Goal: Task Accomplishment & Management: Manage account settings

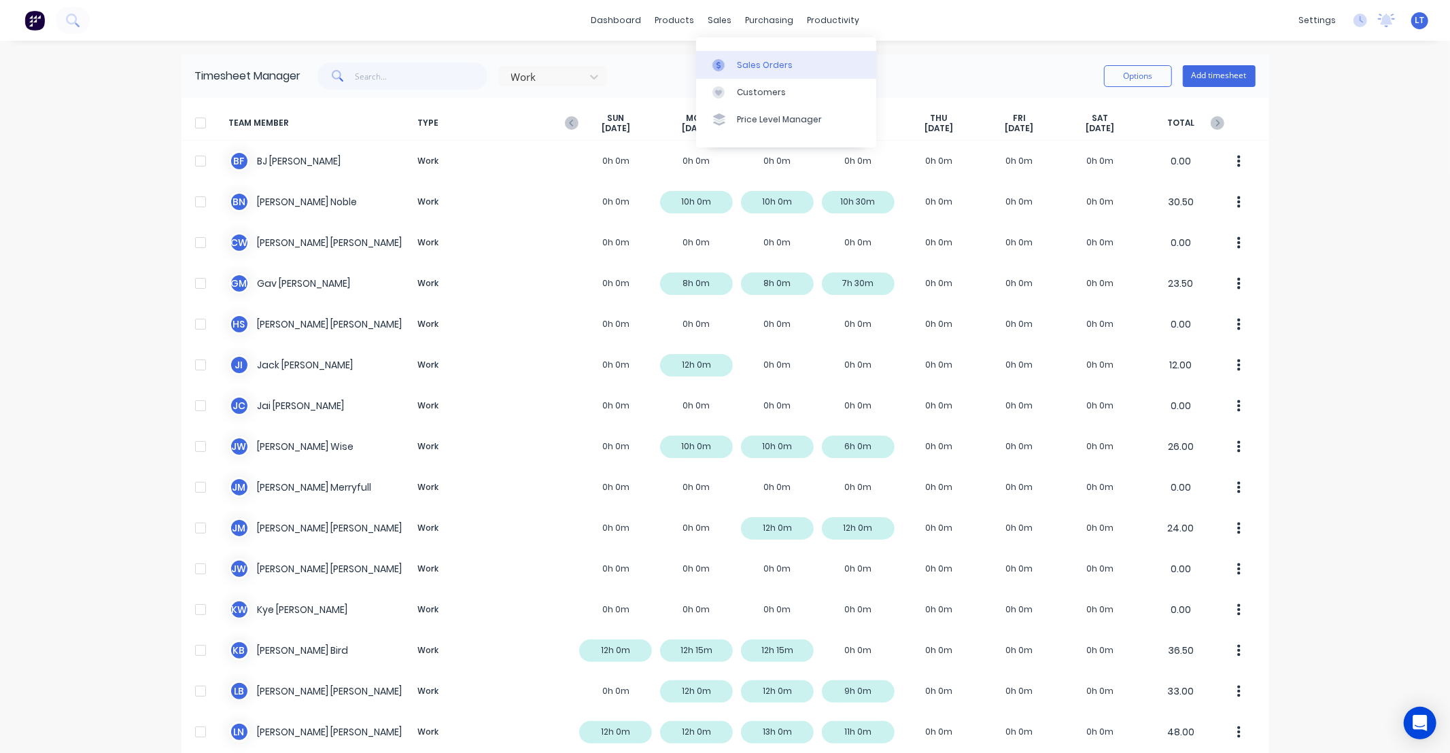
click at [732, 59] on div at bounding box center [723, 65] width 20 height 12
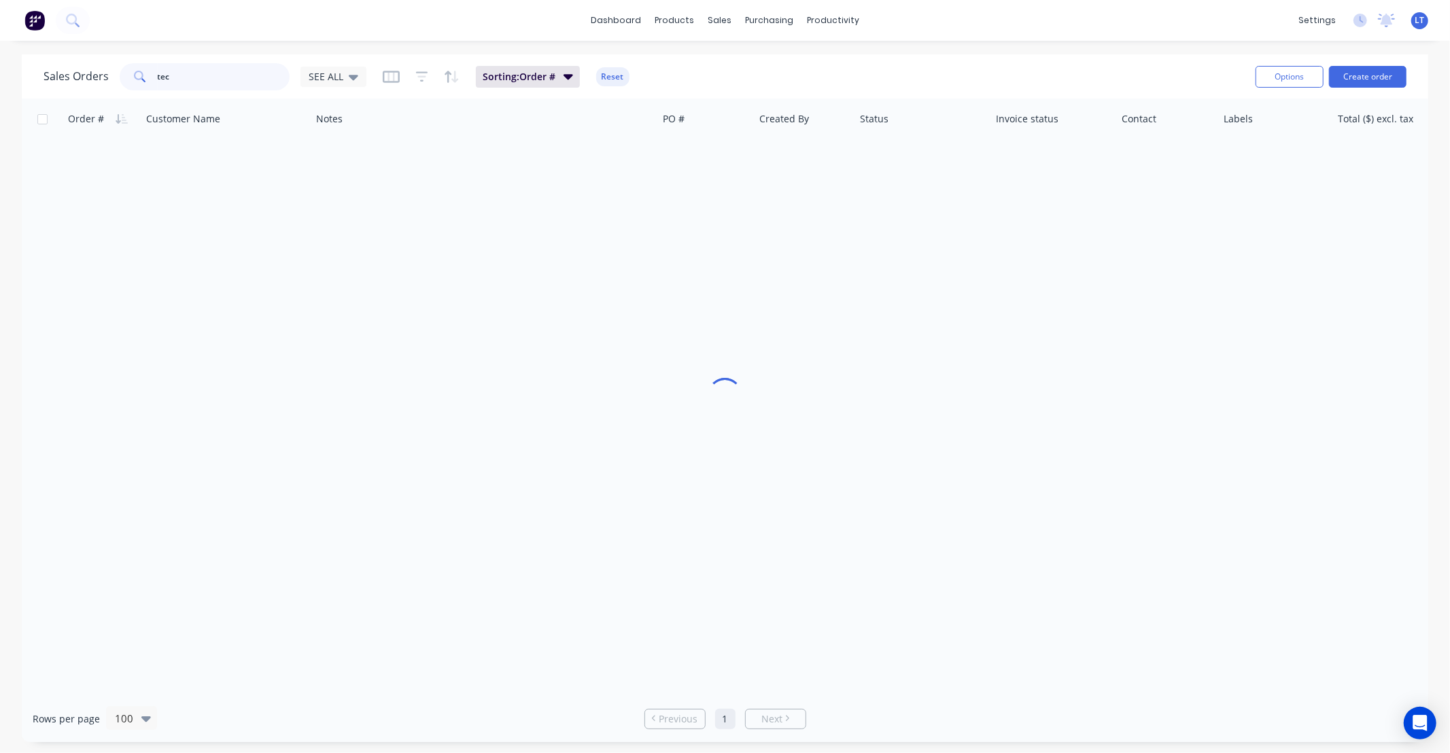
drag, startPoint x: 92, startPoint y: 82, endPoint x: 60, endPoint y: 78, distance: 32.8
click at [61, 78] on div "Sales Orders tec SEE ALL" at bounding box center [205, 76] width 323 height 27
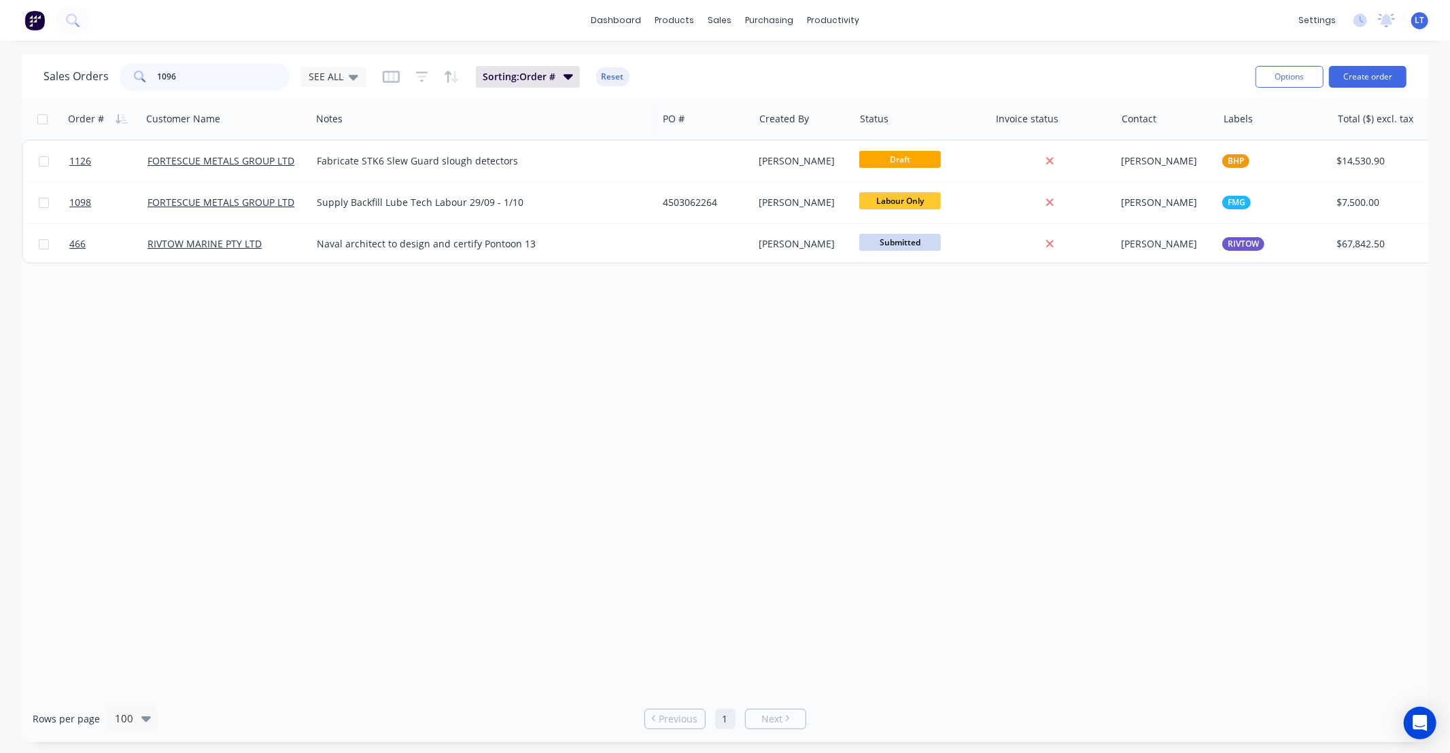
type input "1096"
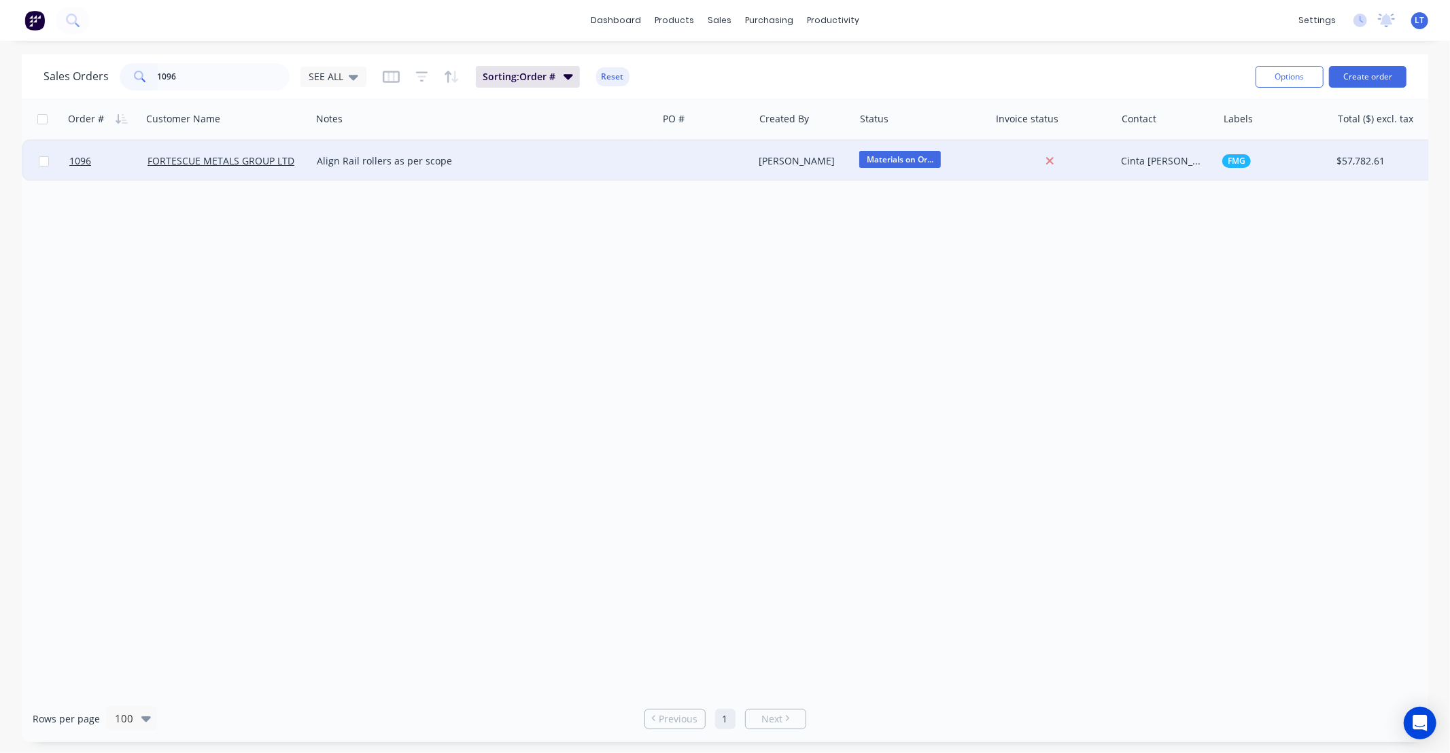
click at [810, 165] on div "[PERSON_NAME]" at bounding box center [801, 161] width 85 height 14
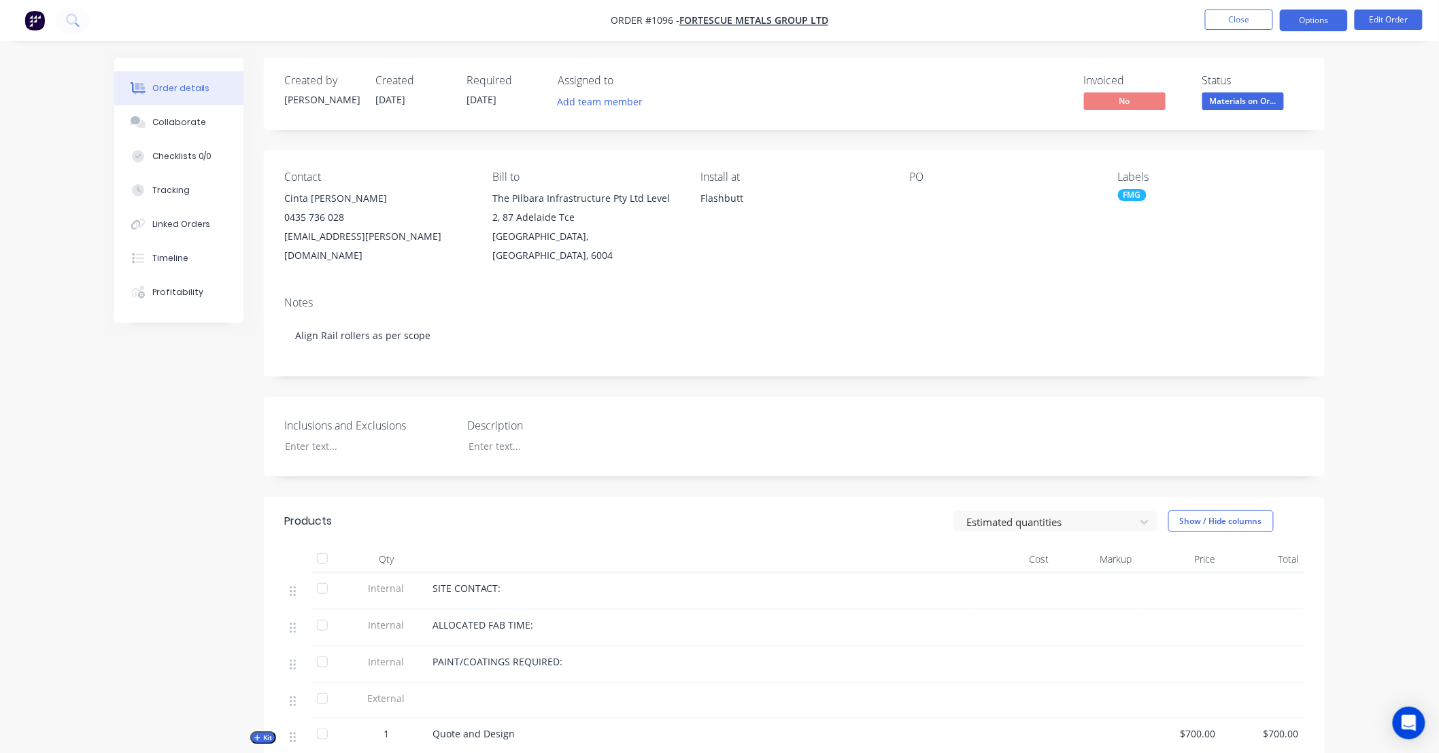
click at [1303, 17] on button "Options" at bounding box center [1314, 21] width 68 height 22
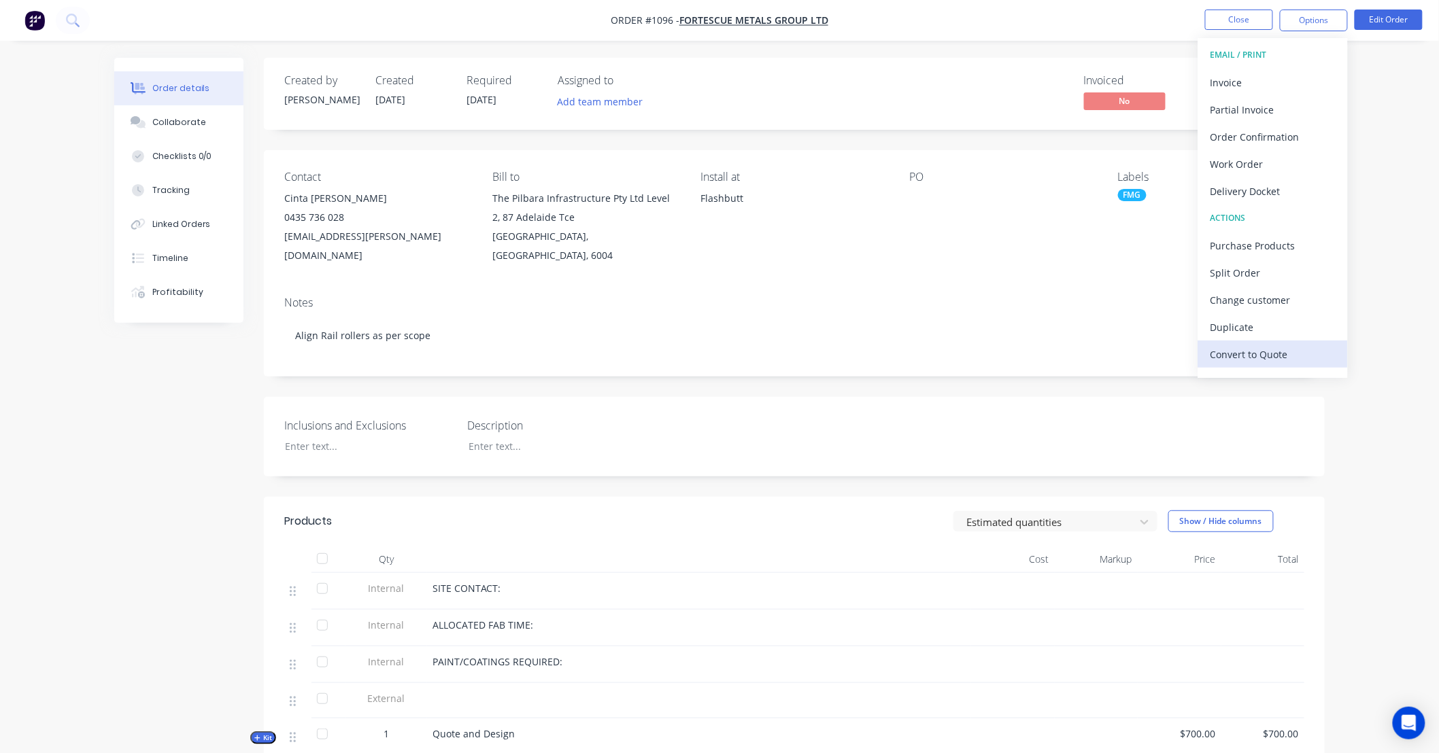
click at [1281, 347] on div "Convert to Quote" at bounding box center [1272, 355] width 125 height 20
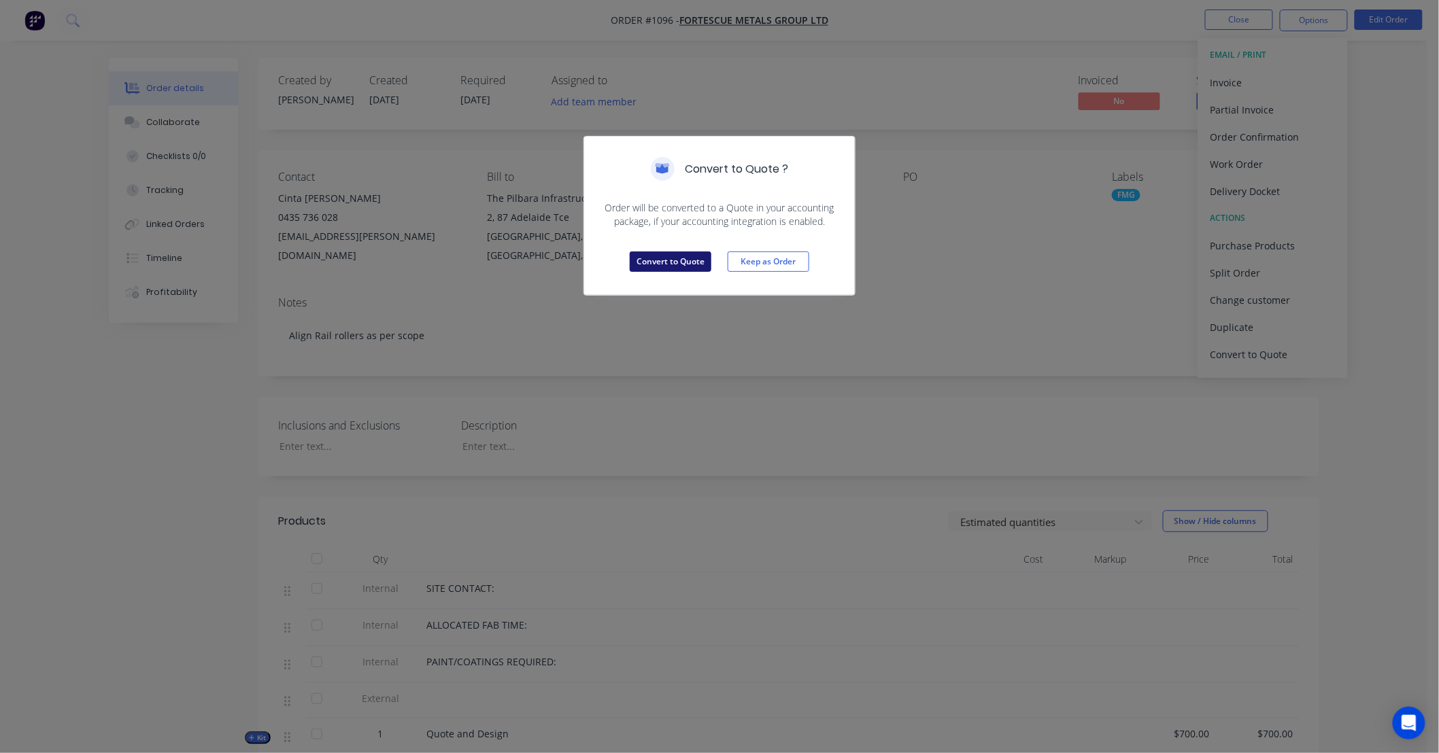
click at [669, 266] on button "Convert to Quote" at bounding box center [671, 262] width 82 height 20
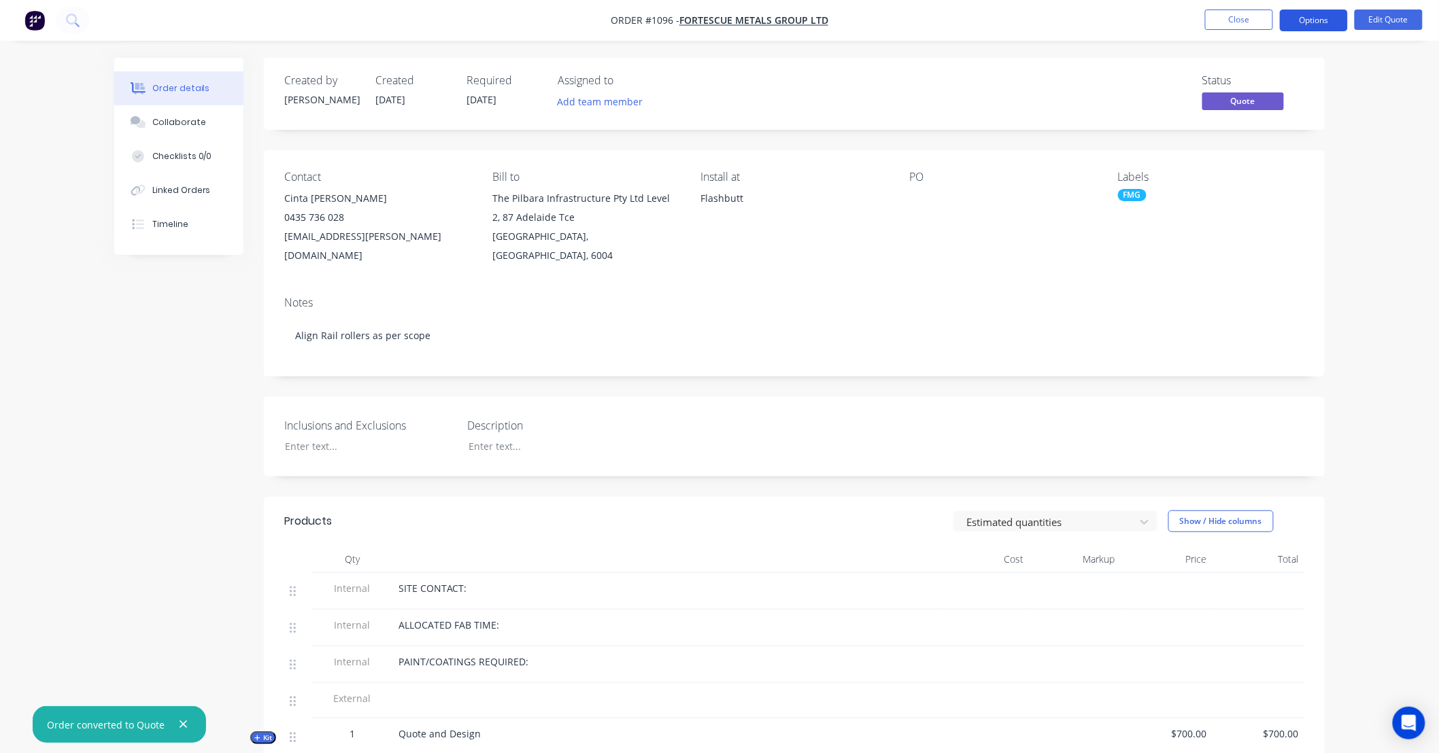
click at [1309, 27] on button "Options" at bounding box center [1314, 21] width 68 height 22
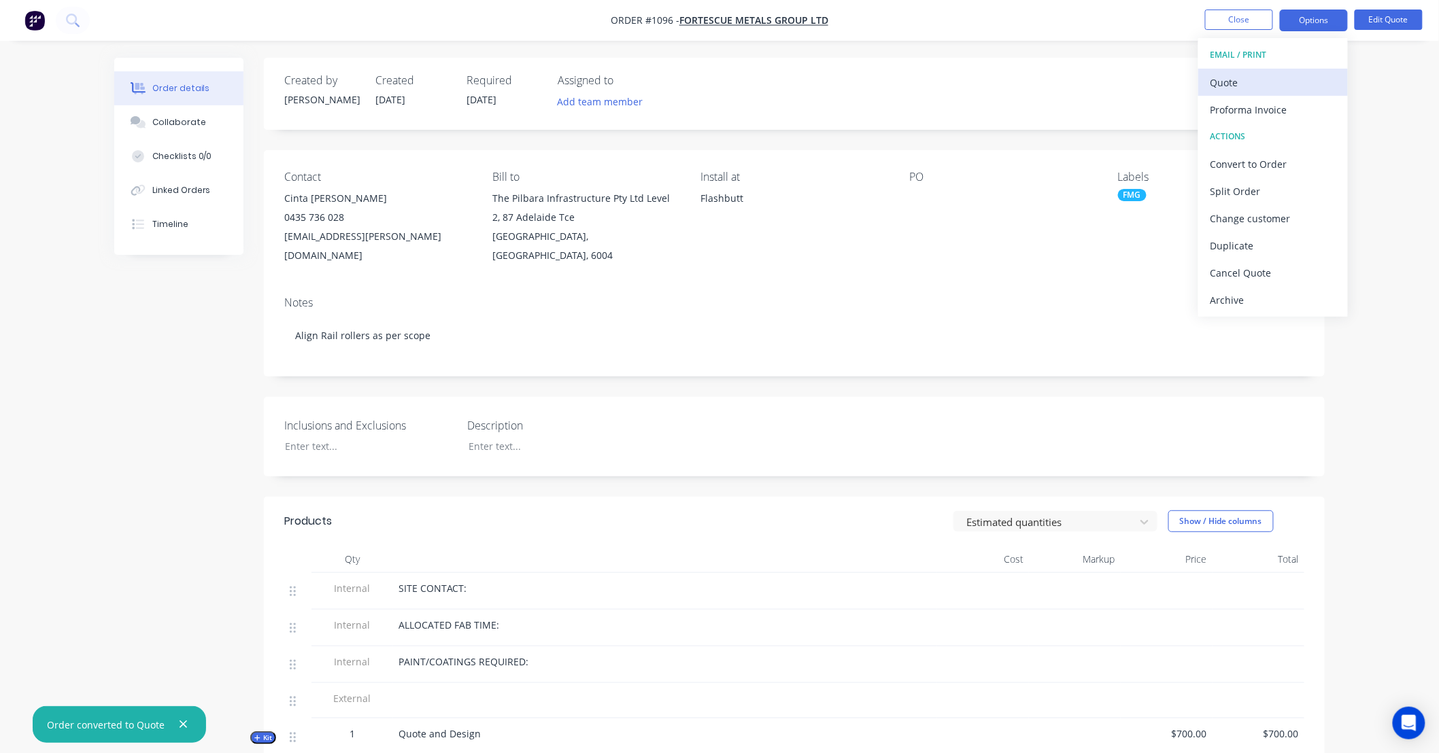
click at [1267, 88] on div "Quote" at bounding box center [1272, 83] width 125 height 20
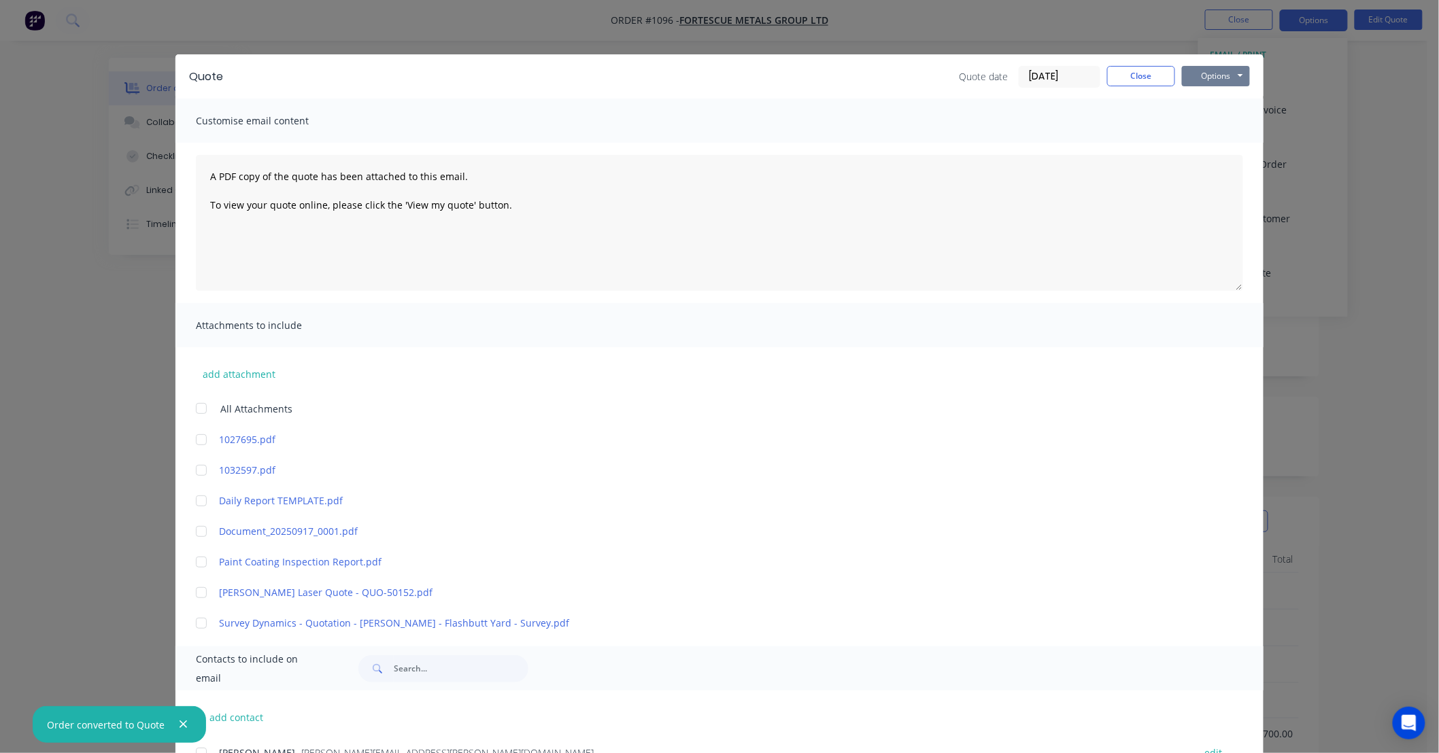
click at [1198, 78] on button "Options" at bounding box center [1216, 76] width 68 height 20
click at [1205, 117] on button "Print" at bounding box center [1225, 123] width 87 height 22
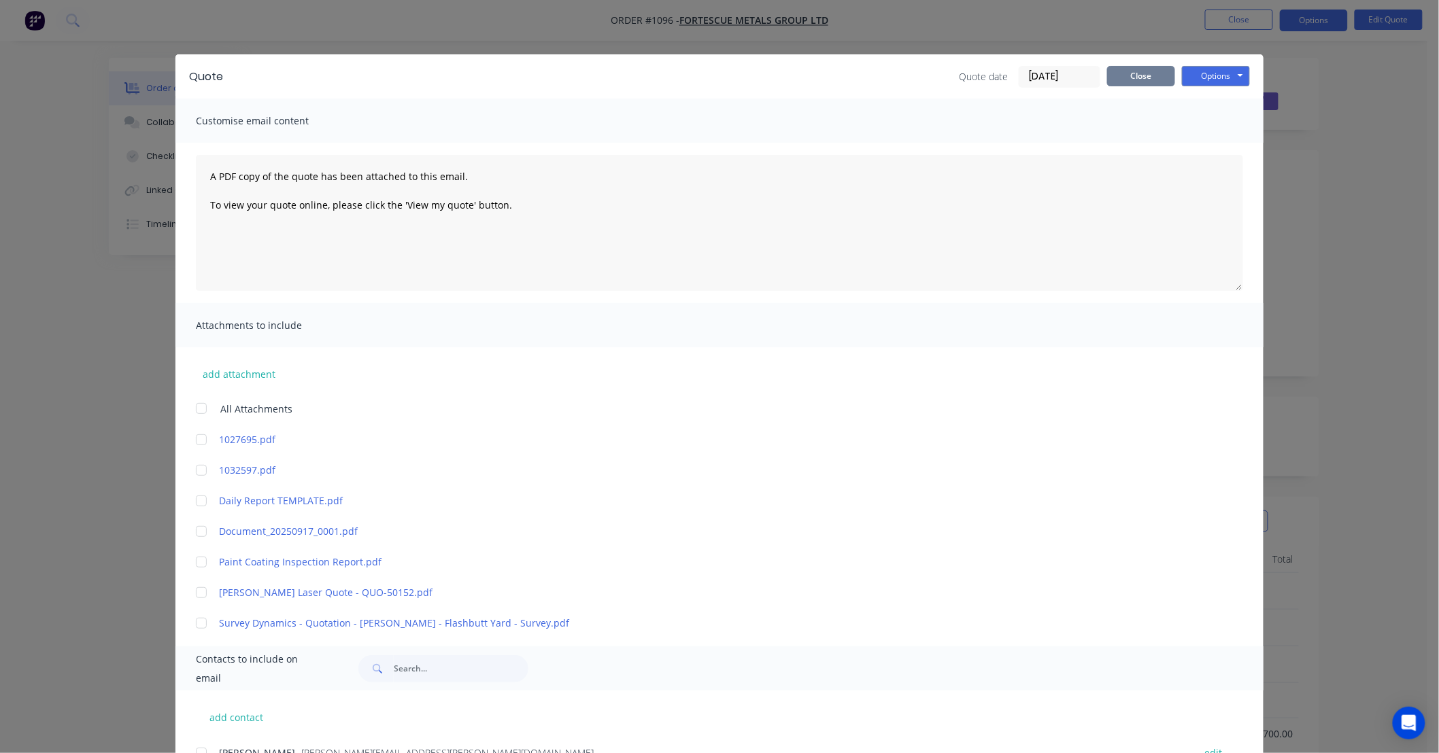
click at [1150, 72] on button "Close" at bounding box center [1141, 76] width 68 height 20
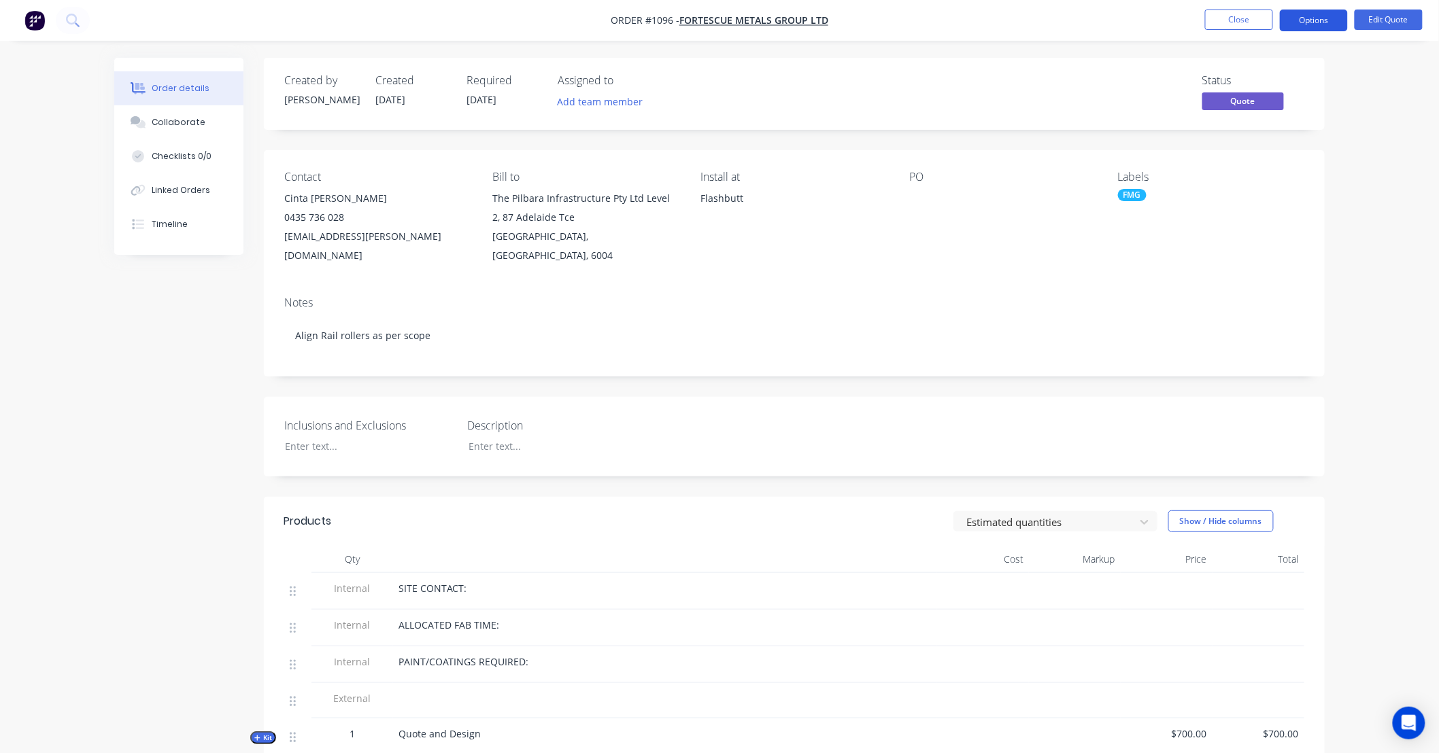
click at [1293, 28] on button "Options" at bounding box center [1314, 21] width 68 height 22
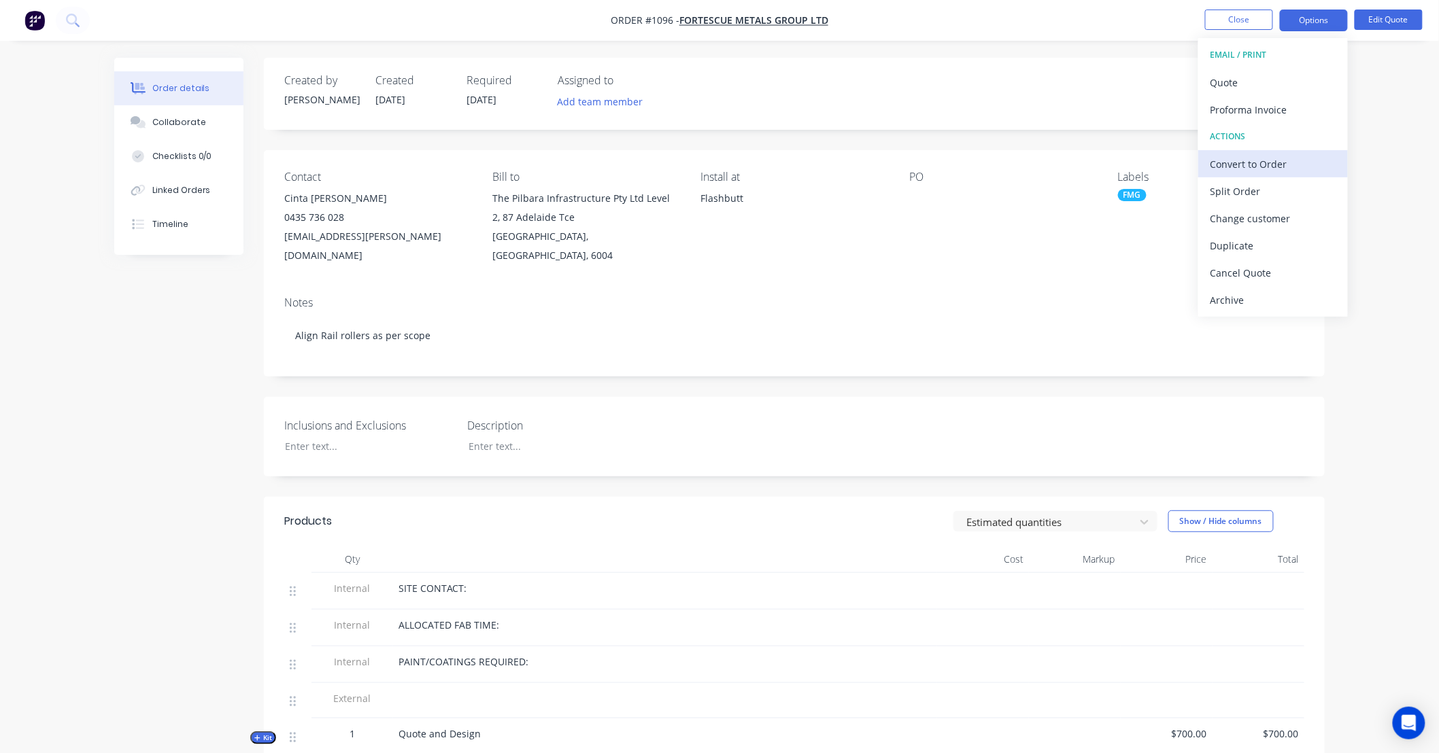
click at [1286, 172] on div "Convert to Order" at bounding box center [1272, 164] width 125 height 20
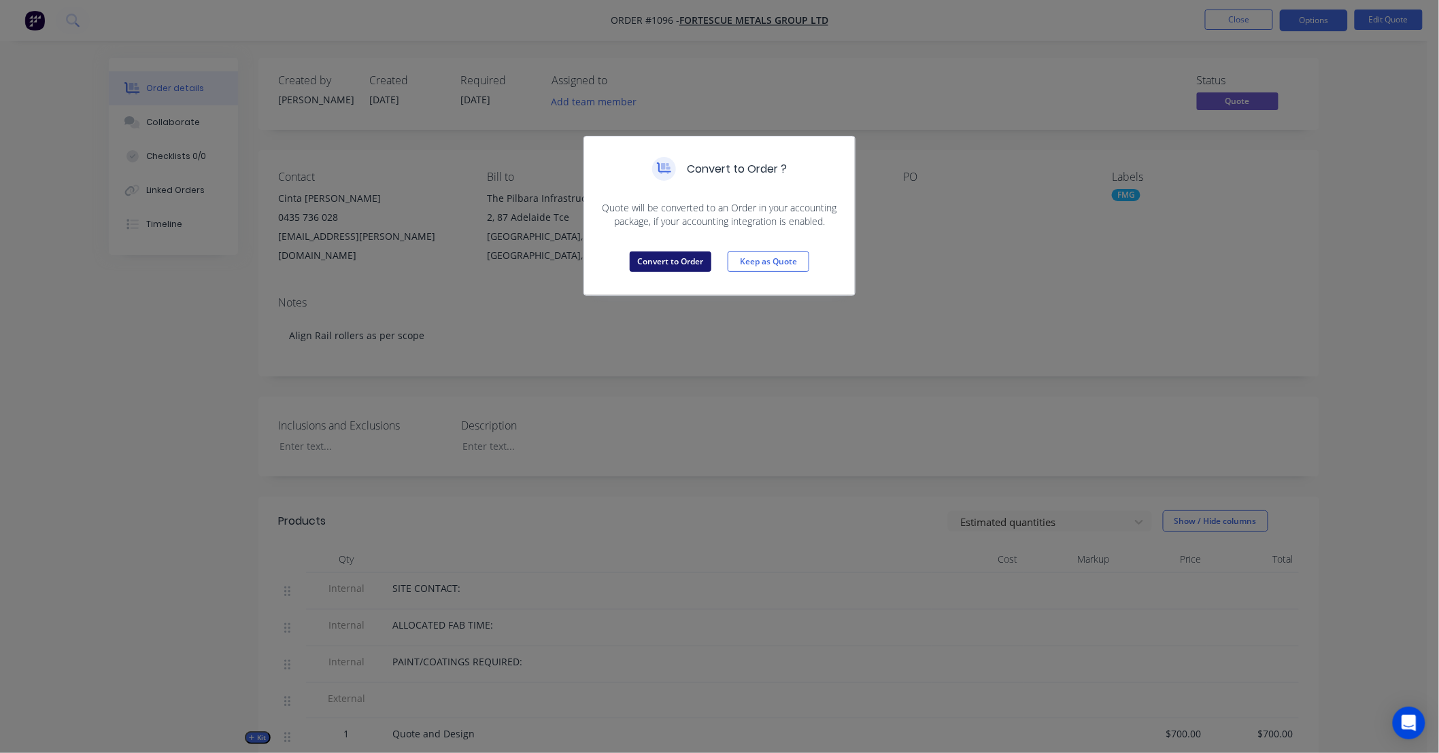
click at [690, 256] on button "Convert to Order" at bounding box center [671, 262] width 82 height 20
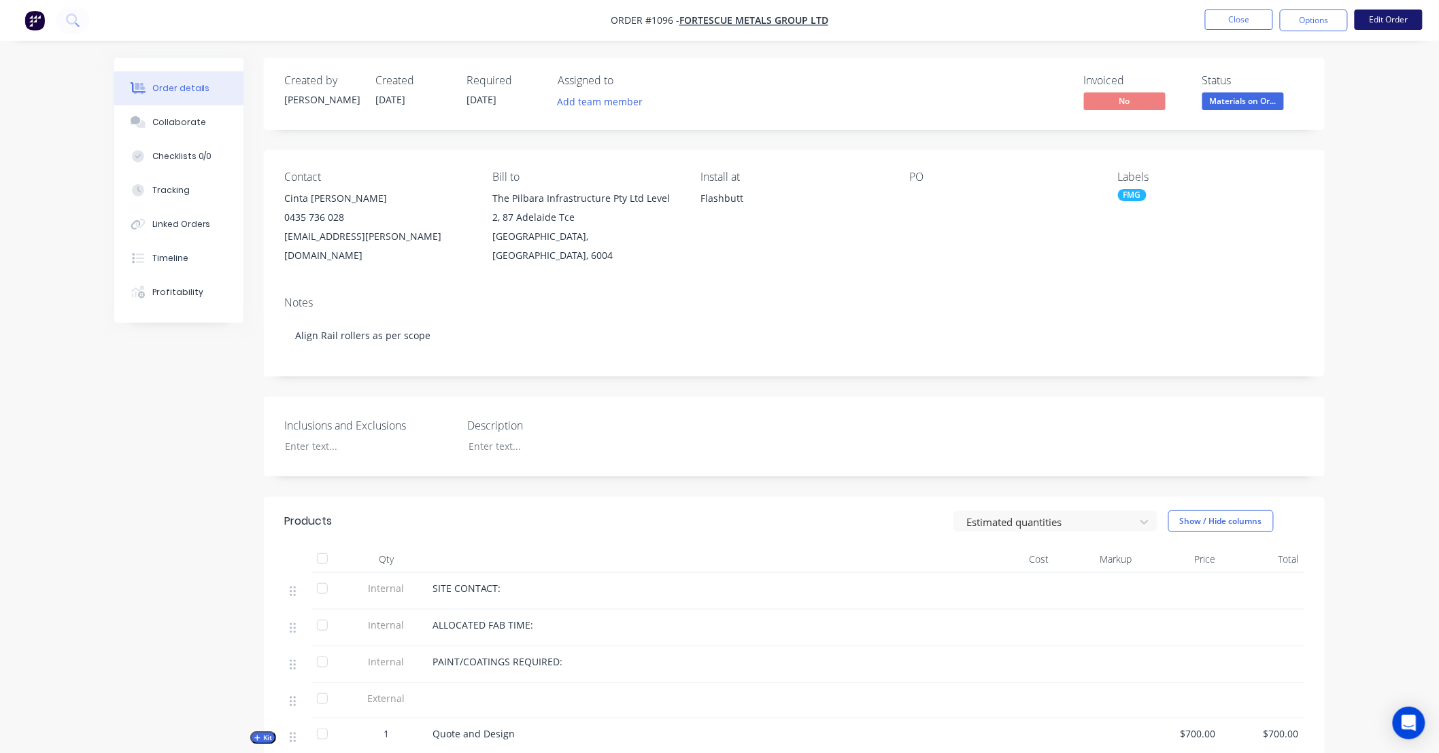
click at [1399, 24] on button "Edit Order" at bounding box center [1388, 20] width 68 height 20
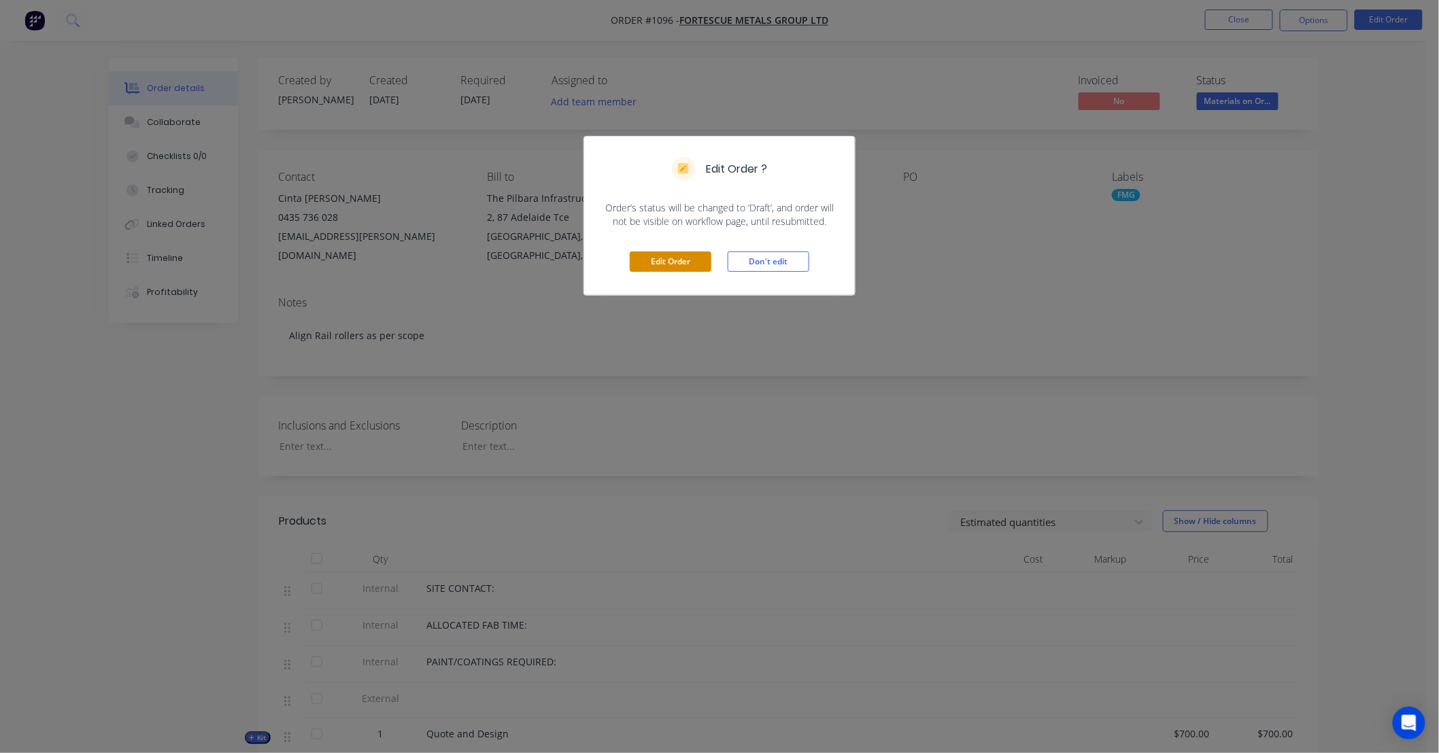
click at [683, 259] on button "Edit Order" at bounding box center [671, 262] width 82 height 20
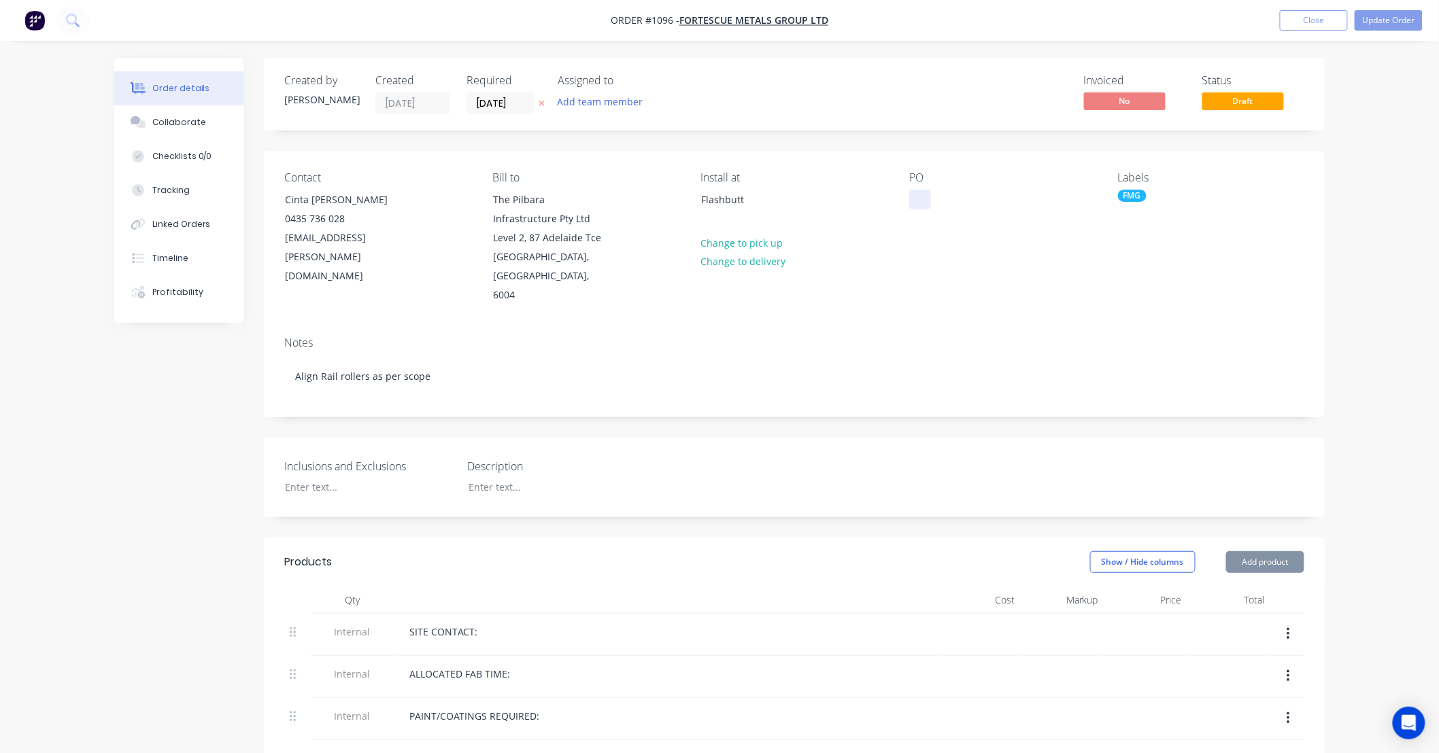
drag, startPoint x: 925, startPoint y: 199, endPoint x: 1125, endPoint y: 146, distance: 206.0
click at [926, 199] on div at bounding box center [920, 200] width 22 height 20
click at [1377, 24] on button "Update Order" at bounding box center [1388, 20] width 68 height 20
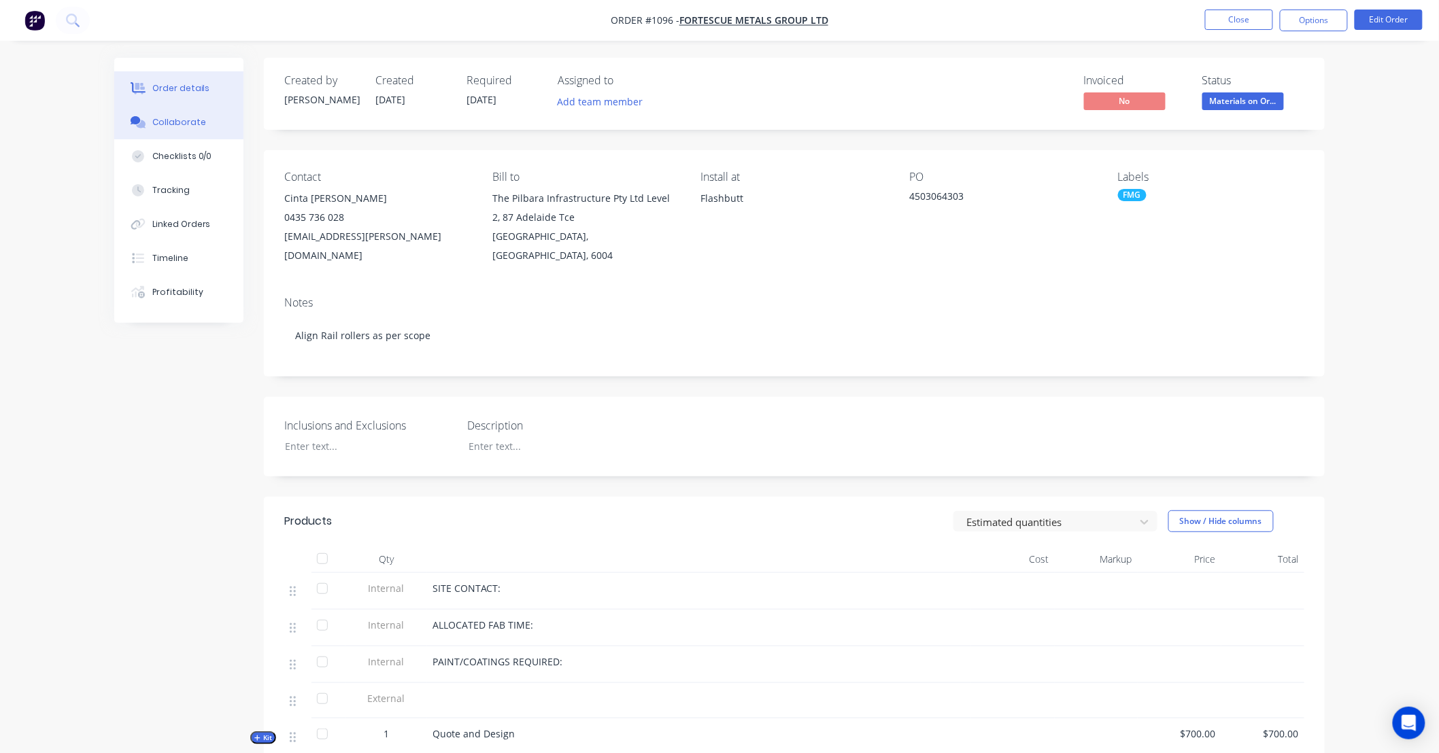
click at [193, 121] on div "Collaborate" at bounding box center [179, 122] width 54 height 12
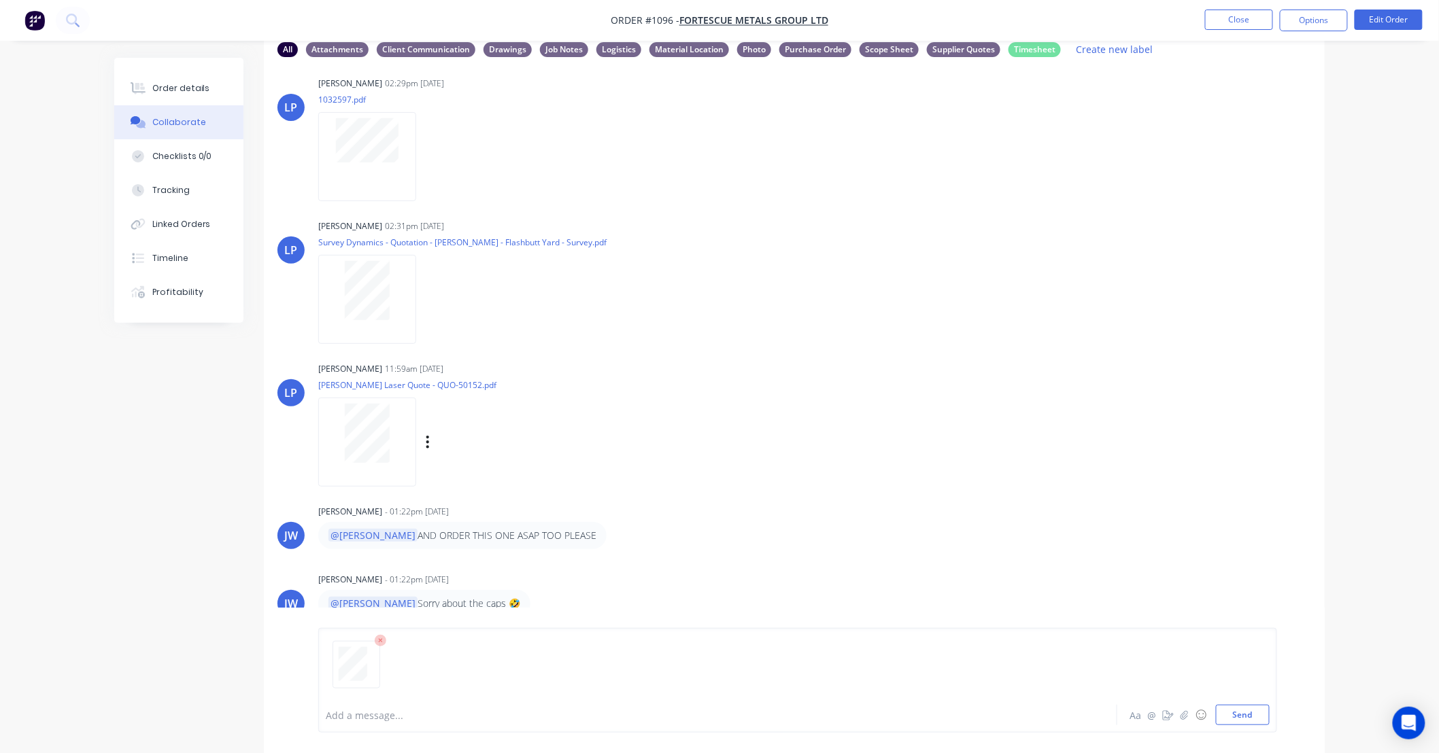
scroll to position [90, 0]
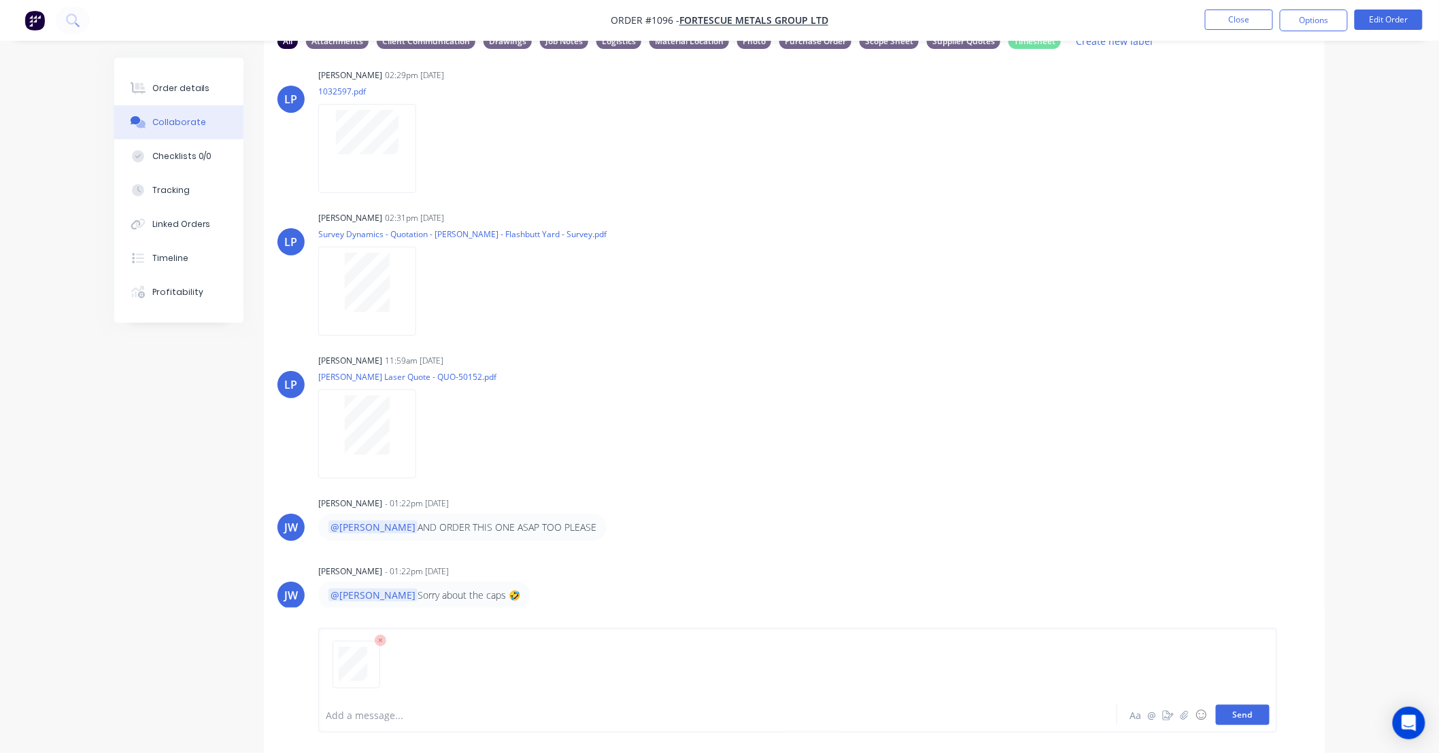
click at [1244, 717] on button "Send" at bounding box center [1243, 715] width 54 height 20
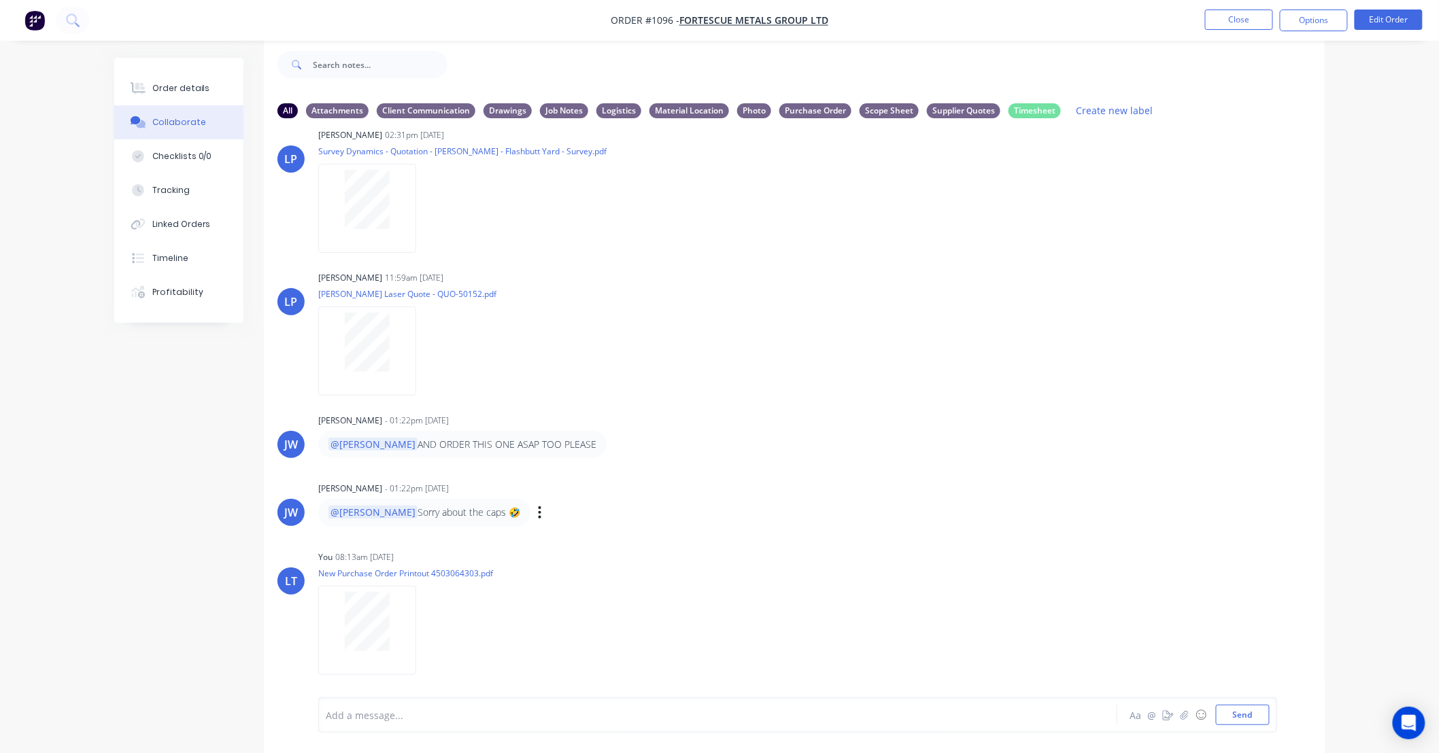
scroll to position [823, 0]
click at [207, 216] on button "Linked Orders" at bounding box center [178, 224] width 129 height 34
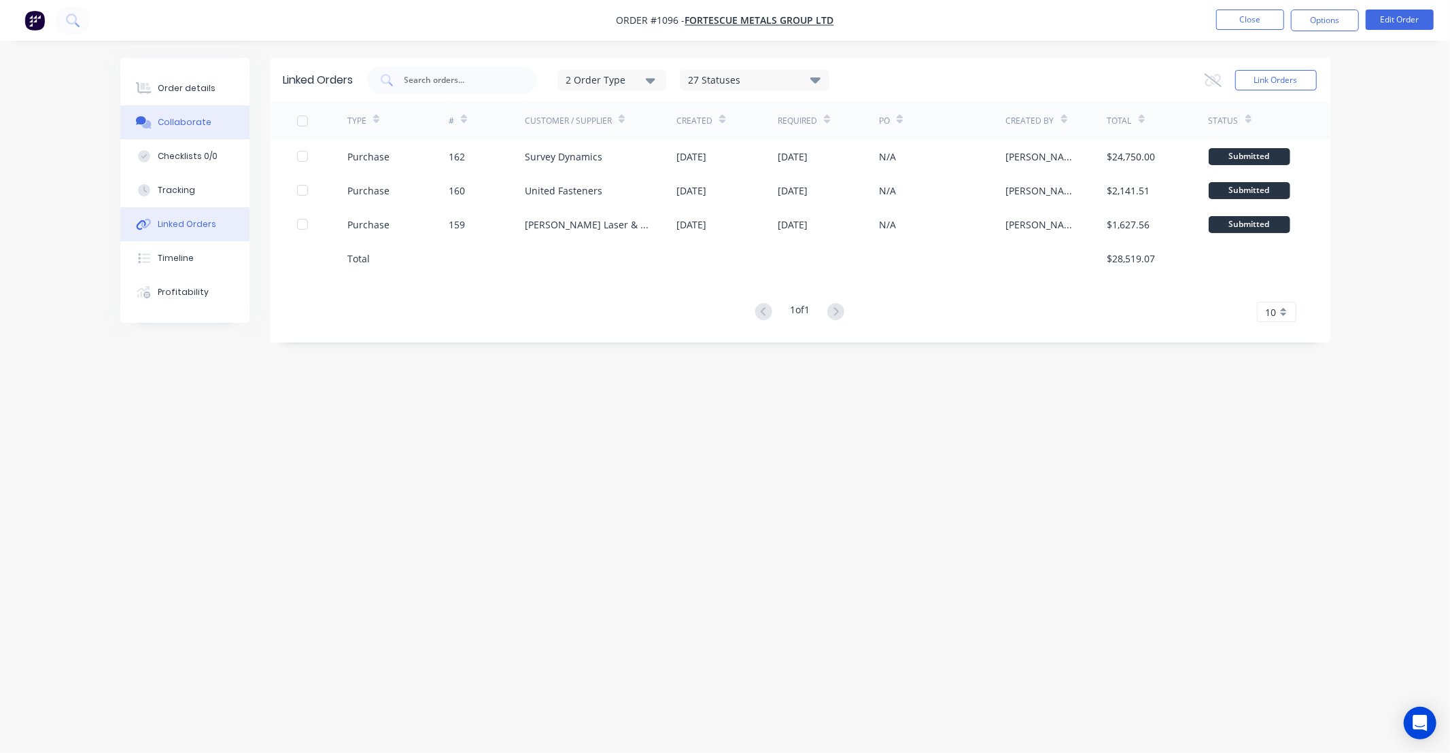
click at [202, 127] on div "Collaborate" at bounding box center [185, 122] width 54 height 12
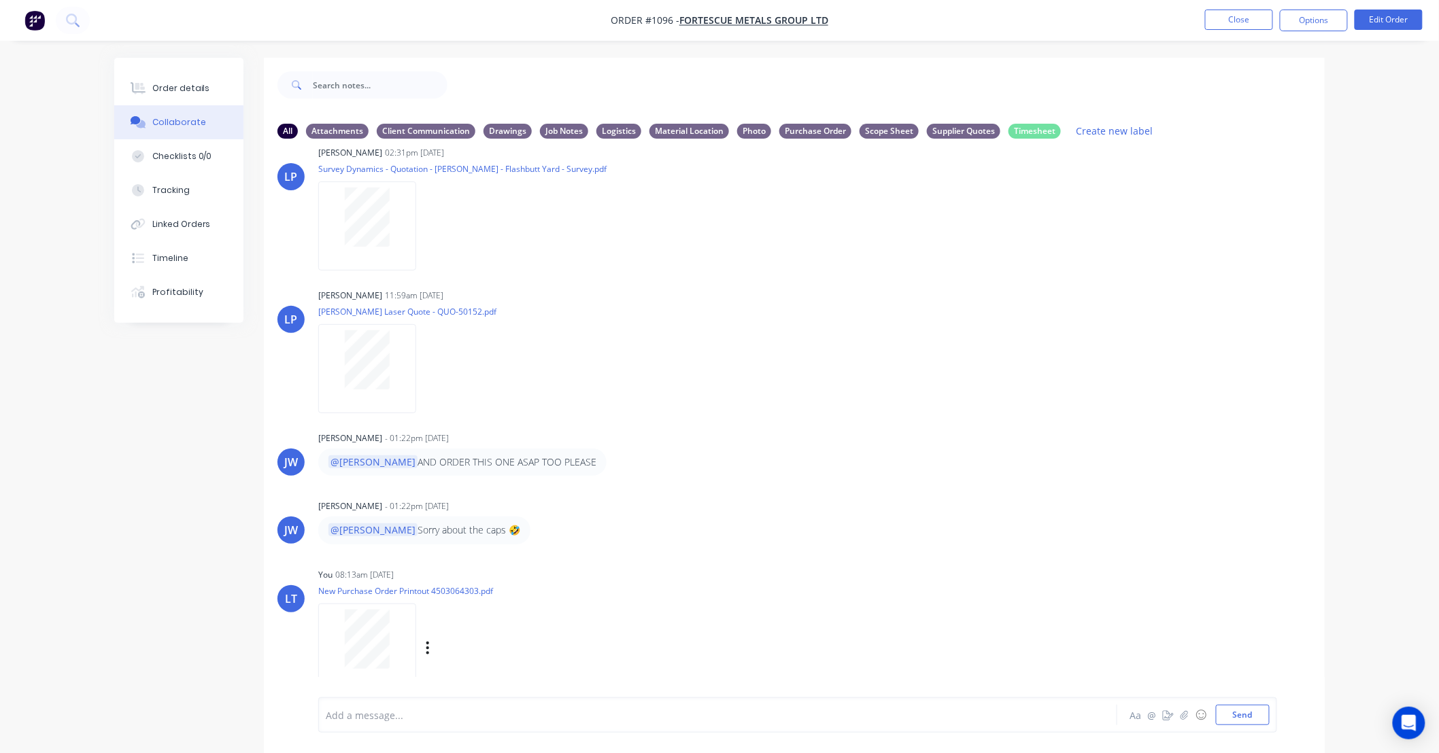
scroll to position [823, 0]
click at [429, 647] on icon "button" at bounding box center [428, 648] width 4 height 16
click at [460, 626] on button "Labels" at bounding box center [517, 619] width 153 height 31
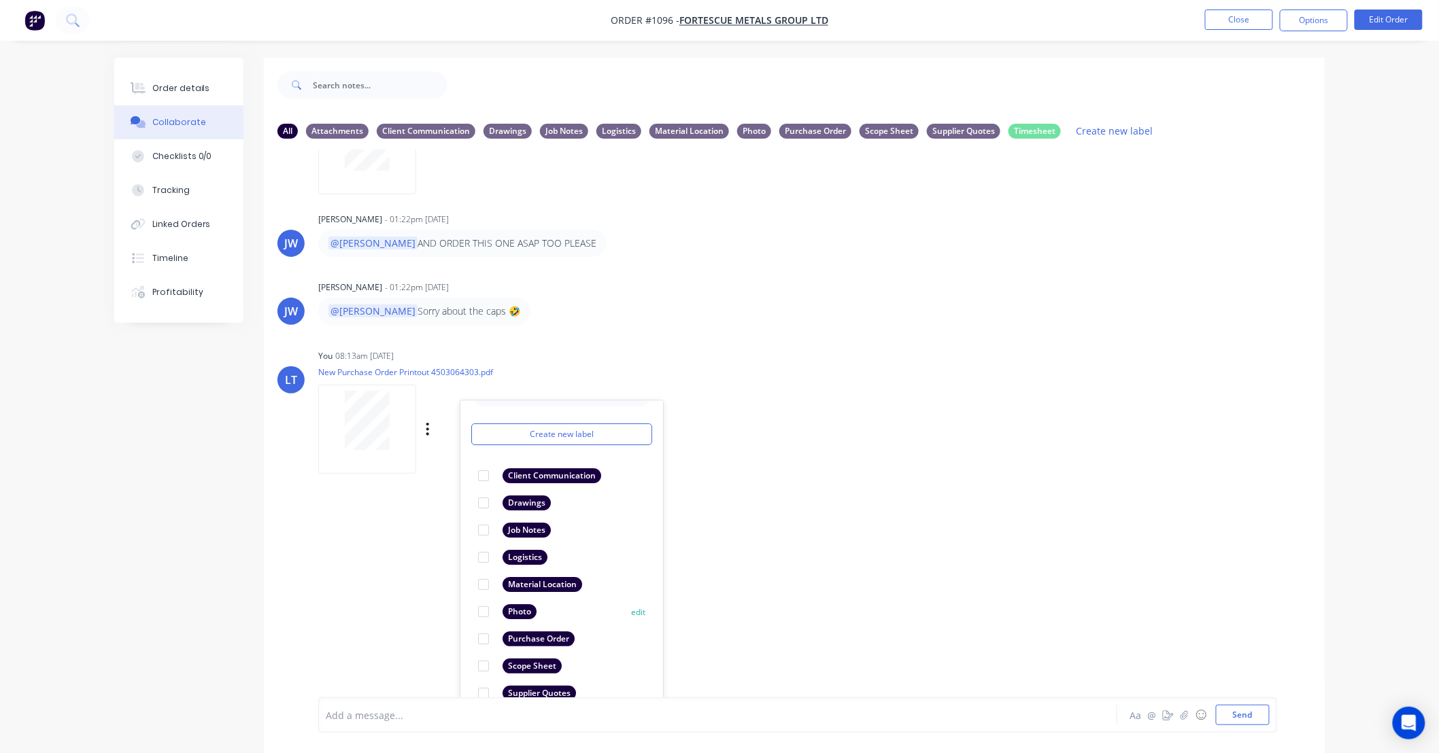
scroll to position [29, 0]
click at [481, 643] on div at bounding box center [483, 643] width 27 height 27
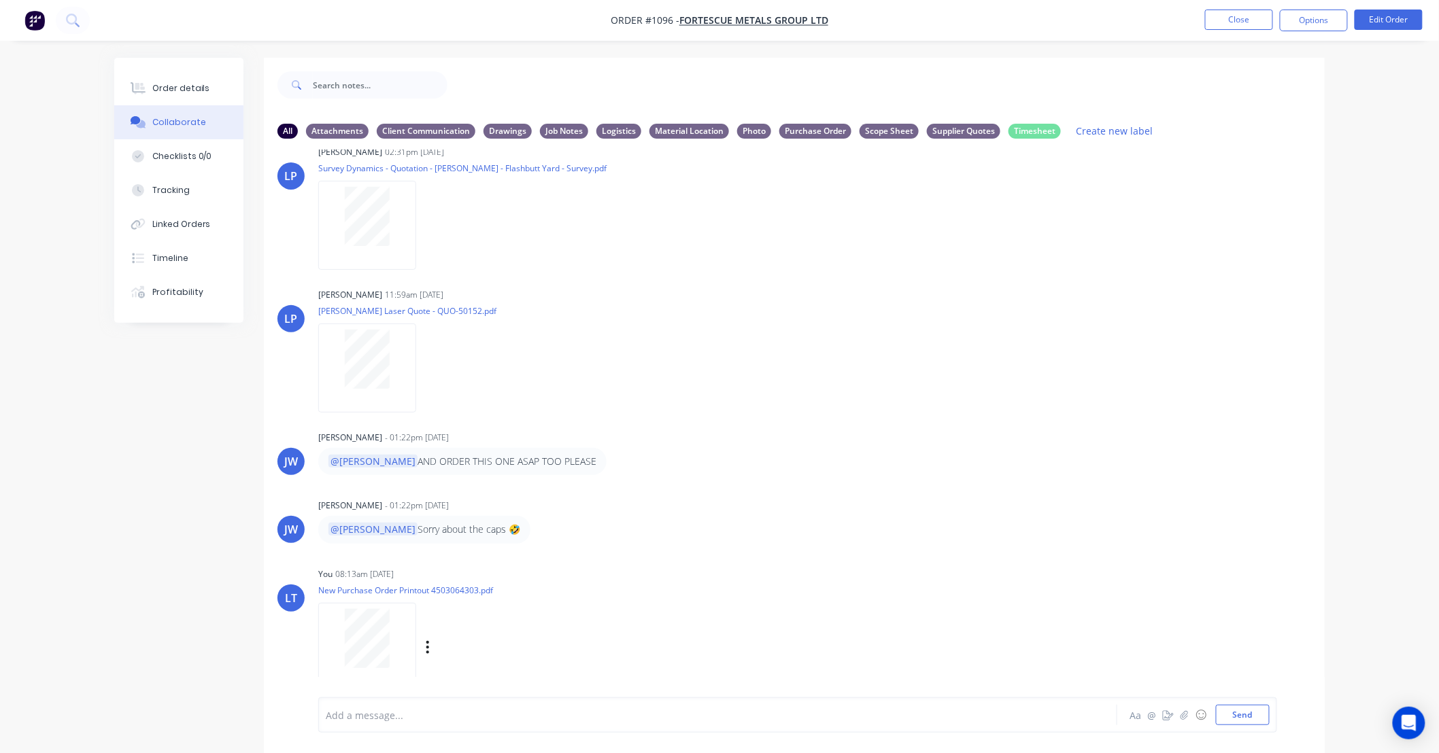
drag, startPoint x: 900, startPoint y: 570, endPoint x: 811, endPoint y: 568, distance: 89.1
click at [811, 568] on div "LT You 08:13am 26/09/25 New Purchase Order Printout 4503064303.pdf Labels Downl…" at bounding box center [794, 625] width 1061 height 122
click at [899, 578] on div "LT You 08:13am 26/09/25 New Purchase Order Printout 4503064303.pdf Labels Downl…" at bounding box center [794, 625] width 1061 height 122
click at [817, 578] on div "LT You 08:13am 26/09/25 New Purchase Order Printout 4503064303.pdf Labels Downl…" at bounding box center [794, 625] width 1061 height 122
click at [1248, 26] on button "Close" at bounding box center [1239, 20] width 68 height 20
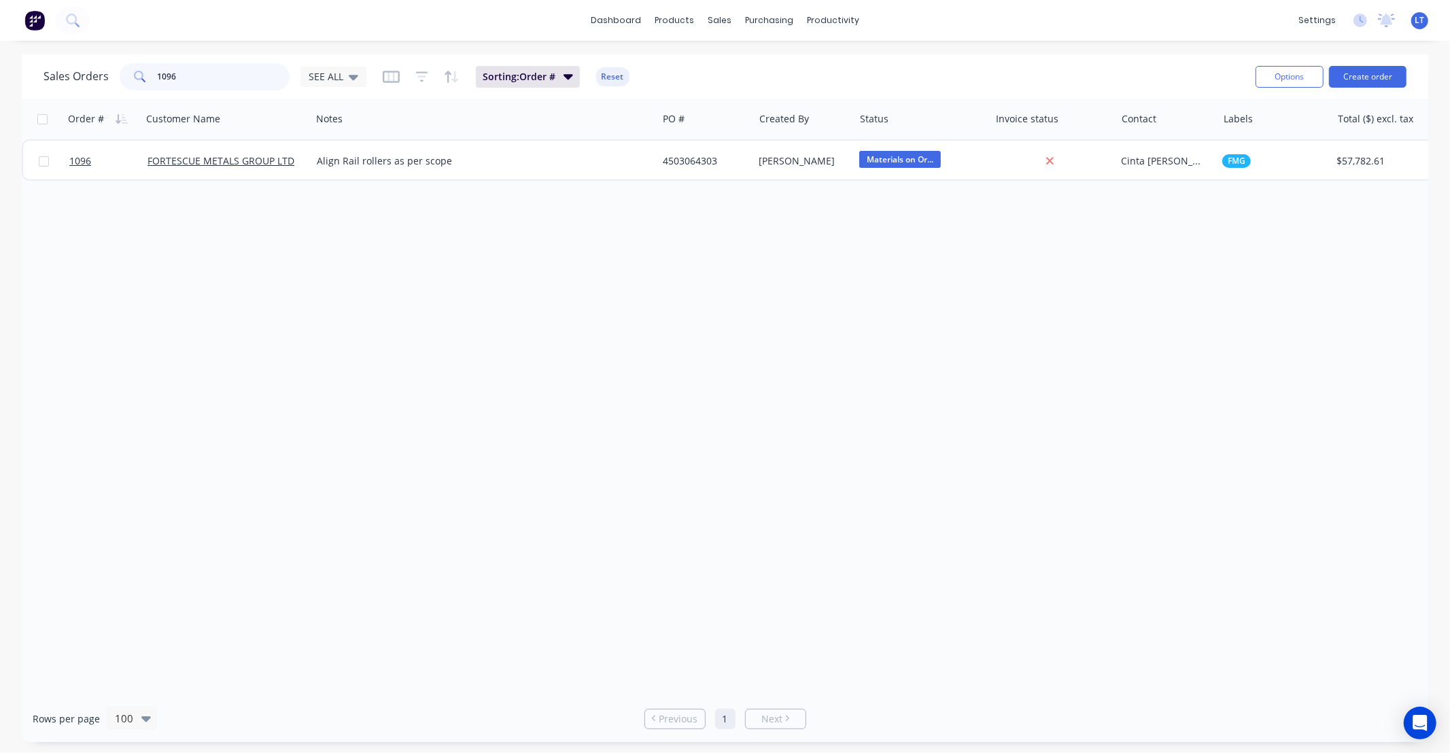
drag, startPoint x: 192, startPoint y: 79, endPoint x: 90, endPoint y: 65, distance: 103.7
click at [86, 71] on div "Sales Orders 1096 SEE ALL" at bounding box center [205, 76] width 323 height 27
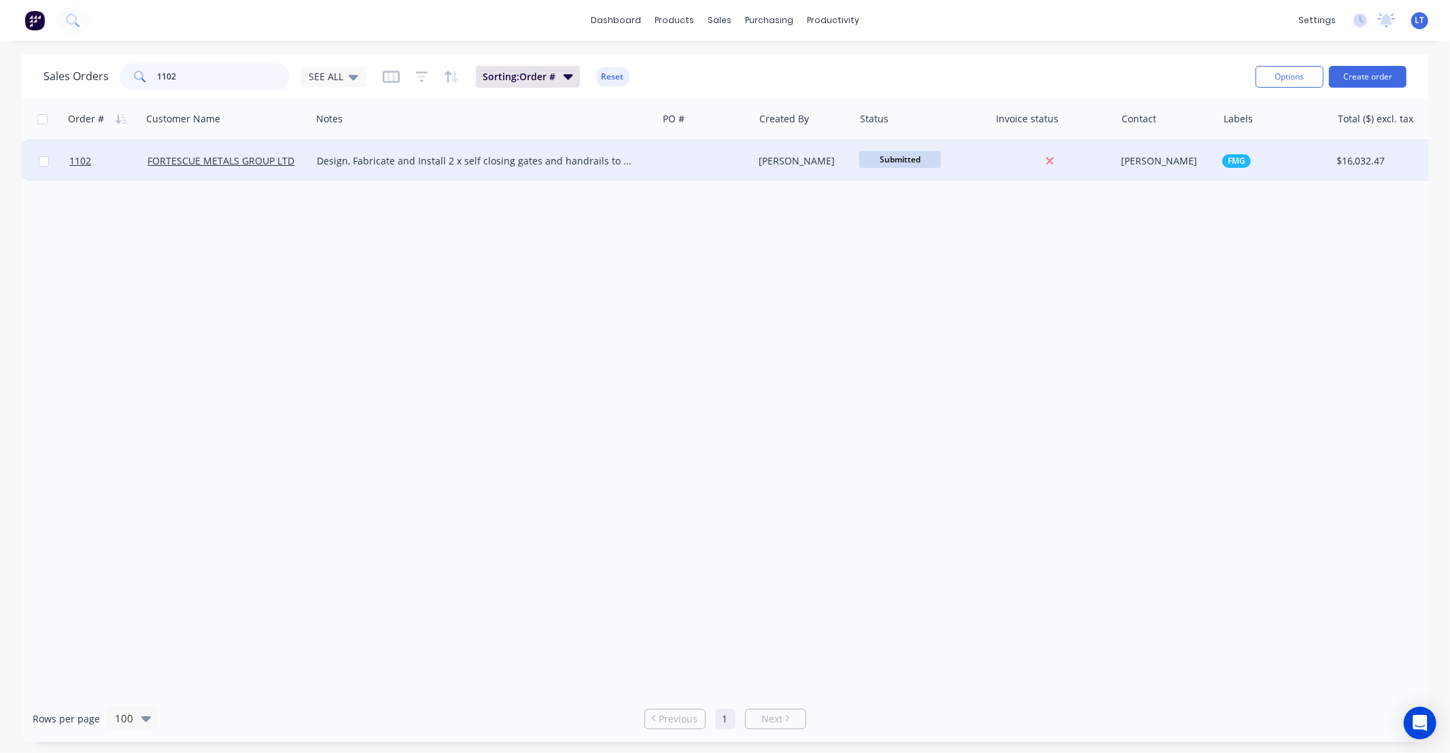
type input "1102"
click at [805, 162] on div "Leigh Parker" at bounding box center [801, 161] width 85 height 14
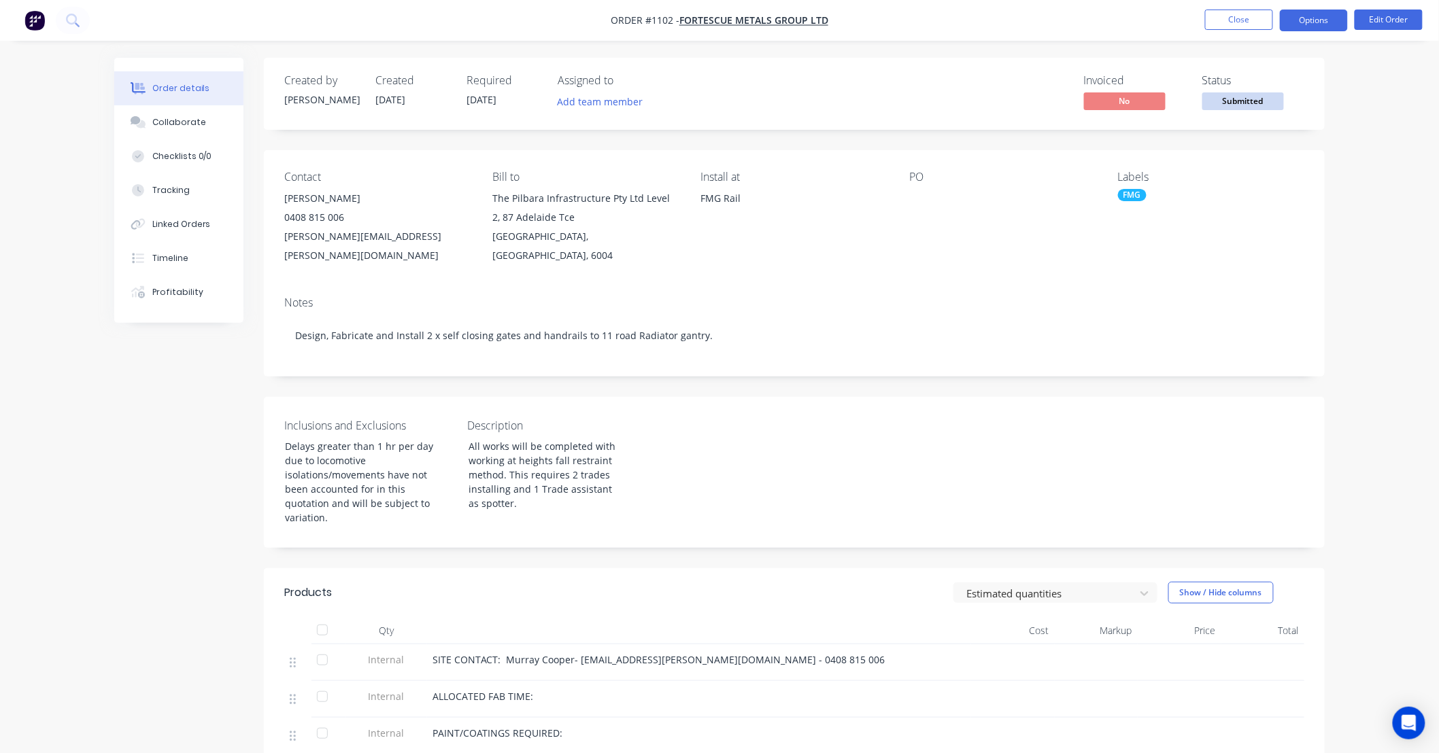
click at [1314, 27] on button "Options" at bounding box center [1314, 21] width 68 height 22
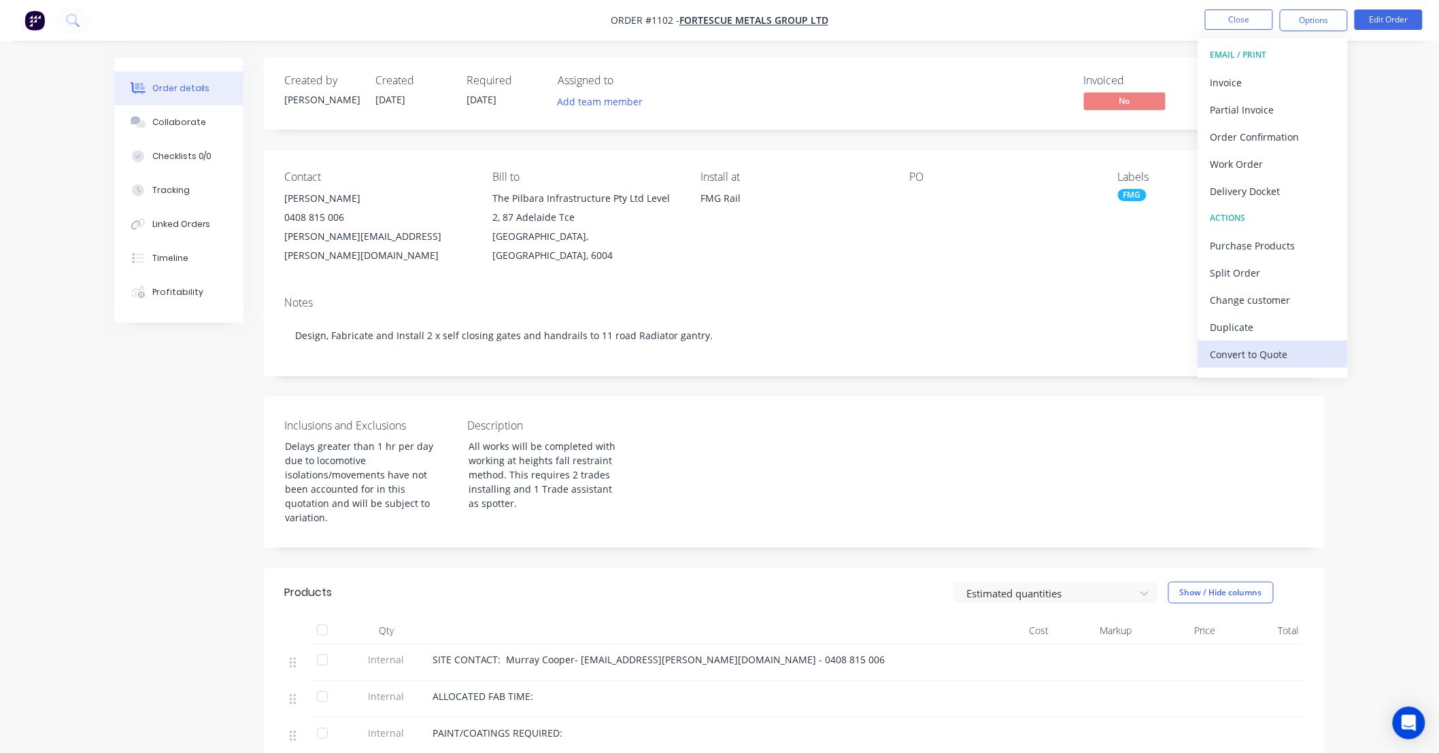
click at [1279, 362] on div "Convert to Quote" at bounding box center [1272, 355] width 125 height 20
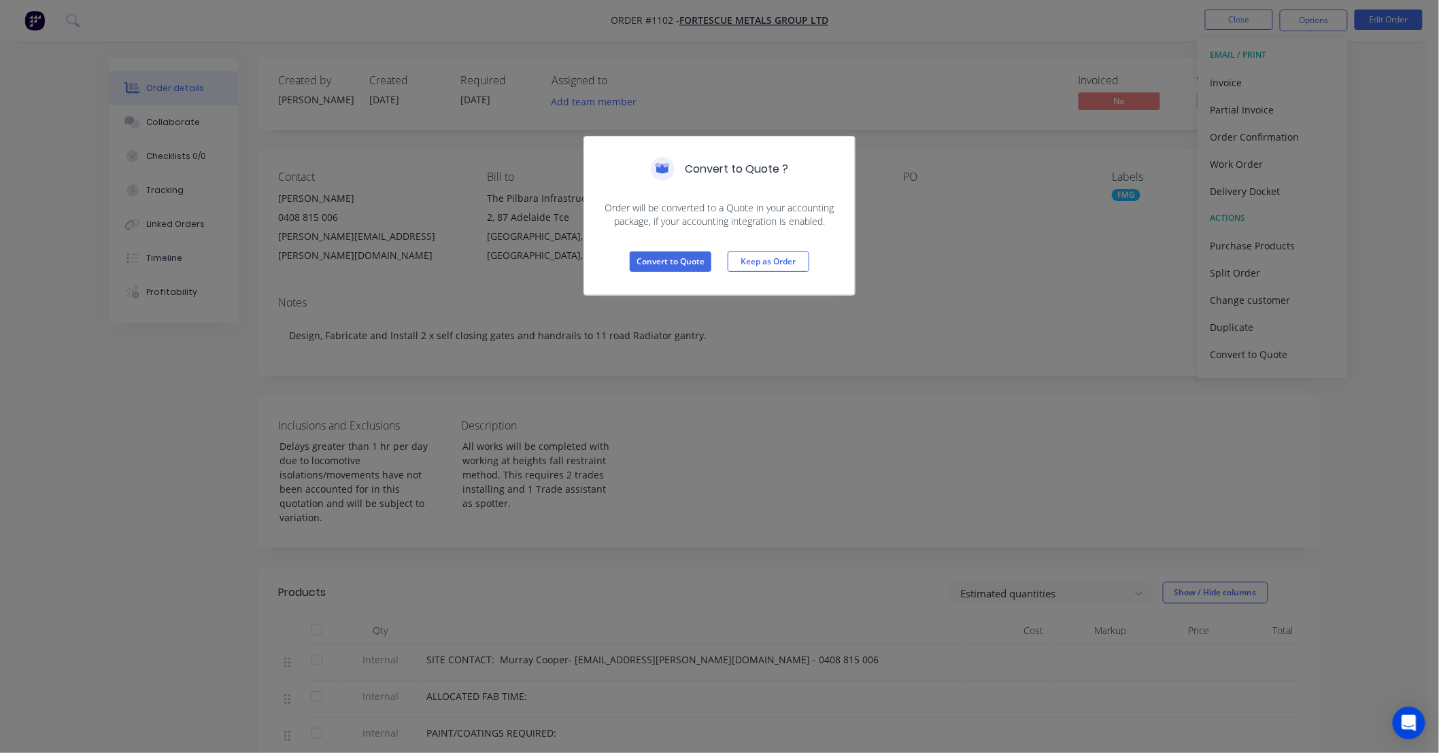
click at [657, 250] on div "Convert to Quote Keep as Order" at bounding box center [719, 261] width 271 height 67
click at [668, 273] on div "Convert to Quote Keep as Order" at bounding box center [719, 261] width 271 height 67
click at [672, 268] on button "Convert to Quote" at bounding box center [671, 262] width 82 height 20
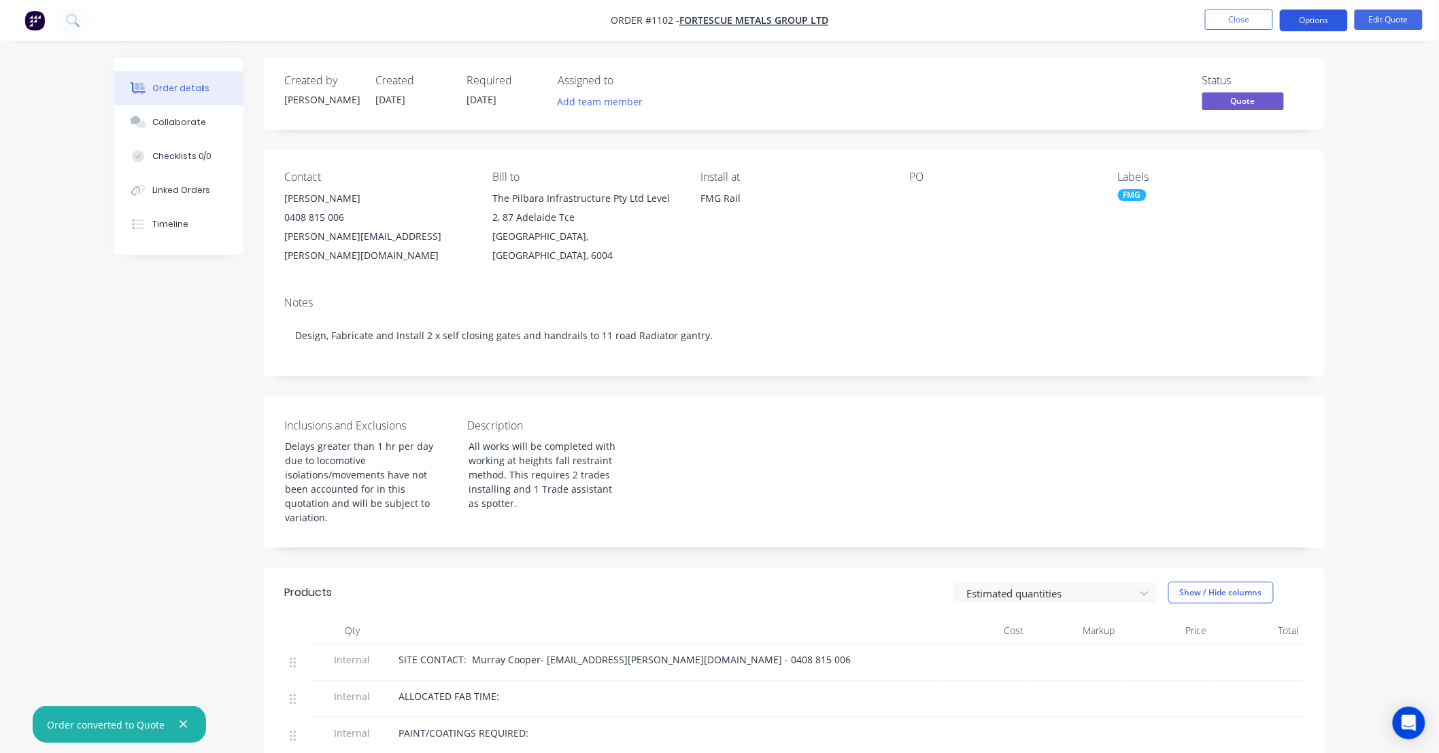
click at [1307, 28] on button "Options" at bounding box center [1314, 21] width 68 height 22
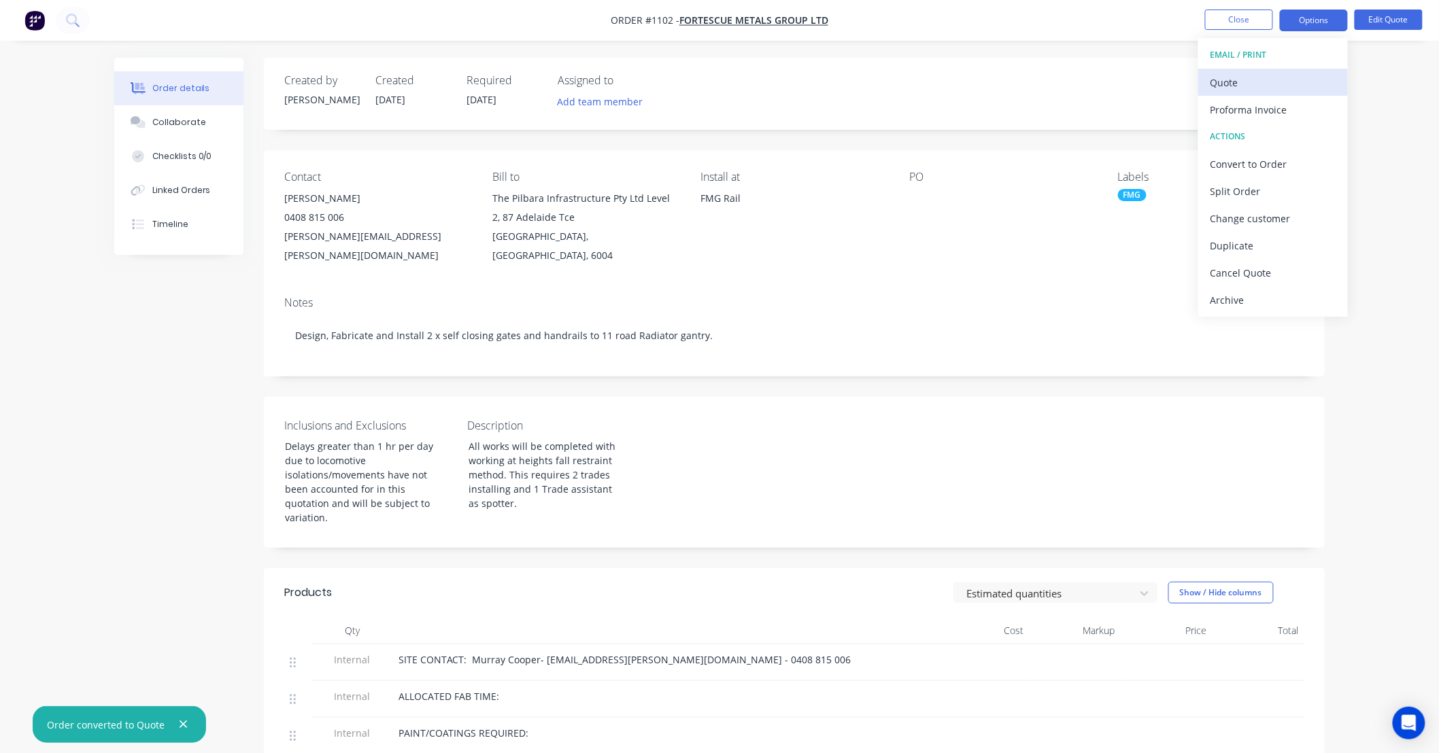
click at [1278, 79] on div "Quote" at bounding box center [1272, 83] width 125 height 20
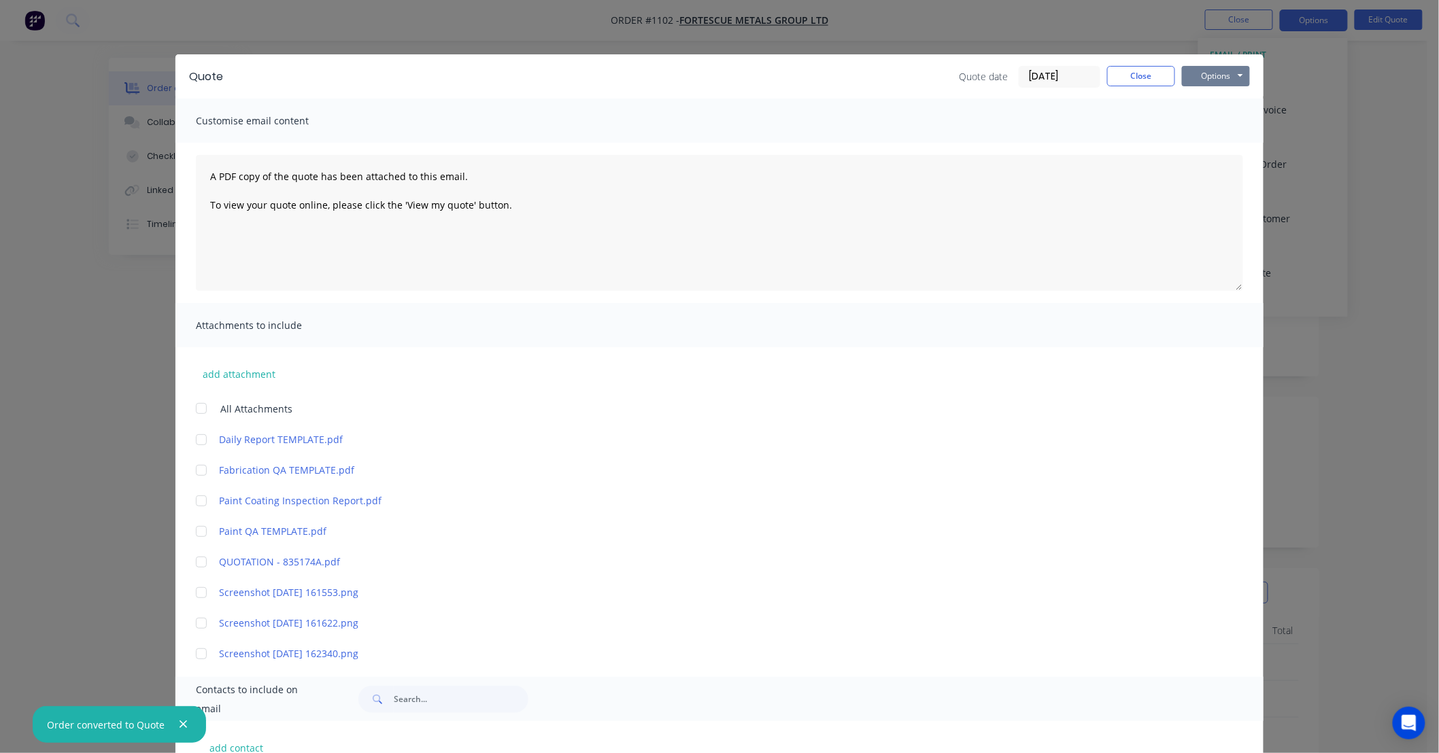
click at [1205, 84] on button "Options" at bounding box center [1216, 76] width 68 height 20
click at [1199, 118] on button "Print" at bounding box center [1225, 123] width 87 height 22
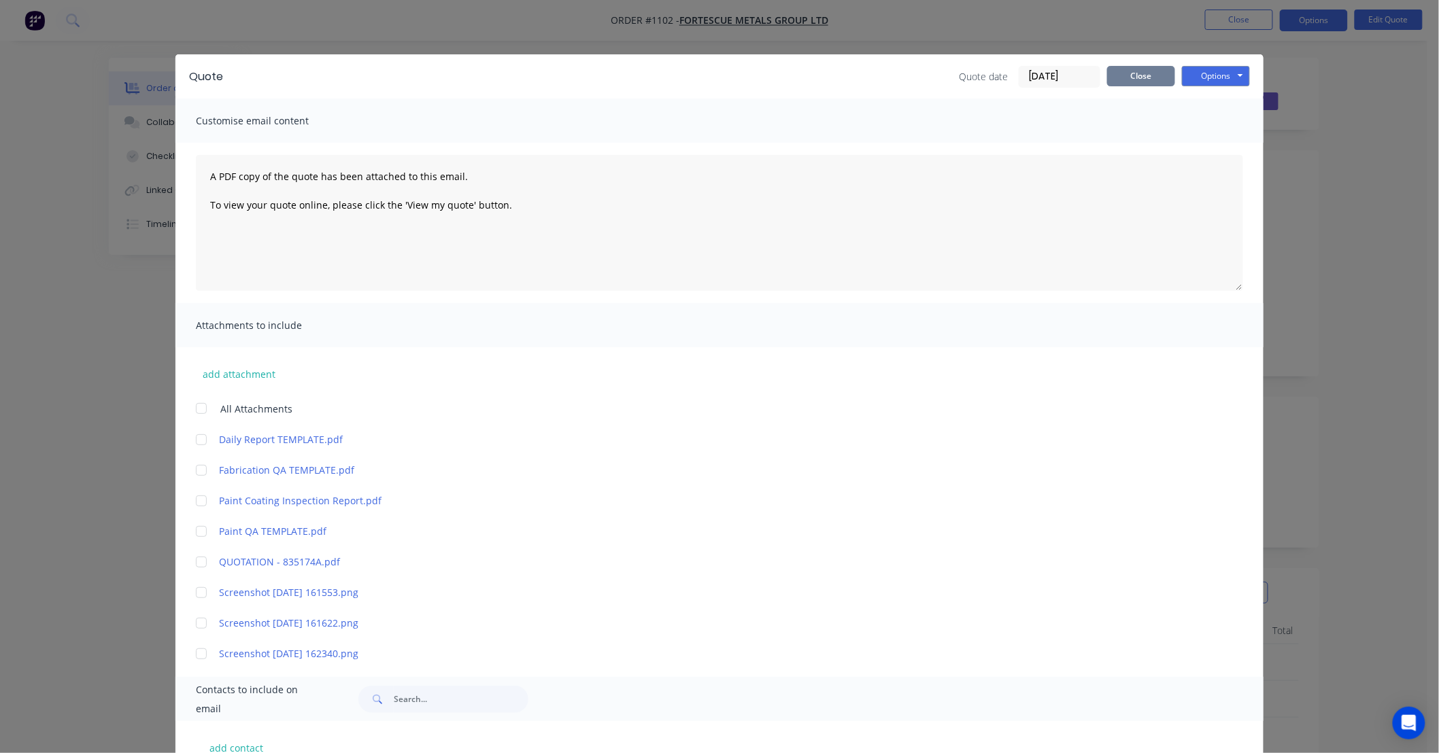
click at [1150, 80] on button "Close" at bounding box center [1141, 76] width 68 height 20
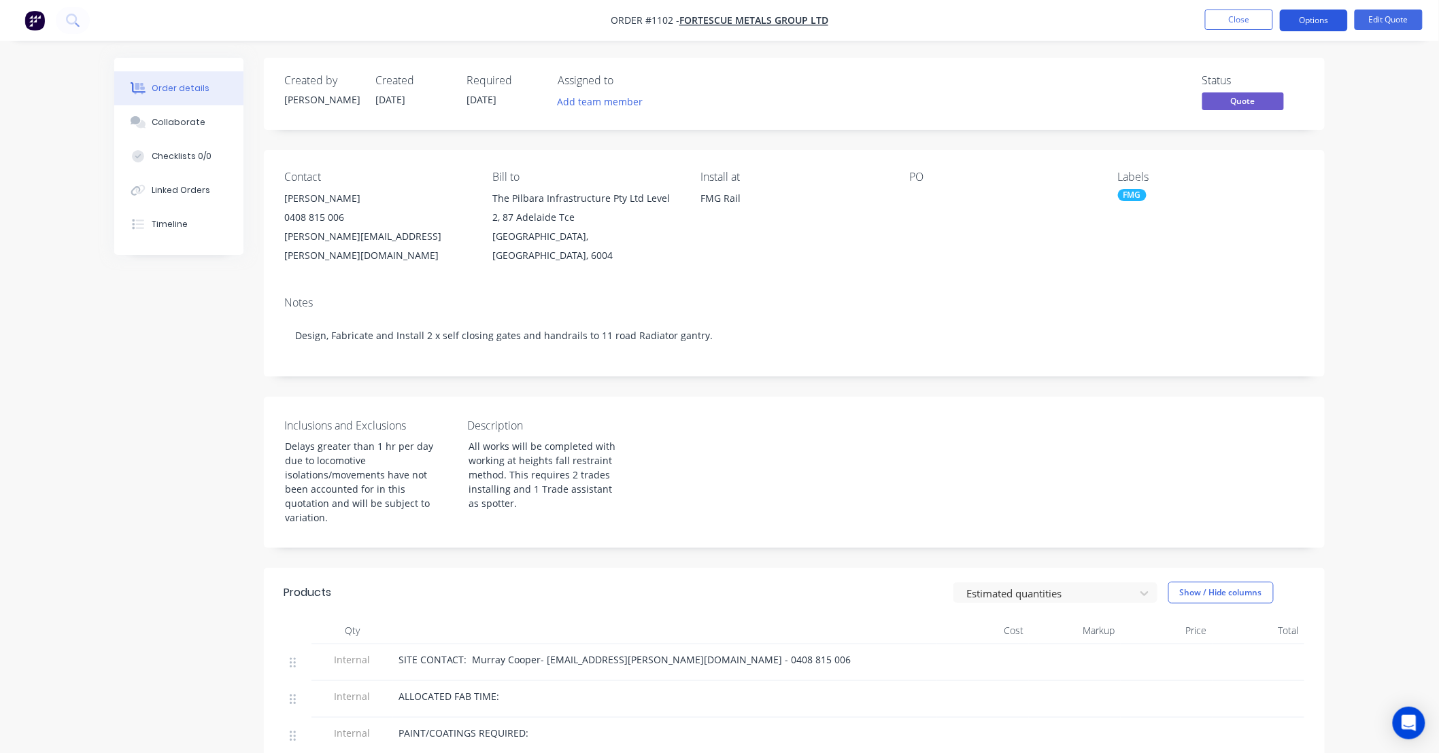
click at [1307, 29] on button "Options" at bounding box center [1314, 21] width 68 height 22
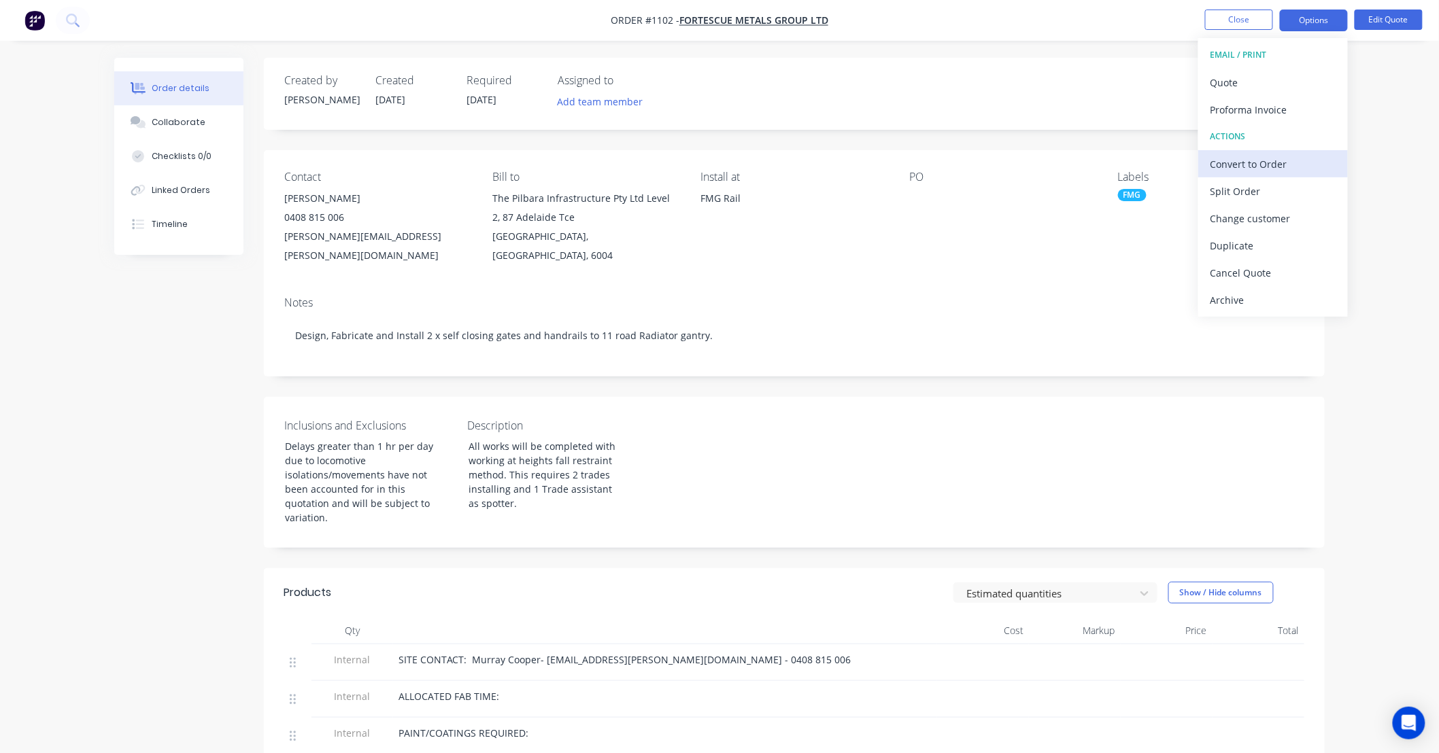
click at [1277, 171] on div "Convert to Order" at bounding box center [1272, 164] width 125 height 20
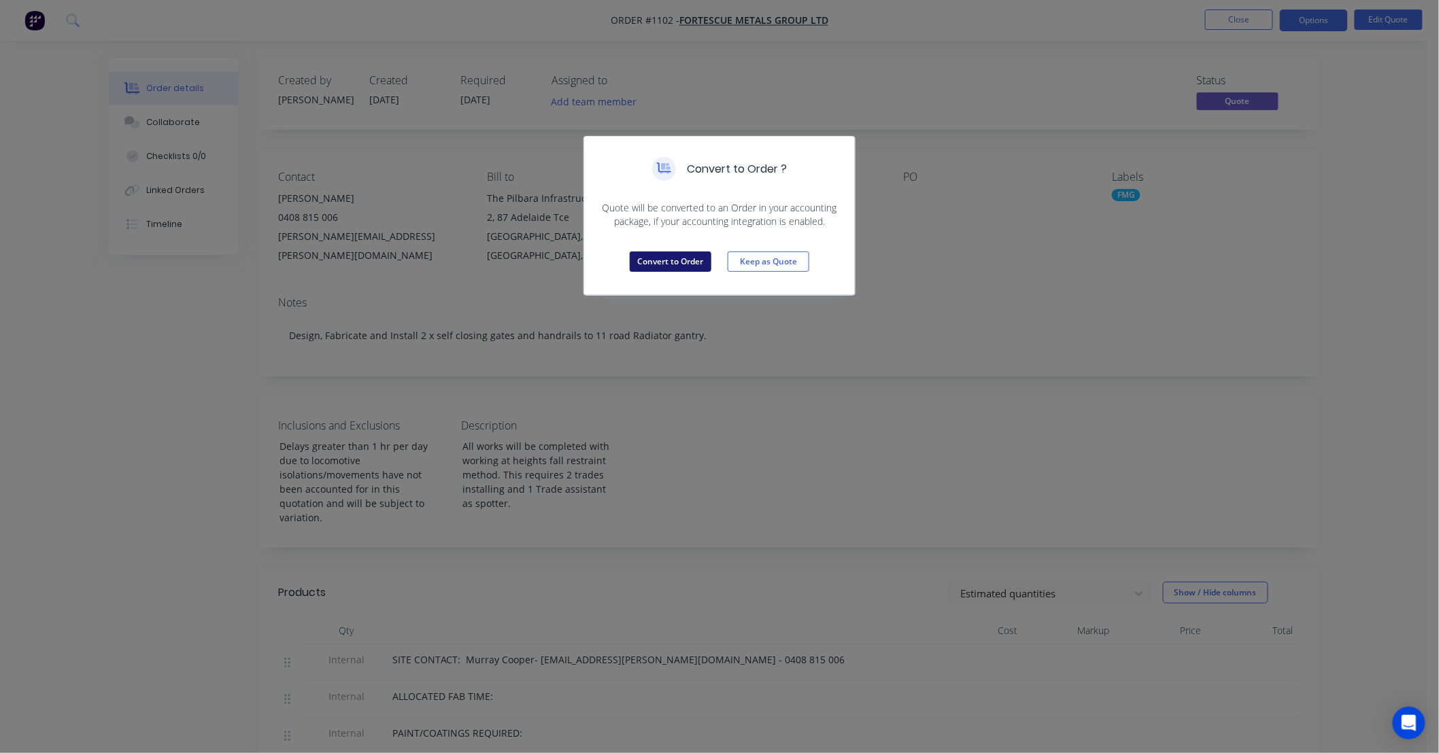
click at [685, 268] on button "Convert to Order" at bounding box center [671, 262] width 82 height 20
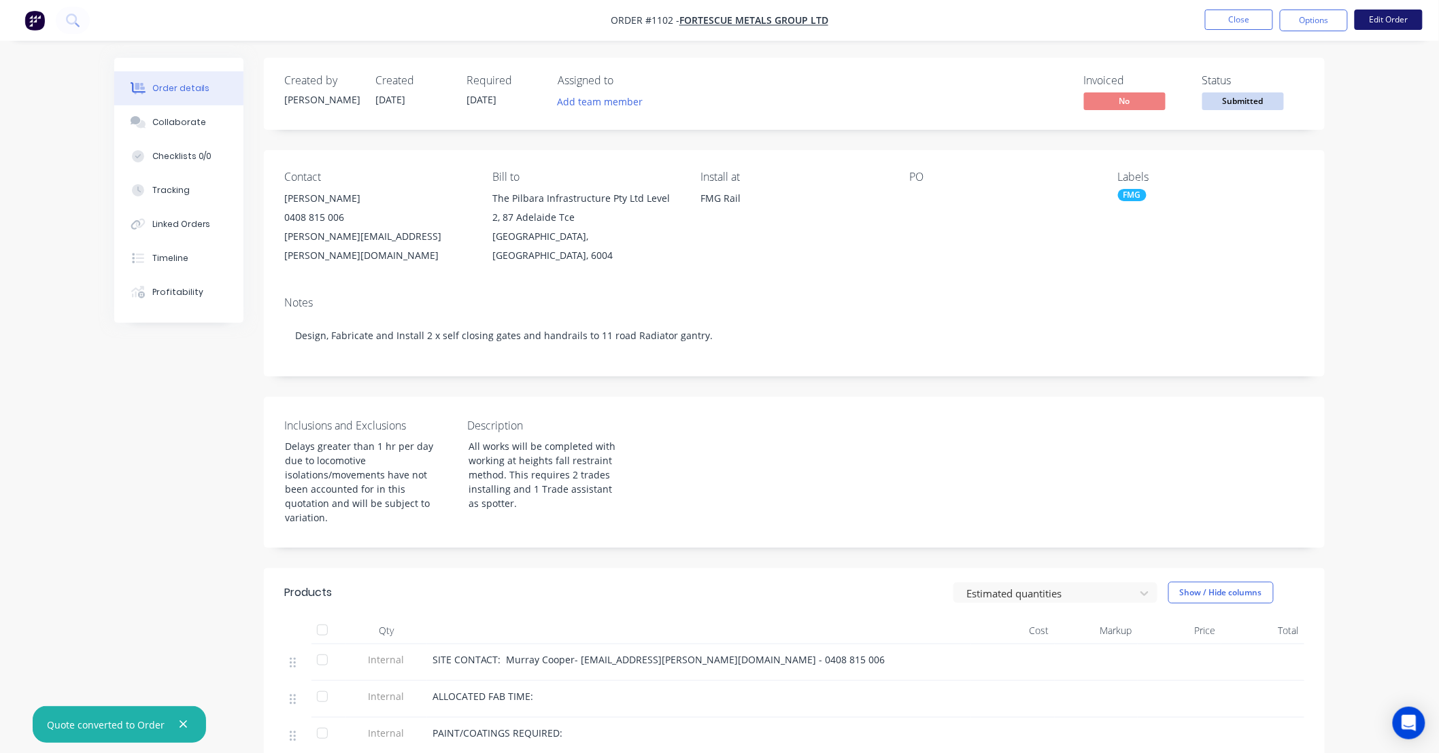
click at [1384, 19] on button "Edit Order" at bounding box center [1388, 20] width 68 height 20
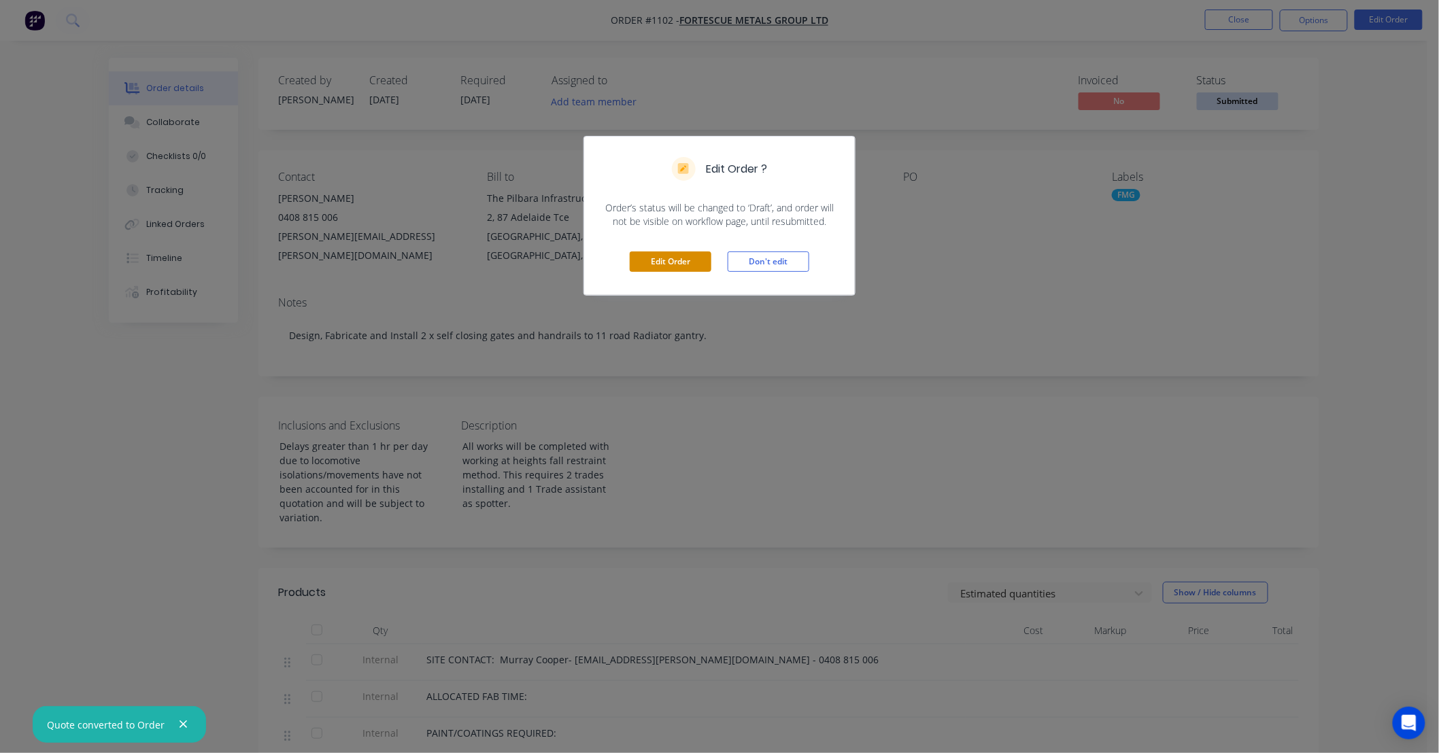
click at [694, 262] on button "Edit Order" at bounding box center [671, 262] width 82 height 20
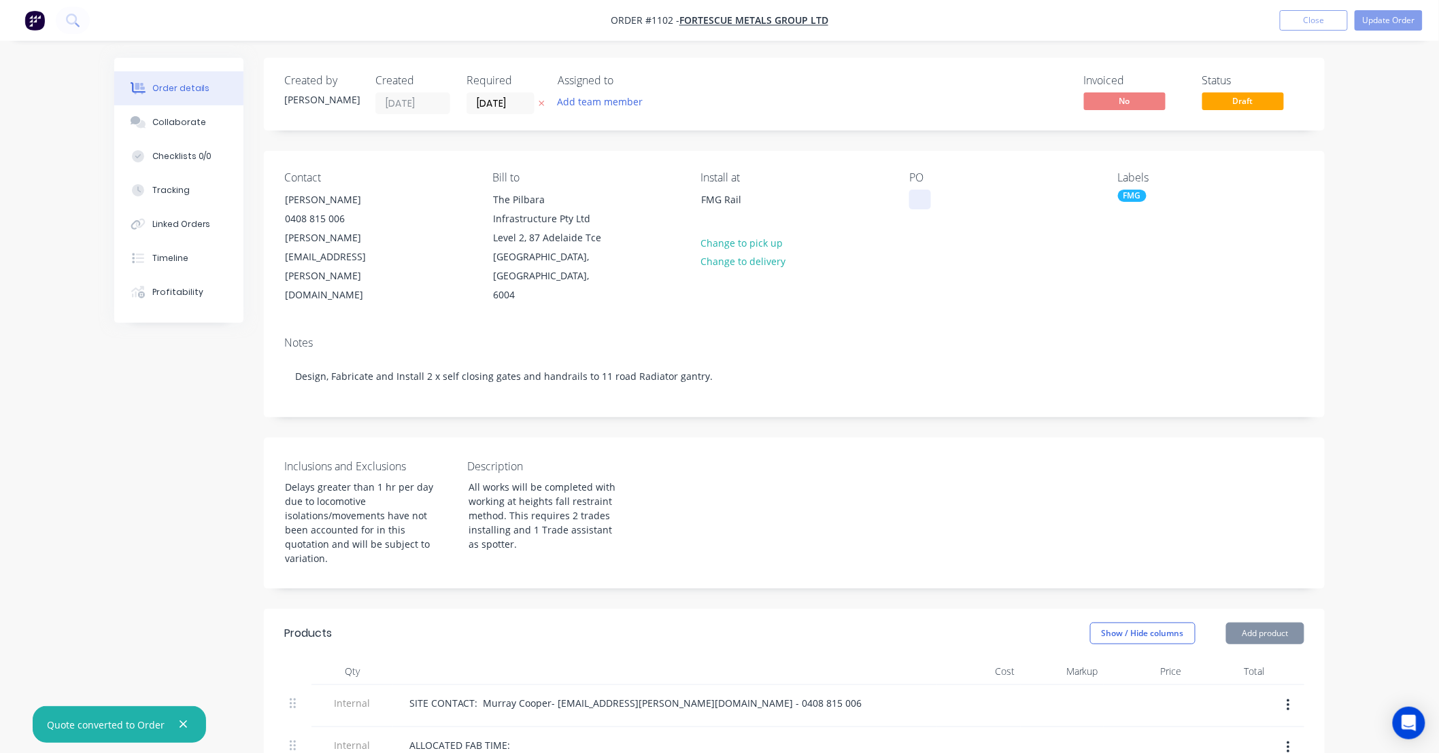
click at [915, 204] on div at bounding box center [920, 200] width 22 height 20
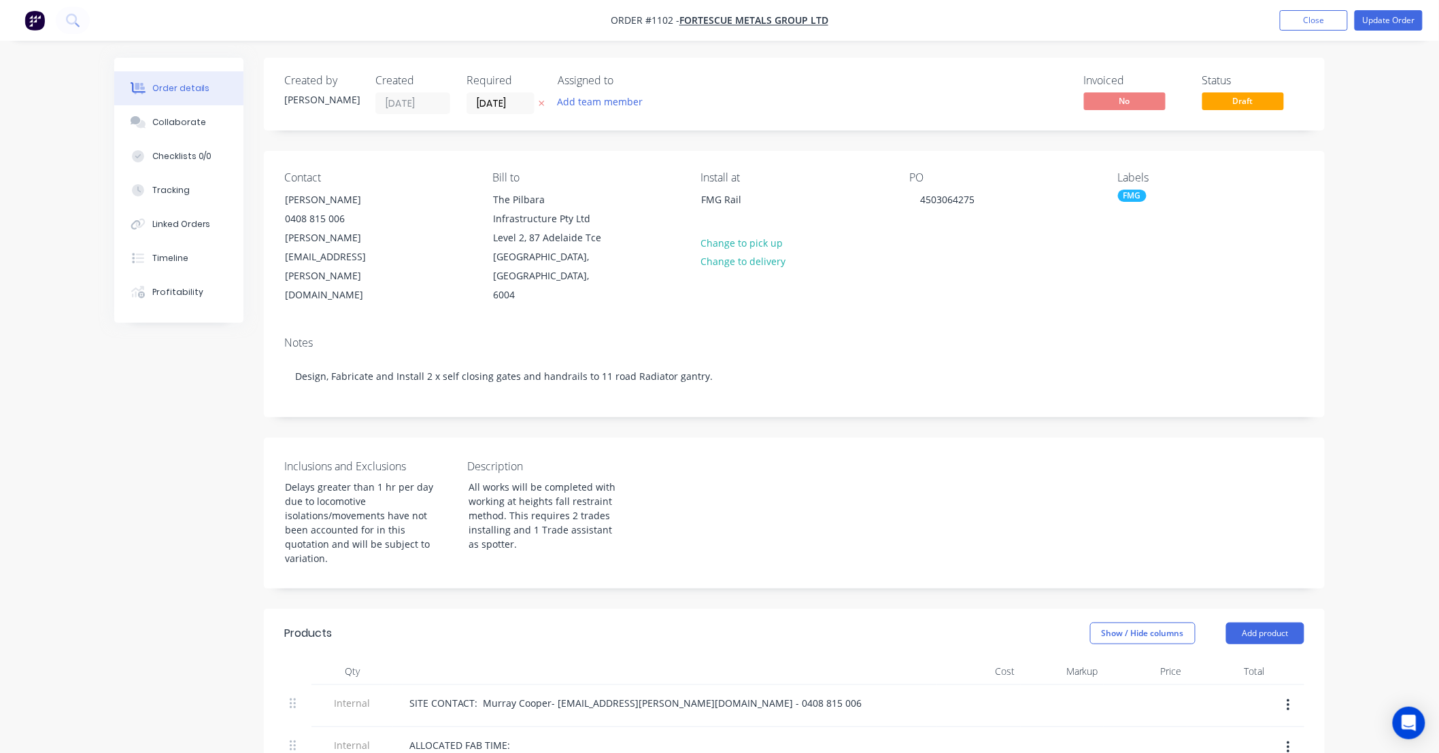
click at [1028, 337] on div "Notes" at bounding box center [794, 343] width 1020 height 13
click at [1371, 18] on button "Update Order" at bounding box center [1388, 20] width 68 height 20
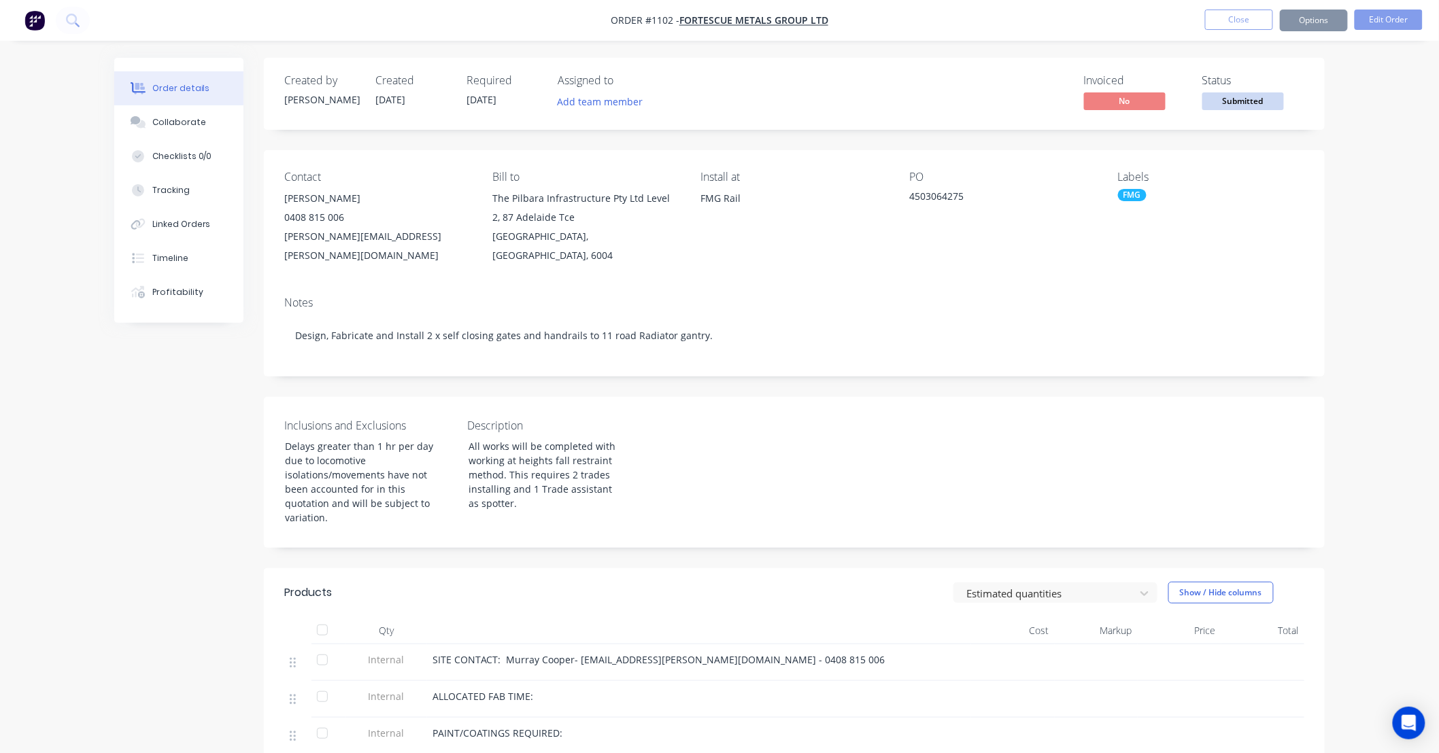
click at [1246, 107] on span "Submitted" at bounding box center [1243, 100] width 82 height 17
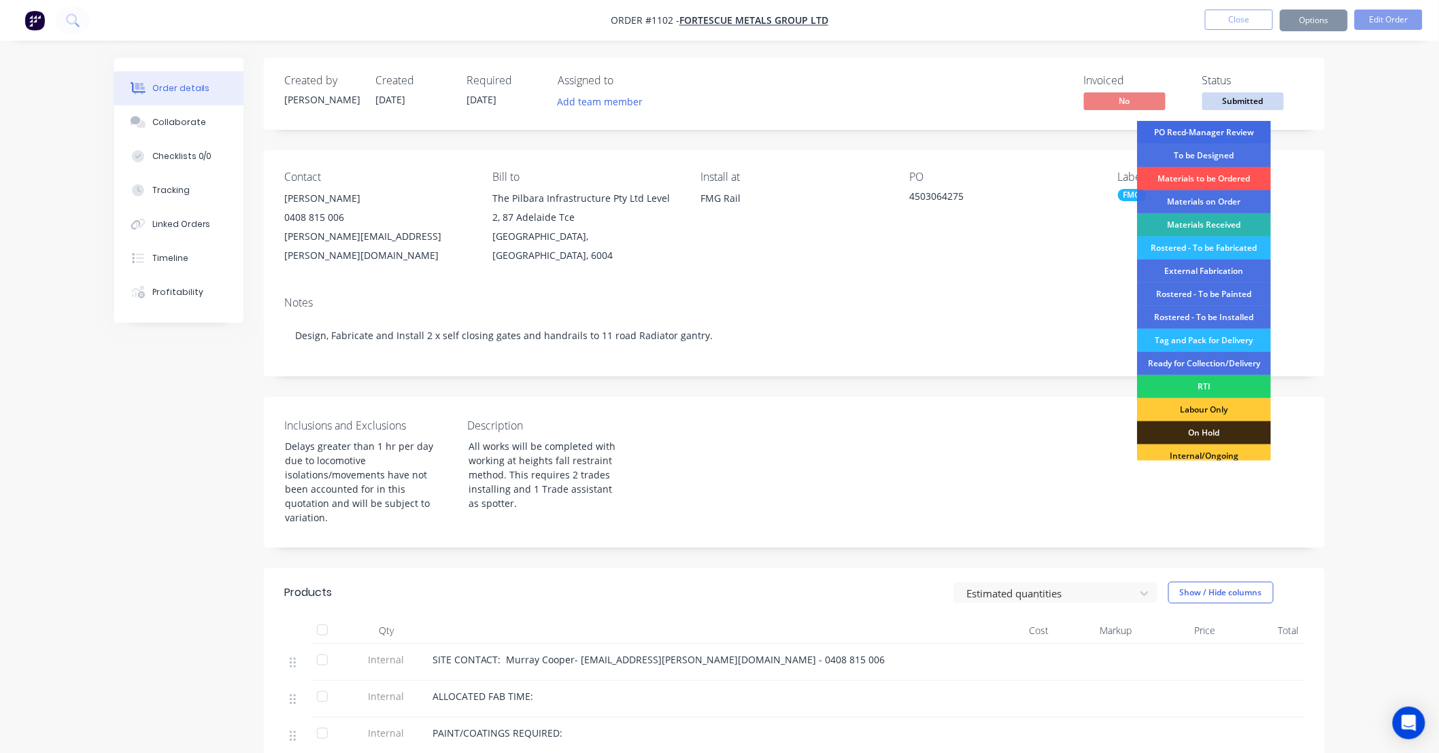
click at [1237, 131] on div "PO Recd-Manager Review" at bounding box center [1204, 132] width 134 height 23
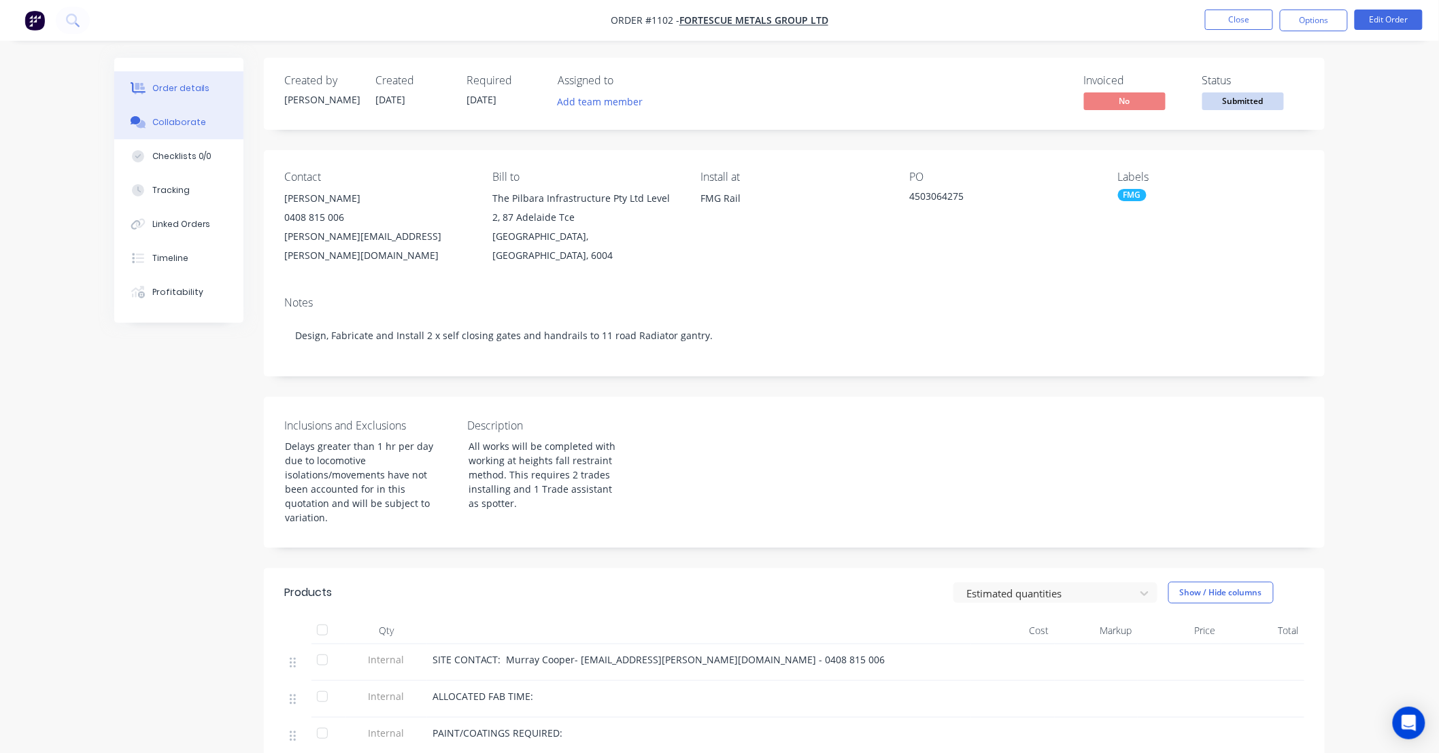
click at [186, 128] on button "Collaborate" at bounding box center [178, 122] width 129 height 34
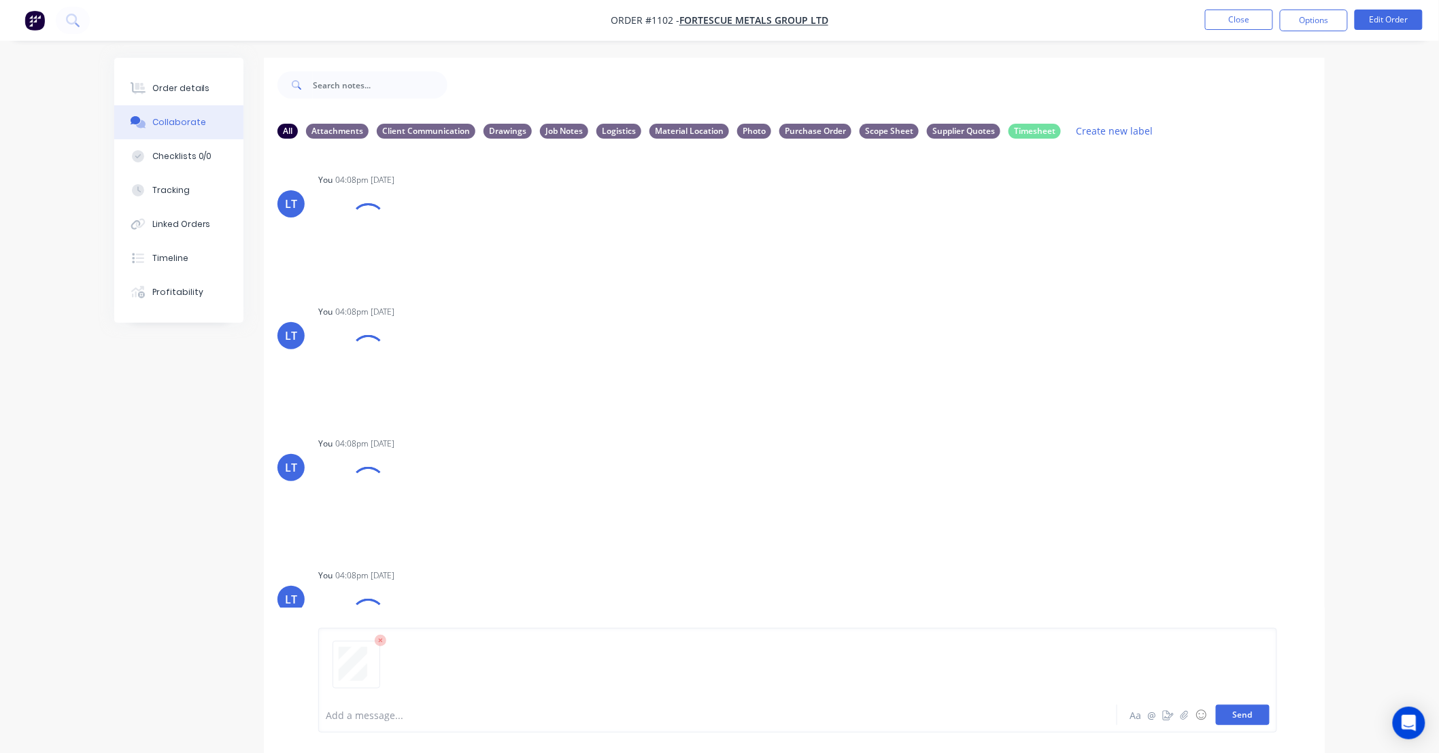
click at [1255, 723] on button "Send" at bounding box center [1243, 715] width 54 height 20
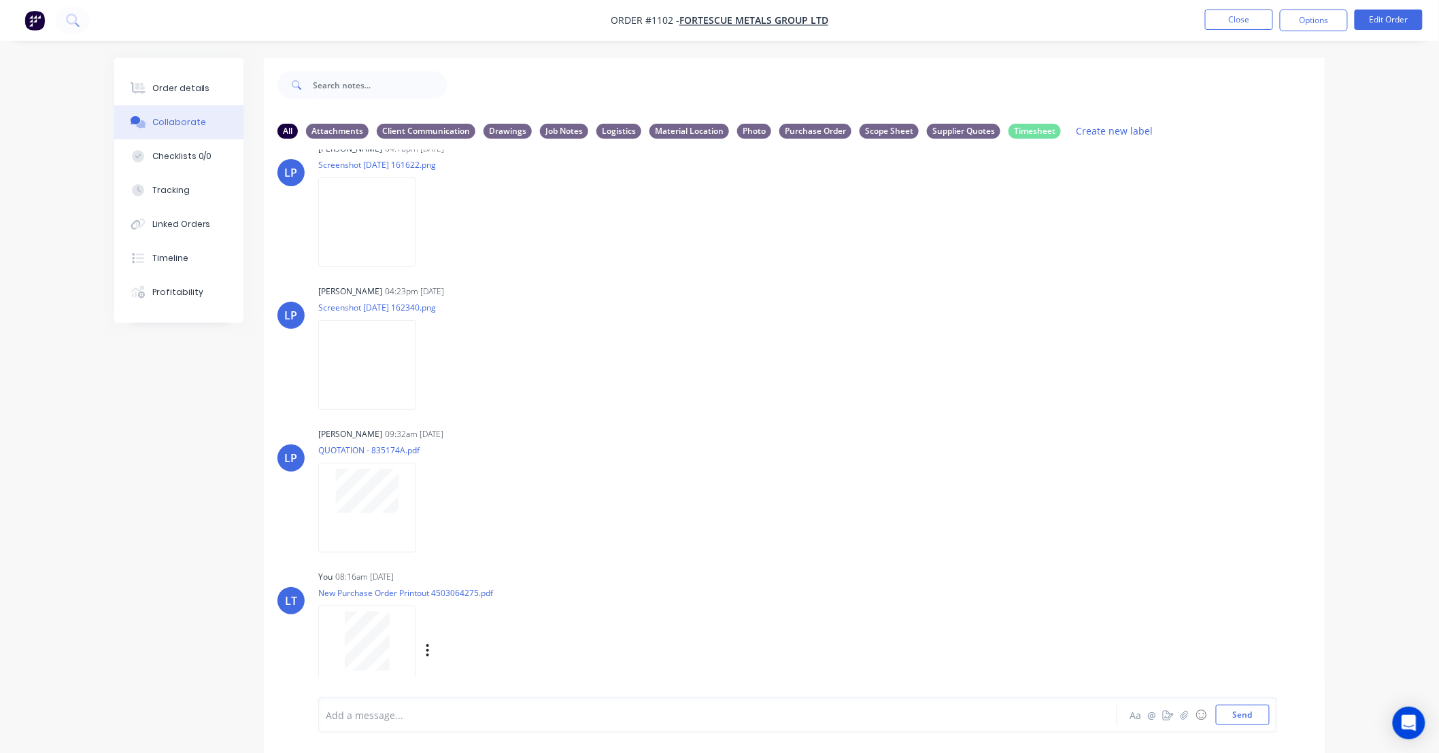
scroll to position [748, 0]
click at [428, 648] on icon "button" at bounding box center [427, 648] width 3 height 12
click at [469, 628] on button "Labels" at bounding box center [517, 619] width 153 height 31
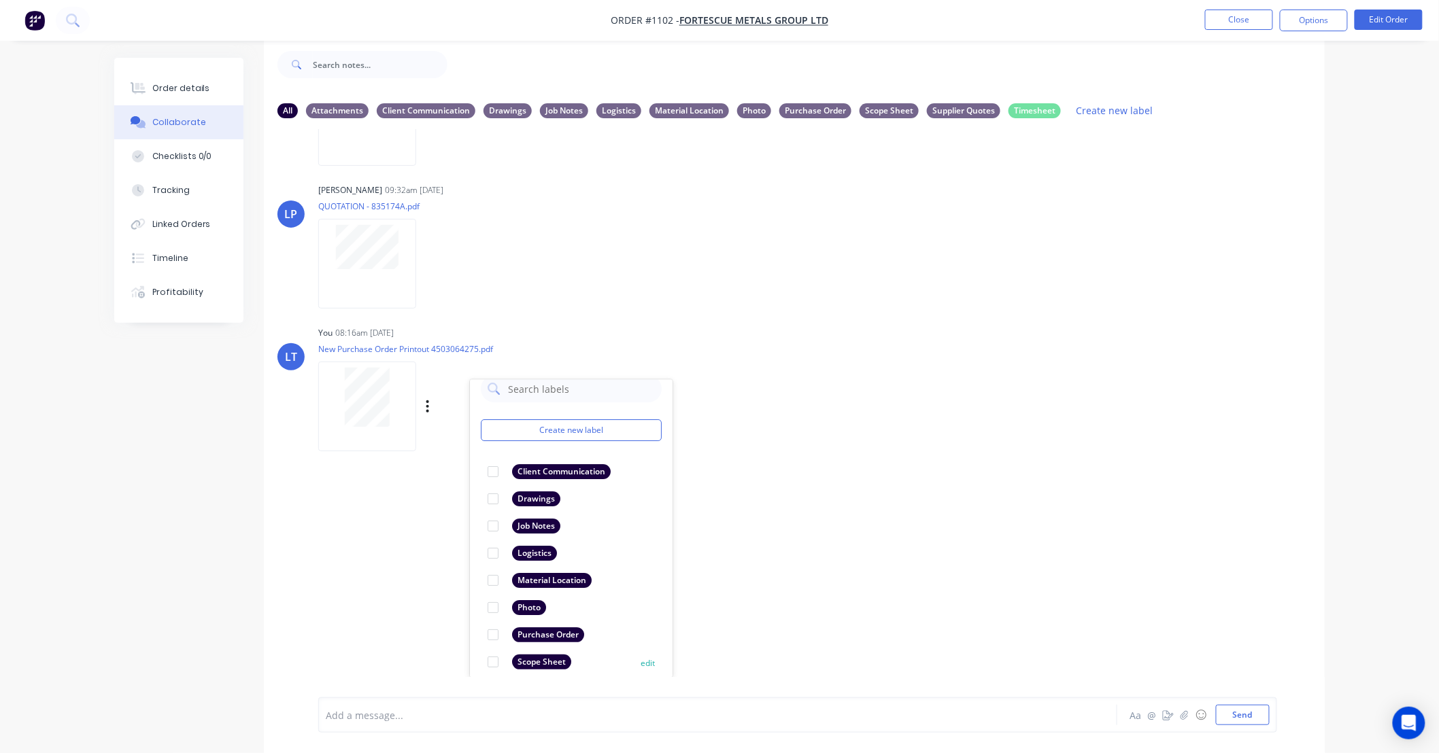
scroll to position [24, 0]
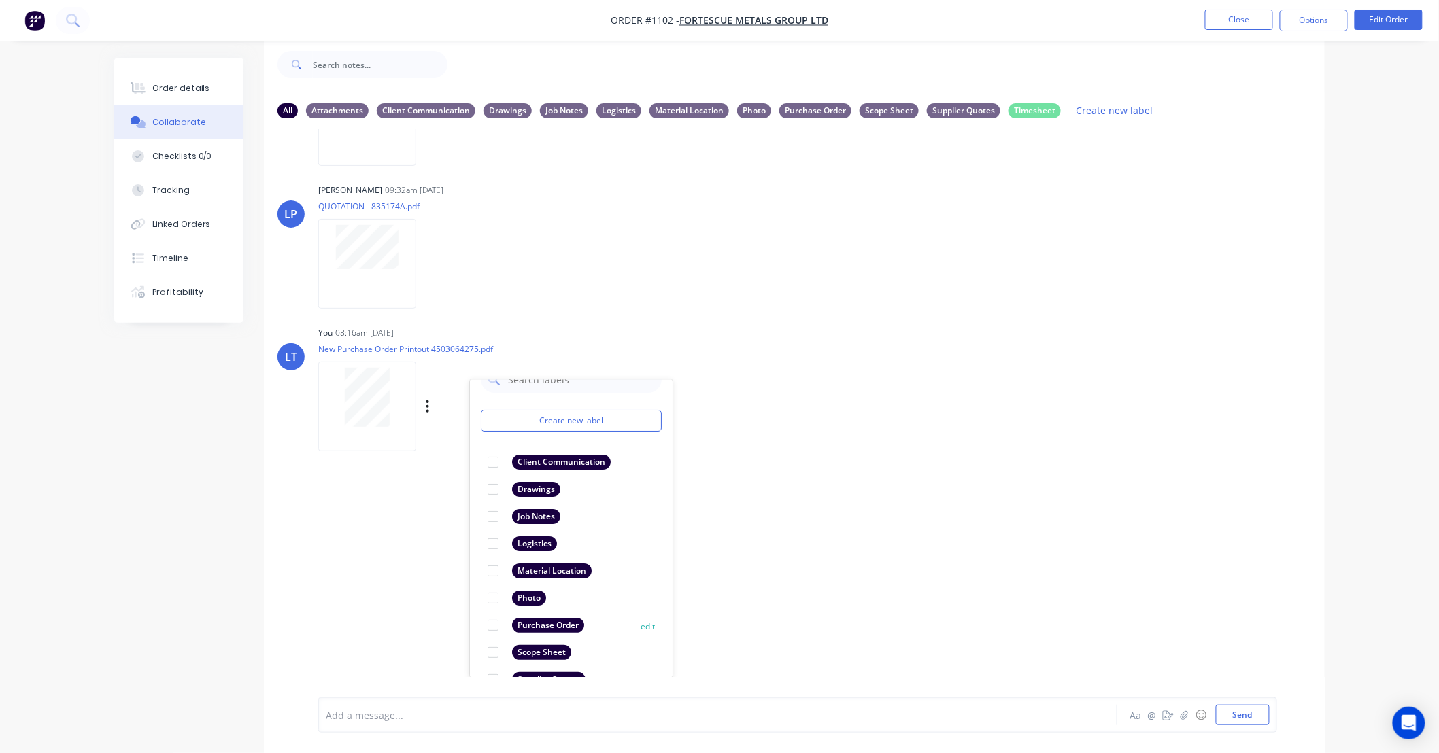
click at [492, 622] on div at bounding box center [492, 626] width 27 height 27
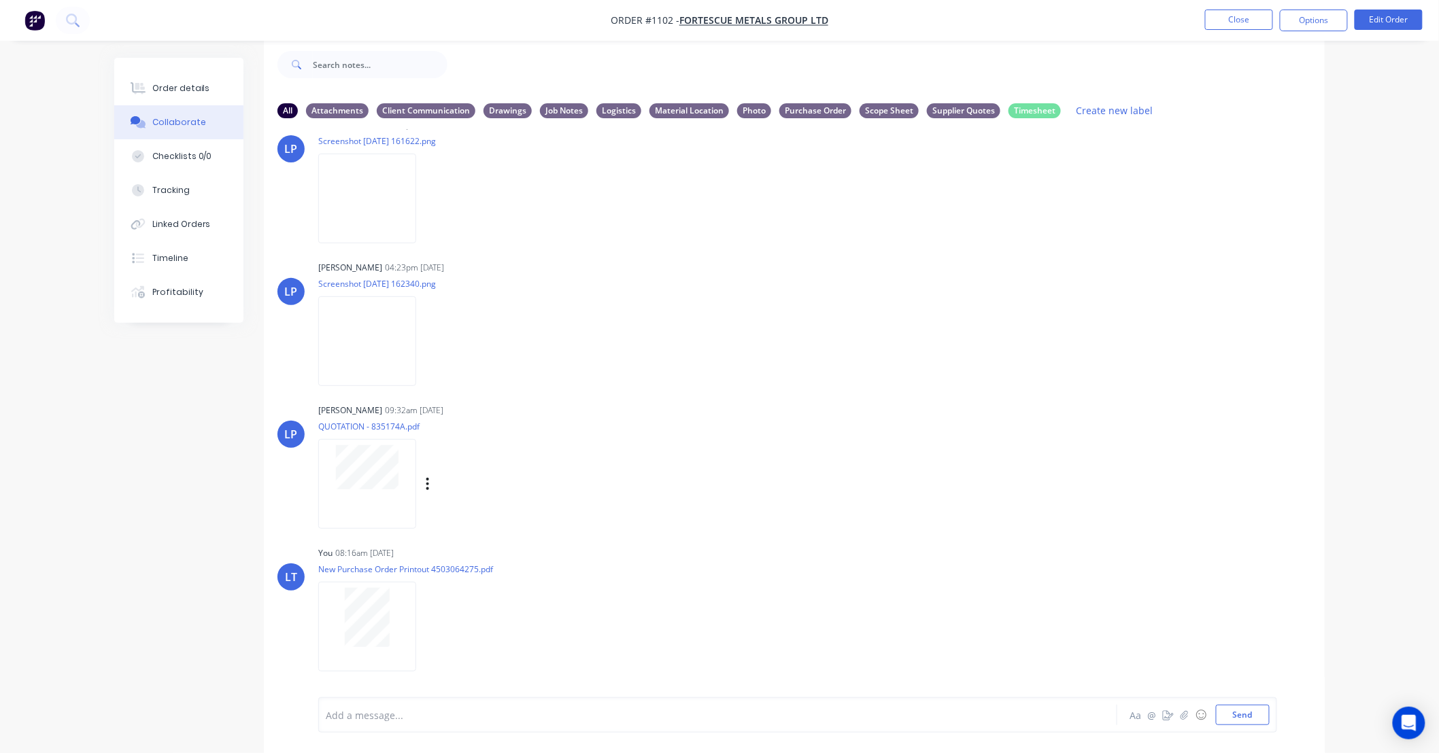
drag, startPoint x: 936, startPoint y: 513, endPoint x: 836, endPoint y: 500, distance: 100.1
click at [836, 500] on div "LP Leigh Parker 09:32am 18/09/25 QUOTATION - 835174A.pdf Labels Download Delete" at bounding box center [794, 461] width 1061 height 122
click at [882, 477] on div "LP Leigh Parker 09:32am 18/09/25 QUOTATION - 835174A.pdf Labels Download Delete" at bounding box center [794, 461] width 1061 height 122
drag, startPoint x: 882, startPoint y: 477, endPoint x: 804, endPoint y: 478, distance: 78.2
click at [804, 478] on div "LP Leigh Parker 09:32am 18/09/25 QUOTATION - 835174A.pdf Labels Download Delete" at bounding box center [794, 461] width 1061 height 122
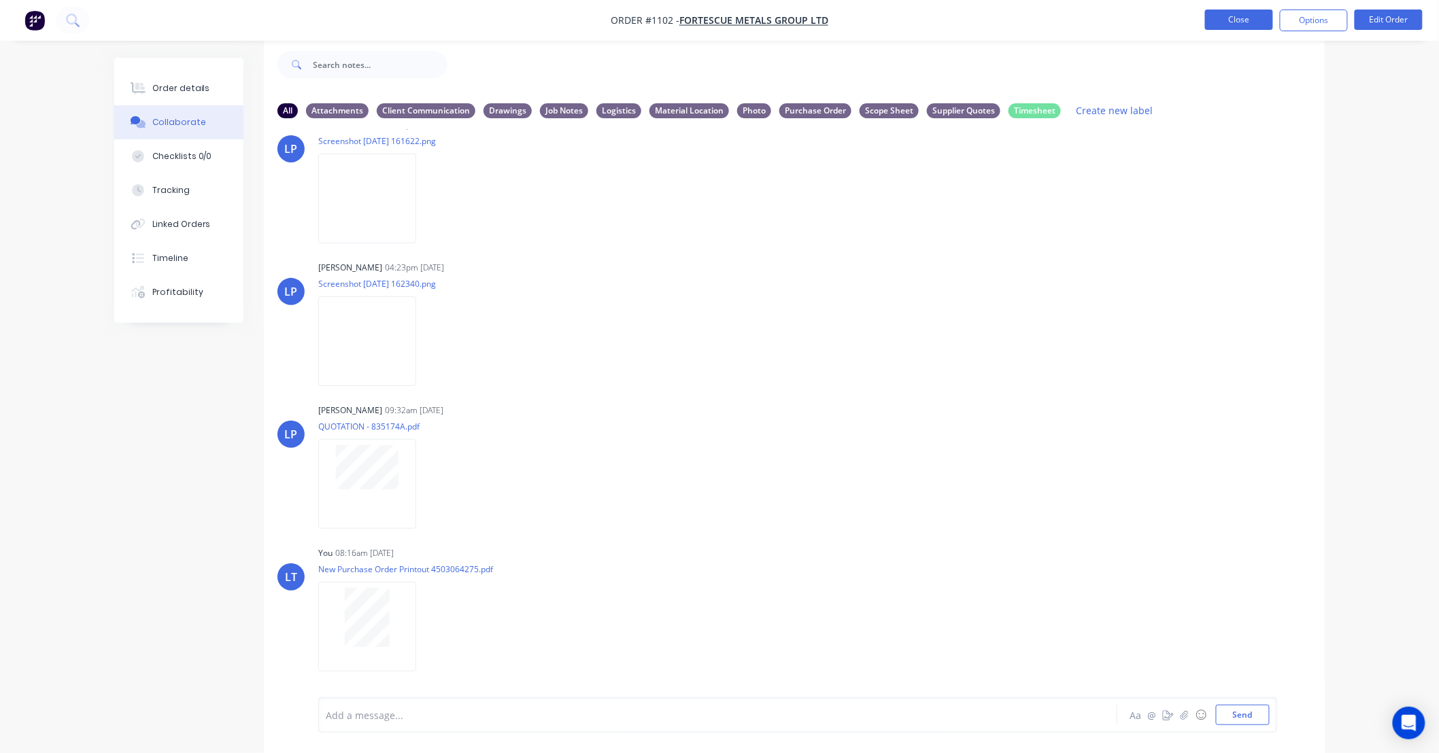
click at [1227, 24] on button "Close" at bounding box center [1239, 20] width 68 height 20
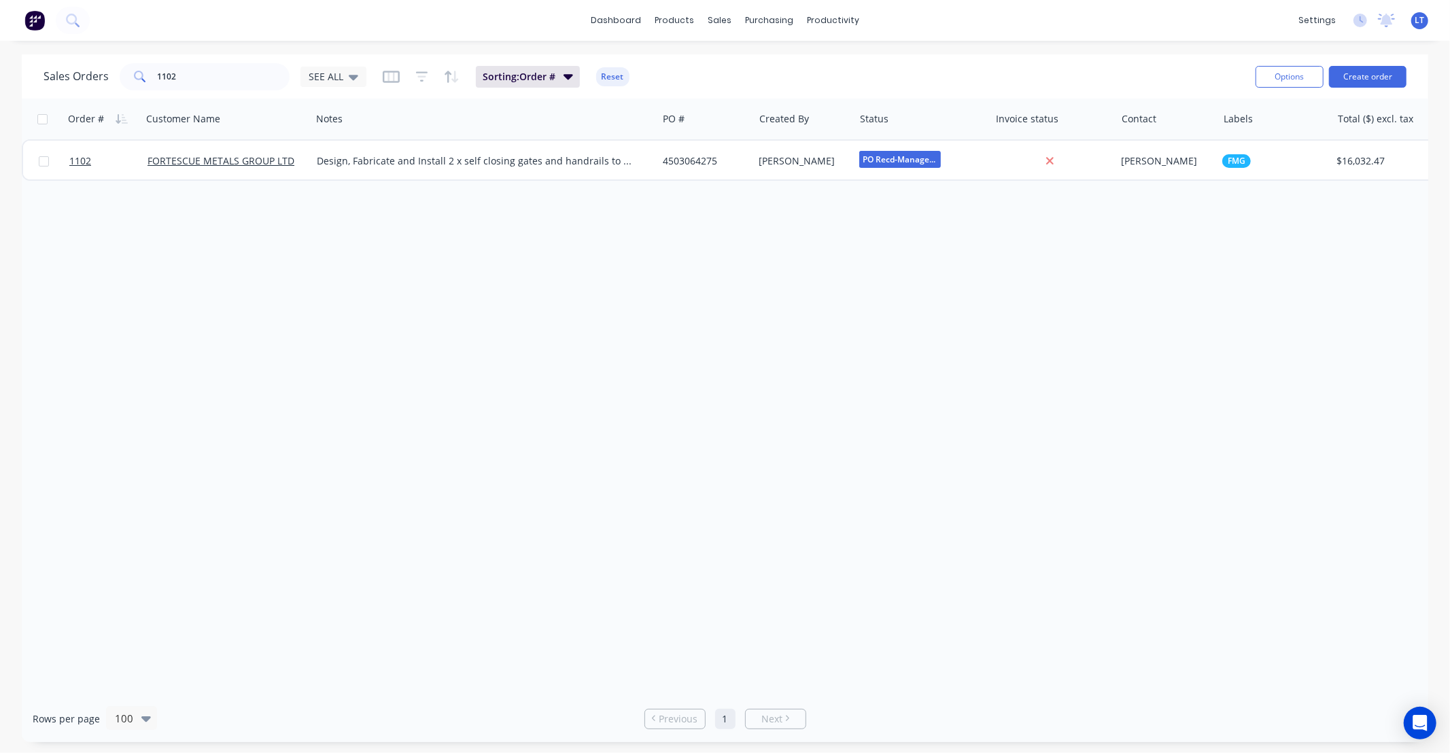
click at [1010, 263] on div "Order # Customer Name Notes PO # Created By Status Invoice status Contact Label…" at bounding box center [725, 397] width 1407 height 597
drag, startPoint x: 1002, startPoint y: 263, endPoint x: 878, endPoint y: 267, distance: 123.8
click at [882, 264] on div "Order # Customer Name Notes PO # Created By Status Invoice status Contact Label…" at bounding box center [725, 397] width 1407 height 597
drag, startPoint x: 69, startPoint y: 69, endPoint x: 53, endPoint y: 66, distance: 16.0
click at [53, 69] on div "Sales Orders 1102 SEE ALL" at bounding box center [205, 76] width 323 height 27
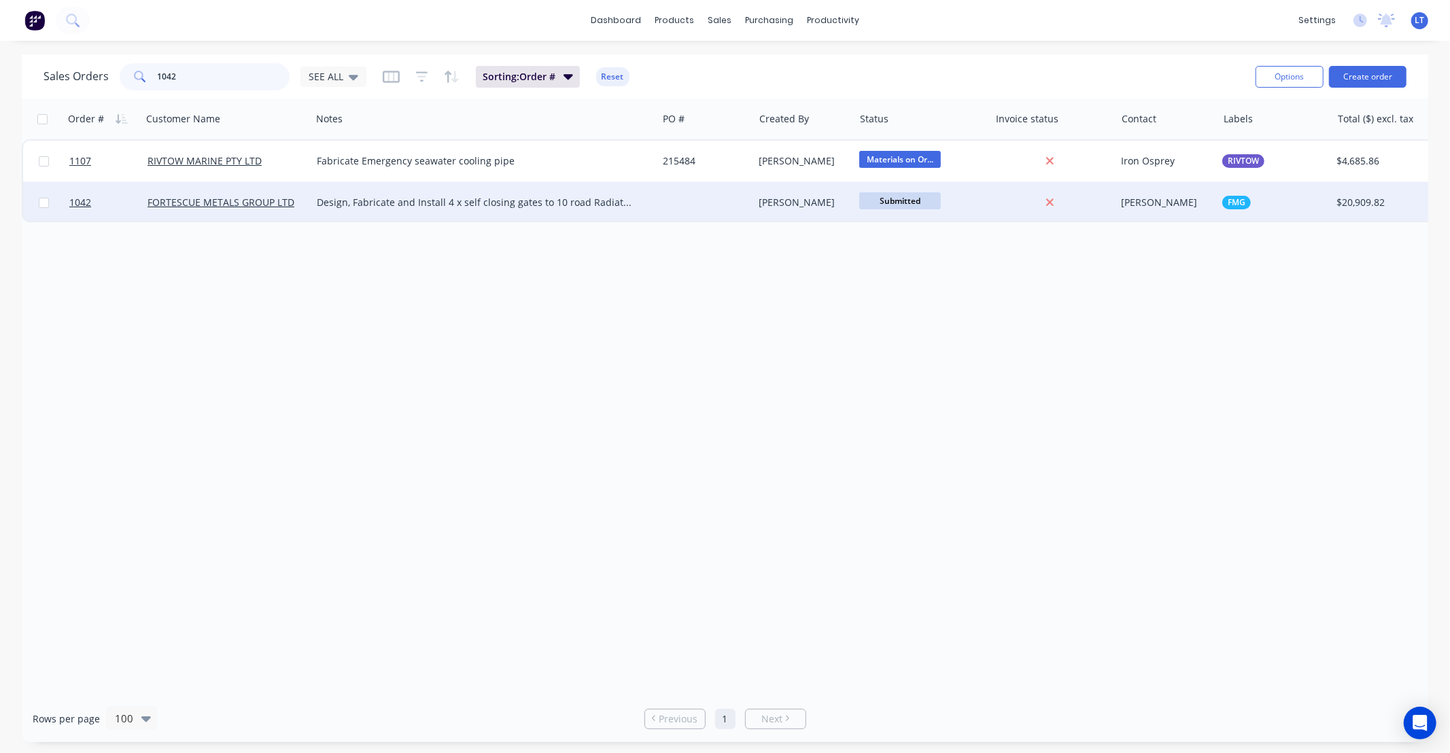
type input "1042"
click at [818, 208] on div "Leigh Parker" at bounding box center [801, 203] width 85 height 14
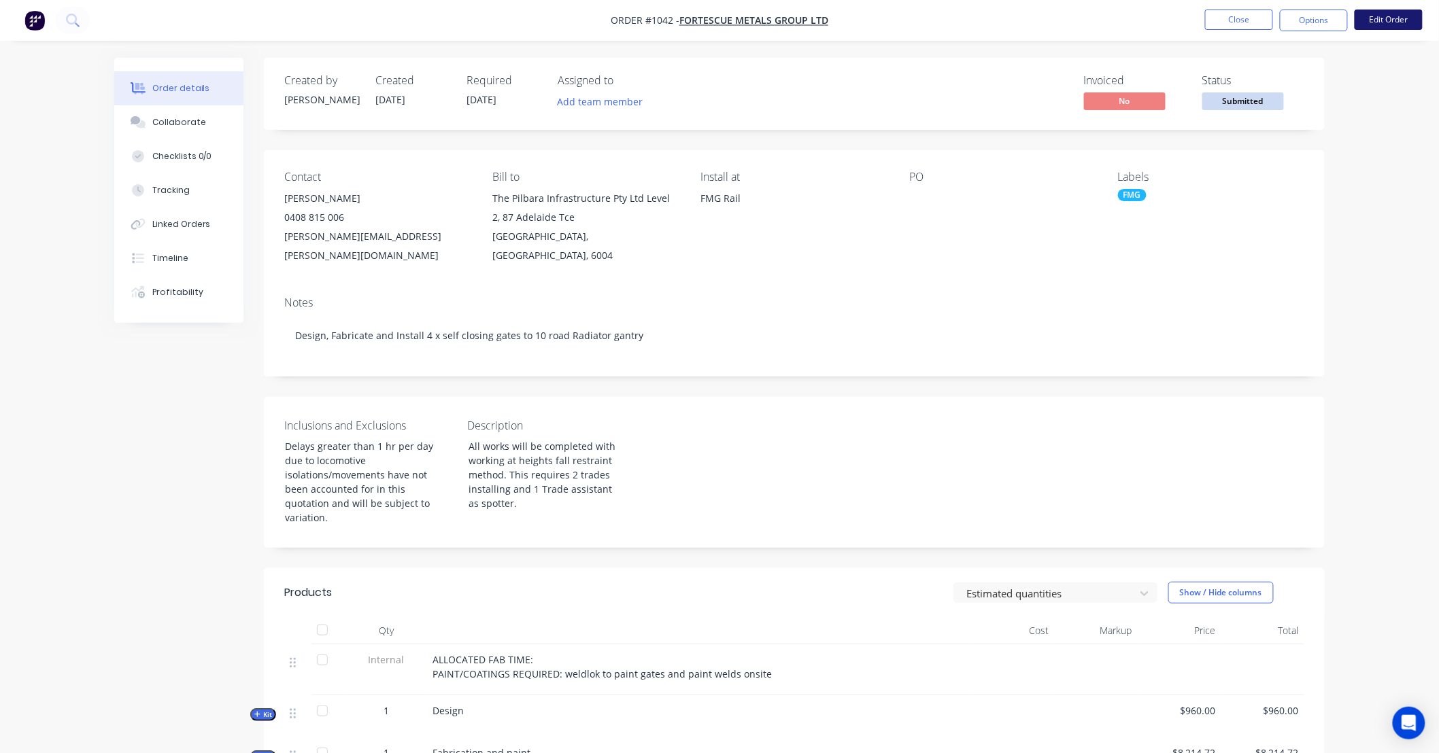
click at [1367, 24] on button "Edit Order" at bounding box center [1388, 20] width 68 height 20
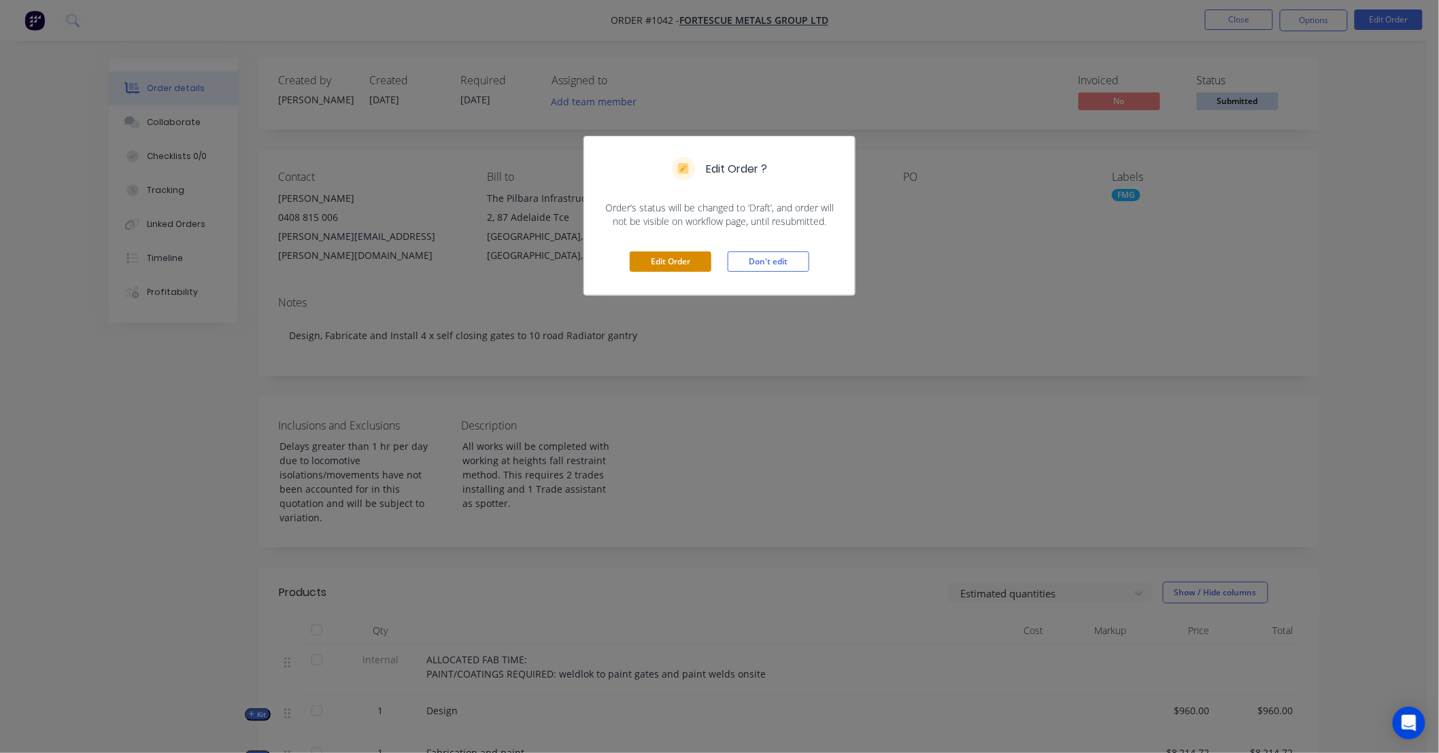
click at [674, 267] on button "Edit Order" at bounding box center [671, 262] width 82 height 20
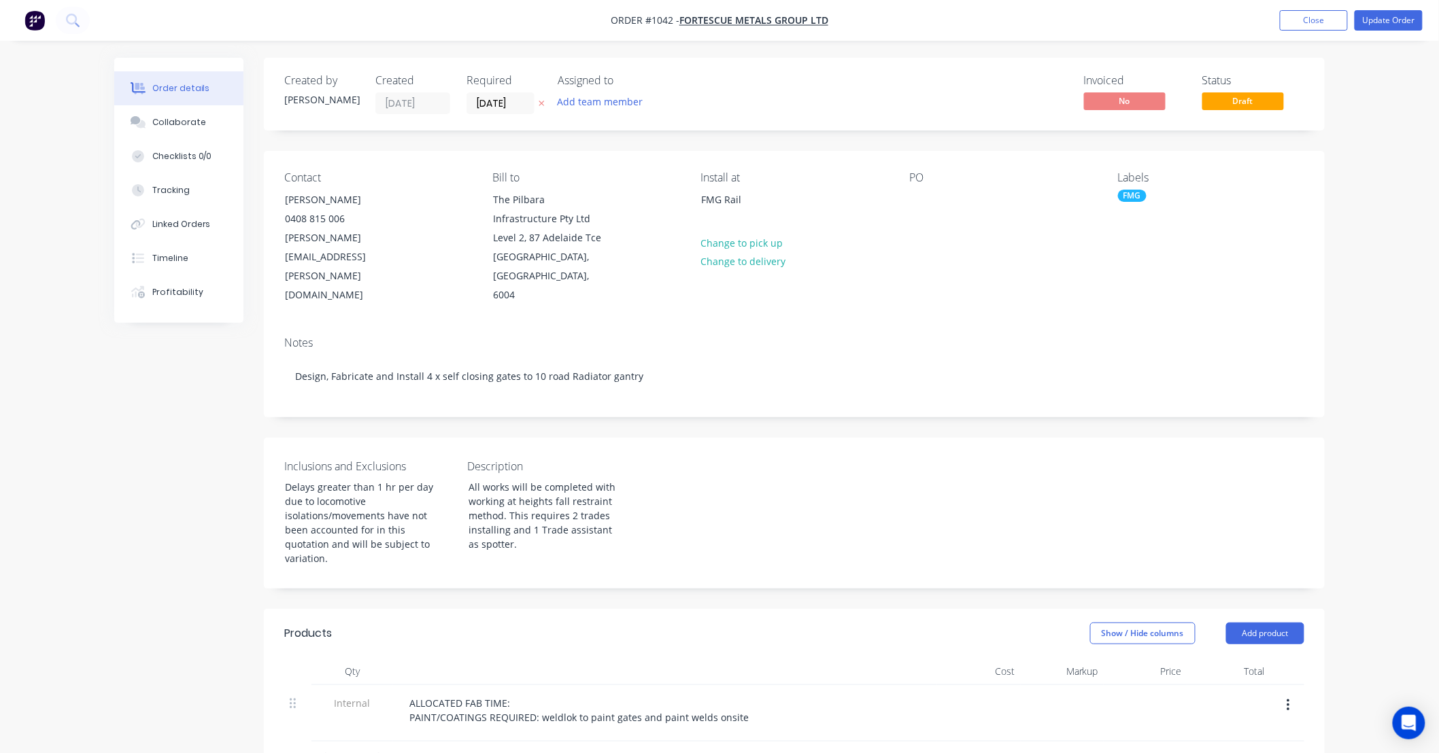
click at [1208, 290] on div "Contact Murray Cooper 0408 815 006 murray.cooper@fortescue.com Bill to The Pilb…" at bounding box center [794, 238] width 1061 height 175
click at [922, 193] on div at bounding box center [920, 200] width 22 height 20
paste div
click at [1376, 20] on button "Update Order" at bounding box center [1388, 20] width 68 height 20
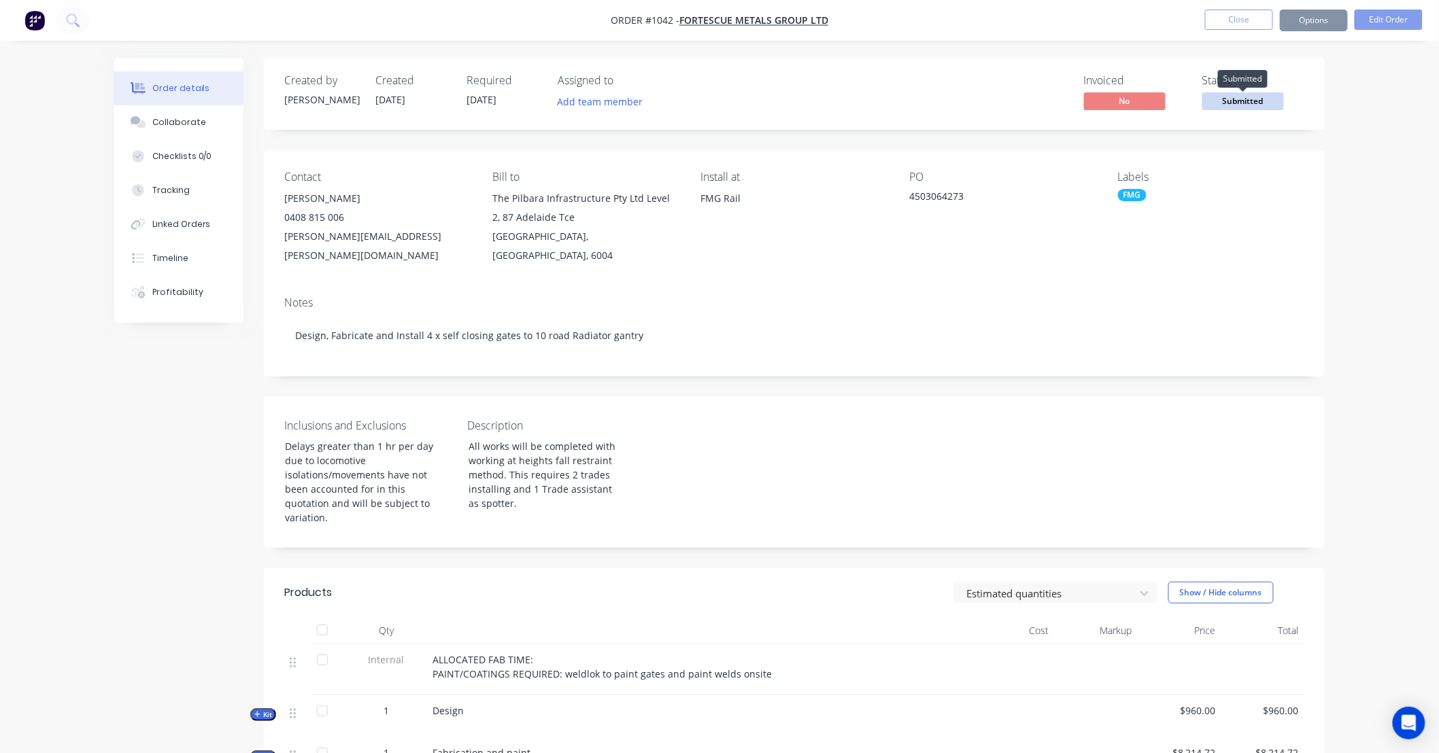
click at [1220, 93] on span "Submitted" at bounding box center [1243, 100] width 82 height 17
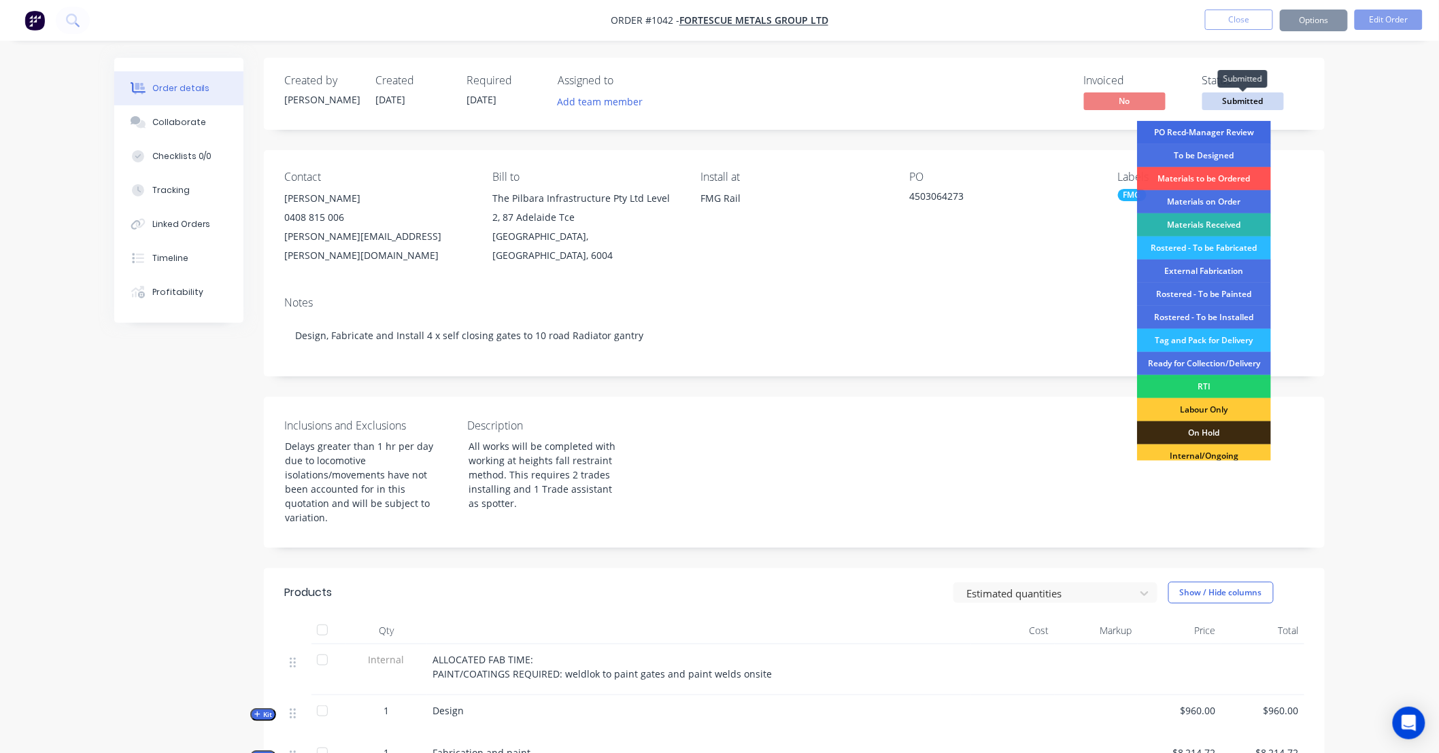
click at [1220, 133] on div "PO Recd-Manager Review" at bounding box center [1204, 132] width 134 height 23
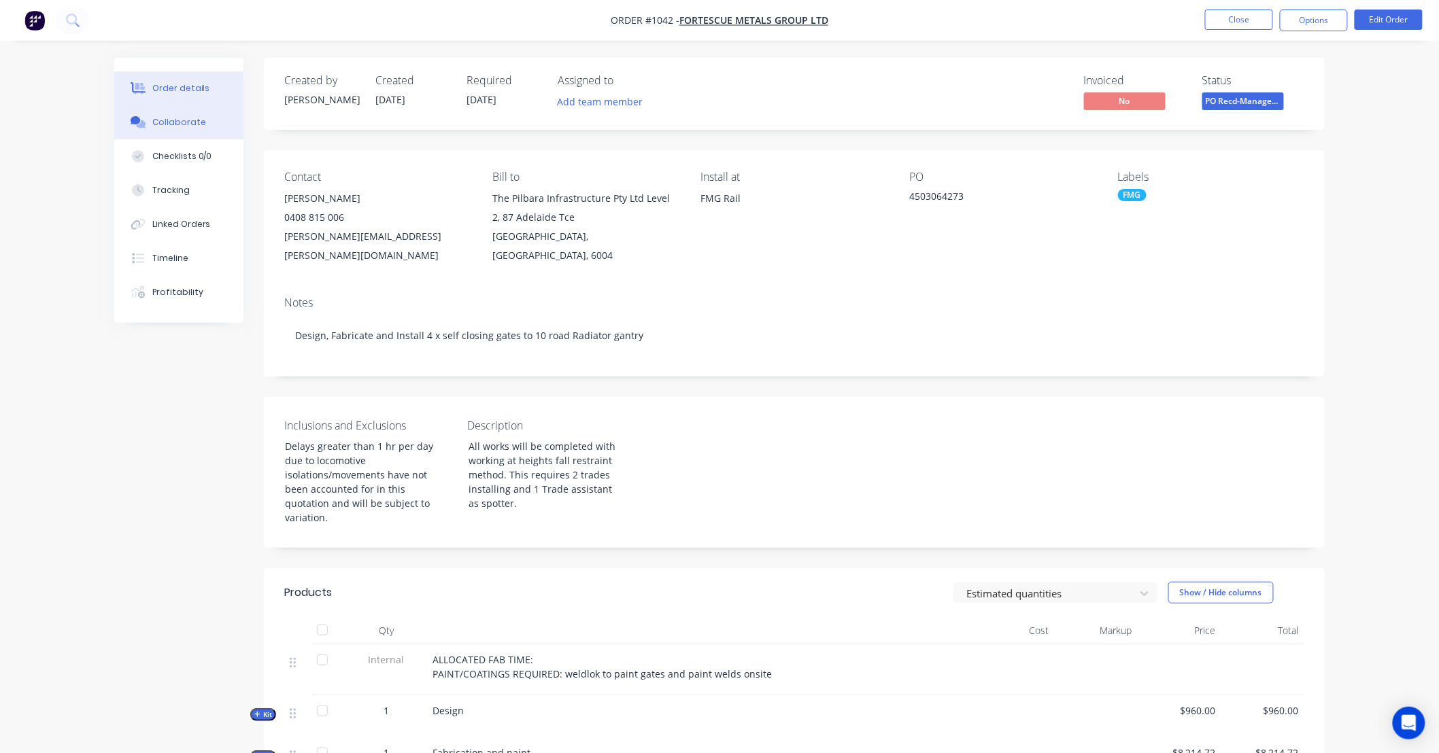
click at [192, 121] on div "Collaborate" at bounding box center [179, 122] width 54 height 12
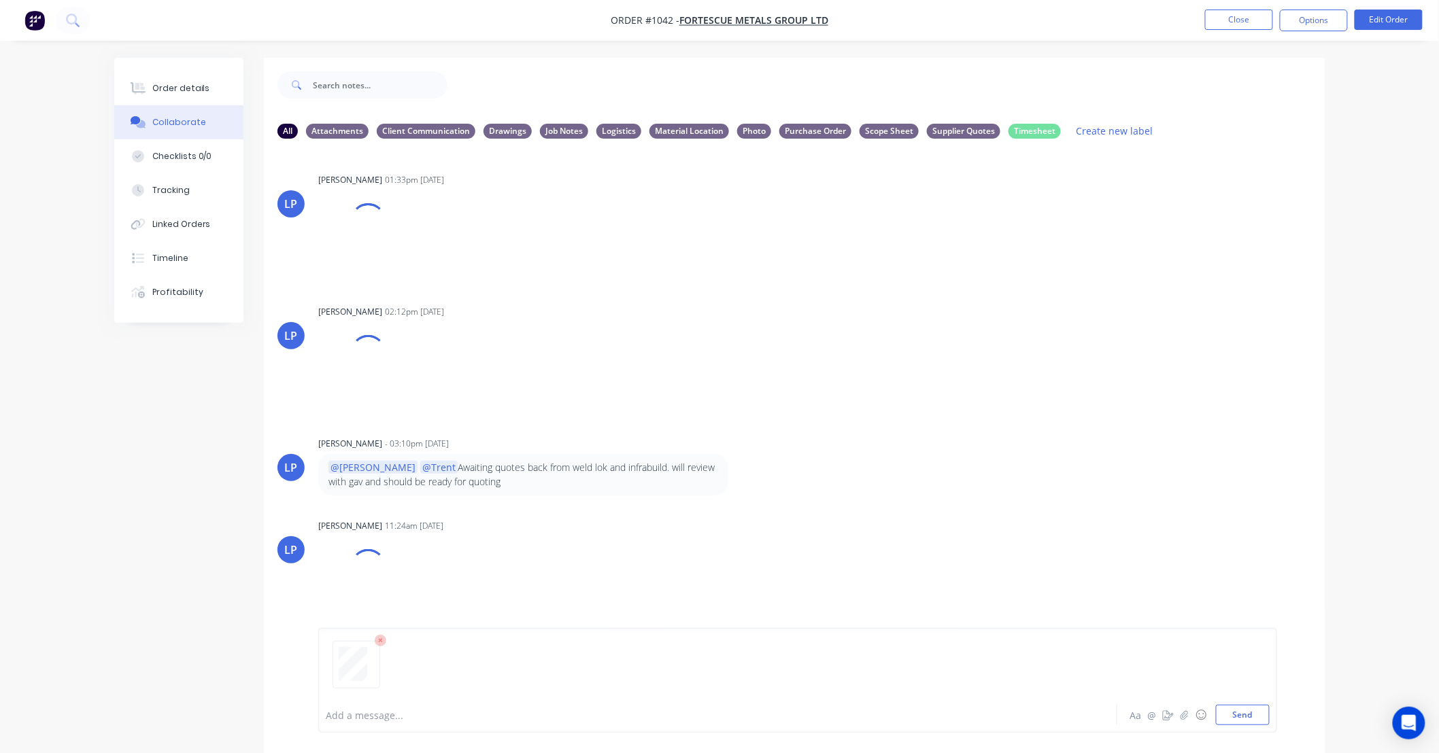
drag, startPoint x: 1244, startPoint y: 717, endPoint x: 1231, endPoint y: 698, distance: 23.0
click at [1244, 717] on button "Send" at bounding box center [1243, 715] width 54 height 20
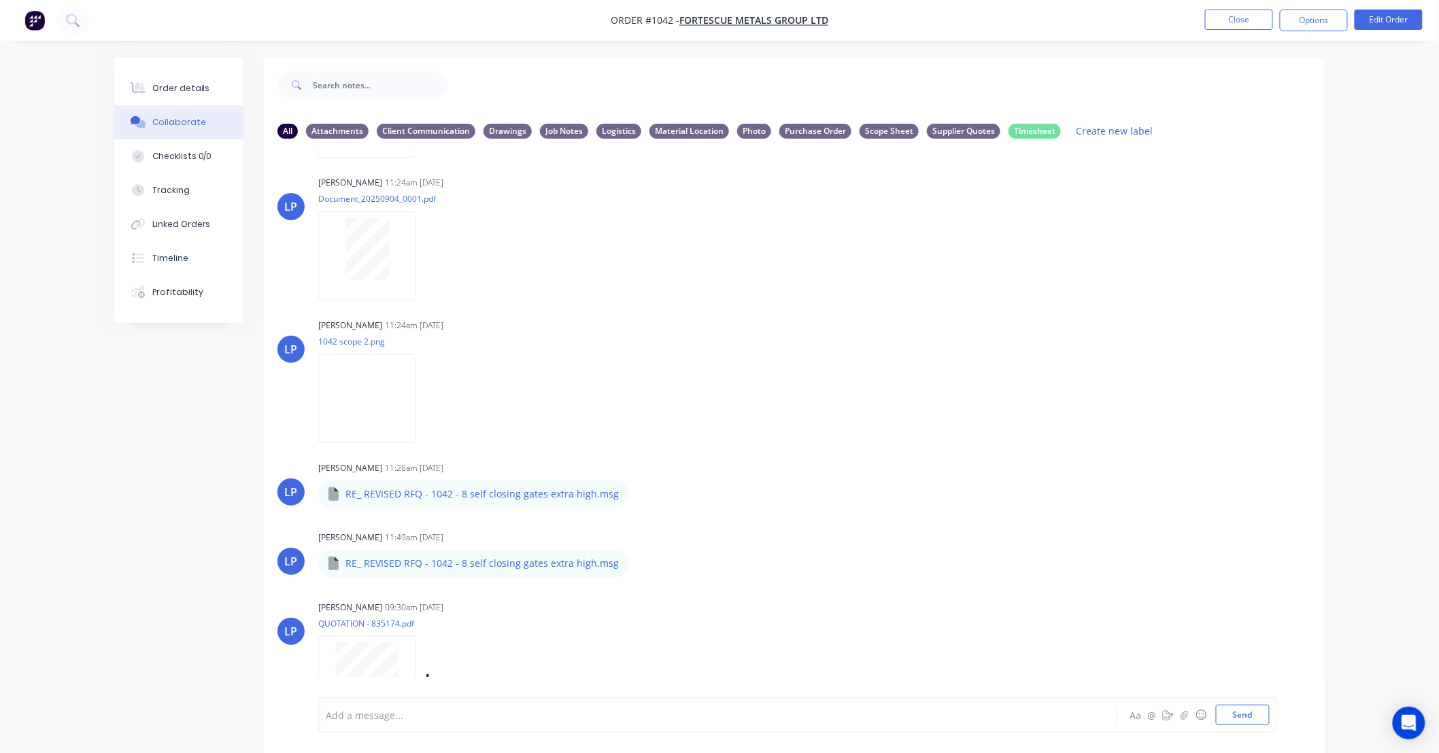
scroll to position [519, 0]
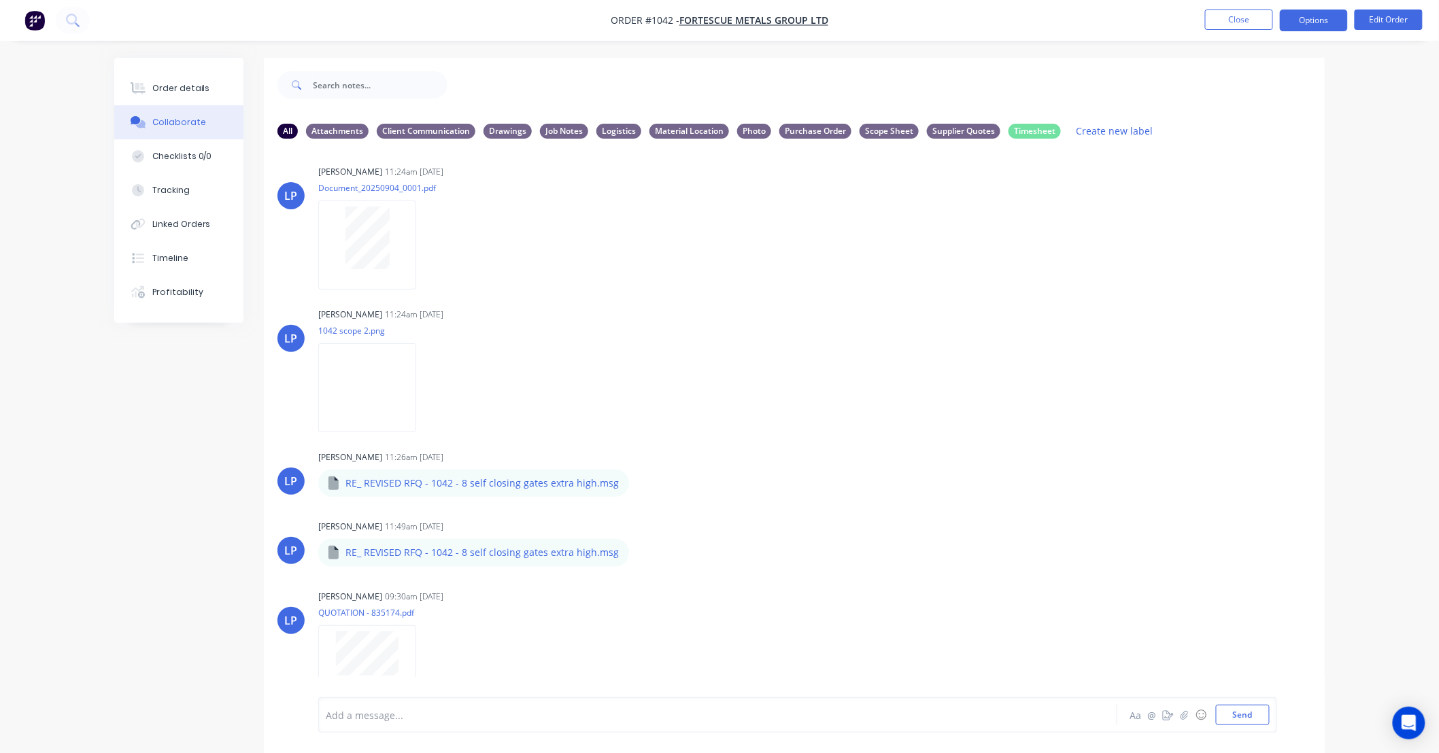
click at [1320, 18] on button "Options" at bounding box center [1314, 21] width 68 height 22
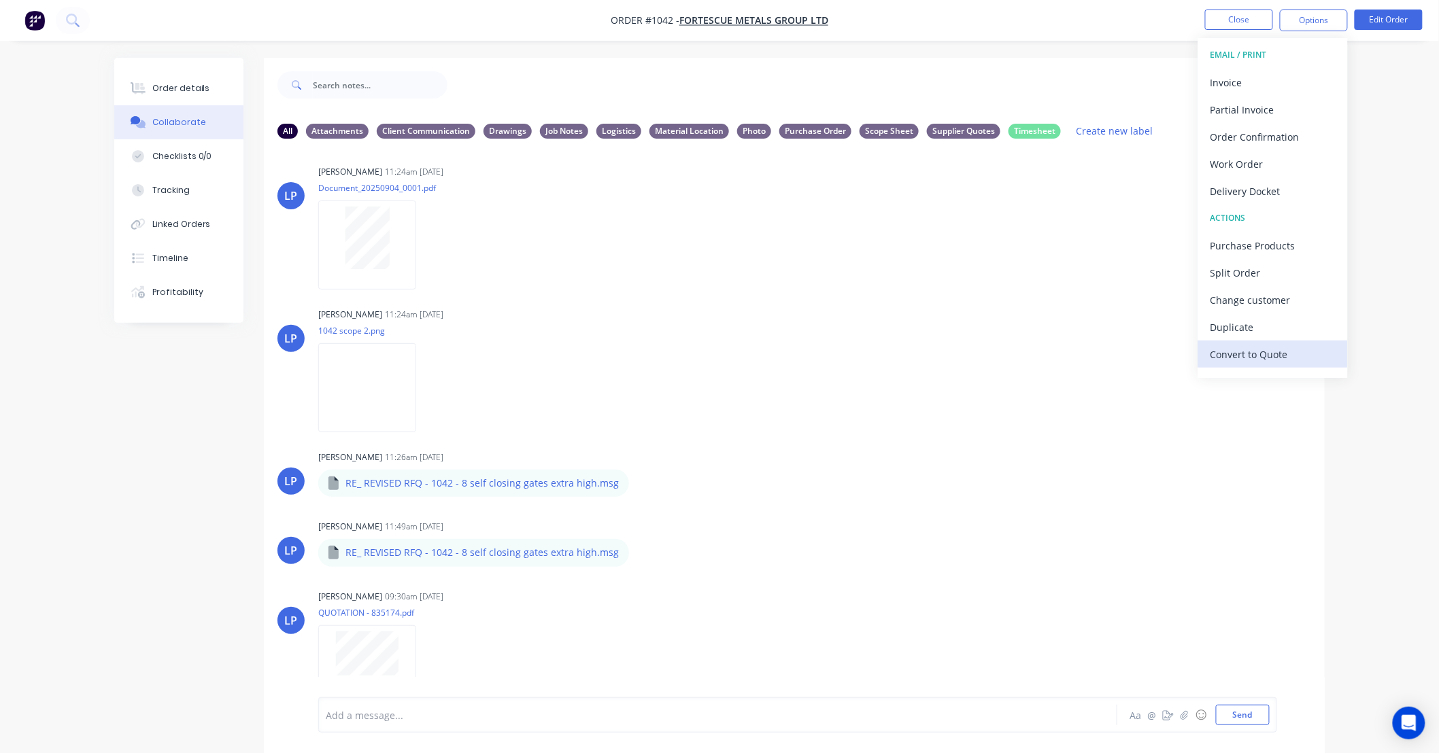
click at [1272, 352] on div "Convert to Quote" at bounding box center [1272, 355] width 125 height 20
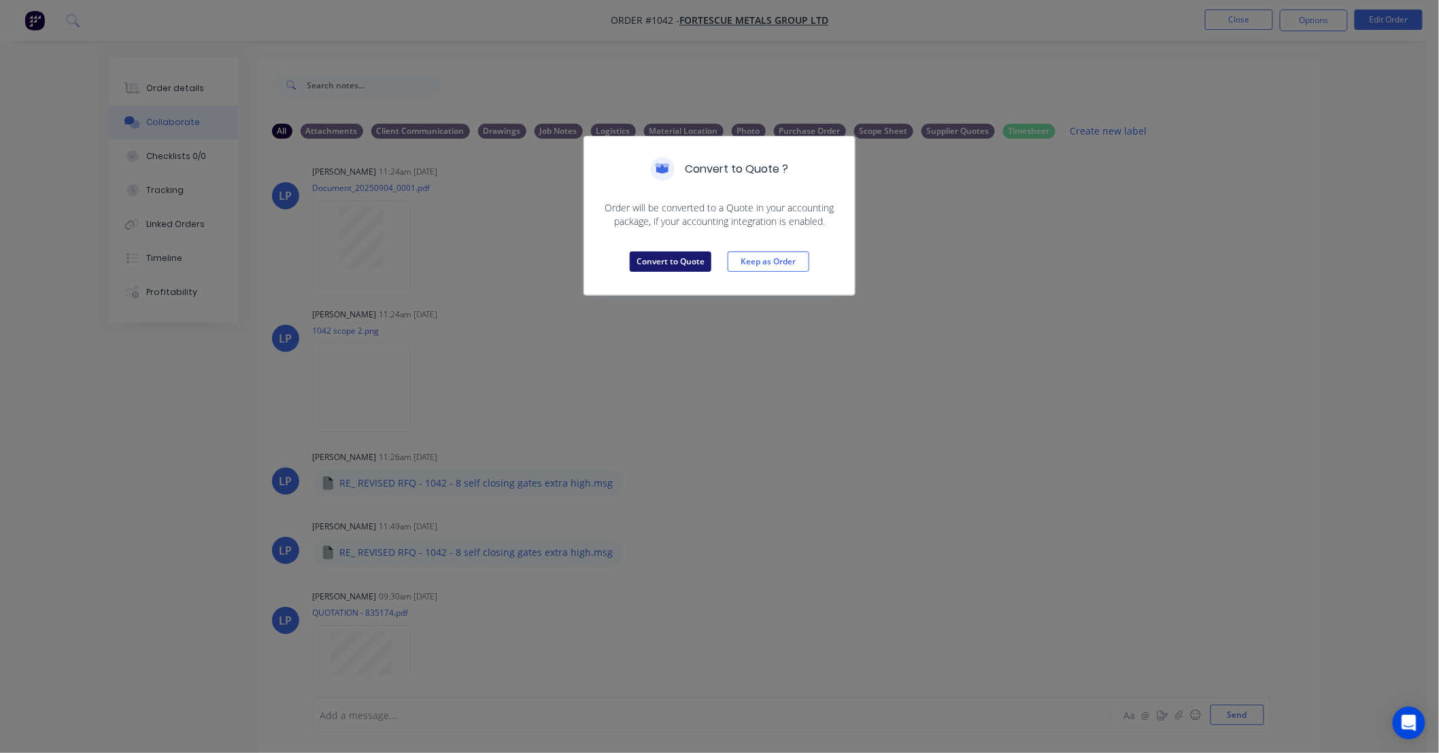
click at [663, 267] on button "Convert to Quote" at bounding box center [671, 262] width 82 height 20
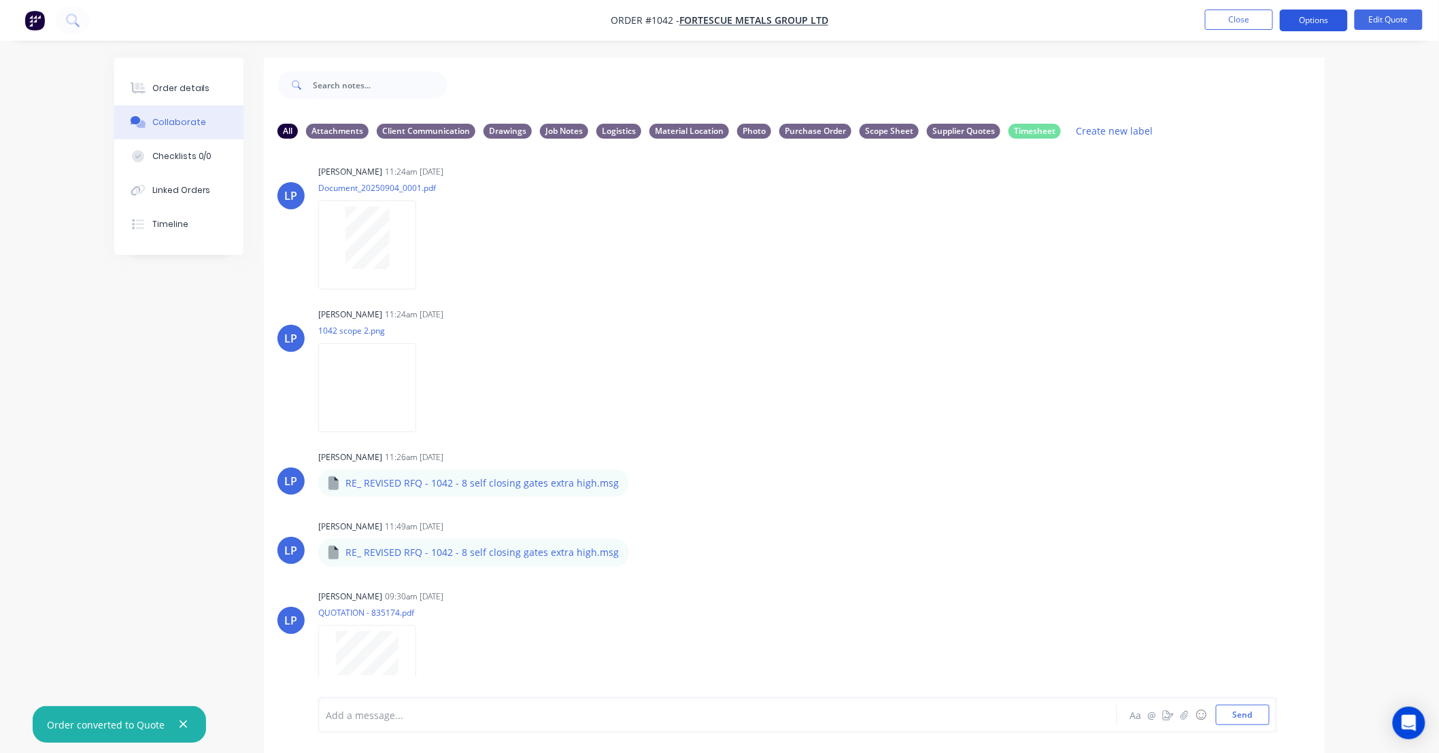
click at [1320, 18] on button "Options" at bounding box center [1314, 21] width 68 height 22
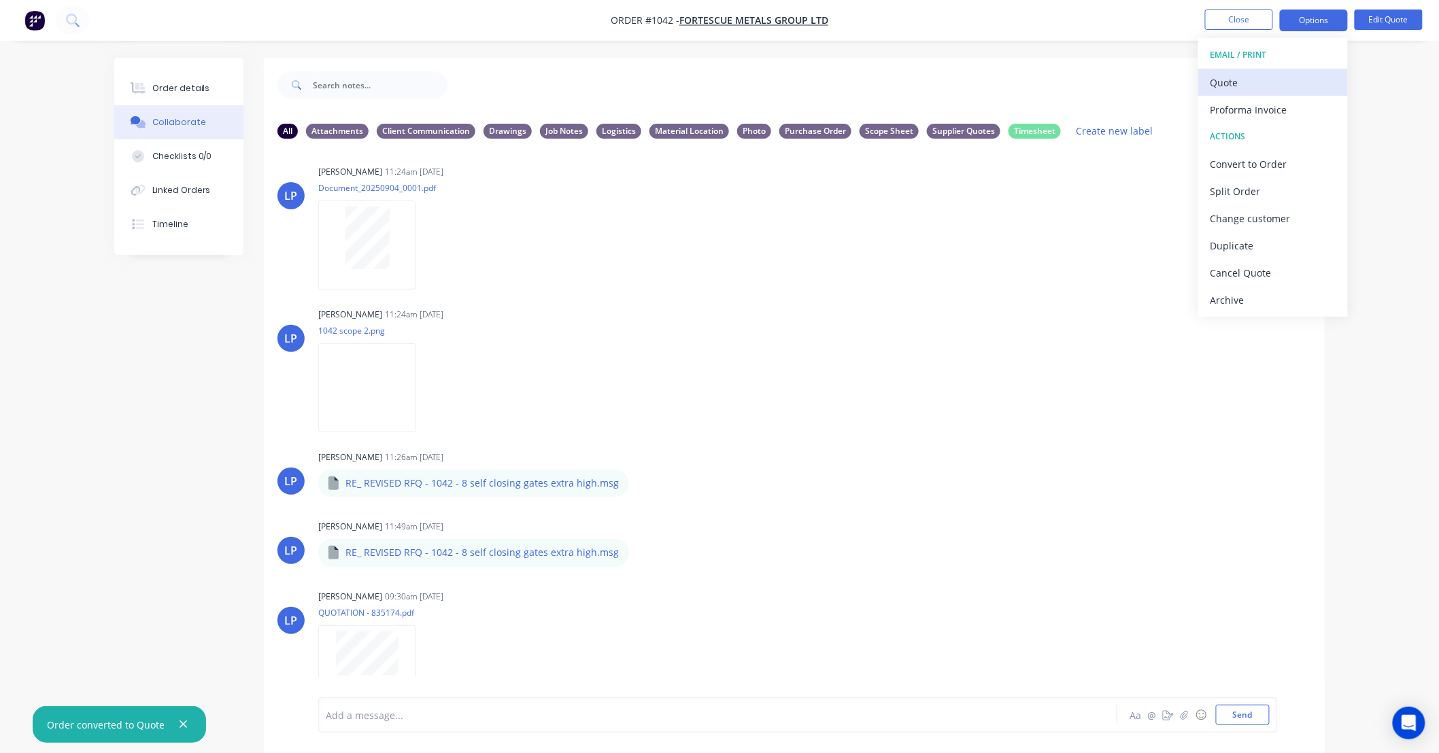
click at [1286, 80] on div "Quote" at bounding box center [1272, 83] width 125 height 20
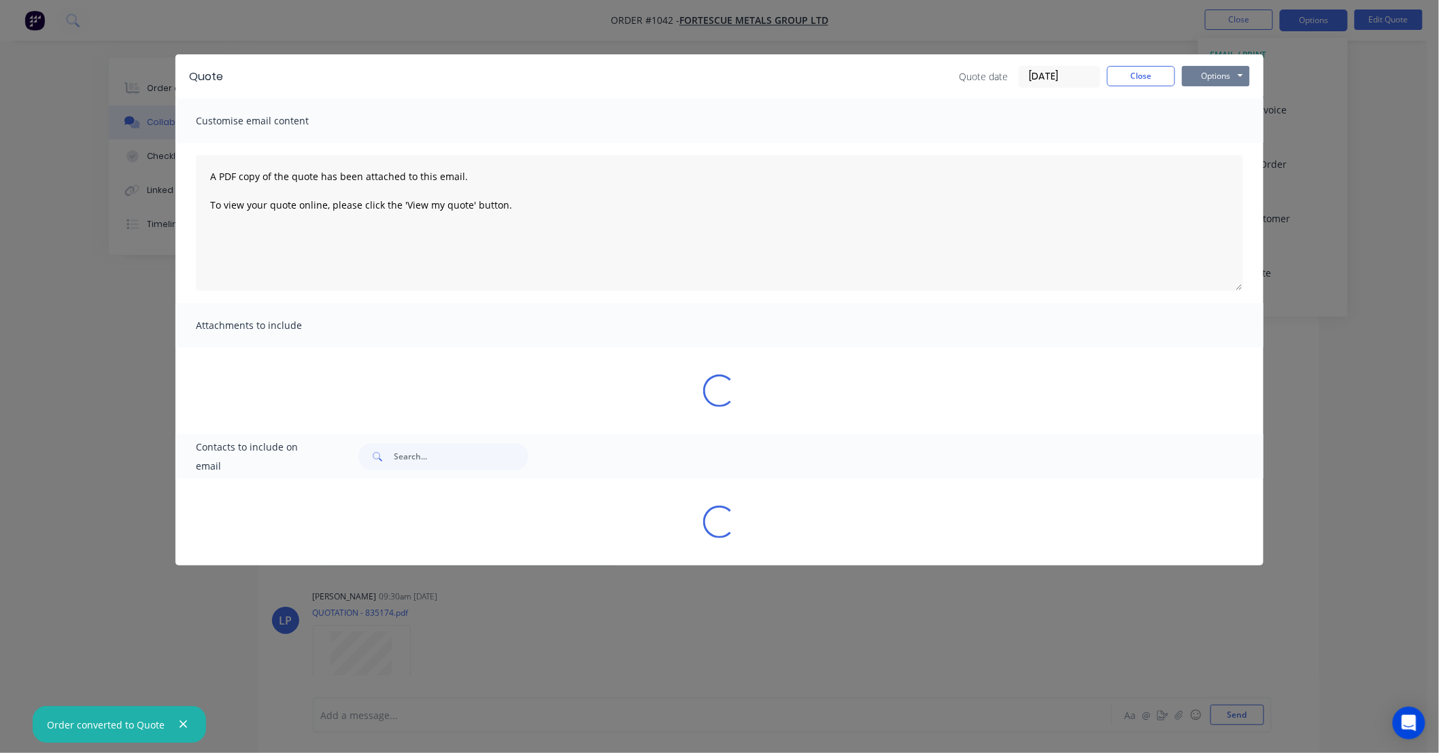
click at [1224, 71] on button "Options" at bounding box center [1216, 76] width 68 height 20
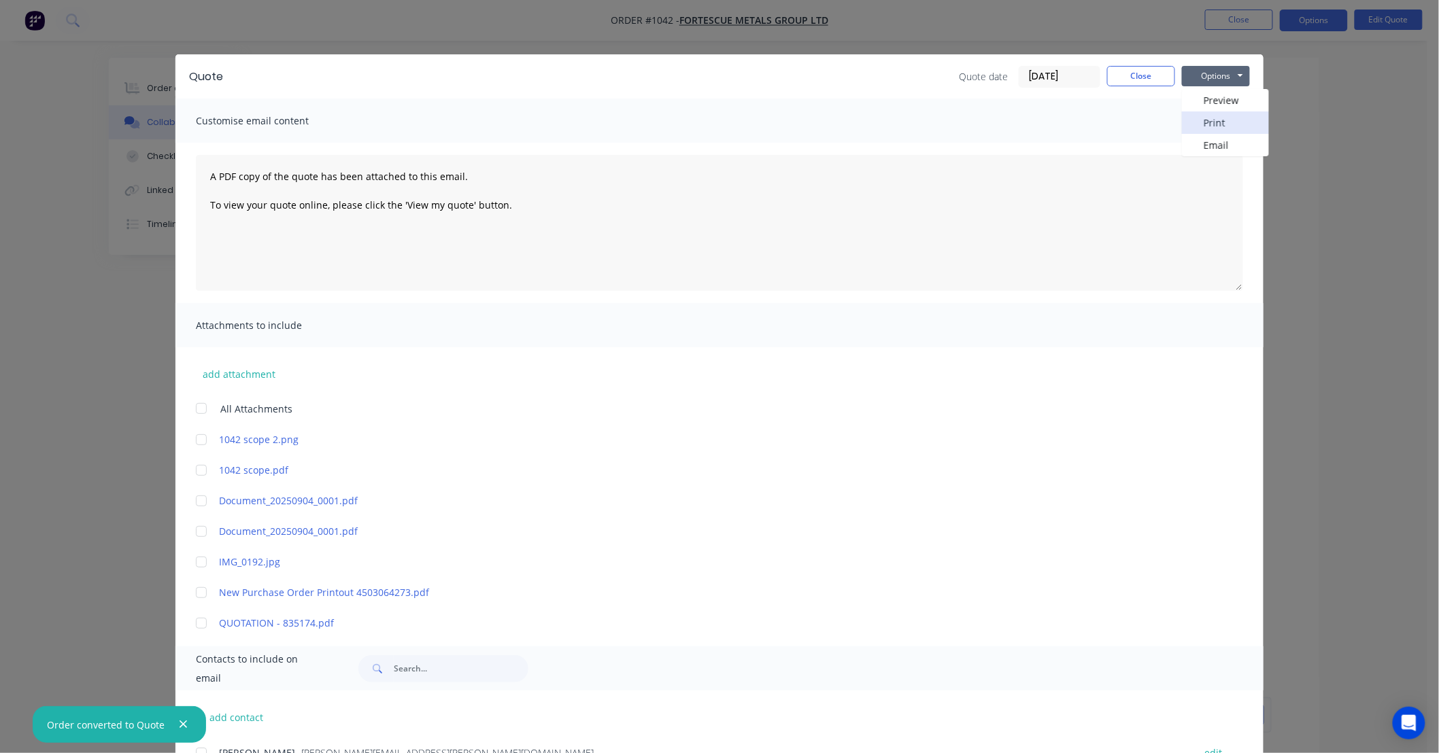
click at [1211, 133] on button "Print" at bounding box center [1225, 123] width 87 height 22
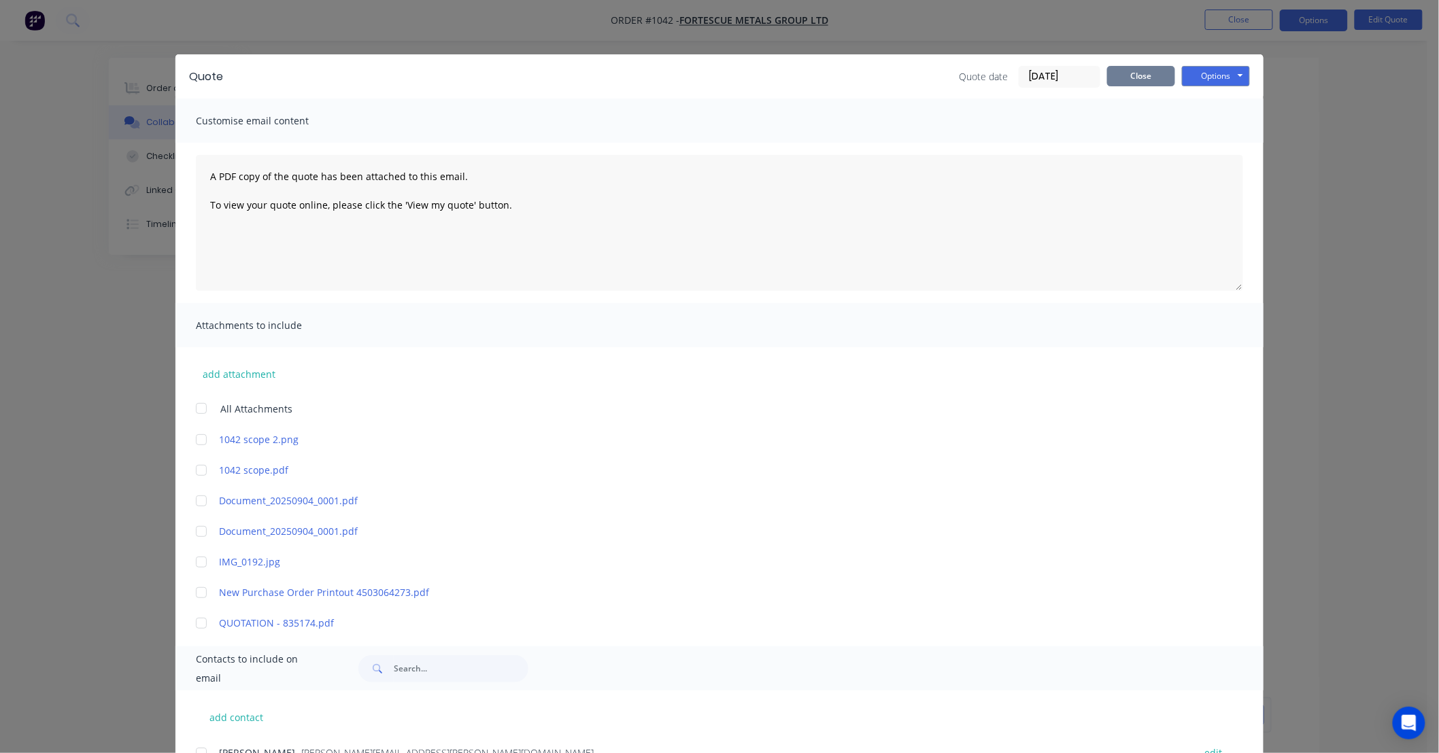
click at [1147, 84] on button "Close" at bounding box center [1141, 76] width 68 height 20
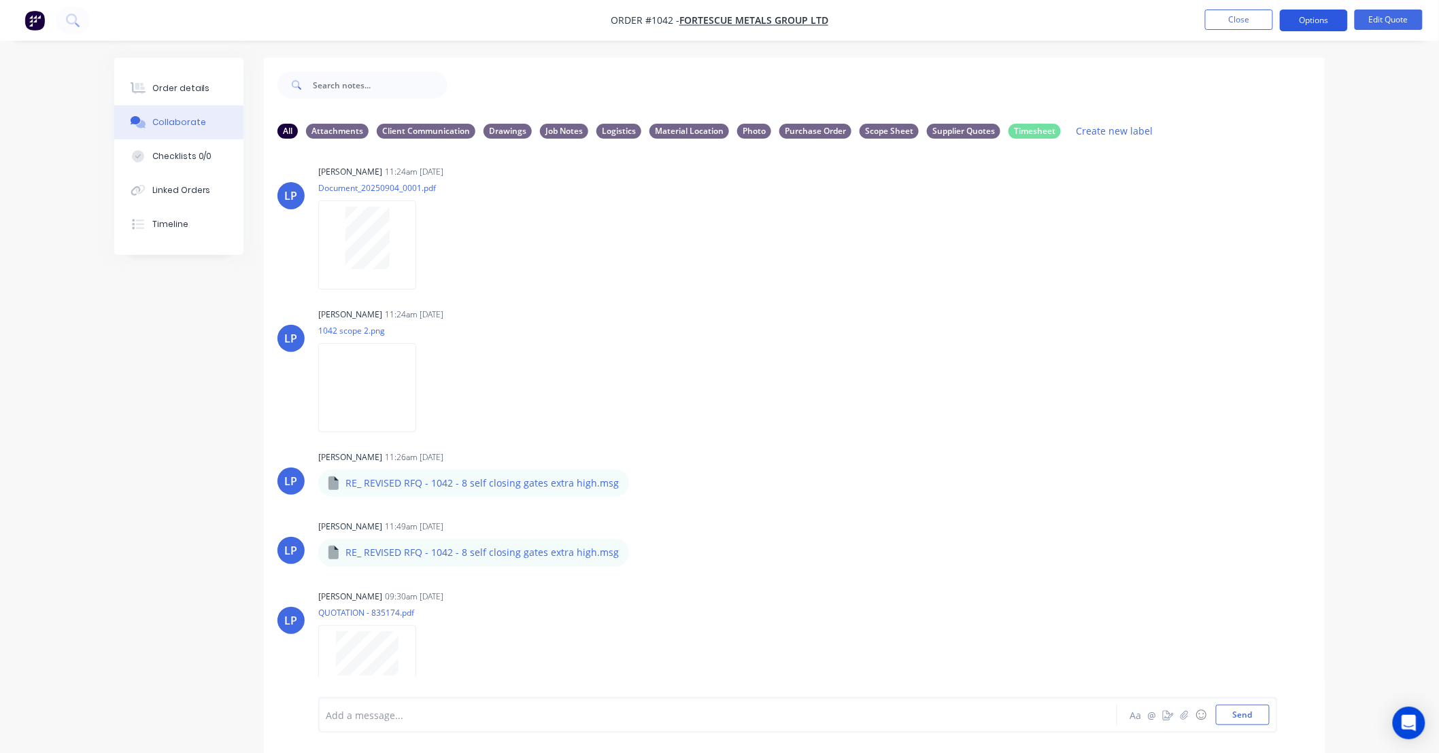
click at [1324, 14] on button "Options" at bounding box center [1314, 21] width 68 height 22
click at [1265, 154] on div "Convert to Order" at bounding box center [1272, 164] width 125 height 20
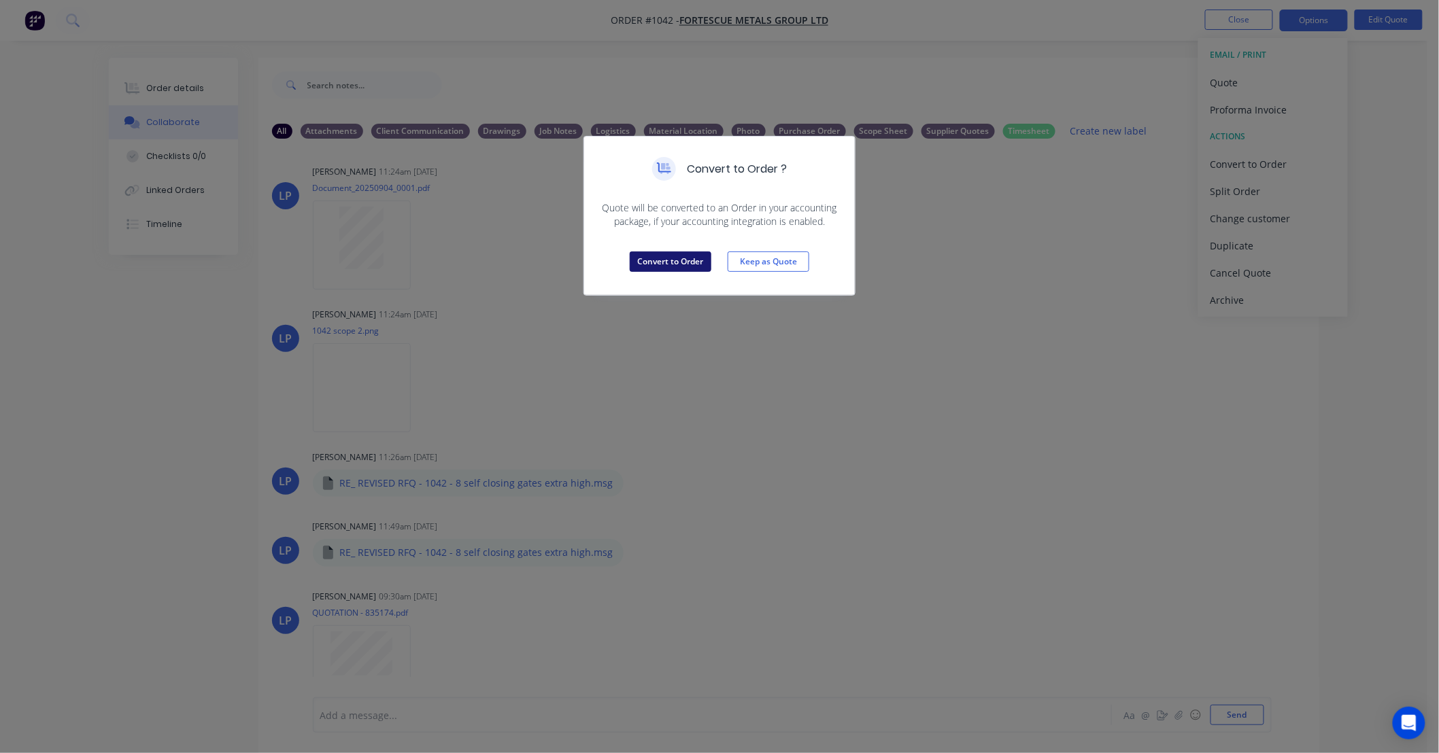
click at [650, 267] on button "Convert to Order" at bounding box center [671, 262] width 82 height 20
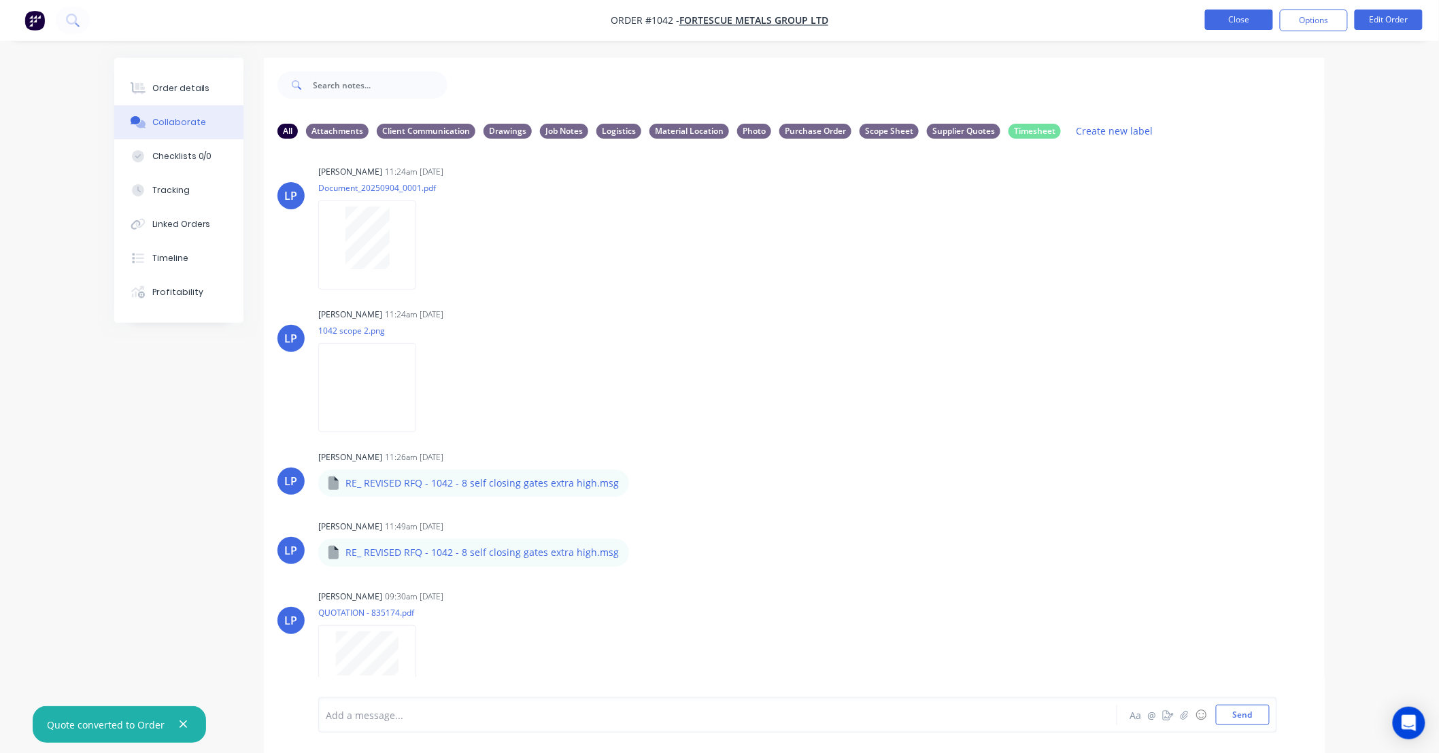
click at [1238, 18] on button "Close" at bounding box center [1239, 20] width 68 height 20
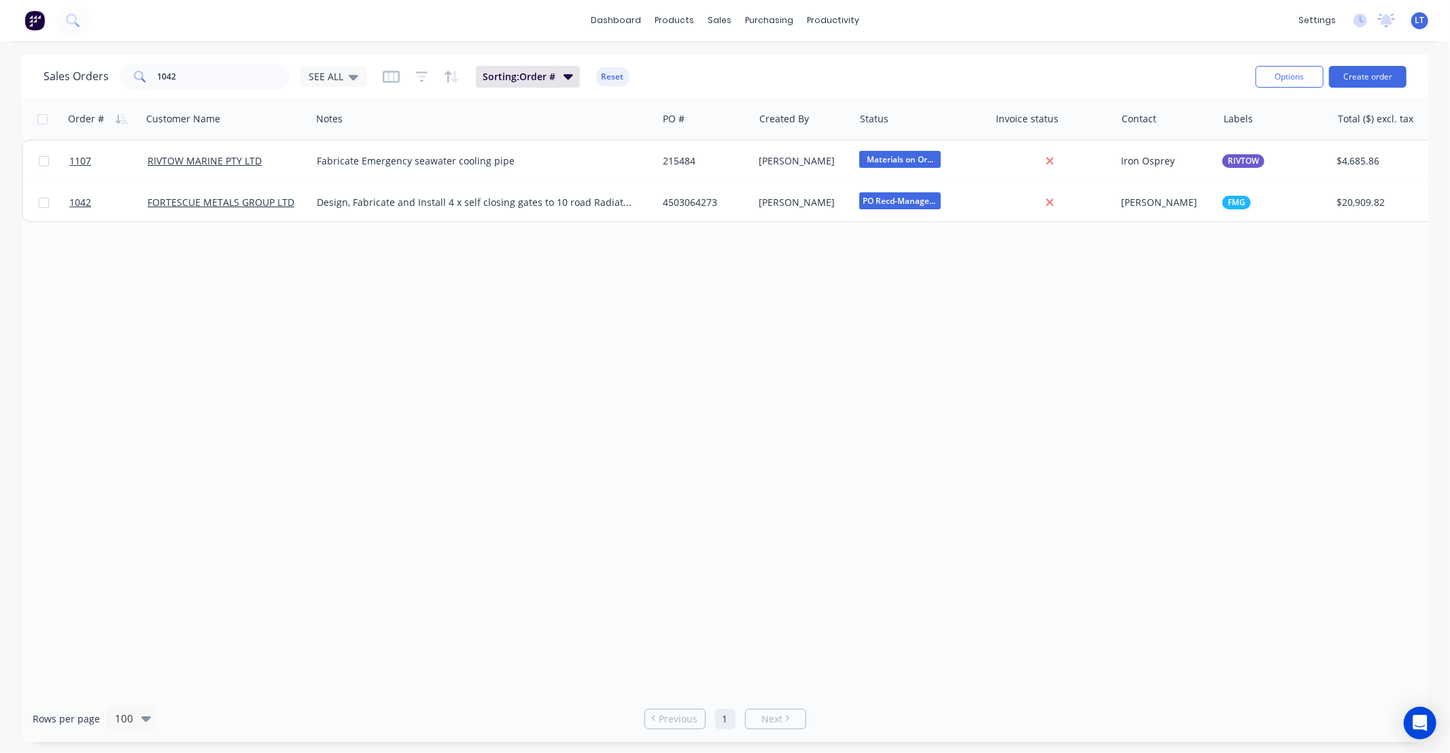
click at [963, 303] on div "Order # Customer Name Notes PO # Created By Status Invoice status Contact Label…" at bounding box center [725, 397] width 1407 height 597
drag, startPoint x: 951, startPoint y: 309, endPoint x: 844, endPoint y: 316, distance: 107.0
drag, startPoint x: 844, startPoint y: 316, endPoint x: 741, endPoint y: 311, distance: 102.8
click at [726, 313] on div "Order # Customer Name Notes PO # Created By Status Invoice status Contact Label…" at bounding box center [725, 397] width 1407 height 597
click at [749, 301] on div "Order # Customer Name Notes PO # Created By Status Invoice status Contact Label…" at bounding box center [725, 397] width 1407 height 597
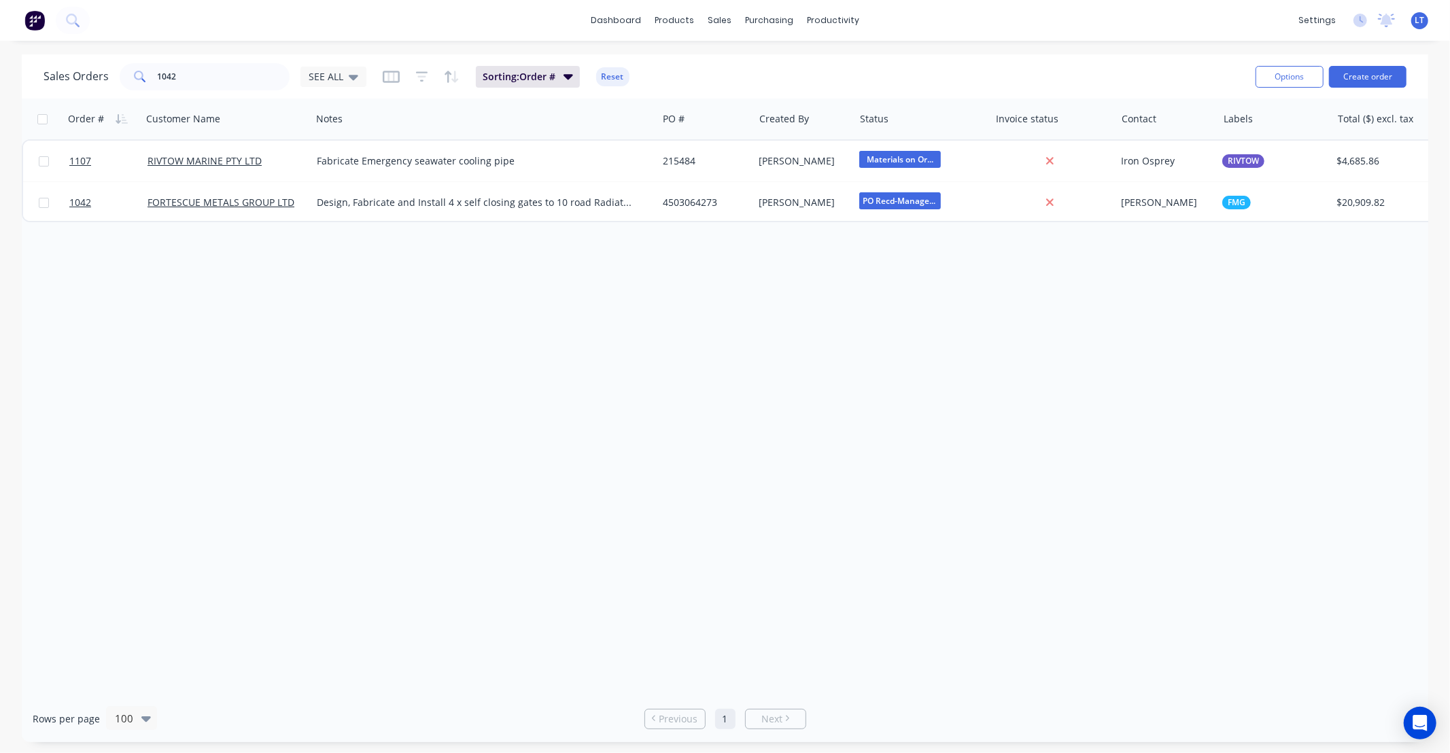
drag, startPoint x: 738, startPoint y: 302, endPoint x: 679, endPoint y: 302, distance: 59.8
click at [679, 302] on div "Order # Customer Name Notes PO # Created By Status Invoice status Contact Label…" at bounding box center [725, 397] width 1407 height 597
click at [717, 307] on div "Order # Customer Name Notes PO # Created By Status Invoice status Contact Label…" at bounding box center [725, 397] width 1407 height 597
click at [626, 311] on div "Order # Customer Name Notes PO # Created By Status Invoice status Contact Label…" at bounding box center [725, 397] width 1407 height 597
drag, startPoint x: 927, startPoint y: 621, endPoint x: 866, endPoint y: 614, distance: 60.9
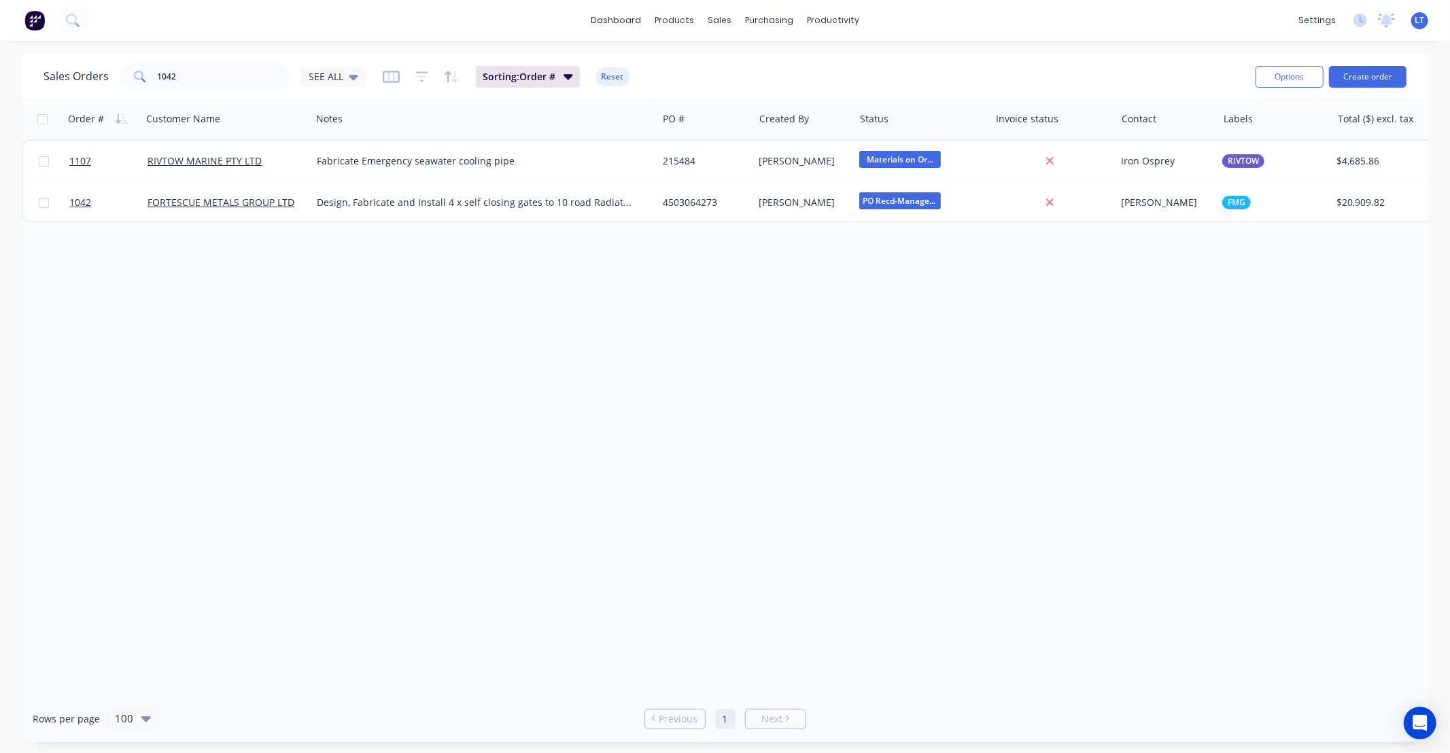
click at [866, 614] on div "Order # Customer Name Notes PO # Created By Status Invoice status Contact Label…" at bounding box center [725, 397] width 1407 height 597
click at [861, 612] on div "Order # Customer Name Notes PO # Created By Status Invoice status Contact Label…" at bounding box center [725, 397] width 1407 height 597
drag, startPoint x: 861, startPoint y: 611, endPoint x: 787, endPoint y: 607, distance: 74.2
click at [787, 607] on div "Order # Customer Name Notes PO # Created By Status Invoice status Contact Label…" at bounding box center [725, 397] width 1407 height 597
click at [892, 605] on div "Order # Customer Name Notes PO # Created By Status Invoice status Contact Label…" at bounding box center [725, 397] width 1407 height 597
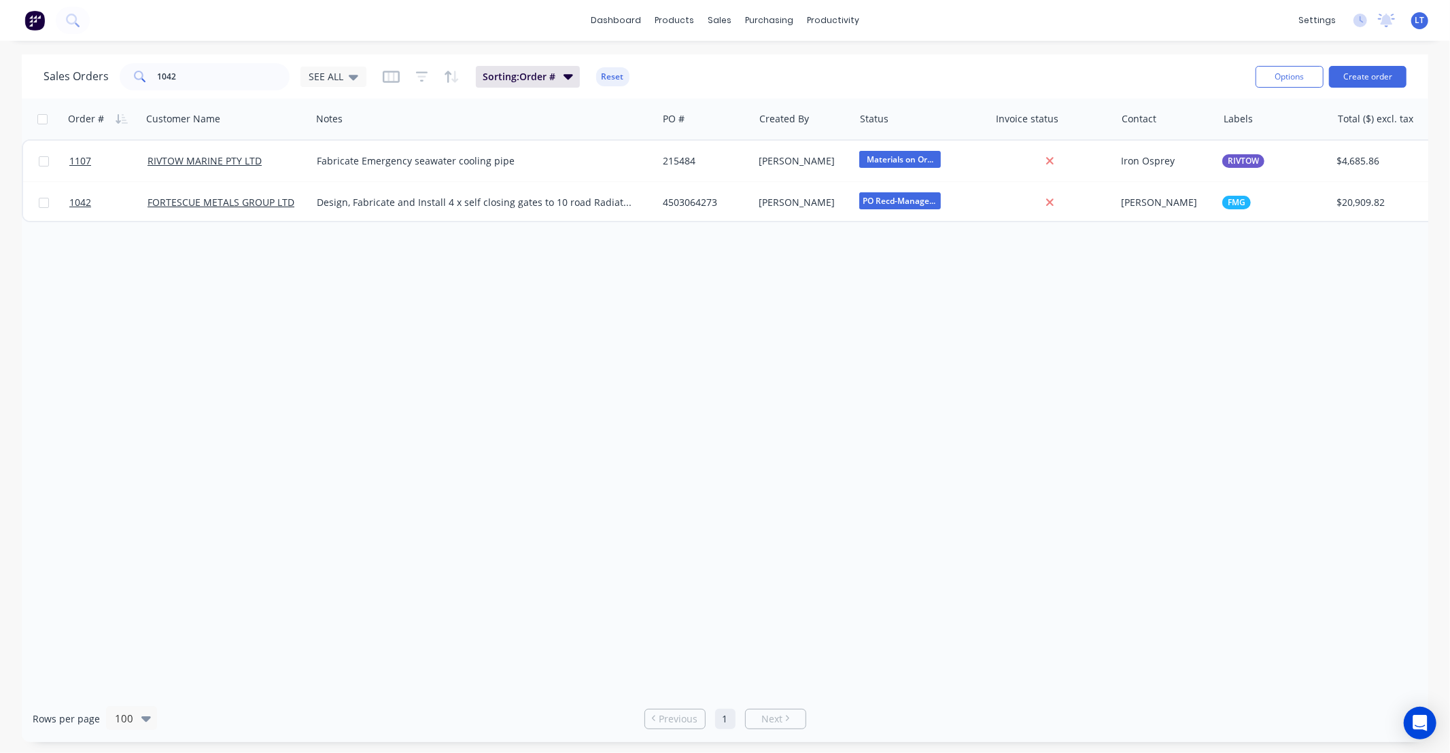
drag, startPoint x: 892, startPoint y: 605, endPoint x: 829, endPoint y: 596, distance: 63.2
click at [829, 596] on div "Order # Customer Name Notes PO # Created By Status Invoice status Contact Label…" at bounding box center [725, 397] width 1407 height 597
click at [867, 147] on div "Timesheets" at bounding box center [862, 147] width 51 height 12
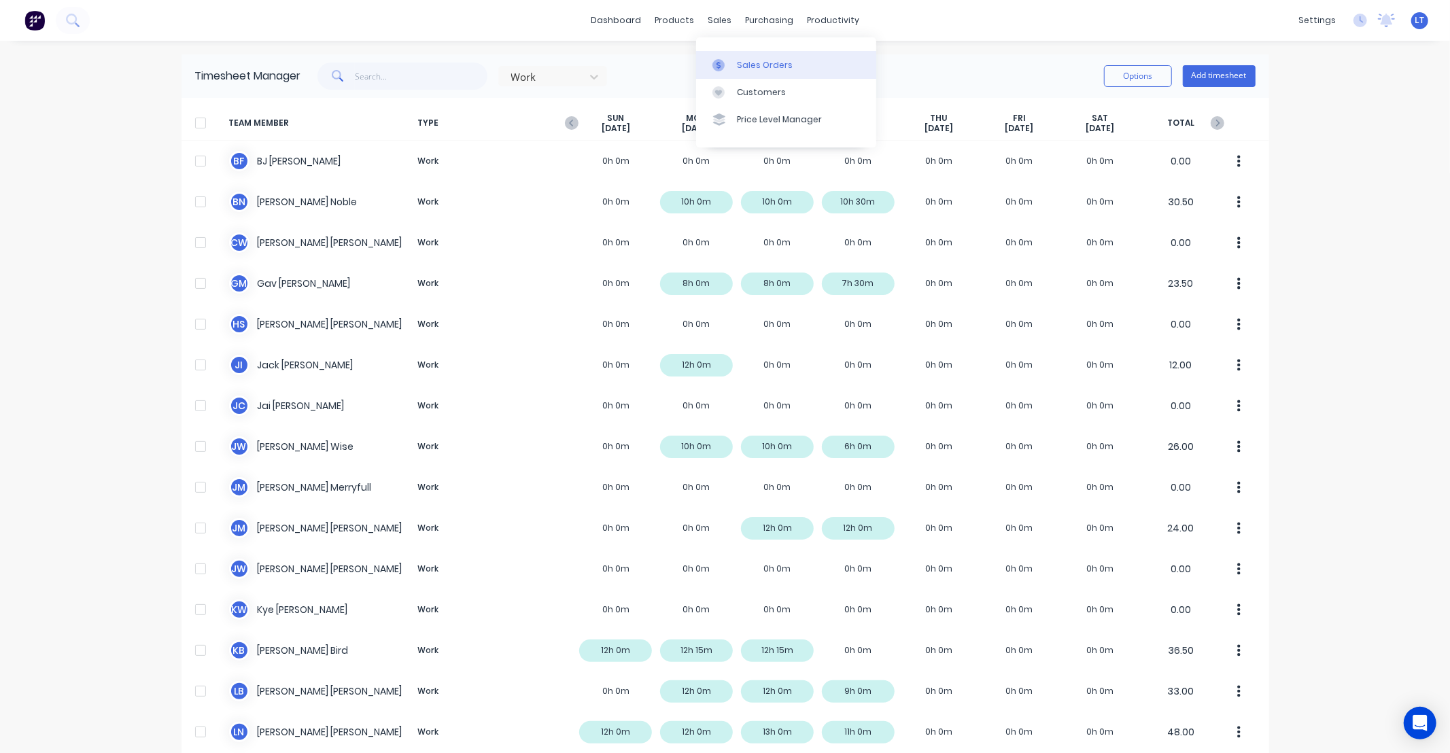
click at [730, 69] on div at bounding box center [723, 65] width 20 height 12
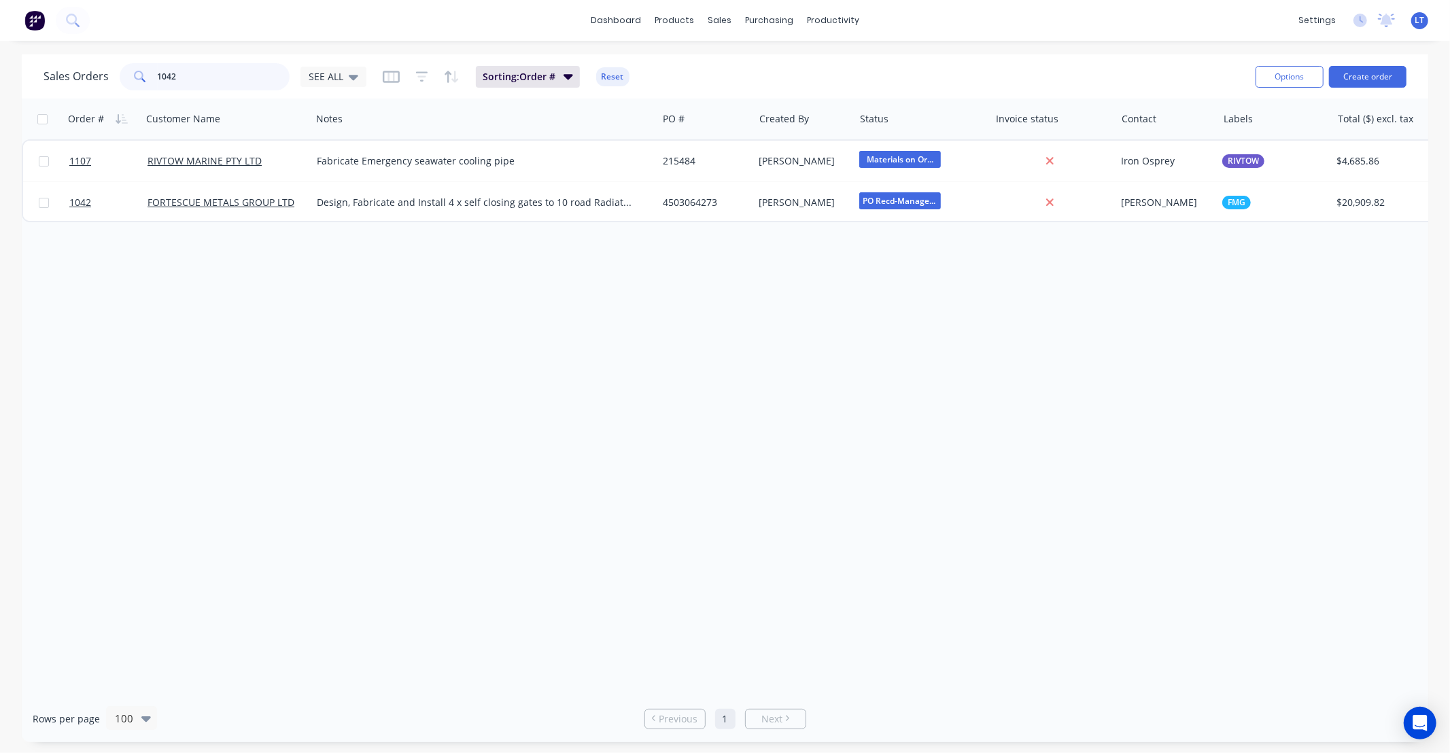
drag, startPoint x: 198, startPoint y: 71, endPoint x: 0, endPoint y: 59, distance: 198.2
click at [0, 64] on div "Sales Orders 1042 SEE ALL Sorting: Order # Reset Options Create order Order # C…" at bounding box center [725, 398] width 1450 height 688
type input "616"
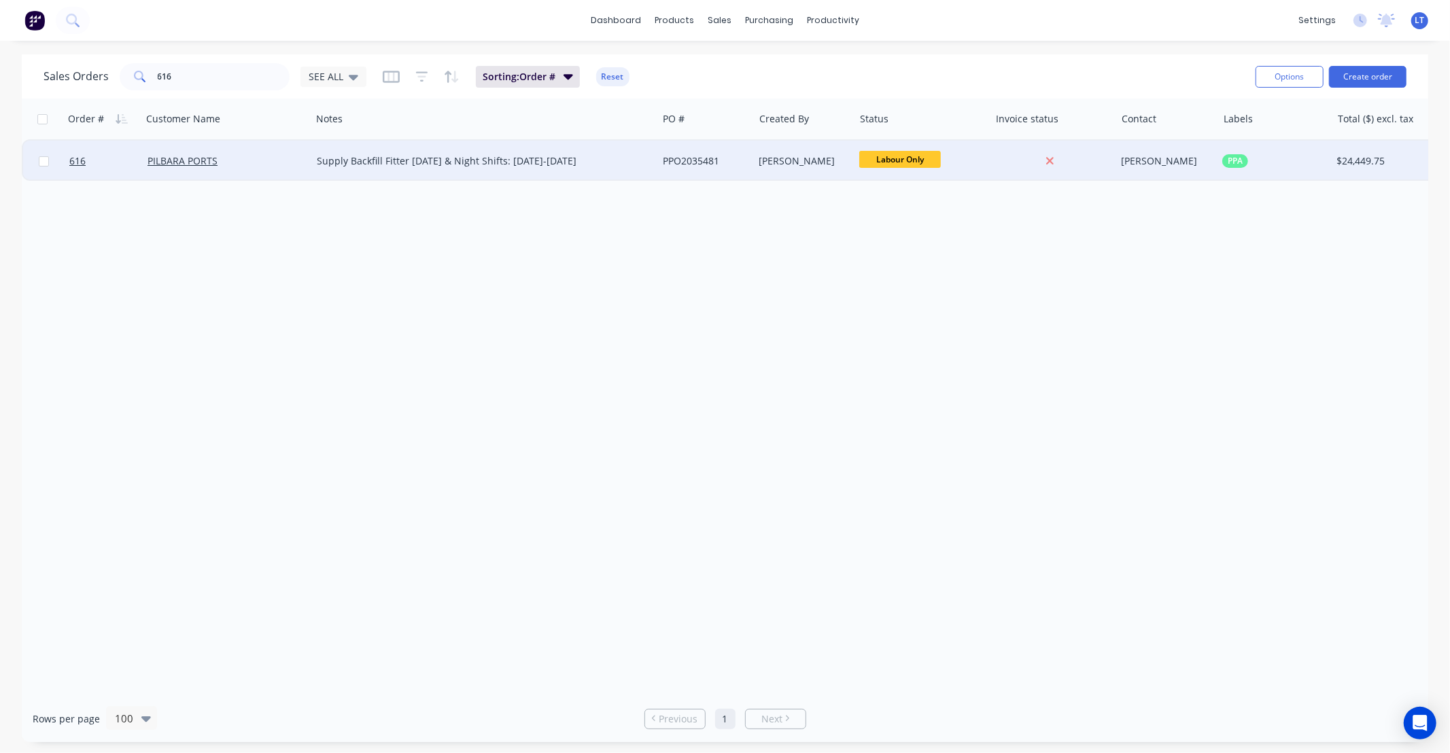
click at [782, 157] on div "[PERSON_NAME]" at bounding box center [801, 161] width 85 height 14
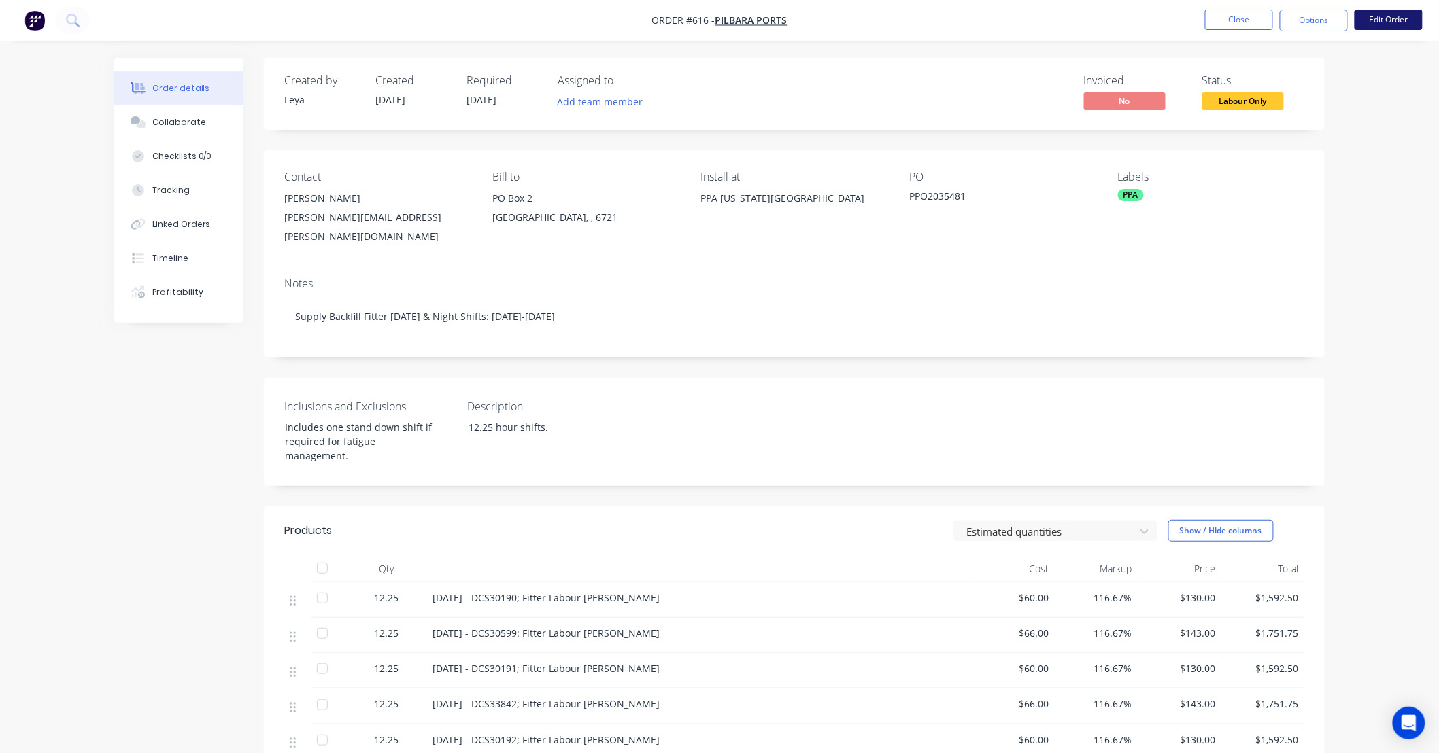
click at [1375, 20] on button "Edit Order" at bounding box center [1388, 20] width 68 height 20
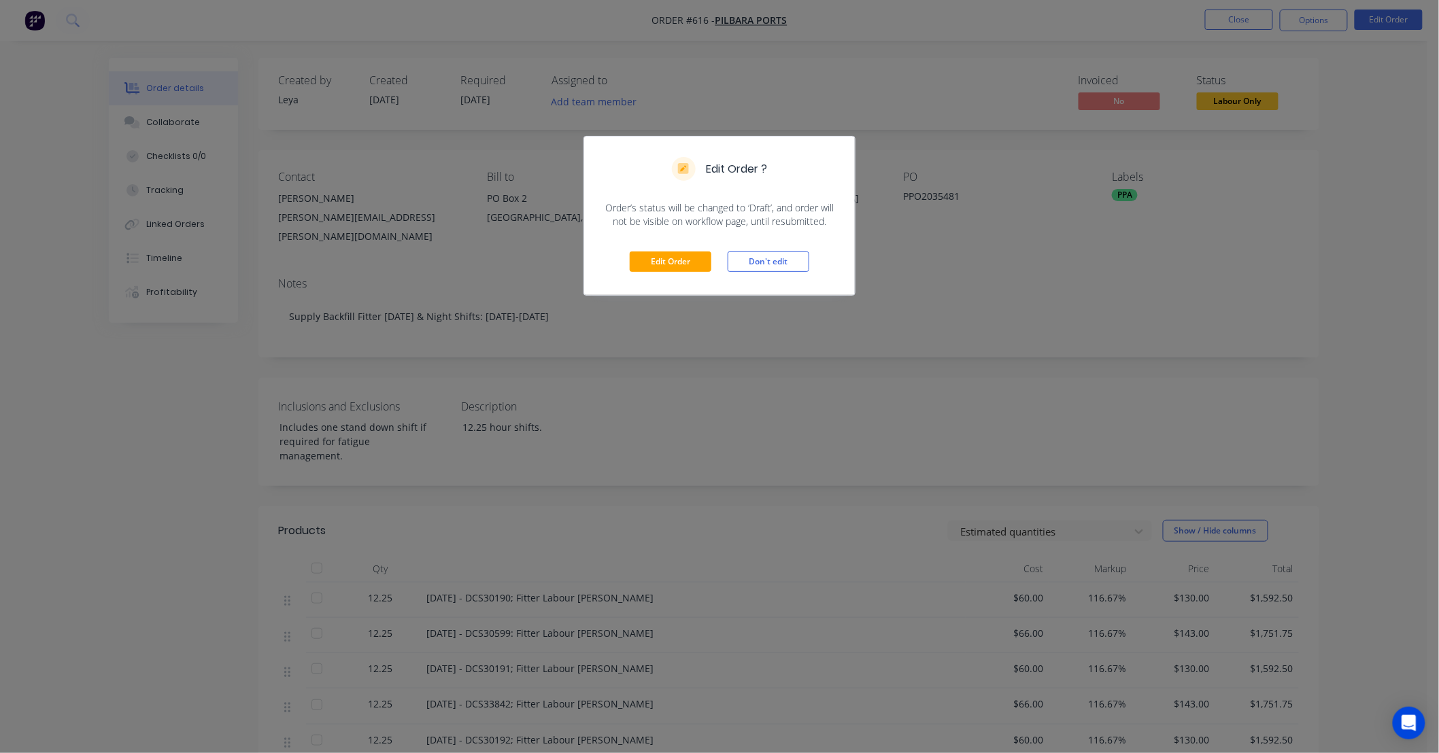
click at [681, 248] on div "Edit Order Don't edit" at bounding box center [719, 261] width 271 height 67
click at [681, 267] on button "Edit Order" at bounding box center [671, 262] width 82 height 20
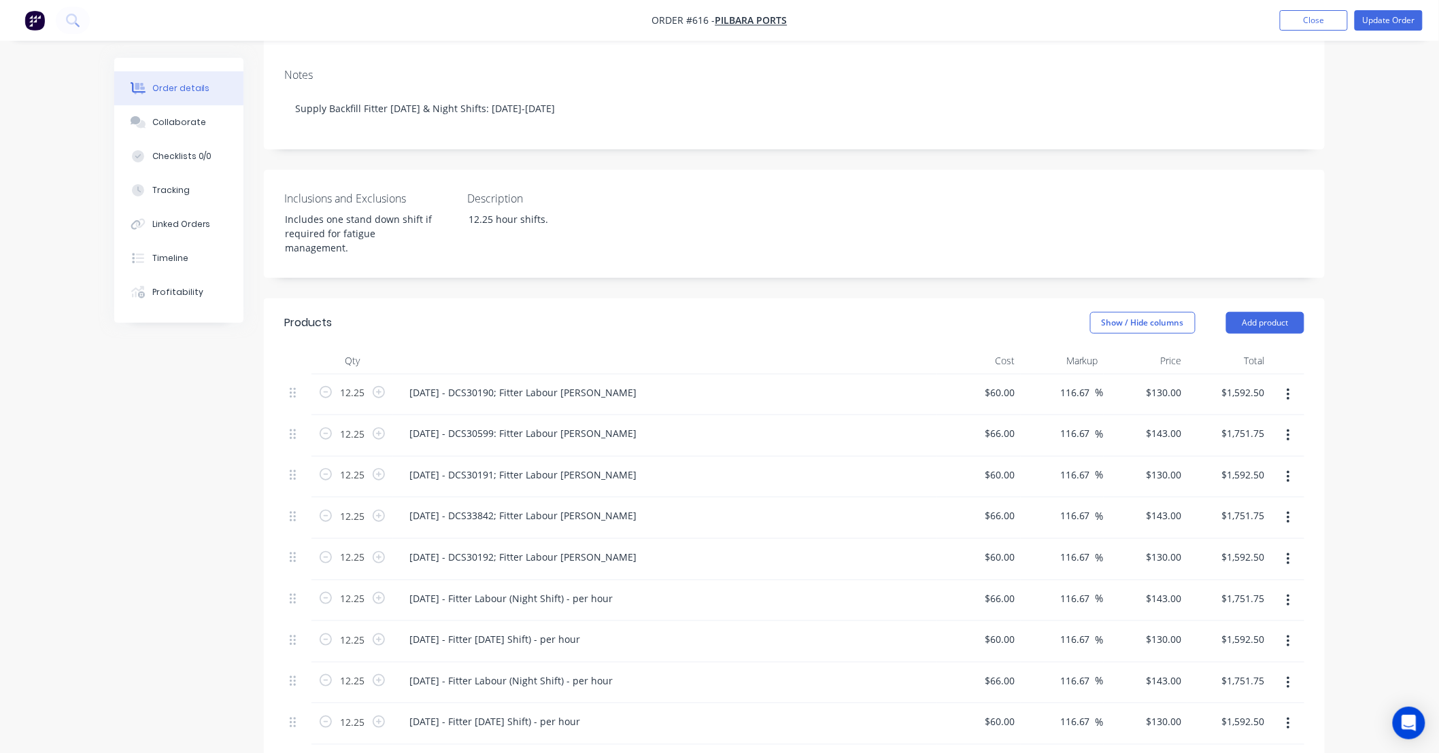
scroll to position [252, 0]
click at [589, 462] on div "23/09/25 - DCS30191; Fitter Labour DS-Tom" at bounding box center [522, 472] width 249 height 20
click at [572, 503] on div "23/09/25 - DCS33842; Fitter Labour NS-Kyle" at bounding box center [522, 513] width 249 height 20
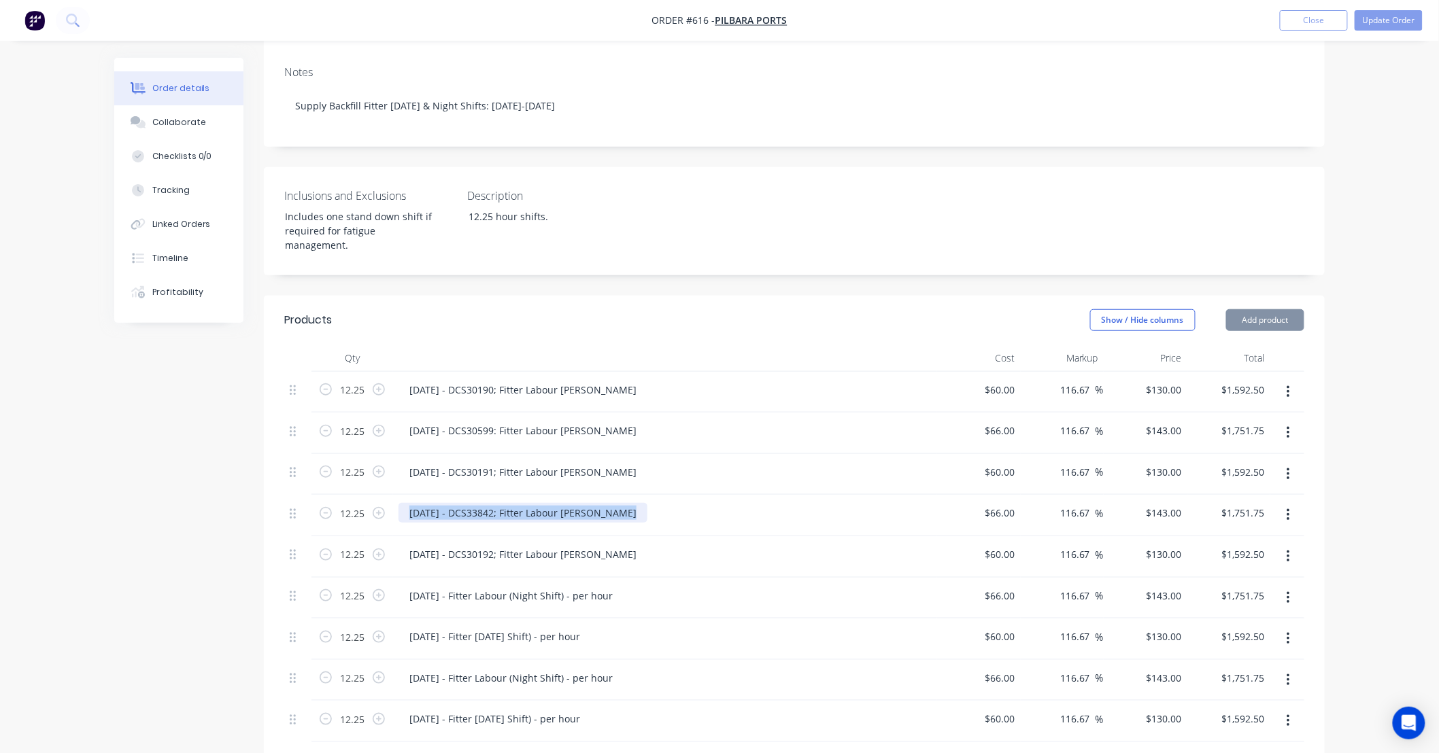
copy div "23/09/25 - DCS33842; Fitter Labour NS-Kyle"
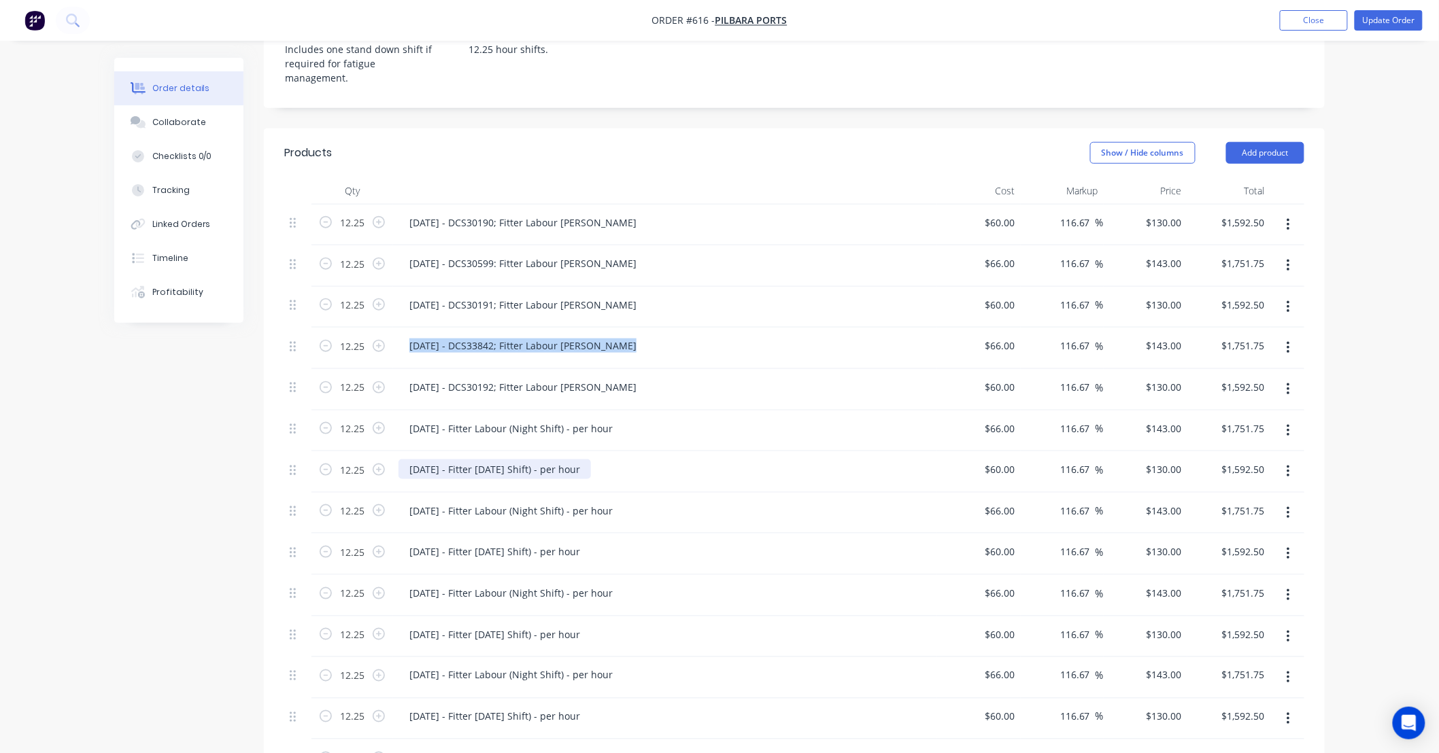
scroll to position [428, 0]
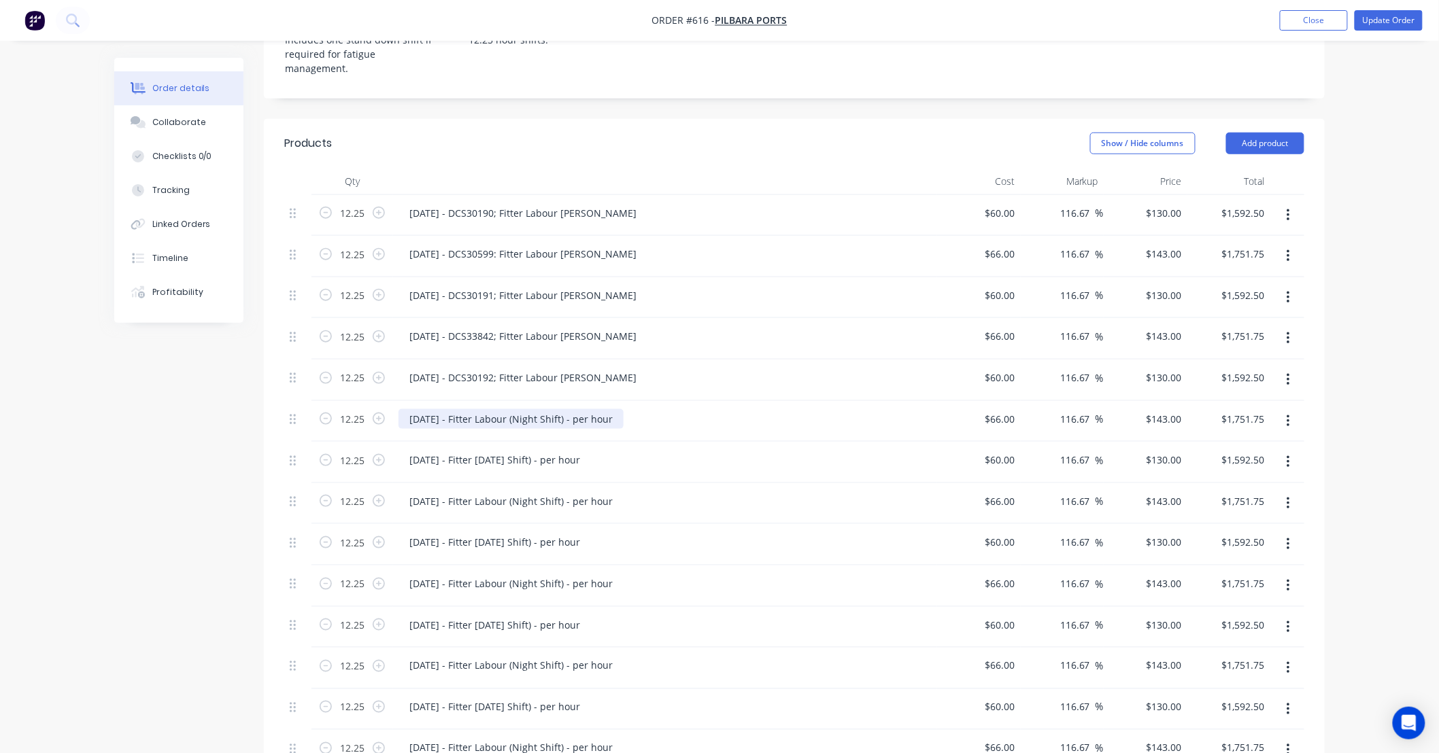
click at [500, 409] on div "24/09/25 - Fitter Labour (Night Shift) - per hour" at bounding box center [510, 419] width 225 height 20
paste div
click at [415, 409] on div "23/09/25 - DCS33842; Fitter Labour NS-Kyle" at bounding box center [522, 419] width 249 height 20
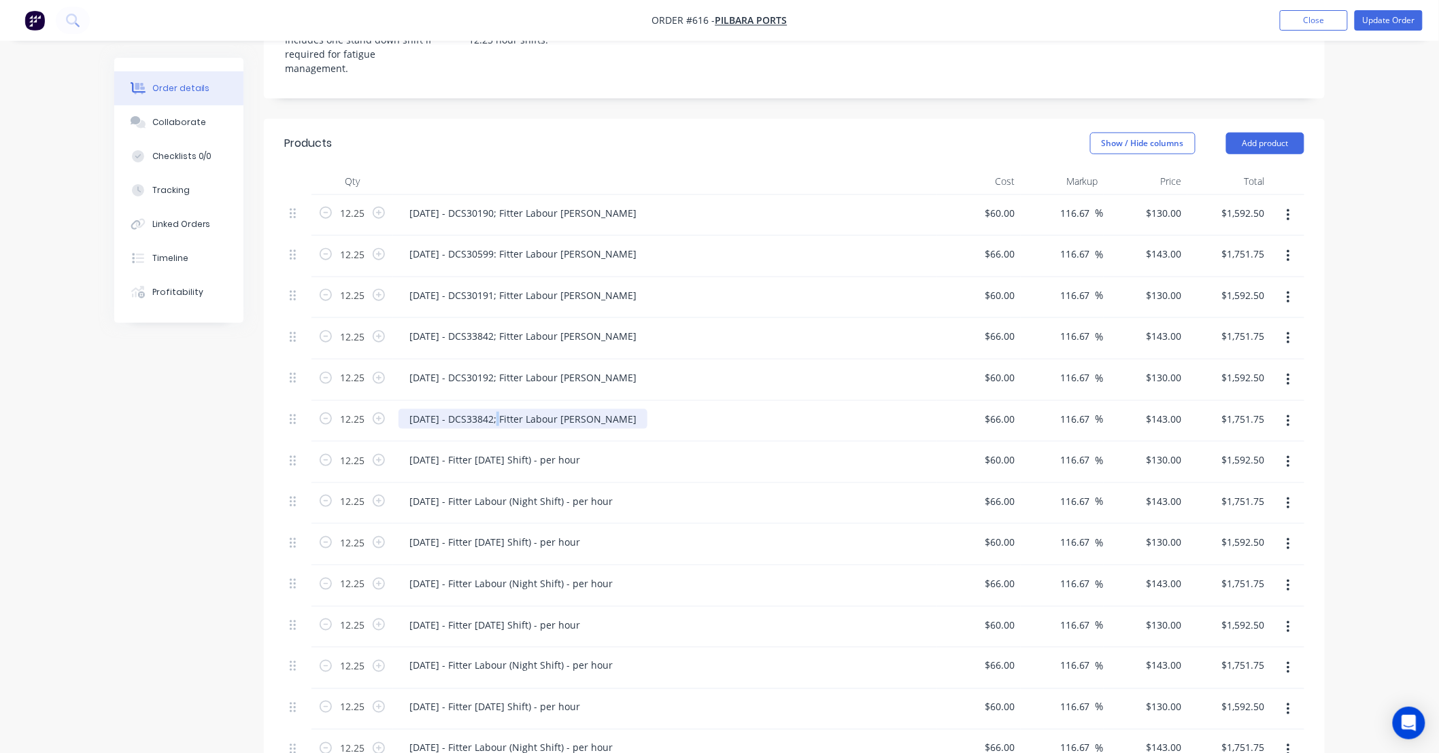
click at [500, 409] on div "24/09/25 - DCS33842; Fitter Labour NS-Kyle" at bounding box center [522, 419] width 249 height 20
click at [544, 492] on div "25/09/25 - Fitter Labour (Night Shift) - per hour" at bounding box center [510, 502] width 225 height 20
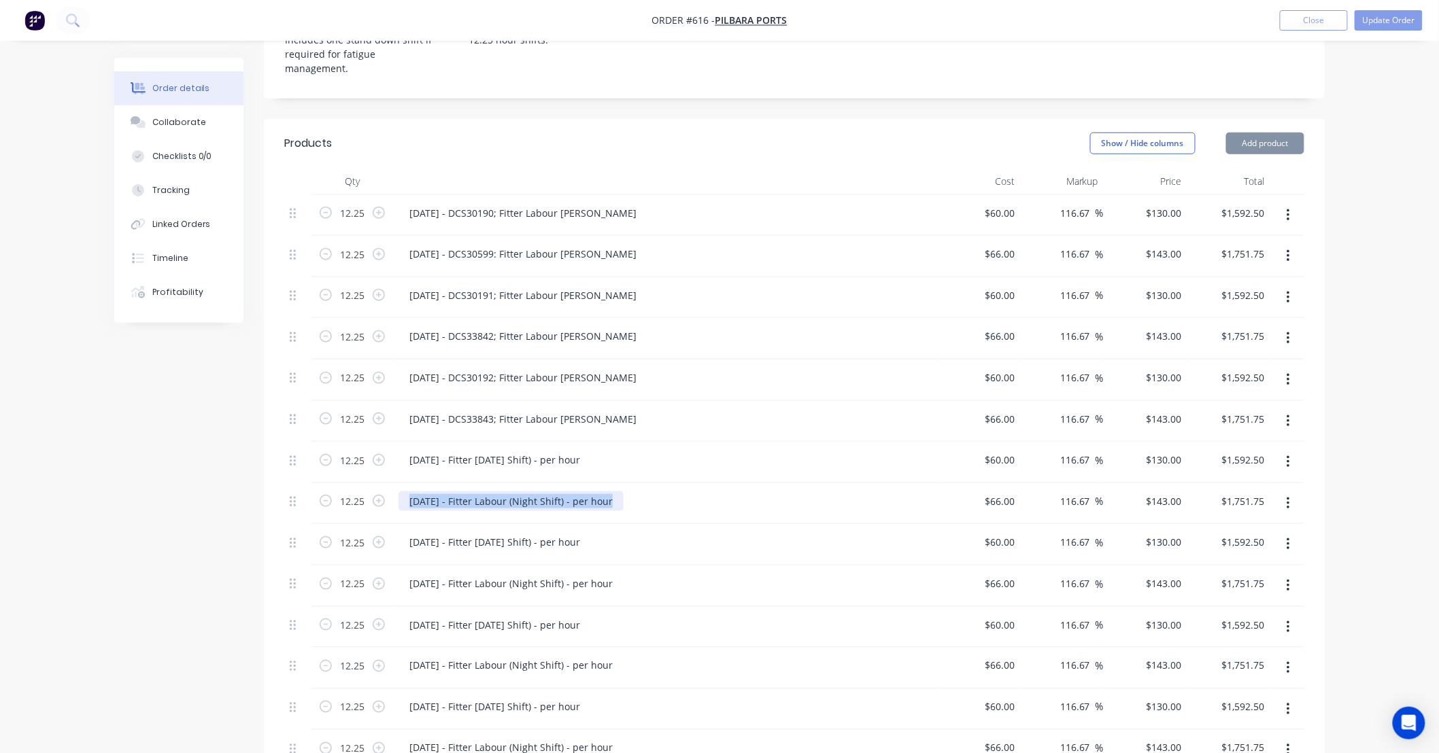
click at [544, 492] on div "25/09/25 - Fitter Labour (Night Shift) - per hour" at bounding box center [510, 502] width 225 height 20
paste div
click at [415, 492] on div "23/09/25 - DCS33842; Fitter Labour NS-Kyle" at bounding box center [522, 502] width 249 height 20
click at [501, 492] on div "25/09/25 - DCS33842; Fitter Labour NS-Kyle" at bounding box center [522, 502] width 249 height 20
click at [1378, 22] on button "Update Order" at bounding box center [1388, 20] width 68 height 20
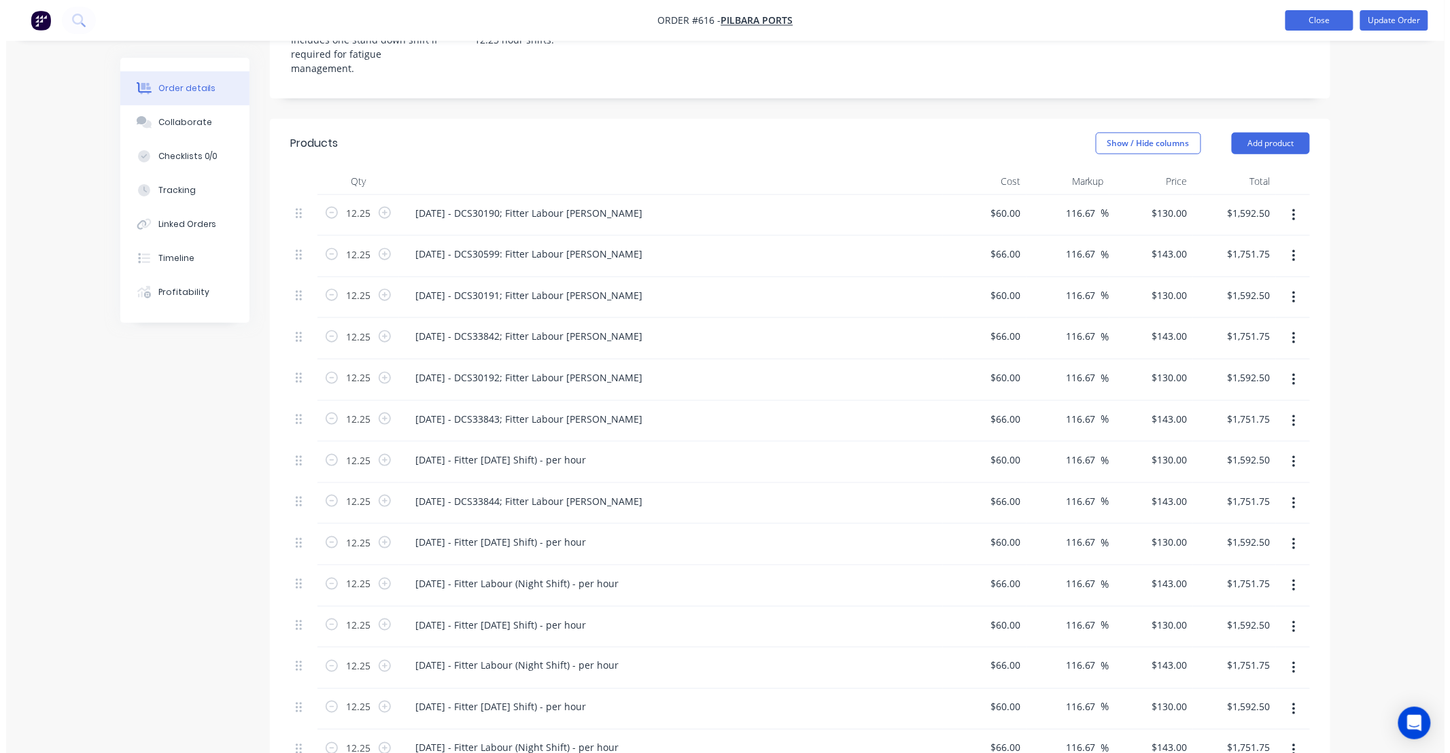
scroll to position [0, 0]
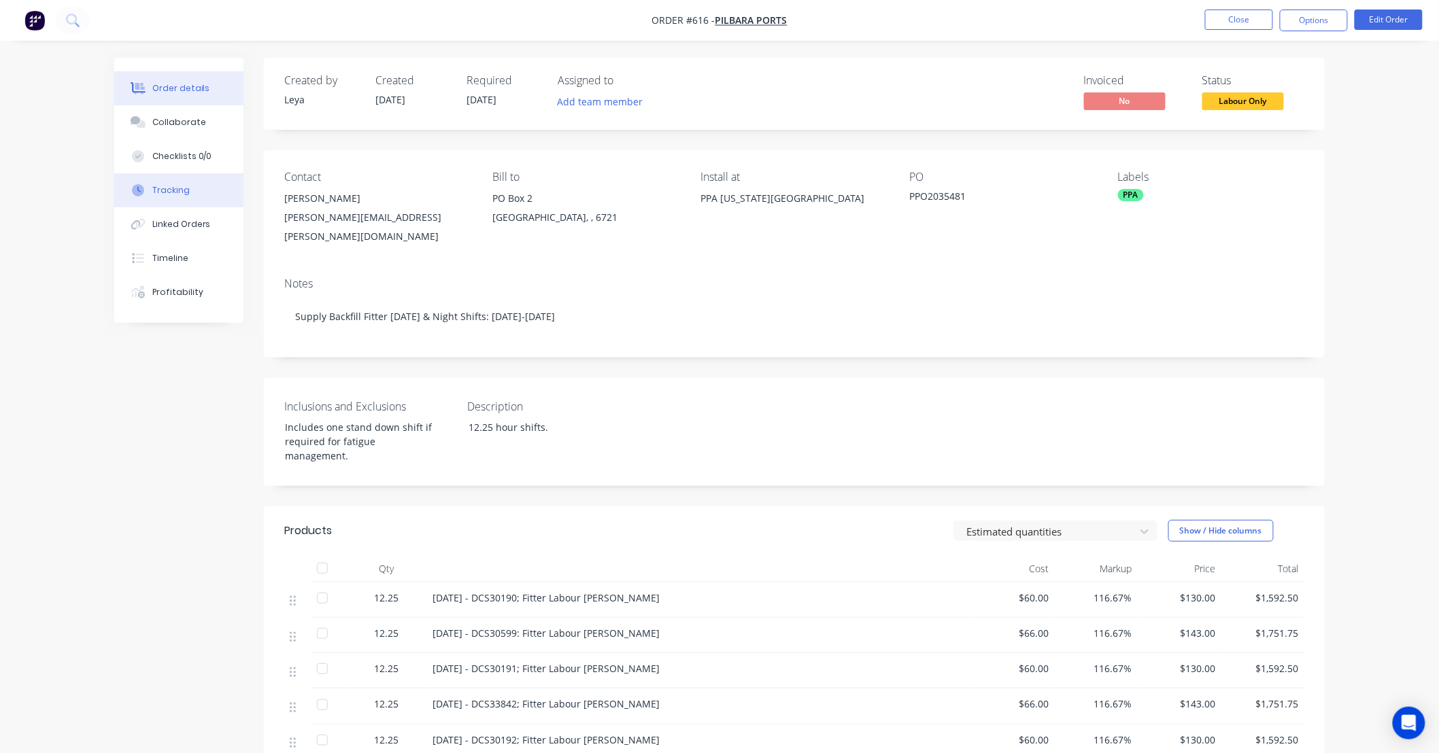
click at [196, 189] on button "Tracking" at bounding box center [178, 190] width 129 height 34
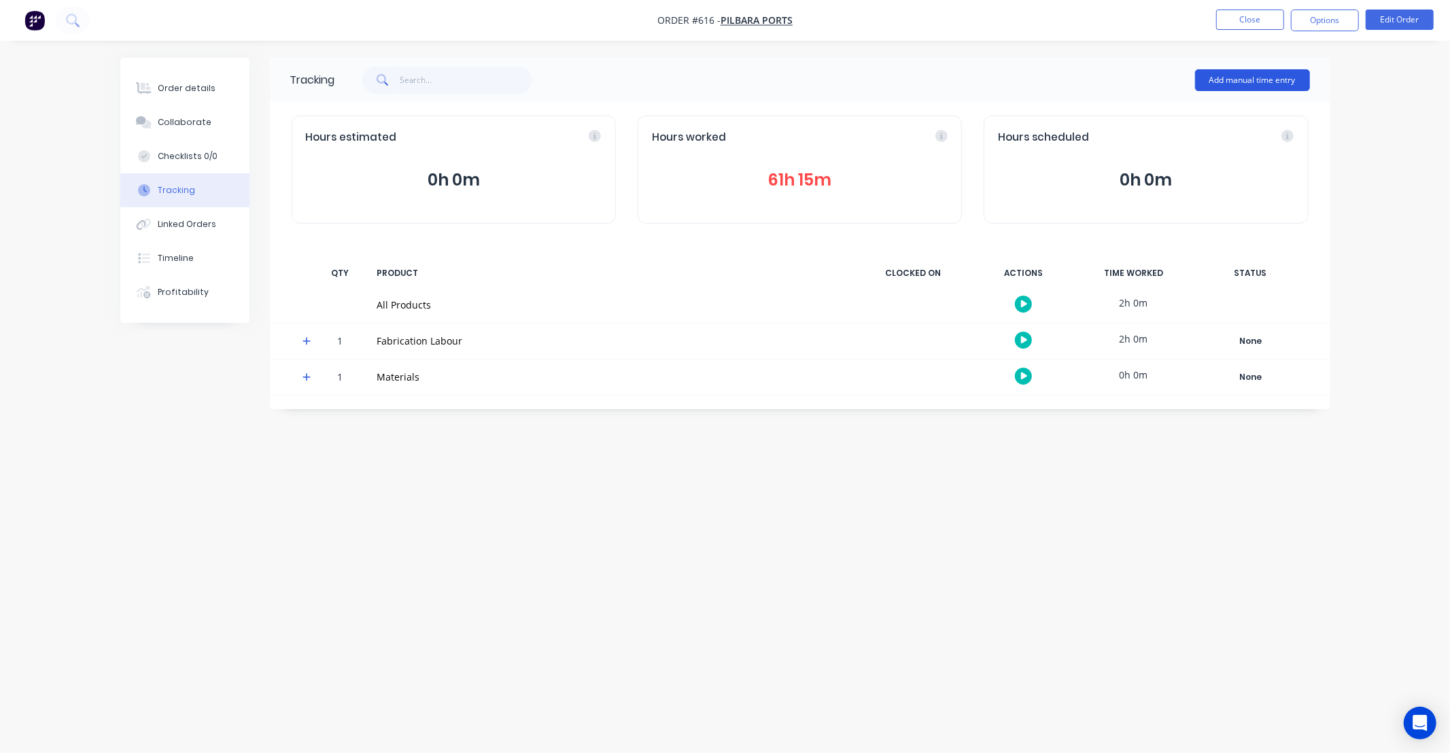
click at [1208, 83] on button "Add manual time entry" at bounding box center [1252, 80] width 115 height 22
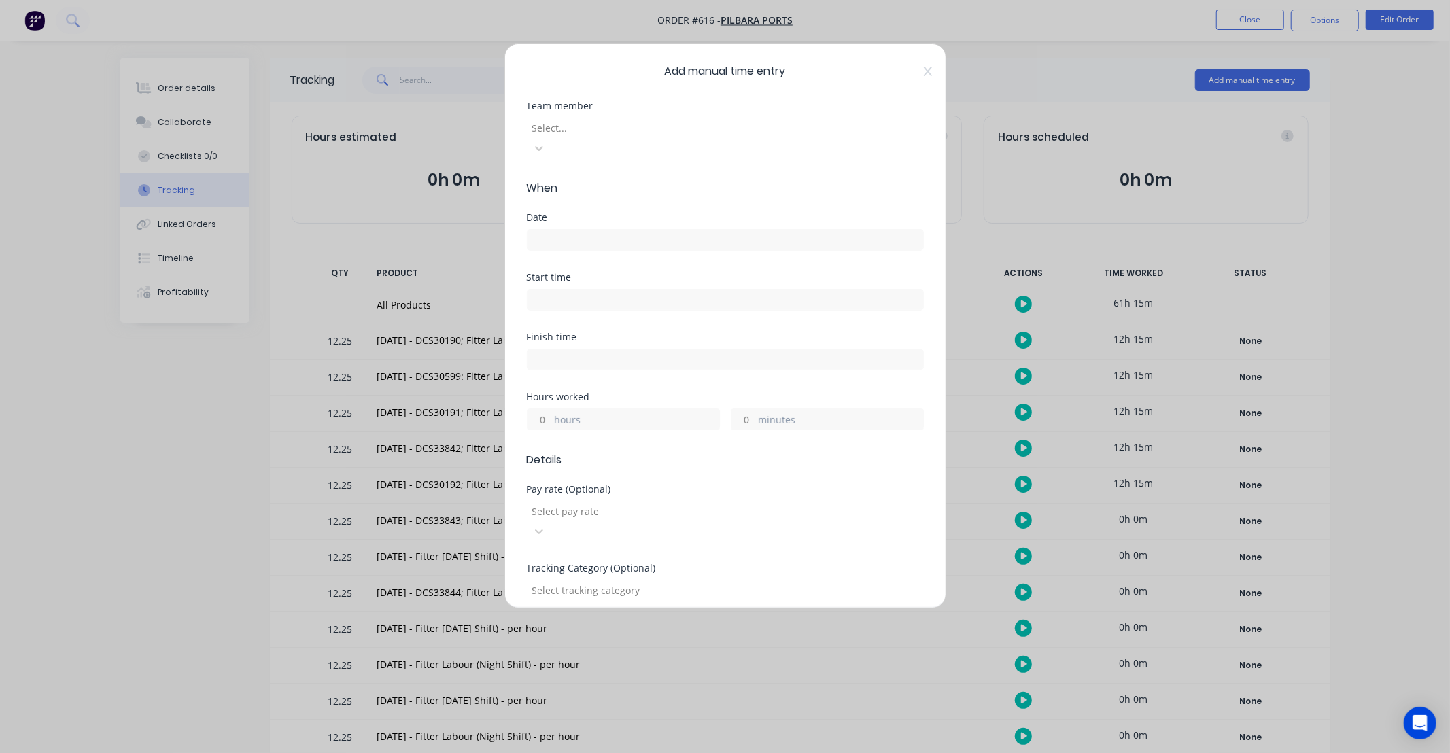
click at [614, 143] on div "Team member Select..." at bounding box center [725, 140] width 397 height 79
click at [614, 137] on div at bounding box center [629, 128] width 196 height 17
type input "ky"
click at [607, 180] on span "When" at bounding box center [725, 188] width 397 height 16
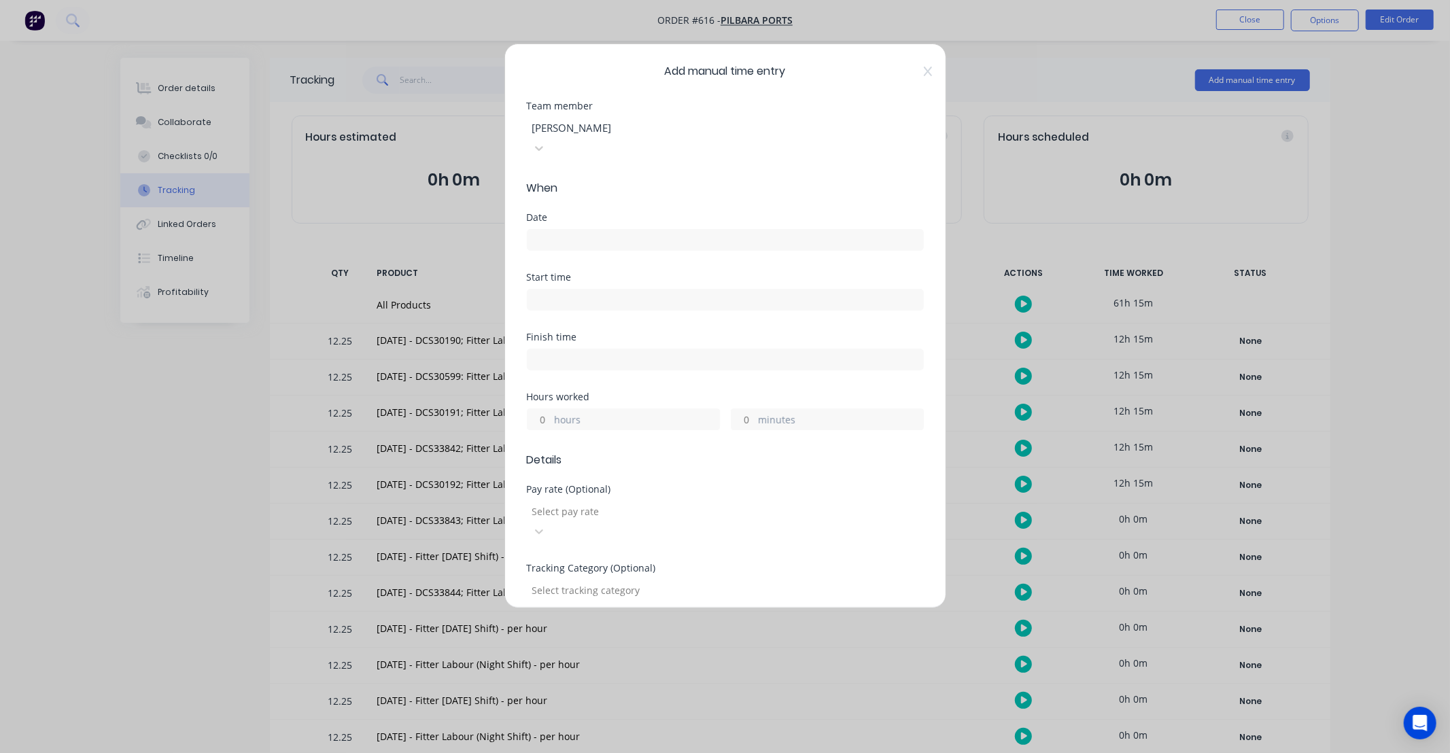
click at [615, 128] on div at bounding box center [629, 128] width 196 height 17
type input "ky"
click at [600, 230] on input at bounding box center [726, 240] width 396 height 20
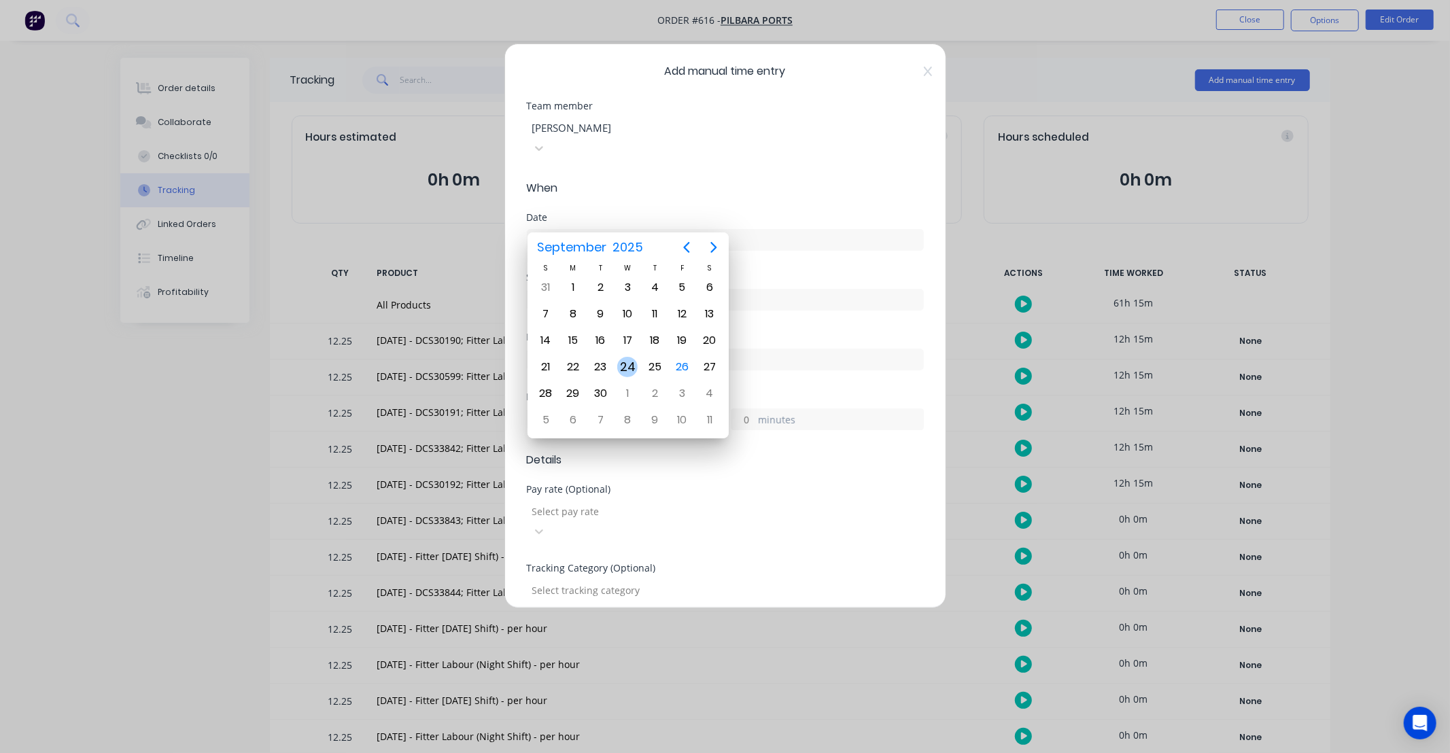
click at [633, 369] on div "24" at bounding box center [627, 367] width 20 height 20
type input "24/09/2025"
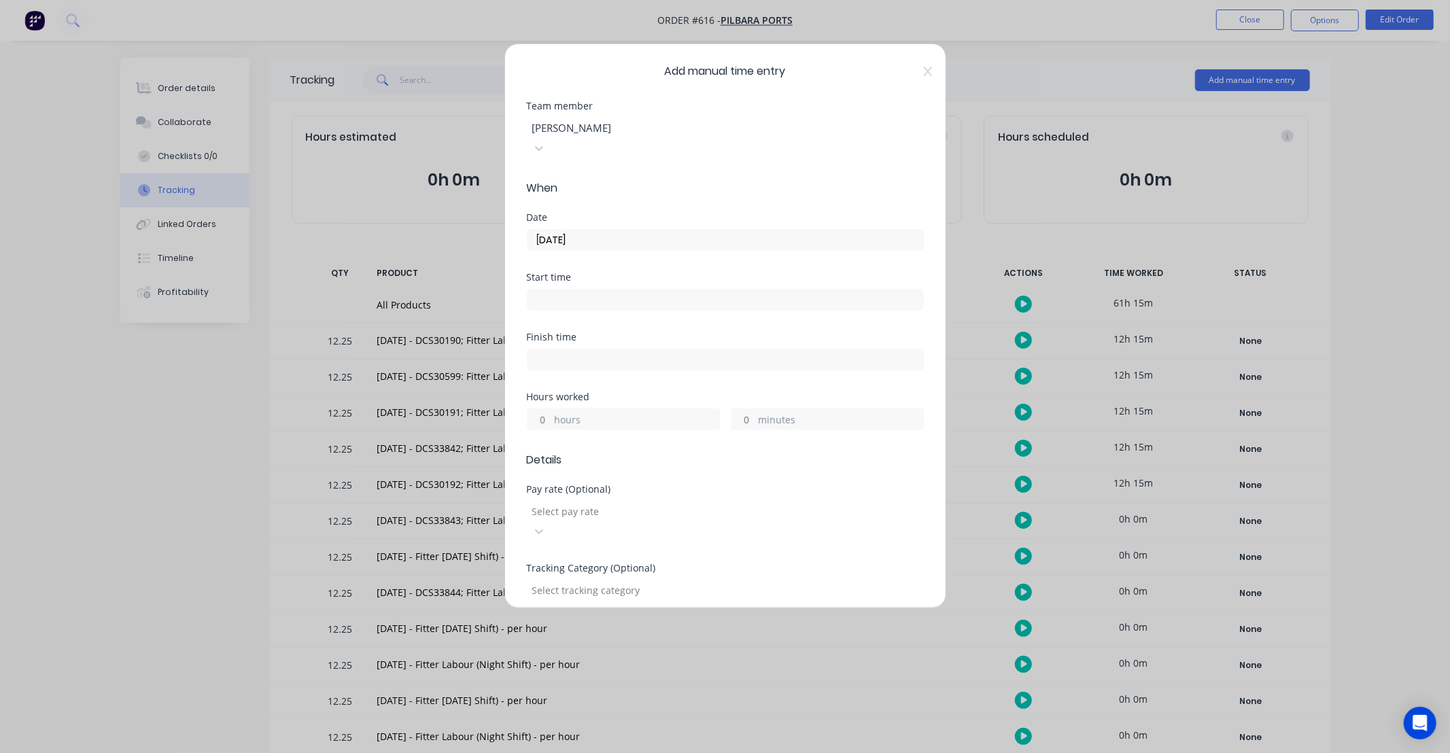
click at [549, 409] on input "hours" at bounding box center [540, 419] width 24 height 20
type input "12"
click at [744, 409] on input "minutes" at bounding box center [744, 419] width 24 height 20
type input "15"
click at [744, 363] on div "Finish time" at bounding box center [725, 362] width 397 height 60
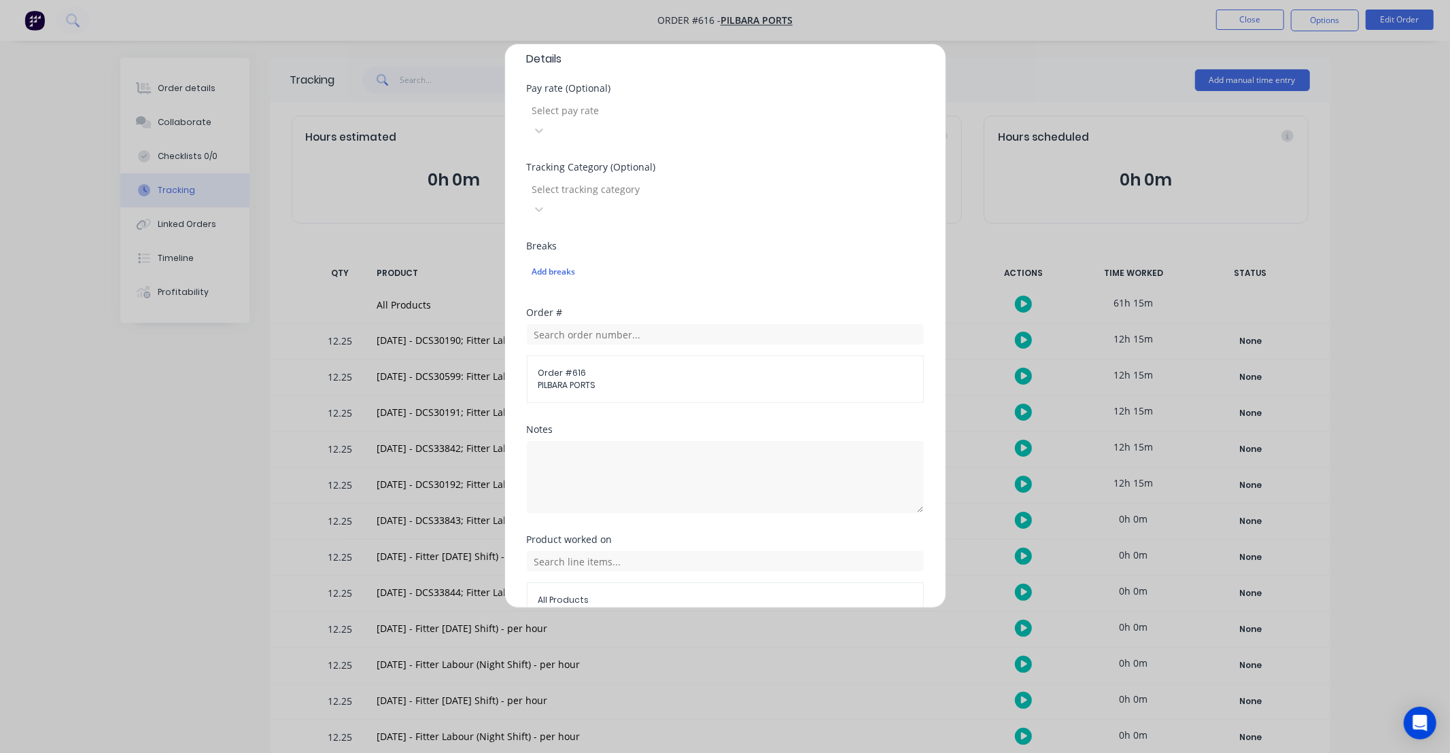
scroll to position [403, 0]
click at [612, 440] on textarea at bounding box center [725, 476] width 397 height 72
type textarea "DCS33843"
click at [681, 550] on input "text" at bounding box center [725, 560] width 397 height 20
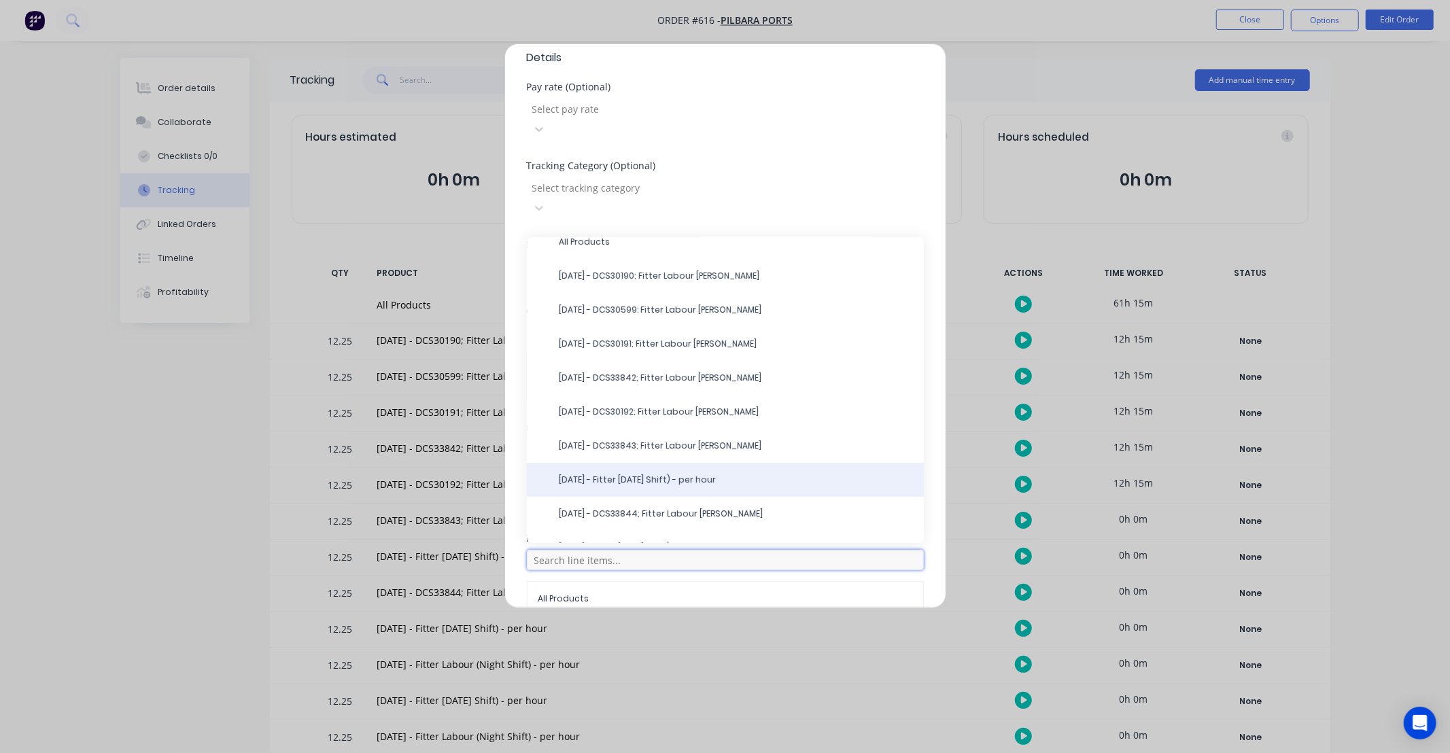
scroll to position [24, 0]
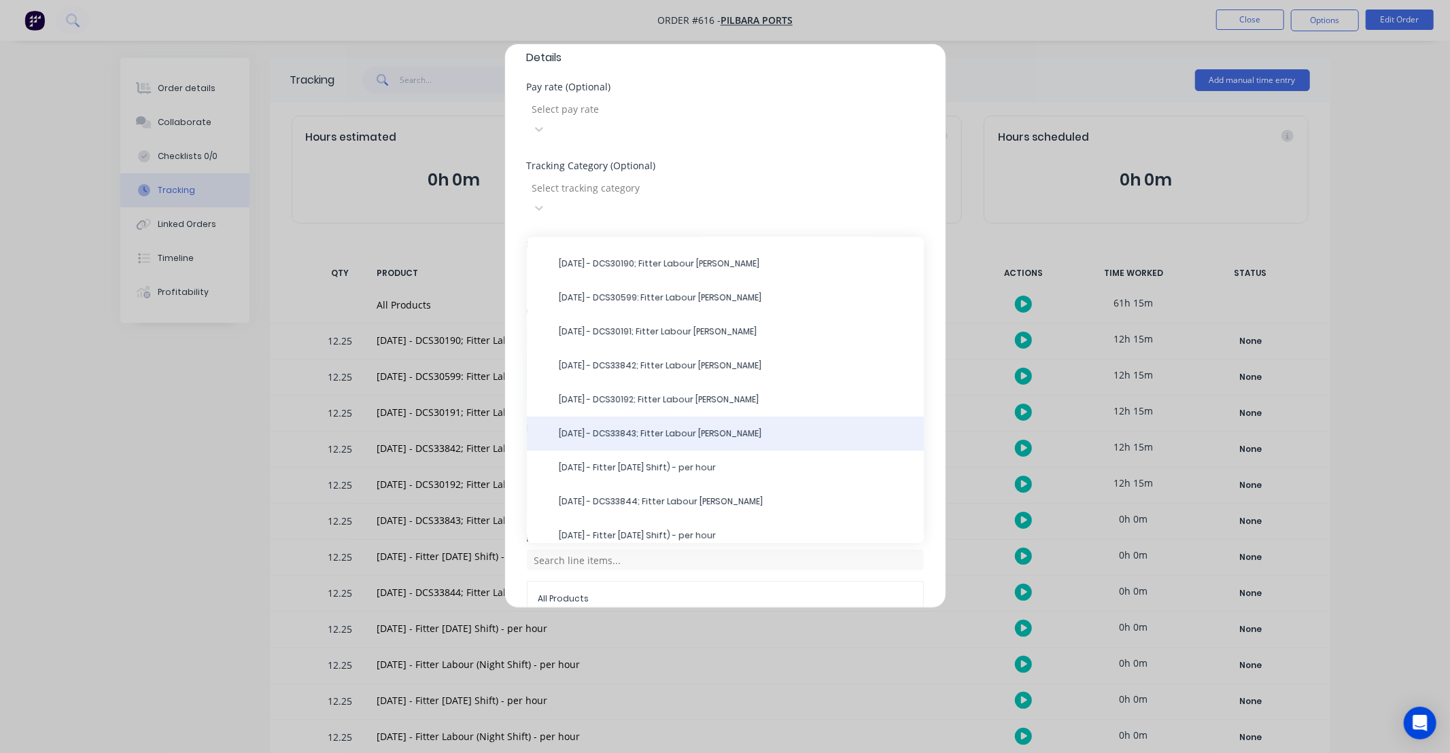
click at [657, 428] on span "24/09/25 - DCS33843; Fitter Labour NS-Kyle" at bounding box center [737, 434] width 354 height 12
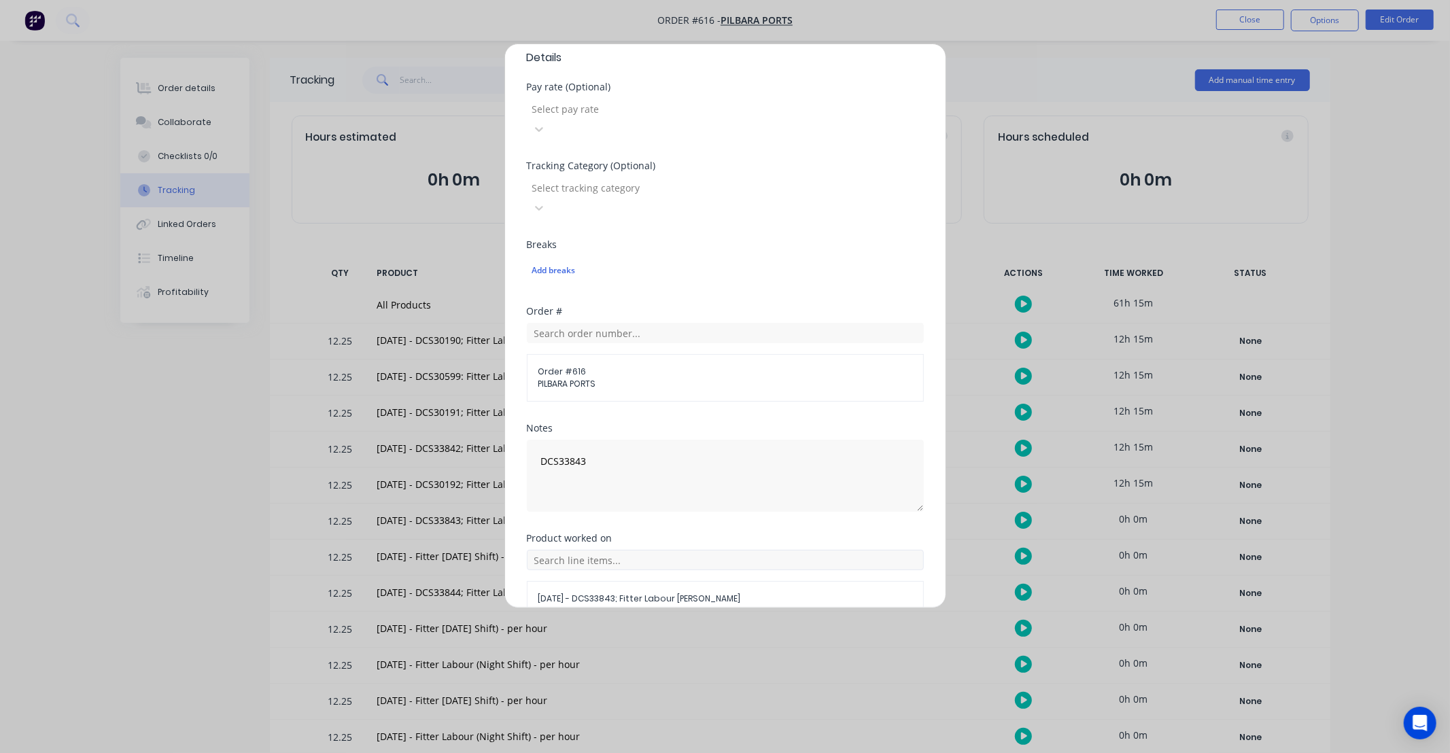
scroll to position [413, 0]
click at [717, 628] on button "Add manual time entry" at bounding box center [692, 639] width 115 height 22
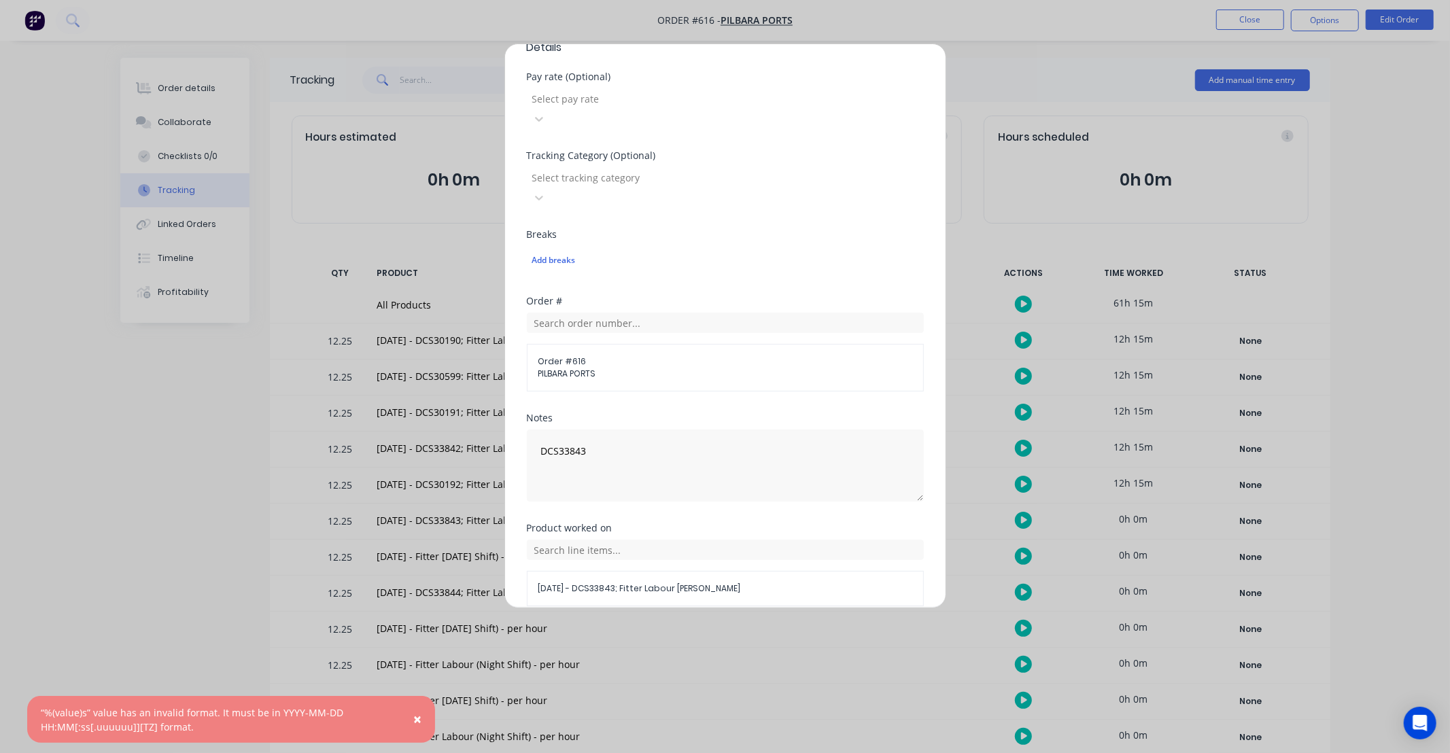
click at [783, 628] on button "Cancel" at bounding box center [788, 639] width 54 height 22
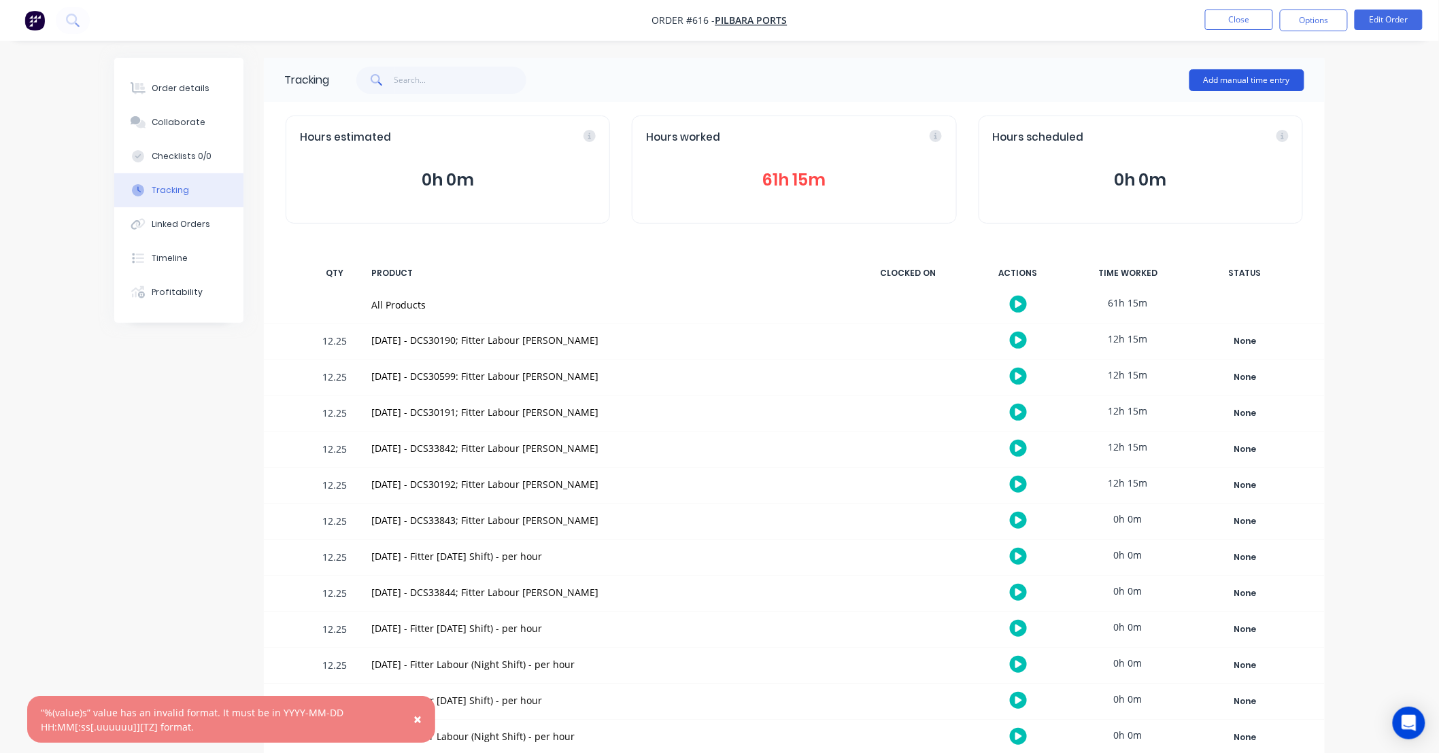
click at [1240, 82] on button "Add manual time entry" at bounding box center [1246, 80] width 115 height 22
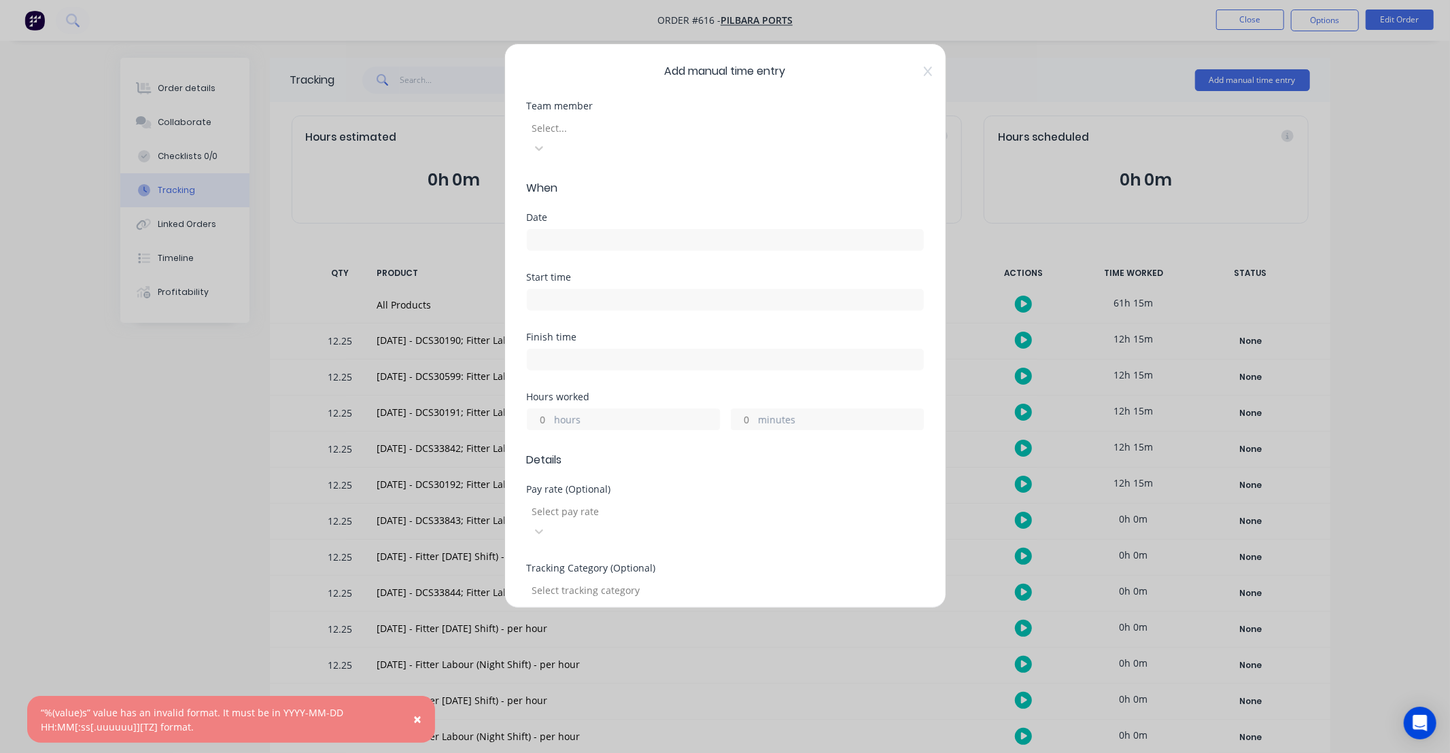
click at [634, 131] on div at bounding box center [629, 128] width 196 height 17
type input "KYLE"
click at [616, 230] on input at bounding box center [726, 240] width 396 height 20
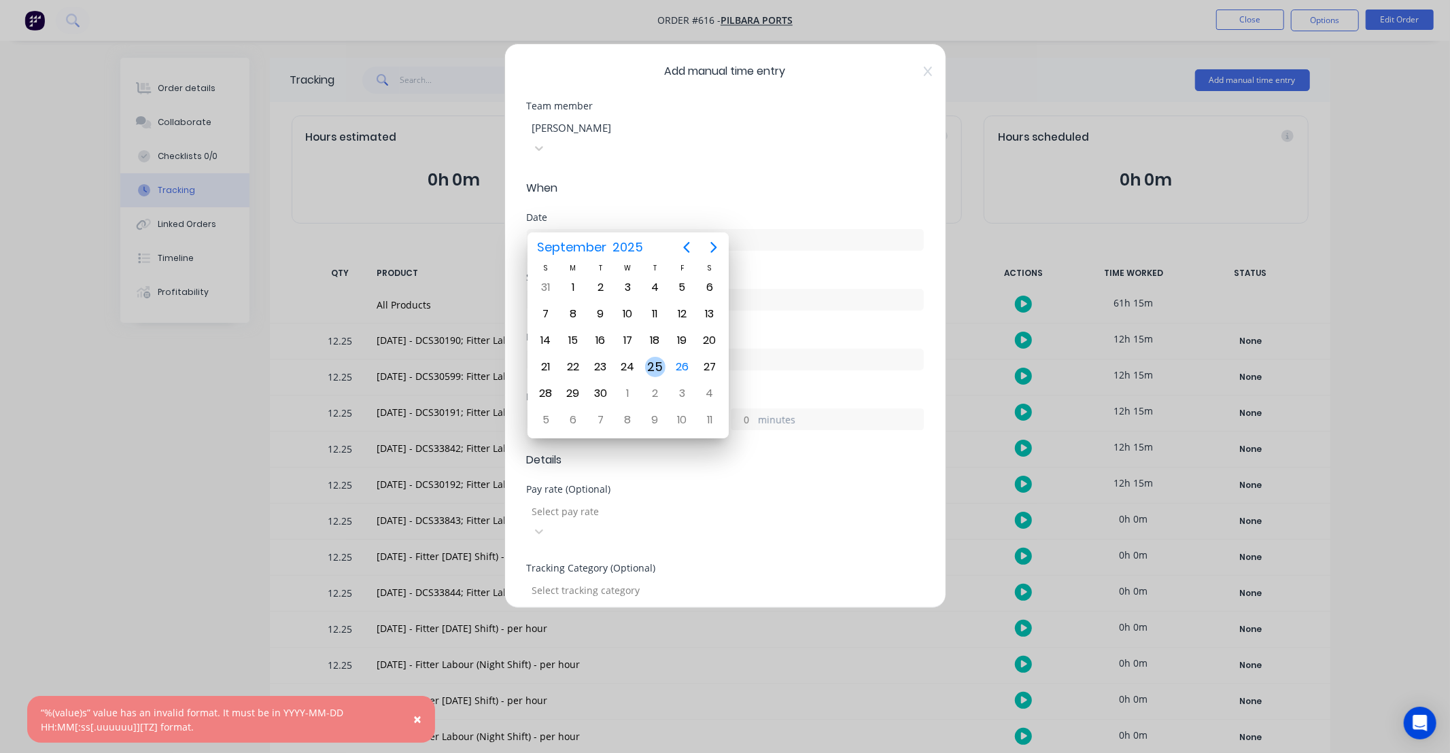
click at [653, 368] on div "25" at bounding box center [655, 367] width 20 height 20
type input "25/09/2025"
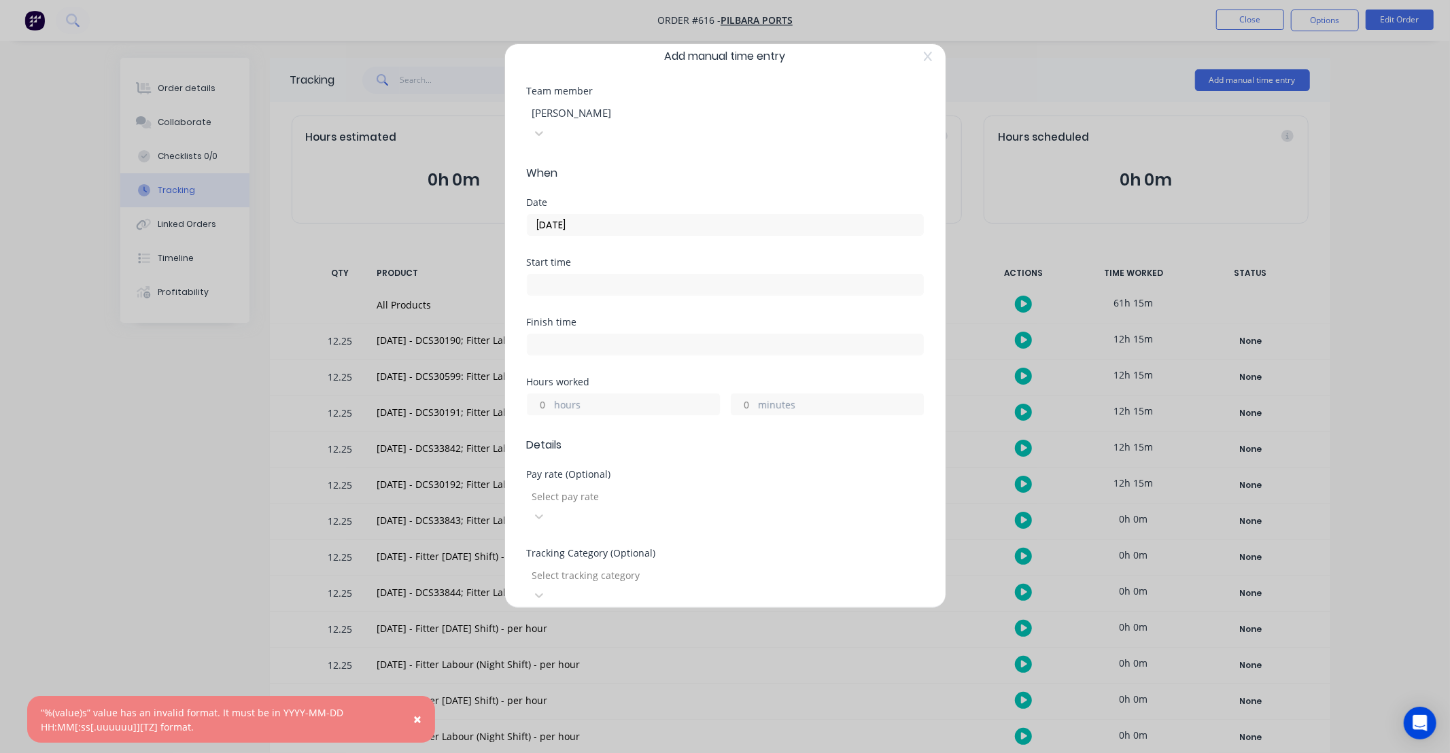
scroll to position [24, 0]
click at [547, 385] on input "hours" at bounding box center [540, 395] width 24 height 20
type input "12"
click at [749, 385] on input "minutes" at bounding box center [744, 395] width 24 height 20
type input "15"
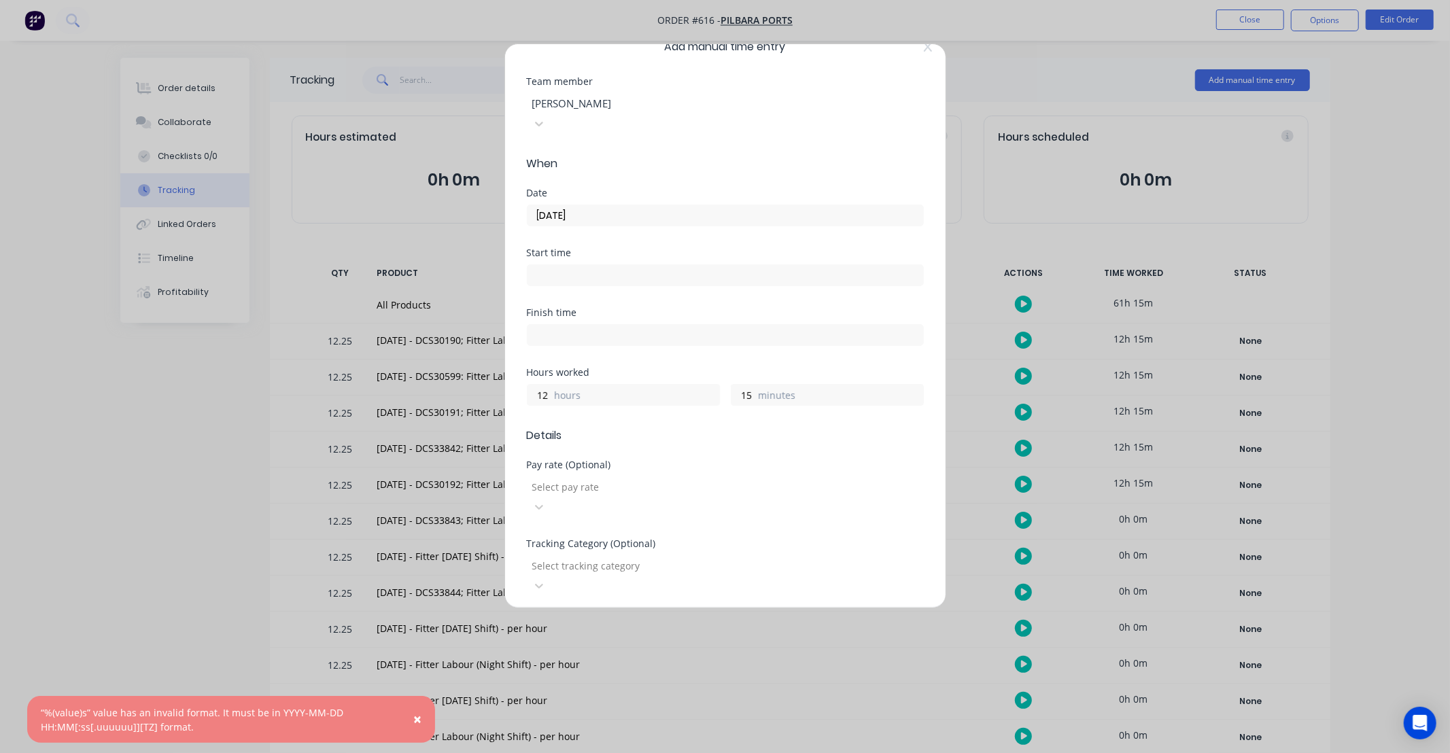
click at [749, 343] on div "Finish time" at bounding box center [725, 338] width 397 height 60
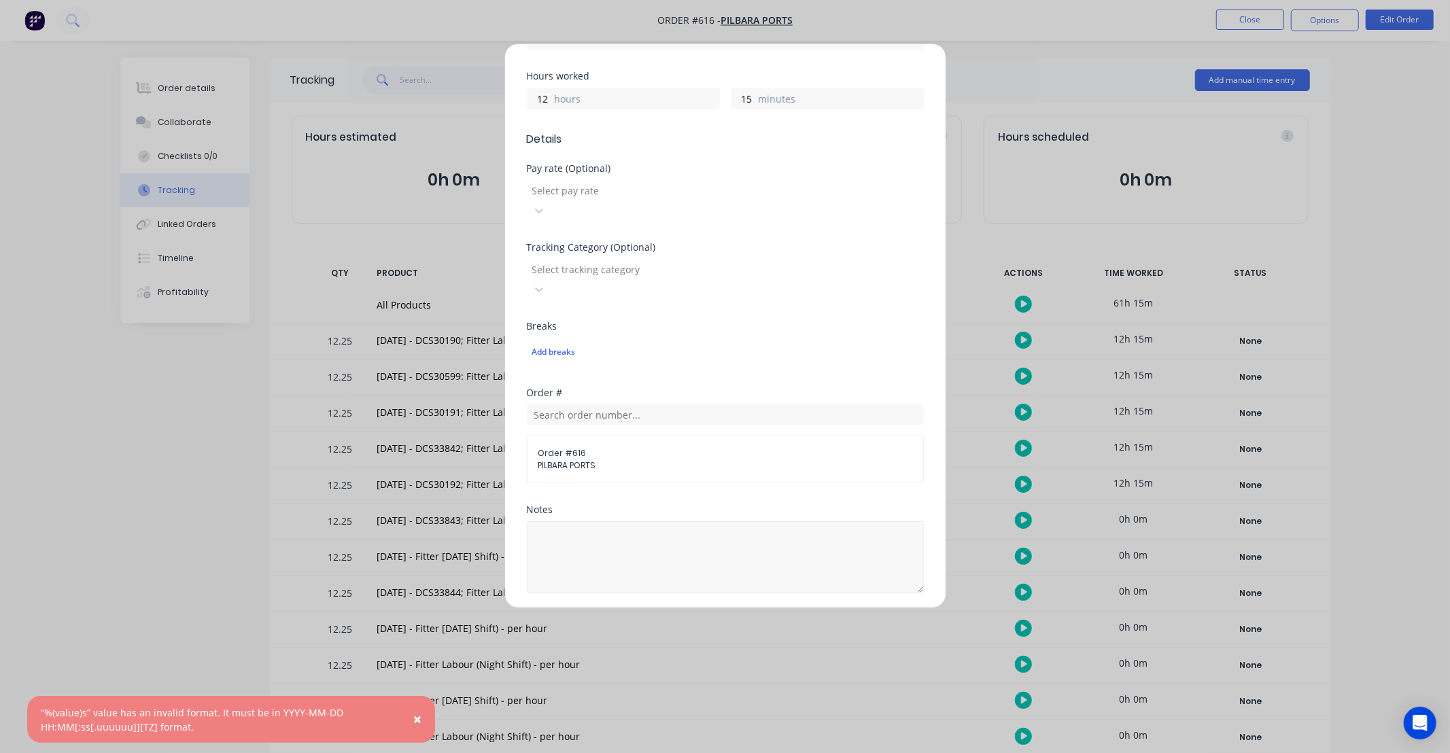
scroll to position [352, 0]
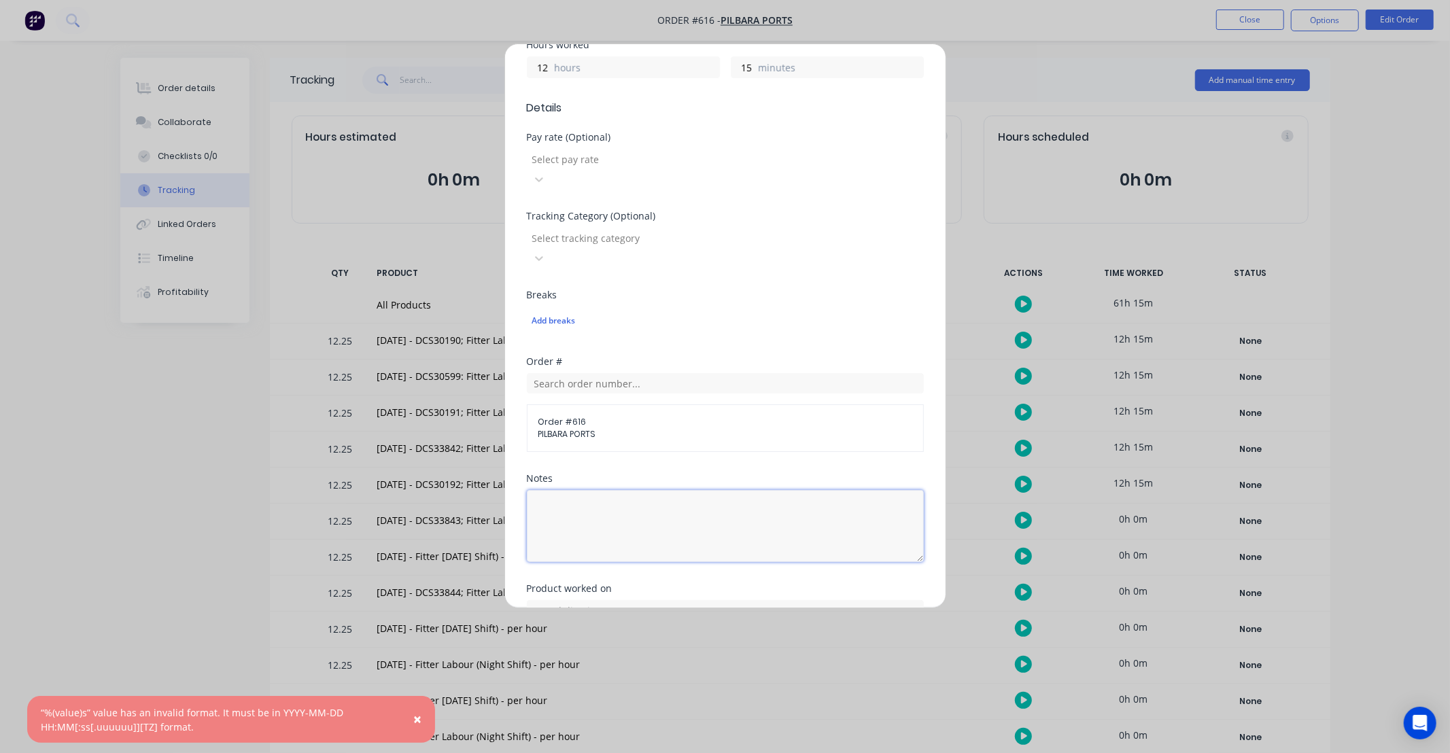
click at [695, 490] on textarea at bounding box center [725, 526] width 397 height 72
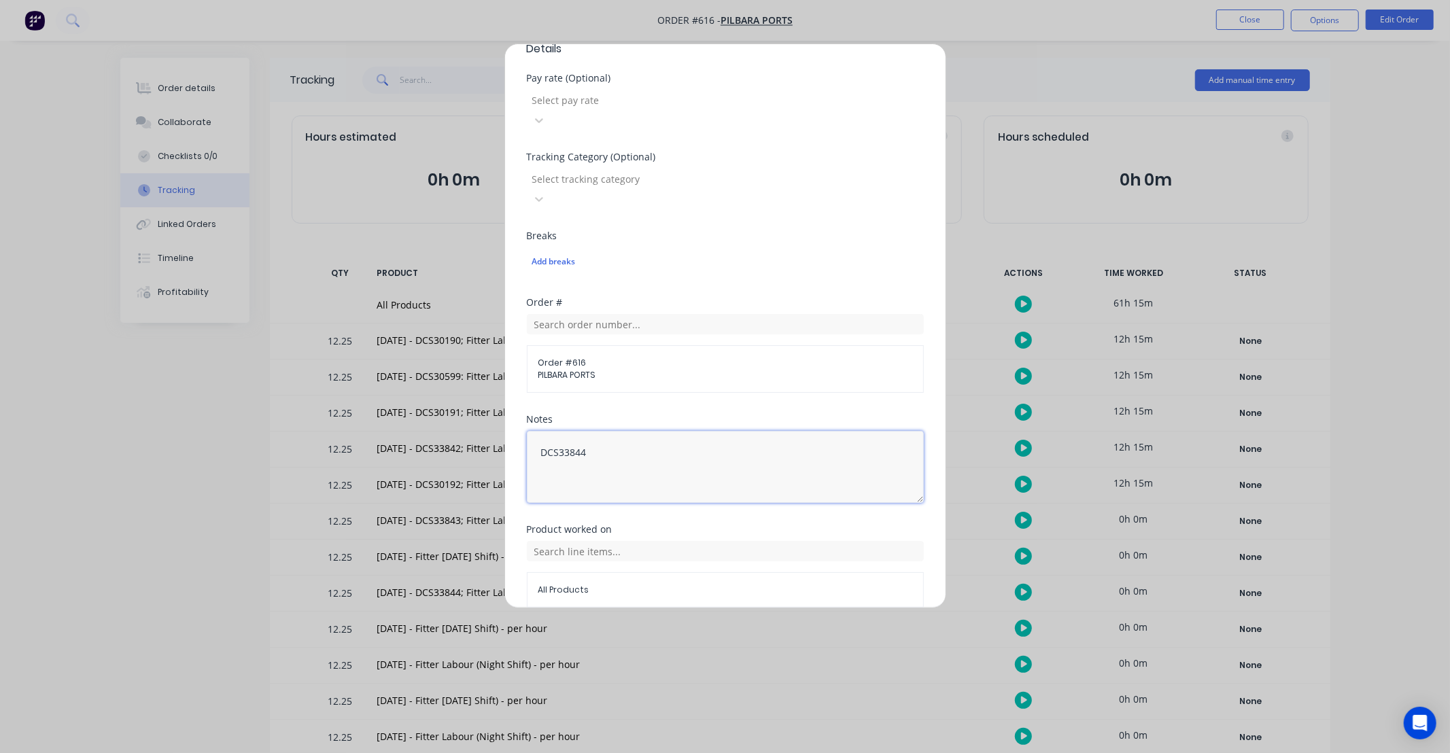
scroll to position [413, 0]
type textarea "DCS33844"
click at [661, 540] on div "All Products" at bounding box center [725, 573] width 397 height 67
click at [679, 540] on input "text" at bounding box center [725, 550] width 397 height 20
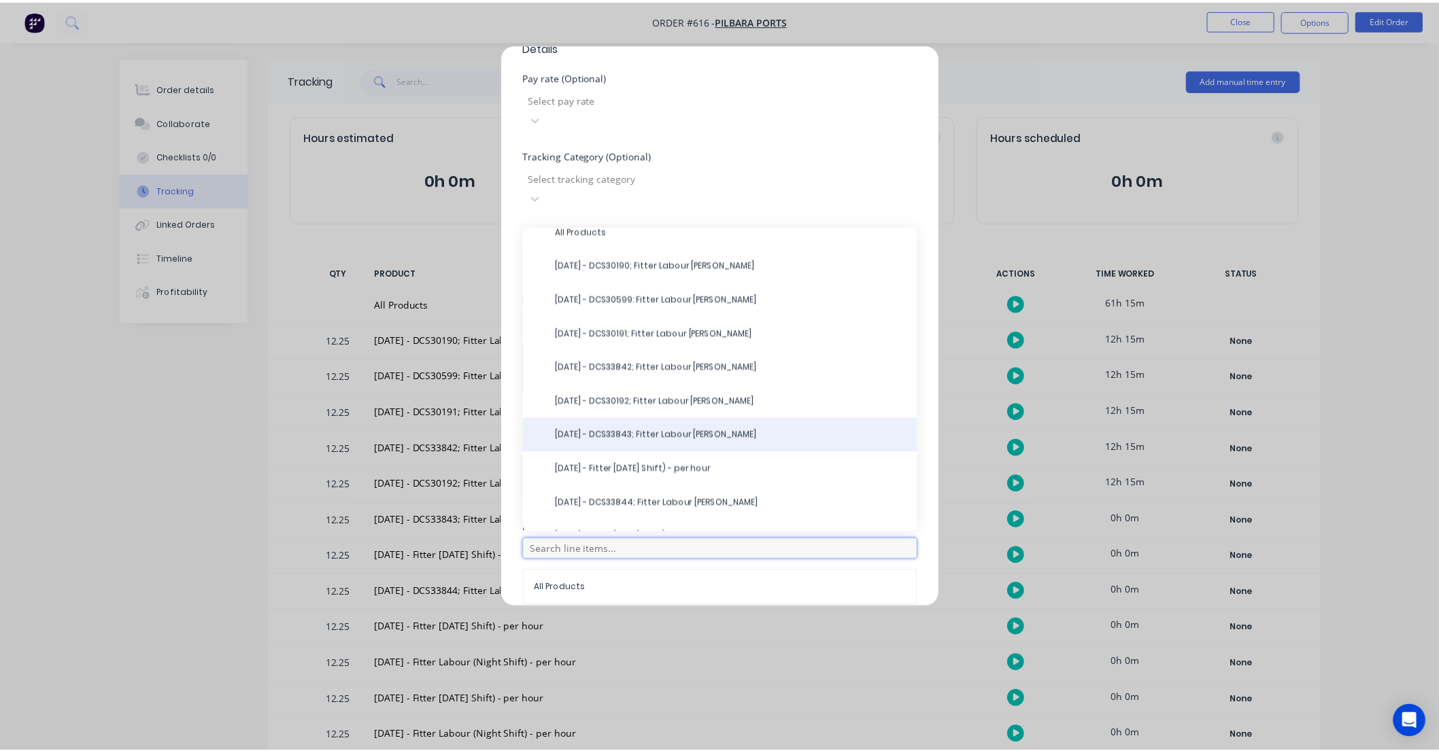
scroll to position [24, 0]
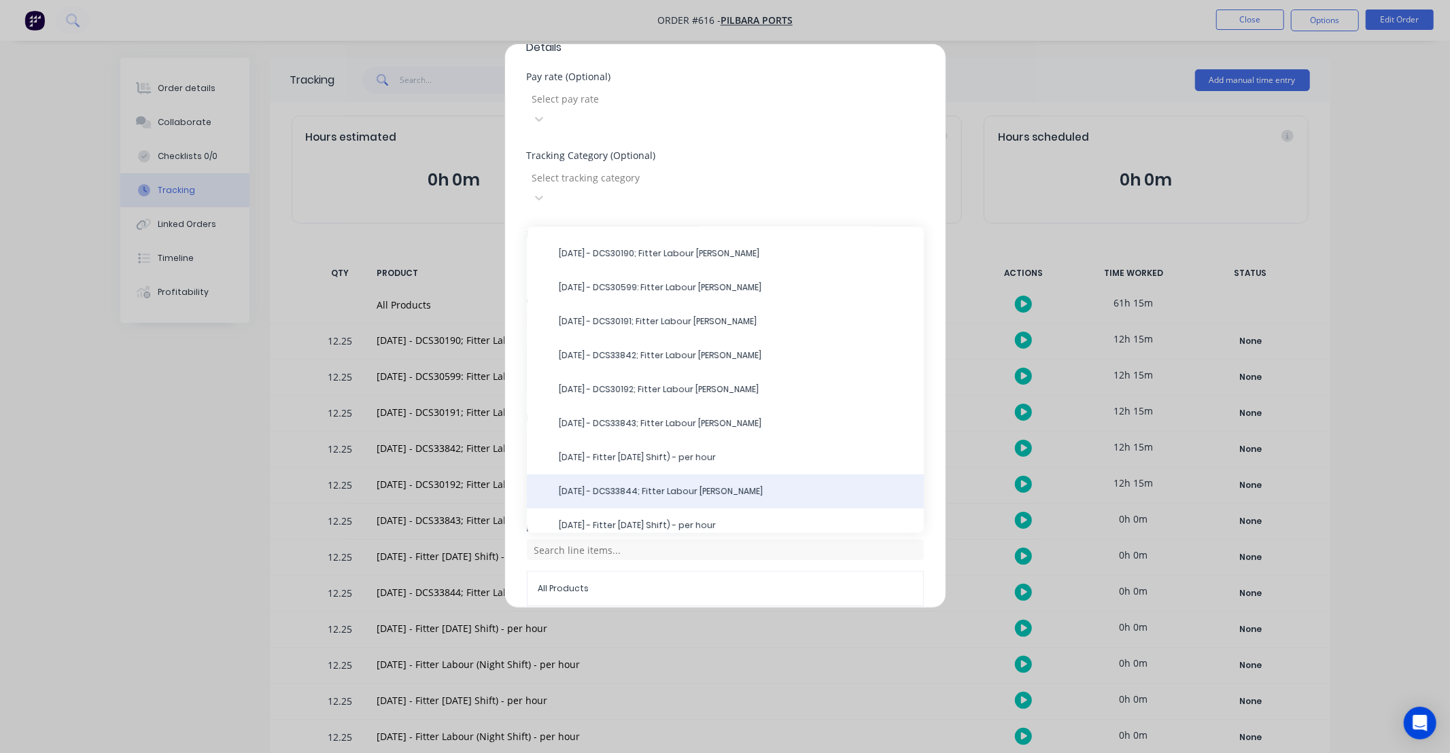
click at [704, 485] on span "25/09/25 - DCS33844; Fitter Labour NS-Kyle" at bounding box center [737, 491] width 354 height 12
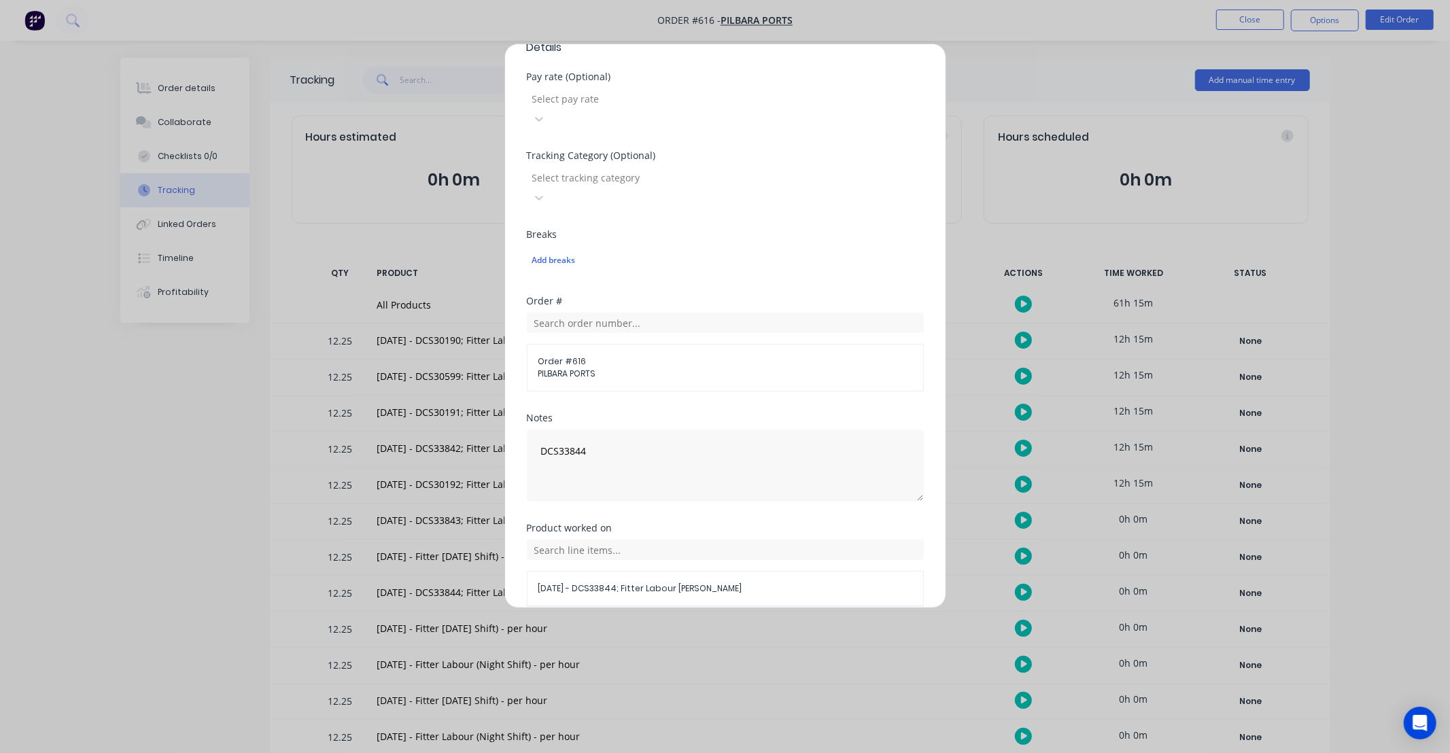
click at [709, 628] on button "Add manual time entry" at bounding box center [692, 639] width 115 height 22
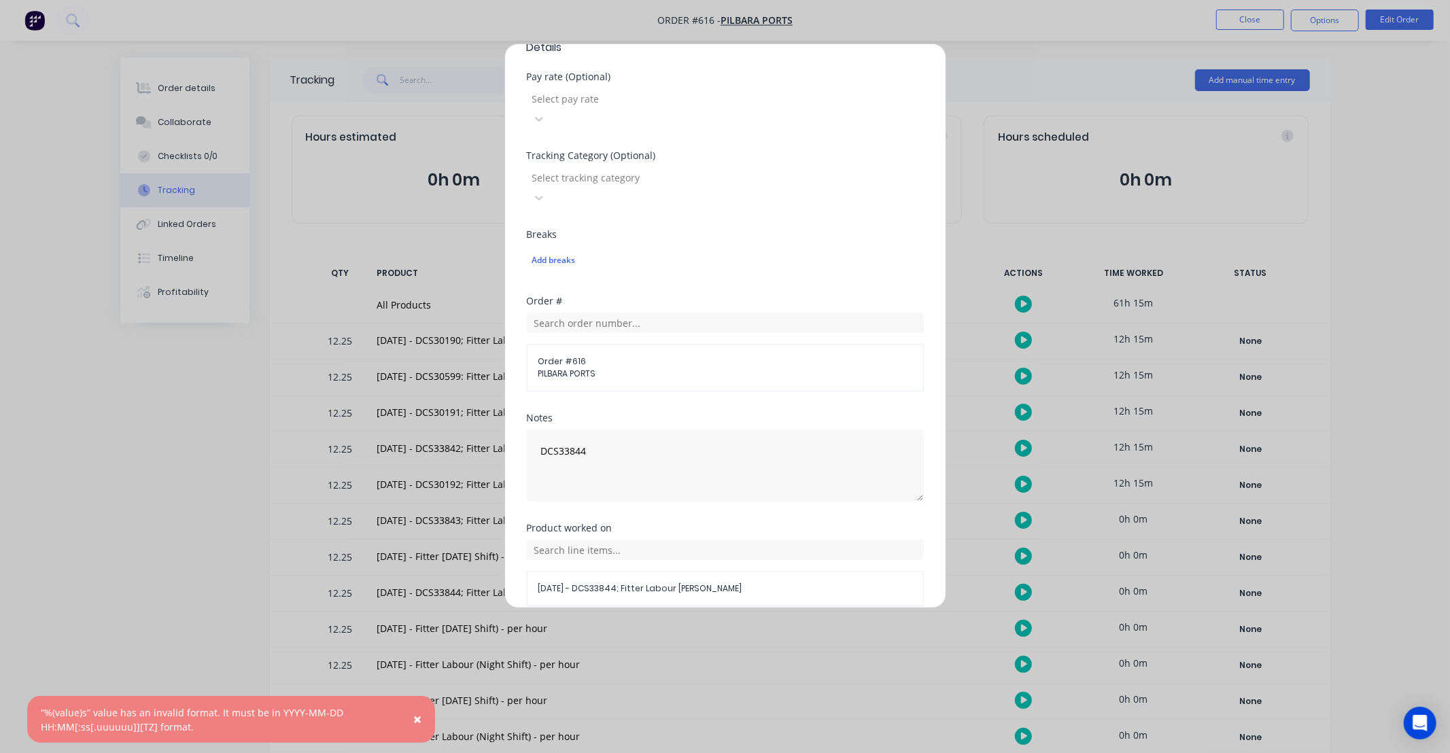
drag, startPoint x: 783, startPoint y: 578, endPoint x: 383, endPoint y: 315, distance: 478.0
click at [783, 628] on button "Cancel" at bounding box center [788, 639] width 54 height 22
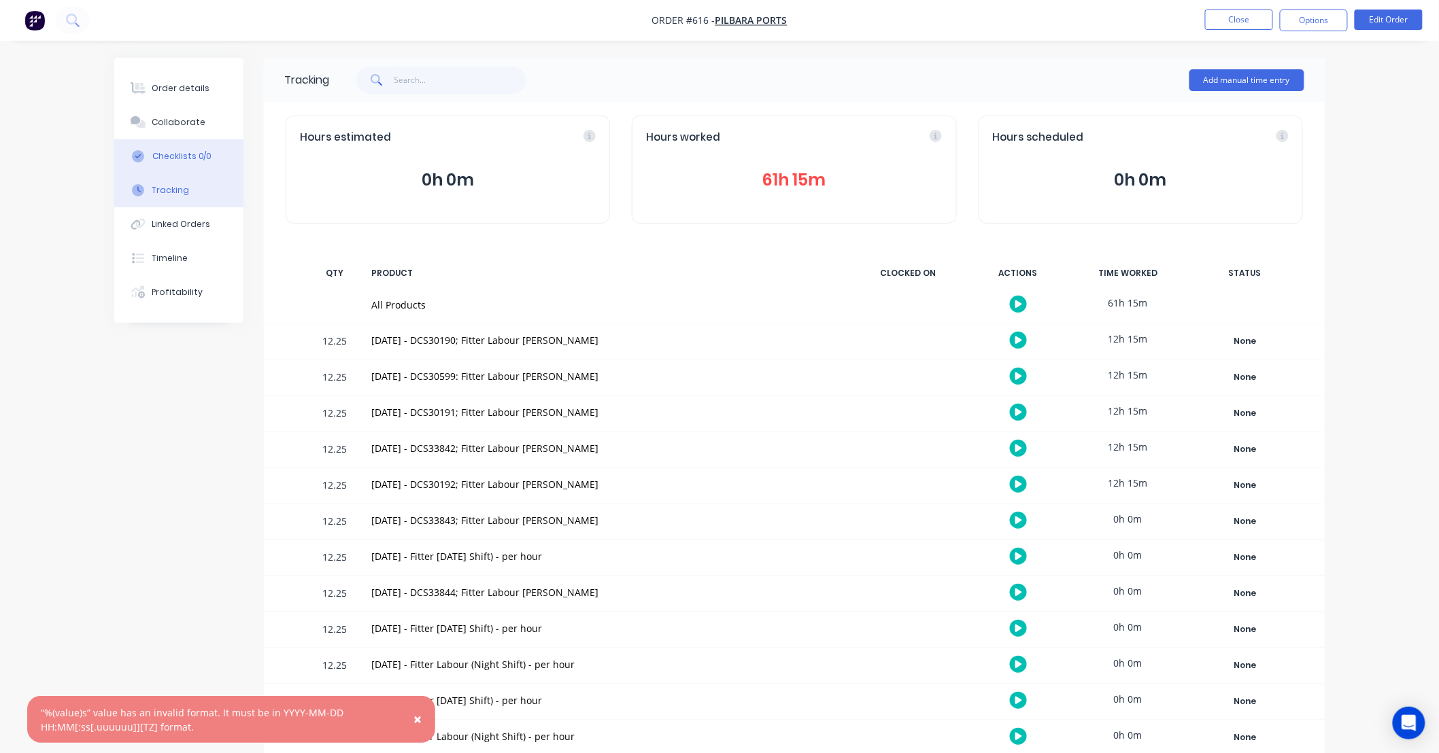
click at [198, 162] on div "Checklists 0/0" at bounding box center [182, 156] width 60 height 12
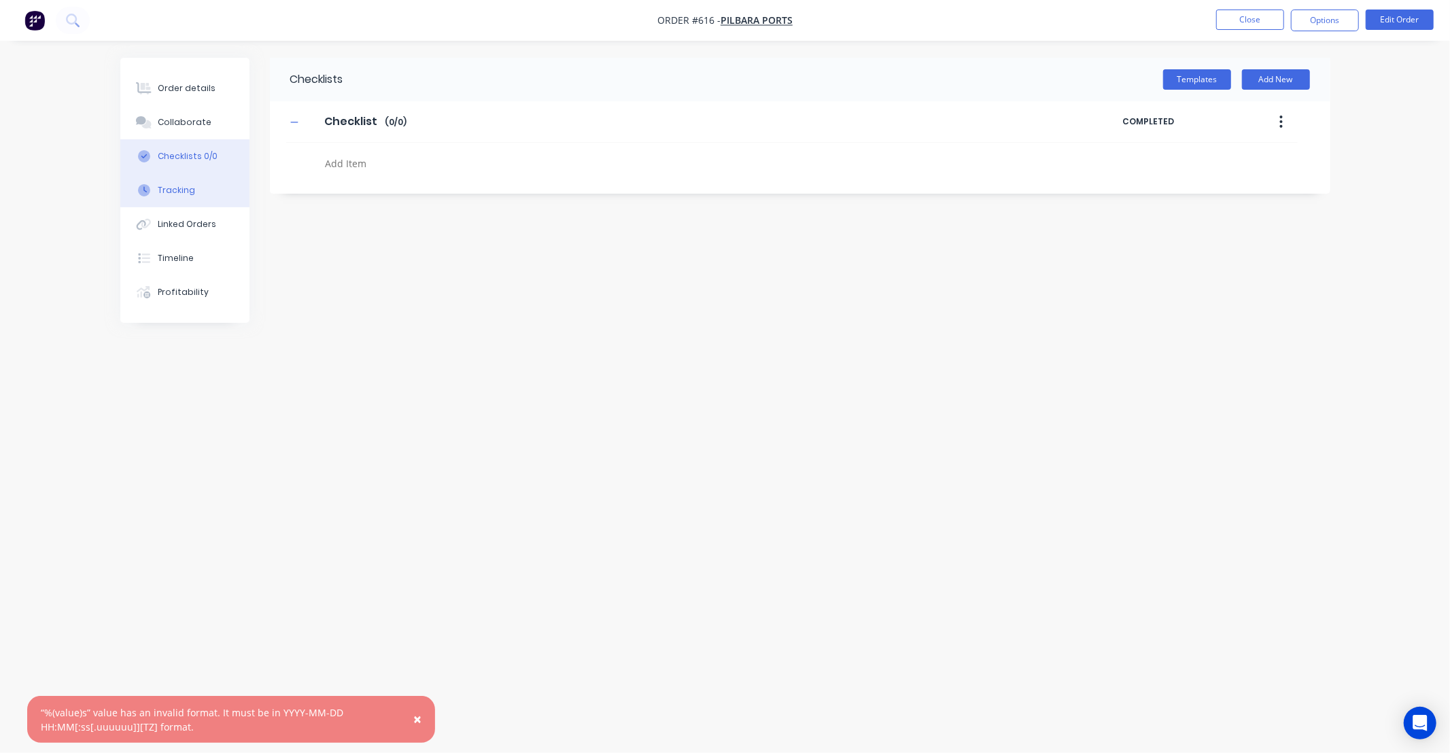
click at [184, 192] on div "Tracking" at bounding box center [176, 190] width 37 height 12
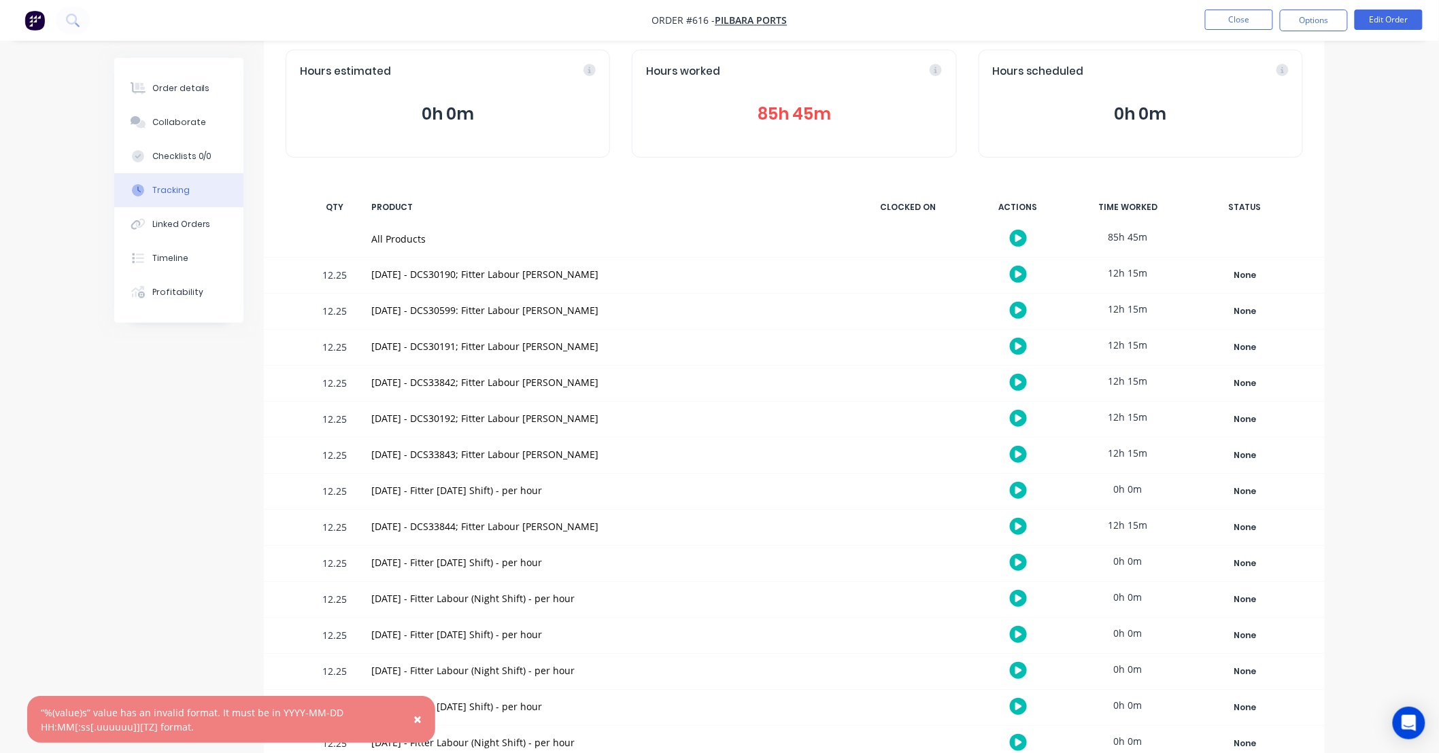
scroll to position [125, 0]
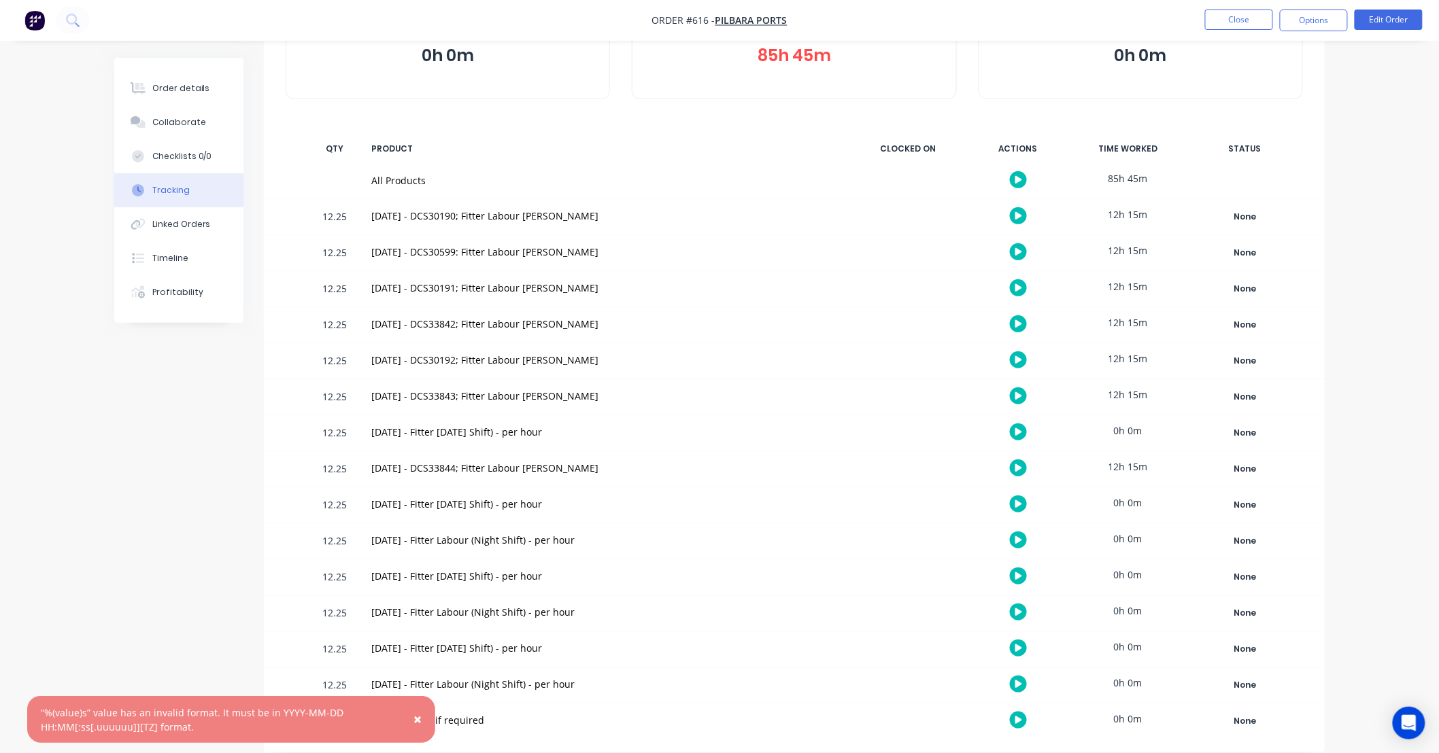
click at [377, 470] on div "25/09/25 - DCS33844; Fitter Labour NS-Kyle" at bounding box center [605, 468] width 469 height 14
drag, startPoint x: 377, startPoint y: 470, endPoint x: 226, endPoint y: 462, distance: 150.4
click at [218, 465] on div "Tracking Add manual time entry Hours estimated 0h 0m Hours worked 85h 45m Hours…" at bounding box center [719, 343] width 1210 height 820
click at [428, 460] on div "25/09/25 - DCS33844; Fitter Labour NS-Kyle" at bounding box center [605, 468] width 485 height 35
drag, startPoint x: 428, startPoint y: 460, endPoint x: 400, endPoint y: 463, distance: 28.8
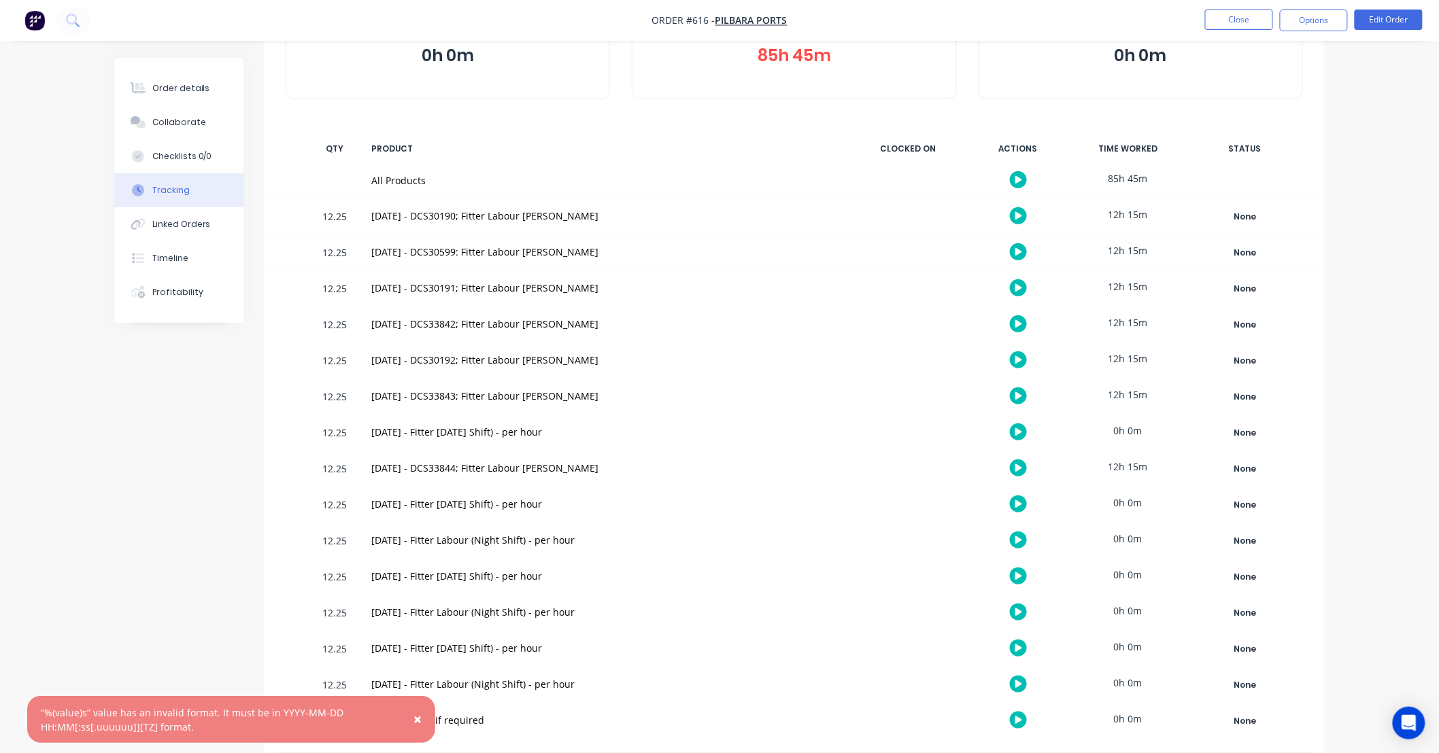
drag, startPoint x: 400, startPoint y: 463, endPoint x: 358, endPoint y: 464, distance: 41.5
click at [358, 464] on div "12.25 25/09/25 - DCS33844; Fitter Labour NS-Kyle 12h 15m None Create status Non…" at bounding box center [794, 468] width 1061 height 35
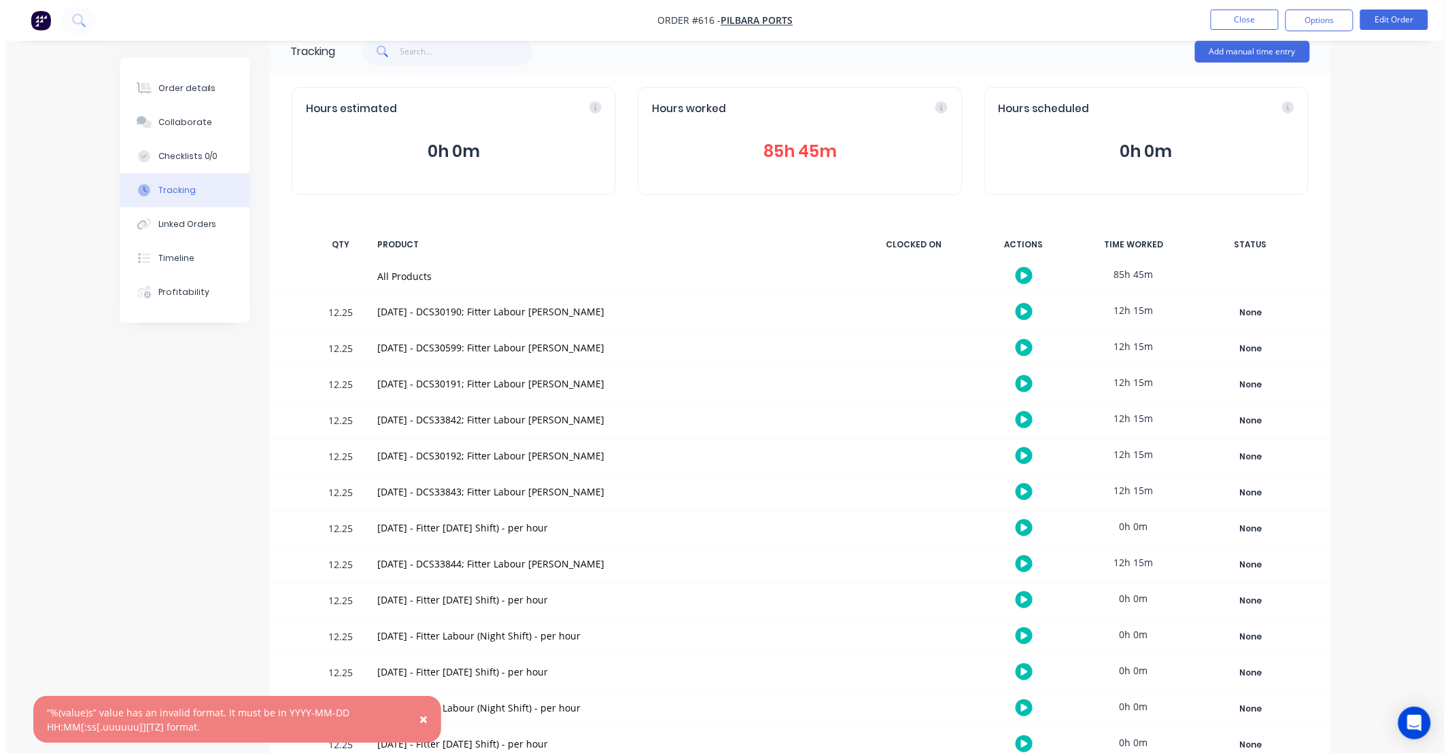
scroll to position [0, 0]
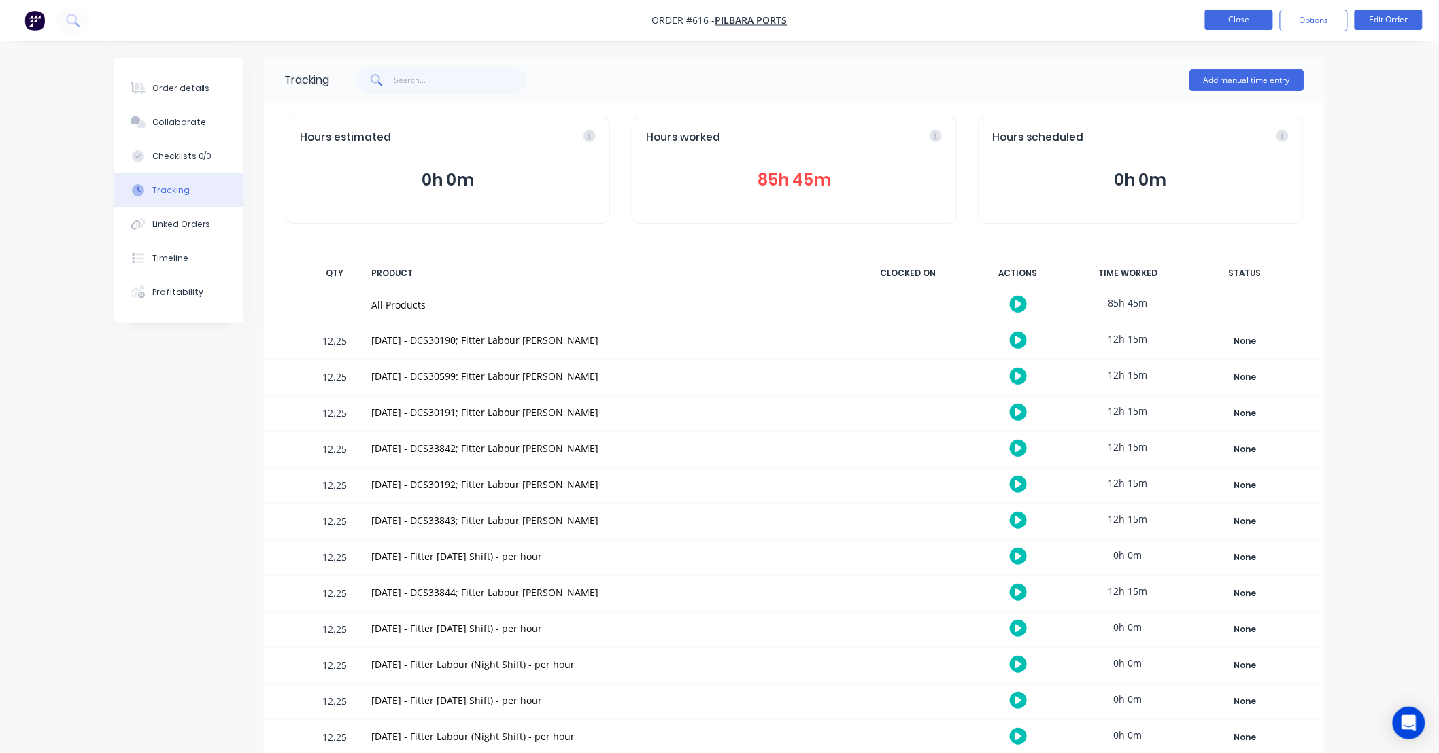
click at [1218, 18] on button "Close" at bounding box center [1239, 20] width 68 height 20
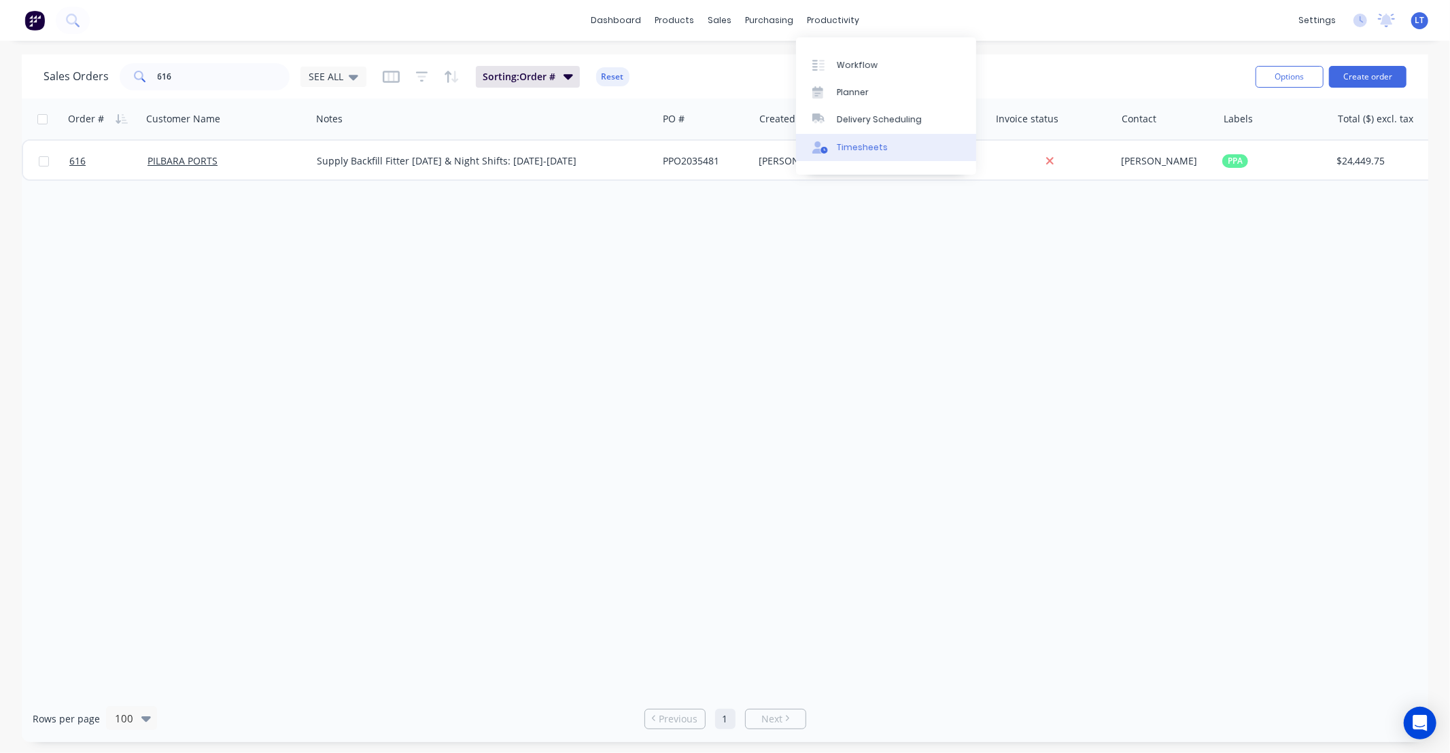
click at [851, 147] on div "Timesheets" at bounding box center [862, 147] width 51 height 12
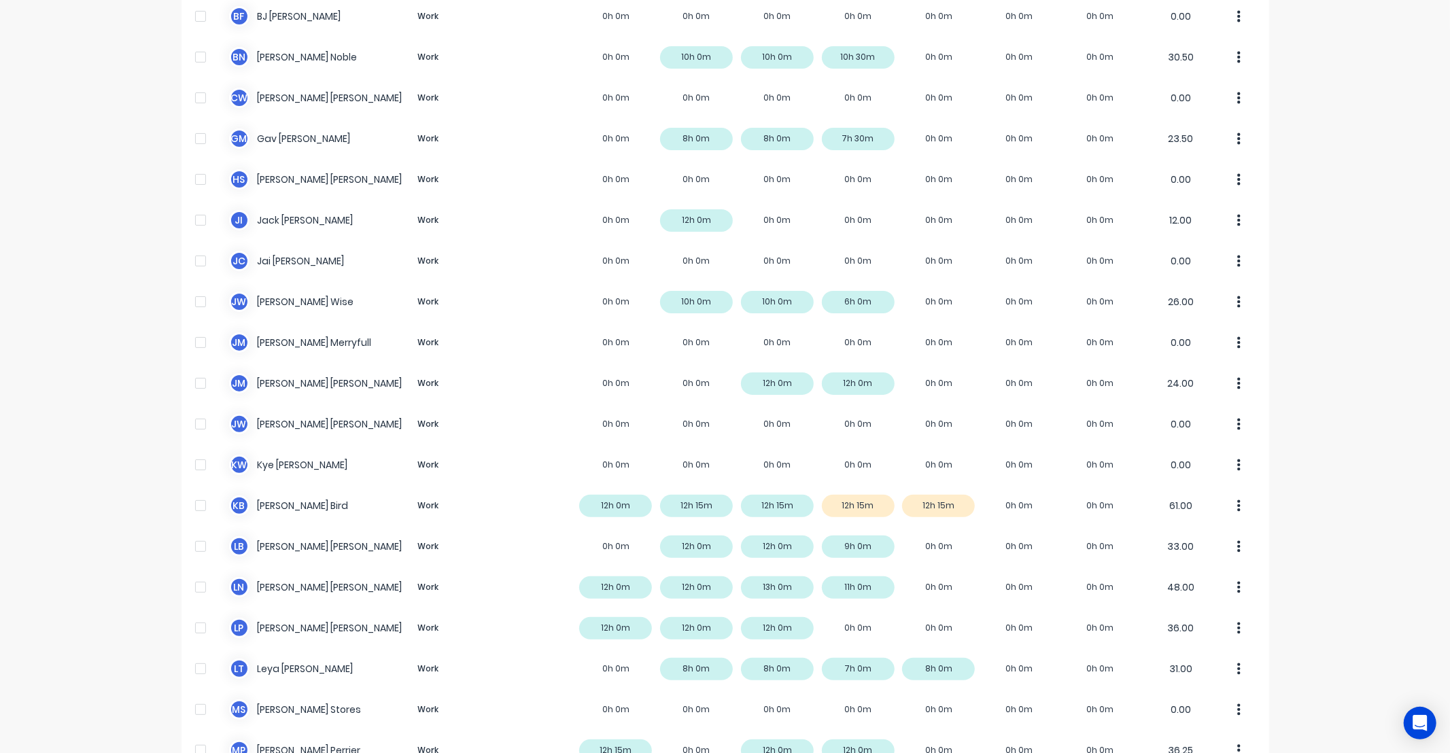
scroll to position [151, 0]
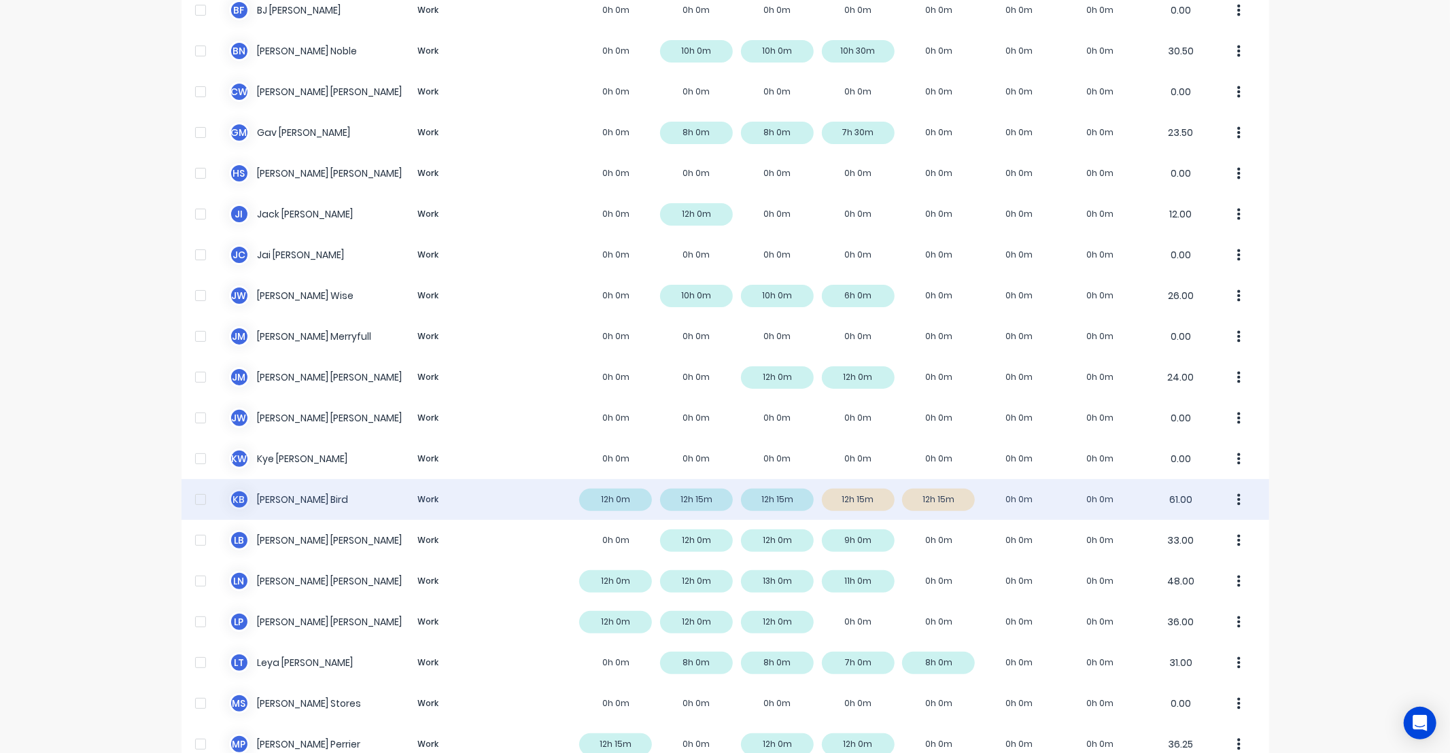
click at [1237, 502] on icon "button" at bounding box center [1238, 500] width 3 height 15
click at [1201, 530] on div "Approve" at bounding box center [1187, 538] width 105 height 20
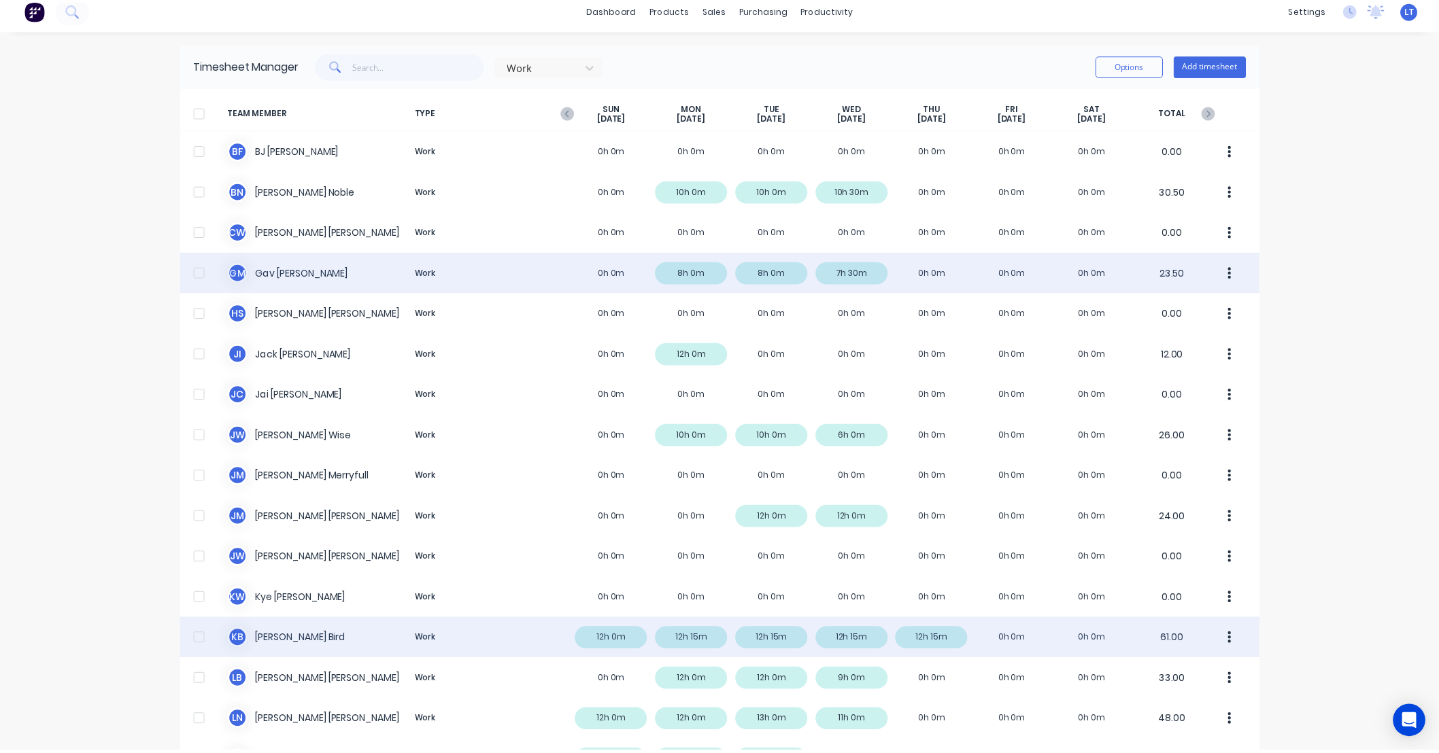
scroll to position [0, 0]
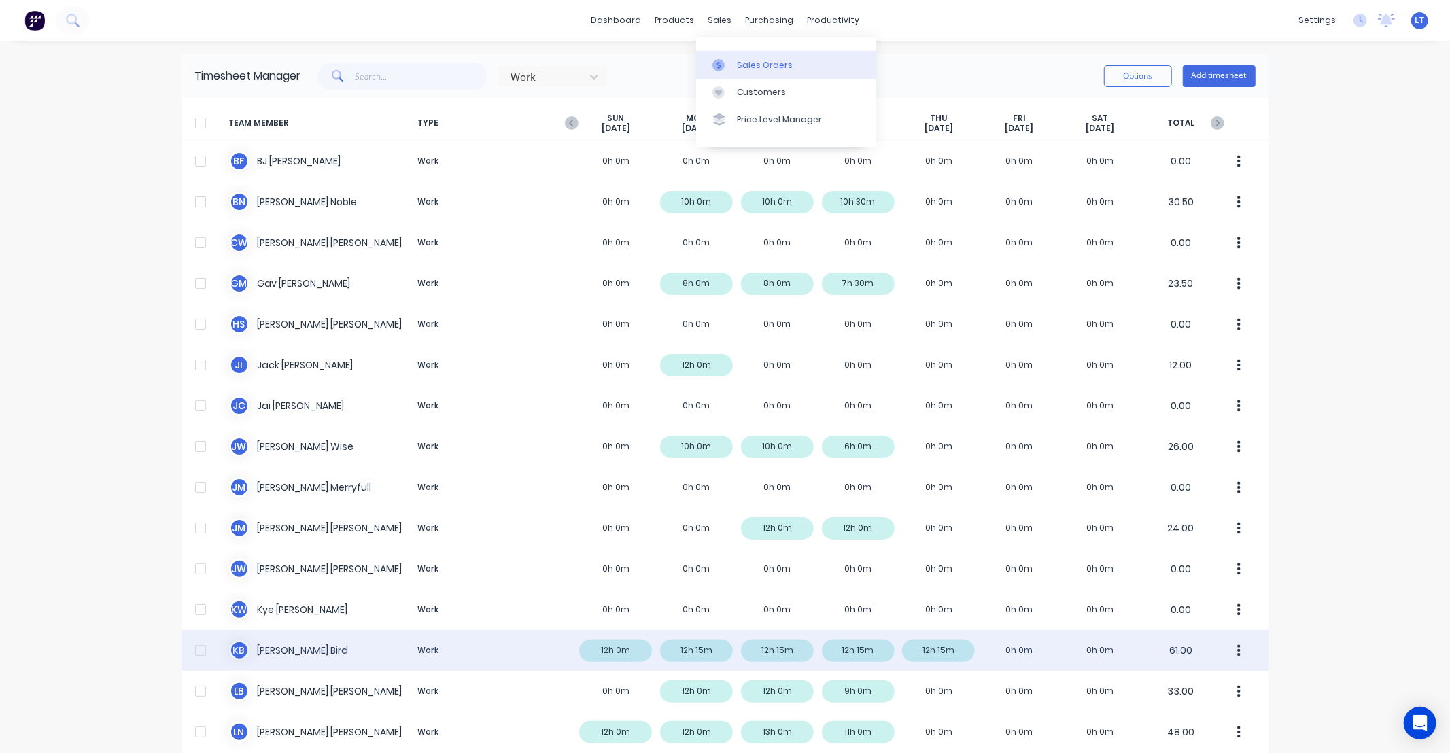
click at [722, 57] on link "Sales Orders" at bounding box center [786, 64] width 180 height 27
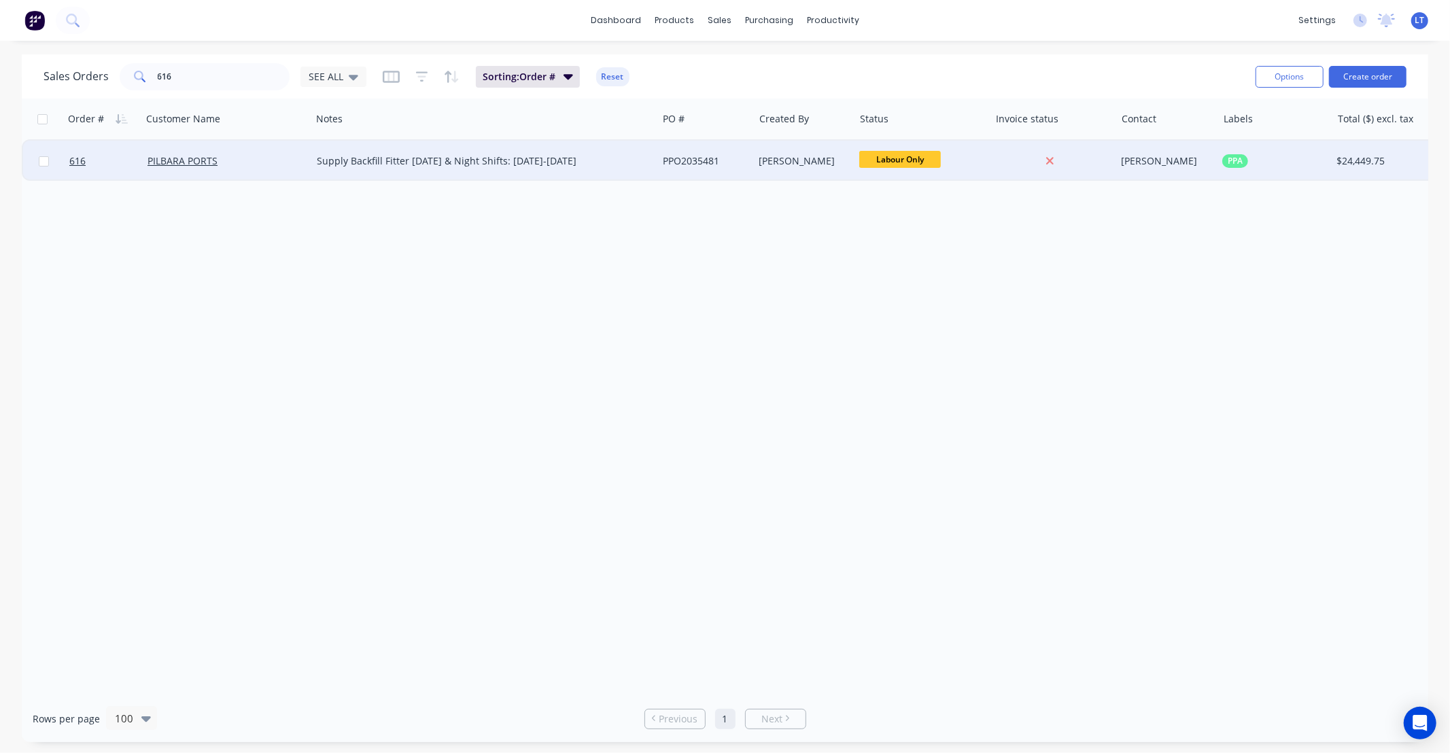
click at [843, 165] on div "[PERSON_NAME]" at bounding box center [801, 161] width 85 height 14
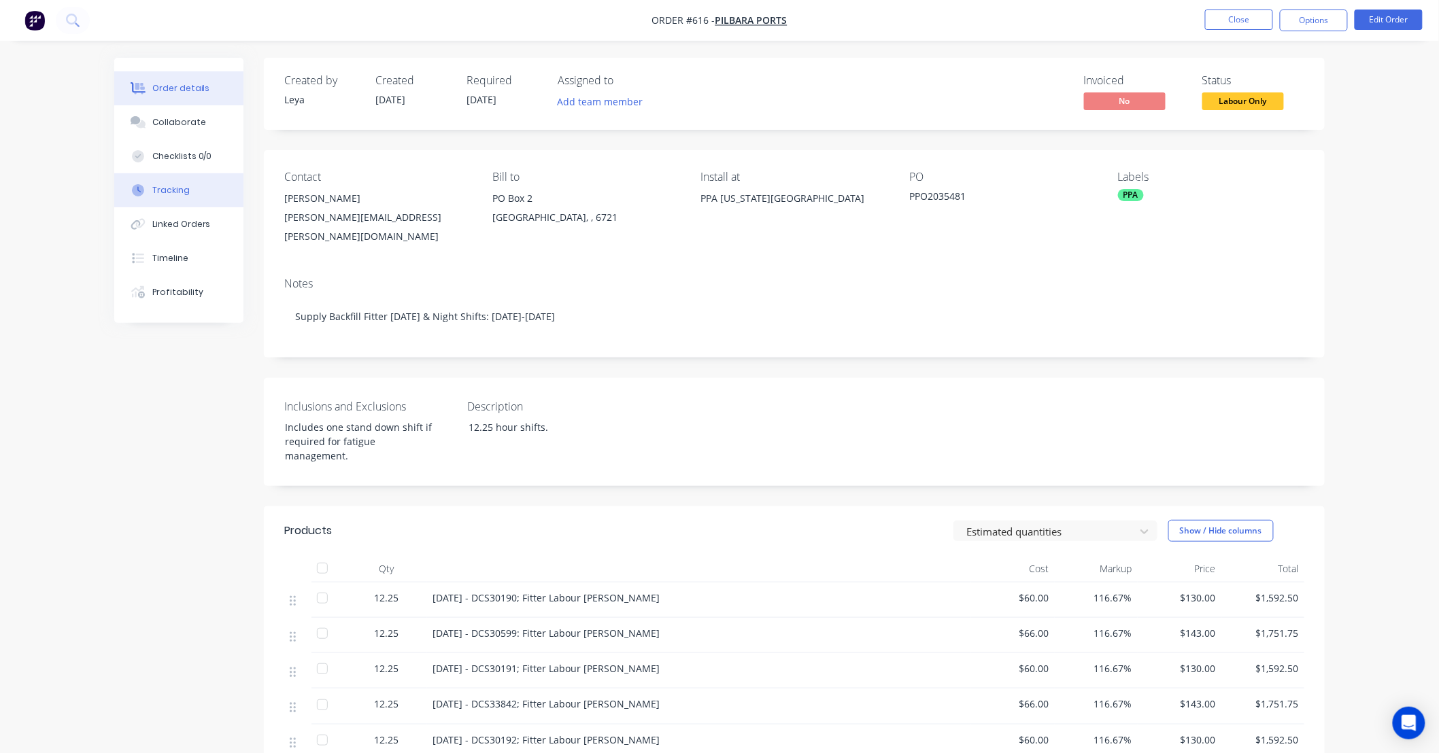
click at [154, 191] on div "Tracking" at bounding box center [170, 190] width 37 height 12
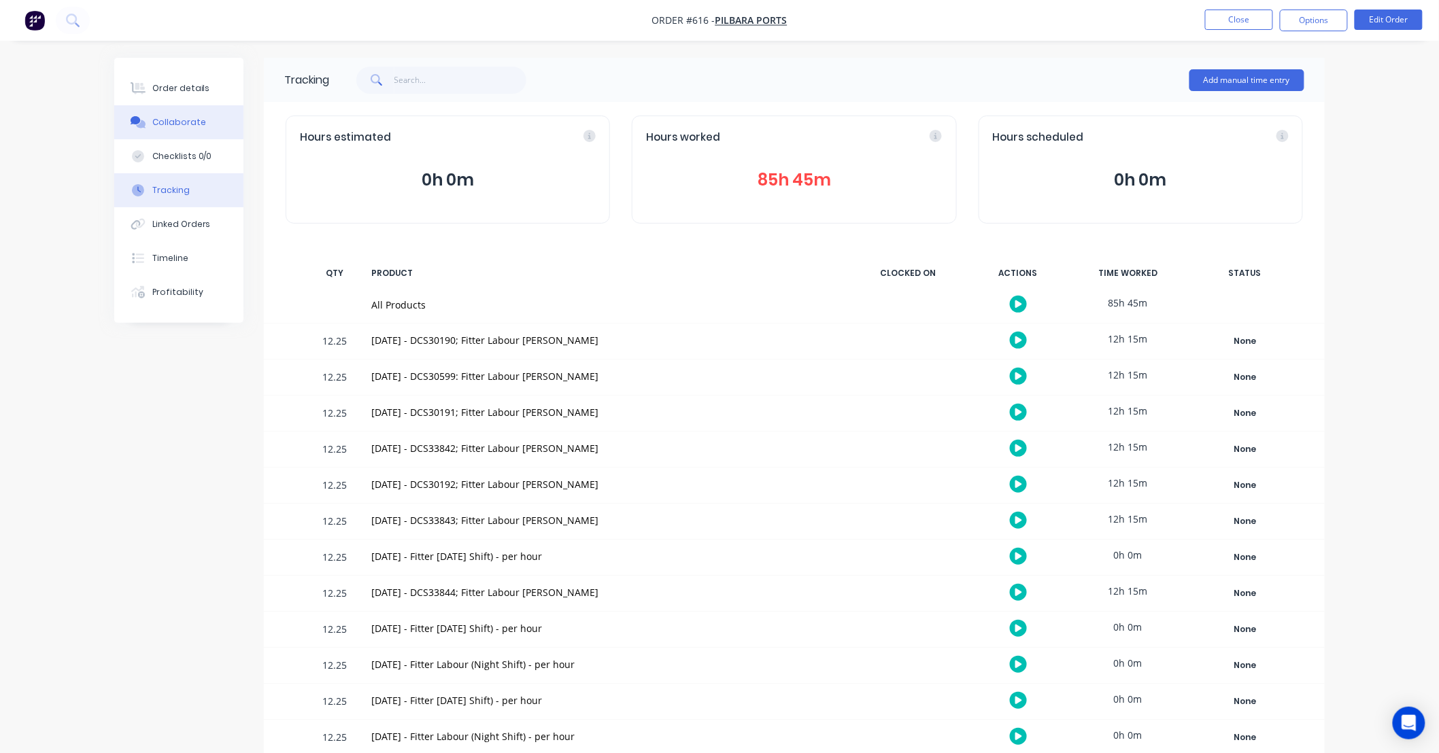
click at [196, 119] on div "Collaborate" at bounding box center [179, 122] width 54 height 12
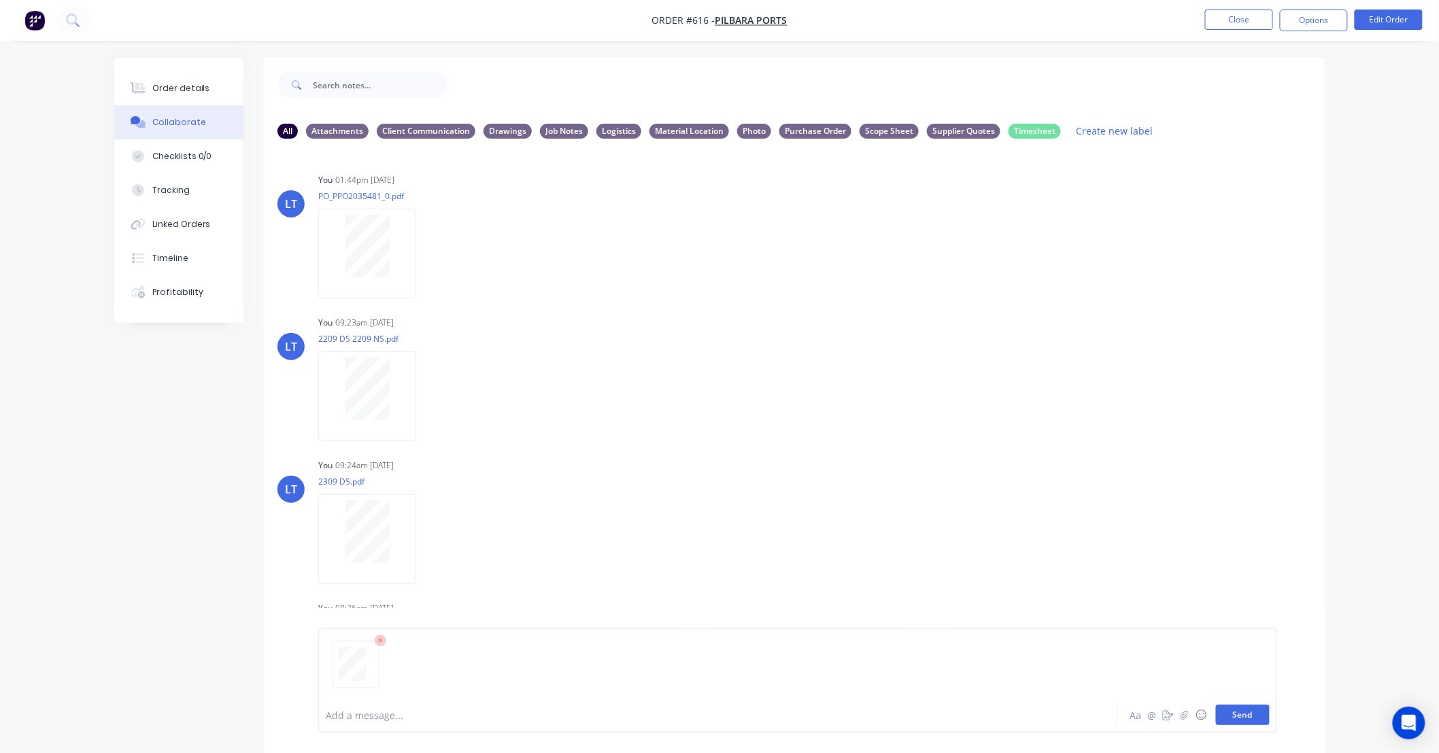
click at [1243, 715] on button "Send" at bounding box center [1243, 715] width 54 height 20
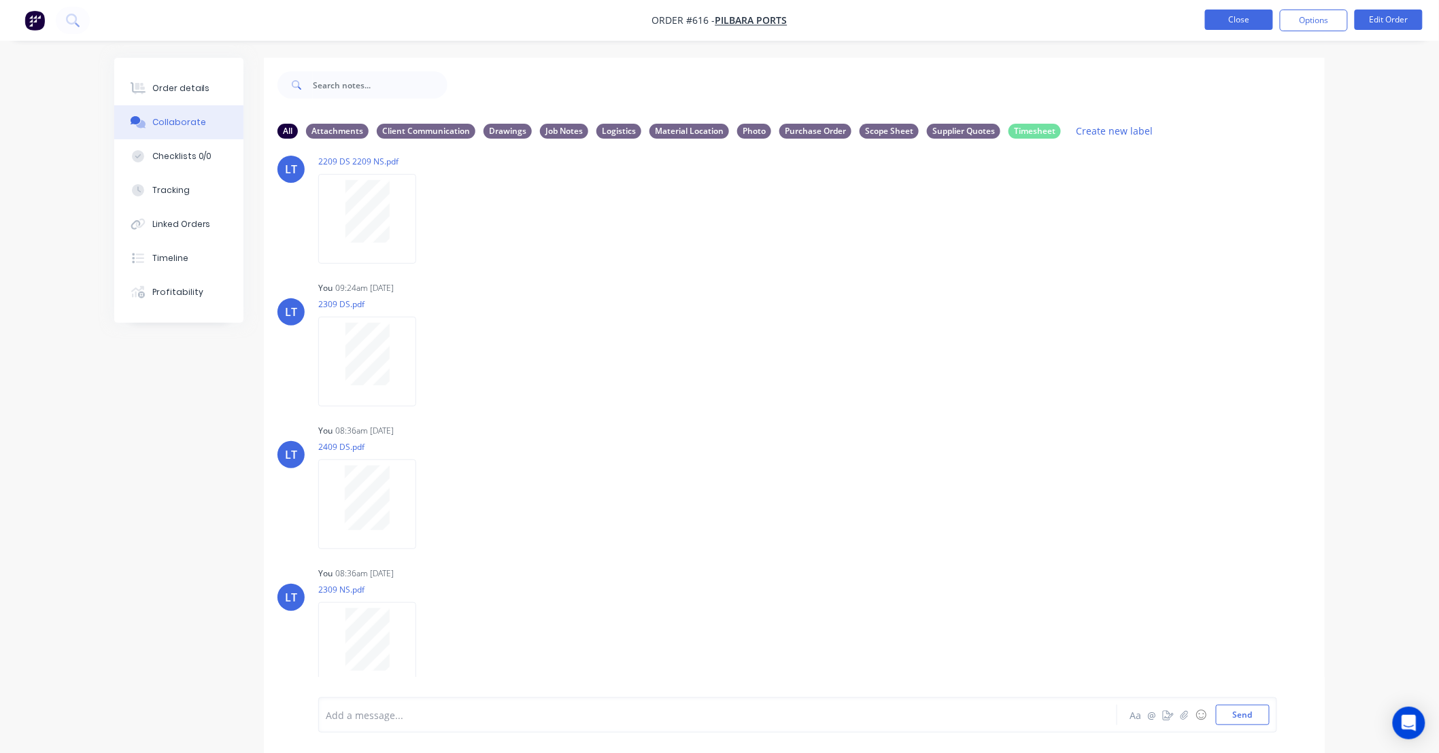
click at [1226, 22] on button "Close" at bounding box center [1239, 20] width 68 height 20
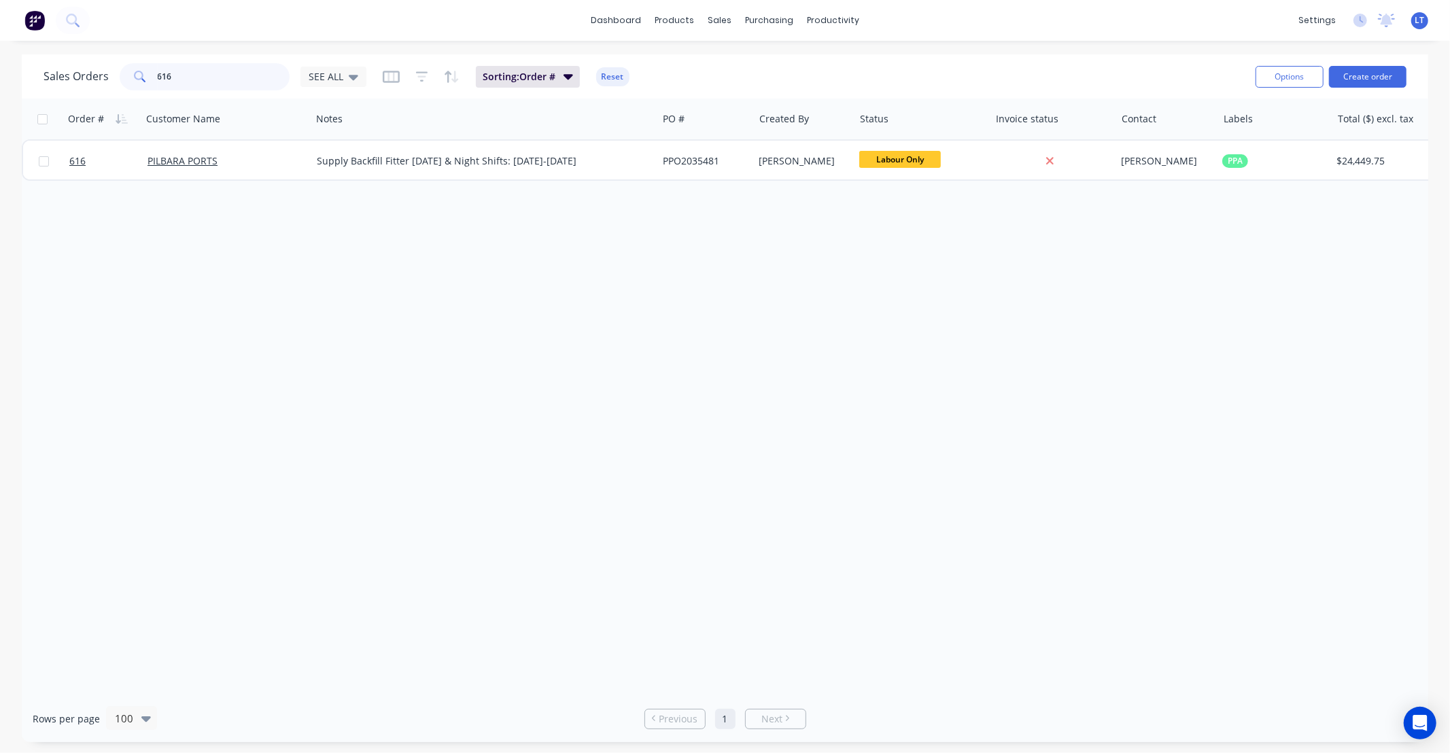
drag, startPoint x: 201, startPoint y: 75, endPoint x: 0, endPoint y: 39, distance: 203.8
click at [0, 39] on div "dashboard products sales purchasing productivity dashboard products Product Cat…" at bounding box center [725, 376] width 1450 height 753
type input "576"
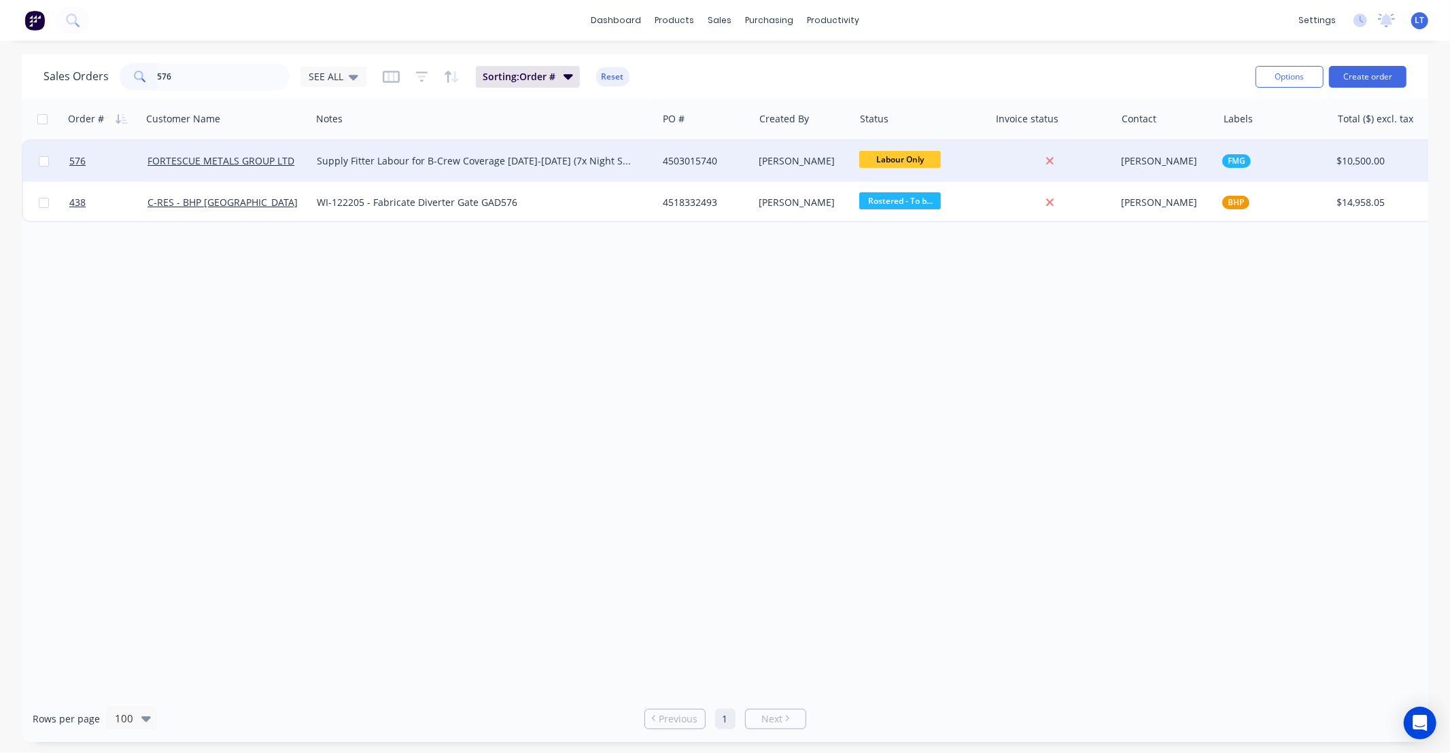
click at [789, 148] on div "[PERSON_NAME]" at bounding box center [804, 161] width 101 height 41
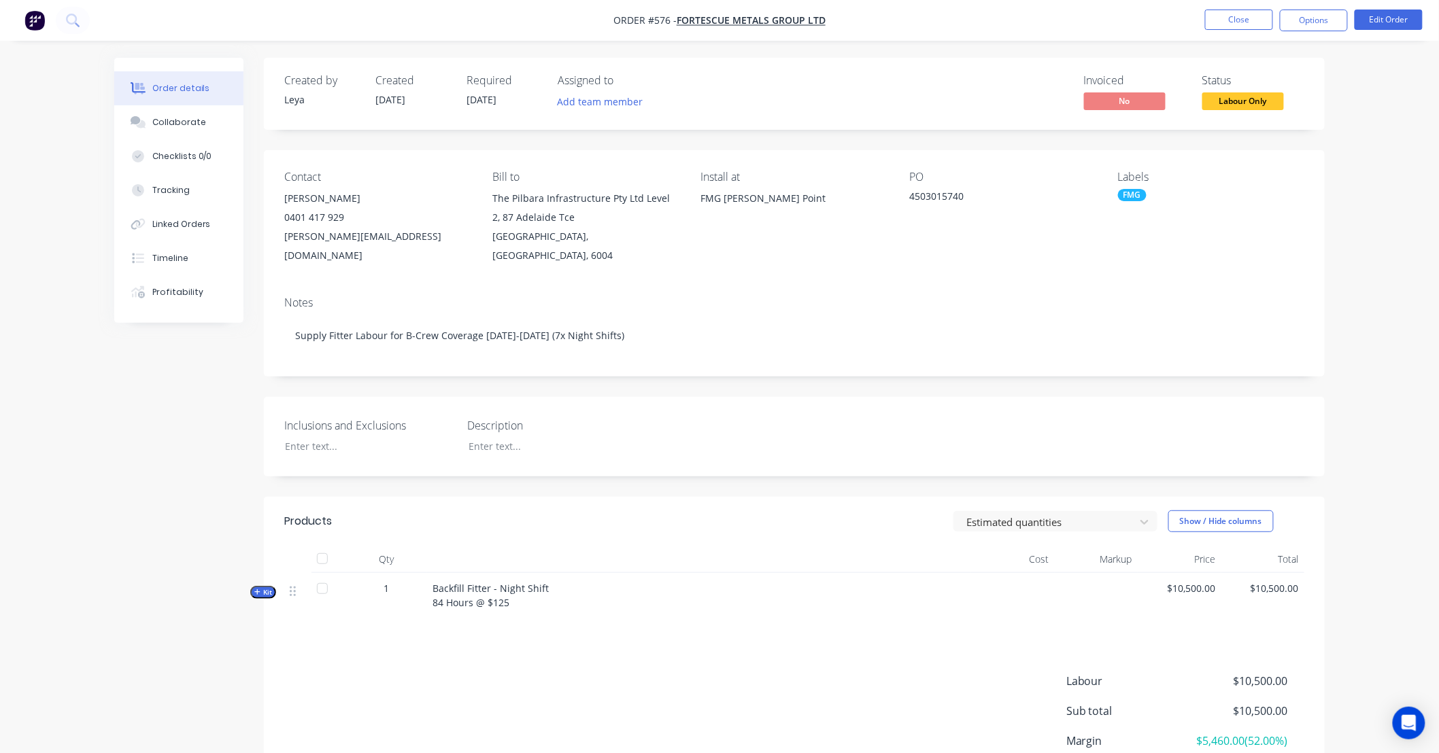
click at [528, 371] on div "Created by Leya Created 19/08/25 Required 24/09/25 Assigned to Add team member …" at bounding box center [794, 454] width 1061 height 793
drag, startPoint x: 528, startPoint y: 371, endPoint x: 513, endPoint y: 371, distance: 15.0
click at [513, 371] on div "Created by Leya Created 19/08/25 Required 24/09/25 Assigned to Add team member …" at bounding box center [794, 454] width 1061 height 793
click at [491, 369] on div "Created by Leya Created 19/08/25 Required 24/09/25 Assigned to Add team member …" at bounding box center [794, 454] width 1061 height 793
drag, startPoint x: 491, startPoint y: 369, endPoint x: 451, endPoint y: 369, distance: 40.1
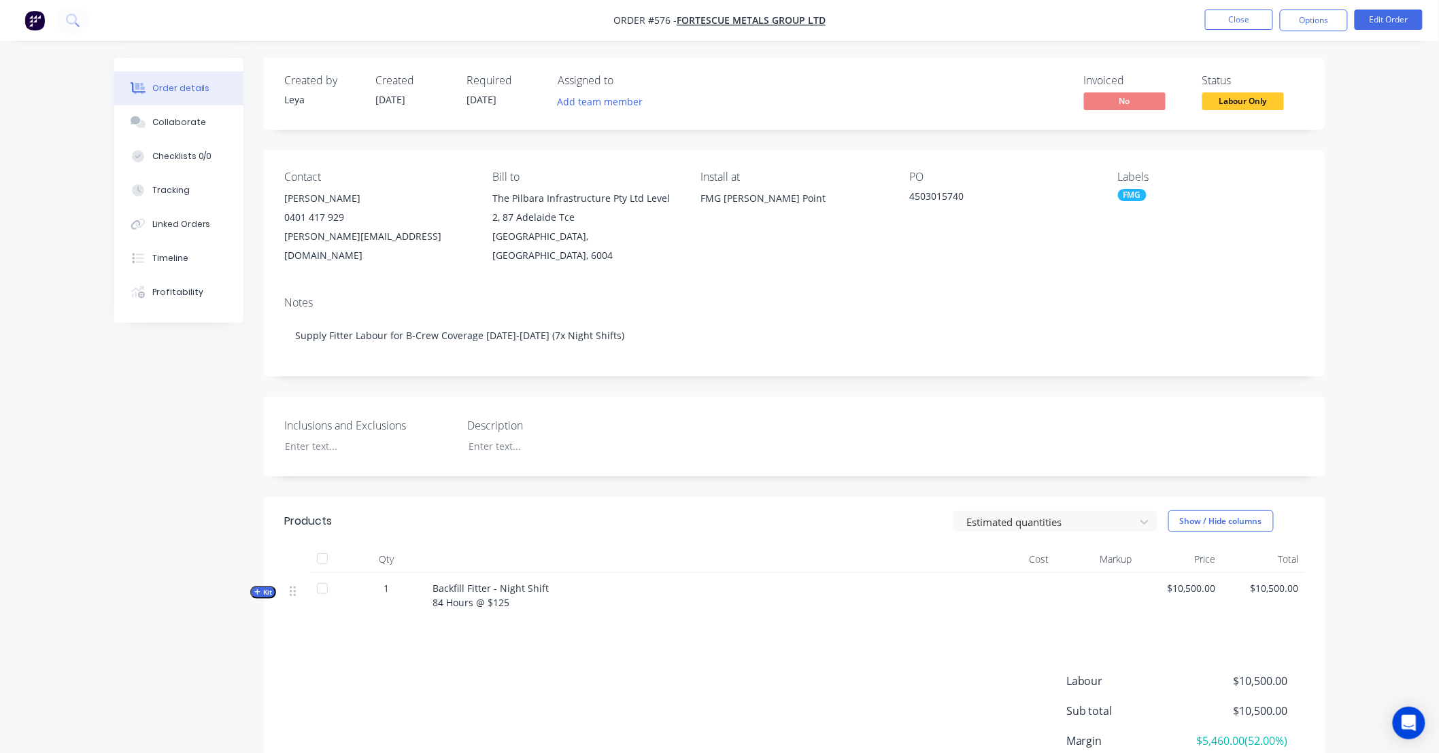
click at [451, 369] on div "Created by Leya Created 19/08/25 Required 24/09/25 Assigned to Add team member …" at bounding box center [794, 454] width 1061 height 793
click at [1387, 24] on button "Edit Order" at bounding box center [1388, 20] width 68 height 20
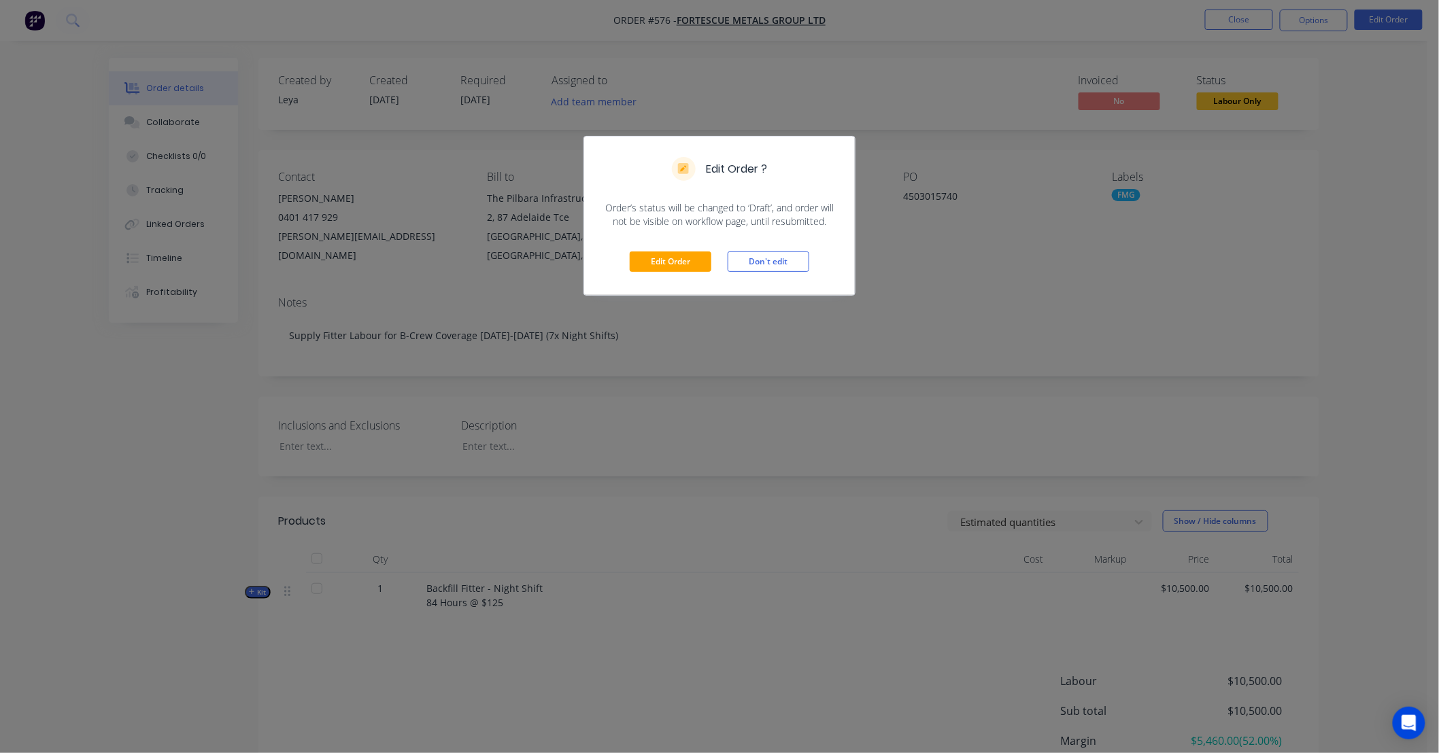
click at [690, 275] on div "Edit Order Don't edit" at bounding box center [719, 261] width 271 height 67
drag, startPoint x: 689, startPoint y: 273, endPoint x: 687, endPoint y: 252, distance: 21.3
click at [689, 269] on div "Edit Order Don't edit" at bounding box center [719, 261] width 271 height 67
click at [678, 254] on button "Edit Order" at bounding box center [671, 262] width 82 height 20
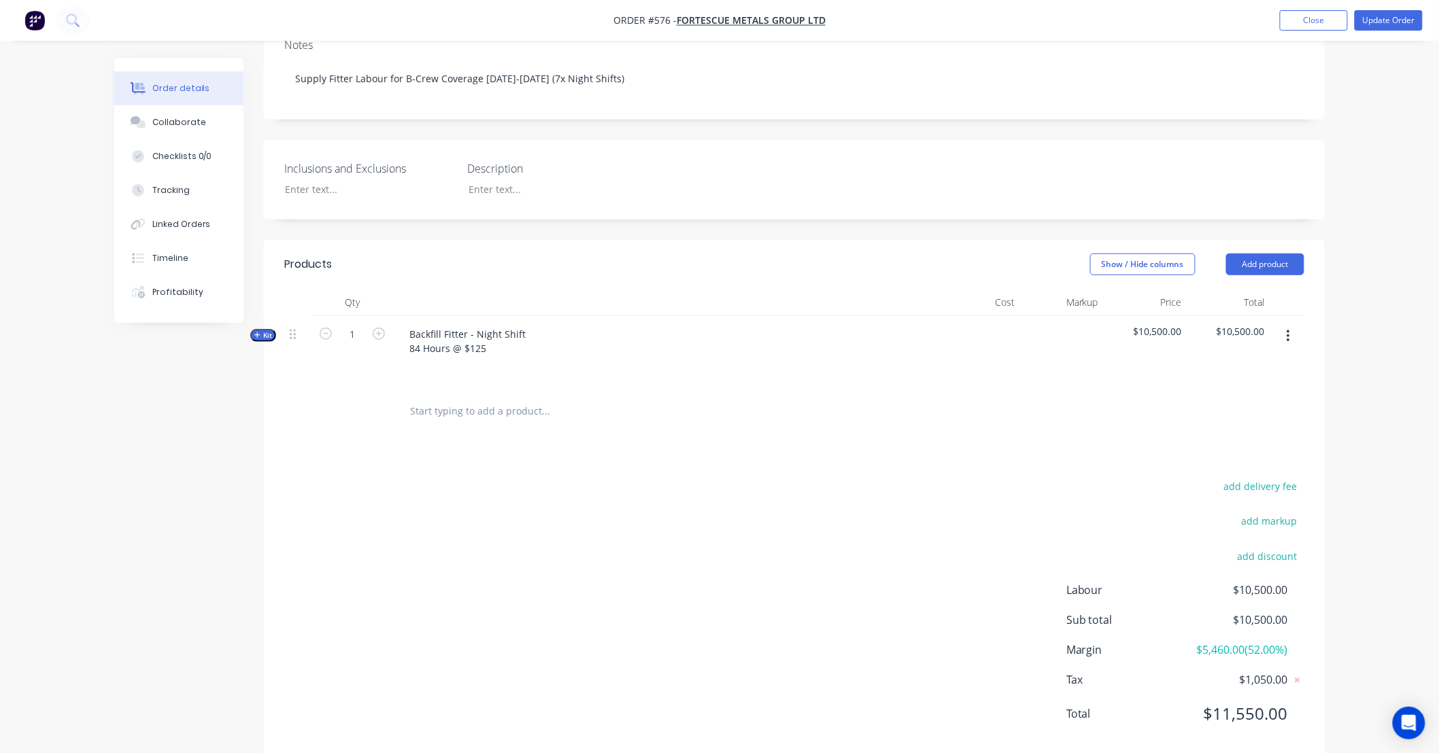
scroll to position [306, 0]
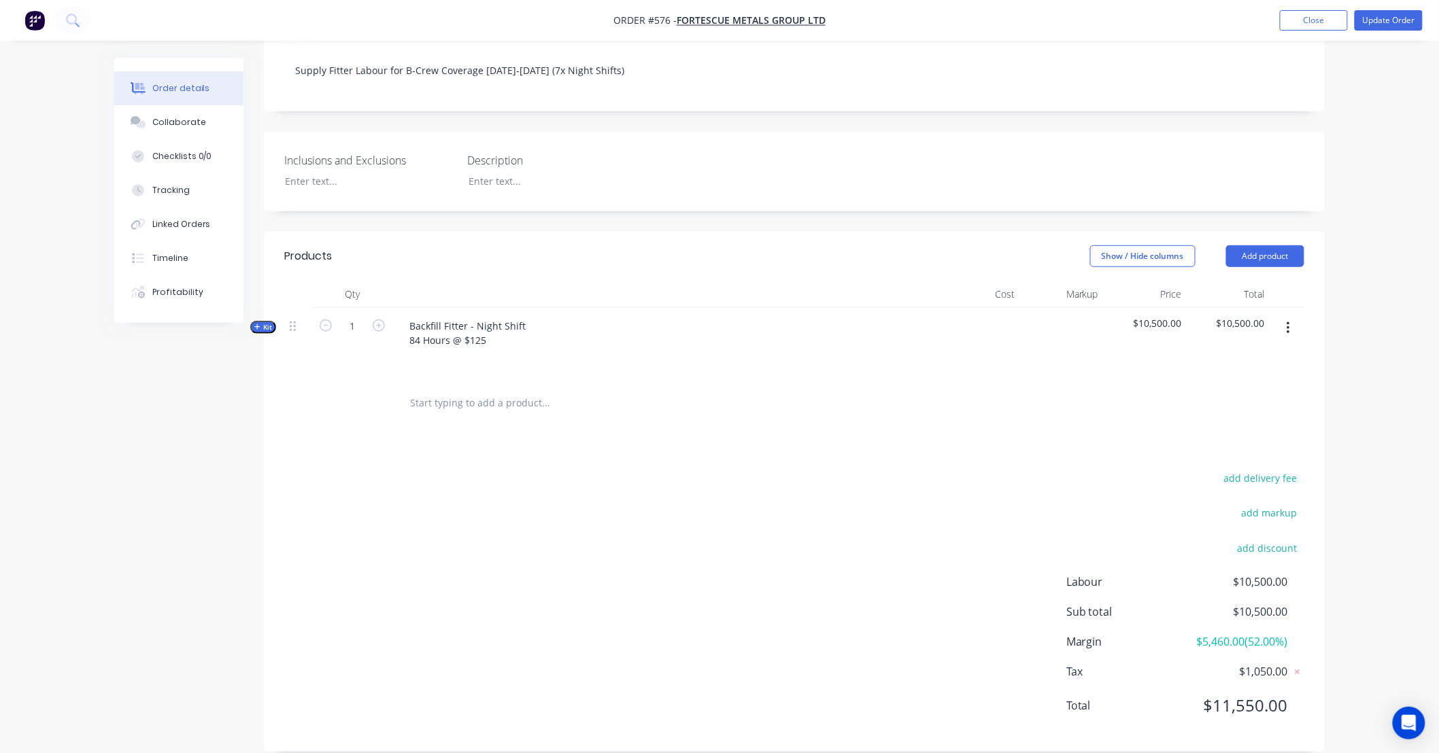
click at [538, 393] on input "text" at bounding box center [545, 403] width 272 height 27
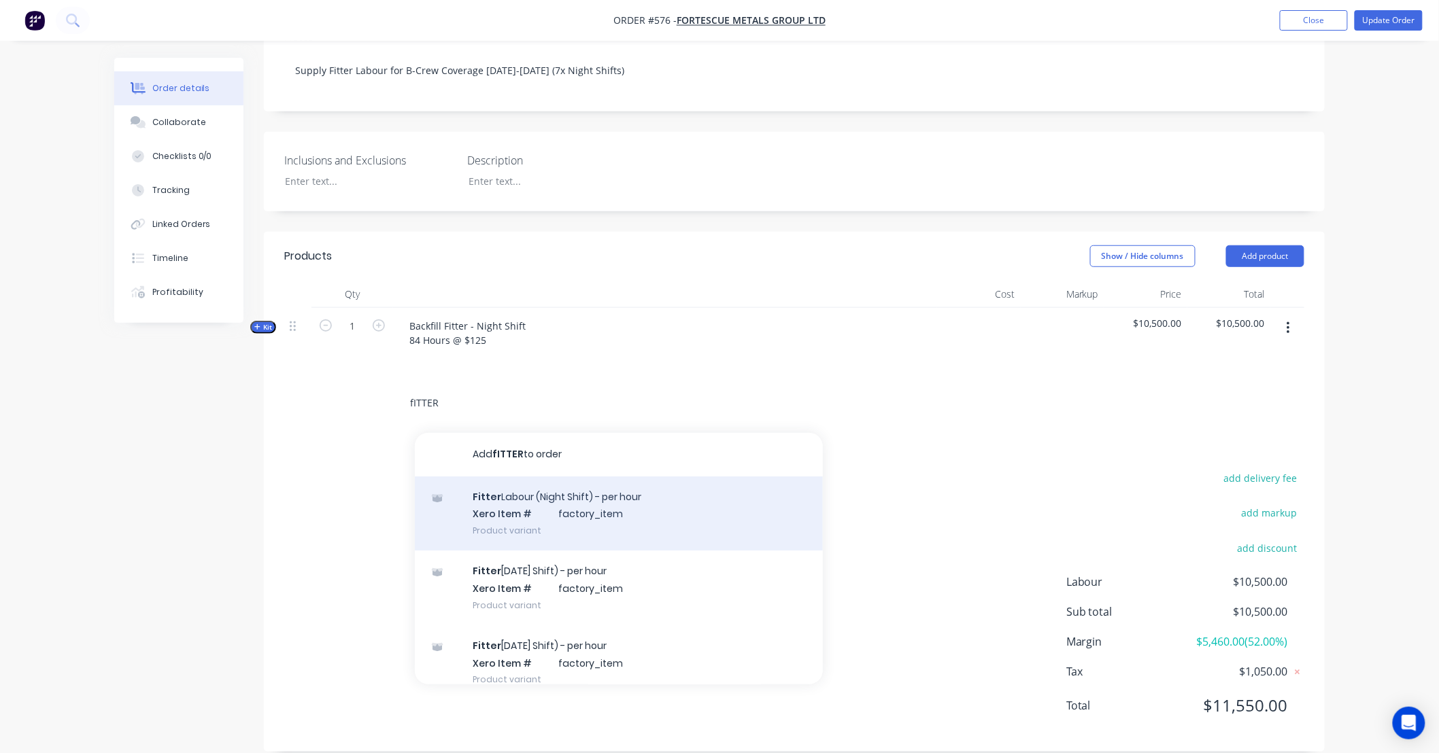
type input "fITTER"
click at [597, 481] on div "Fitter Labour (Night Shift) - per hour Xero Item # factory_item Product variant" at bounding box center [619, 514] width 408 height 75
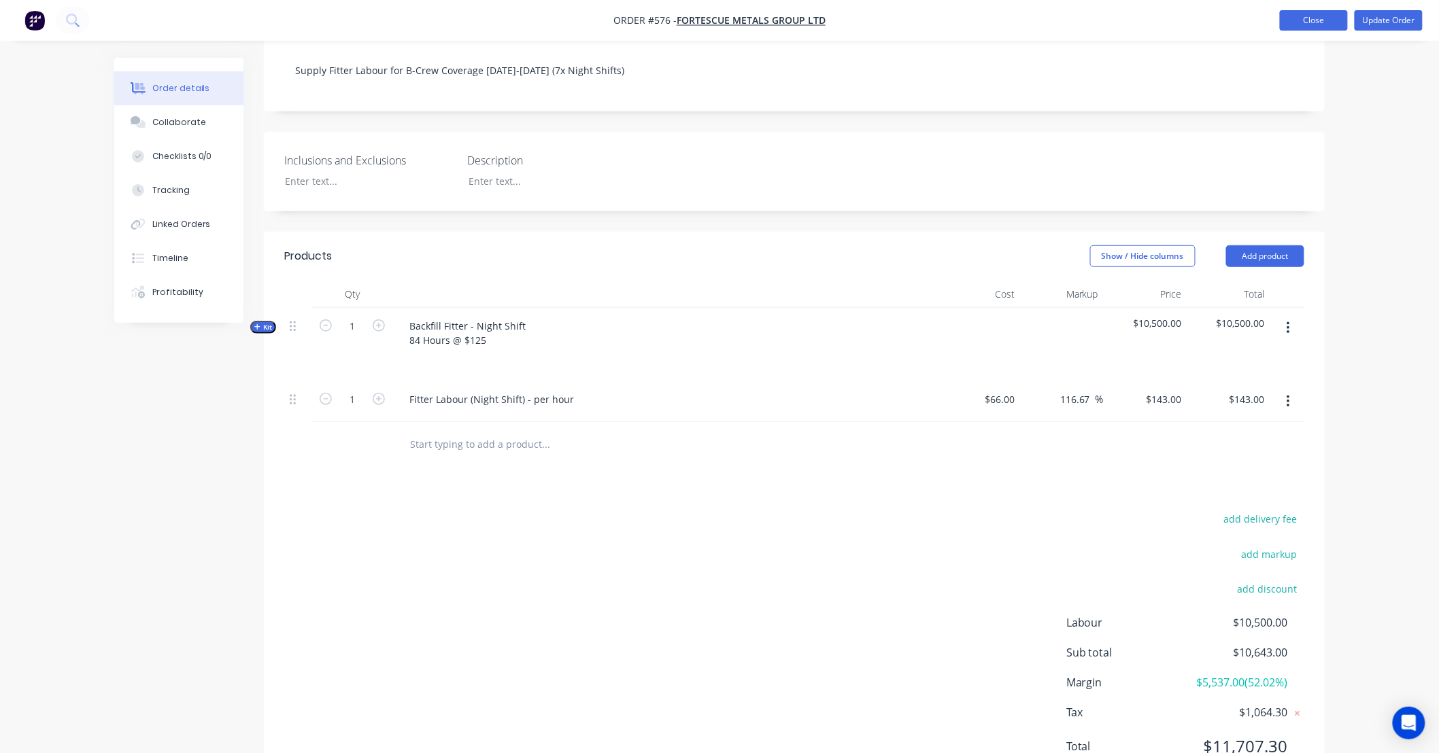
click at [1300, 22] on button "Close" at bounding box center [1314, 20] width 68 height 20
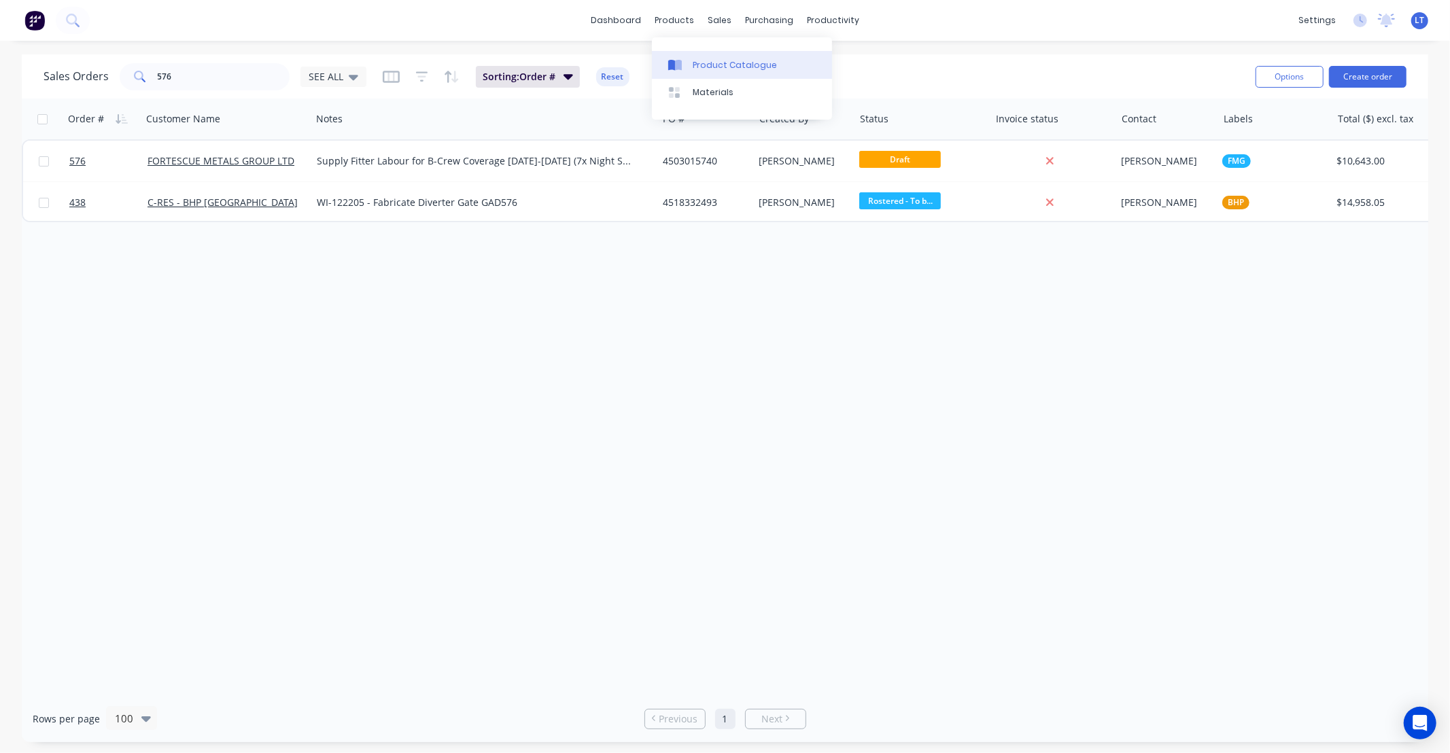
click at [696, 66] on div "Product Catalogue" at bounding box center [735, 65] width 84 height 12
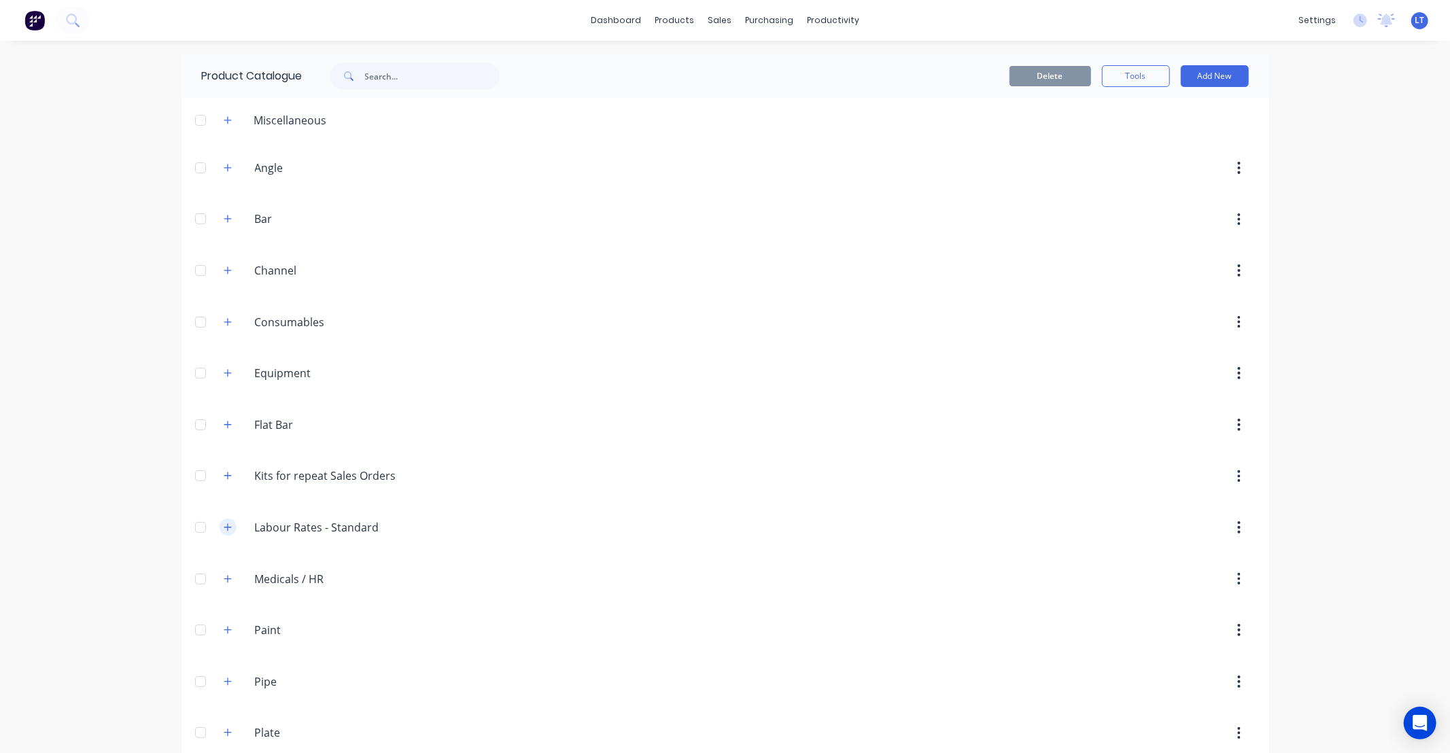
click at [224, 526] on icon "button" at bounding box center [228, 528] width 8 height 10
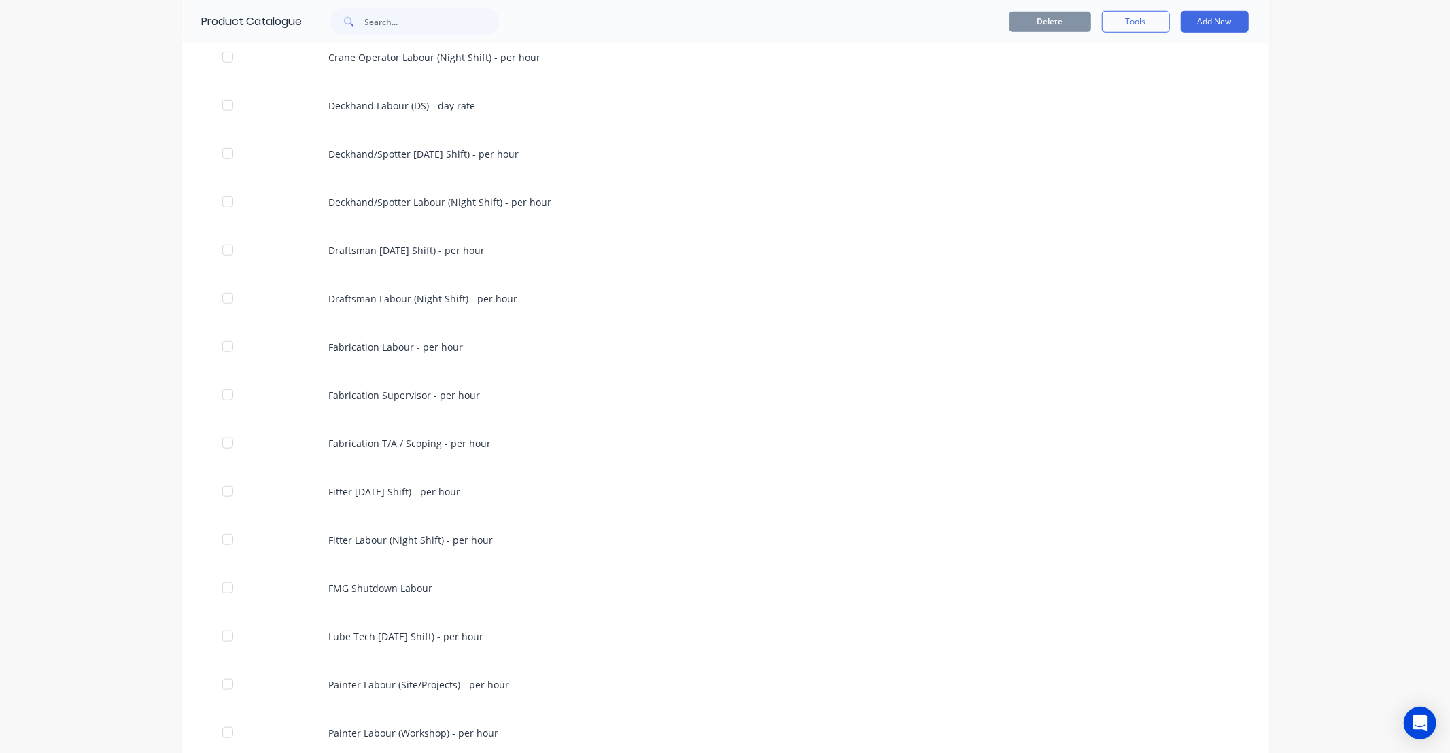
scroll to position [957, 0]
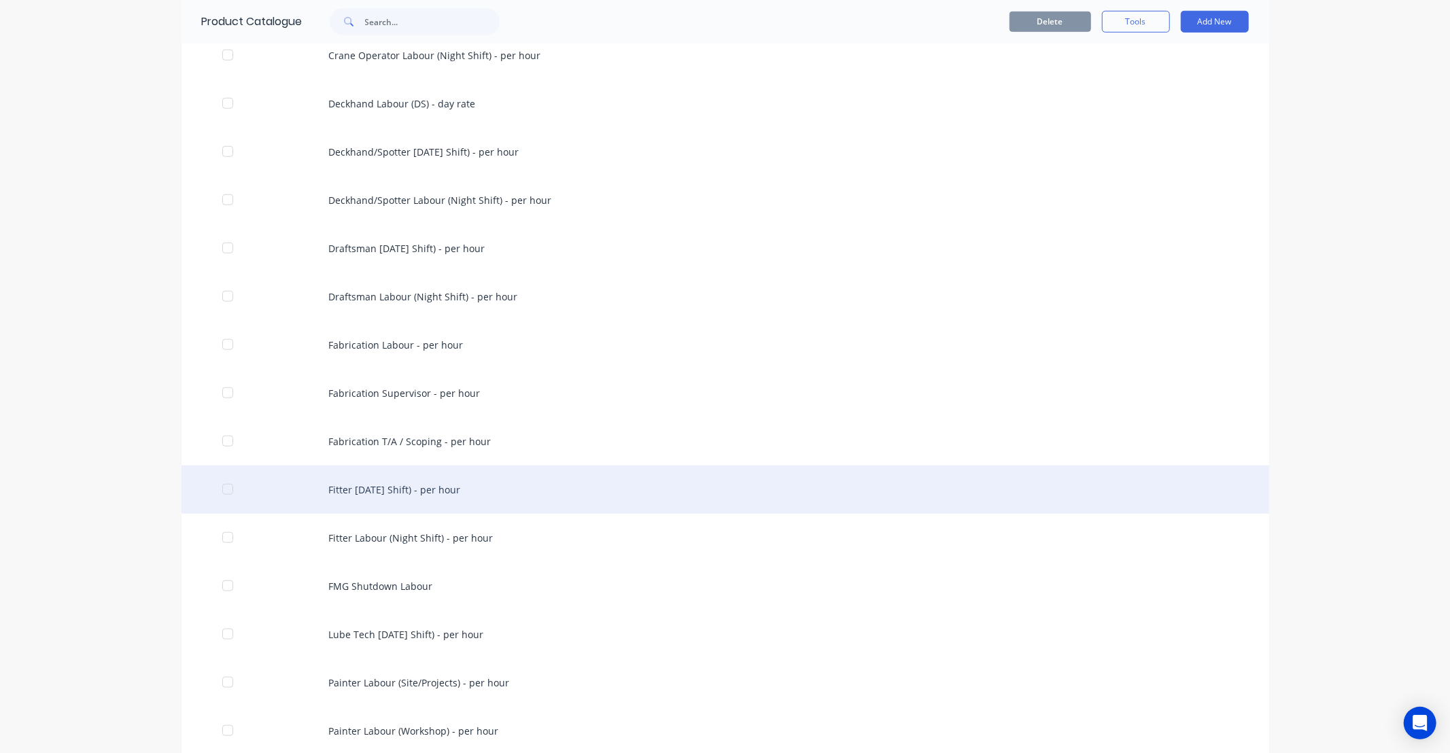
click at [441, 495] on div "Fitter Labour (Day Shift) - per hour" at bounding box center [726, 490] width 1088 height 48
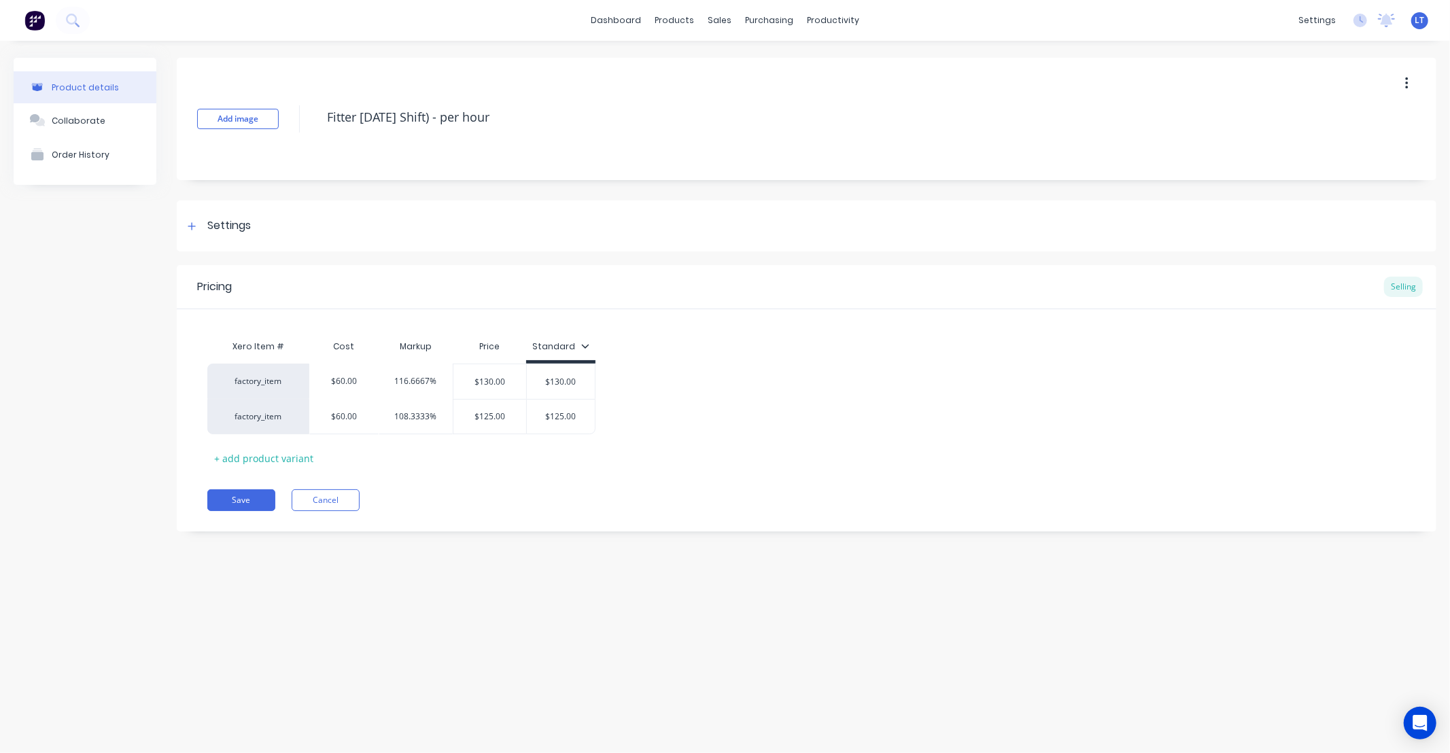
drag, startPoint x: 360, startPoint y: 350, endPoint x: 349, endPoint y: 349, distance: 11.0
drag, startPoint x: 349, startPoint y: 349, endPoint x: 759, endPoint y: 365, distance: 410.3
click at [882, 371] on div "factory_item $60.00 116.6667% $130.00 $130.00 factory_item $60.00 108.3333% $12…" at bounding box center [806, 399] width 1199 height 71
click at [275, 347] on div "Xero Item #" at bounding box center [258, 346] width 102 height 27
click at [305, 344] on div "Xero Item #" at bounding box center [258, 346] width 102 height 27
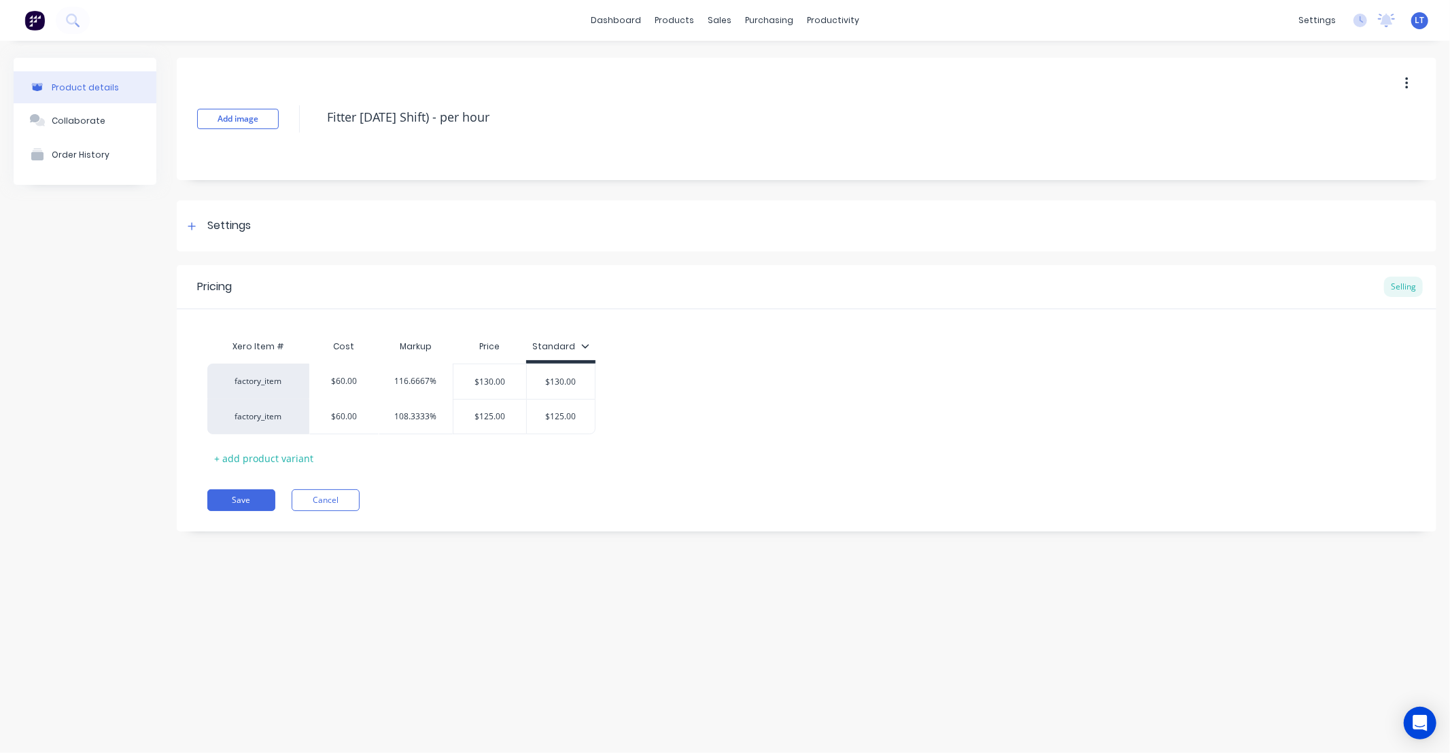
click at [581, 344] on icon at bounding box center [585, 346] width 8 height 8
click at [492, 341] on div "Price" at bounding box center [490, 346] width 74 height 27
click at [424, 345] on div "Markup" at bounding box center [416, 346] width 74 height 27
click at [342, 351] on div "Cost" at bounding box center [343, 346] width 69 height 27
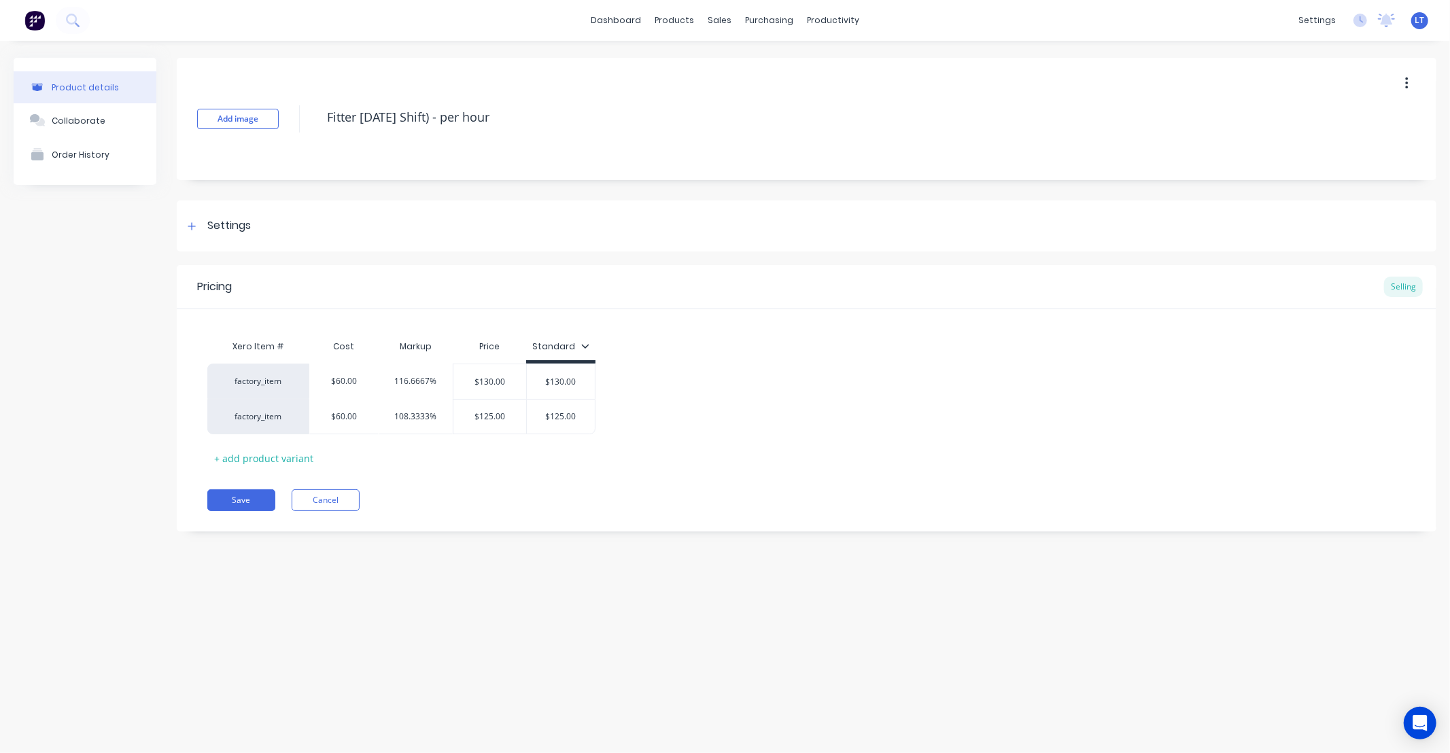
drag, startPoint x: 366, startPoint y: 348, endPoint x: 347, endPoint y: 343, distance: 19.0
click at [348, 347] on div "Cost" at bounding box center [343, 346] width 69 height 27
click at [193, 216] on div "Settings" at bounding box center [807, 226] width 1260 height 51
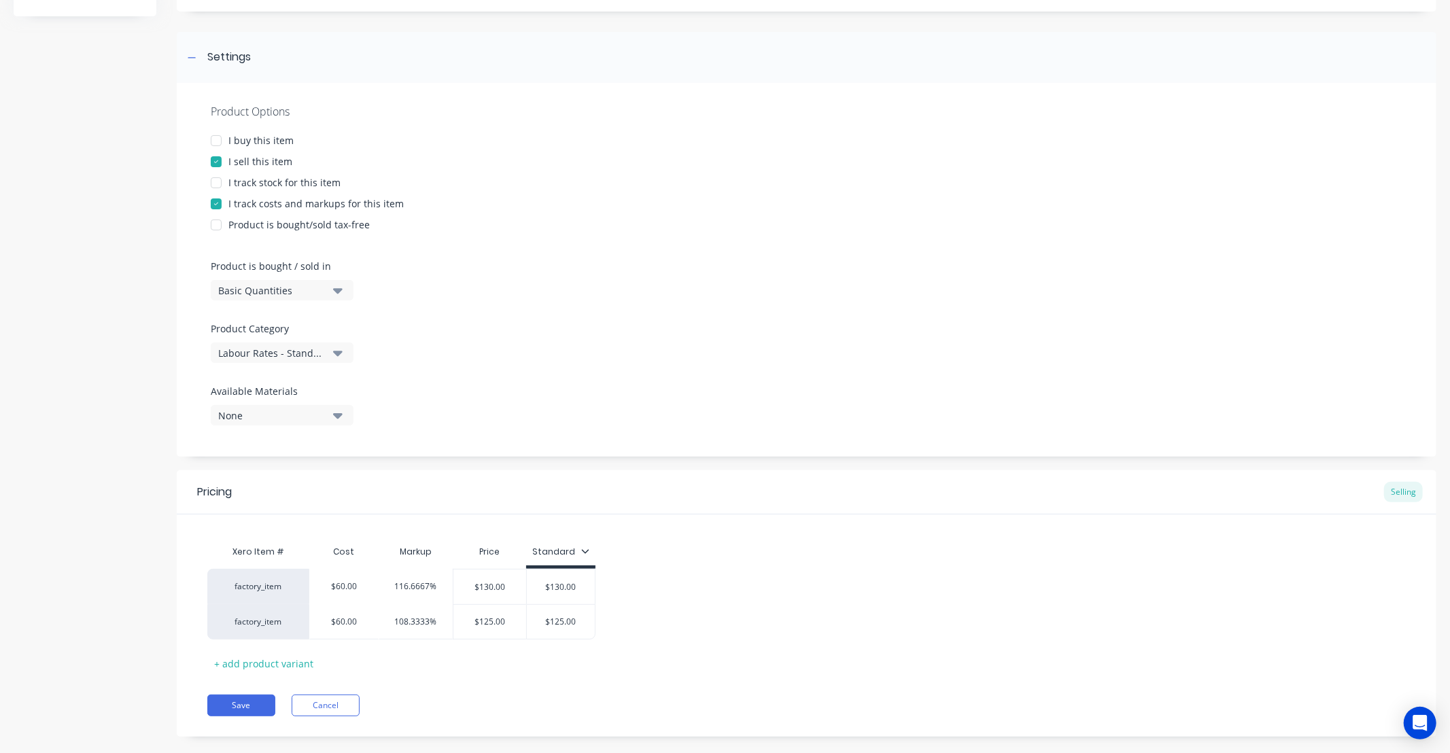
scroll to position [189, 0]
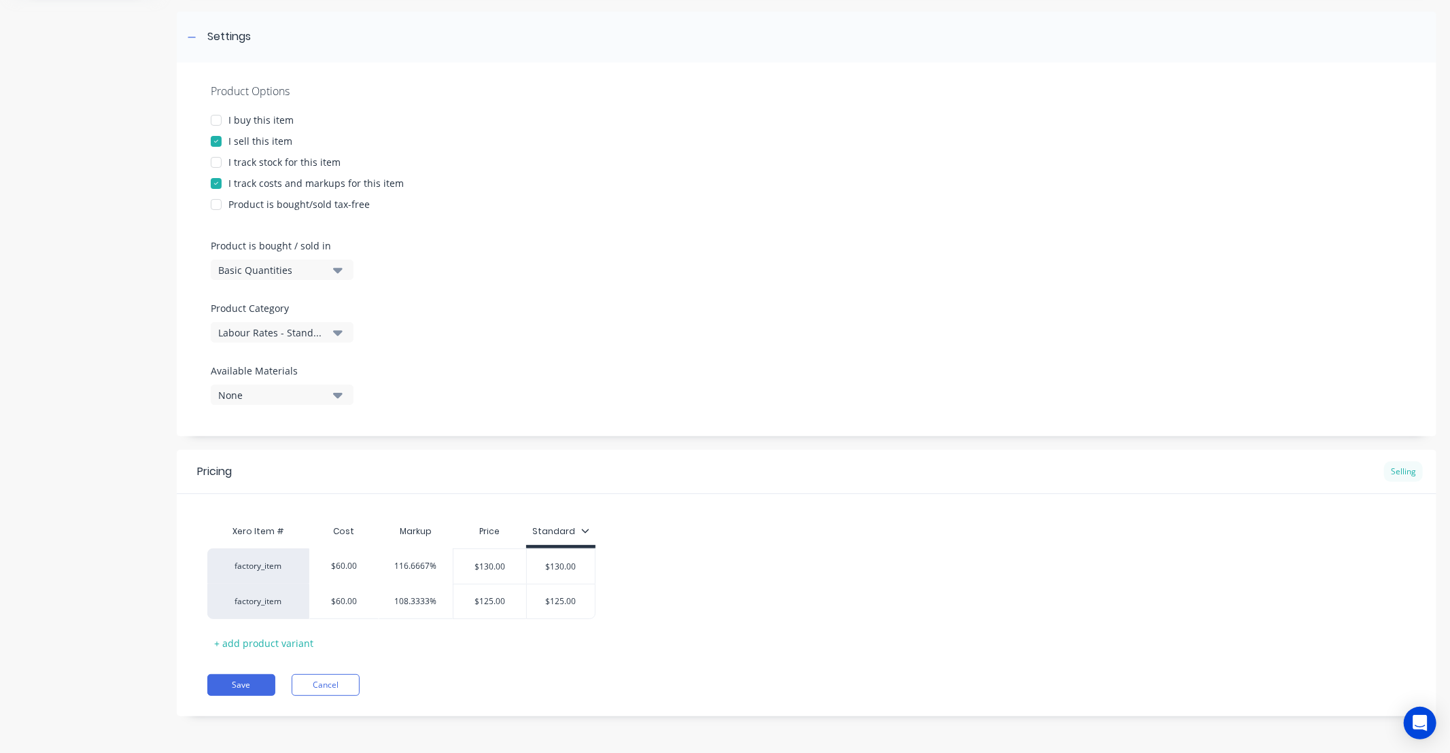
click at [1396, 470] on div "Selling" at bounding box center [1403, 472] width 39 height 20
click at [284, 157] on div "I track stock for this item" at bounding box center [284, 162] width 112 height 14
click at [269, 157] on div "I track stock for this item" at bounding box center [284, 162] width 112 height 14
click at [269, 118] on div "I buy this item" at bounding box center [260, 120] width 65 height 14
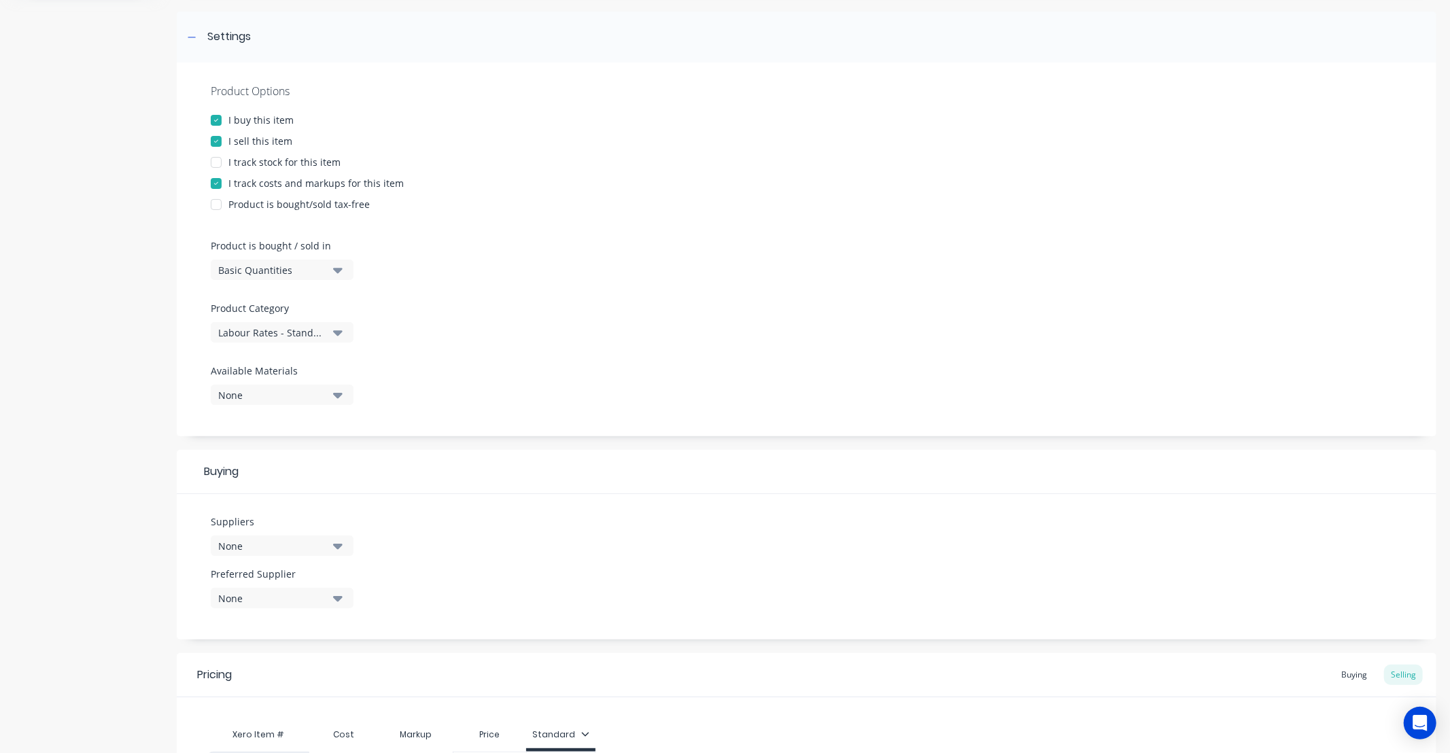
click at [269, 118] on div "I buy this item" at bounding box center [260, 120] width 65 height 14
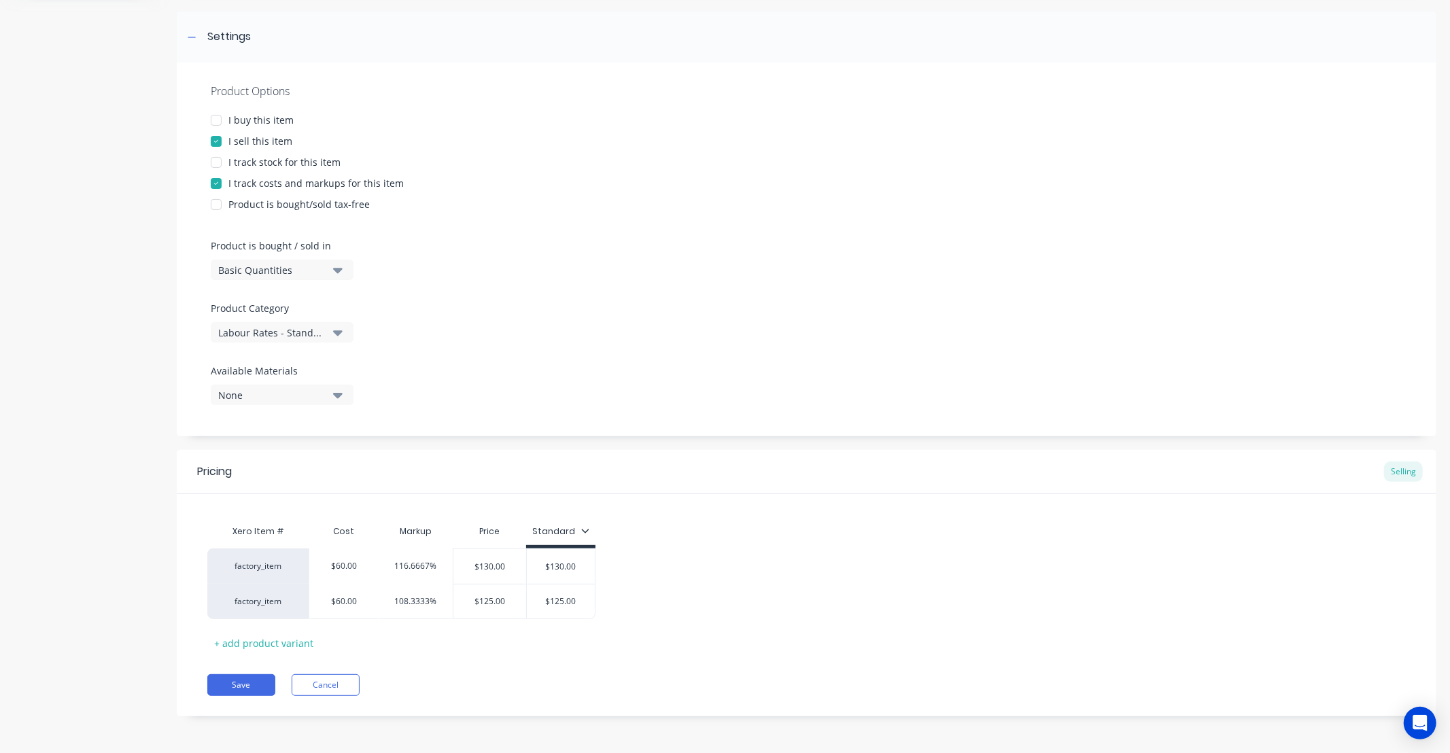
click at [282, 202] on div "Product is bought/sold tax-free" at bounding box center [298, 204] width 141 height 14
click at [275, 179] on div "I track costs and markups for this item" at bounding box center [315, 183] width 175 height 14
click at [275, 179] on div "I track costs and markups for this item" at bounding box center [315, 184] width 175 height 14
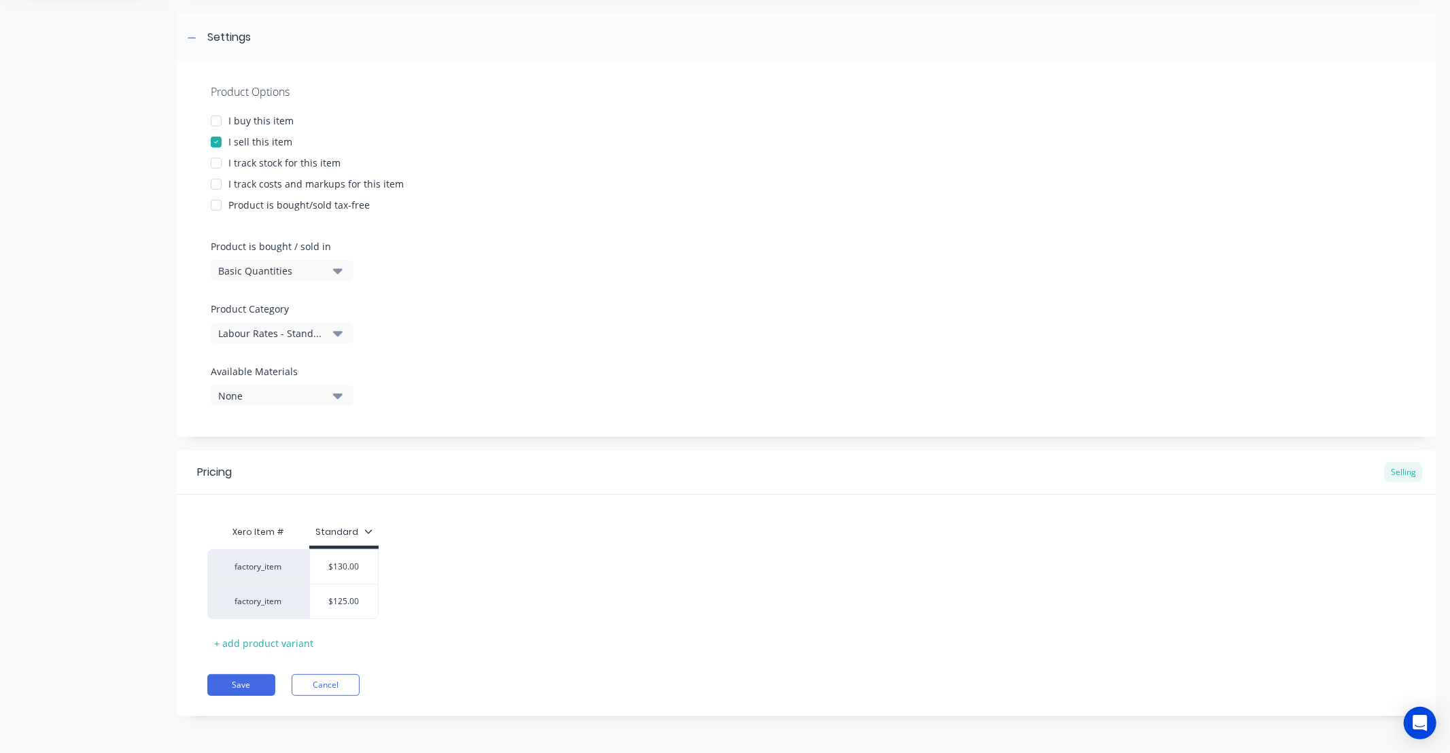
scroll to position [189, 0]
click at [254, 396] on div "None" at bounding box center [272, 395] width 109 height 14
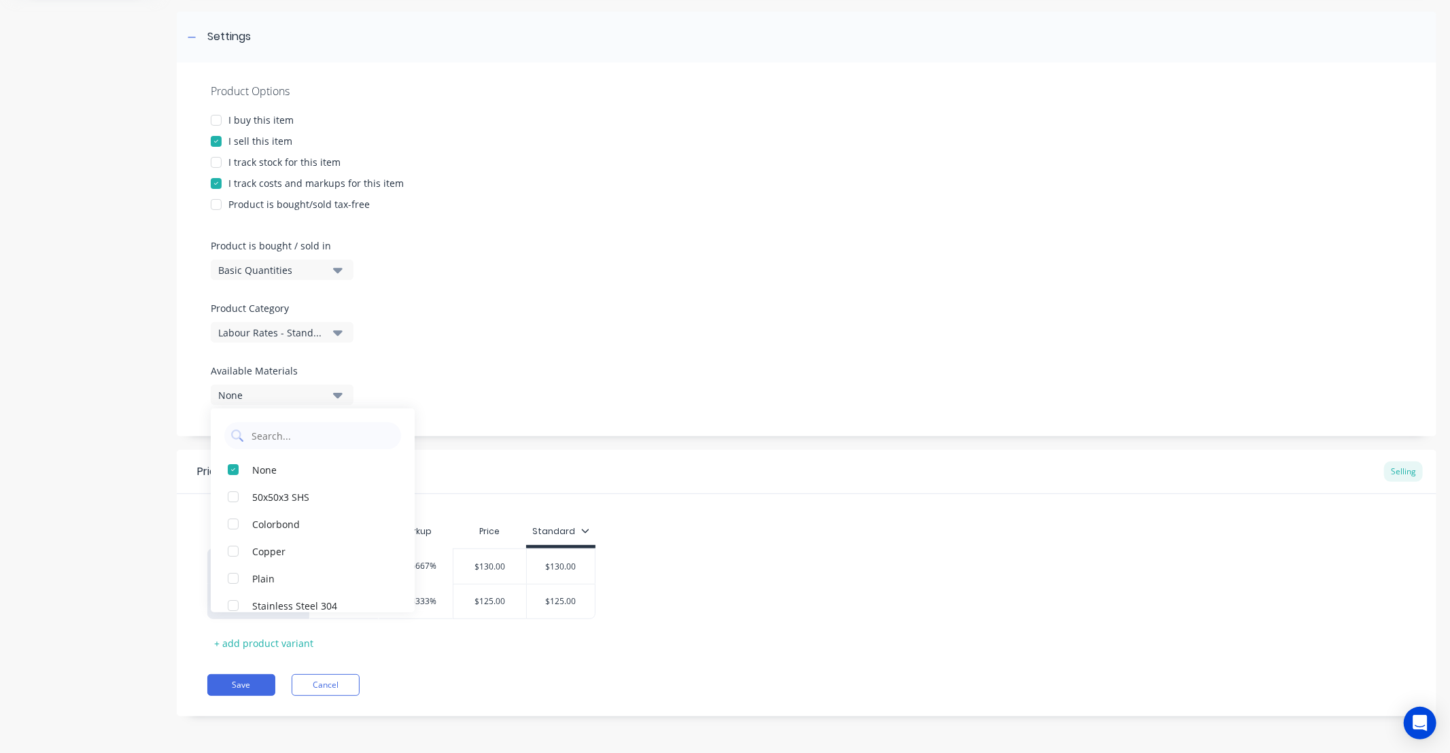
click at [274, 395] on div "None" at bounding box center [272, 395] width 109 height 14
drag, startPoint x: 575, startPoint y: 379, endPoint x: 504, endPoint y: 355, distance: 74.6
click at [510, 358] on div at bounding box center [807, 359] width 1192 height 10
click at [250, 681] on button "Save" at bounding box center [241, 685] width 68 height 22
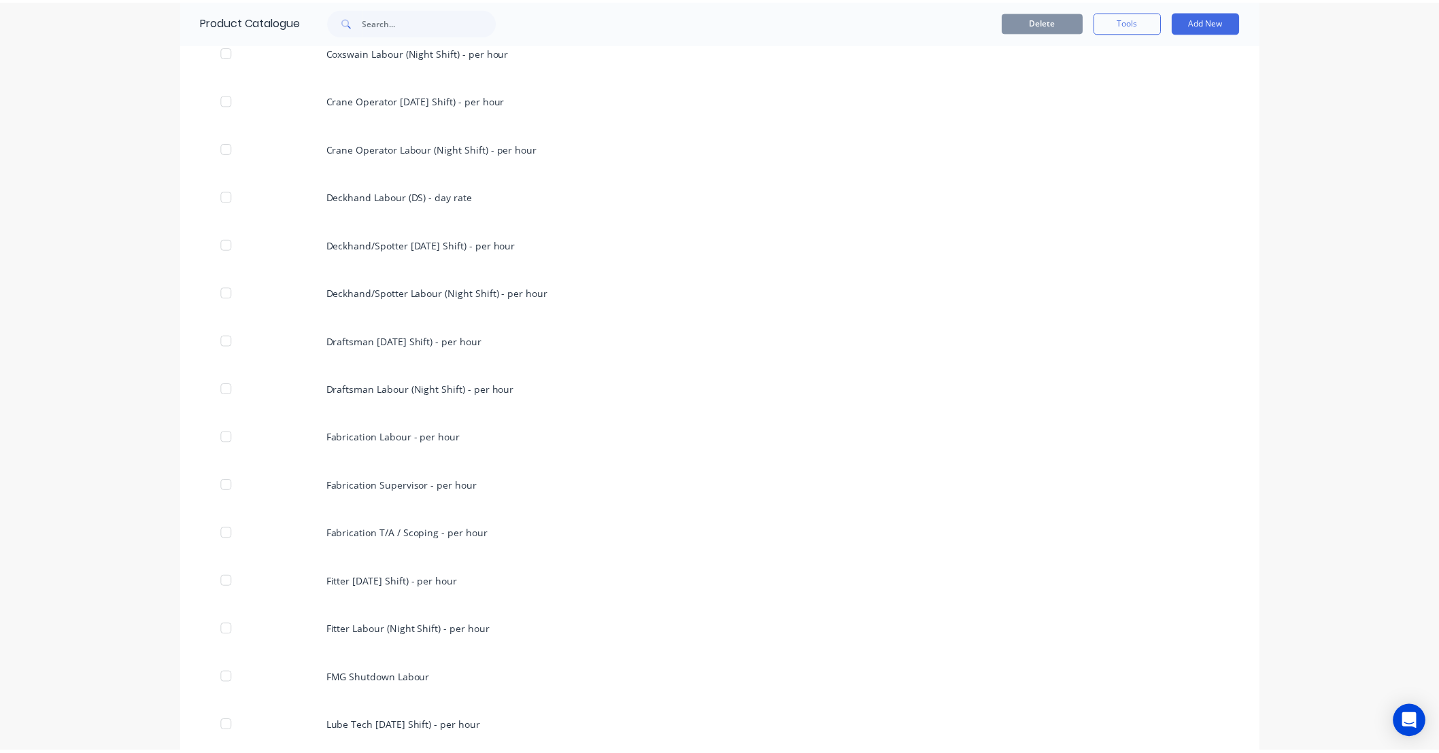
scroll to position [957, 0]
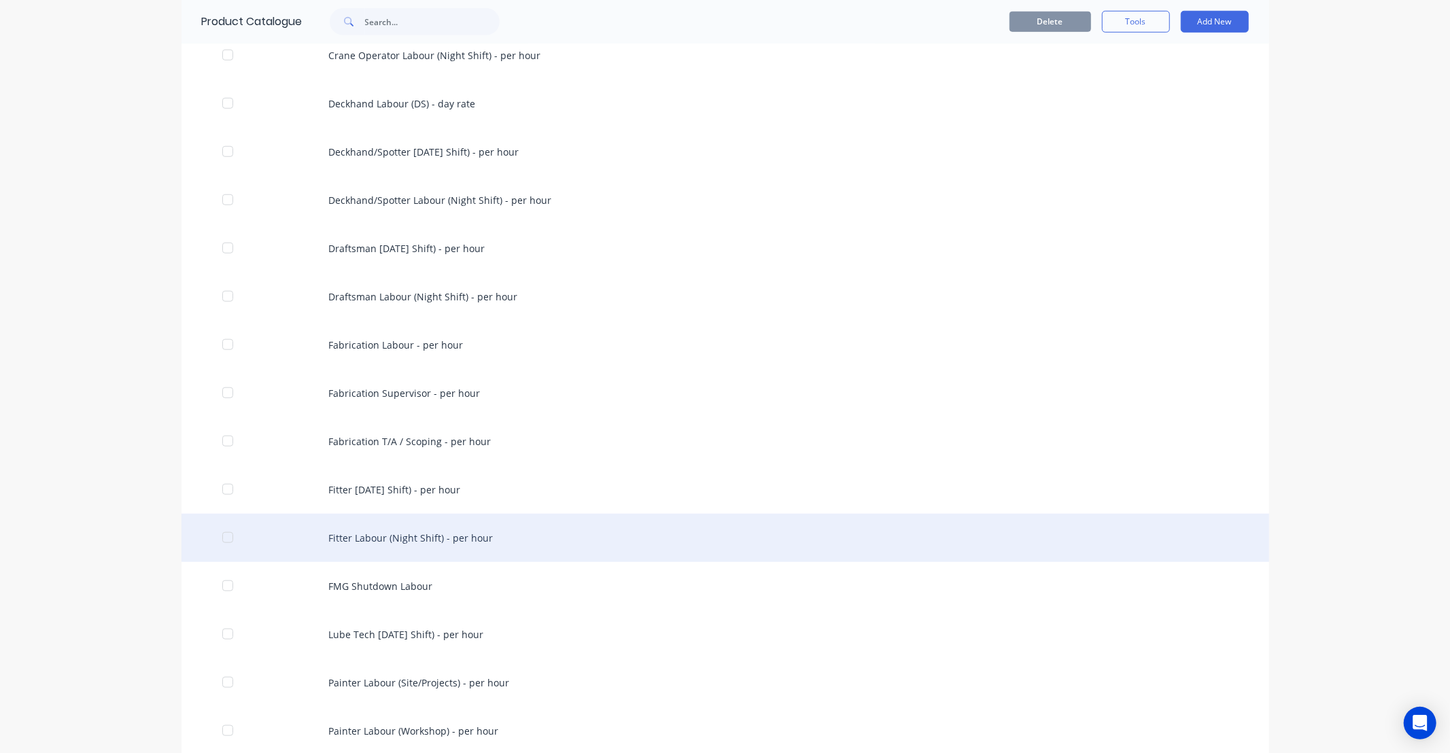
click at [443, 545] on div "Fitter Labour (Night Shift) - per hour" at bounding box center [726, 538] width 1088 height 48
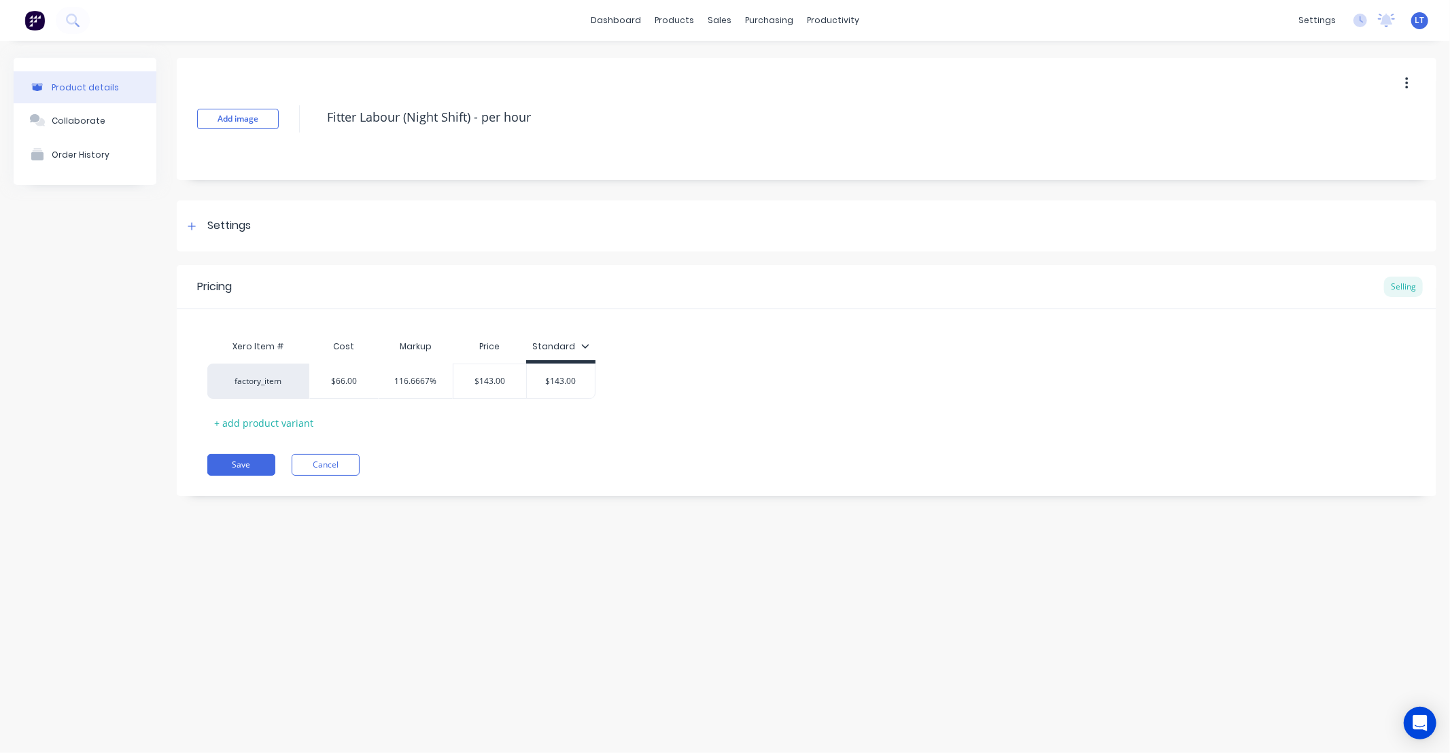
click at [551, 480] on div "Pricing Selling Xero Item # Cost Markup Price Standard factory_item $66.00 116.…" at bounding box center [807, 380] width 1260 height 231
drag, startPoint x: 551, startPoint y: 480, endPoint x: 503, endPoint y: 477, distance: 47.7
drag, startPoint x: 503, startPoint y: 477, endPoint x: 473, endPoint y: 475, distance: 30.0
click at [473, 475] on div "Save Cancel" at bounding box center [821, 465] width 1229 height 22
click at [262, 424] on div "+ add product variant" at bounding box center [263, 423] width 113 height 21
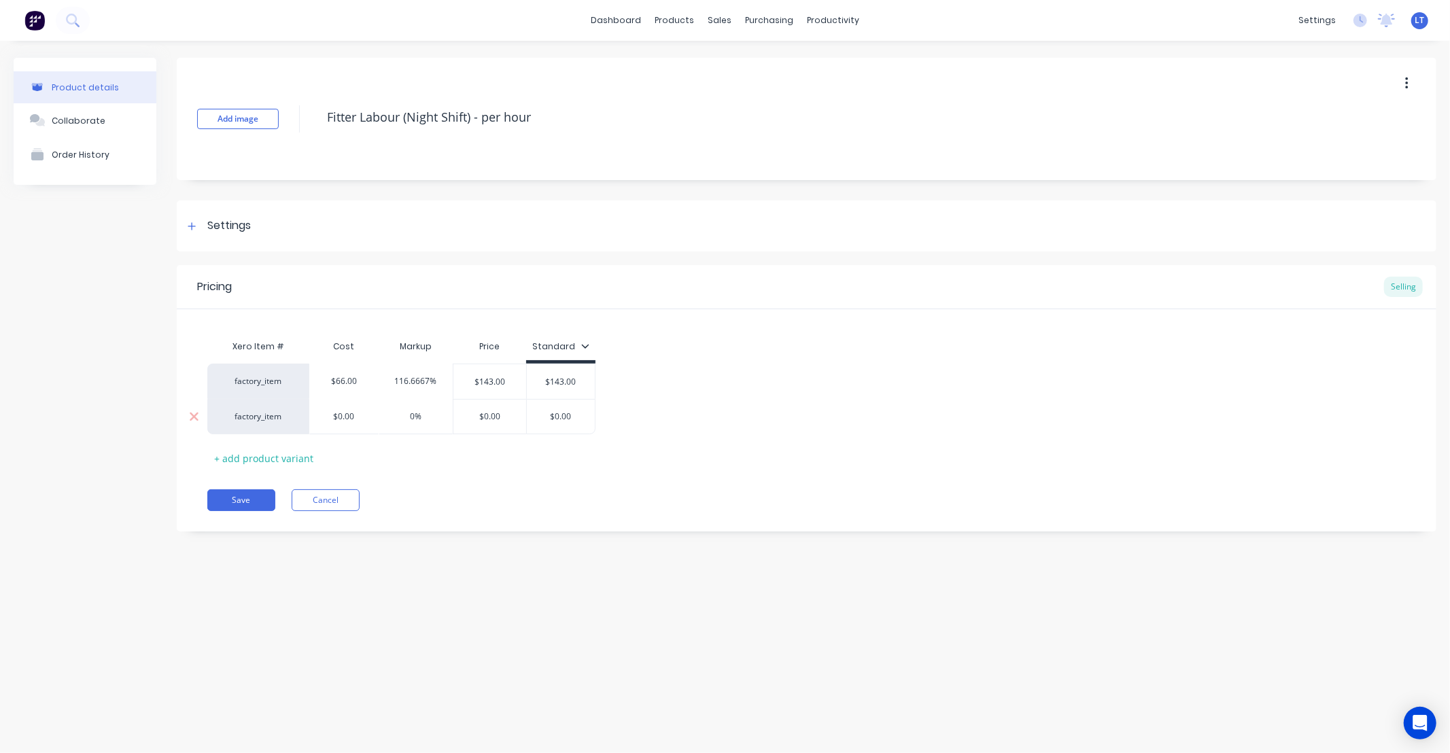
click at [357, 422] on input "$0.00" at bounding box center [344, 417] width 68 height 12
type input "$"
type input "66"
type input "0%"
type input "$"
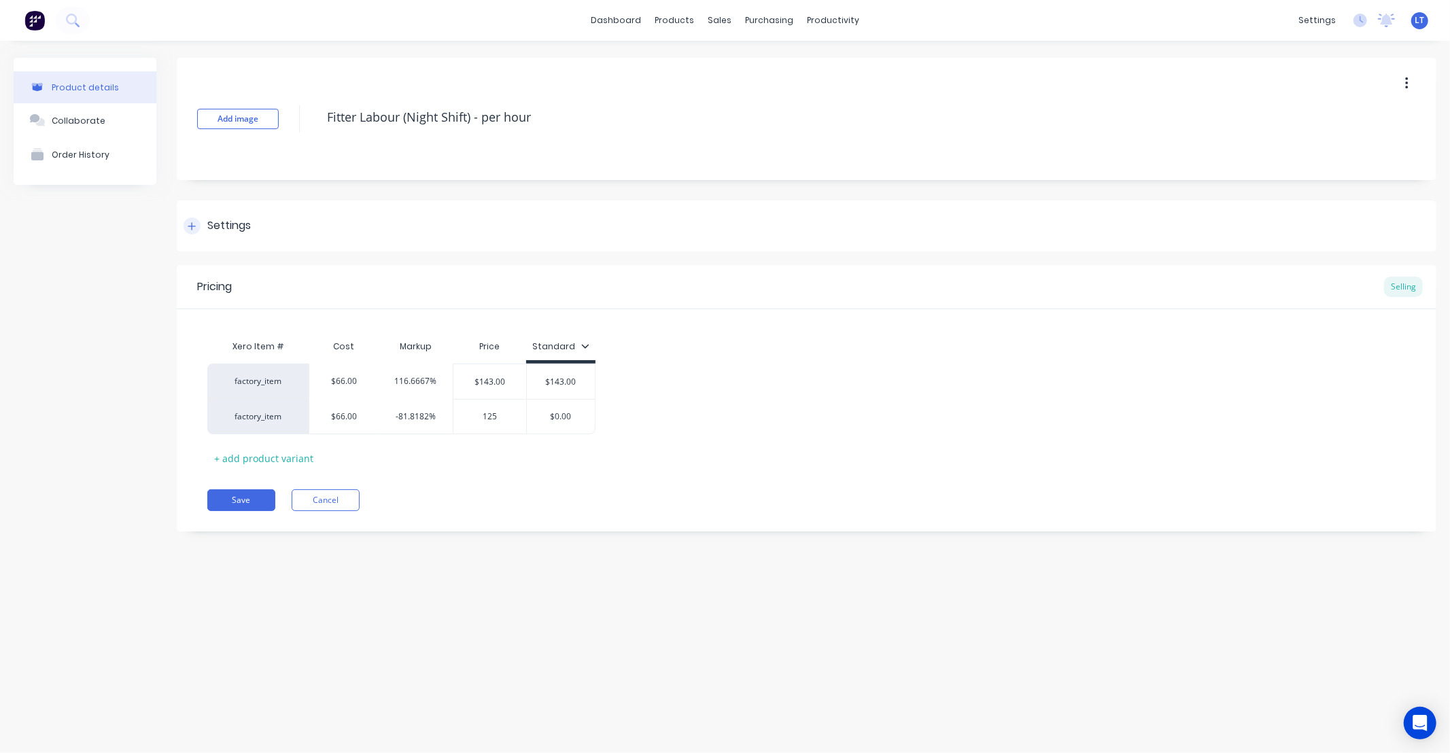
type input "125"
type input "$"
type input "125"
click at [250, 501] on button "Save" at bounding box center [241, 501] width 68 height 22
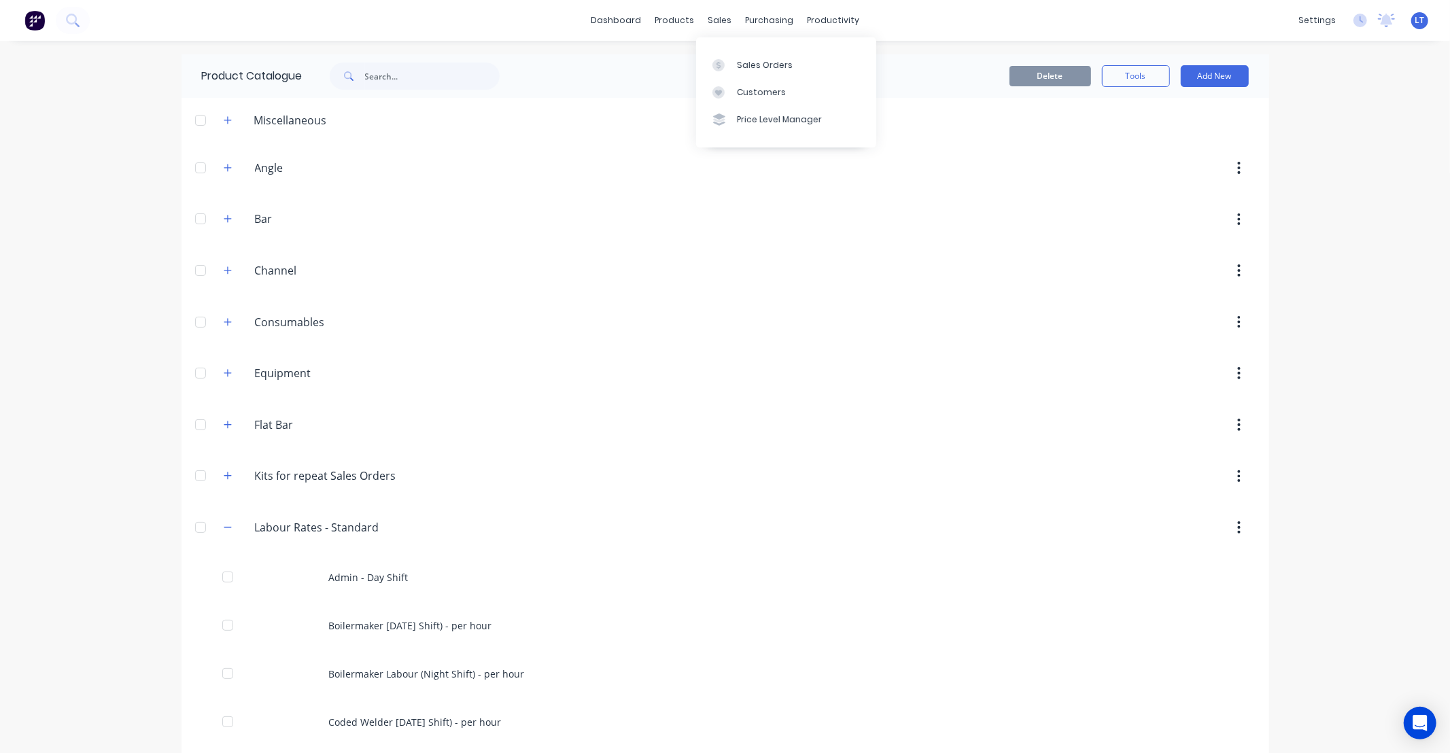
click at [741, 50] on div "Sales Orders Customers Price Level Manager" at bounding box center [786, 91] width 180 height 109
click at [745, 56] on link "Sales Orders" at bounding box center [786, 64] width 180 height 27
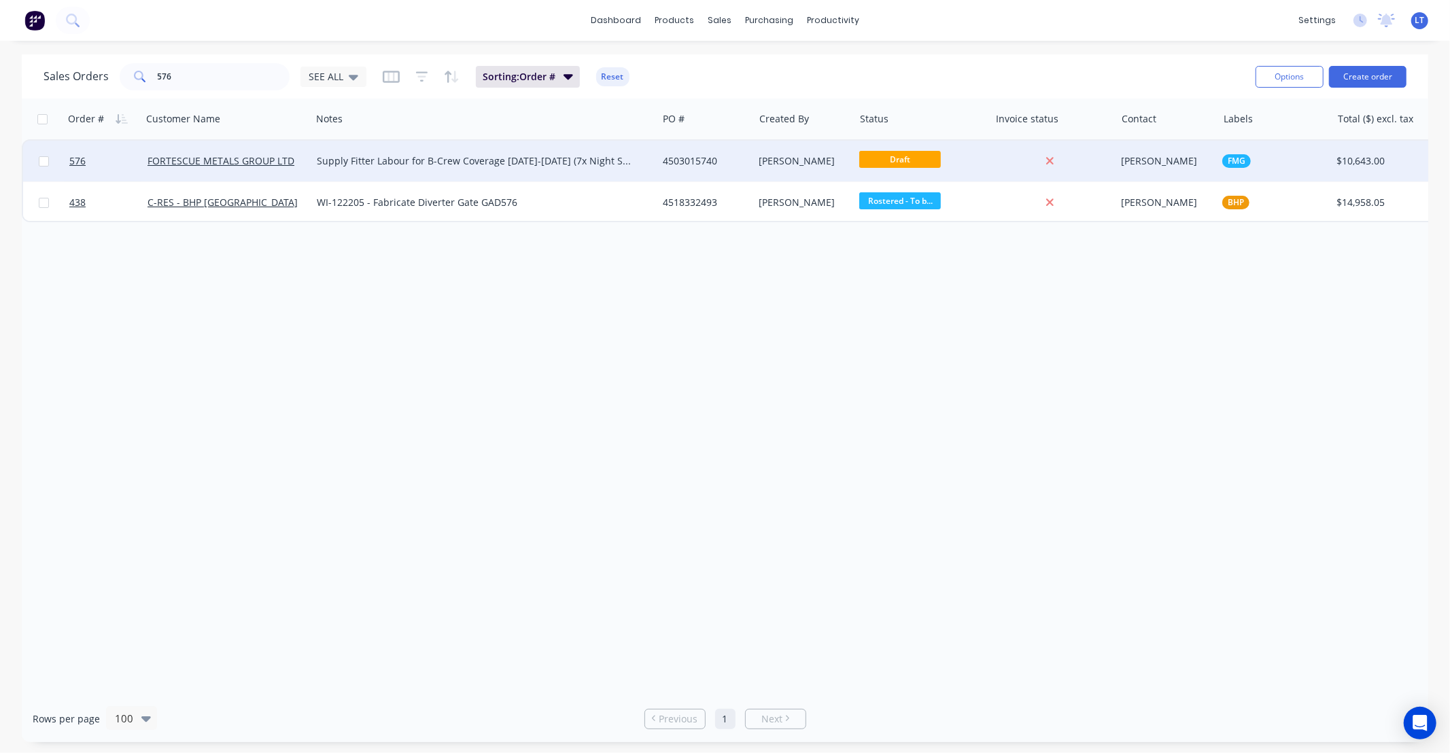
click at [773, 165] on div "[PERSON_NAME]" at bounding box center [801, 161] width 85 height 14
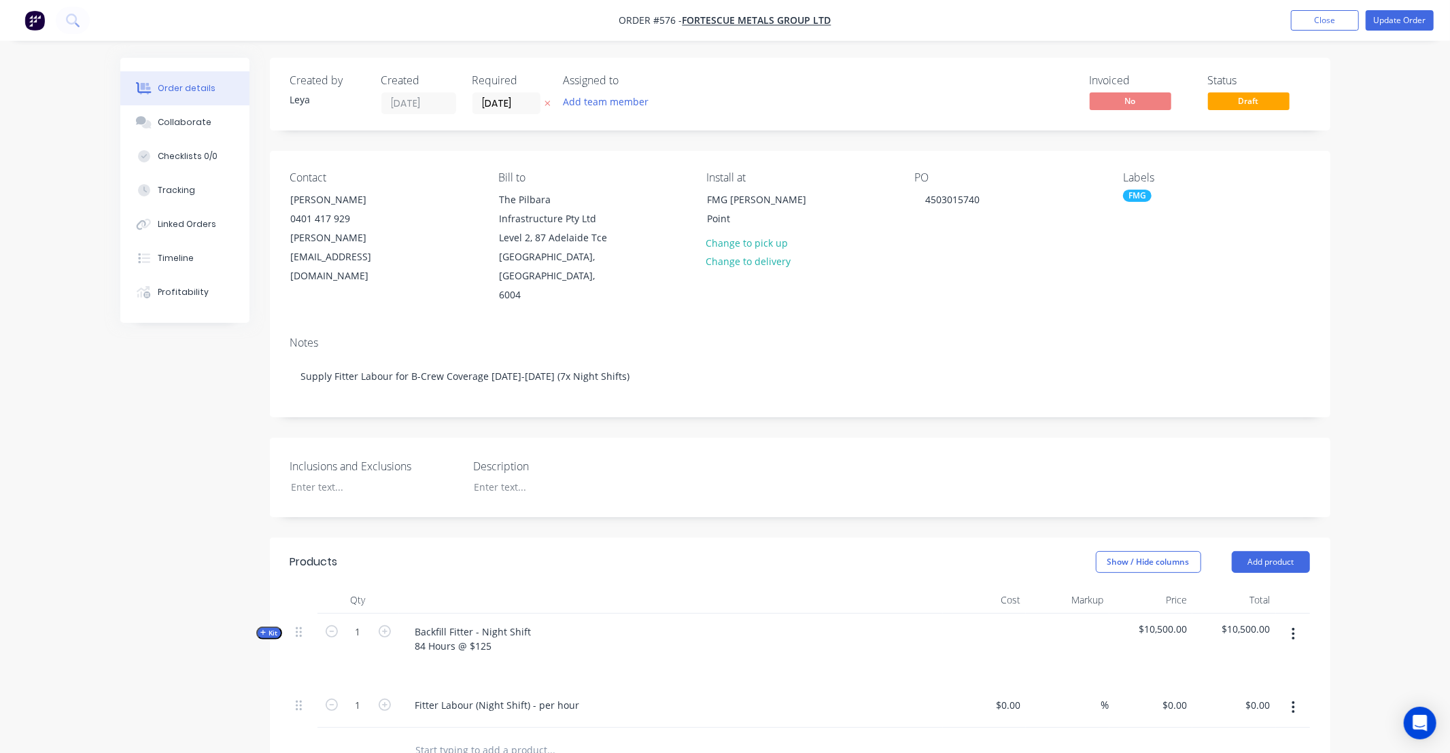
type input "$66.00"
type input "116.67"
type input "$143.00"
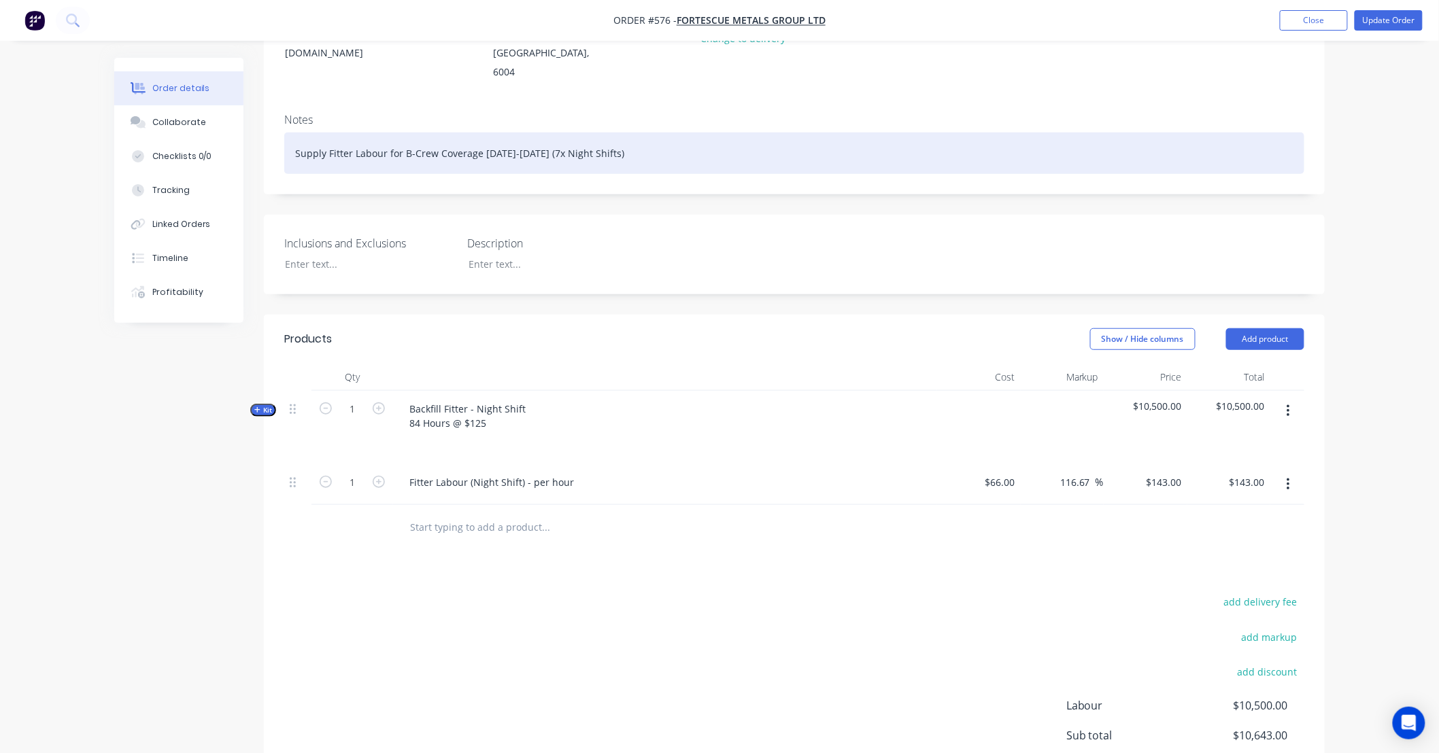
scroll to position [226, 0]
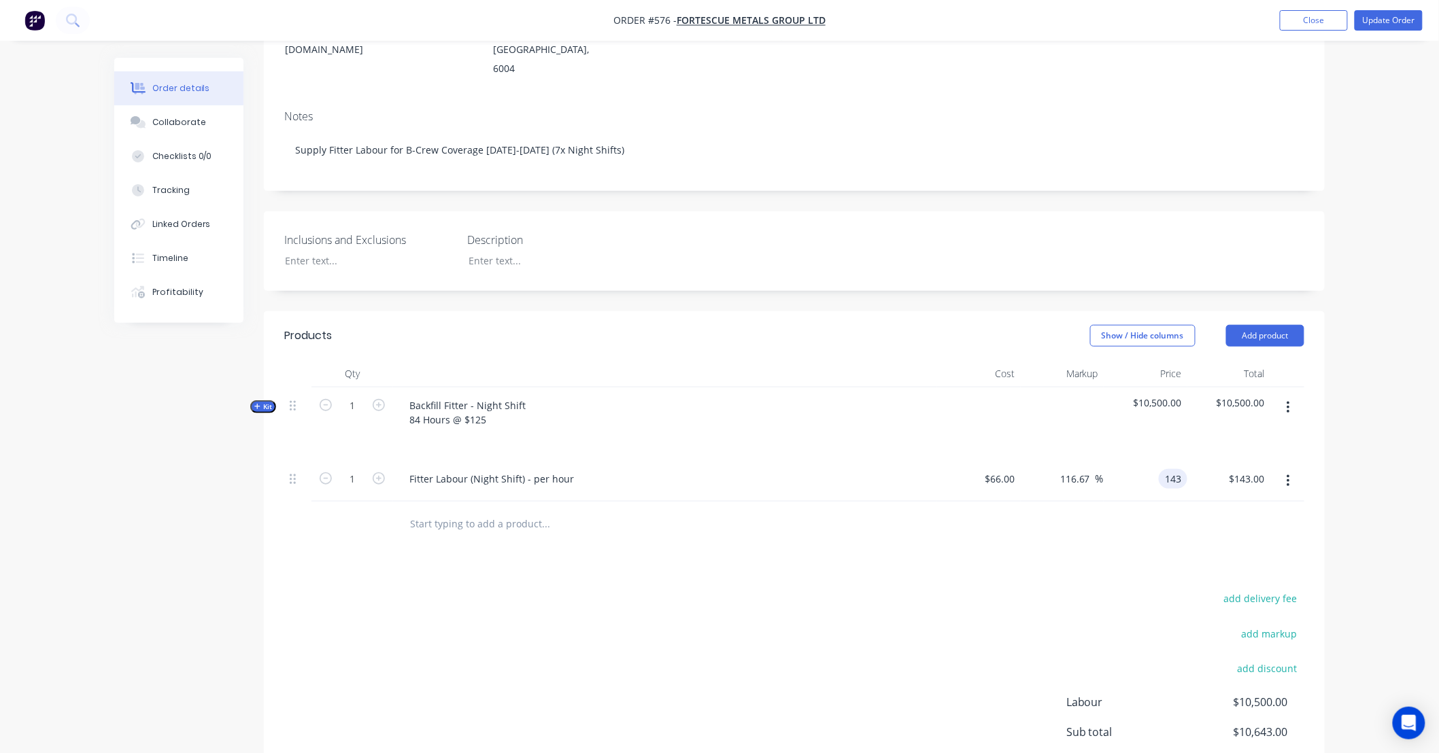
click at [1173, 469] on input "143" at bounding box center [1175, 479] width 23 height 20
type input "125"
type input "89.39"
type input "$125.00"
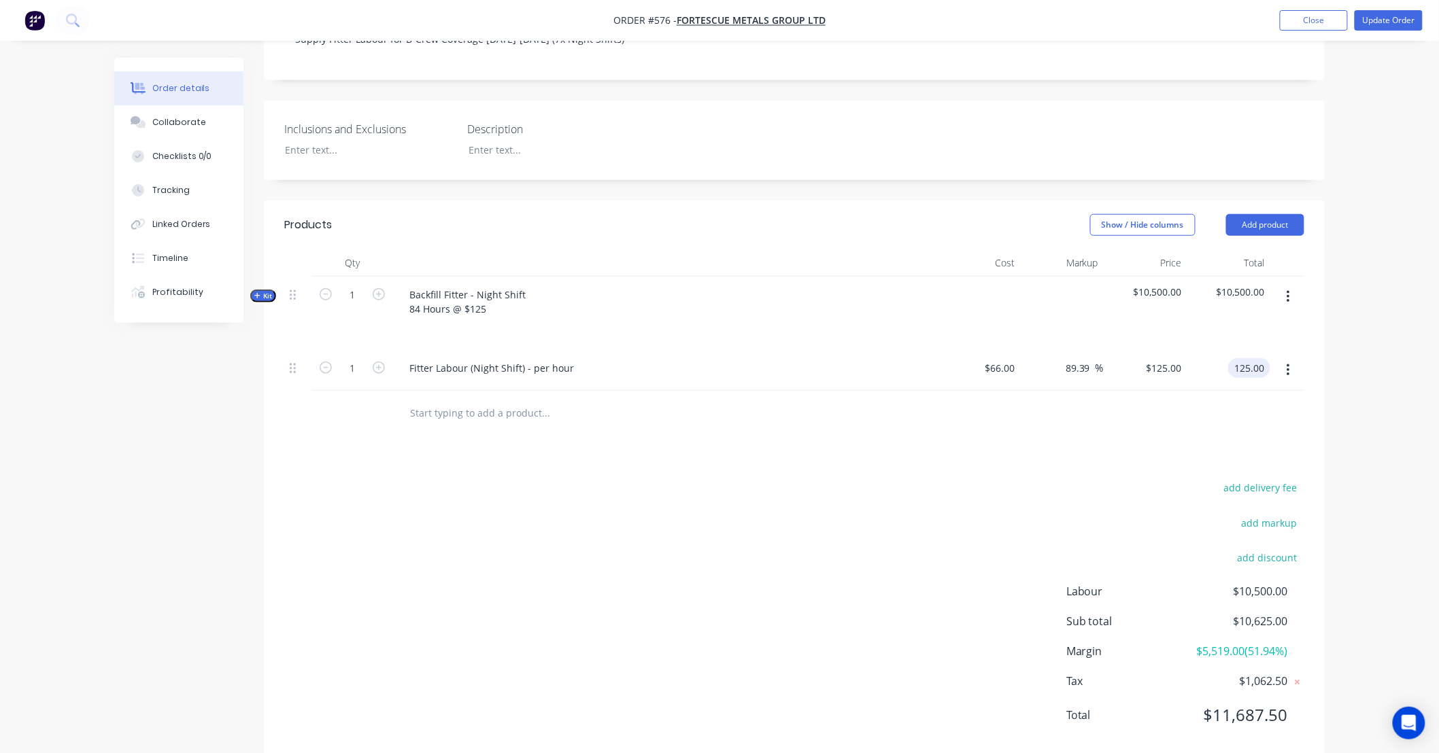
scroll to position [347, 0]
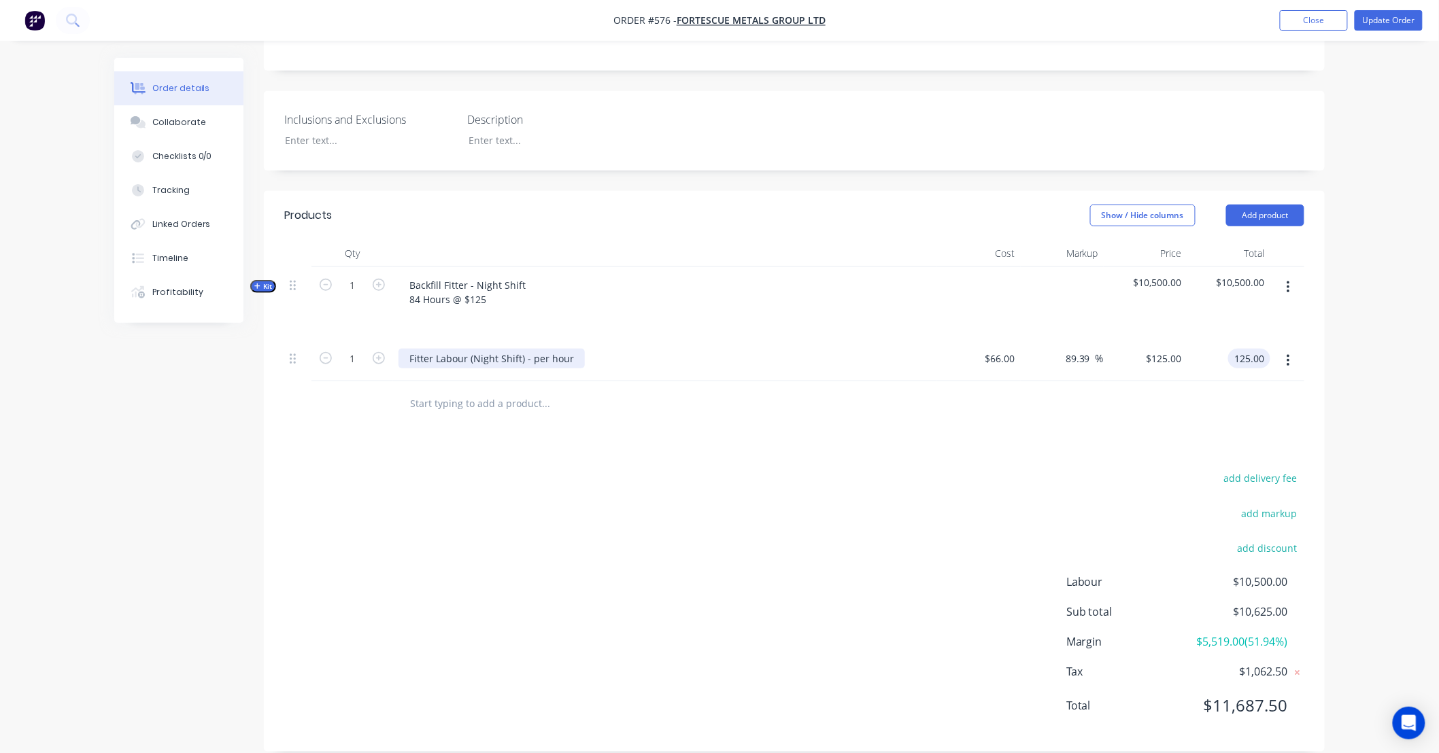
type input "$125.00"
click at [491, 349] on div "Fitter Labour (Night Shift) - per hour" at bounding box center [491, 359] width 186 height 20
click at [409, 349] on div "Fitter Labour (Night Shift) - per hour" at bounding box center [491, 359] width 186 height 20
click at [367, 349] on input "1" at bounding box center [352, 359] width 35 height 20
type input "12"
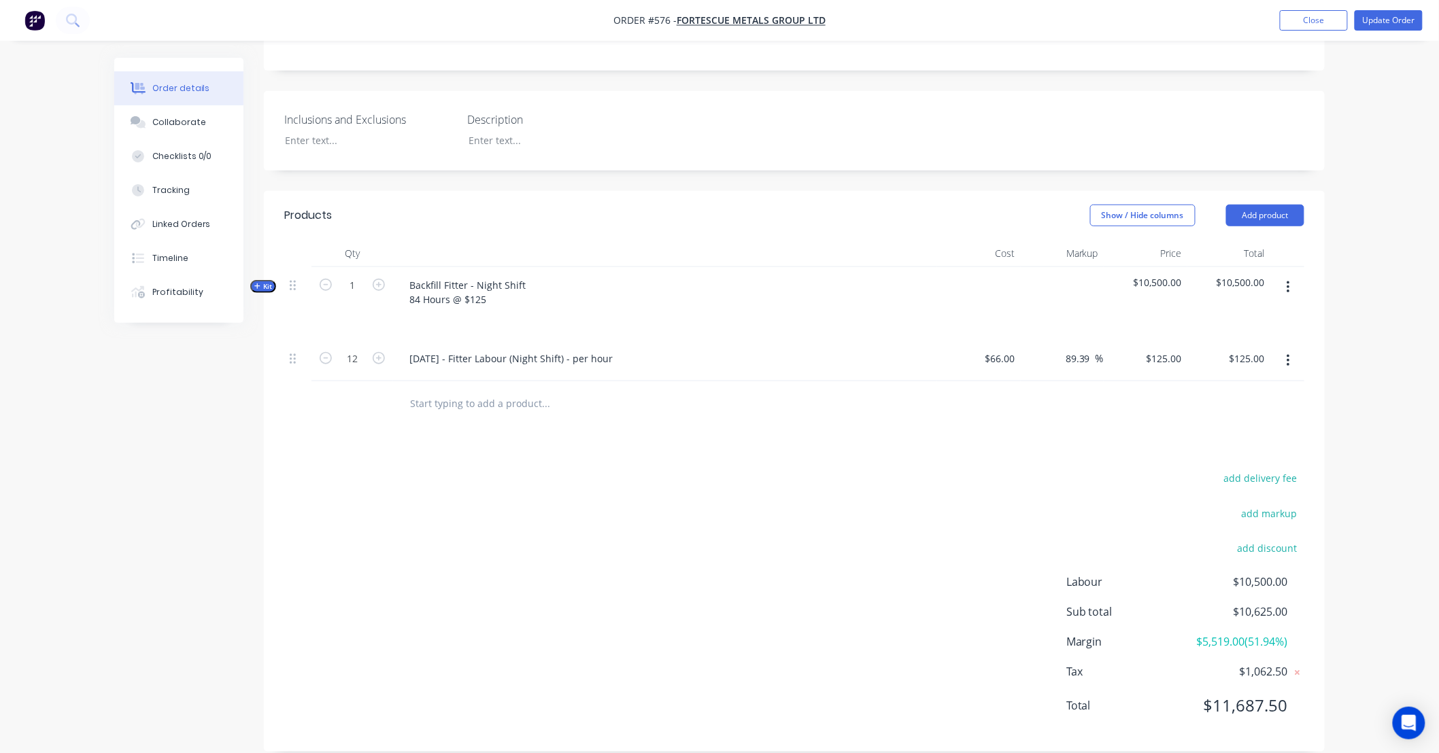
type input "$1,500.00"
drag, startPoint x: 779, startPoint y: 481, endPoint x: 927, endPoint y: 438, distance: 153.6
click at [792, 481] on div "add delivery fee add markup add discount Labour $10,500.00 Sub total $10,625.00…" at bounding box center [794, 600] width 1020 height 262
click at [1293, 349] on button "button" at bounding box center [1288, 361] width 32 height 24
click at [1273, 414] on div "Duplicate" at bounding box center [1239, 424] width 105 height 20
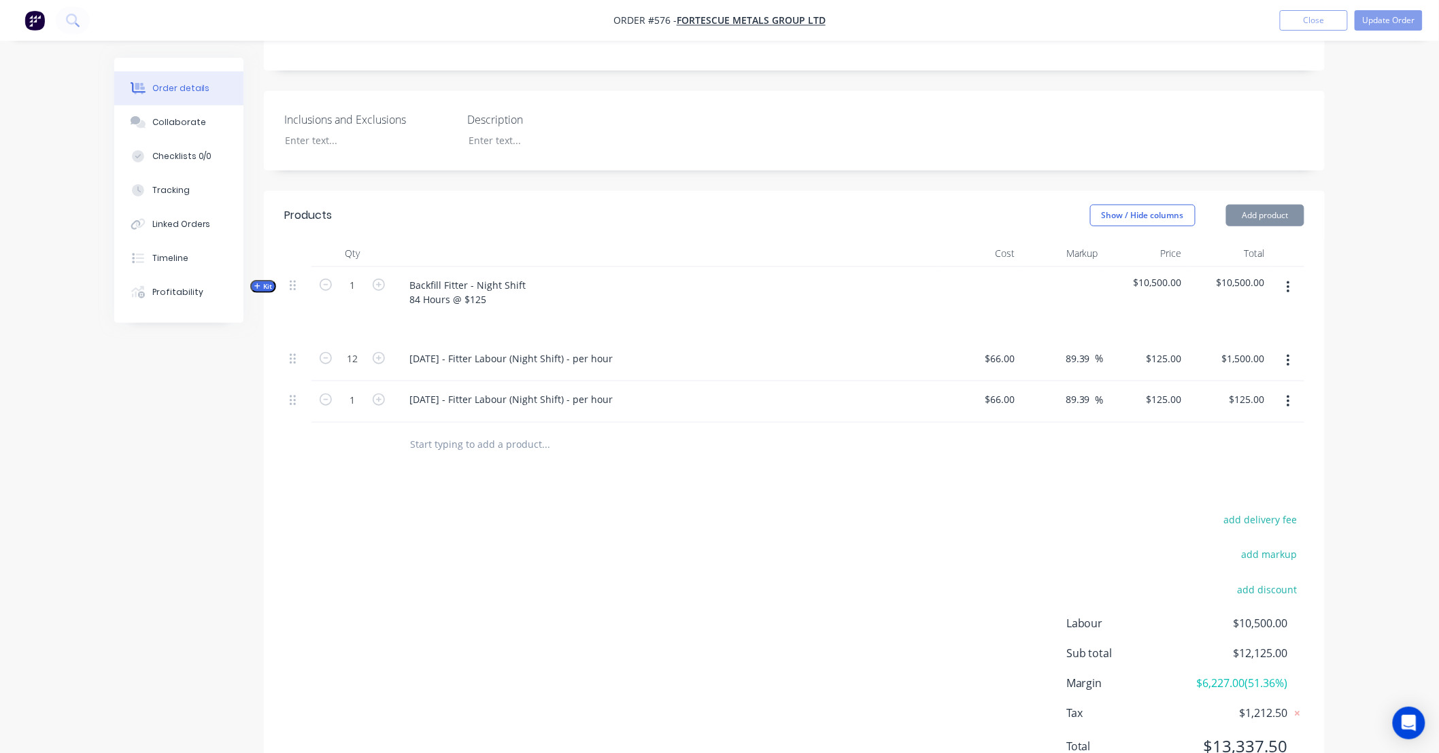
click at [1287, 392] on button "button" at bounding box center [1288, 402] width 32 height 24
click at [1276, 455] on div "Duplicate" at bounding box center [1239, 465] width 105 height 20
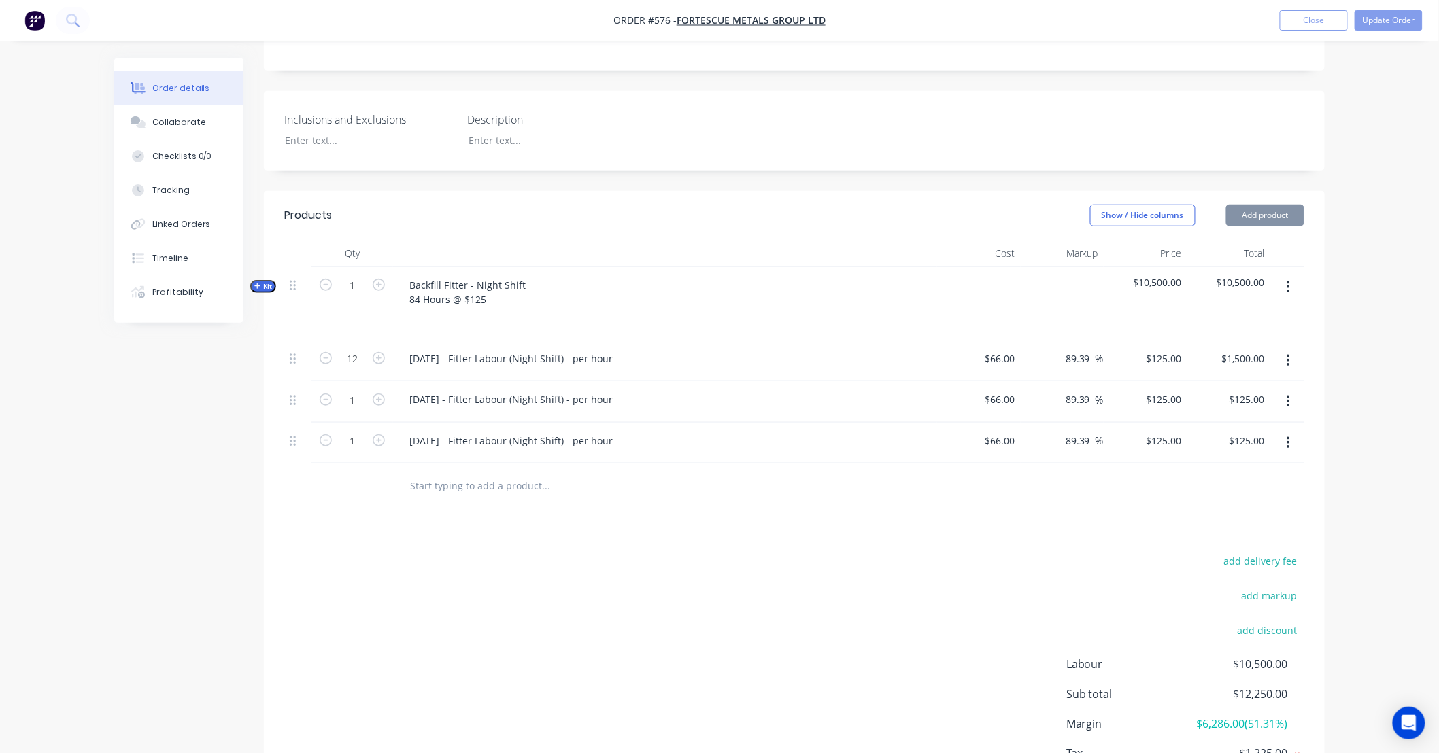
click at [1288, 434] on button "button" at bounding box center [1288, 443] width 32 height 24
click at [1270, 496] on div "Duplicate" at bounding box center [1239, 506] width 105 height 20
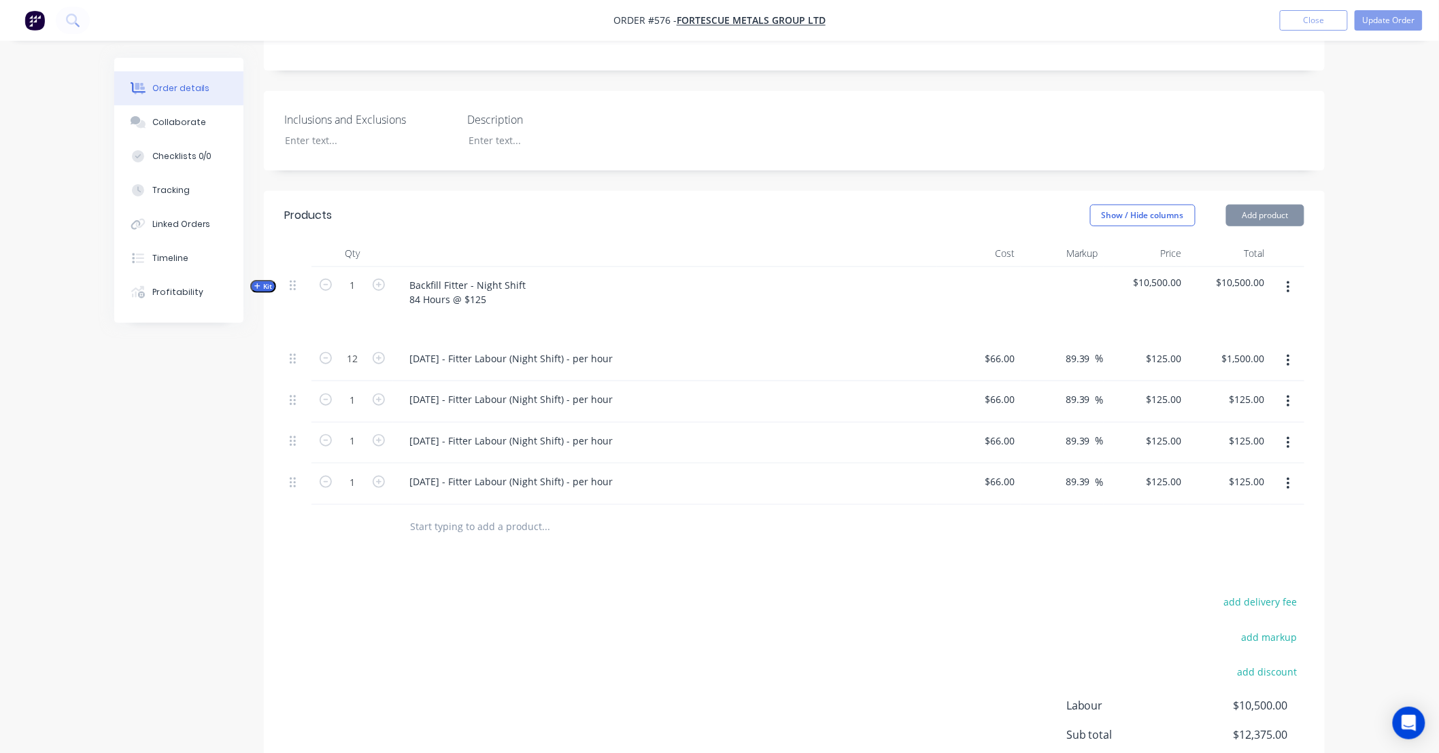
click at [1290, 475] on button "button" at bounding box center [1288, 484] width 32 height 24
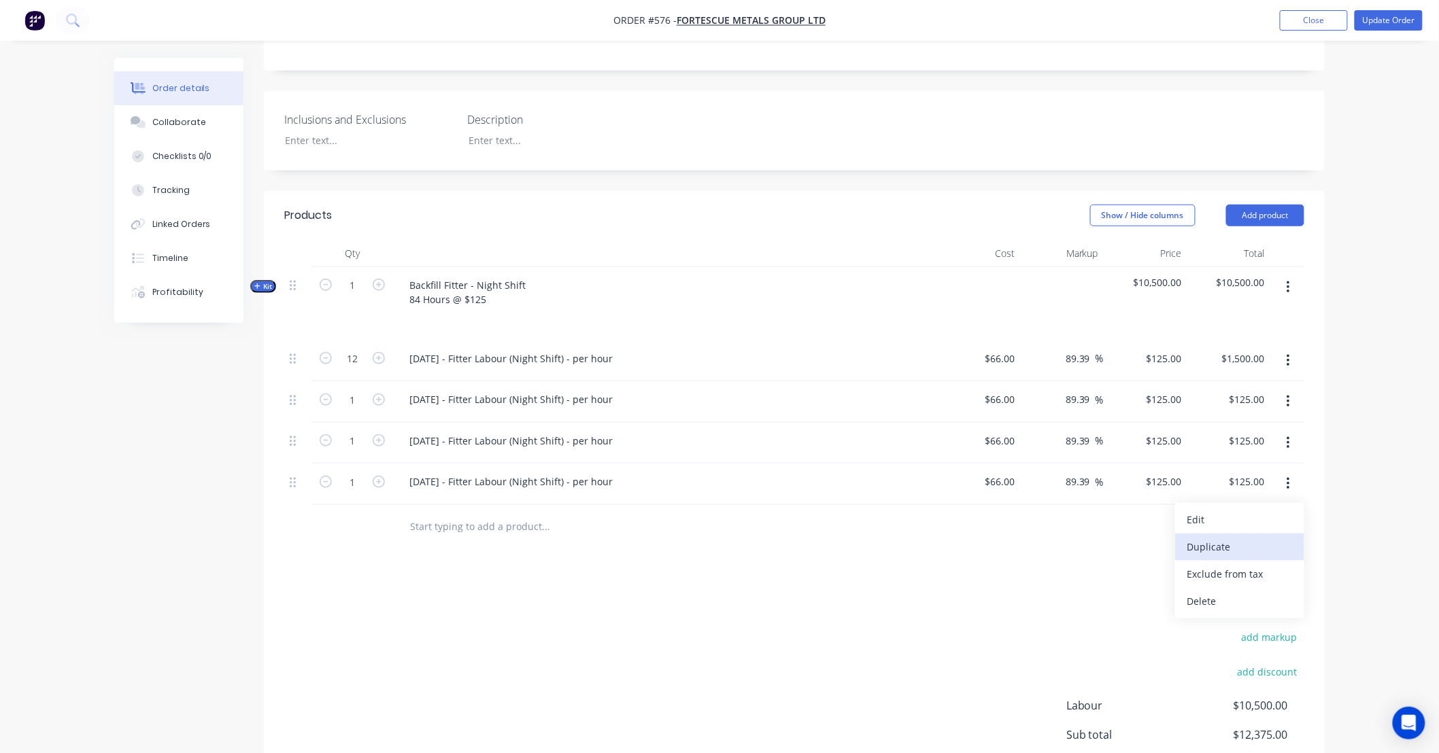
click at [1275, 537] on div "Duplicate" at bounding box center [1239, 547] width 105 height 20
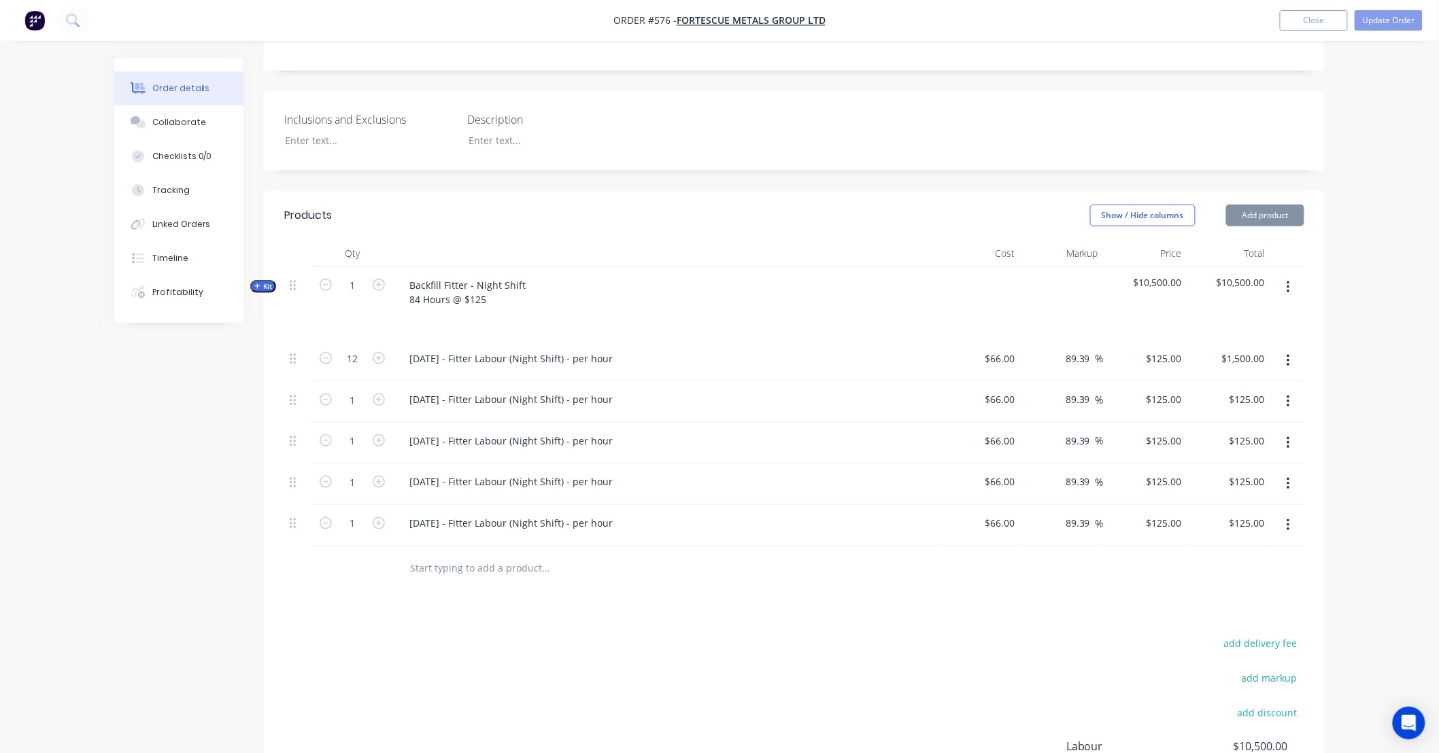
drag, startPoint x: 1290, startPoint y: 512, endPoint x: 1288, endPoint y: 526, distance: 13.9
click at [1290, 513] on button "button" at bounding box center [1288, 525] width 32 height 24
click at [1273, 579] on div "Duplicate" at bounding box center [1239, 589] width 105 height 20
click at [1288, 561] on icon "button" at bounding box center [1287, 567] width 3 height 12
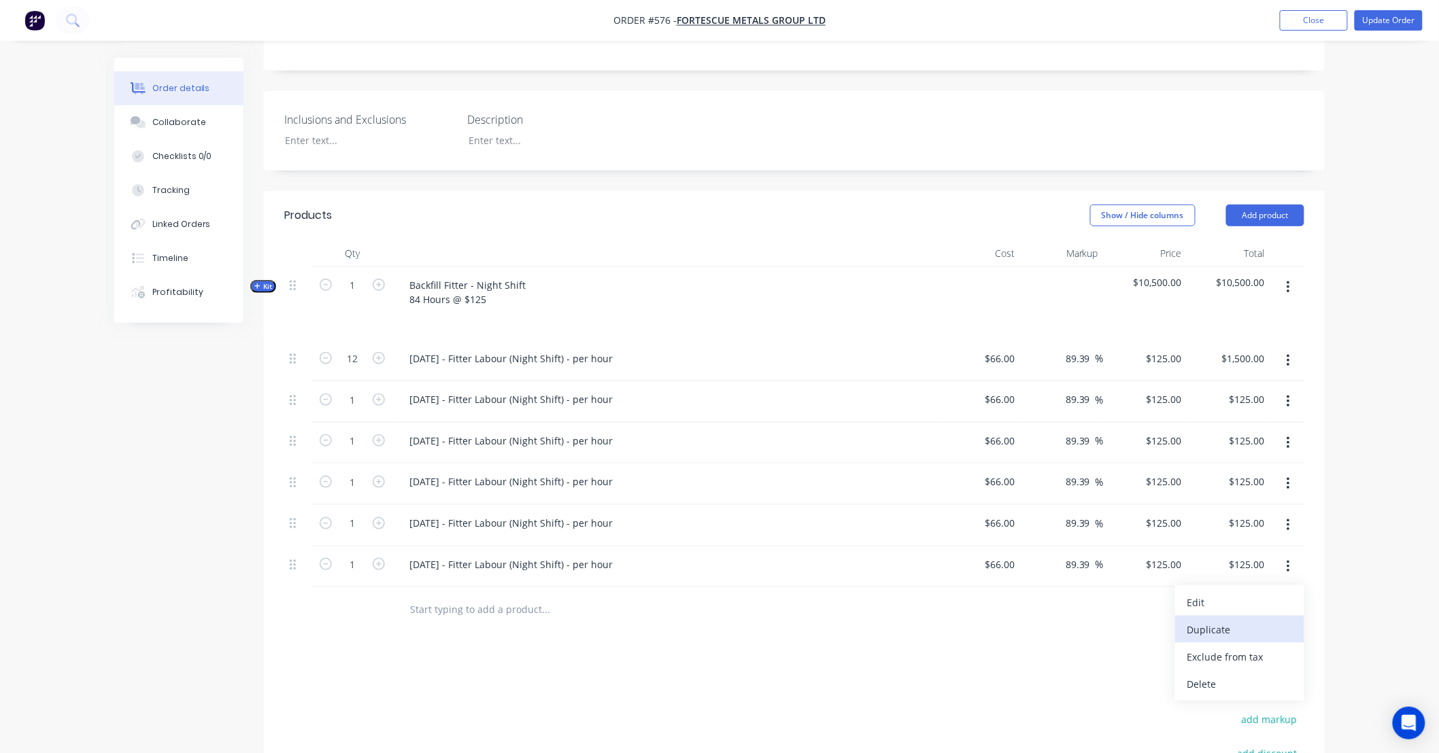
click at [1268, 620] on div "Duplicate" at bounding box center [1239, 630] width 105 height 20
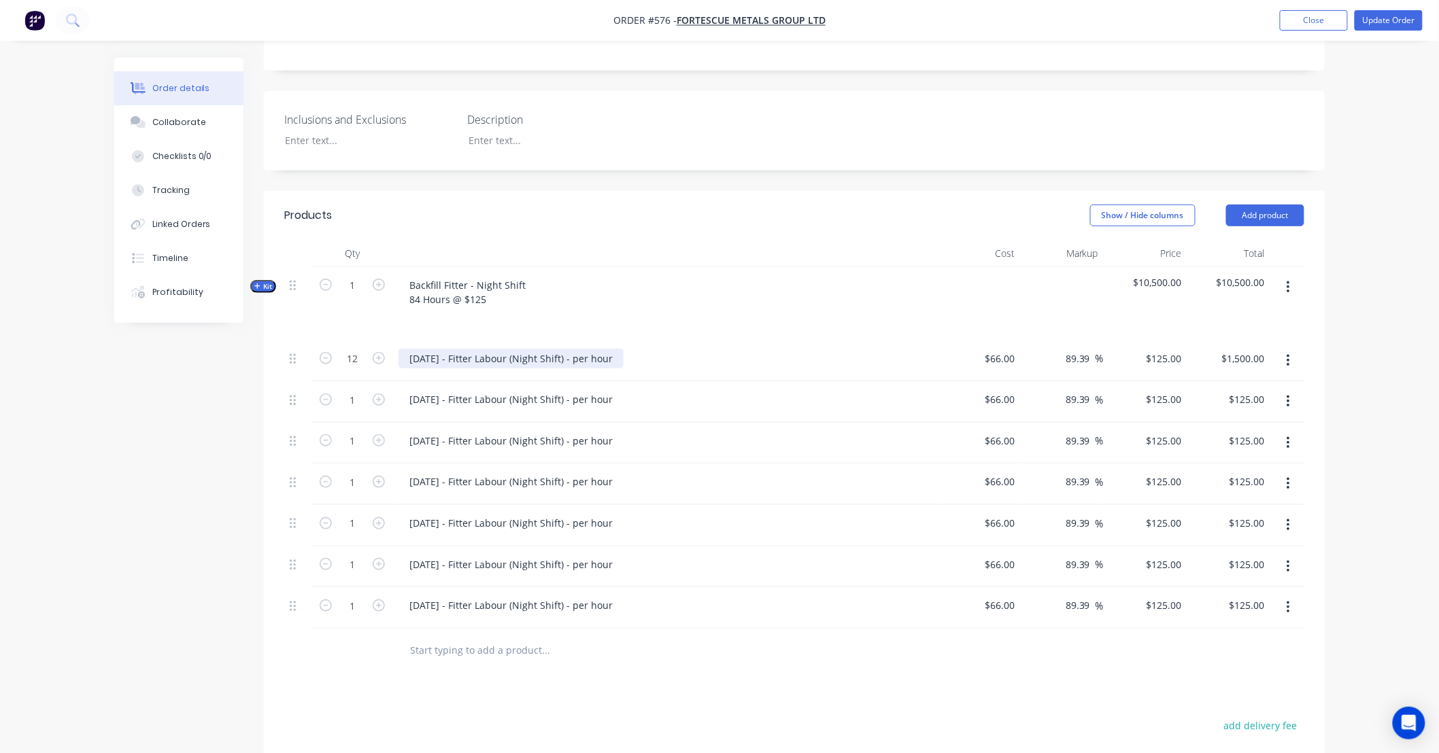
click at [588, 349] on div "24/09/25 - Fitter Labour (Night Shift) - per hour" at bounding box center [510, 359] width 225 height 20
drag, startPoint x: 624, startPoint y: 340, endPoint x: 247, endPoint y: 343, distance: 376.7
click at [247, 343] on div "Created by Leya Created 19/08/25 Required 24/09/25 Assigned to Add team member …" at bounding box center [719, 365] width 1210 height 1309
copy div "24/09/25 - Fitter Labour (Night Shift) - per hour"
click at [481, 390] on div "24/09/25 - Fitter Labour (Night Shift) - per hour" at bounding box center [510, 400] width 225 height 20
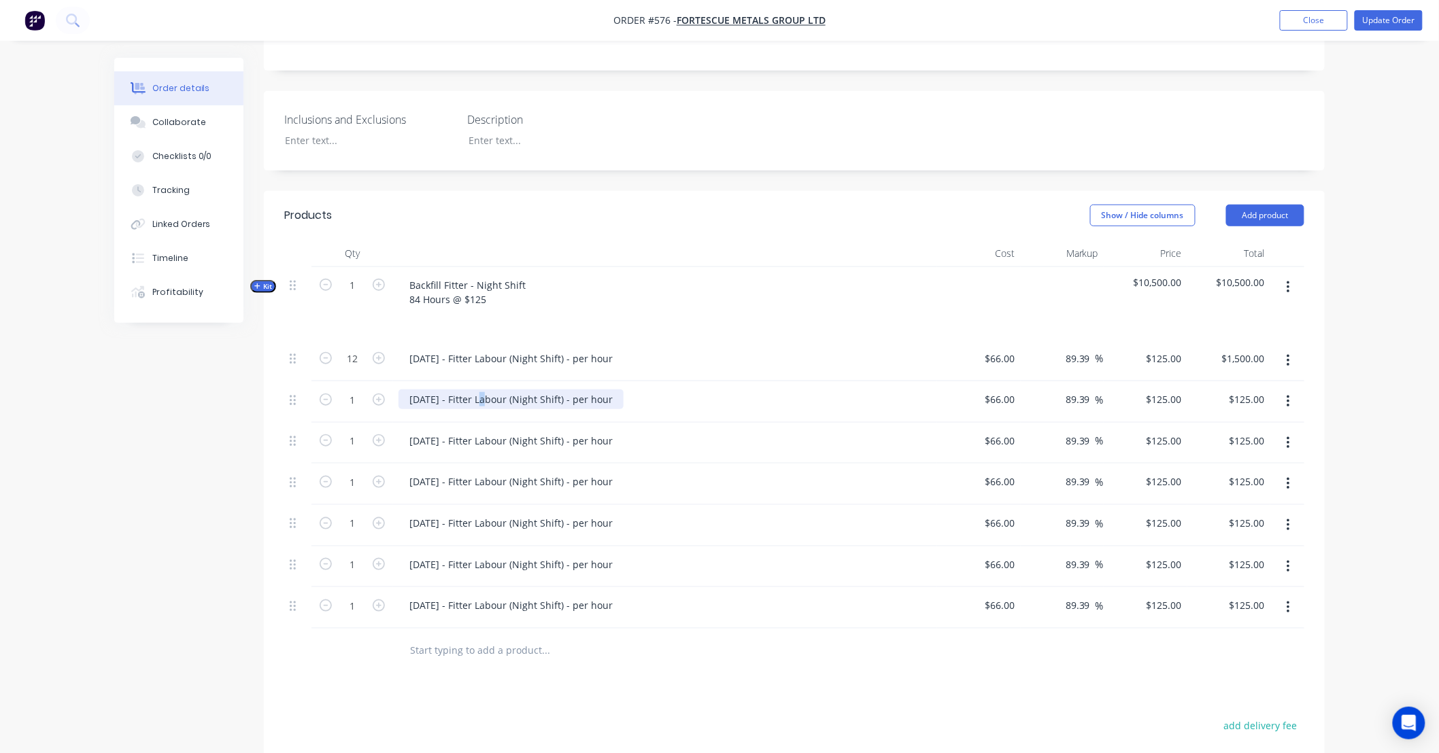
click at [481, 390] on div "24/09/25 - Fitter Labour (Night Shift) - per hour" at bounding box center [510, 400] width 225 height 20
paste div
click at [416, 390] on div "24/09/25 - Fitter Labour (Night Shift) - per hour" at bounding box center [510, 400] width 225 height 20
click at [487, 431] on div "24/09/25 - Fitter Labour (Night Shift) - per hour" at bounding box center [510, 441] width 225 height 20
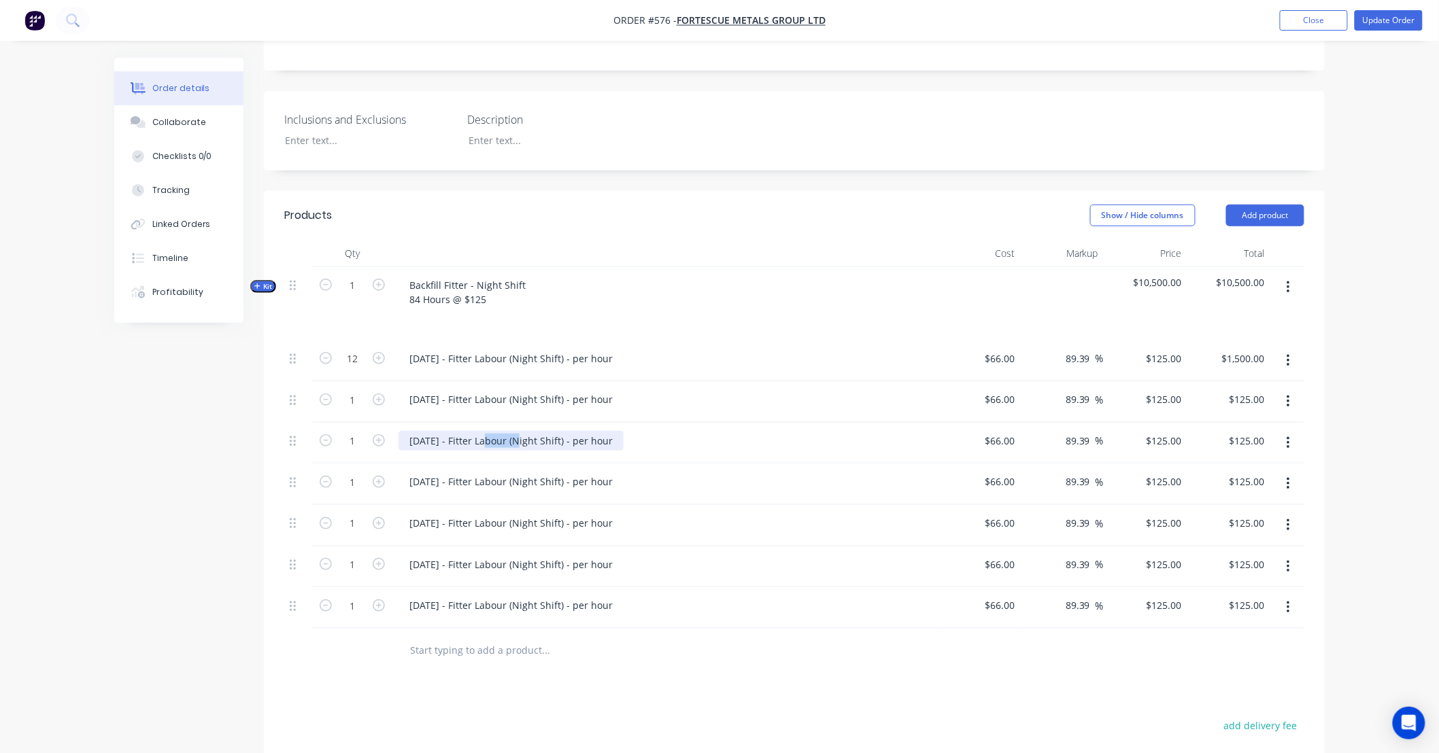
click at [487, 431] on div "24/09/25 - Fitter Labour (Night Shift) - per hour" at bounding box center [510, 441] width 225 height 20
paste div
click at [415, 431] on div "24/09/25 - Fitter Labour (Night Shift) - per hour" at bounding box center [510, 441] width 225 height 20
click at [507, 472] on div "24/09/25 - Fitter Labour (Night Shift) - per hour" at bounding box center [510, 482] width 225 height 20
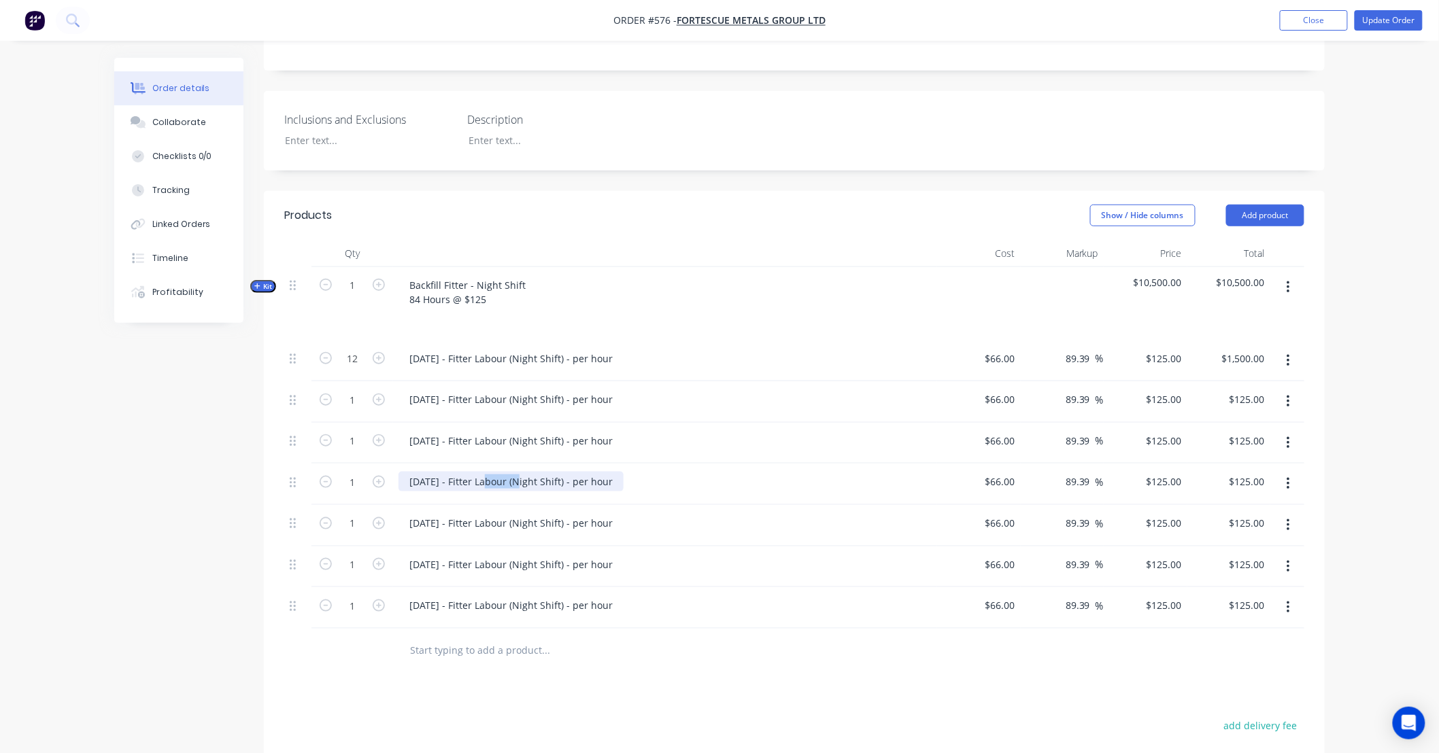
click at [507, 472] on div "24/09/25 - Fitter Labour (Night Shift) - per hour" at bounding box center [510, 482] width 225 height 20
paste div
click at [417, 472] on div "24/09/25 - Fitter Labour (Night Shift) - per hour" at bounding box center [510, 482] width 225 height 20
click at [426, 472] on div "24/09/25 - Fitter Labour (Night Shift) - per hour" at bounding box center [510, 482] width 225 height 20
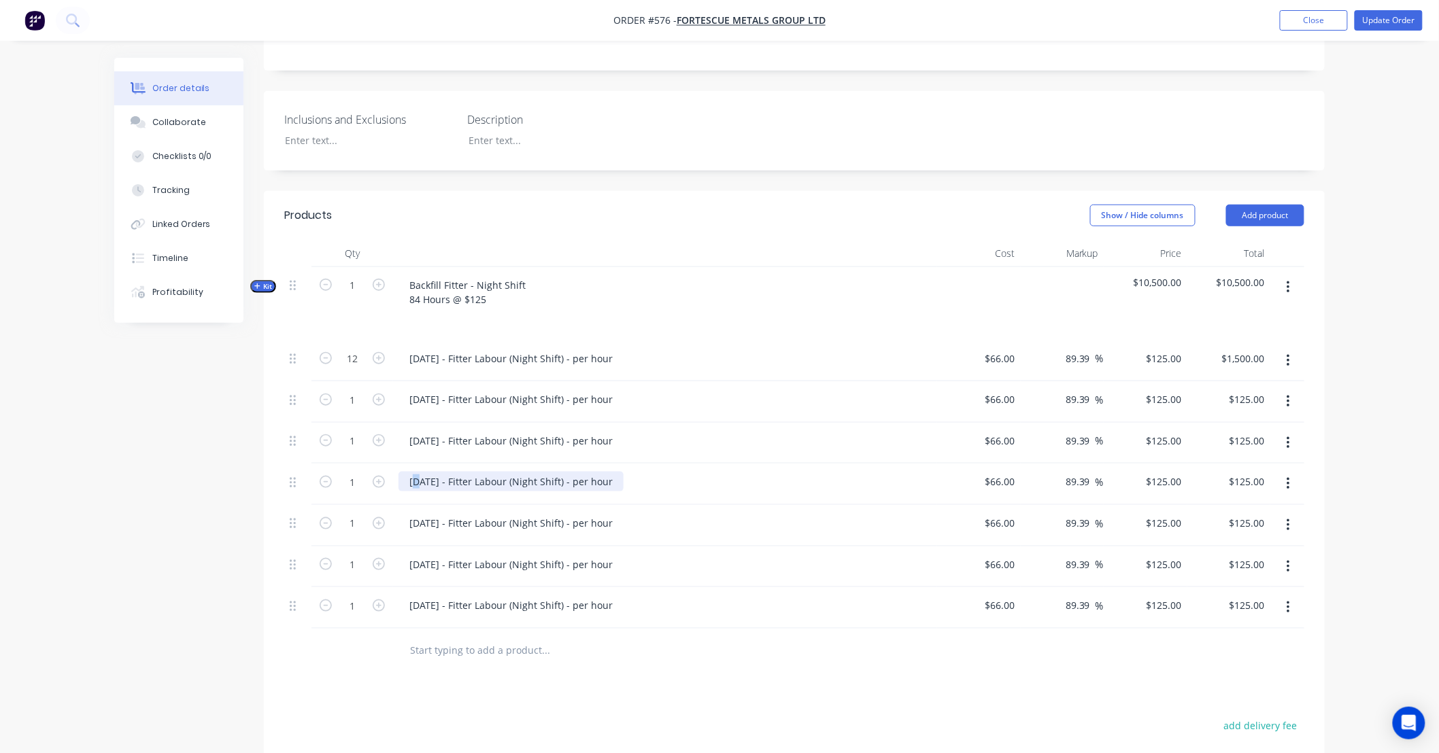
click at [415, 472] on div "24/09/25 - Fitter Labour (Night Shift) - per hour" at bounding box center [510, 482] width 225 height 20
click at [503, 513] on div "24/09/25 - Fitter Labour (Night Shift) - per hour" at bounding box center [510, 523] width 225 height 20
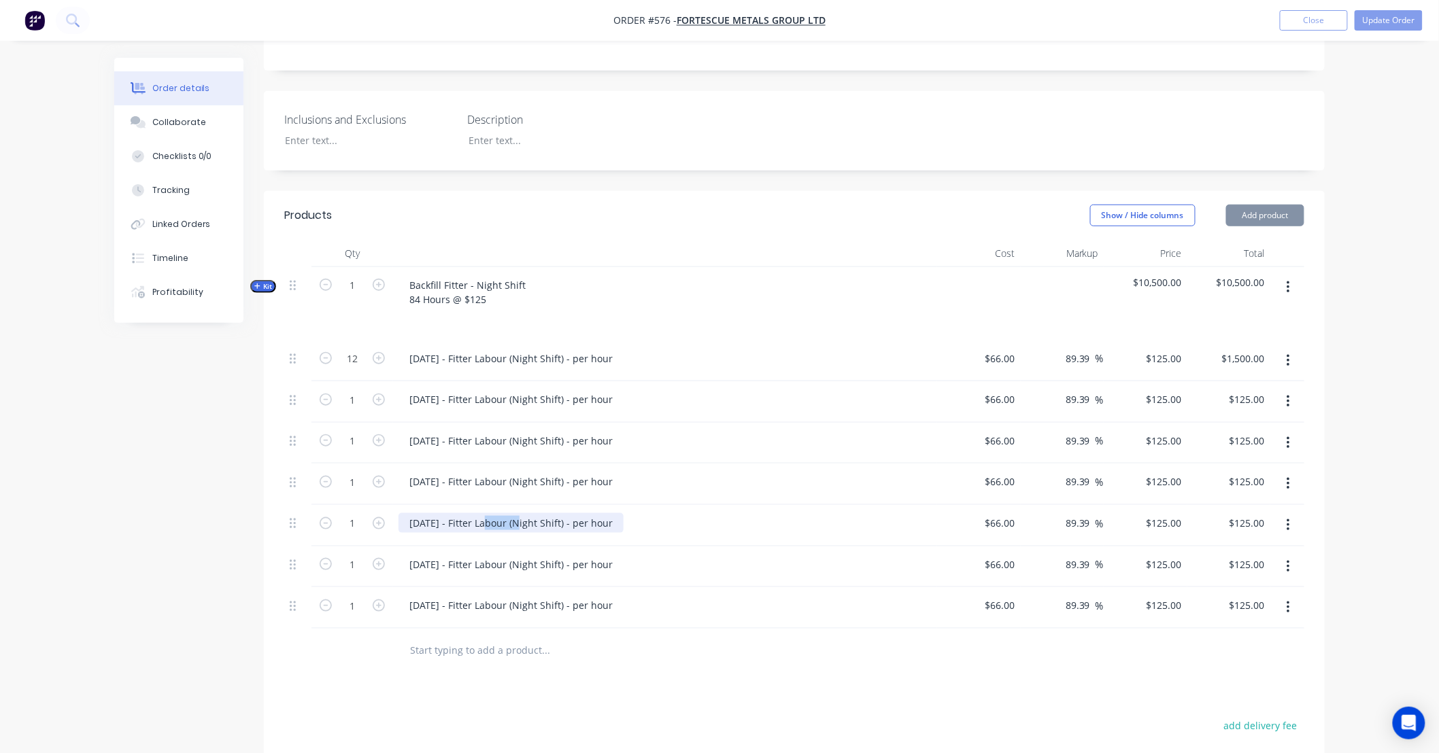
click at [497, 513] on div "24/09/25 - Fitter Labour (Night Shift) - per hour" at bounding box center [510, 523] width 225 height 20
click at [492, 513] on div "24/09/25 - Fitter Labour (Night Shift) - per hour" at bounding box center [510, 523] width 225 height 20
paste div
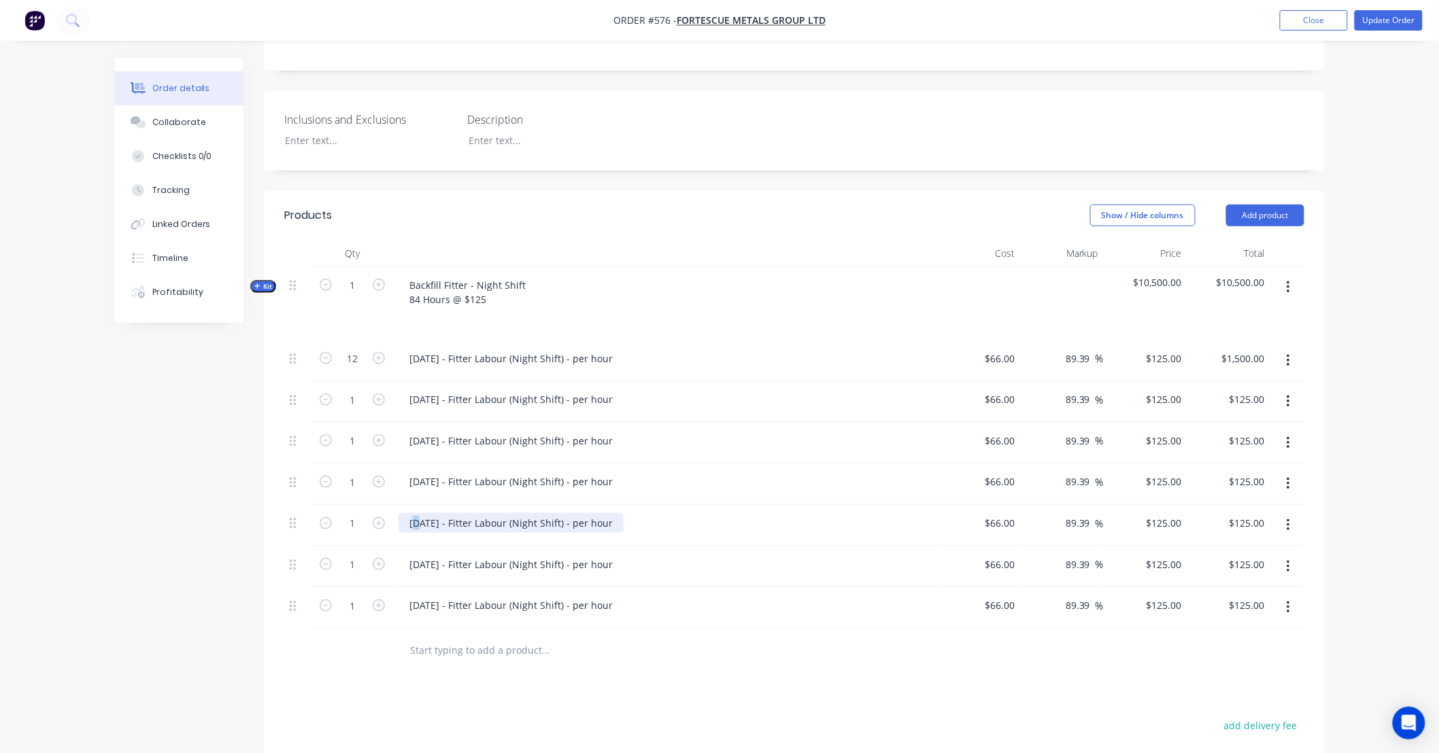
click at [413, 513] on div "24/09/25 - Fitter Labour (Night Shift) - per hour" at bounding box center [510, 523] width 225 height 20
click at [485, 555] on div "24/09/25 - Fitter Labour (Night Shift) - per hour" at bounding box center [510, 565] width 225 height 20
click at [464, 555] on div "24/09/25 - Fitter Labour (Night Shift) - per hour" at bounding box center [510, 565] width 225 height 20
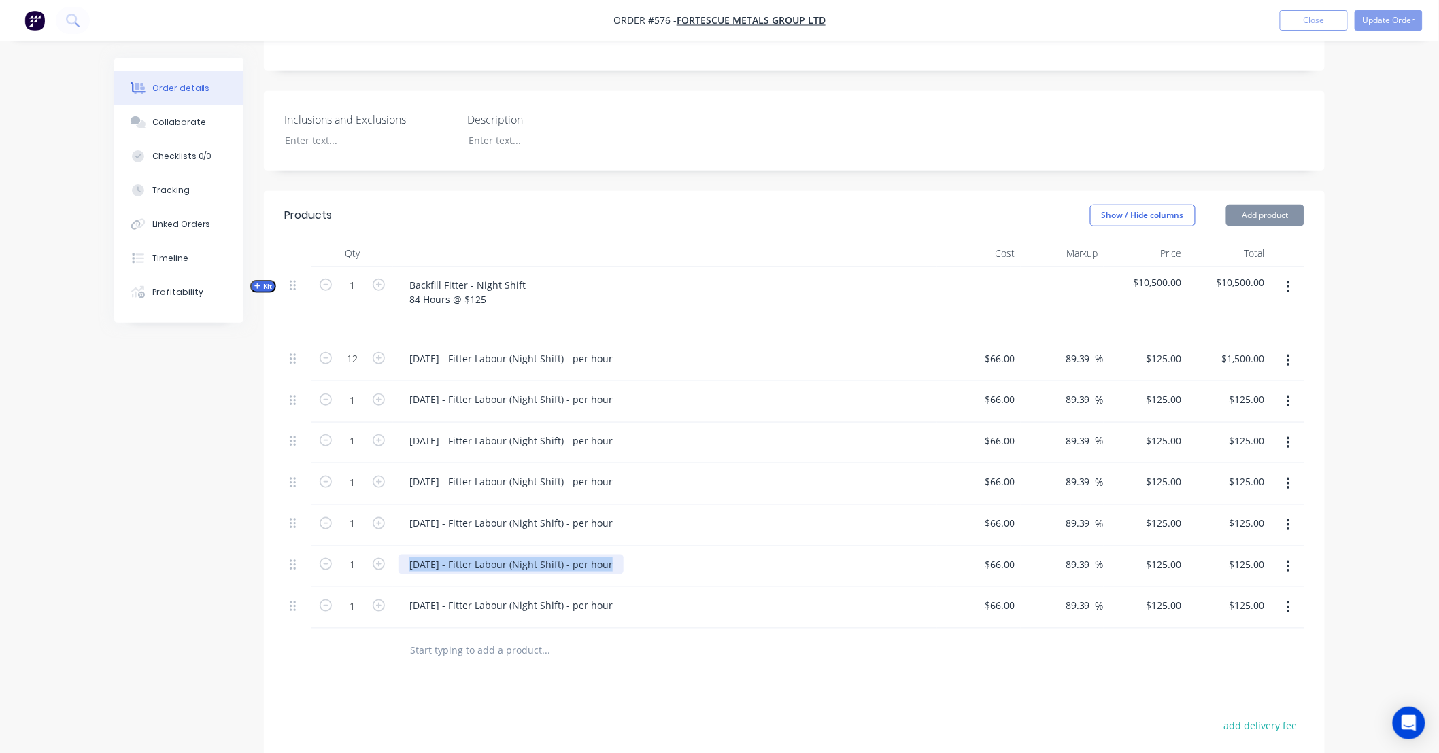
click at [464, 555] on div "24/09/25 - Fitter Labour (Night Shift) - per hour" at bounding box center [510, 565] width 225 height 20
paste div
click at [415, 555] on div "24/09/25 - Fitter Labour (Night Shift) - per hour" at bounding box center [510, 565] width 225 height 20
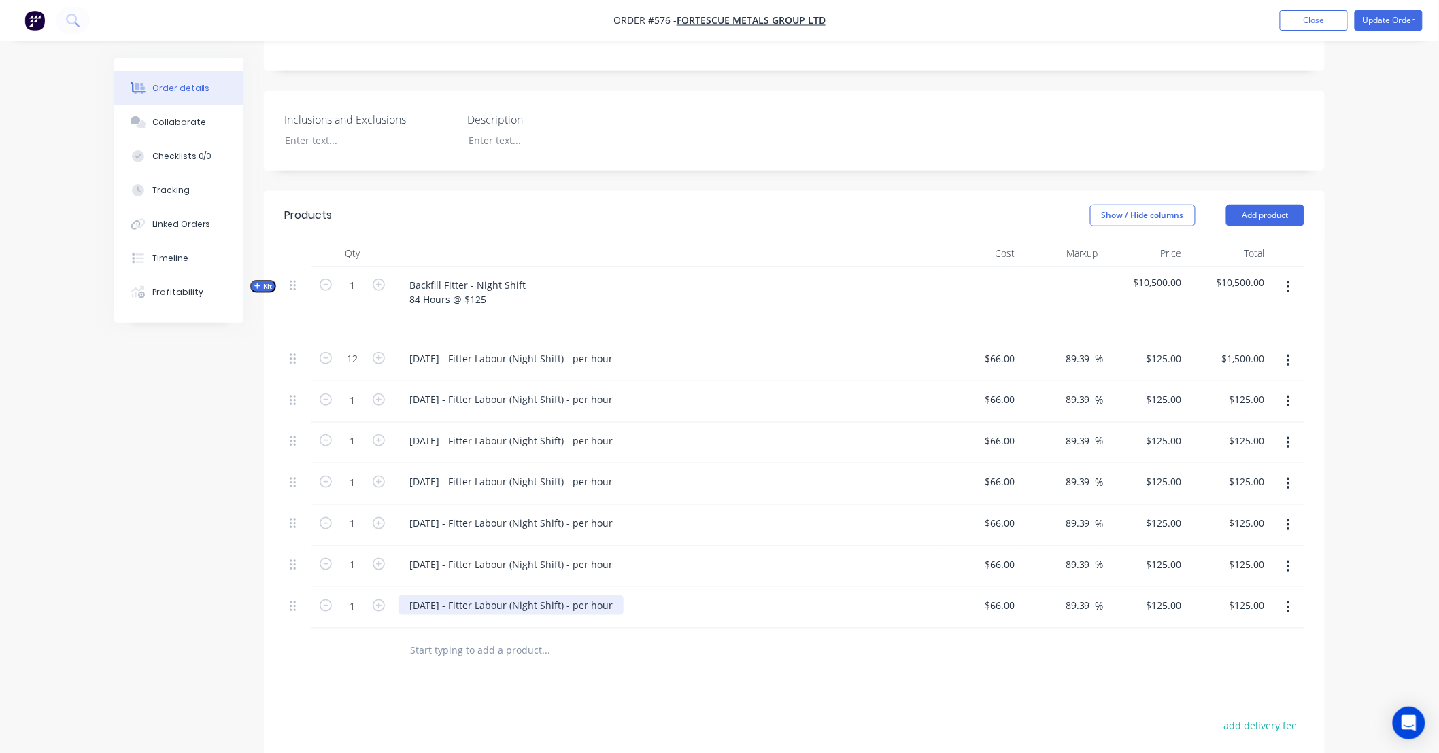
click at [498, 596] on div "24/09/25 - Fitter Labour (Night Shift) - per hour" at bounding box center [510, 606] width 225 height 20
paste div
click at [419, 596] on div "24/09/25 - Fitter Labour (Night Shift) - per hour" at bounding box center [510, 606] width 225 height 20
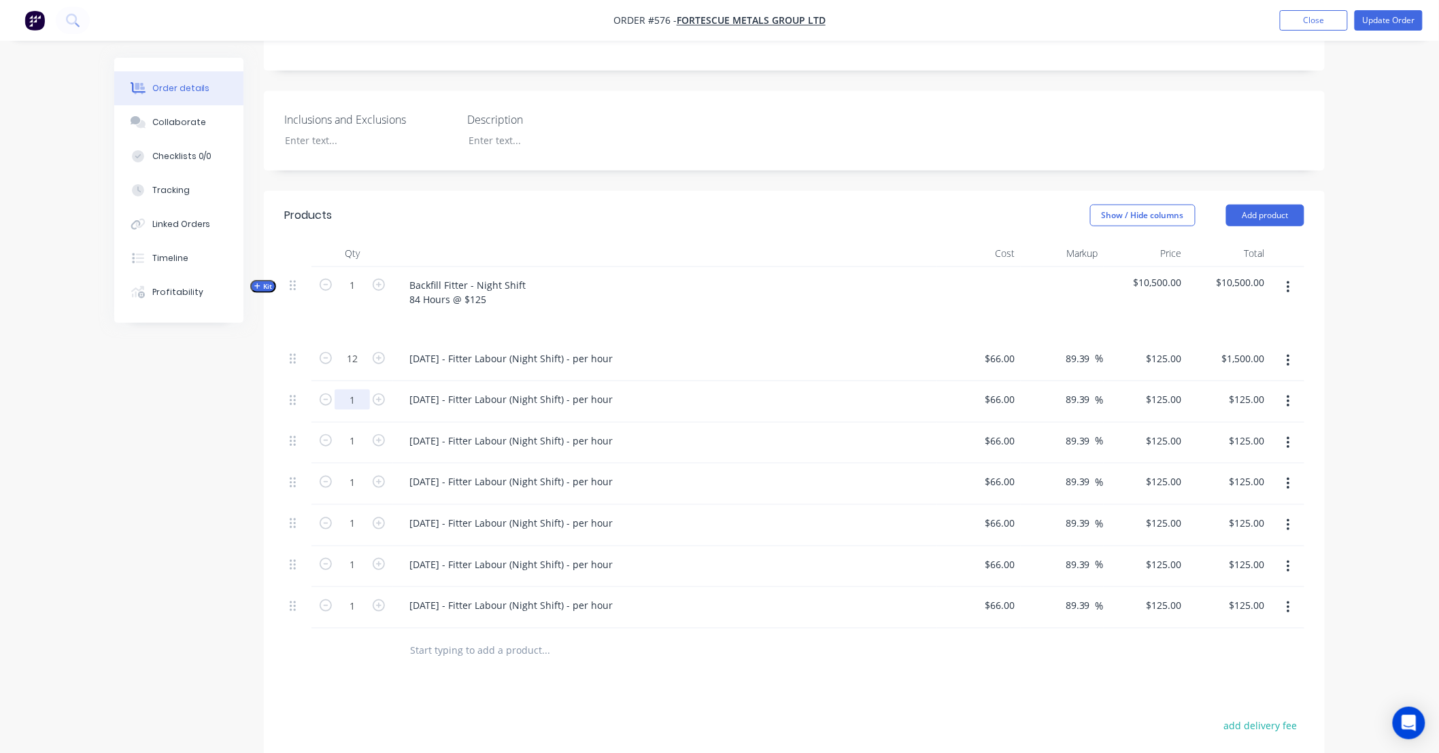
click at [368, 390] on input "1" at bounding box center [352, 400] width 35 height 20
type input "12"
type input "$1,500.00"
click at [359, 431] on input "1" at bounding box center [352, 441] width 35 height 20
type input "12"
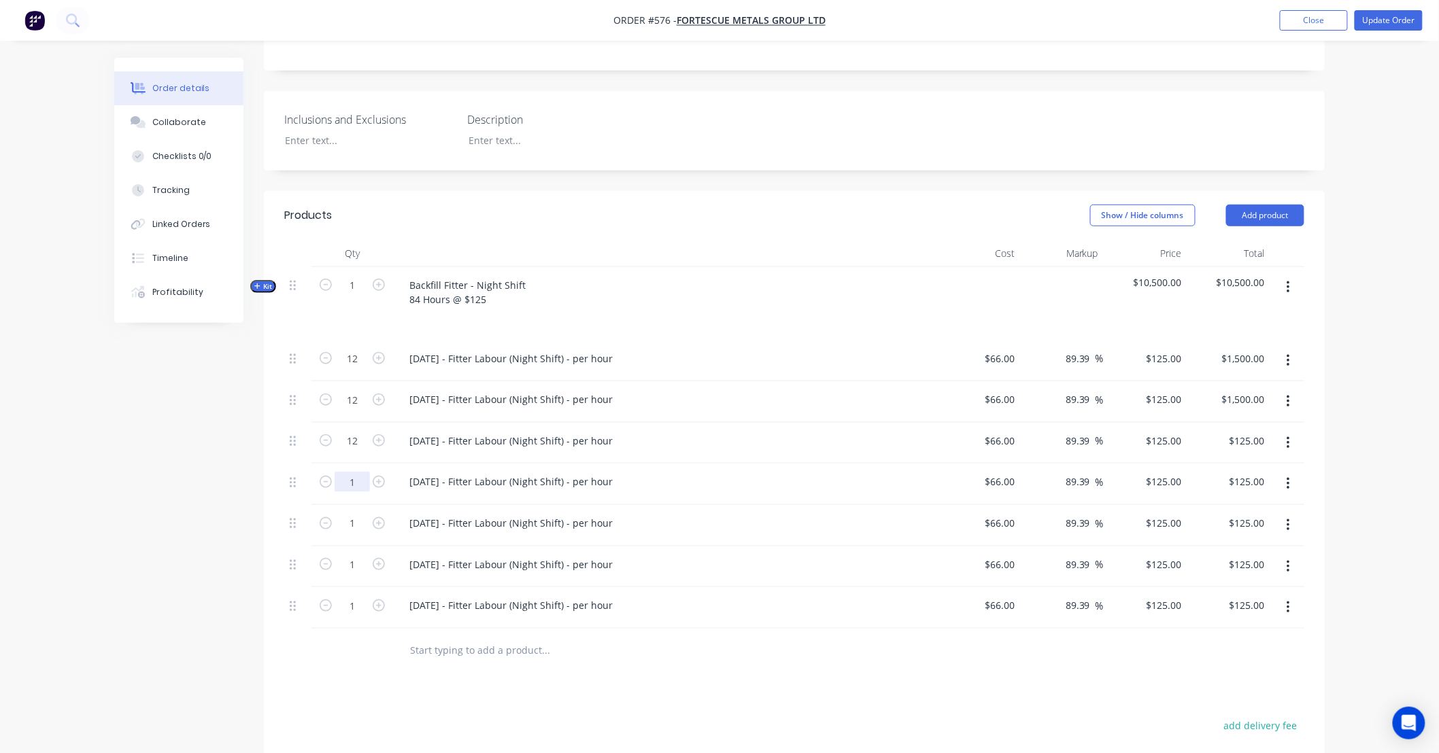
type input "$1,500.00"
click at [361, 472] on input "1" at bounding box center [352, 482] width 35 height 20
type input "12"
type input "$1,500.00"
click at [356, 513] on input "1" at bounding box center [352, 523] width 35 height 20
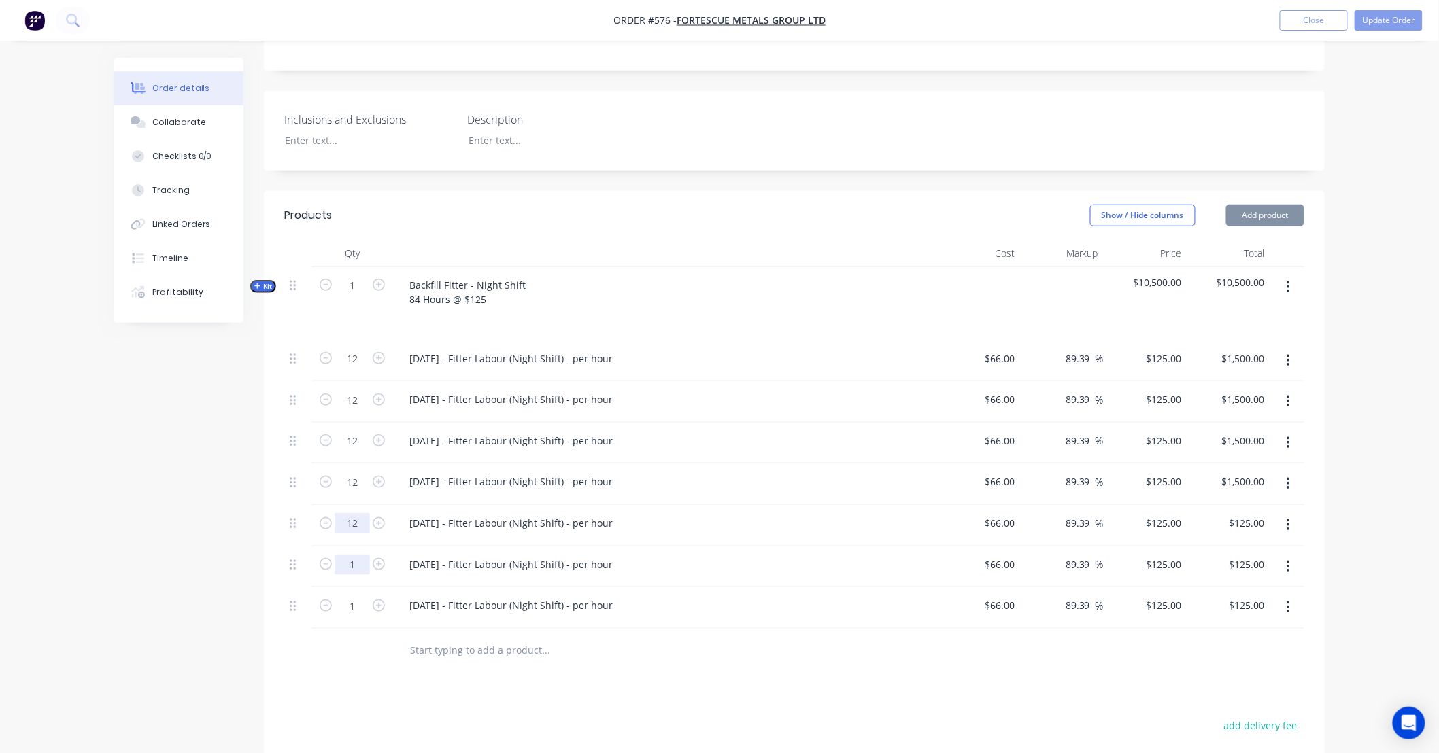
type input "12"
type input "$1,500.00"
click at [359, 555] on input "1" at bounding box center [352, 565] width 35 height 20
type input "12"
type input "$1,500.00"
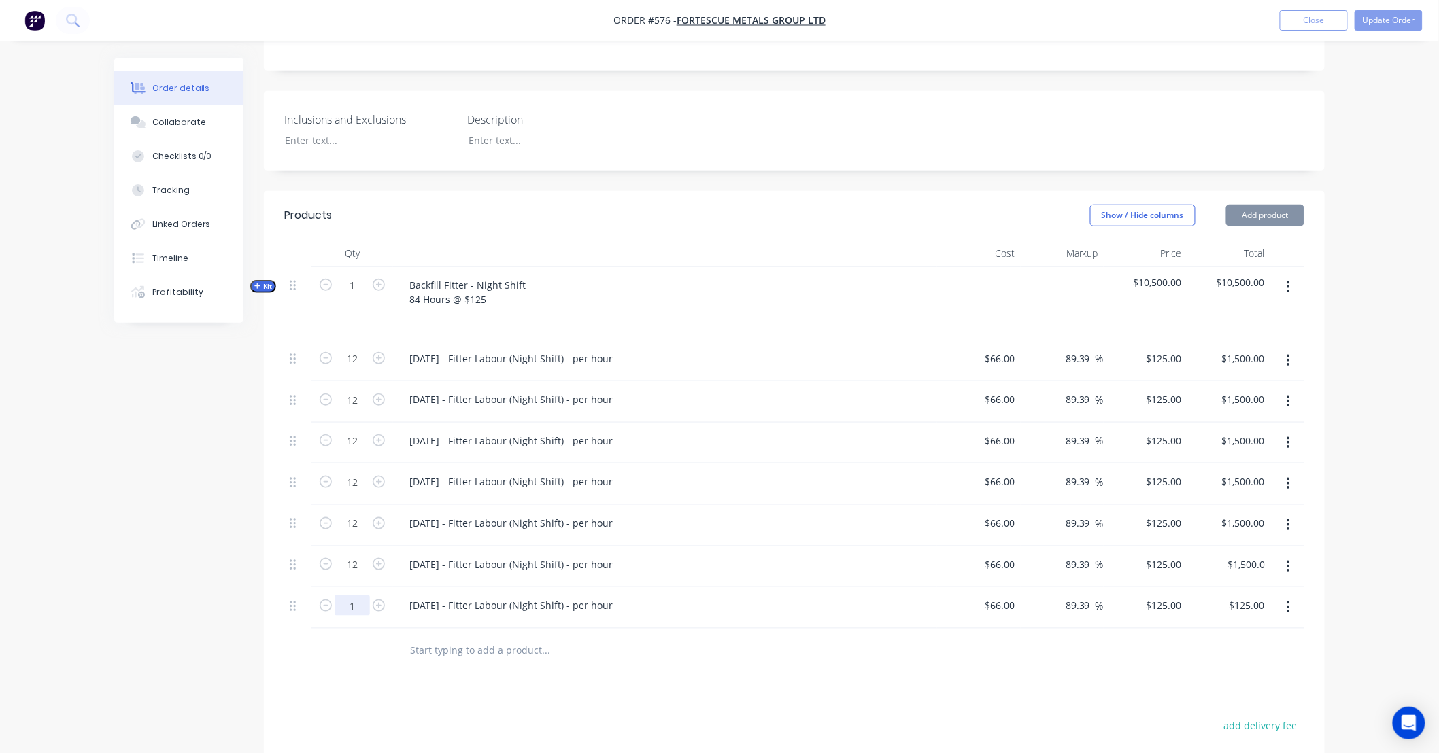
click at [354, 596] on input "1" at bounding box center [352, 606] width 35 height 20
type input "12"
type input "$1,500.00"
click at [268, 566] on div "Qty Cost Markup Price Total Kit 1 Backfill Fitter - Night Shift 84 Hours @ $125…" at bounding box center [794, 456] width 1061 height 433
drag, startPoint x: 268, startPoint y: 566, endPoint x: 229, endPoint y: 559, distance: 39.3
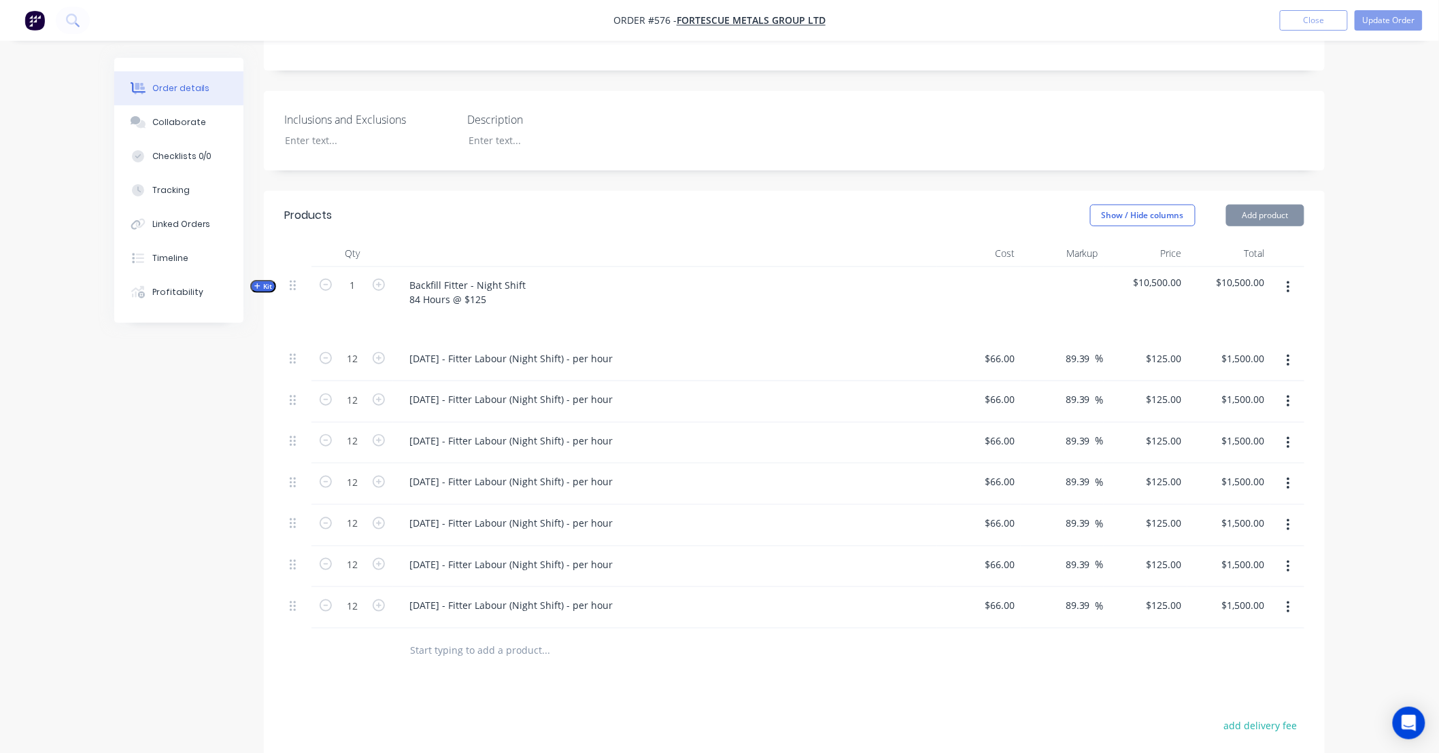
click at [229, 559] on div "Created by Leya Created 19/08/25 Required 24/09/25 Assigned to Add team member …" at bounding box center [719, 365] width 1210 height 1309
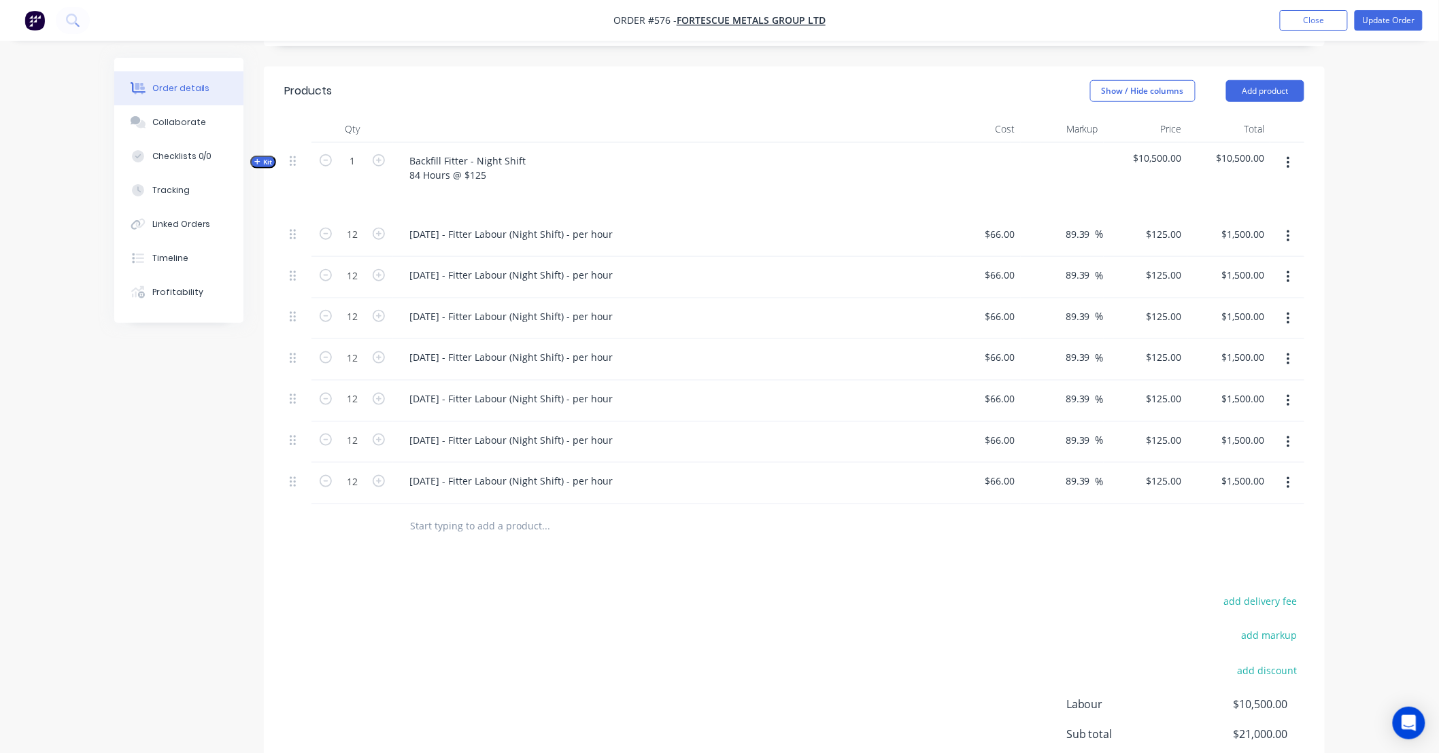
scroll to position [473, 0]
drag, startPoint x: 935, startPoint y: 560, endPoint x: 711, endPoint y: 531, distance: 226.3
drag, startPoint x: 711, startPoint y: 531, endPoint x: 589, endPoint y: 545, distance: 121.8
click at [589, 545] on div "Products Show / Hide columns Add product Qty Cost Markup Price Total Kit 1 Back…" at bounding box center [794, 469] width 1061 height 808
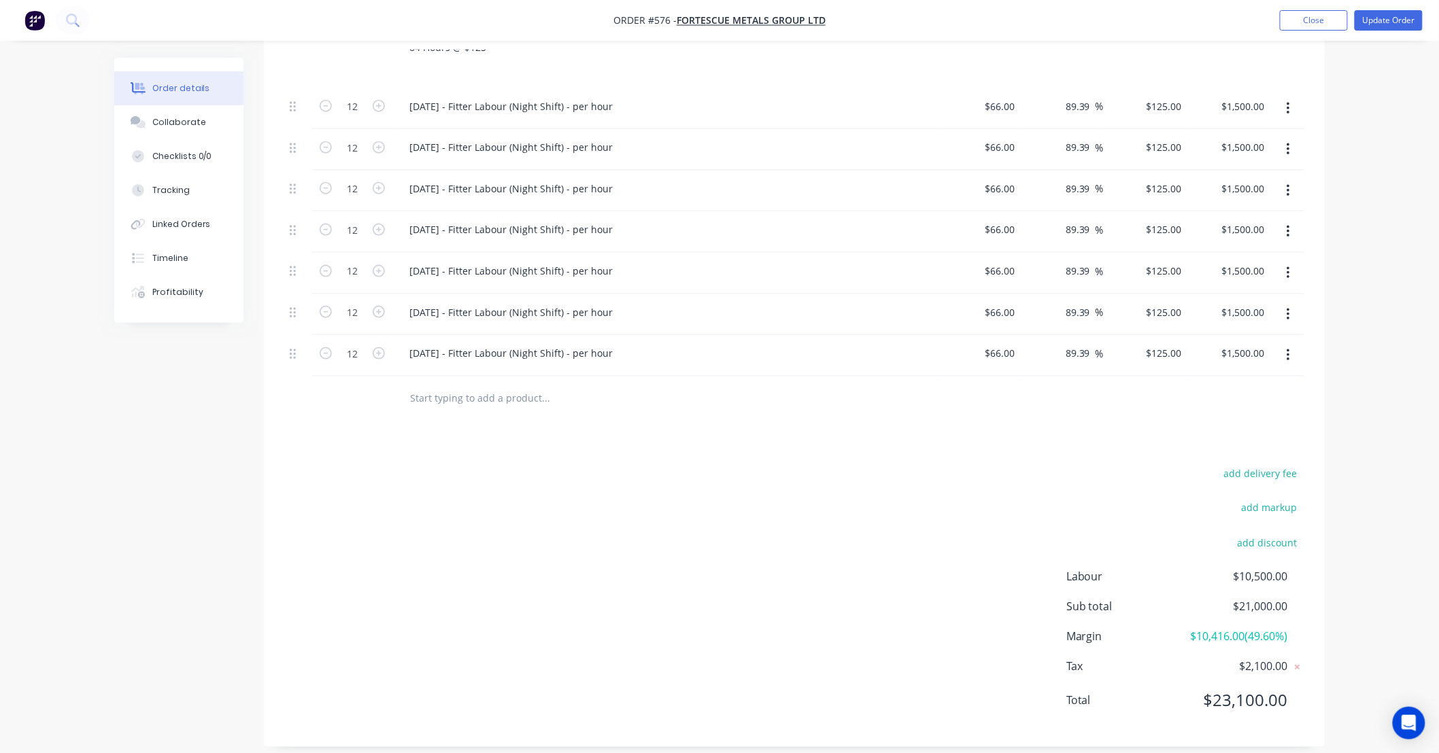
scroll to position [612, 0]
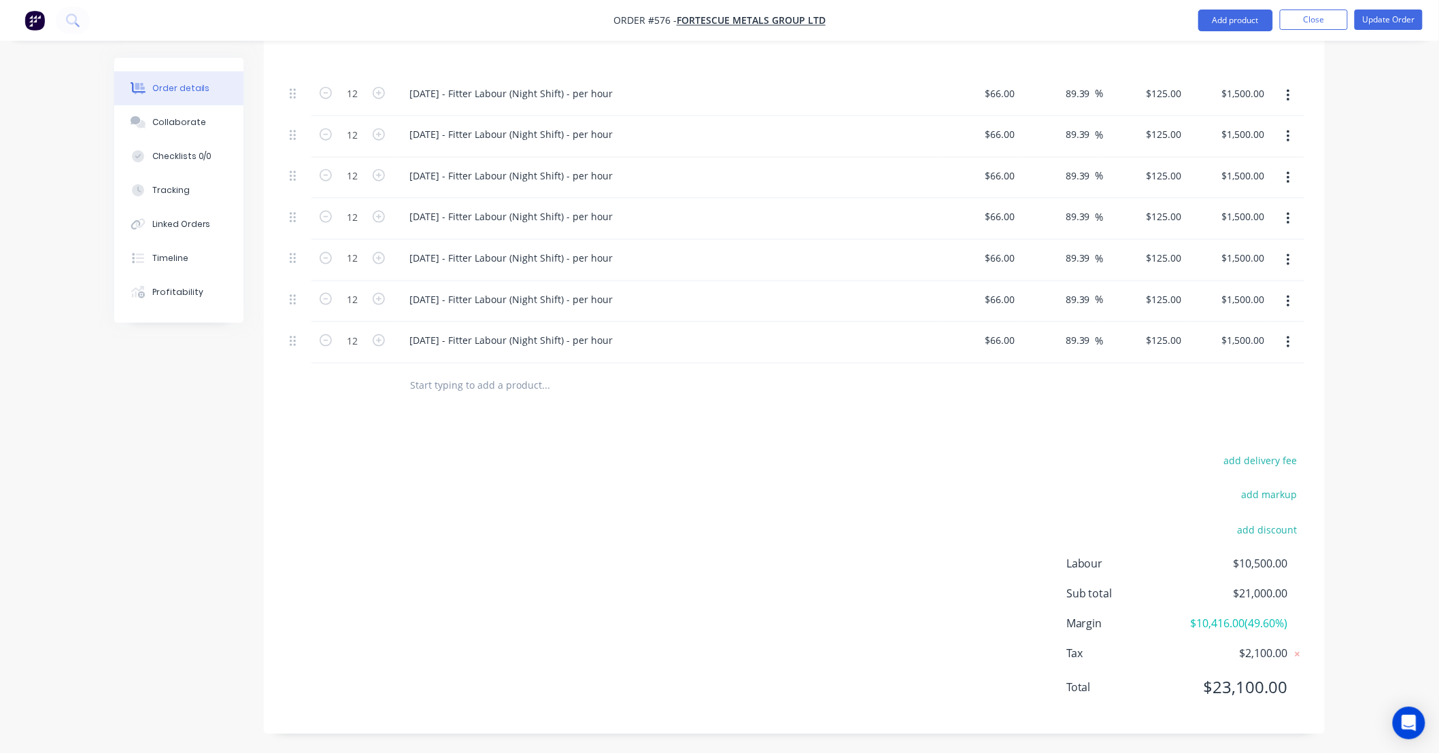
click at [1323, 483] on div "add delivery fee add markup add discount Labour $10,500.00 Sub total $21,000.00…" at bounding box center [794, 582] width 1061 height 262
click at [912, 451] on div "add delivery fee add markup add discount Labour $10,500.00 Sub total $21,000.00…" at bounding box center [794, 582] width 1020 height 262
click at [623, 429] on div "Products Show / Hide columns Add product Qty Cost Markup Price Total Kit 1 Back…" at bounding box center [794, 330] width 1061 height 808
drag, startPoint x: 623, startPoint y: 429, endPoint x: 521, endPoint y: 430, distance: 101.3
click at [507, 430] on div "Products Show / Hide columns Add product Qty Cost Markup Price Total Kit 1 Back…" at bounding box center [794, 330] width 1061 height 808
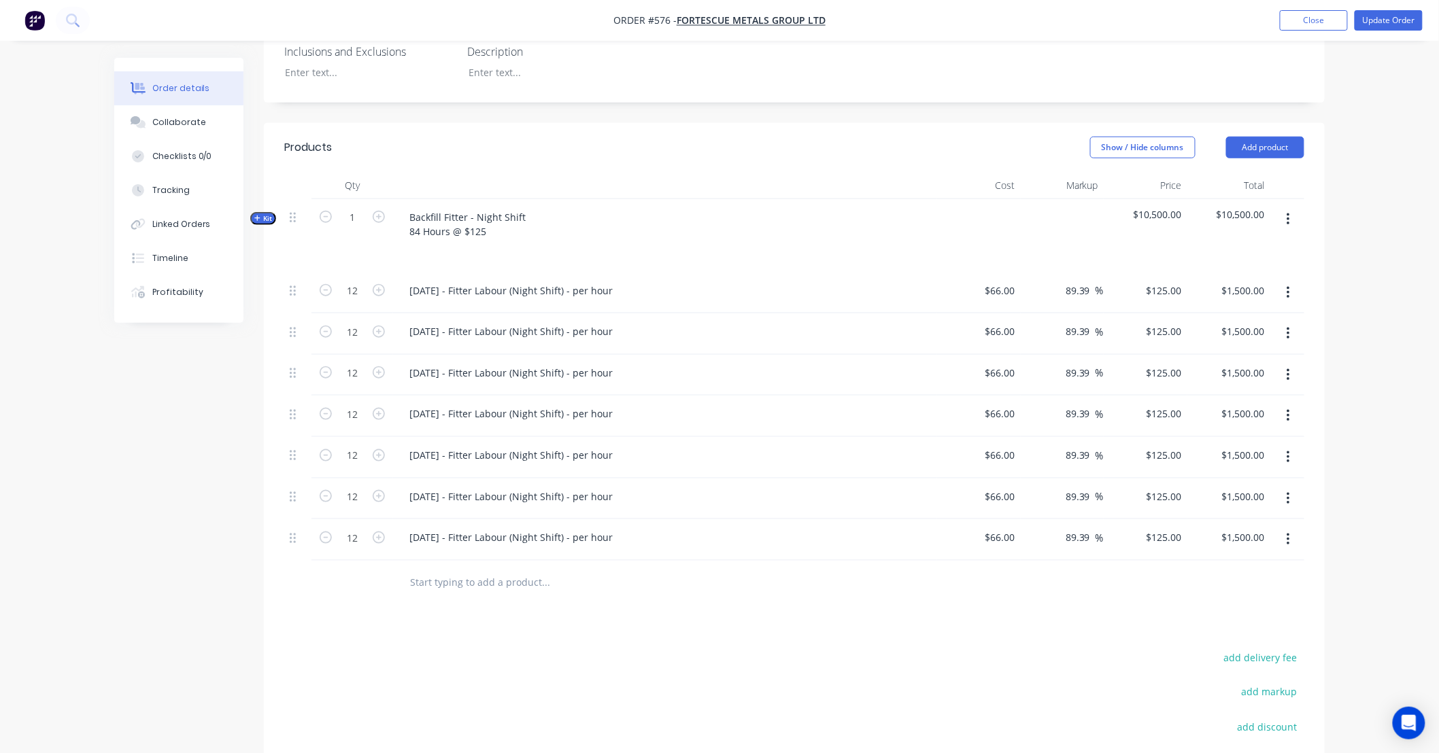
scroll to position [410, 0]
click at [1377, 400] on div "Order details Collaborate Checklists 0/0 Tracking Linked Orders Timeline Profit…" at bounding box center [719, 273] width 1439 height 1367
click at [1375, 361] on div "Order details Collaborate Checklists 0/0 Tracking Linked Orders Timeline Profit…" at bounding box center [719, 273] width 1439 height 1367
click at [1367, 328] on div "Order details Collaborate Checklists 0/0 Tracking Linked Orders Timeline Profit…" at bounding box center [719, 273] width 1439 height 1367
drag, startPoint x: 1367, startPoint y: 328, endPoint x: 1362, endPoint y: 290, distance: 38.4
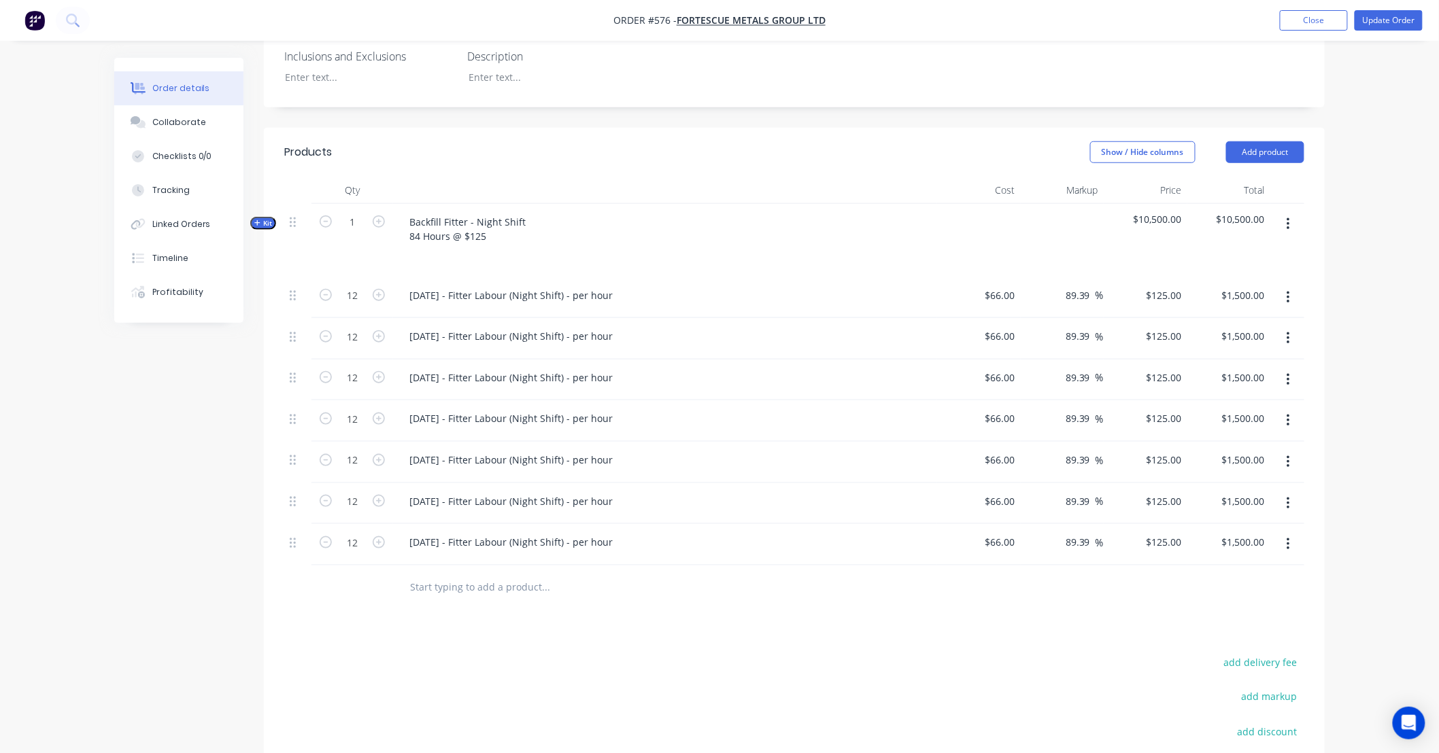
click at [1362, 290] on div "Order details Collaborate Checklists 0/0 Tracking Linked Orders Timeline Profit…" at bounding box center [719, 273] width 1439 height 1367
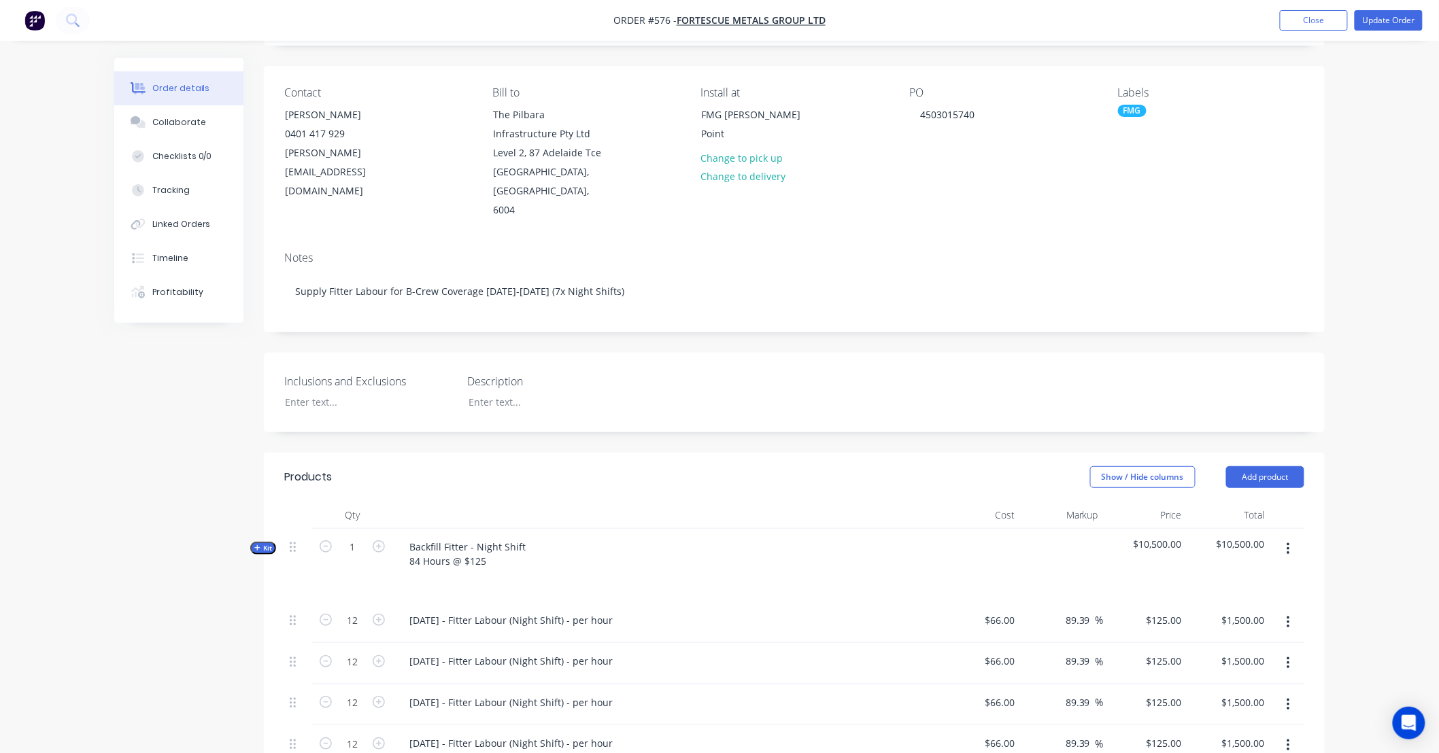
scroll to position [83, 0]
click at [1285, 539] on button "button" at bounding box center [1288, 551] width 32 height 24
click at [1266, 686] on div "Delete" at bounding box center [1239, 696] width 105 height 20
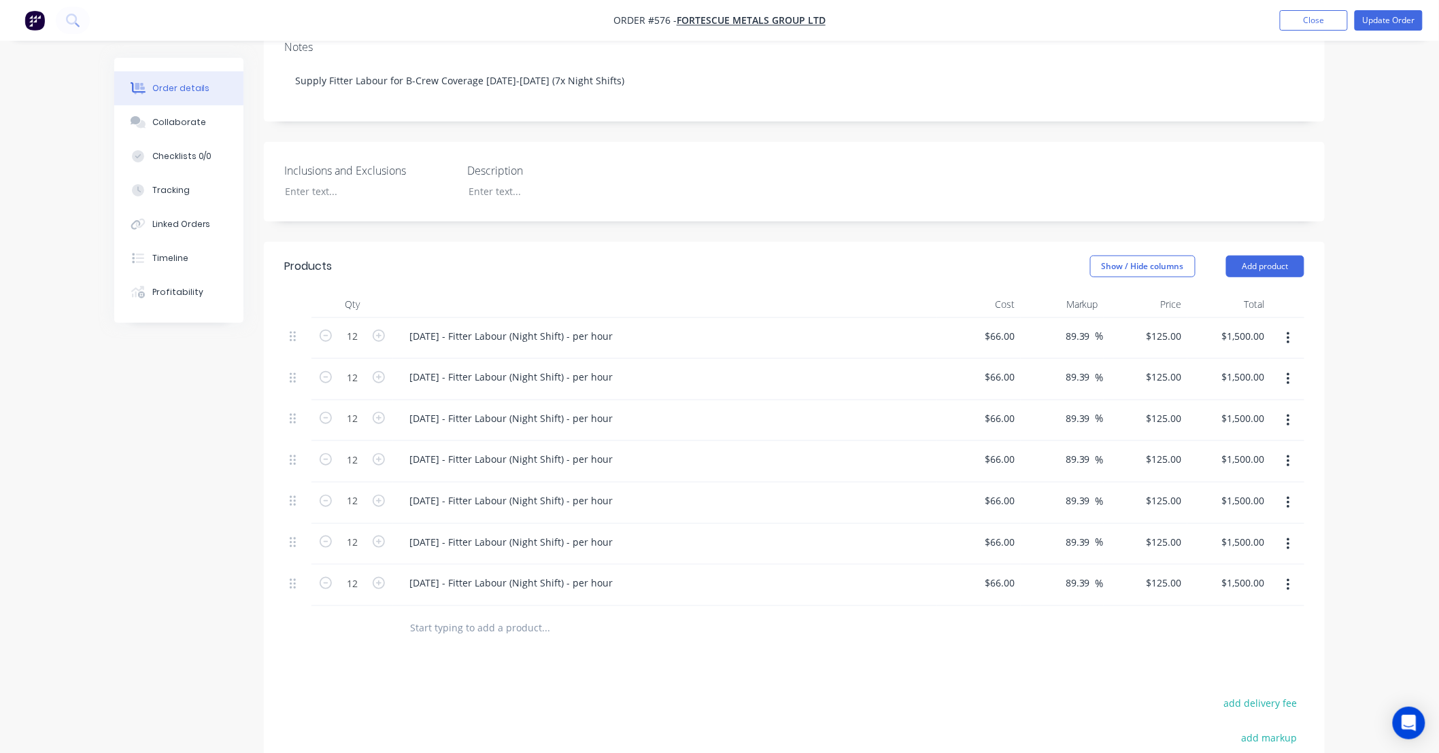
scroll to position [320, 0]
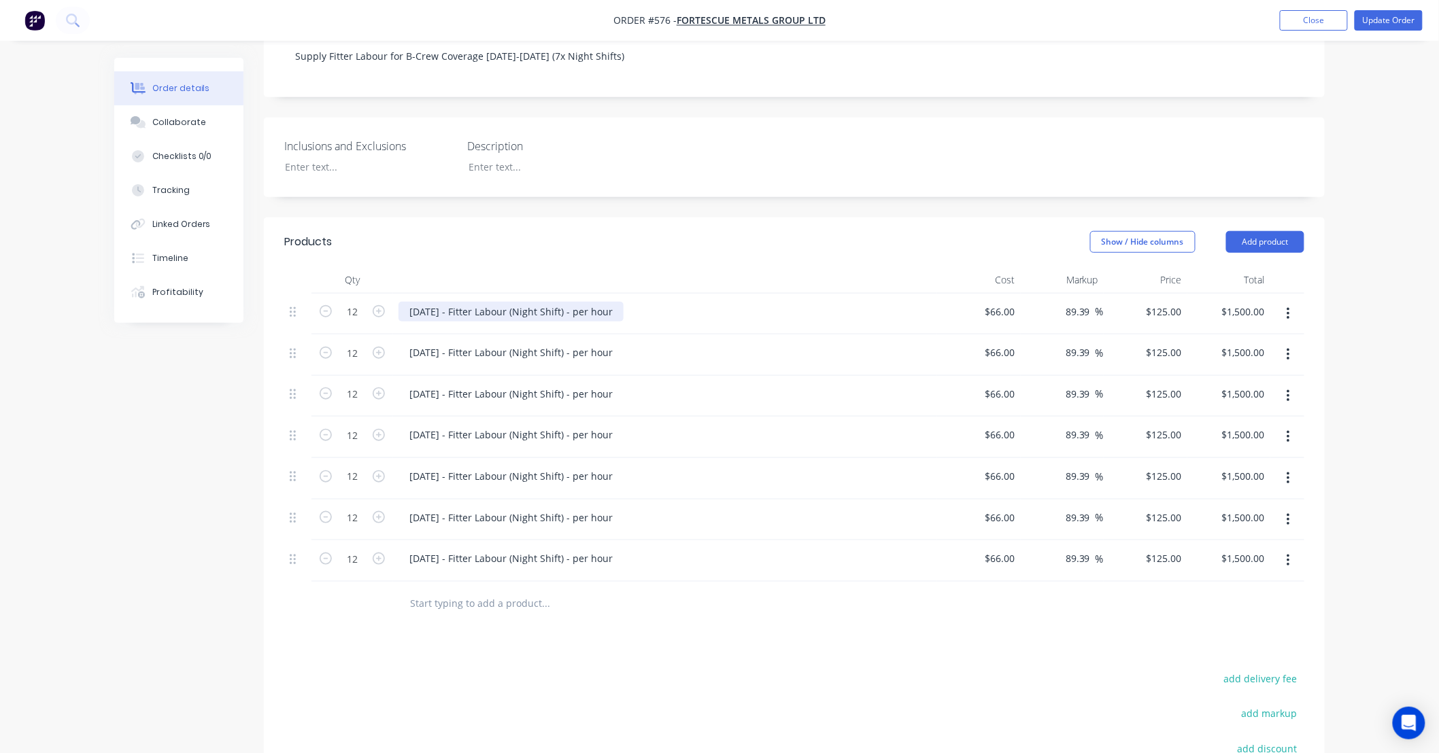
click at [456, 302] on div "24/09/25 - Fitter Labour (Night Shift) - per hour" at bounding box center [510, 312] width 225 height 20
click at [1391, 22] on button "Update Order" at bounding box center [1388, 20] width 68 height 20
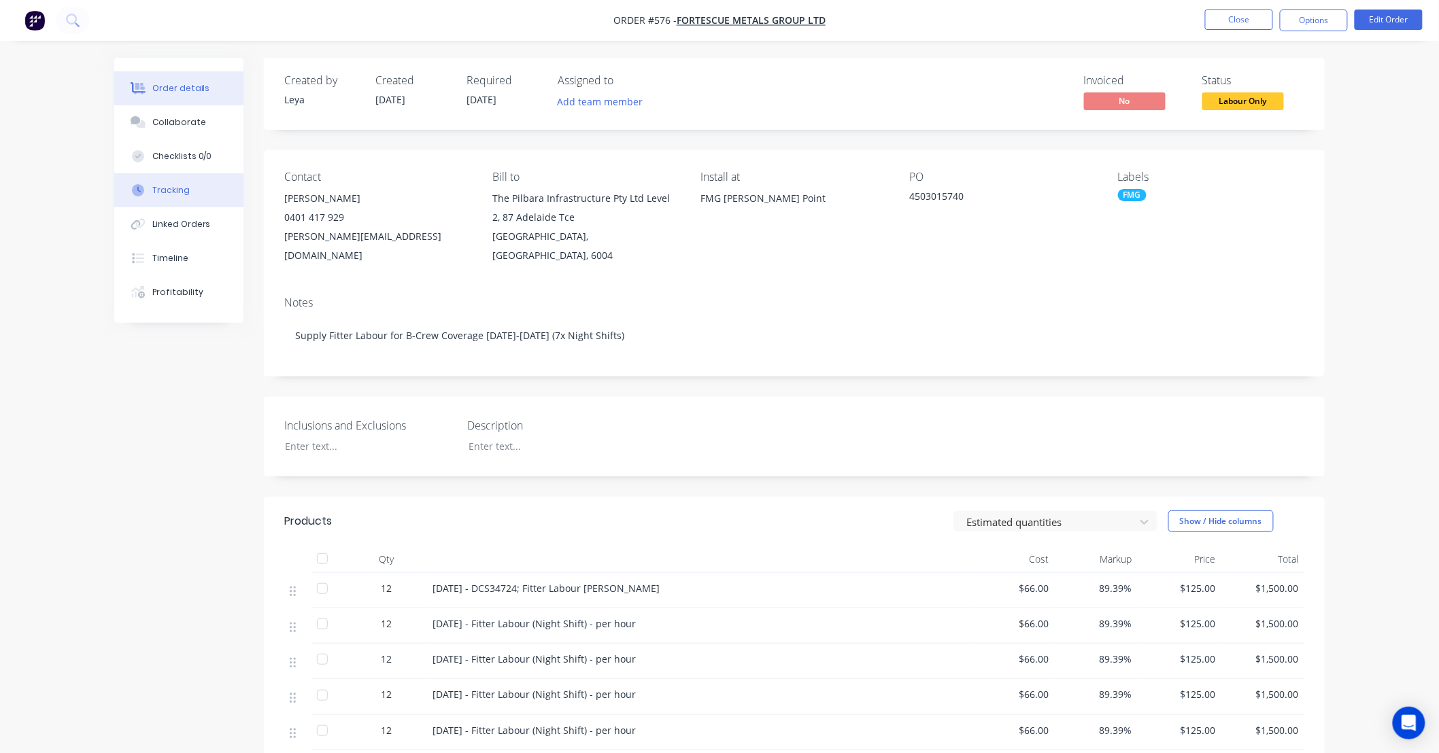
click at [189, 188] on button "Tracking" at bounding box center [178, 190] width 129 height 34
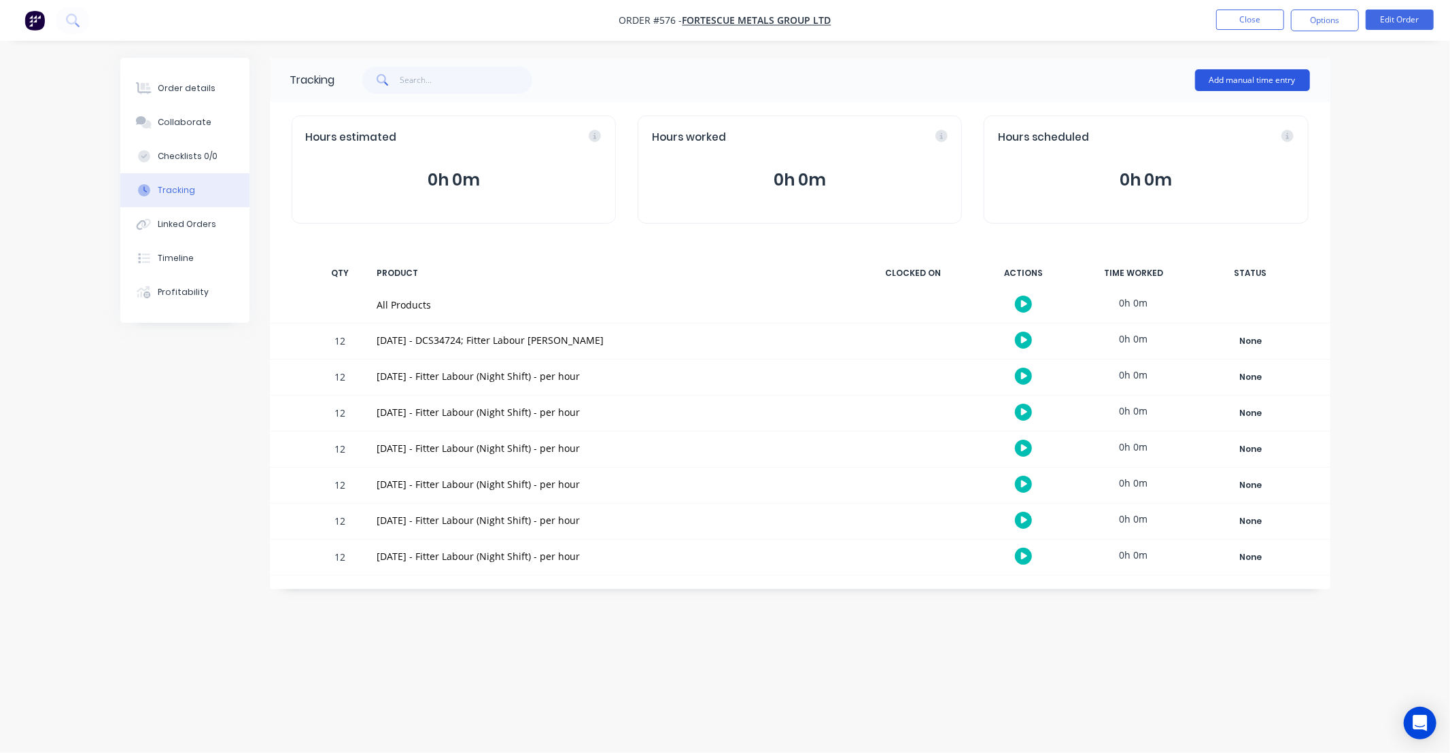
click at [1239, 85] on button "Add manual time entry" at bounding box center [1252, 80] width 115 height 22
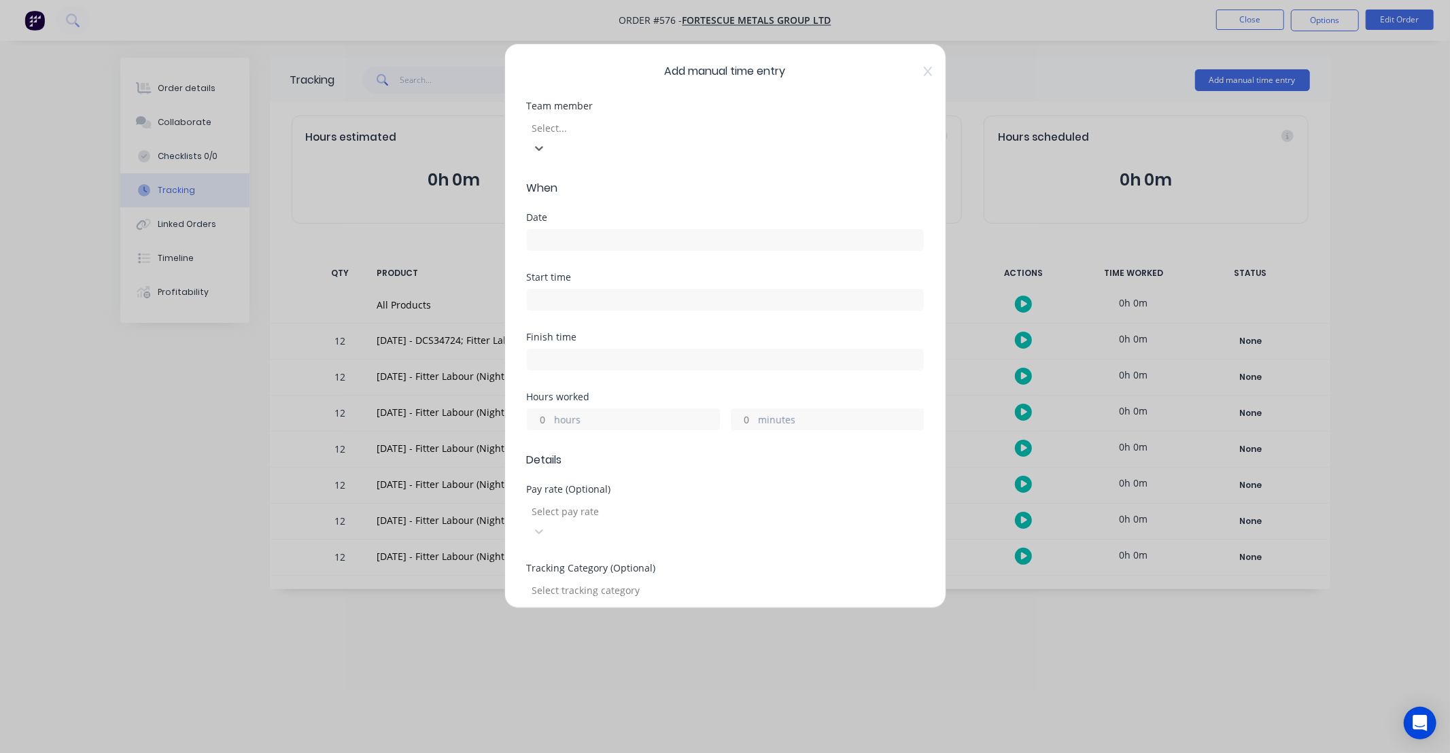
click at [598, 133] on div at bounding box center [629, 128] width 196 height 17
type input "jac"
click at [598, 753] on div "Jack Isherwood" at bounding box center [725, 765] width 1450 height 25
click at [608, 230] on input at bounding box center [726, 240] width 396 height 20
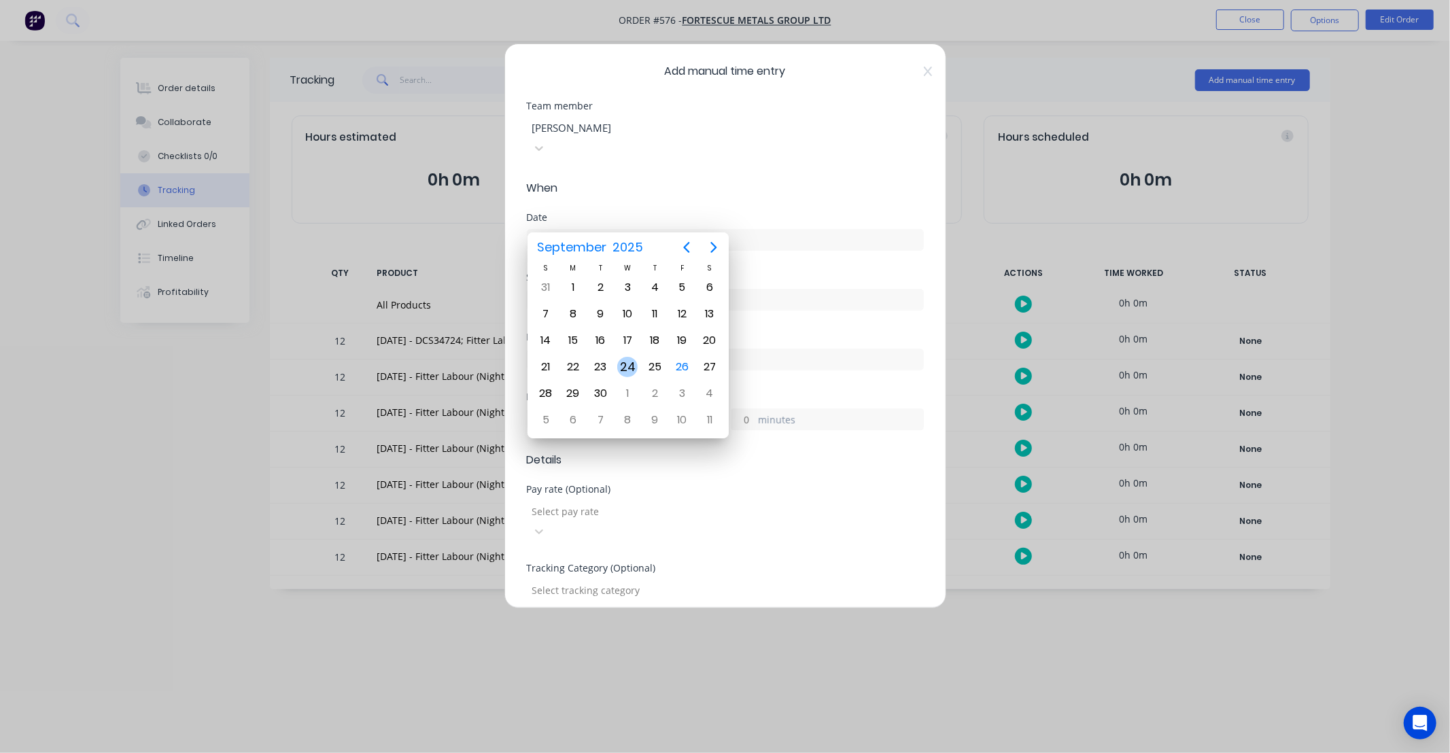
click at [623, 361] on div "24" at bounding box center [627, 367] width 20 height 20
type input "24/09/2025"
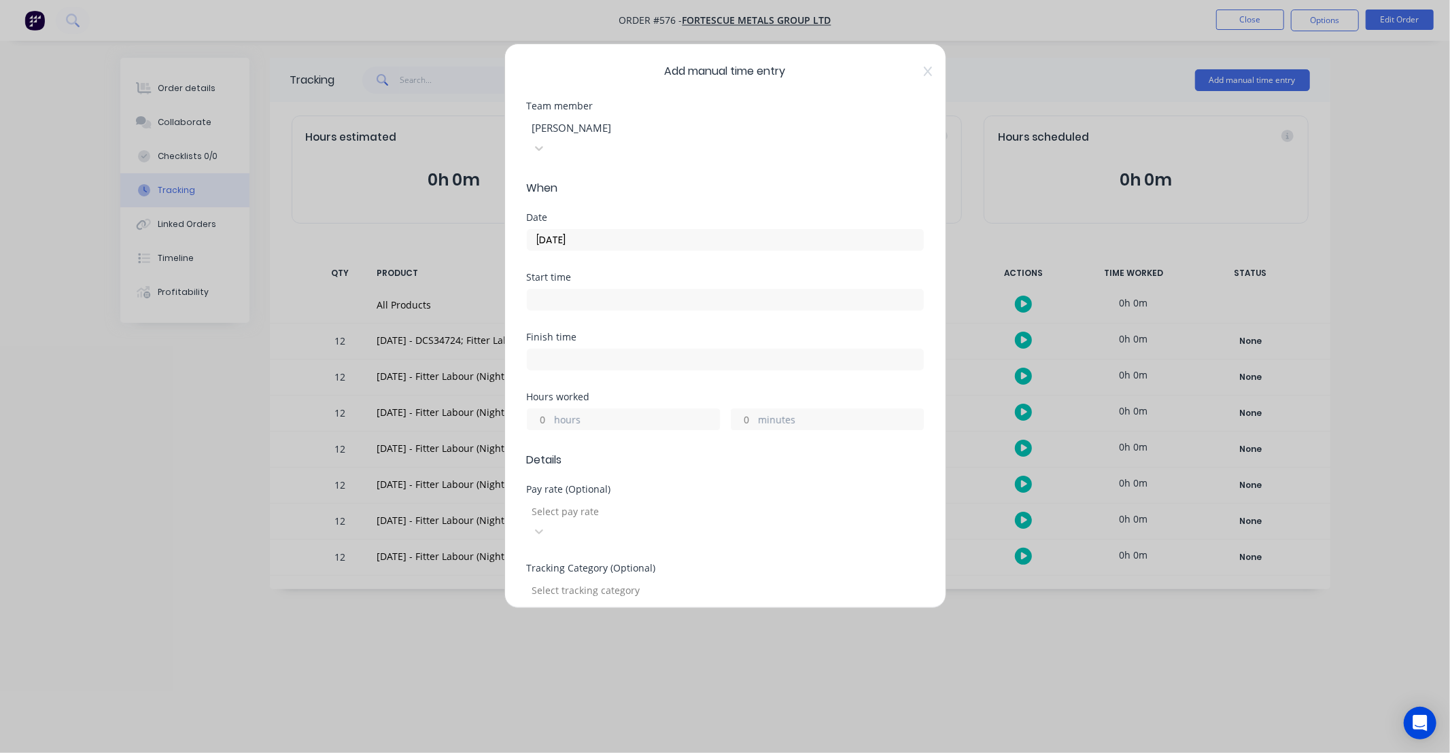
click at [647, 247] on div "Date 24/09/2025" at bounding box center [725, 243] width 397 height 60
click at [632, 247] on div "Date 24/09/2025" at bounding box center [725, 243] width 397 height 60
drag, startPoint x: 632, startPoint y: 247, endPoint x: 593, endPoint y: 245, distance: 39.5
click at [593, 245] on div "Date 24/09/2025" at bounding box center [725, 243] width 397 height 60
drag, startPoint x: 549, startPoint y: 398, endPoint x: 559, endPoint y: 398, distance: 10.2
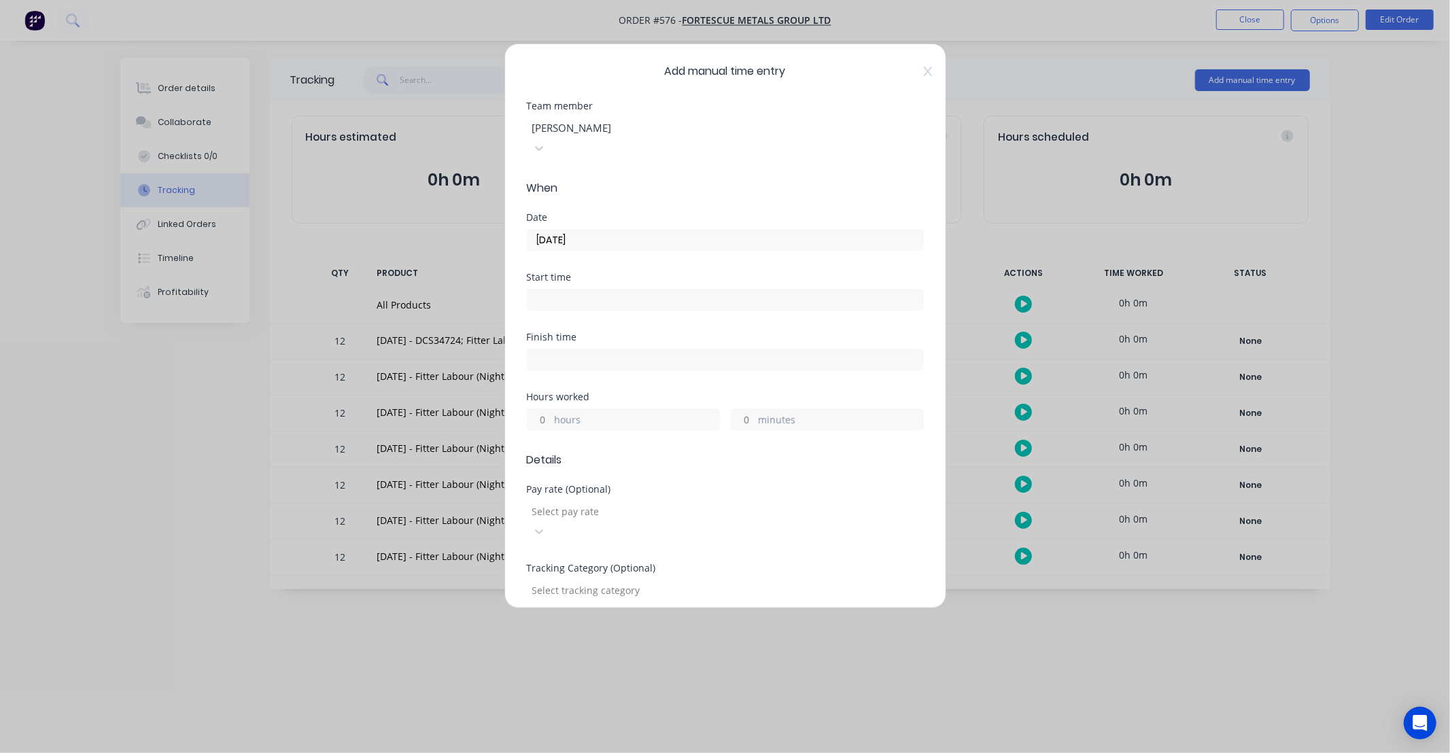
click at [549, 409] on input "hours" at bounding box center [540, 419] width 24 height 20
type input "12"
click at [650, 359] on div "Finish time" at bounding box center [725, 362] width 397 height 60
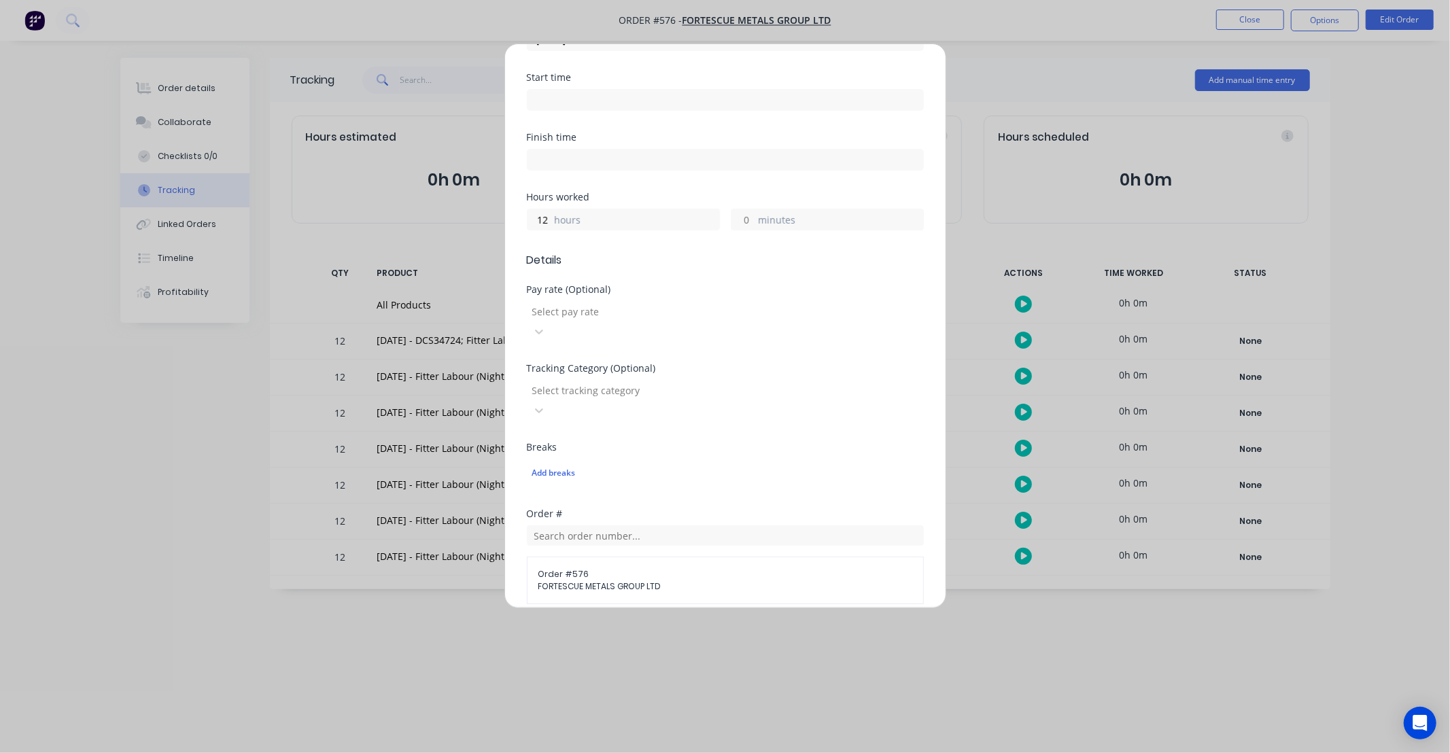
scroll to position [201, 0]
click at [641, 302] on div at bounding box center [629, 310] width 196 height 17
type input "ns"
click at [634, 753] on div "NS Hours Worked" at bounding box center [725, 765] width 1450 height 25
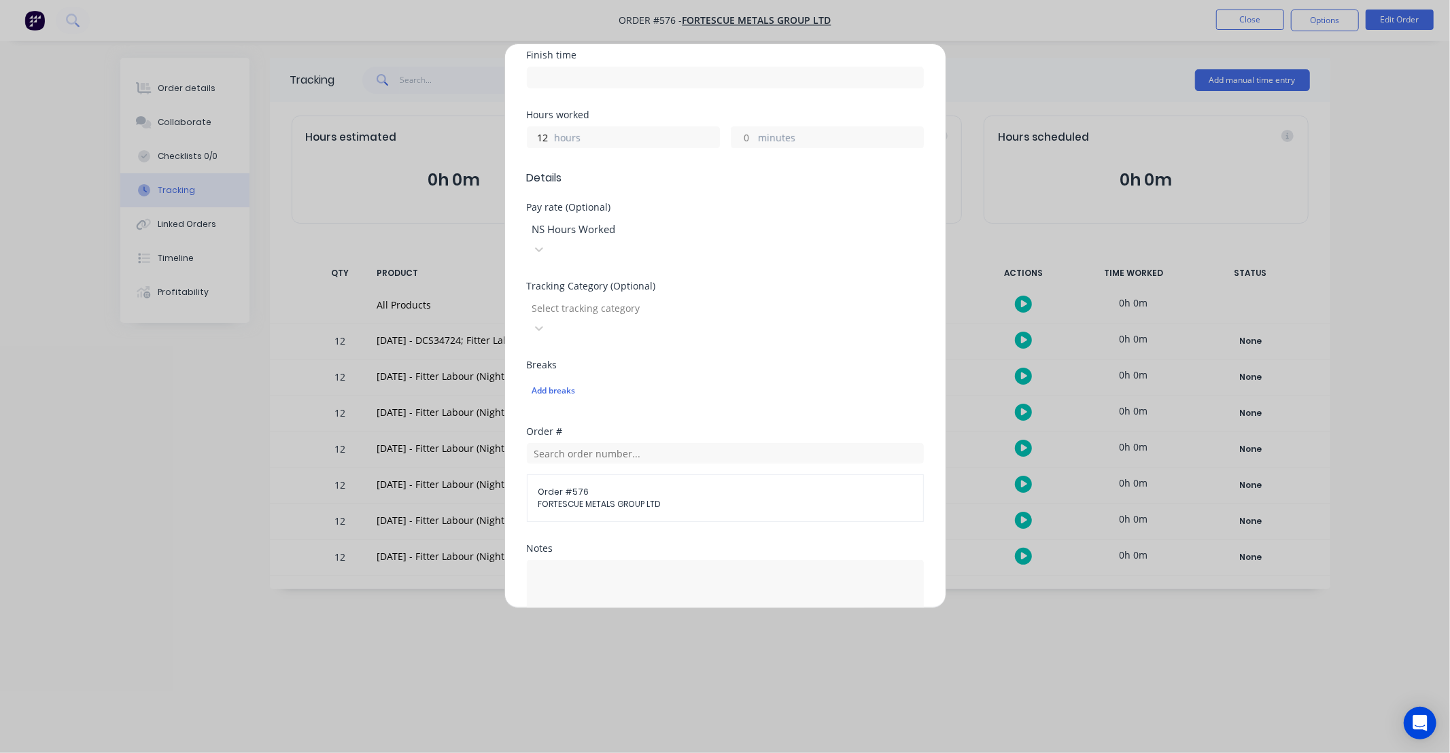
scroll to position [352, 0]
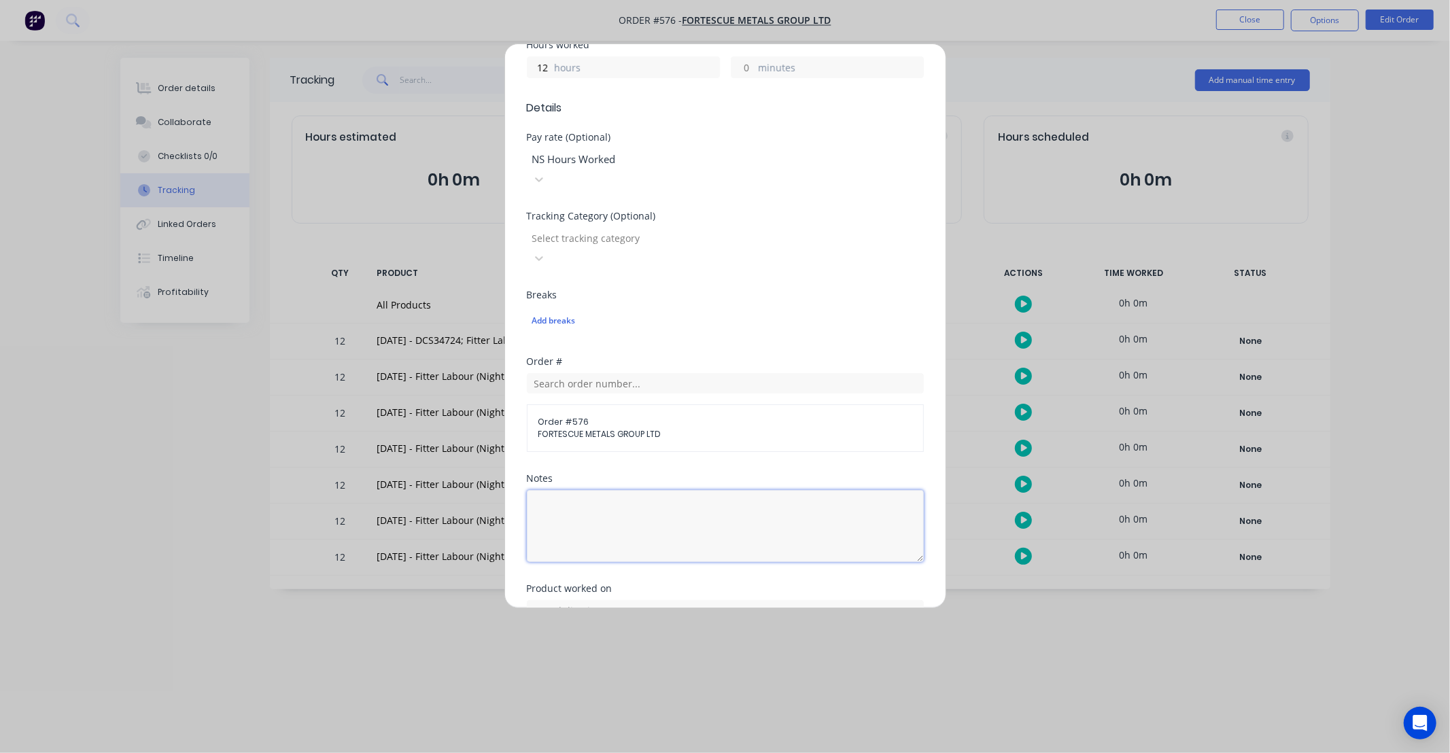
click at [808, 490] on textarea at bounding box center [725, 526] width 397 height 72
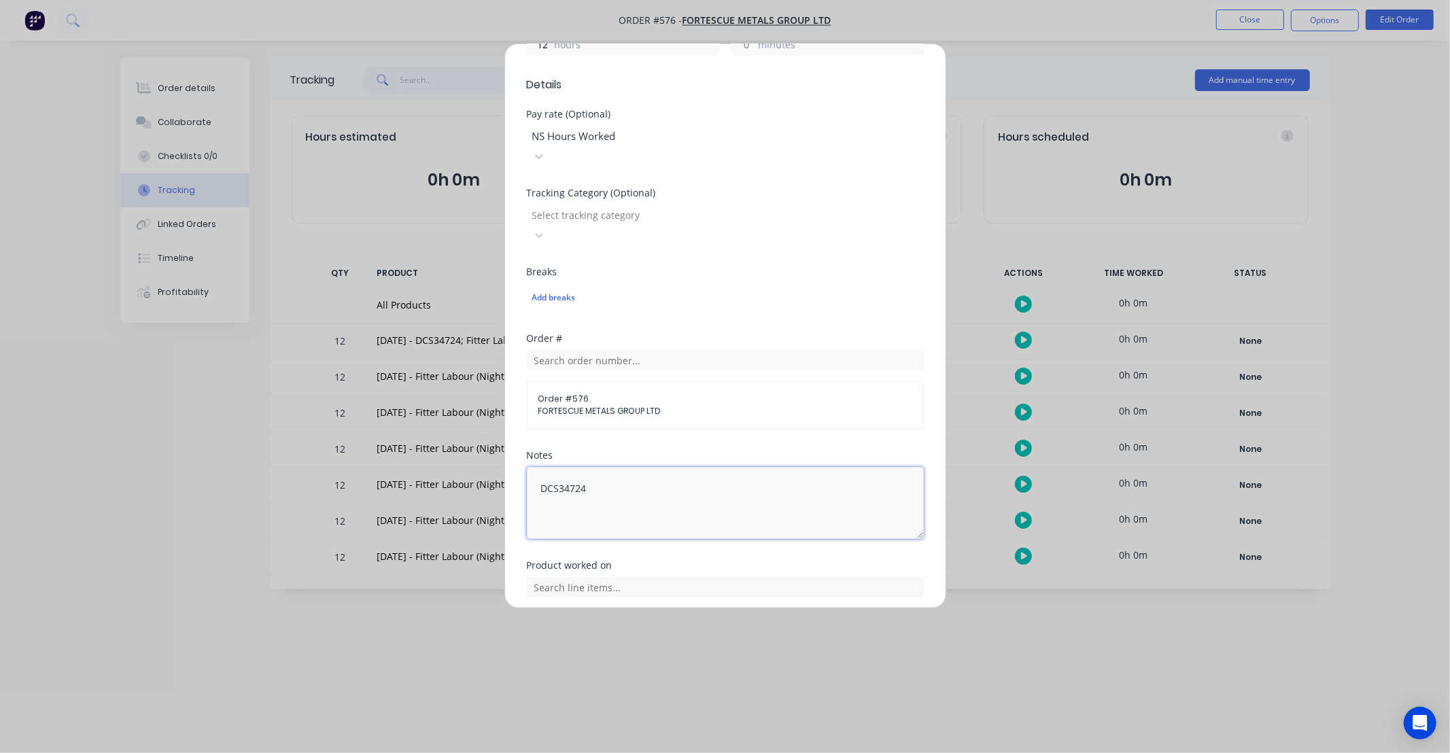
scroll to position [413, 0]
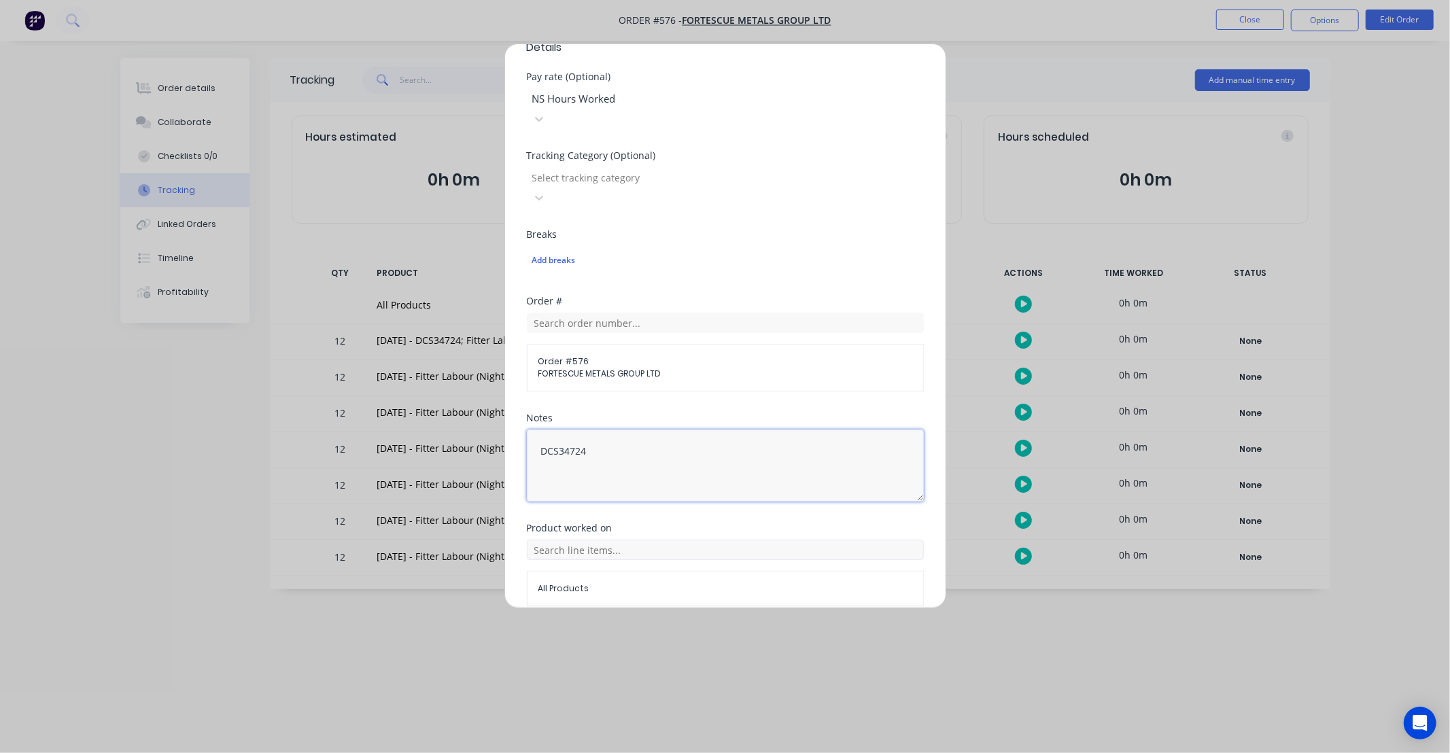
type textarea "DCS34724"
click at [745, 540] on input "text" at bounding box center [725, 550] width 397 height 20
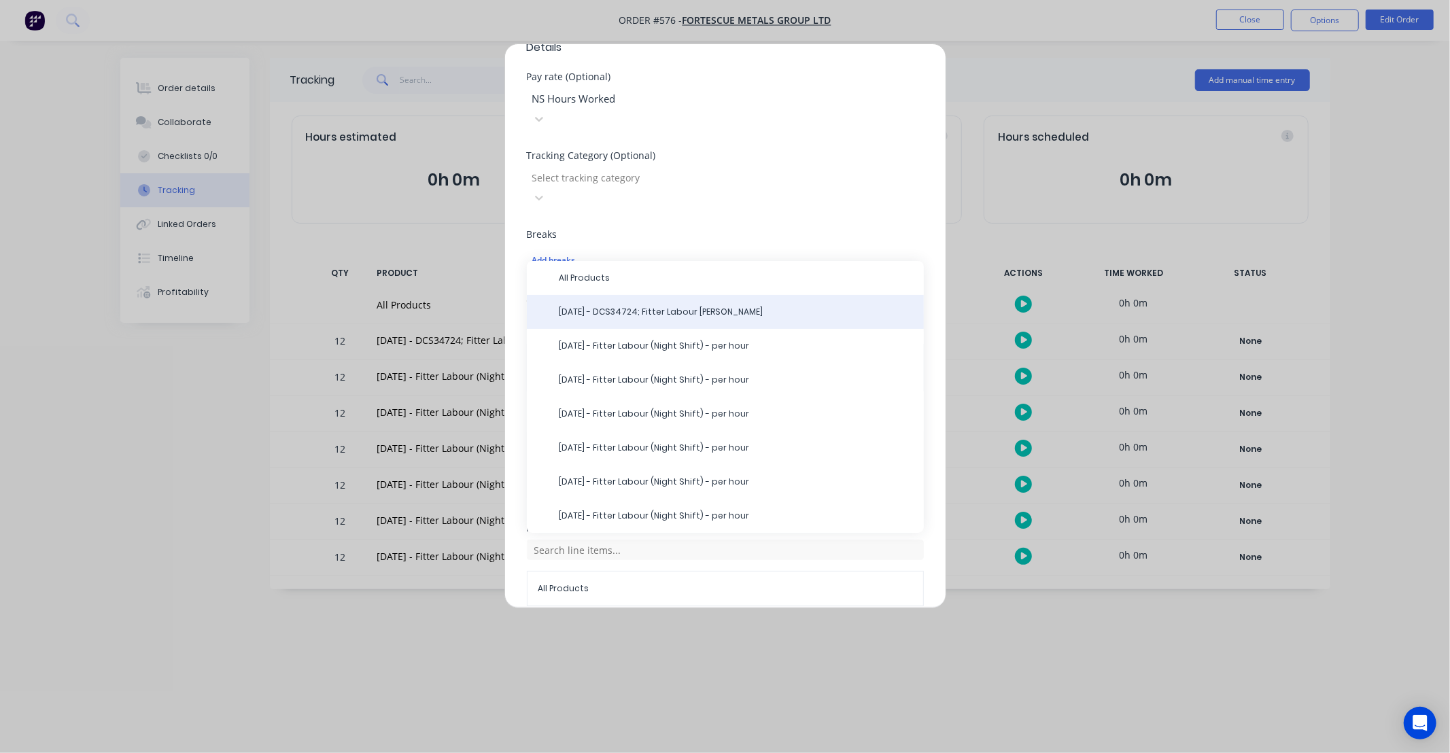
click at [626, 306] on span "24/09/25 - DCS34724; Fitter Labour NS-Jack" at bounding box center [737, 312] width 354 height 12
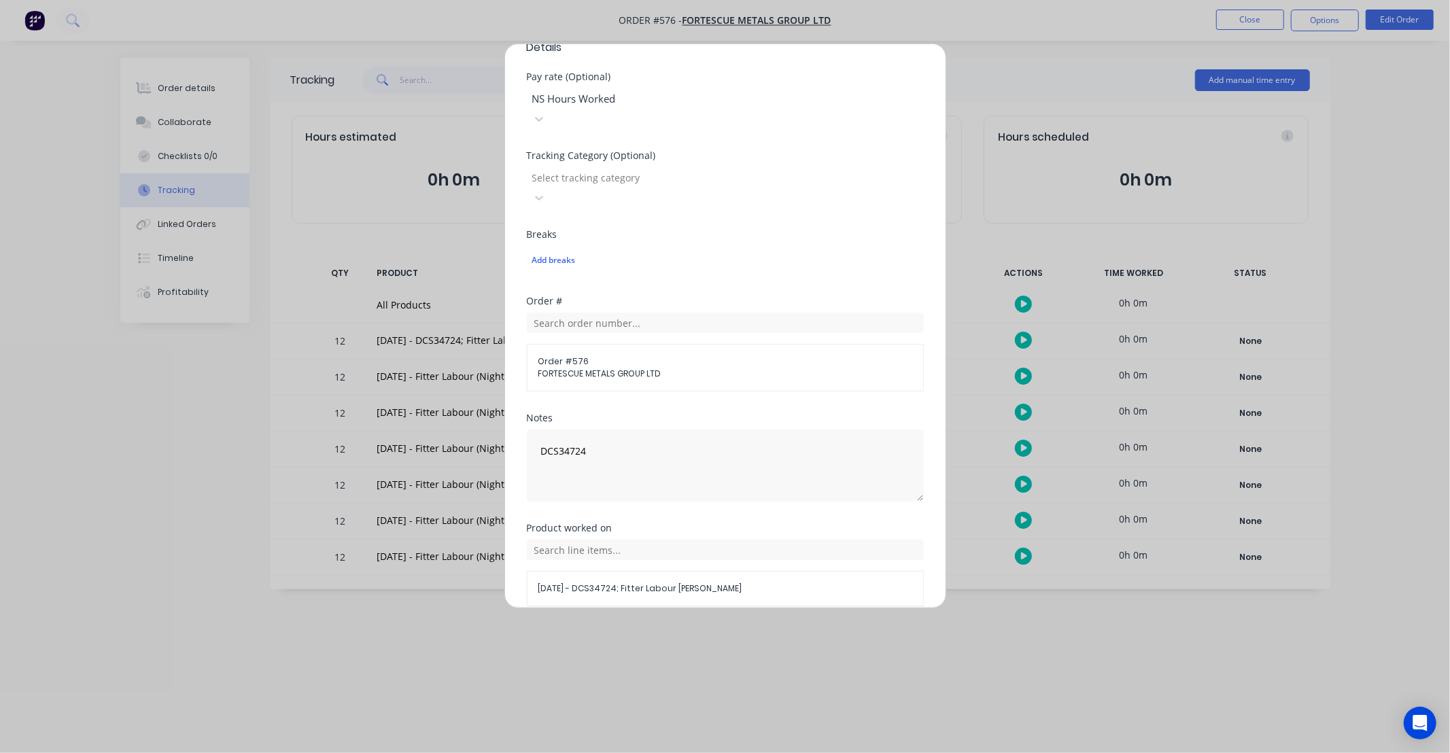
click at [696, 628] on button "Add manual time entry" at bounding box center [692, 639] width 115 height 22
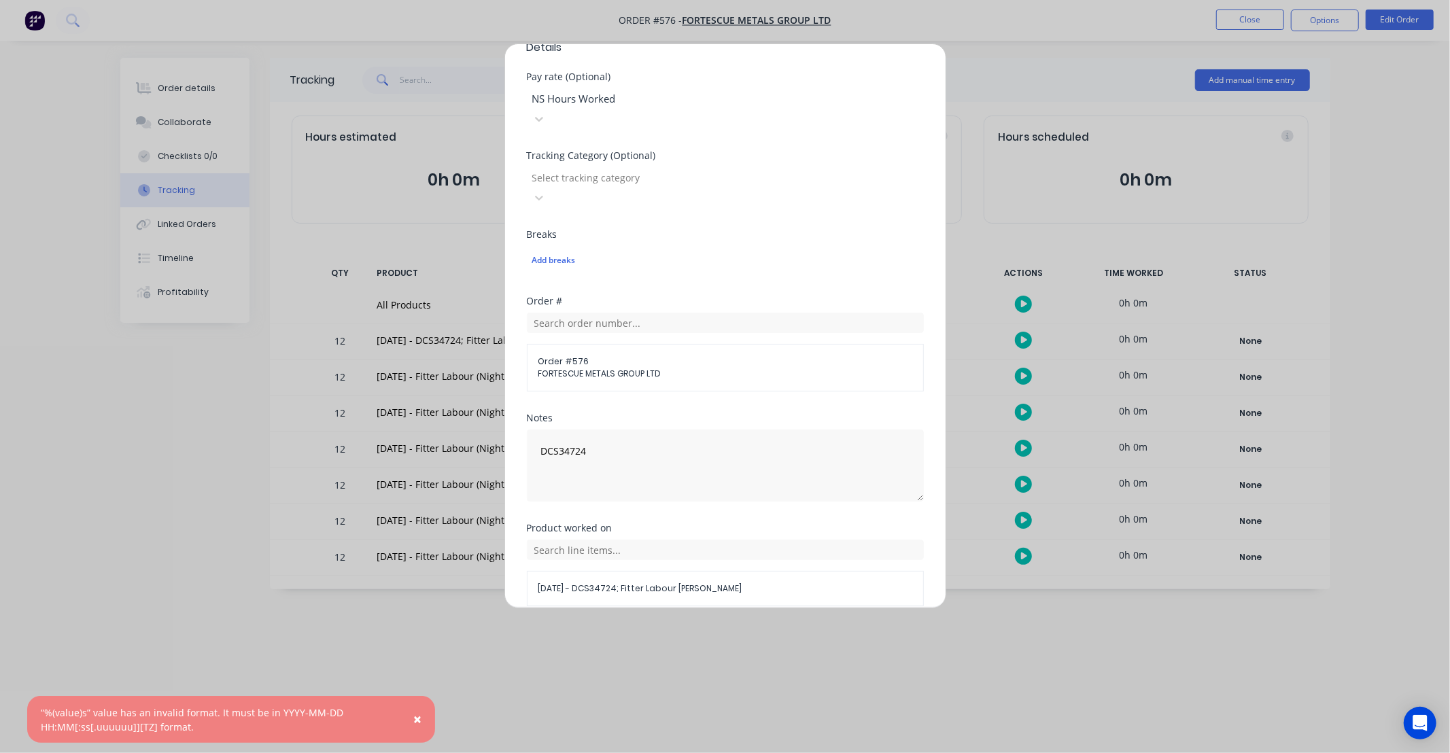
click at [795, 628] on button "Cancel" at bounding box center [788, 639] width 54 height 22
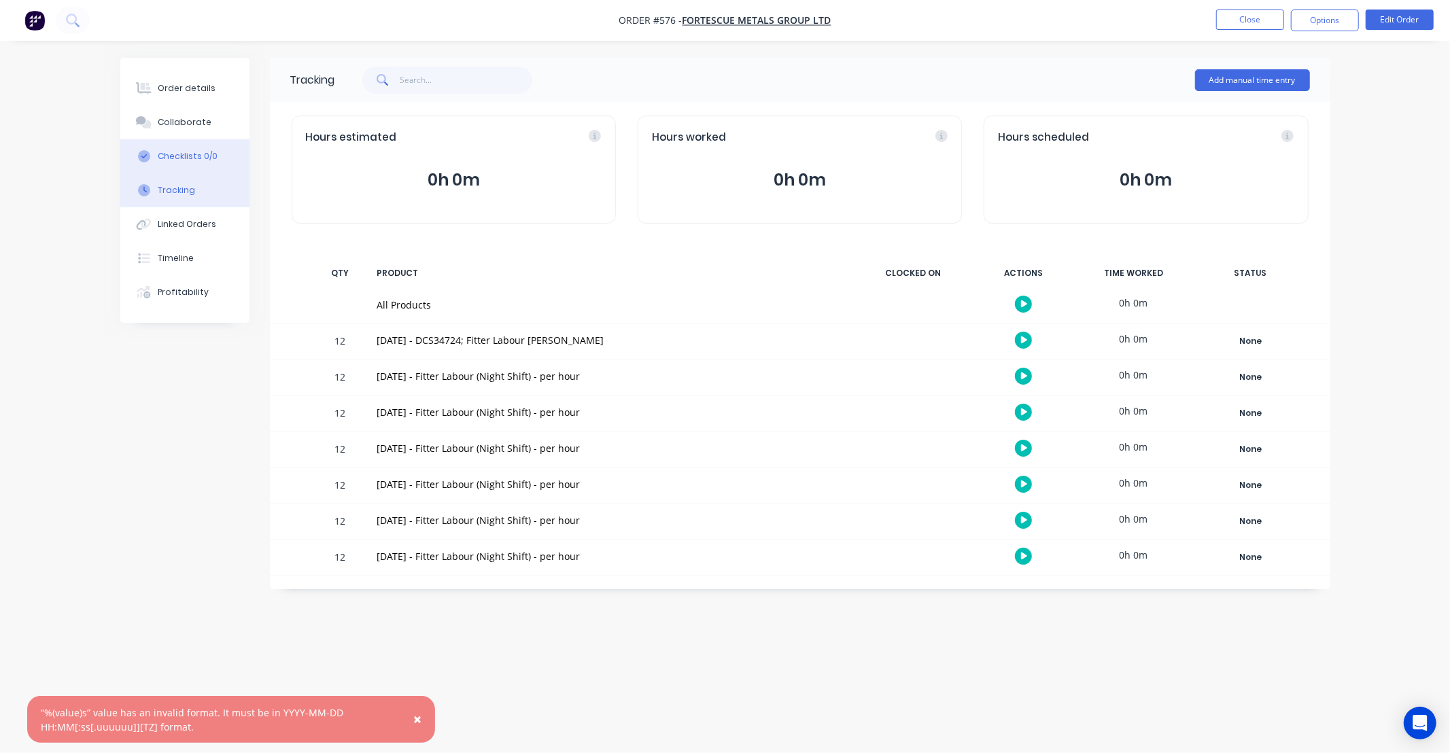
click at [188, 160] on div "Checklists 0/0" at bounding box center [188, 156] width 60 height 12
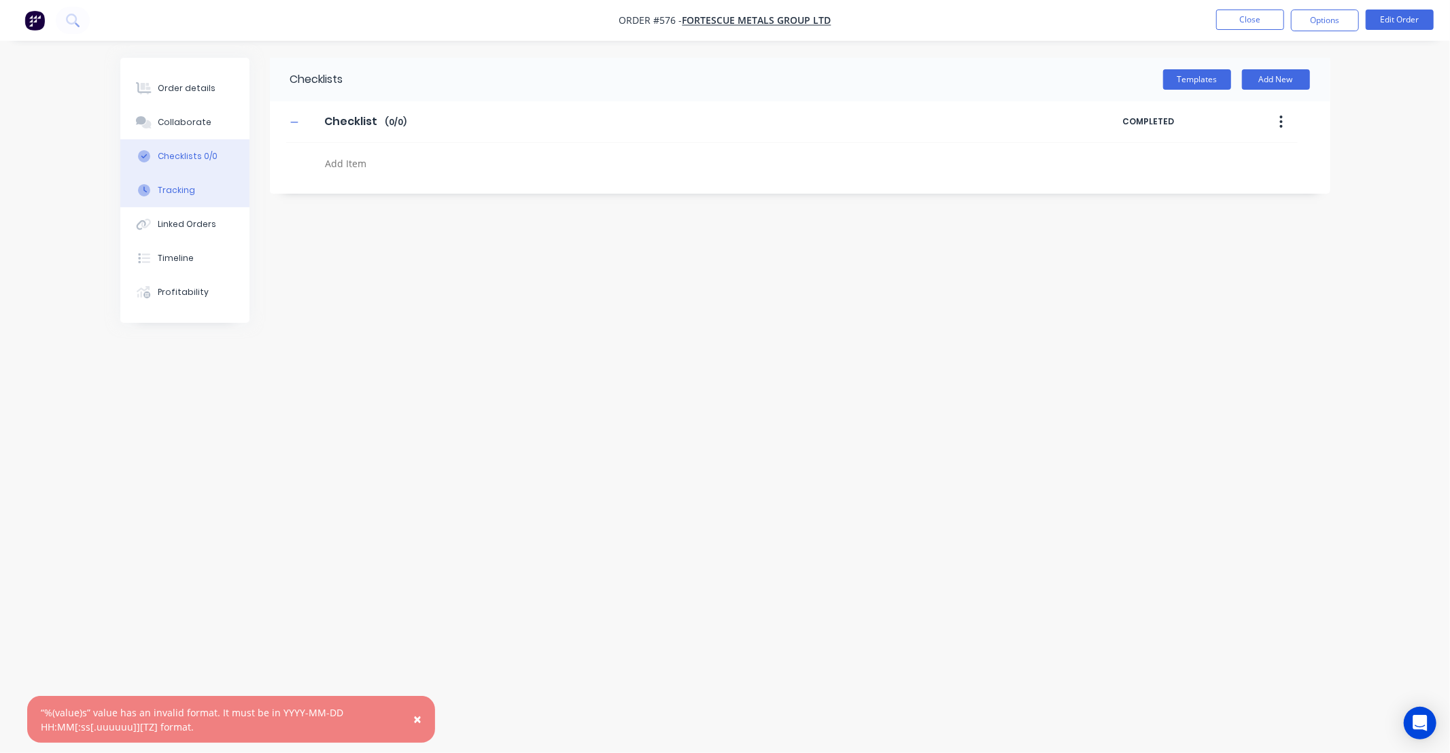
click at [185, 192] on div "Tracking" at bounding box center [176, 190] width 37 height 12
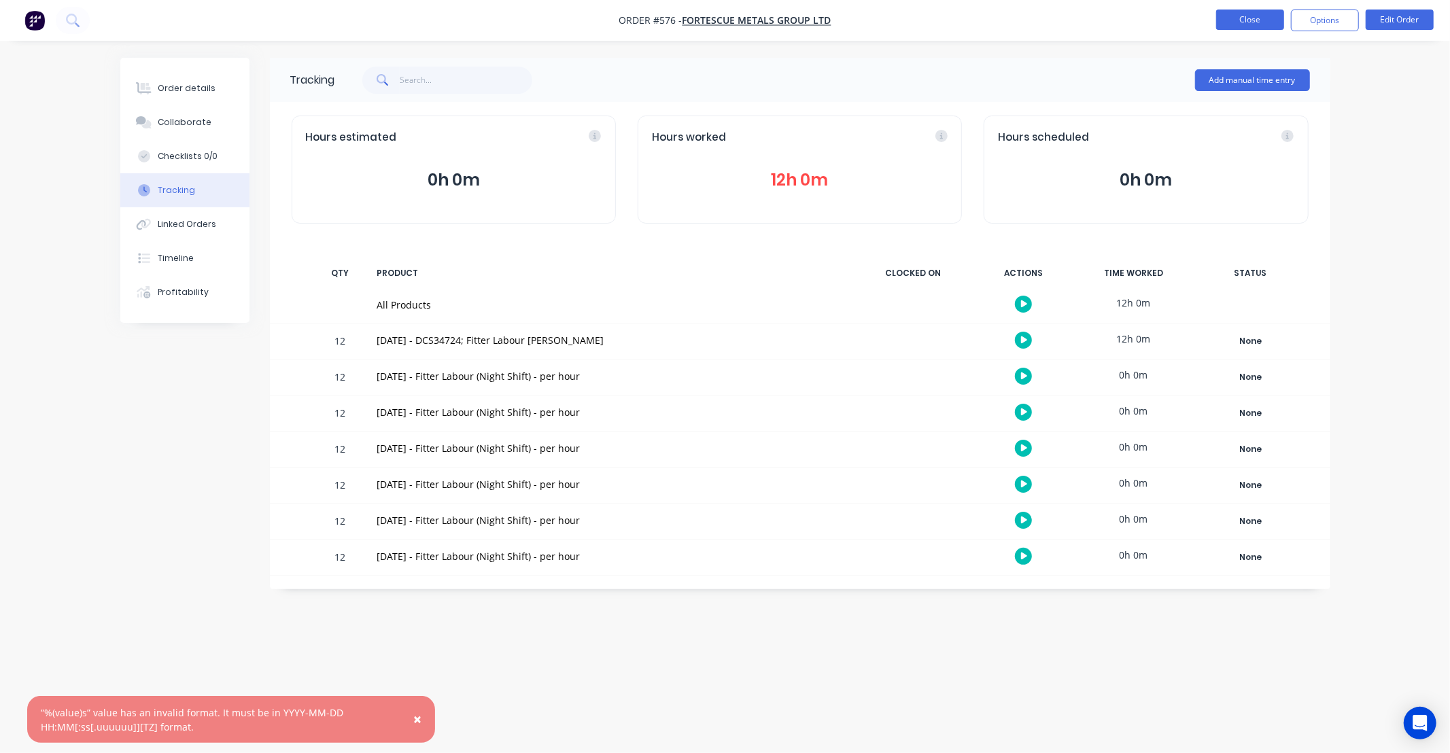
click at [1248, 27] on button "Close" at bounding box center [1250, 20] width 68 height 20
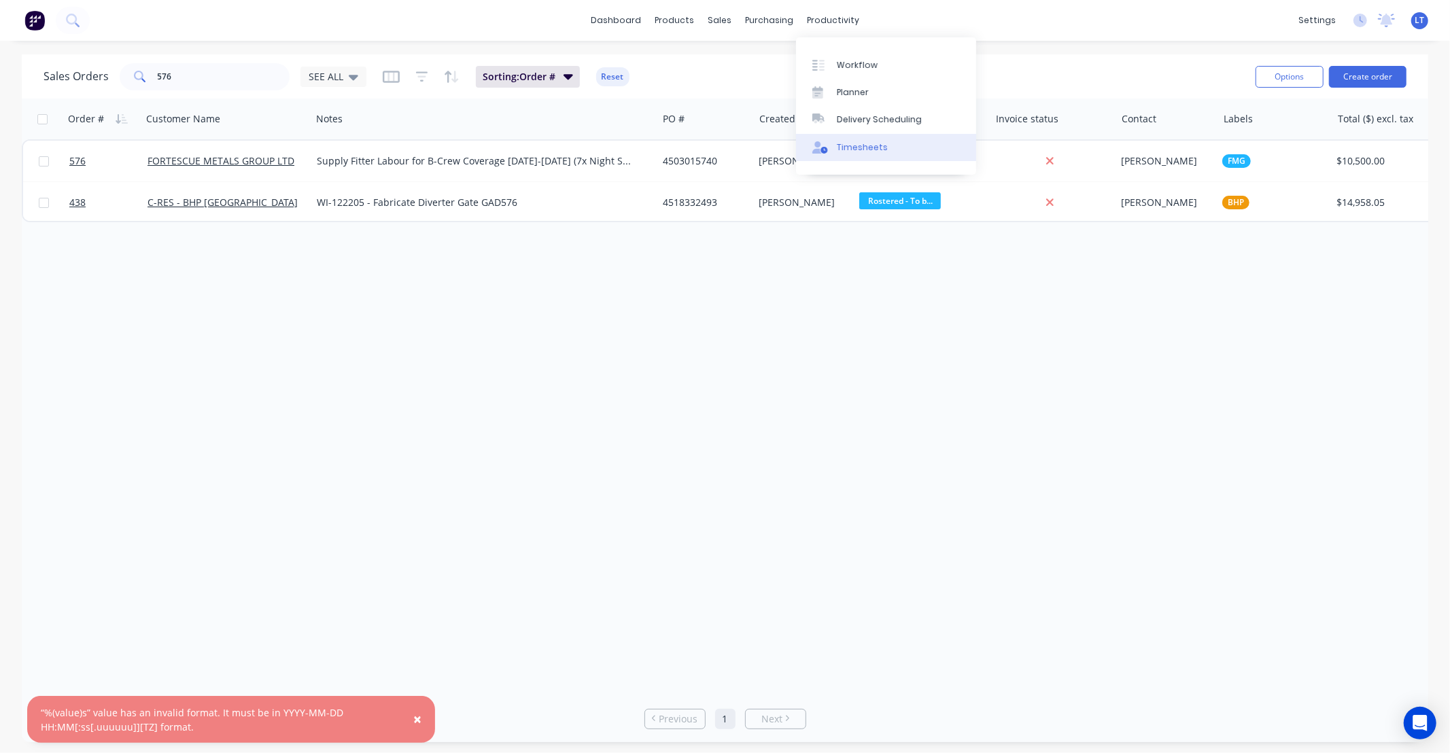
click at [851, 150] on div "Timesheets" at bounding box center [862, 147] width 51 height 12
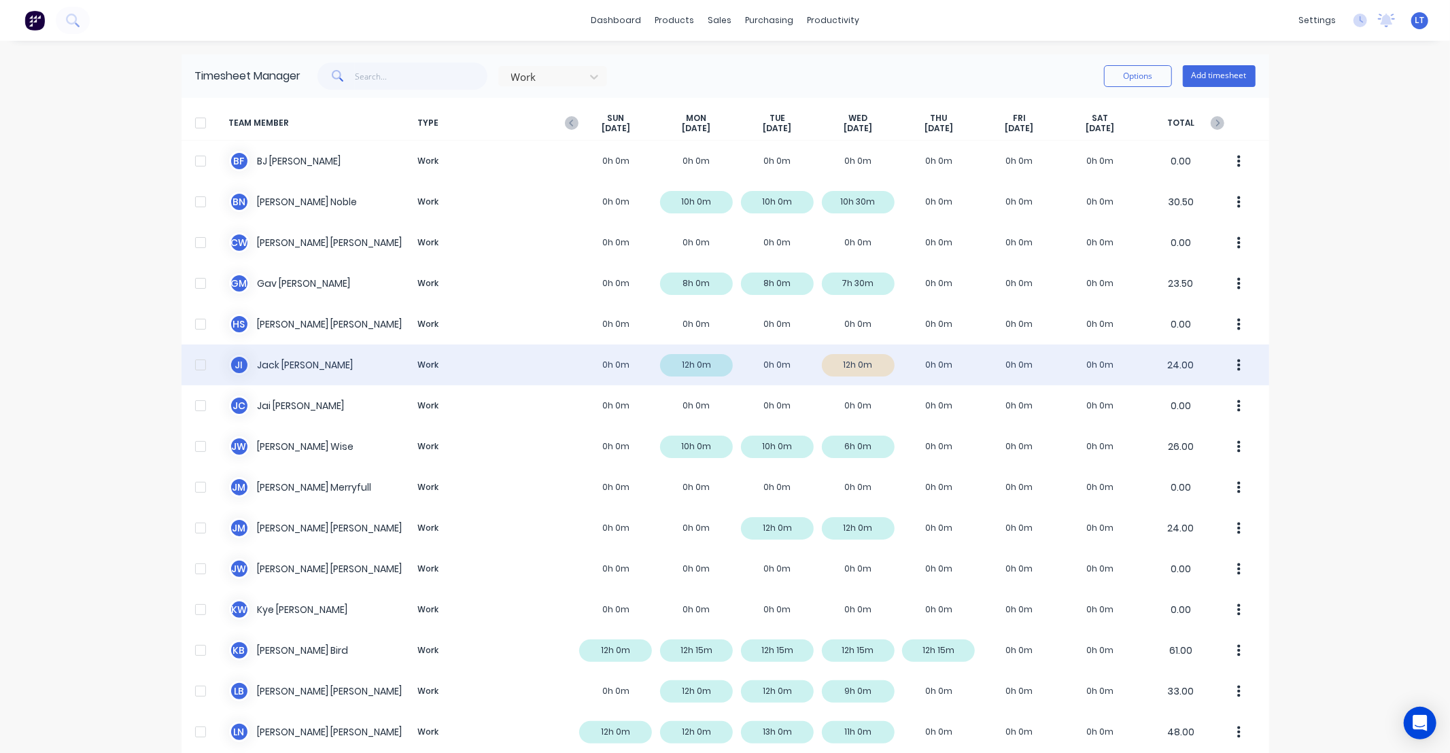
click at [1238, 369] on button "button" at bounding box center [1239, 365] width 29 height 27
click at [1165, 398] on div "Approve" at bounding box center [1187, 403] width 105 height 20
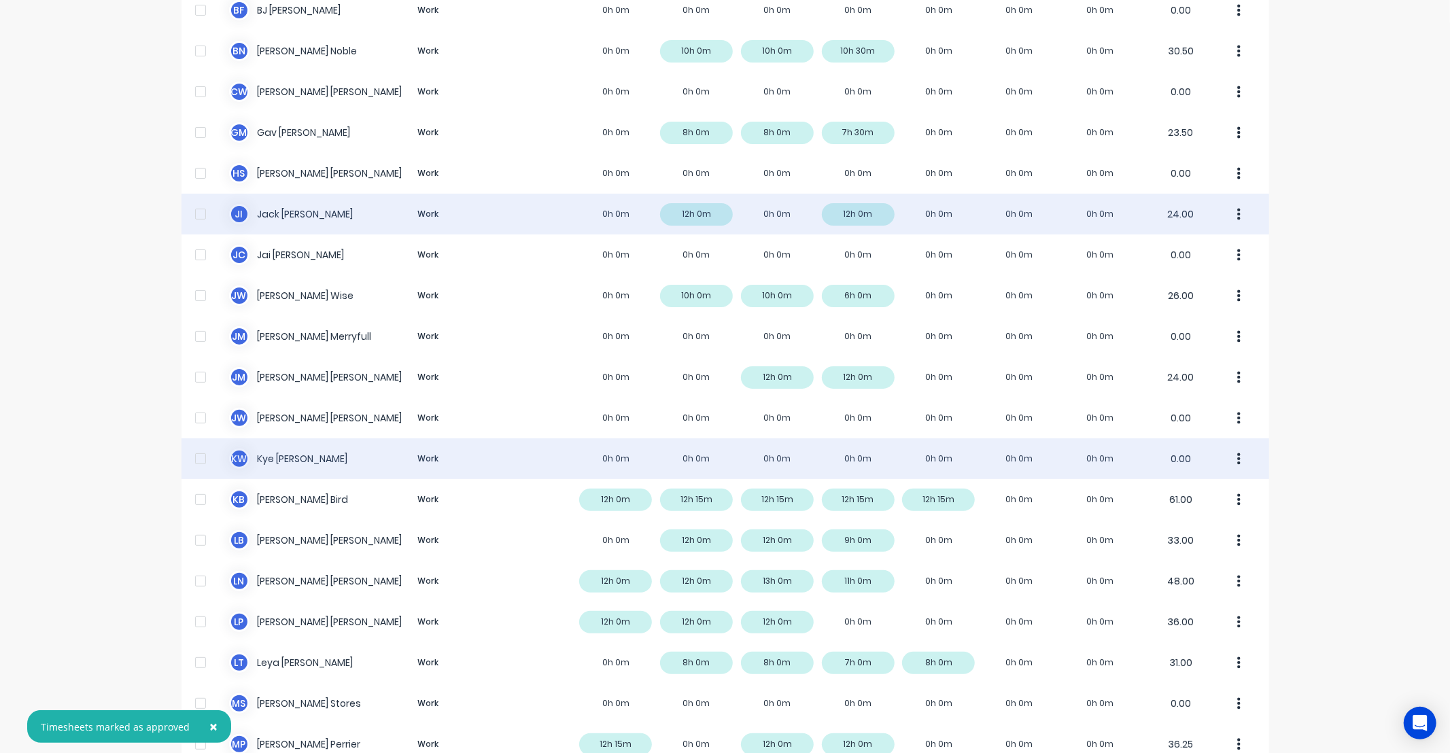
scroll to position [175, 0]
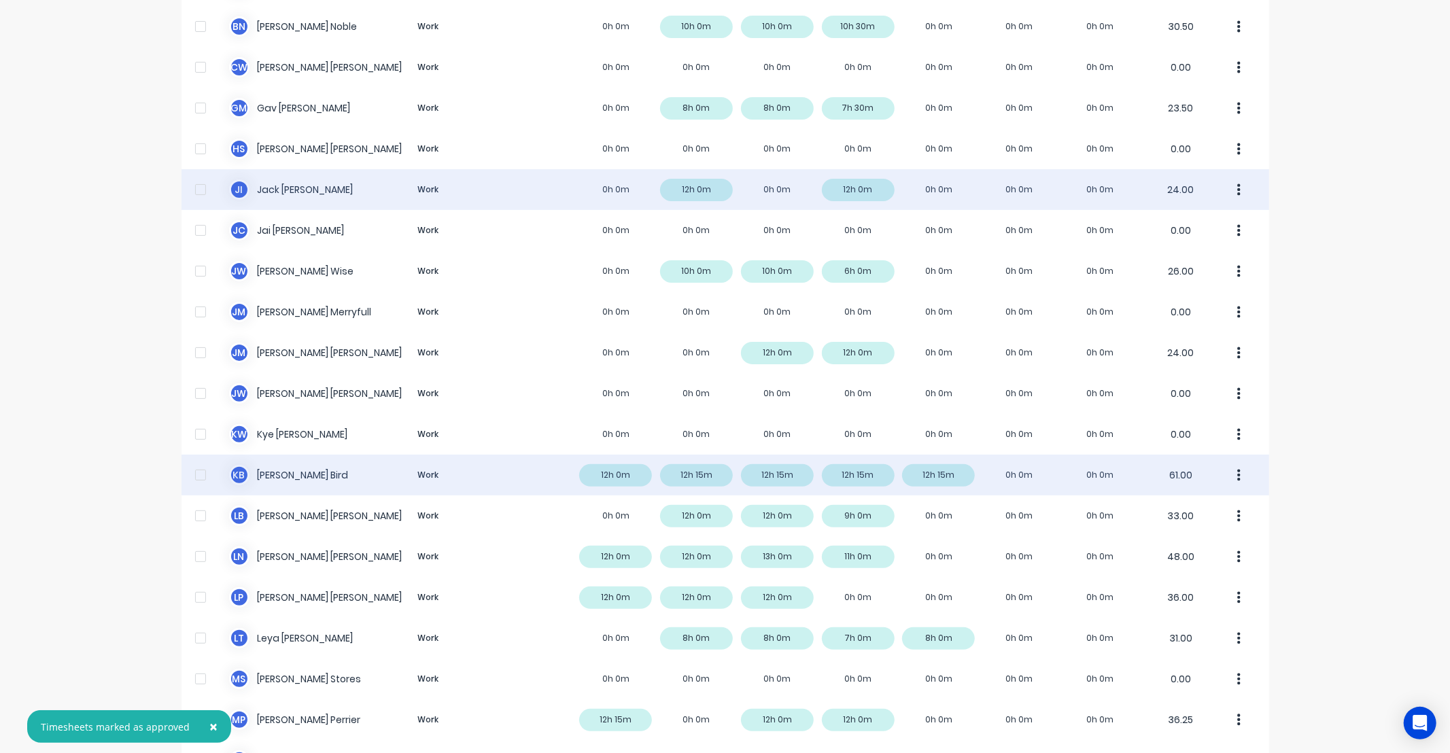
click at [860, 479] on div "K B Kyle Bird Work 12h 0m 12h 15m 12h 15m 12h 15m 12h 15m 0h 0m 0h 0m 61.00" at bounding box center [726, 475] width 1088 height 41
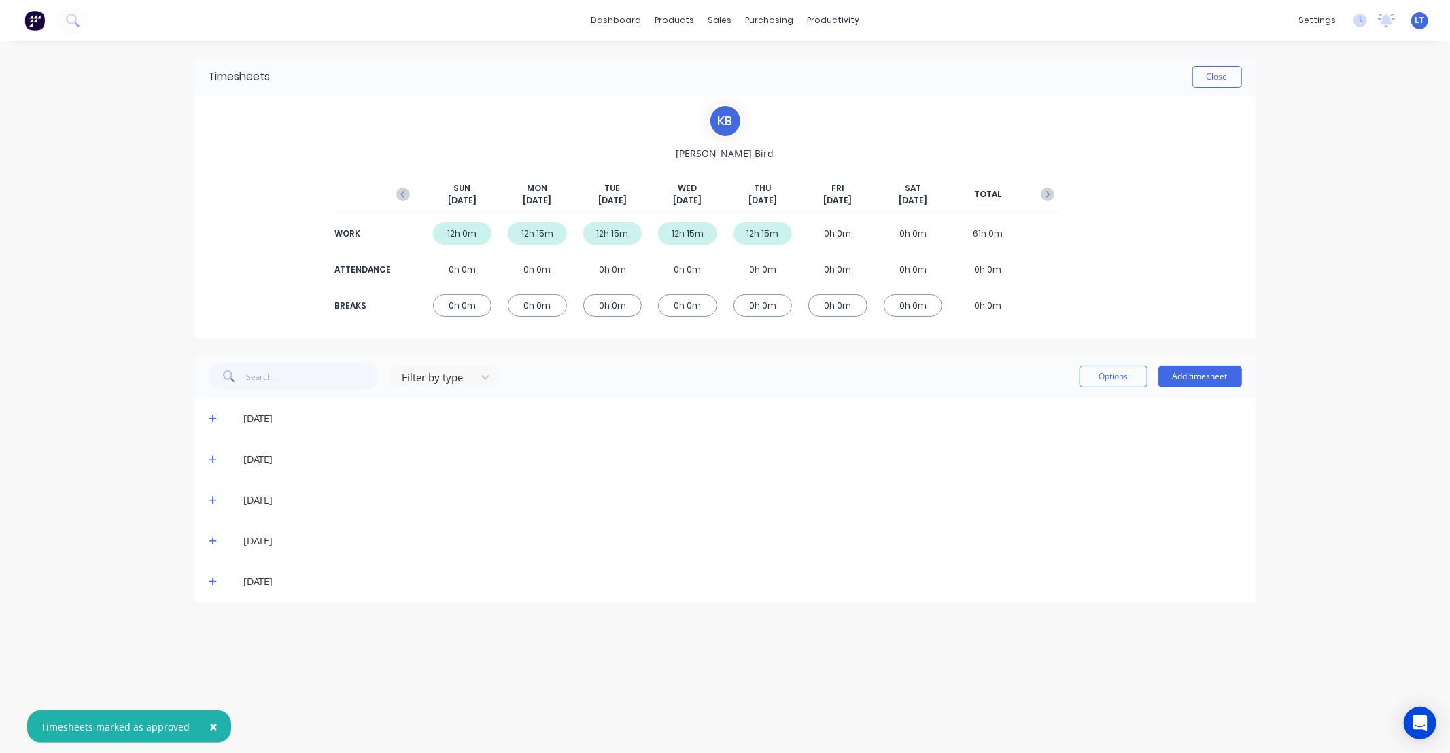
click at [211, 541] on icon at bounding box center [213, 542] width 8 height 8
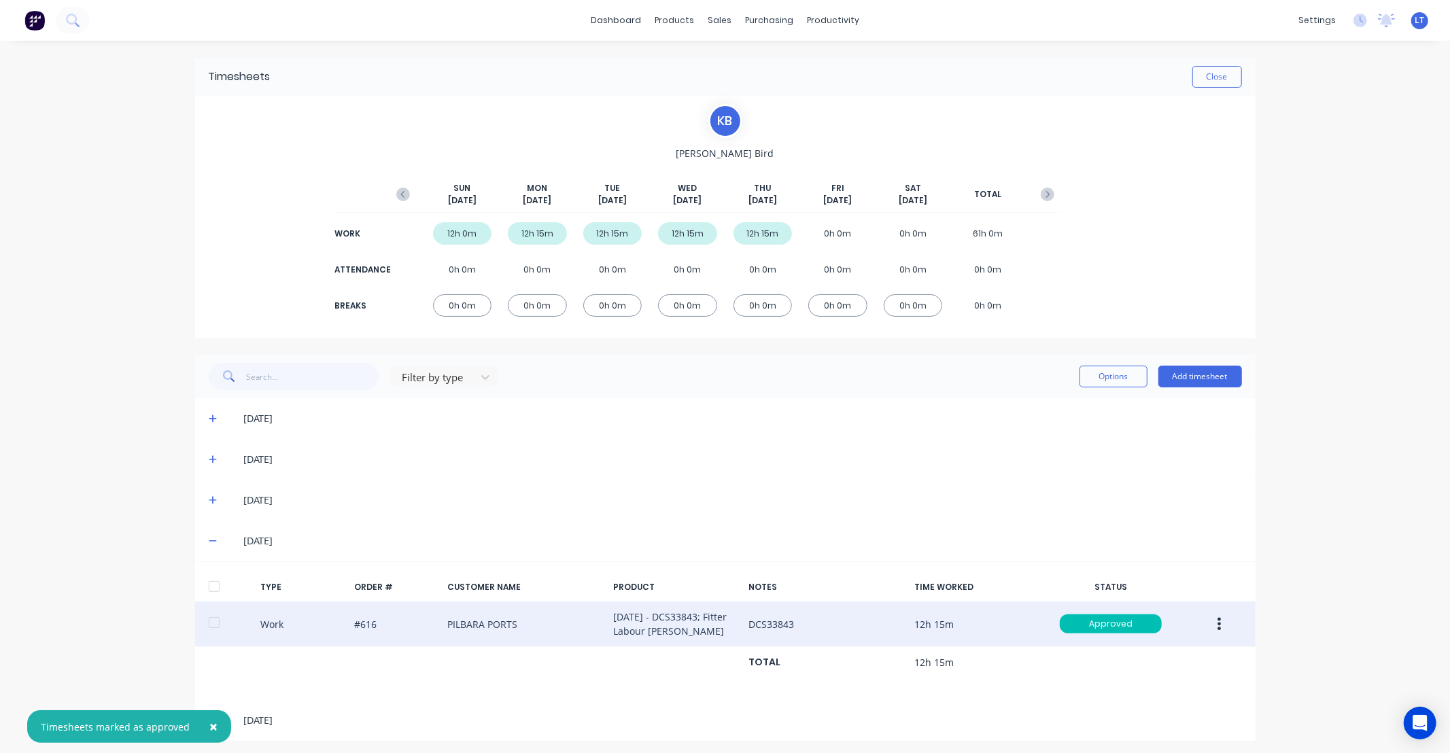
click at [1220, 628] on button "button" at bounding box center [1219, 624] width 32 height 24
click at [1180, 579] on div "Edit" at bounding box center [1171, 574] width 105 height 20
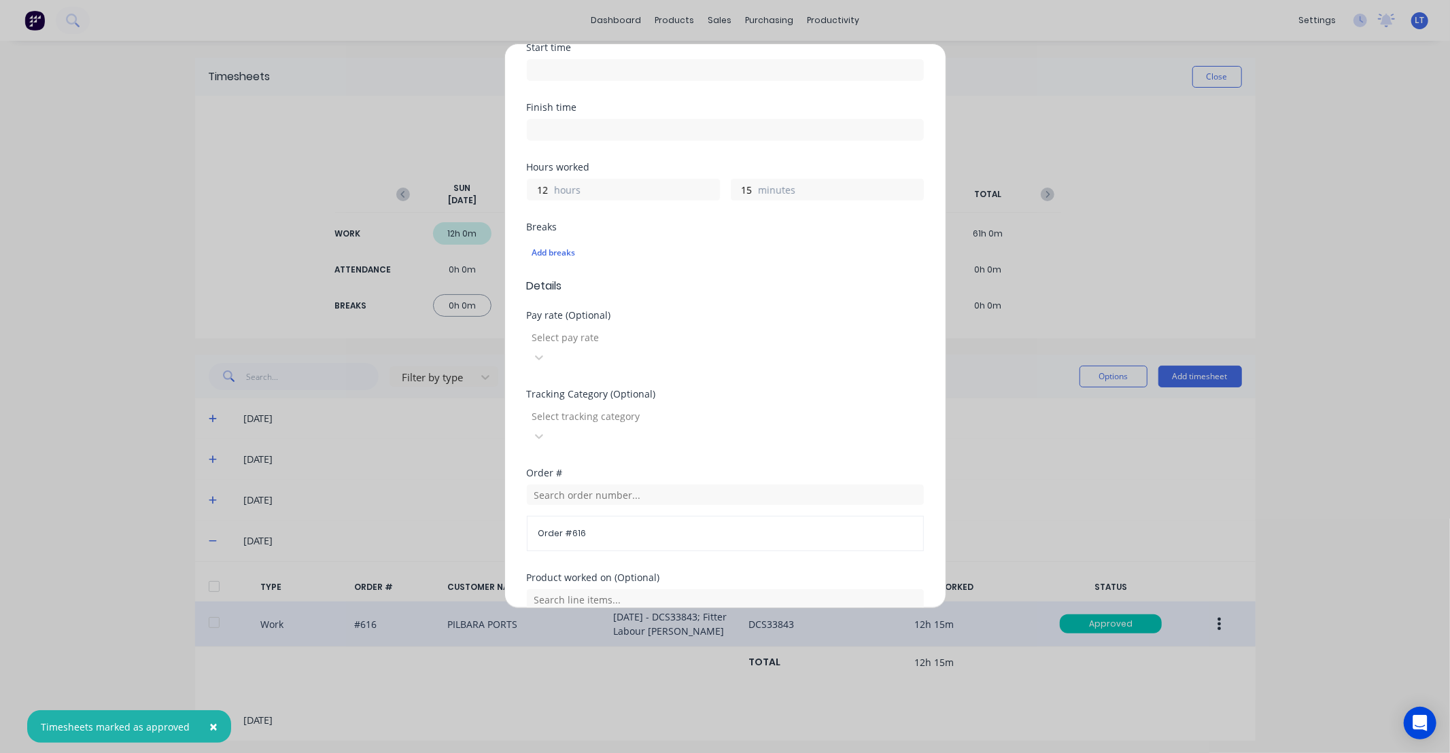
scroll to position [201, 0]
click at [583, 330] on div at bounding box center [629, 336] width 196 height 17
type input "NS"
click at [583, 753] on div "NS Hours Worked" at bounding box center [725, 765] width 1450 height 25
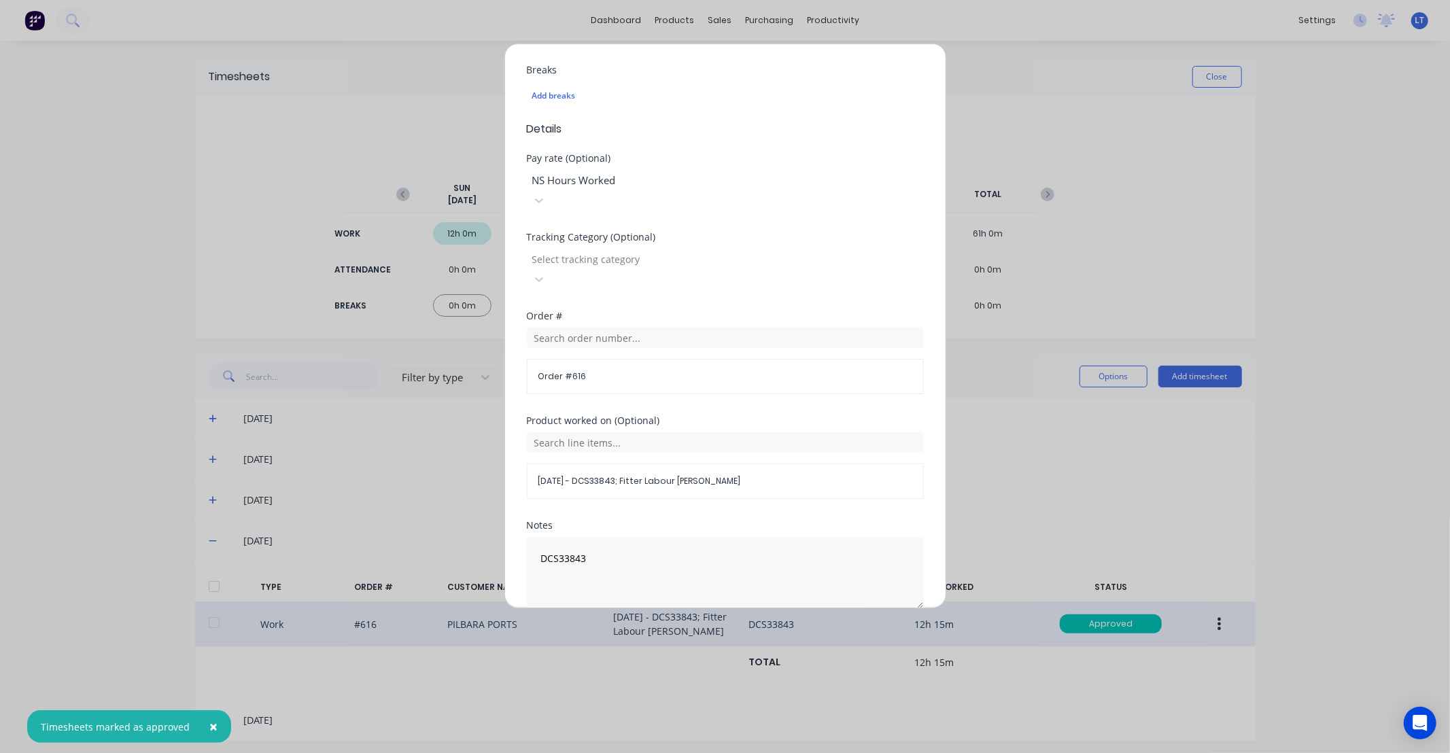
scroll to position [381, 0]
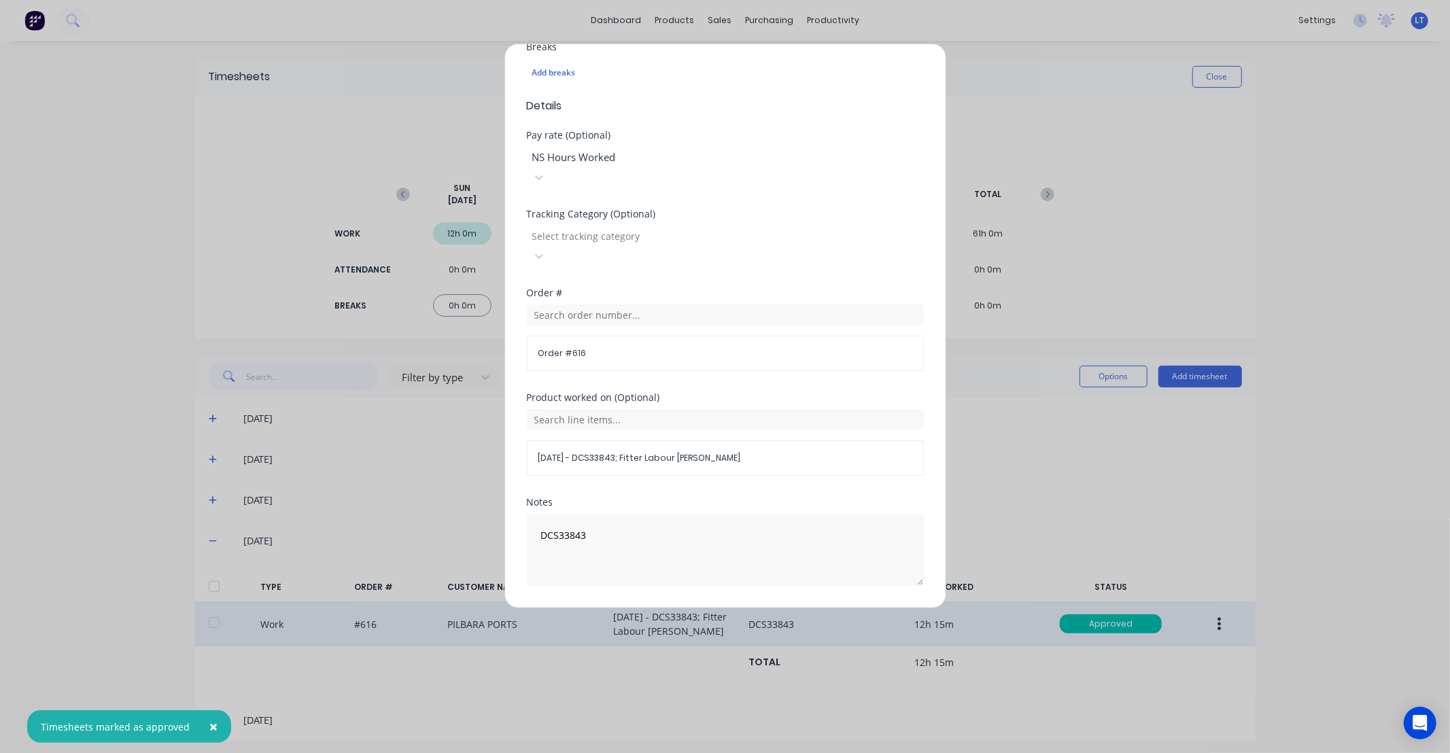
click at [669, 608] on button "Edit time tracking entry" at bounding box center [692, 619] width 116 height 22
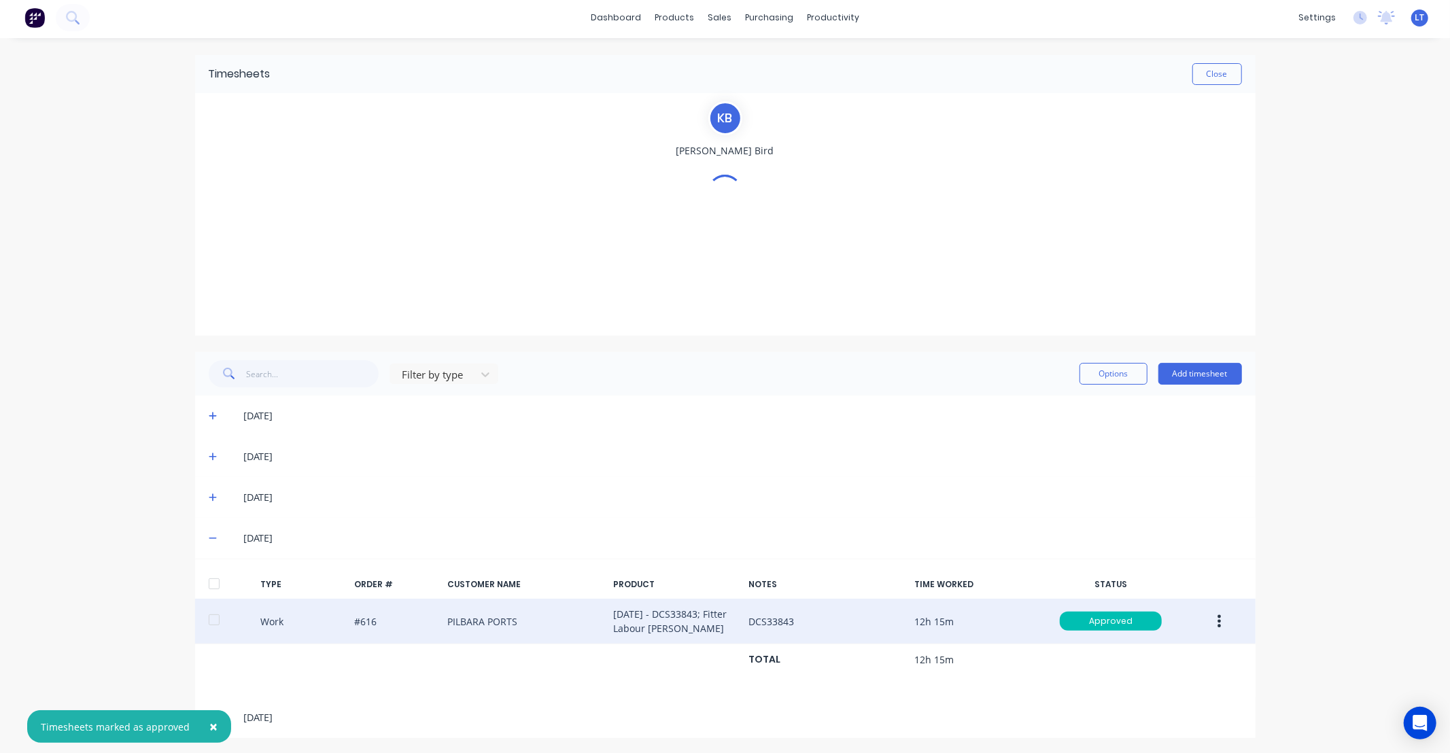
scroll to position [4, 0]
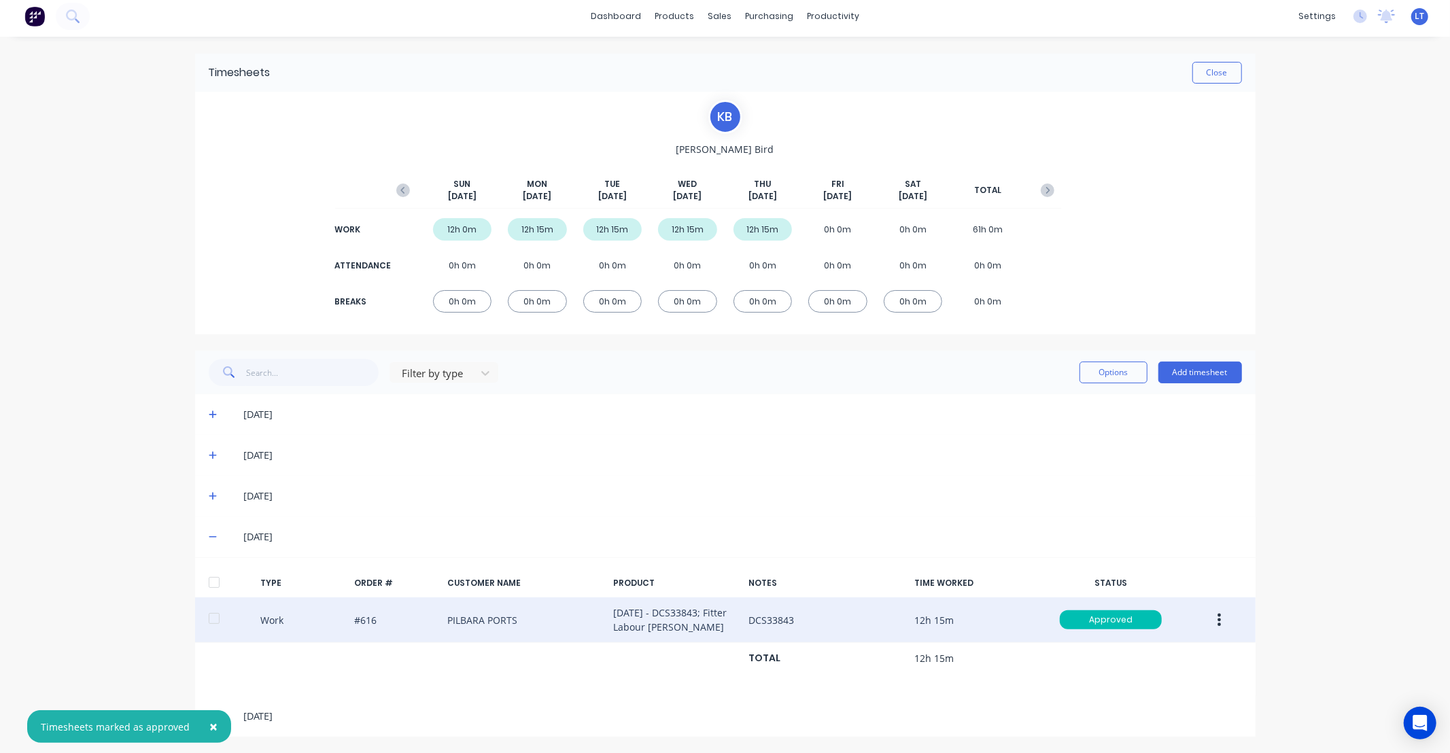
click at [204, 725] on button "×" at bounding box center [213, 727] width 35 height 33
click at [209, 715] on icon at bounding box center [213, 717] width 8 height 8
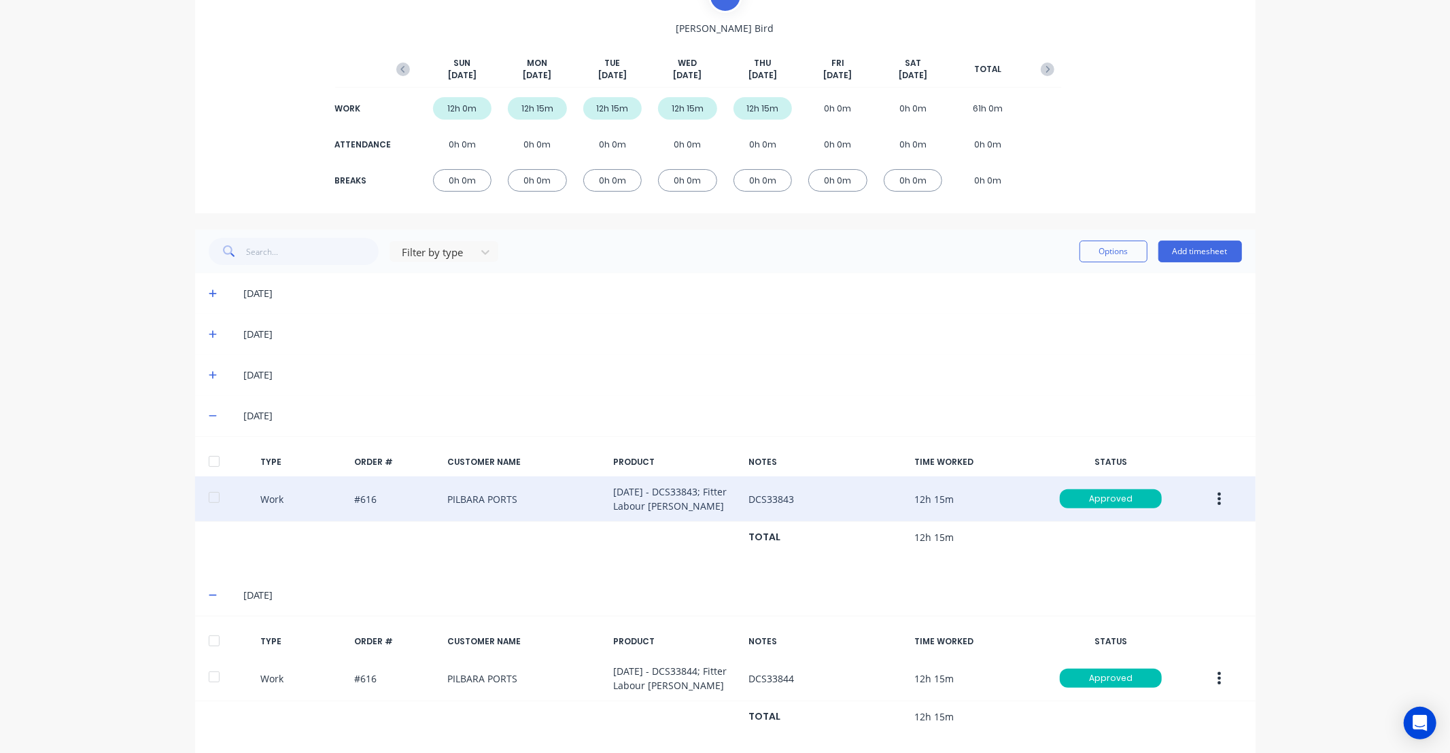
scroll to position [143, 0]
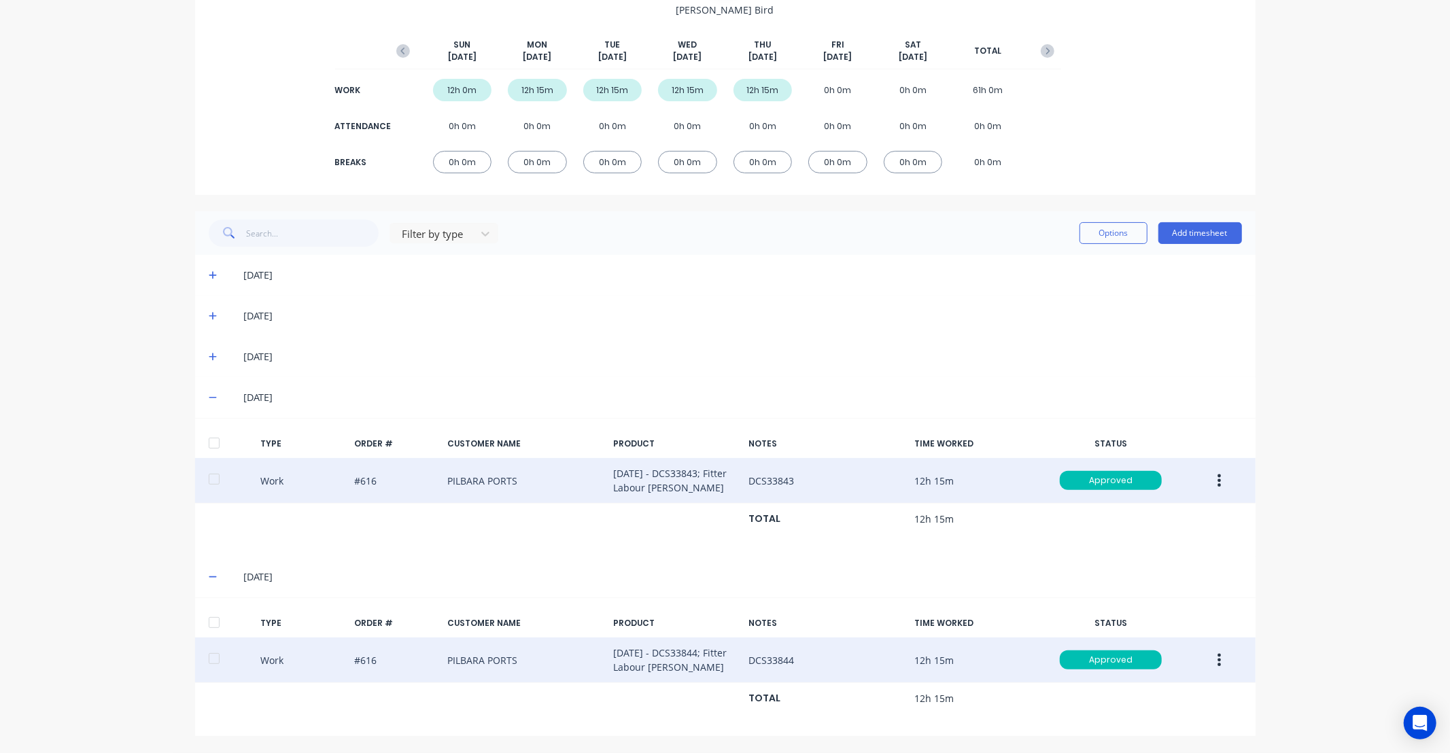
click at [1210, 663] on button "button" at bounding box center [1219, 660] width 32 height 24
click at [1163, 617] on div "Edit" at bounding box center [1171, 610] width 105 height 20
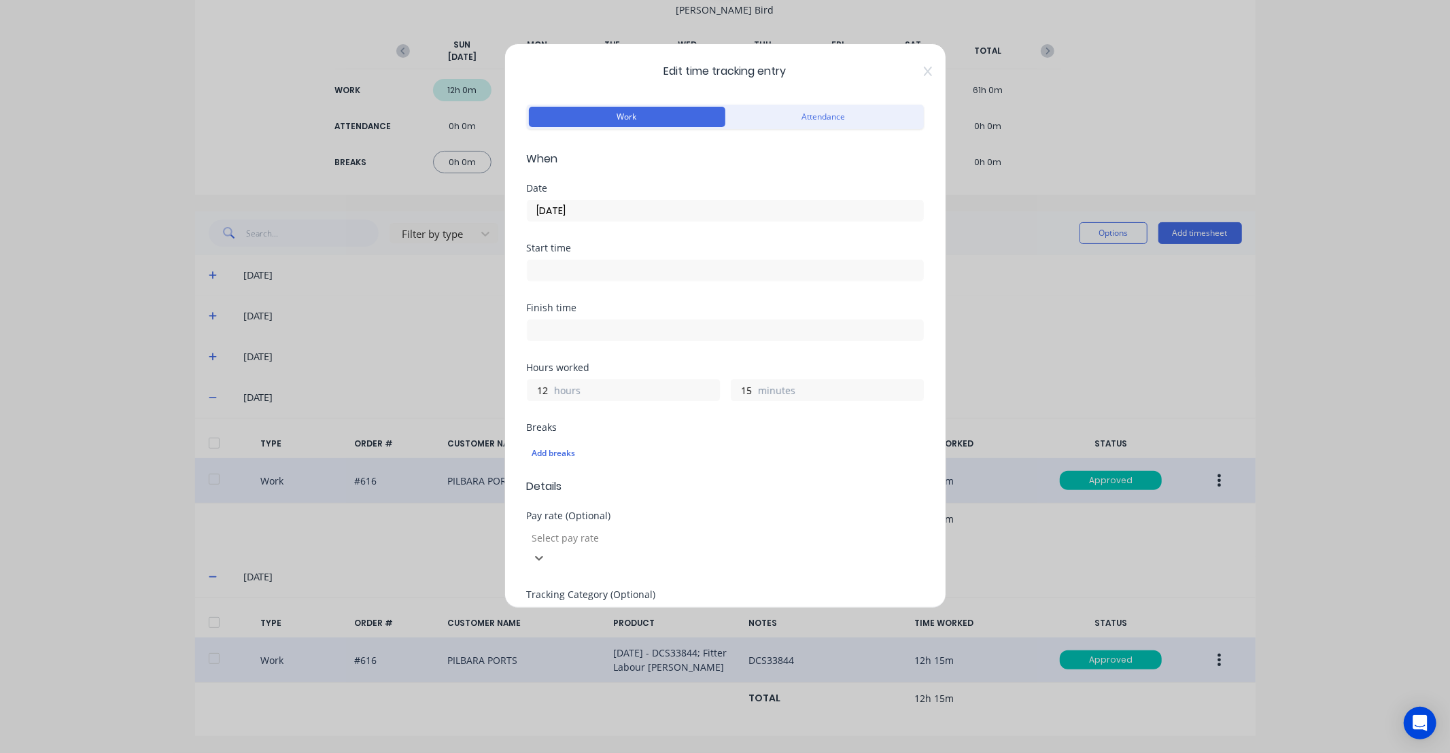
click at [609, 545] on div at bounding box center [629, 538] width 196 height 17
type input "NS"
click at [615, 753] on div "NS Hours Worked" at bounding box center [725, 765] width 1450 height 25
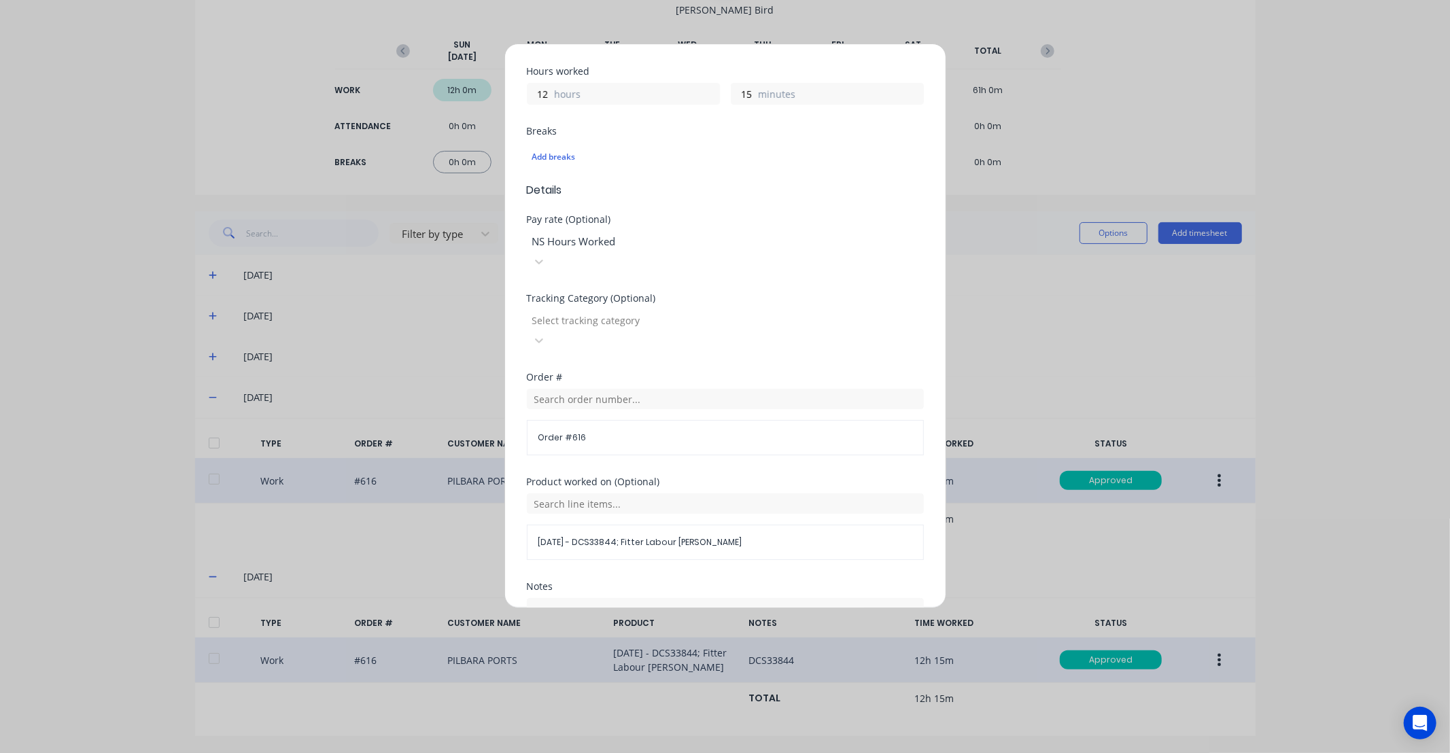
scroll to position [381, 0]
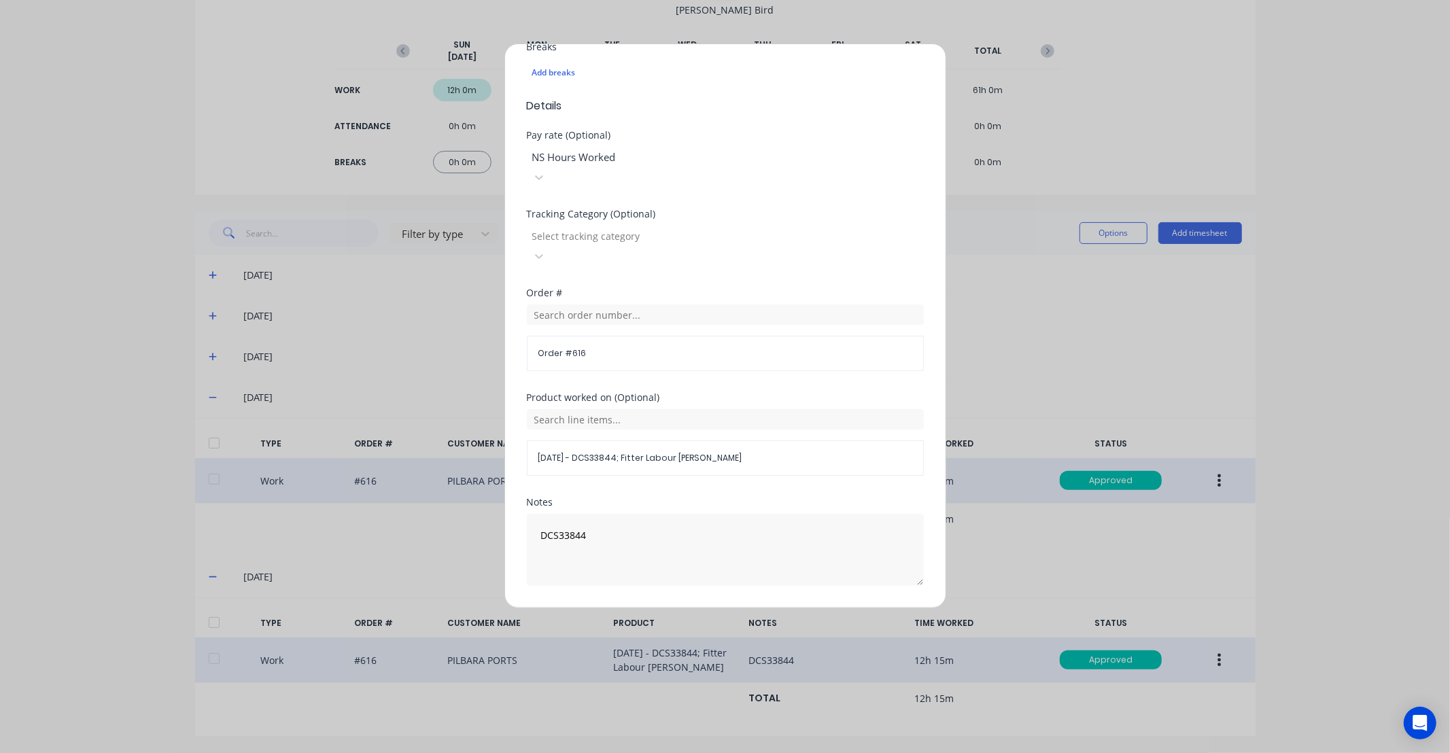
click at [672, 608] on button "Edit time tracking entry" at bounding box center [692, 619] width 116 height 22
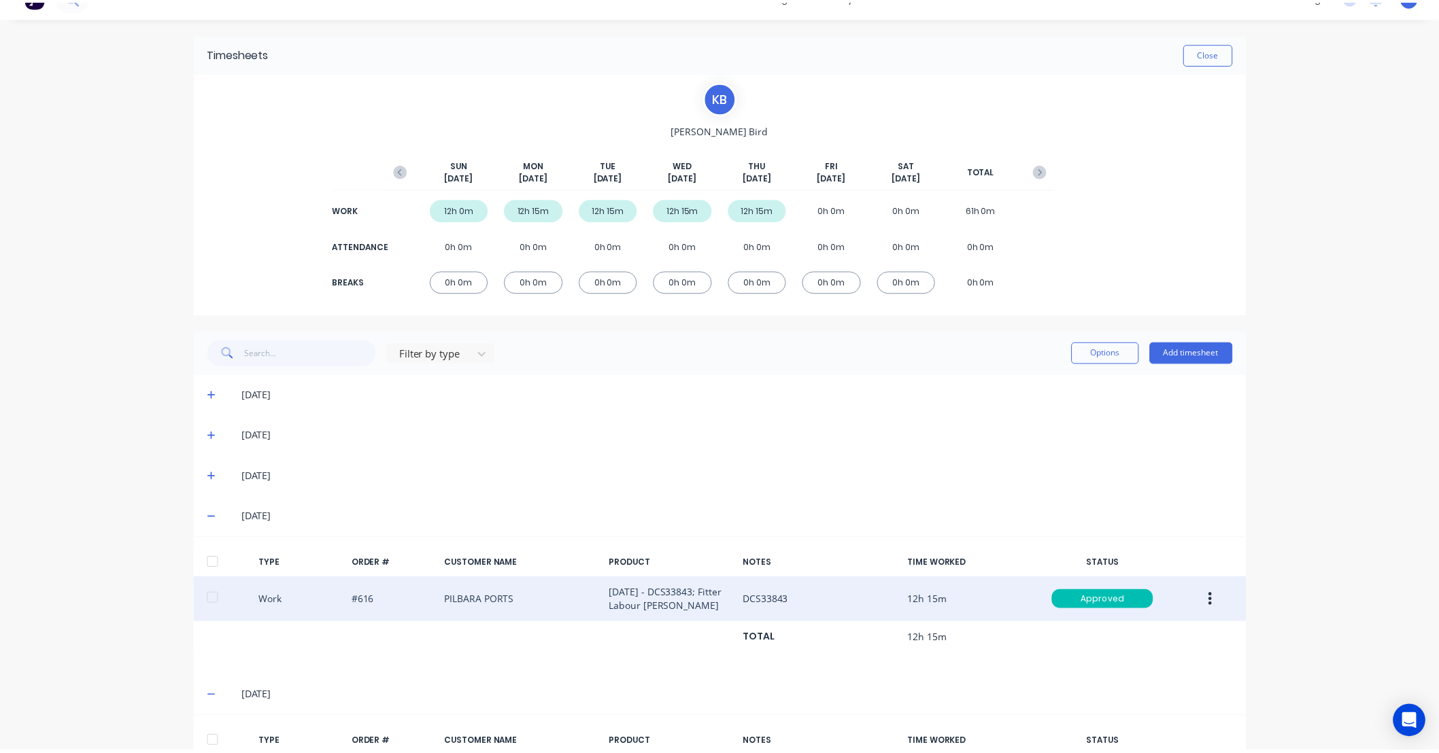
scroll to position [0, 0]
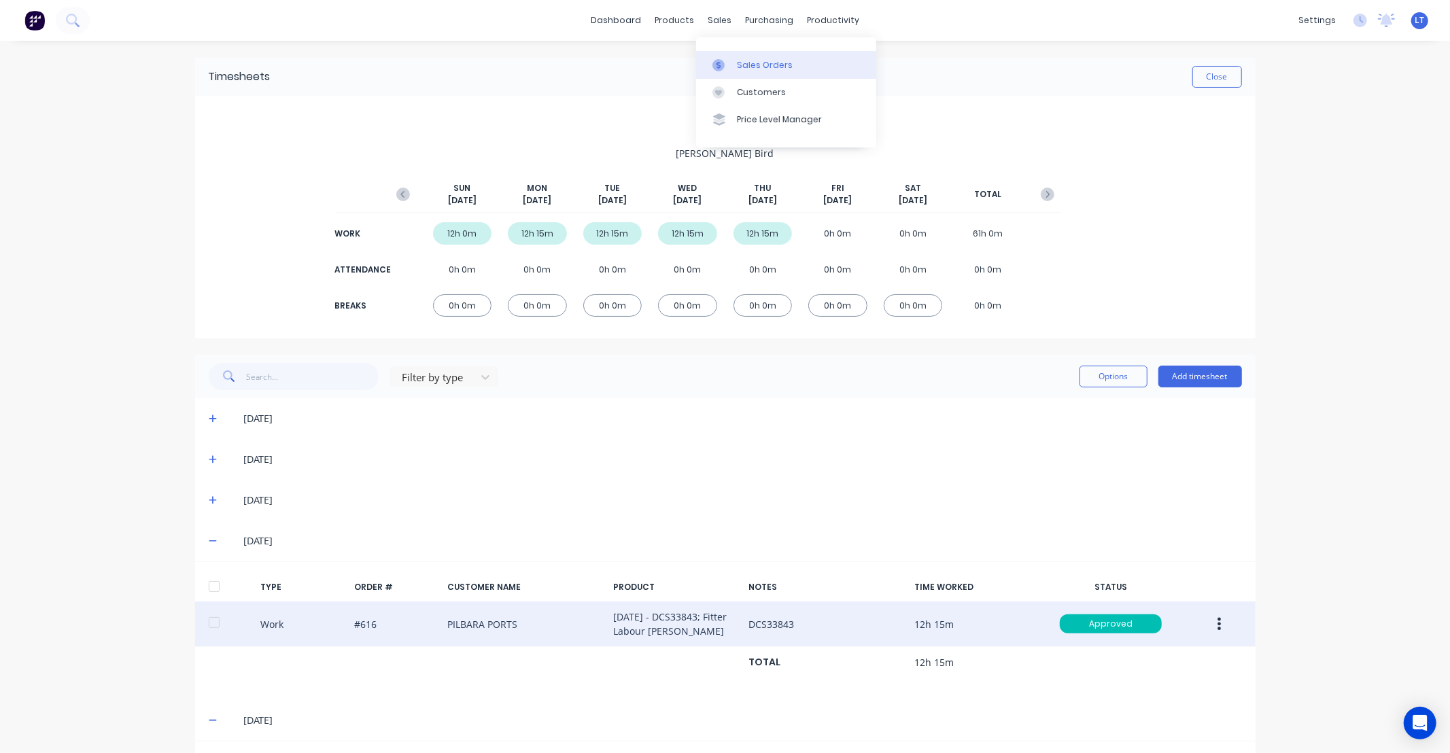
click at [747, 73] on link "Sales Orders" at bounding box center [786, 64] width 180 height 27
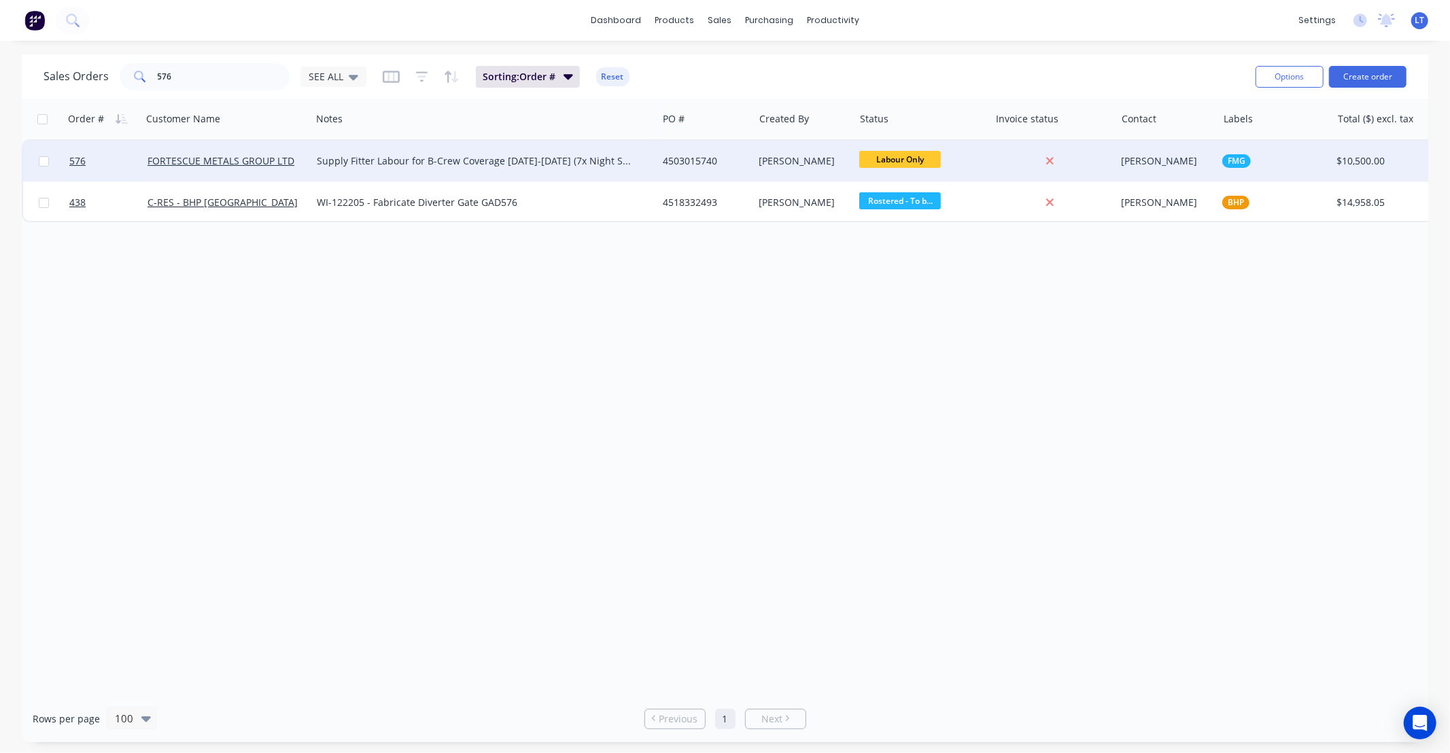
click at [719, 157] on div "4503015740" at bounding box center [703, 161] width 81 height 14
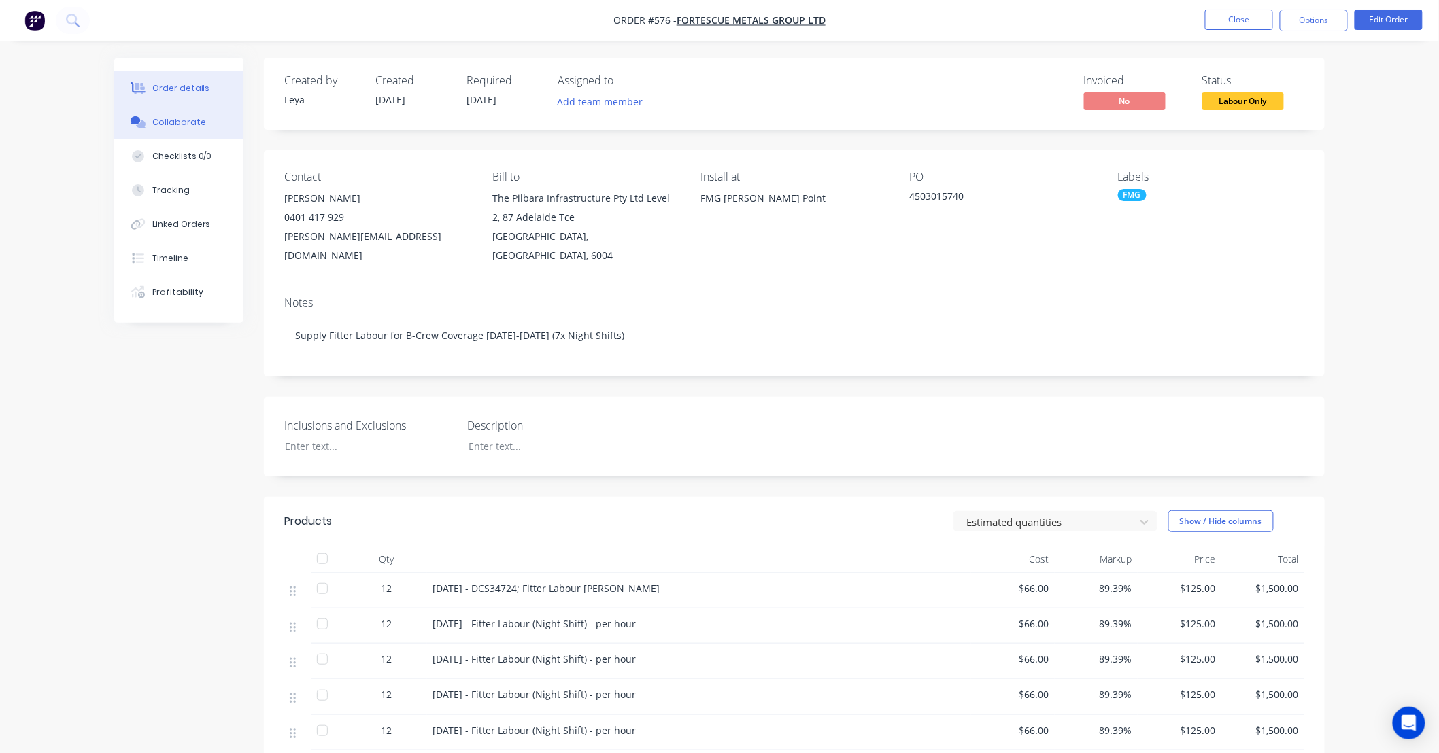
drag, startPoint x: 186, startPoint y: 114, endPoint x: 201, endPoint y: 119, distance: 15.7
click at [186, 114] on button "Collaborate" at bounding box center [178, 122] width 129 height 34
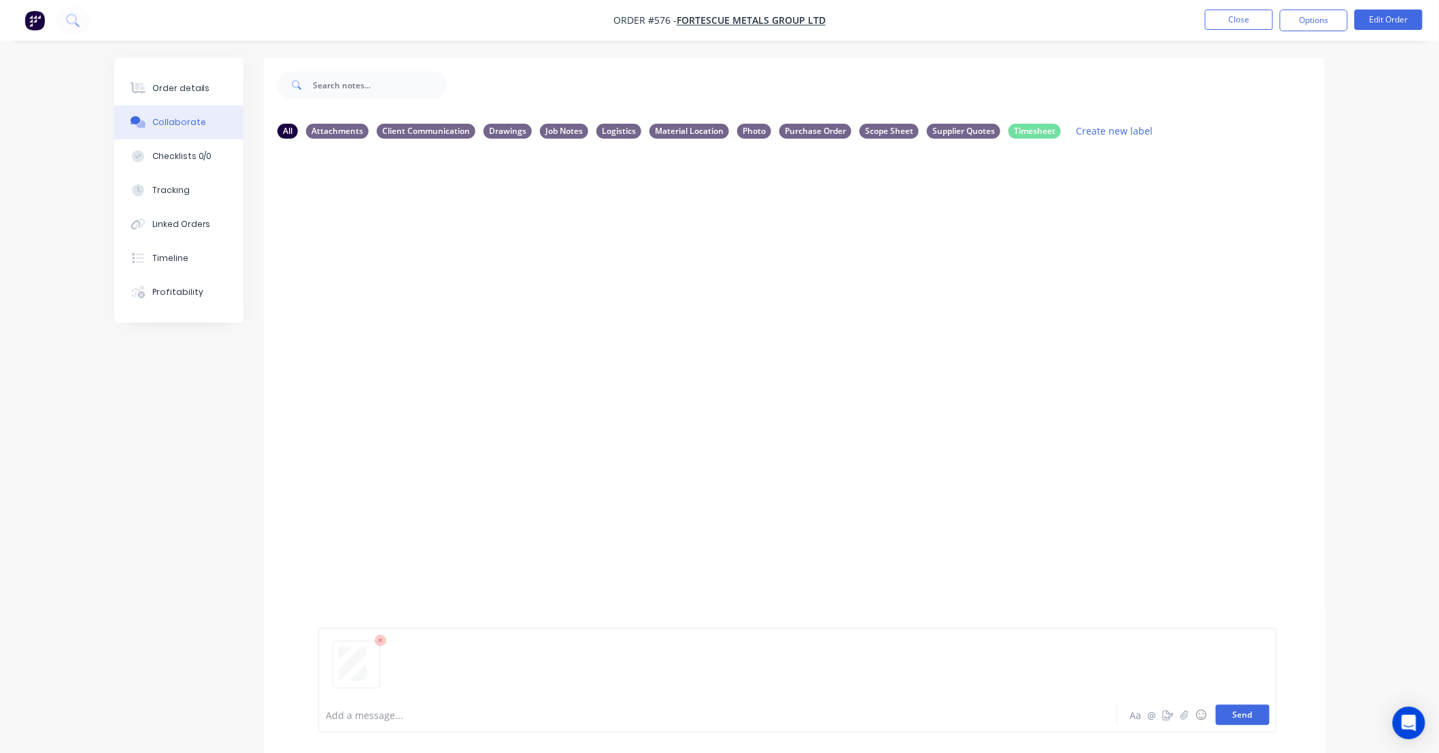
click at [1245, 715] on button "Send" at bounding box center [1243, 715] width 54 height 20
click at [430, 254] on div "Labels Download Delete" at bounding box center [498, 254] width 153 height 20
click at [428, 252] on icon "button" at bounding box center [427, 253] width 3 height 12
click at [464, 253] on button "Labels" at bounding box center [517, 259] width 153 height 31
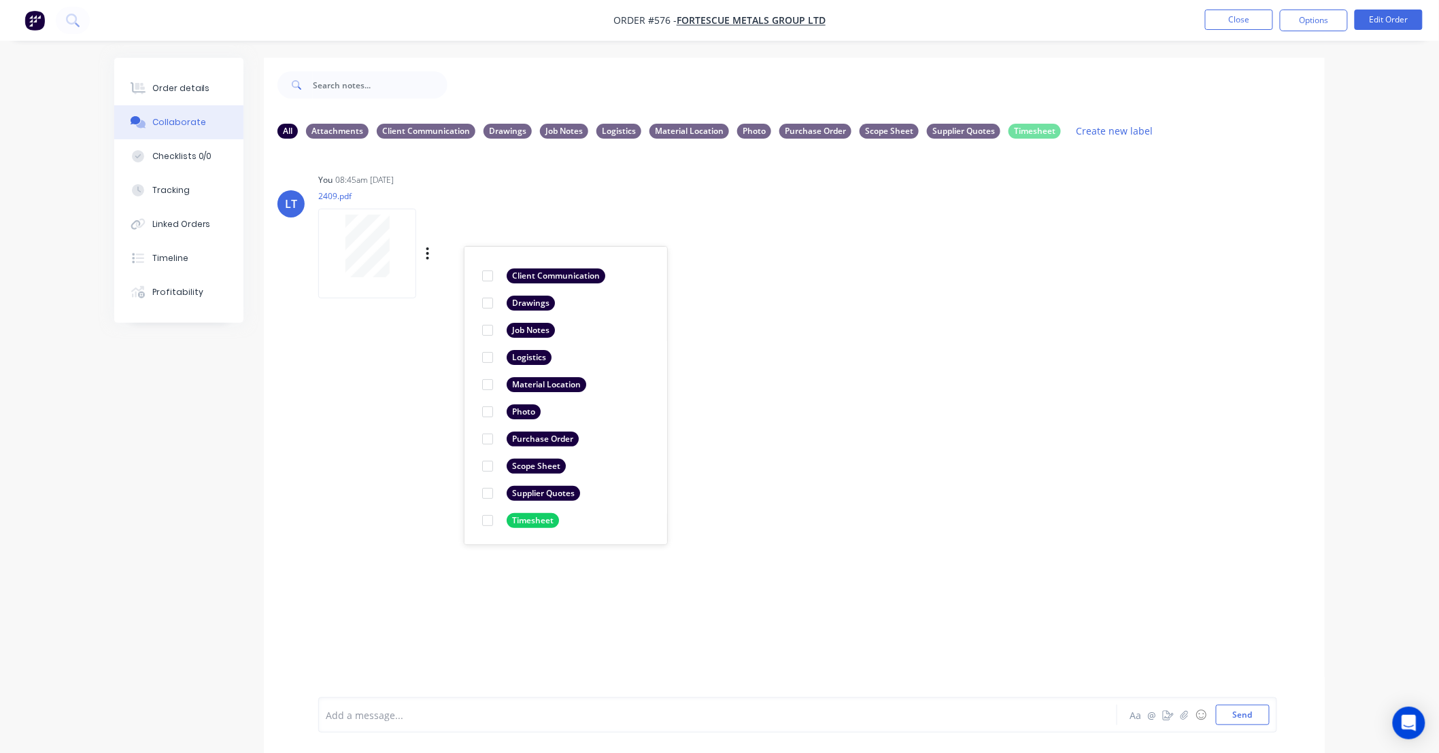
scroll to position [79, 0]
click at [488, 520] on div at bounding box center [487, 520] width 27 height 27
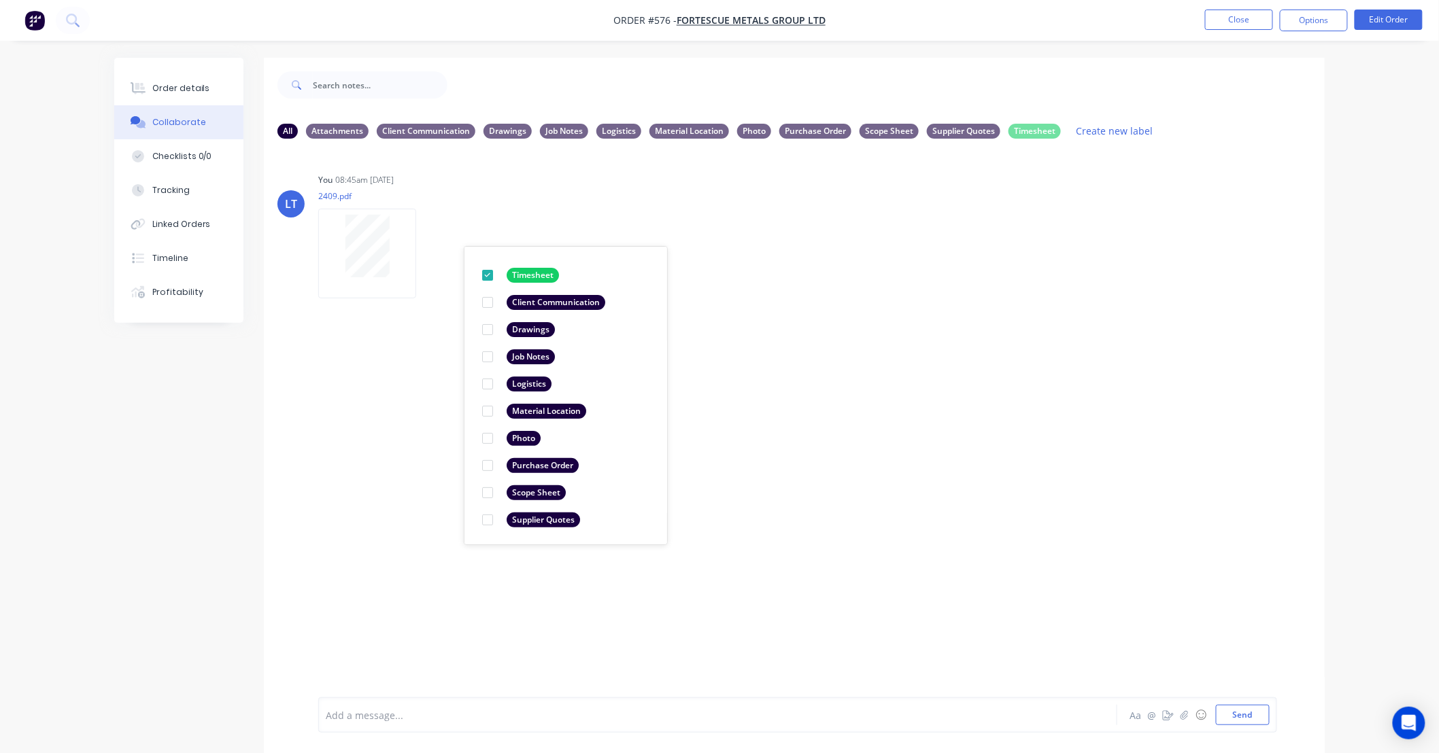
scroll to position [0, 0]
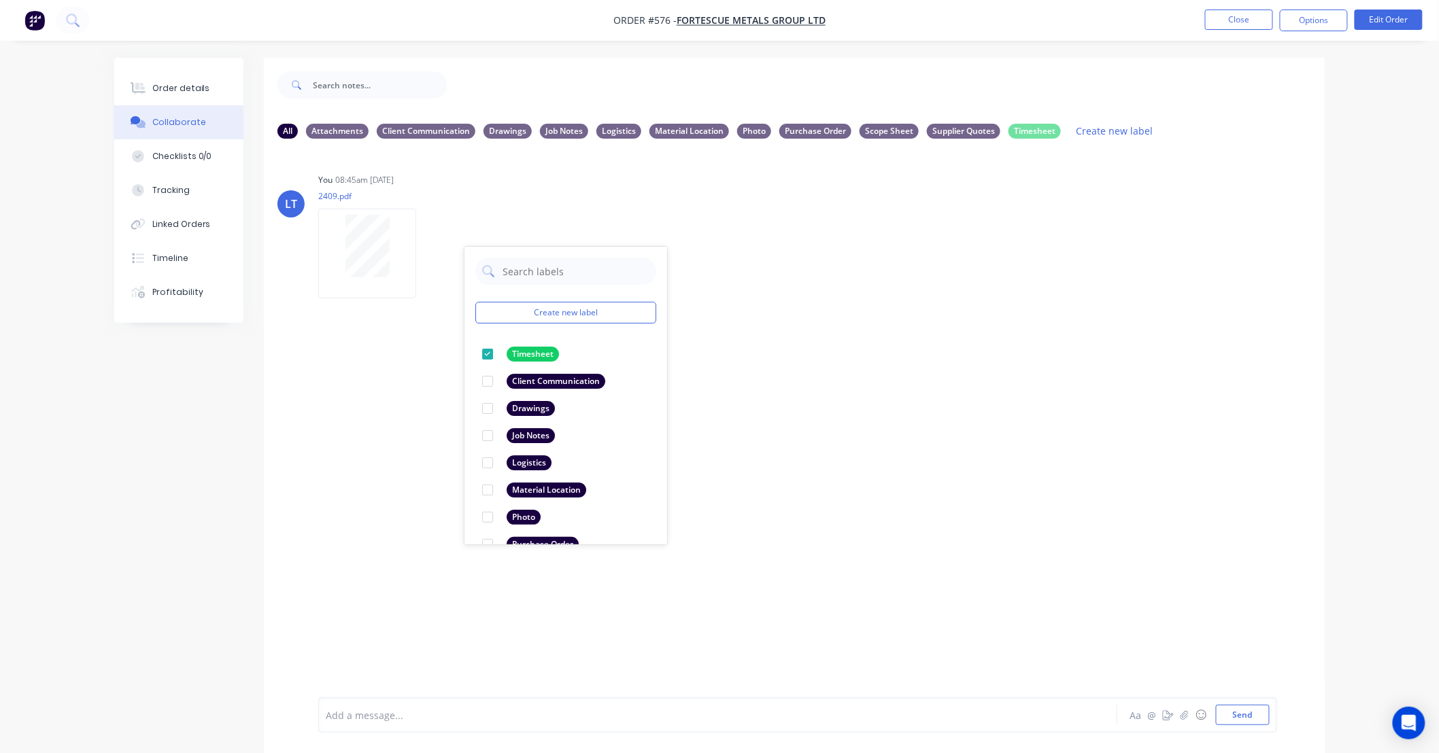
click at [946, 405] on div "LT You 08:45am 26/09/25 2409.pdf Labels Download Delete Create new label Timesh…" at bounding box center [794, 424] width 1061 height 548
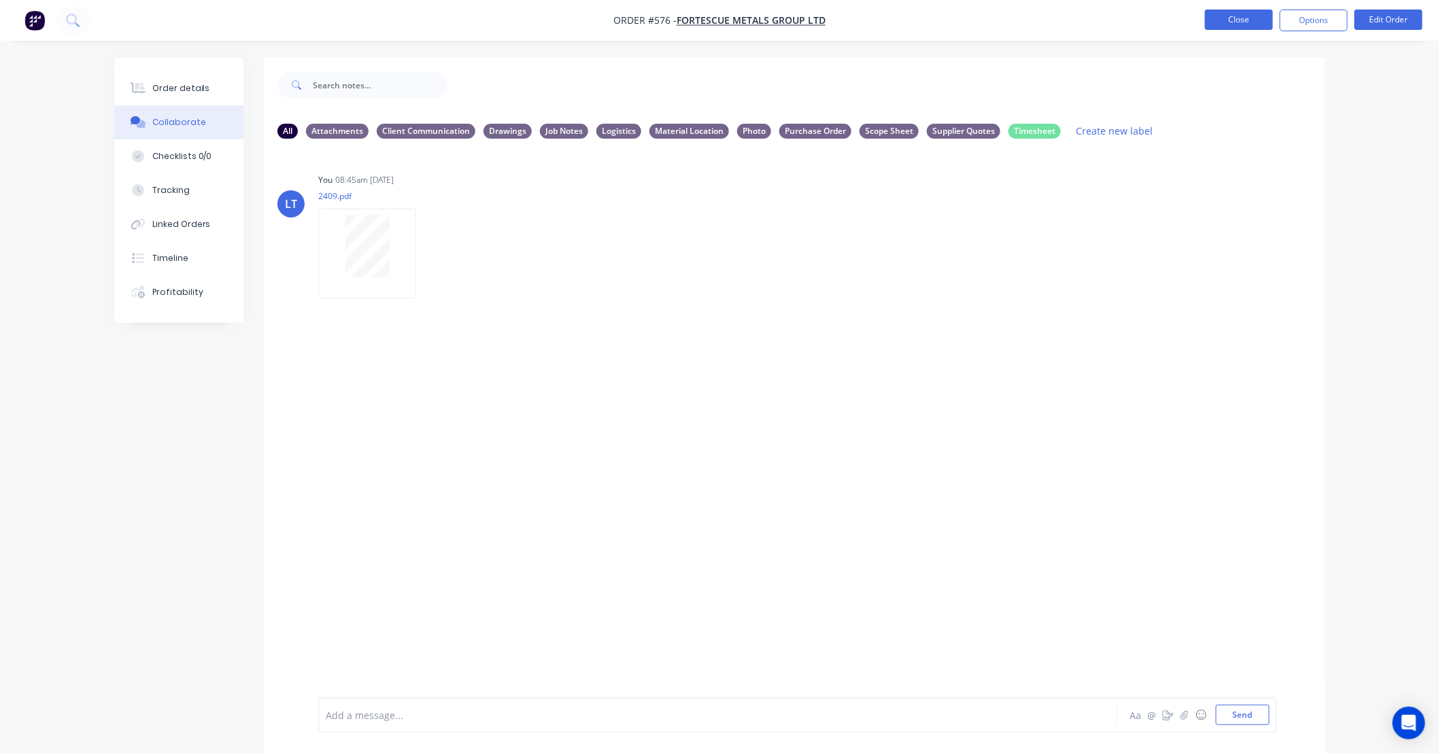
click at [1242, 22] on button "Close" at bounding box center [1239, 20] width 68 height 20
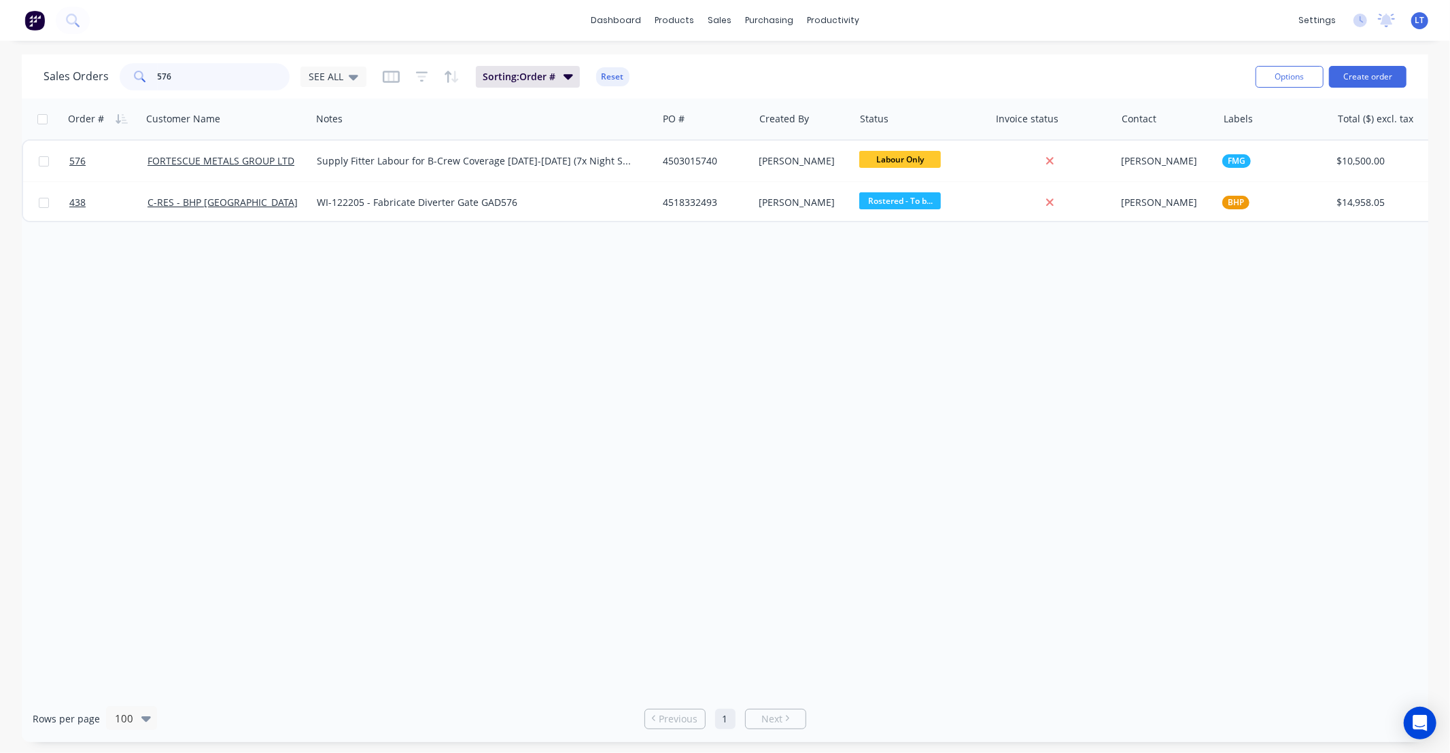
drag, startPoint x: 213, startPoint y: 82, endPoint x: 0, endPoint y: 35, distance: 218.7
click at [0, 36] on div "dashboard products sales purchasing productivity dashboard products Product Cat…" at bounding box center [725, 376] width 1450 height 753
type input "601"
drag, startPoint x: 736, startPoint y: 317, endPoint x: 723, endPoint y: 249, distance: 69.3
click at [680, 308] on div "Order # Customer Name Notes PO # Created By Status Invoice status Contact Label…" at bounding box center [725, 397] width 1407 height 597
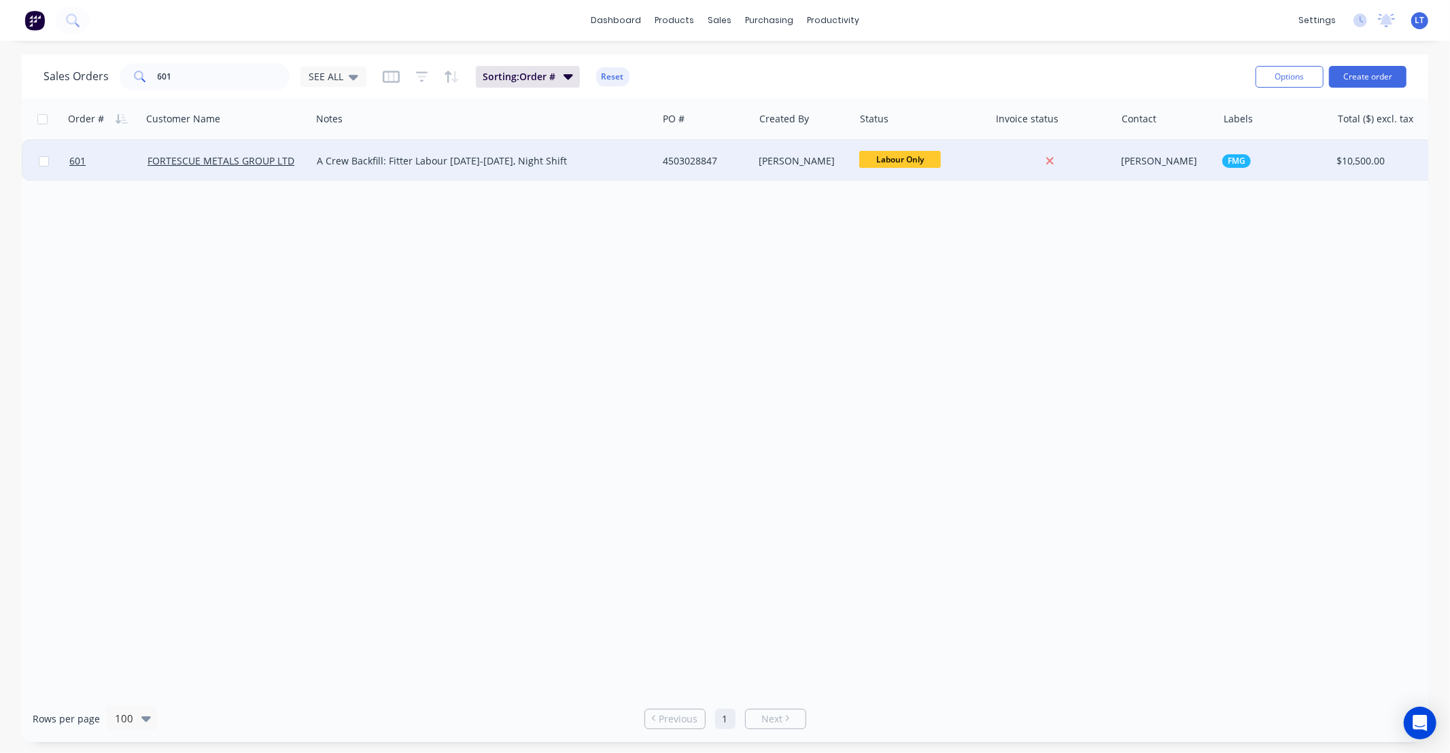
click at [796, 152] on div "[PERSON_NAME]" at bounding box center [804, 161] width 101 height 41
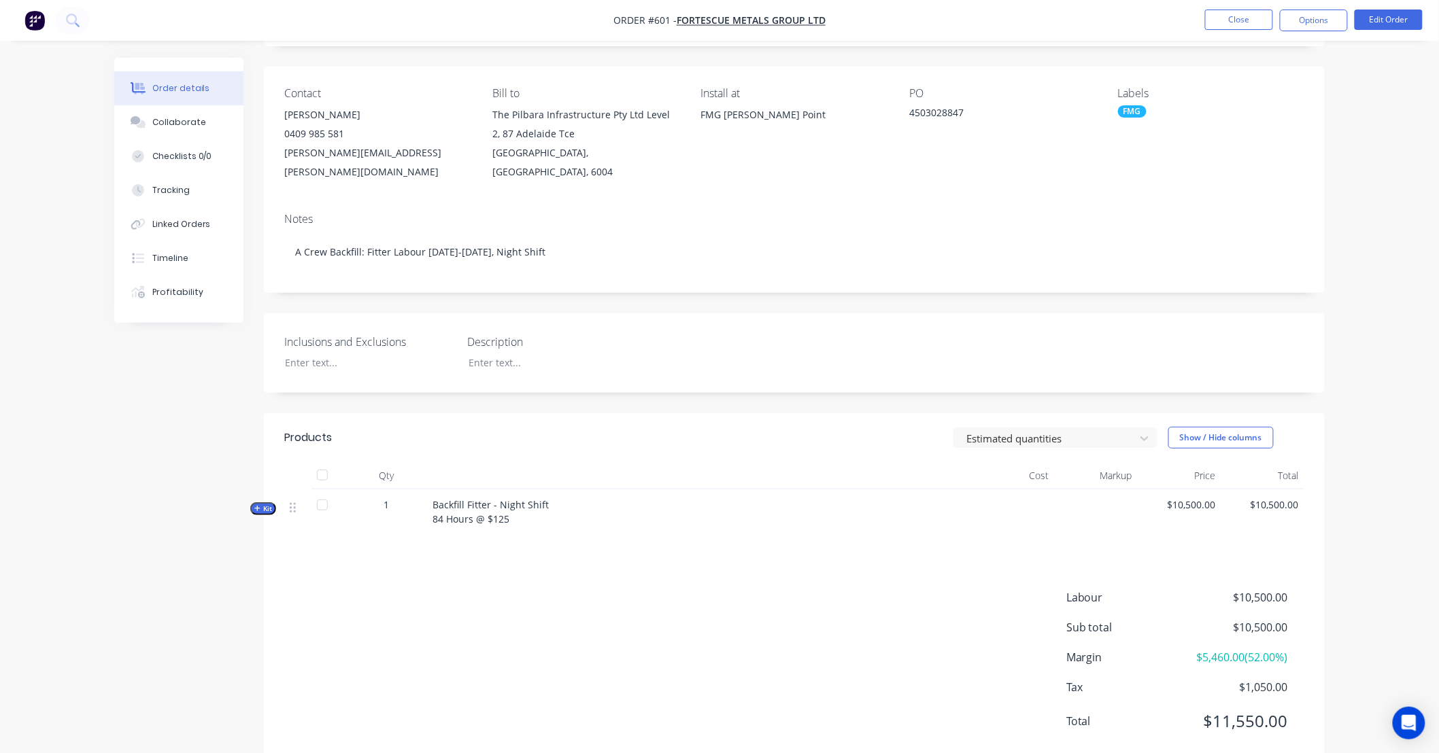
scroll to position [99, 0]
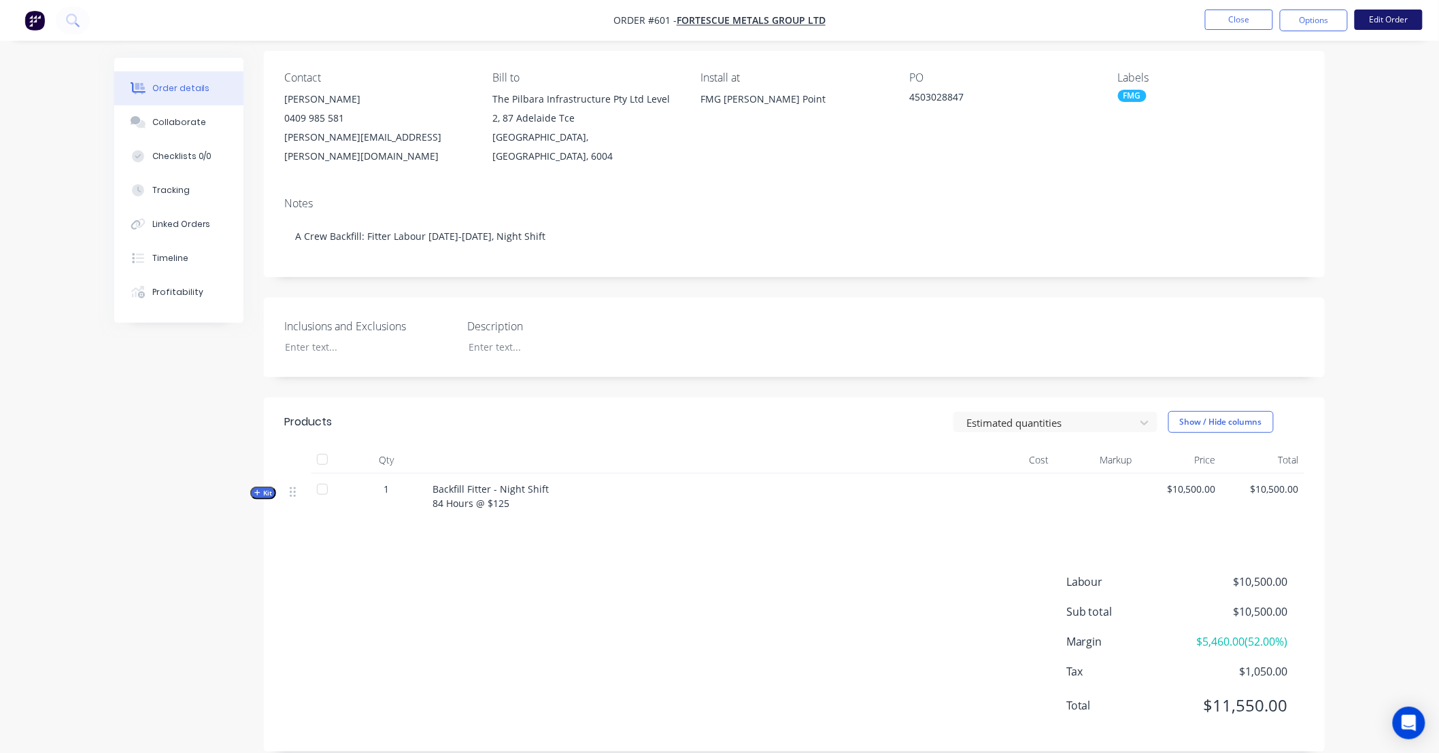
click at [1384, 27] on button "Edit Order" at bounding box center [1388, 20] width 68 height 20
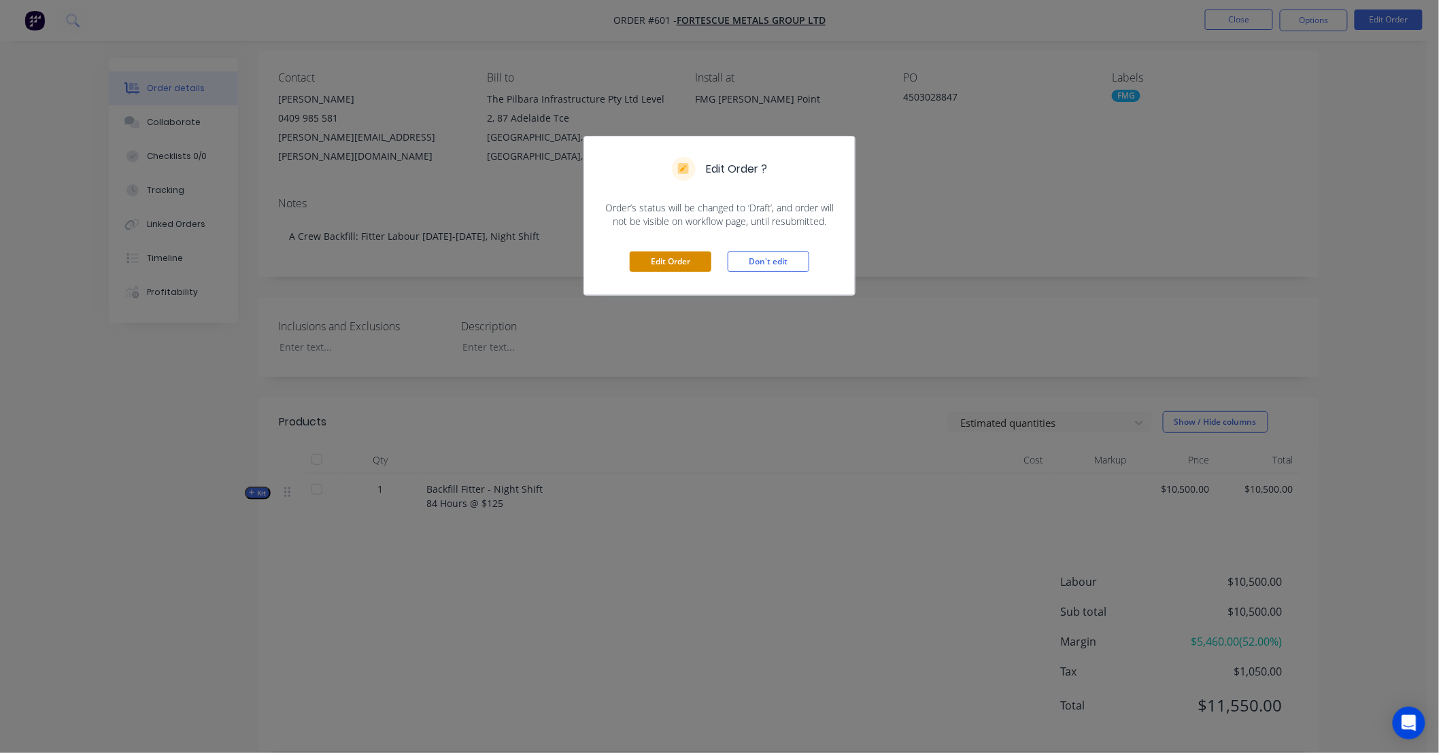
click at [667, 262] on button "Edit Order" at bounding box center [671, 262] width 82 height 20
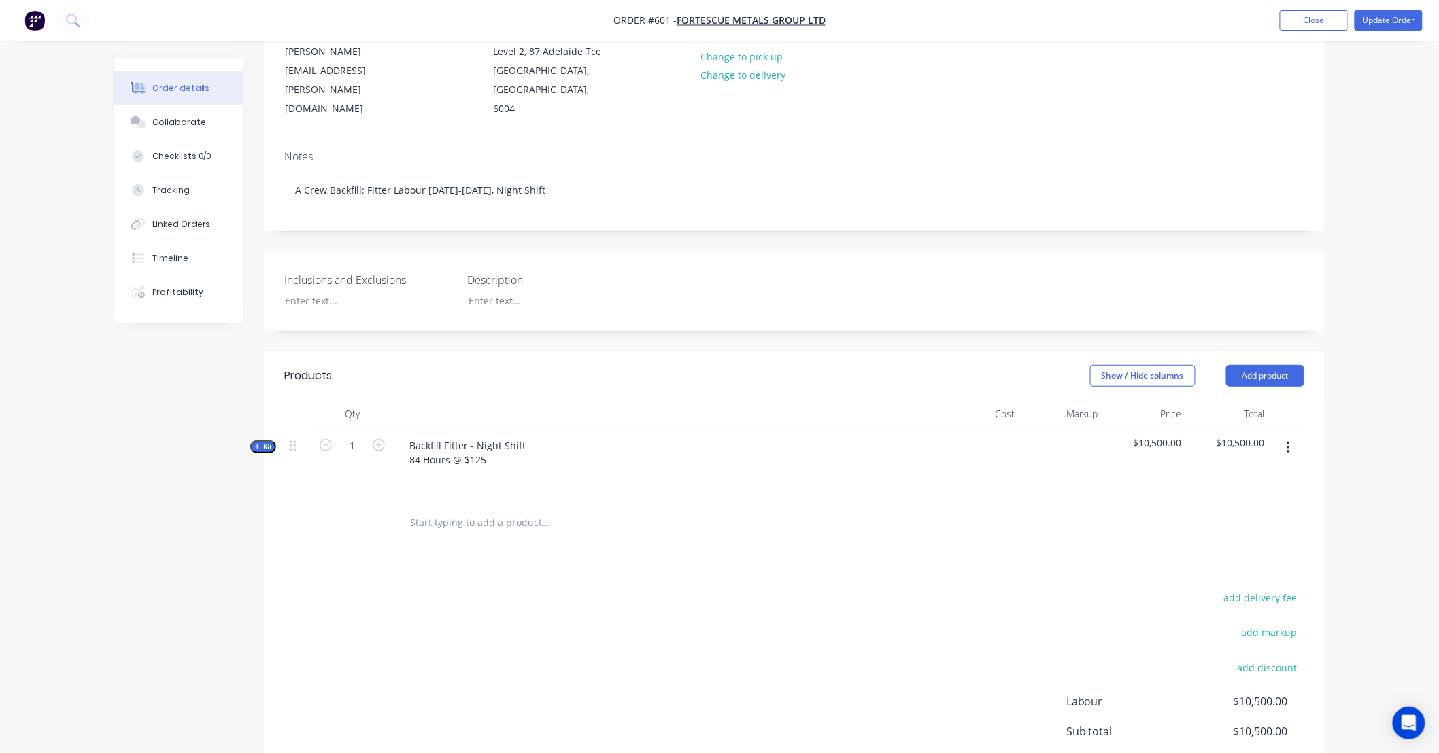
scroll to position [201, 0]
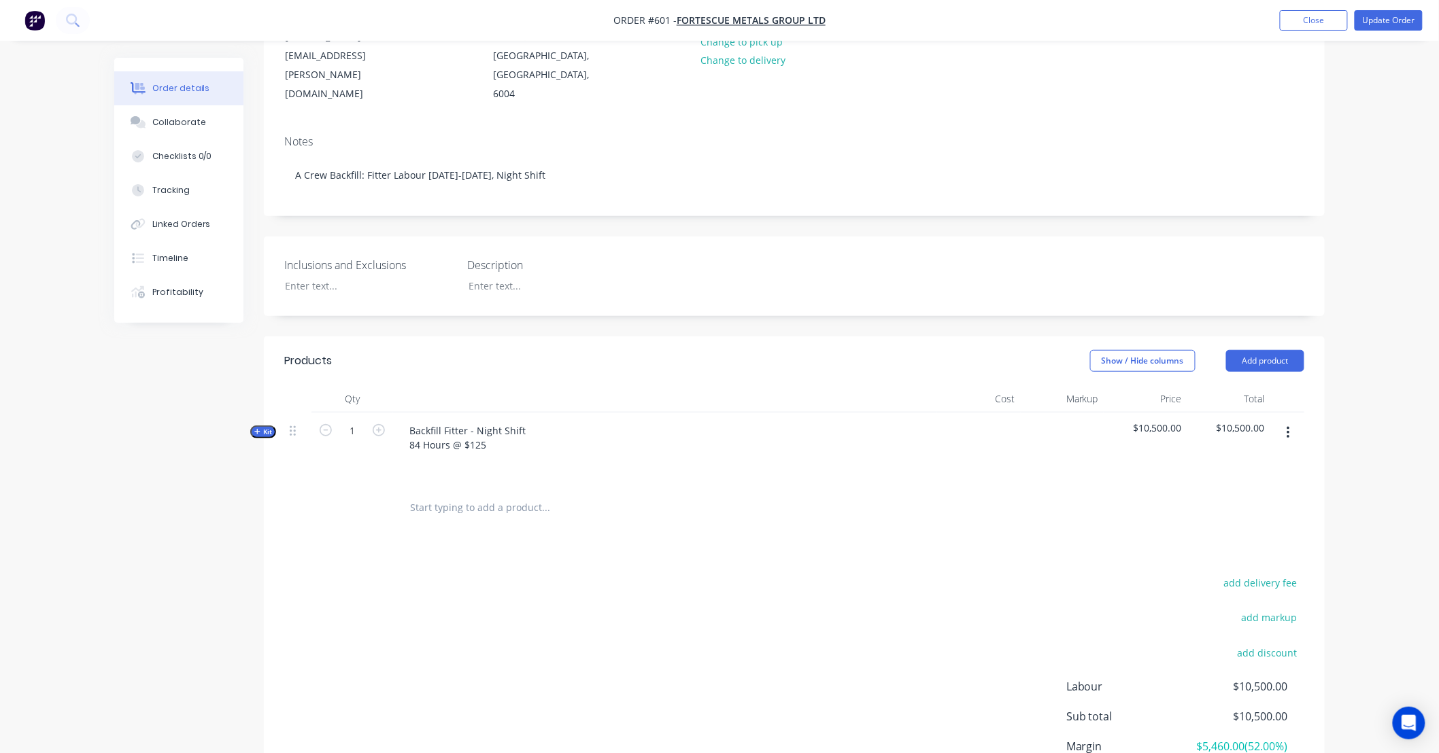
click at [538, 494] on input "text" at bounding box center [545, 507] width 272 height 27
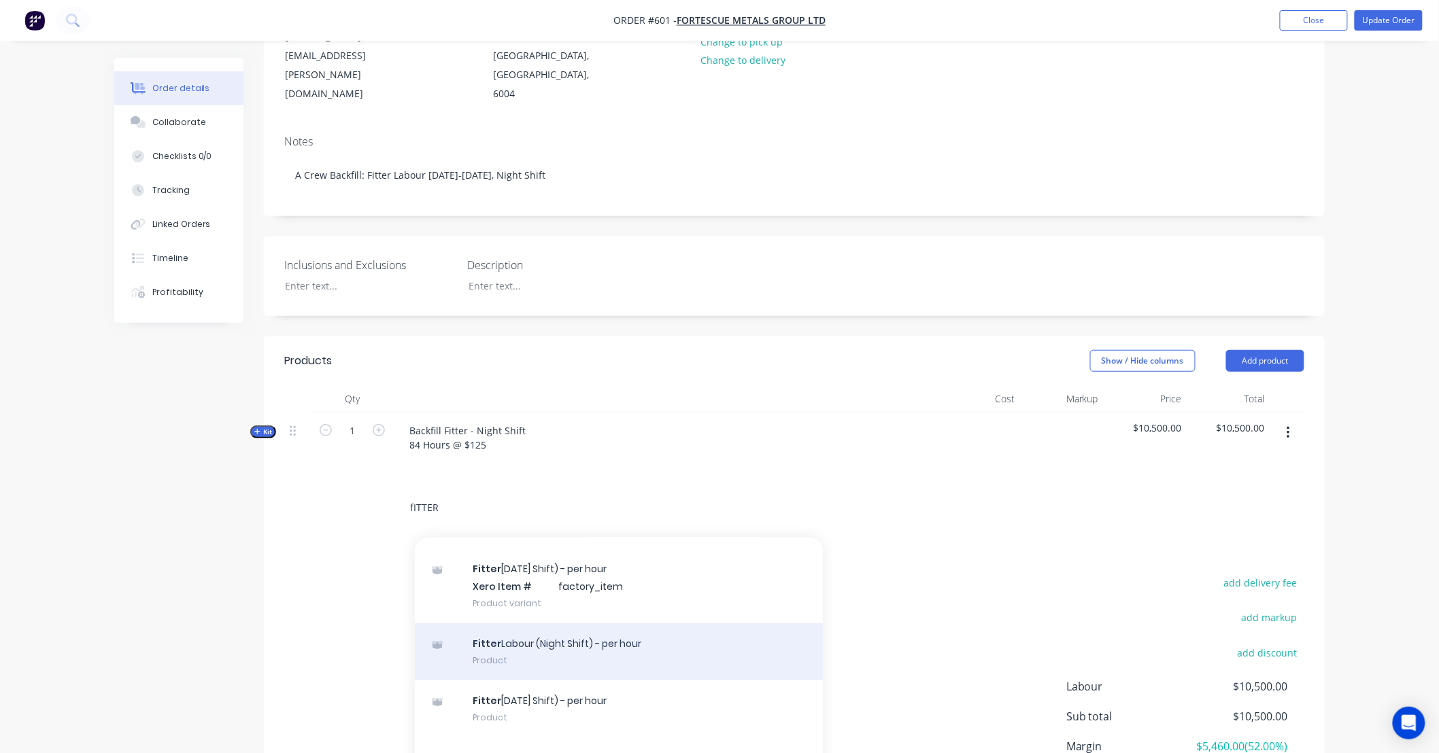
scroll to position [260, 0]
type input "fITTER"
click at [662, 628] on div "Fitter Labour (Night Shift) - per hour Product" at bounding box center [619, 647] width 408 height 57
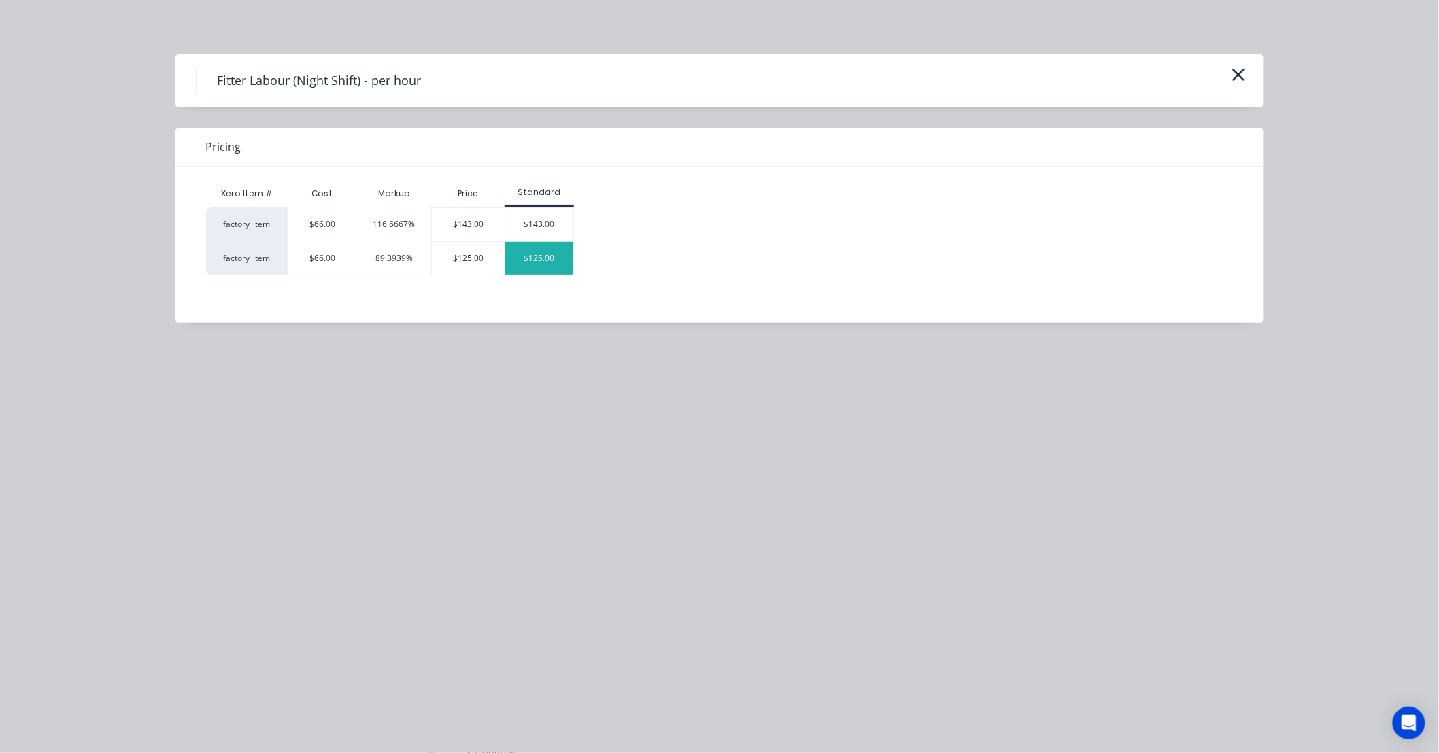
click at [565, 267] on div "$125.00" at bounding box center [539, 258] width 68 height 33
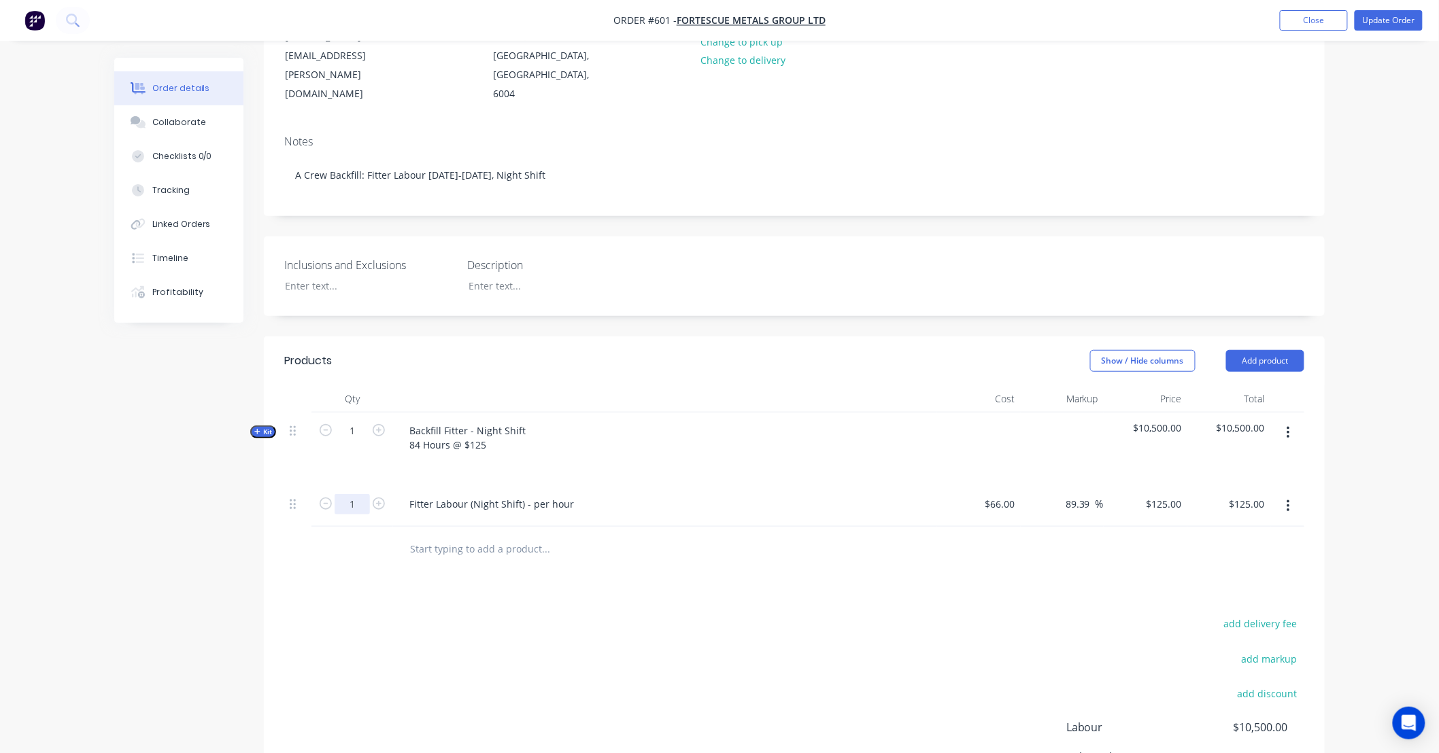
click at [351, 494] on input "1" at bounding box center [352, 504] width 35 height 20
type input "12"
type input "$1,500.00"
click at [427, 494] on div "Fitter Labour (Night Shift) - per hour" at bounding box center [491, 504] width 186 height 20
click at [409, 494] on div "Fitter Labour (Night Shift) - per hour" at bounding box center [491, 504] width 186 height 20
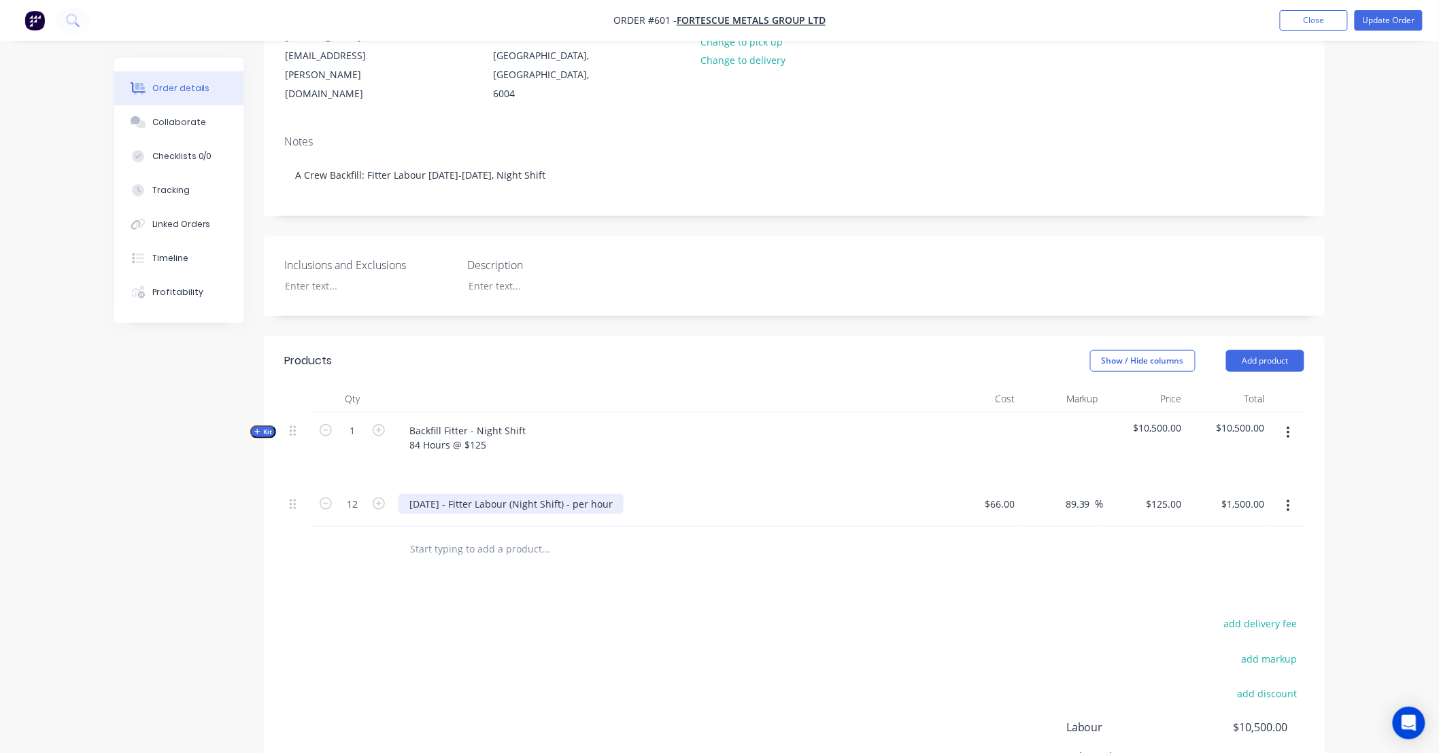
click at [594, 494] on div "24/09/25 - Fitter Labour (Night Shift) - per hour" at bounding box center [510, 504] width 225 height 20
copy div "24/09/25 - Fitter Labour (Night Shift) - per hour"
click at [1295, 496] on button "button" at bounding box center [1288, 506] width 32 height 24
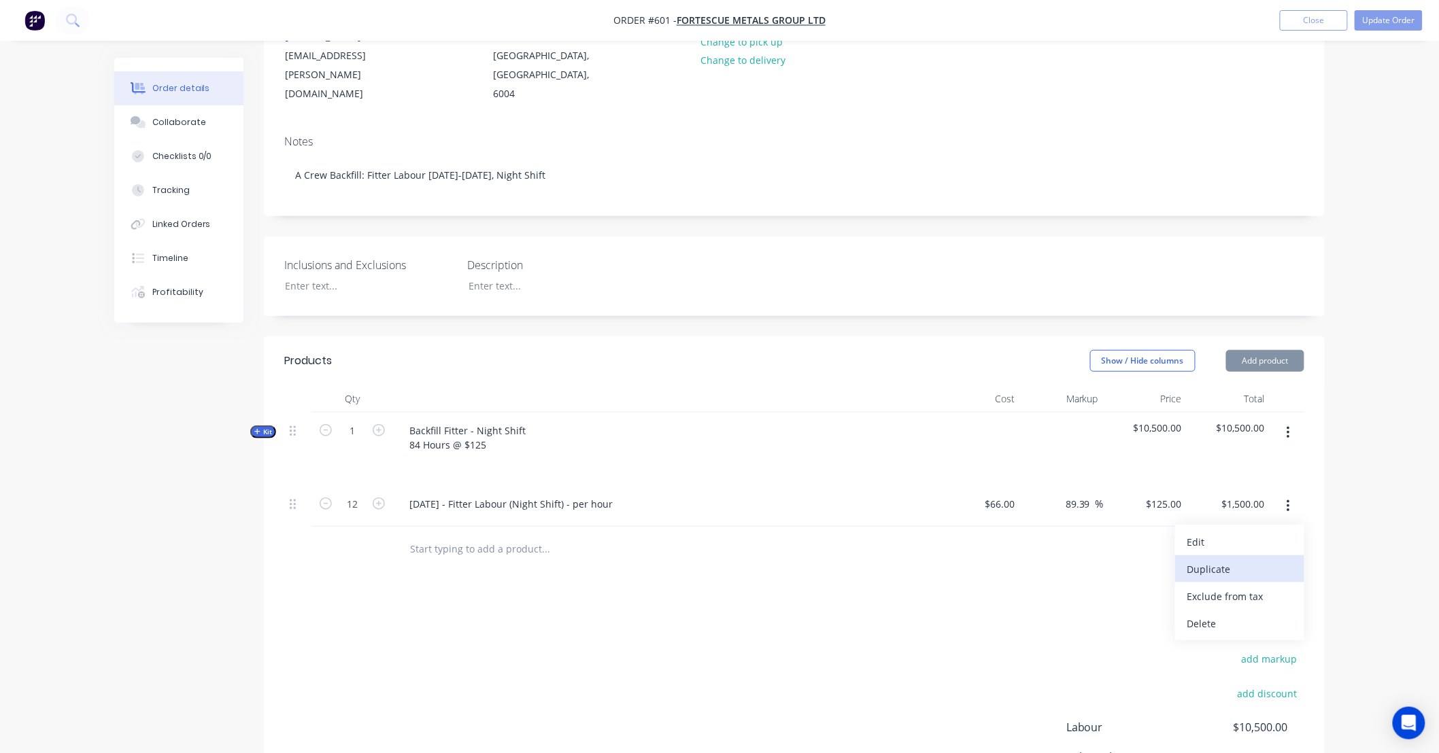
click at [1272, 560] on div "Duplicate" at bounding box center [1239, 570] width 105 height 20
click at [1288, 537] on button "button" at bounding box center [1288, 547] width 32 height 24
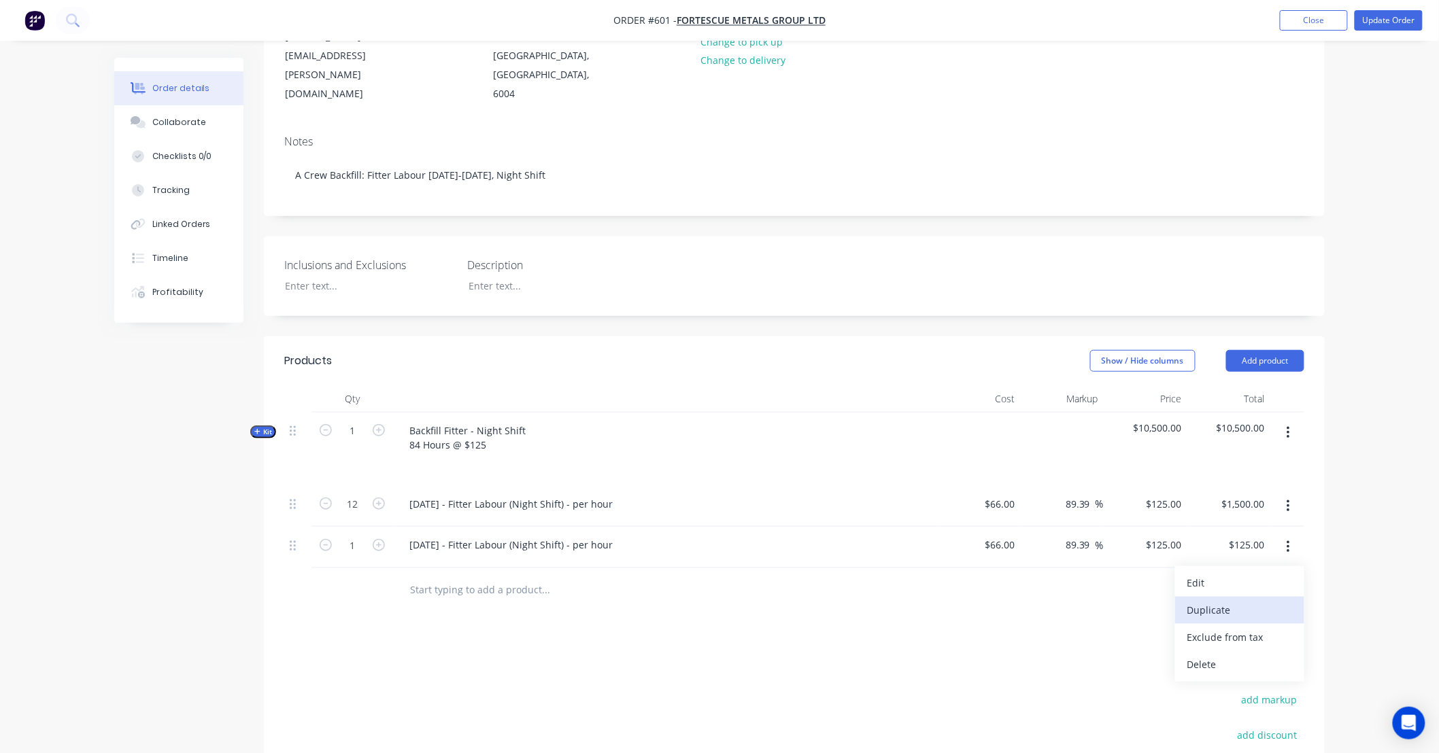
click at [1280, 600] on div "Duplicate" at bounding box center [1239, 610] width 105 height 20
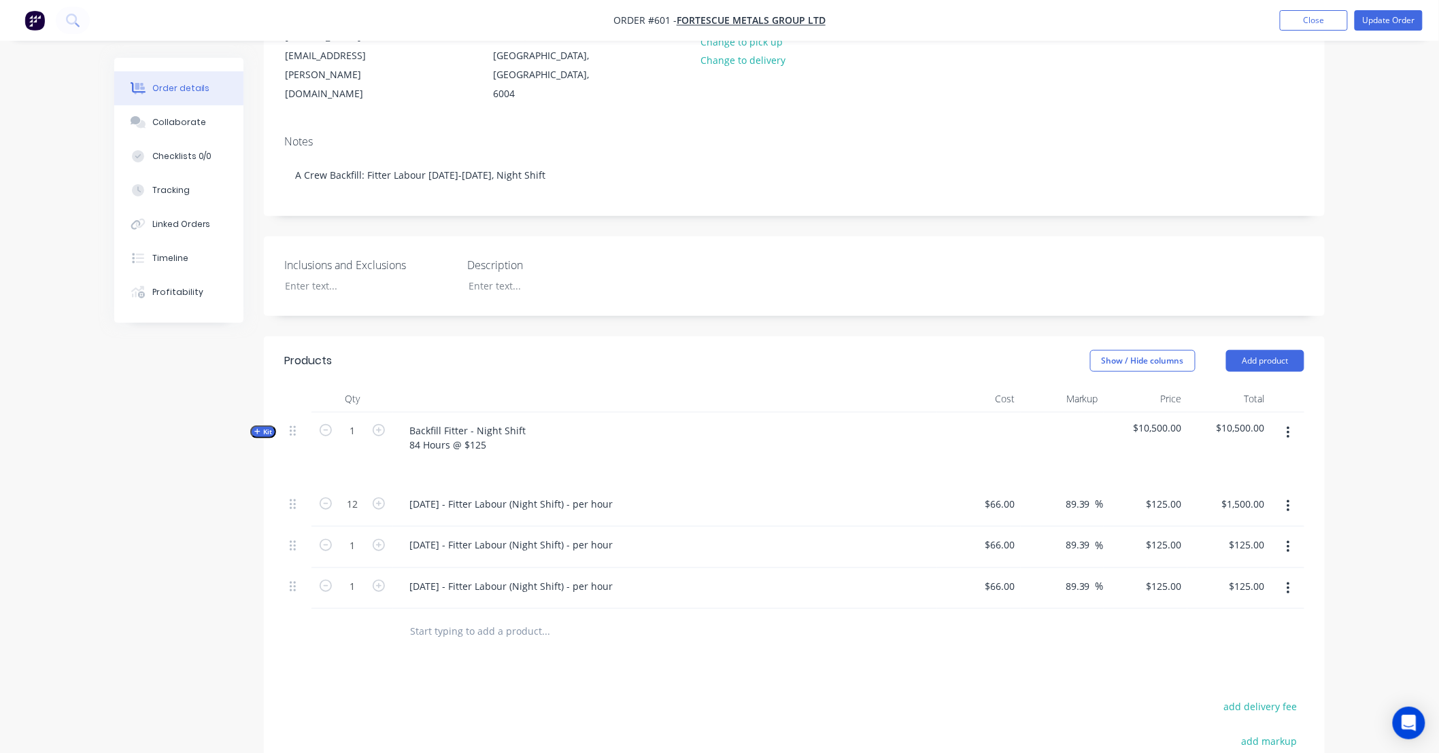
click at [1285, 579] on button "button" at bounding box center [1288, 589] width 32 height 24
click at [1273, 642] on div "Duplicate" at bounding box center [1239, 652] width 105 height 20
click at [1288, 622] on icon "button" at bounding box center [1287, 629] width 3 height 15
click at [1270, 683] on div "Duplicate" at bounding box center [1239, 693] width 105 height 20
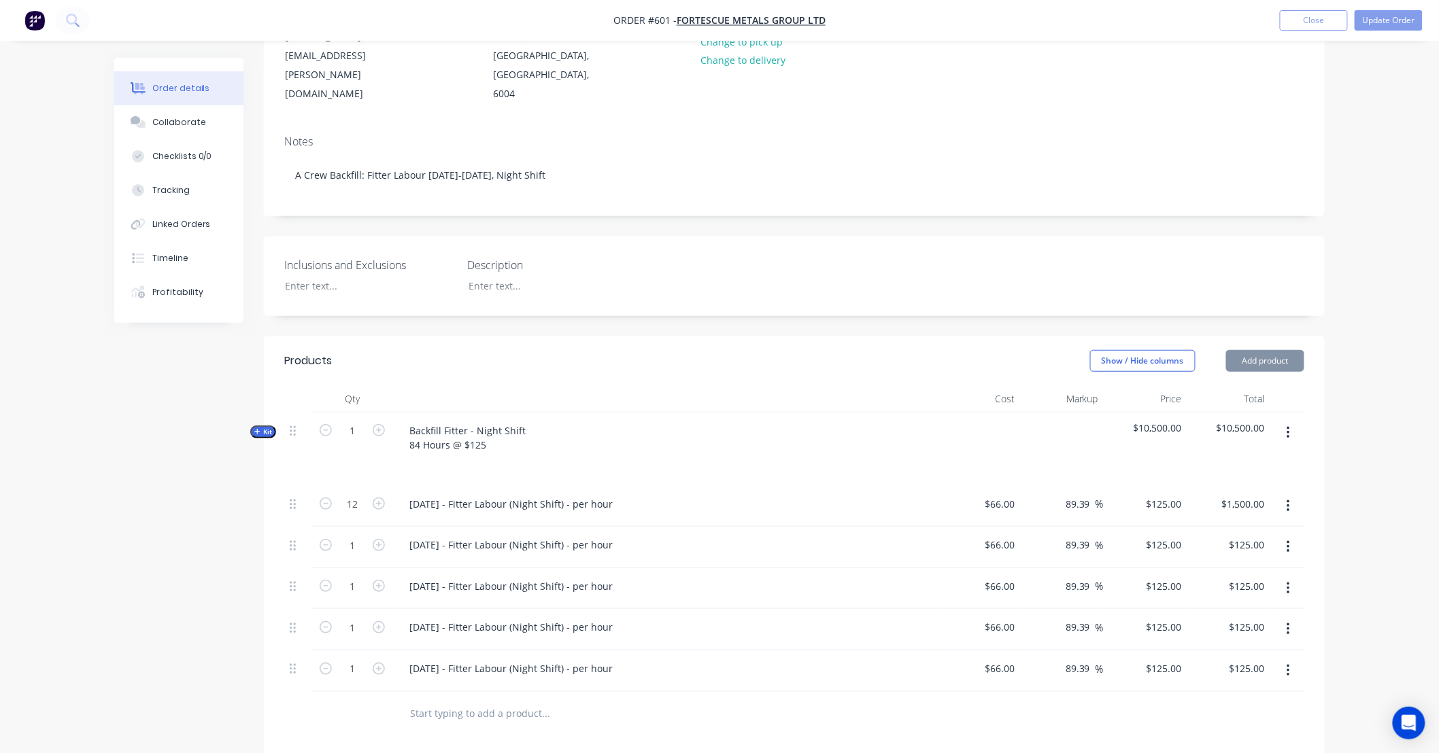
click at [1290, 617] on button "button" at bounding box center [1288, 629] width 32 height 24
click at [1269, 683] on div "Duplicate" at bounding box center [1239, 693] width 105 height 20
click at [1290, 617] on button "button" at bounding box center [1288, 629] width 32 height 24
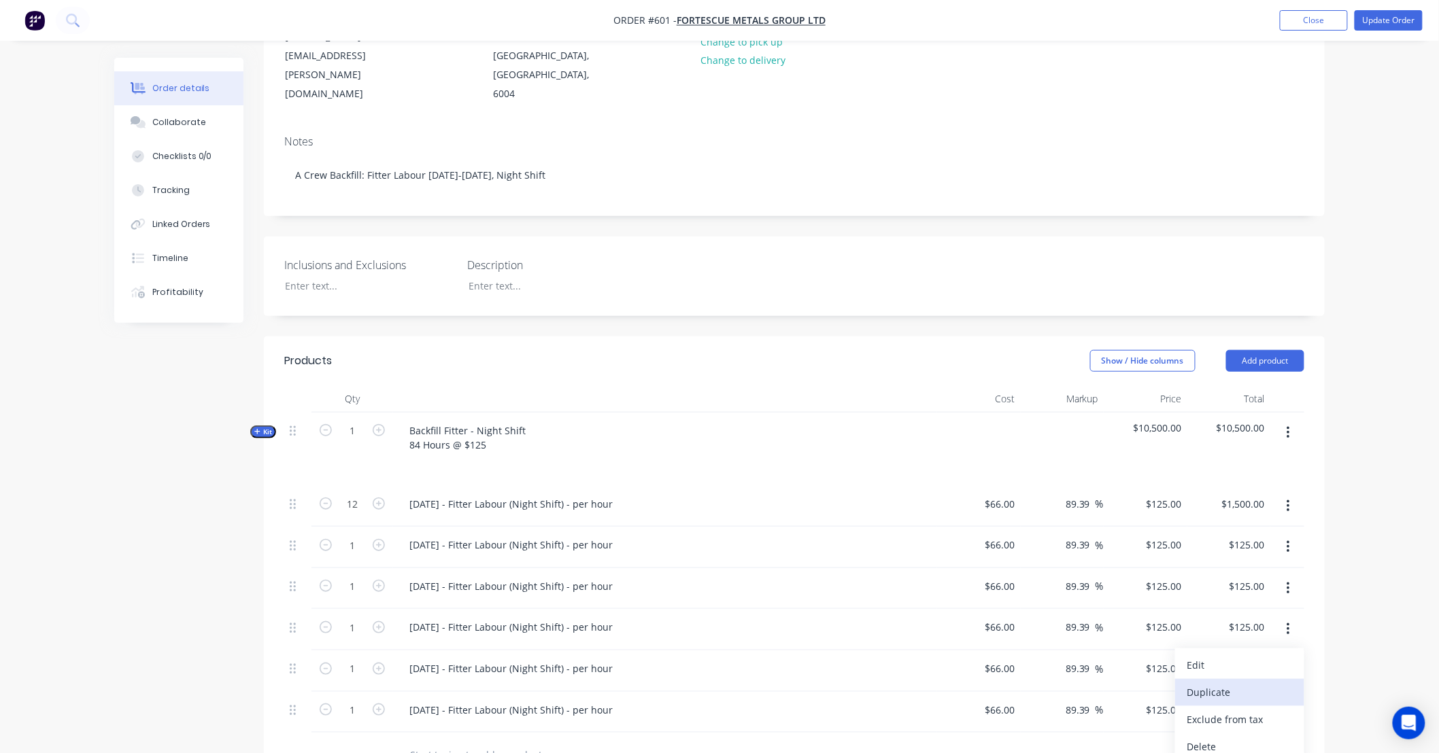
click at [1265, 683] on div "Duplicate" at bounding box center [1239, 693] width 105 height 20
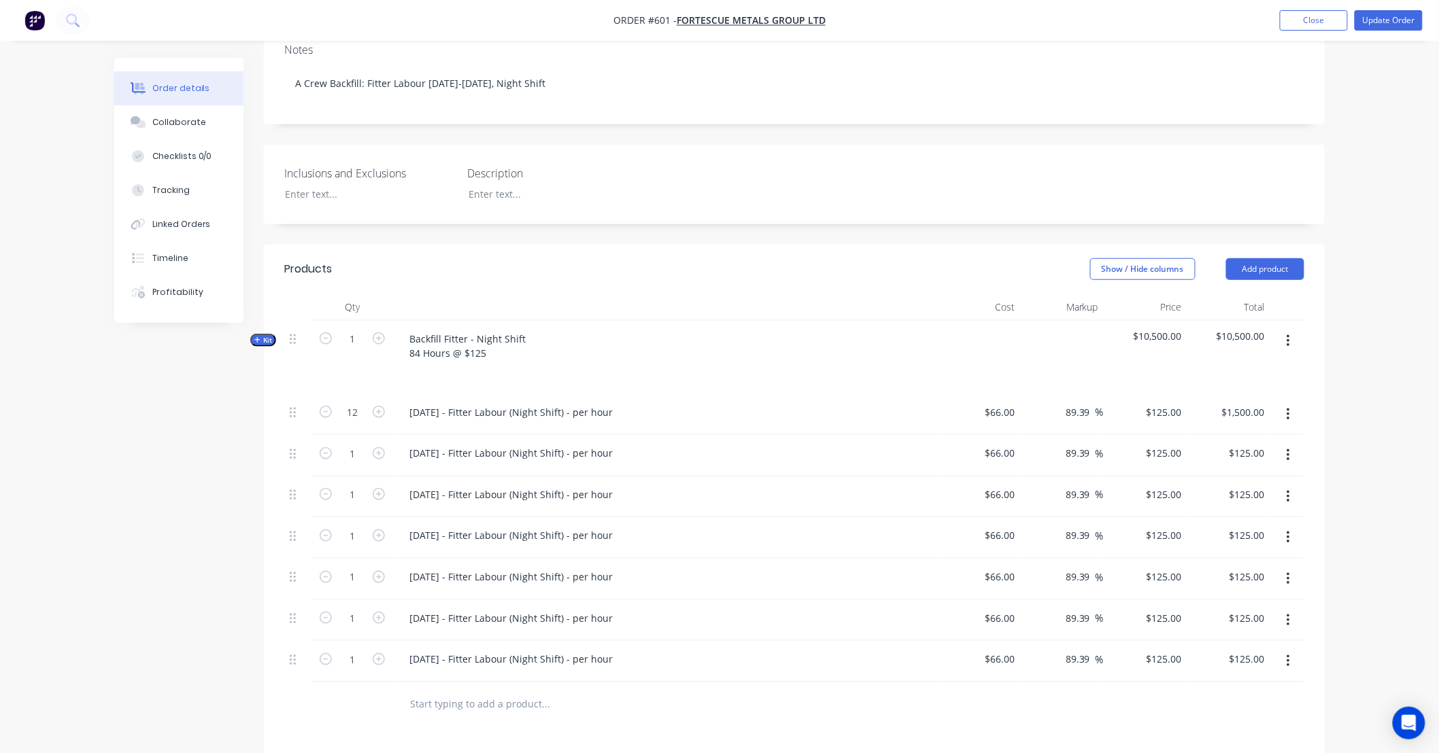
scroll to position [352, 0]
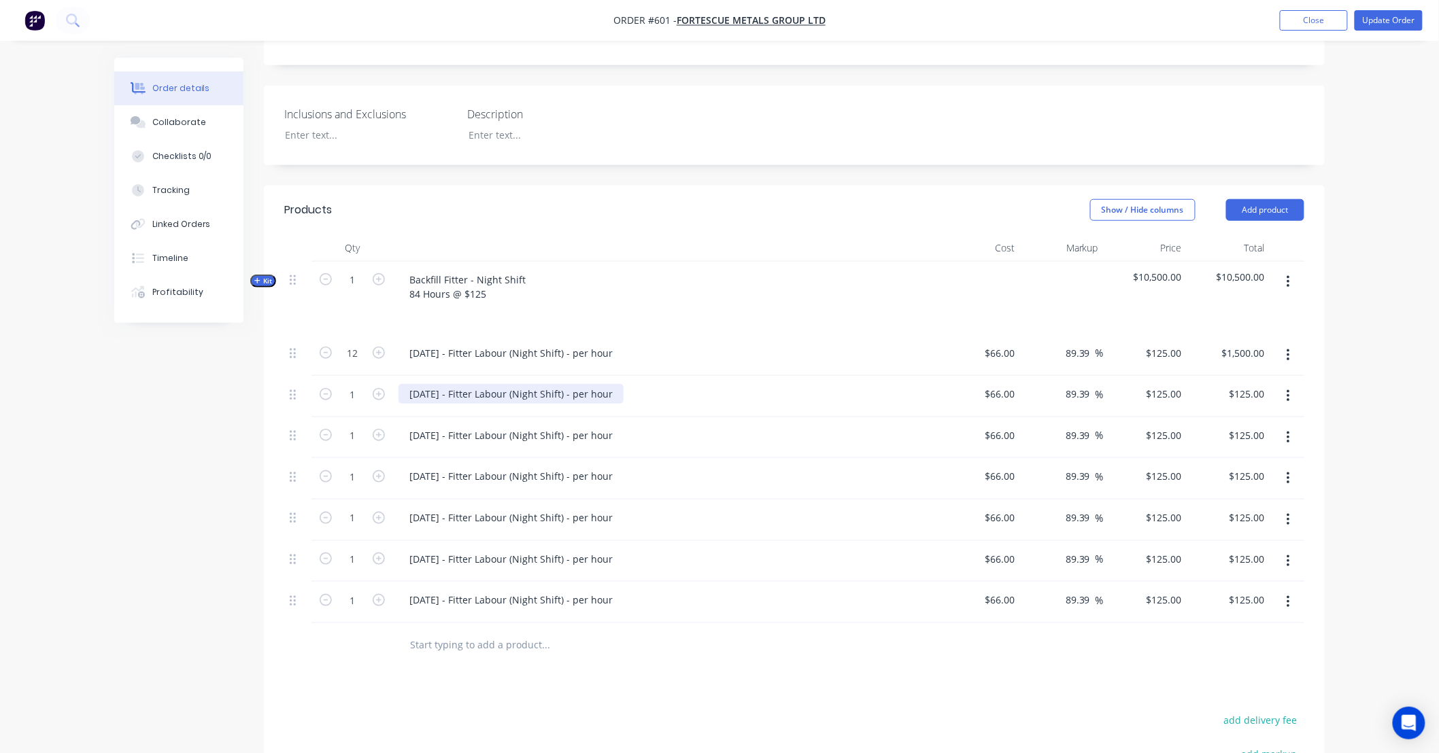
click at [505, 384] on div "24/09/25 - Fitter Labour (Night Shift) - per hour" at bounding box center [510, 394] width 225 height 20
paste div
click at [418, 384] on div "24/09/25 - Fitter Labour (Night Shift) - per hour" at bounding box center [510, 394] width 225 height 20
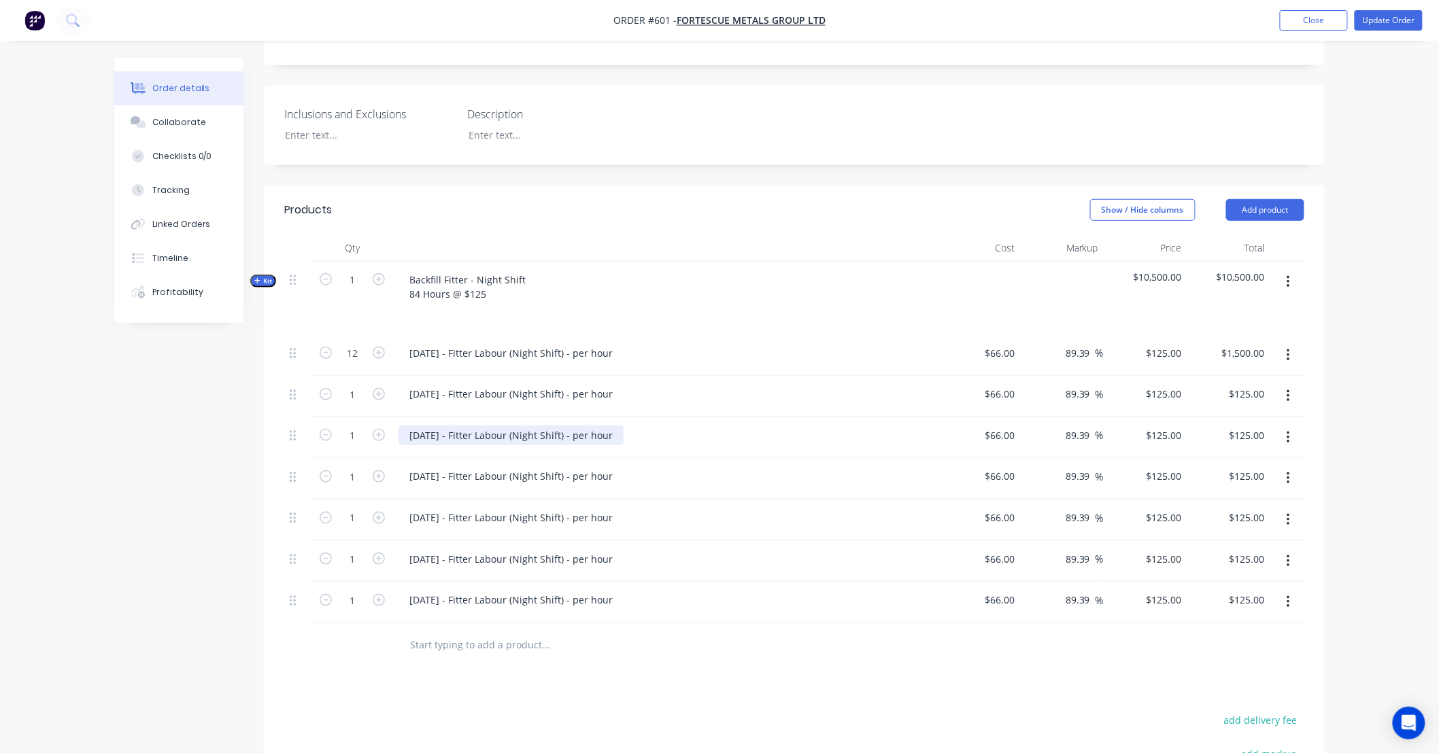
click at [537, 426] on div "24/09/25 - Fitter Labour (Night Shift) - per hour" at bounding box center [510, 436] width 225 height 20
paste div
click at [420, 426] on div "24/09/25 - Fitter Labour (Night Shift) - per hour" at bounding box center [510, 436] width 225 height 20
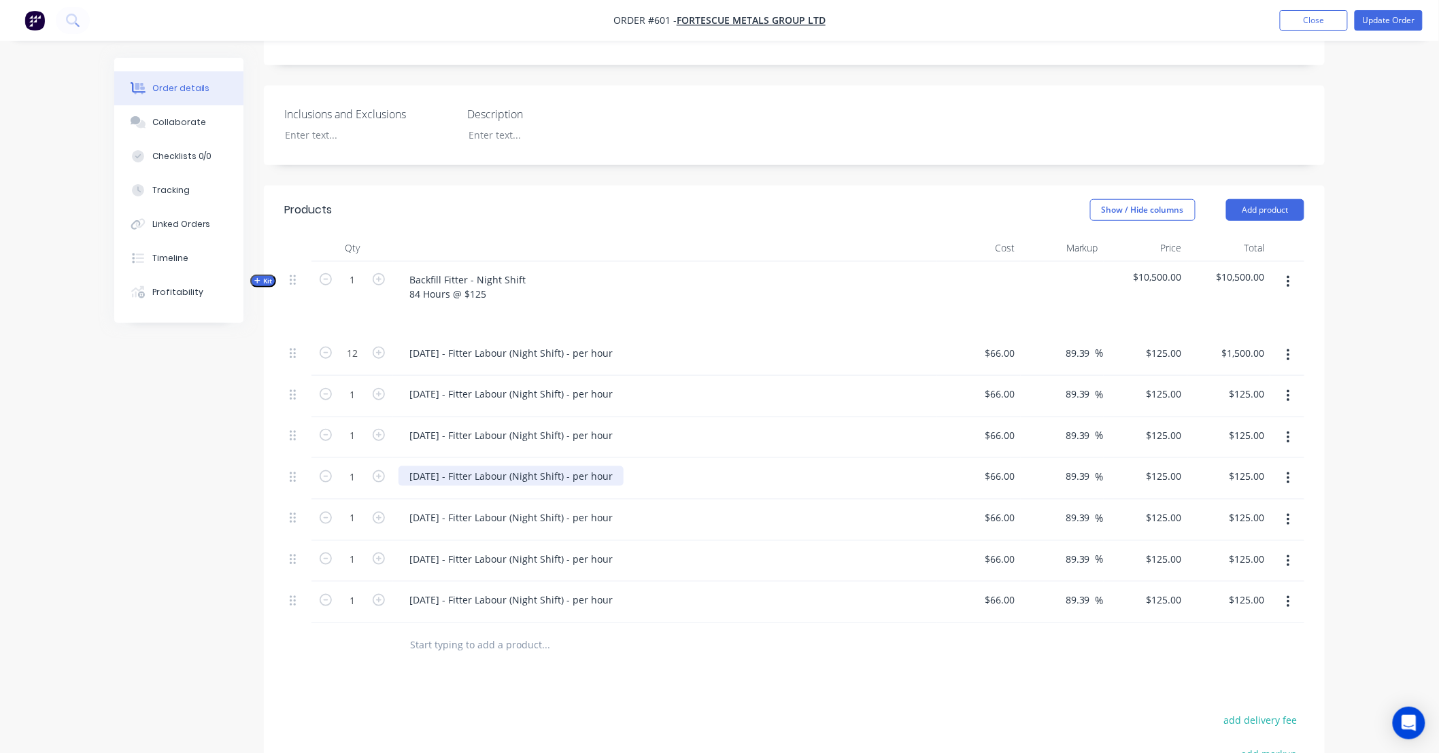
click at [445, 466] on div "24/09/25 - Fitter Labour (Night Shift) - per hour" at bounding box center [510, 476] width 225 height 20
paste div
click at [418, 466] on div "24/09/25 - Fitter Labour (Night Shift) - per hour" at bounding box center [510, 476] width 225 height 20
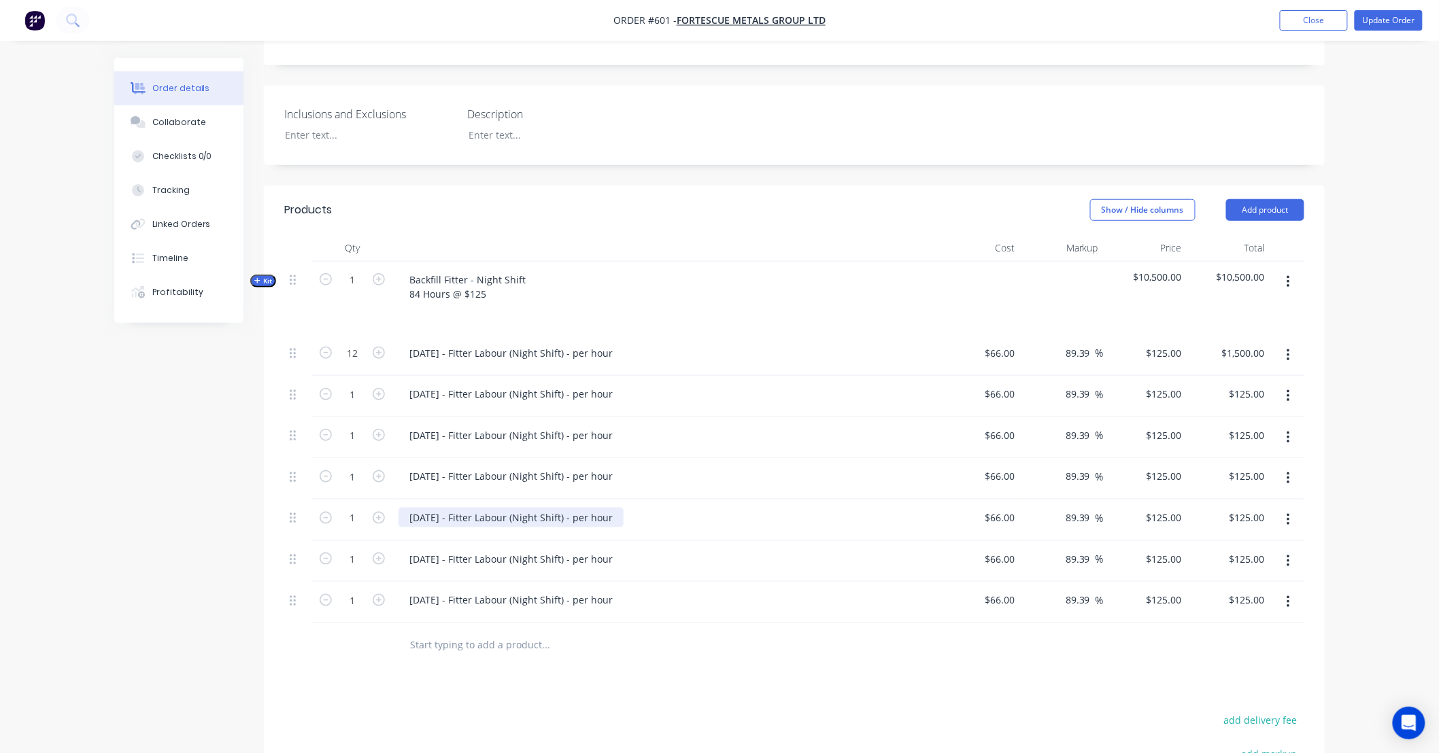
click at [519, 508] on div "24/09/25 - Fitter Labour (Night Shift) - per hour" at bounding box center [510, 518] width 225 height 20
paste div
click at [422, 508] on div "24/09/25 - Fitter Labour (Night Shift) - per hour" at bounding box center [510, 518] width 225 height 20
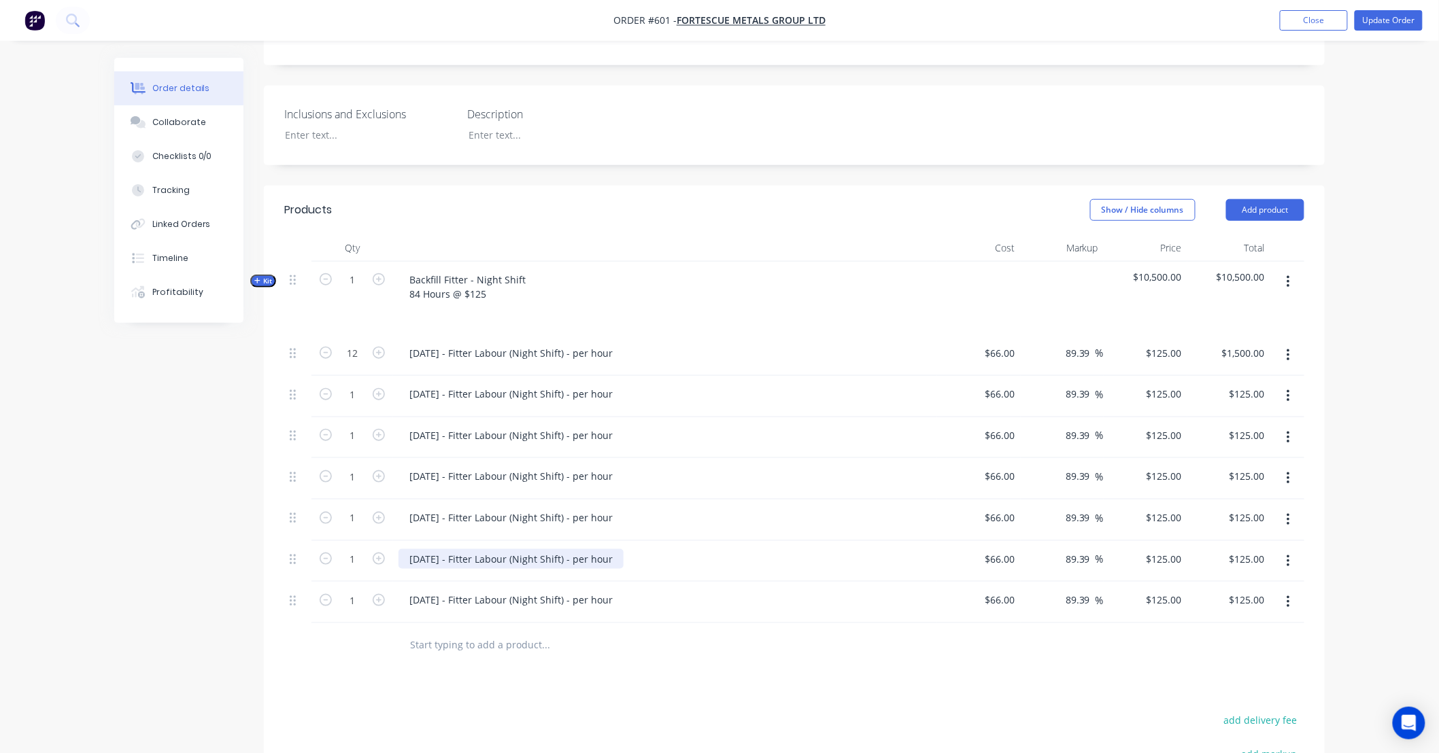
click at [466, 549] on div "24/09/25 - Fitter Labour (Night Shift) - per hour" at bounding box center [510, 559] width 225 height 20
paste div
drag, startPoint x: 415, startPoint y: 540, endPoint x: 422, endPoint y: 538, distance: 6.9
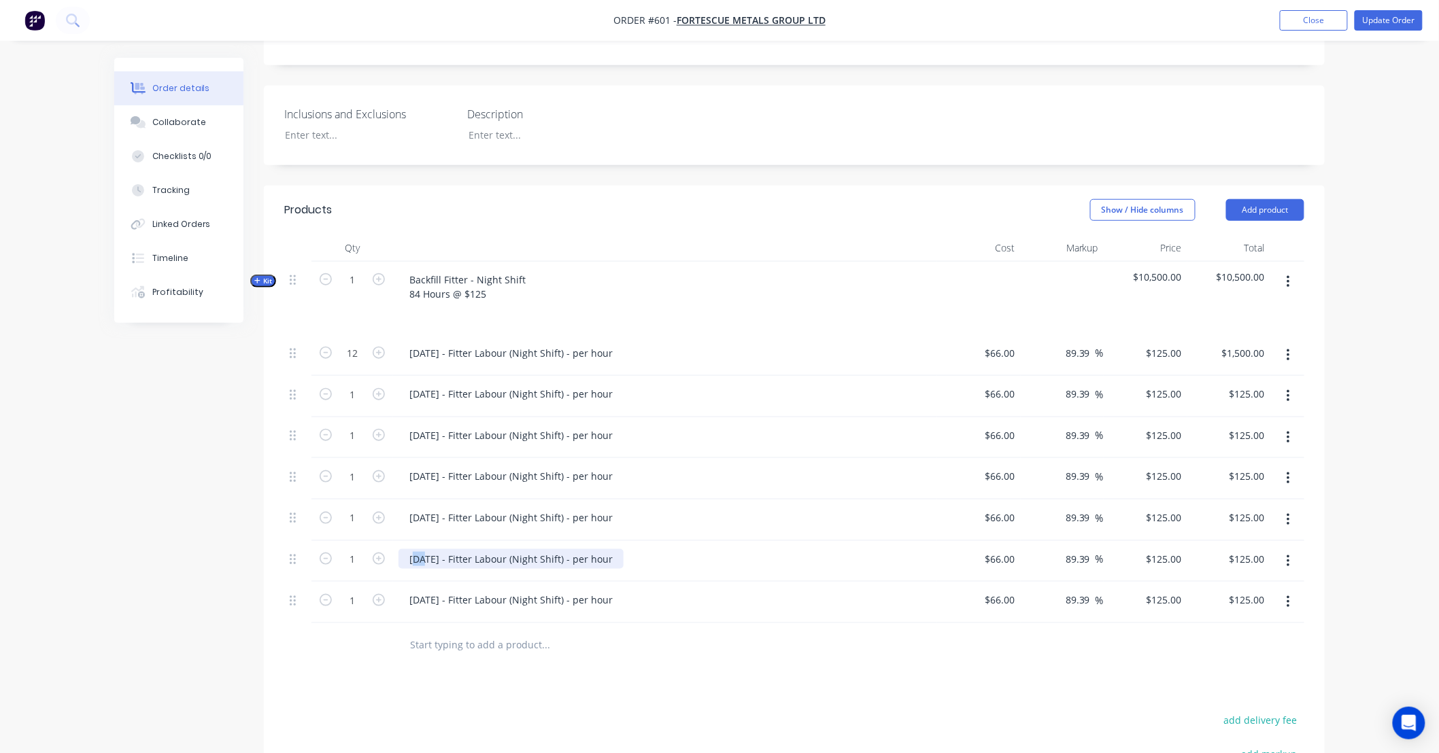
click at [422, 549] on div "24/09/25 - Fitter Labour (Night Shift) - per hour" at bounding box center [510, 559] width 225 height 20
click at [485, 590] on div "24/09/25 - Fitter Labour (Night Shift) - per hour" at bounding box center [510, 600] width 225 height 20
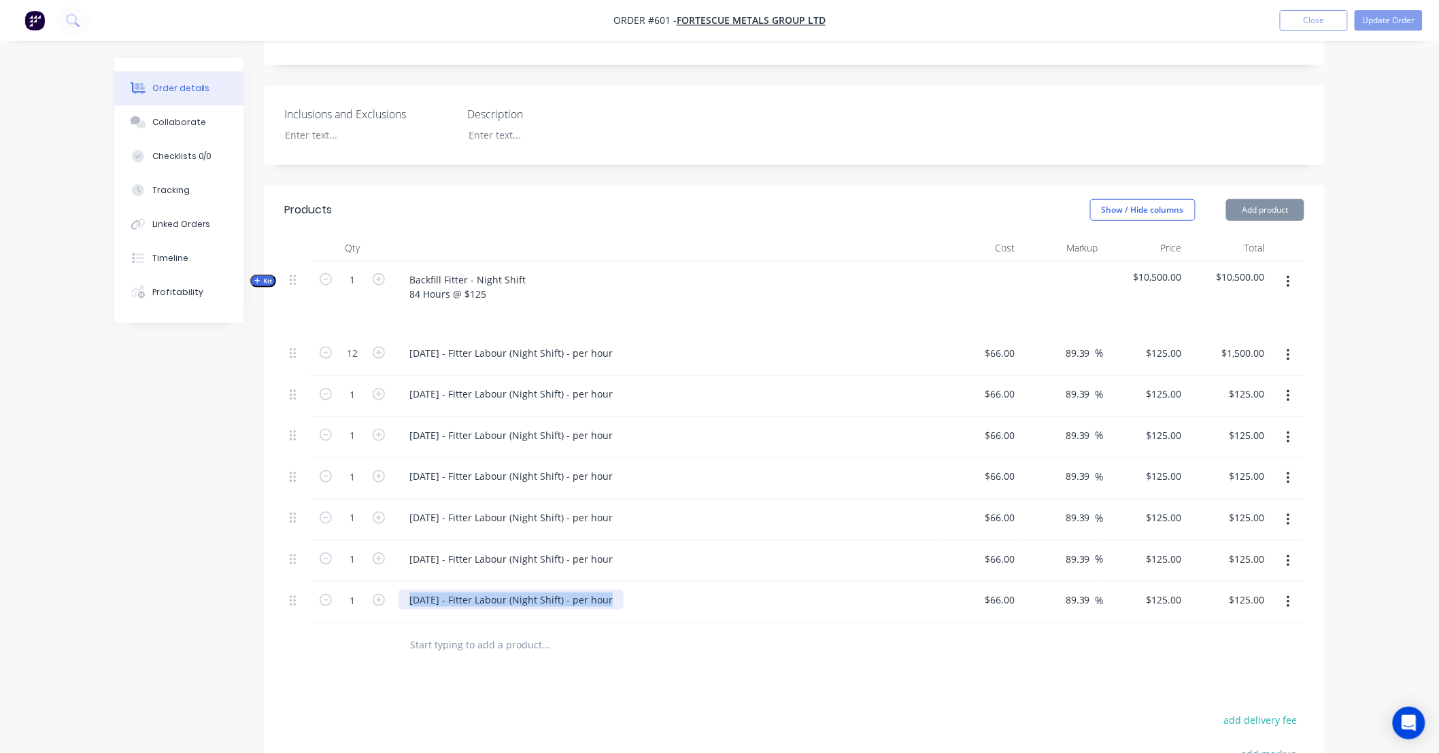
click at [485, 590] on div "24/09/25 - Fitter Labour (Night Shift) - per hour" at bounding box center [510, 600] width 225 height 20
paste div
click at [457, 590] on div "24/09/25 - Fitter Labour (Night Shift) - per hour" at bounding box center [510, 600] width 225 height 20
drag, startPoint x: 420, startPoint y: 579, endPoint x: 308, endPoint y: 573, distance: 112.3
click at [308, 582] on div "1 24/09/25 - Fitter Labour (Night Shift) - per hour $66.00 $66.00 89.39 89.39 %…" at bounding box center [794, 602] width 1020 height 41
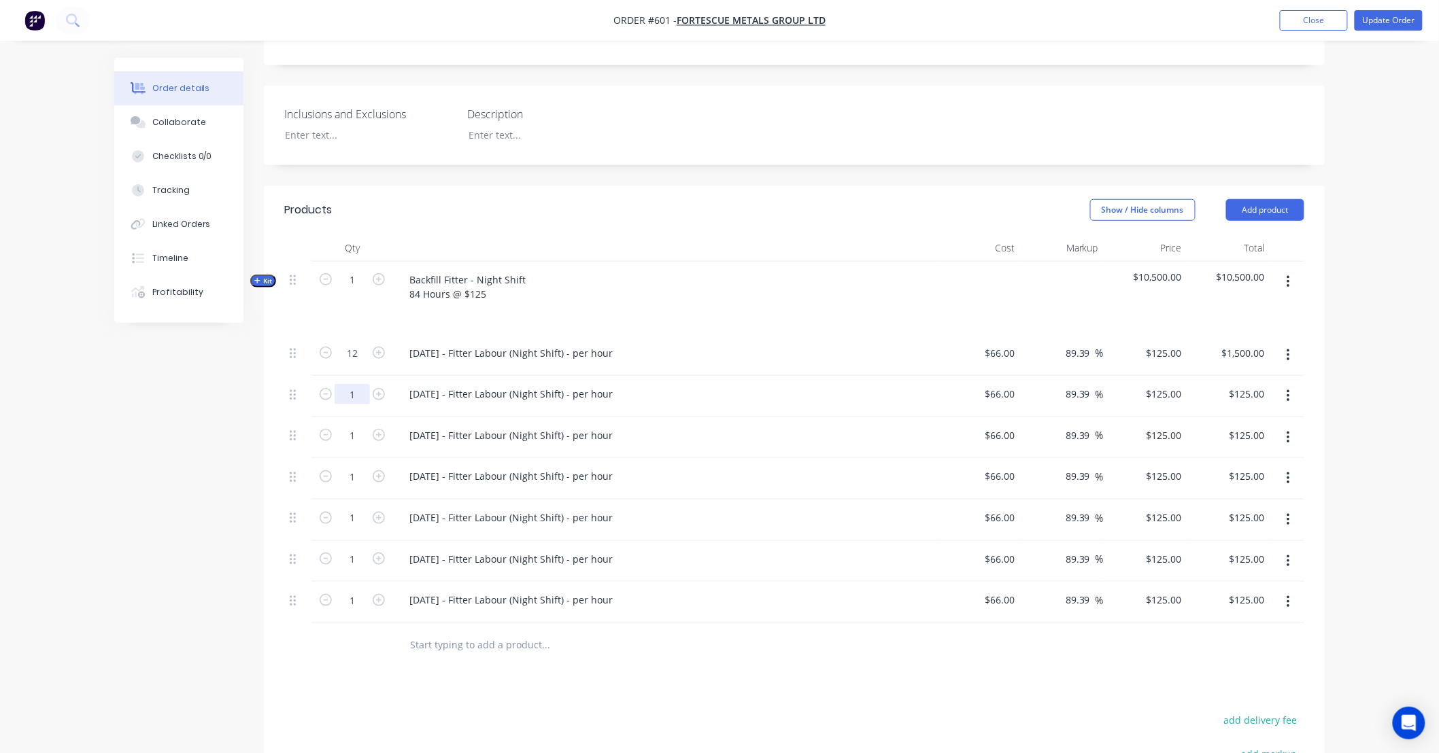
click at [362, 384] on input "1" at bounding box center [352, 394] width 35 height 20
type input "12"
type input "$1,500.00"
click at [360, 426] on input "1" at bounding box center [352, 436] width 35 height 20
type input "12"
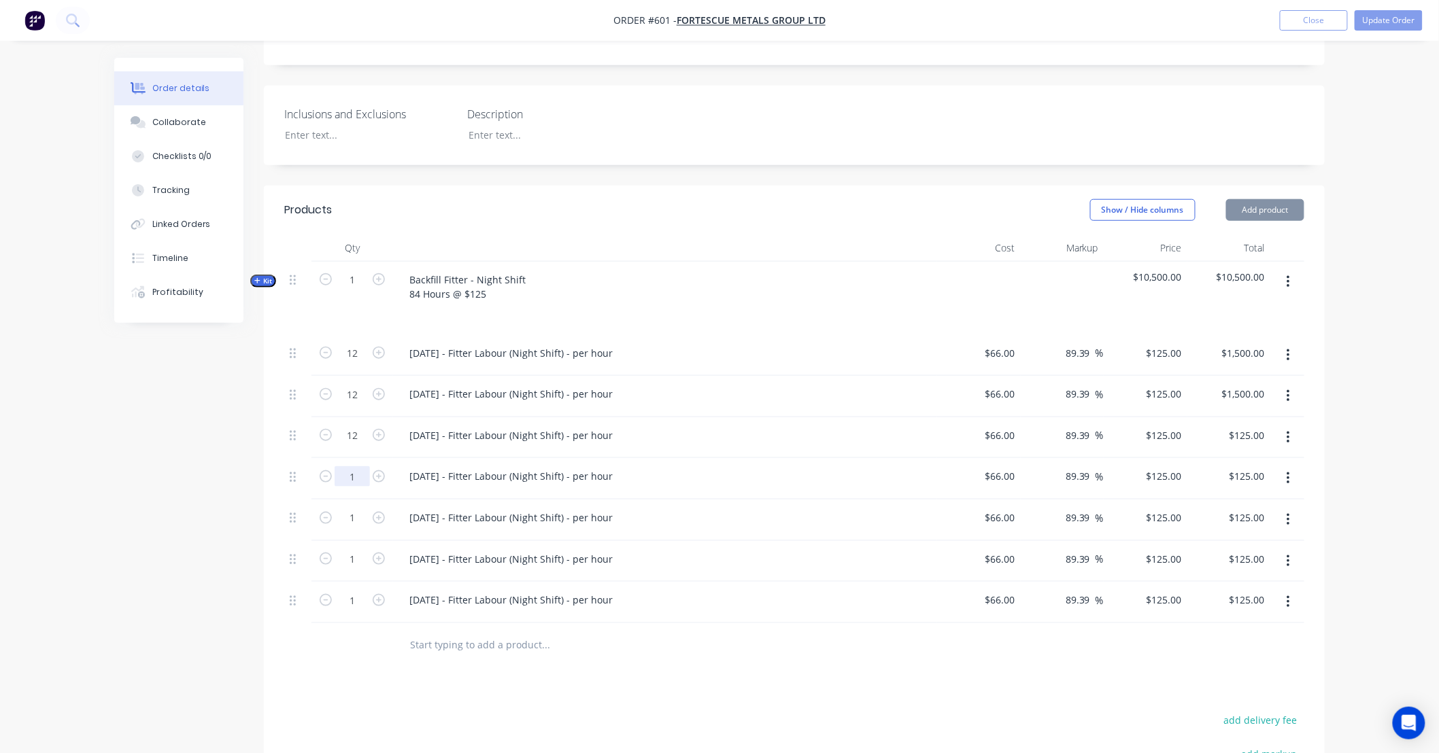
type input "$1,500.00"
click at [358, 466] on input "1" at bounding box center [352, 476] width 35 height 20
type input "12"
type input "$1,500.00"
click at [359, 508] on input "1" at bounding box center [352, 518] width 35 height 20
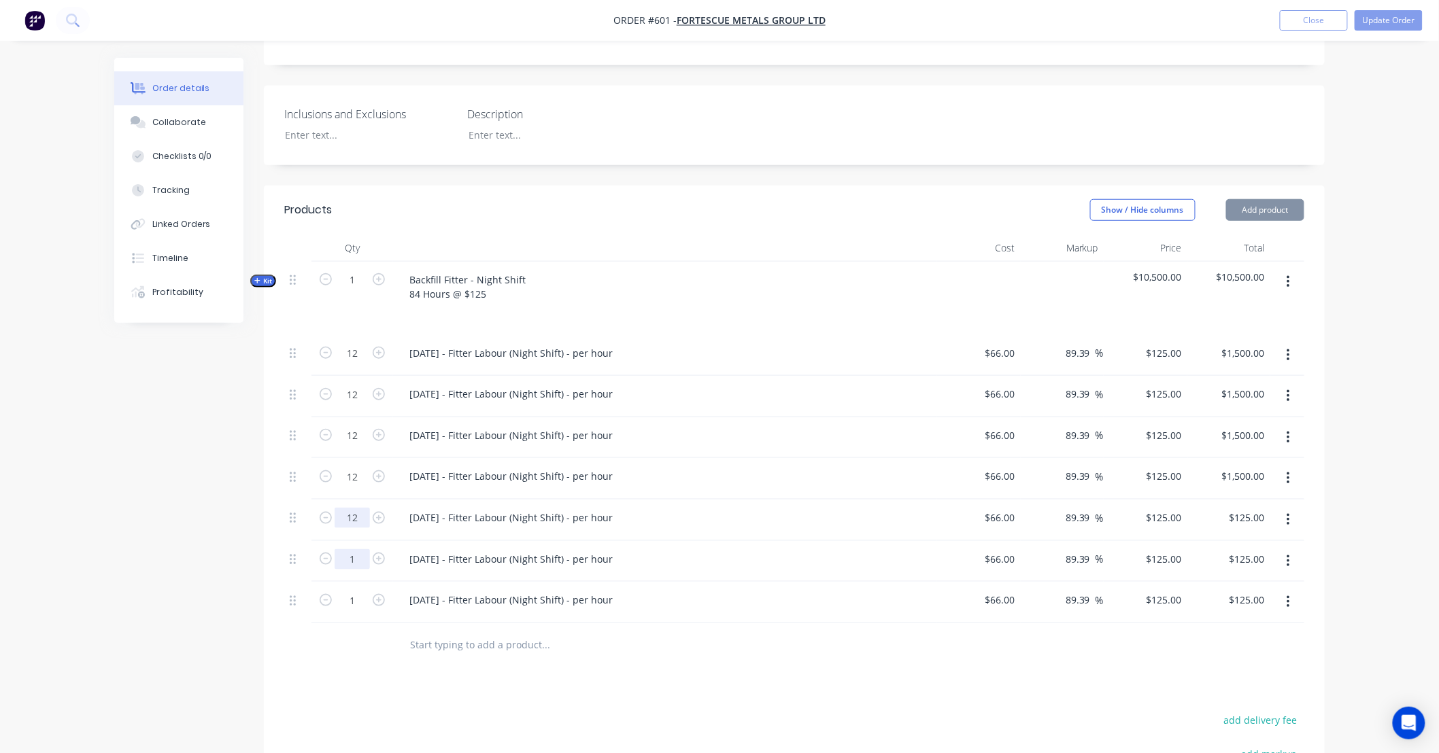
type input "12"
type input "$1,500.00"
click at [359, 549] on input "1" at bounding box center [352, 559] width 35 height 20
type input "12"
type input "$1,500.00"
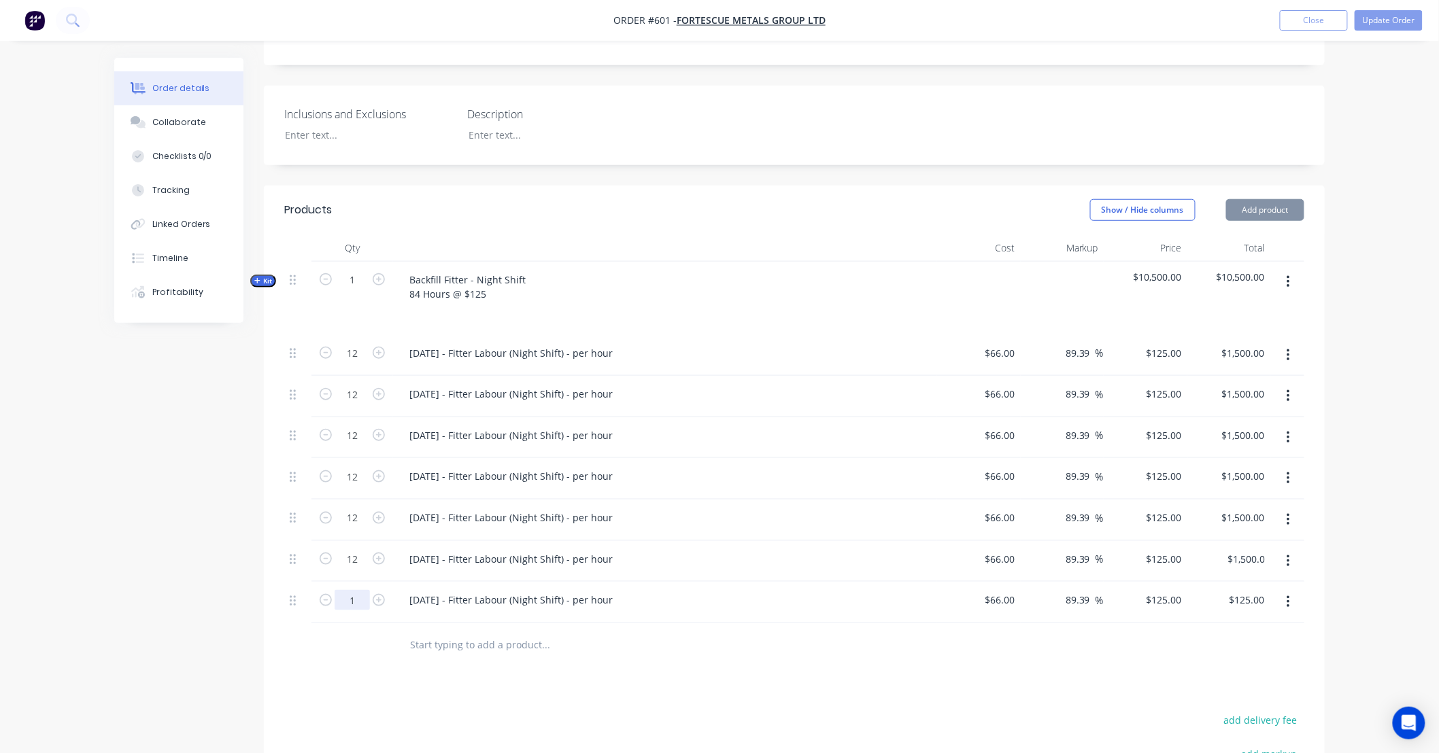
click at [359, 590] on input "1" at bounding box center [352, 600] width 35 height 20
type input "12"
type input "$1,500.00"
drag, startPoint x: 296, startPoint y: 629, endPoint x: 417, endPoint y: 260, distance: 387.9
click at [296, 628] on div at bounding box center [297, 645] width 27 height 44
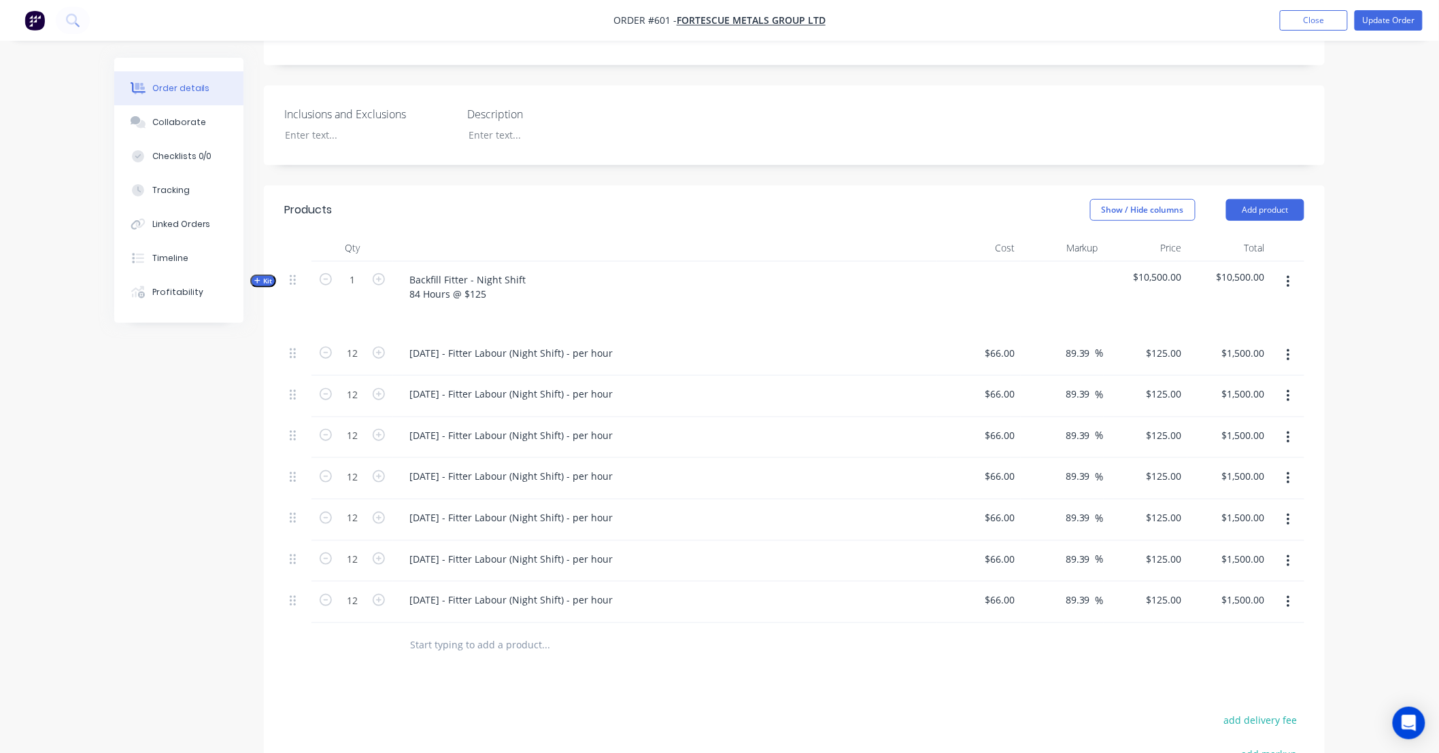
click at [1292, 270] on button "button" at bounding box center [1288, 282] width 32 height 24
click at [1288, 417] on div "Delete" at bounding box center [1239, 427] width 105 height 20
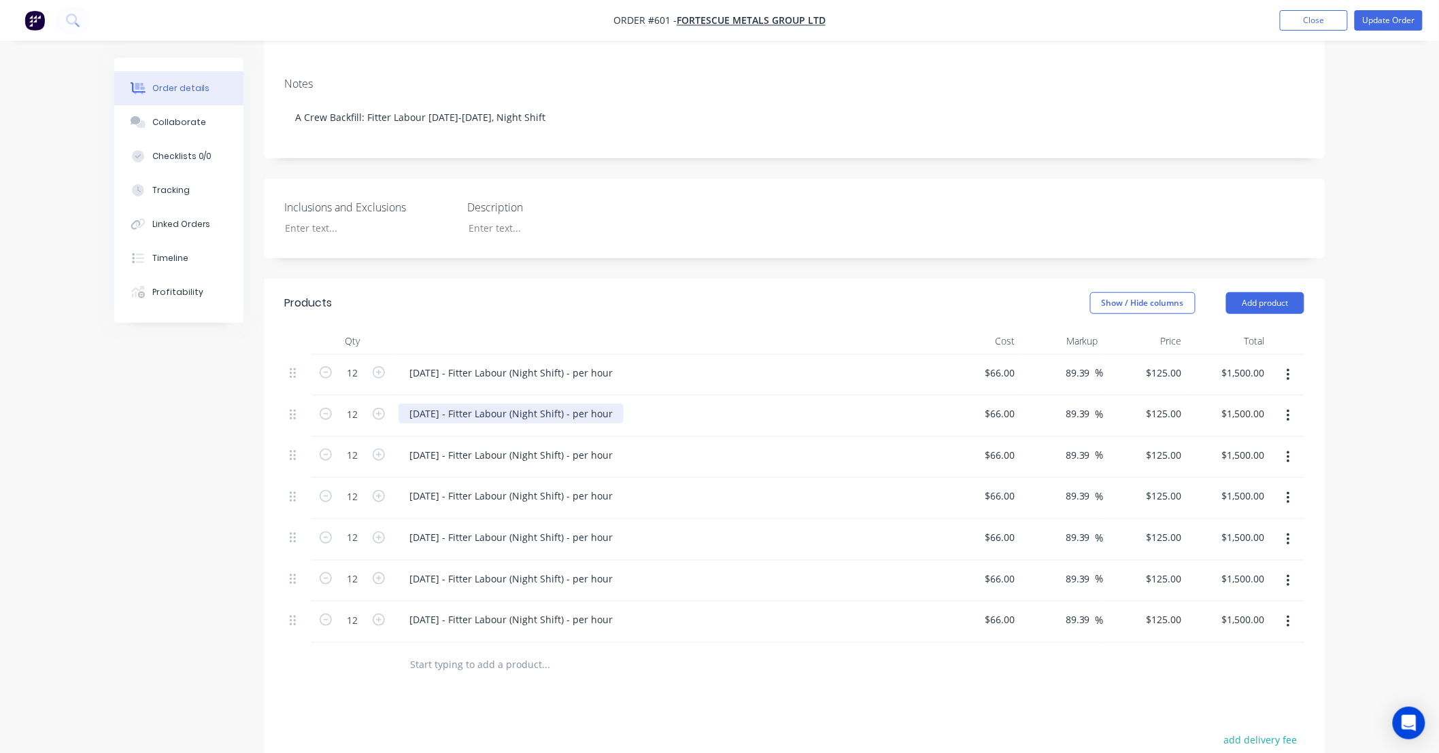
scroll to position [270, 0]
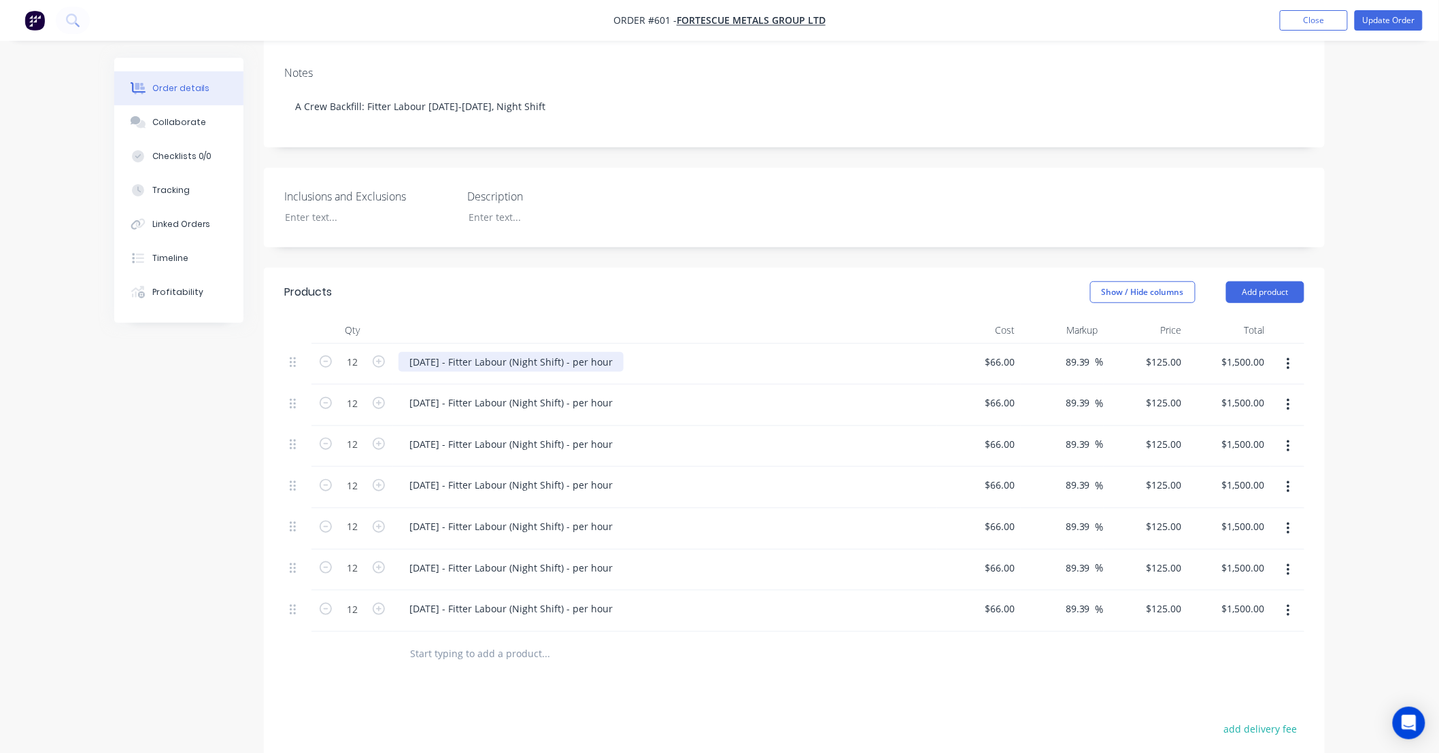
click at [617, 352] on div "24/09/25 - Fitter Labour (Night Shift) - per hour" at bounding box center [510, 362] width 225 height 20
click at [456, 352] on div "24/09/25 - Fitter Labour (Night Shift) - per hour" at bounding box center [510, 362] width 225 height 20
drag, startPoint x: 568, startPoint y: 341, endPoint x: 847, endPoint y: 355, distance: 279.8
click at [847, 355] on div "24/09/25 - DCS34533; Fitter Labour (Night Shift) - per hour" at bounding box center [665, 364] width 544 height 41
click at [747, 284] on header "Products Show / Hide columns Add product" at bounding box center [794, 292] width 1061 height 49
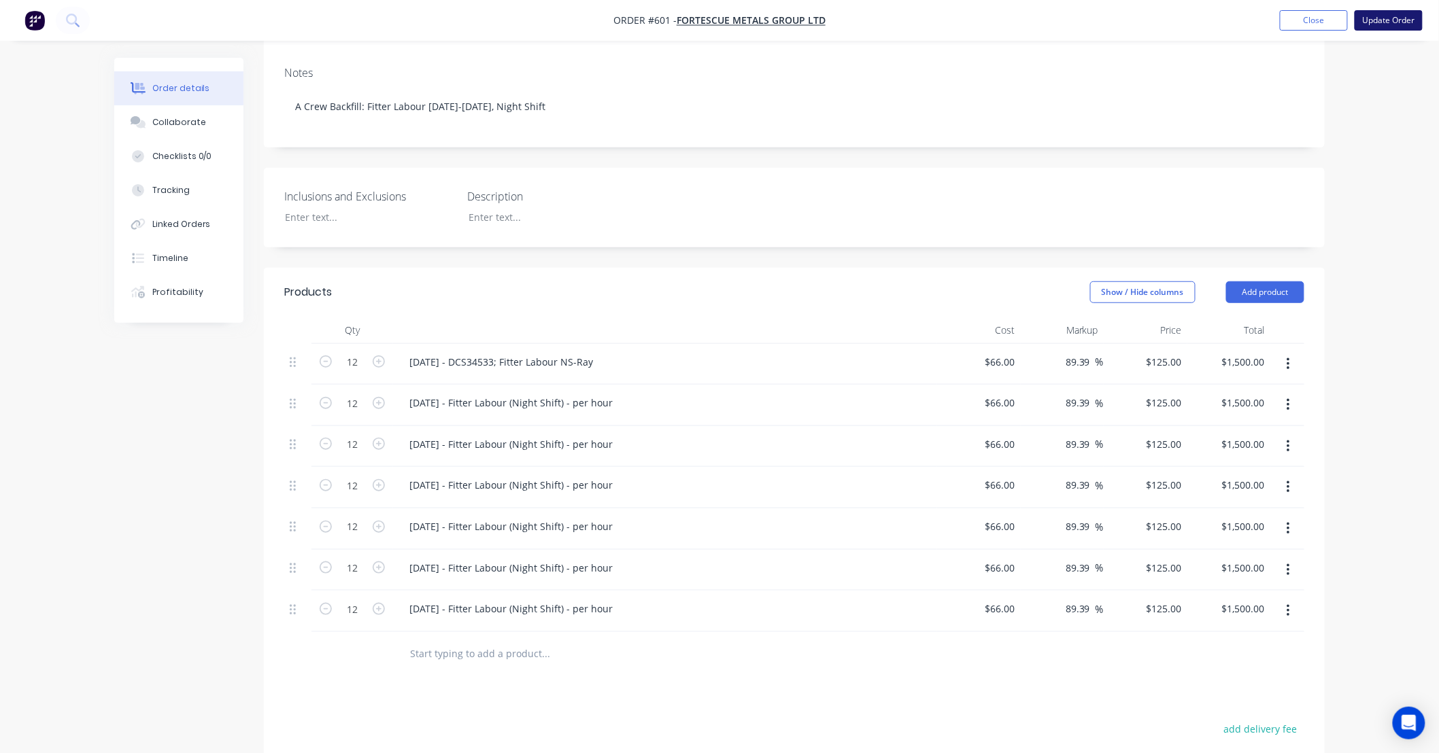
click at [1397, 23] on button "Update Order" at bounding box center [1388, 20] width 68 height 20
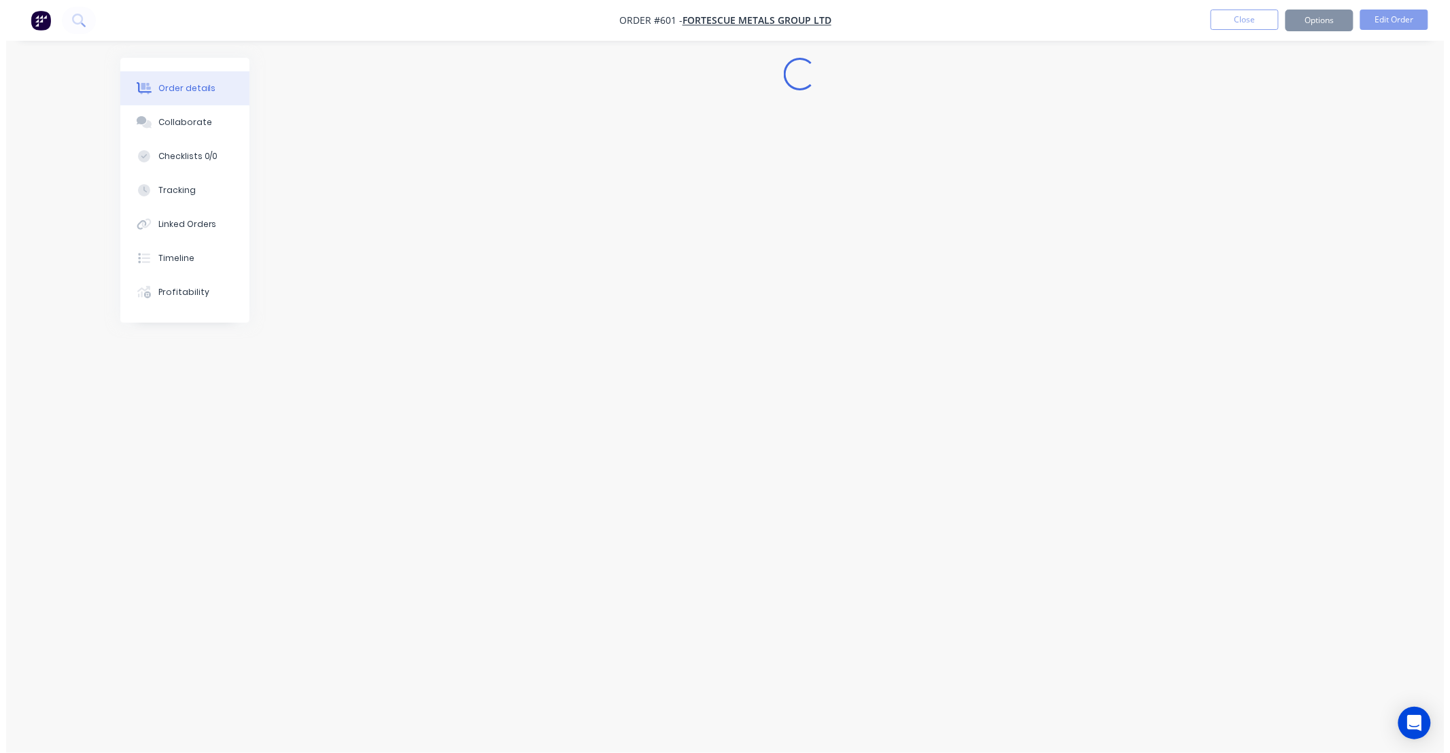
scroll to position [0, 0]
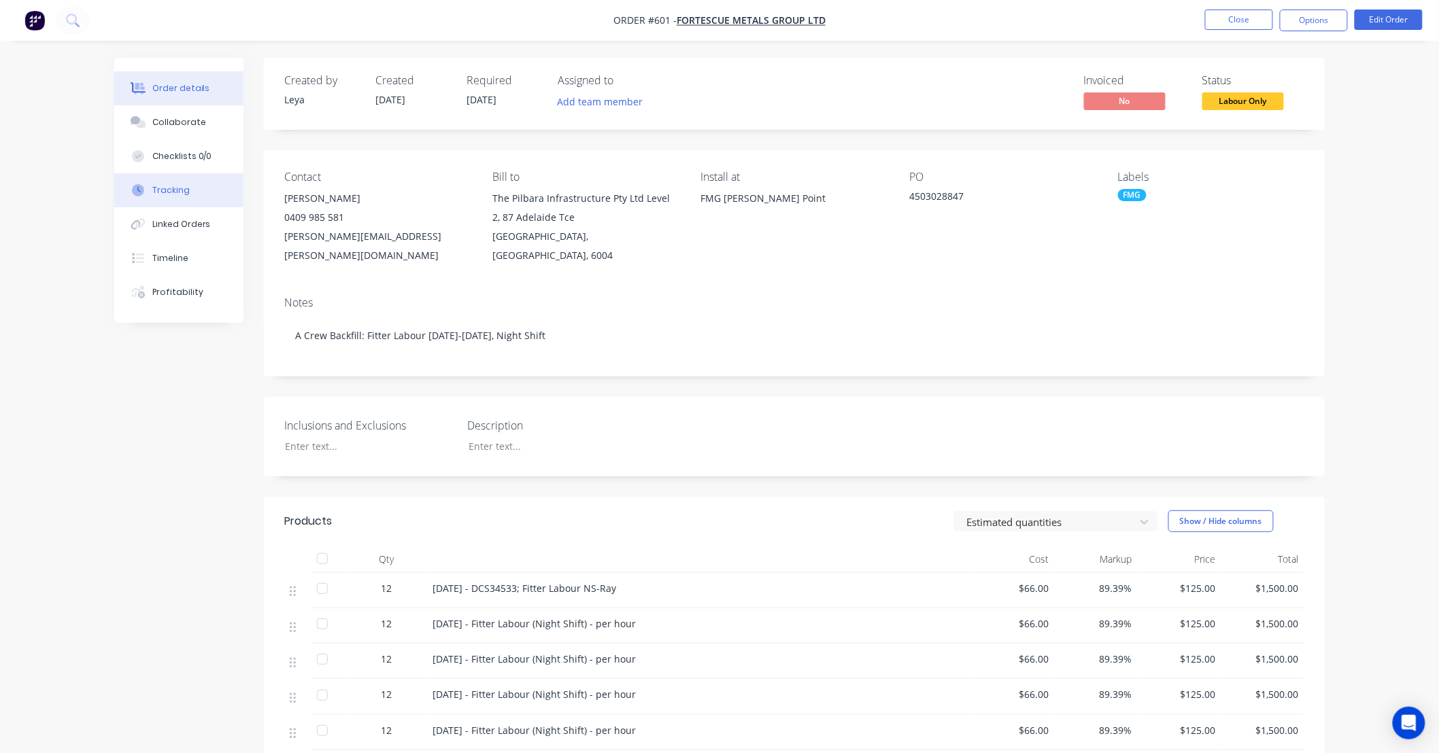
click at [188, 186] on button "Tracking" at bounding box center [178, 190] width 129 height 34
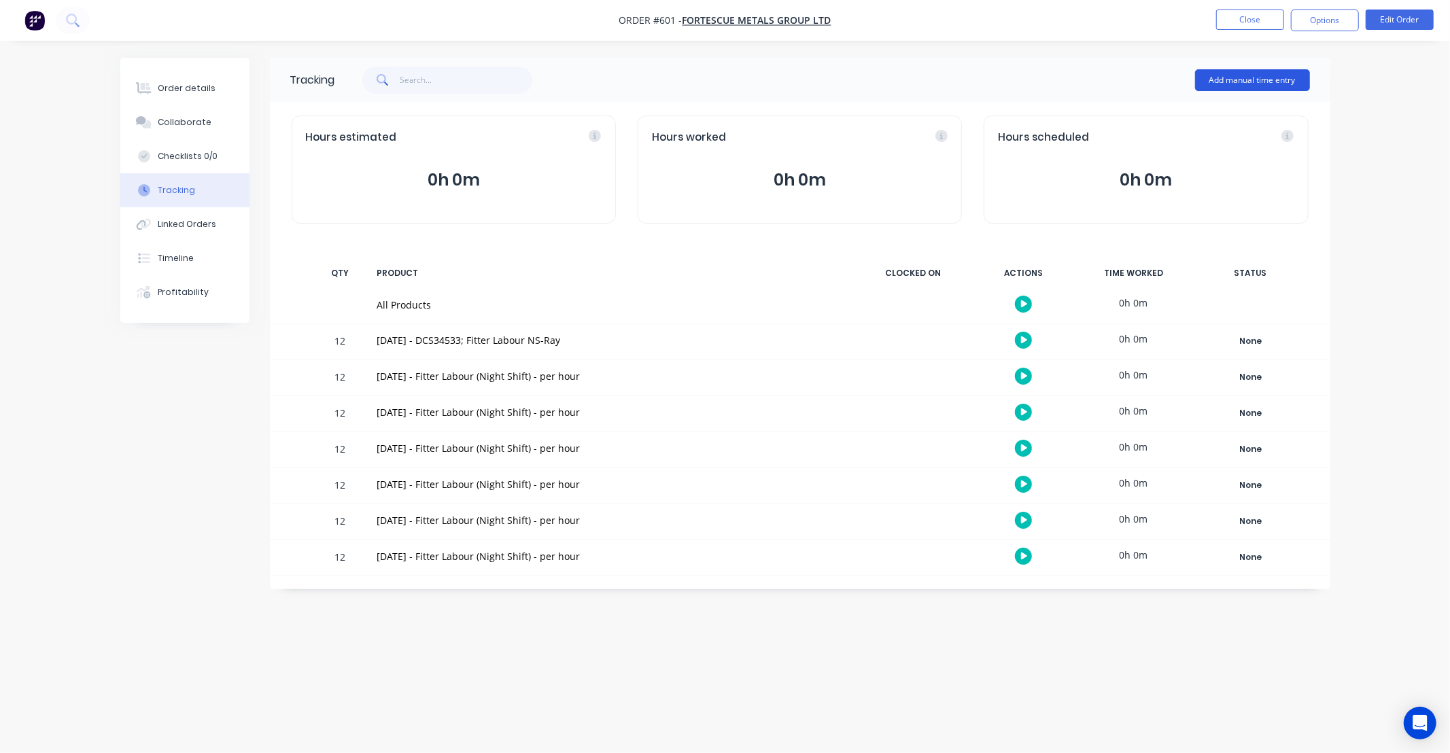
click at [1229, 75] on button "Add manual time entry" at bounding box center [1252, 80] width 115 height 22
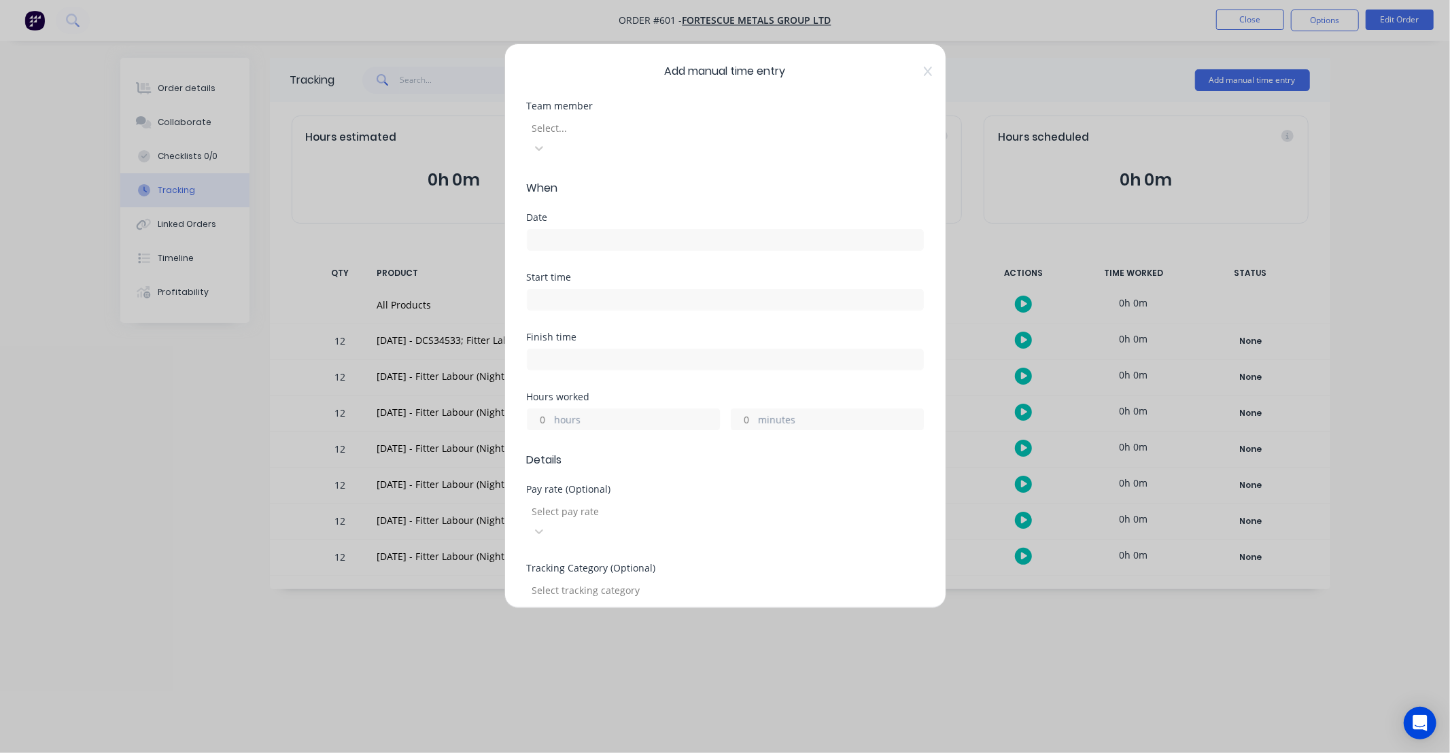
click at [657, 136] on div at bounding box center [629, 128] width 196 height 17
type input "ray"
click at [620, 753] on div "Raymond Papertalk" at bounding box center [725, 765] width 1450 height 25
click at [607, 233] on div "Date" at bounding box center [725, 243] width 397 height 60
click at [608, 230] on input at bounding box center [726, 240] width 396 height 20
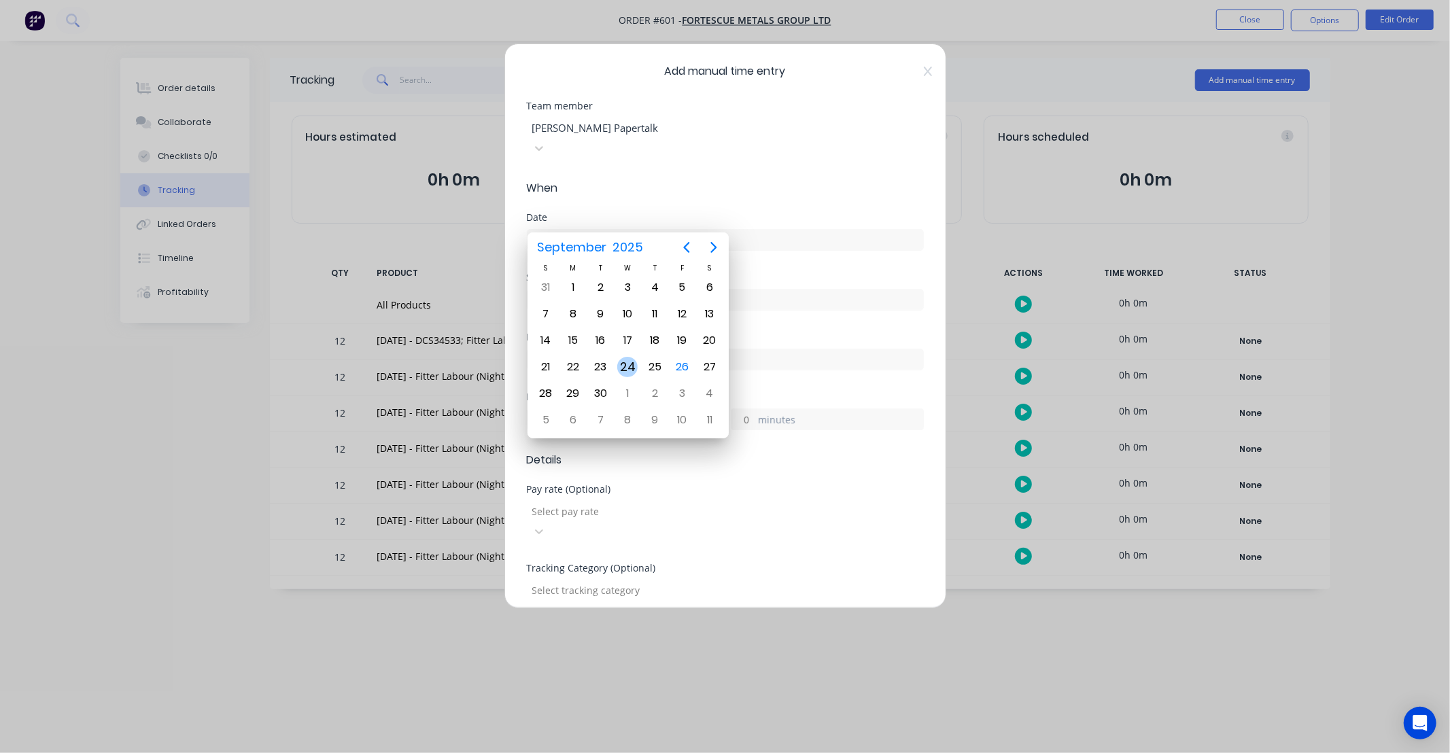
click at [635, 357] on div "24" at bounding box center [627, 367] width 27 height 26
type input "24/09/2025"
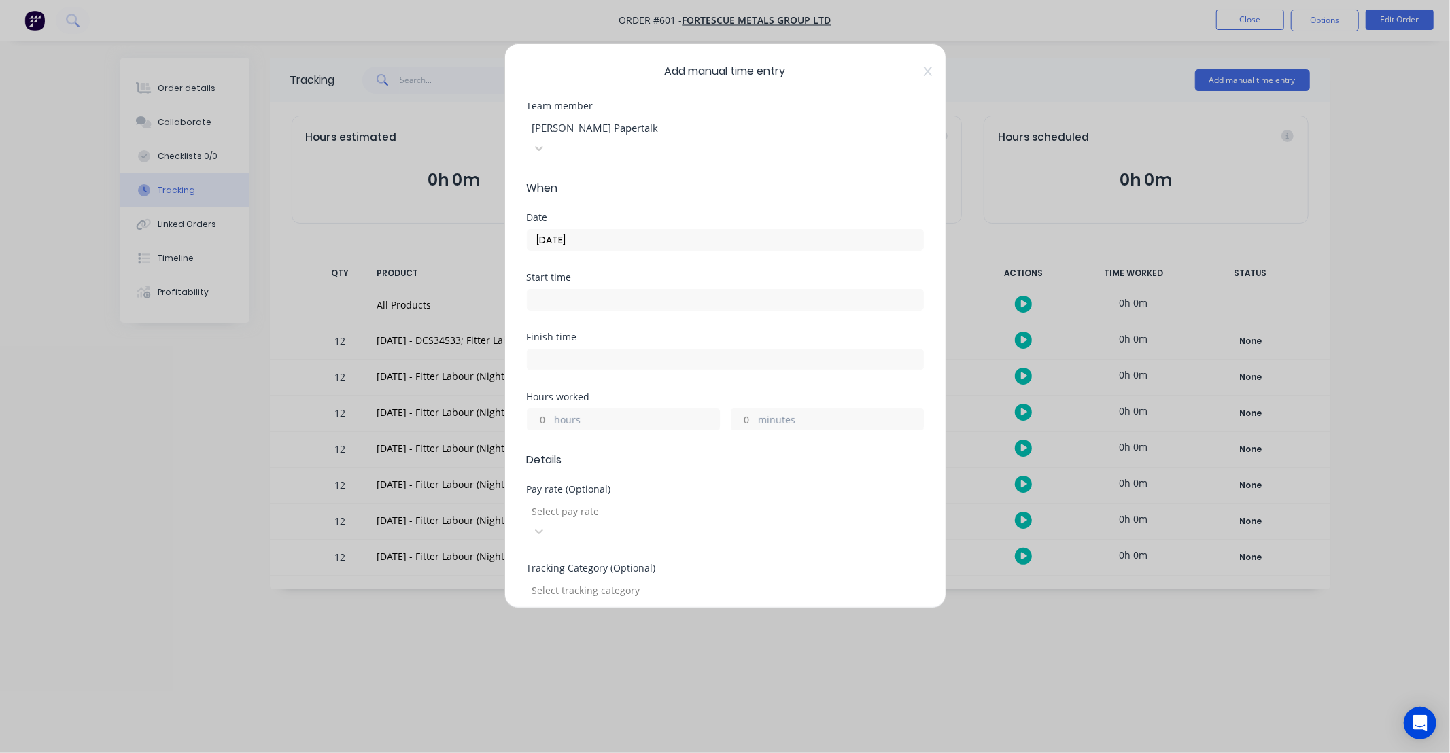
click at [535, 409] on input "hours" at bounding box center [540, 419] width 24 height 20
type input "12"
click at [621, 365] on div "Finish time" at bounding box center [725, 362] width 397 height 60
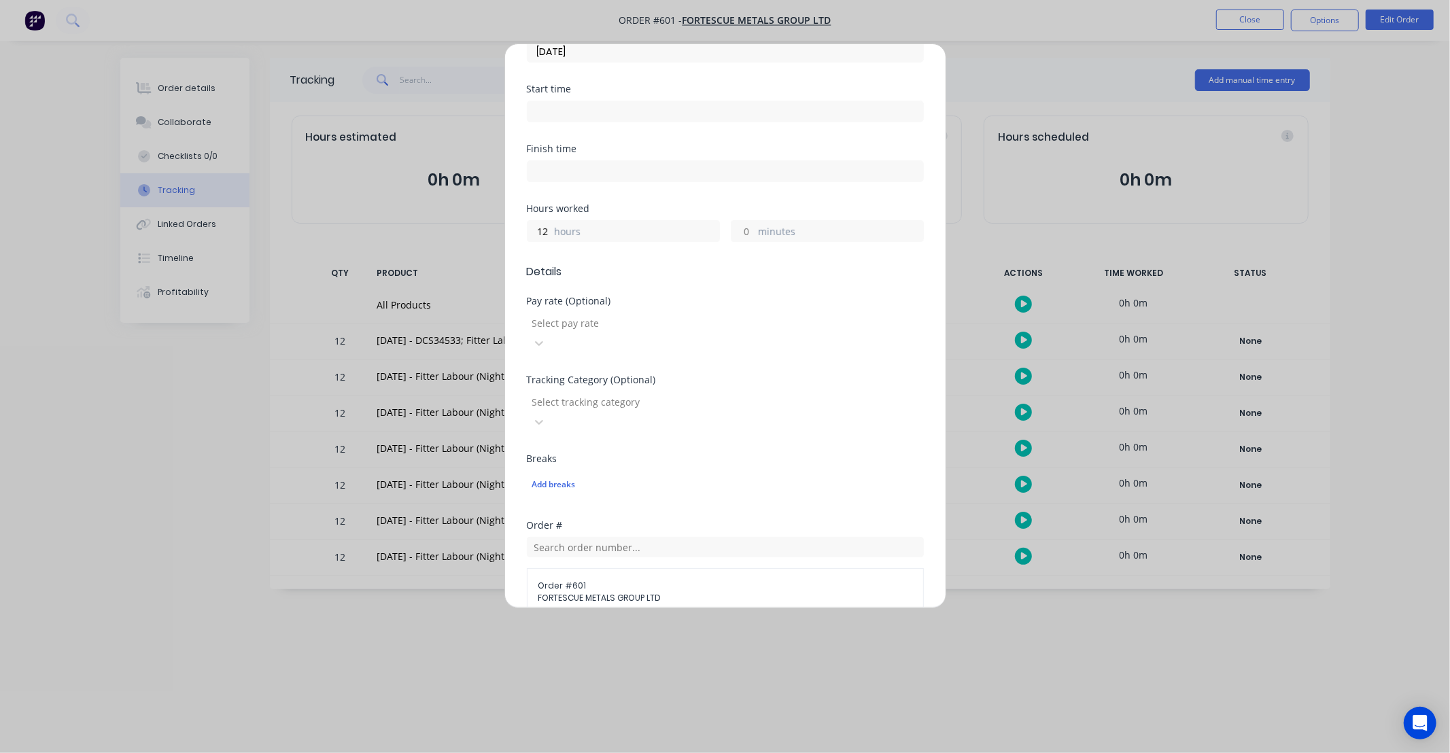
scroll to position [226, 0]
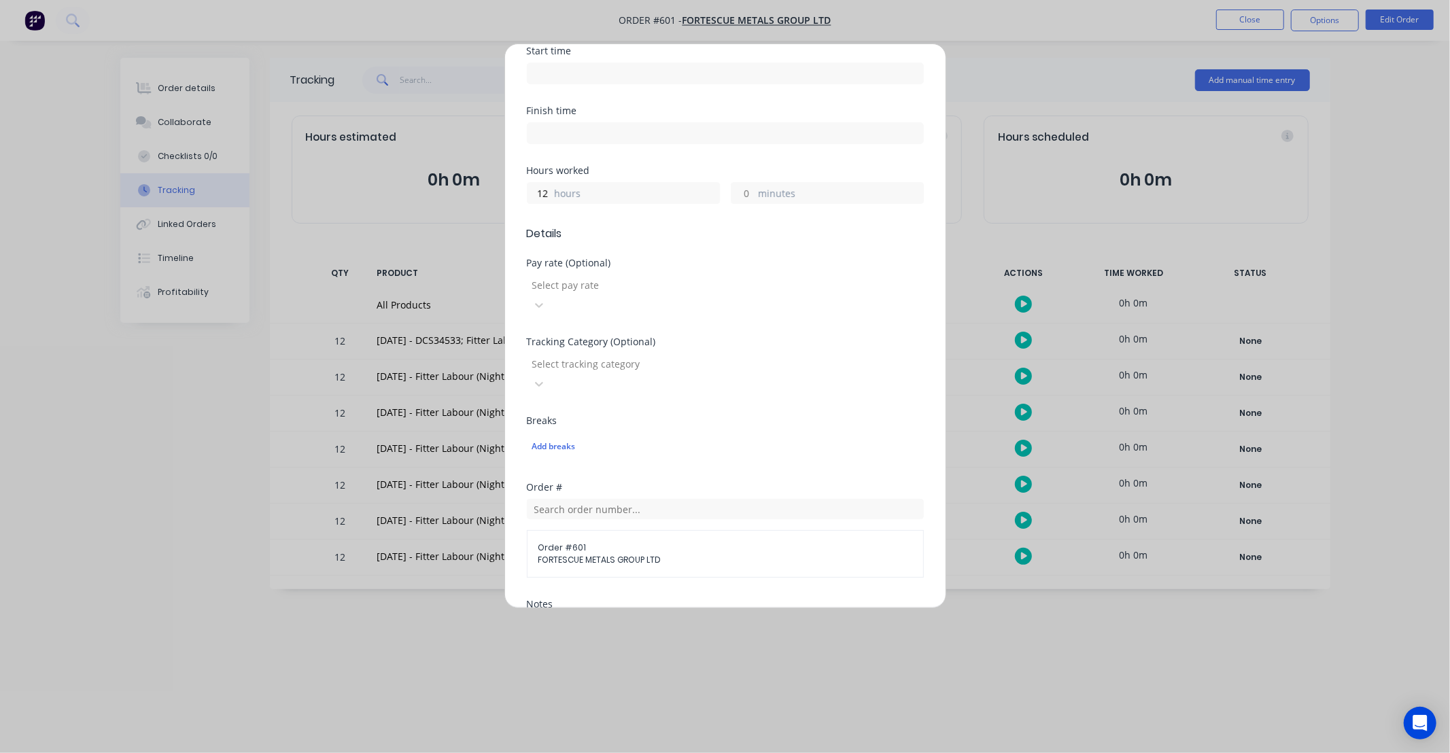
click at [615, 275] on div "Select pay rate" at bounding box center [629, 285] width 204 height 20
type input "ns"
click at [614, 753] on div "NS Hours Worked" at bounding box center [725, 765] width 1450 height 25
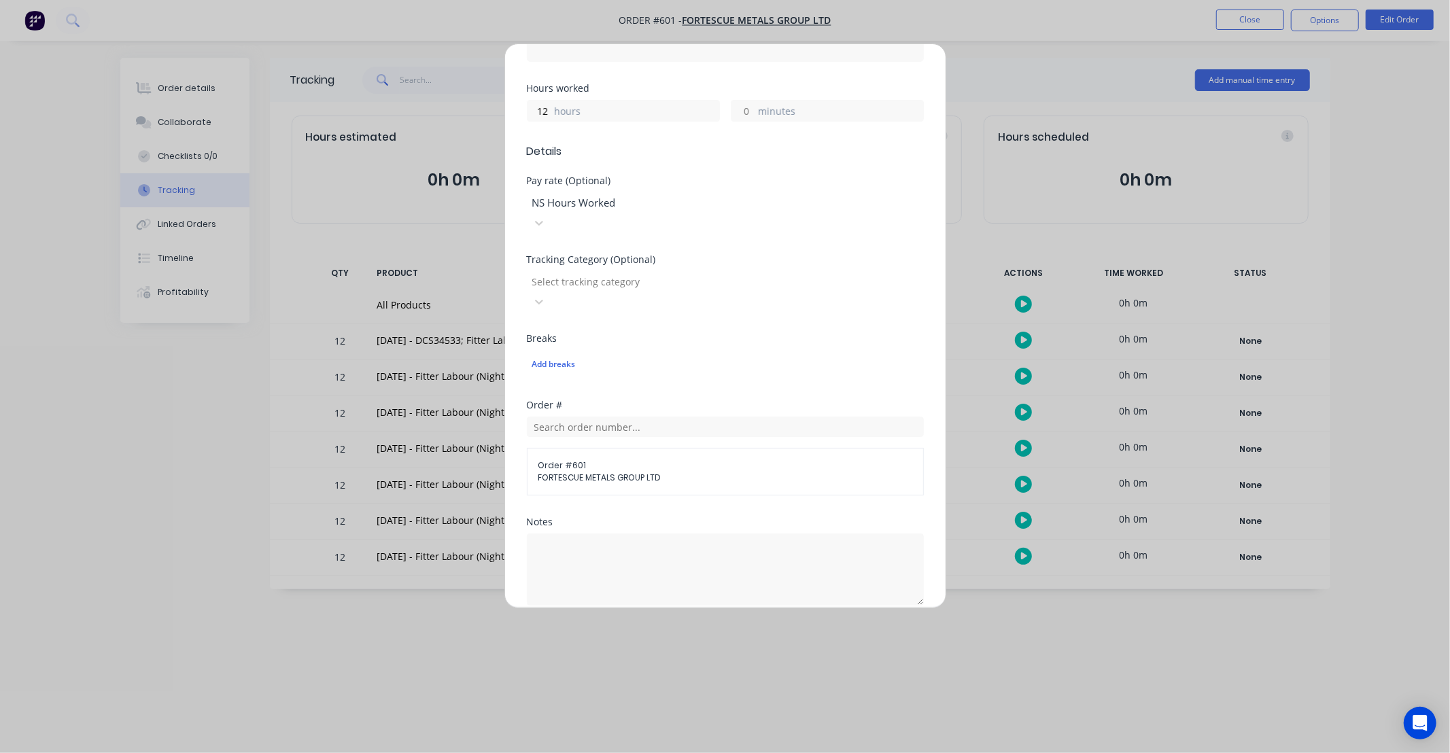
scroll to position [413, 0]
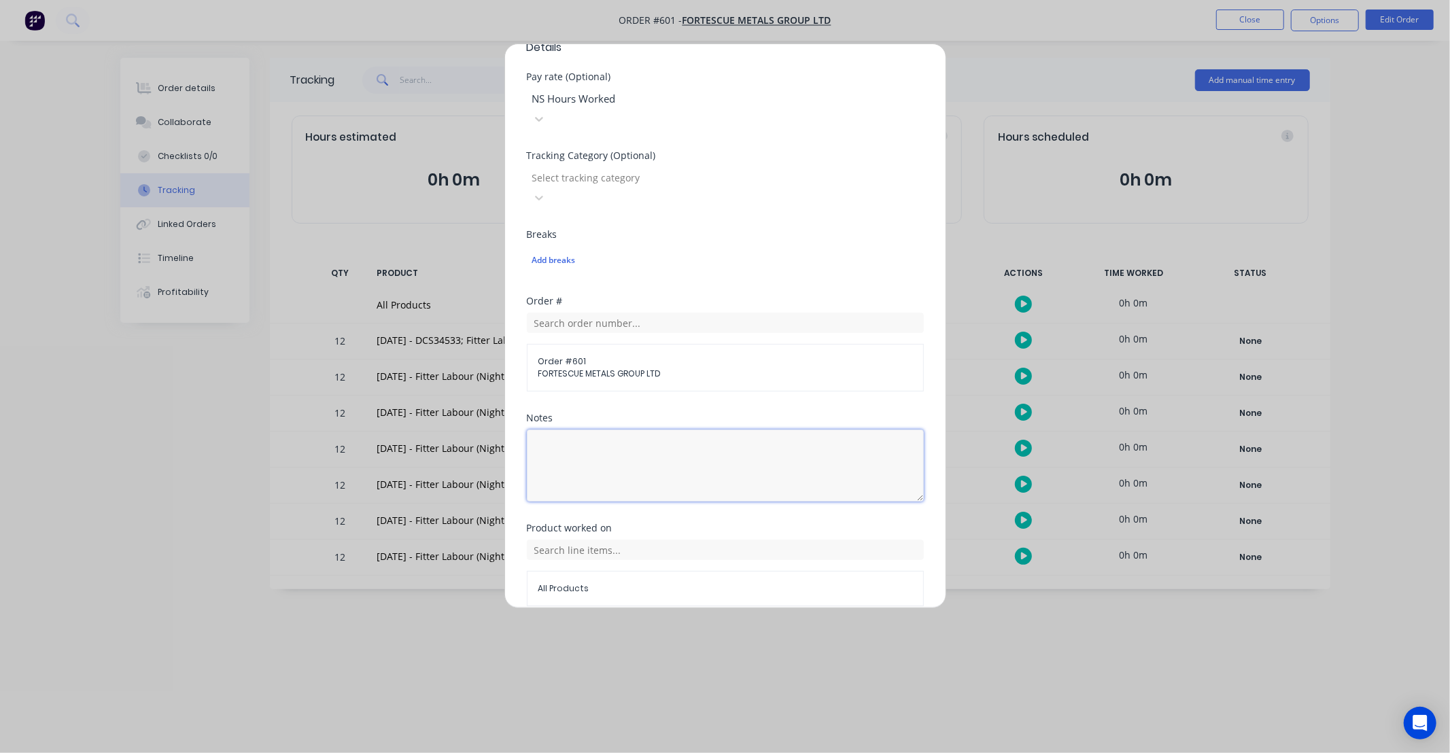
click at [616, 430] on textarea at bounding box center [725, 466] width 397 height 72
type textarea "DCS34533"
click at [708, 413] on div "Notes" at bounding box center [725, 418] width 397 height 10
click at [653, 540] on input "text" at bounding box center [725, 550] width 397 height 20
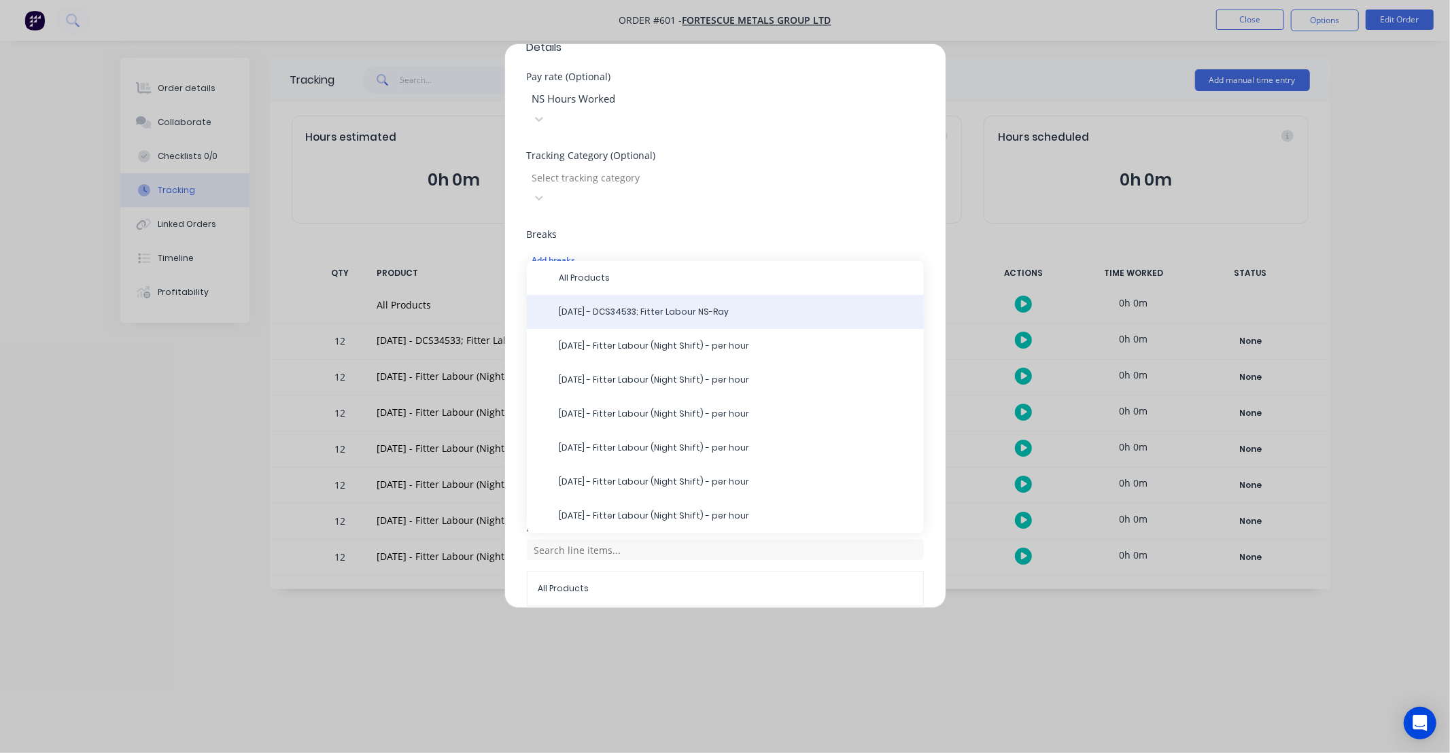
click at [635, 306] on span "24/09/25 - DCS34533; Fitter Labour NS-Ray" at bounding box center [737, 312] width 354 height 12
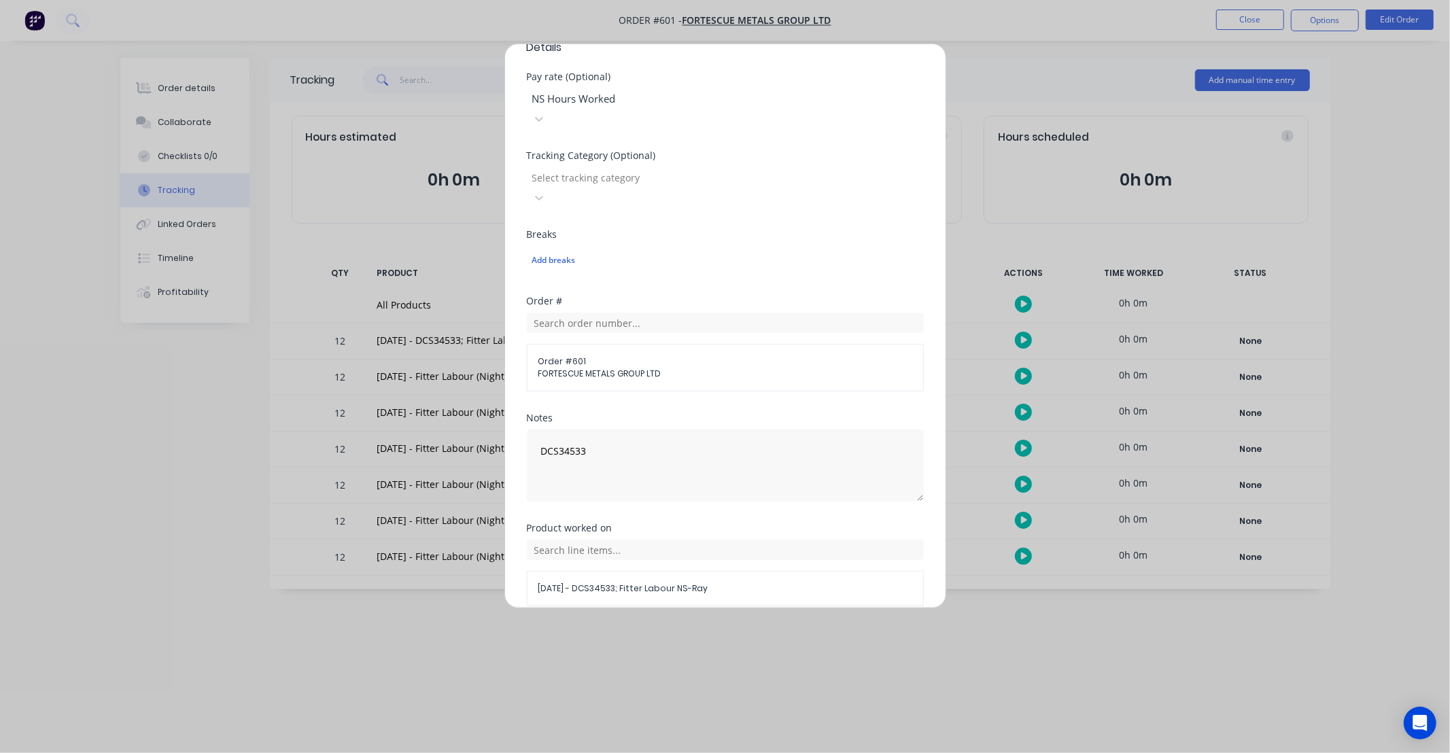
click at [705, 628] on button "Add manual time entry" at bounding box center [692, 639] width 115 height 22
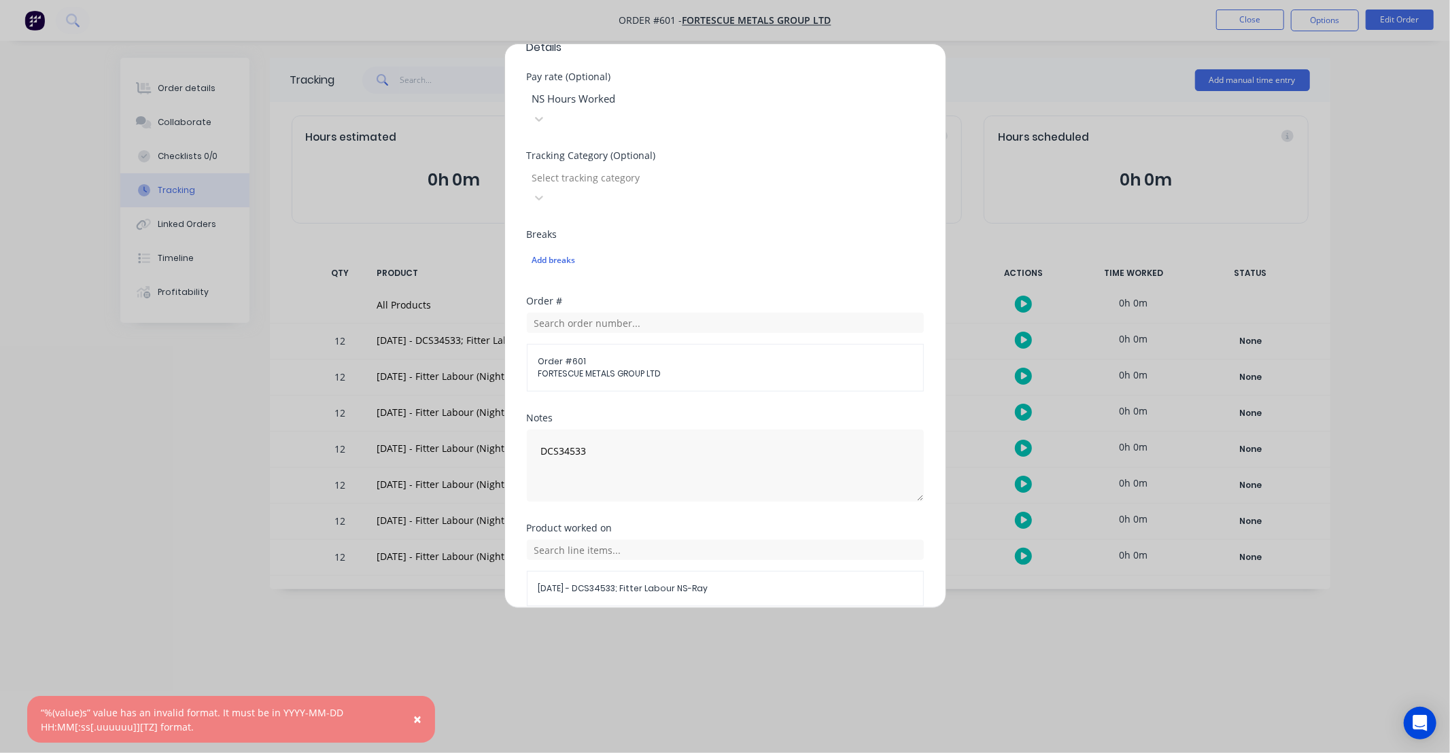
click at [800, 628] on button "Cancel" at bounding box center [788, 639] width 54 height 22
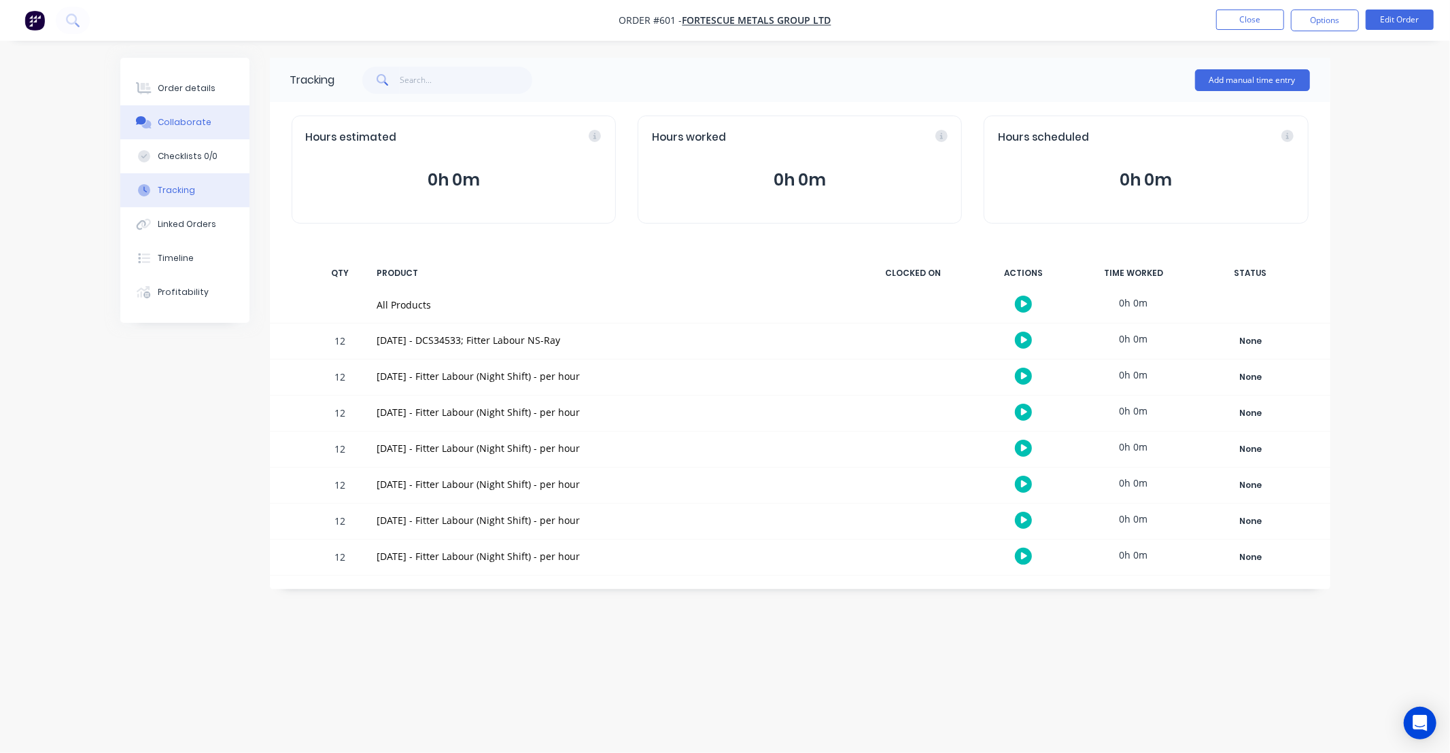
click at [191, 131] on button "Collaborate" at bounding box center [184, 122] width 129 height 34
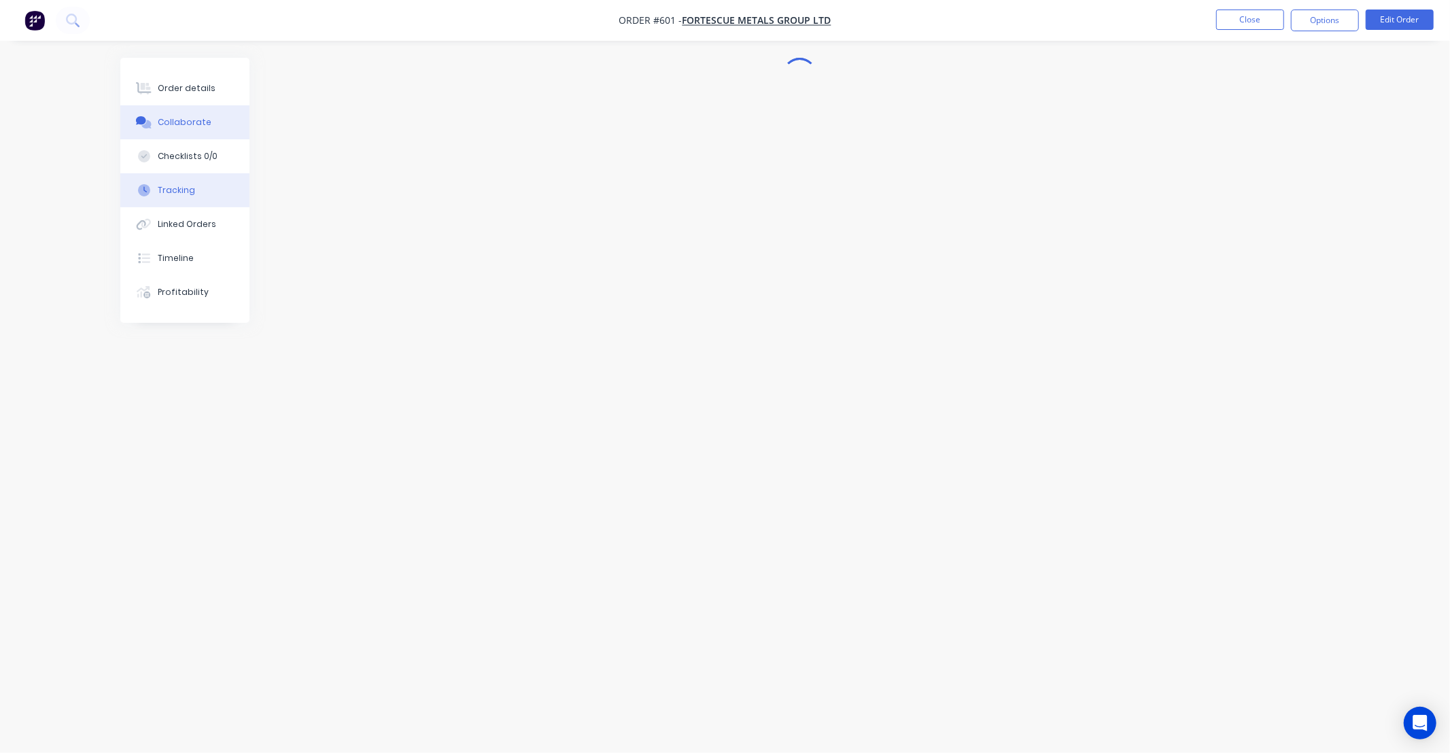
click at [187, 192] on div "Tracking" at bounding box center [176, 190] width 37 height 12
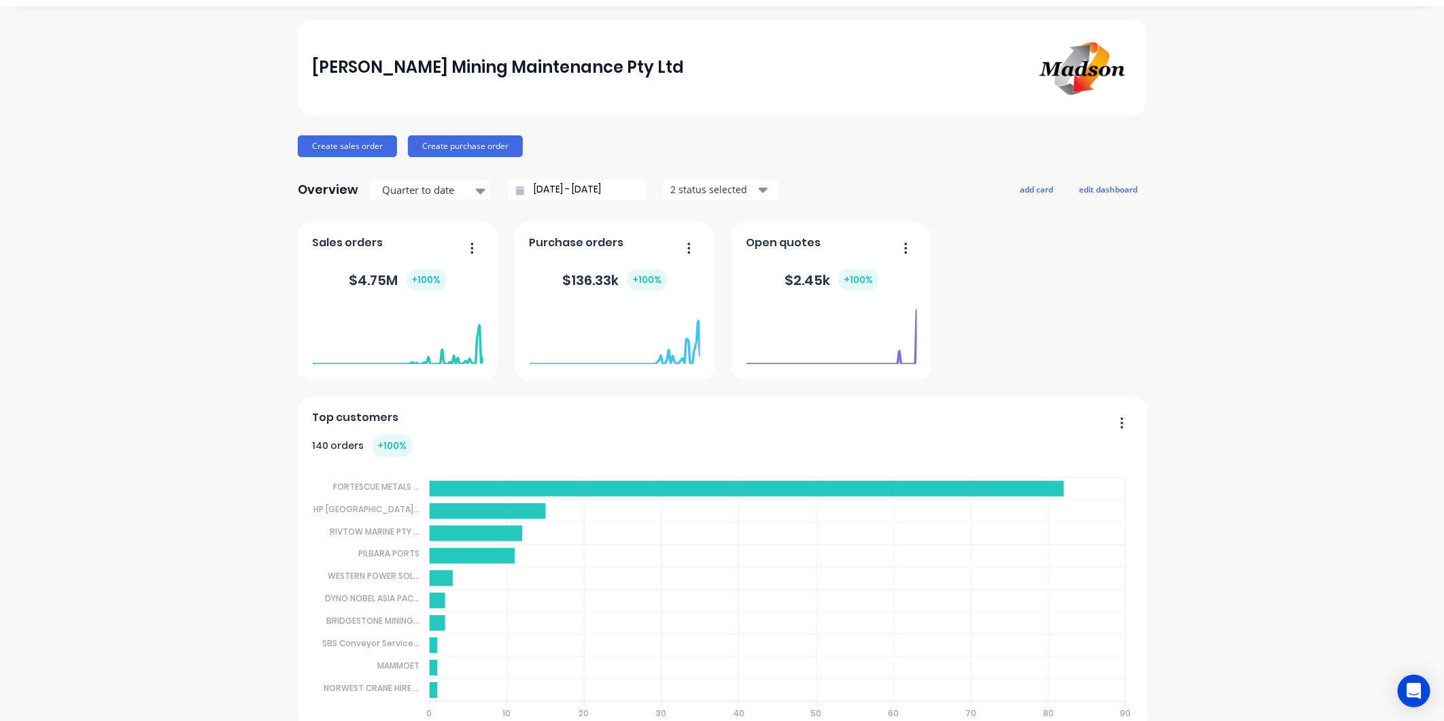
scroll to position [56, 0]
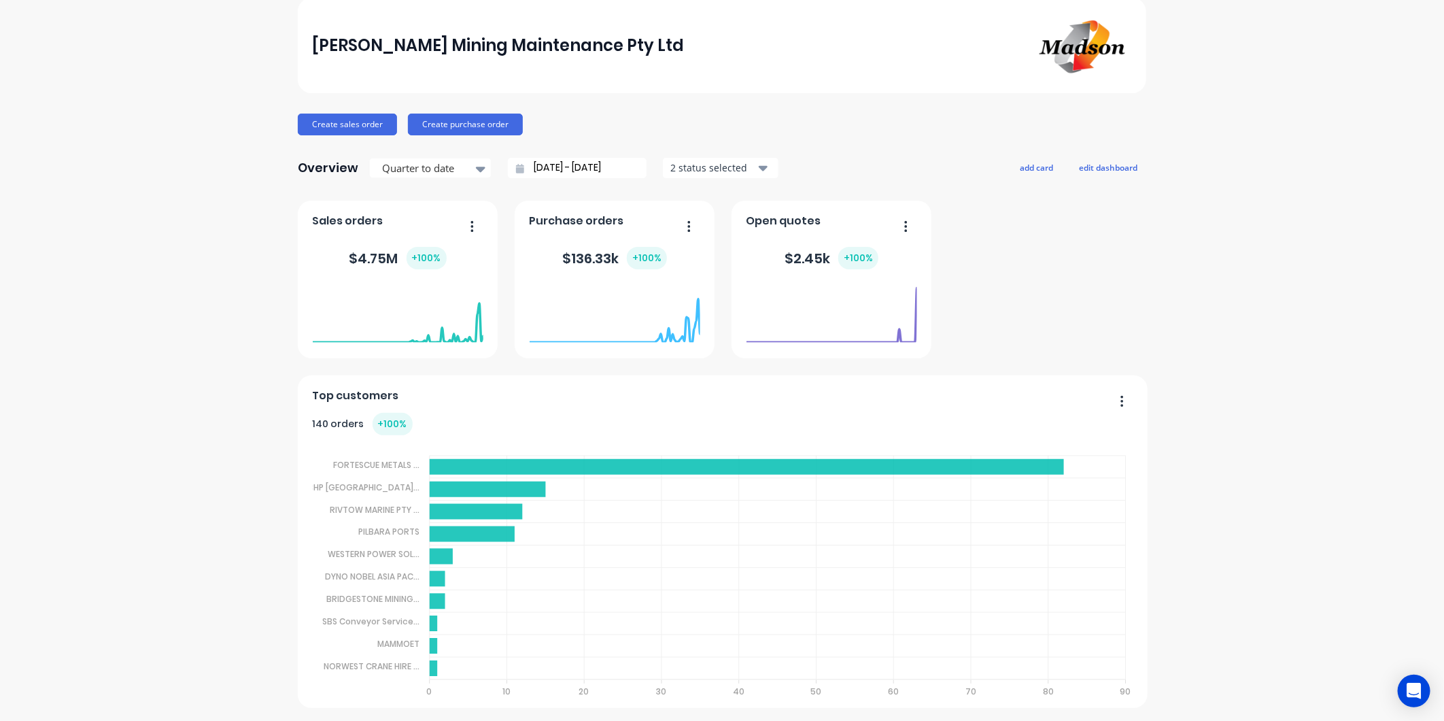
click at [379, 422] on div "+ 100 %" at bounding box center [393, 424] width 40 height 22
click at [566, 413] on div "140 orders + 100 %" at bounding box center [723, 424] width 821 height 22
drag, startPoint x: 563, startPoint y: 413, endPoint x: 483, endPoint y: 409, distance: 79.6
click at [483, 409] on div "Top customers 140 orders + 100 % FORTESCUE METALS ... FORTESCUE METALS GROUP LT…" at bounding box center [723, 541] width 850 height 332
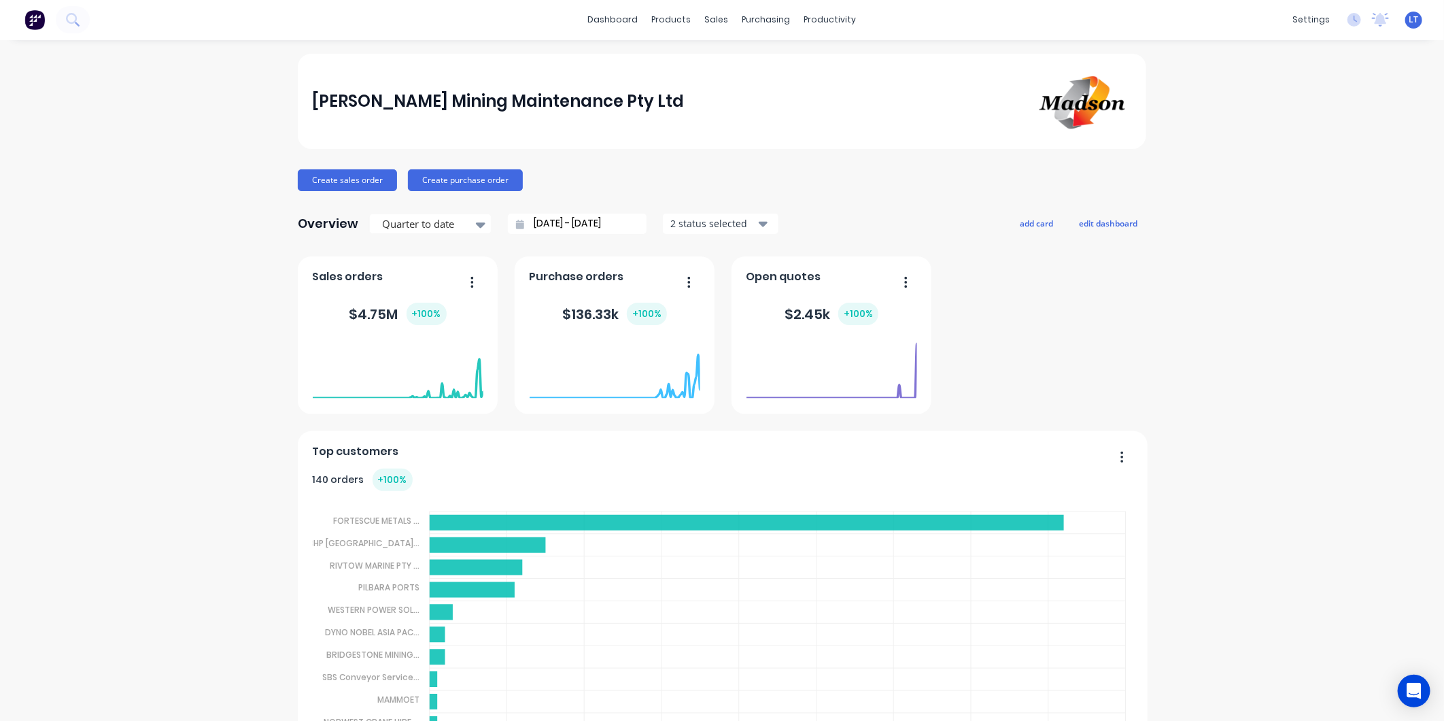
scroll to position [0, 0]
click at [861, 152] on div "Timesheets" at bounding box center [853, 147] width 51 height 12
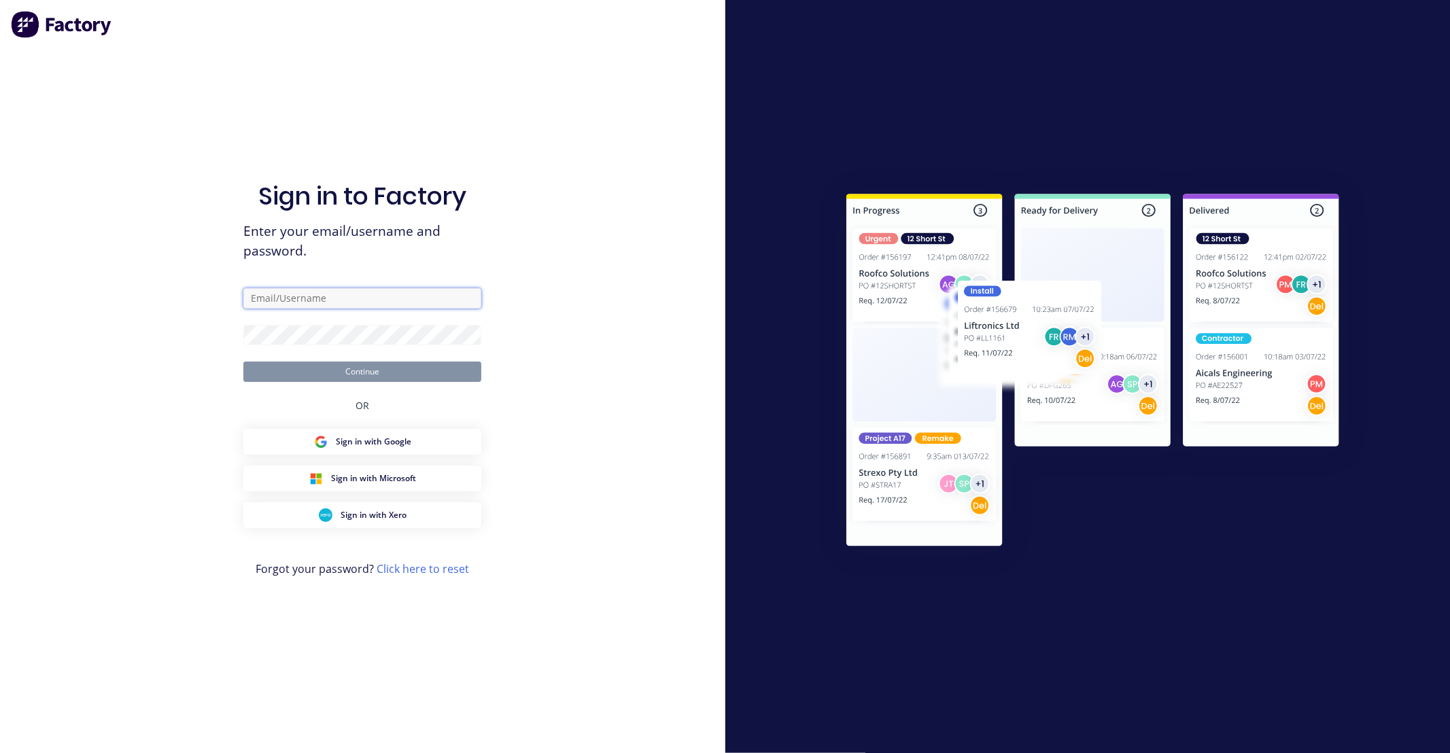
type input "[EMAIL_ADDRESS][PERSON_NAME][DOMAIN_NAME]"
click at [444, 369] on button "Continue" at bounding box center [362, 372] width 238 height 20
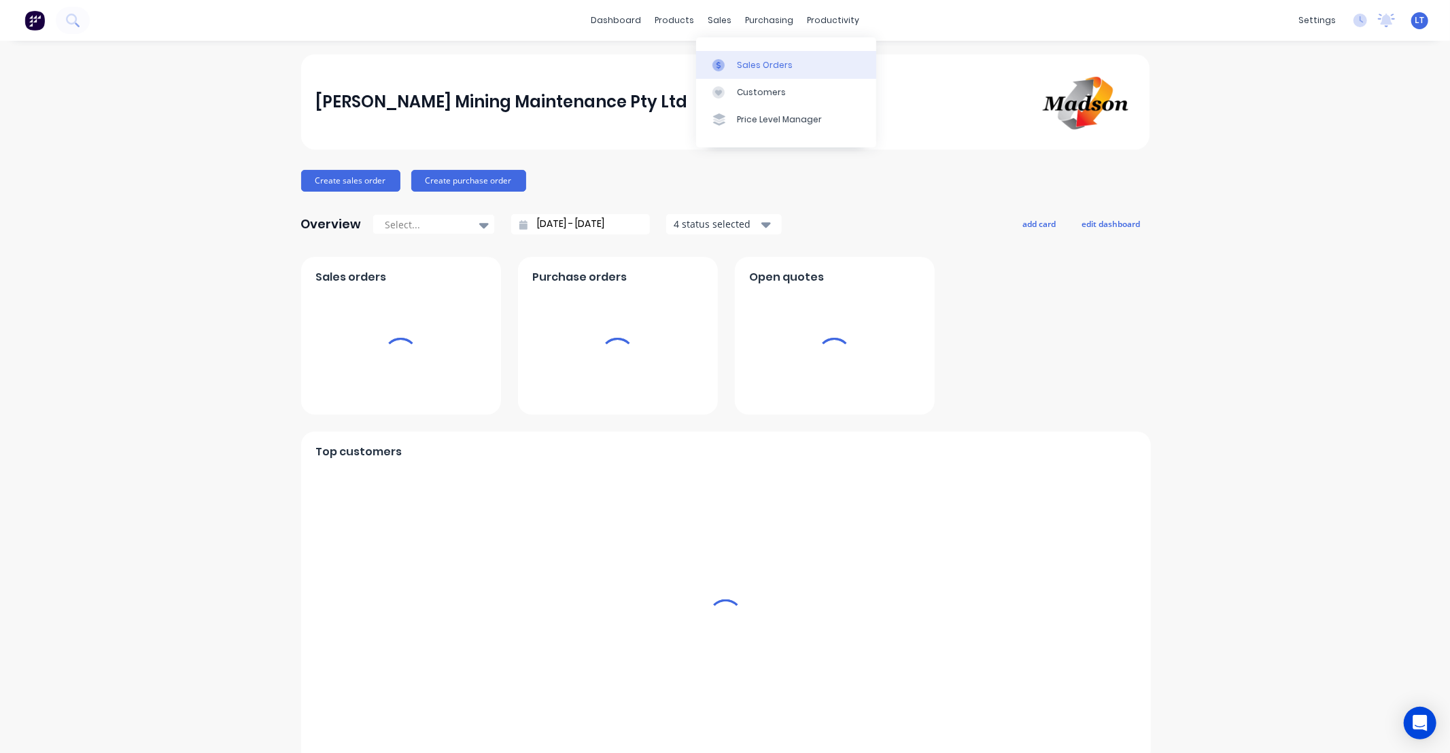
click at [731, 59] on div at bounding box center [723, 65] width 20 height 12
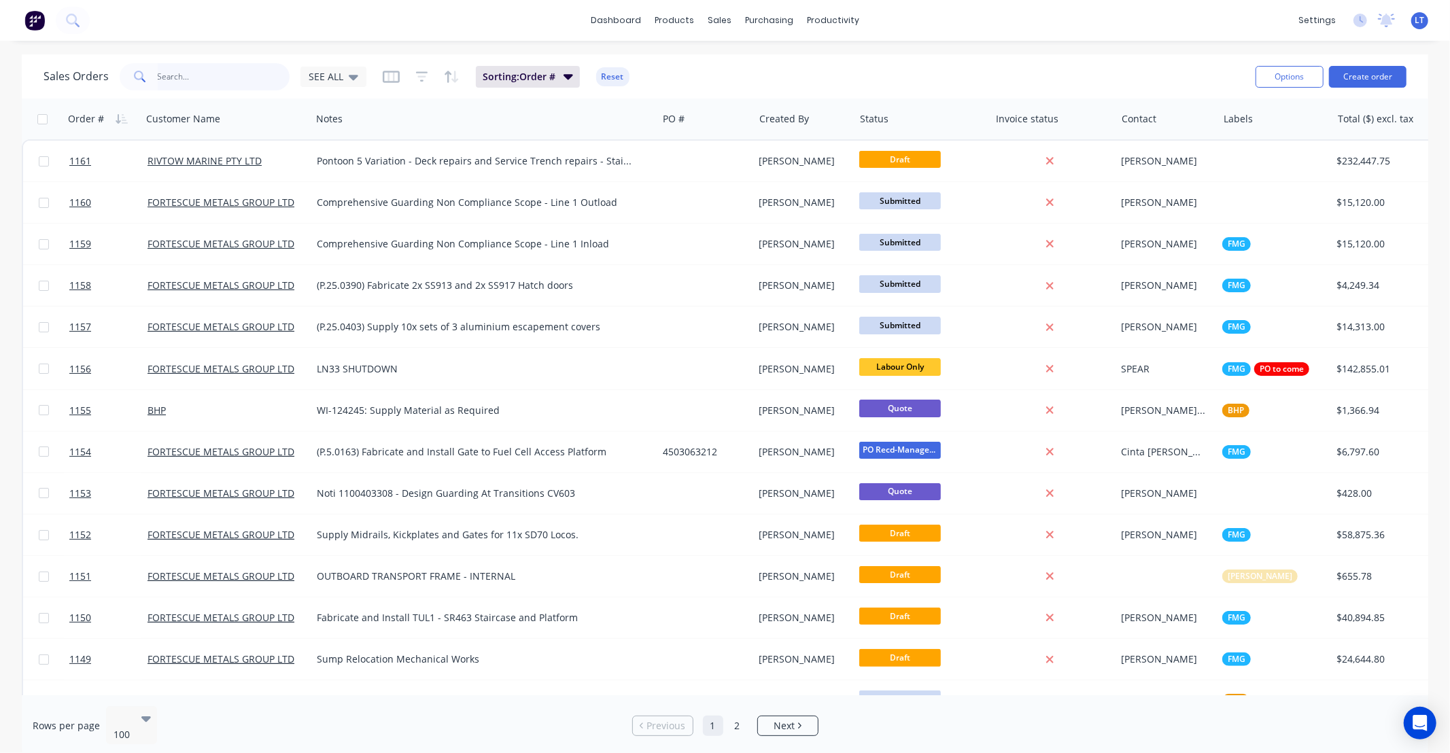
click at [224, 78] on input "text" at bounding box center [224, 76] width 133 height 27
type input "601"
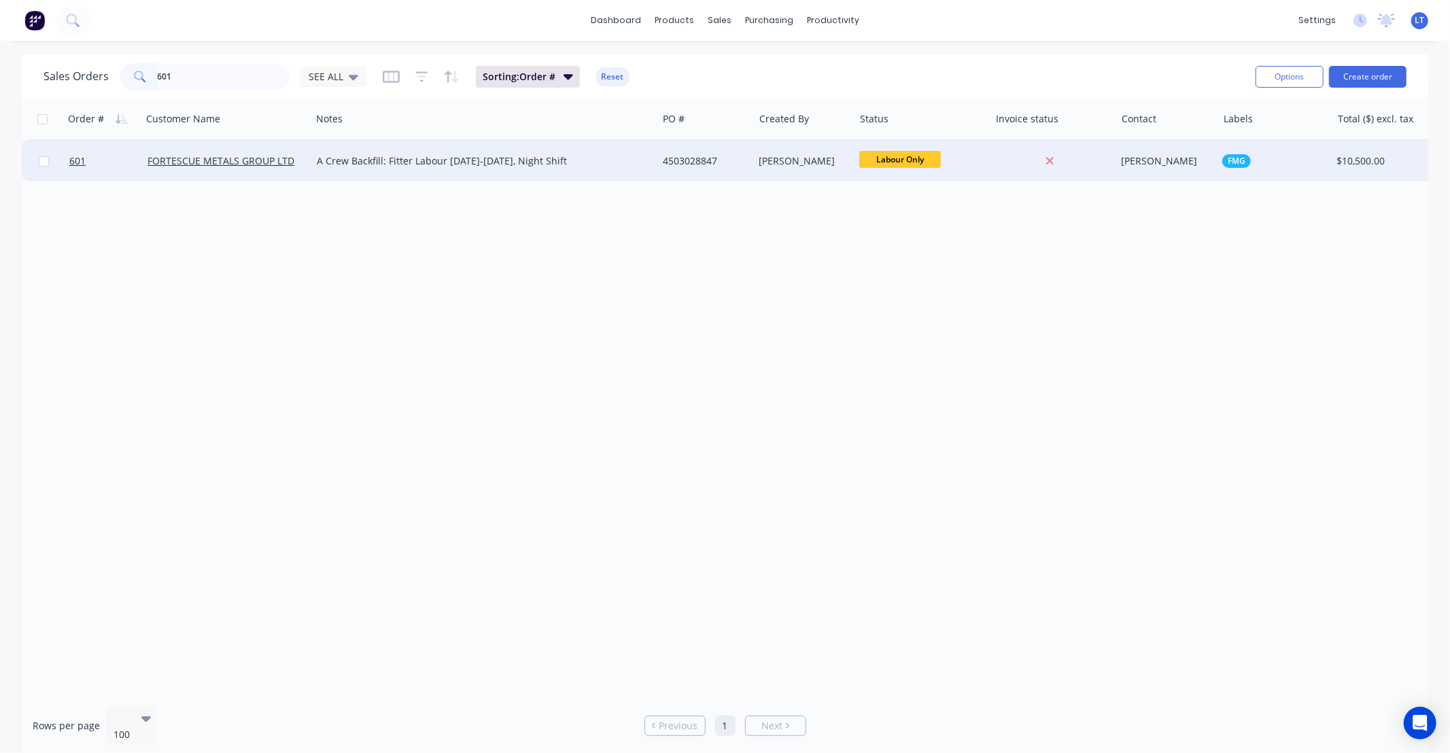
click at [814, 167] on div "[PERSON_NAME]" at bounding box center [804, 161] width 101 height 41
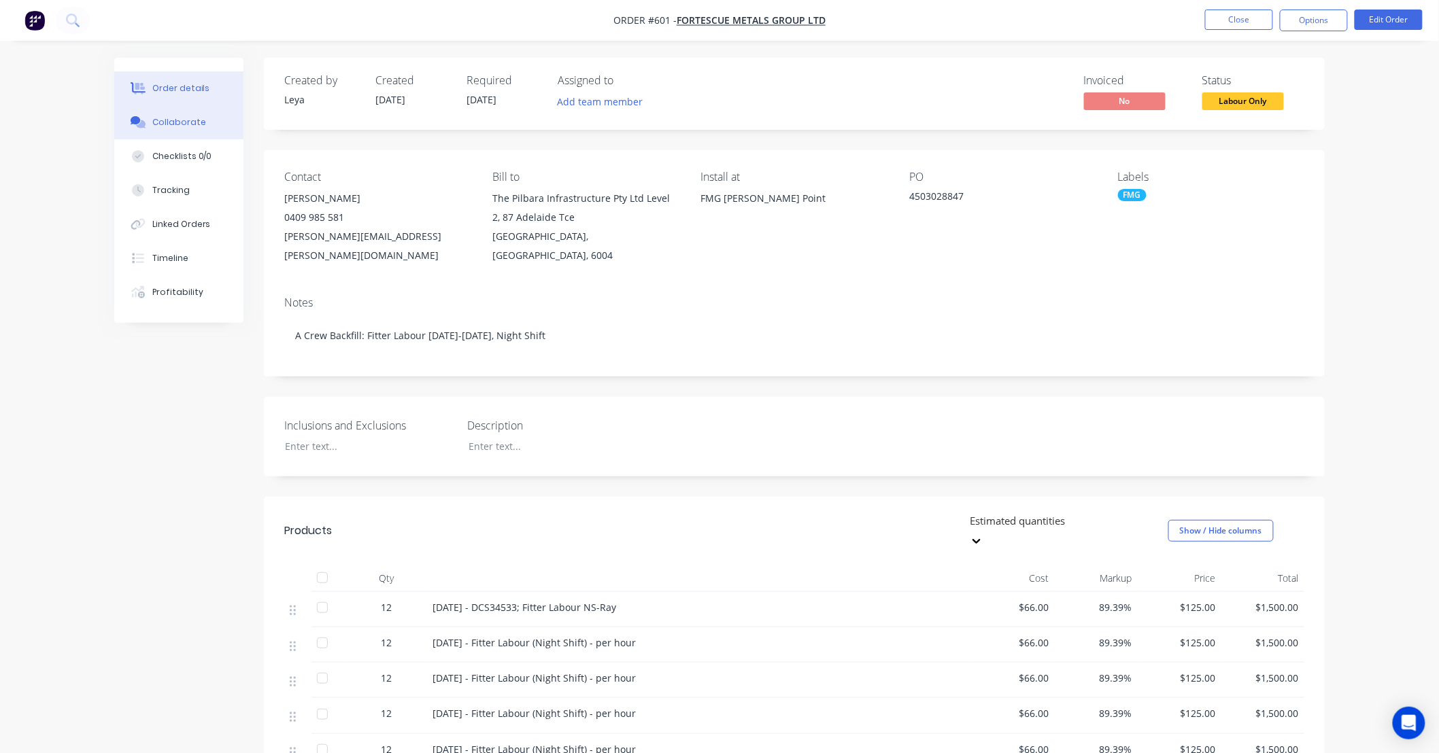
click at [193, 120] on div "Collaborate" at bounding box center [179, 122] width 54 height 12
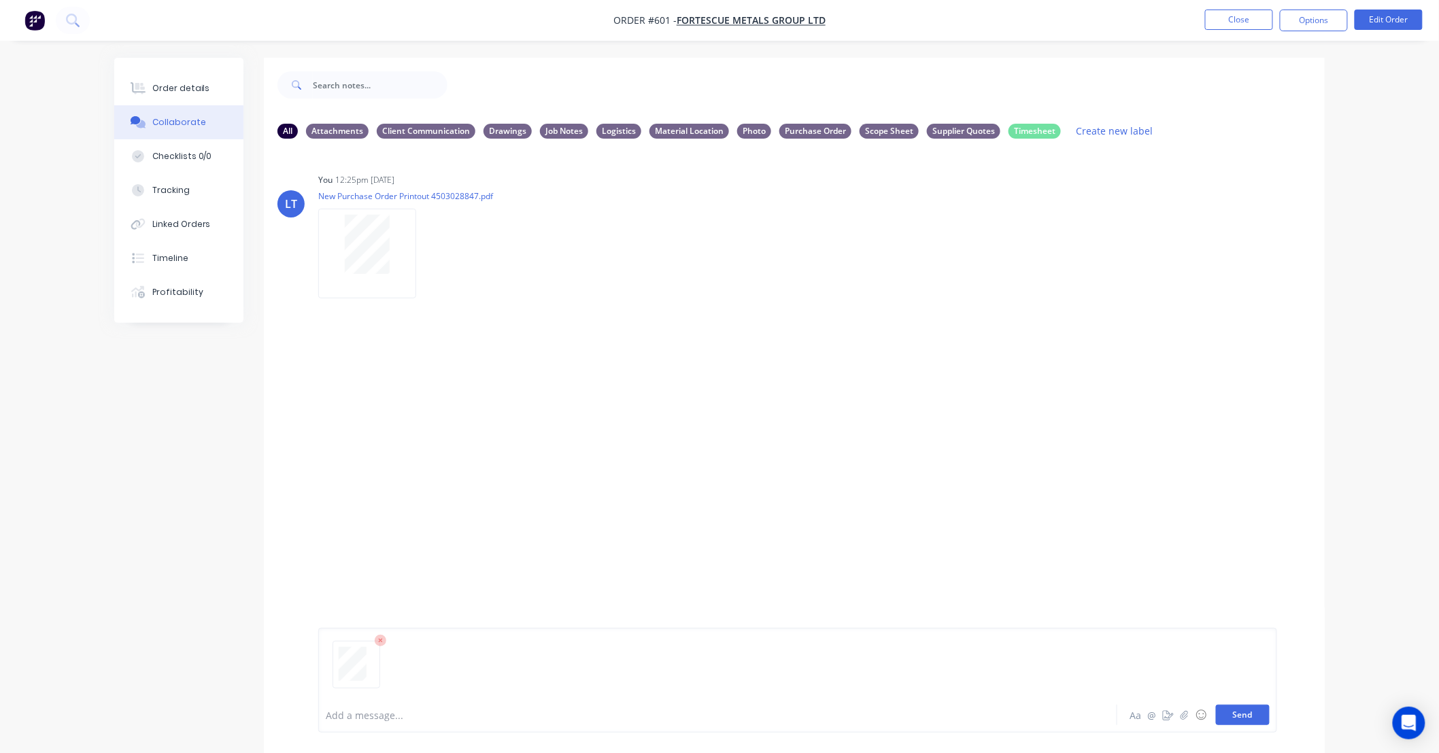
click at [1242, 714] on button "Send" at bounding box center [1243, 715] width 54 height 20
click at [429, 398] on icon "button" at bounding box center [428, 397] width 4 height 16
click at [464, 398] on button "Labels" at bounding box center [517, 402] width 153 height 31
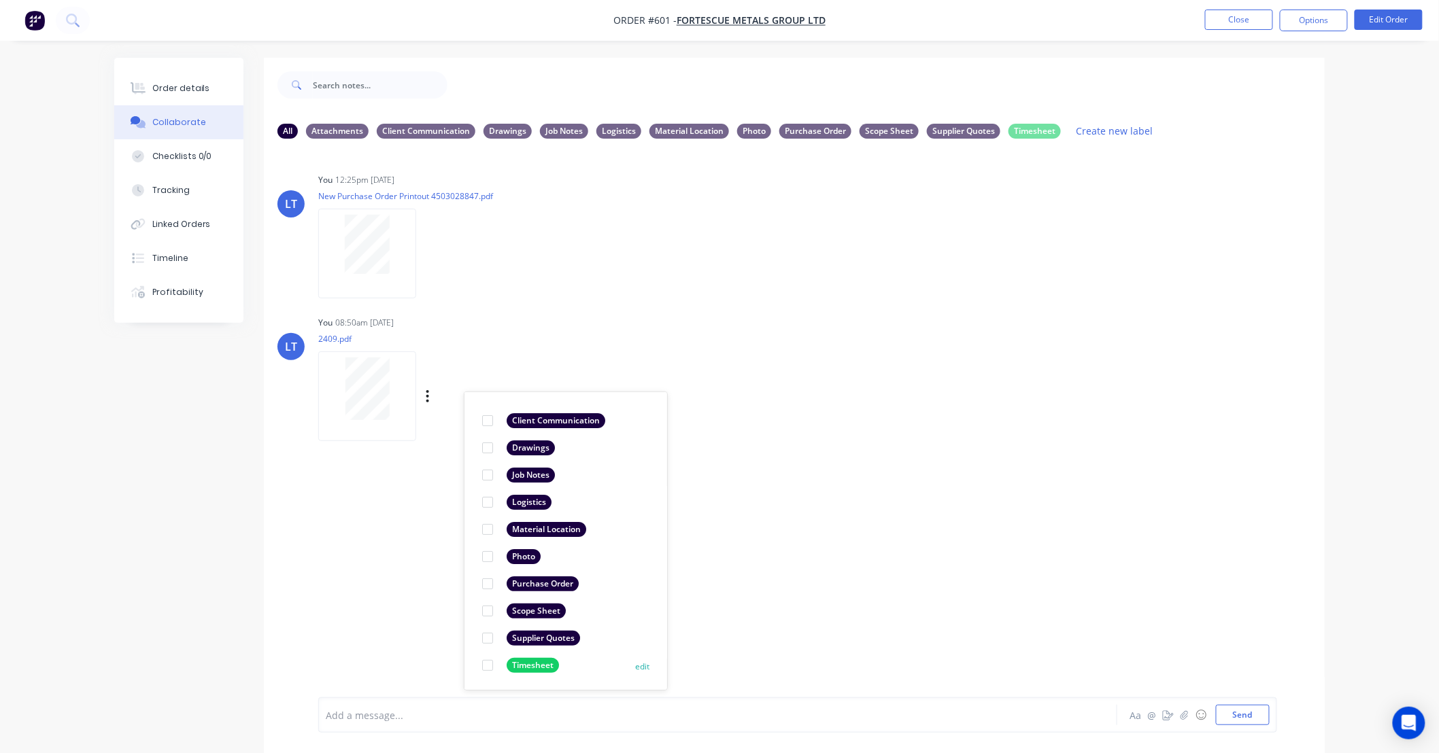
click at [484, 666] on div at bounding box center [487, 665] width 27 height 27
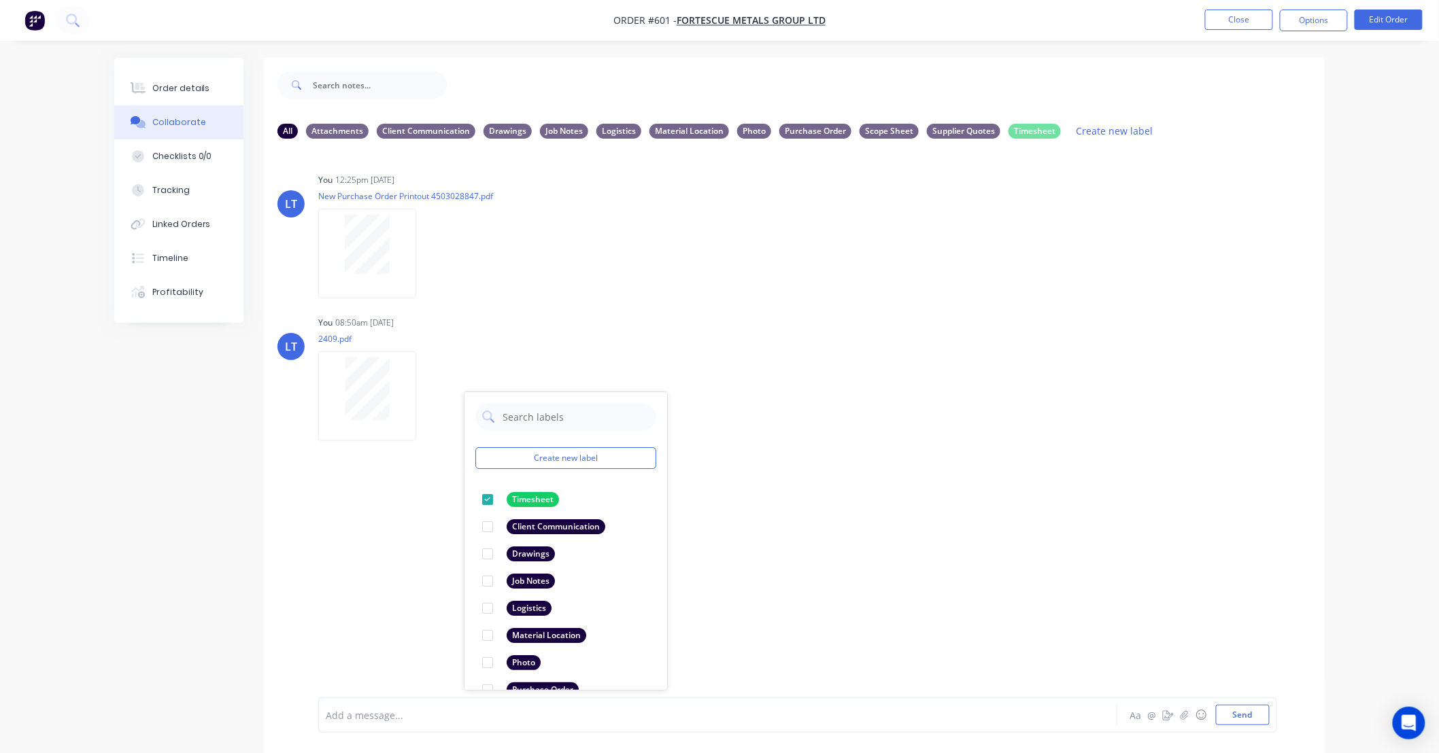
click at [853, 603] on div "LT You 12:25pm 26/08/25 New Purchase Order Printout 4503028847.pdf Labels Downl…" at bounding box center [794, 424] width 1061 height 548
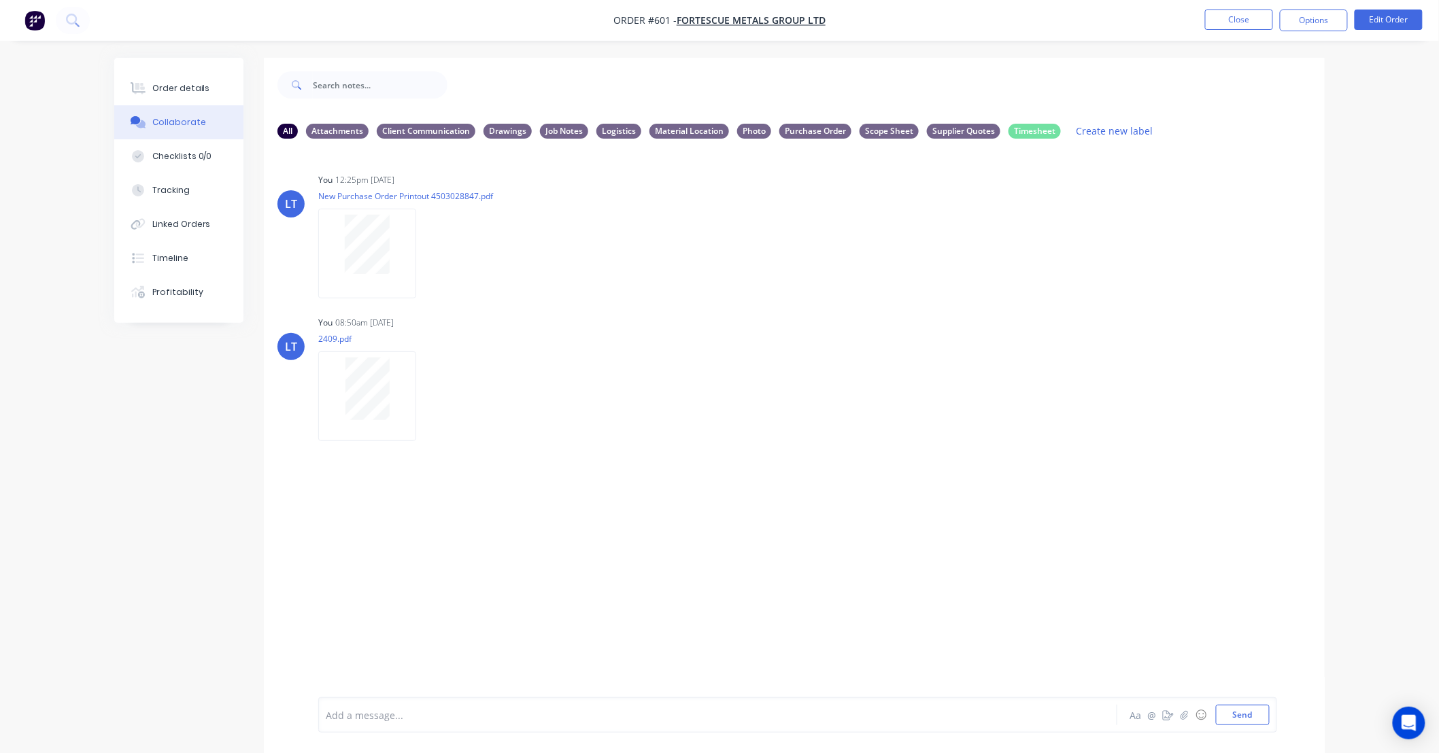
drag, startPoint x: 784, startPoint y: 592, endPoint x: 661, endPoint y: 587, distance: 123.2
click at [661, 587] on div "LT You 12:25pm 26/08/25 New Purchase Order Printout 4503028847.pdf Labels Downl…" at bounding box center [794, 424] width 1061 height 548
click at [1229, 19] on button "Close" at bounding box center [1239, 20] width 68 height 20
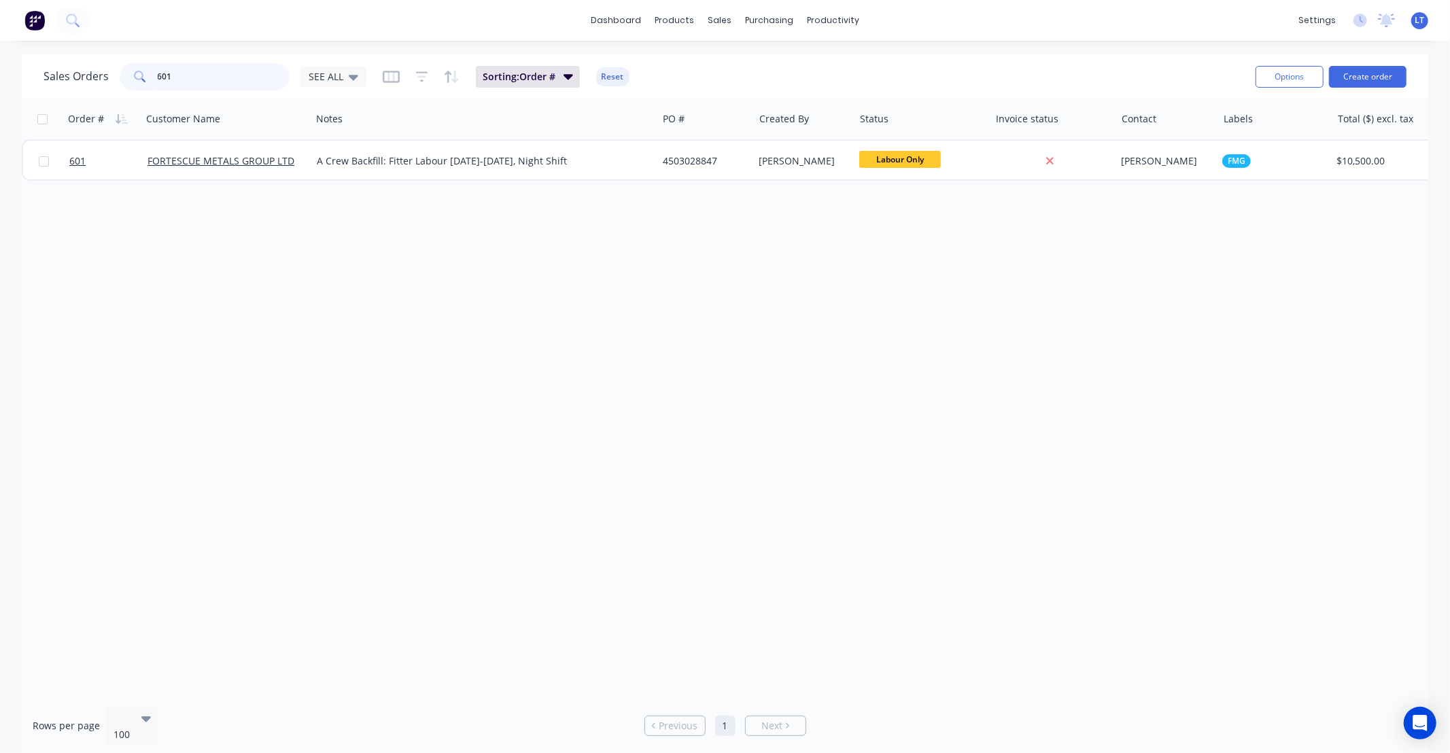
drag, startPoint x: 229, startPoint y: 78, endPoint x: 0, endPoint y: 64, distance: 229.5
click at [0, 63] on div "Sales Orders 601 SEE ALL Sorting: Order # Reset Options Create order Order # Cu…" at bounding box center [725, 405] width 1450 height 702
type input "1100"
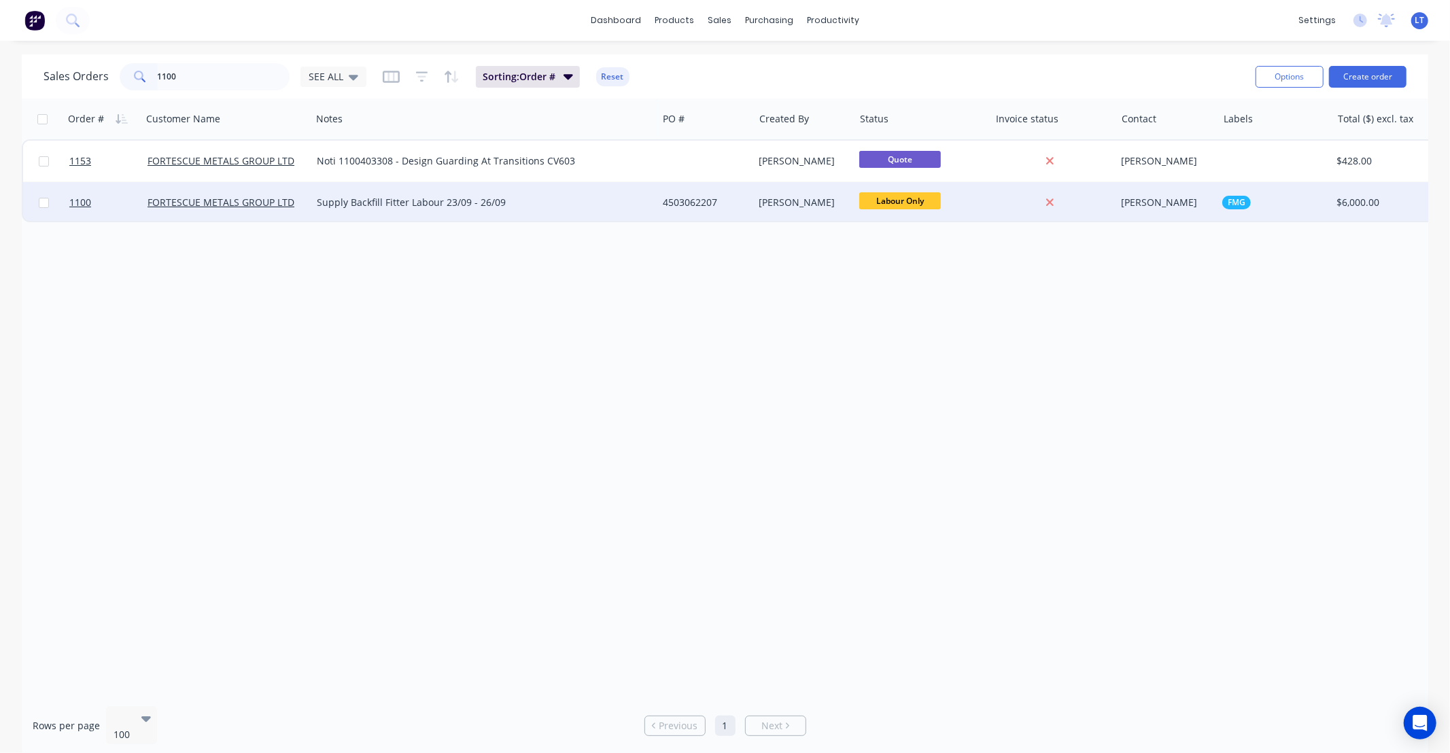
click at [810, 205] on div "[PERSON_NAME]" at bounding box center [801, 203] width 85 height 14
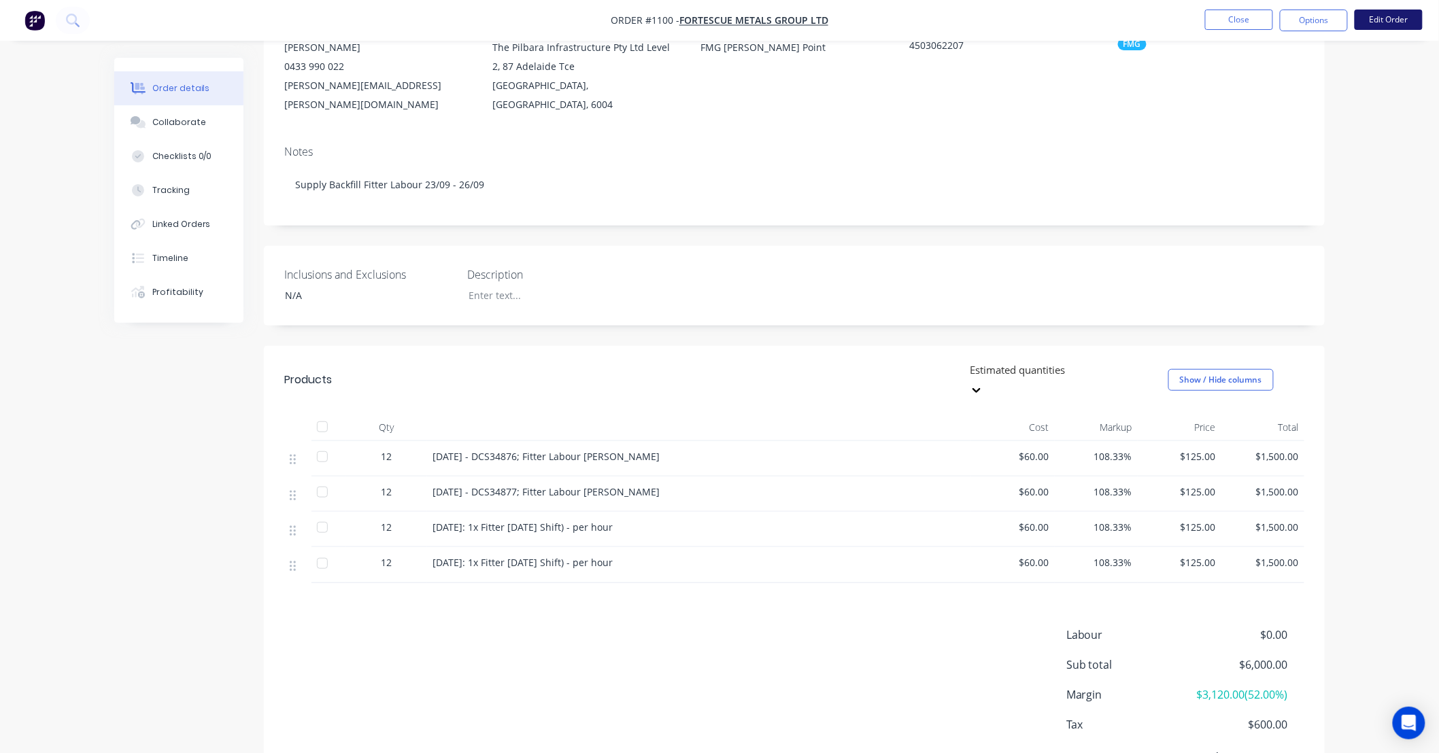
click at [1376, 16] on button "Edit Order" at bounding box center [1388, 20] width 68 height 20
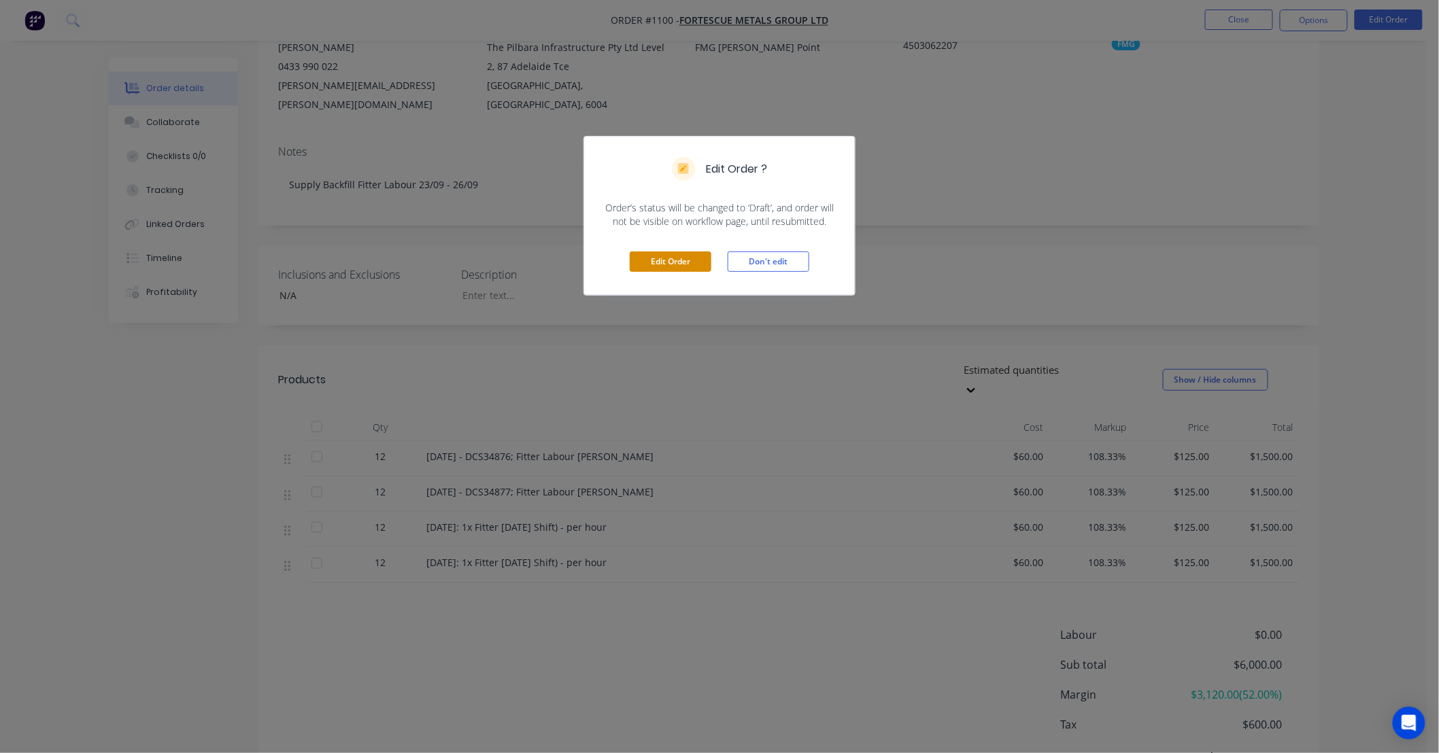
click at [690, 265] on button "Edit Order" at bounding box center [671, 262] width 82 height 20
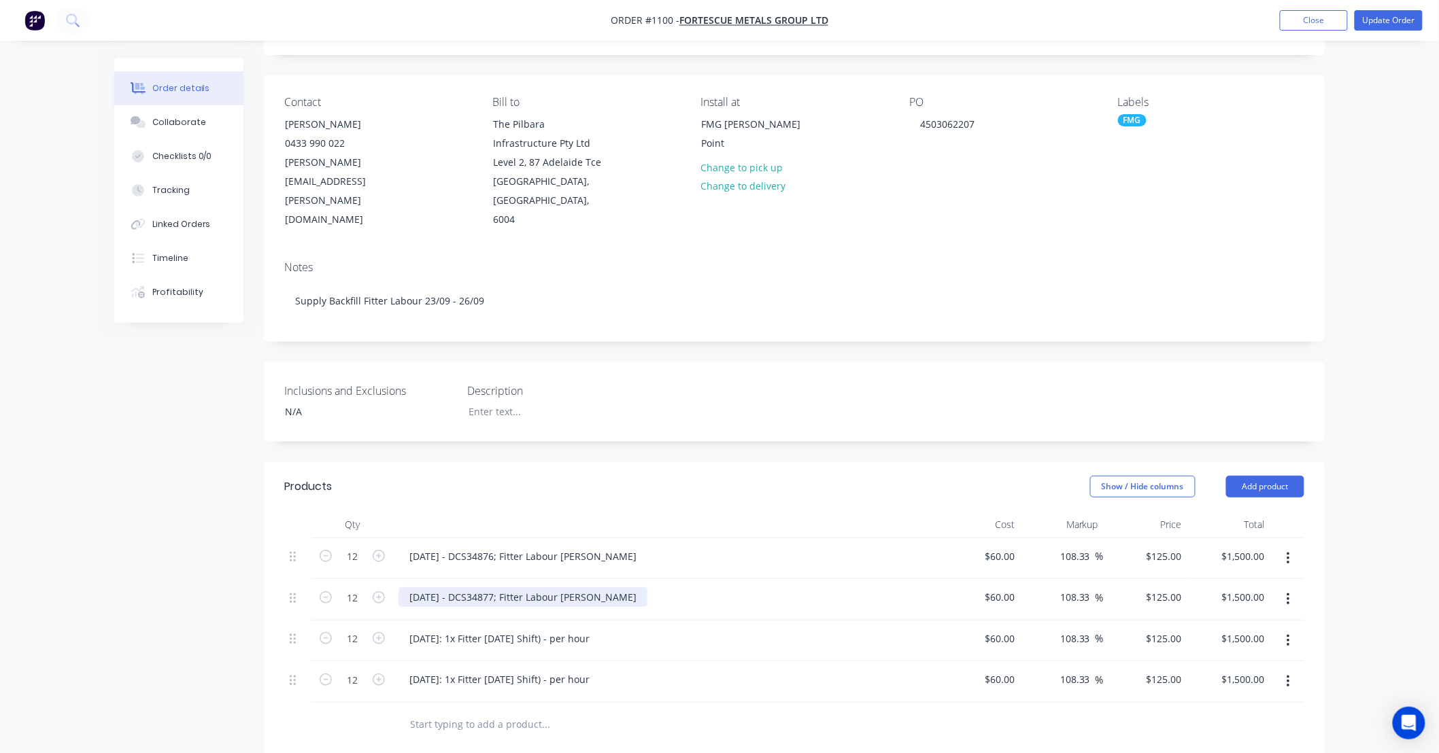
click at [583, 587] on div "24/09/25 - DCS34877; Fitter Labour DS-Martin" at bounding box center [522, 597] width 249 height 20
copy div "24/09/25 - DCS34877; Fitter Labour DS-Martin"
click at [558, 630] on div "25/09/25: 1x Fitter Labour (Day Shift) - per hour" at bounding box center [499, 639] width 202 height 20
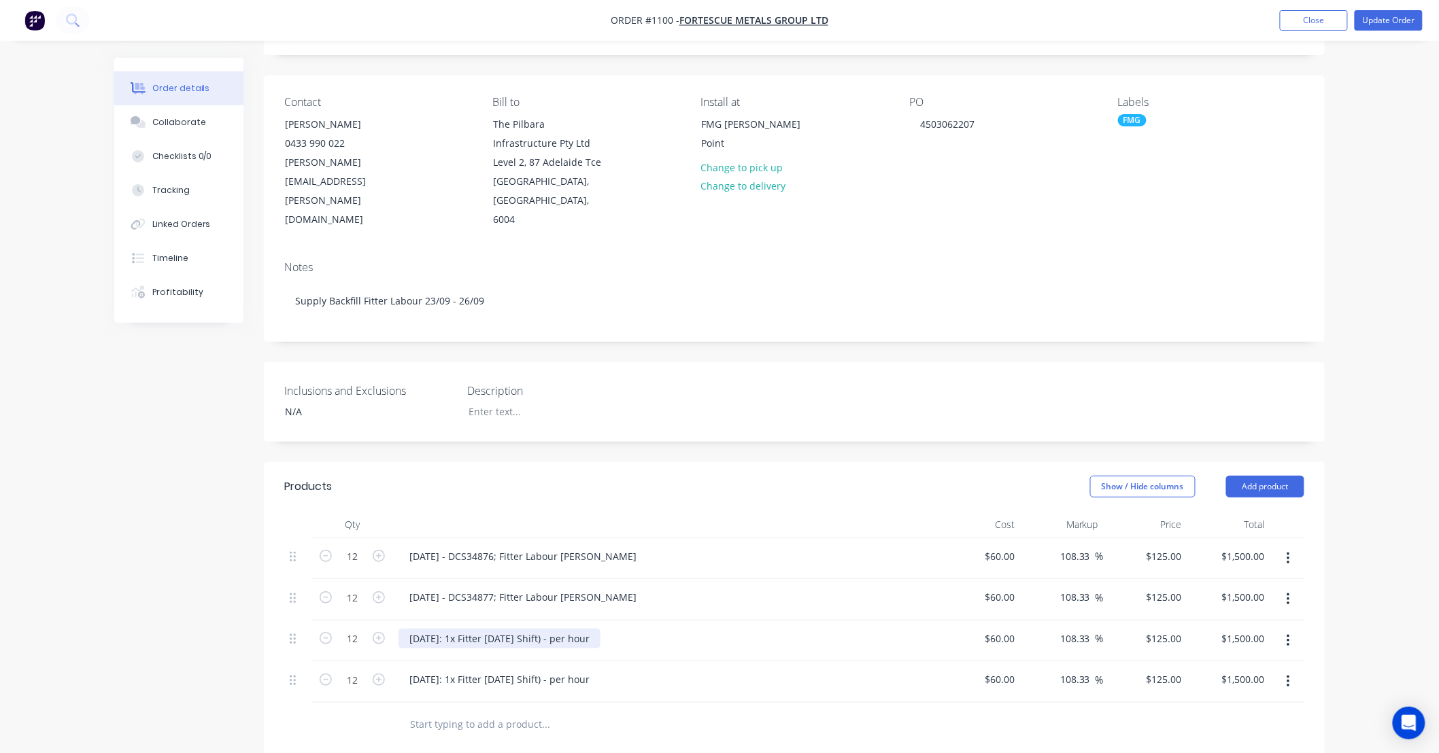
click at [559, 629] on div "25/09/25: 1x Fitter Labour (Day Shift) - per hour" at bounding box center [499, 639] width 202 height 20
click at [479, 629] on div "25/09/25: 1x Fitter Labour (Day Shift) - per hour" at bounding box center [499, 639] width 202 height 20
paste div
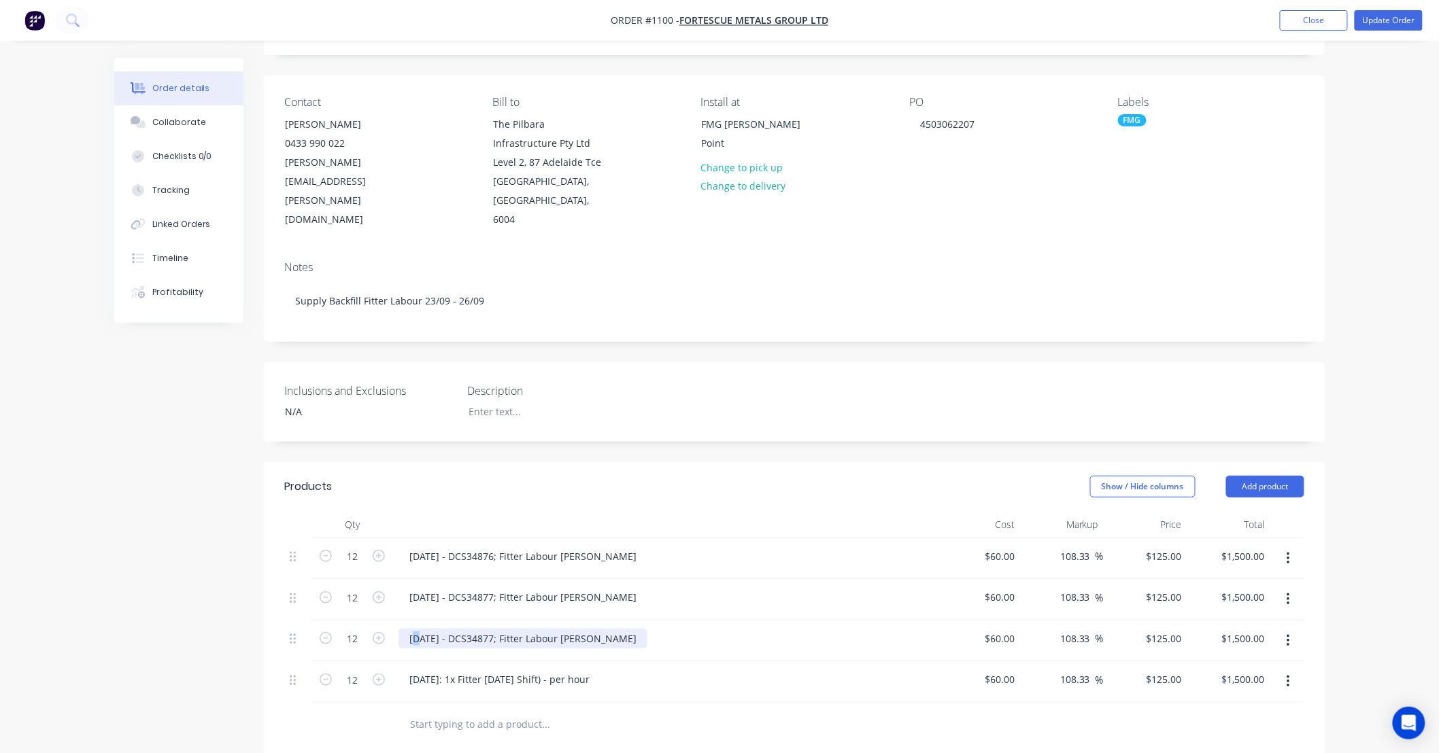
click at [415, 629] on div "24/09/25 - DCS34877; Fitter Labour DS-Martin" at bounding box center [522, 639] width 249 height 20
click at [501, 629] on div "25/09/25 - DCS34877; Fitter Labour DS-Martin" at bounding box center [522, 639] width 249 height 20
click at [1338, 596] on div "Order details Collaborate Checklists 0/0 Tracking Linked Orders Timeline Profit…" at bounding box center [719, 509] width 1439 height 1169
click at [1379, 18] on button "Update Order" at bounding box center [1388, 20] width 68 height 20
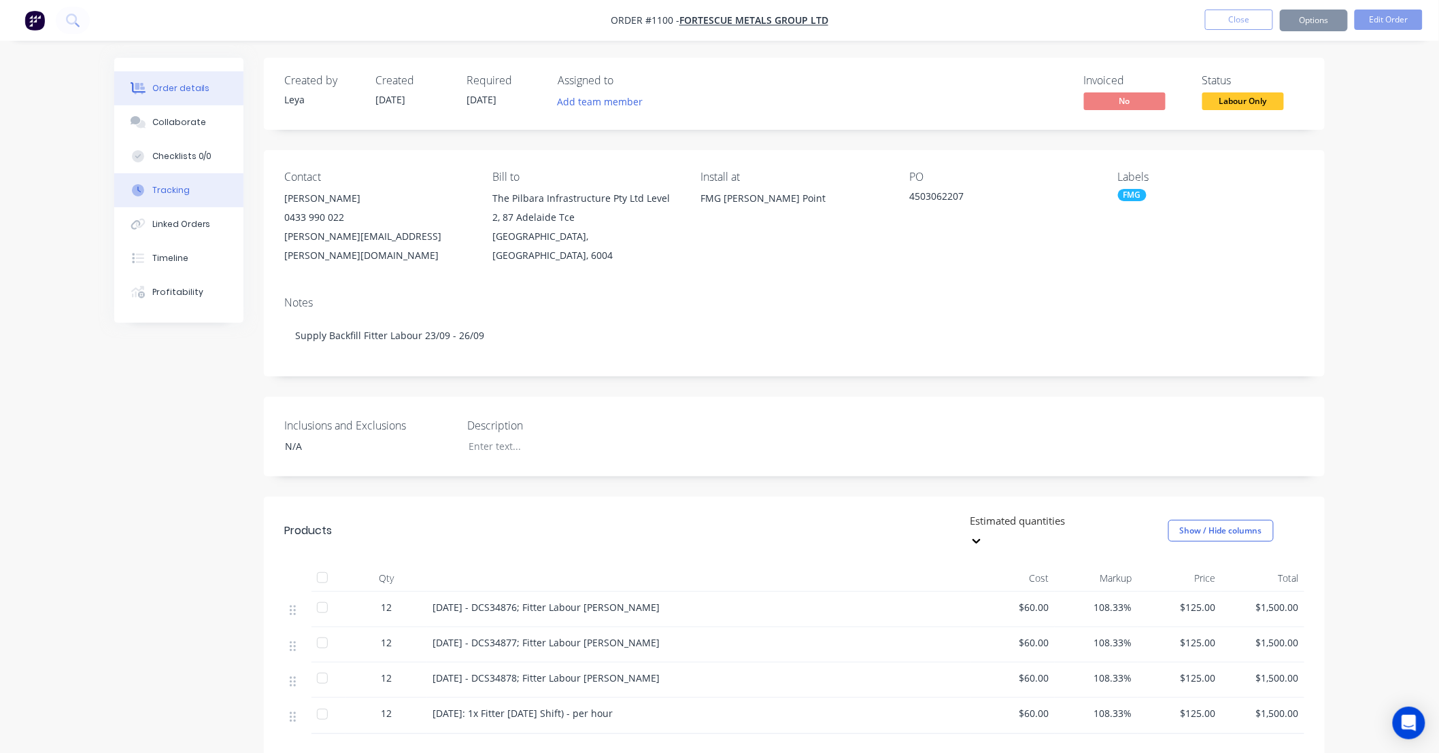
click at [187, 195] on button "Tracking" at bounding box center [178, 190] width 129 height 34
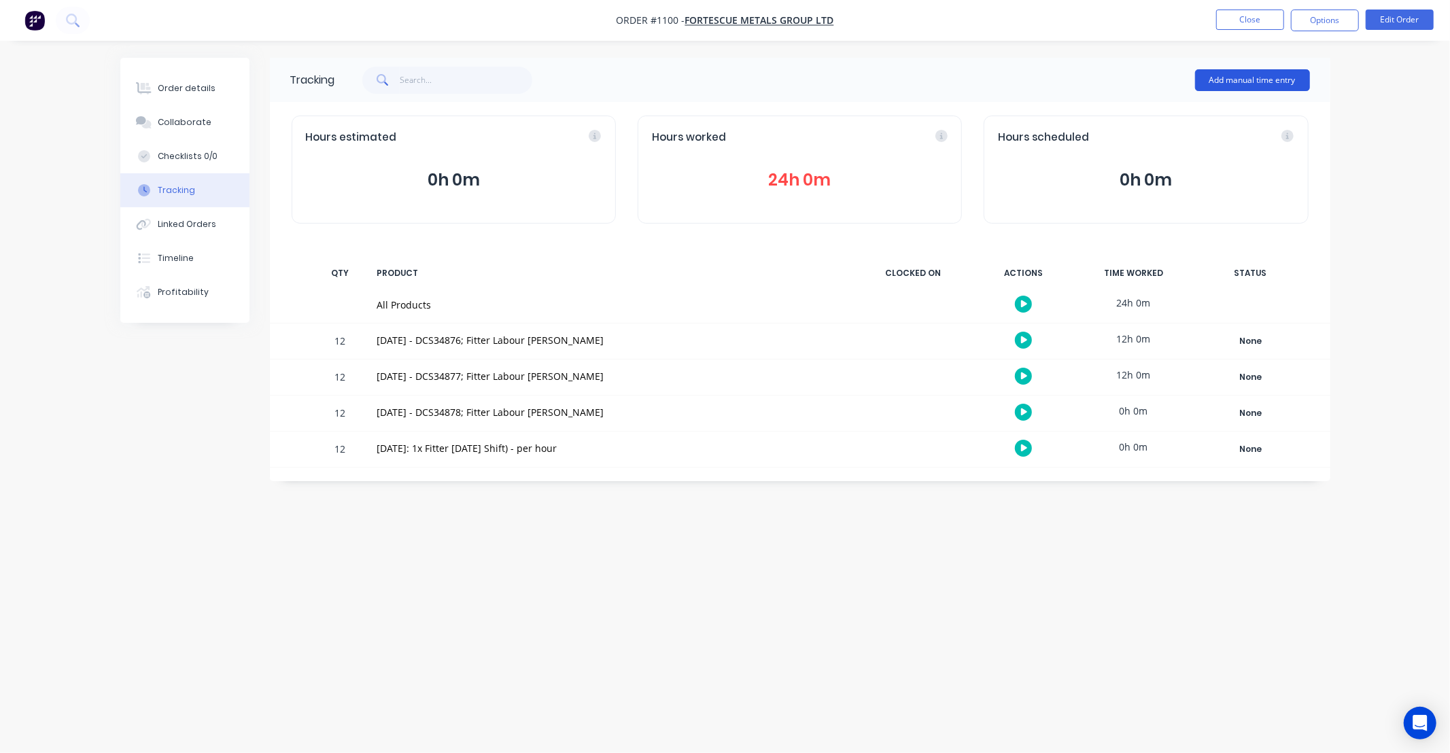
click at [1275, 92] on div "Add manual time entry" at bounding box center [1252, 80] width 115 height 41
click at [1274, 80] on button "Add manual time entry" at bounding box center [1252, 80] width 115 height 22
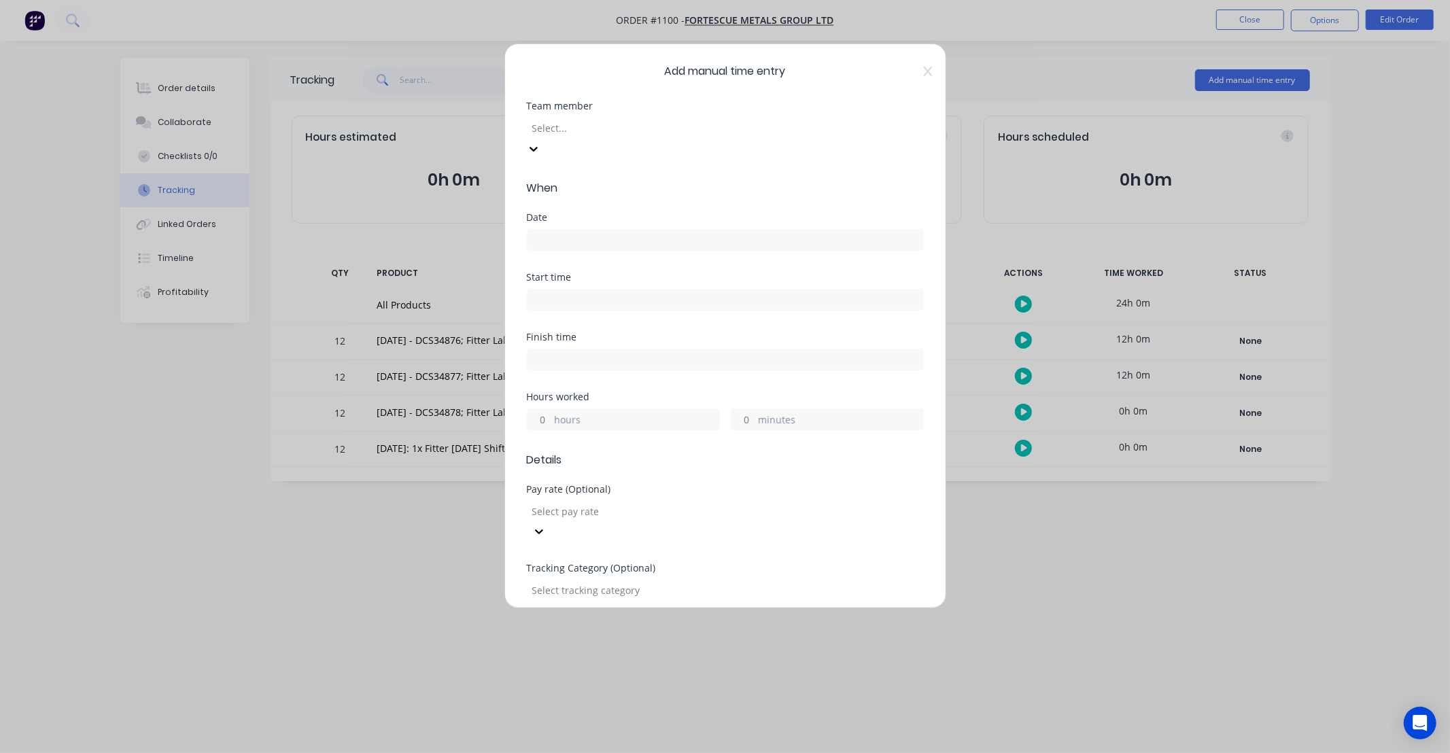
click at [611, 127] on div at bounding box center [629, 128] width 196 height 17
type input "mart"
click at [607, 753] on div "Martin Perrier" at bounding box center [725, 760] width 1450 height 14
click at [623, 230] on input at bounding box center [726, 240] width 396 height 20
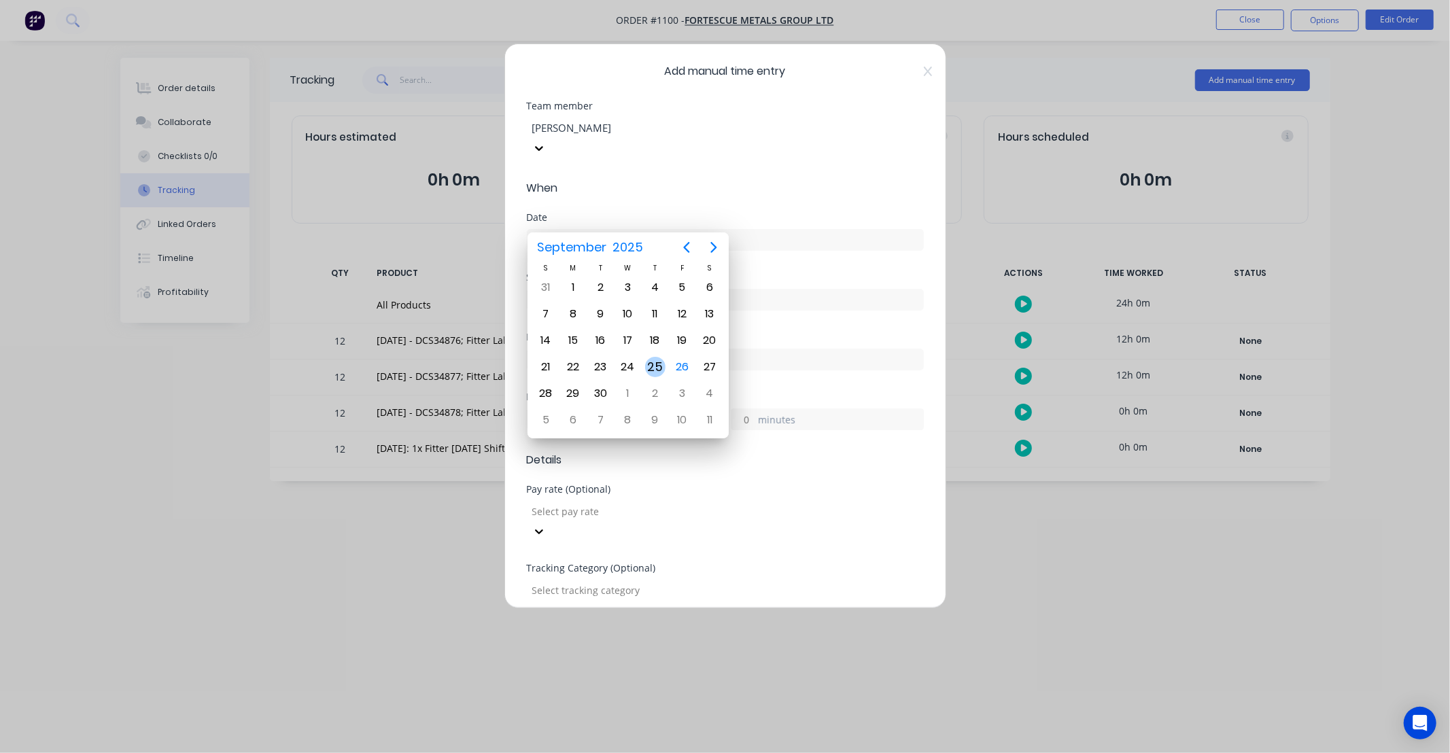
click at [649, 365] on div "25" at bounding box center [655, 367] width 20 height 20
type input "25/09/2025"
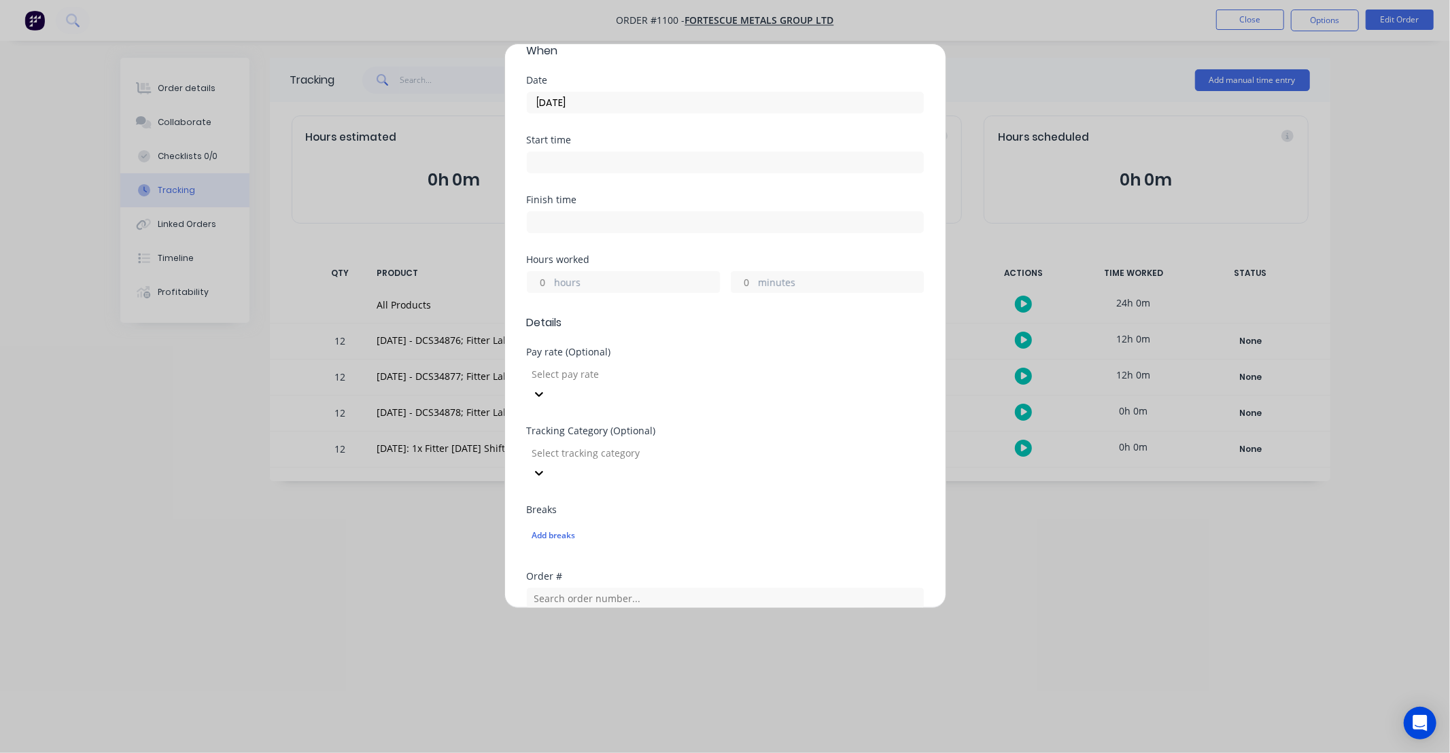
scroll to position [126, 0]
click at [541, 284] on input "hours" at bounding box center [540, 294] width 24 height 20
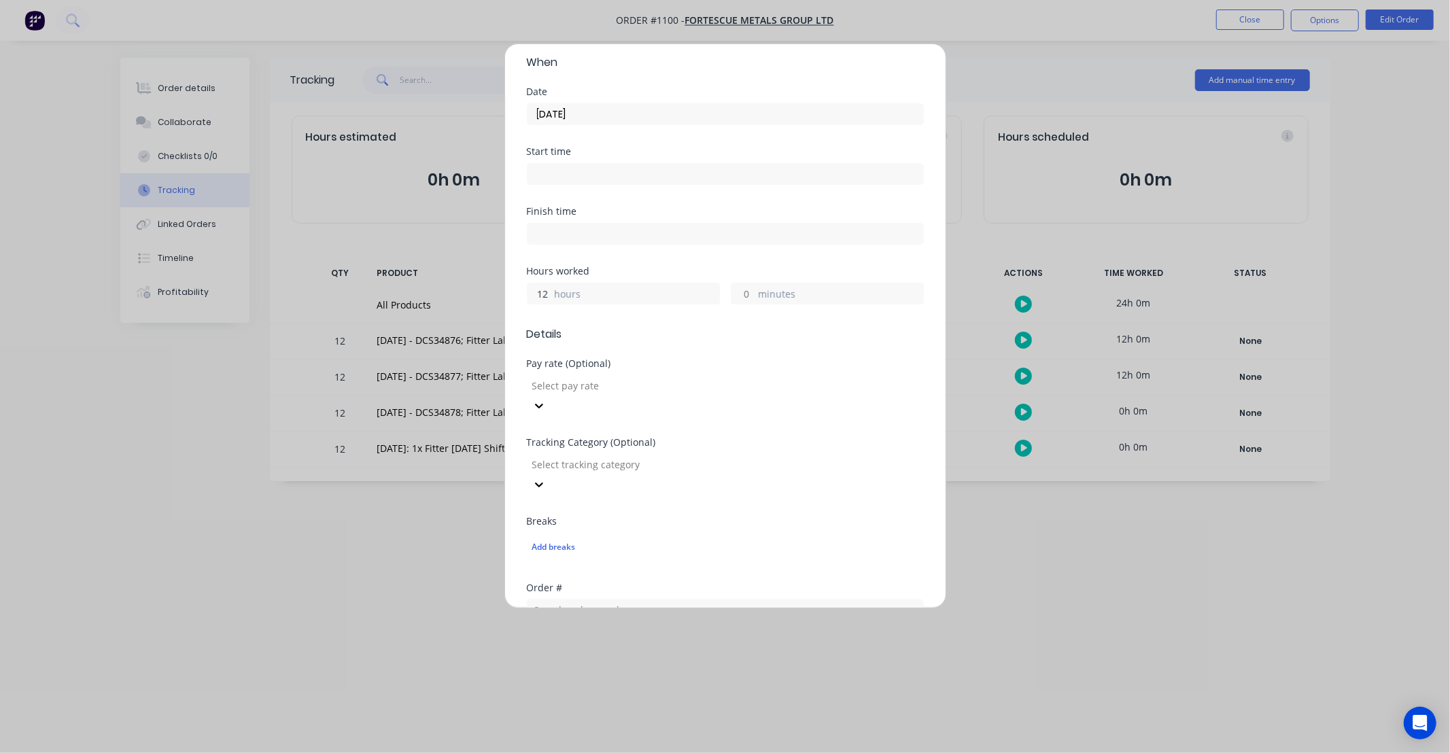
type input "12"
click at [643, 267] on div "Hours worked" at bounding box center [725, 272] width 397 height 10
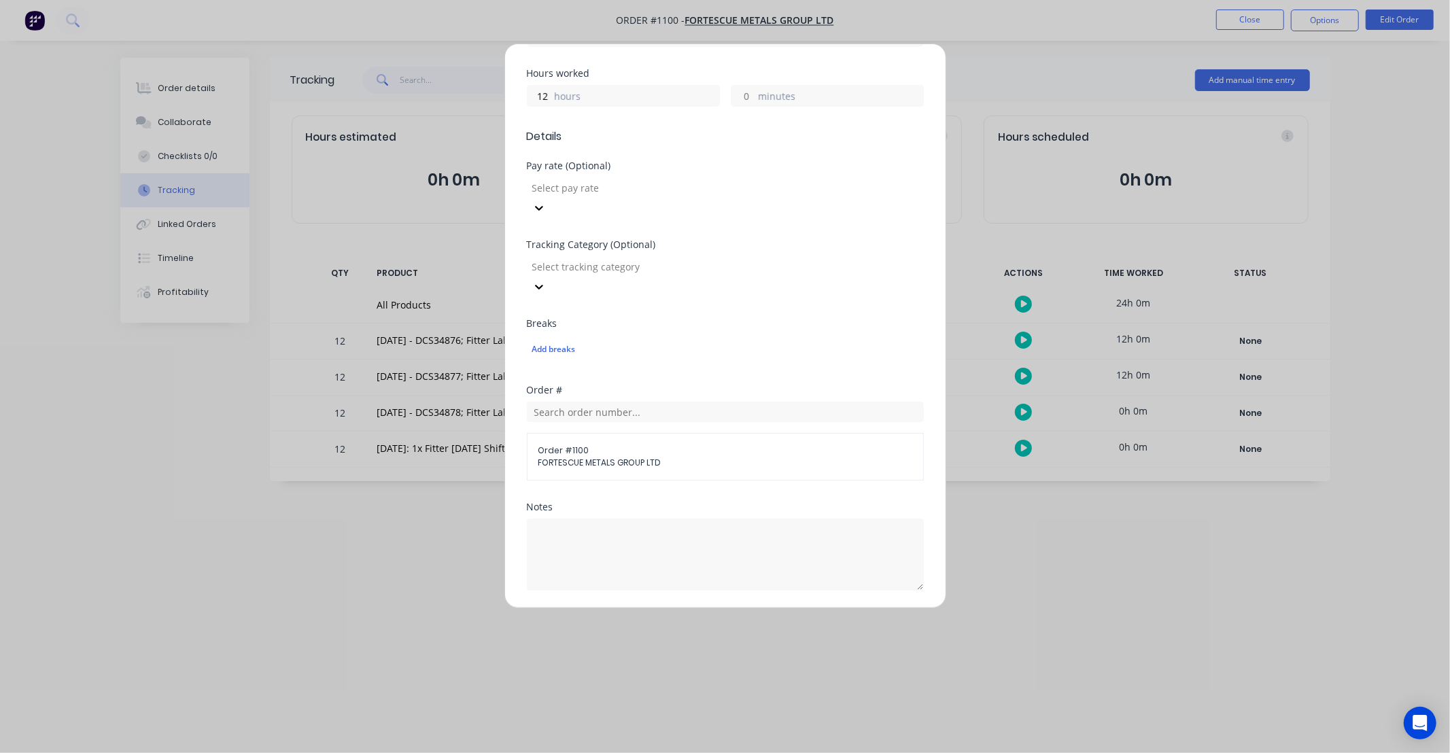
scroll to position [327, 0]
click at [675, 515] on textarea at bounding box center [725, 551] width 397 height 72
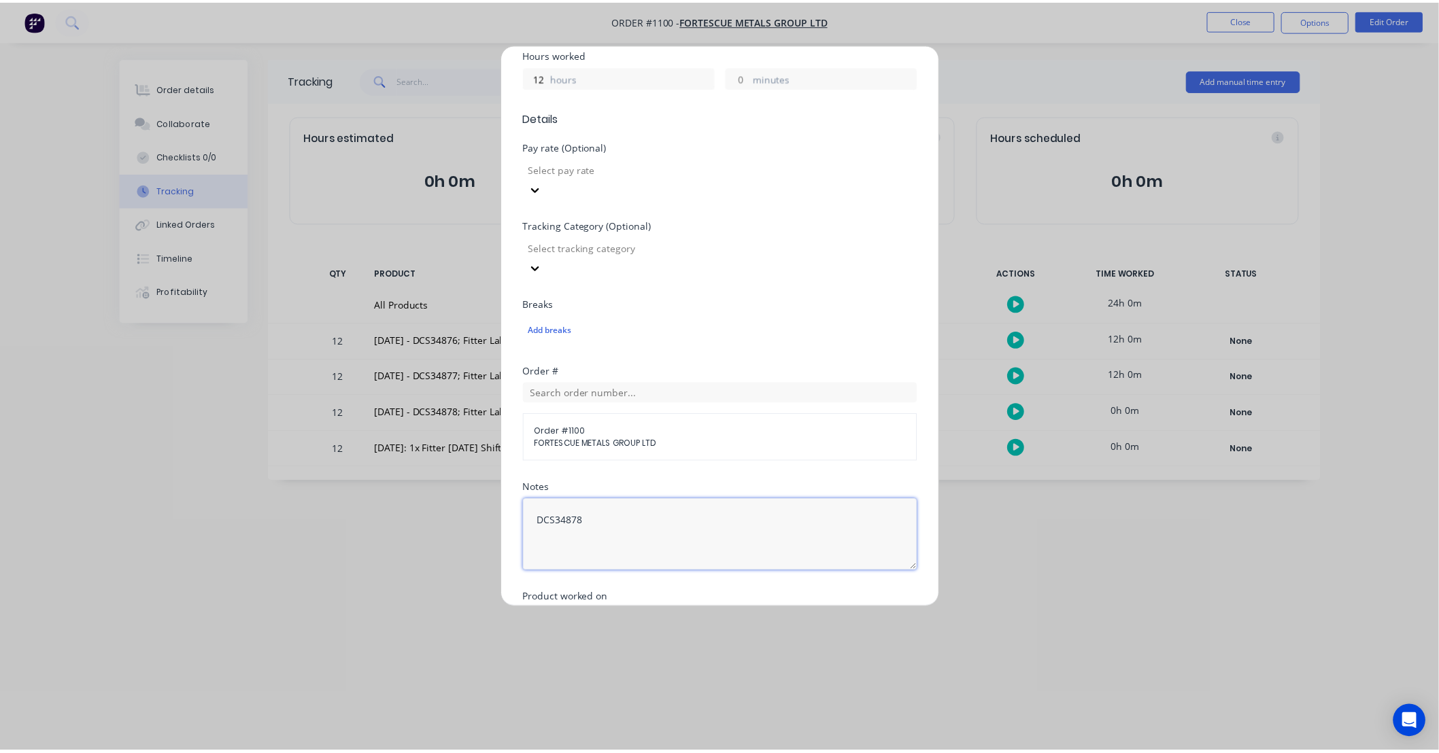
scroll to position [413, 0]
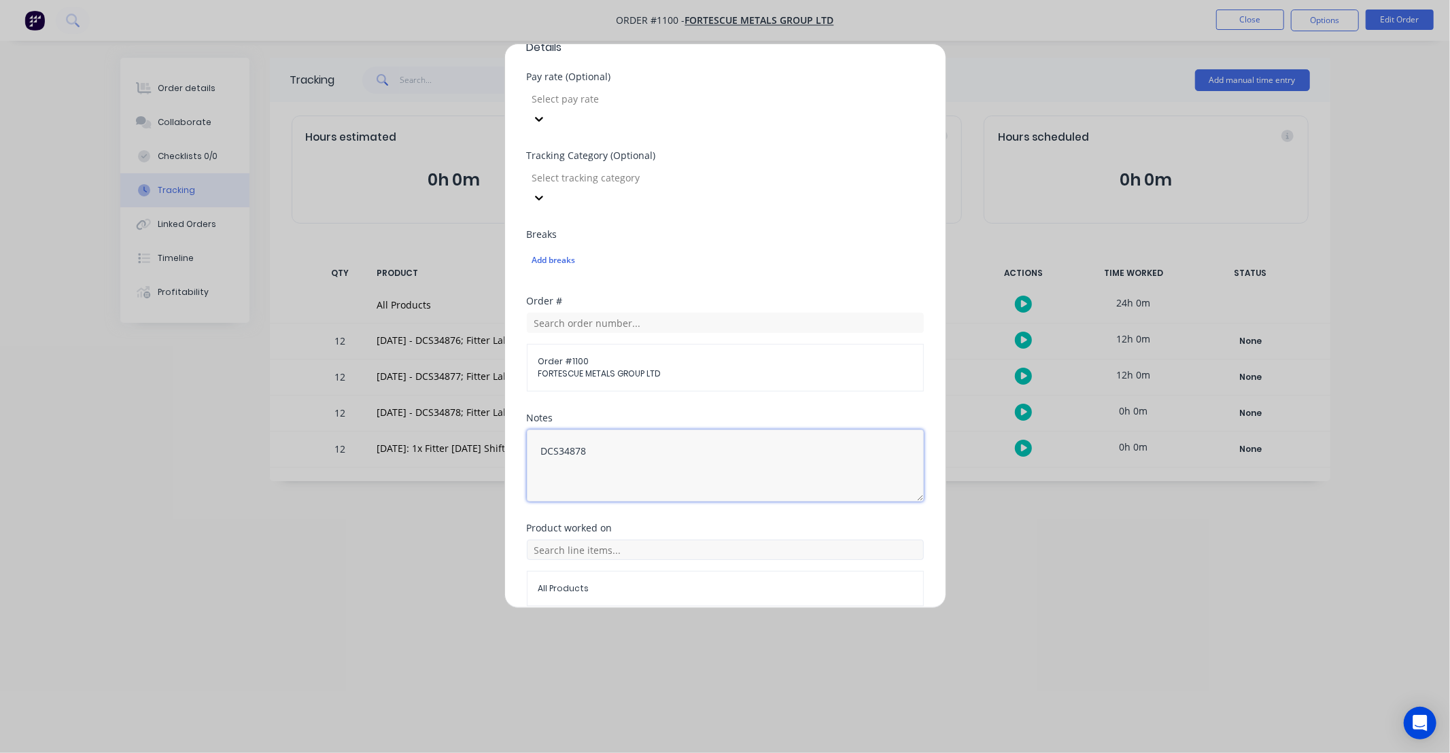
type textarea "DCS34878"
click at [733, 540] on input "text" at bounding box center [725, 550] width 397 height 20
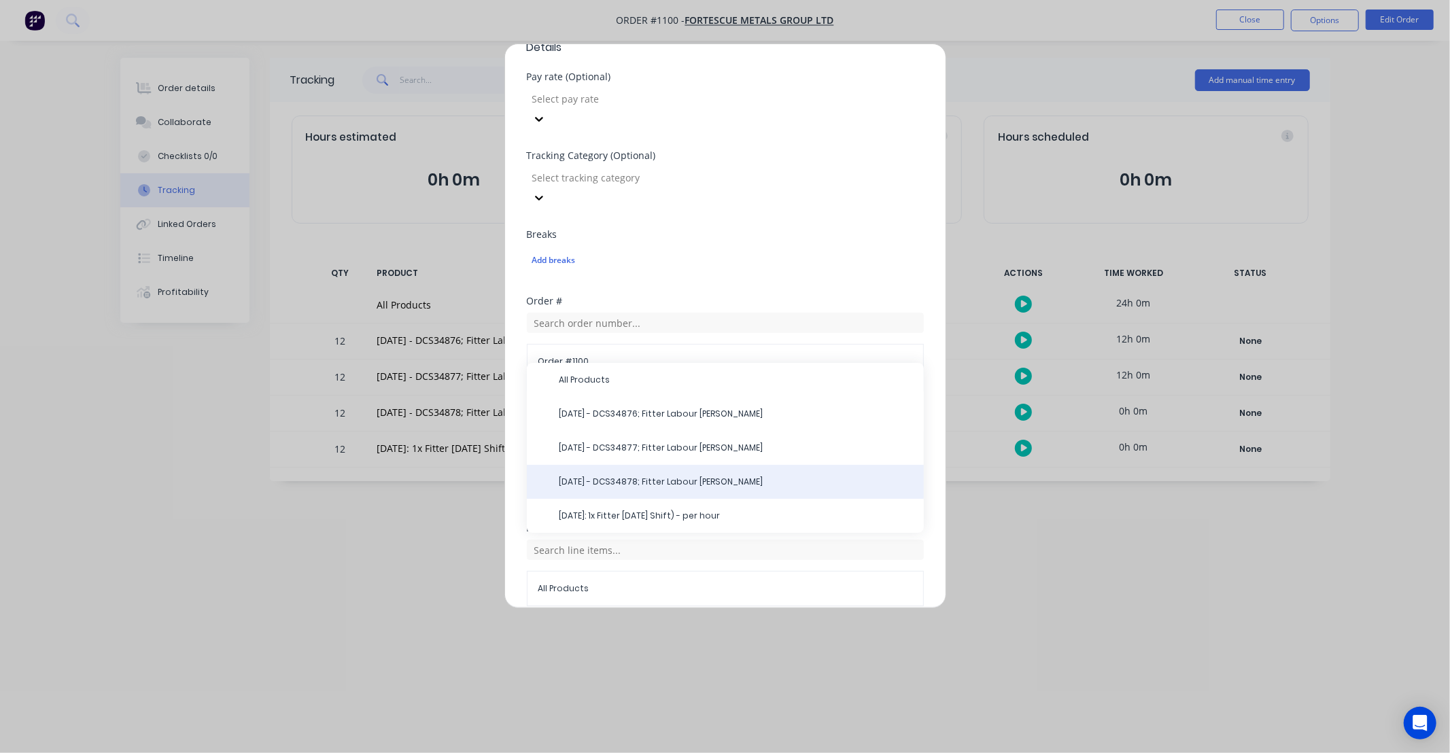
click at [677, 476] on span "25/09/25 - DCS34878; Fitter Labour DS-Martin" at bounding box center [737, 482] width 354 height 12
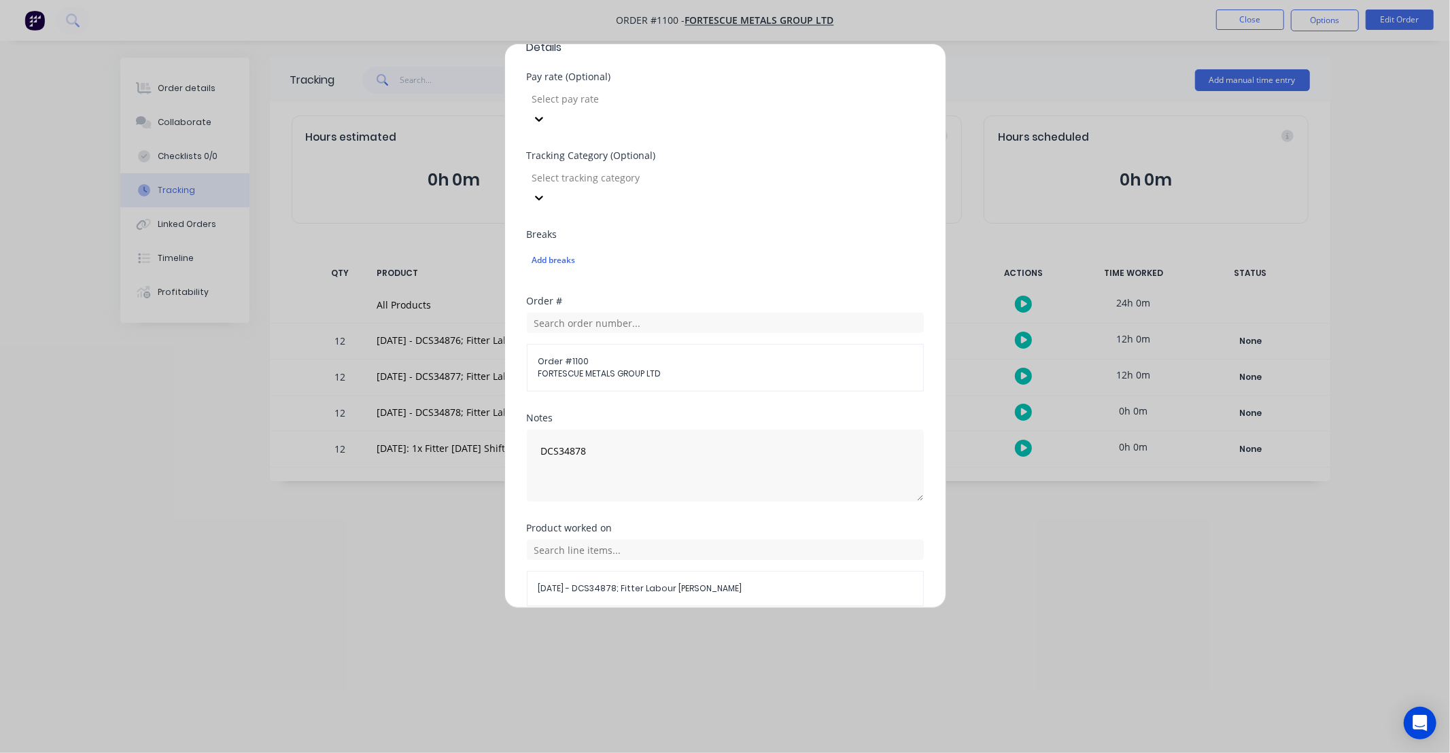
click at [701, 628] on button "Add manual time entry" at bounding box center [692, 639] width 115 height 22
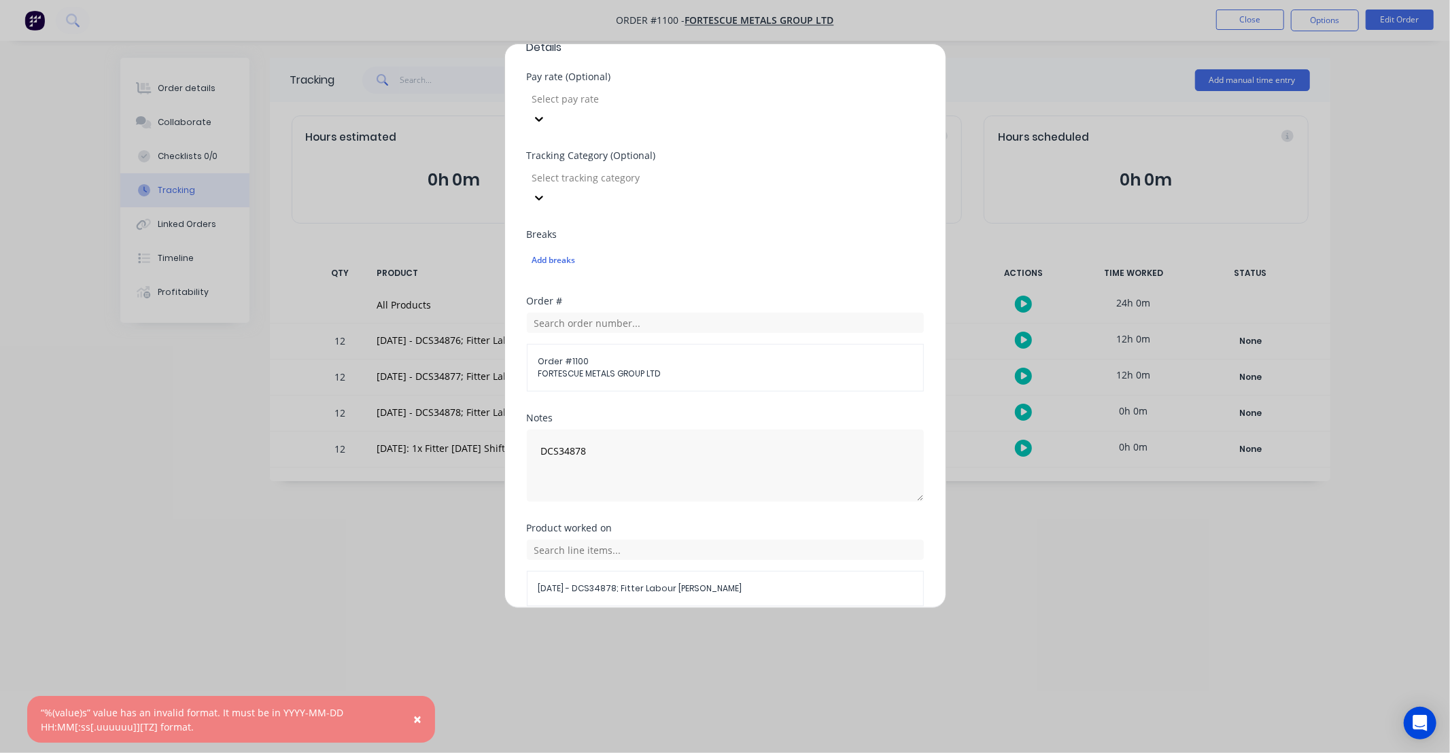
click at [782, 628] on button "Cancel" at bounding box center [788, 639] width 54 height 22
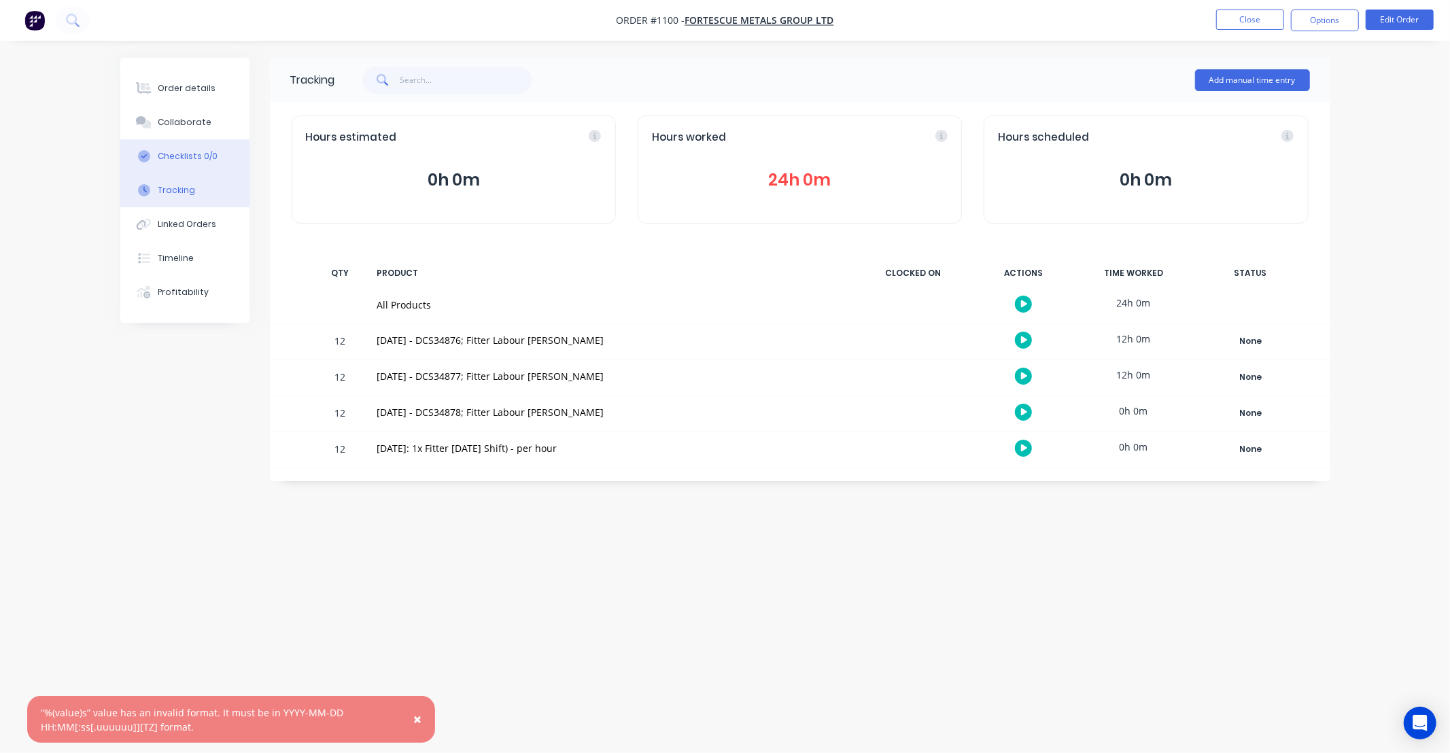
click at [204, 156] on div "Checklists 0/0" at bounding box center [188, 156] width 60 height 12
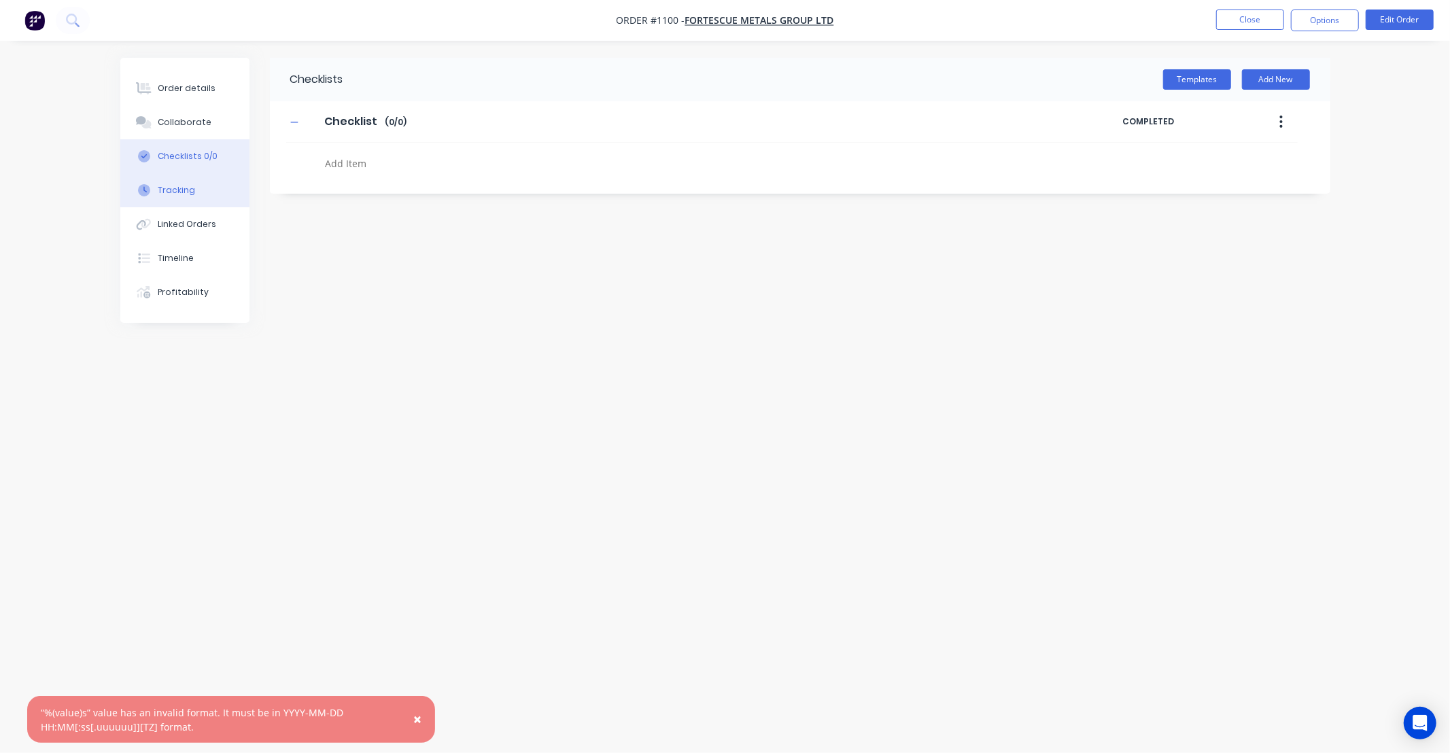
click at [182, 189] on div "Tracking" at bounding box center [176, 190] width 37 height 12
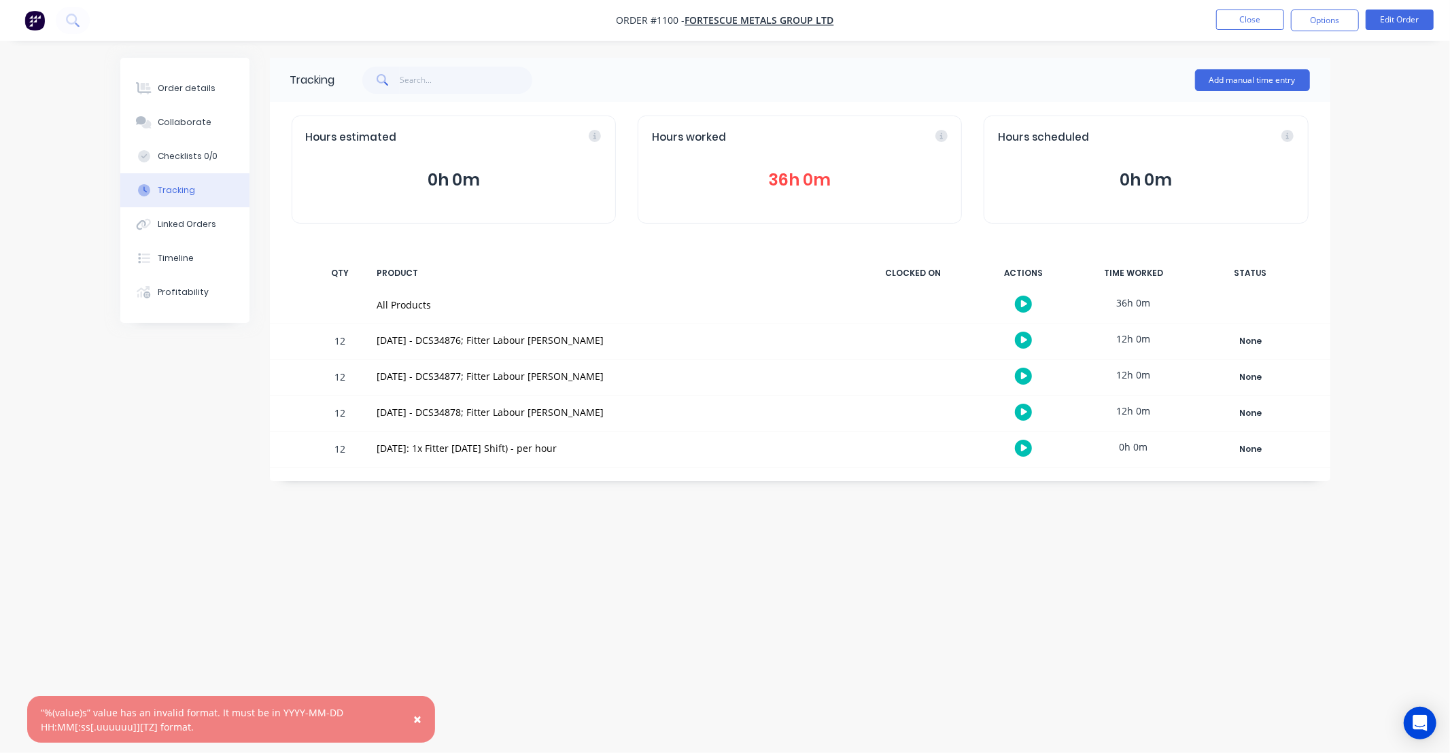
click at [1031, 532] on div "Tracking Add manual time entry Hours estimated 0h 0m Hours worked 36h 0m Hours …" at bounding box center [725, 351] width 1210 height 586
click at [891, 529] on div "Tracking Add manual time entry Hours estimated 0h 0m Hours worked 36h 0m Hours …" at bounding box center [725, 351] width 1210 height 586
drag, startPoint x: 891, startPoint y: 529, endPoint x: 779, endPoint y: 525, distance: 111.6
drag, startPoint x: 779, startPoint y: 525, endPoint x: 698, endPoint y: 526, distance: 81.6
click at [698, 526] on div "Tracking Add manual time entry Hours estimated 0h 0m Hours worked 36h 0m Hours …" at bounding box center [725, 351] width 1210 height 586
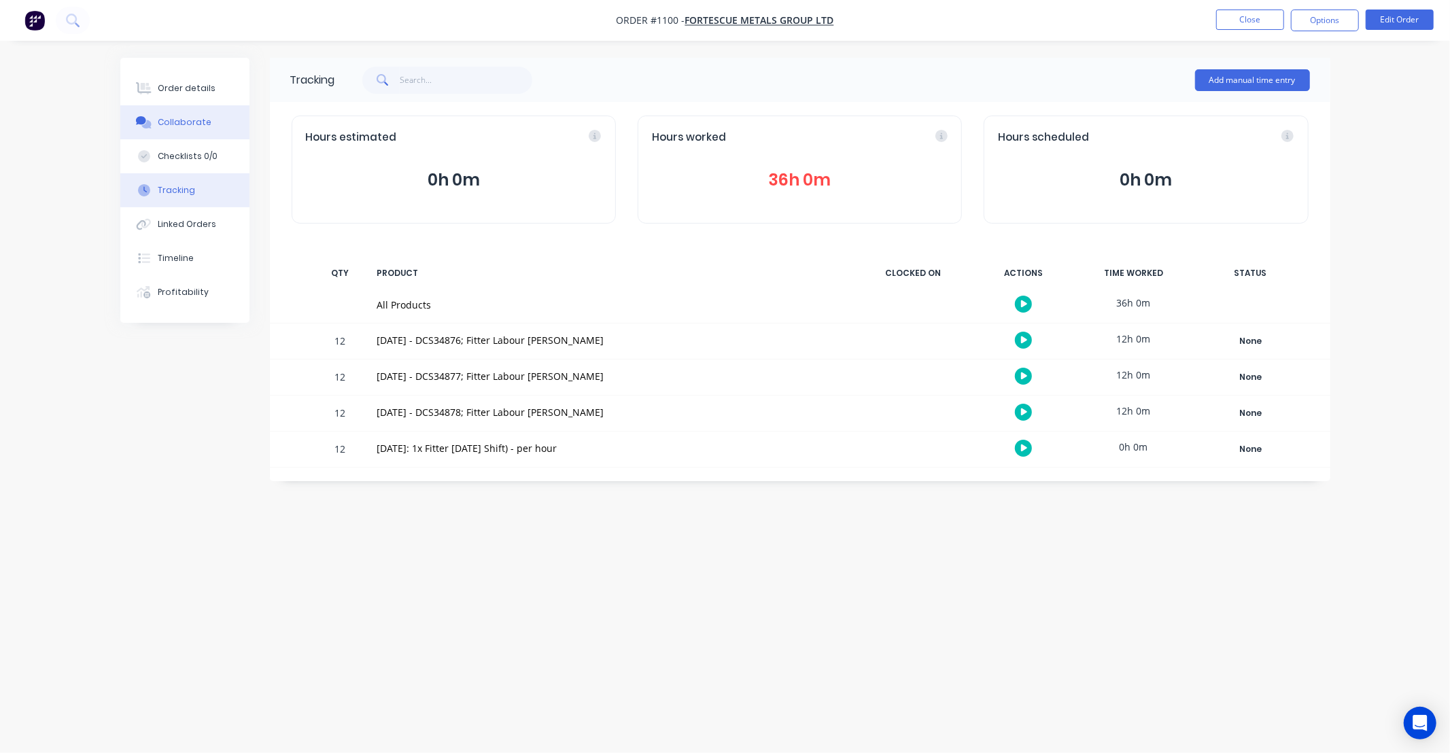
click at [192, 120] on div "Collaborate" at bounding box center [185, 122] width 54 height 12
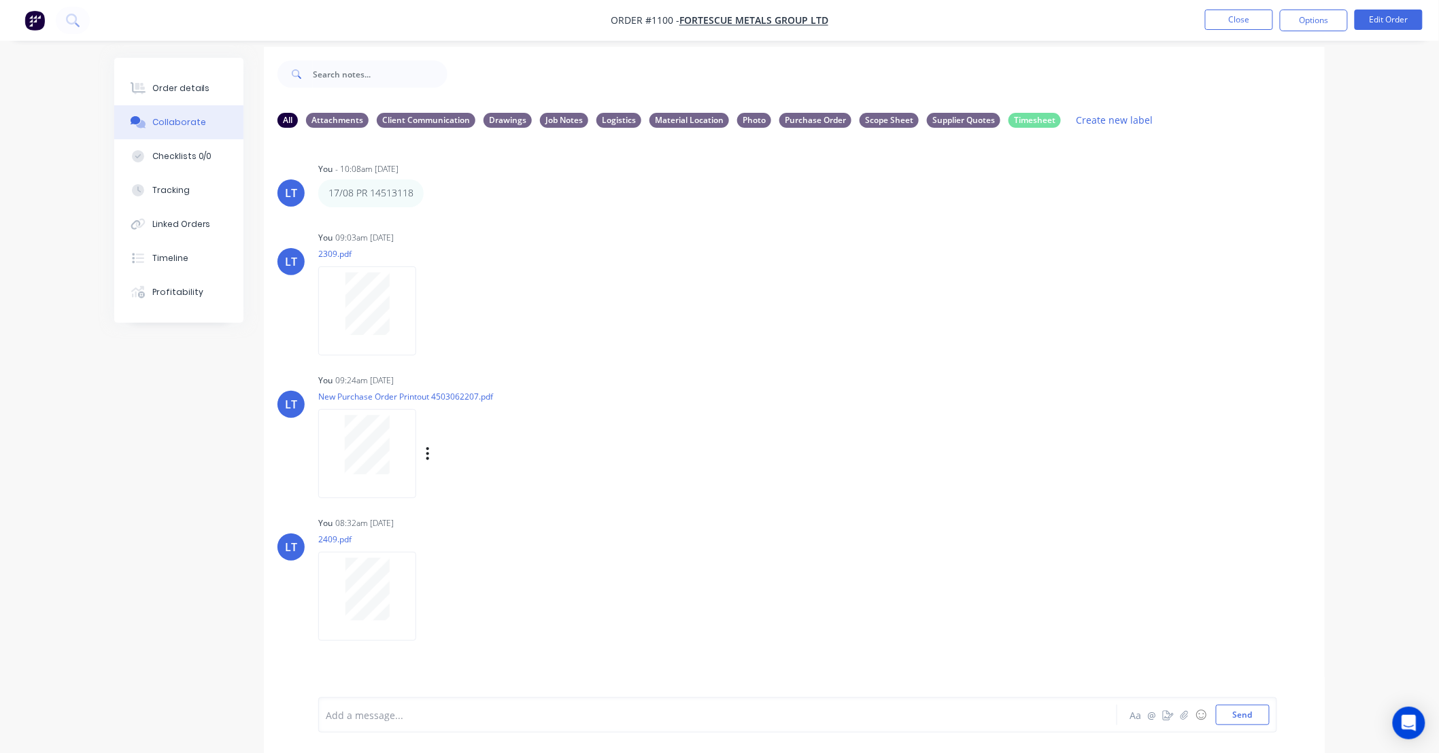
scroll to position [21, 0]
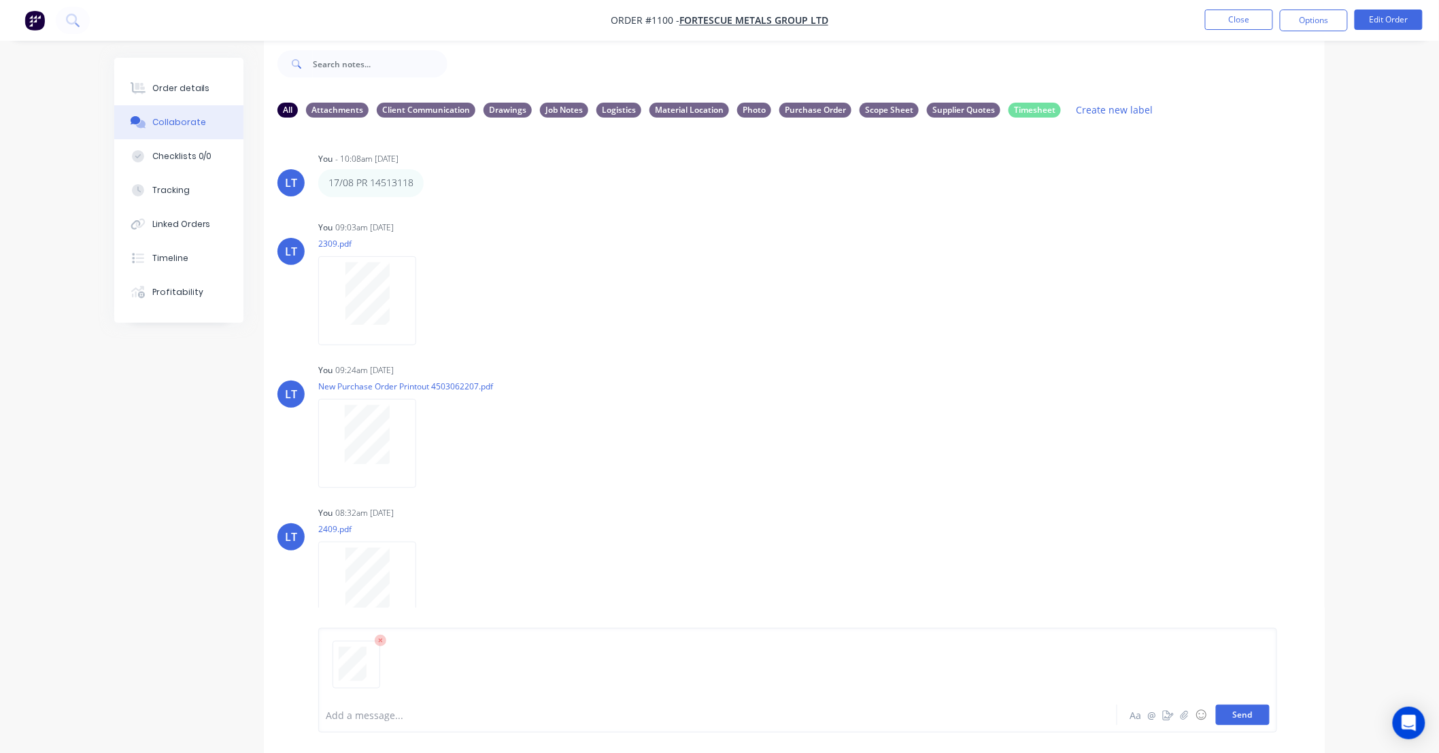
click at [1247, 719] on button "Send" at bounding box center [1243, 715] width 54 height 20
click at [1253, 714] on button "Send" at bounding box center [1243, 715] width 54 height 20
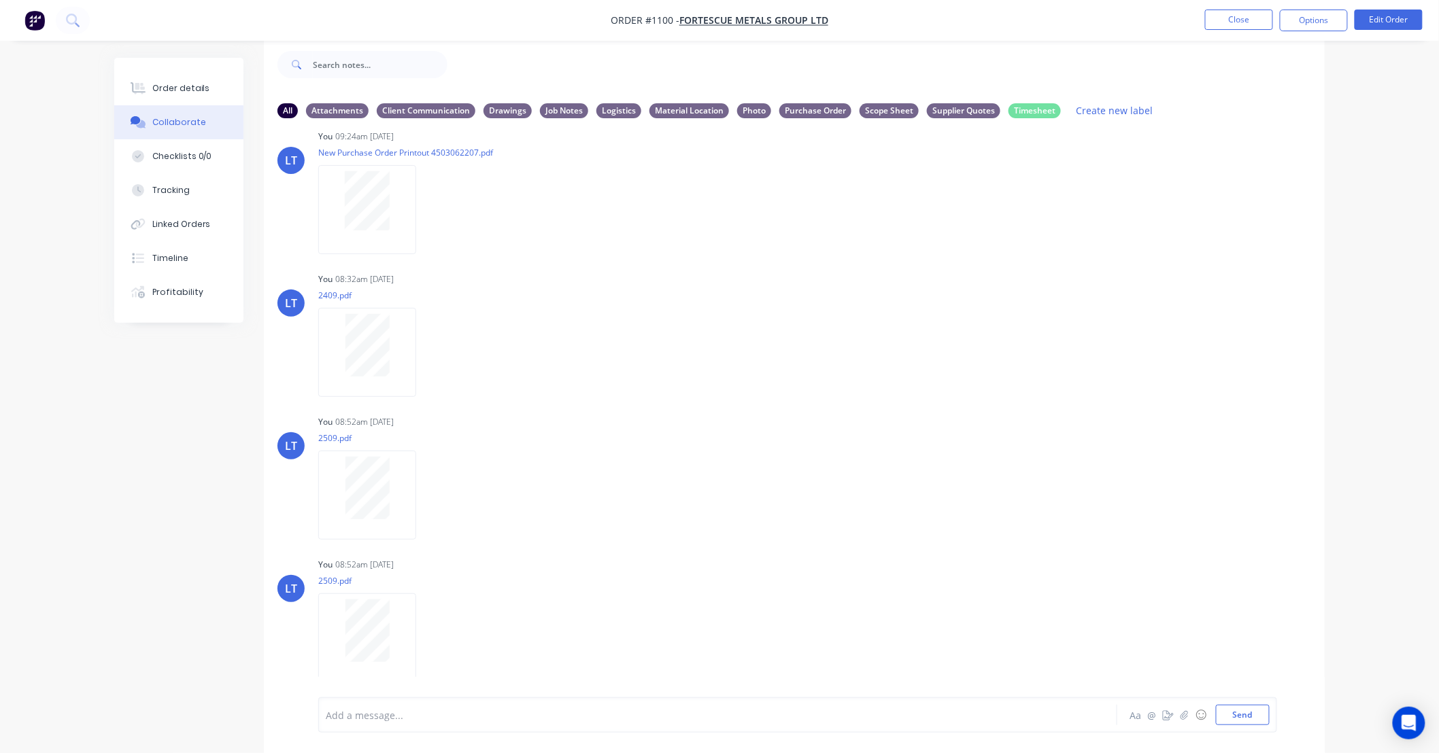
scroll to position [245, 0]
click at [429, 485] on icon "button" at bounding box center [428, 485] width 4 height 16
click at [0, 0] on button "Delete" at bounding box center [0, 0] width 0 height 0
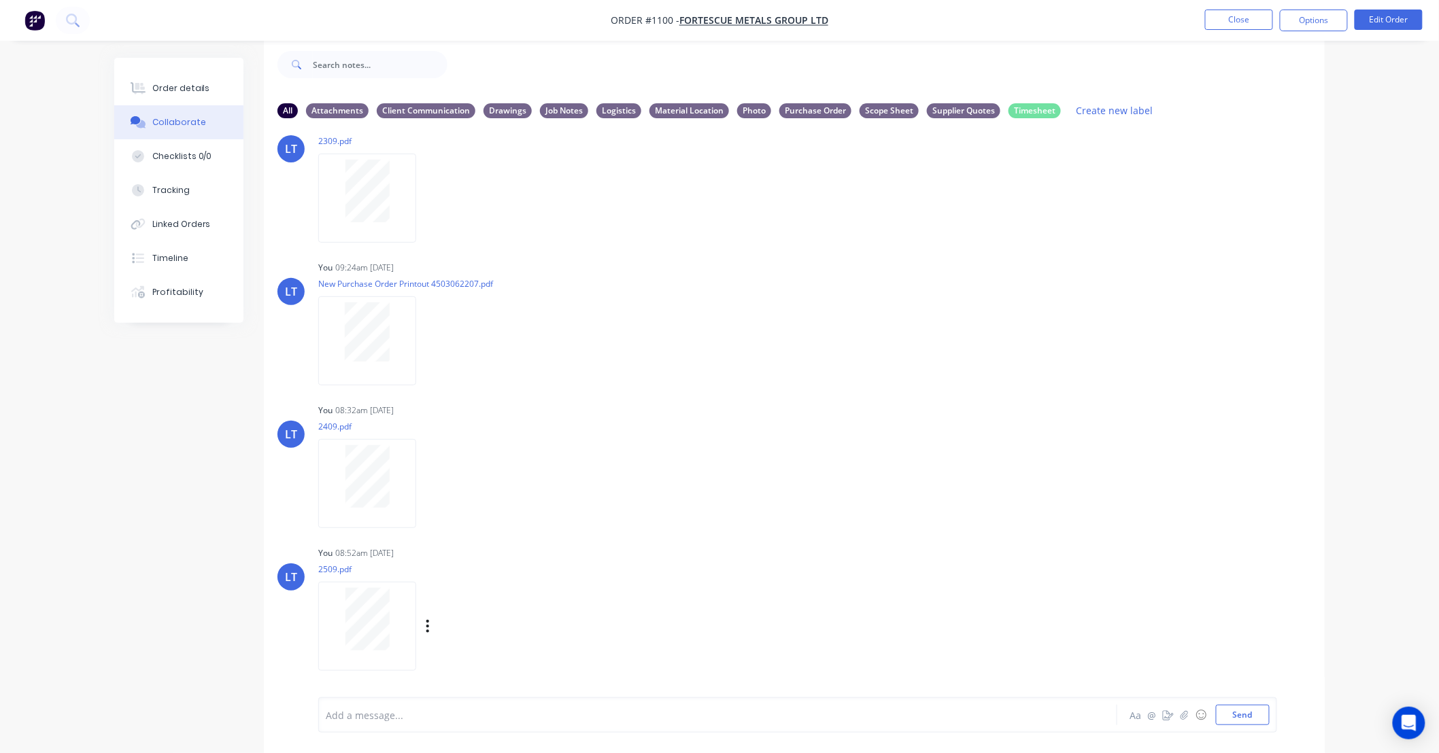
scroll to position [103, 0]
click at [428, 629] on icon "button" at bounding box center [428, 627] width 4 height 16
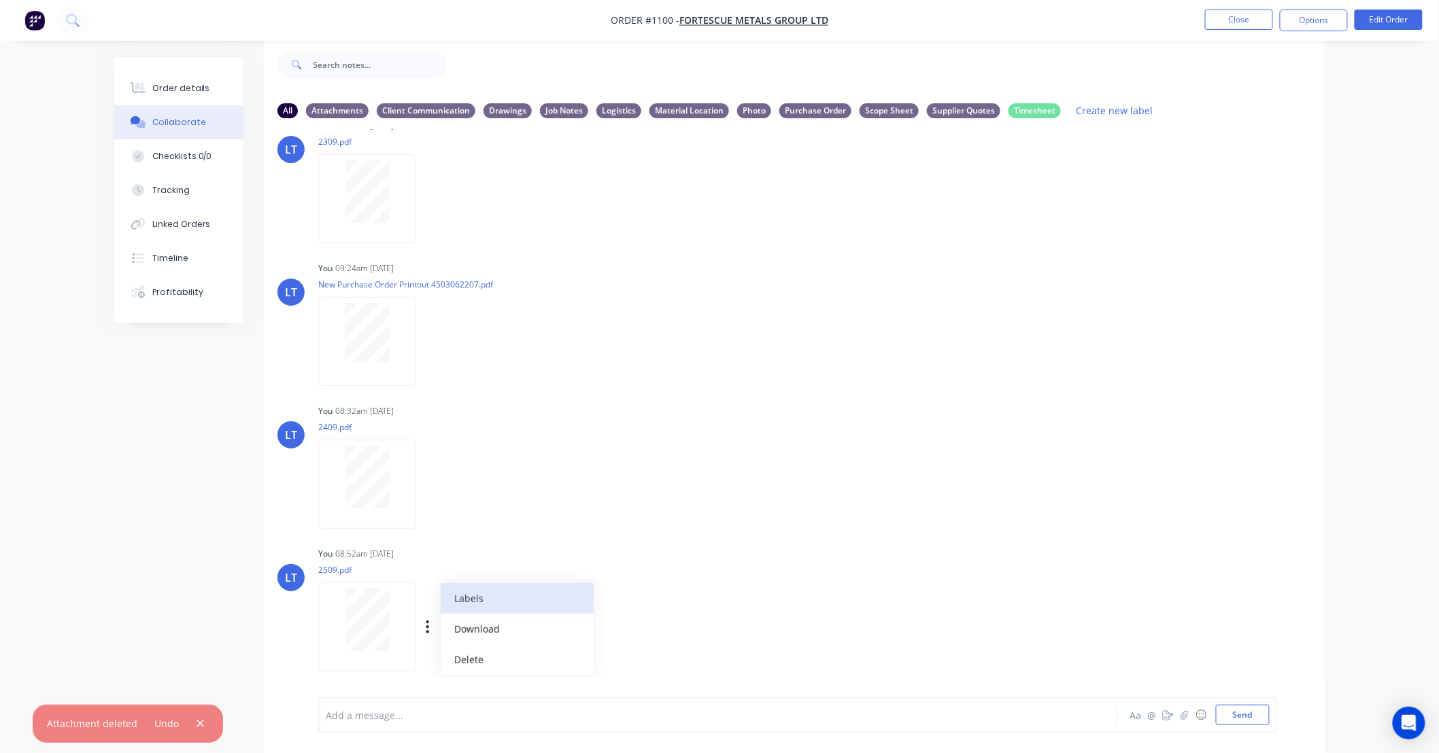
click at [466, 606] on button "Labels" at bounding box center [517, 598] width 153 height 31
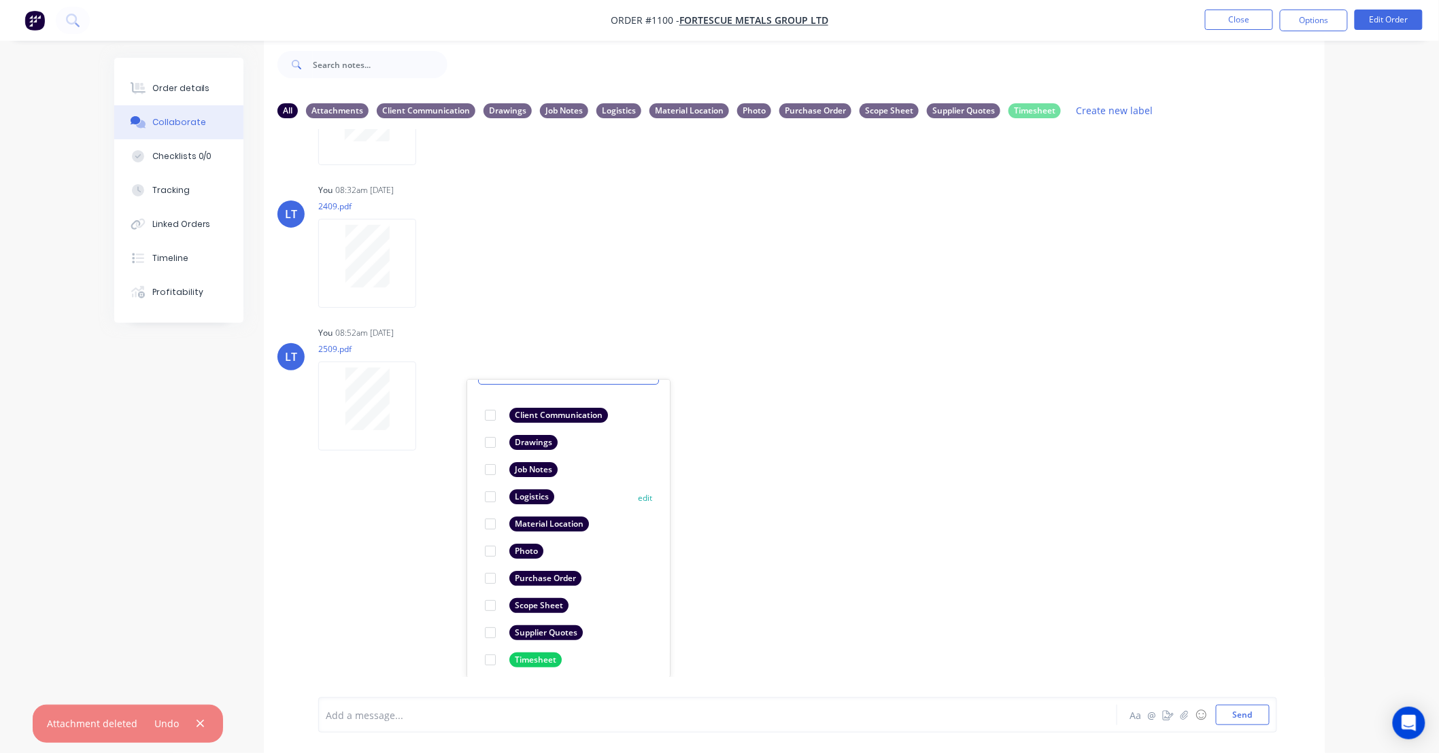
scroll to position [79, 0]
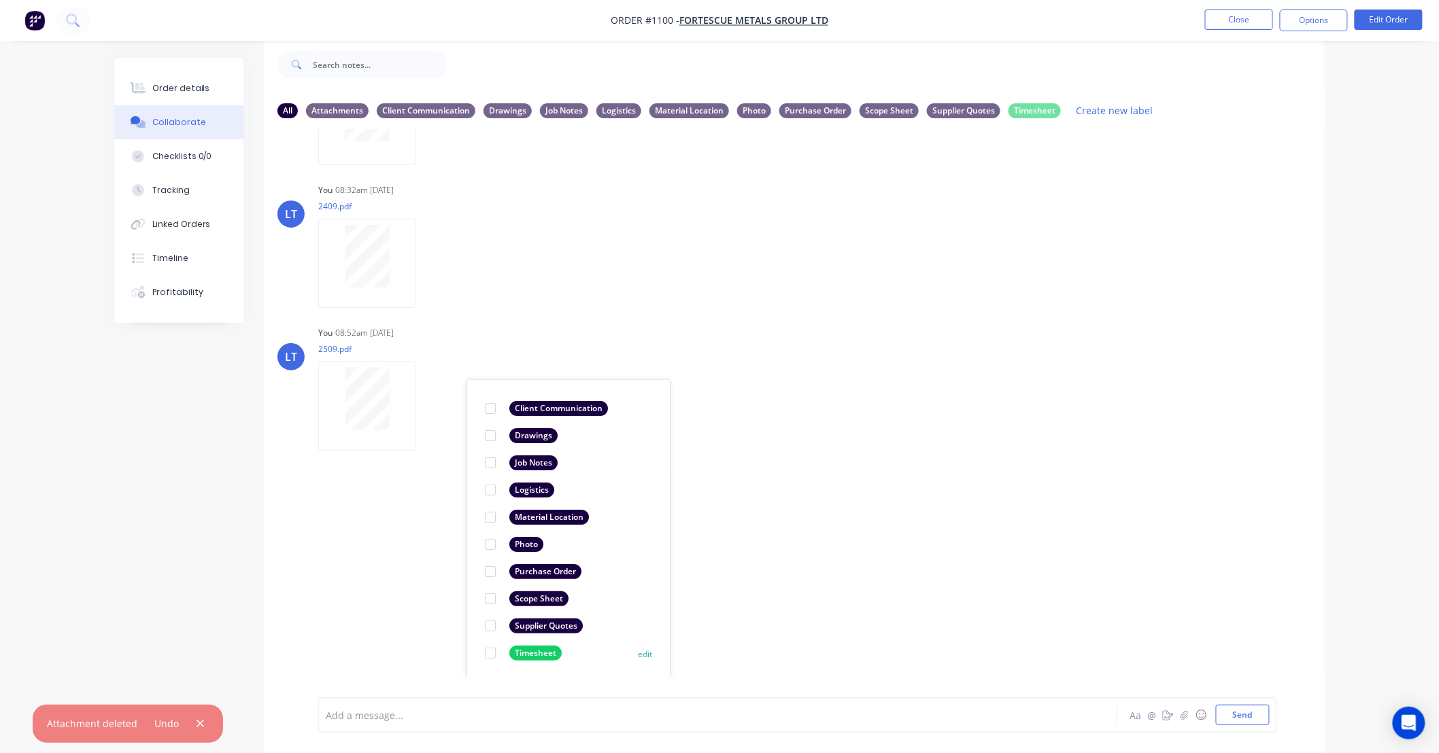
click at [487, 653] on div at bounding box center [490, 653] width 27 height 27
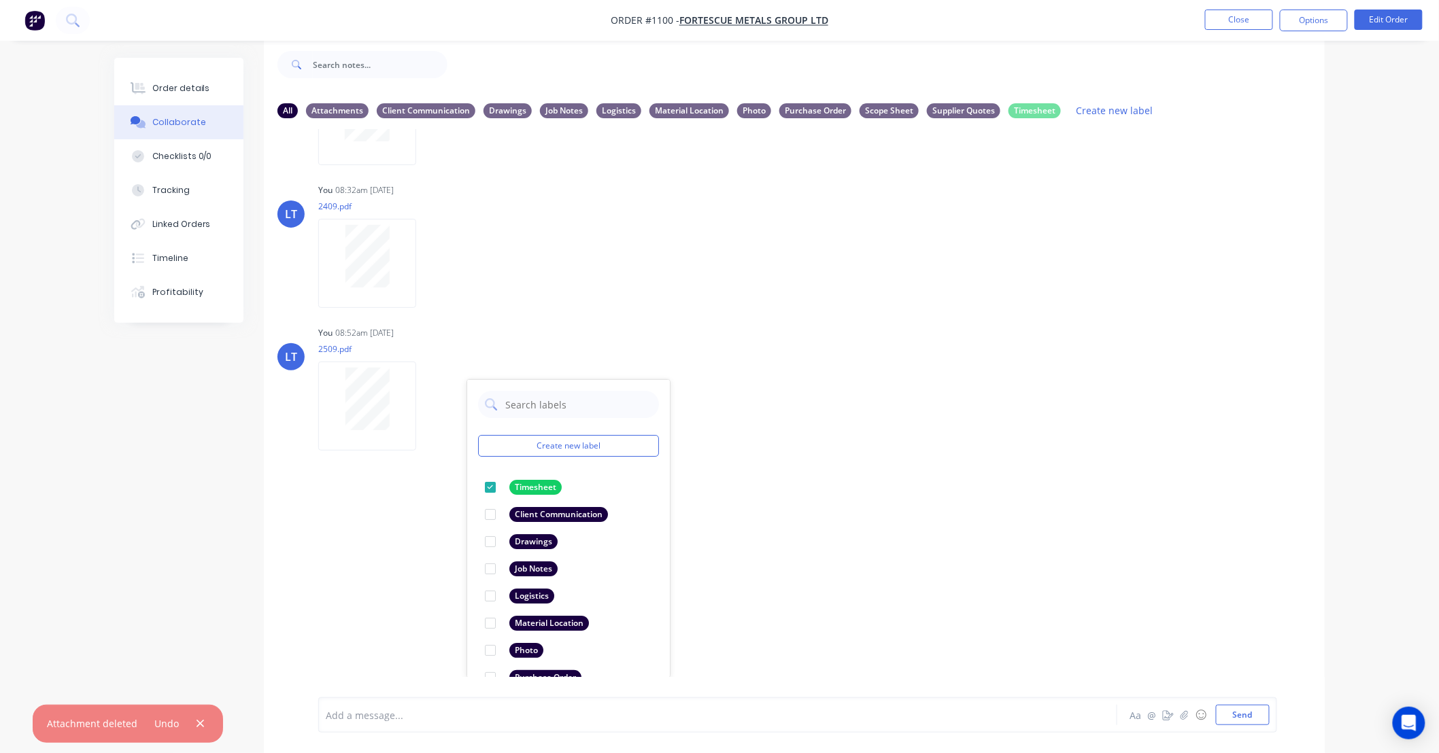
click at [917, 560] on div "LT You - 10:08am 18/09/25 17/08 PR 14513118 Labels Edit Delete LT You 09:03am 2…" at bounding box center [794, 403] width 1061 height 548
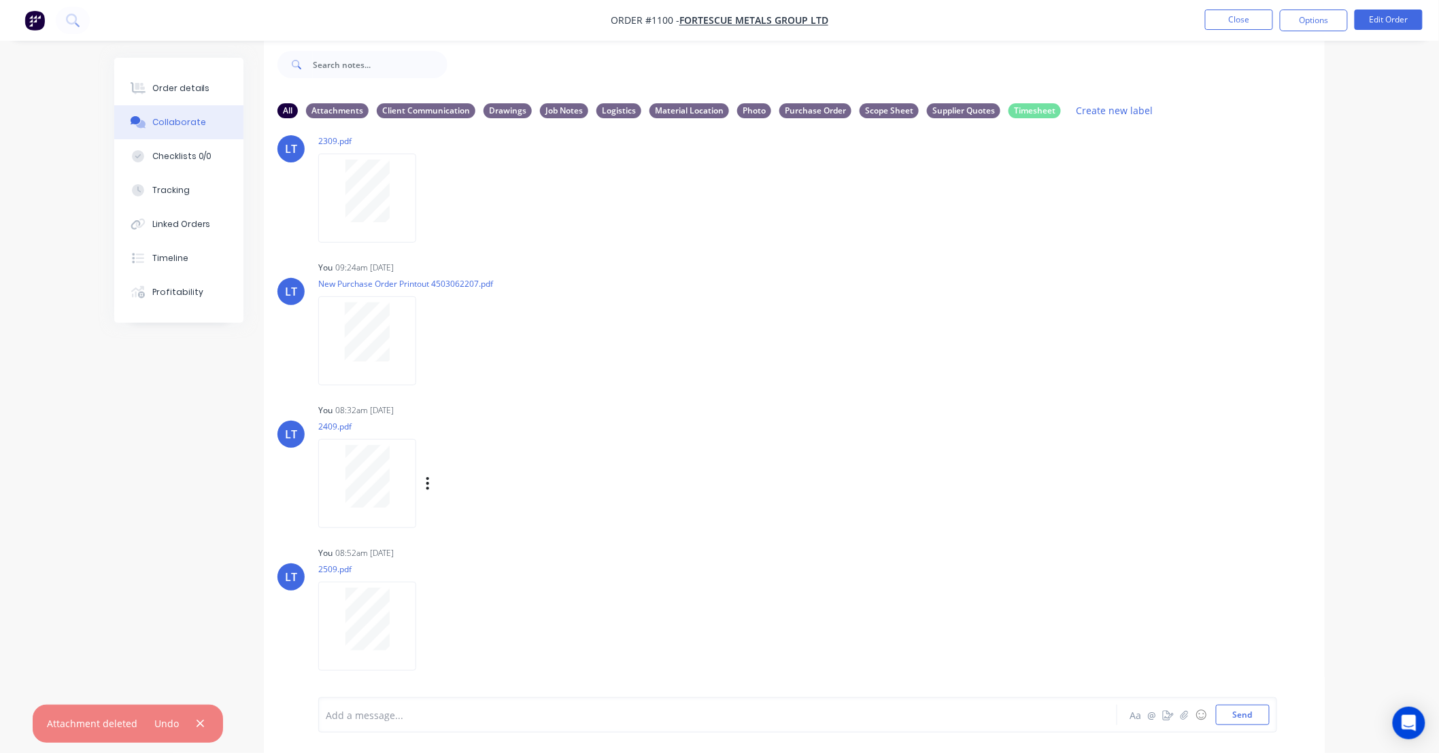
scroll to position [103, 0]
click at [922, 477] on div "LT You 08:32am 25/09/25 2409.pdf Labels Download Delete" at bounding box center [794, 462] width 1061 height 122
drag, startPoint x: 919, startPoint y: 477, endPoint x: 826, endPoint y: 449, distance: 96.6
click at [812, 456] on div "LT You 08:32am 25/09/25 2409.pdf Labels Download Delete" at bounding box center [794, 462] width 1061 height 122
click at [885, 436] on div "LT You 08:32am 25/09/25 2409.pdf Labels Download Delete" at bounding box center [794, 462] width 1061 height 122
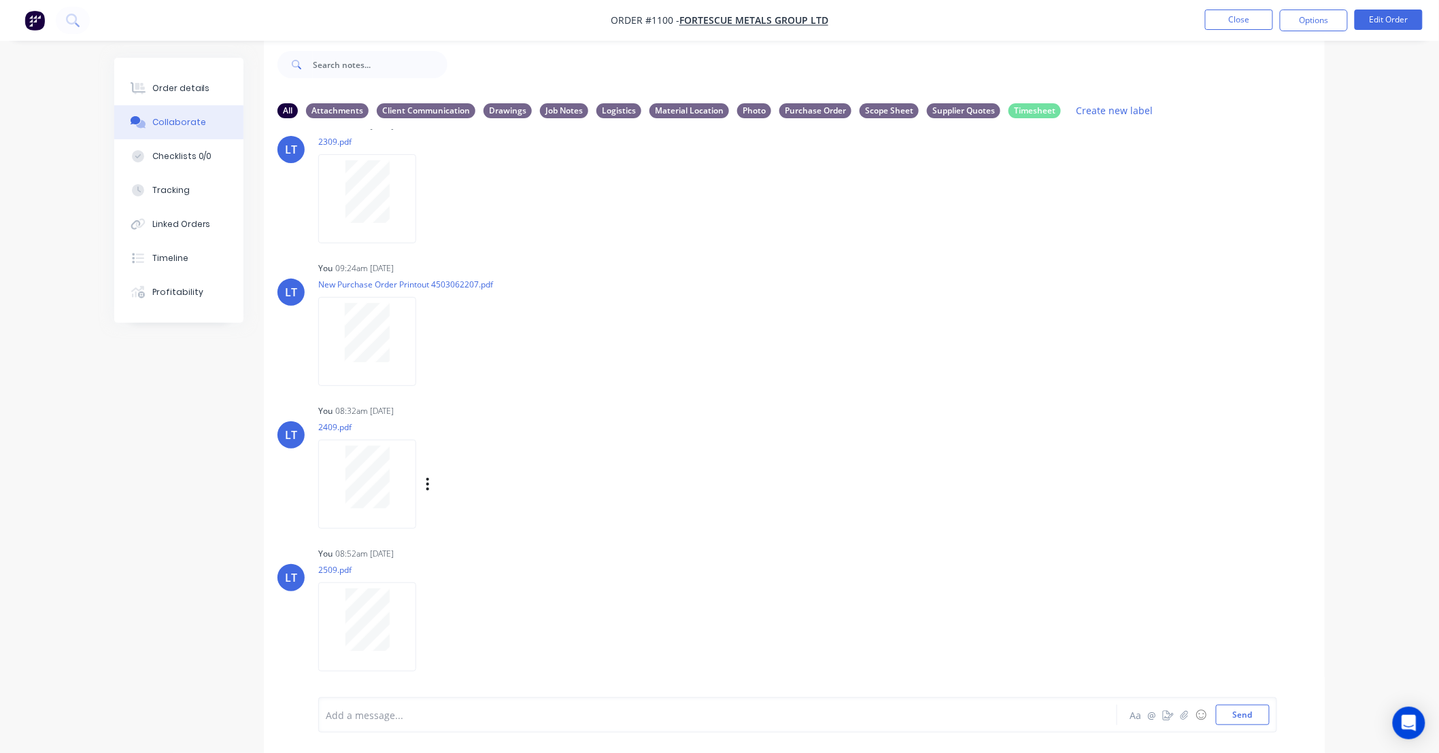
drag, startPoint x: 885, startPoint y: 436, endPoint x: 838, endPoint y: 427, distance: 47.7
click at [838, 427] on div "LT You 08:32am 25/09/25 2409.pdf Labels Download Delete" at bounding box center [794, 462] width 1061 height 122
click at [1247, 22] on button "Close" at bounding box center [1239, 20] width 68 height 20
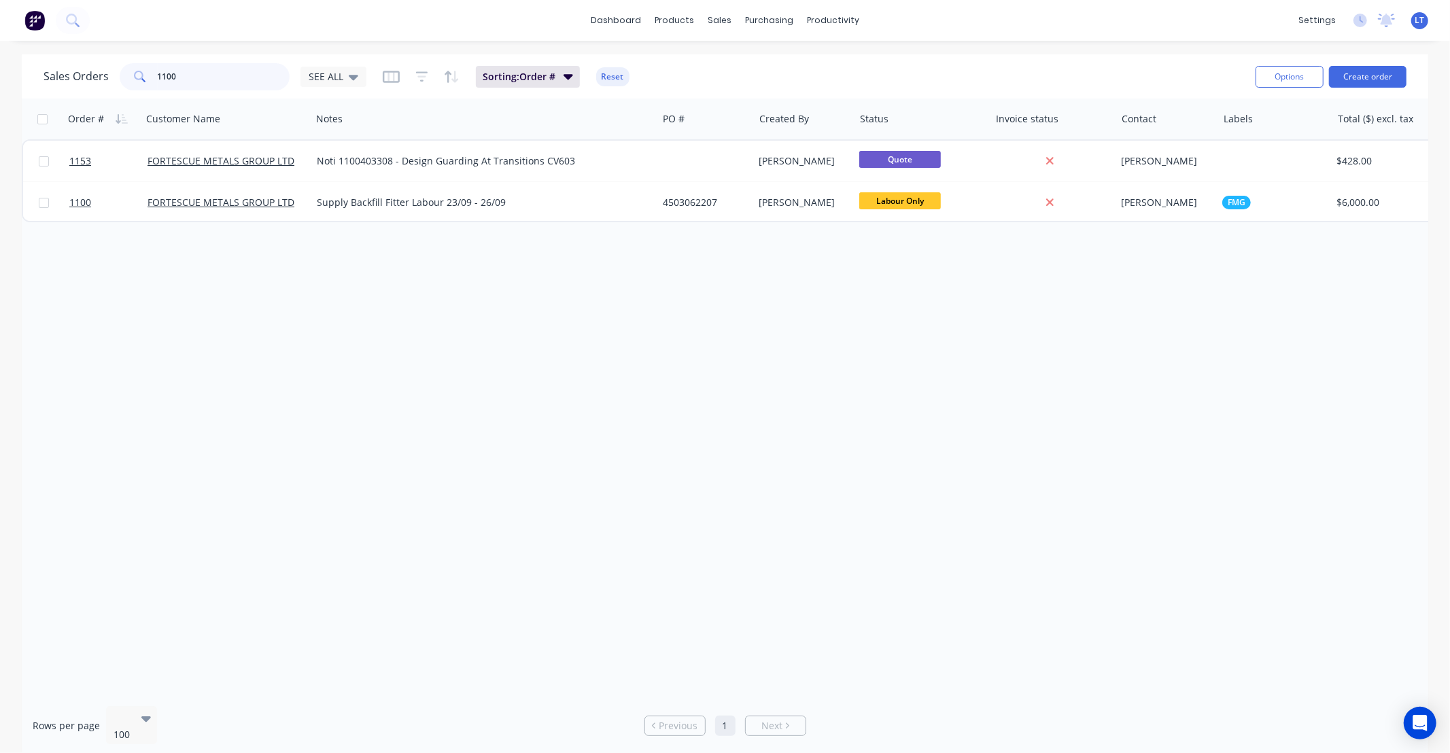
drag, startPoint x: 187, startPoint y: 78, endPoint x: 0, endPoint y: 50, distance: 188.9
click at [0, 50] on div "dashboard products sales purchasing productivity dashboard products Product Cat…" at bounding box center [725, 376] width 1450 height 753
type input "604"
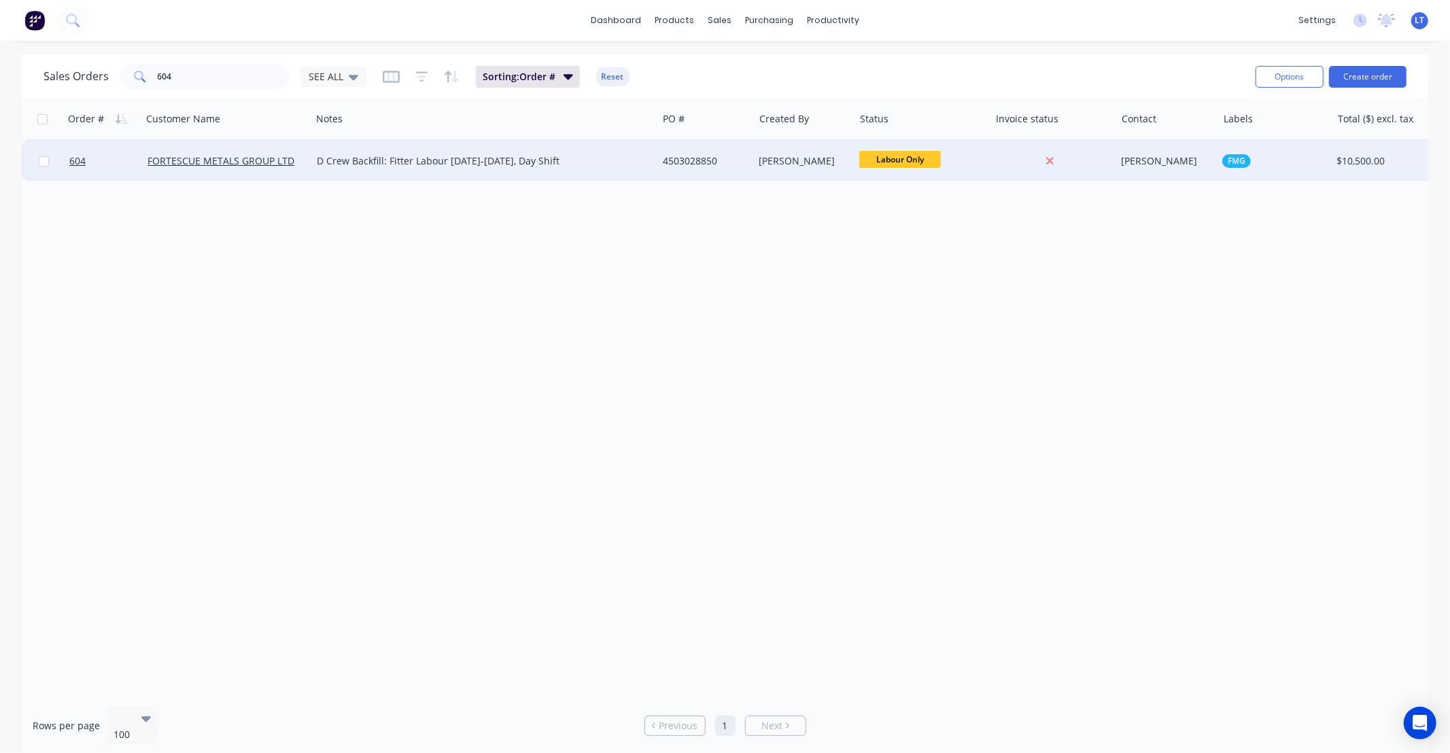
click at [798, 165] on div "[PERSON_NAME]" at bounding box center [801, 161] width 85 height 14
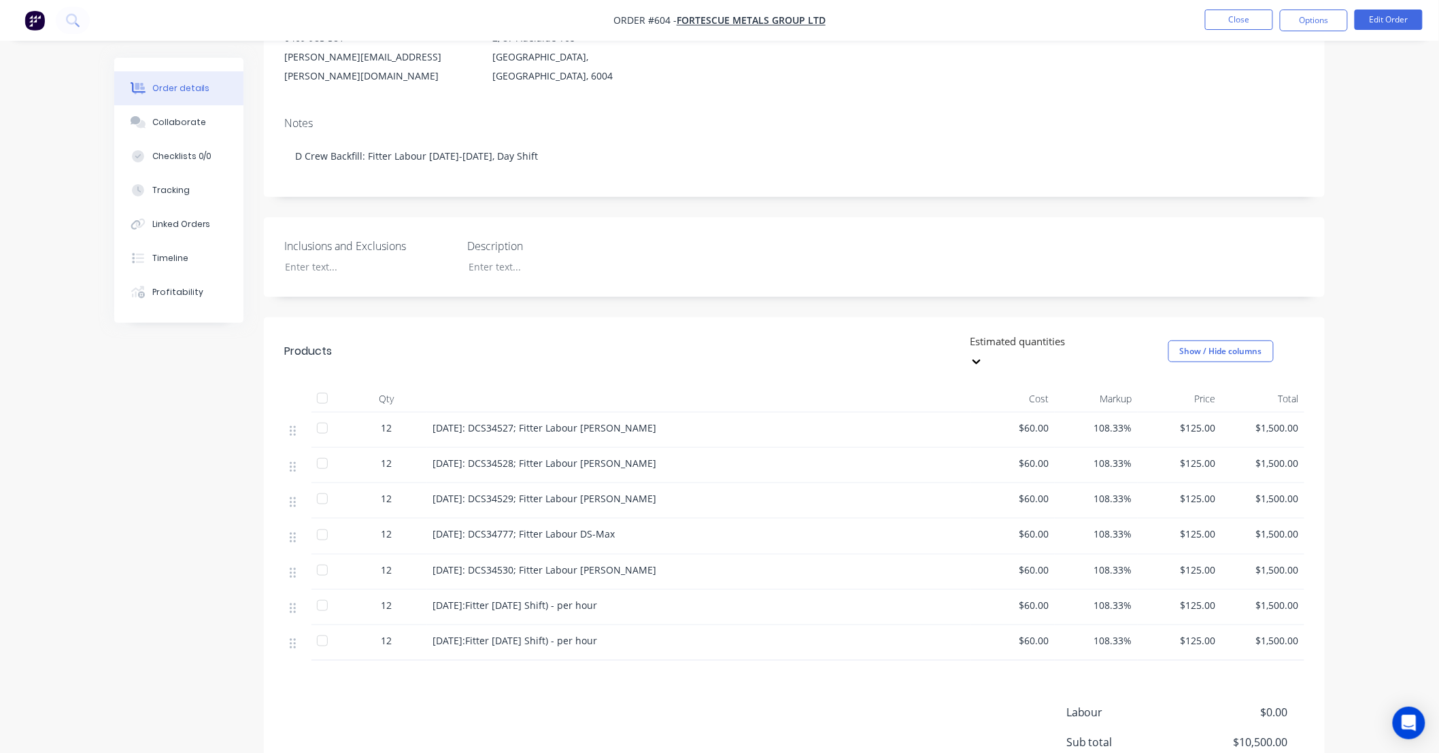
scroll to position [252, 0]
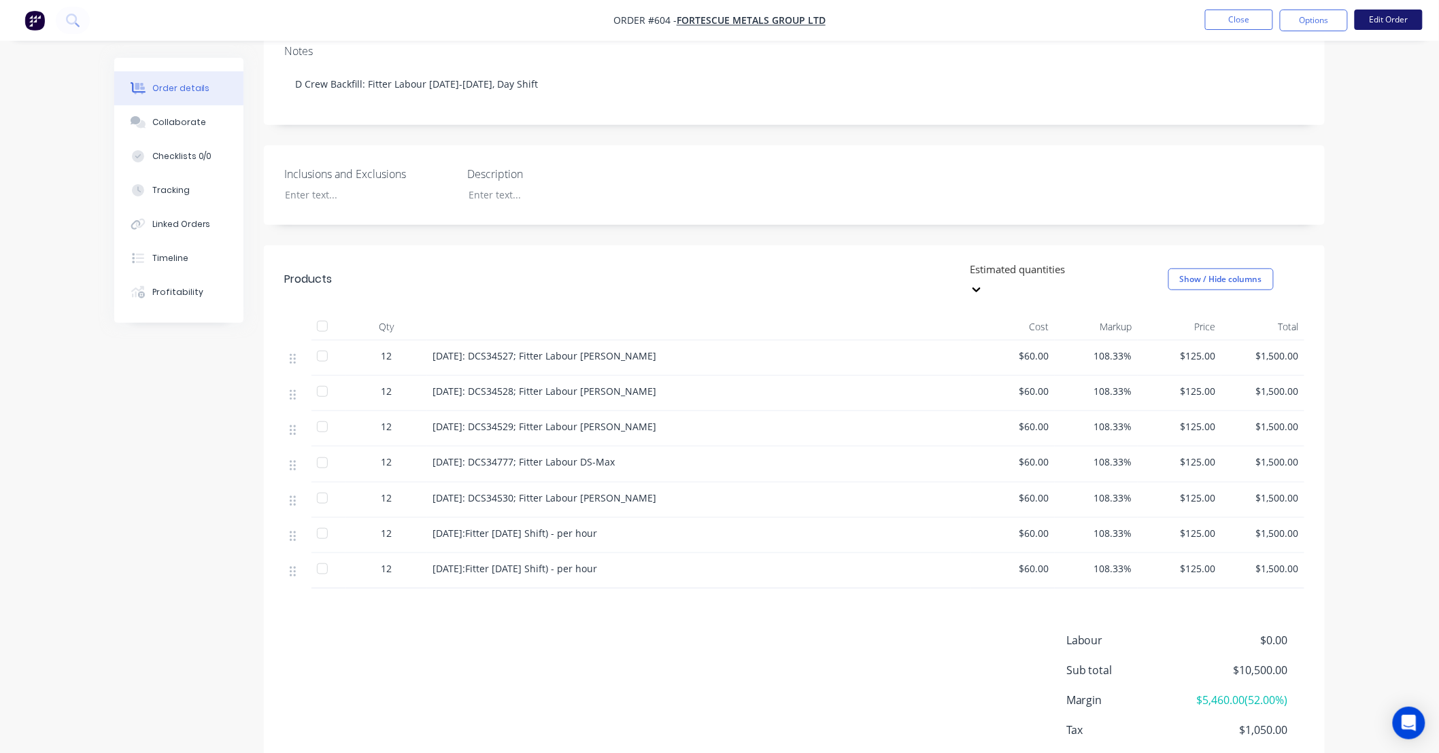
click at [1390, 22] on button "Edit Order" at bounding box center [1388, 20] width 68 height 20
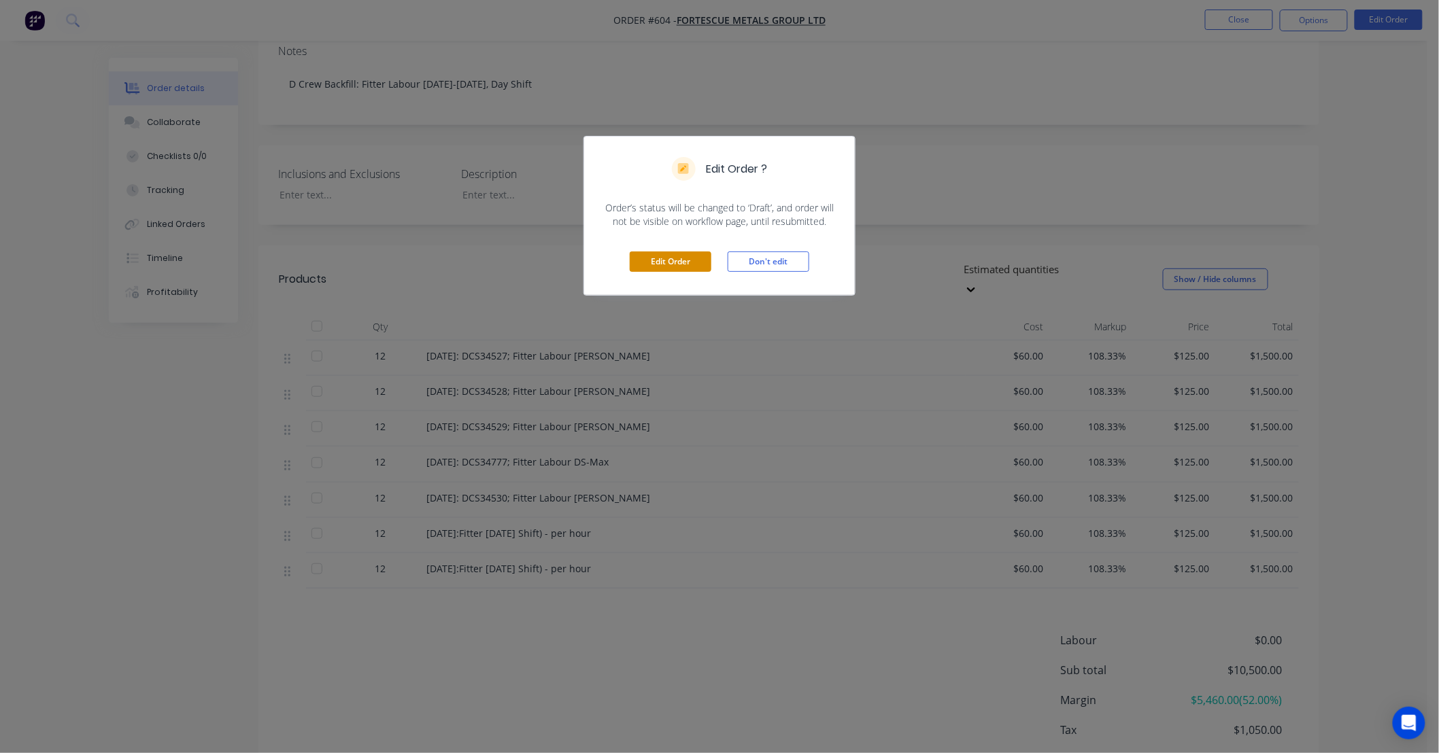
click at [674, 266] on button "Edit Order" at bounding box center [671, 262] width 82 height 20
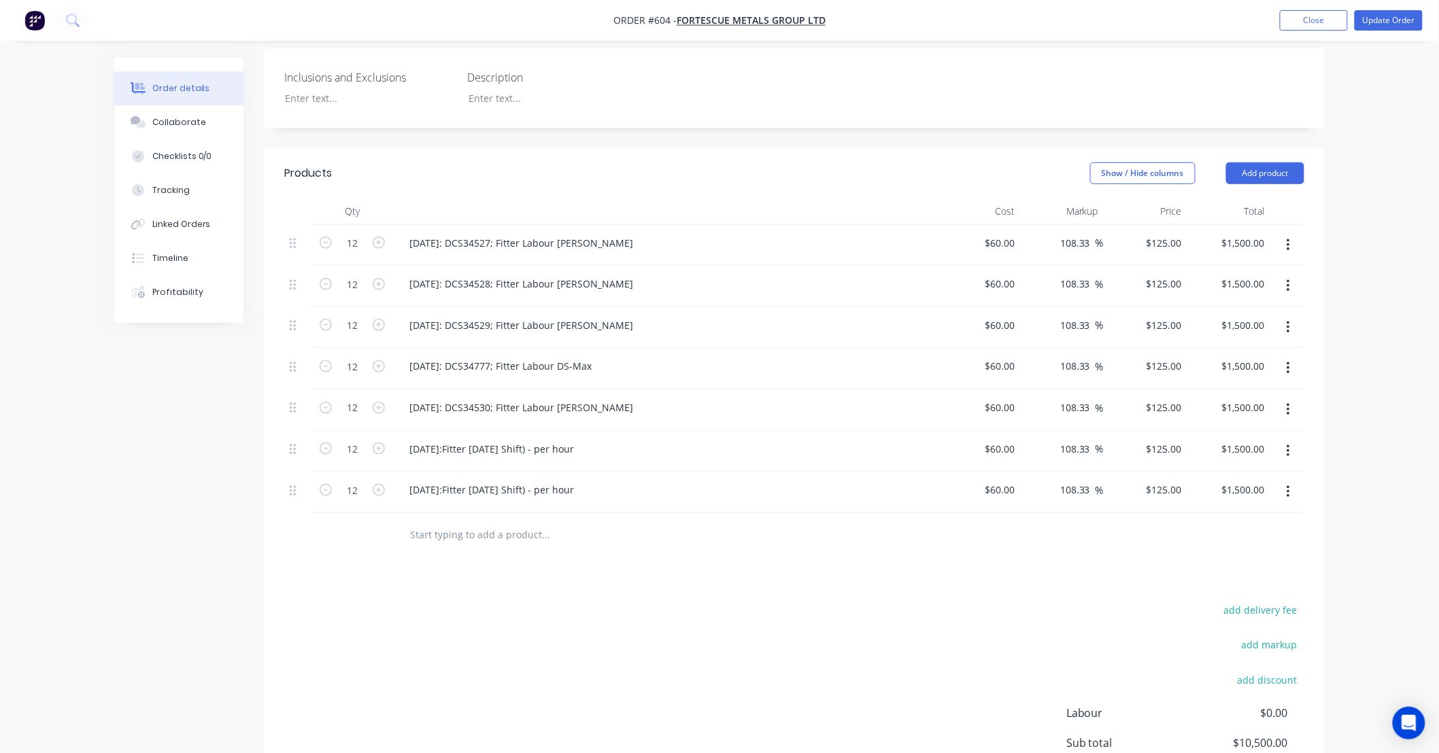
scroll to position [504, 0]
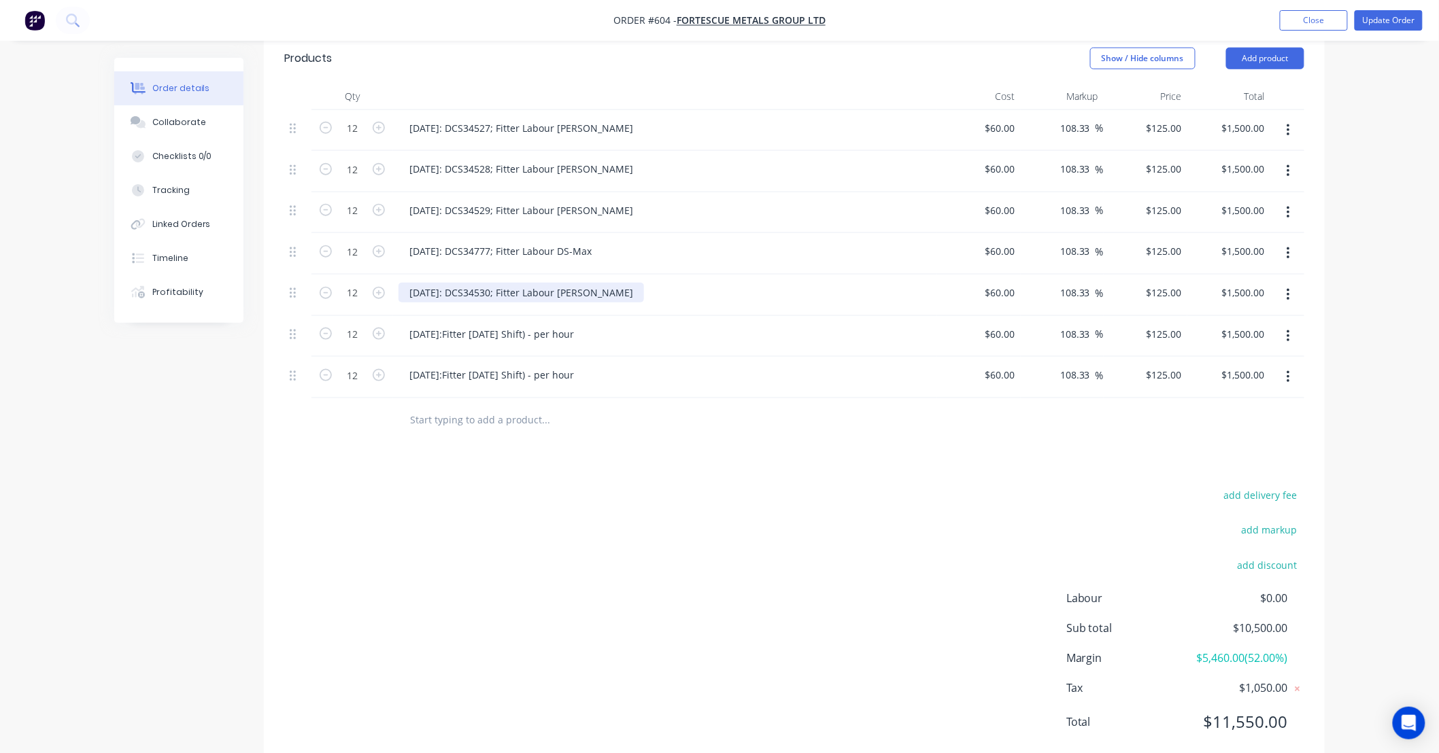
click at [568, 283] on div "21/09/25: DCS34530; Fitter Labour DS-Ray" at bounding box center [520, 293] width 245 height 20
copy div "21/09/25: DCS34530; Fitter Labour DS-Ray"
click at [495, 325] on div "22/09/25:Fitter Labour (Day Shift) - per hour" at bounding box center [491, 334] width 186 height 20
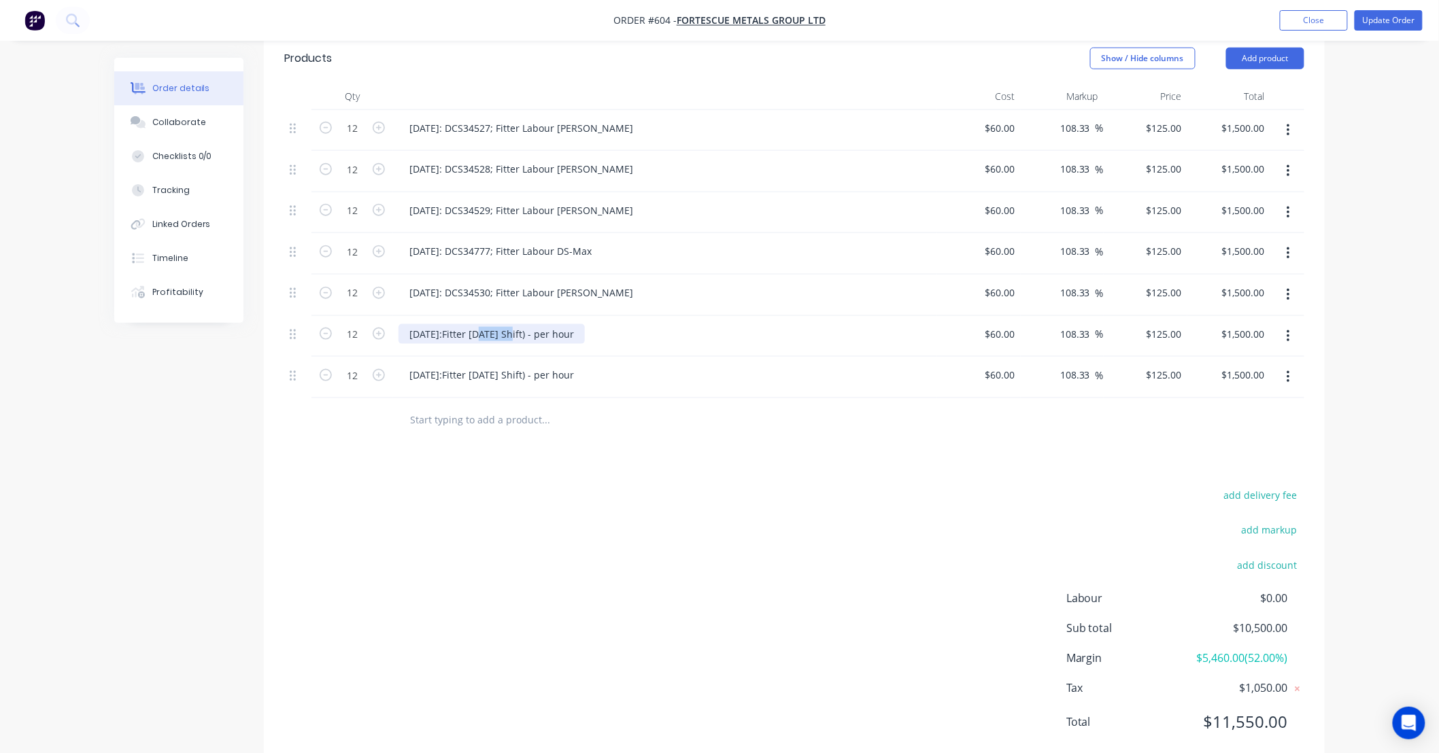
click at [495, 325] on div "22/09/25:Fitter Labour (Day Shift) - per hour" at bounding box center [491, 334] width 186 height 20
paste div
click at [415, 324] on div "21/09/25: DCS34530; Fitter Labour DS-Ray" at bounding box center [520, 334] width 245 height 20
click at [497, 324] on div "22/09/25: DCS34530; Fitter Labour DS-Ray" at bounding box center [520, 334] width 245 height 20
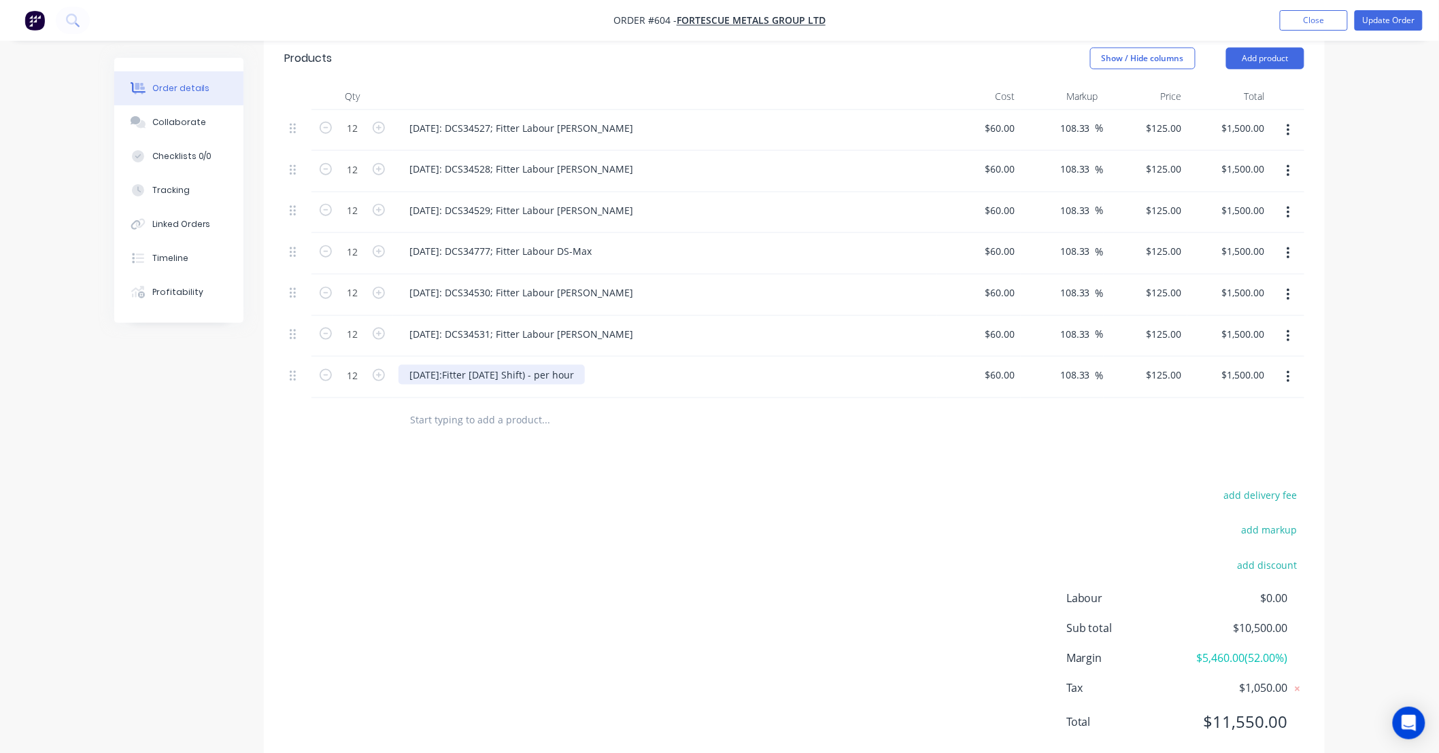
click at [533, 365] on div "23/09/25:Fitter Labour (Day Shift) - per hour" at bounding box center [491, 375] width 186 height 20
paste div
drag, startPoint x: 420, startPoint y: 356, endPoint x: 413, endPoint y: 354, distance: 7.1
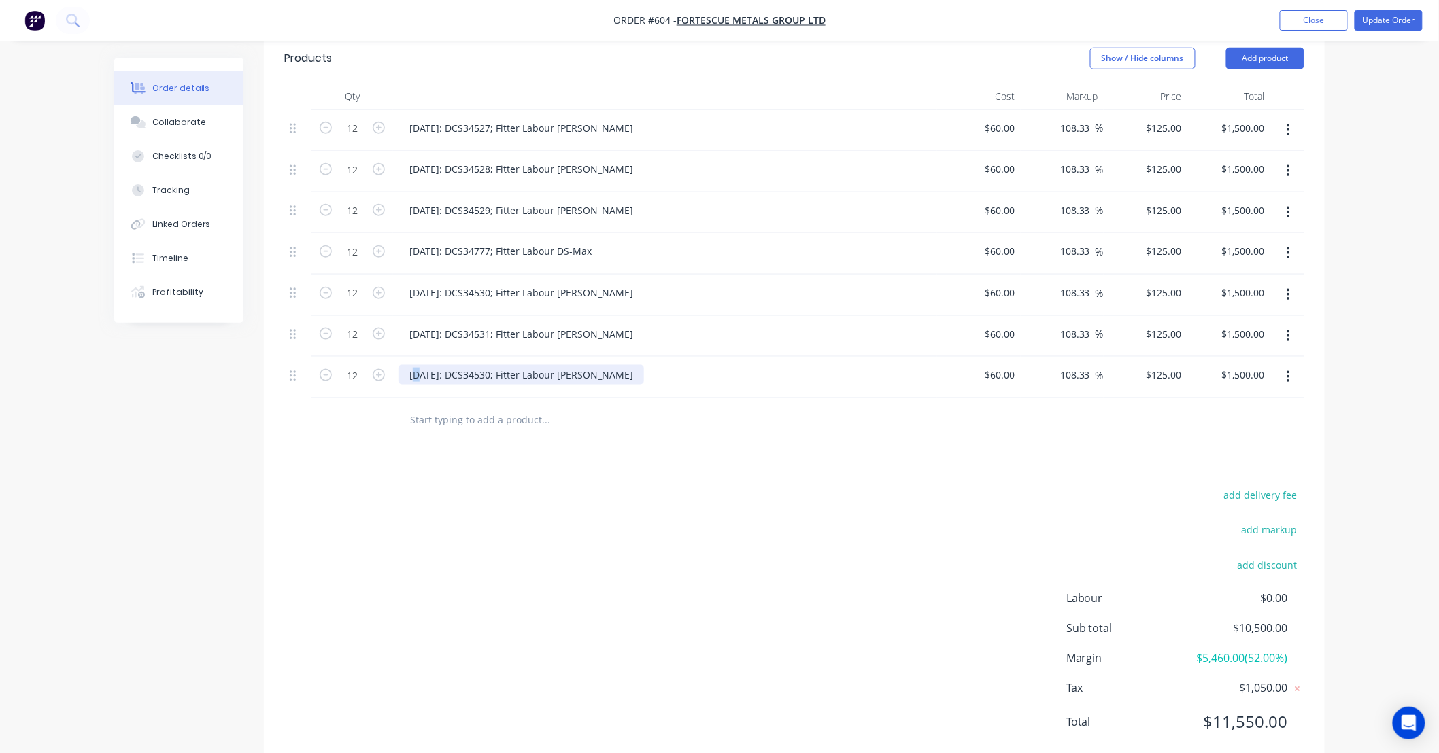
click at [413, 365] on div "21/09/25: DCS34530; Fitter Labour DS-Ray" at bounding box center [520, 375] width 245 height 20
click at [497, 365] on div "23/09/25: DCS34530; Fitter Labour DS-Ray" at bounding box center [520, 375] width 245 height 20
click at [1382, 15] on button "Update Order" at bounding box center [1388, 20] width 68 height 20
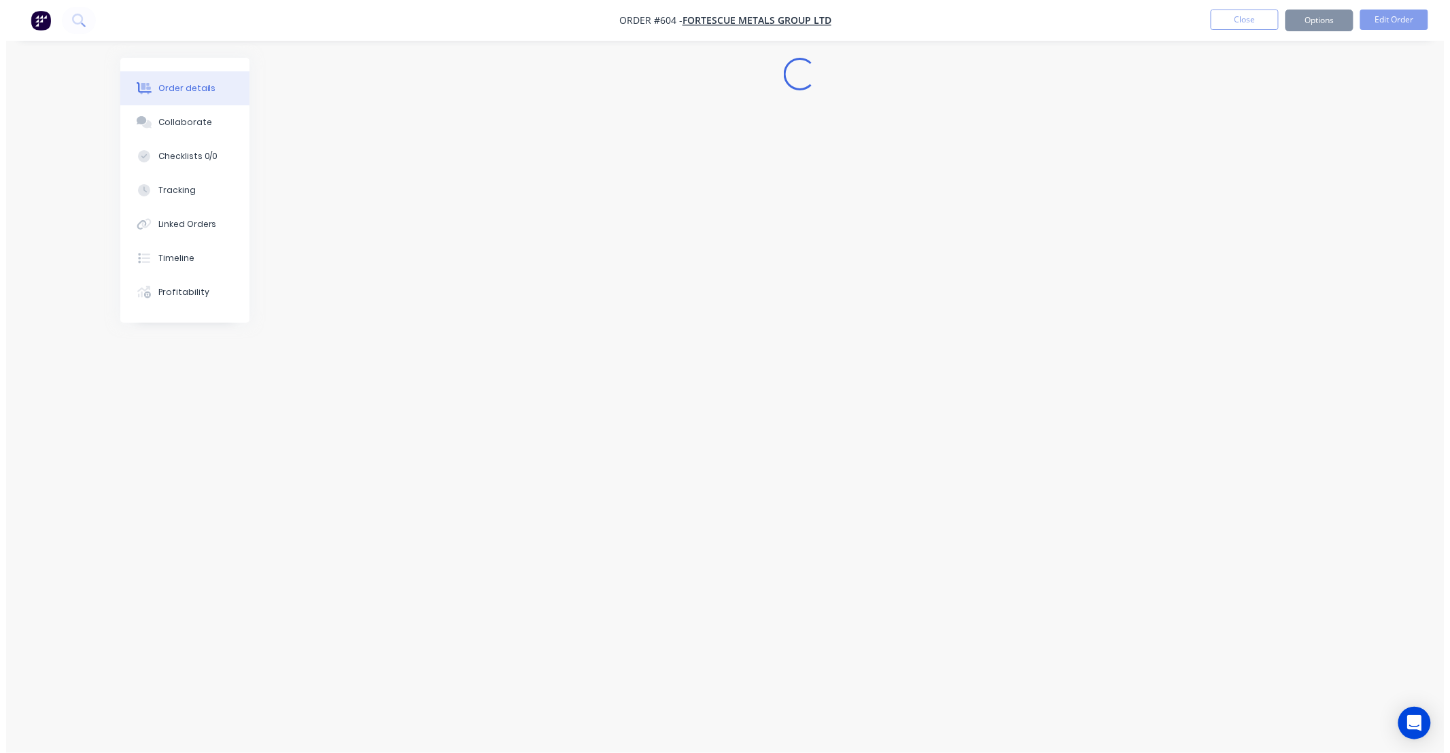
scroll to position [0, 0]
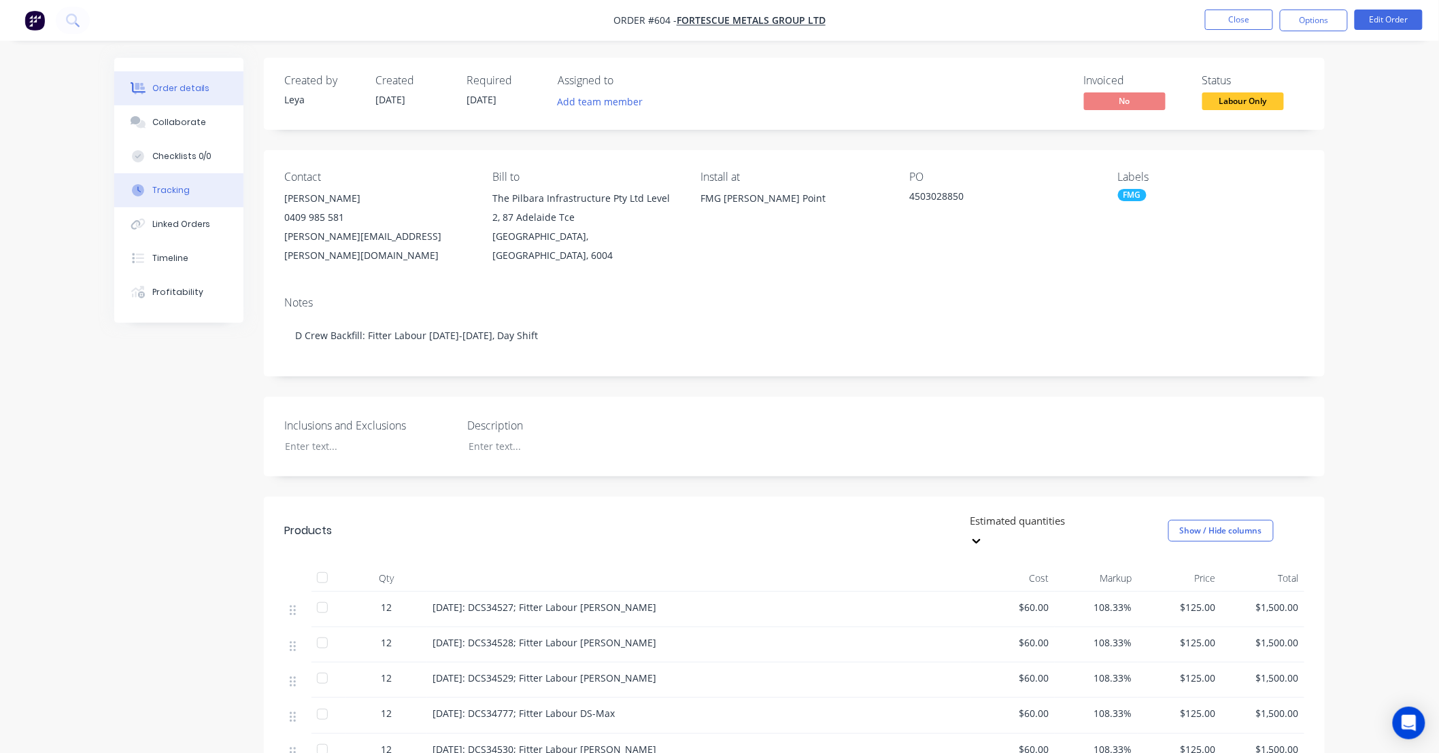
click at [202, 186] on button "Tracking" at bounding box center [178, 190] width 129 height 34
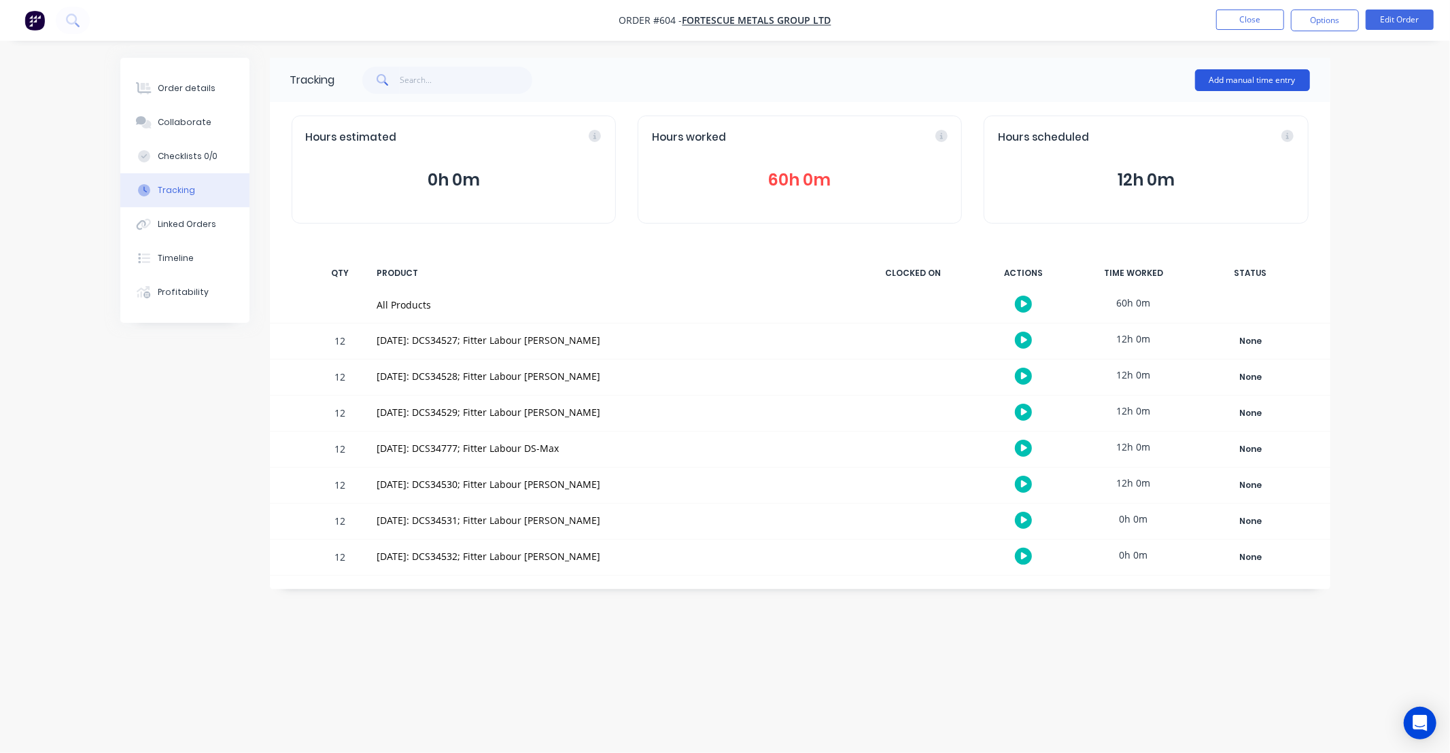
click at [1224, 78] on button "Add manual time entry" at bounding box center [1252, 80] width 115 height 22
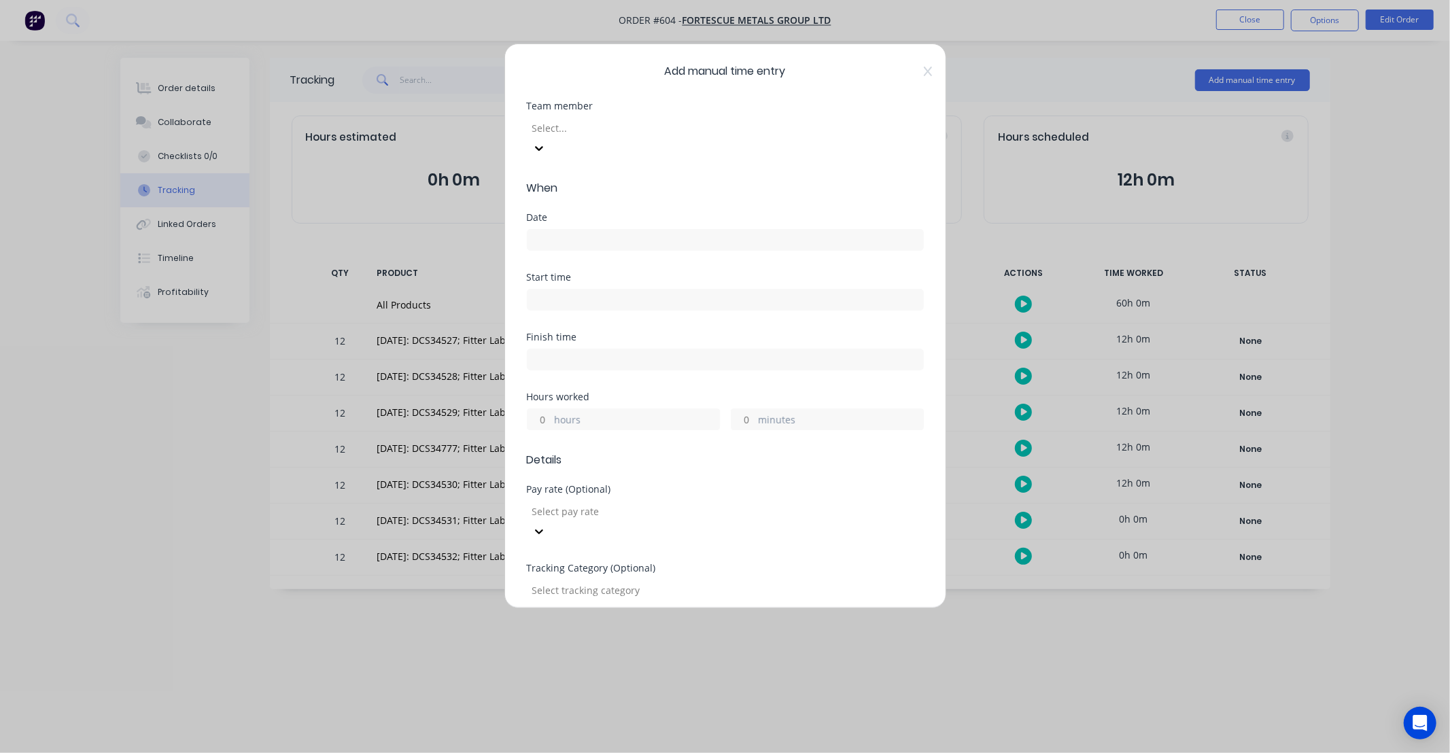
click at [600, 131] on div at bounding box center [629, 128] width 196 height 17
type input "RAY"
click at [593, 753] on div "Raymond Papertalk" at bounding box center [725, 760] width 1450 height 14
click at [603, 229] on label at bounding box center [725, 240] width 397 height 22
click at [603, 230] on input at bounding box center [726, 240] width 396 height 20
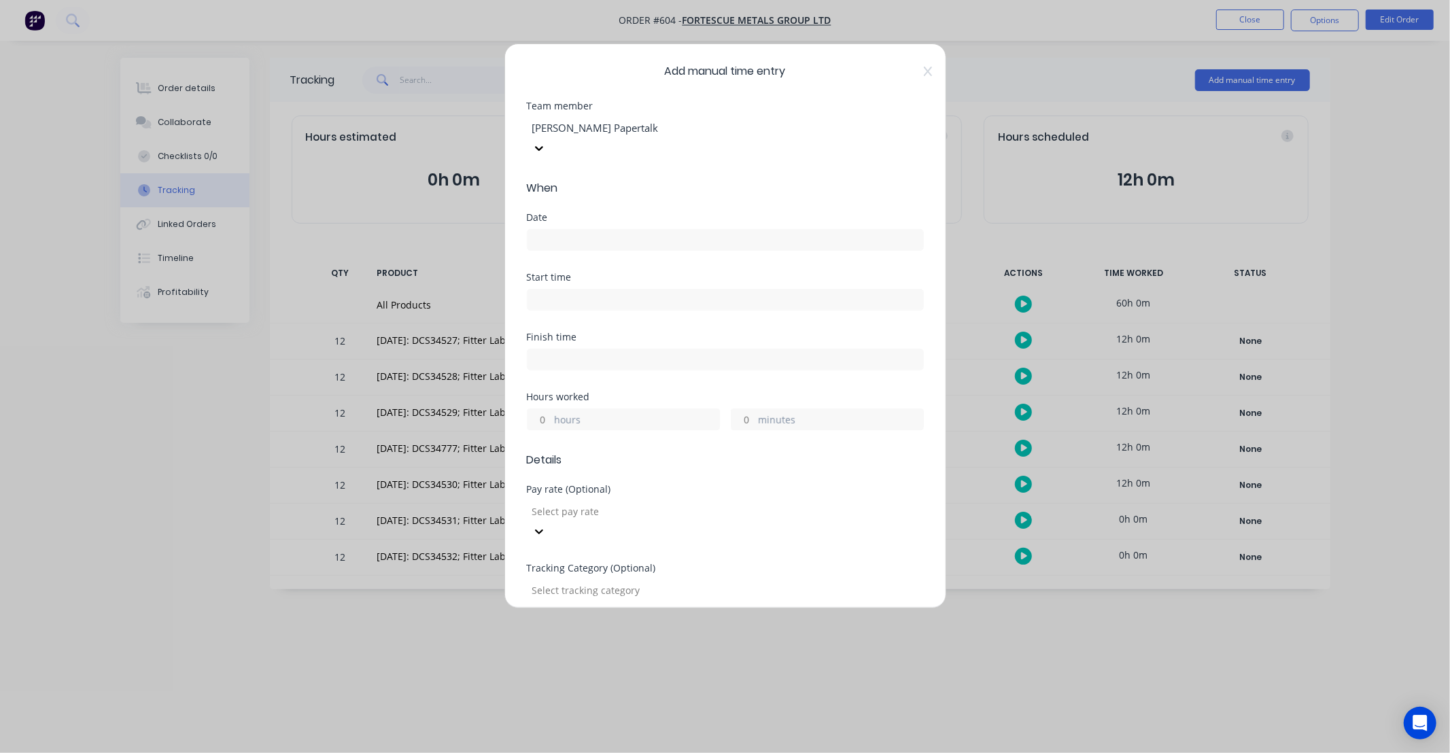
click at [604, 230] on input at bounding box center [726, 240] width 396 height 20
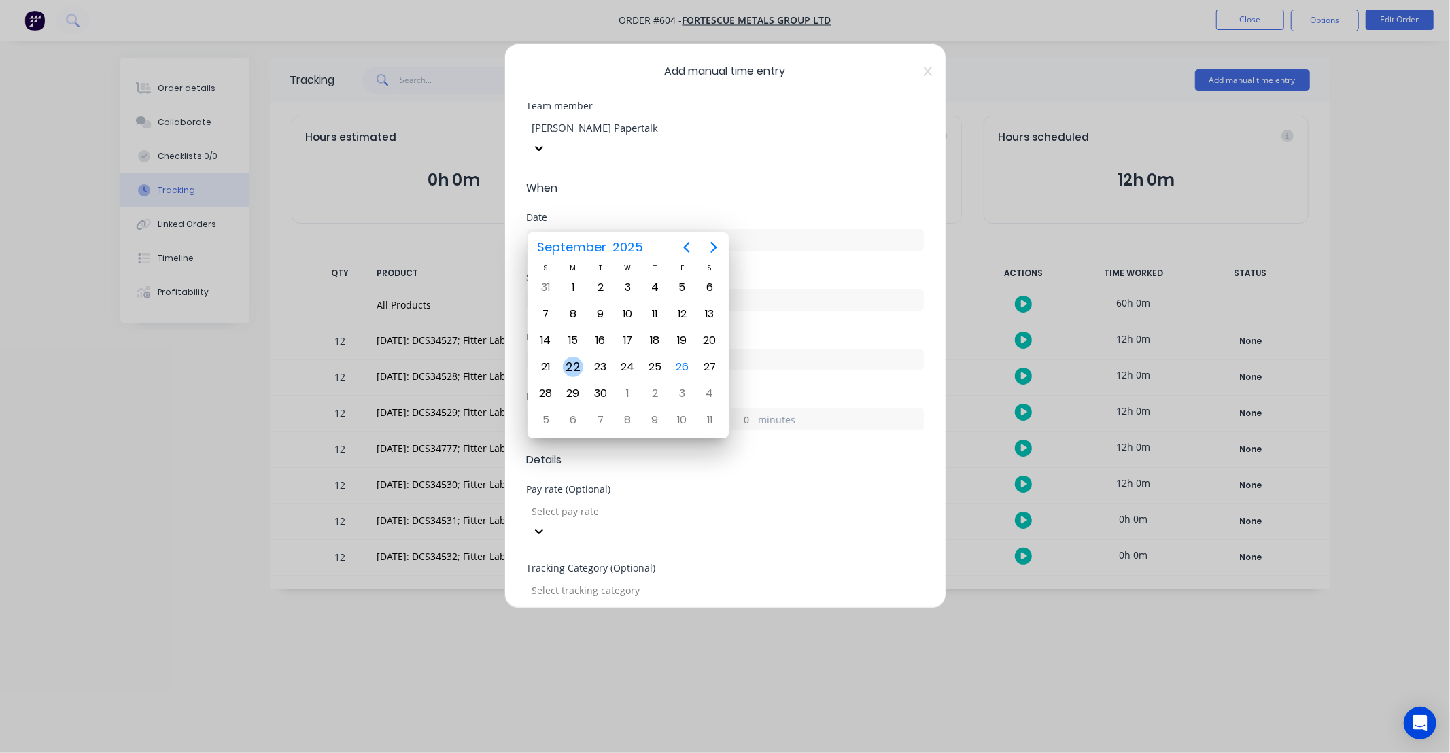
click at [581, 363] on div "22" at bounding box center [573, 367] width 20 height 20
type input "22/09/2025"
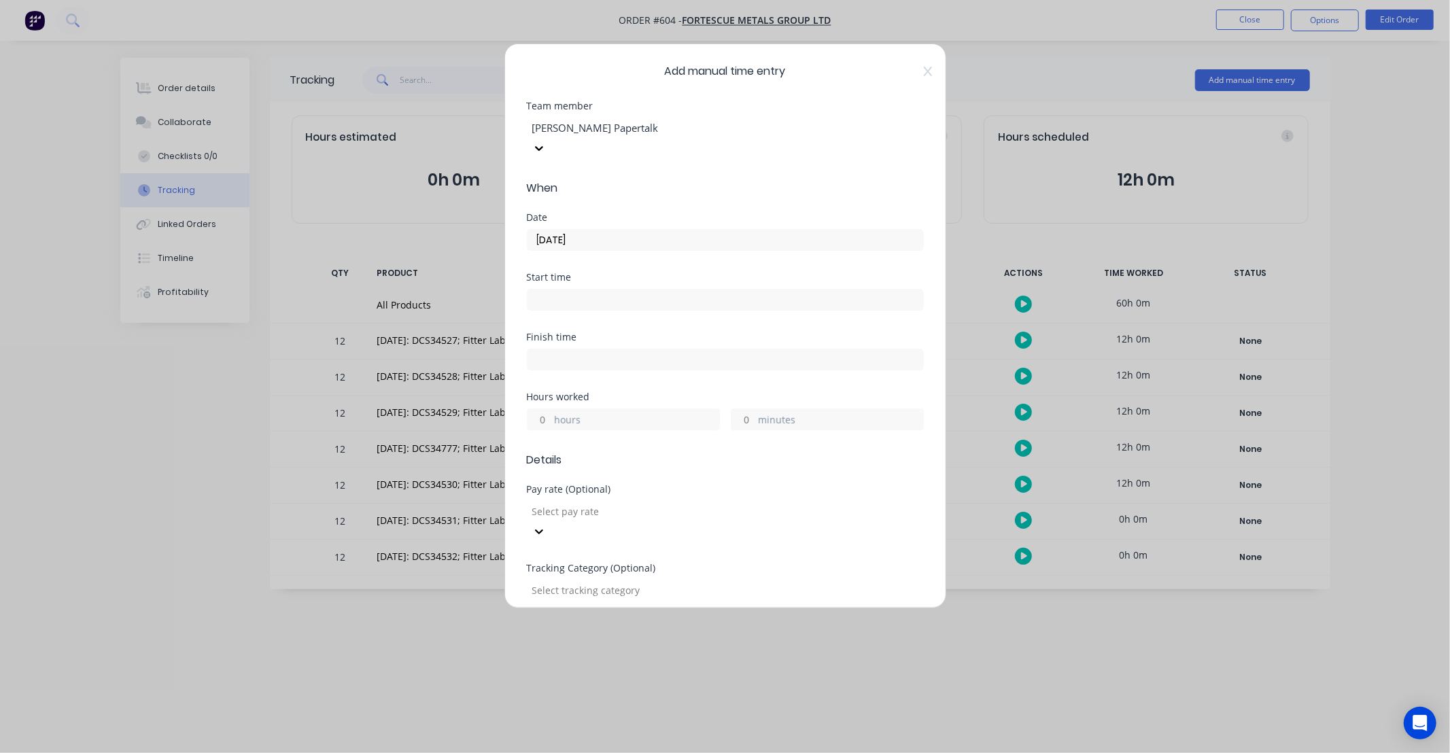
click at [546, 409] on input "hours" at bounding box center [540, 419] width 24 height 20
type input "12"
click at [601, 364] on div "Finish time" at bounding box center [725, 362] width 397 height 60
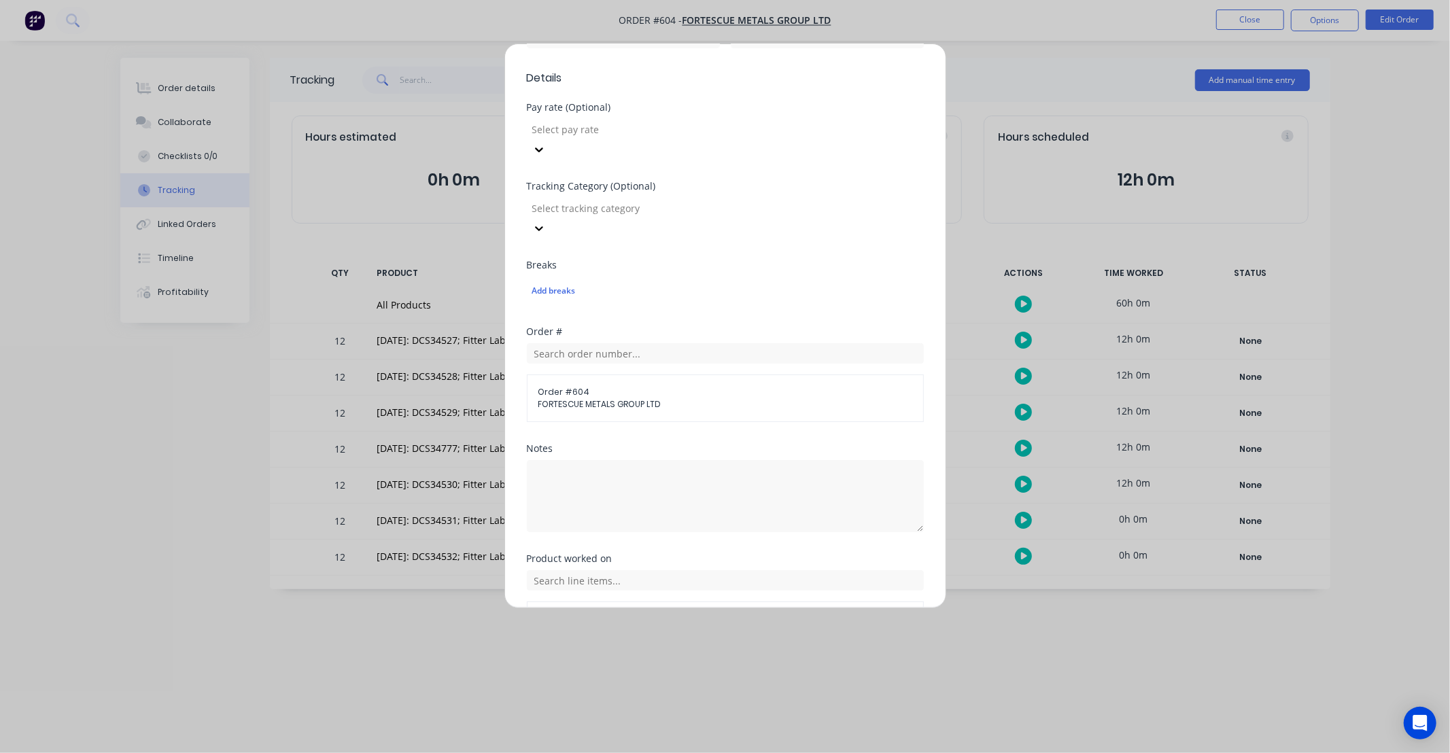
scroll to position [403, 0]
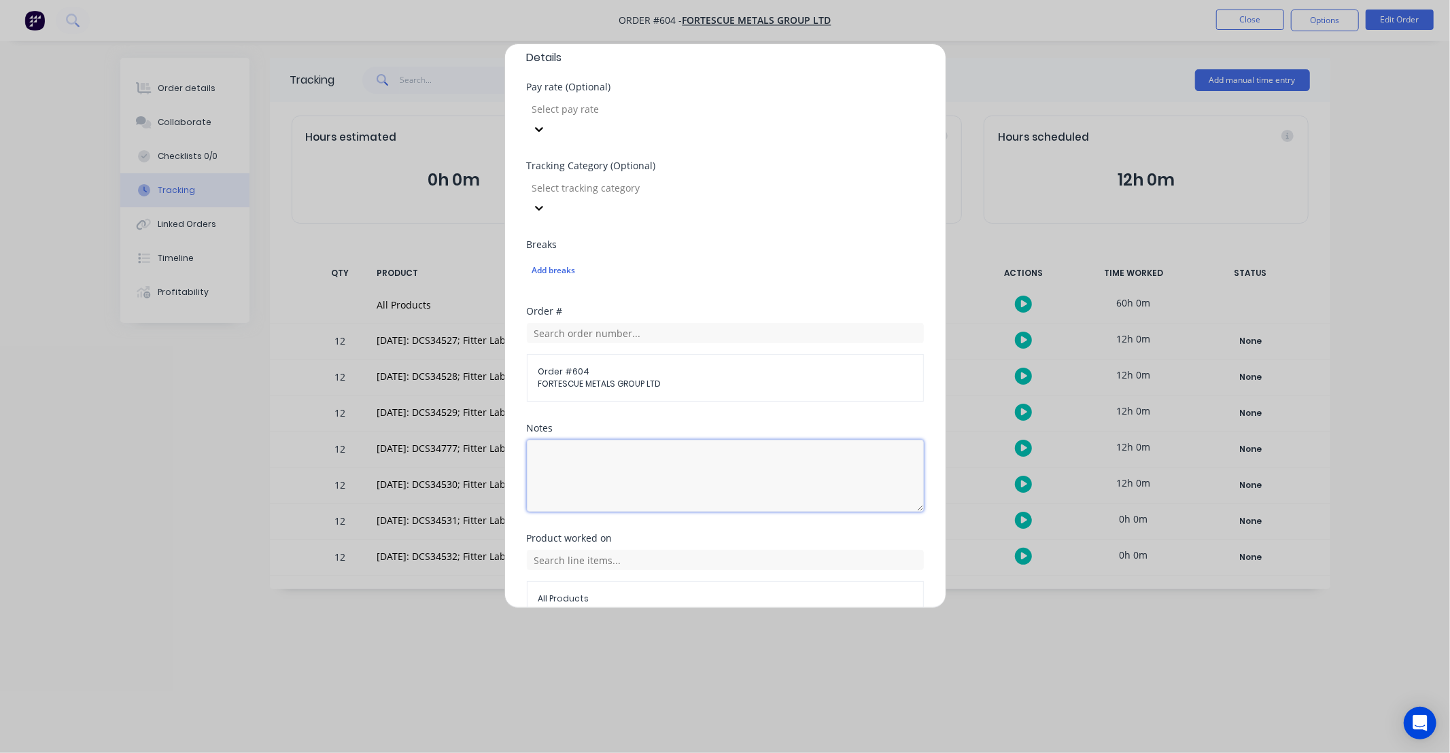
click at [634, 440] on textarea at bounding box center [725, 476] width 397 height 72
type textarea "DCS34531"
click at [687, 436] on div "DCS34531" at bounding box center [725, 473] width 397 height 75
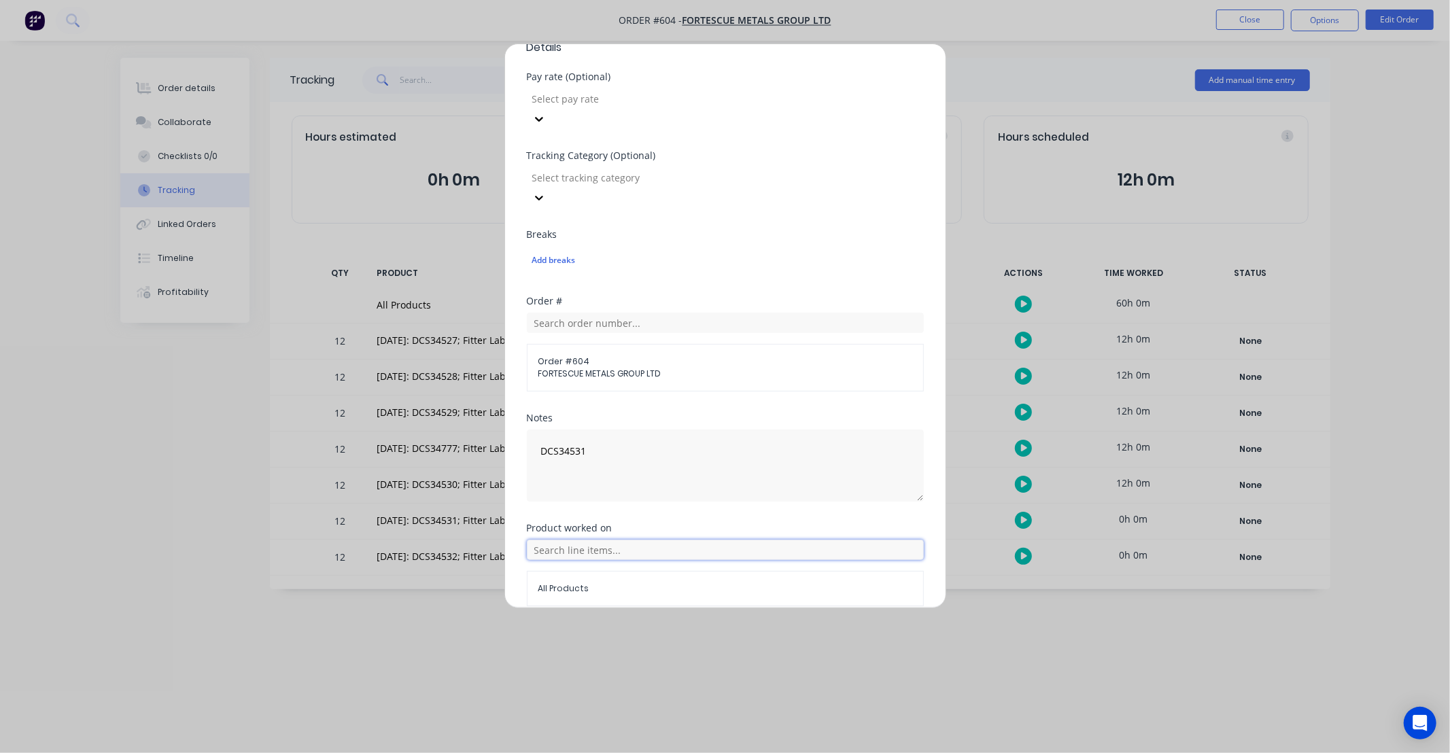
click at [678, 540] on input "text" at bounding box center [725, 550] width 397 height 20
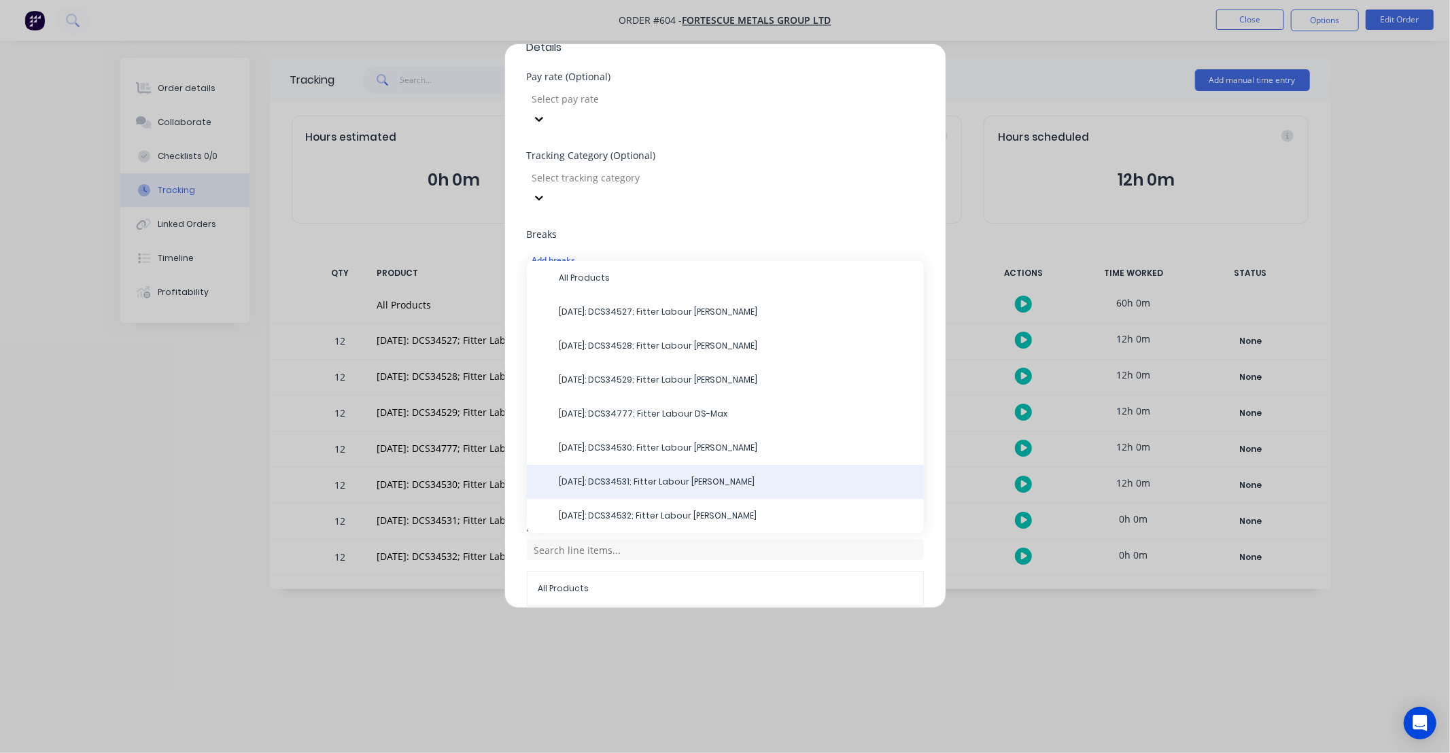
click at [681, 476] on span "22/09/25: DCS34531; Fitter Labour DS-Ray" at bounding box center [737, 482] width 354 height 12
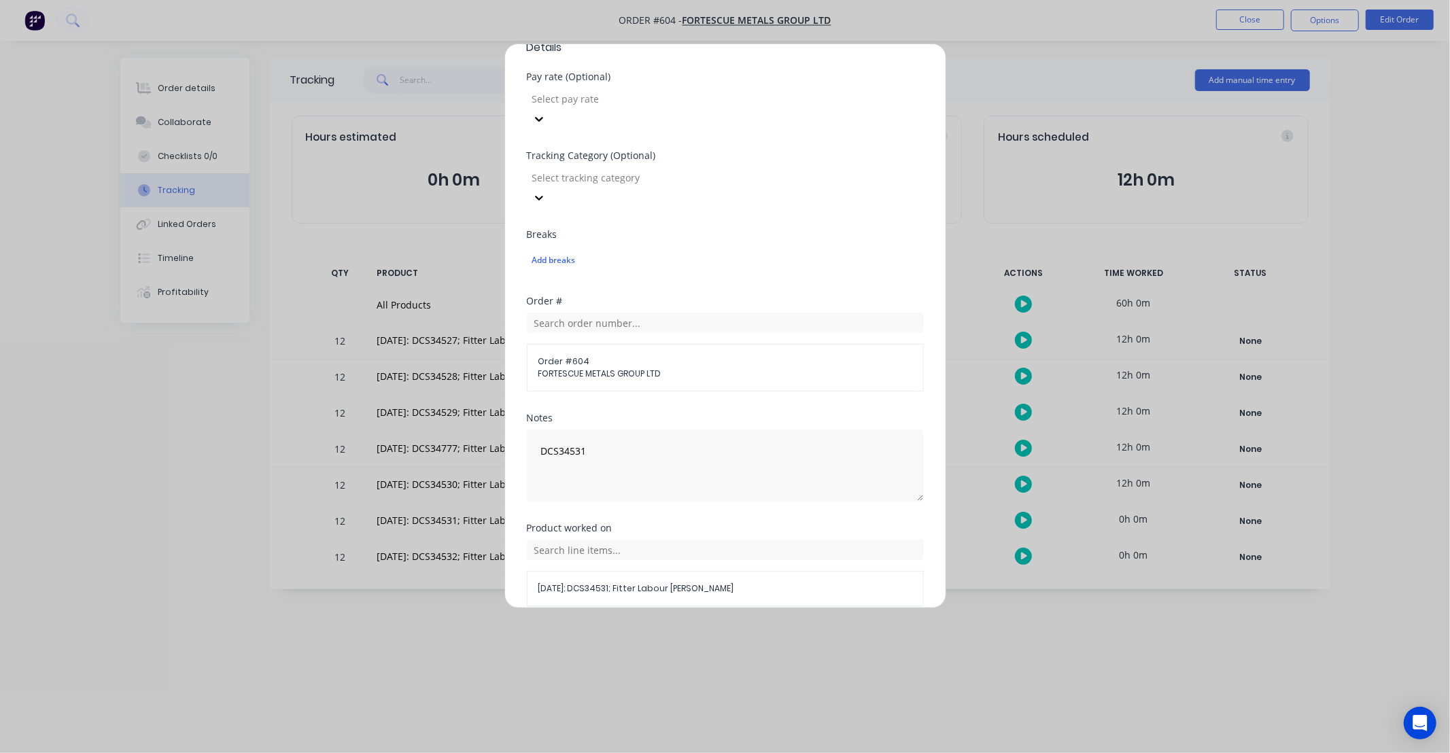
click at [707, 628] on button "Add manual time entry" at bounding box center [692, 639] width 115 height 22
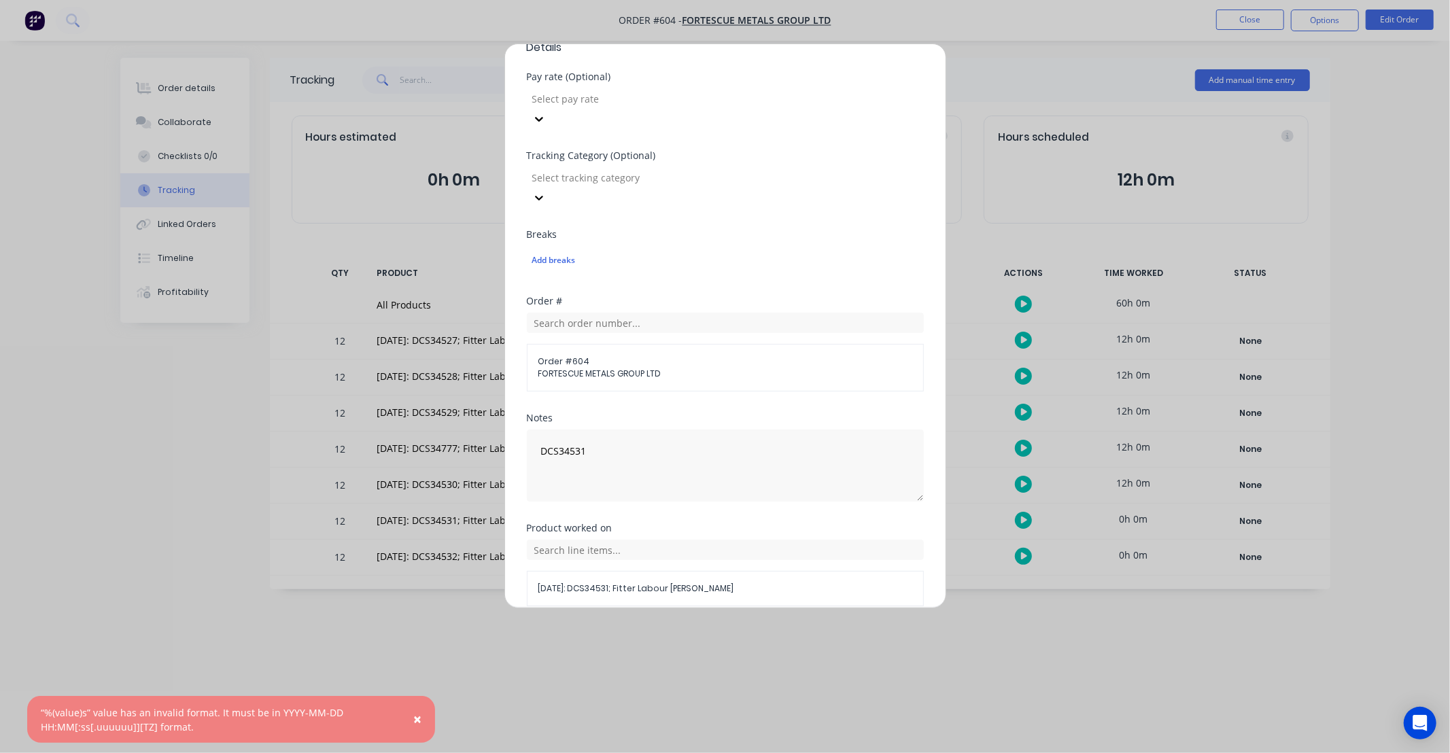
click at [790, 628] on button "Cancel" at bounding box center [788, 639] width 54 height 22
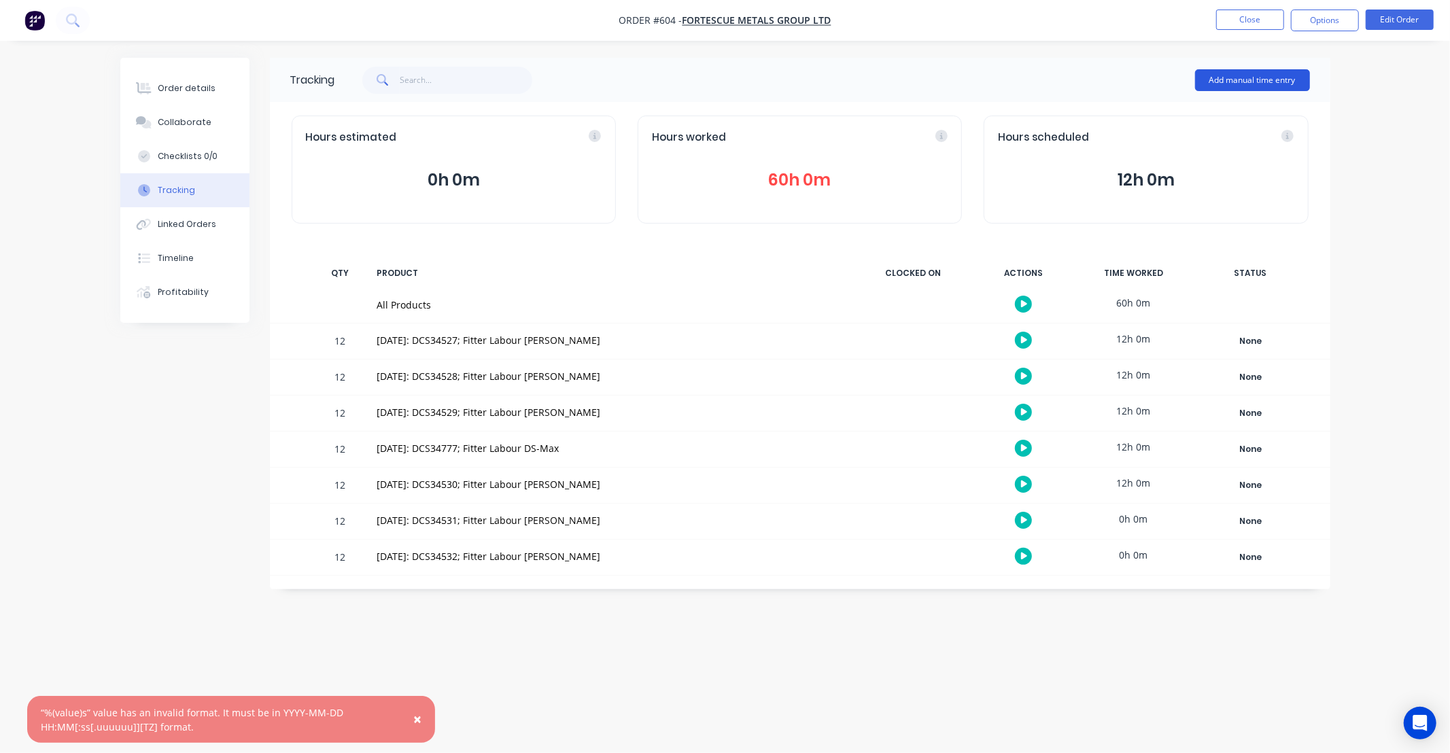
click at [1233, 90] on button "Add manual time entry" at bounding box center [1252, 80] width 115 height 22
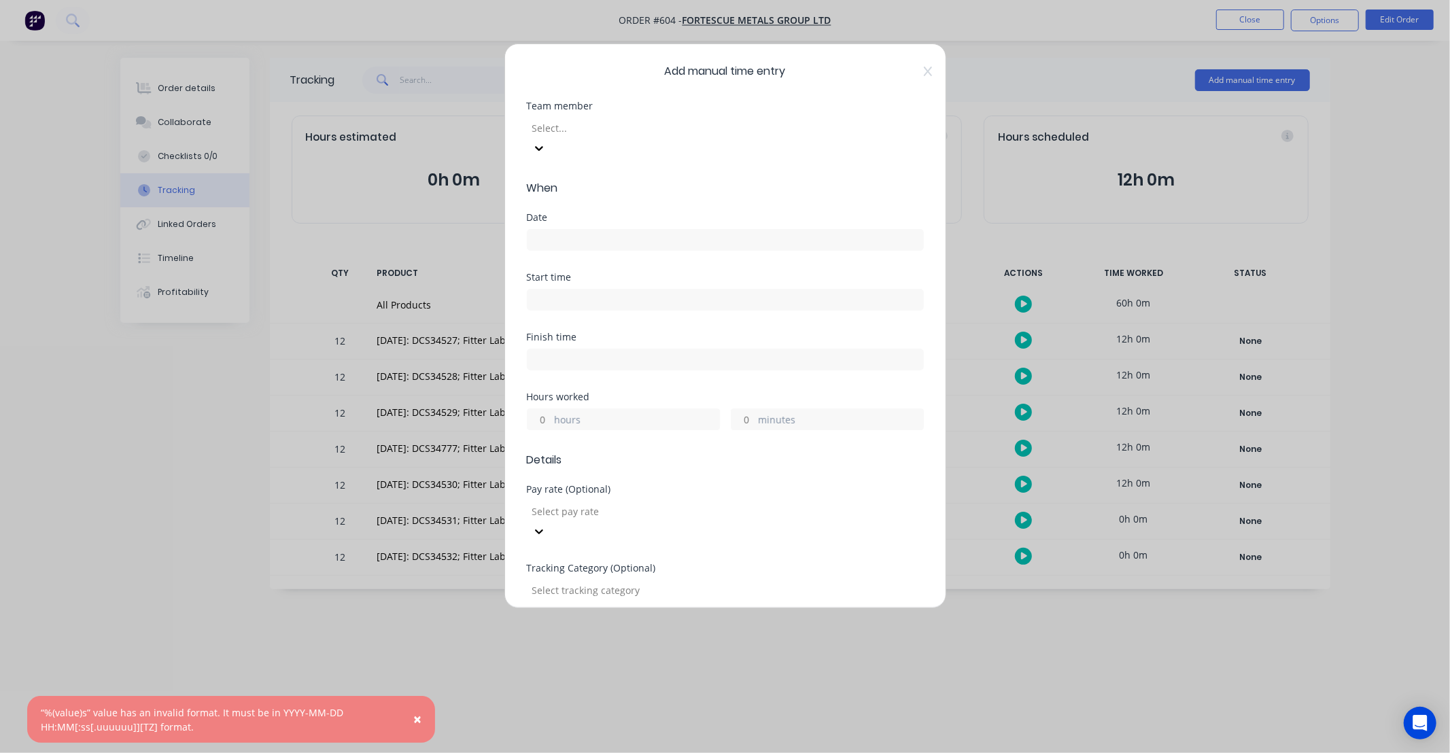
click at [635, 131] on div at bounding box center [629, 128] width 196 height 17
type input "RAY"
click at [599, 753] on div "Raymond Papertalk" at bounding box center [725, 760] width 1450 height 14
click at [583, 230] on input at bounding box center [726, 240] width 396 height 20
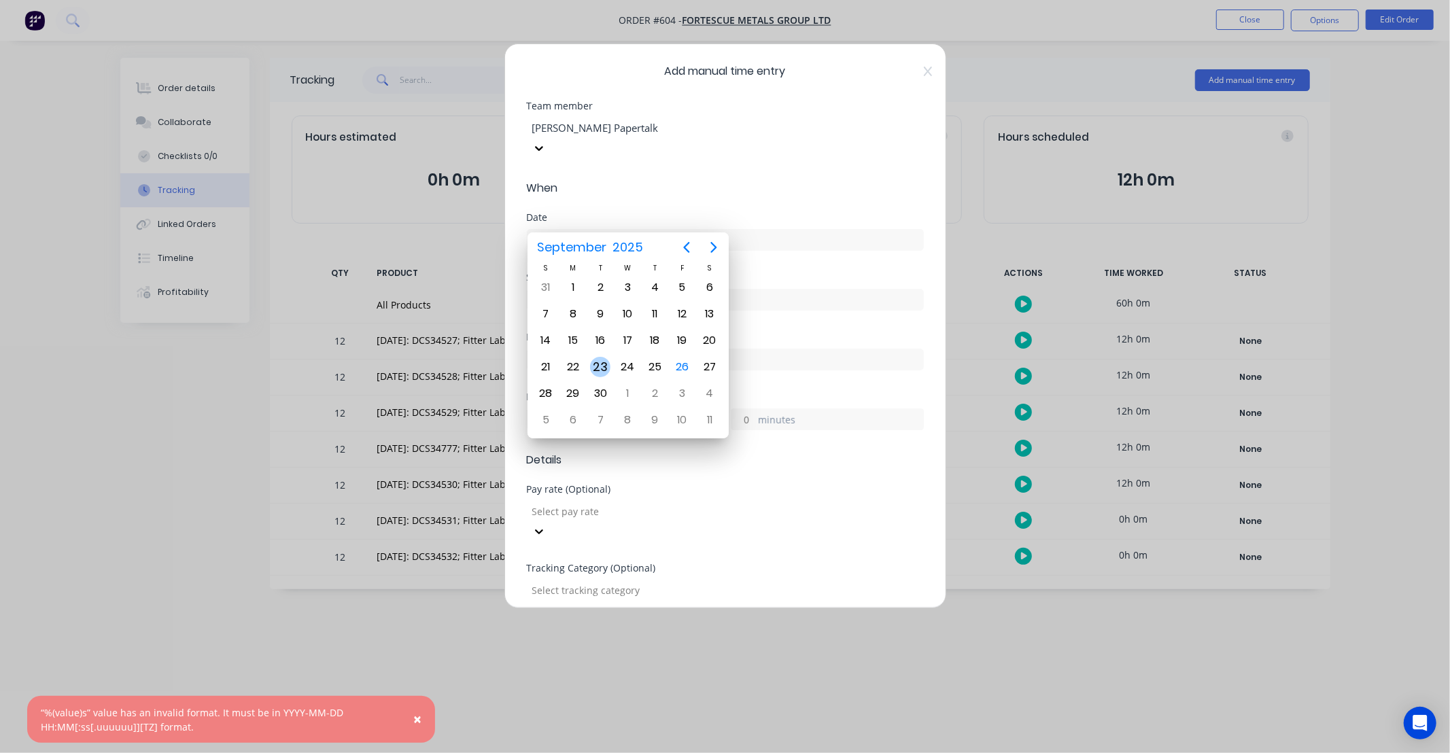
click at [601, 362] on div "23" at bounding box center [600, 367] width 20 height 20
type input "23/09/2025"
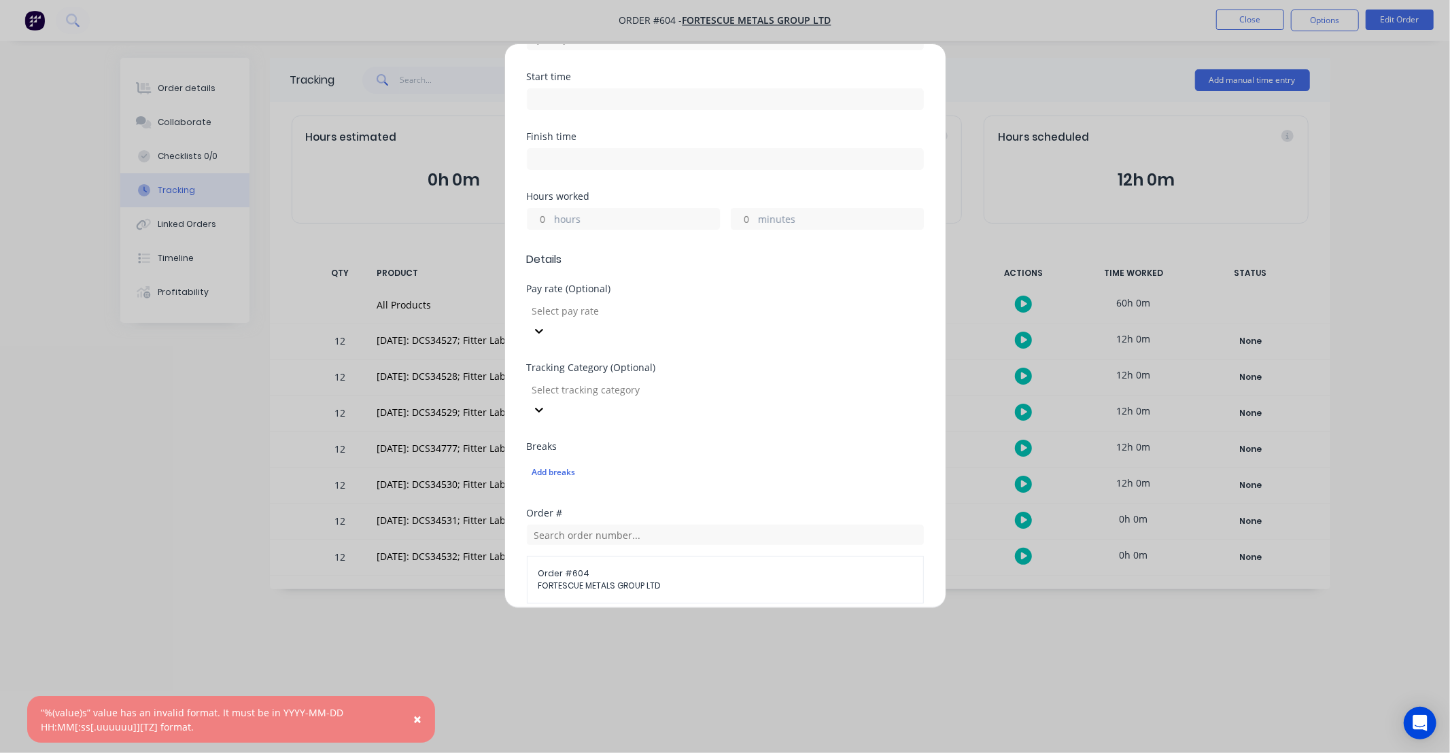
scroll to position [201, 0]
drag, startPoint x: 545, startPoint y: 203, endPoint x: 565, endPoint y: 198, distance: 20.9
click at [545, 208] on input "hours" at bounding box center [540, 218] width 24 height 20
type input "12"
click at [657, 211] on label "hours" at bounding box center [637, 219] width 165 height 17
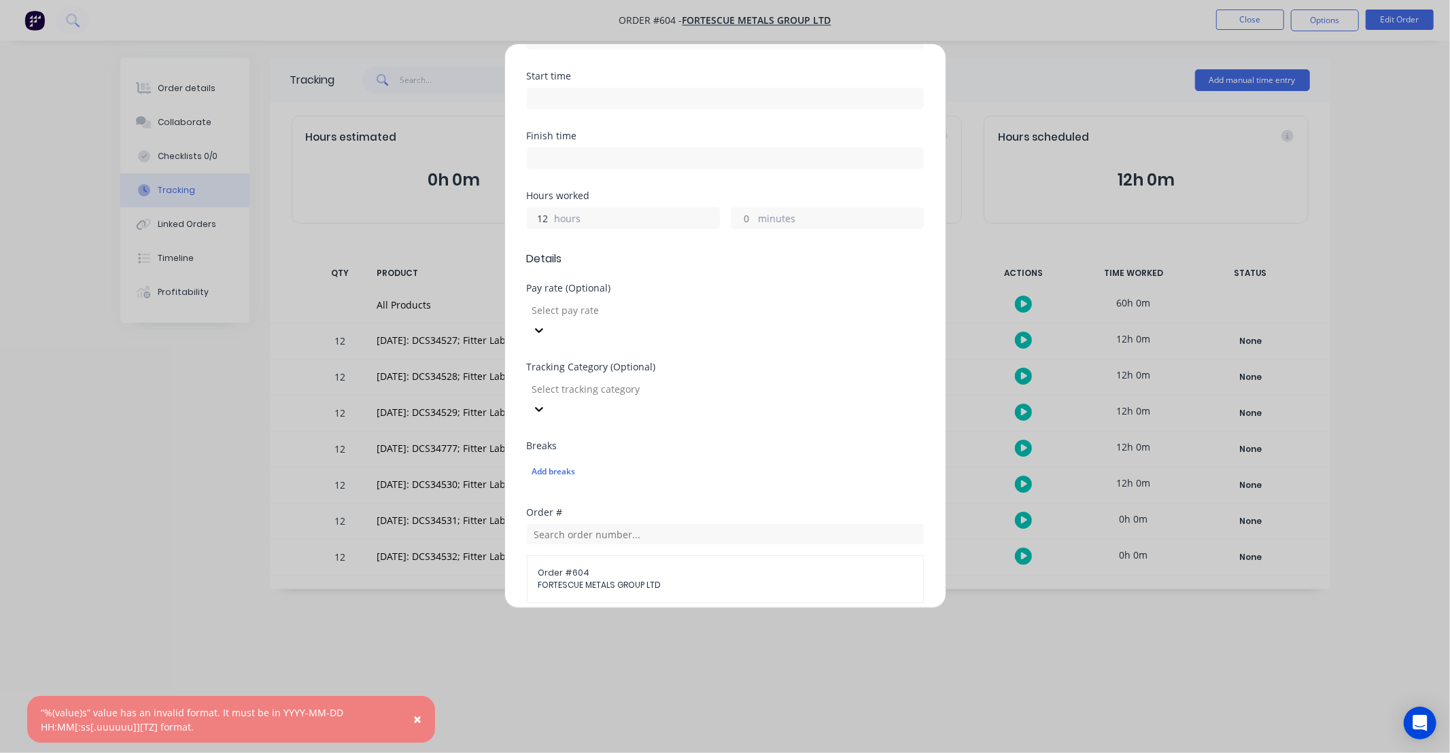
click at [551, 208] on input "12" at bounding box center [540, 218] width 24 height 20
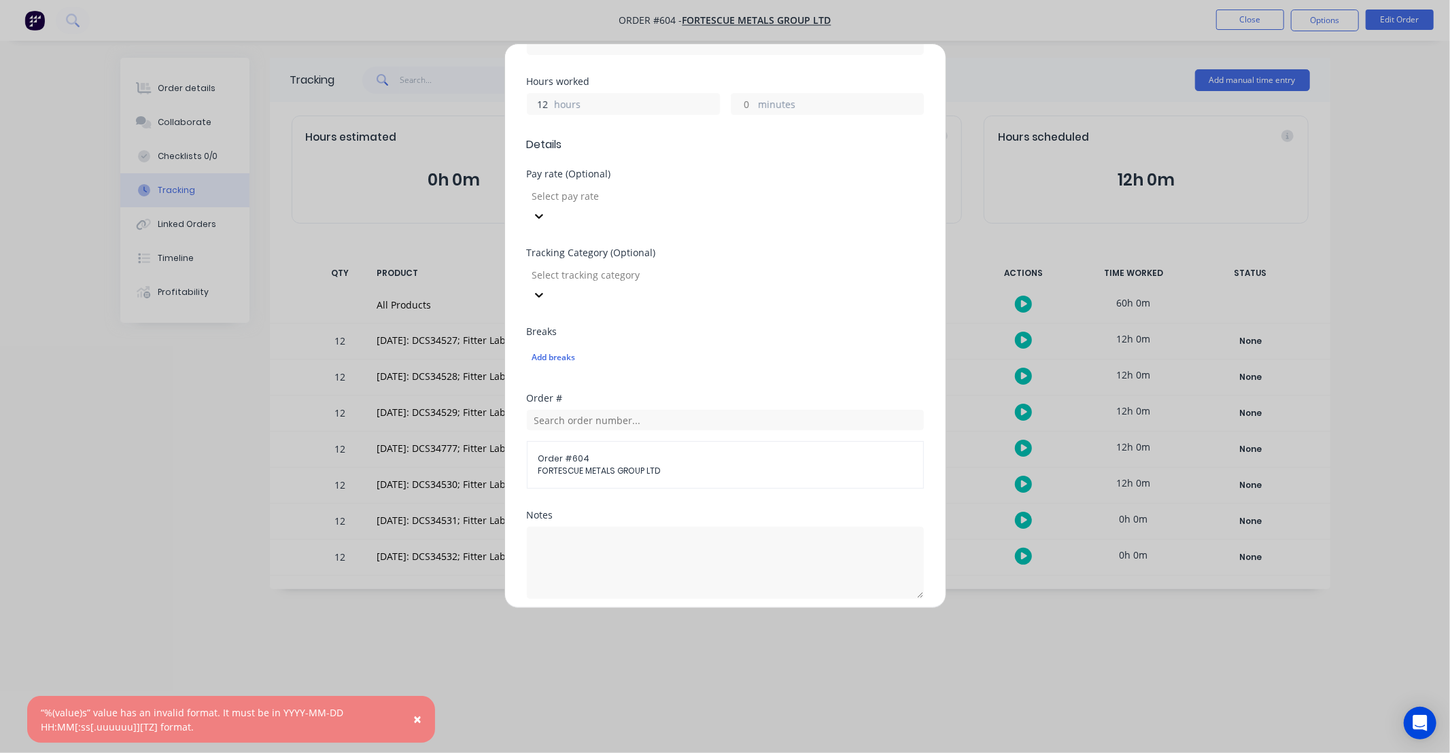
scroll to position [327, 0]
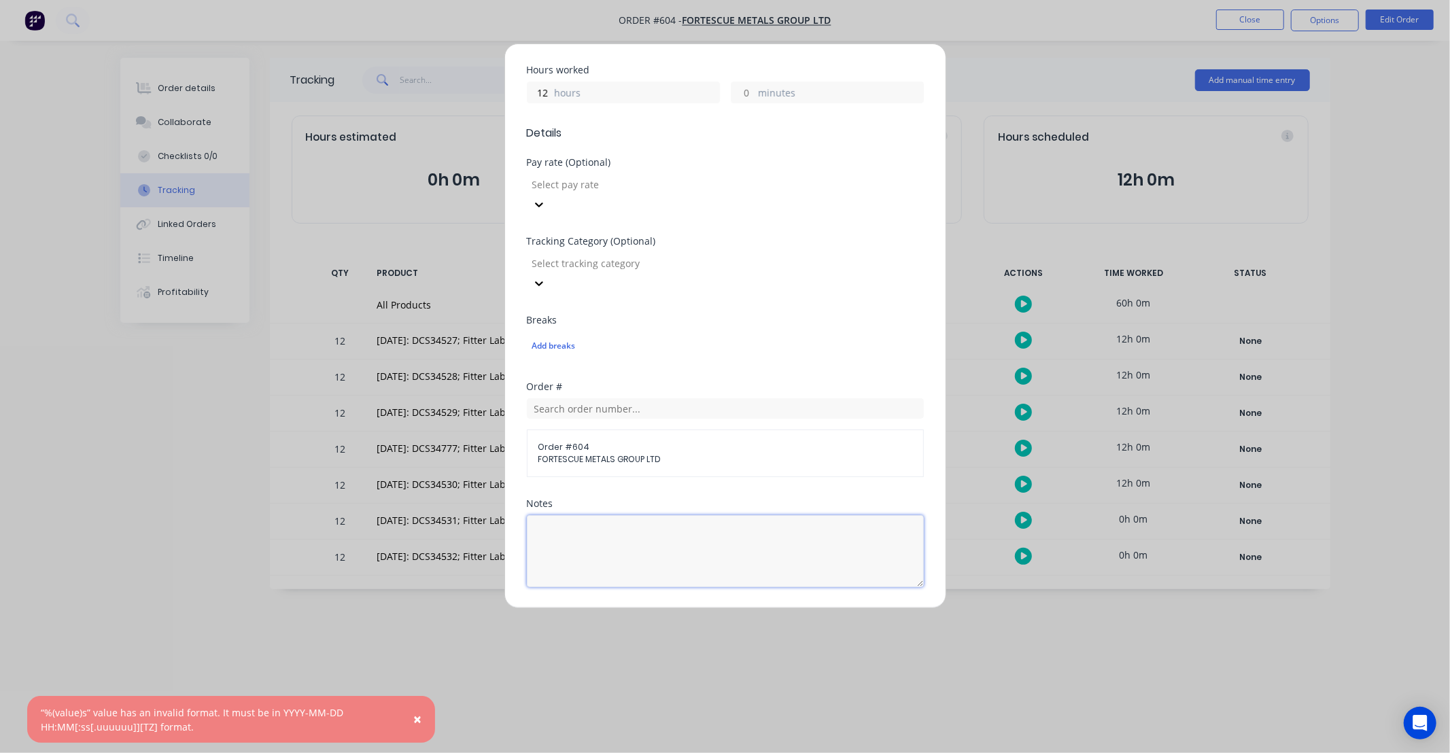
click at [663, 515] on textarea at bounding box center [725, 551] width 397 height 72
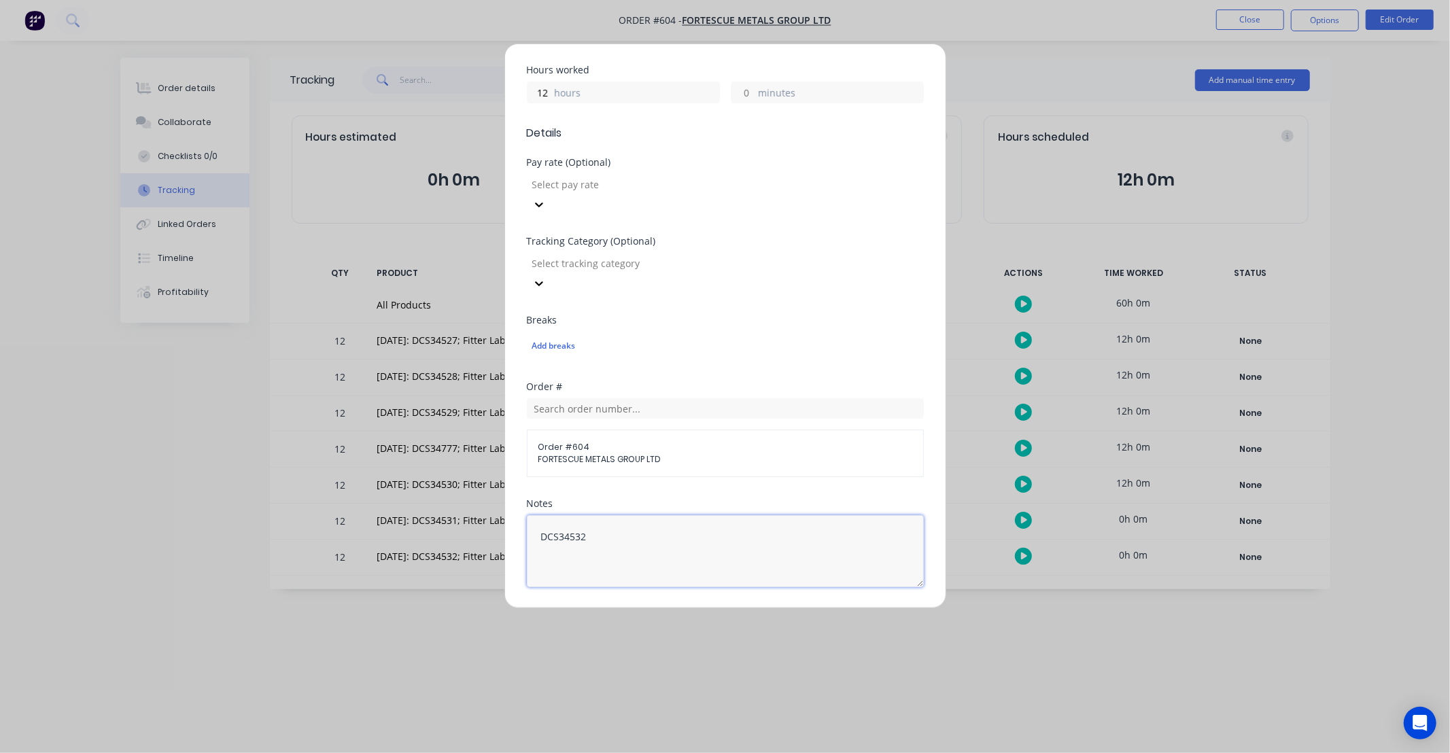
type textarea "DCS34532"
click at [828, 432] on div "Order # Order # 604 FORTESCUE METALS GROUP LTD" at bounding box center [725, 440] width 397 height 117
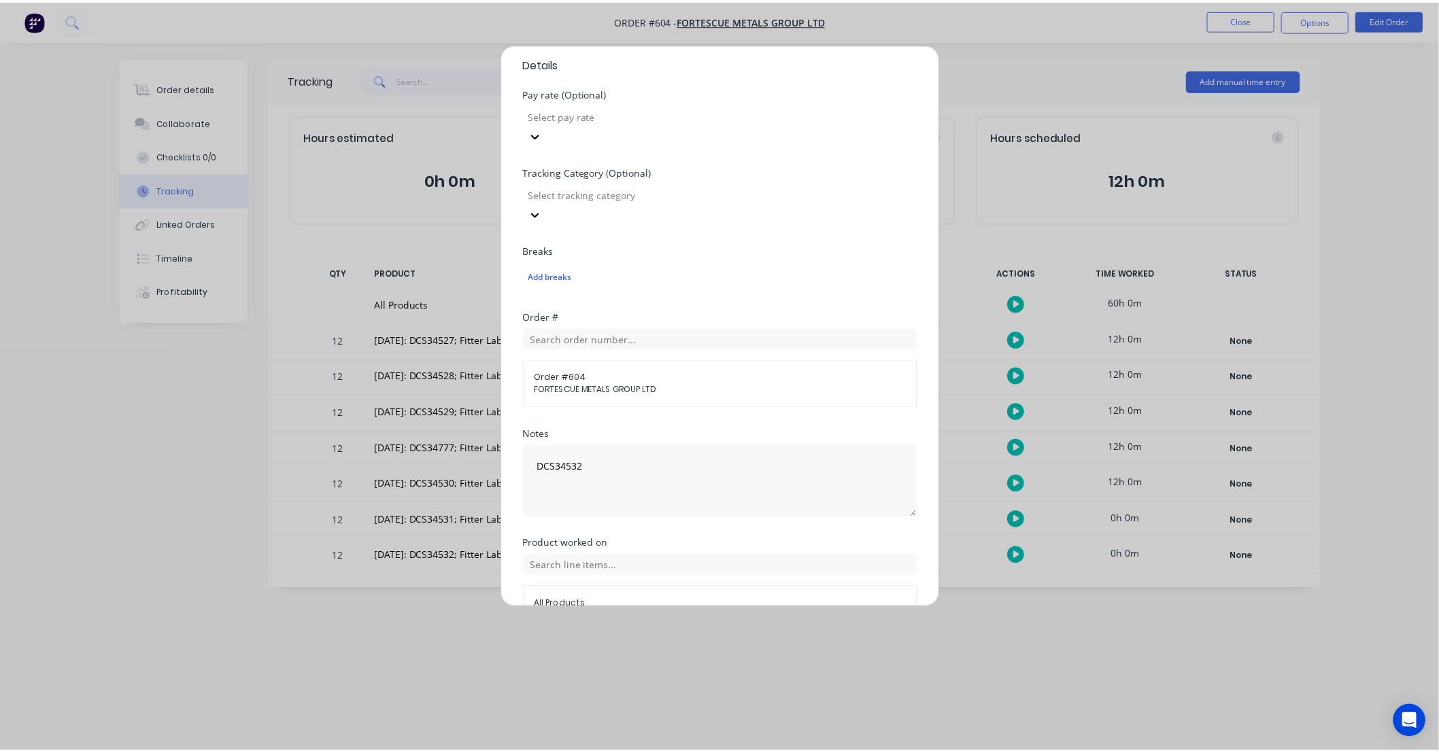
scroll to position [413, 0]
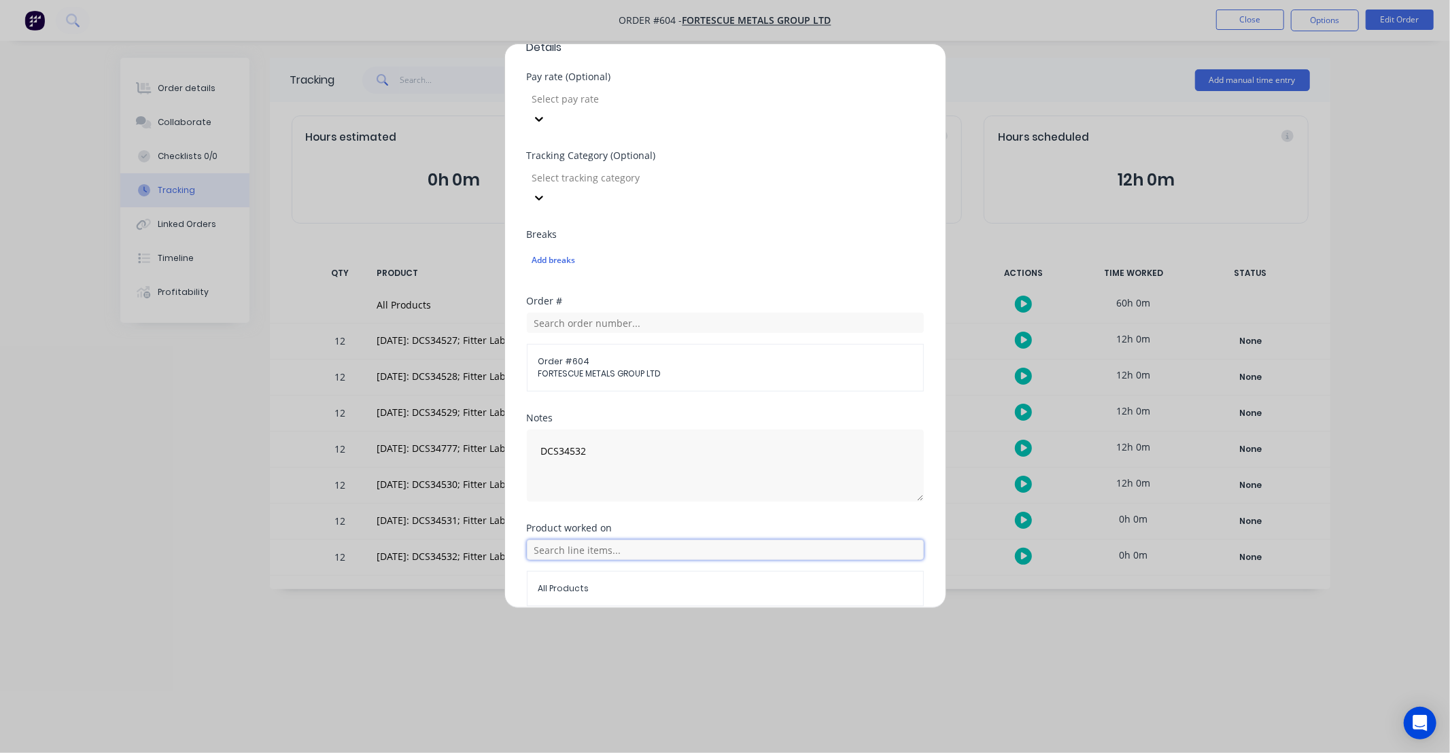
click at [779, 540] on input "text" at bounding box center [725, 550] width 397 height 20
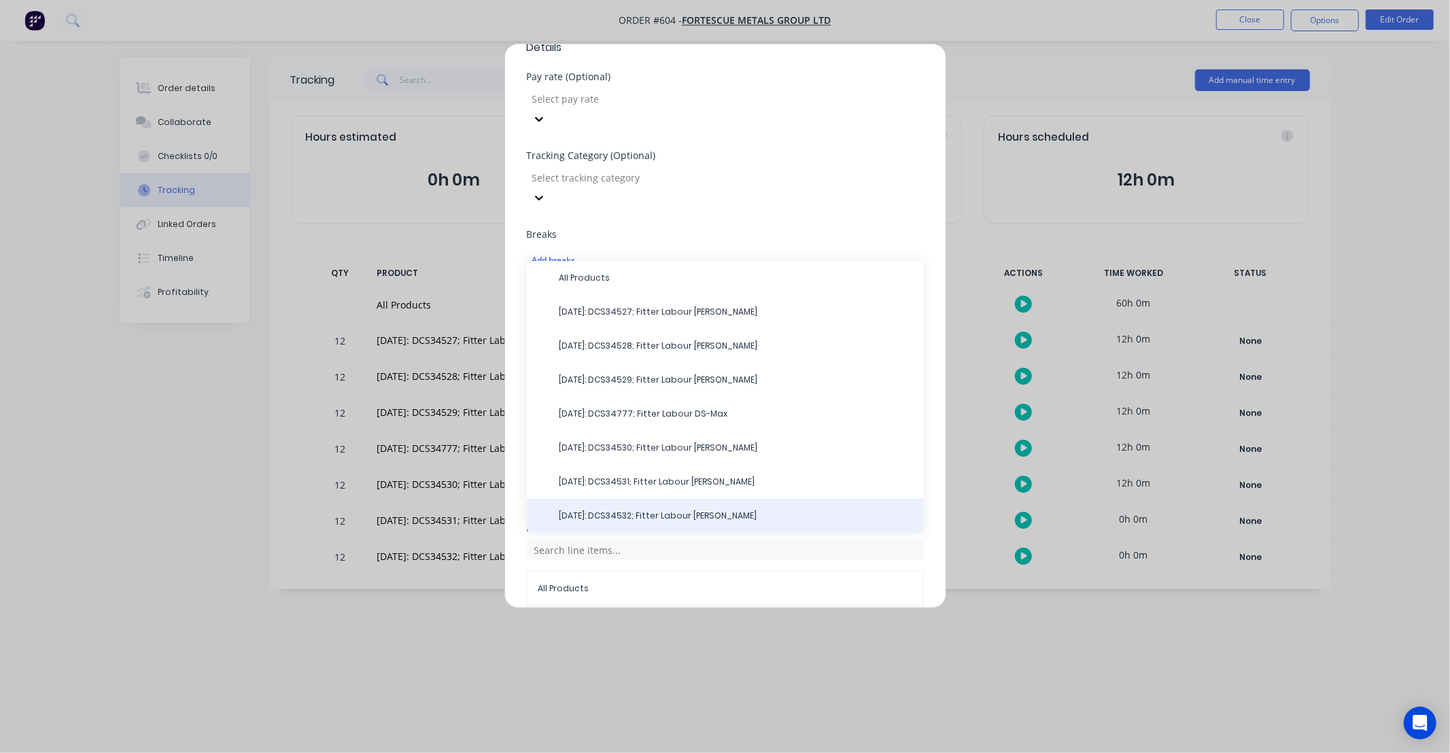
click at [727, 510] on span "23/09/25: DCS34532; Fitter Labour DS-Ray" at bounding box center [737, 516] width 354 height 12
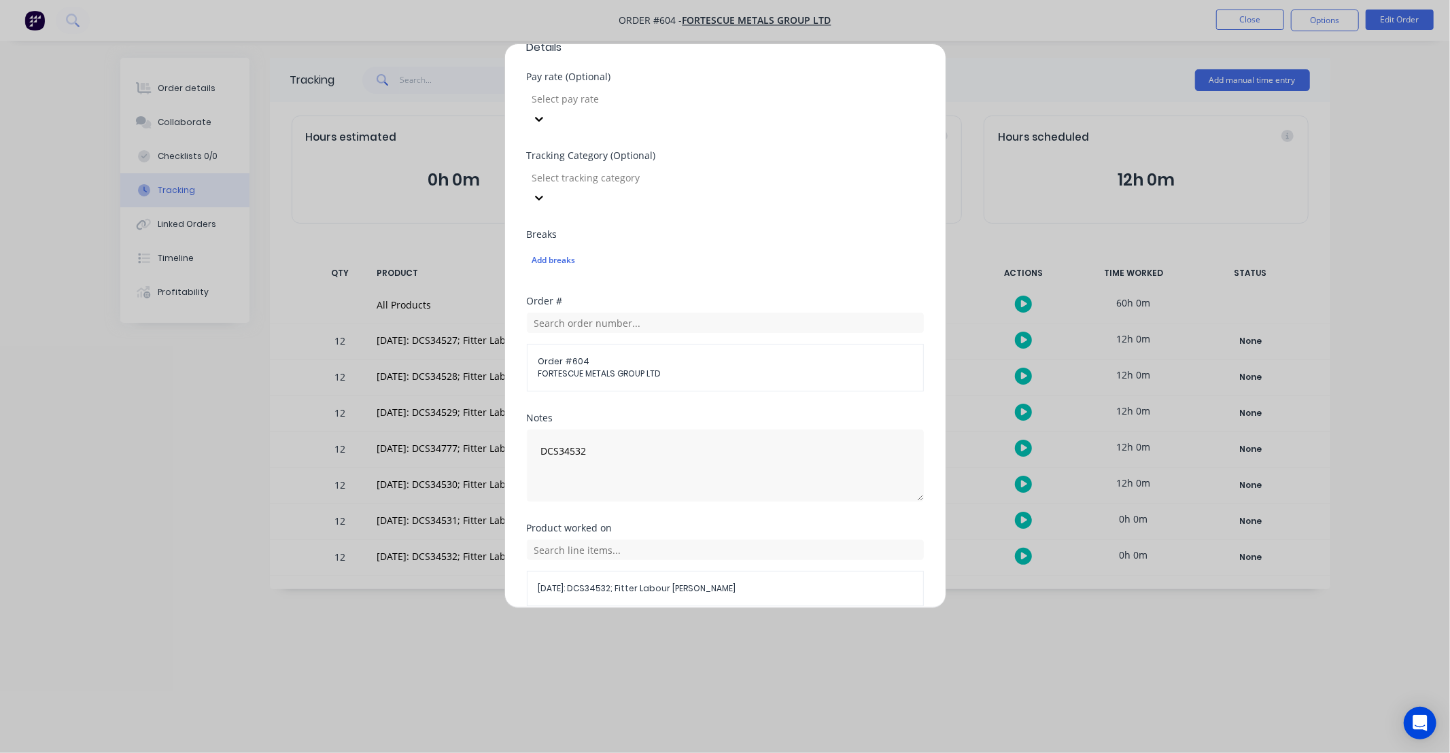
click at [707, 628] on button "Add manual time entry" at bounding box center [692, 639] width 115 height 22
click at [801, 628] on button "Cancel" at bounding box center [788, 639] width 54 height 22
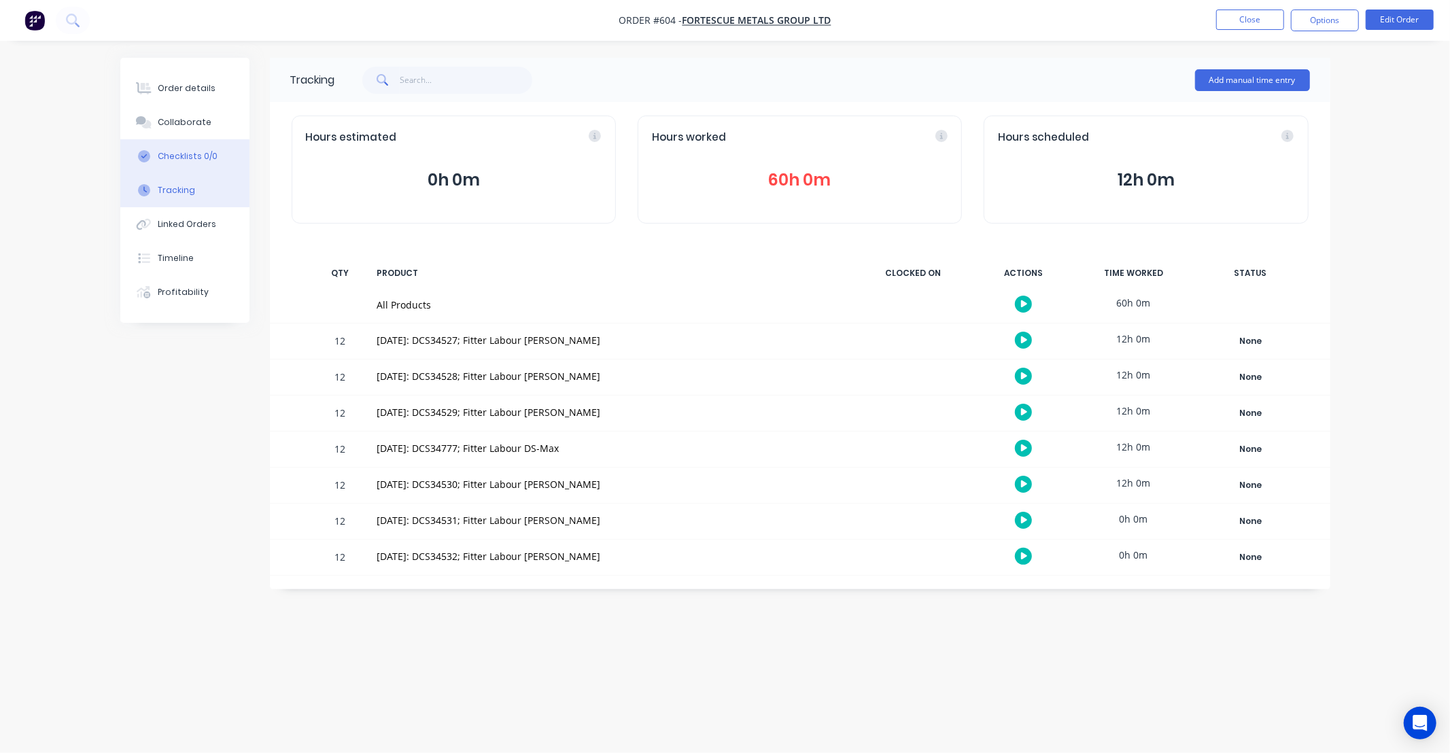
click at [182, 150] on div "Checklists 0/0" at bounding box center [188, 156] width 60 height 12
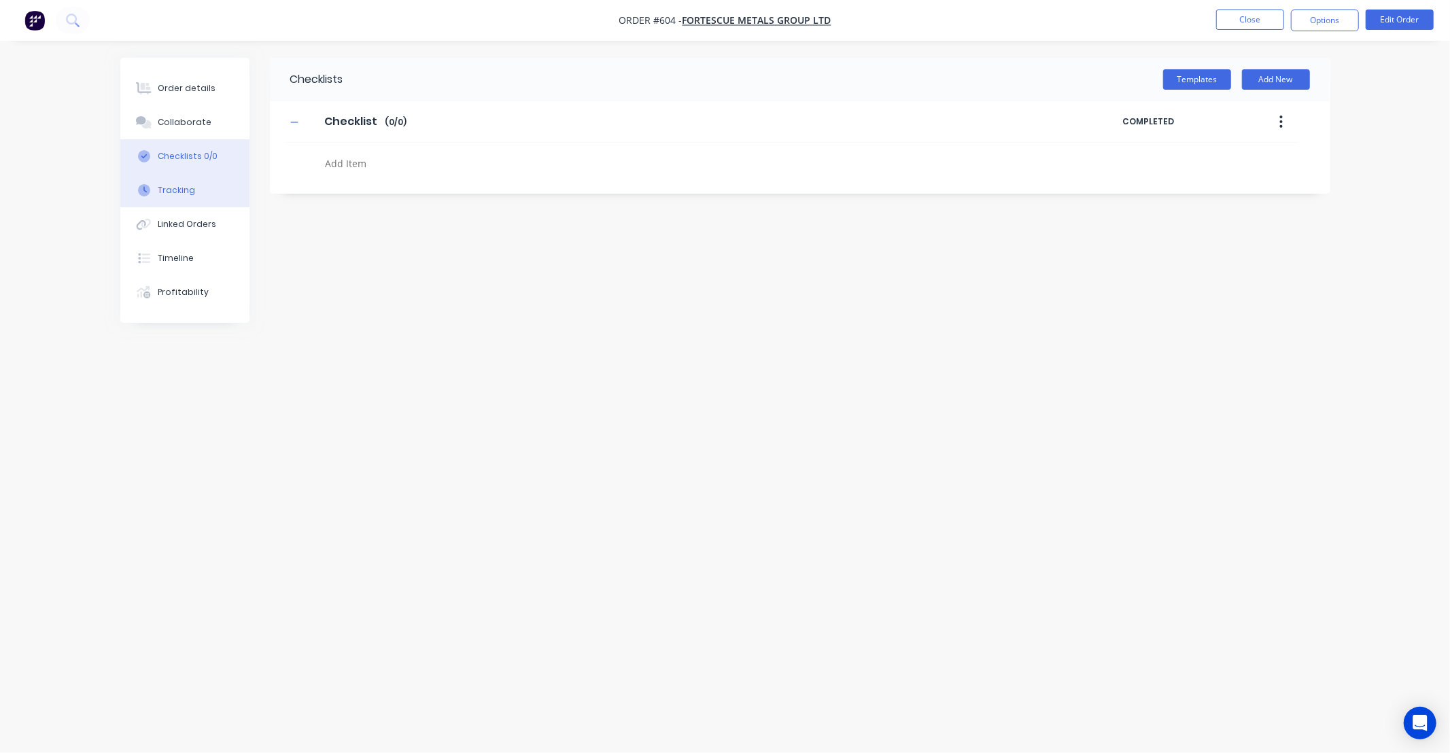
click at [195, 194] on button "Tracking" at bounding box center [184, 190] width 129 height 34
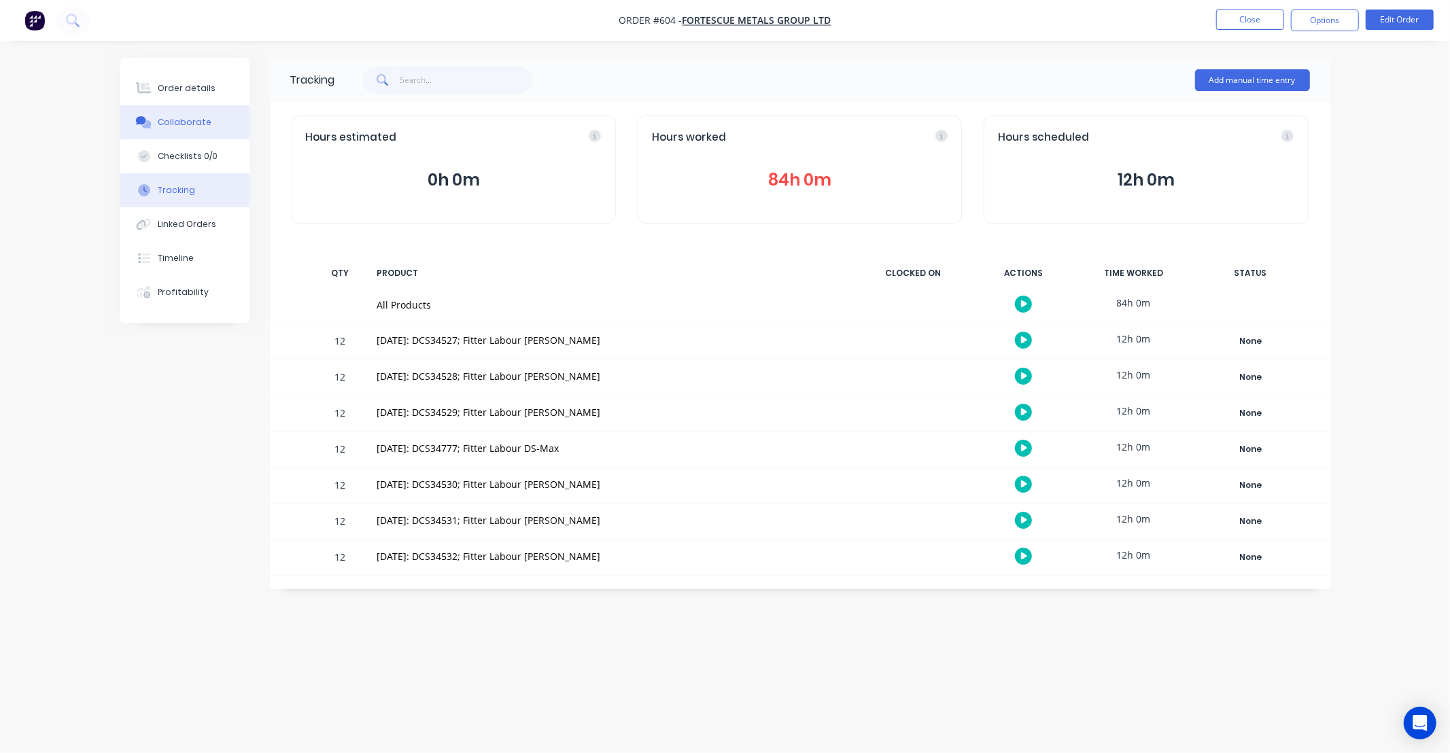
click at [192, 125] on div "Collaborate" at bounding box center [185, 122] width 54 height 12
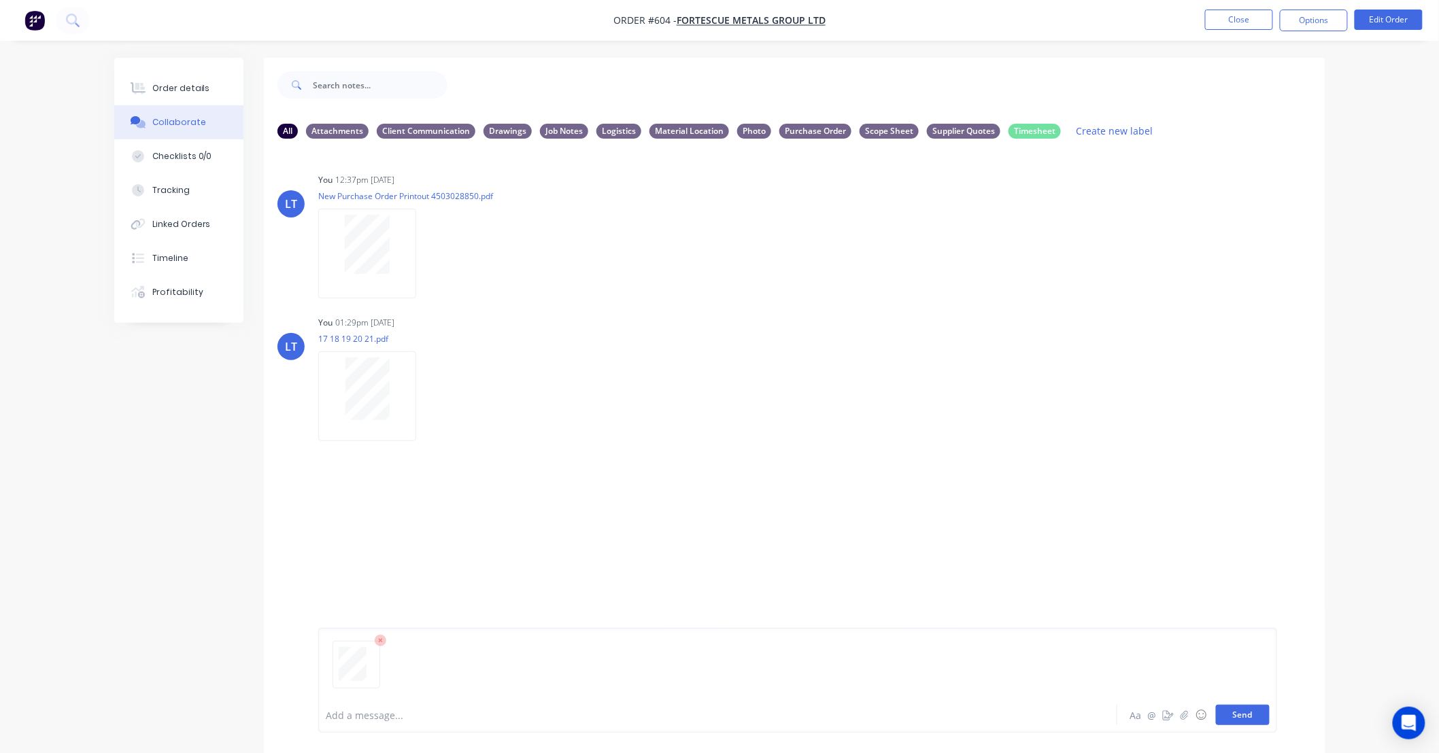
click at [1254, 723] on button "Send" at bounding box center [1243, 715] width 54 height 20
click at [187, 90] on div "Order details" at bounding box center [181, 88] width 58 height 12
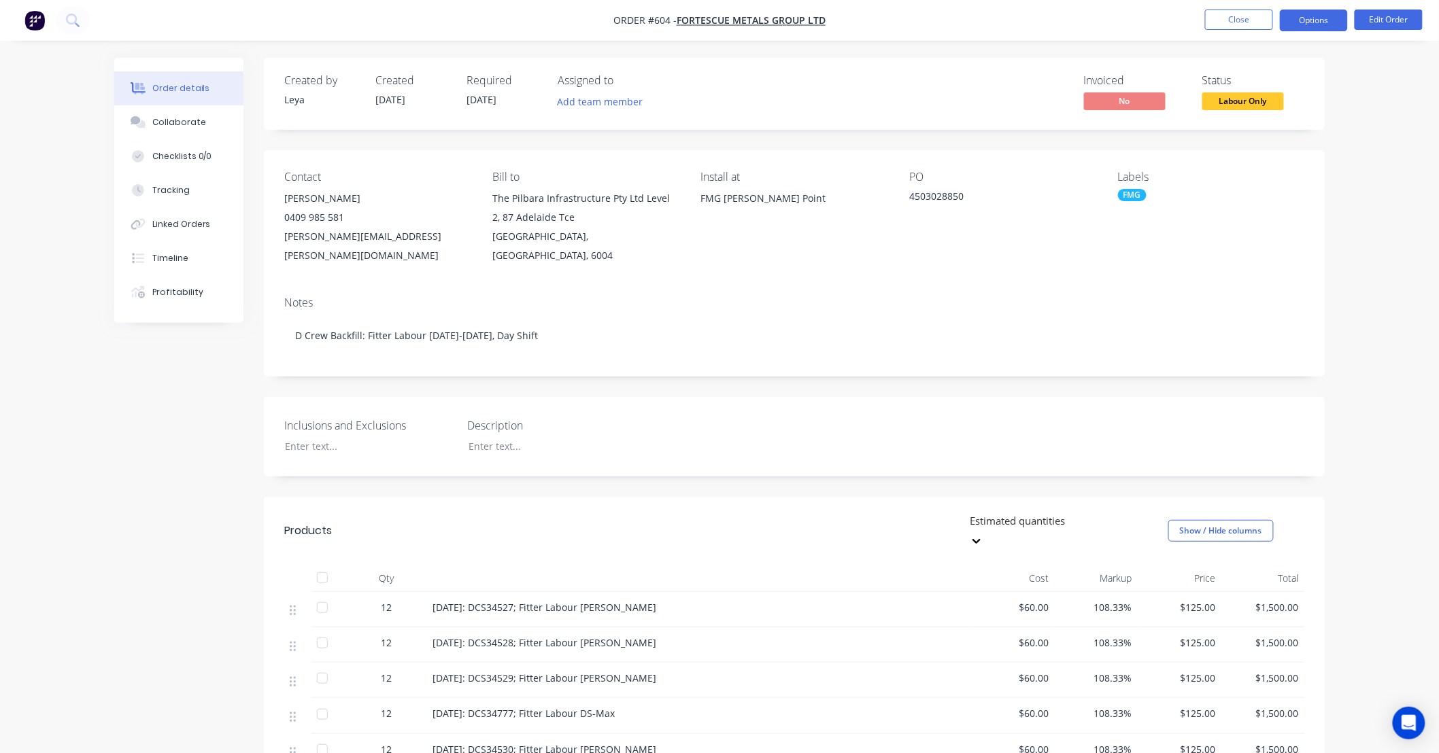
click at [1311, 25] on button "Options" at bounding box center [1314, 21] width 68 height 22
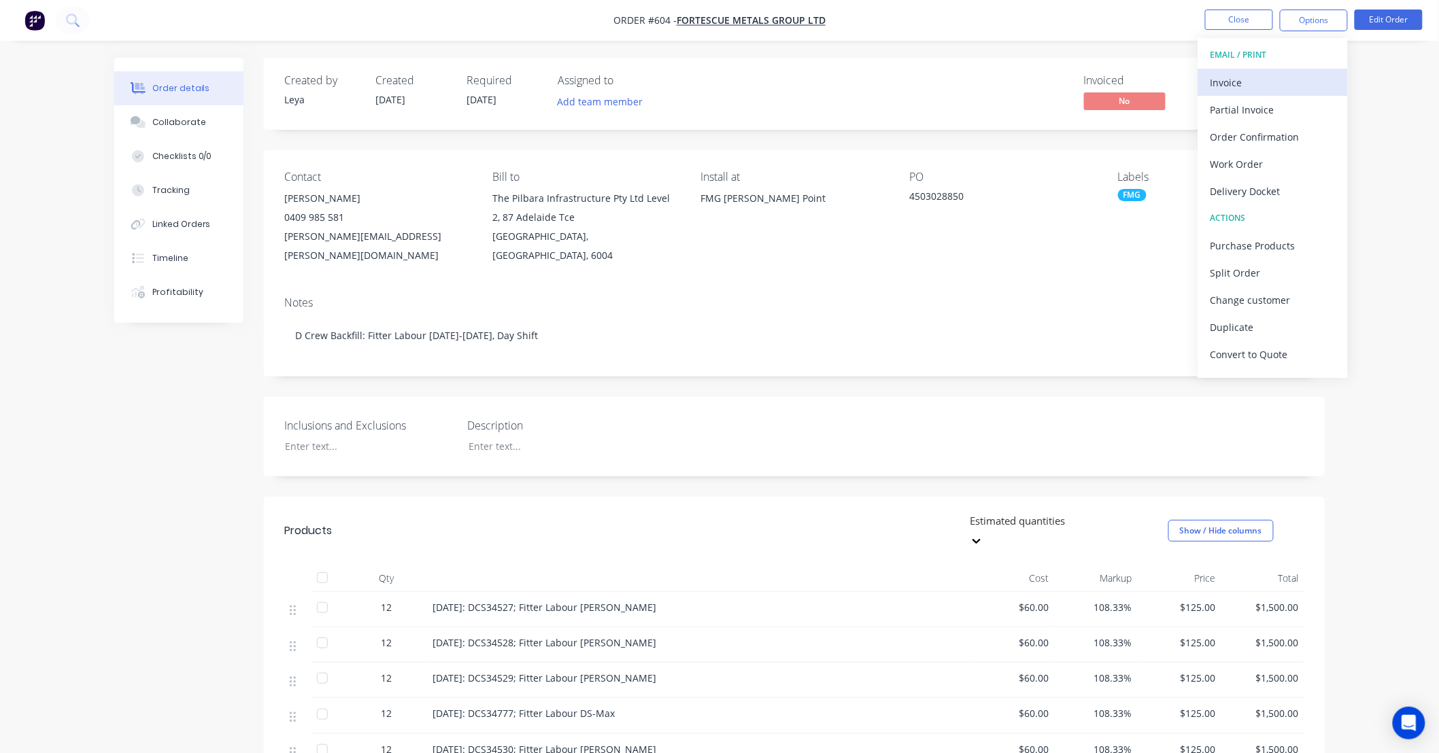
click at [1286, 78] on div "Invoice" at bounding box center [1272, 83] width 125 height 20
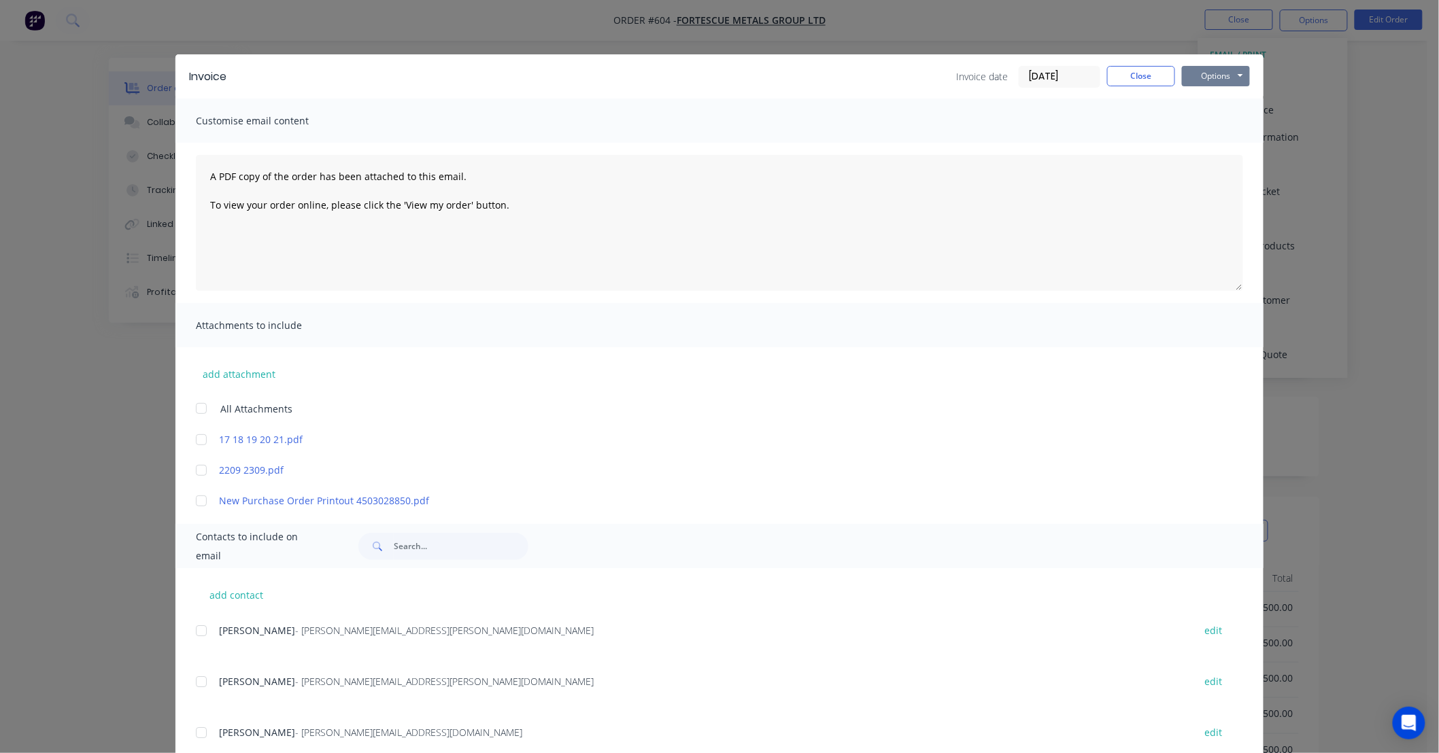
click at [1209, 85] on button "Options" at bounding box center [1216, 76] width 68 height 20
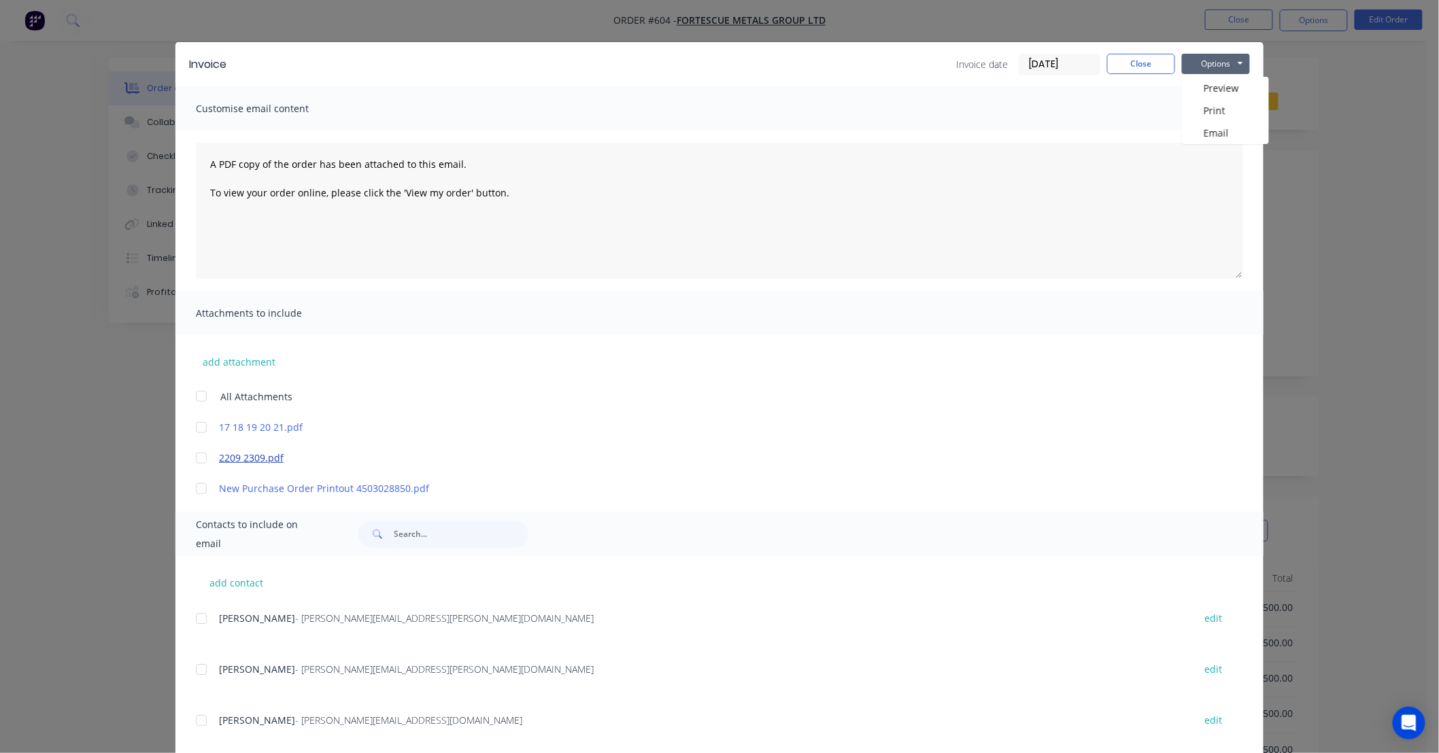
scroll to position [24, 0]
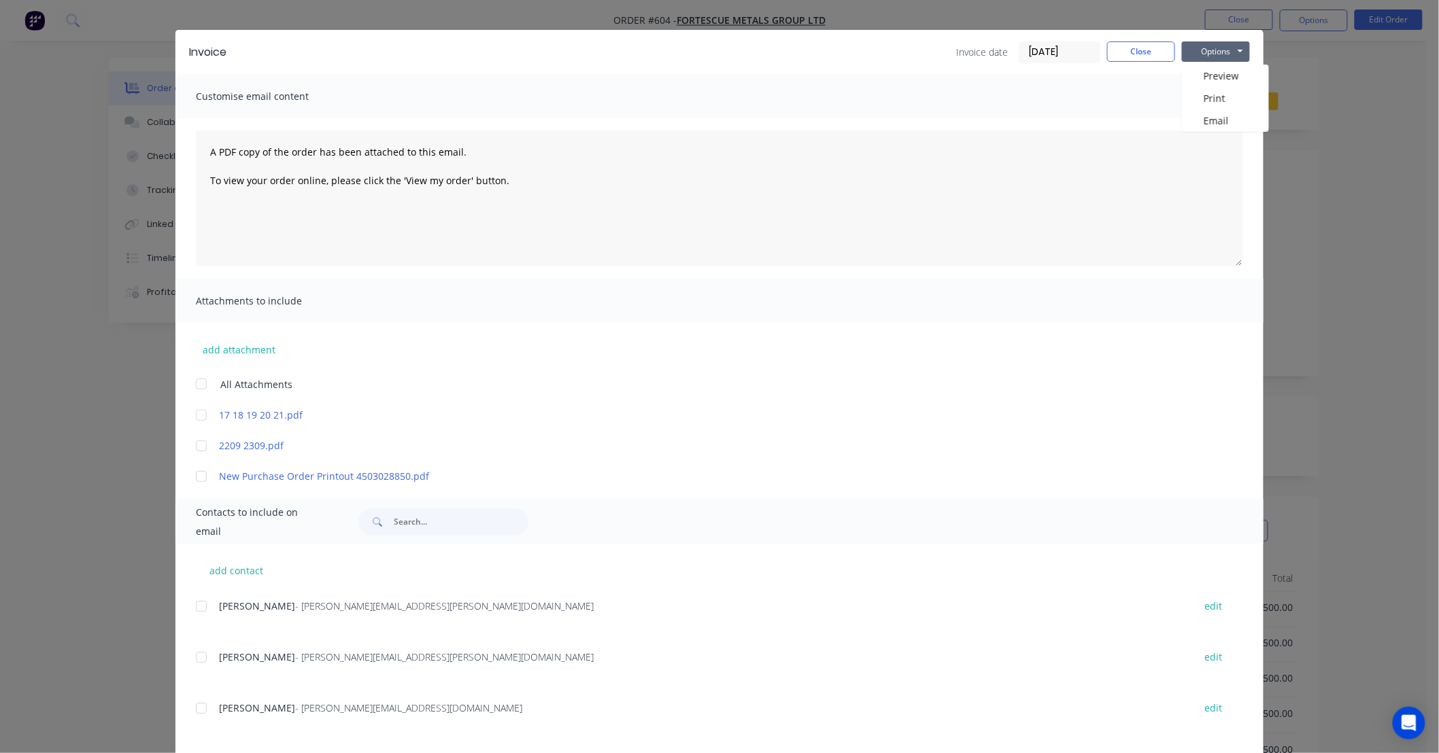
click at [192, 415] on div at bounding box center [201, 415] width 27 height 27
click at [197, 443] on div at bounding box center [201, 445] width 27 height 27
click at [1212, 44] on button "Options" at bounding box center [1216, 51] width 68 height 20
click at [1208, 95] on button "Print" at bounding box center [1225, 98] width 87 height 22
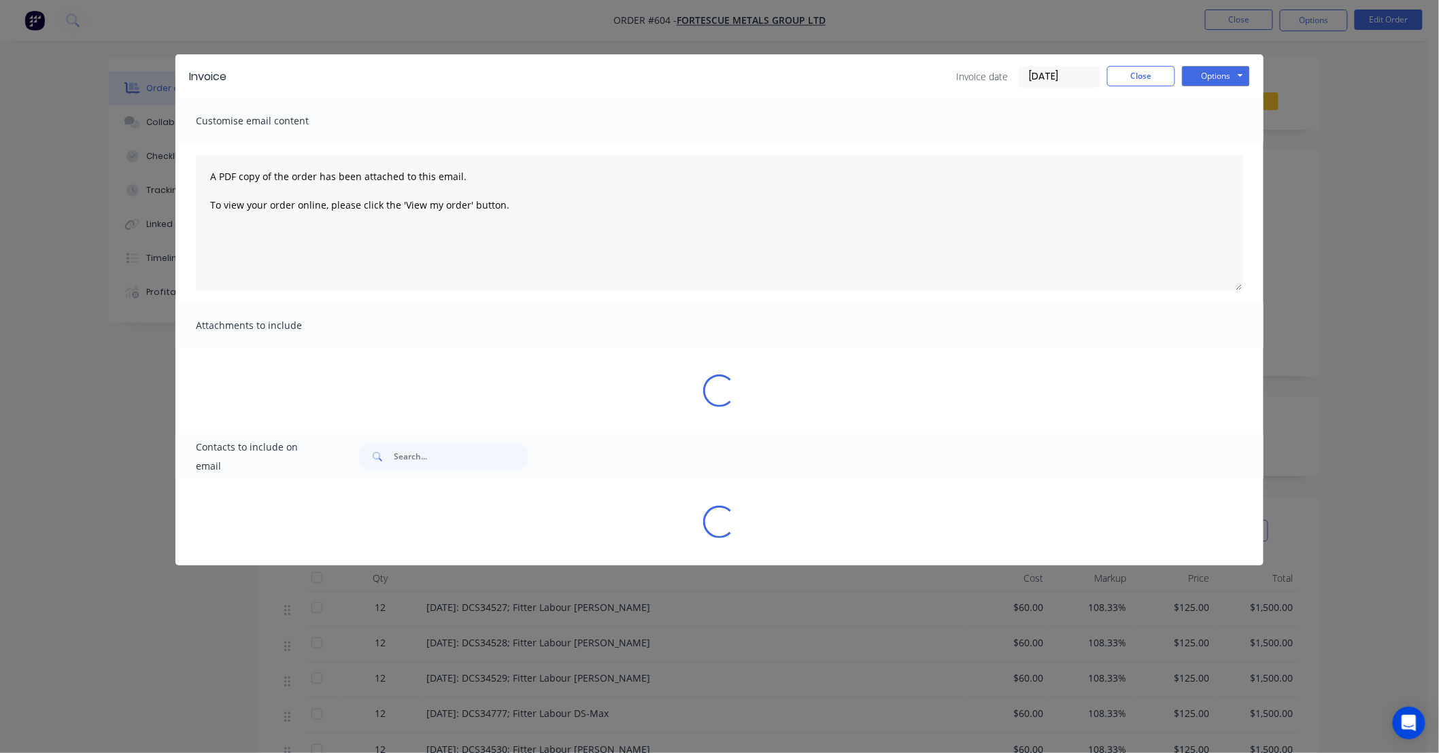
scroll to position [0, 0]
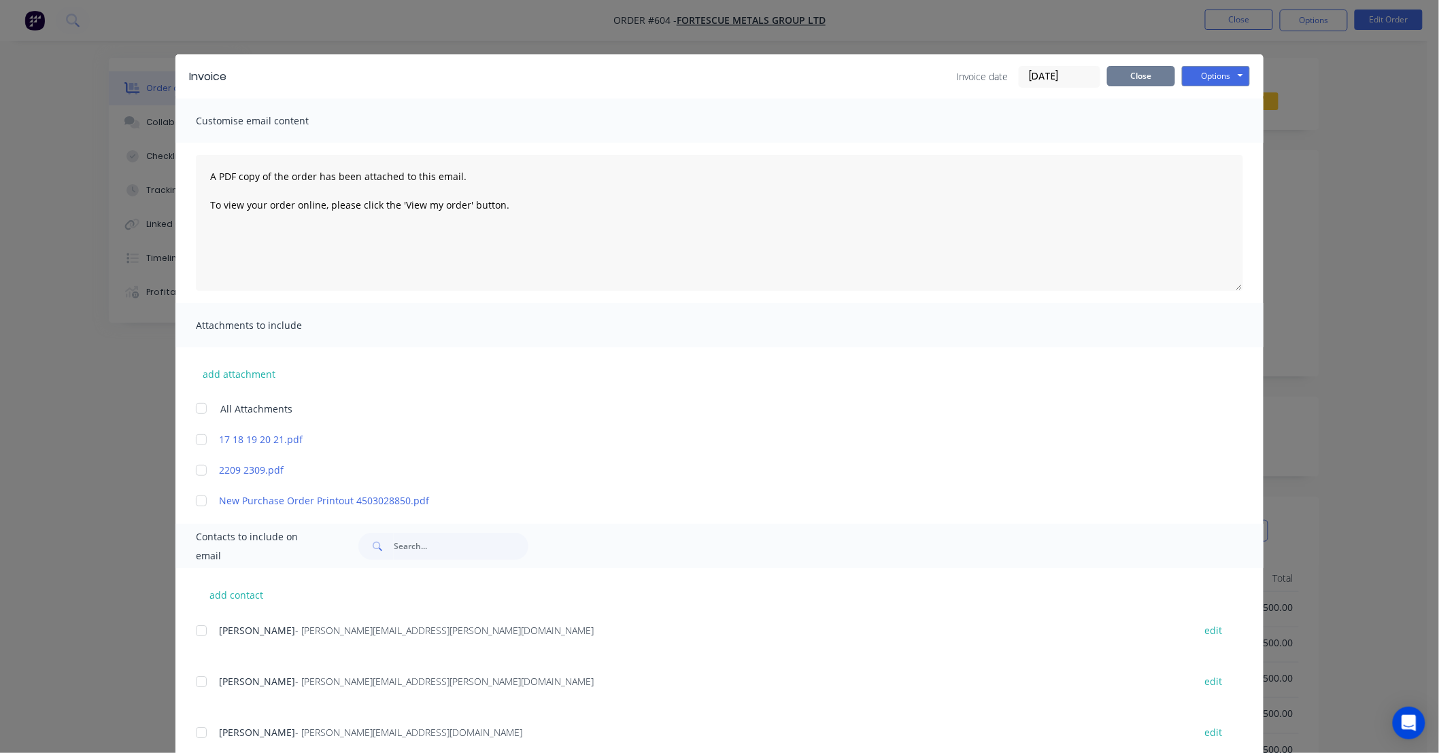
click at [1124, 77] on button "Close" at bounding box center [1141, 76] width 68 height 20
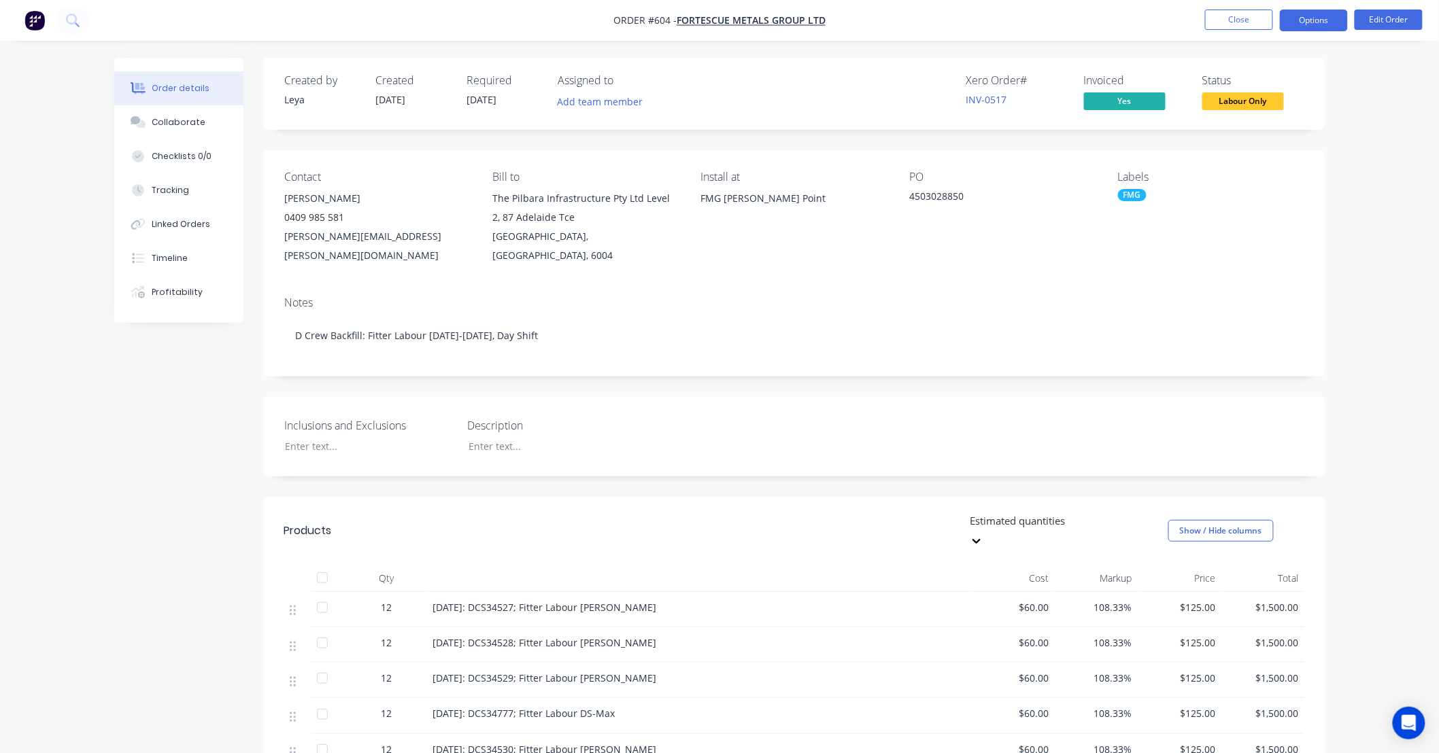
click at [1311, 24] on button "Options" at bounding box center [1314, 21] width 68 height 22
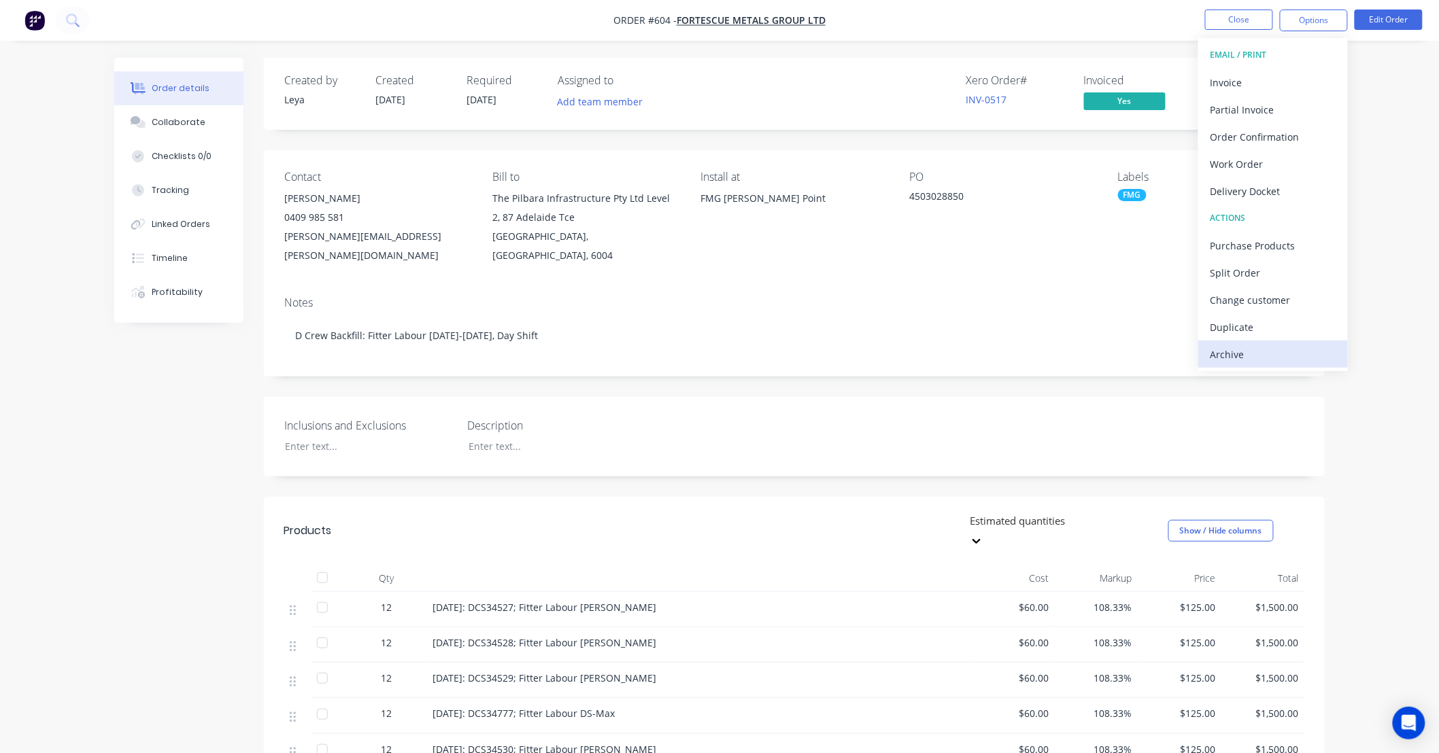
click at [1256, 349] on div "Archive" at bounding box center [1272, 355] width 125 height 20
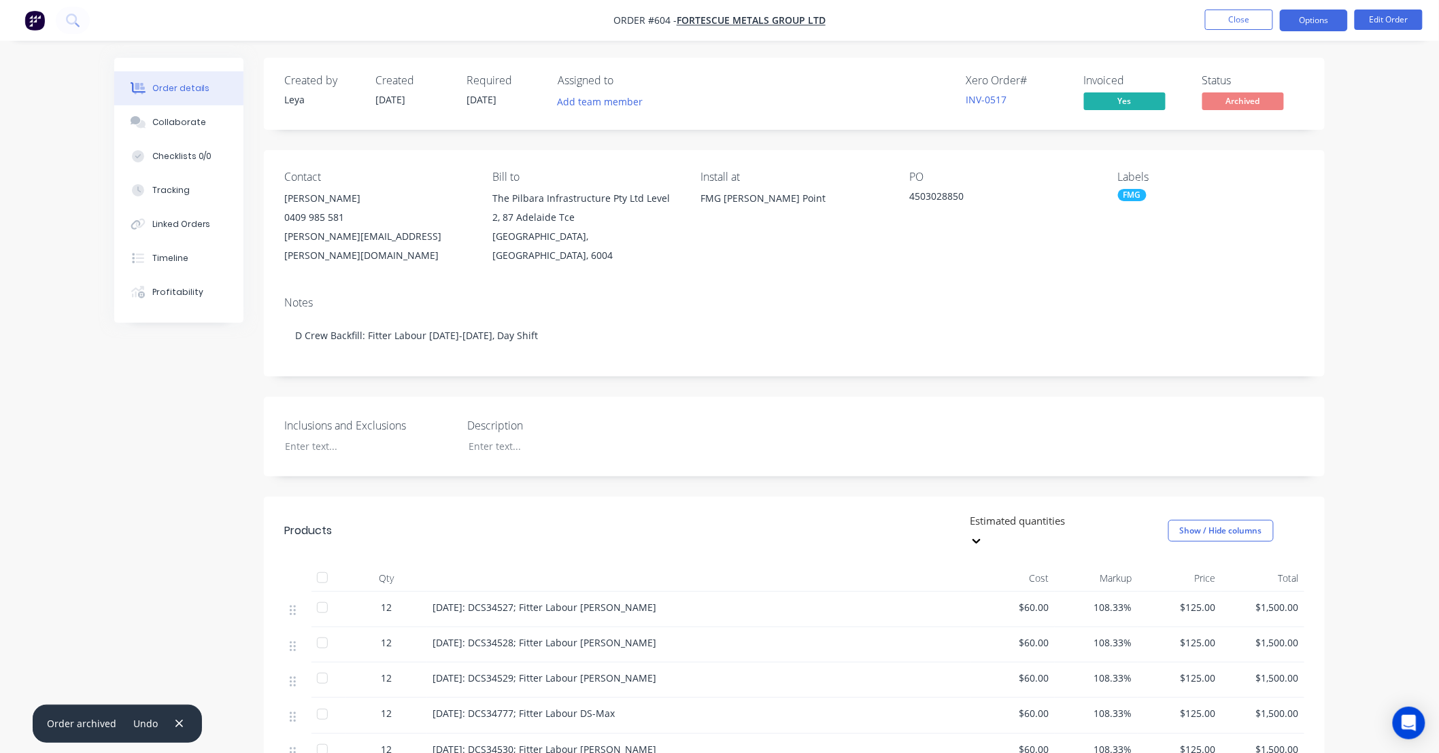
click at [1308, 14] on button "Options" at bounding box center [1314, 21] width 68 height 22
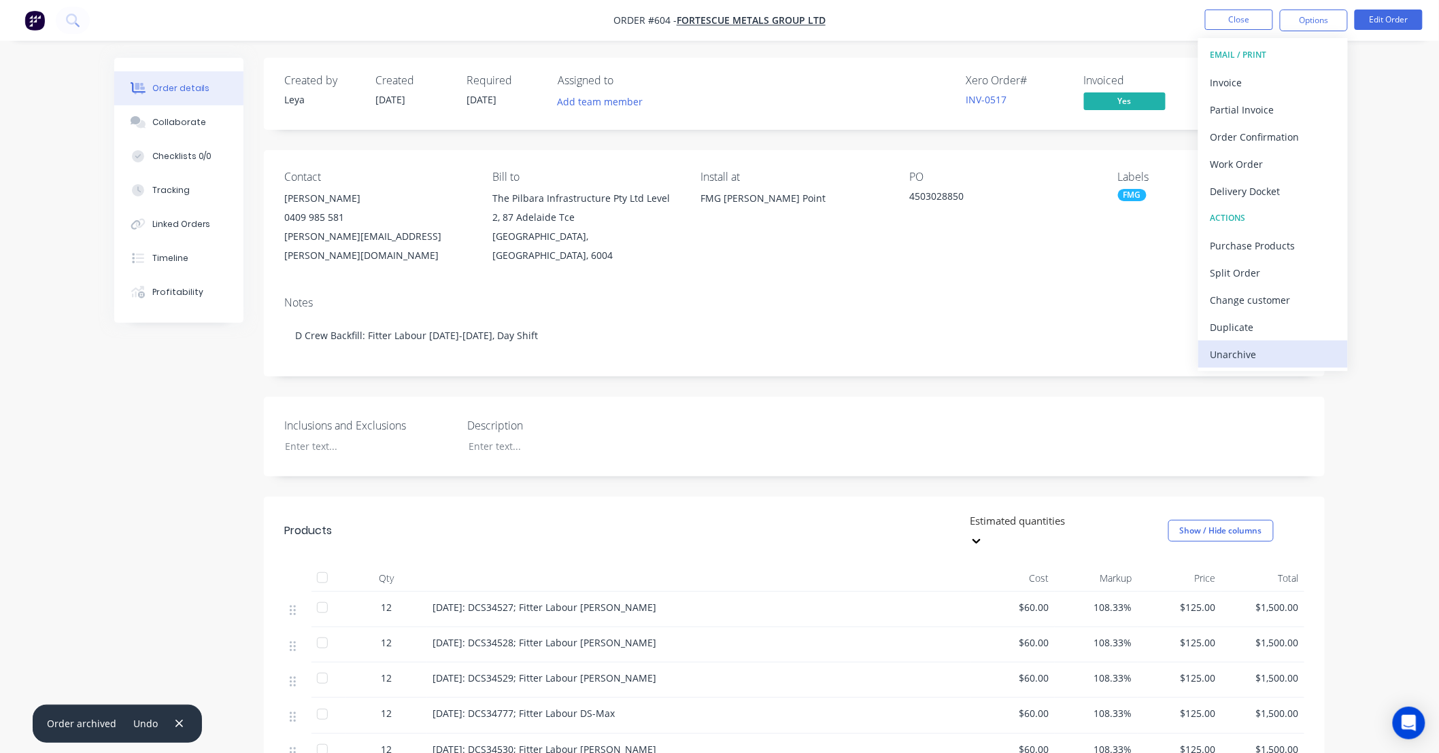
click at [1243, 367] on button "Unarchive" at bounding box center [1273, 354] width 150 height 27
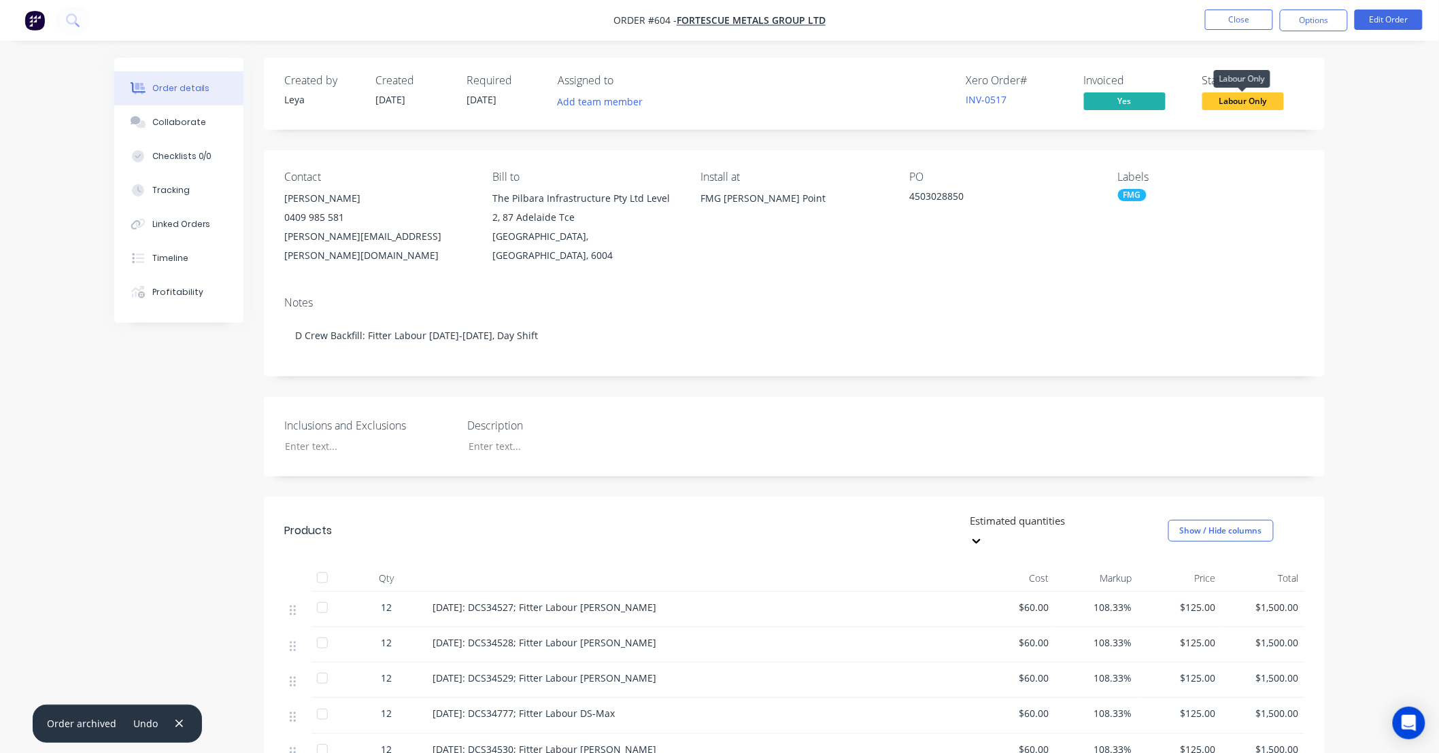
click at [1237, 102] on span "Labour Only" at bounding box center [1243, 100] width 82 height 17
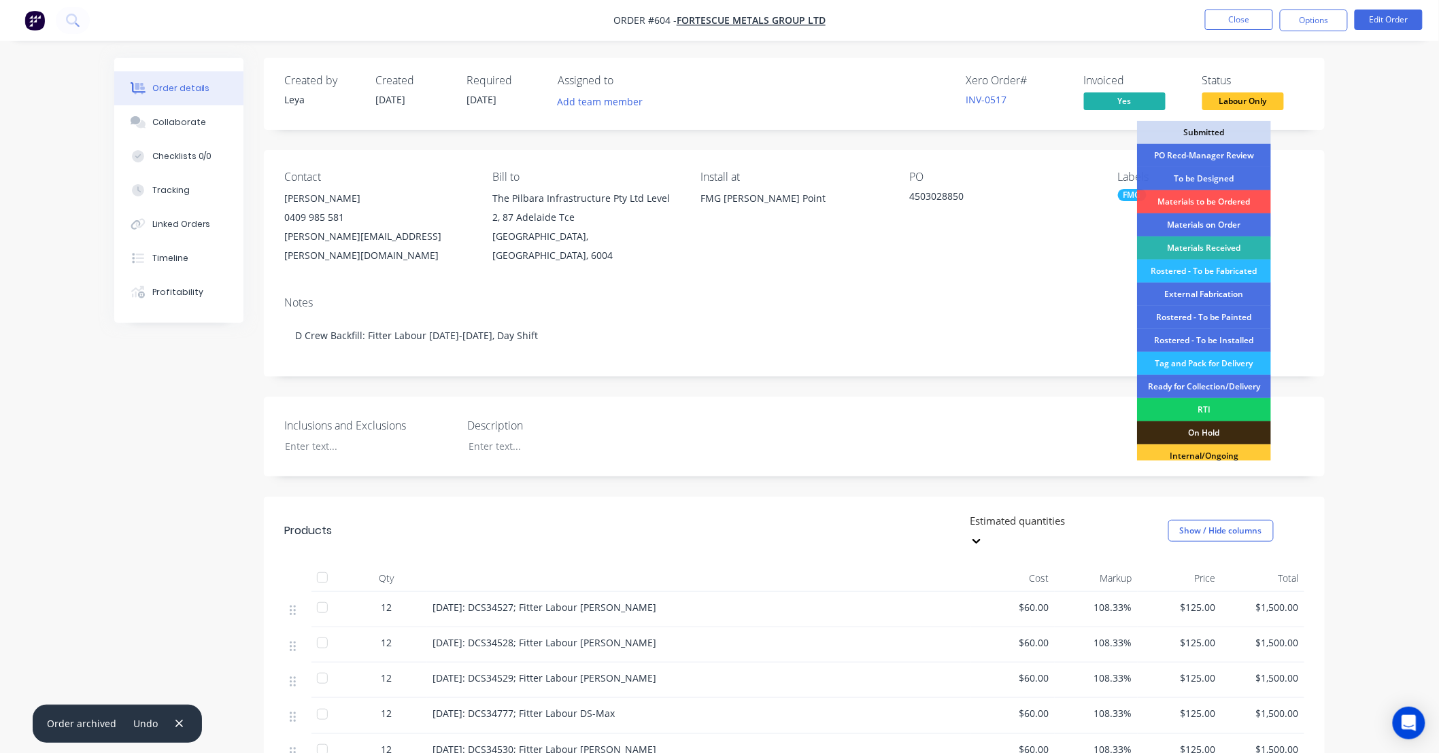
click at [1212, 413] on div "RTI" at bounding box center [1204, 409] width 134 height 23
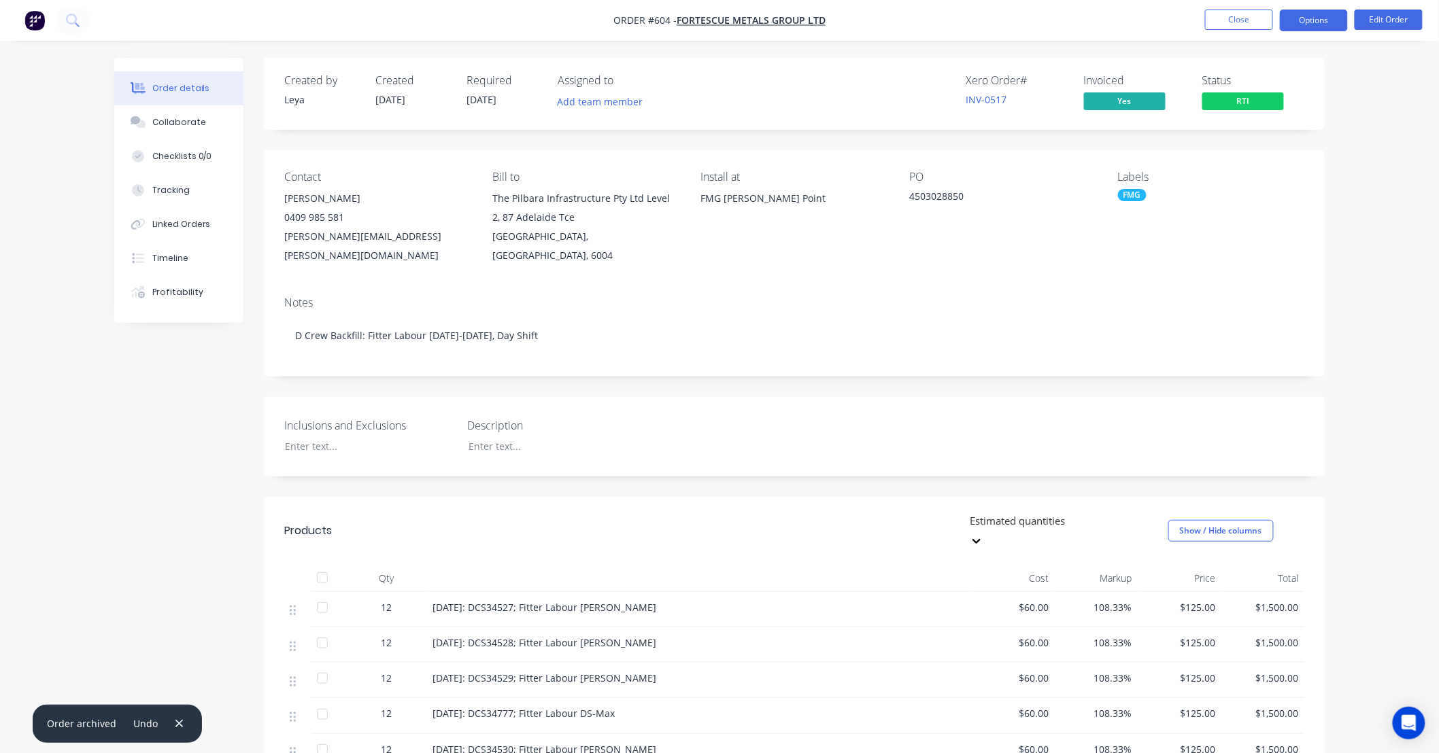
click at [1316, 25] on button "Options" at bounding box center [1314, 21] width 68 height 22
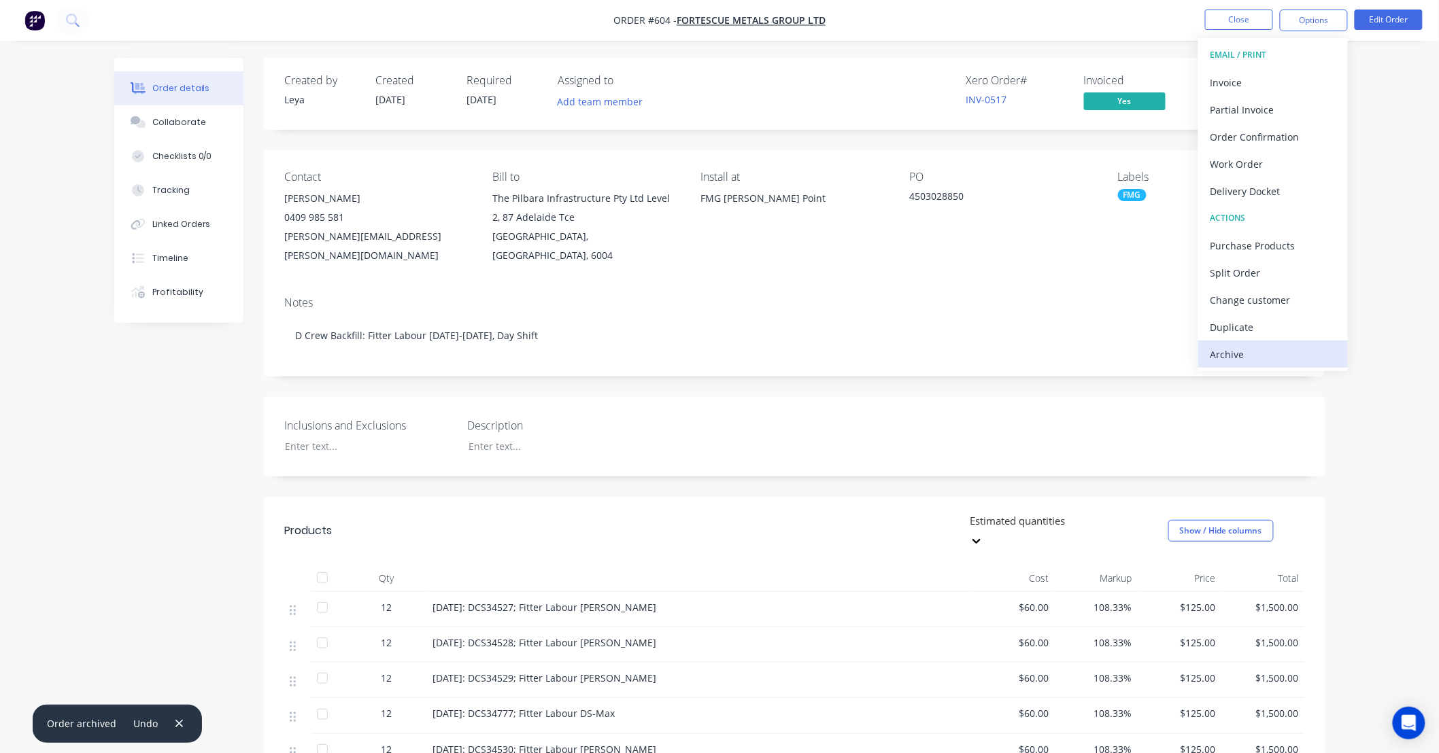
click at [1259, 345] on div "Archive" at bounding box center [1272, 355] width 125 height 20
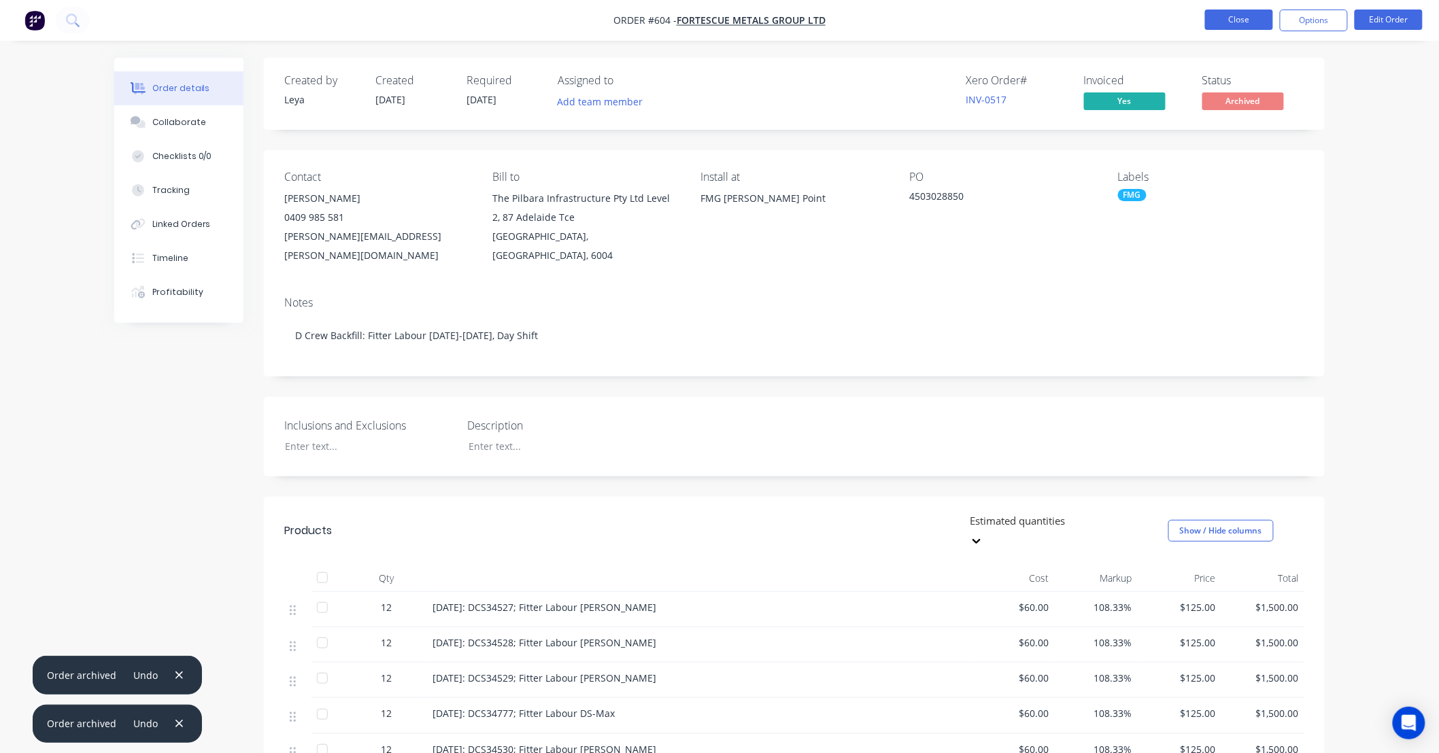
click at [1229, 27] on button "Close" at bounding box center [1239, 20] width 68 height 20
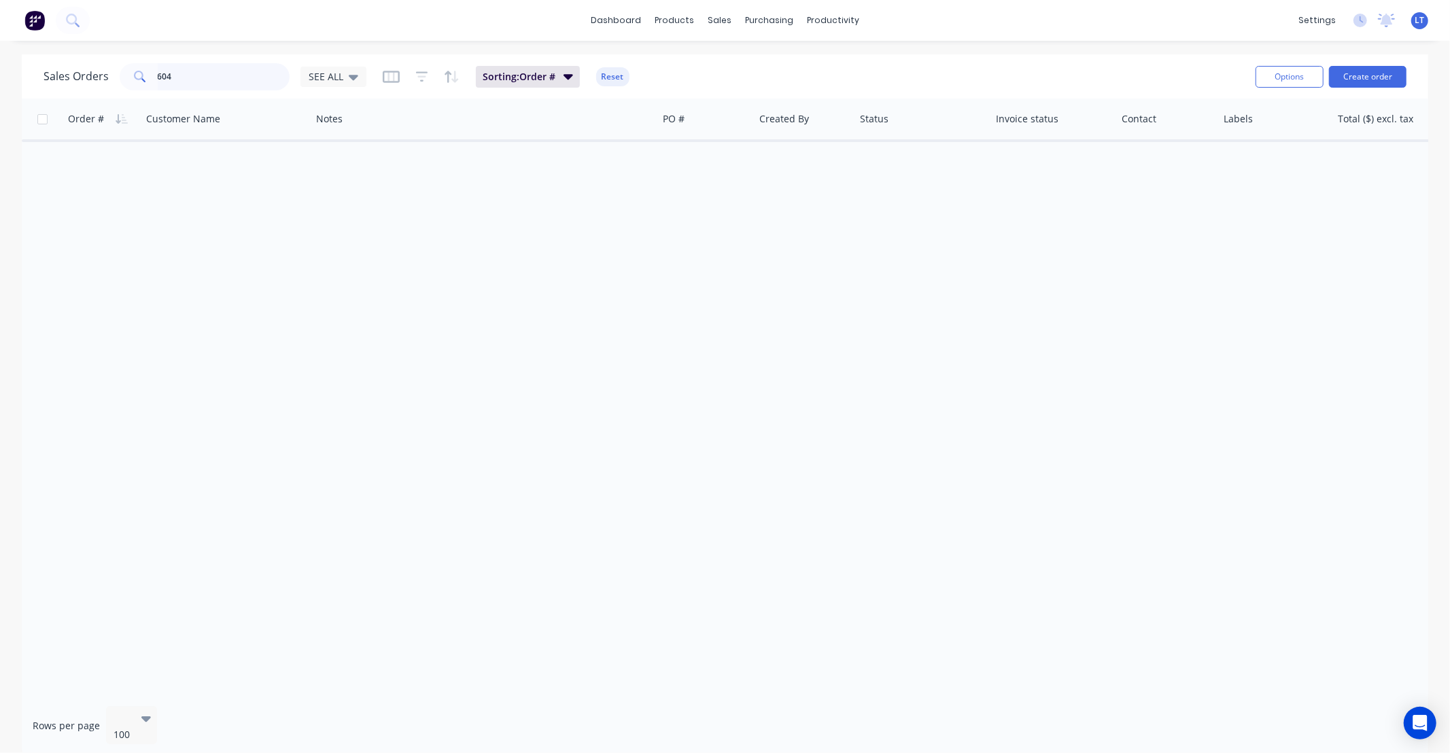
click at [0, 70] on div "Sales Orders 604 SEE ALL Sorting: Order # Reset Options Create order Order # Cu…" at bounding box center [725, 405] width 1450 height 702
type input "554"
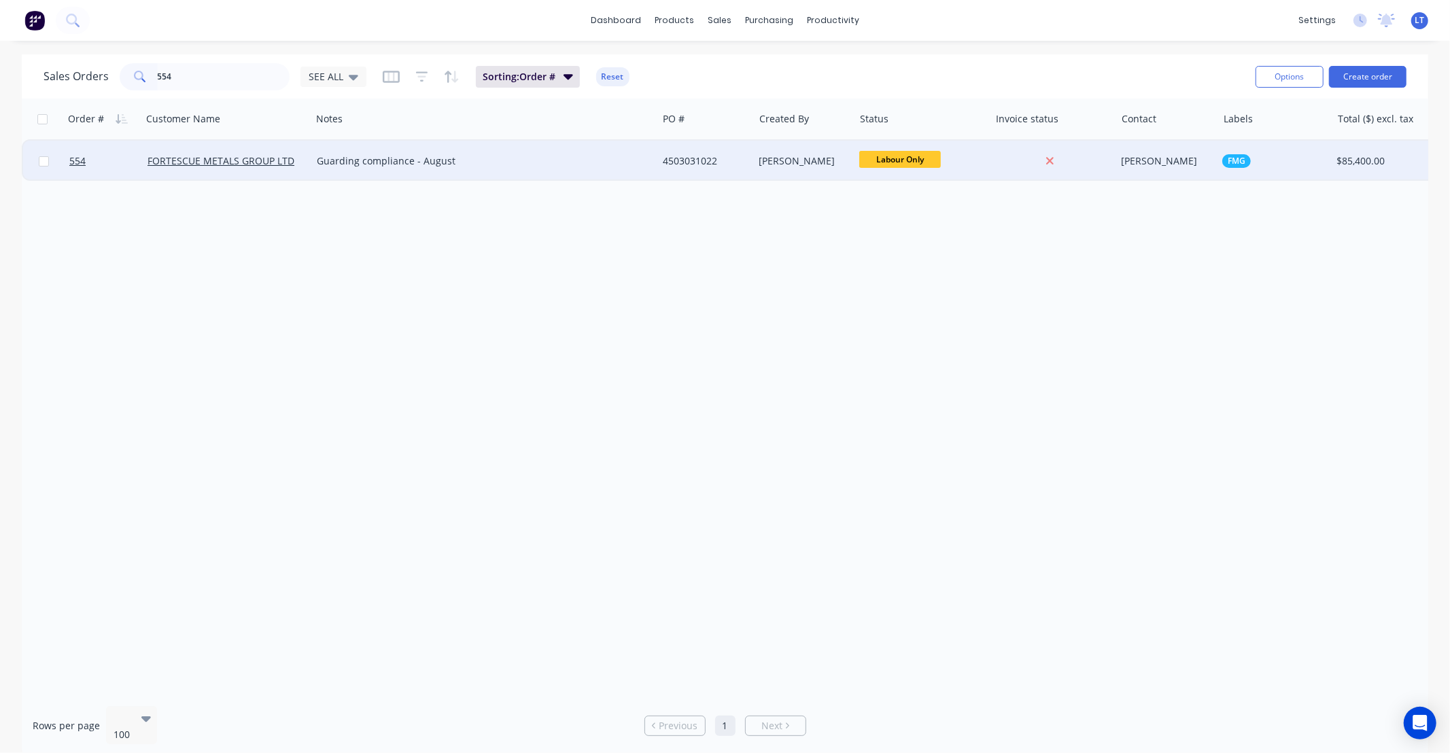
click at [714, 163] on div "4503031022" at bounding box center [703, 161] width 81 height 14
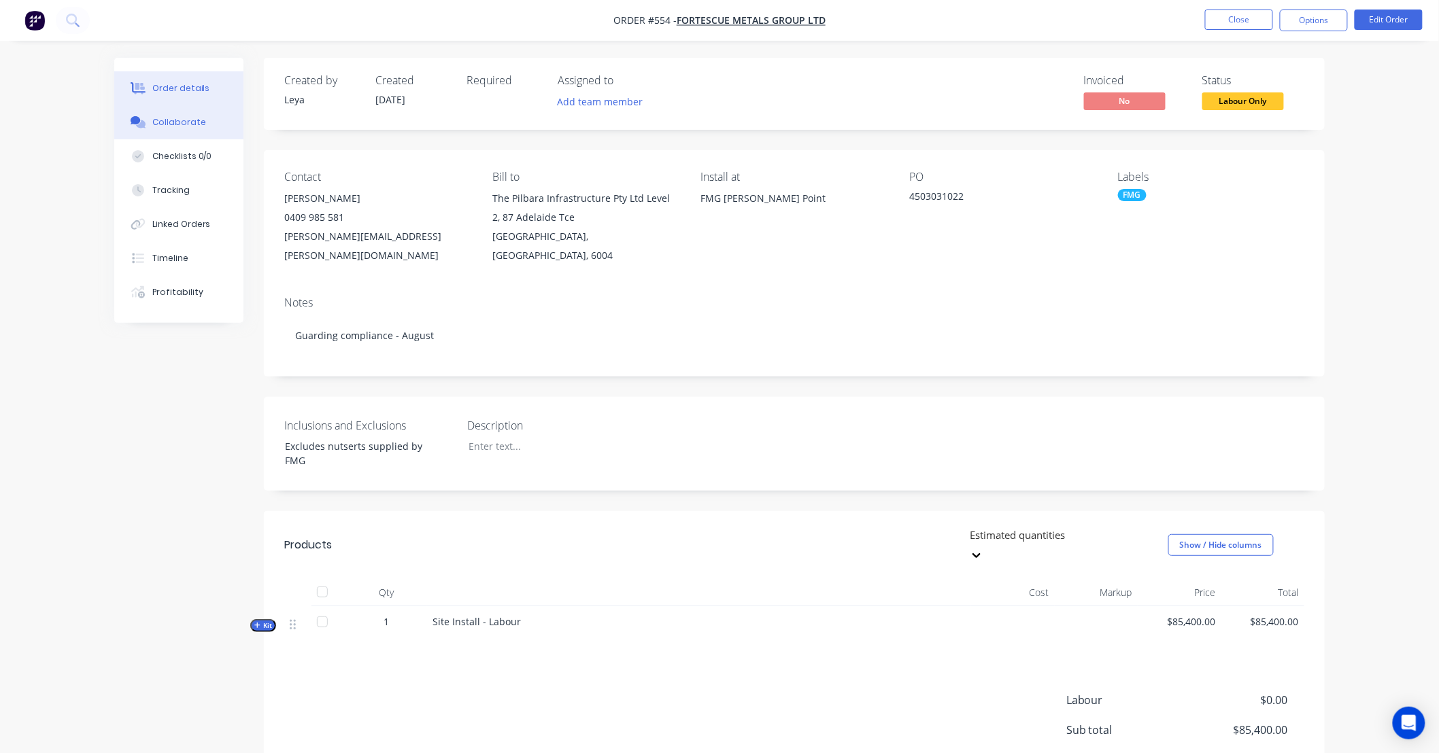
click at [184, 129] on button "Collaborate" at bounding box center [178, 122] width 129 height 34
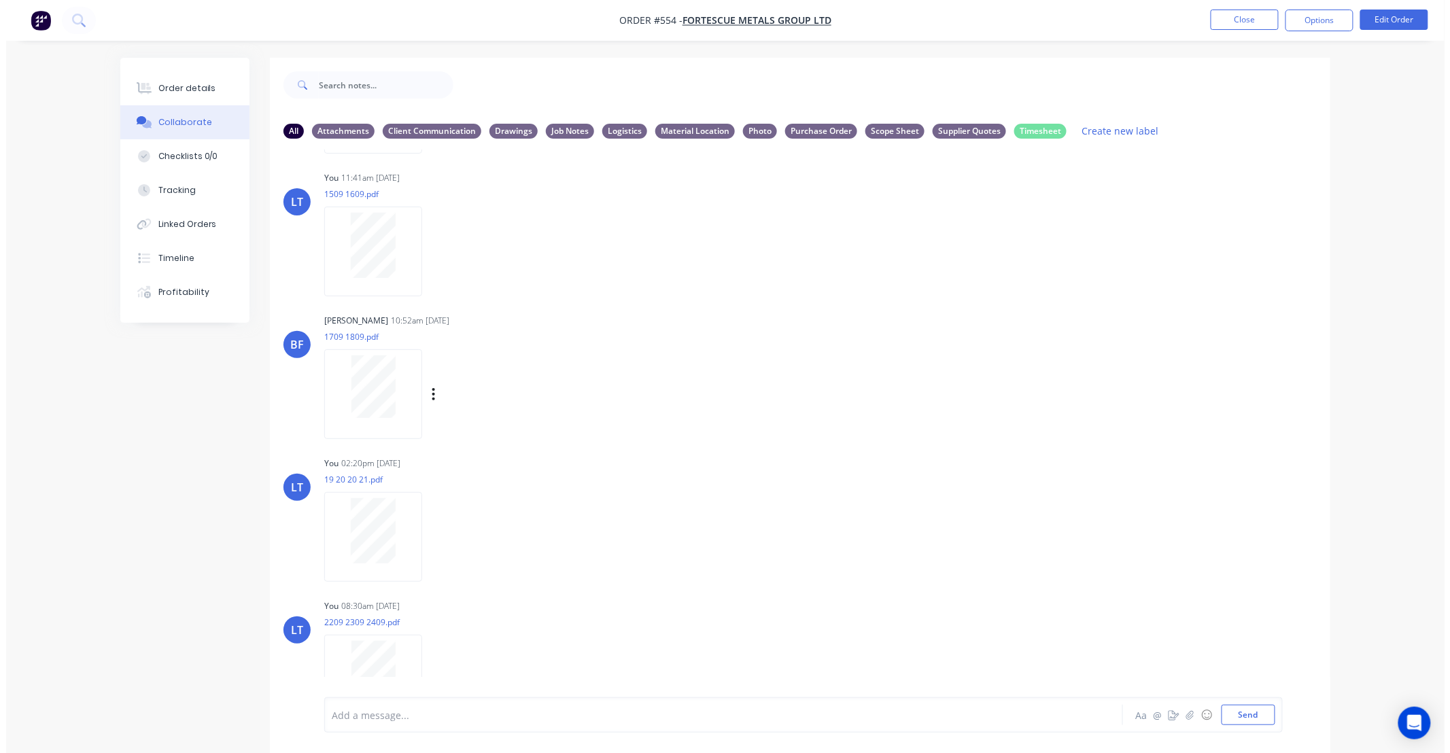
scroll to position [748, 0]
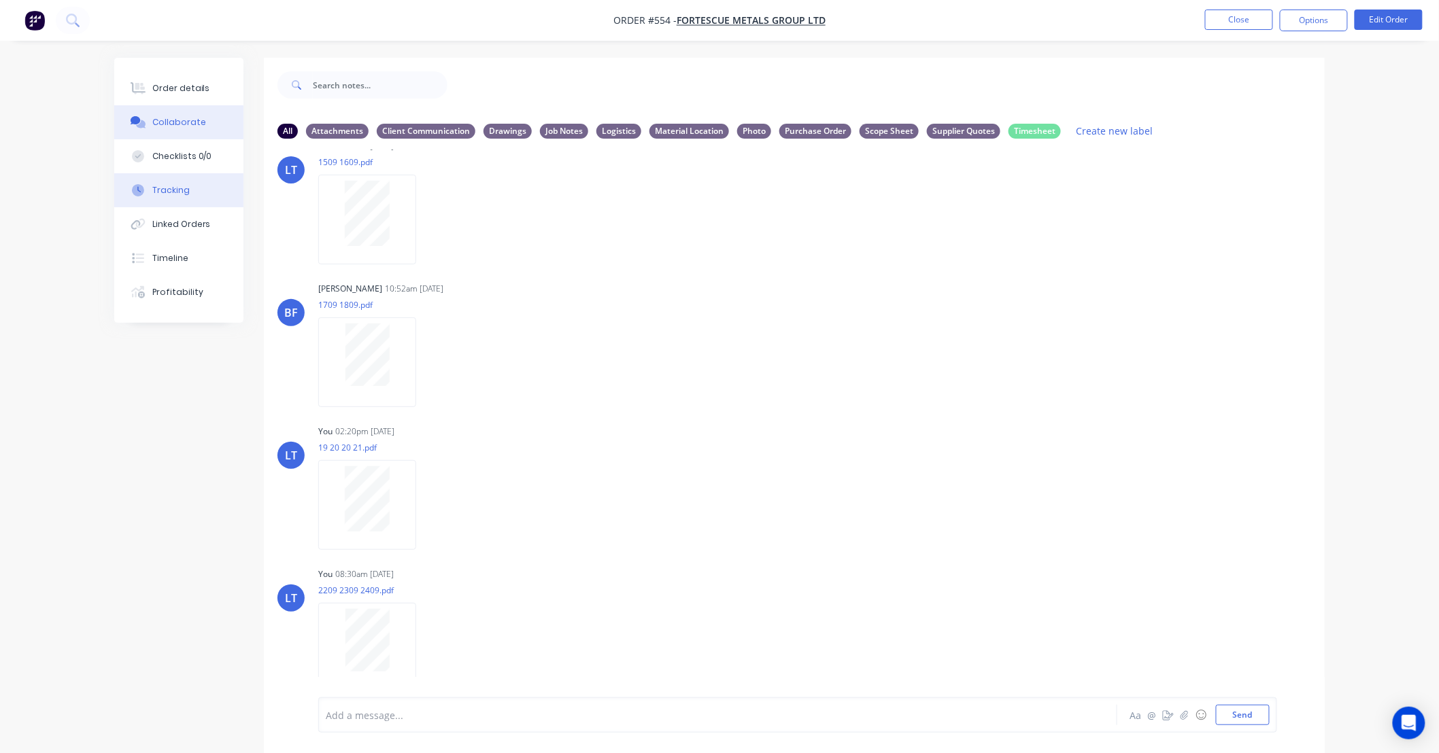
click at [173, 186] on div "Tracking" at bounding box center [170, 190] width 37 height 12
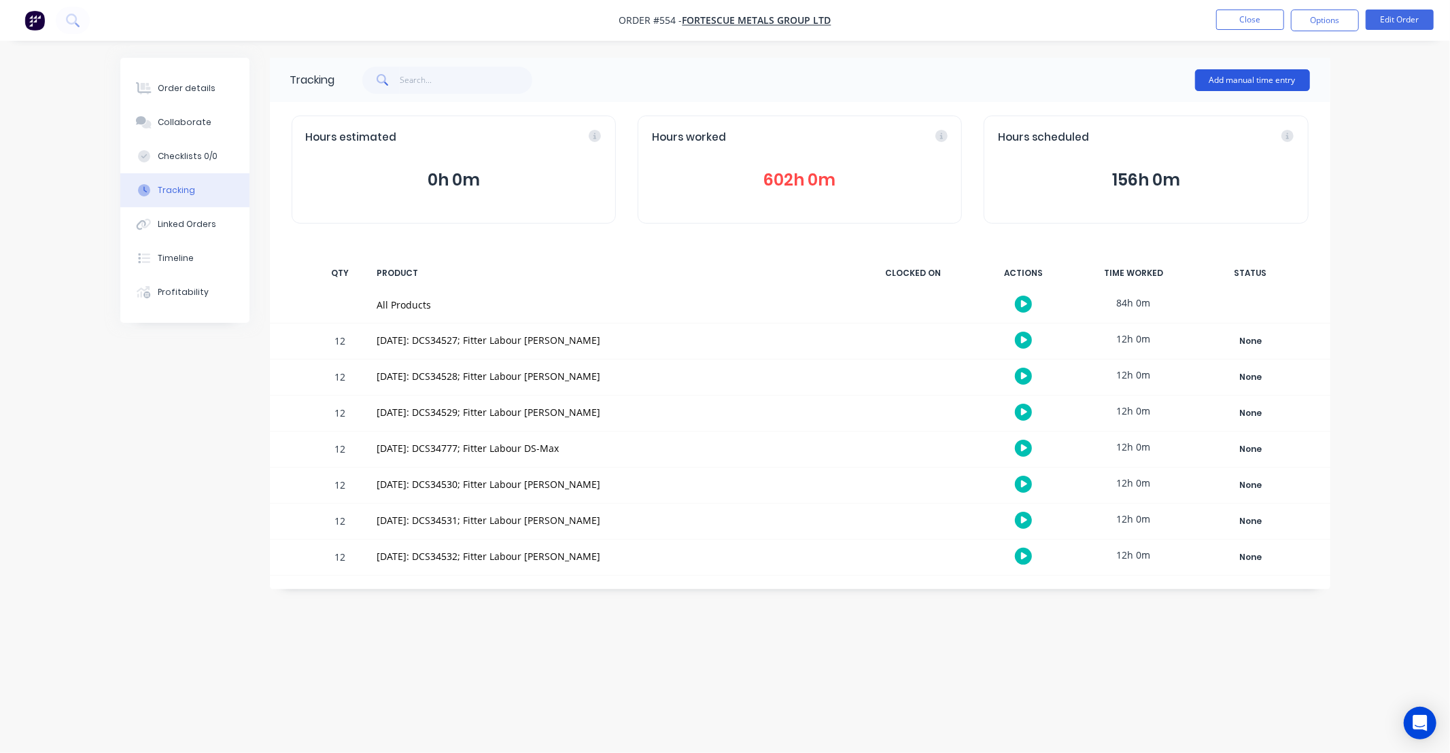
click at [1241, 79] on button "Add manual time entry" at bounding box center [1252, 80] width 115 height 22
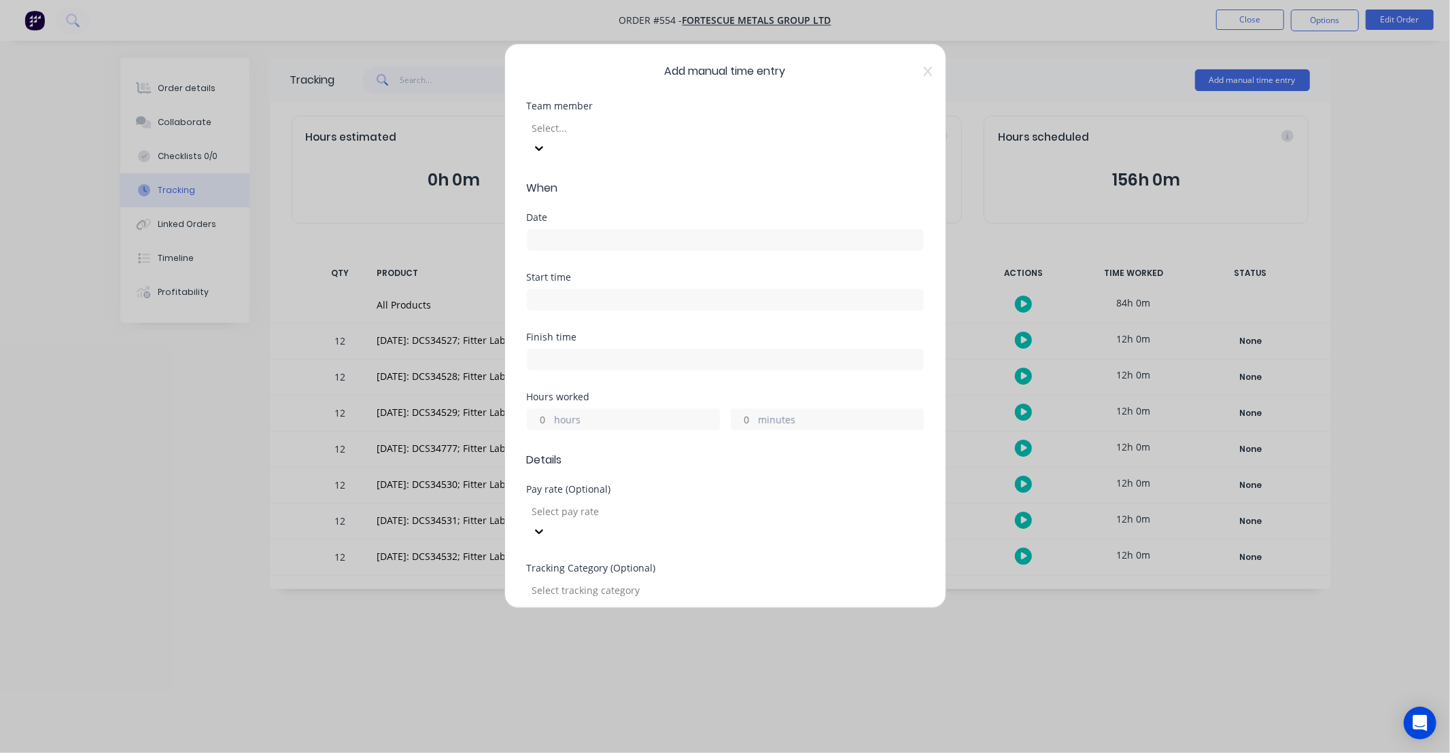
click at [630, 136] on div at bounding box center [629, 128] width 196 height 17
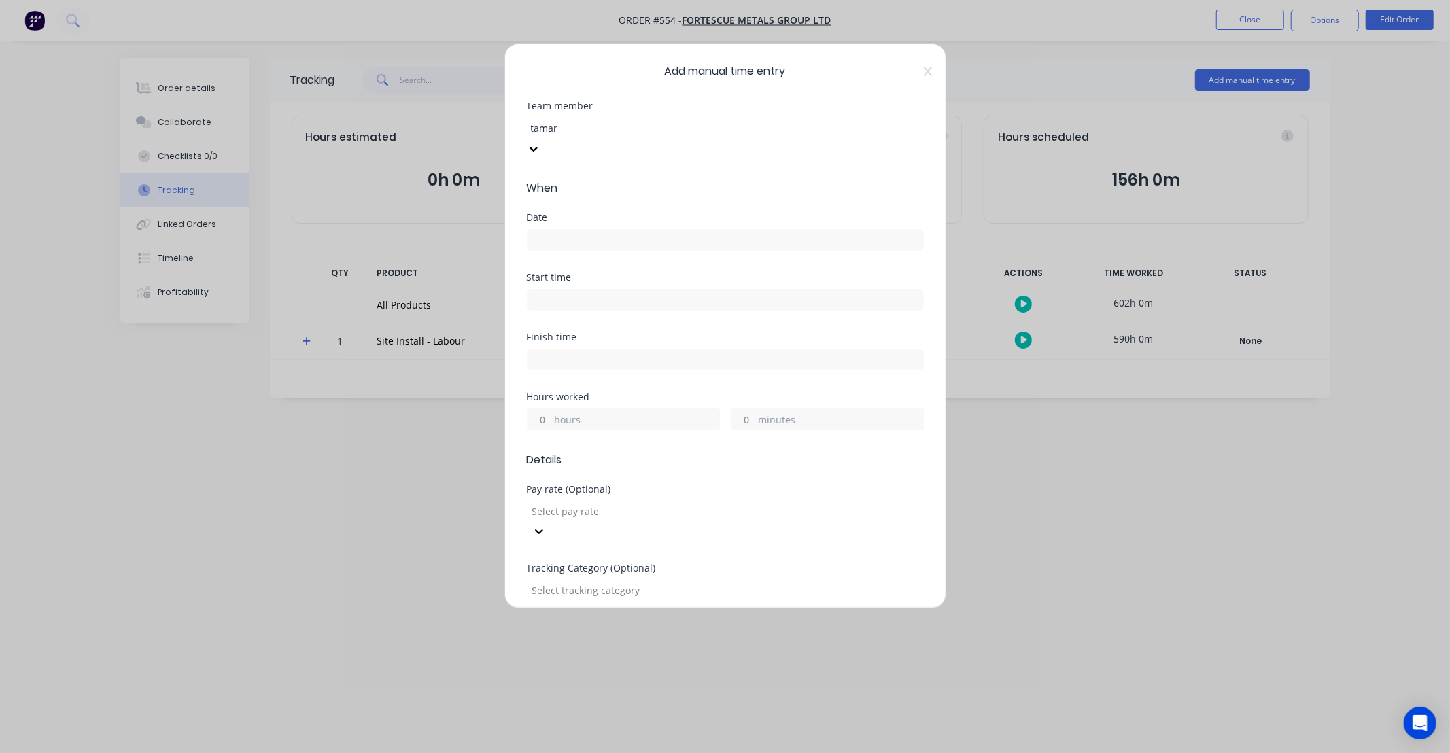
type input "tamara"
click at [606, 753] on div "Tamara Hannah" at bounding box center [725, 760] width 1450 height 14
click at [589, 230] on input at bounding box center [726, 240] width 396 height 20
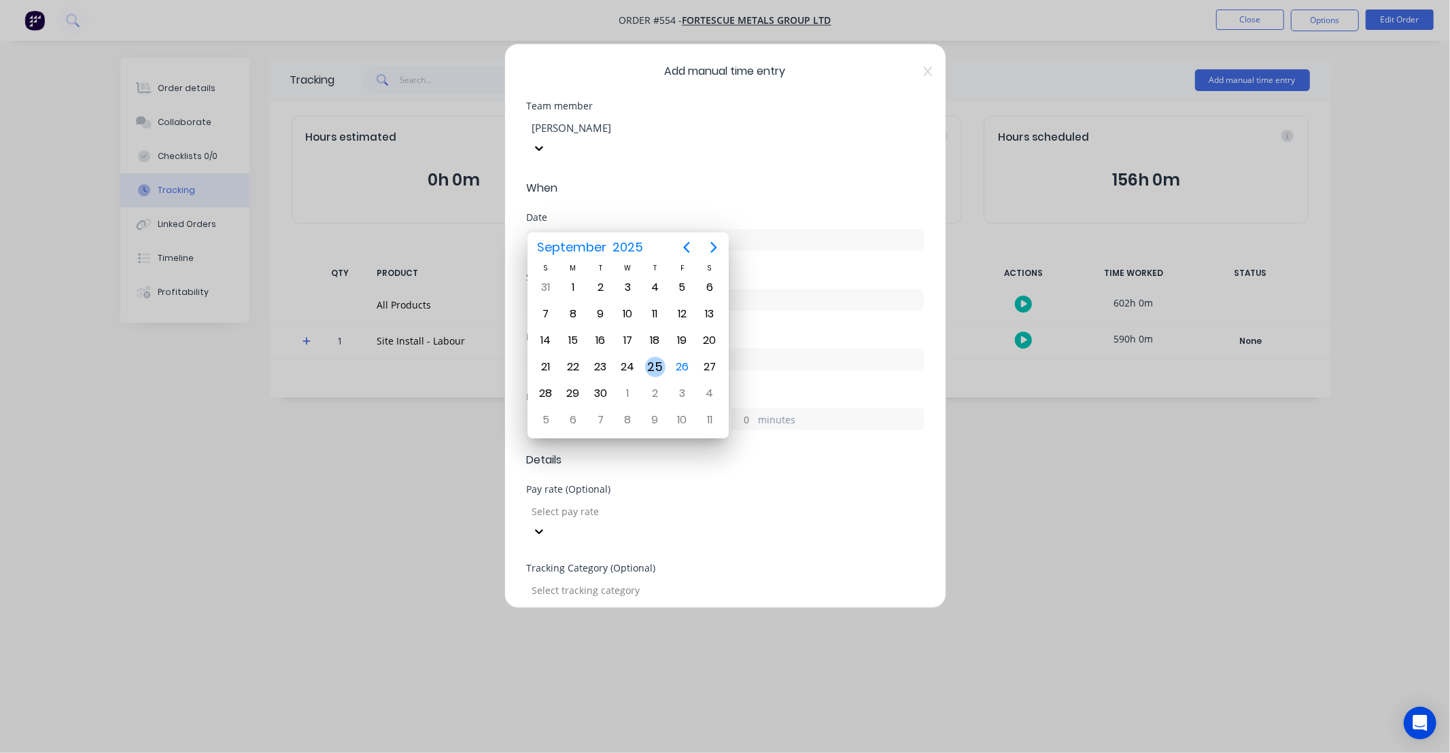
click at [651, 366] on div "25" at bounding box center [655, 367] width 20 height 20
type input "25/09/2025"
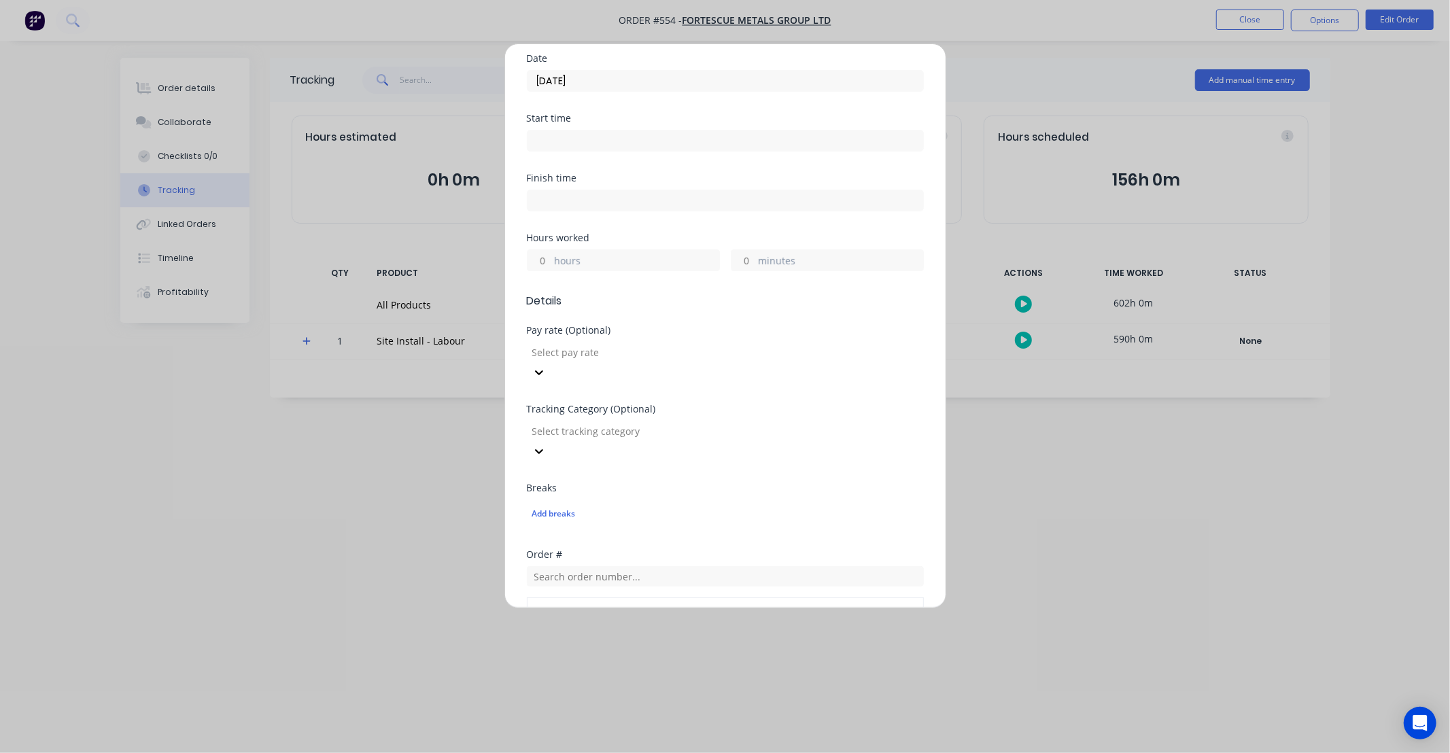
scroll to position [151, 0]
click at [539, 258] on input "hours" at bounding box center [540, 268] width 24 height 20
type input "12"
click at [662, 241] on div "Hours worked" at bounding box center [725, 246] width 397 height 10
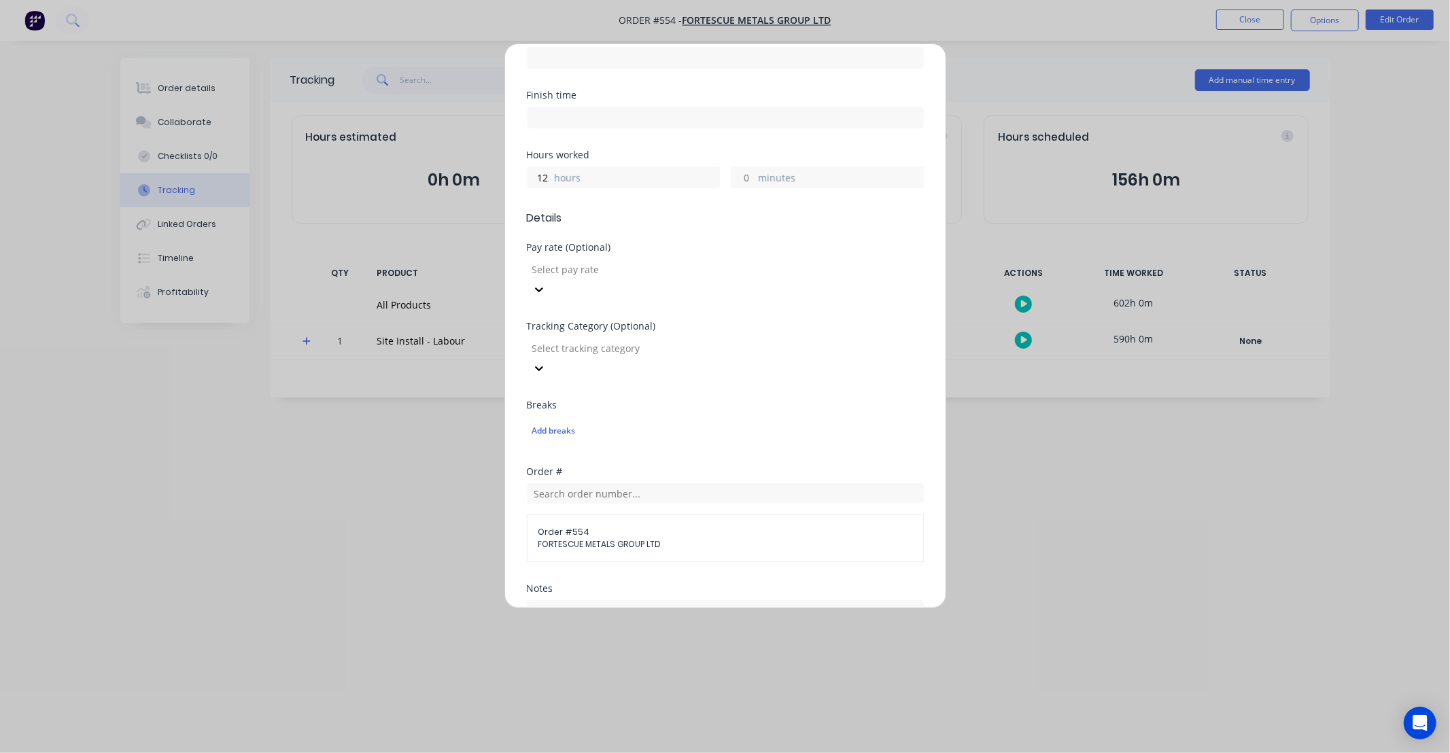
scroll to position [327, 0]
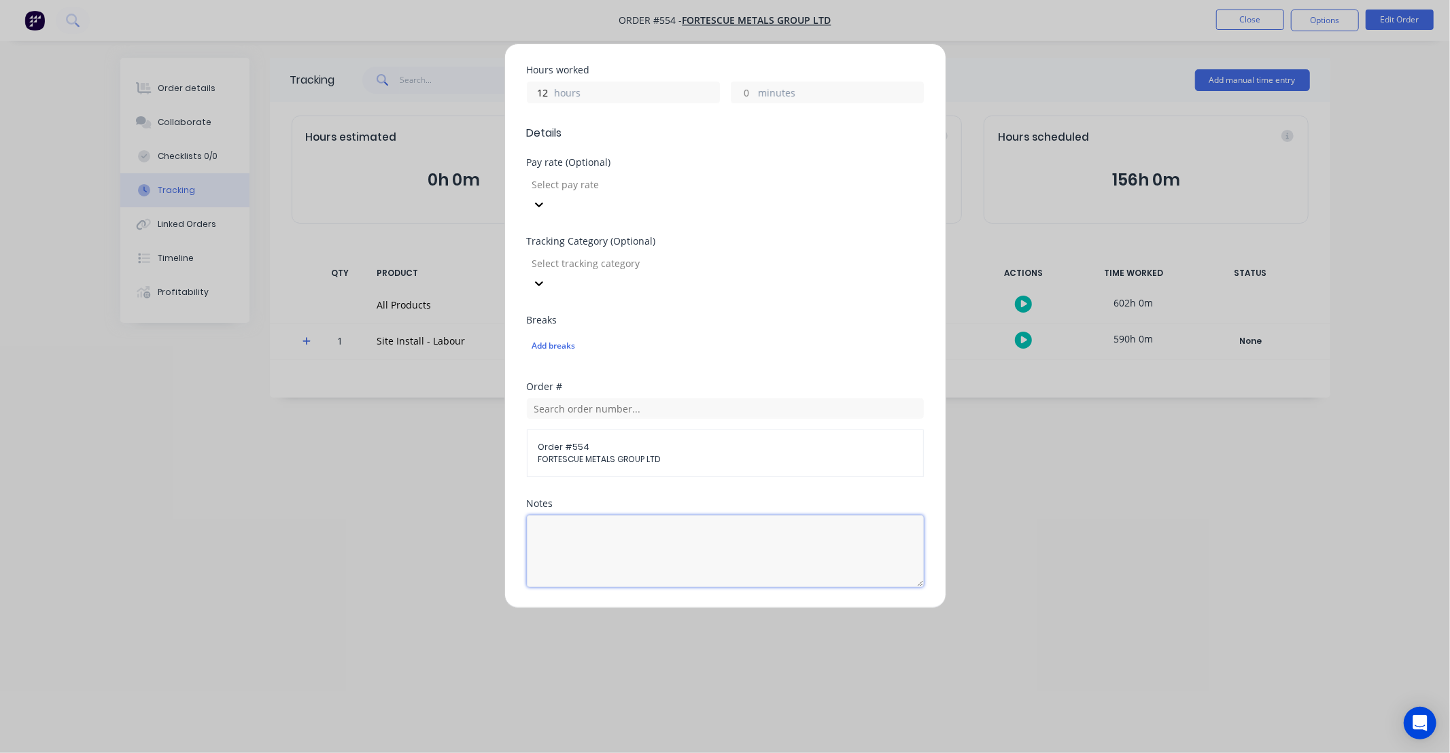
click at [666, 515] on textarea at bounding box center [725, 551] width 397 height 72
type textarea "DCS29344"
click at [827, 499] on div "Notes" at bounding box center [725, 504] width 397 height 10
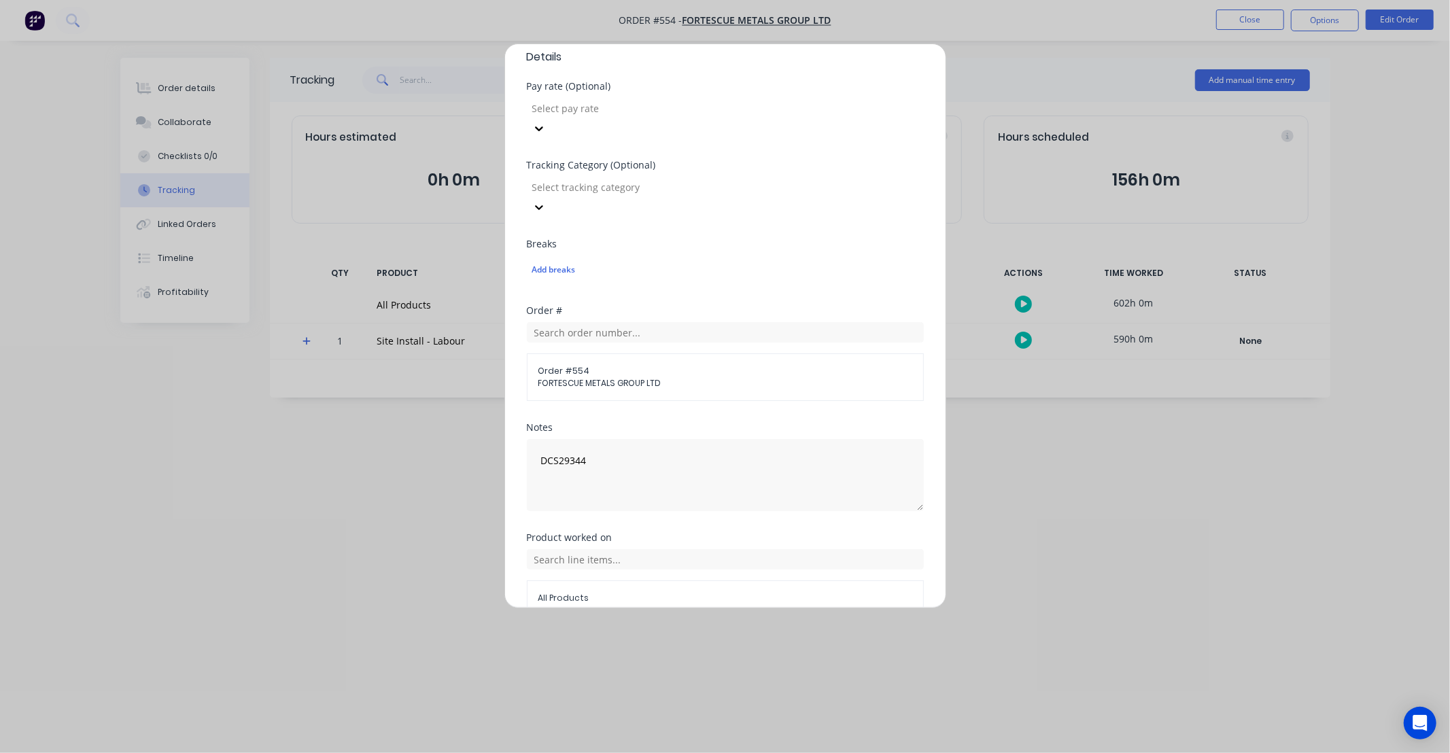
scroll to position [413, 0]
click at [731, 540] on input "text" at bounding box center [725, 550] width 397 height 20
click at [628, 612] on span "Site Install - Labour" at bounding box center [737, 618] width 354 height 12
click at [690, 628] on button "Add manual time entry" at bounding box center [692, 639] width 115 height 22
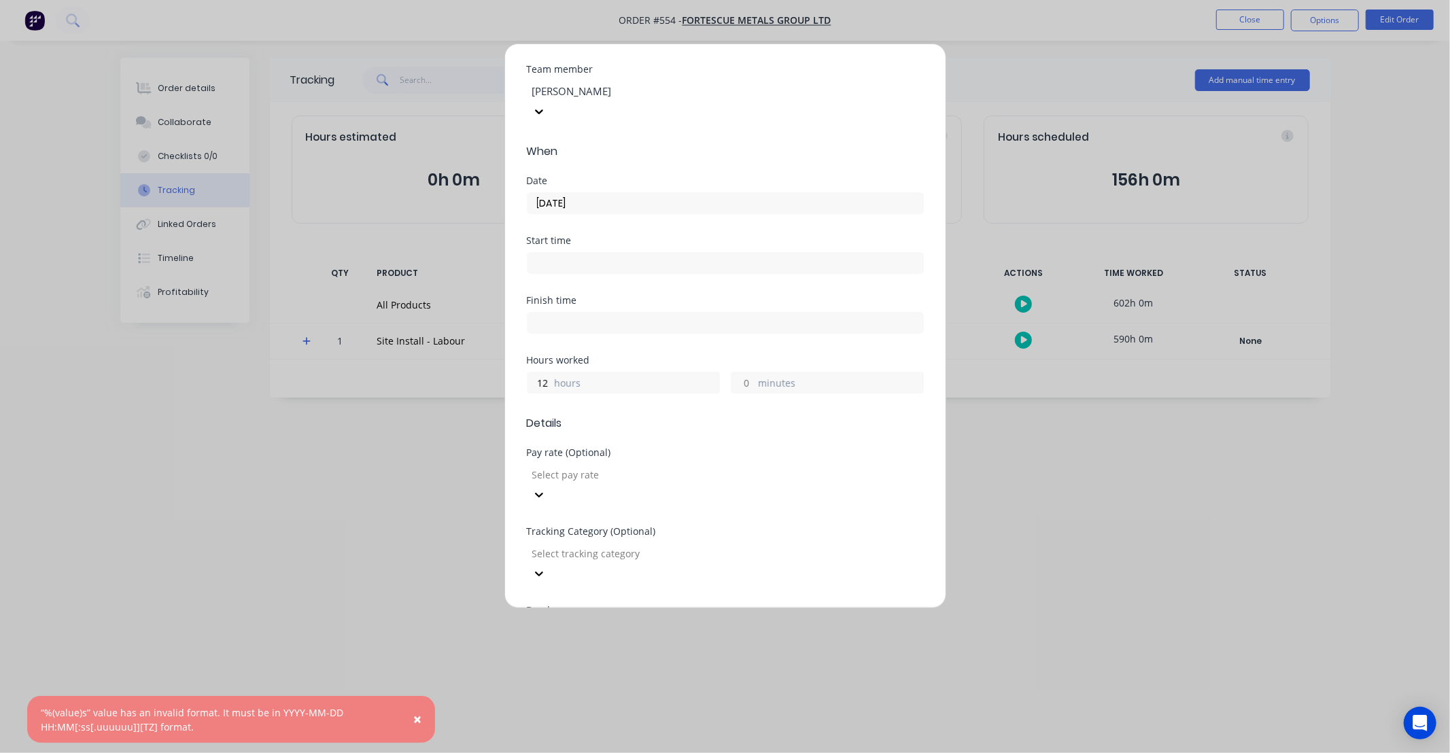
scroll to position [35, 0]
click at [575, 100] on div at bounding box center [629, 92] width 196 height 17
type input "LAN"
drag, startPoint x: 576, startPoint y: 128, endPoint x: 576, endPoint y: 139, distance: 11.6
click at [576, 753] on div "Jai Coughlan Lance Babbini" at bounding box center [725, 767] width 1450 height 29
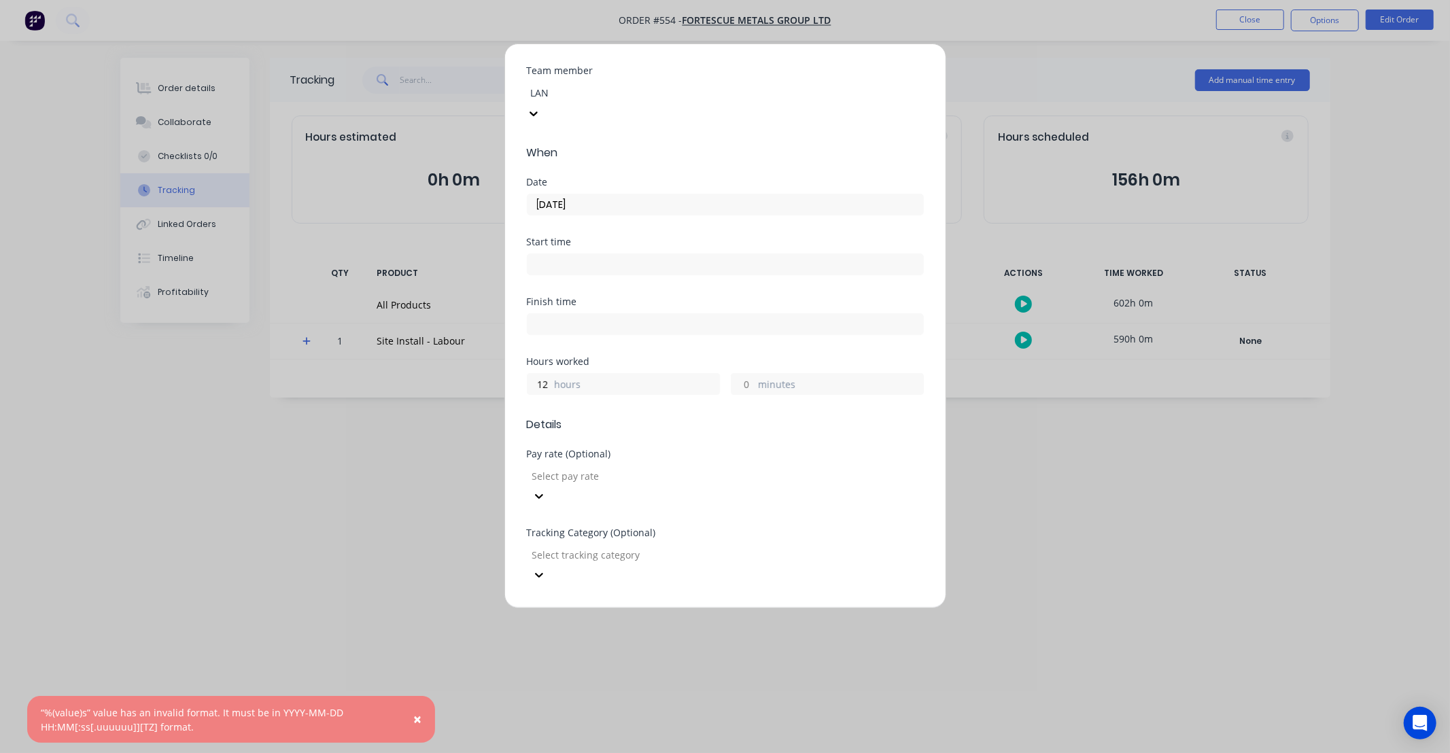
click at [541, 374] on input "12" at bounding box center [540, 384] width 24 height 20
click at [556, 377] on label "hours" at bounding box center [637, 385] width 165 height 17
click at [551, 374] on input "12" at bounding box center [540, 384] width 24 height 20
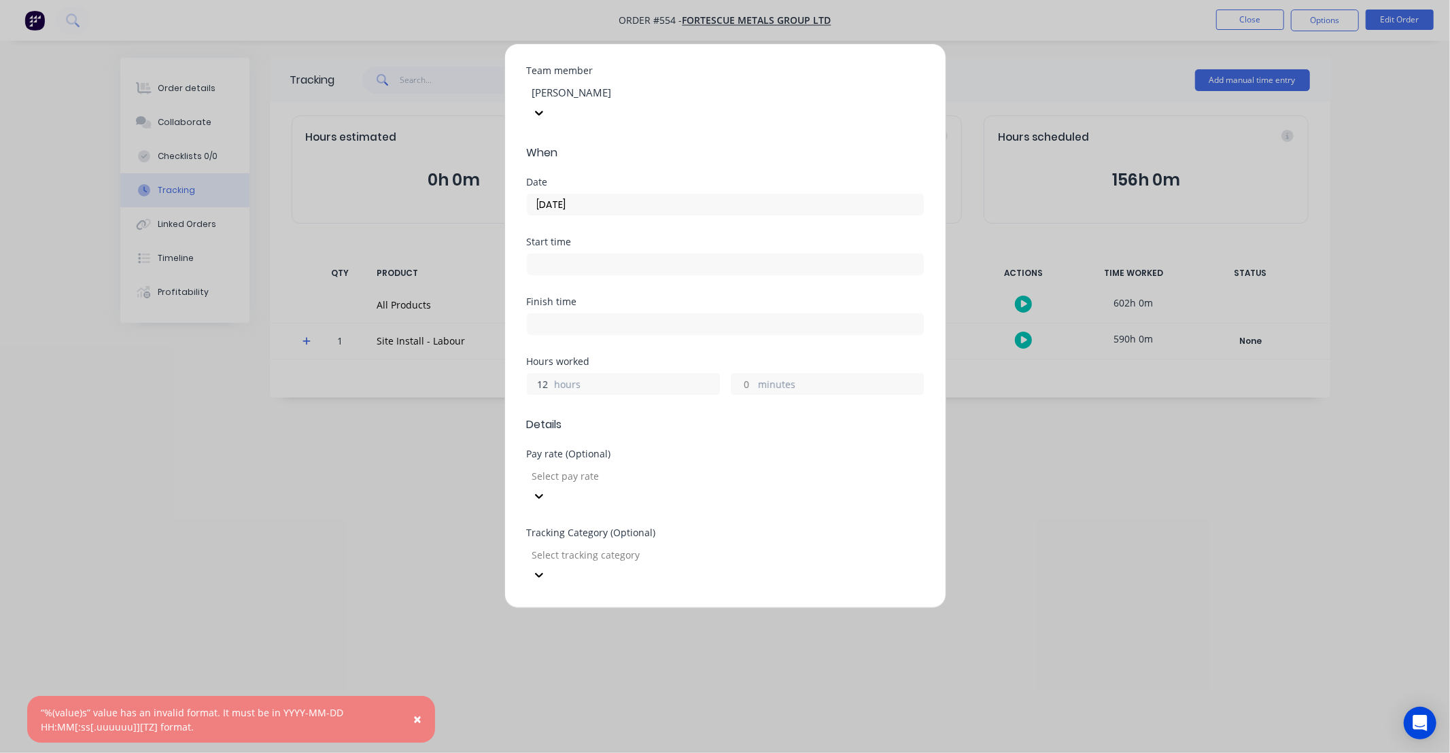
click at [551, 374] on input "12" at bounding box center [540, 384] width 24 height 20
type input "5"
type input "30"
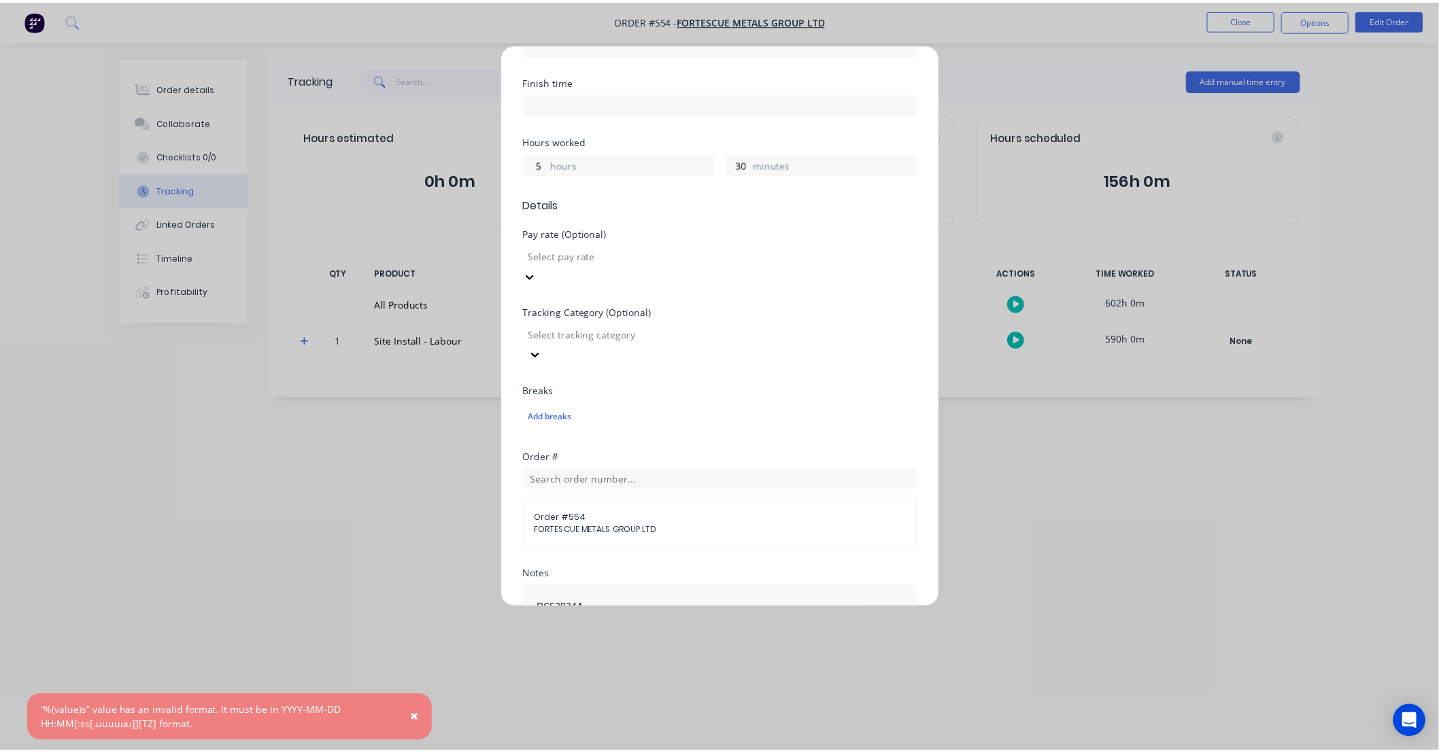
scroll to position [413, 0]
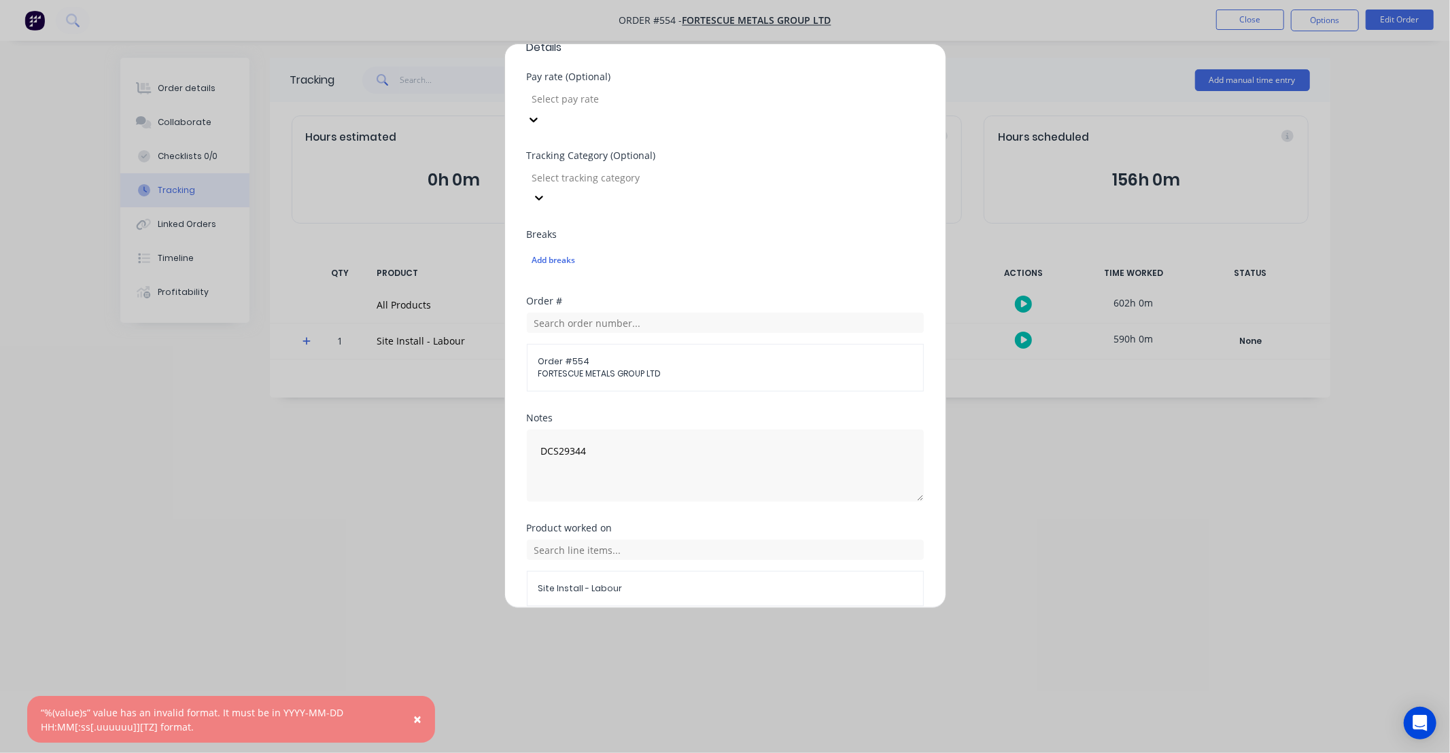
click at [679, 628] on button "Add manual time entry" at bounding box center [692, 639] width 115 height 22
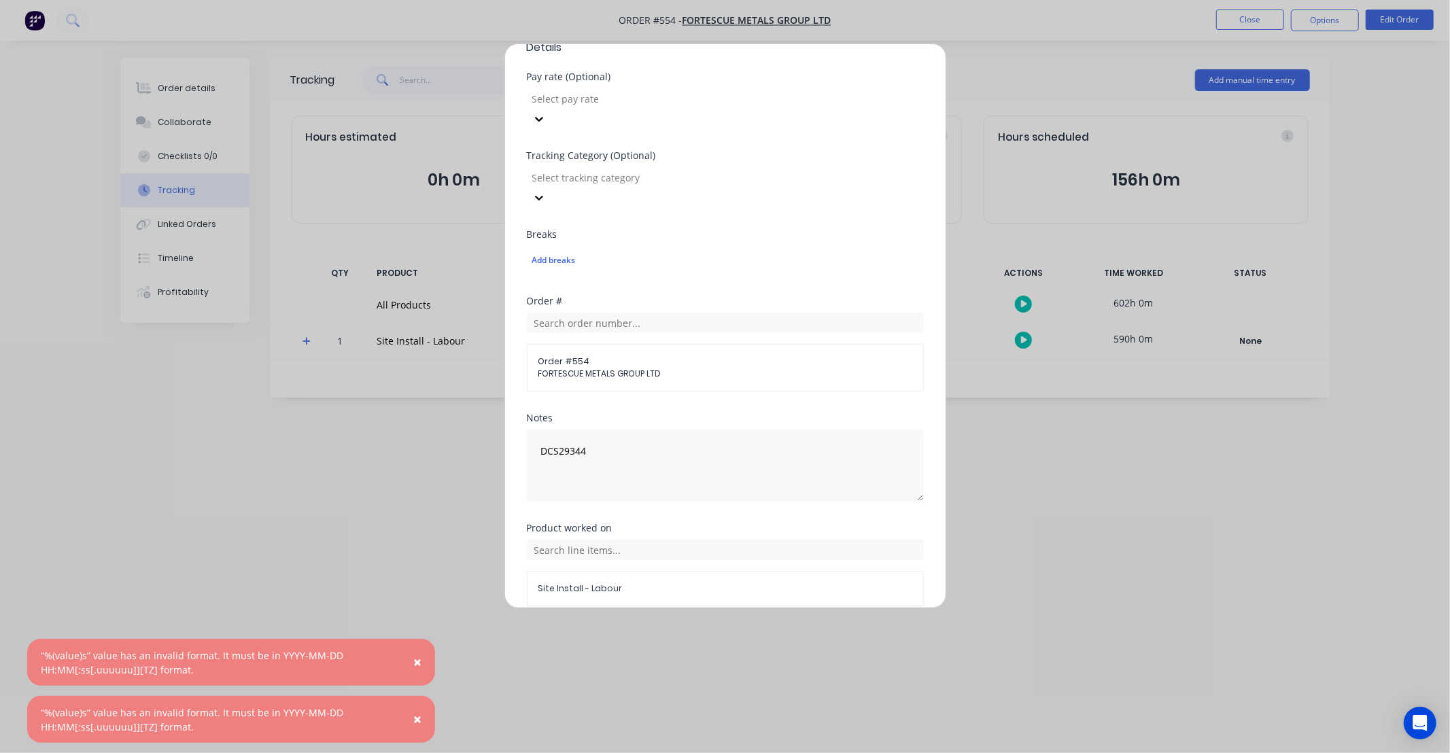
click at [803, 628] on button "Cancel" at bounding box center [788, 639] width 54 height 22
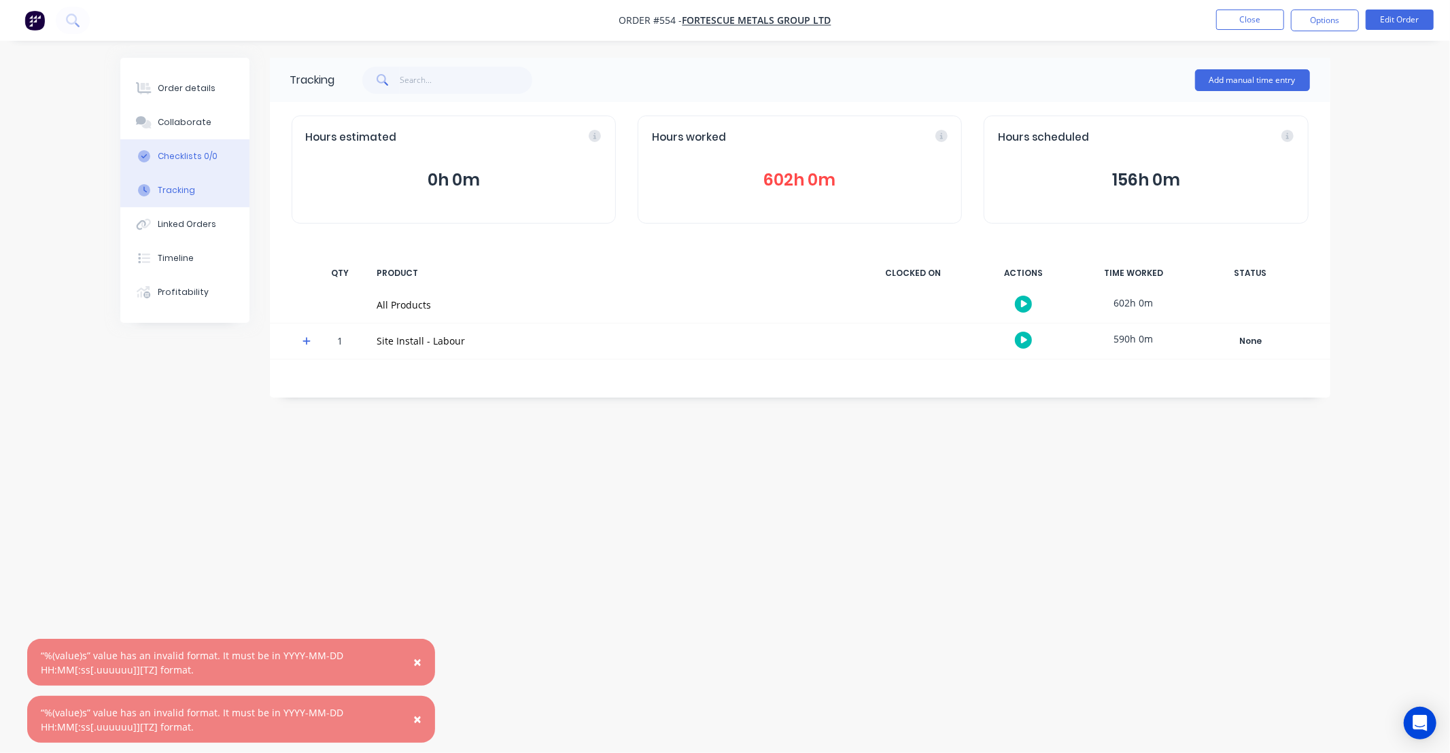
click at [189, 151] on div "Checklists 0/0" at bounding box center [188, 156] width 60 height 12
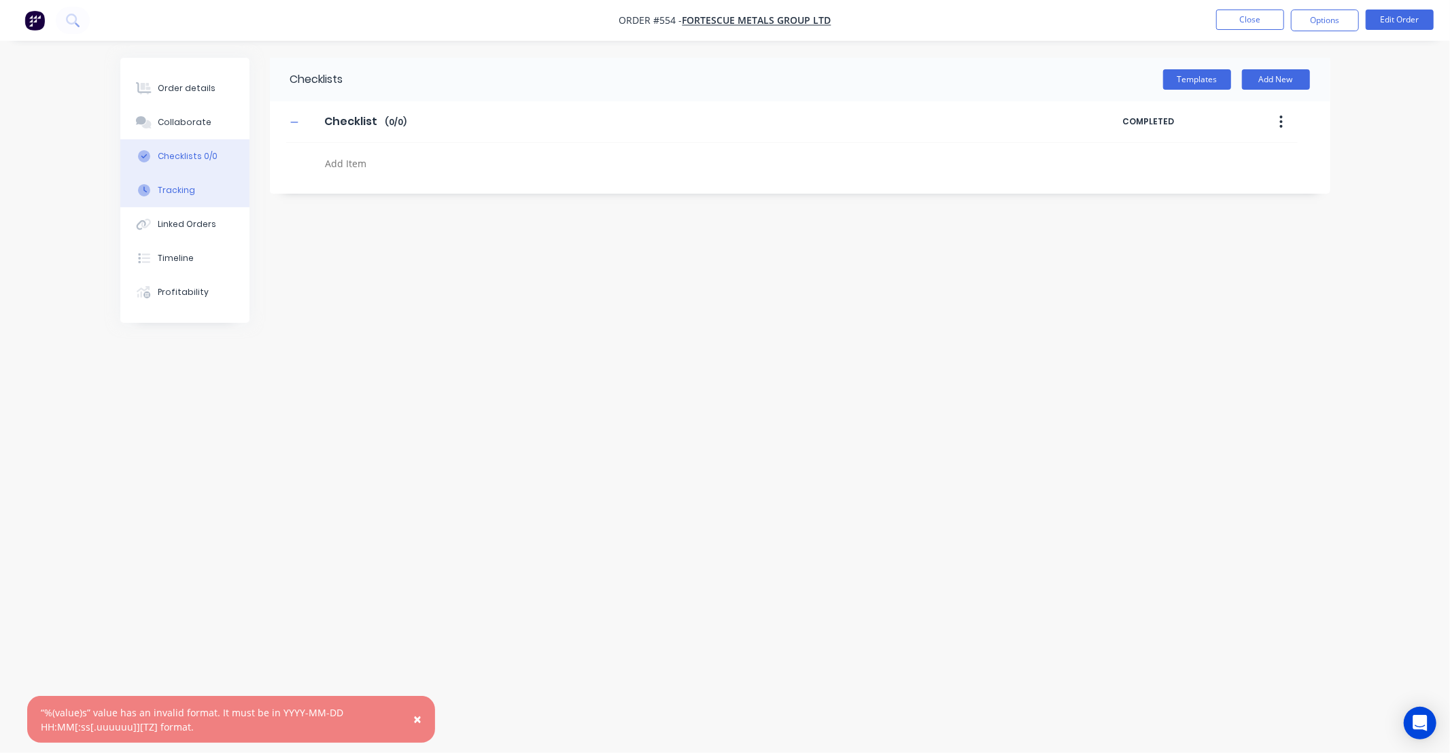
click at [195, 187] on button "Tracking" at bounding box center [184, 190] width 129 height 34
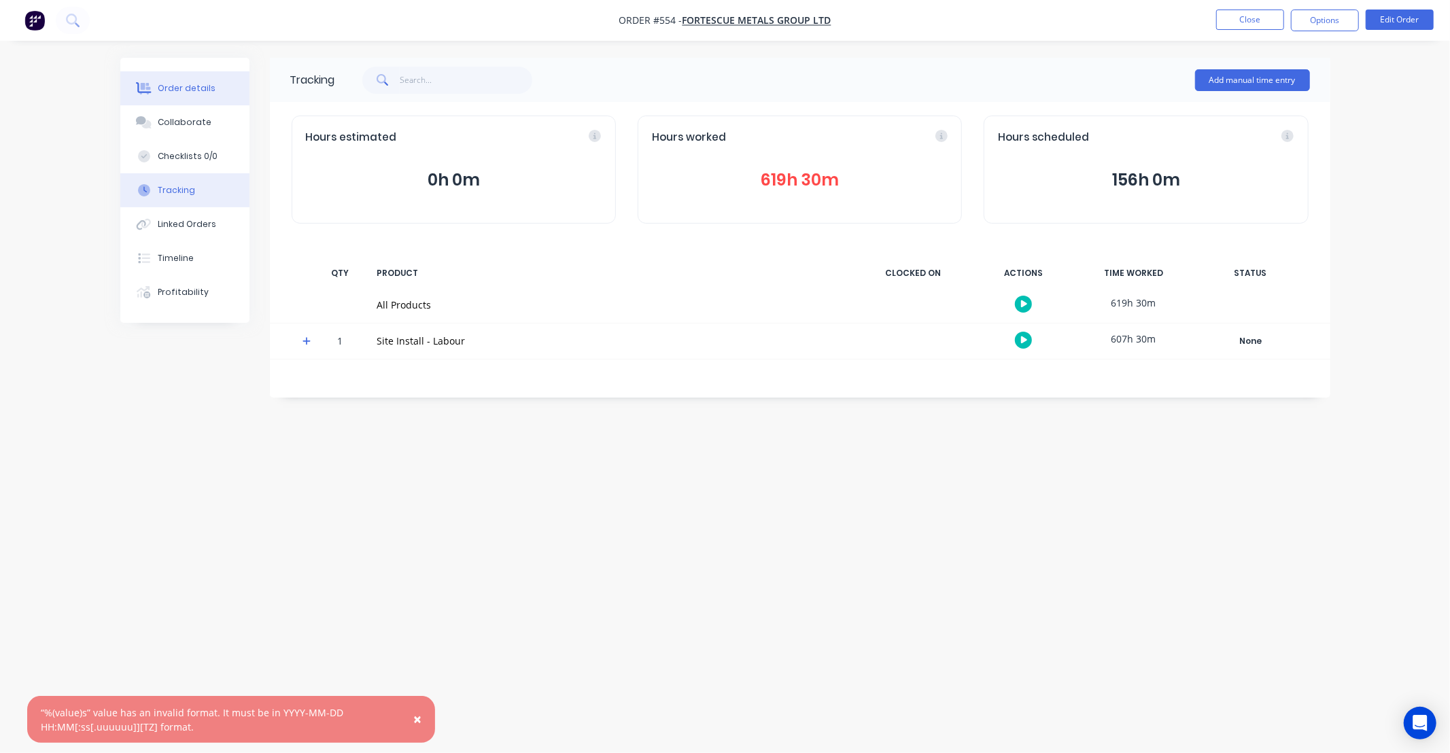
click at [228, 93] on button "Order details" at bounding box center [184, 88] width 129 height 34
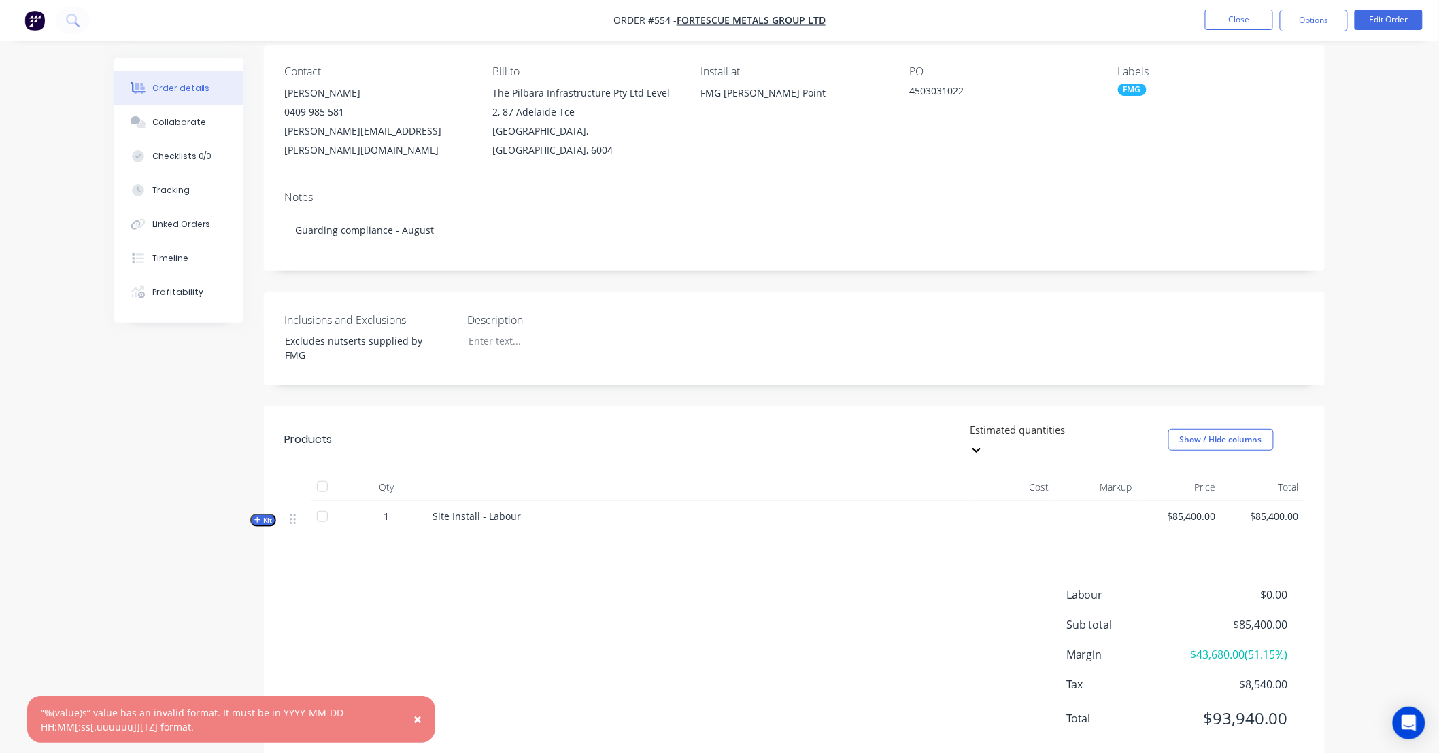
scroll to position [116, 0]
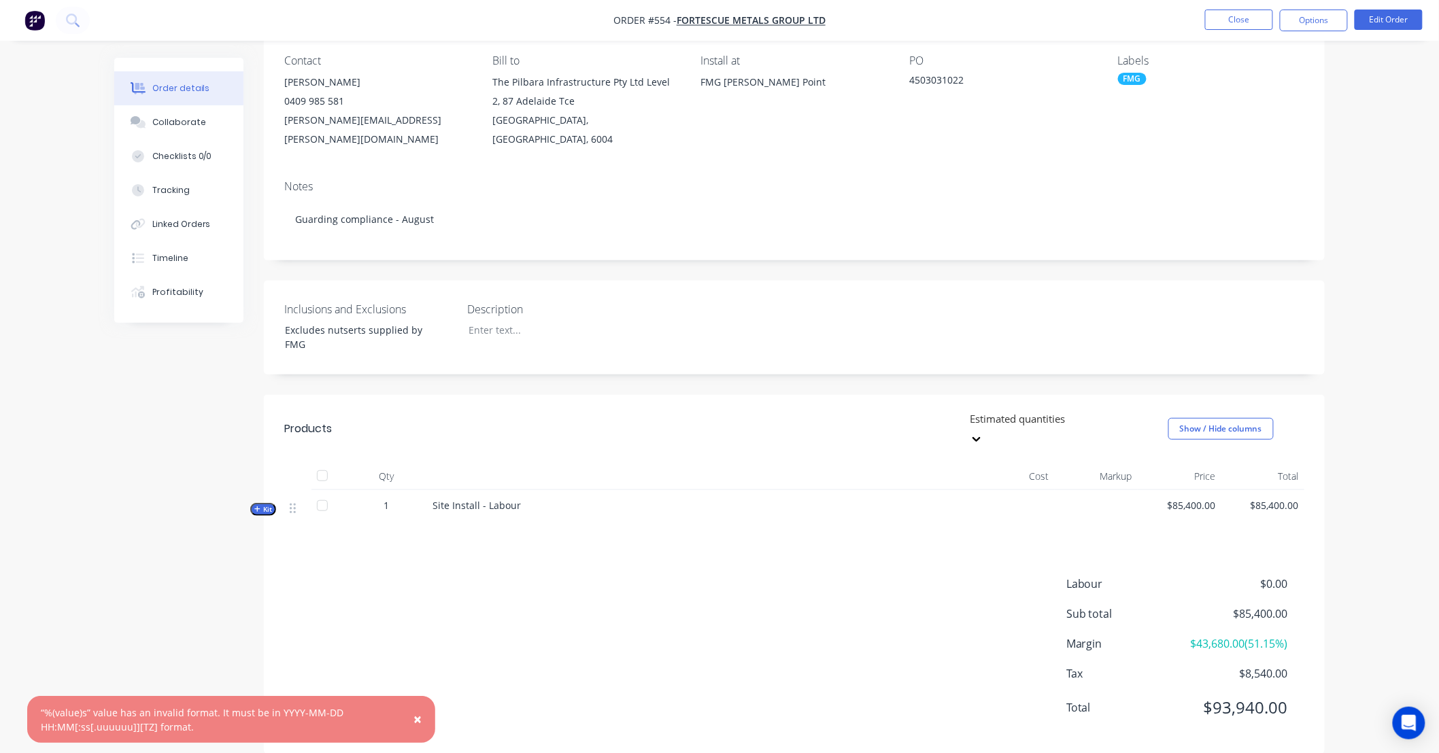
click at [269, 504] on span "Kit" at bounding box center [263, 509] width 18 height 10
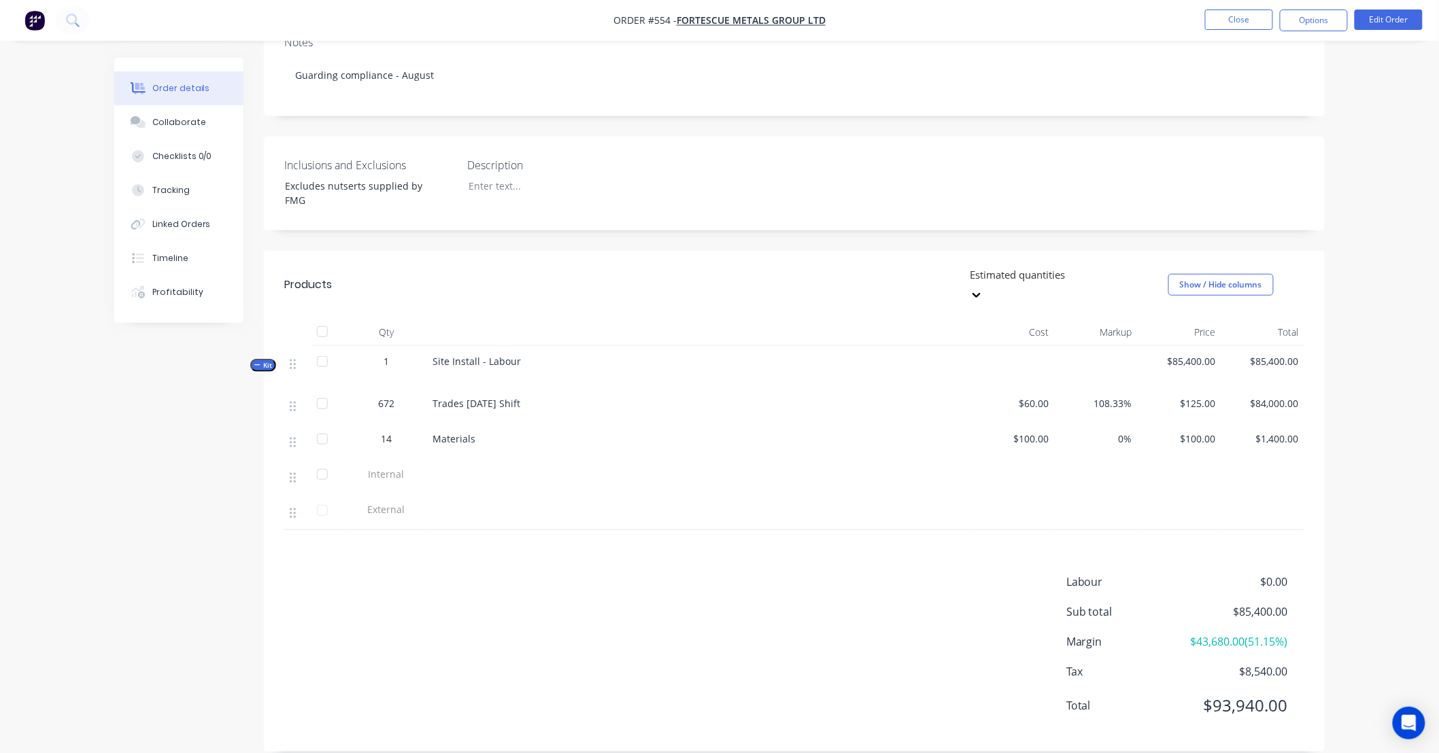
scroll to position [262, 0]
click at [711, 518] on div "Products Estimated quantities Show / Hide columns Qty Cost Markup Price Total K…" at bounding box center [794, 500] width 1061 height 501
drag, startPoint x: 711, startPoint y: 518, endPoint x: 597, endPoint y: 539, distance: 116.2
drag, startPoint x: 597, startPoint y: 539, endPoint x: 534, endPoint y: 537, distance: 63.3
click at [536, 537] on div "Products Estimated quantities Show / Hide columns Qty Cost Markup Price Total K…" at bounding box center [794, 500] width 1061 height 501
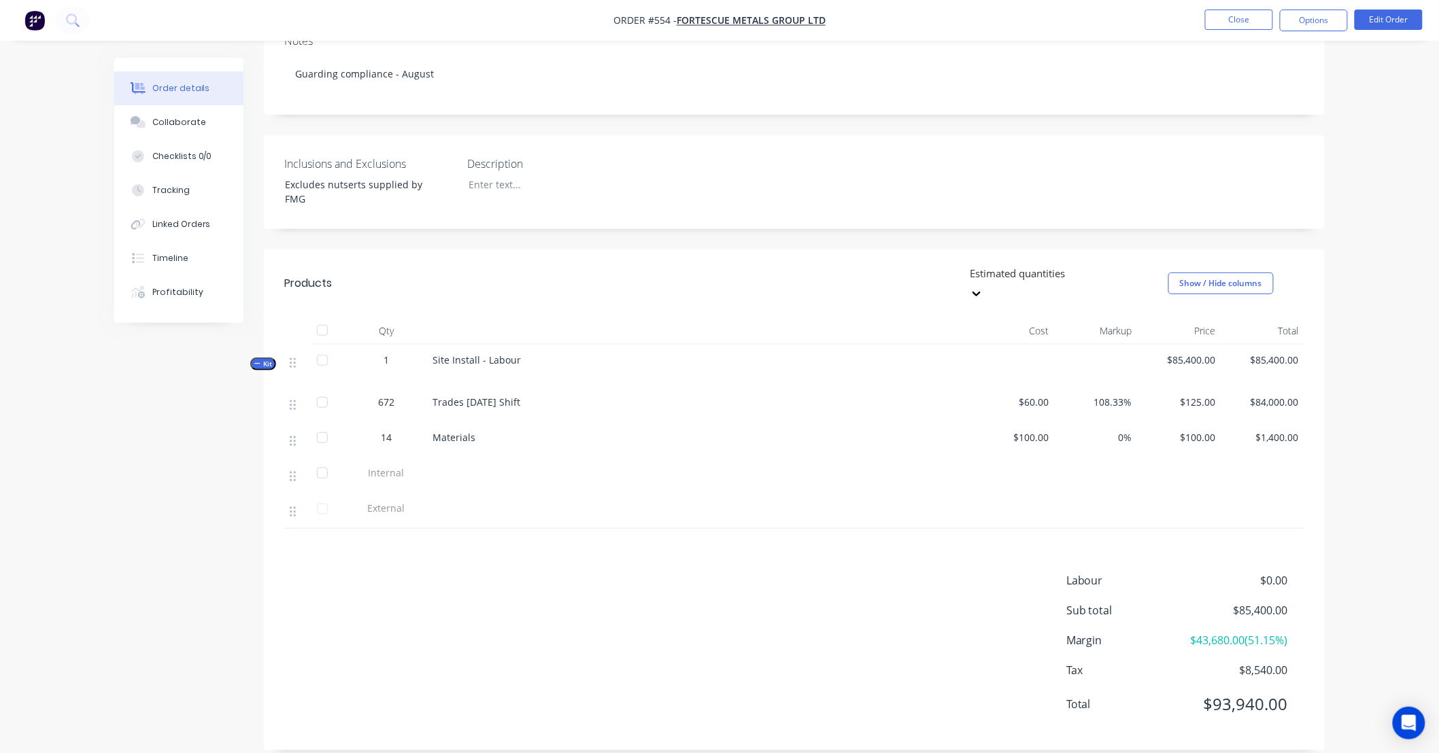
click at [621, 572] on div "Labour $0.00 Sub total $85,400.00 Margin $43,680.00 ( 51.15 %) Tax $8,540.00 To…" at bounding box center [794, 651] width 1020 height 158
drag, startPoint x: 621, startPoint y: 560, endPoint x: 600, endPoint y: 561, distance: 21.8
drag, startPoint x: 600, startPoint y: 561, endPoint x: 566, endPoint y: 559, distance: 34.1
click at [568, 572] on div "Labour $0.00 Sub total $85,400.00 Margin $43,680.00 ( 51.15 %) Tax $8,540.00 To…" at bounding box center [794, 651] width 1020 height 158
click at [493, 572] on div "Labour $0.00 Sub total $85,400.00 Margin $43,680.00 ( 51.15 %) Tax $8,540.00 To…" at bounding box center [794, 651] width 1020 height 158
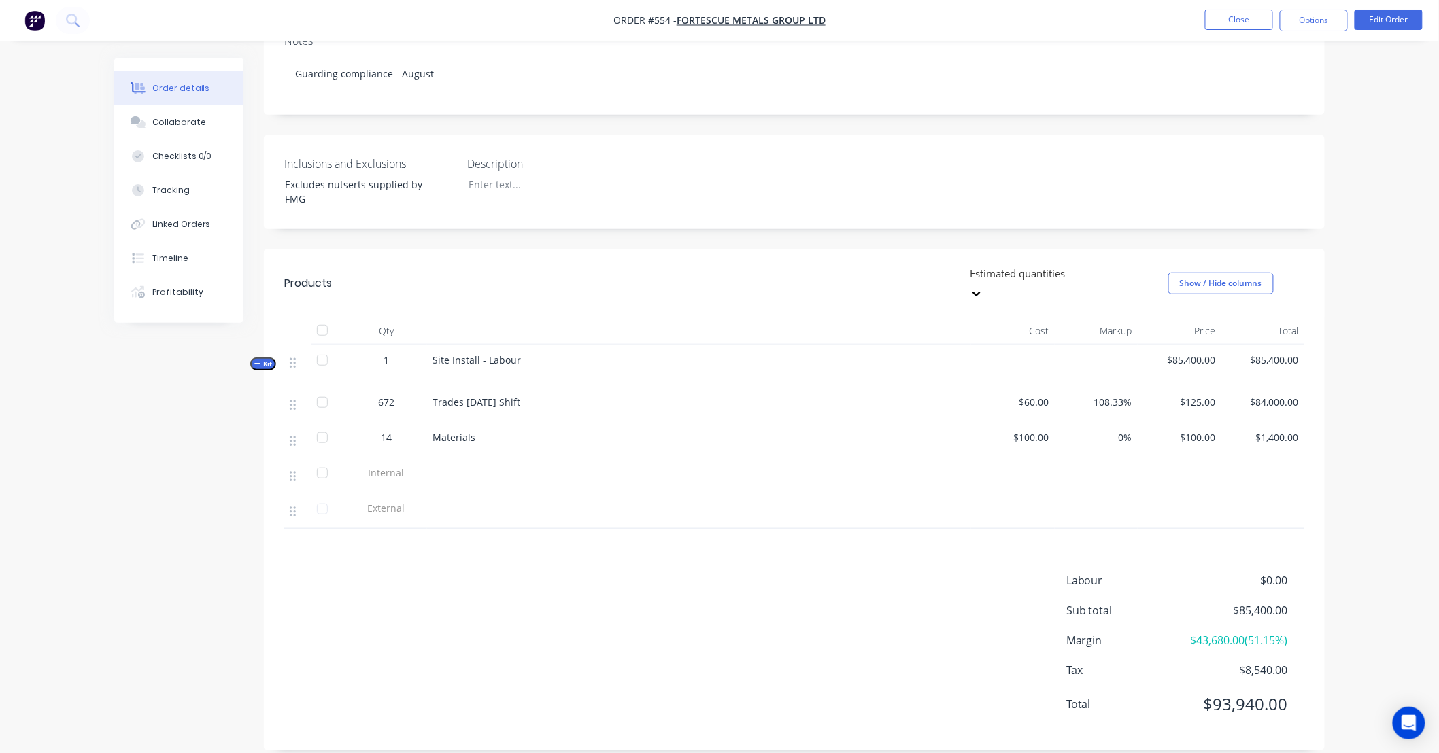
drag, startPoint x: 585, startPoint y: 558, endPoint x: 638, endPoint y: 589, distance: 61.2
click at [545, 572] on div "Labour $0.00 Sub total $85,400.00 Margin $43,680.00 ( 51.15 %) Tax $8,540.00 To…" at bounding box center [794, 651] width 1020 height 158
click at [199, 135] on button "Collaborate" at bounding box center [178, 122] width 129 height 34
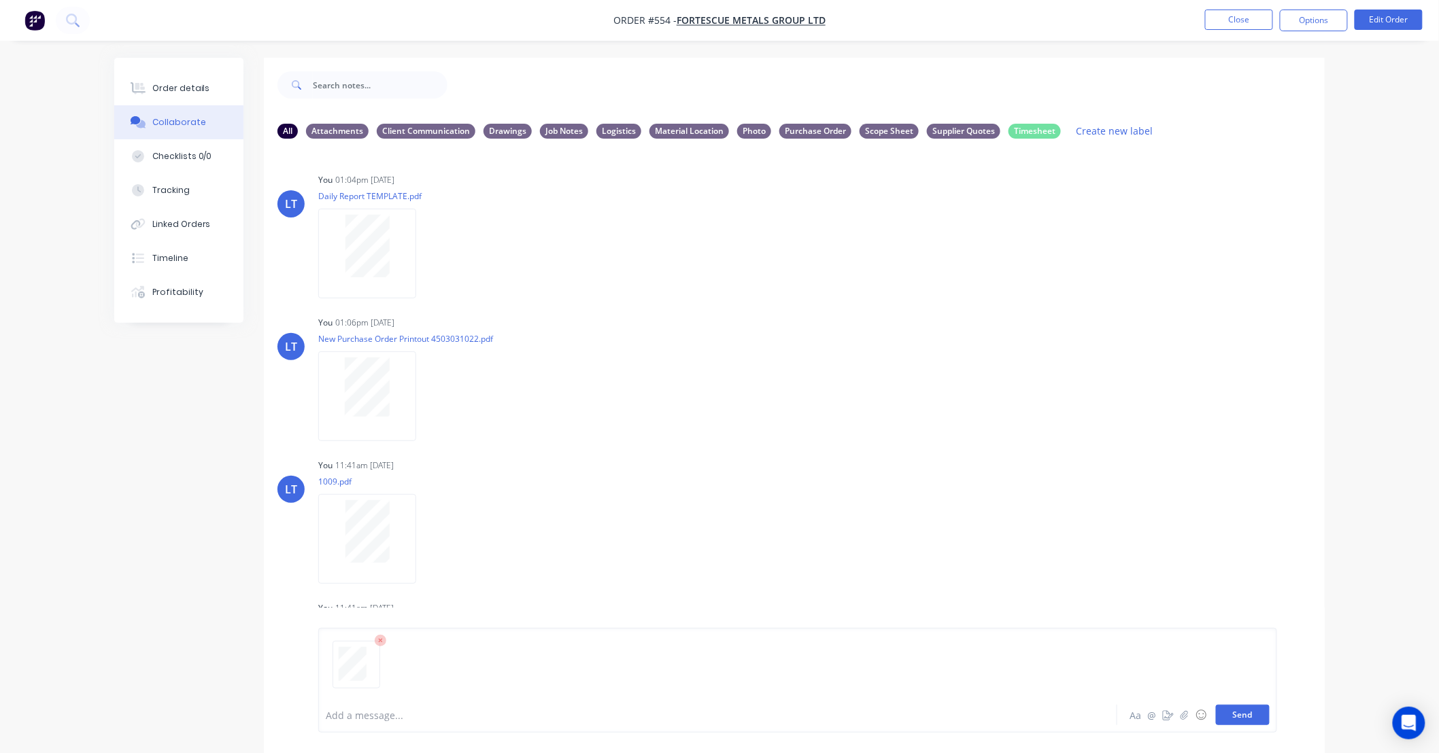
click at [1246, 714] on button "Send" at bounding box center [1243, 715] width 54 height 20
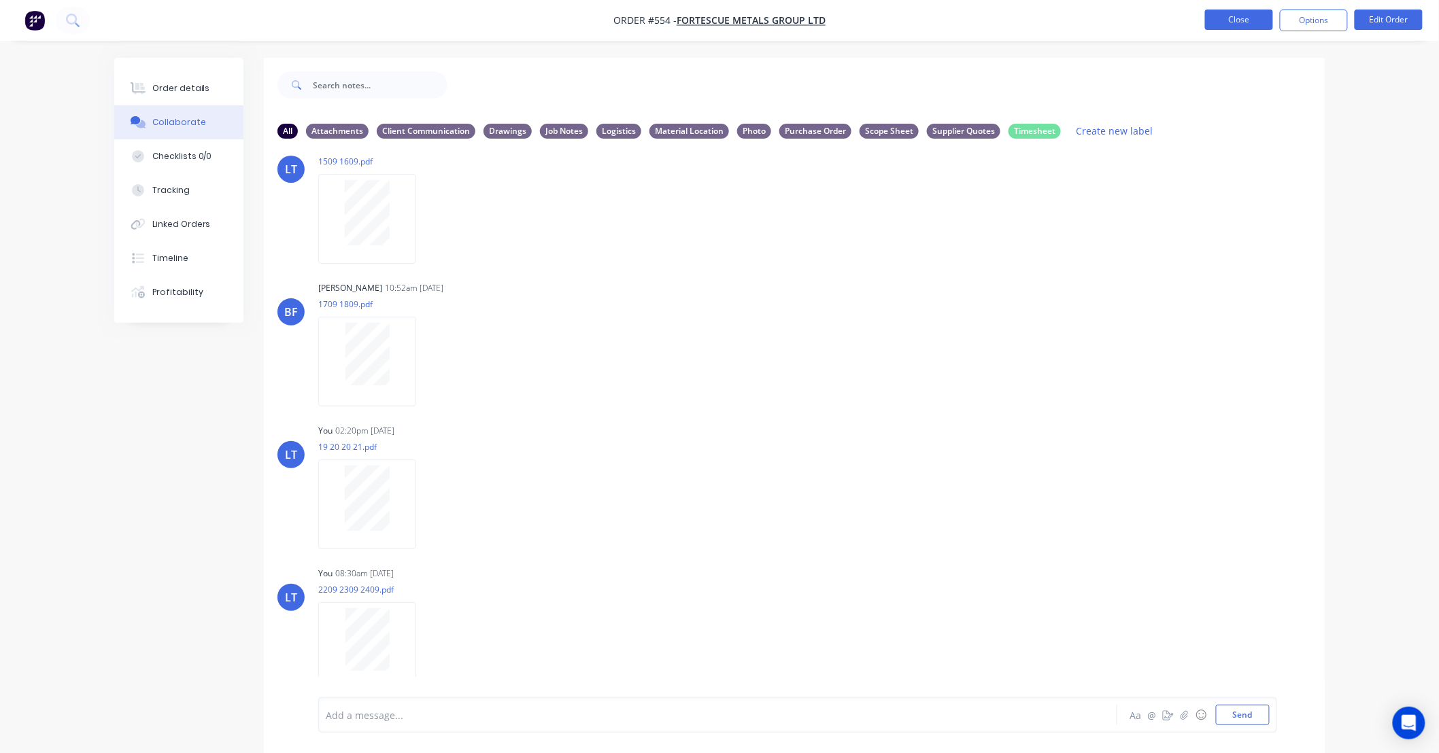
click at [1241, 23] on button "Close" at bounding box center [1239, 20] width 68 height 20
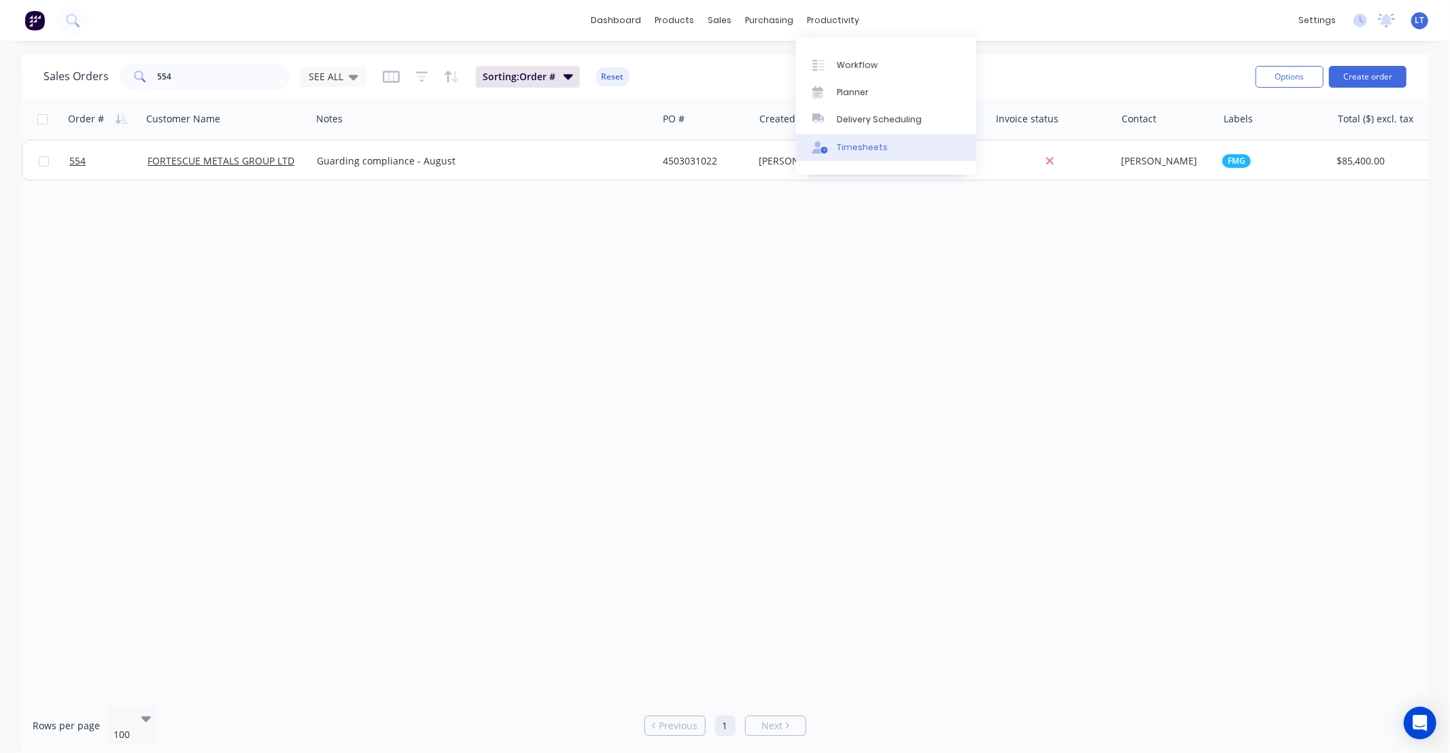
click at [860, 145] on div "Timesheets" at bounding box center [862, 147] width 51 height 12
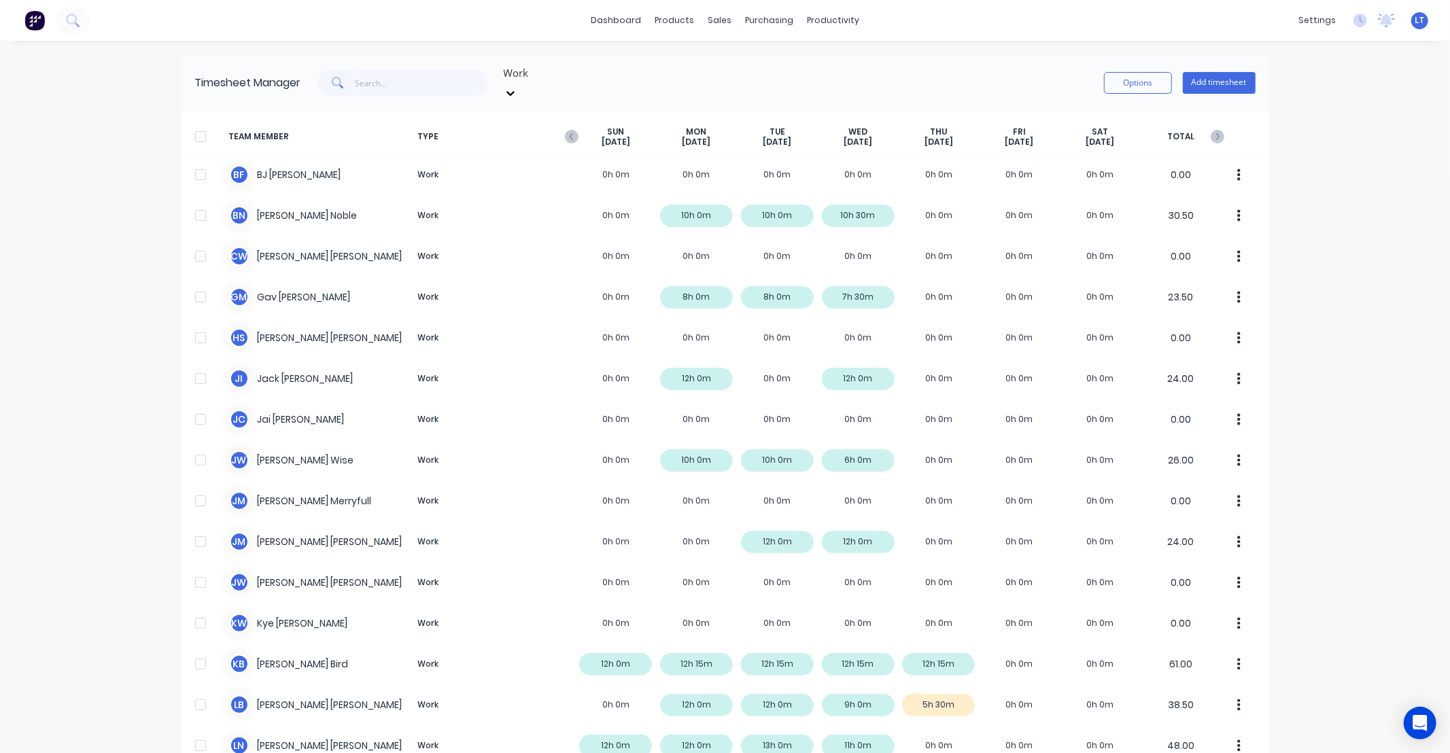
click at [194, 123] on div at bounding box center [200, 136] width 27 height 27
click at [1194, 80] on button "Add timesheet" at bounding box center [1219, 83] width 73 height 22
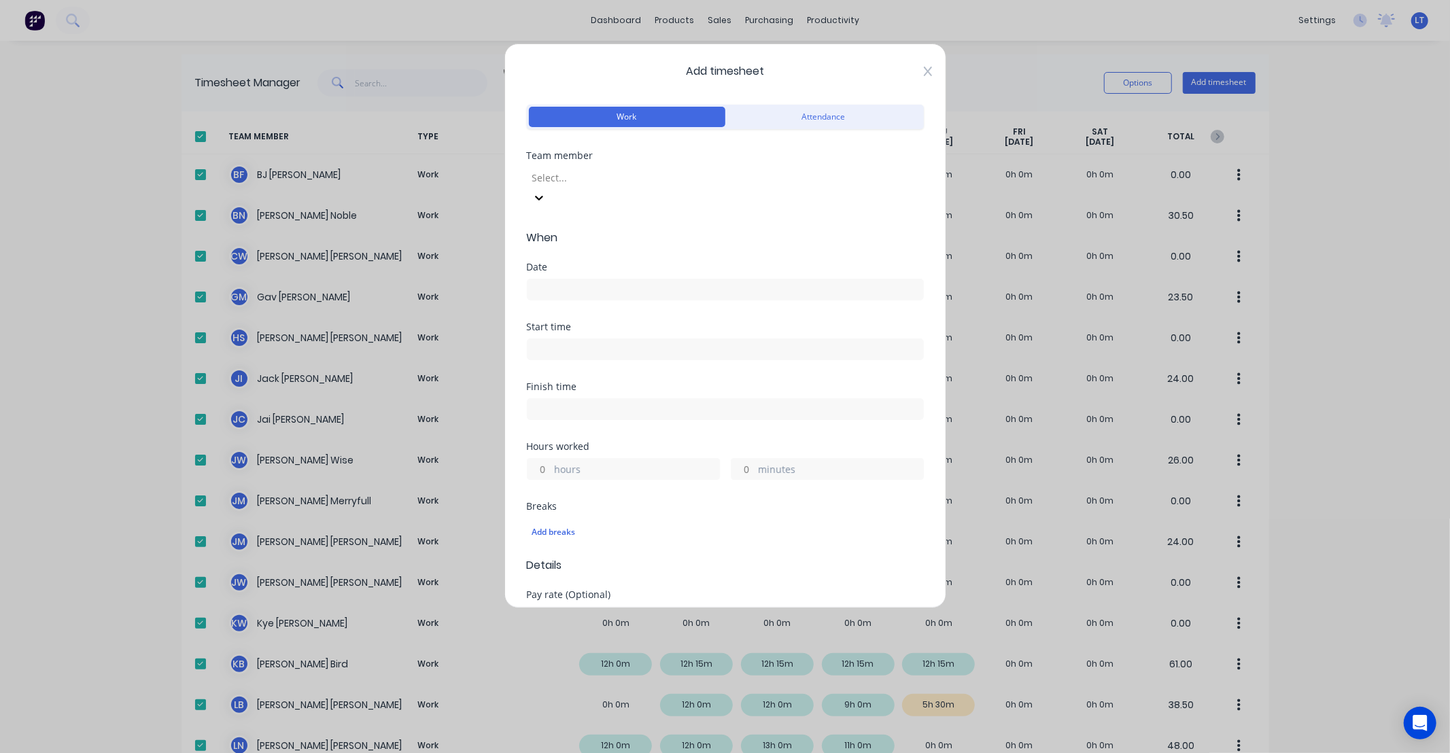
click at [923, 73] on icon at bounding box center [927, 72] width 8 height 10
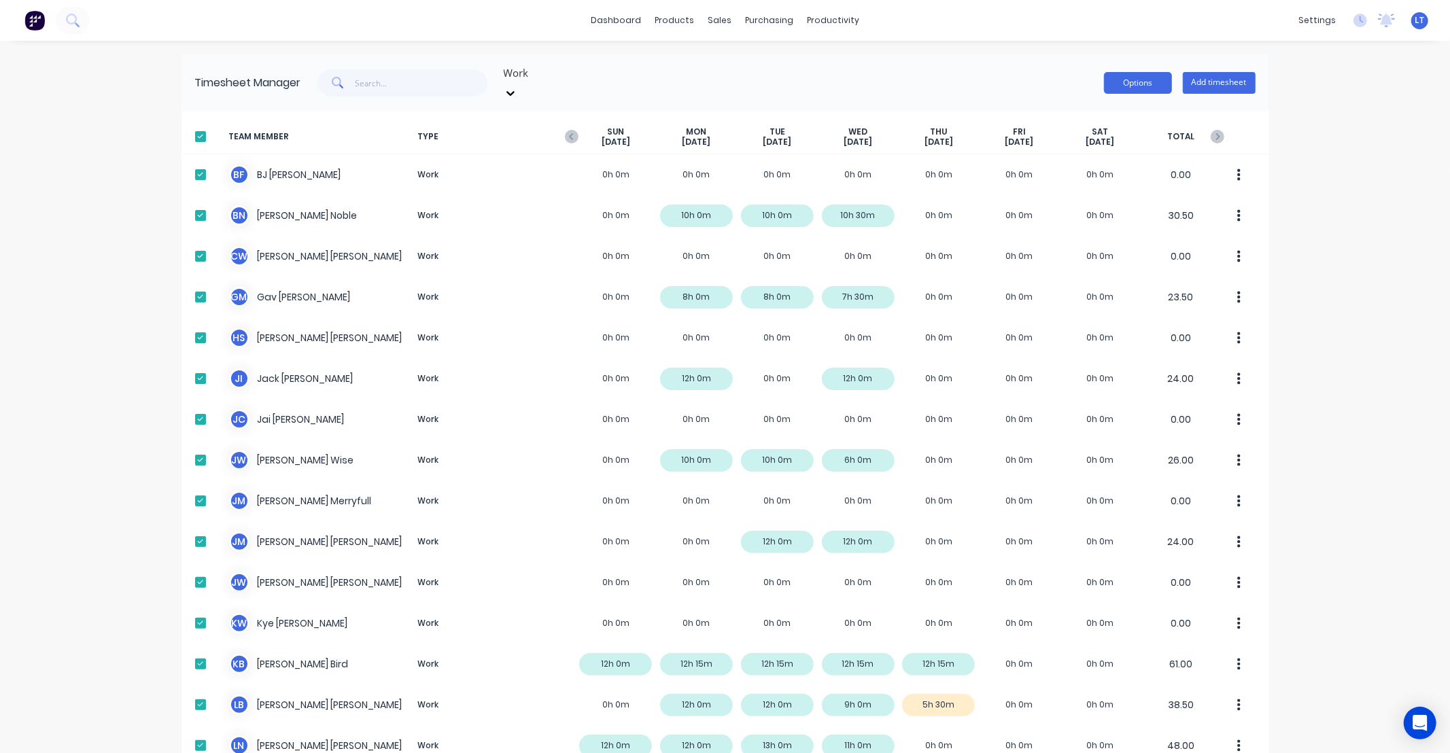
click at [1137, 84] on button "Options" at bounding box center [1138, 83] width 68 height 22
click at [1124, 108] on div "Approve" at bounding box center [1107, 118] width 105 height 20
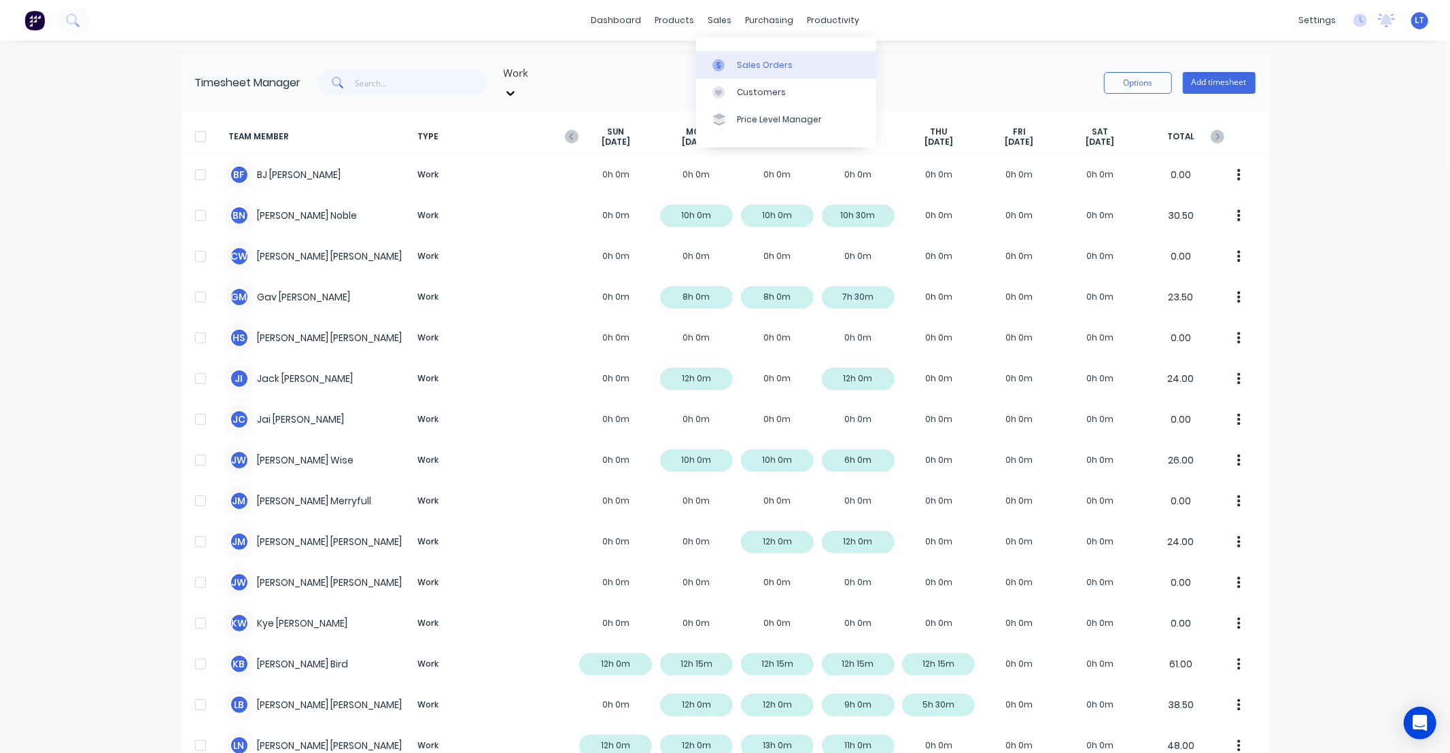
click at [727, 65] on div at bounding box center [723, 65] width 20 height 12
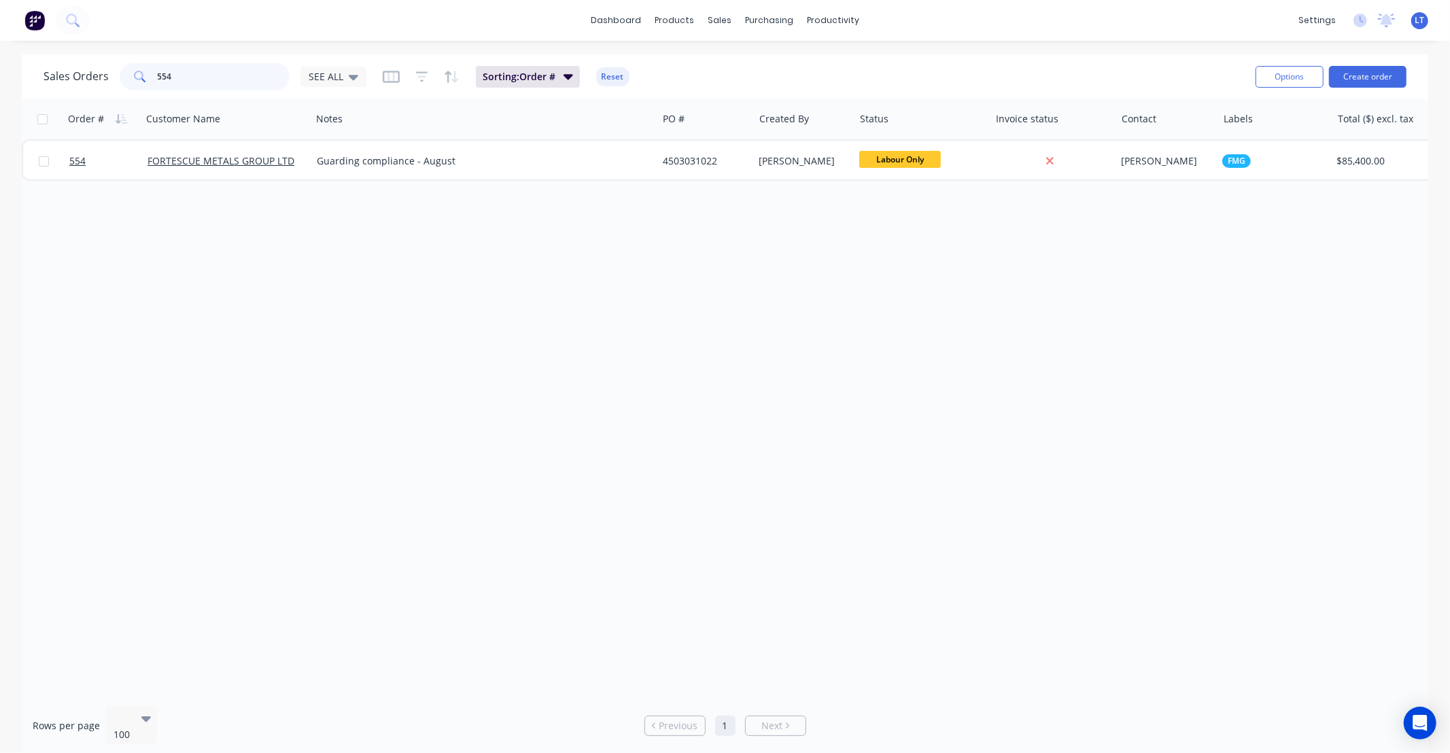
drag, startPoint x: 219, startPoint y: 75, endPoint x: 0, endPoint y: 68, distance: 219.1
click at [0, 69] on div "Sales Orders 554 SEE ALL Sorting: Order # Reset Options Create order Order # Cu…" at bounding box center [725, 405] width 1450 height 702
type input "tray"
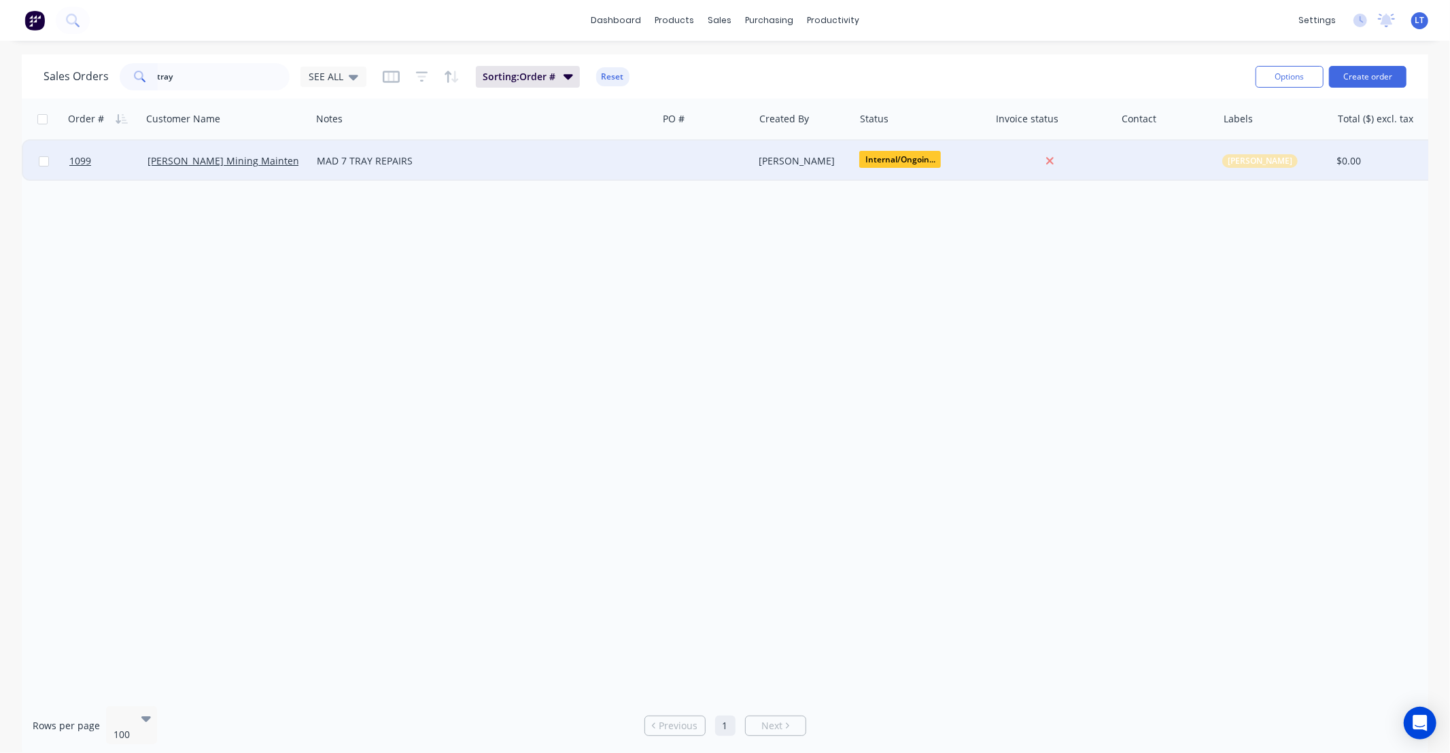
click at [808, 162] on div "[PERSON_NAME]" at bounding box center [801, 161] width 85 height 14
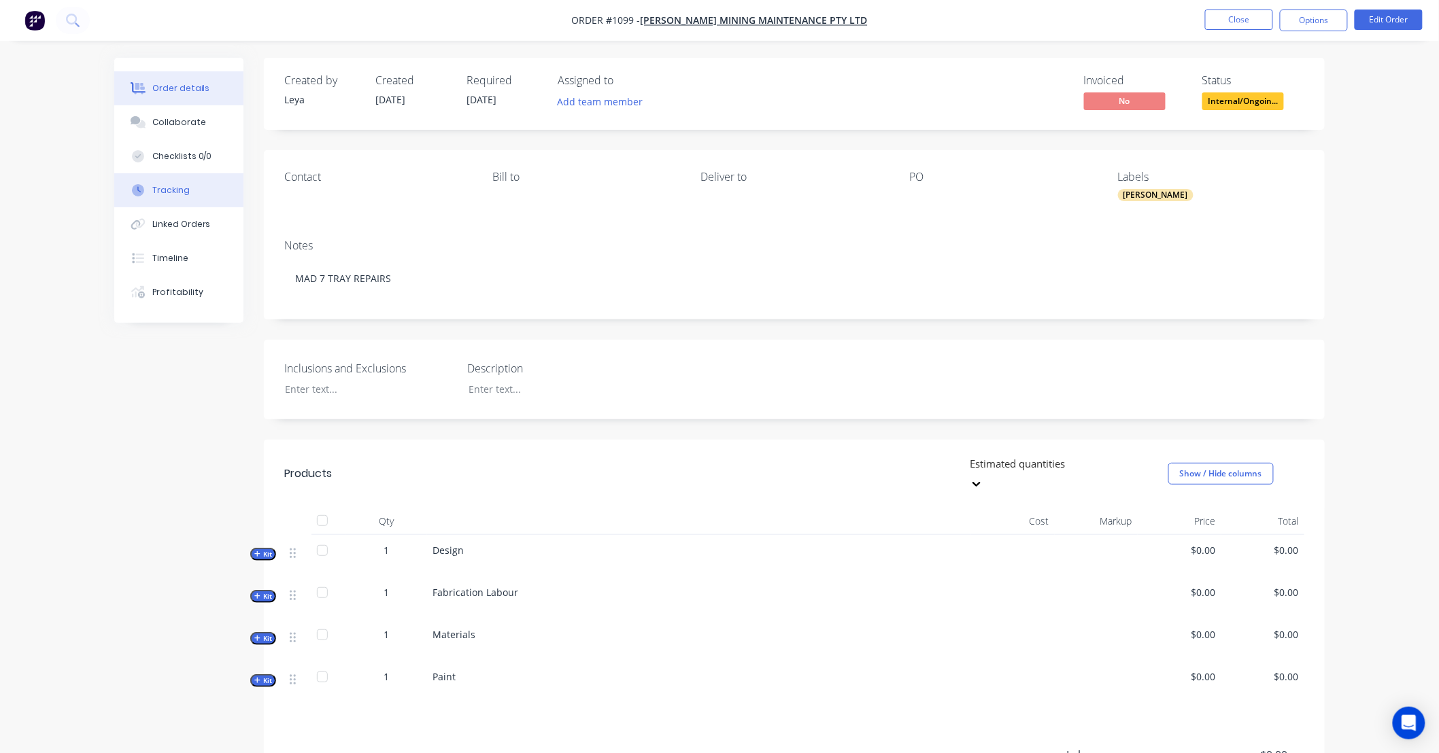
click at [177, 192] on div "Tracking" at bounding box center [170, 190] width 37 height 12
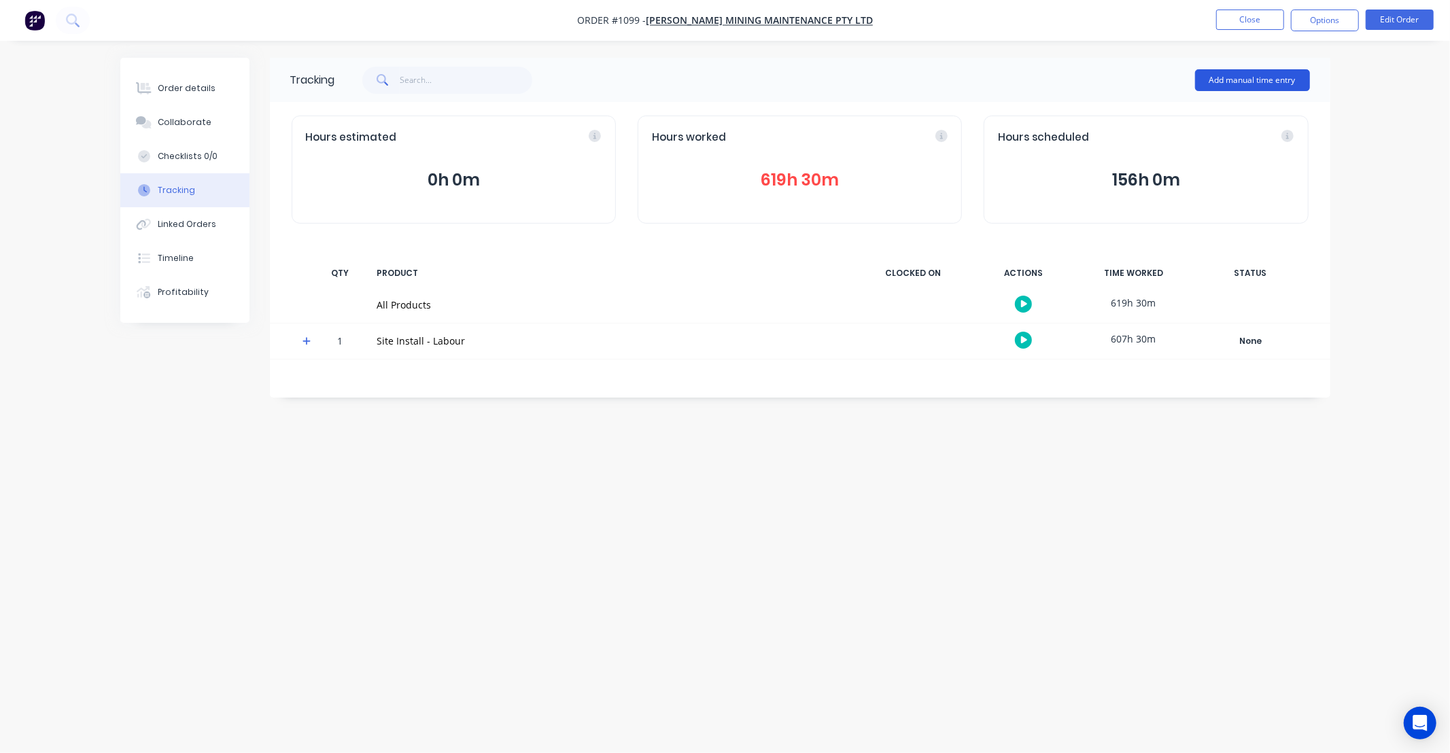
click at [1234, 75] on button "Add manual time entry" at bounding box center [1252, 80] width 115 height 22
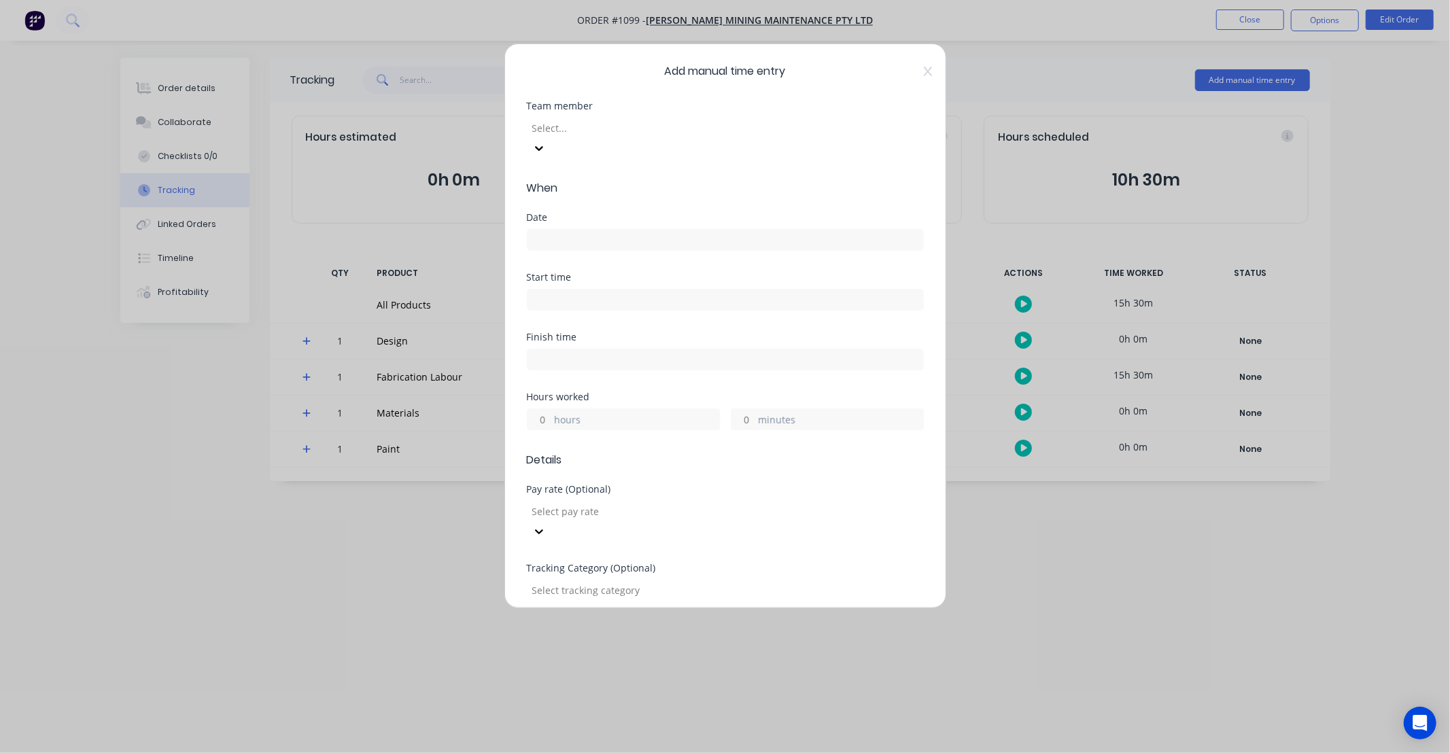
click at [586, 128] on div at bounding box center [629, 128] width 196 height 17
type input "brys"
click at [606, 753] on div "Bryson Noble" at bounding box center [725, 760] width 1450 height 14
click at [570, 230] on input at bounding box center [726, 240] width 396 height 20
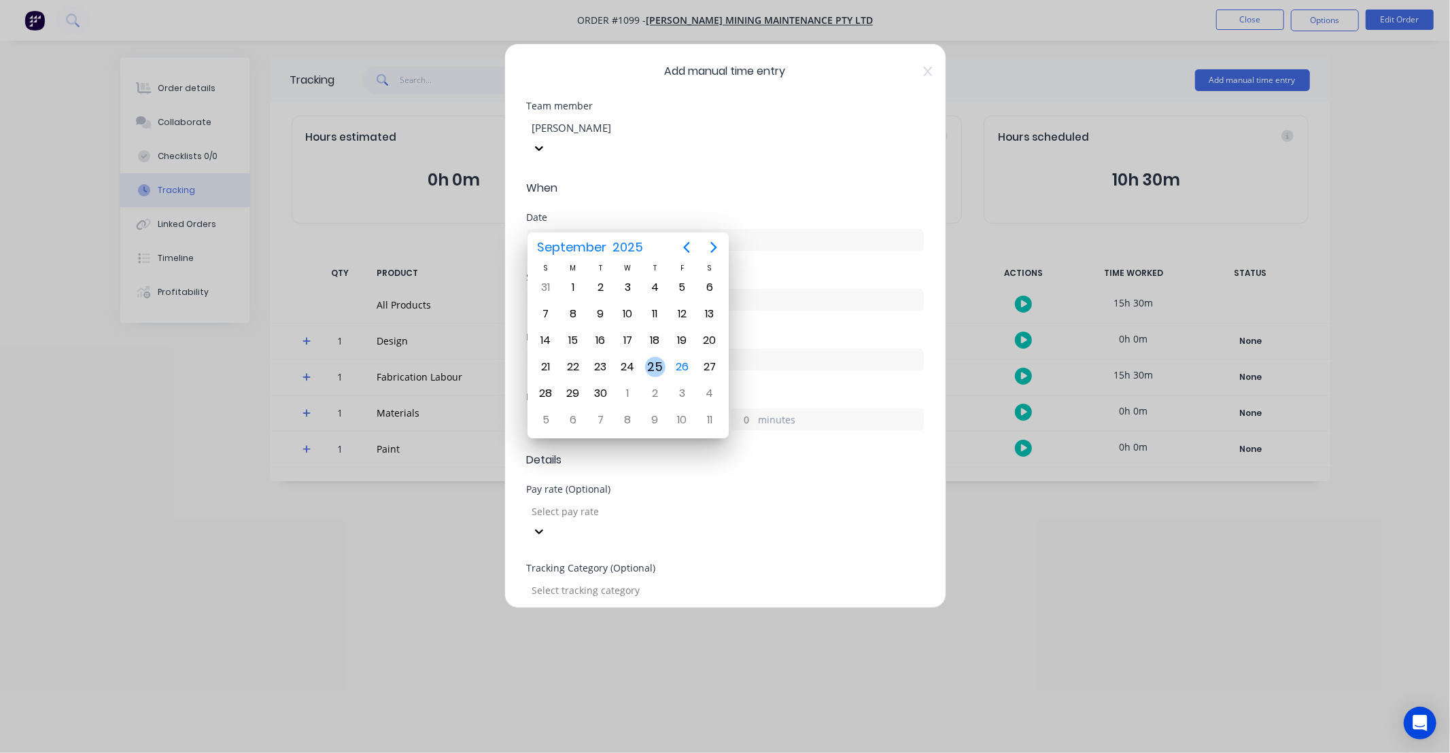
click at [656, 358] on div "25" at bounding box center [655, 367] width 20 height 20
type input "25/09/2025"
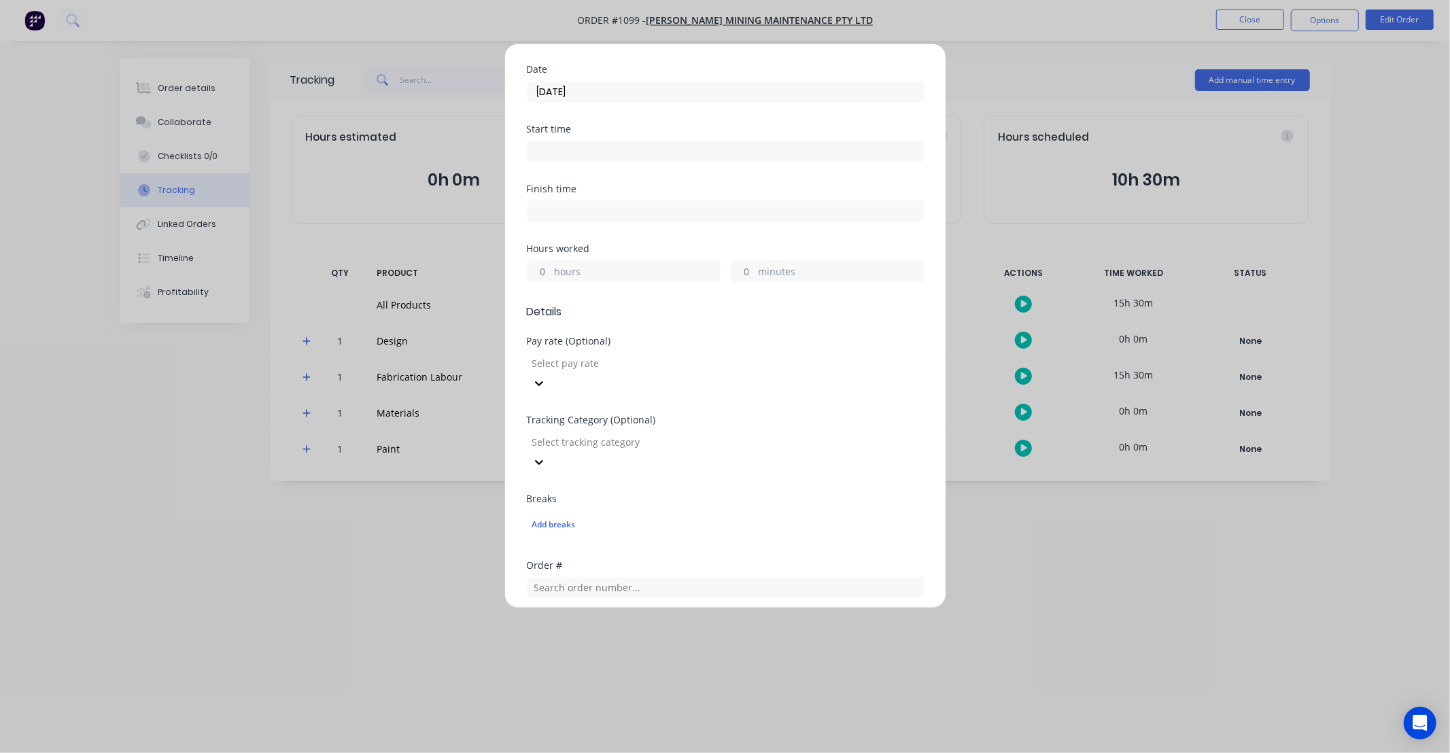
scroll to position [151, 0]
drag, startPoint x: 539, startPoint y: 254, endPoint x: 708, endPoint y: 167, distance: 190.7
click at [539, 258] on input "hours" at bounding box center [540, 268] width 24 height 20
type input "6"
type input "30"
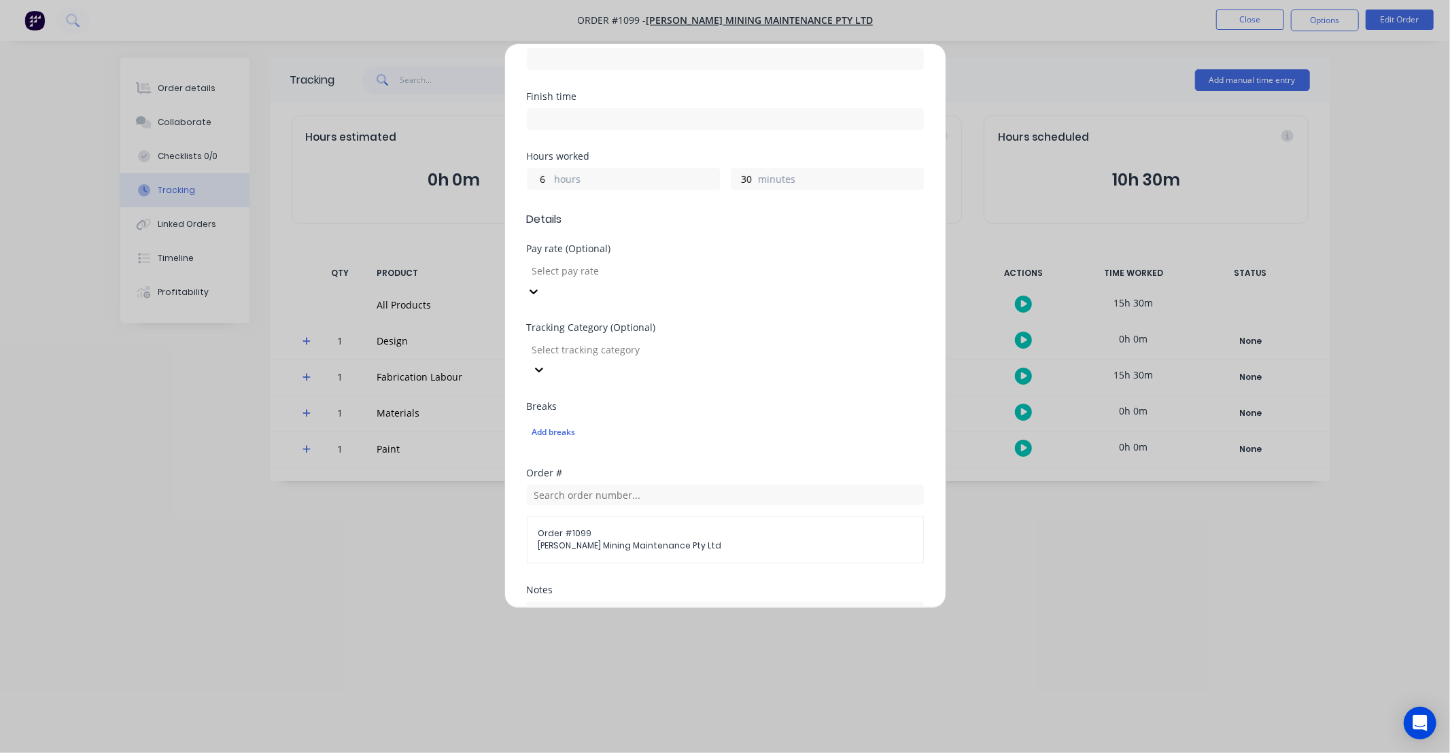
scroll to position [327, 0]
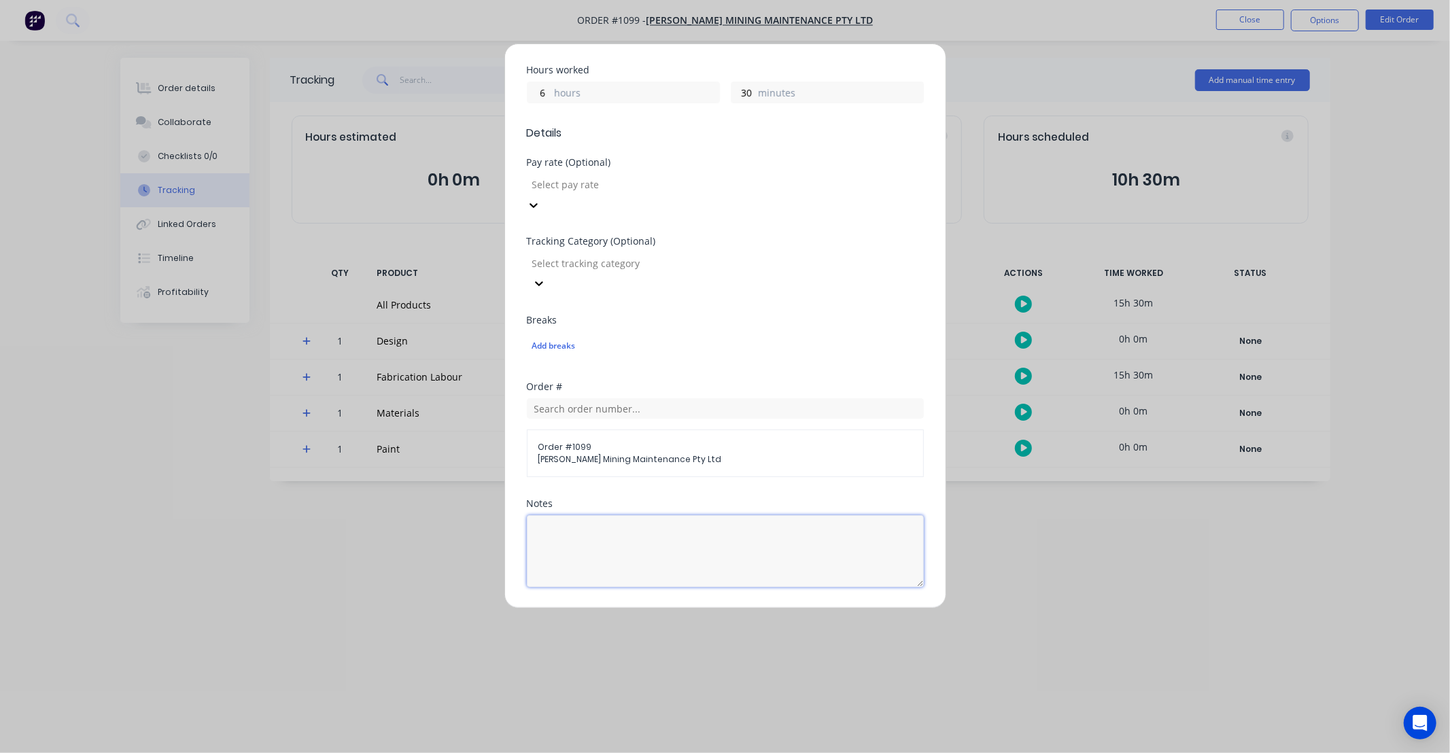
click at [731, 515] on textarea at bounding box center [725, 551] width 397 height 72
type textarea "Mad 7 tray"
click at [776, 430] on div "Order # Order # 1099 Madson Mining Maintenance Pty Ltd" at bounding box center [725, 440] width 397 height 117
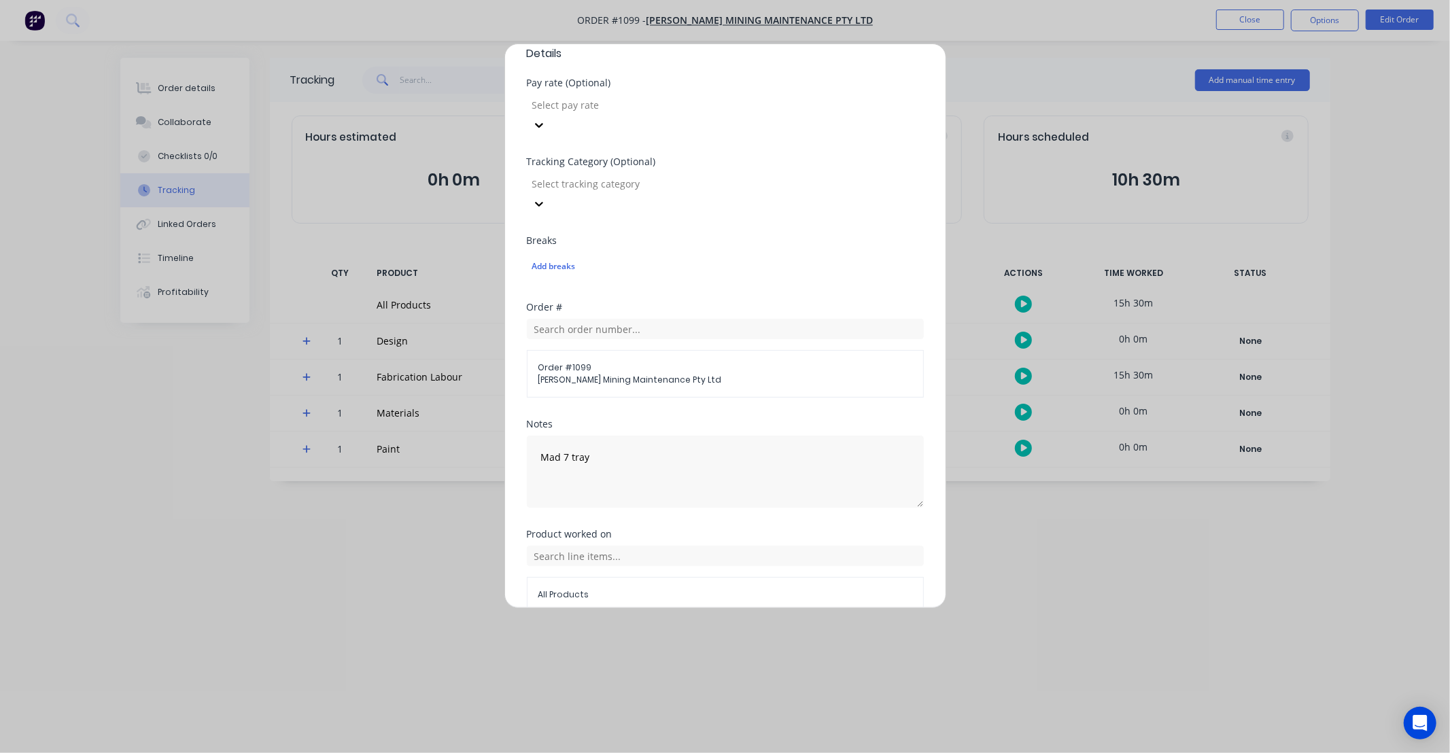
scroll to position [413, 0]
click at [670, 540] on div "All Products" at bounding box center [725, 573] width 397 height 67
click at [670, 540] on input "text" at bounding box center [725, 550] width 397 height 20
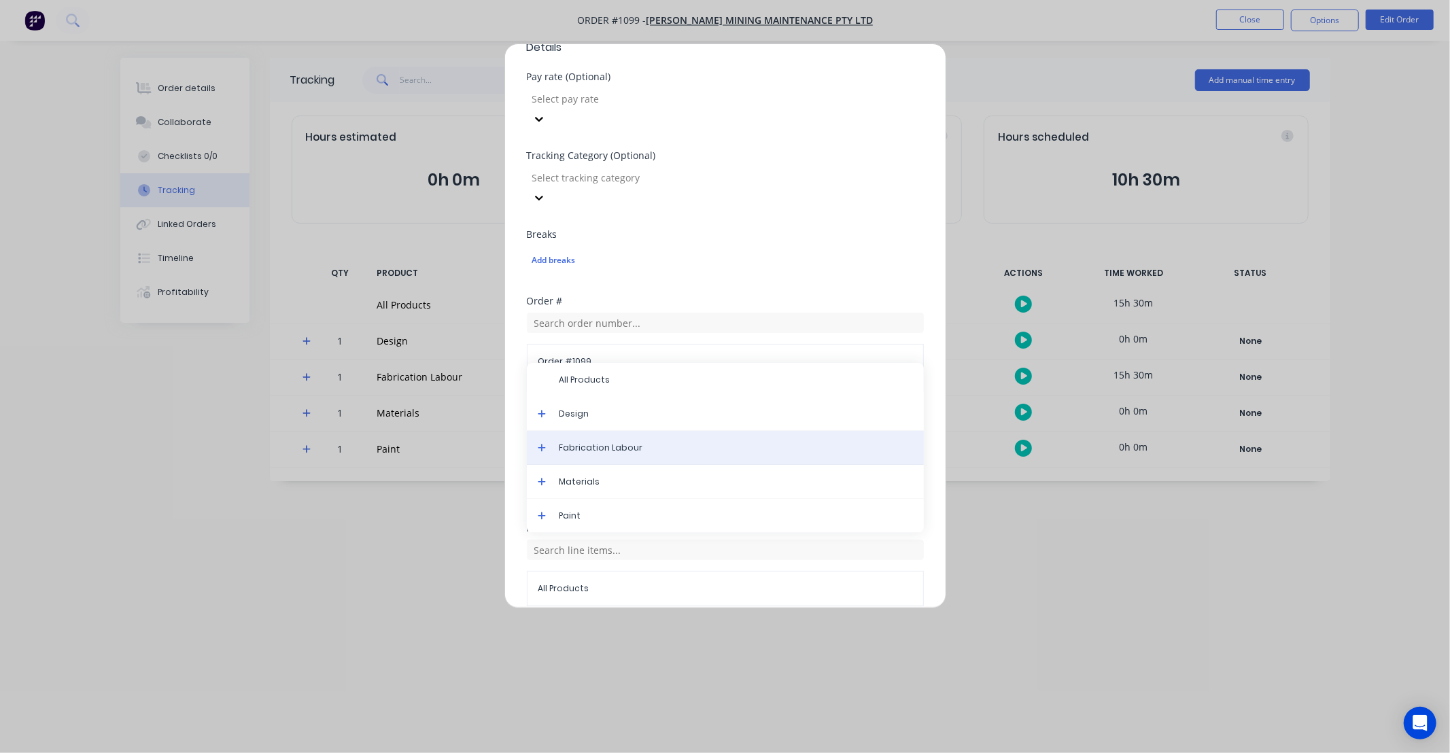
click at [605, 442] on span "Fabrication Labour" at bounding box center [737, 448] width 354 height 12
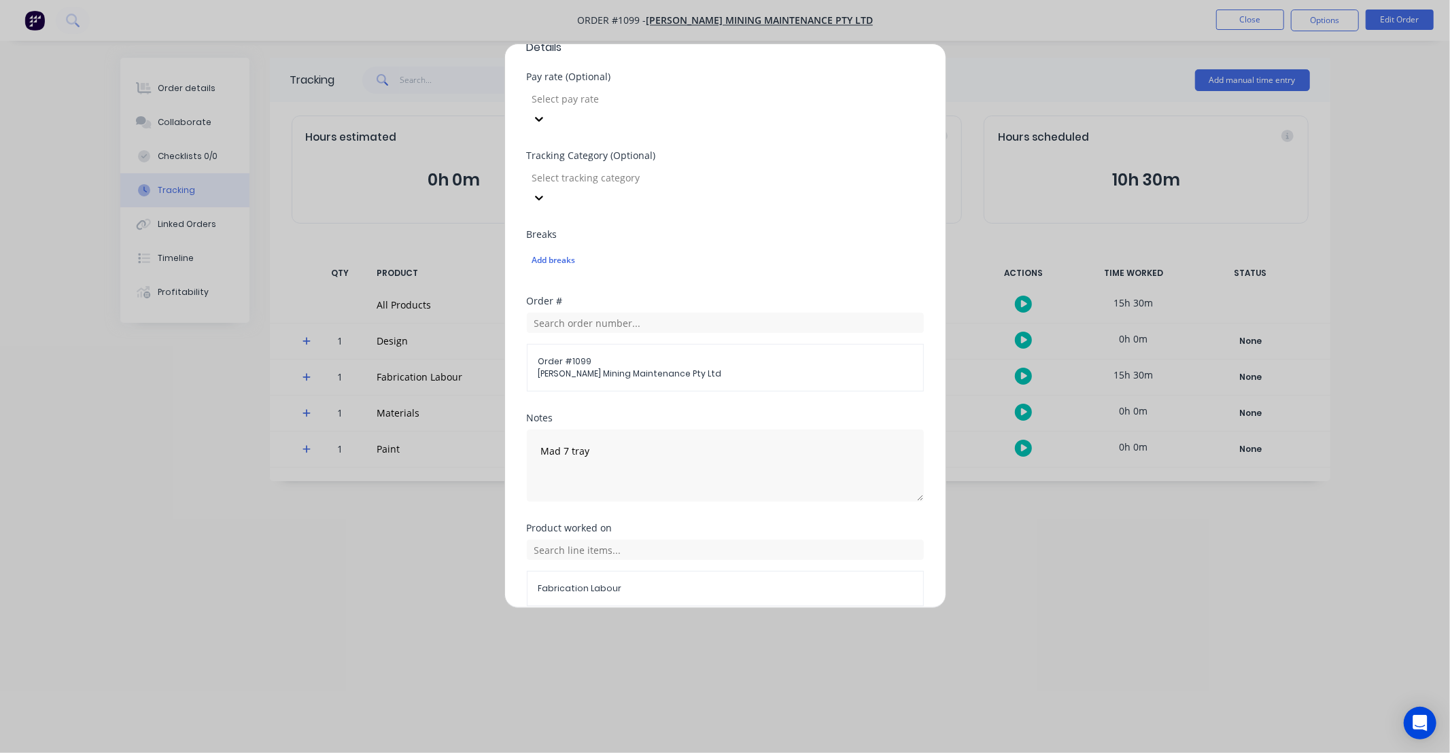
click at [698, 628] on button "Add manual time entry" at bounding box center [692, 639] width 115 height 22
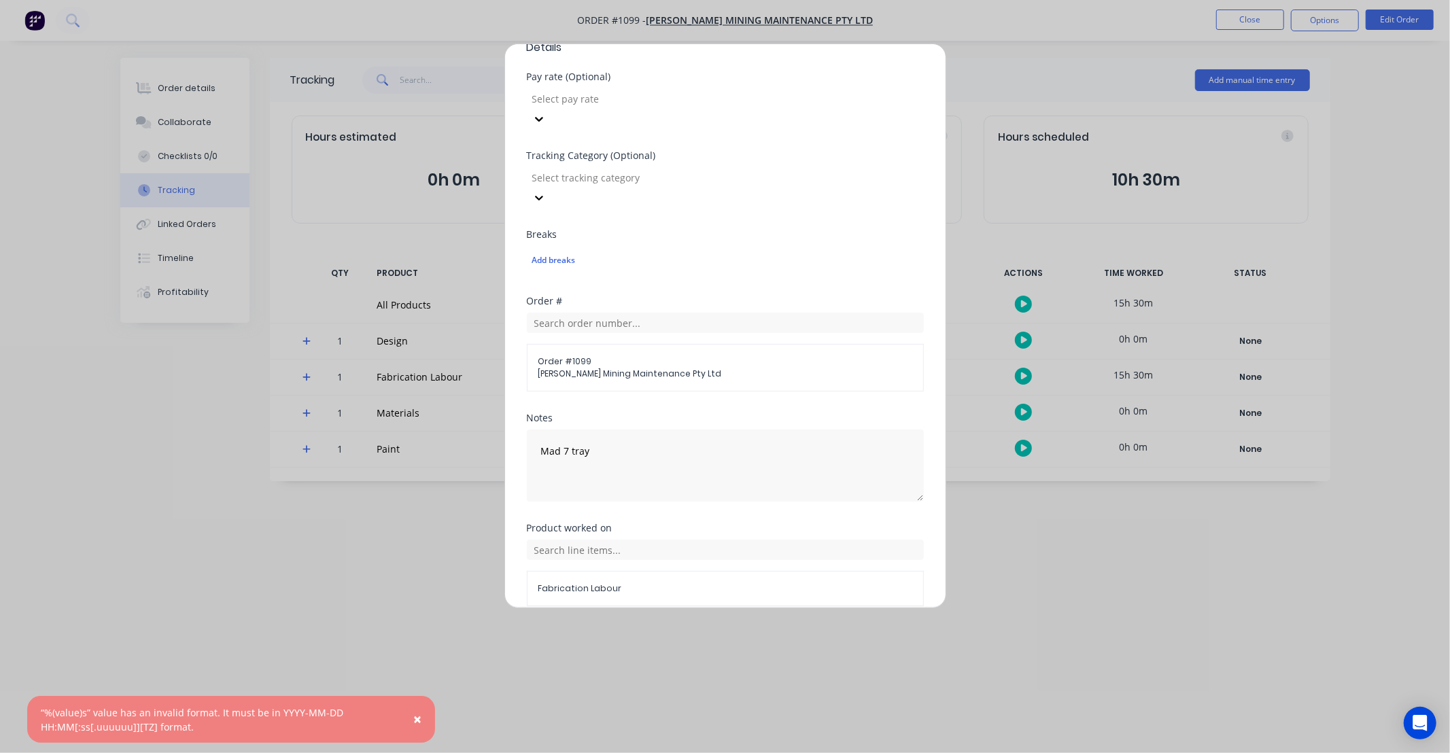
click at [784, 628] on button "Cancel" at bounding box center [788, 639] width 54 height 22
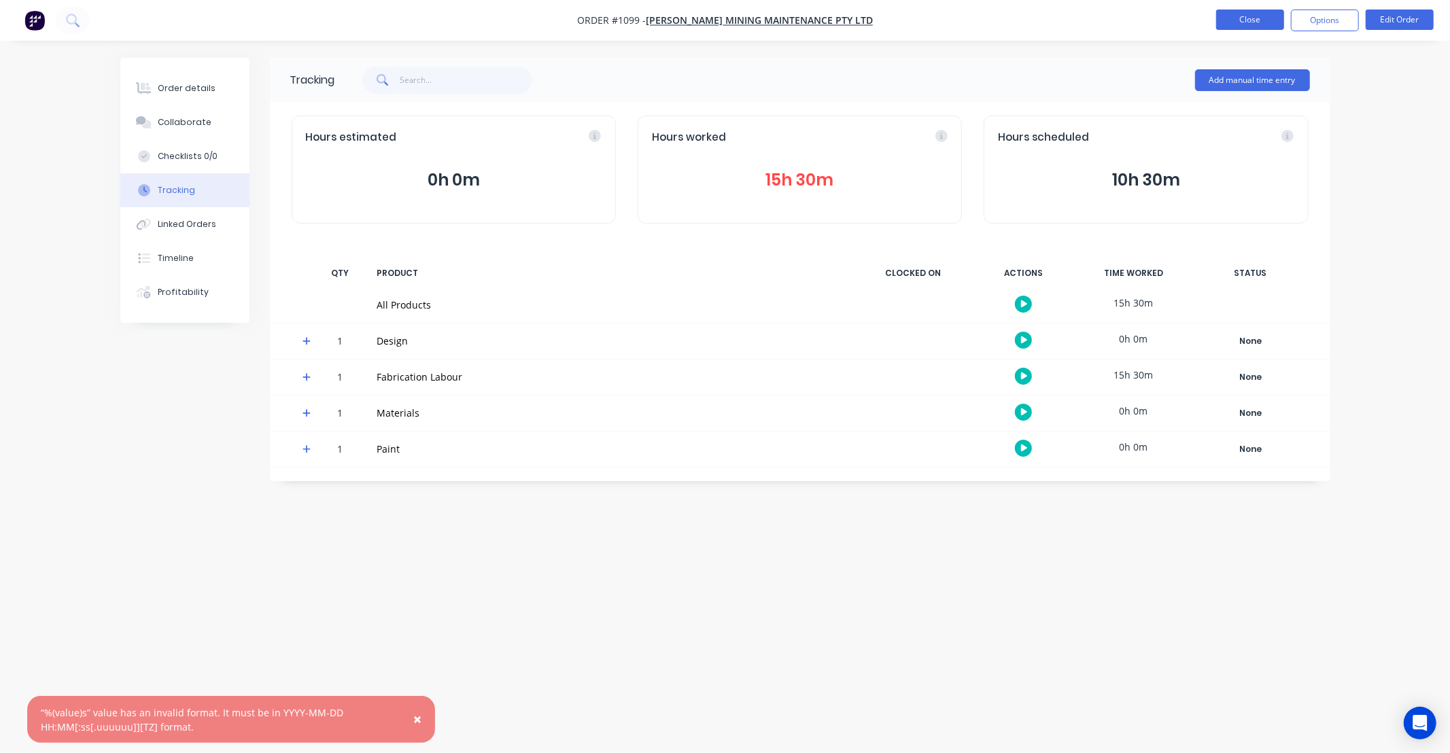
click at [1238, 22] on button "Close" at bounding box center [1250, 20] width 68 height 20
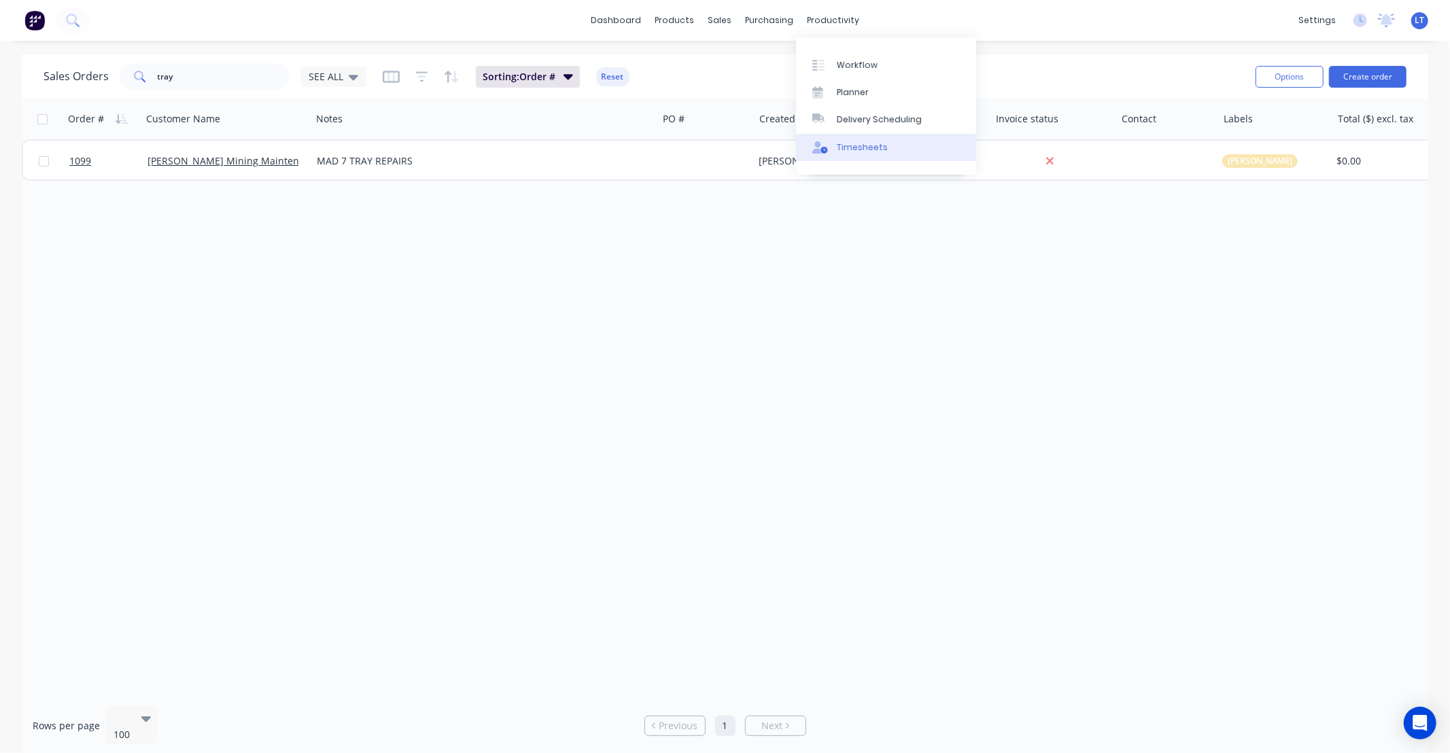
click at [863, 150] on div "Timesheets" at bounding box center [862, 147] width 51 height 12
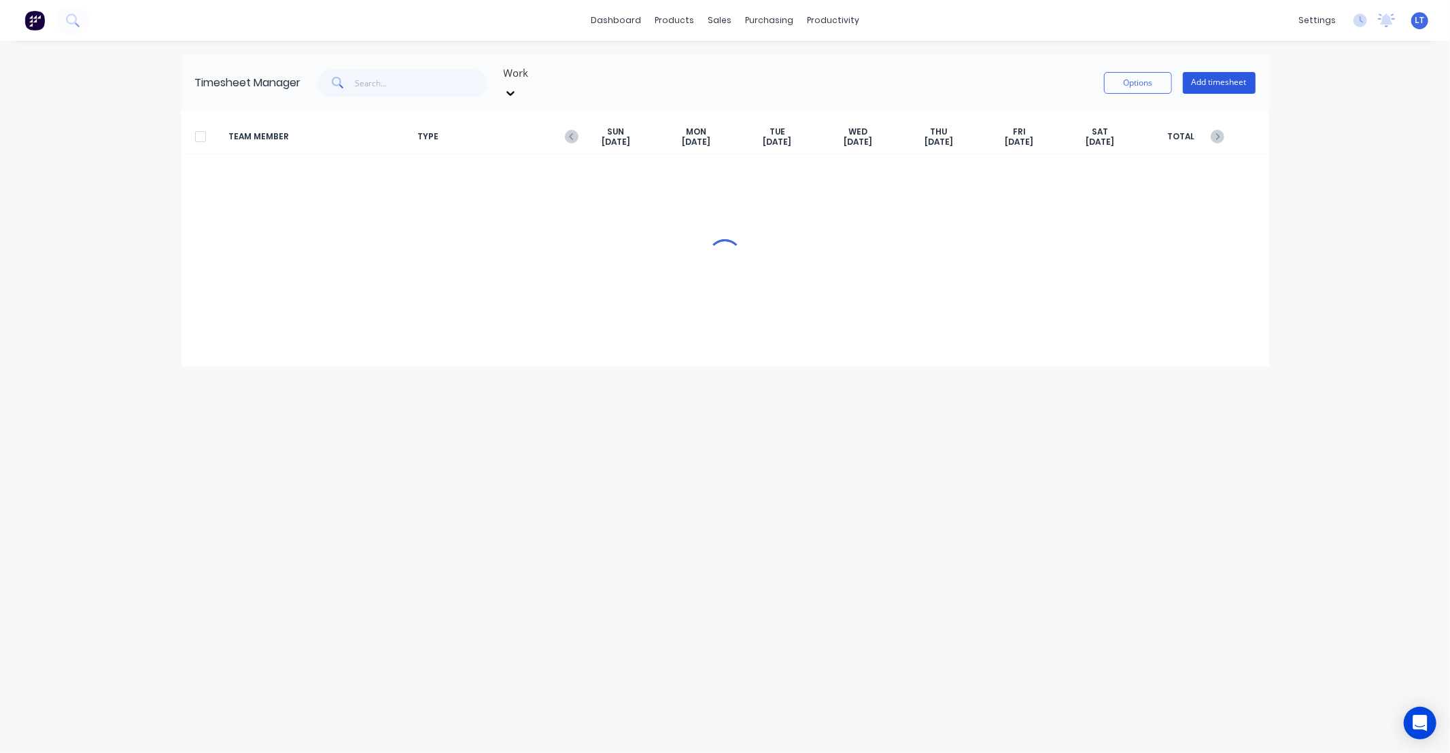
click at [1212, 75] on button "Add timesheet" at bounding box center [1219, 83] width 73 height 22
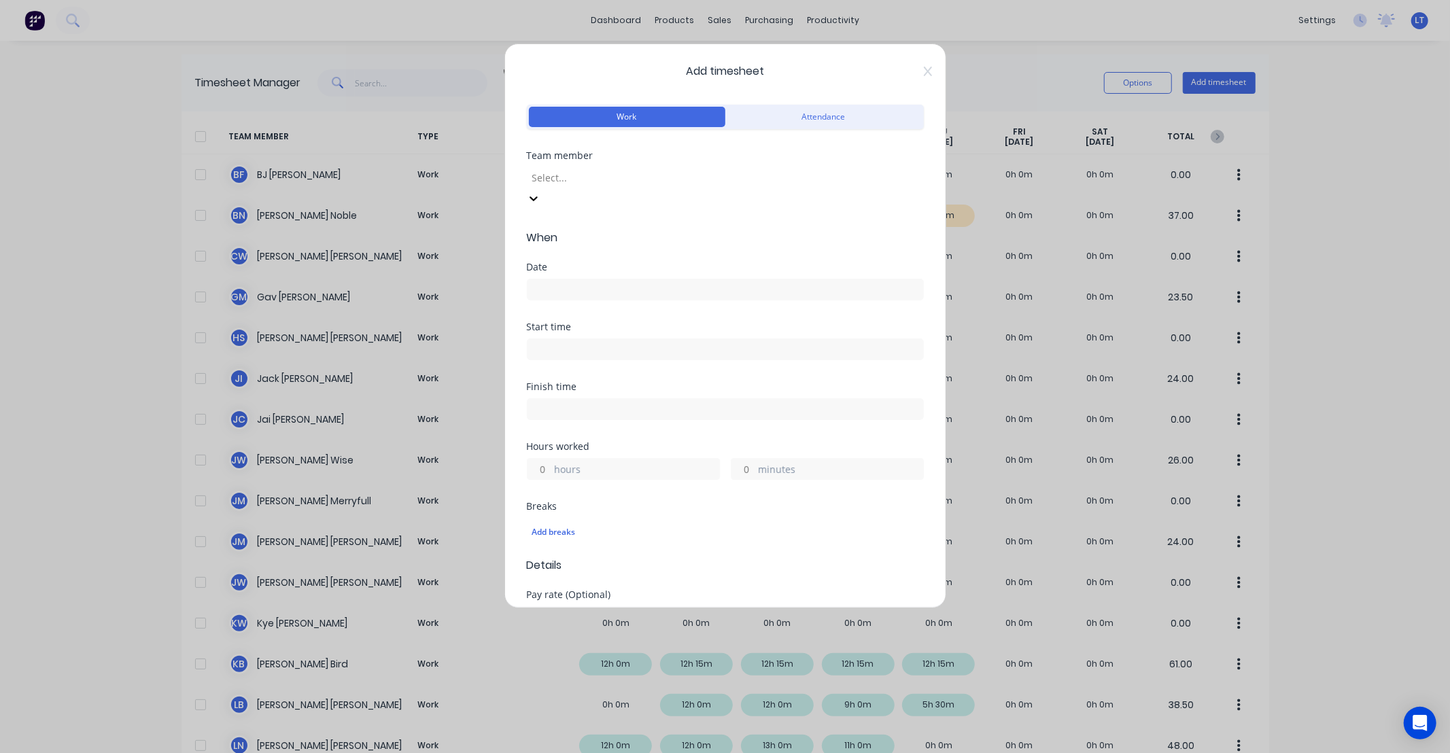
click at [587, 167] on div "Select..." at bounding box center [629, 177] width 204 height 20
type input "br"
click at [594, 753] on div "Bryson Noble" at bounding box center [725, 760] width 1450 height 14
click at [609, 286] on div "Date" at bounding box center [725, 292] width 397 height 60
click at [611, 279] on input at bounding box center [726, 289] width 396 height 20
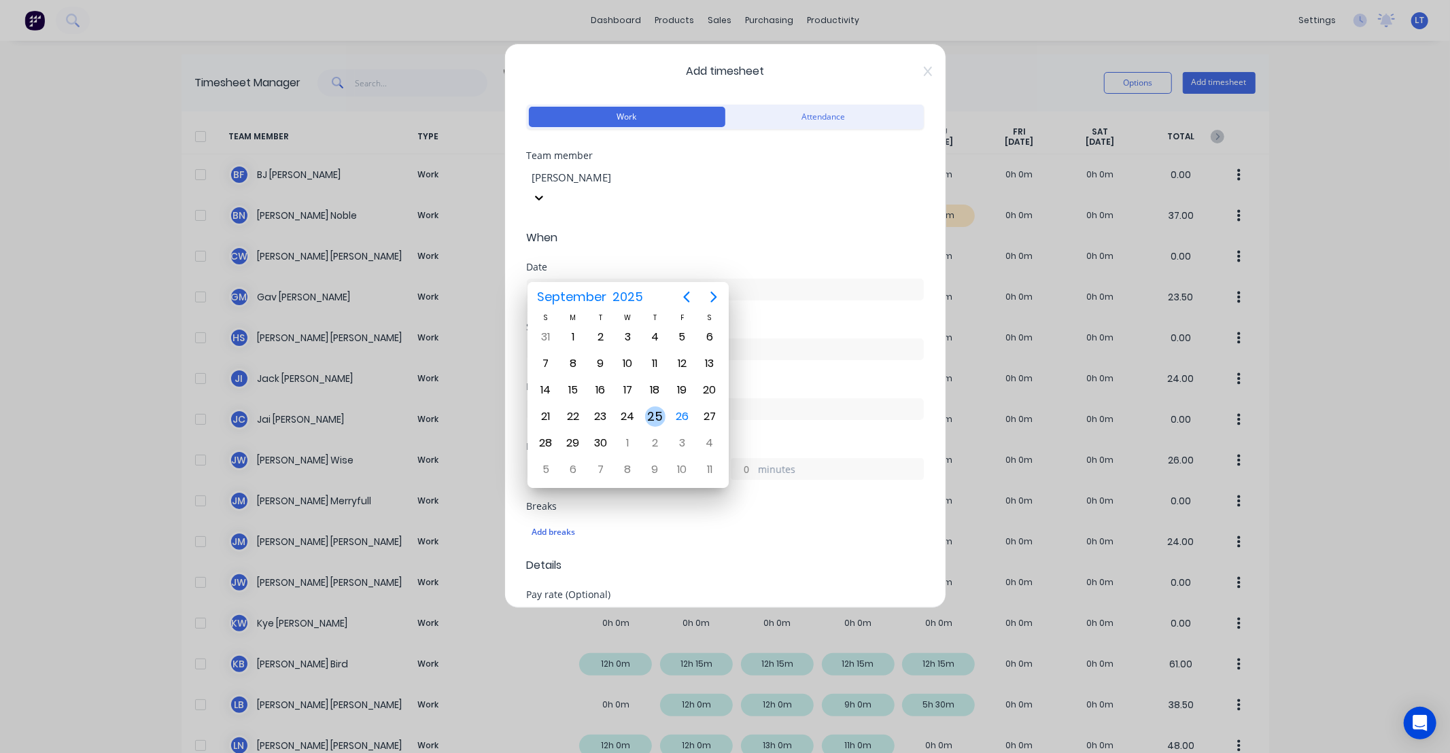
click at [651, 420] on div "25" at bounding box center [655, 417] width 20 height 20
type input "25/09/2025"
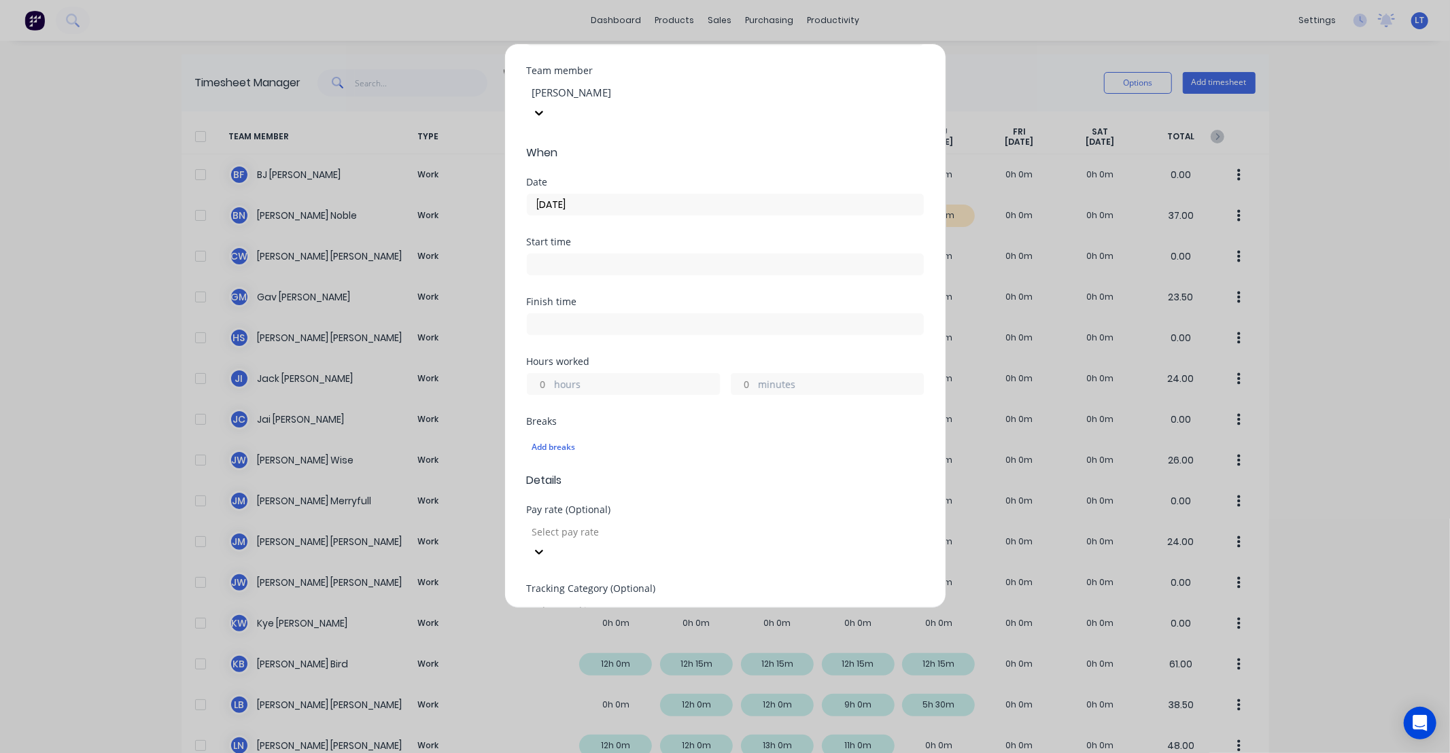
scroll to position [75, 0]
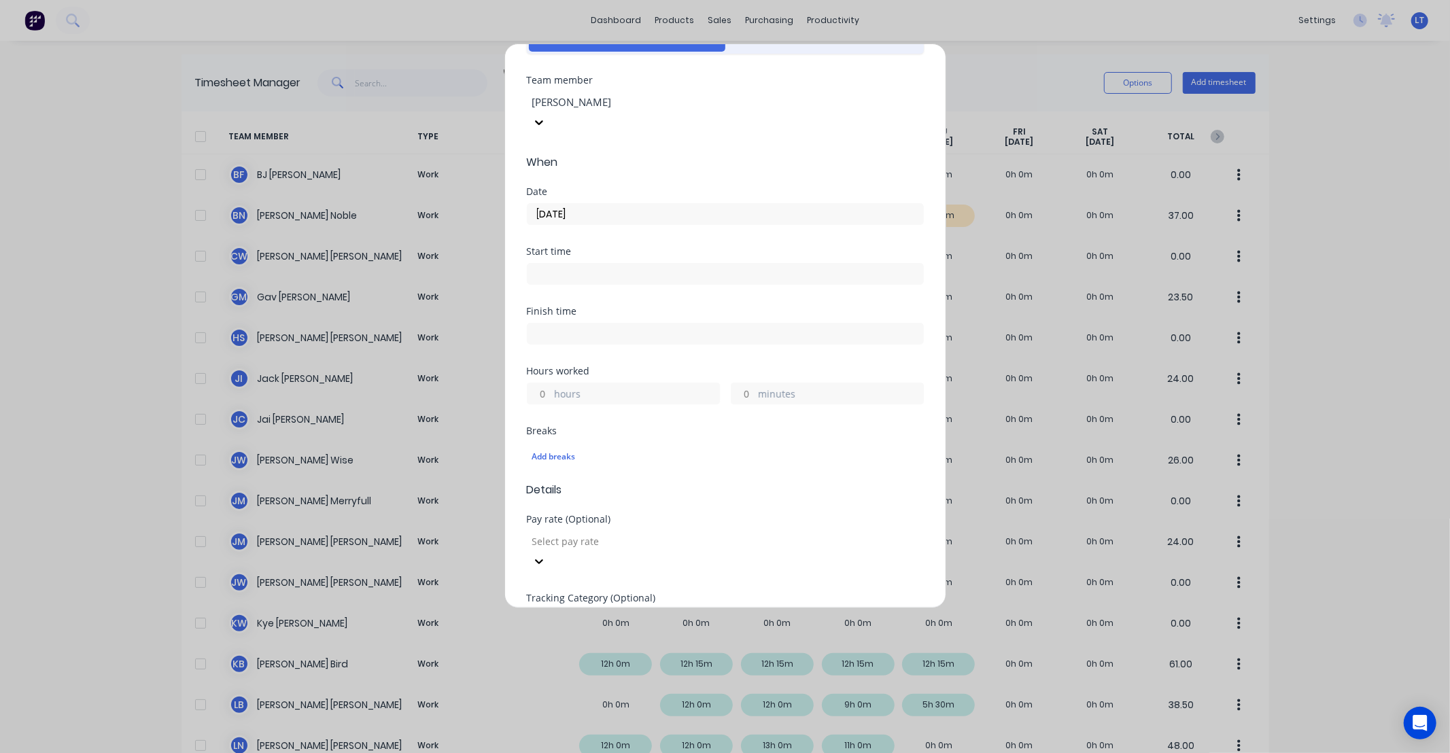
drag, startPoint x: 742, startPoint y: 373, endPoint x: 815, endPoint y: 311, distance: 95.1
click at [742, 383] on input "minutes" at bounding box center [744, 393] width 24 height 20
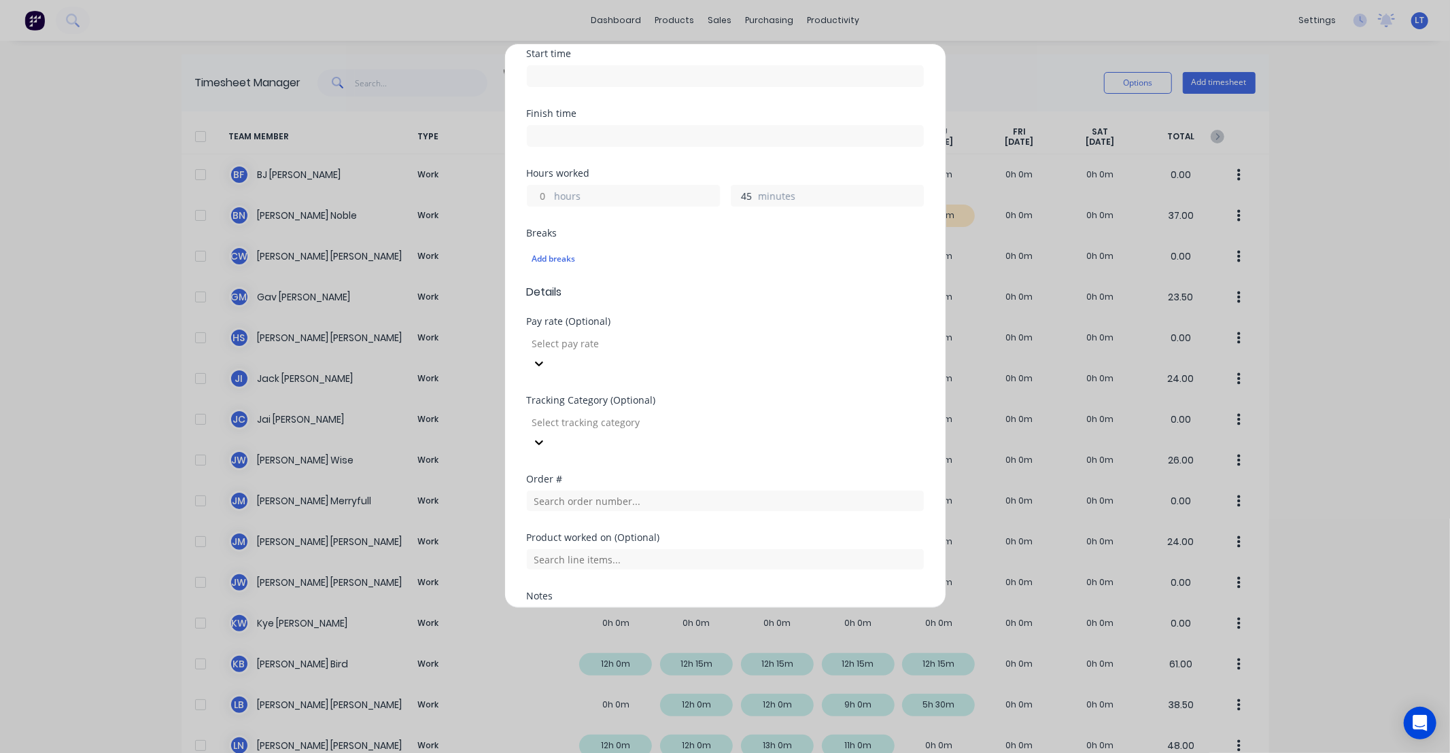
scroll to position [347, 0]
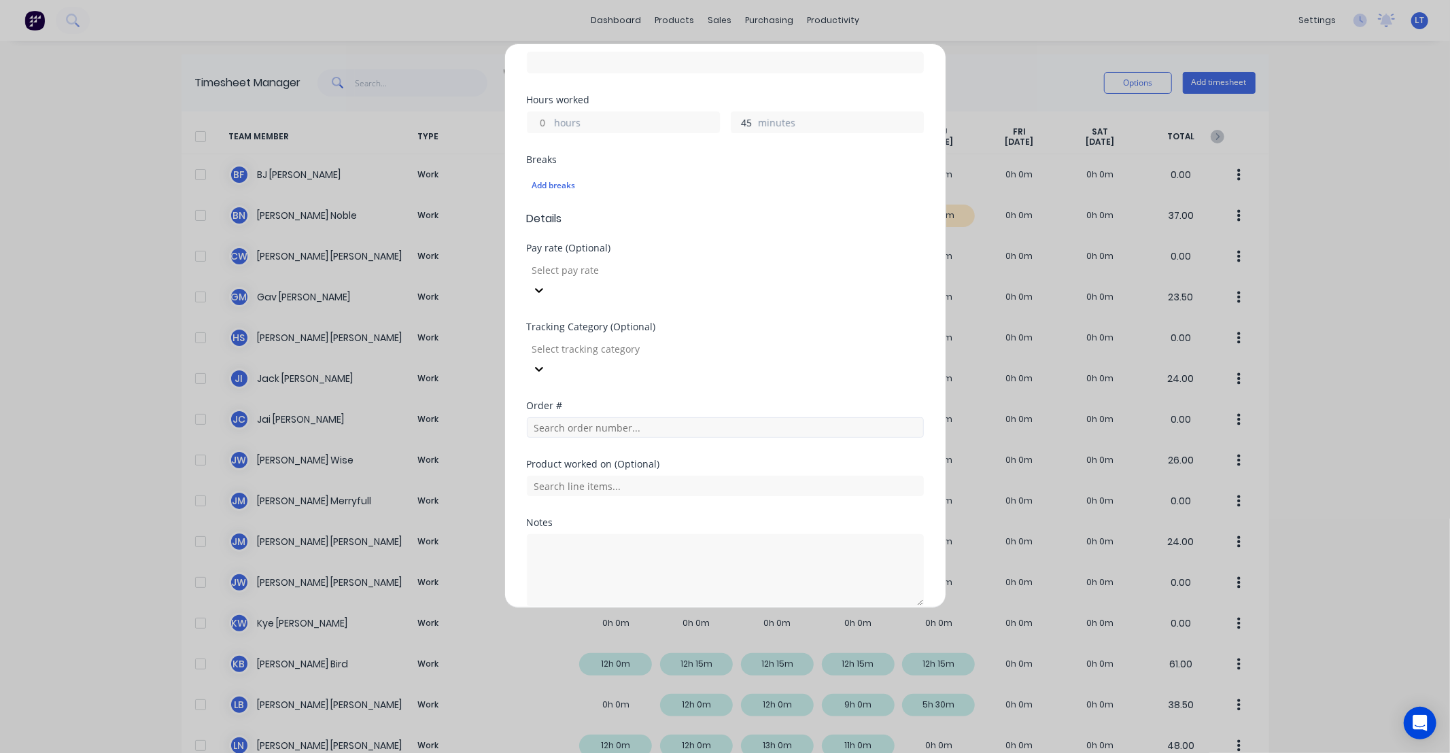
type input "45"
click at [657, 417] on input "text" at bounding box center [725, 427] width 397 height 20
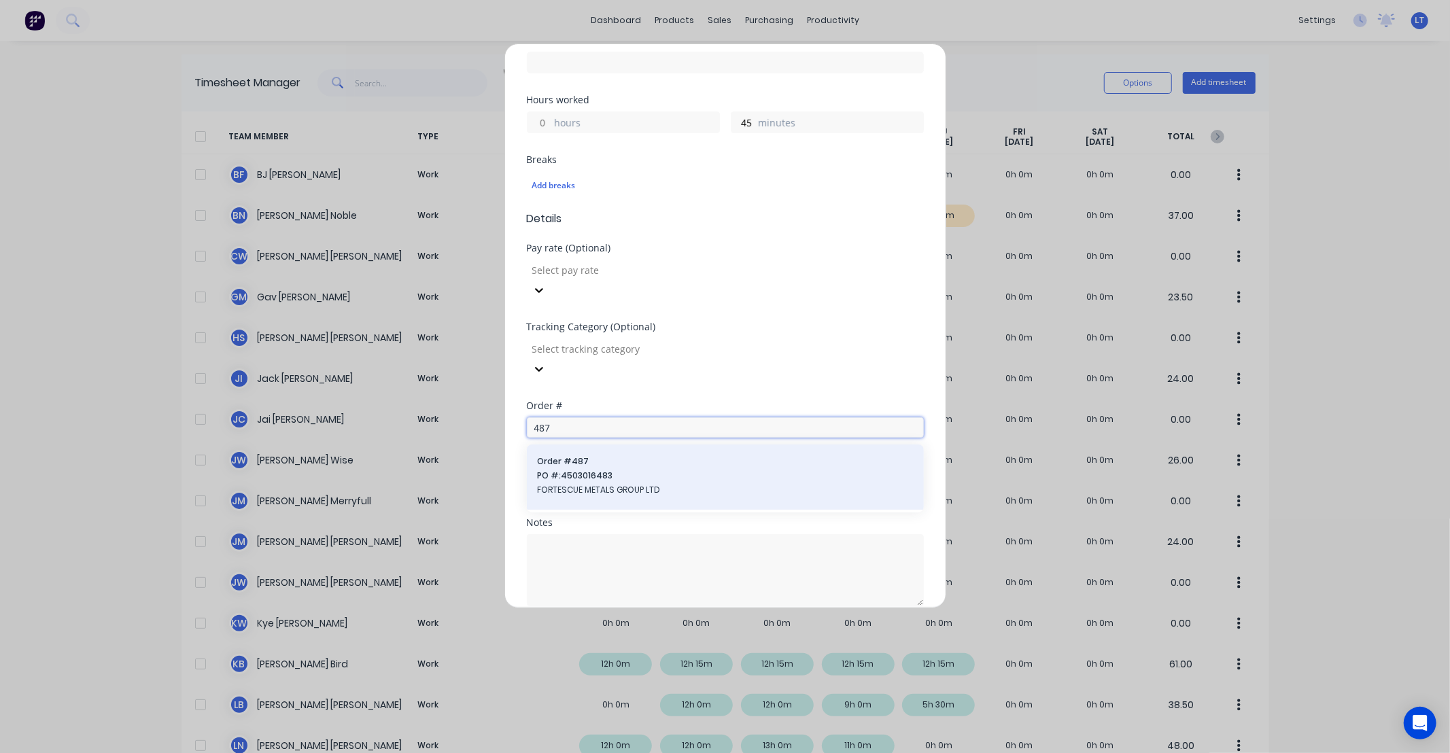
type input "487"
click at [587, 456] on span "Order # 487" at bounding box center [725, 462] width 375 height 12
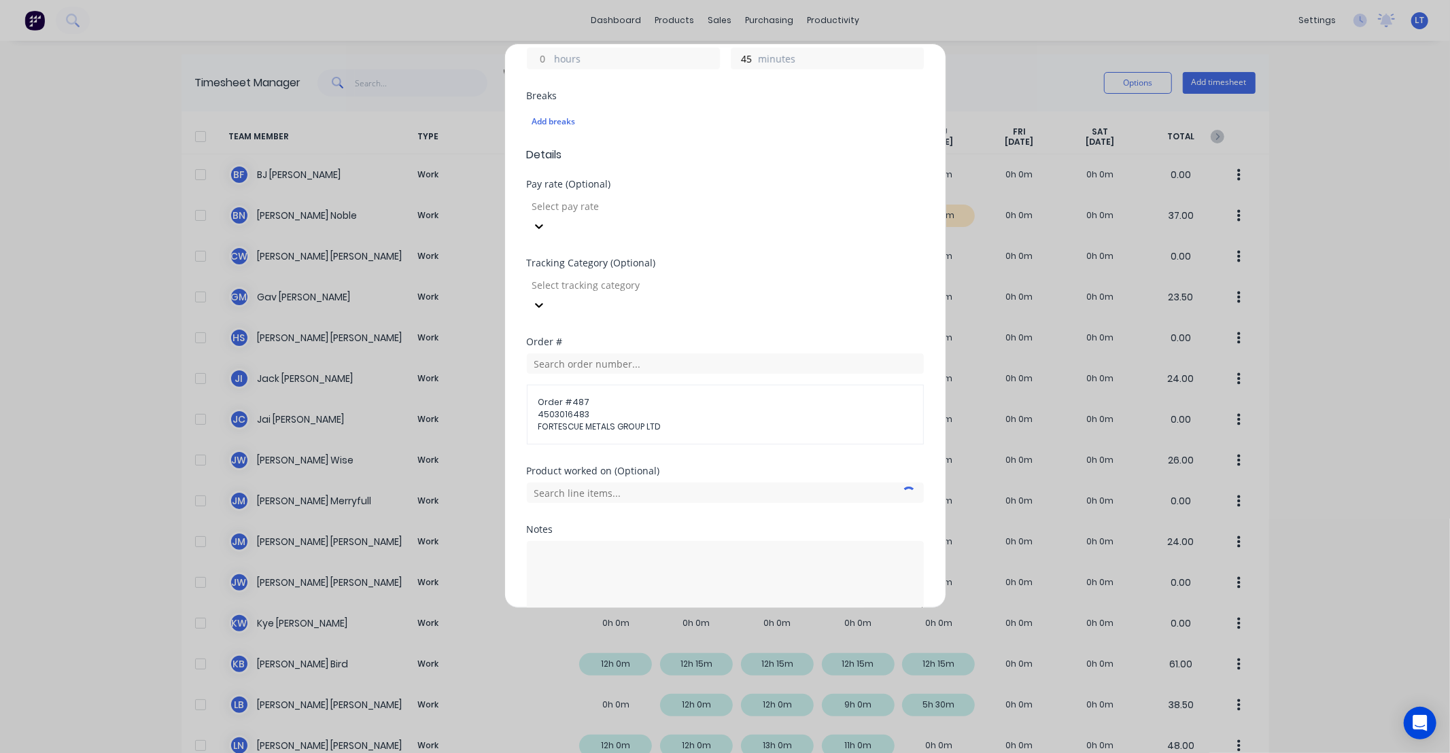
scroll to position [417, 0]
click at [690, 476] on input "text" at bounding box center [725, 486] width 397 height 20
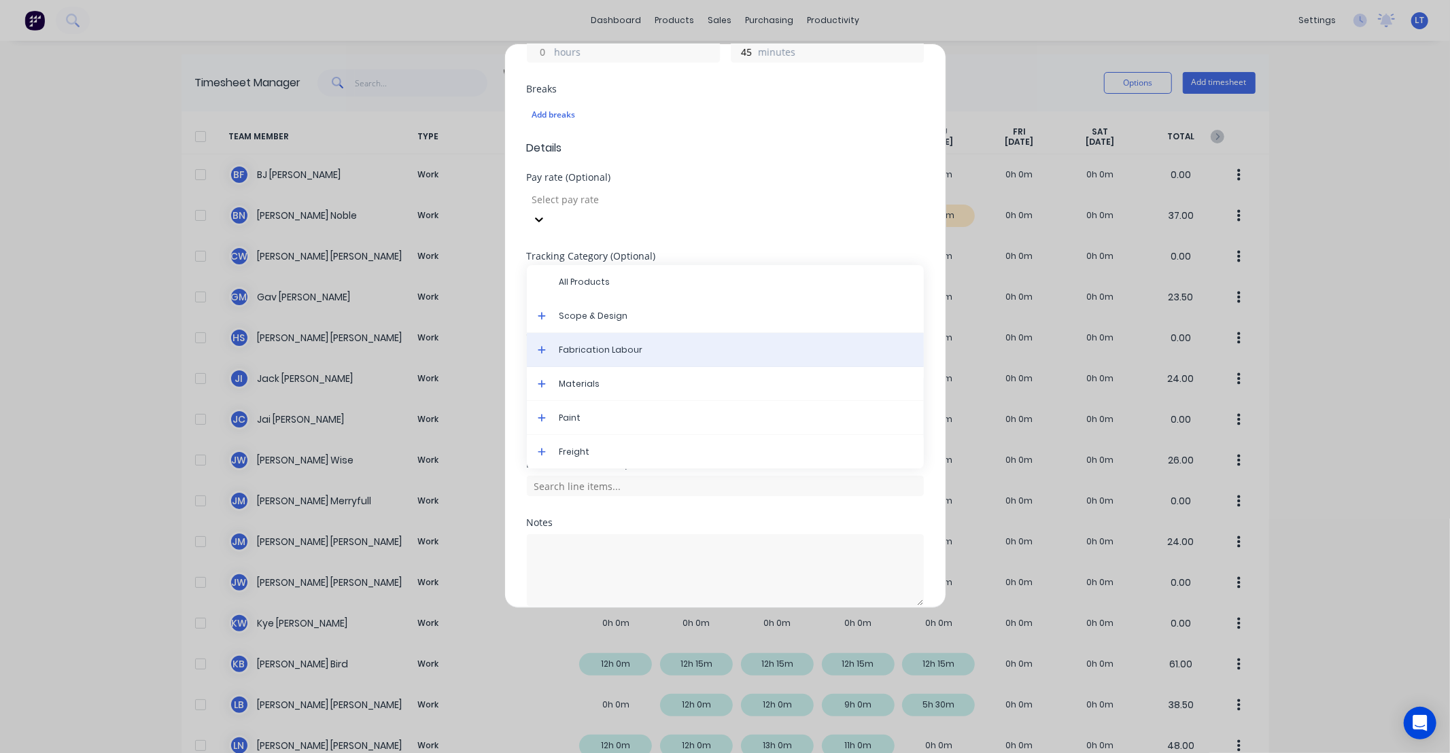
click at [600, 344] on span "Fabrication Labour" at bounding box center [737, 350] width 354 height 12
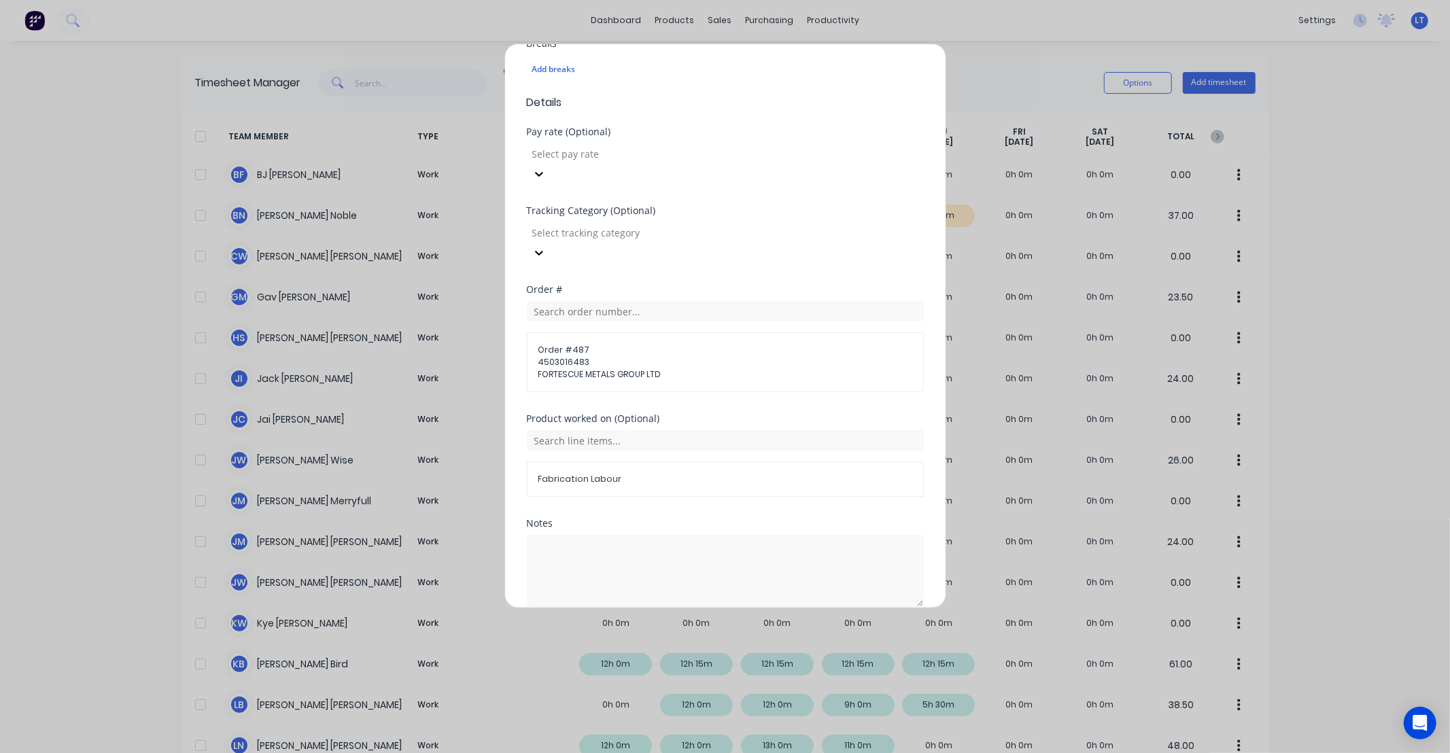
scroll to position [464, 0]
click at [704, 628] on button "Add manual time entry" at bounding box center [692, 639] width 115 height 22
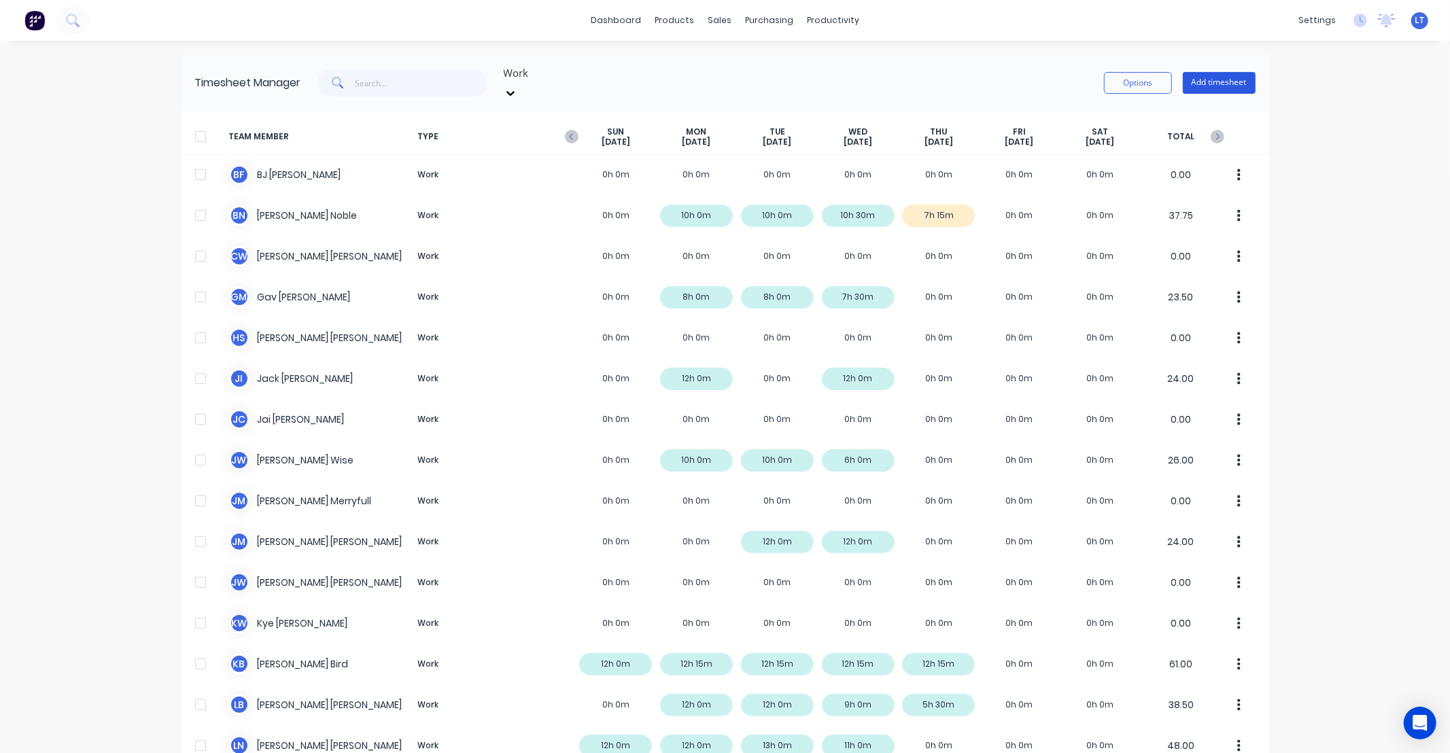
click at [1208, 72] on button "Add timesheet" at bounding box center [1219, 83] width 73 height 22
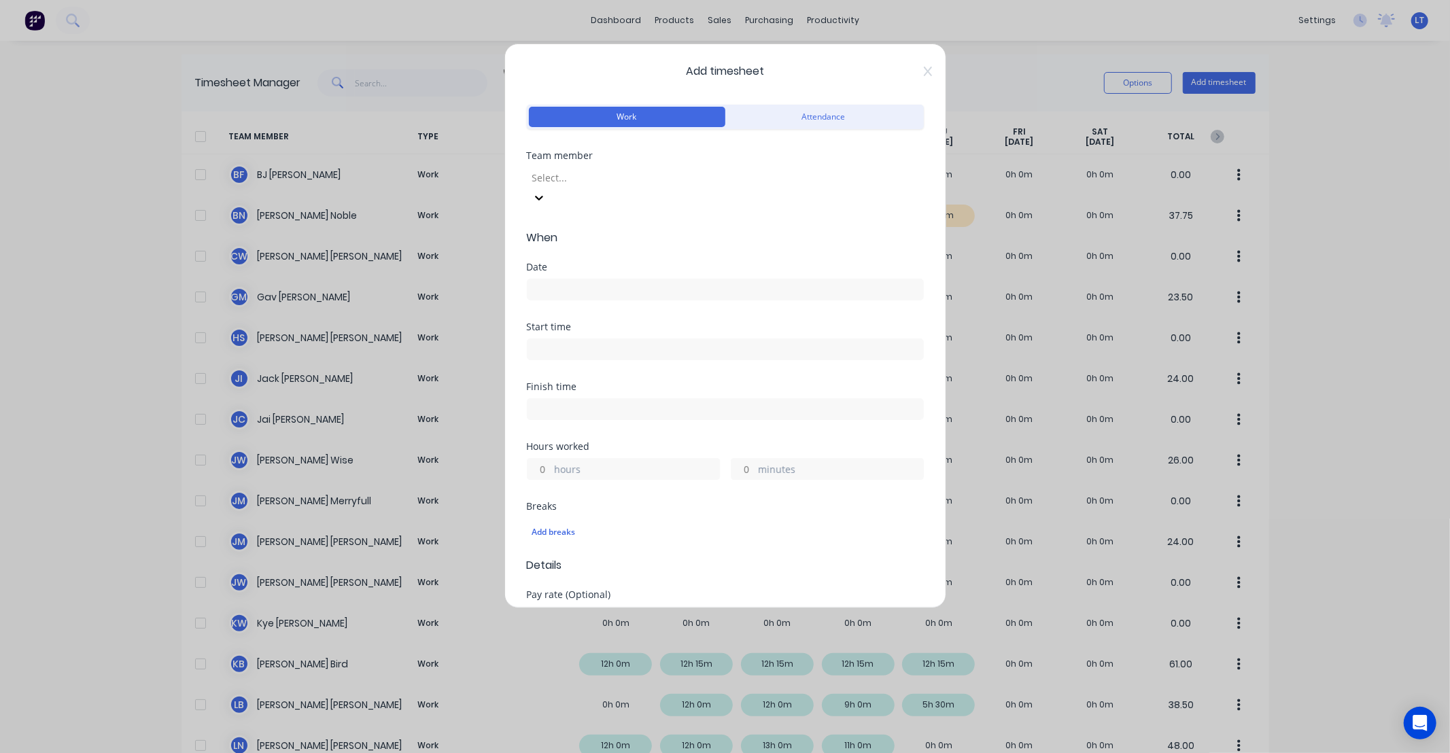
click at [642, 182] on div at bounding box center [629, 177] width 196 height 17
type input "brys"
click at [630, 753] on div "Bryson Noble" at bounding box center [725, 760] width 1450 height 14
click at [632, 279] on input at bounding box center [726, 289] width 396 height 20
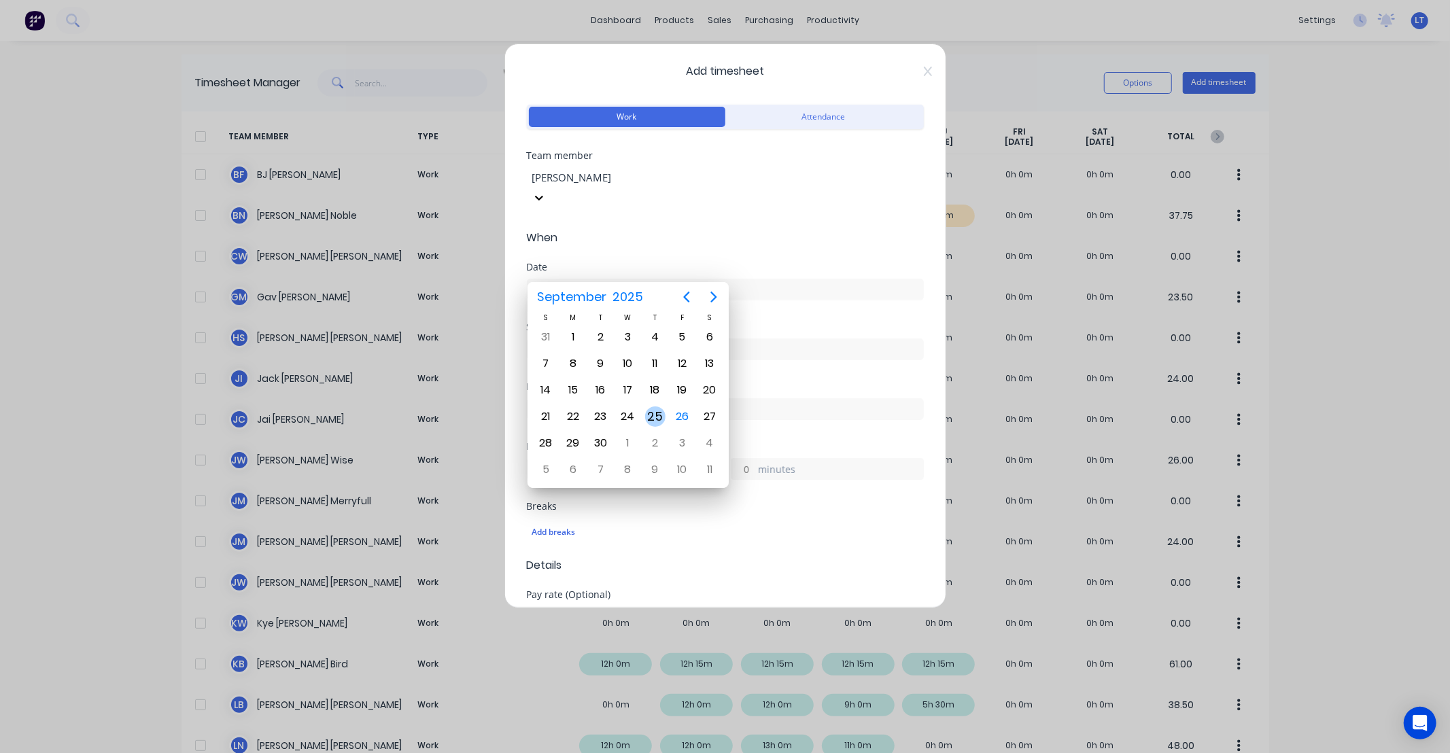
click at [655, 411] on div "25" at bounding box center [655, 417] width 20 height 20
type input "25/09/2025"
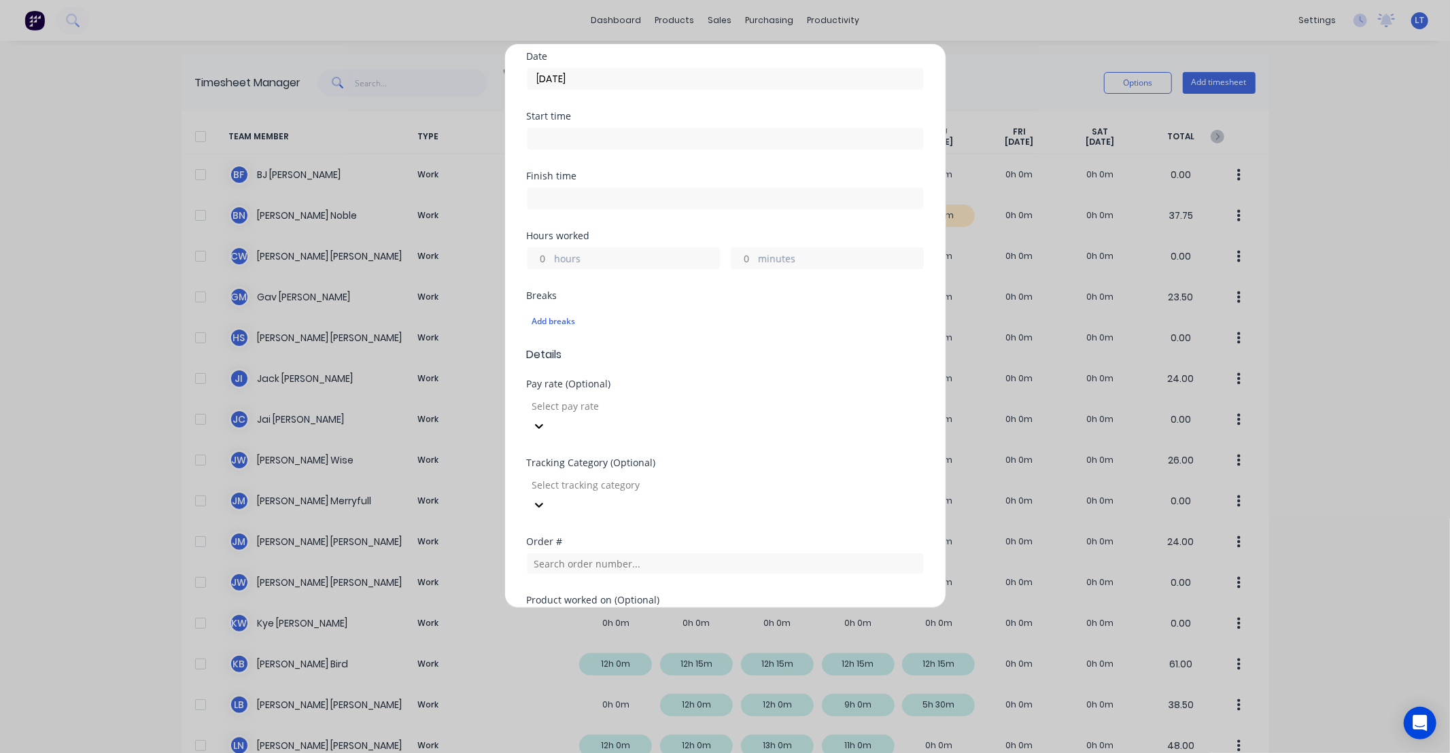
scroll to position [226, 0]
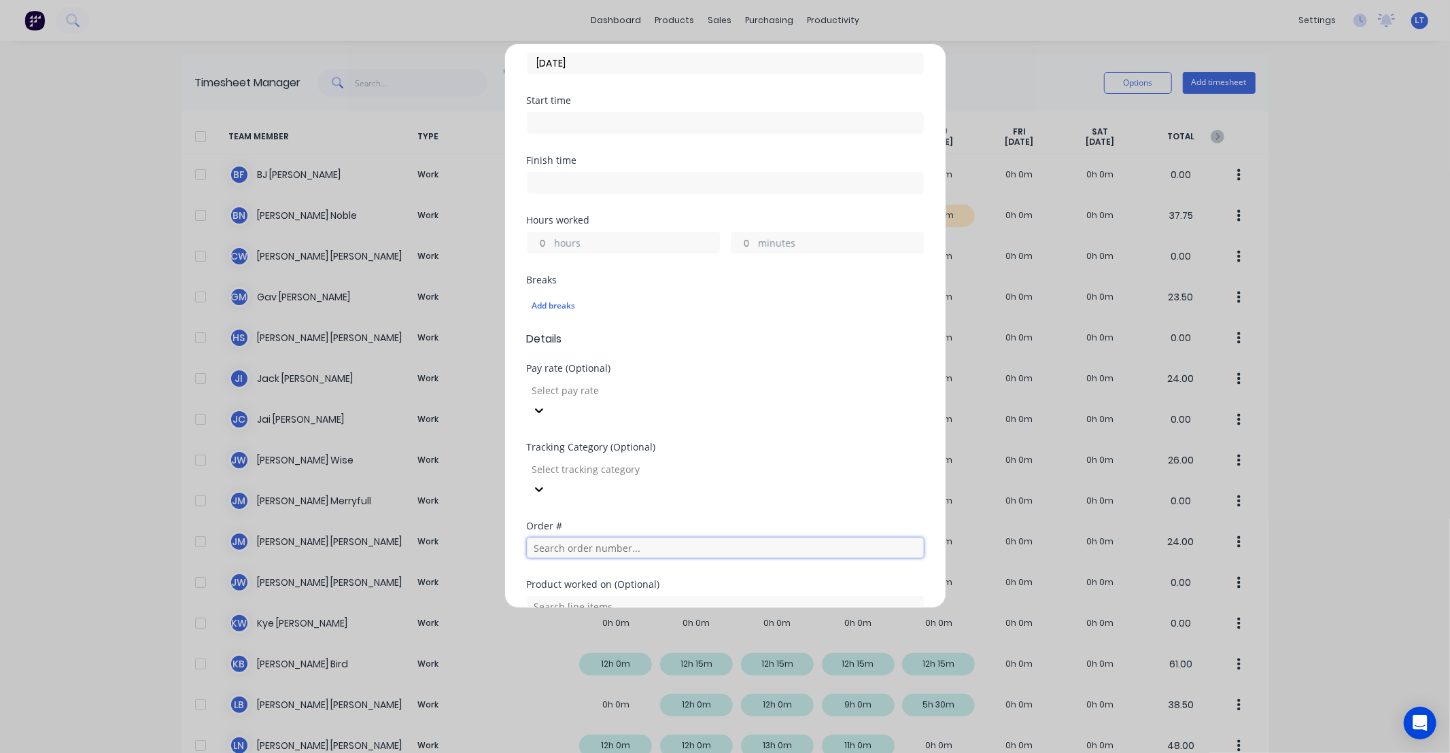
click at [599, 538] on input "text" at bounding box center [725, 548] width 397 height 20
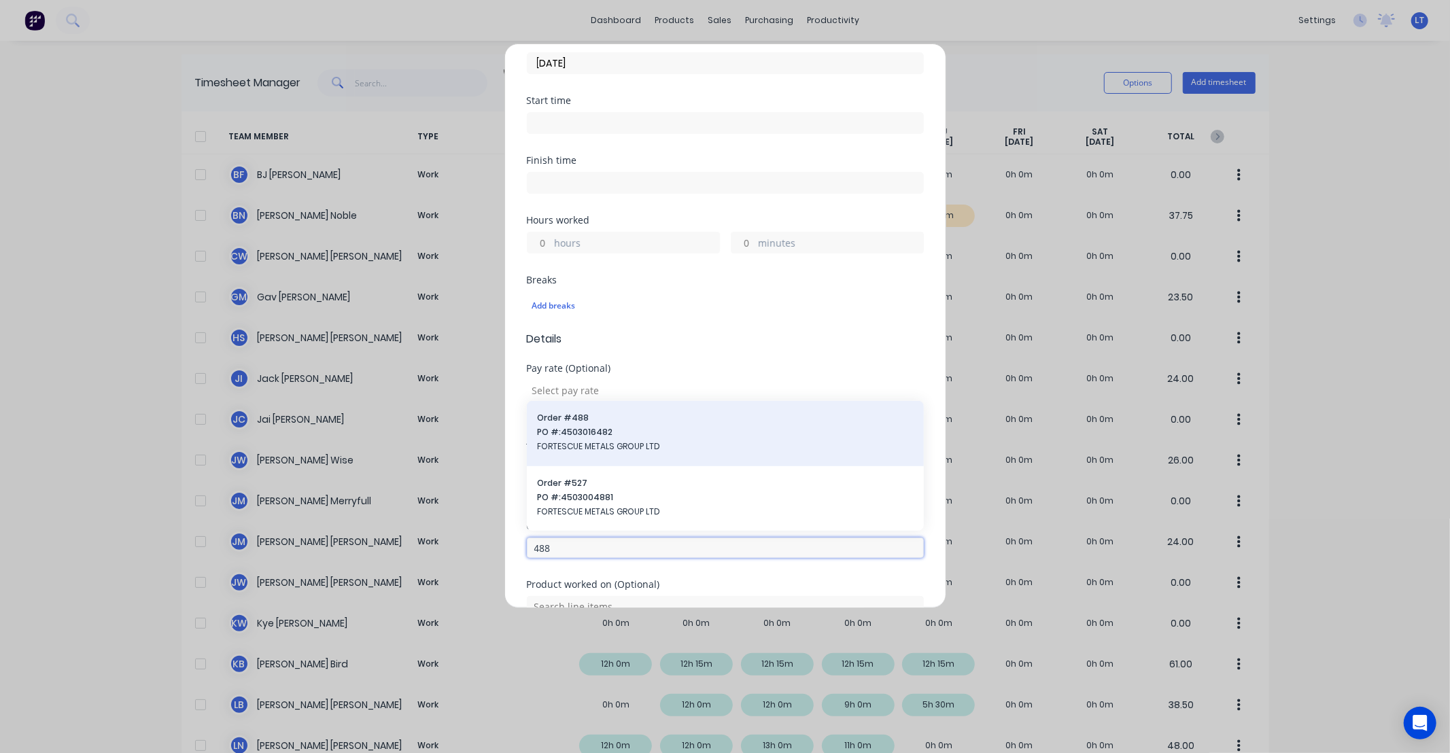
type input "488"
click at [593, 441] on span "FORTESCUE METALS GROUP LTD" at bounding box center [725, 447] width 375 height 12
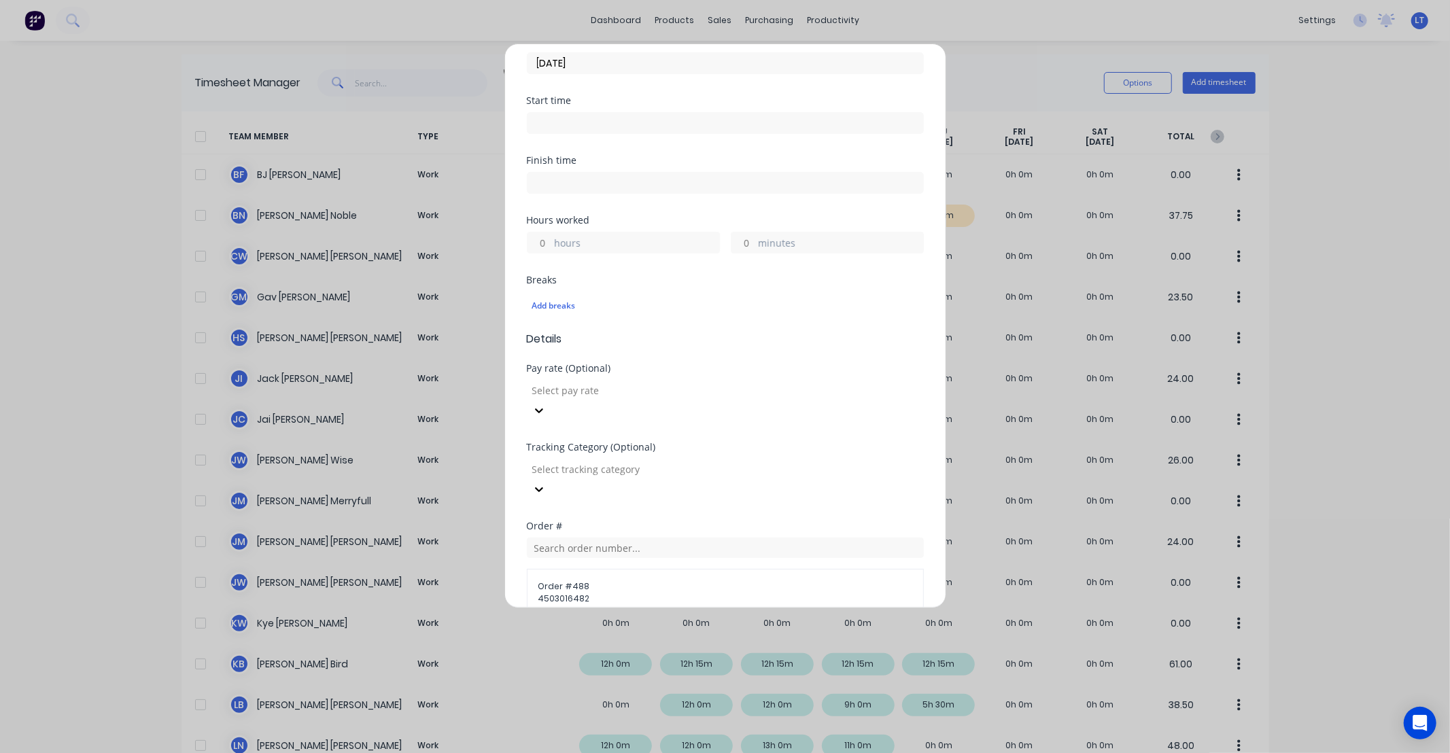
click at [738, 233] on input "minutes" at bounding box center [744, 243] width 24 height 20
type input "45"
click at [742, 216] on div "Hours worked" at bounding box center [725, 221] width 397 height 10
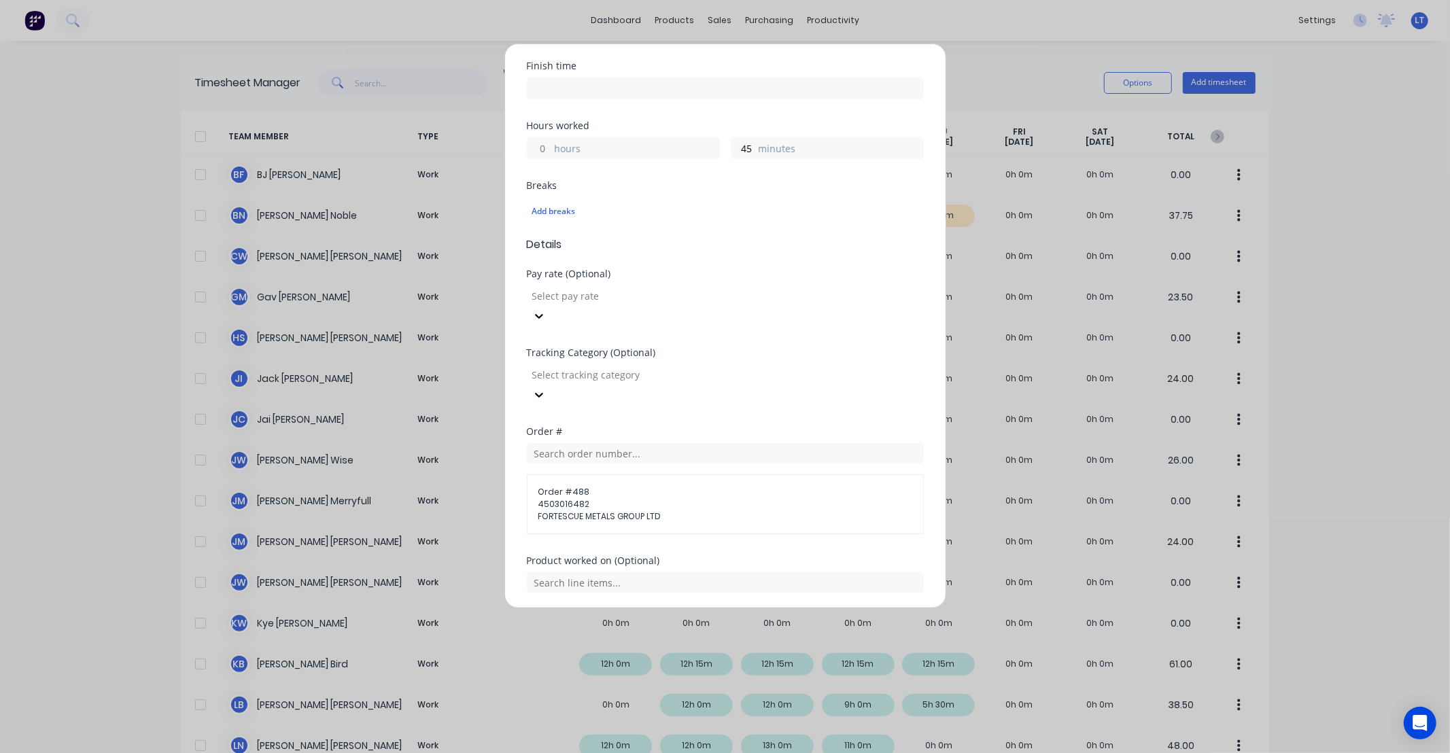
scroll to position [417, 0]
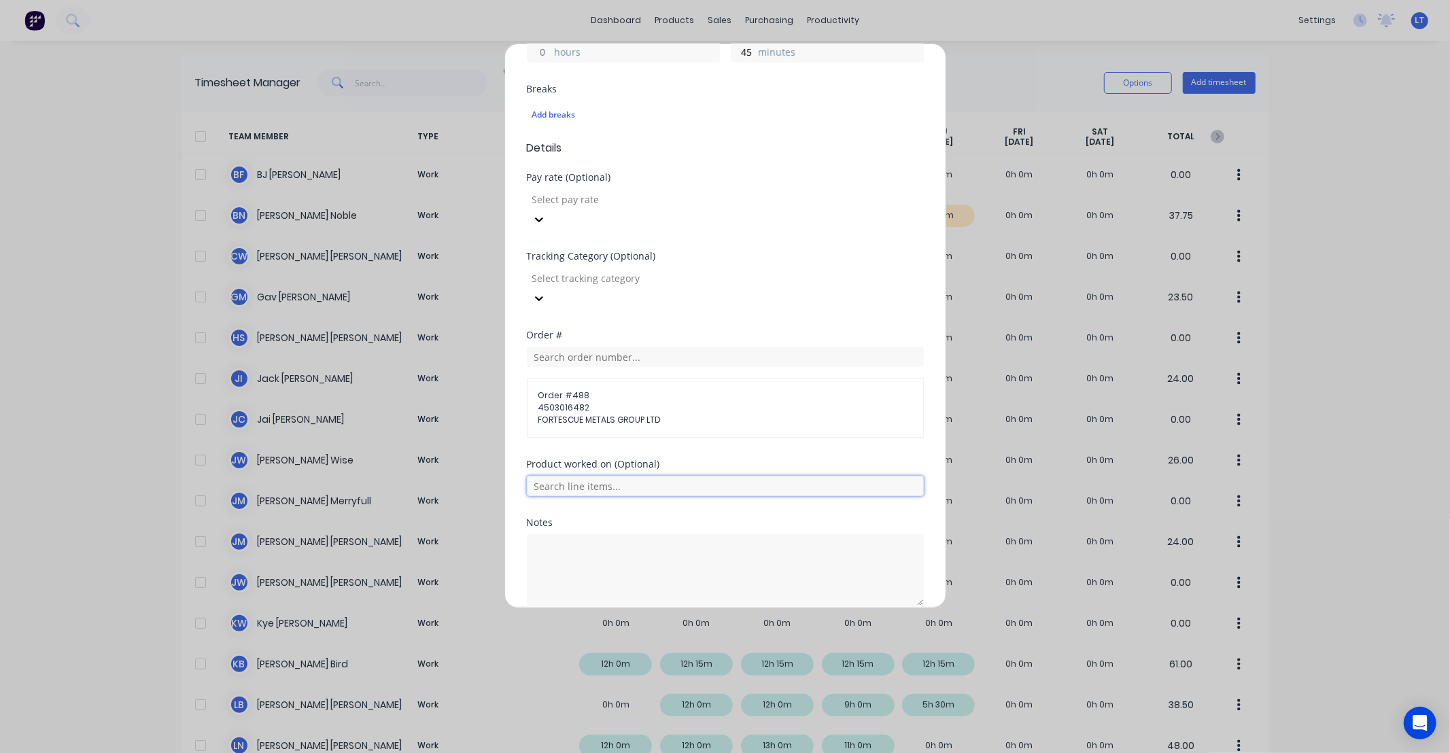
click at [660, 476] on input "text" at bounding box center [725, 486] width 397 height 20
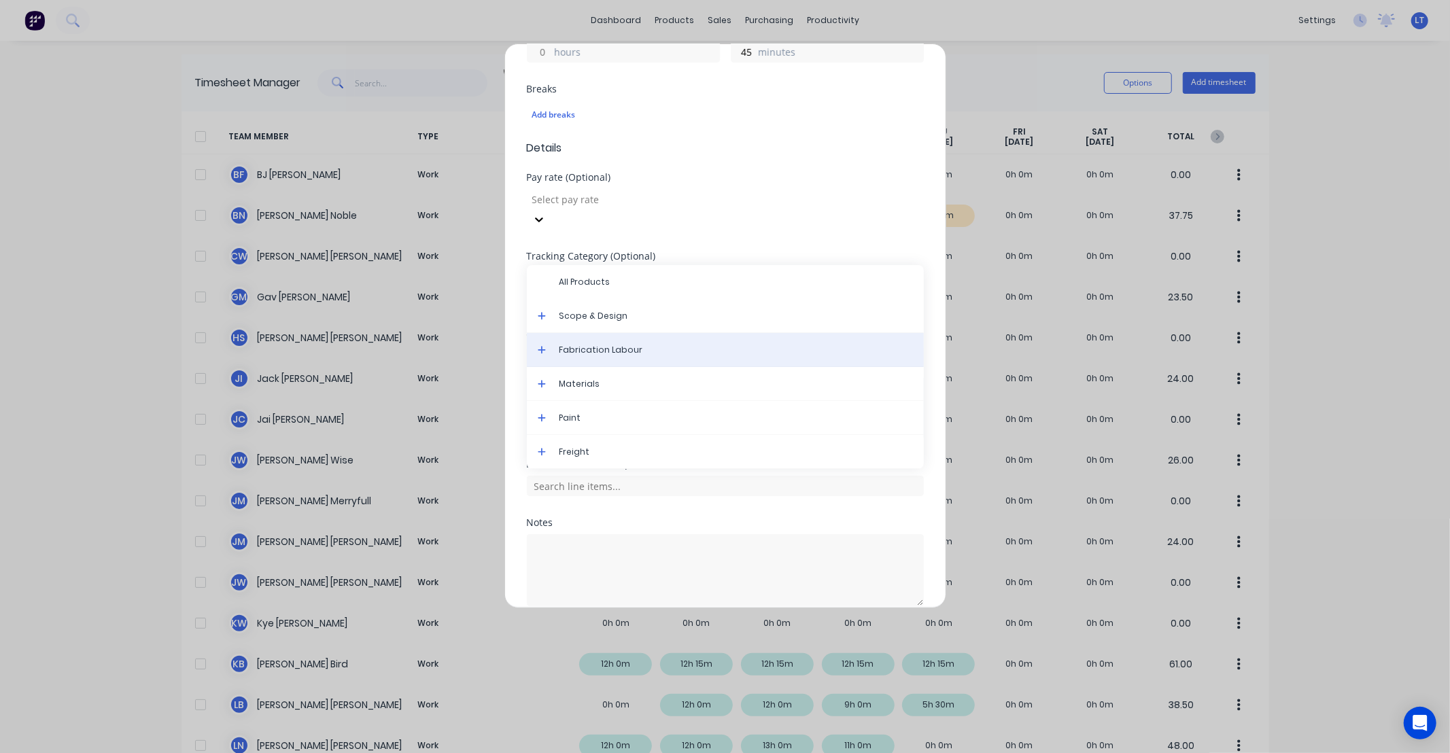
click at [605, 344] on span "Fabrication Labour" at bounding box center [737, 350] width 354 height 12
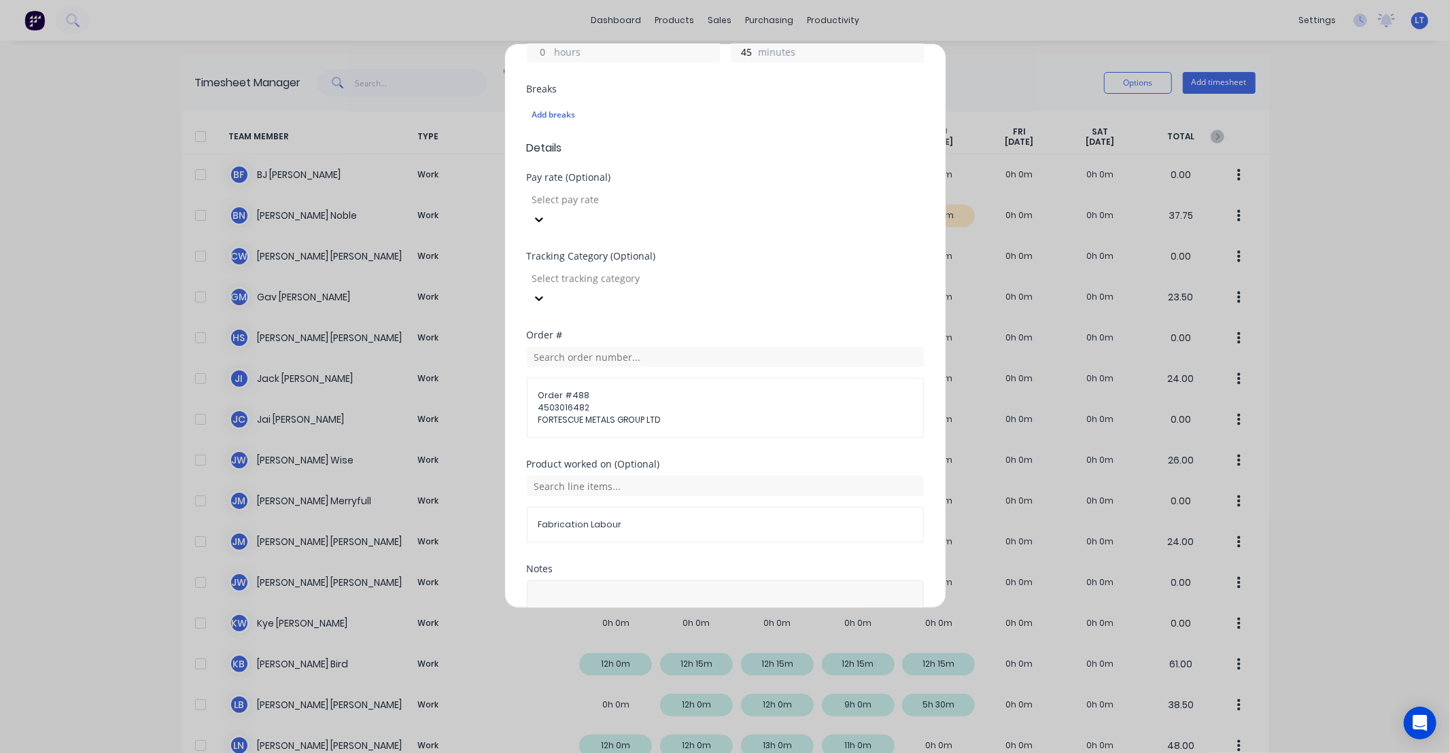
scroll to position [464, 0]
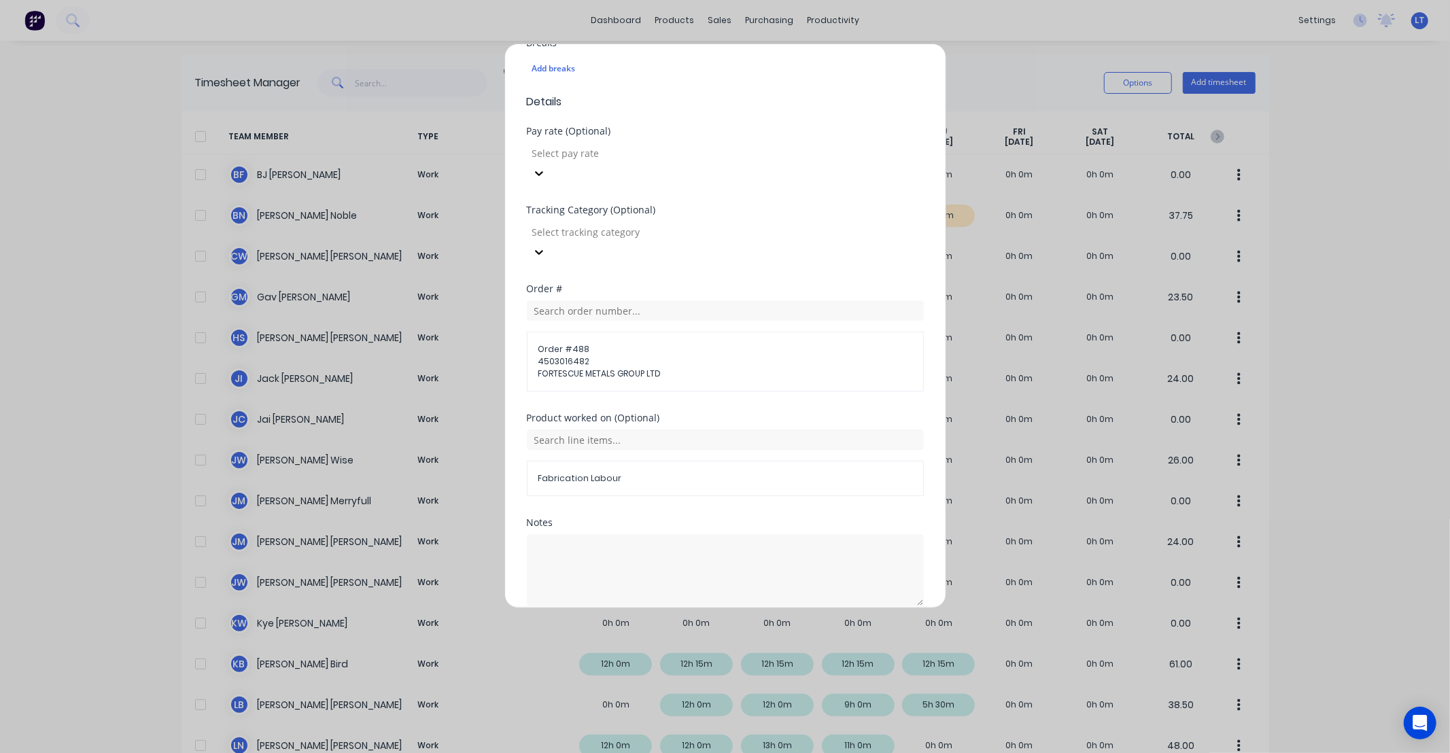
click at [685, 628] on button "Add manual time entry" at bounding box center [692, 639] width 115 height 22
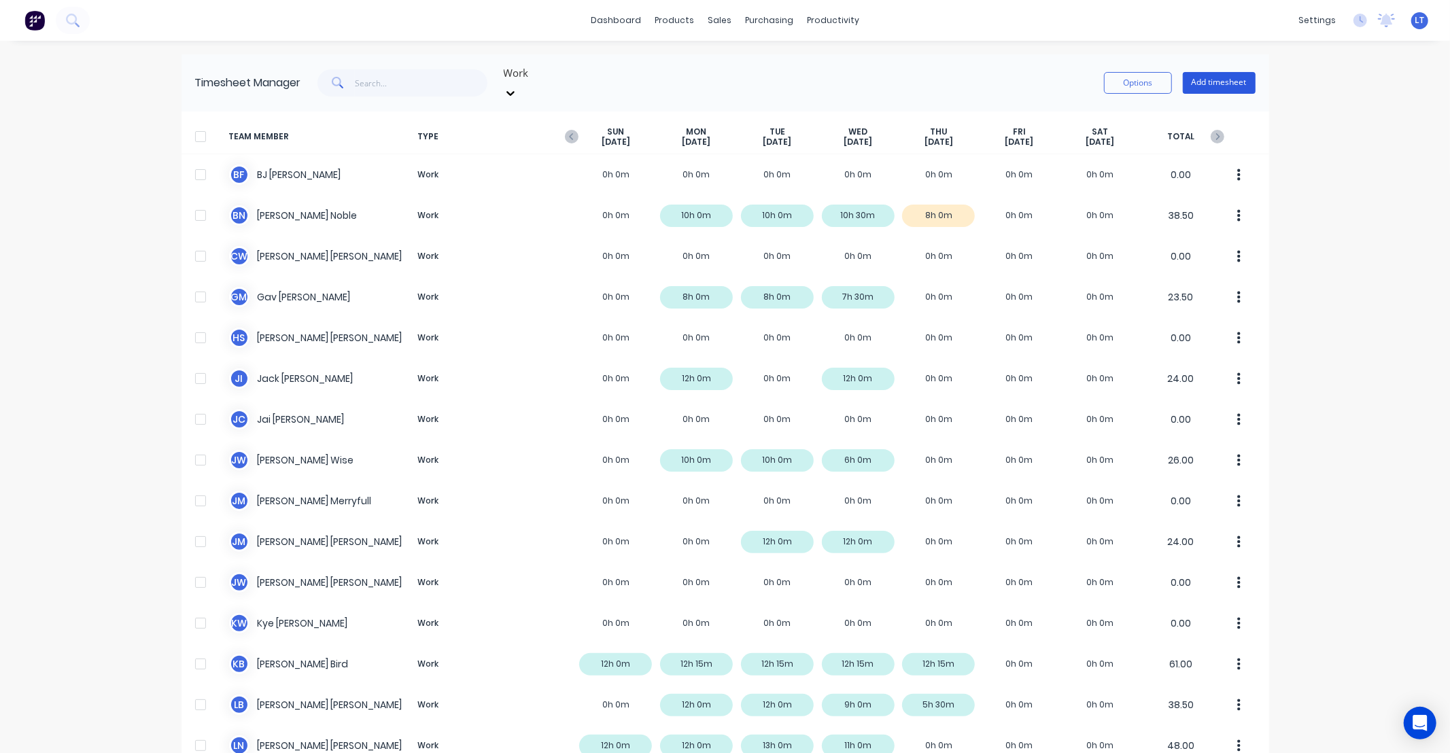
click at [1226, 73] on button "Add timesheet" at bounding box center [1219, 83] width 73 height 22
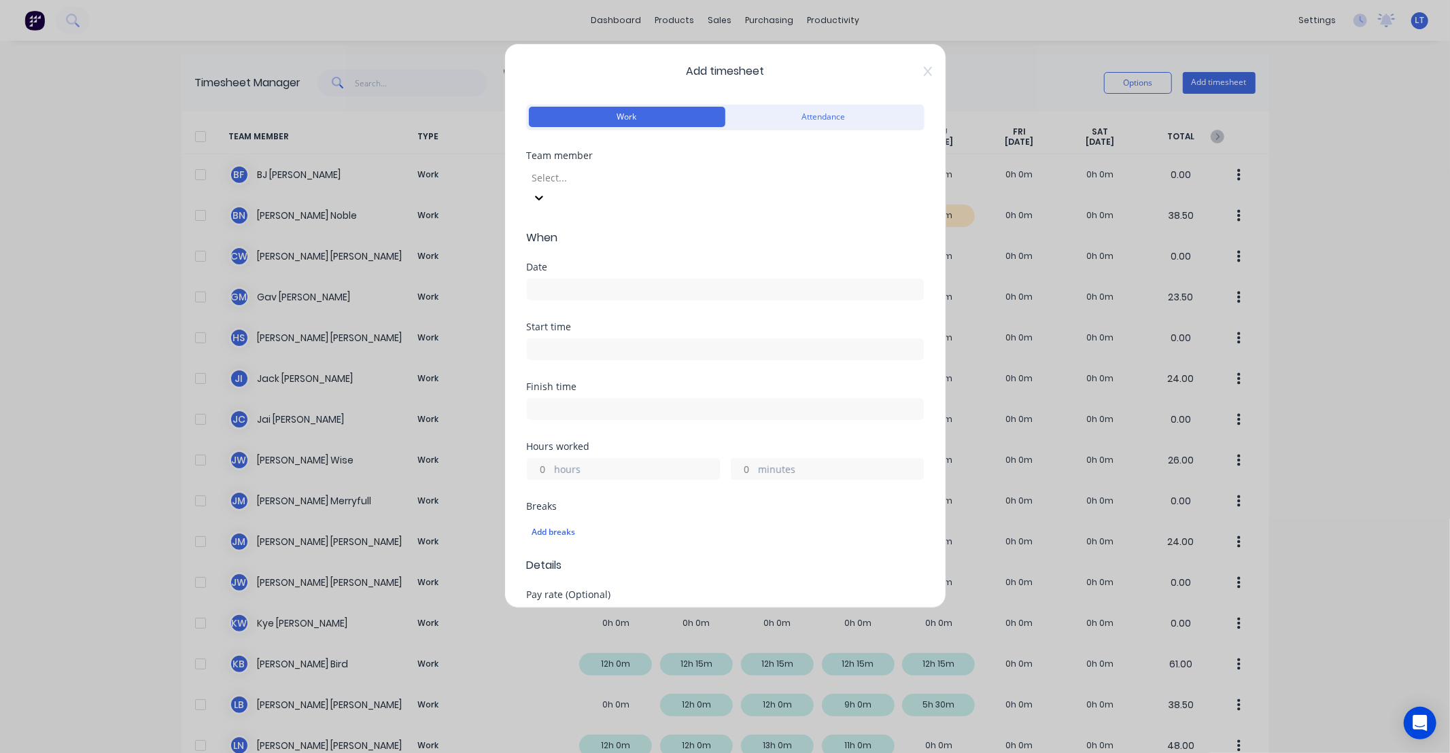
click at [607, 182] on div at bounding box center [629, 177] width 196 height 17
type input "som"
click at [603, 753] on div "Somsak Bureethong" at bounding box center [725, 760] width 1450 height 14
click at [604, 275] on div at bounding box center [725, 287] width 397 height 25
click at [609, 279] on label at bounding box center [725, 290] width 397 height 22
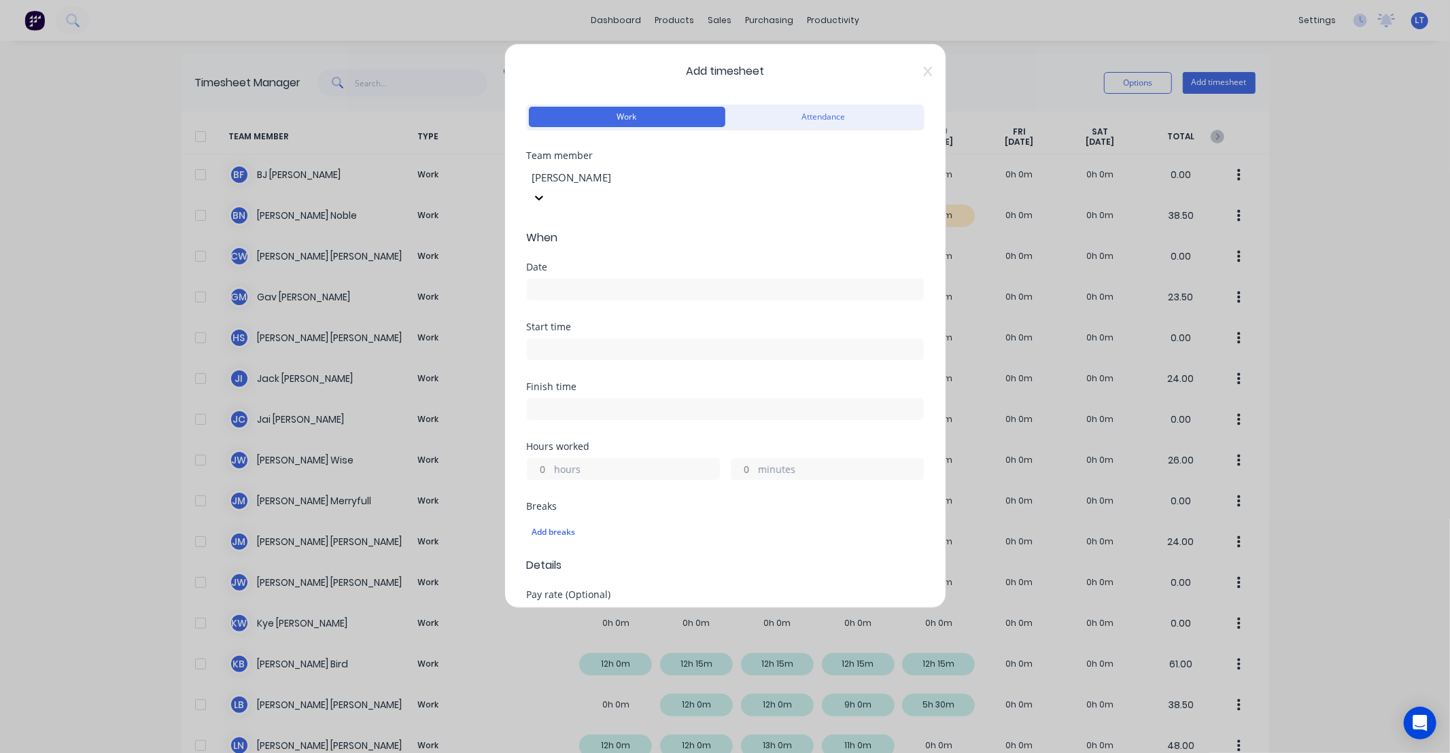
click at [609, 279] on input at bounding box center [726, 289] width 396 height 20
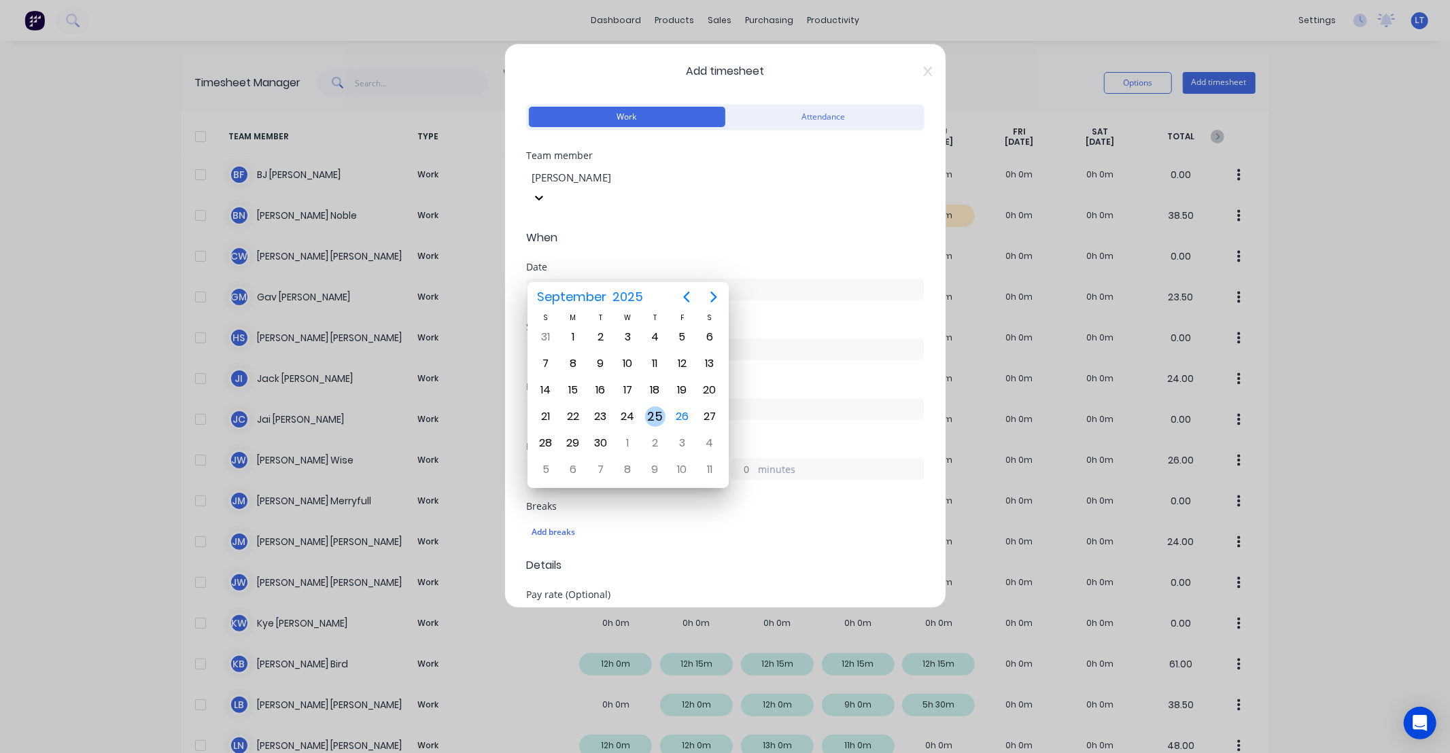
click at [655, 408] on div "25" at bounding box center [655, 417] width 20 height 20
type input "25/09/2025"
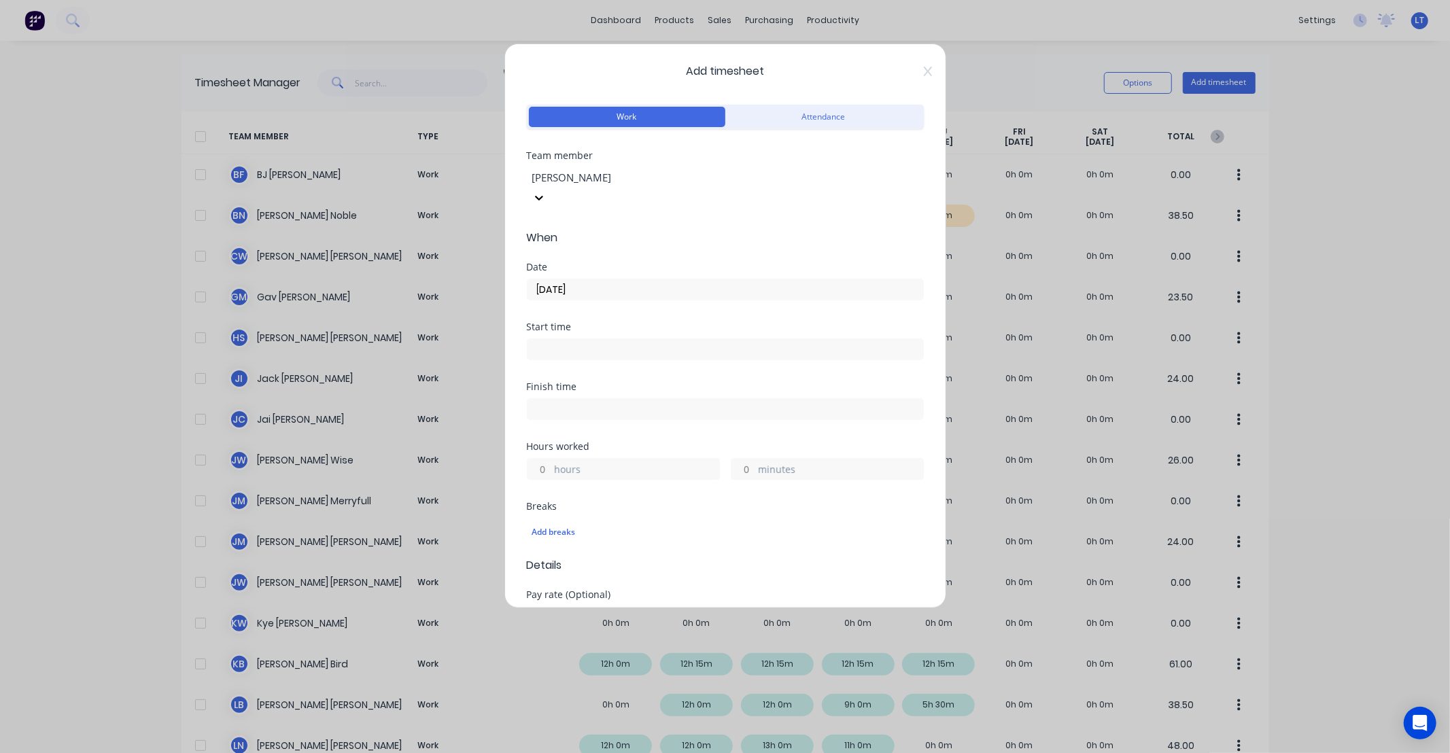
click at [545, 459] on input "hours" at bounding box center [540, 469] width 24 height 20
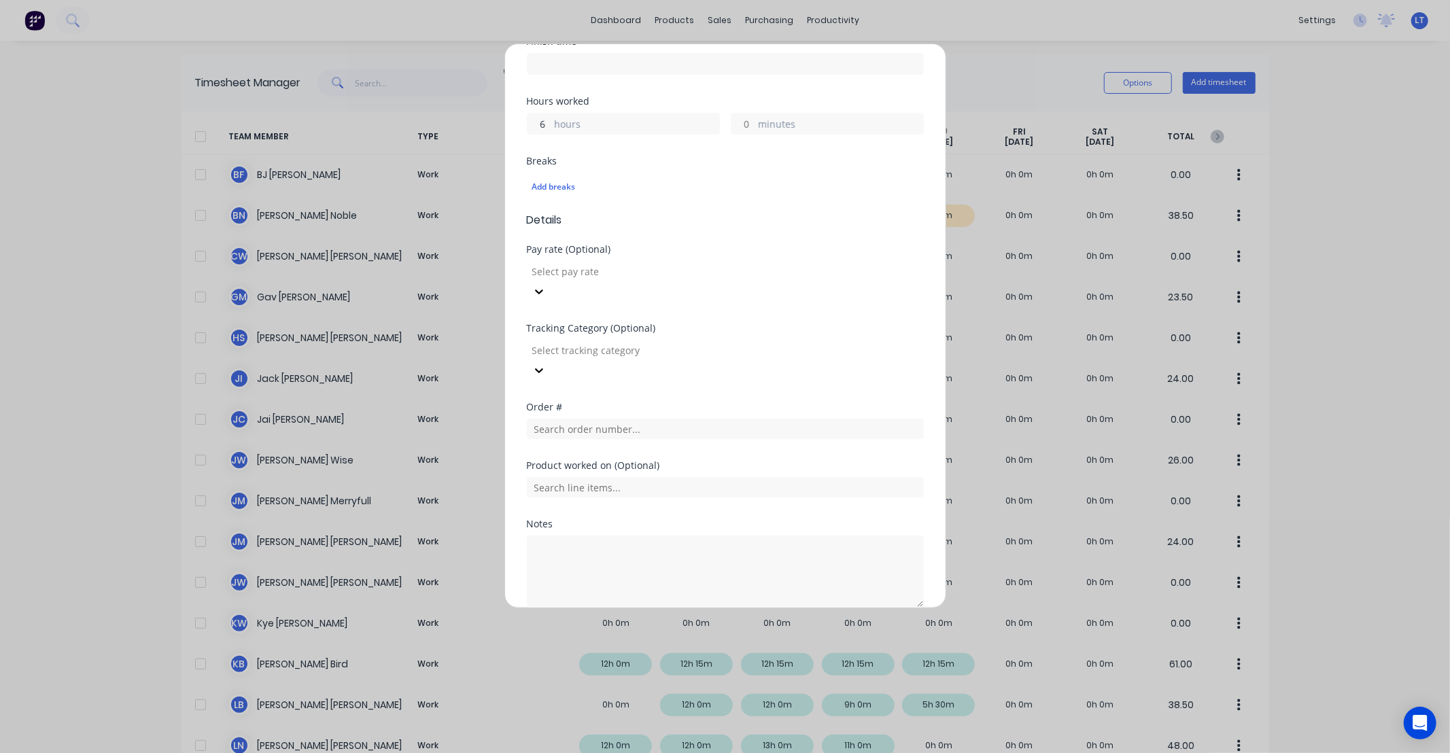
scroll to position [347, 0]
type input "6"
click at [654, 417] on input "text" at bounding box center [725, 427] width 397 height 20
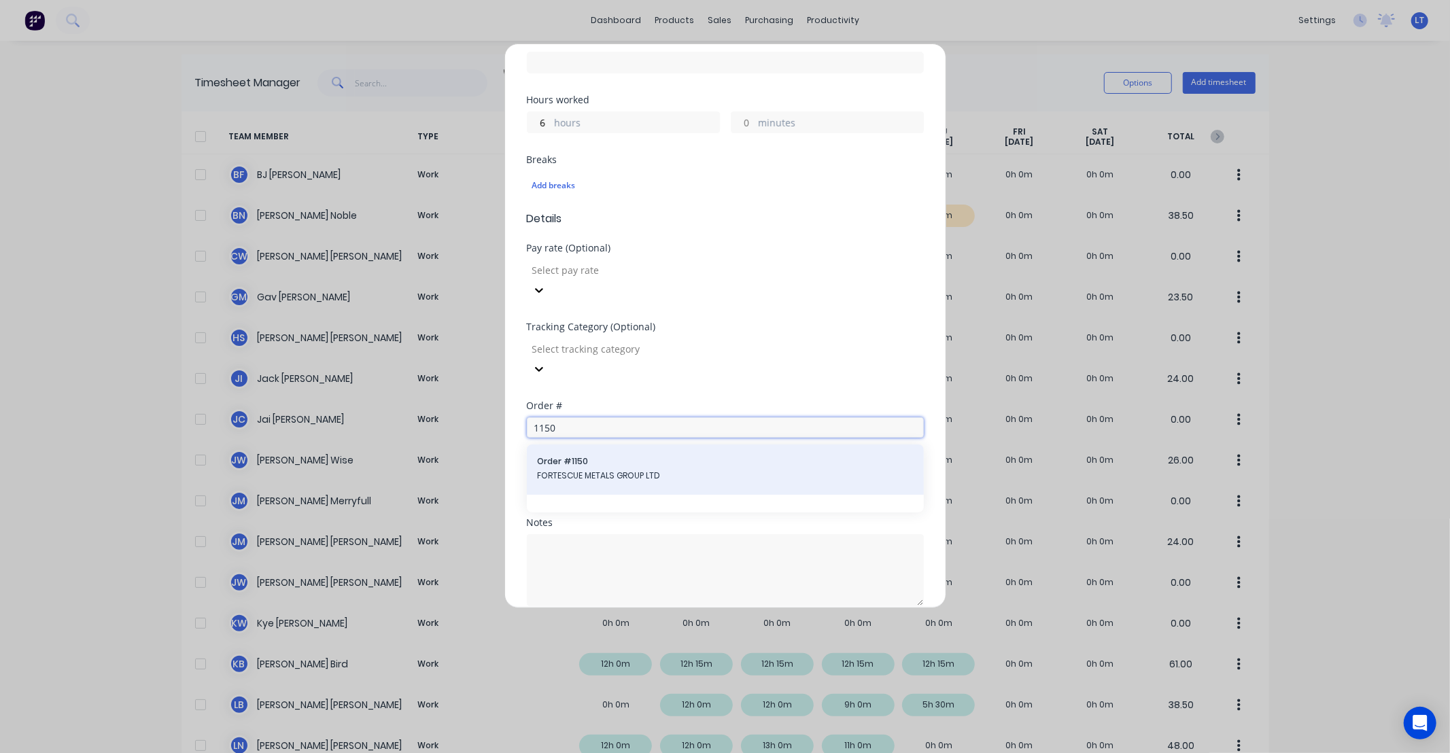
type input "1150"
click at [671, 470] on span "FORTESCUE METALS GROUP LTD" at bounding box center [725, 476] width 375 height 12
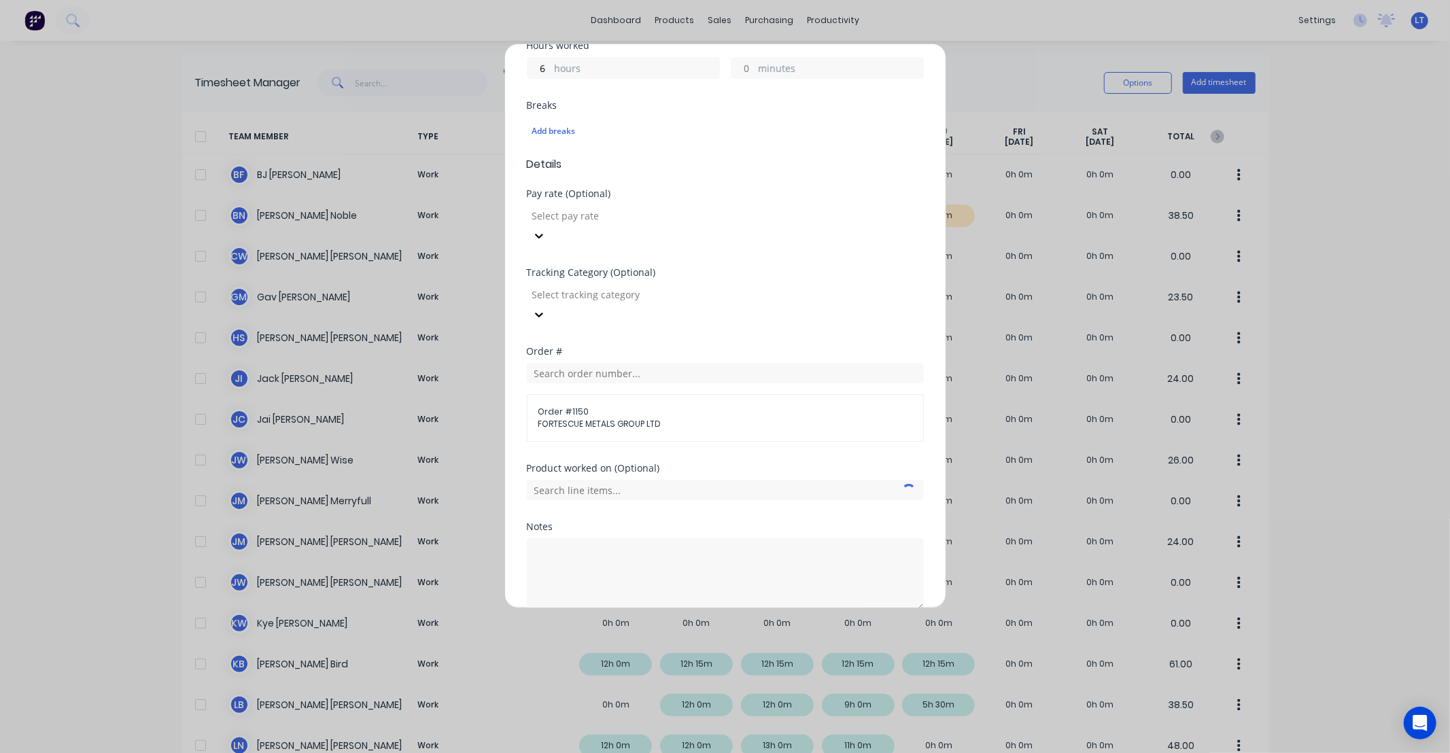
scroll to position [405, 0]
click at [632, 477] on input "text" at bounding box center [725, 487] width 397 height 20
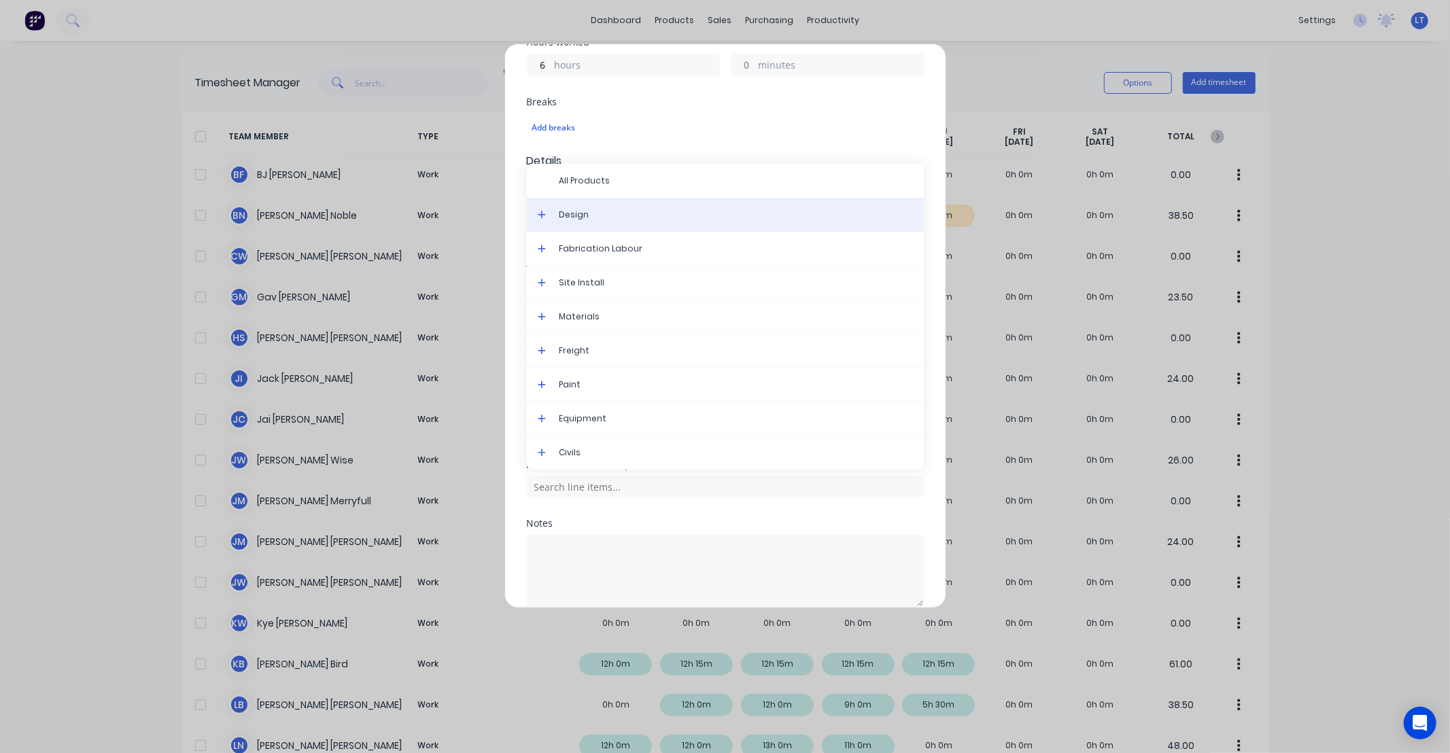
click at [577, 198] on div "Design" at bounding box center [725, 215] width 397 height 34
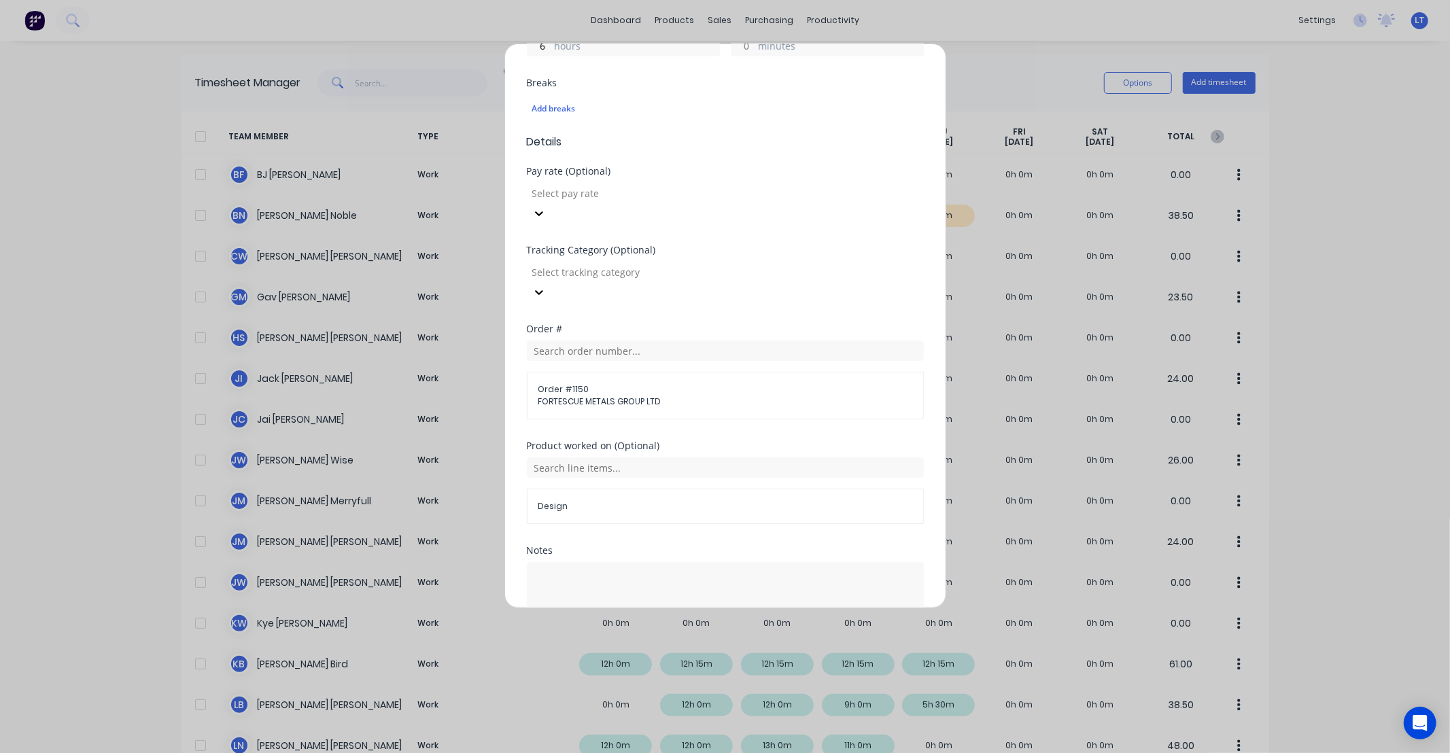
scroll to position [451, 0]
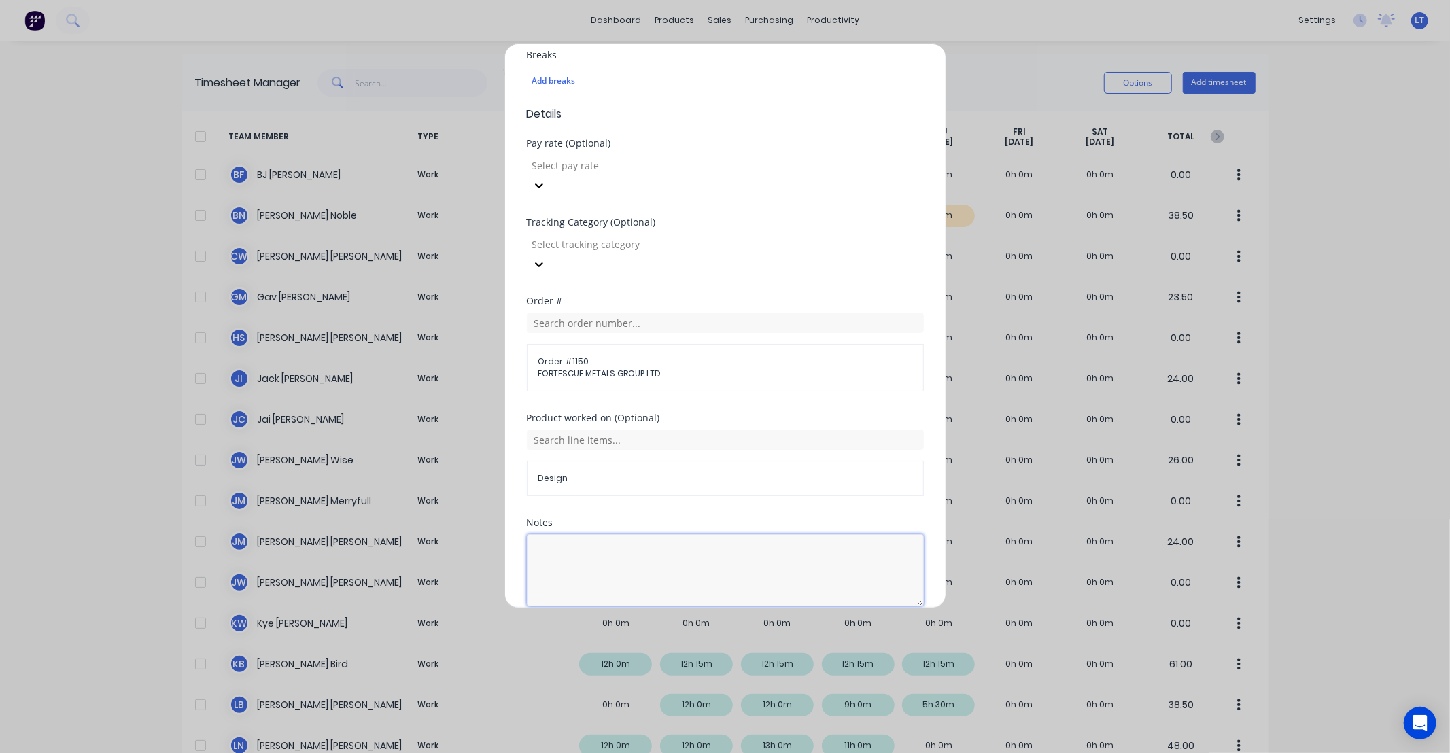
click at [698, 534] on textarea at bounding box center [725, 570] width 397 height 72
type textarea "Design new PFC 150 to connect existing PFC"
click at [868, 628] on div "Add manual time entry Cancel" at bounding box center [725, 639] width 397 height 22
click at [708, 628] on button "Add manual time entry" at bounding box center [692, 639] width 115 height 22
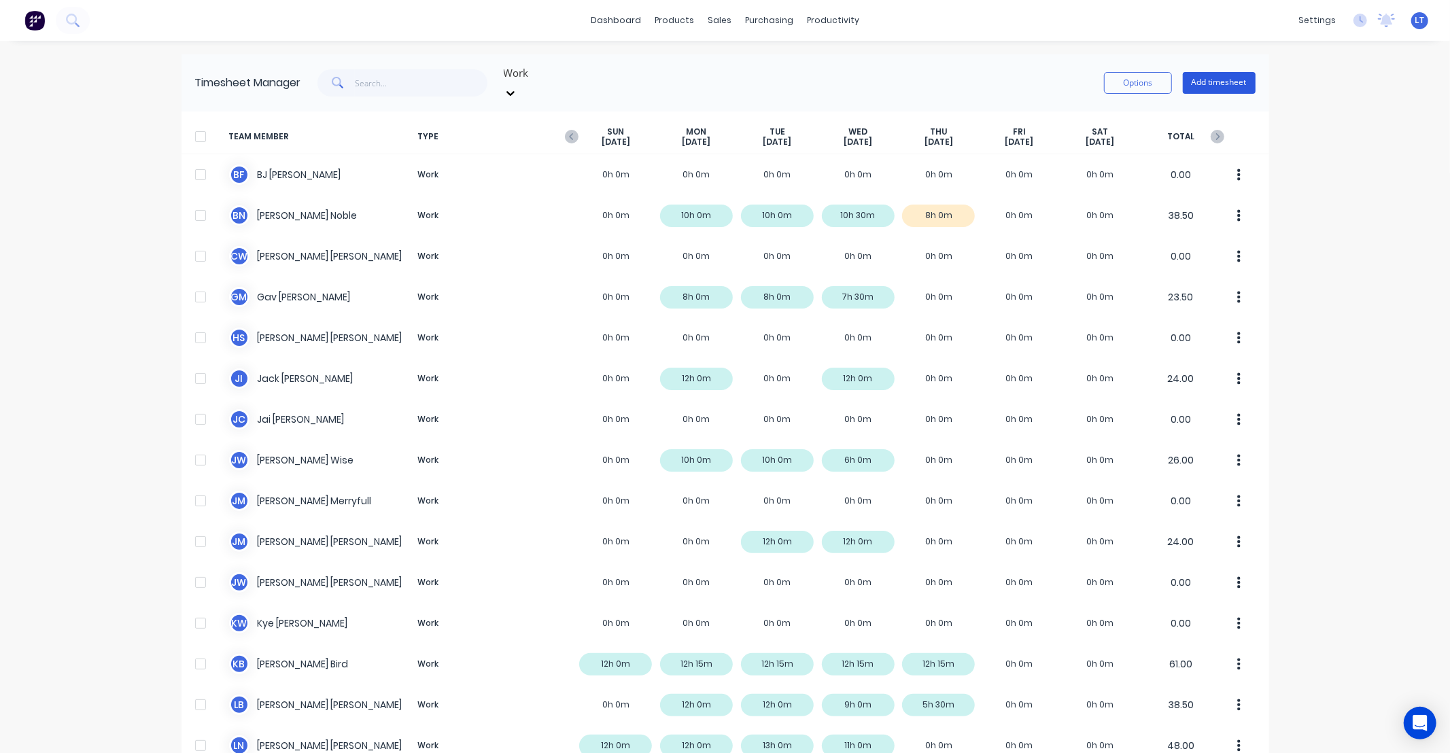
click at [1220, 80] on button "Add timesheet" at bounding box center [1219, 83] width 73 height 22
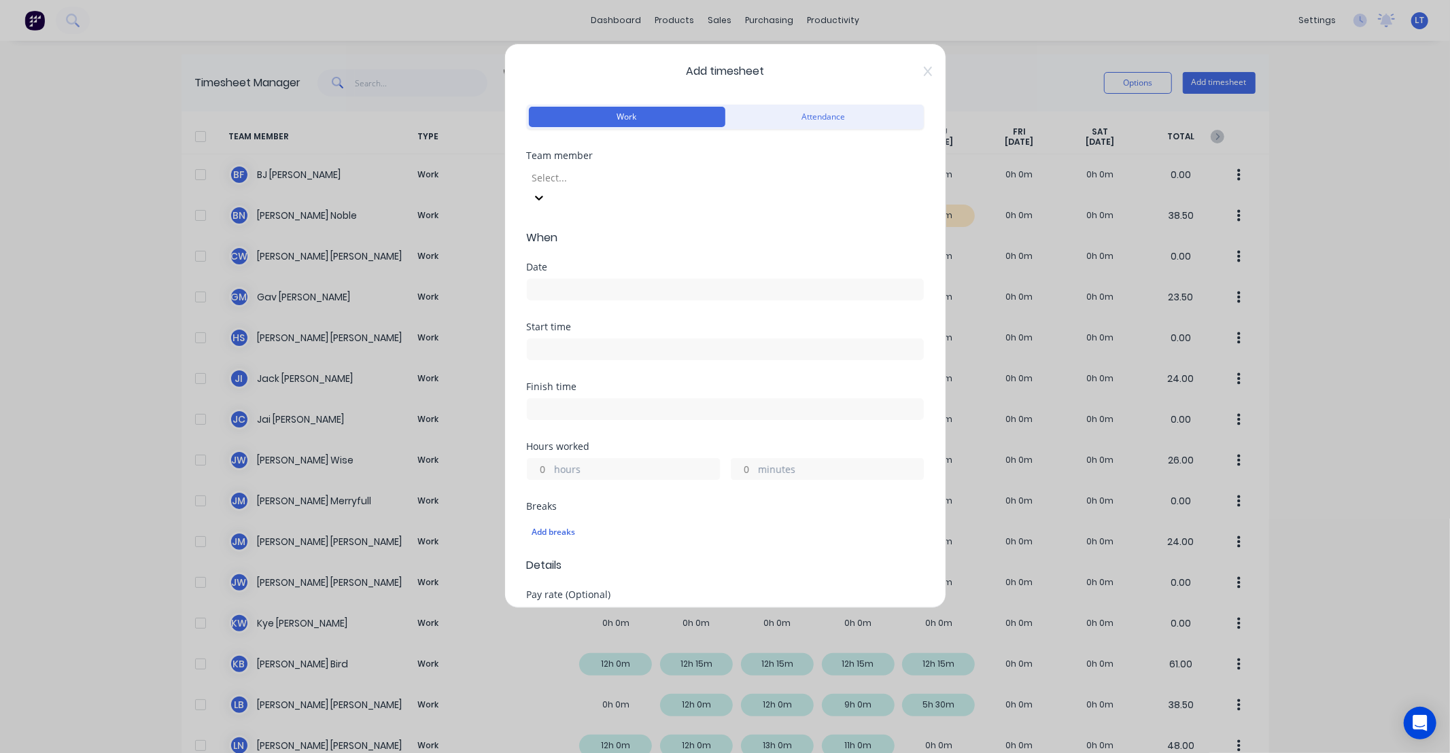
click at [589, 166] on div "Select..." at bounding box center [725, 186] width 397 height 44
click at [589, 171] on div at bounding box center [629, 177] width 196 height 17
type input "soms"
click at [603, 753] on div "Somsak Bureethong" at bounding box center [725, 760] width 1450 height 14
click at [612, 279] on input at bounding box center [726, 289] width 396 height 20
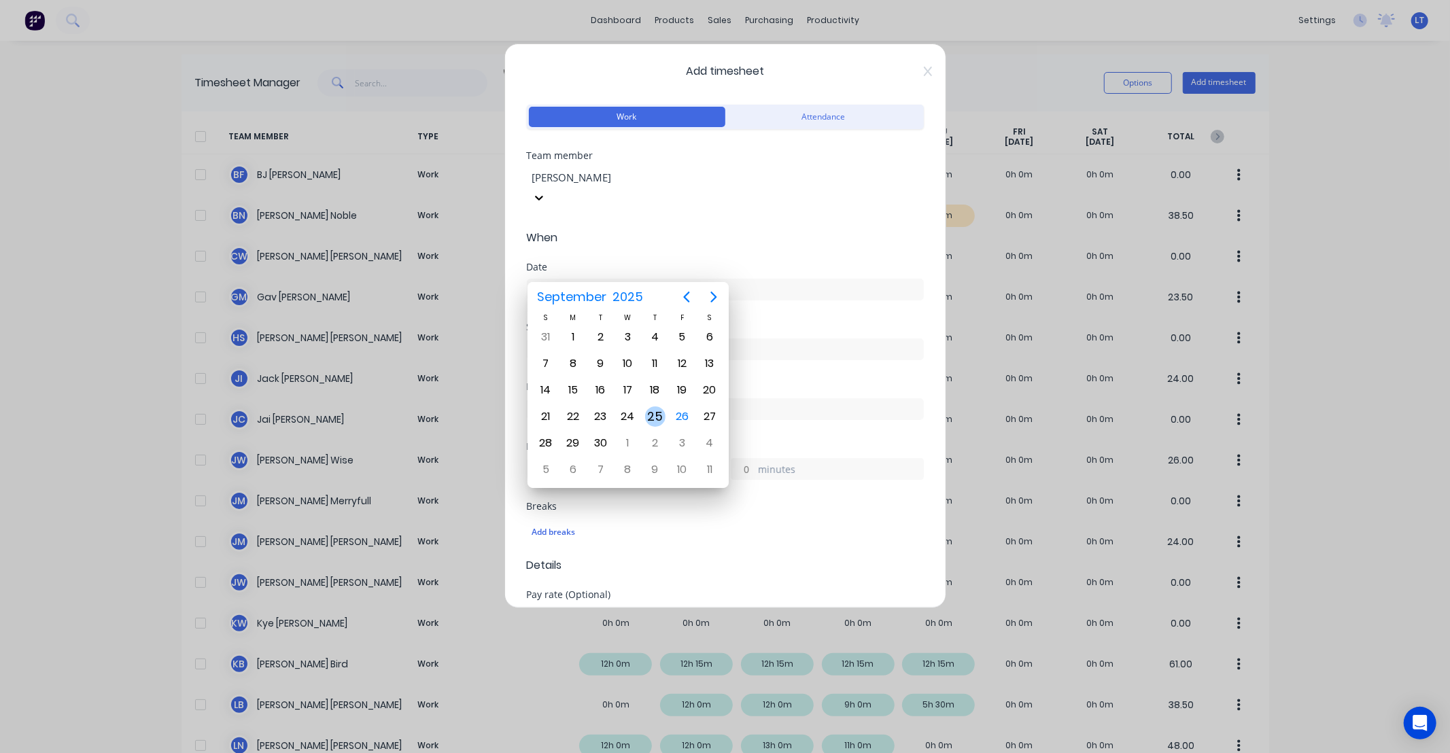
click at [651, 410] on div "25" at bounding box center [655, 417] width 20 height 20
type input "25/09/2025"
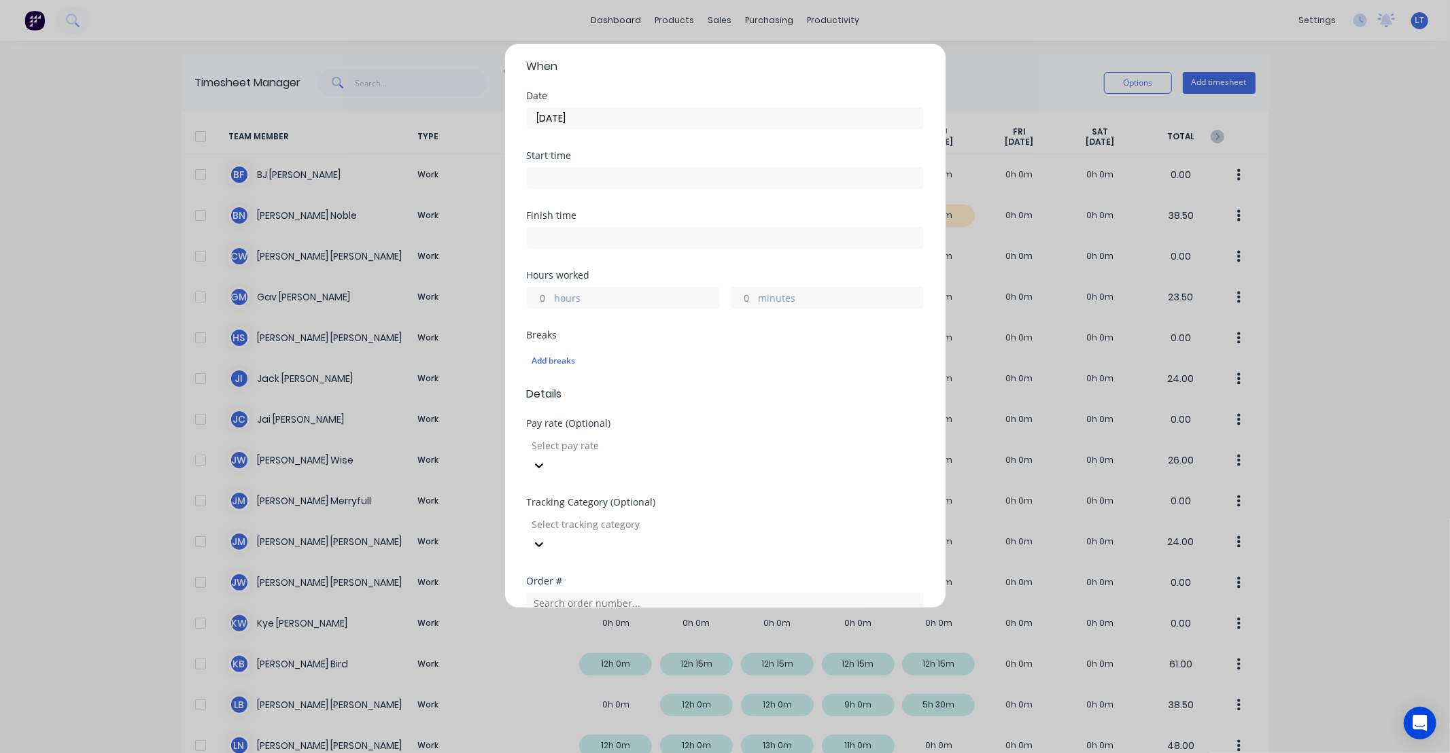
scroll to position [175, 0]
drag, startPoint x: 547, startPoint y: 277, endPoint x: 571, endPoint y: 260, distance: 29.8
click at [547, 284] on input "hours" at bounding box center [540, 294] width 24 height 20
type input "6"
click at [628, 267] on div "Hours worked" at bounding box center [725, 272] width 397 height 10
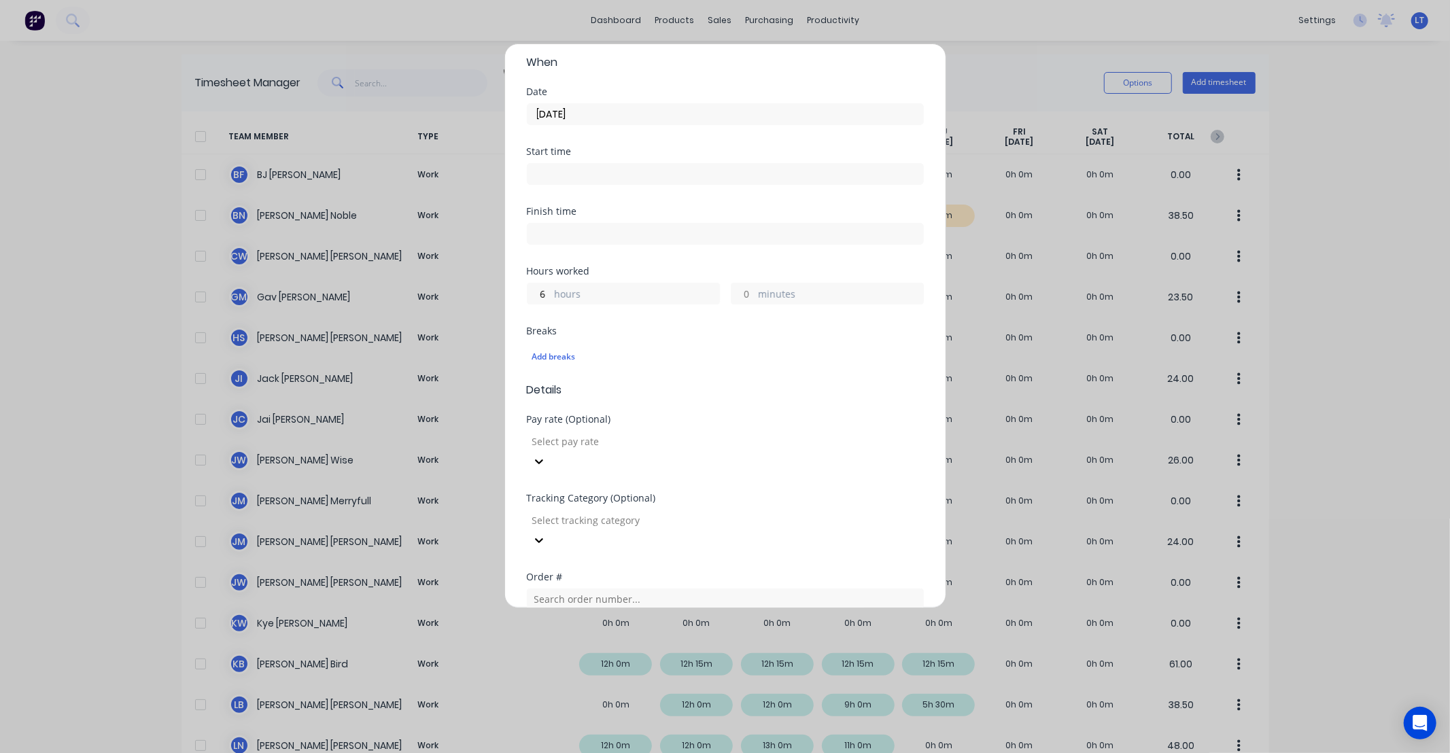
drag, startPoint x: 628, startPoint y: 247, endPoint x: 611, endPoint y: 245, distance: 17.1
click at [611, 245] on div "Finish time" at bounding box center [725, 237] width 397 height 60
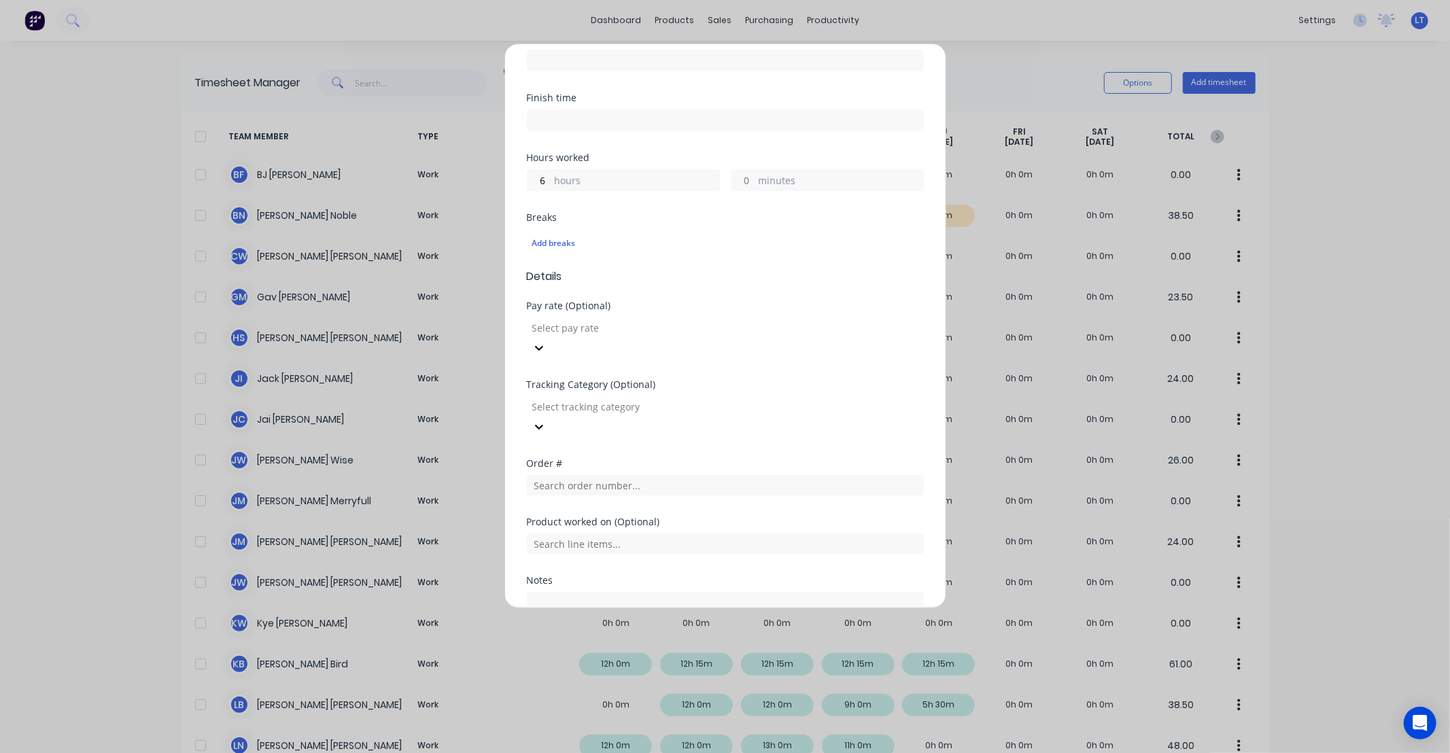
scroll to position [347, 0]
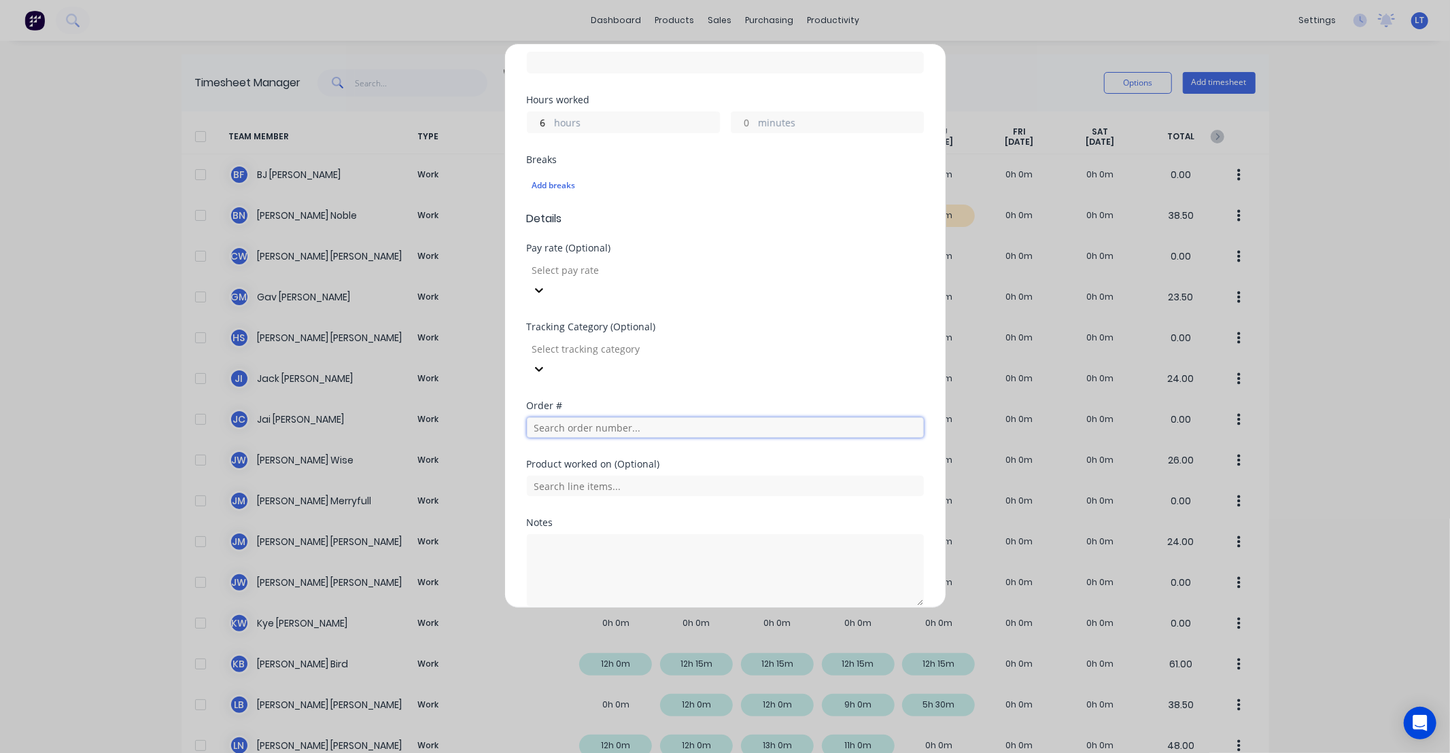
click at [650, 417] on input "text" at bounding box center [725, 427] width 397 height 20
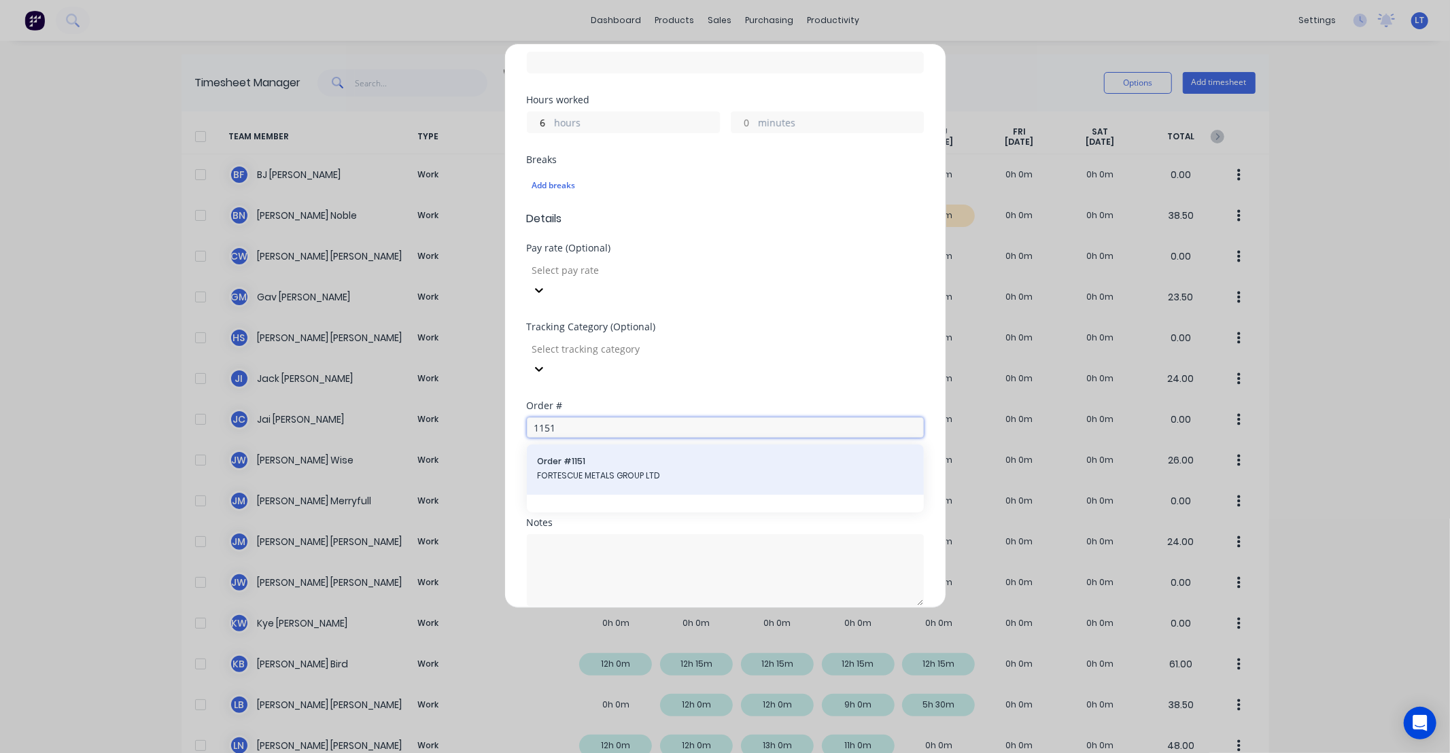
type input "1151"
click at [615, 456] on span "Order # 1151" at bounding box center [725, 462] width 375 height 12
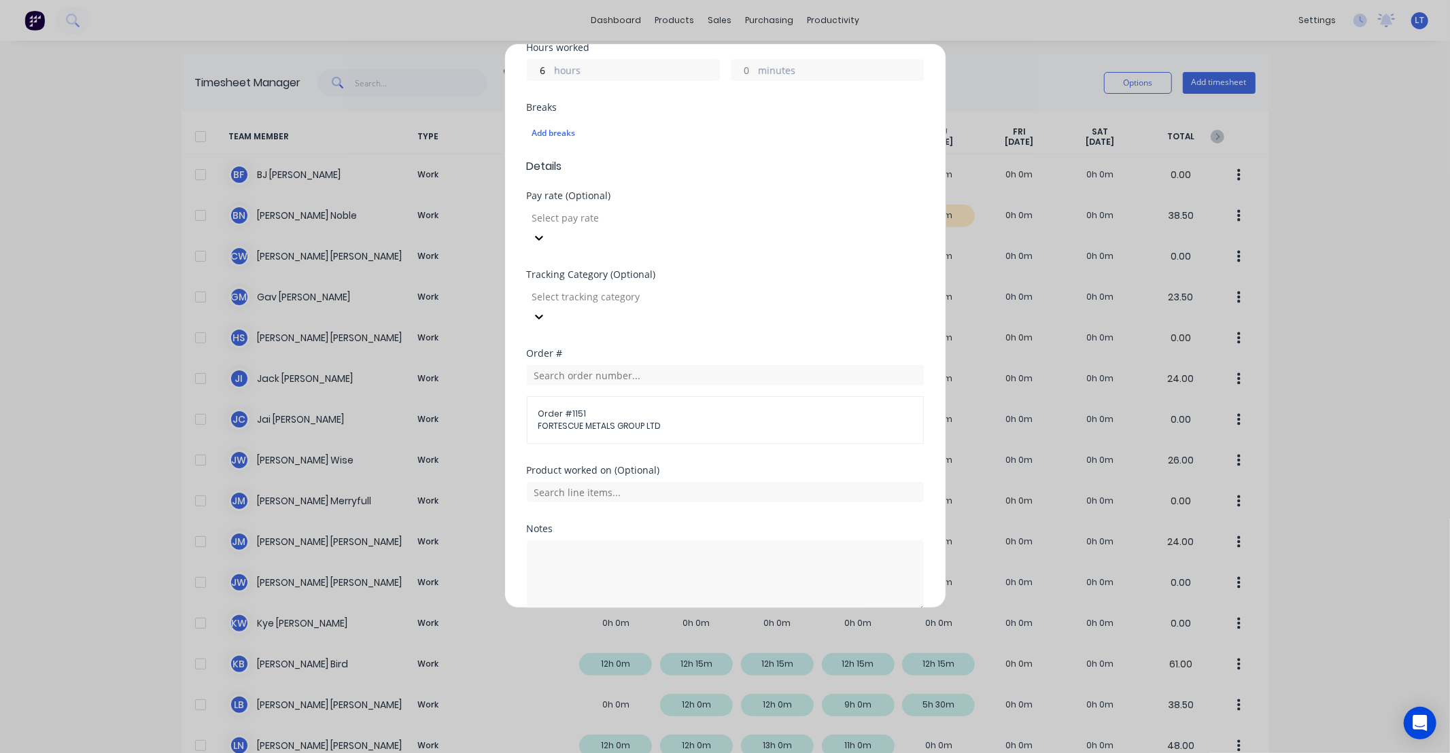
scroll to position [405, 0]
click at [712, 477] on input "text" at bounding box center [725, 487] width 397 height 20
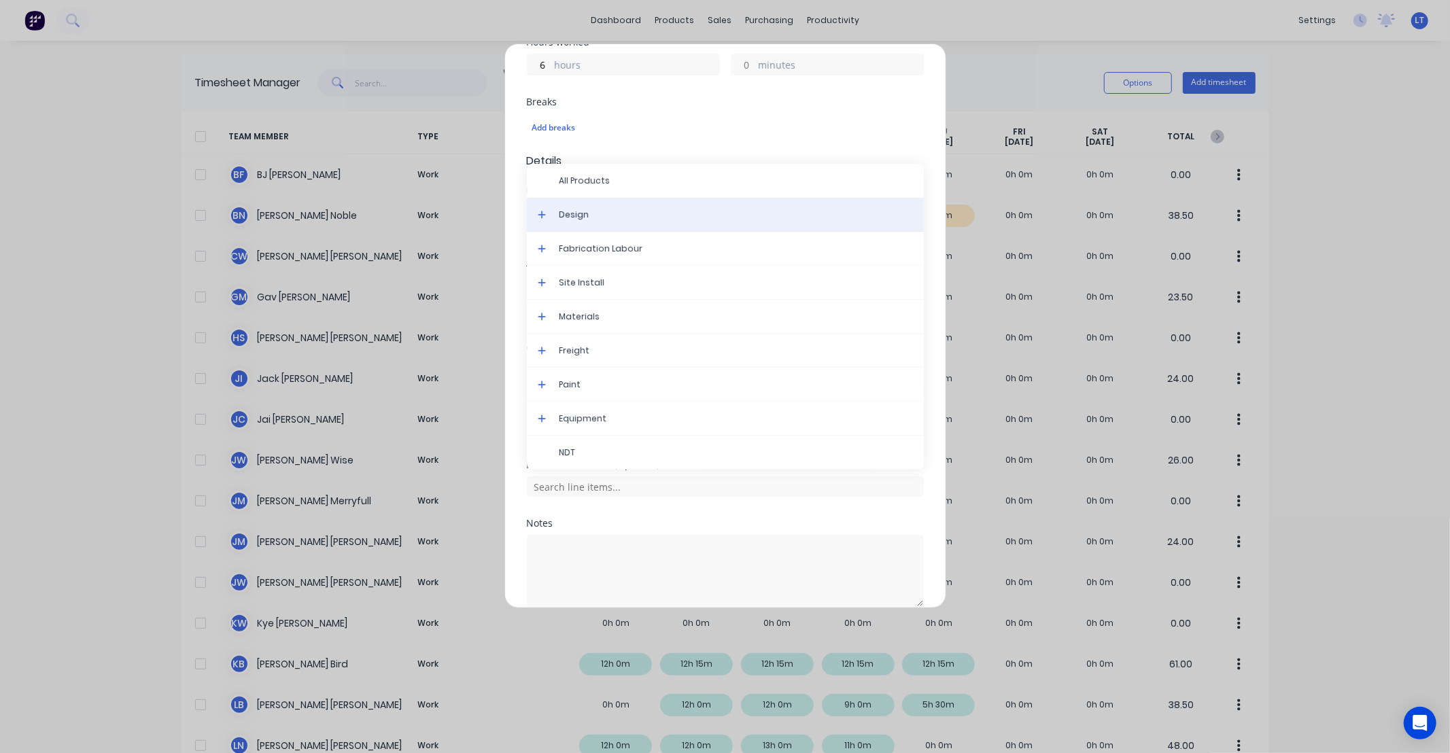
click at [589, 209] on span "Design" at bounding box center [737, 215] width 354 height 12
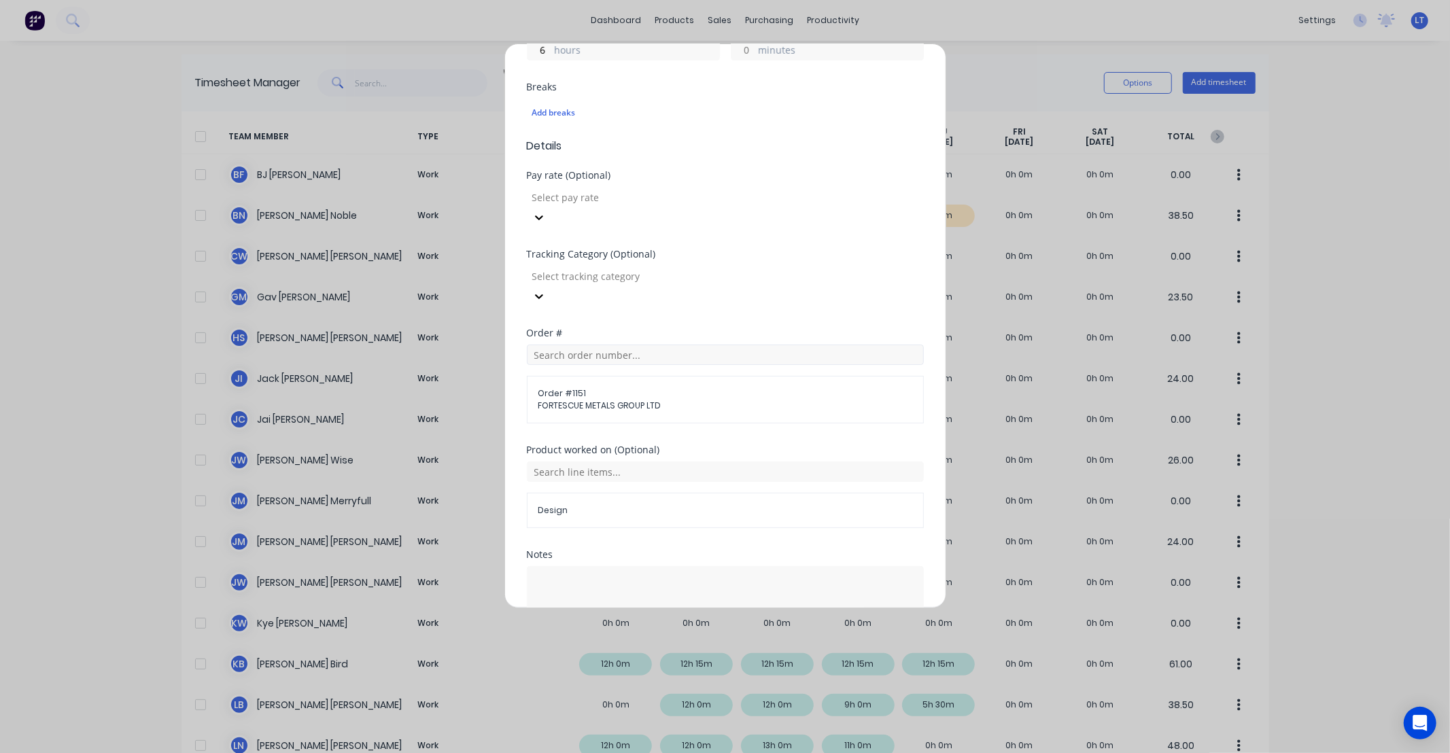
scroll to position [451, 0]
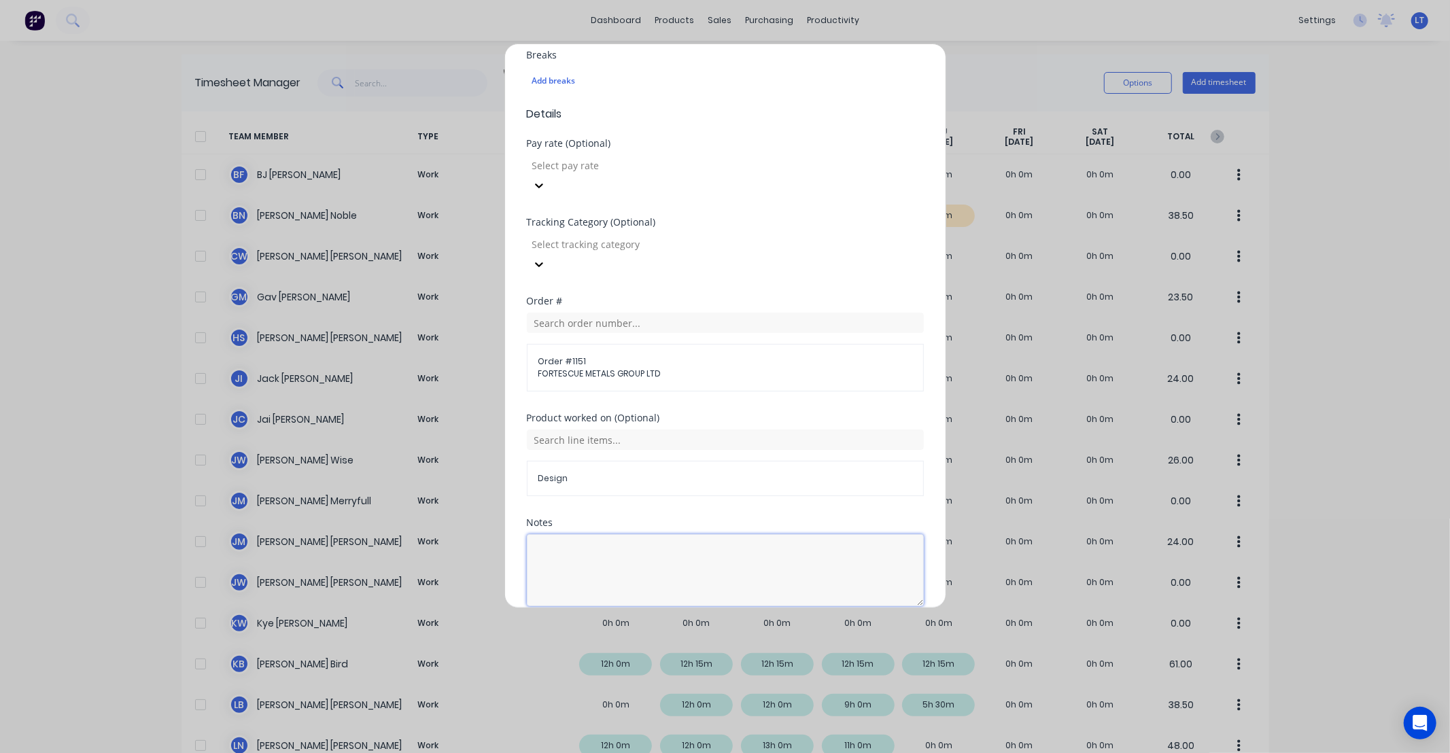
click at [708, 534] on textarea at bounding box center [725, 570] width 397 height 72
type textarea "Onboard transport frame design"
click at [803, 518] on div "Notes" at bounding box center [725, 523] width 397 height 10
click at [690, 628] on button "Add manual time entry" at bounding box center [692, 639] width 115 height 22
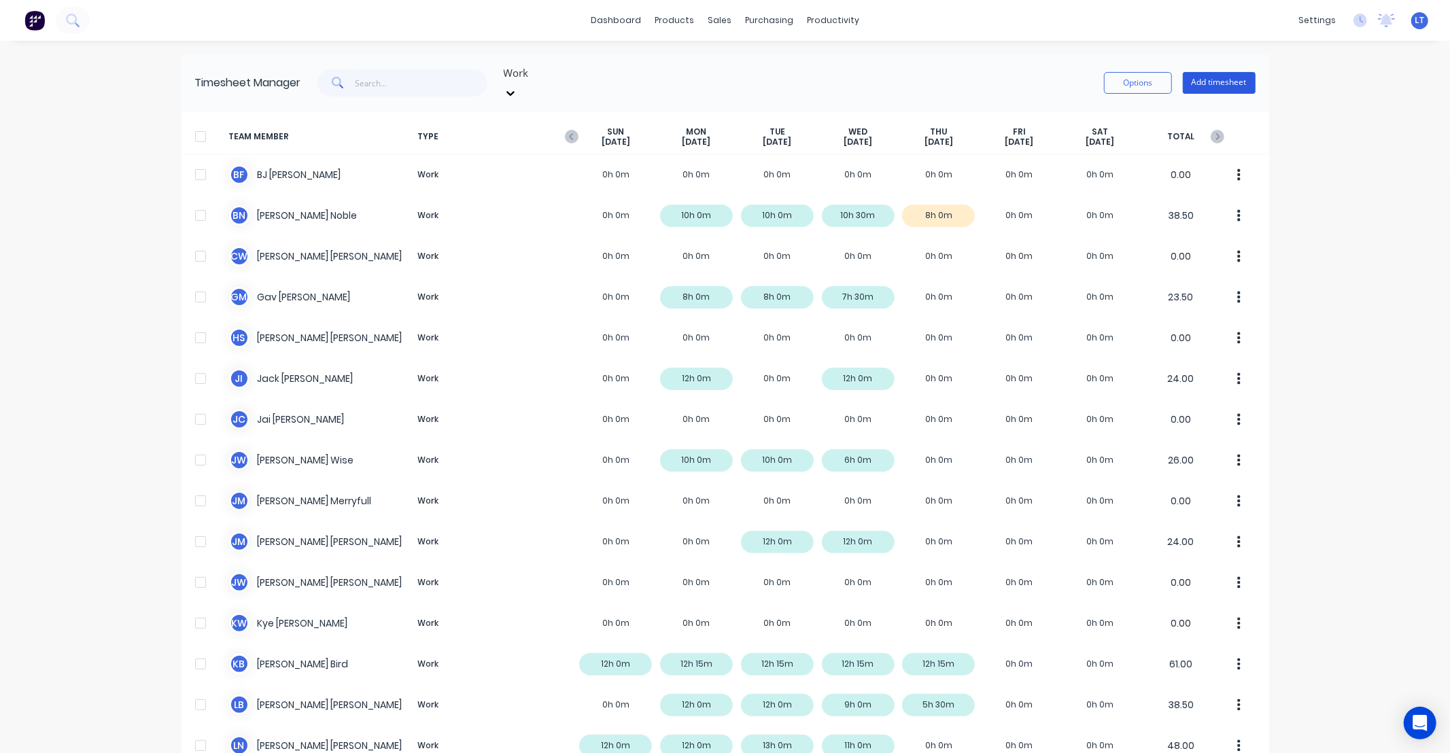
click at [1200, 82] on button "Add timesheet" at bounding box center [1219, 83] width 73 height 22
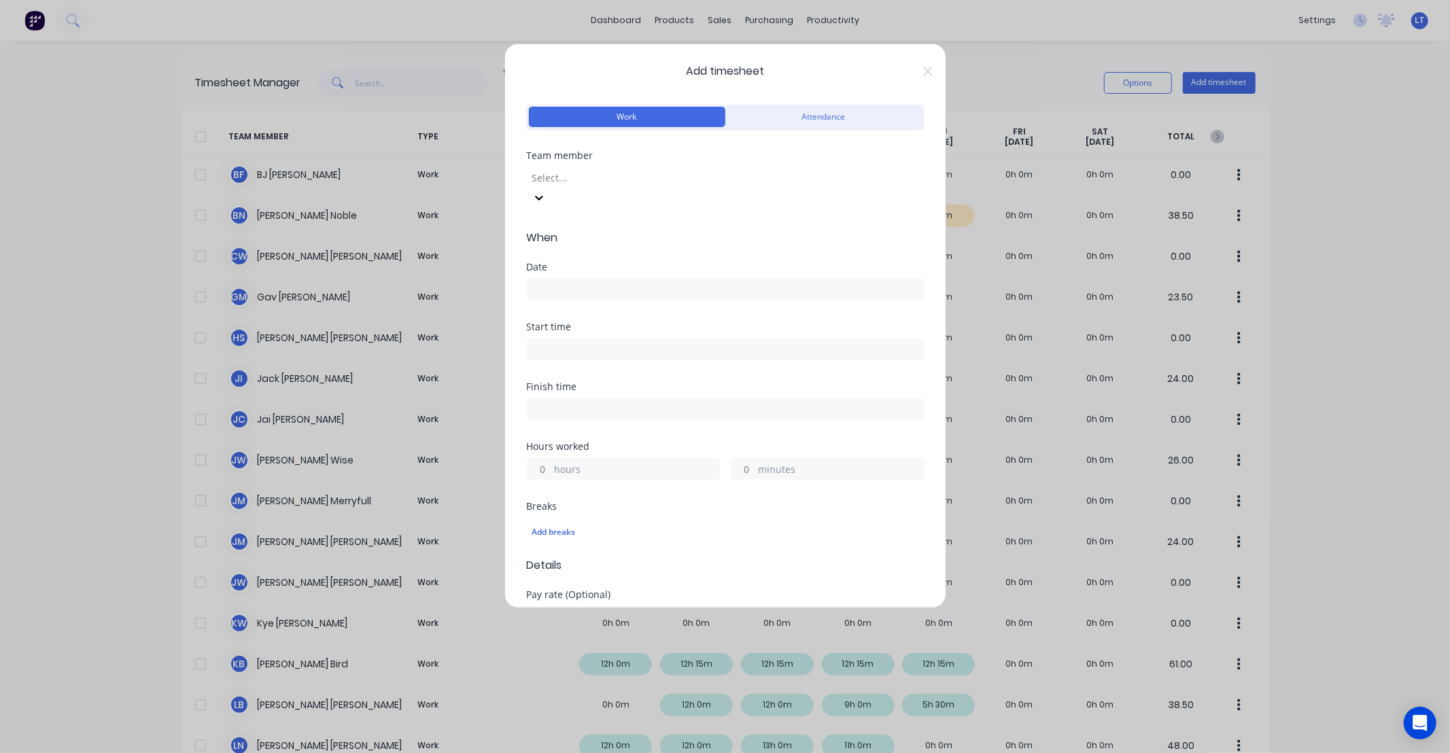
click at [602, 193] on div "Team member Select..." at bounding box center [725, 190] width 397 height 79
click at [601, 184] on div at bounding box center [629, 177] width 196 height 17
type input "seb"
click at [590, 753] on div "Sebastian Prendergast" at bounding box center [725, 760] width 1450 height 14
click at [605, 279] on input at bounding box center [726, 289] width 396 height 20
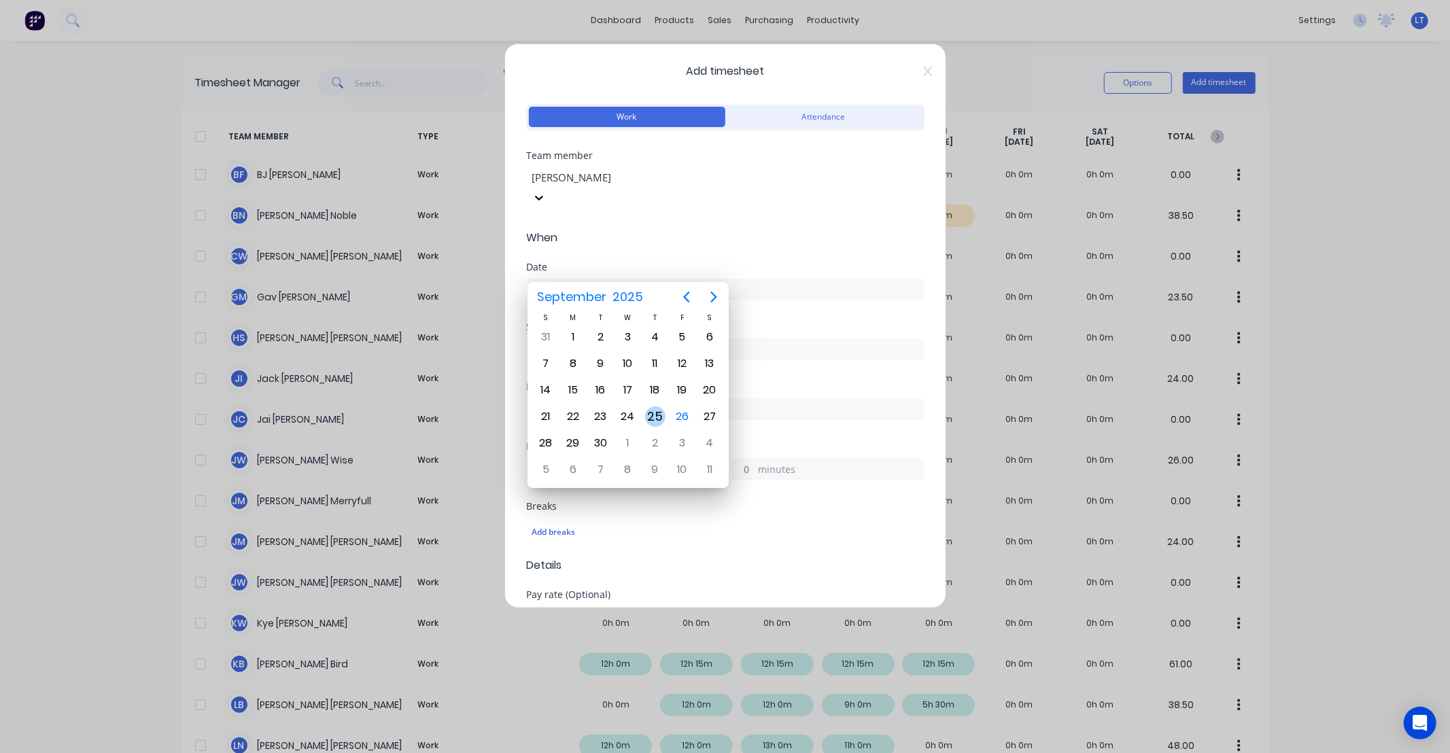
click at [656, 407] on div "25" at bounding box center [655, 417] width 20 height 20
type input "25/09/2025"
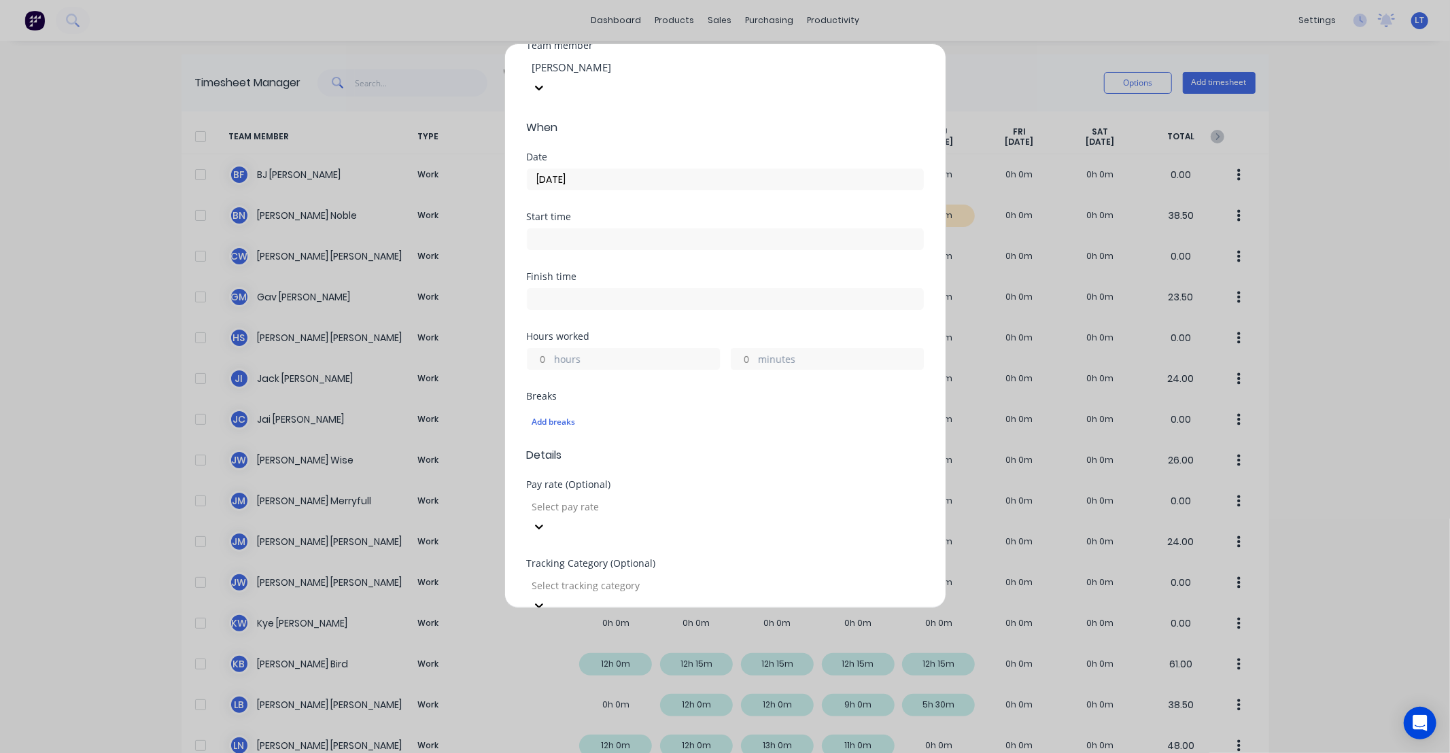
scroll to position [226, 0]
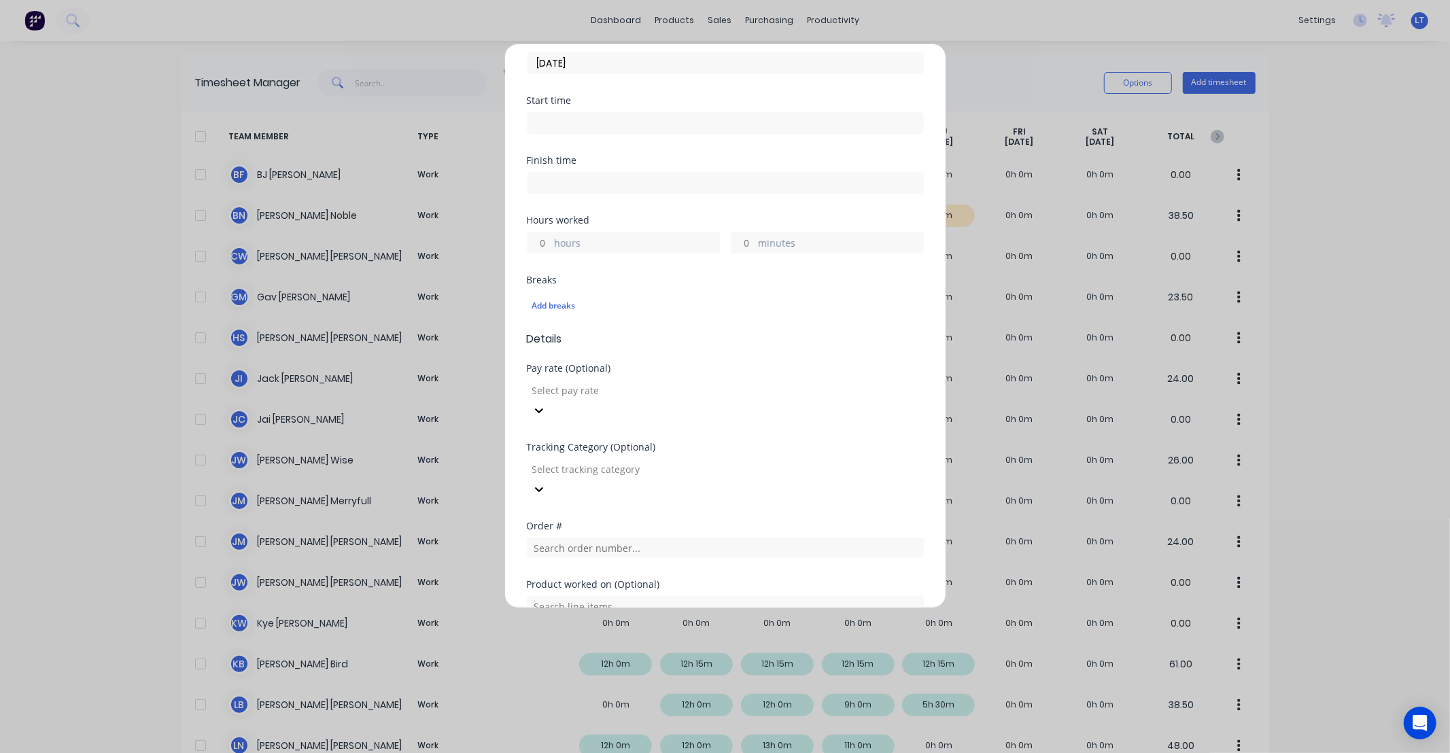
click at [540, 233] on input "hours" at bounding box center [540, 243] width 24 height 20
type input "10"
click at [613, 190] on div "Finish time" at bounding box center [725, 186] width 397 height 60
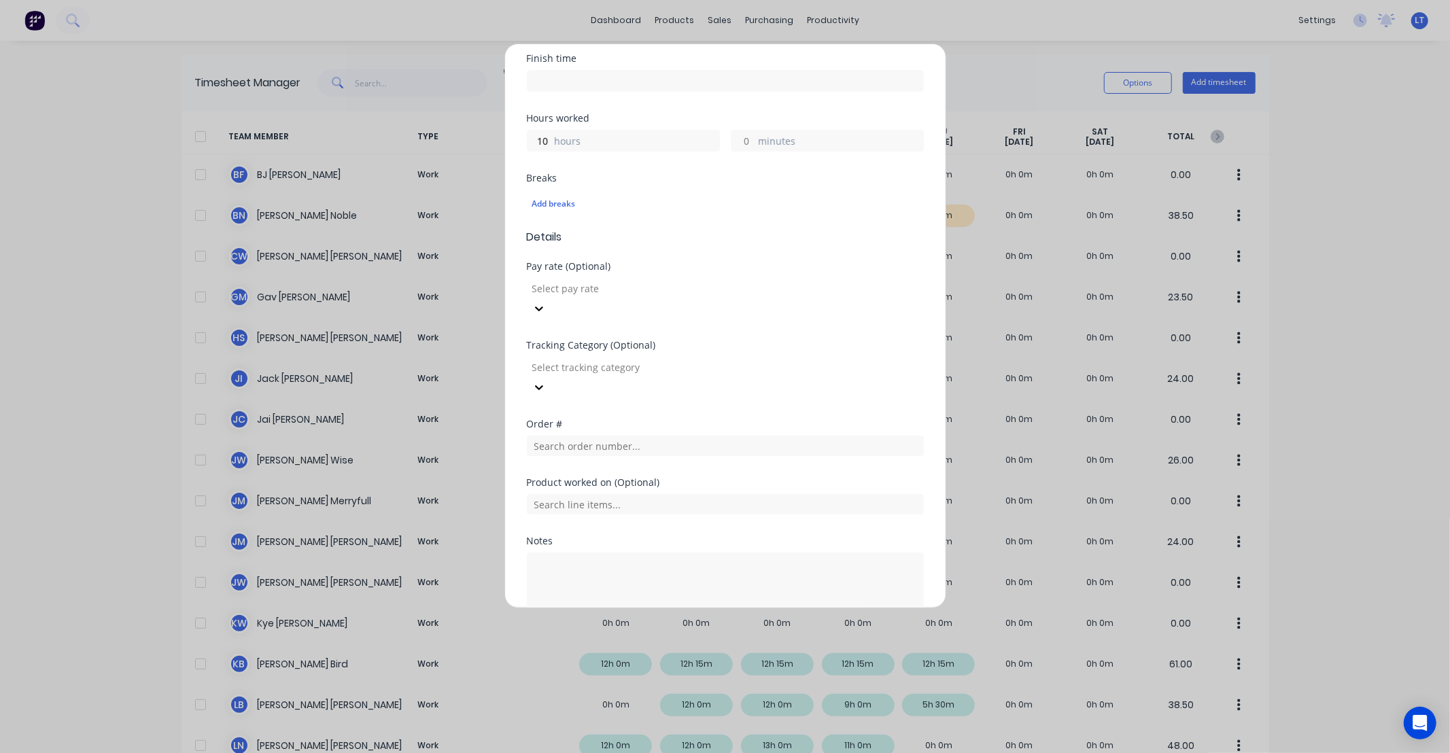
scroll to position [347, 0]
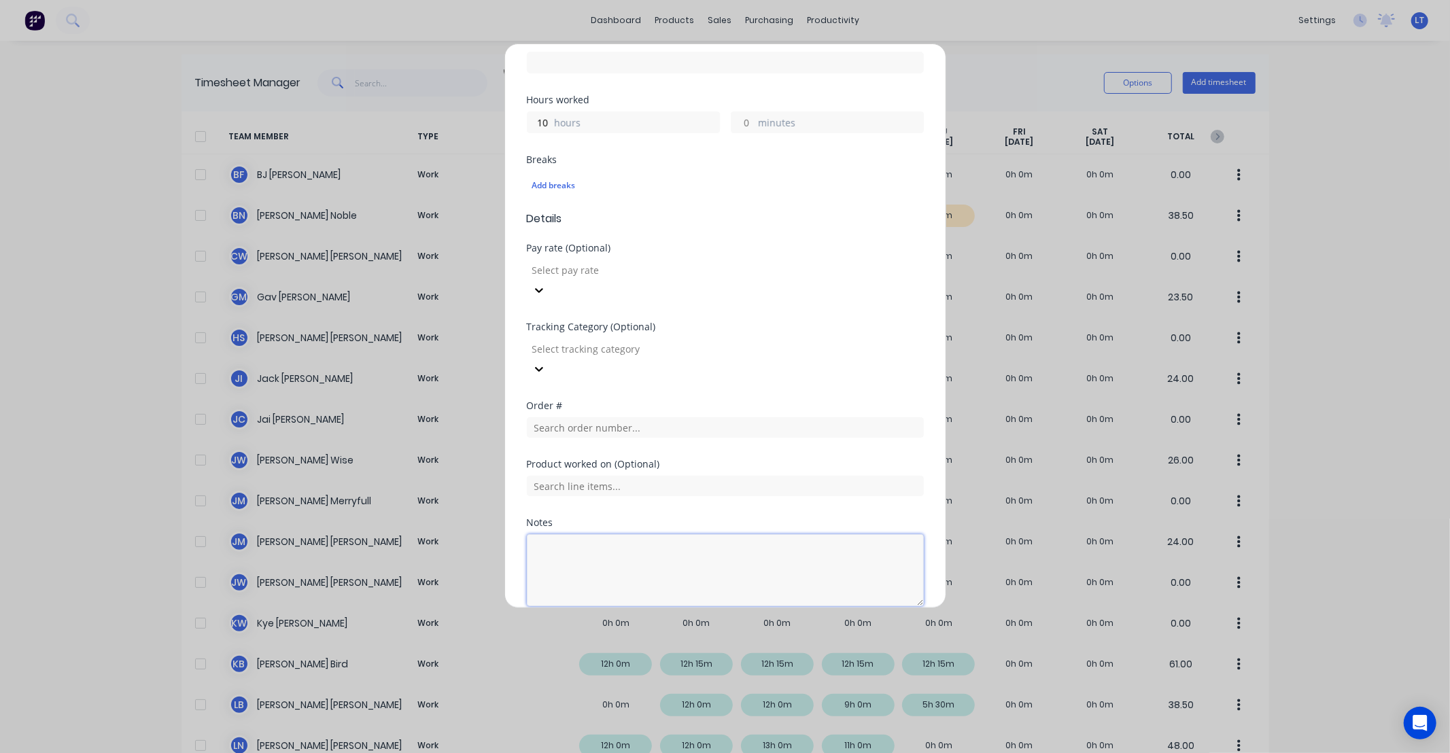
click at [708, 534] on textarea at bounding box center [725, 570] width 397 height 72
type textarea "Stores"
click at [711, 518] on div "Notes" at bounding box center [725, 523] width 397 height 10
click at [690, 590] on div "Add timesheet Work Attendance Team member Sebastian Prendergast When Date 25/09…" at bounding box center [725, 326] width 442 height 565
click at [694, 628] on button "Add manual time entry" at bounding box center [692, 639] width 115 height 22
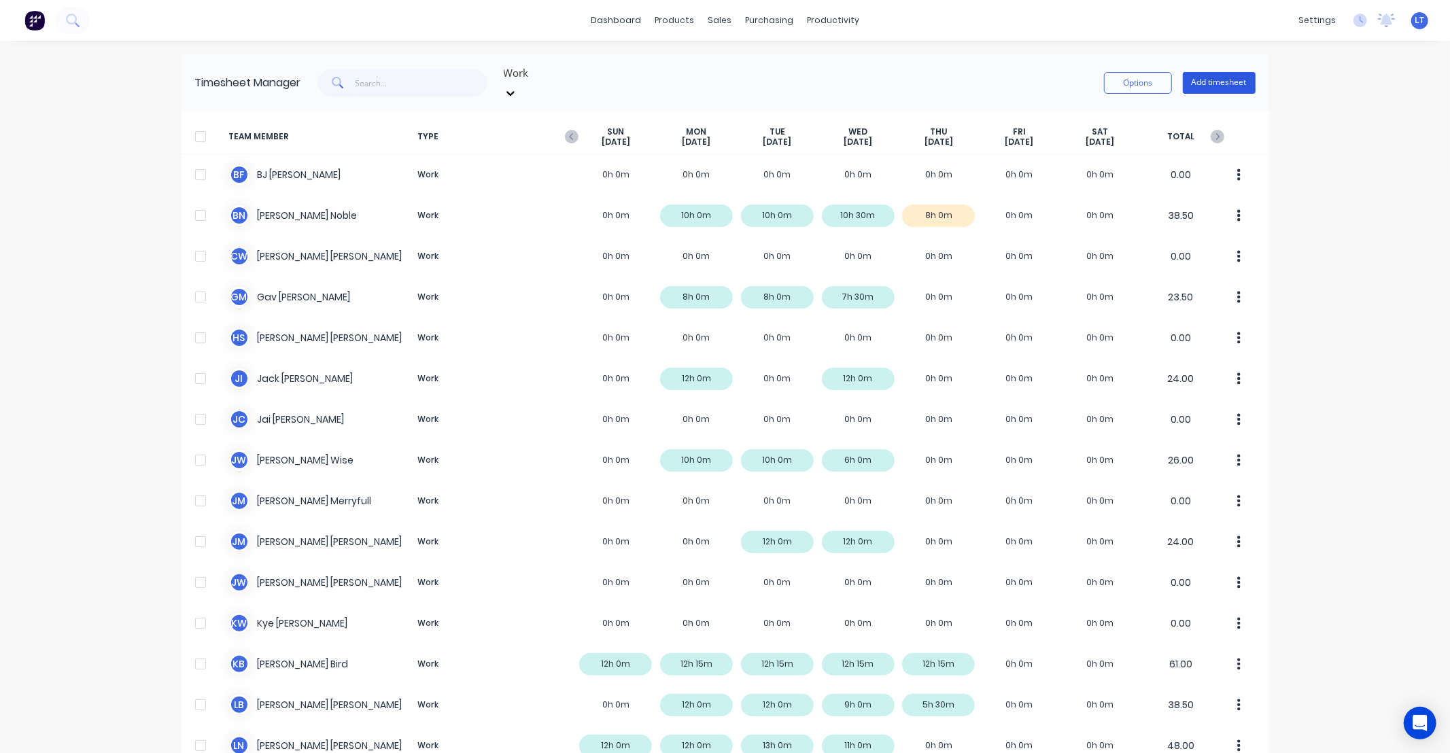
click at [1222, 72] on button "Add timesheet" at bounding box center [1219, 83] width 73 height 22
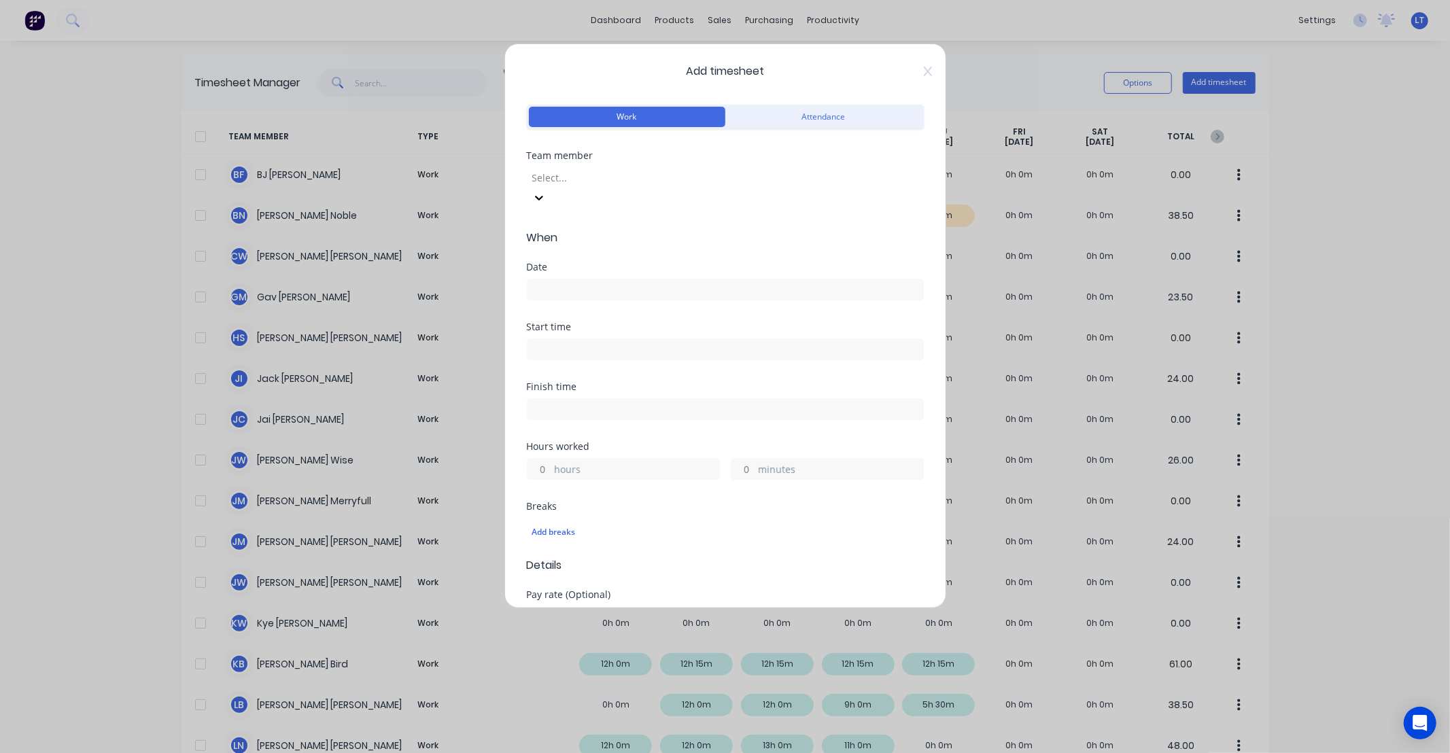
click at [635, 182] on div at bounding box center [629, 177] width 196 height 17
type input "lee"
click at [594, 753] on div "Lee Nash" at bounding box center [725, 760] width 1450 height 14
click at [602, 279] on input at bounding box center [726, 289] width 396 height 20
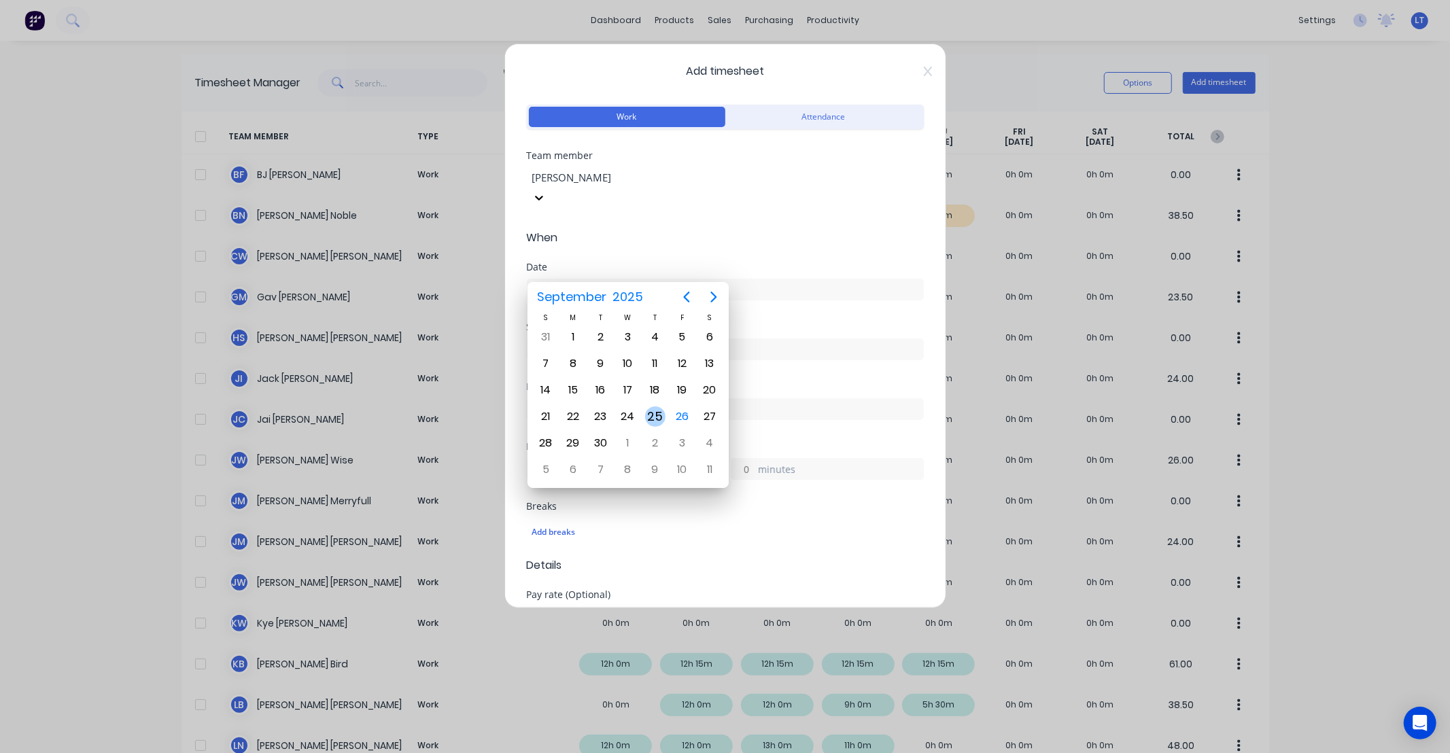
click at [649, 411] on div "25" at bounding box center [655, 417] width 20 height 20
type input "25/09/2025"
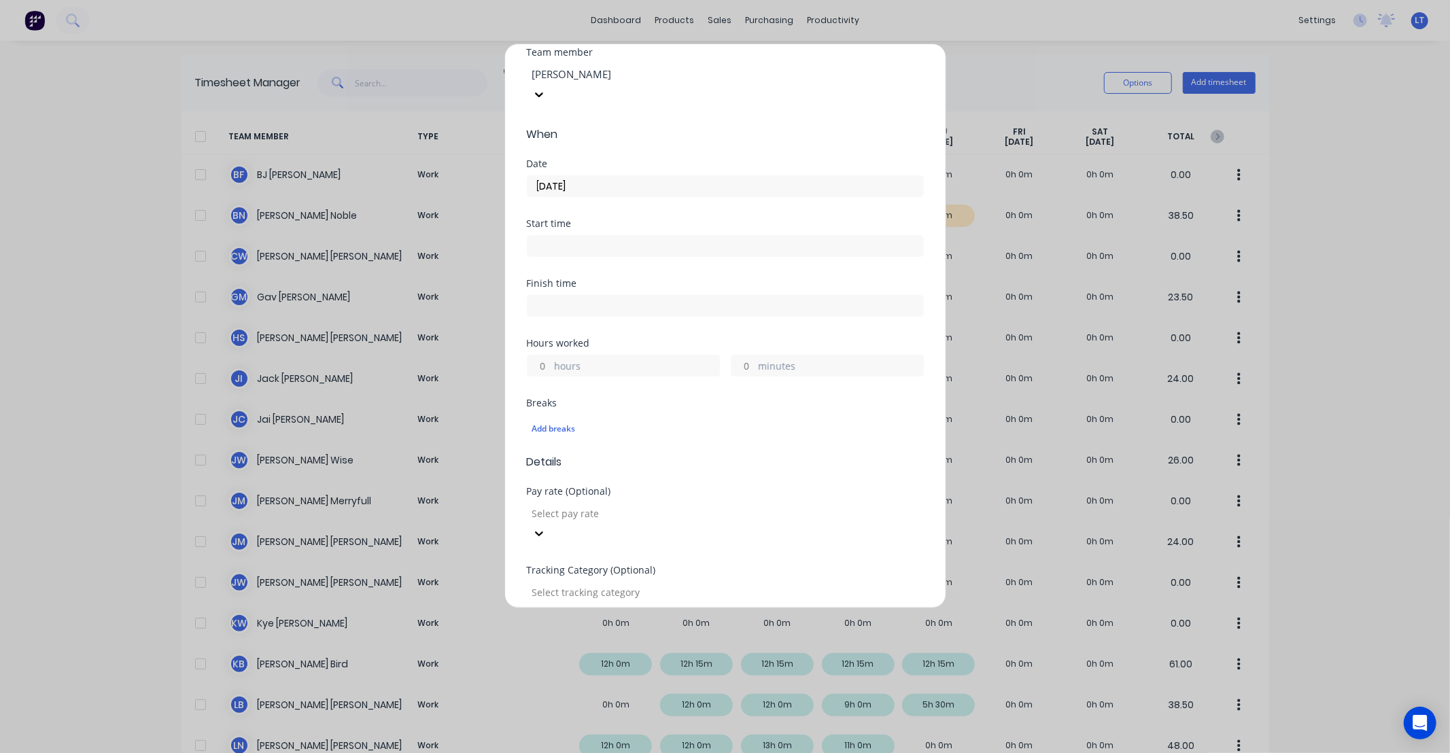
scroll to position [126, 0]
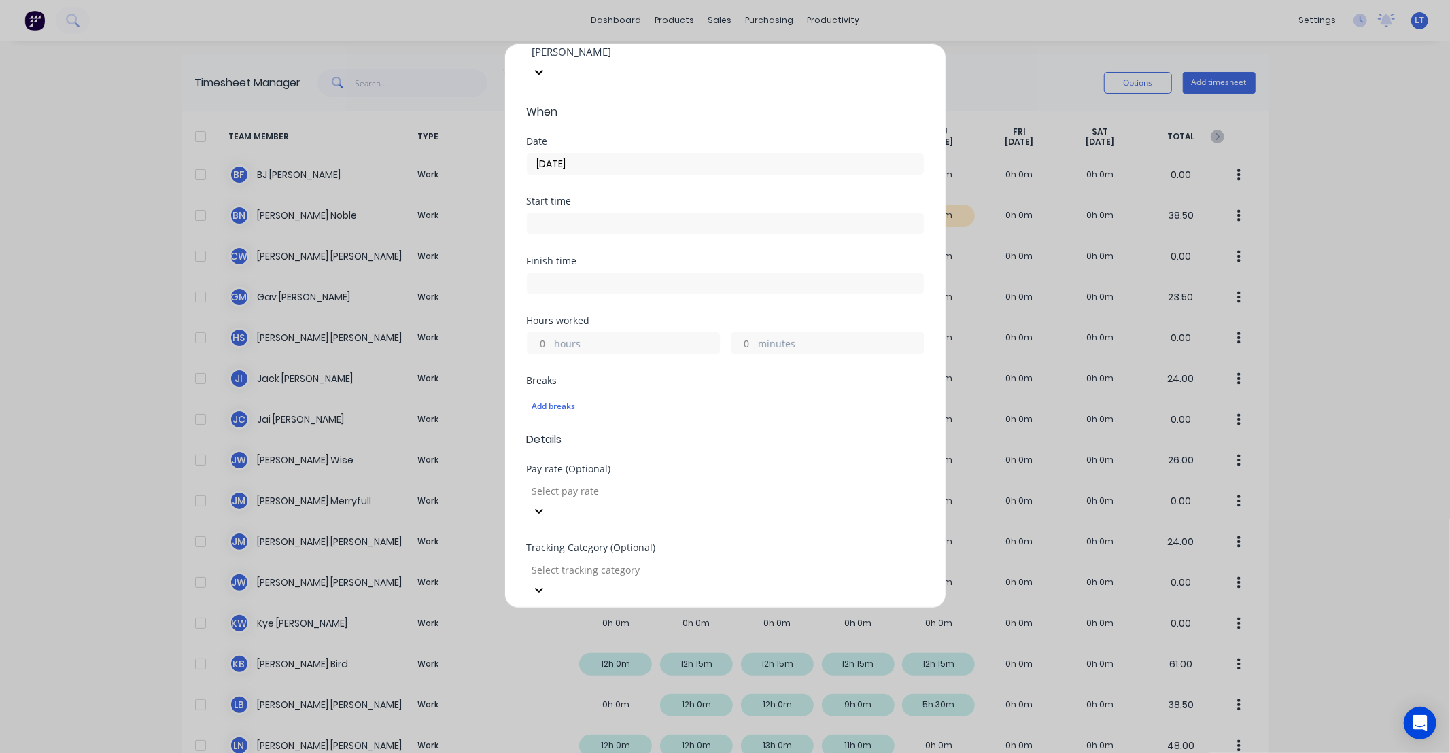
click at [622, 638] on input "text" at bounding box center [725, 648] width 397 height 20
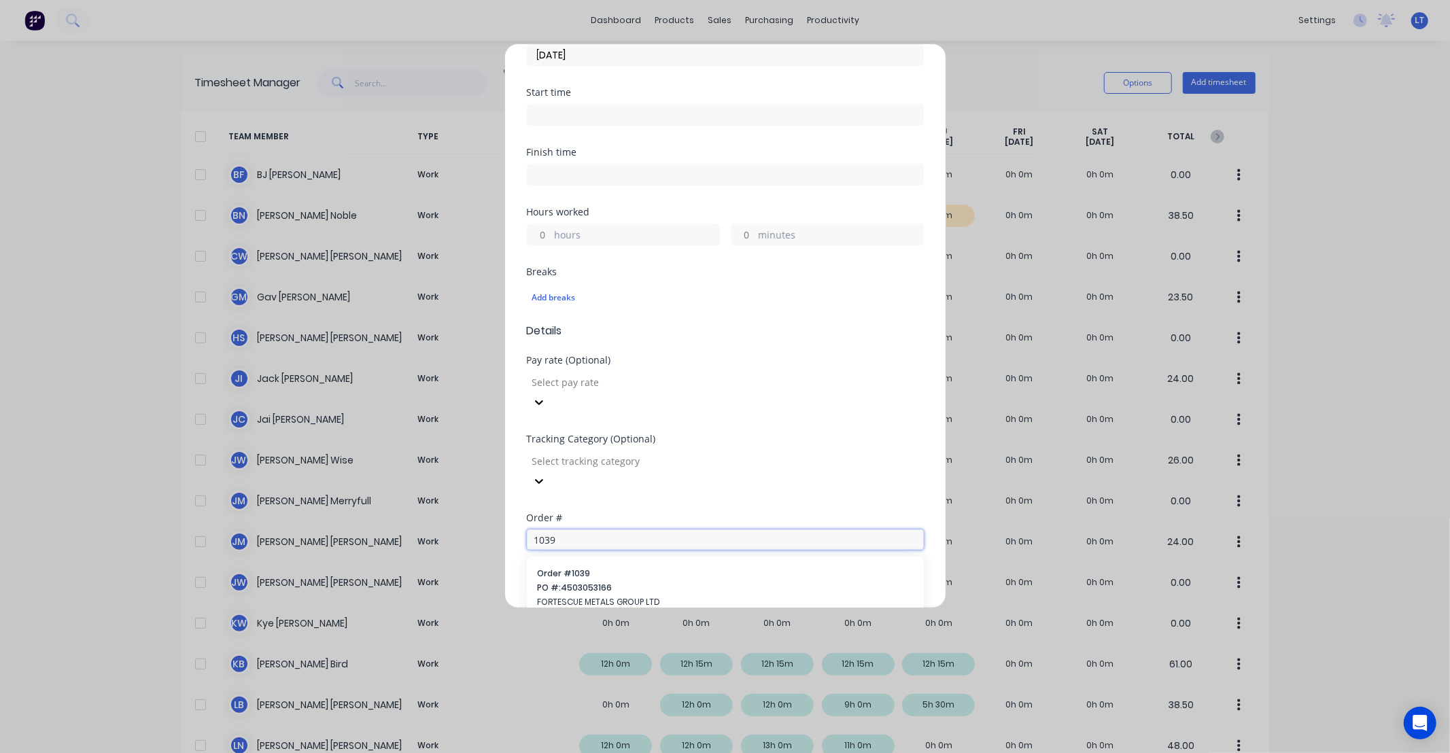
scroll to position [327, 0]
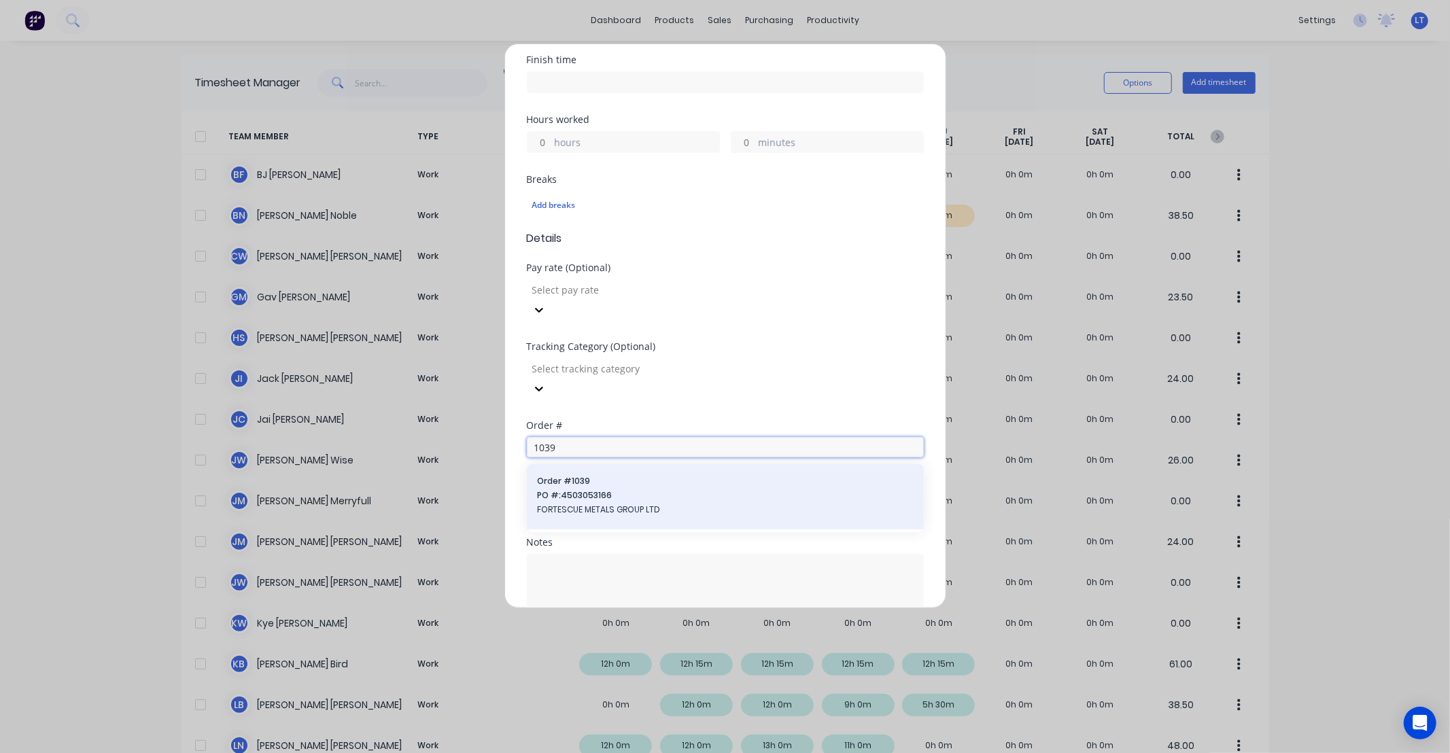
type input "1039"
click at [647, 504] on span "FORTESCUE METALS GROUP LTD" at bounding box center [725, 510] width 375 height 12
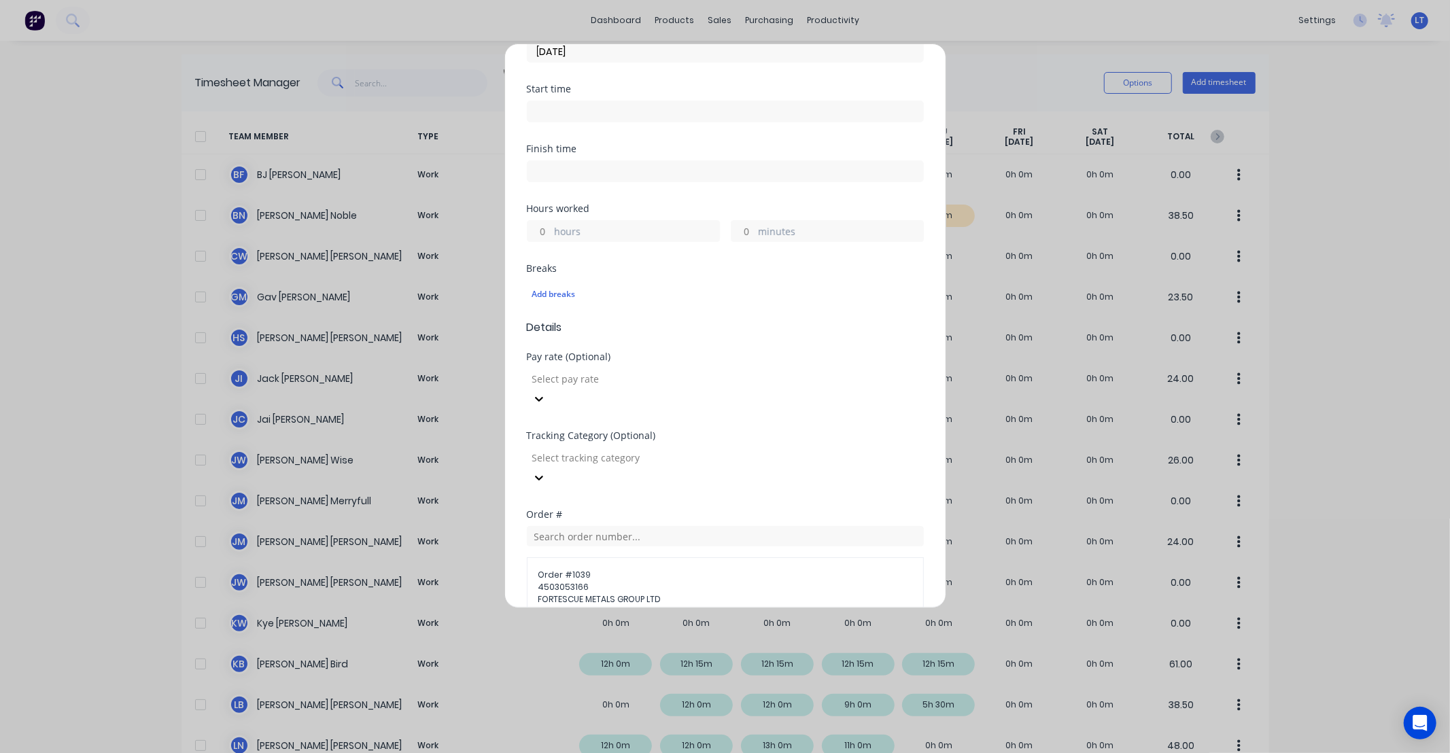
scroll to position [226, 0]
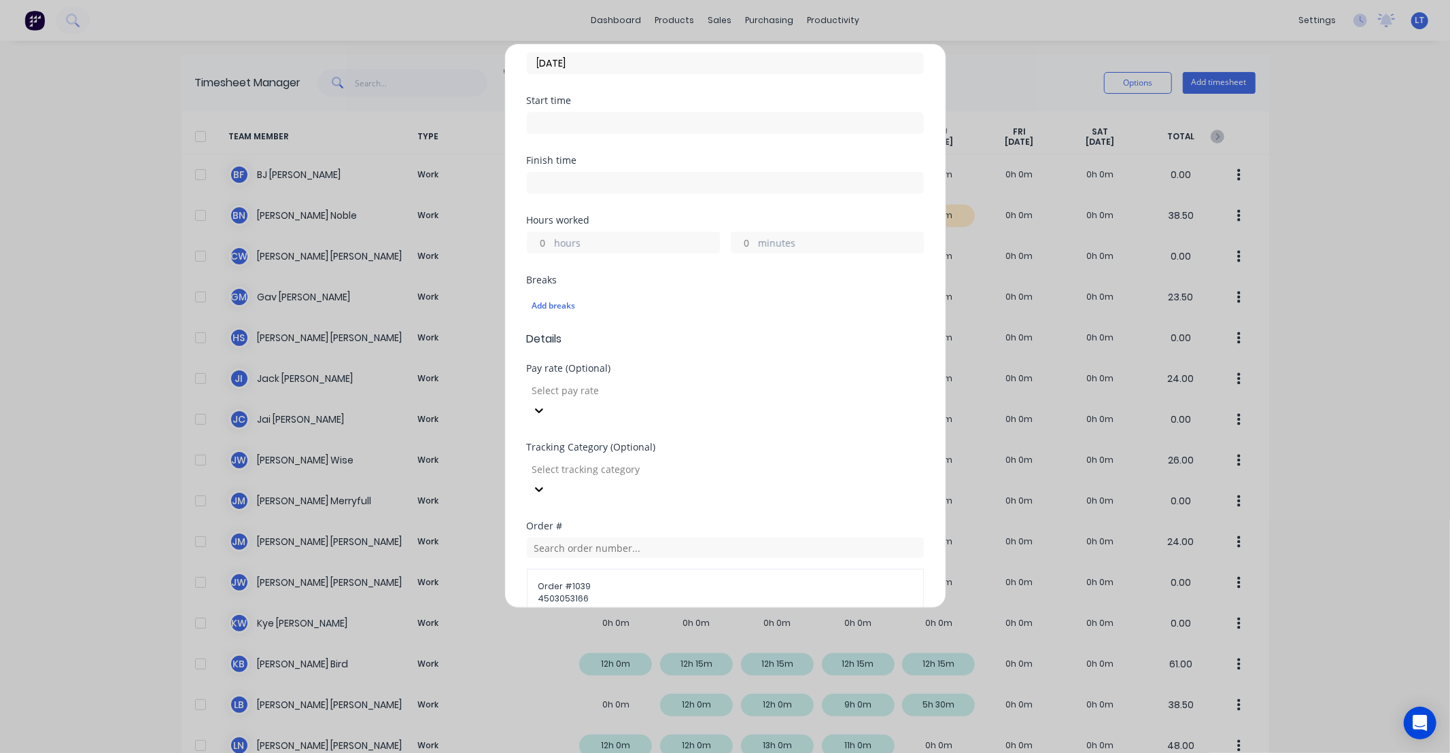
click at [544, 233] on input "hours" at bounding box center [540, 243] width 24 height 20
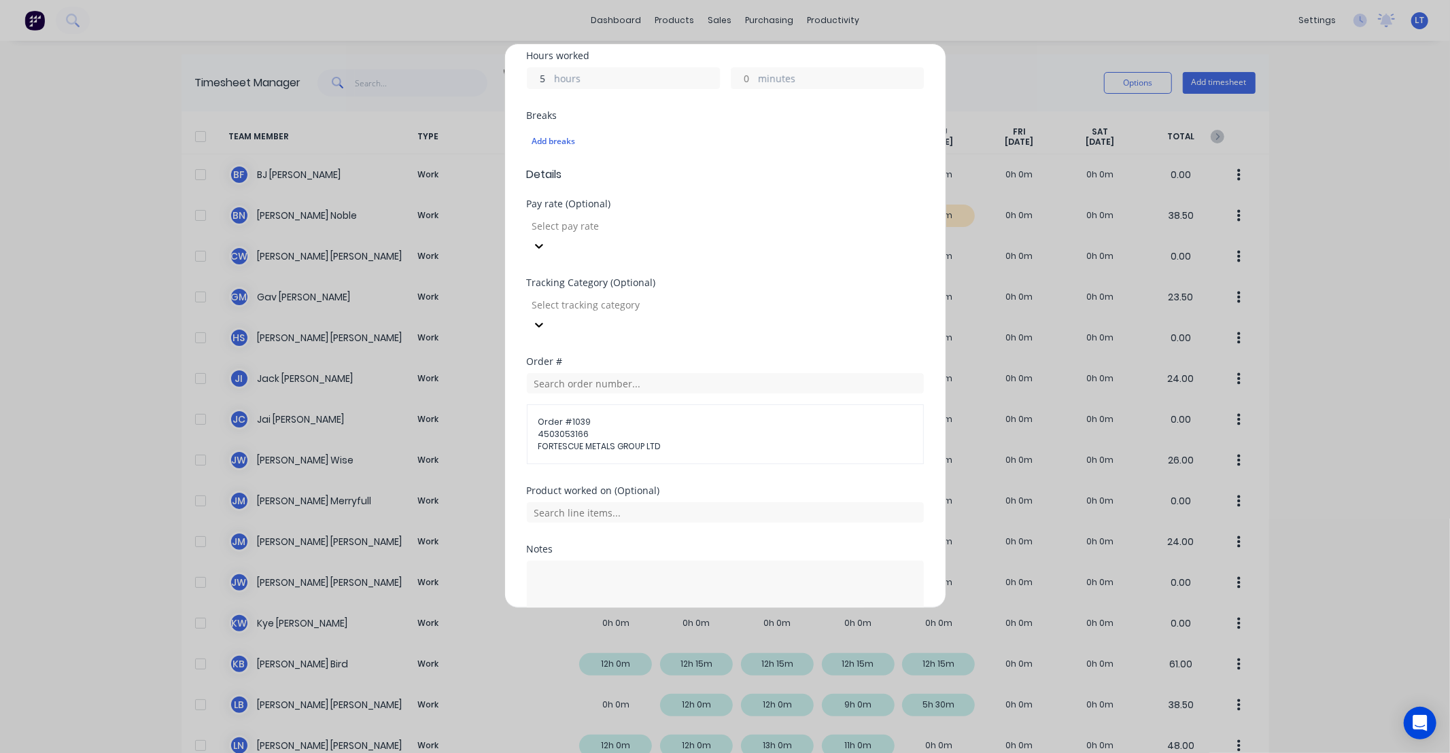
scroll to position [417, 0]
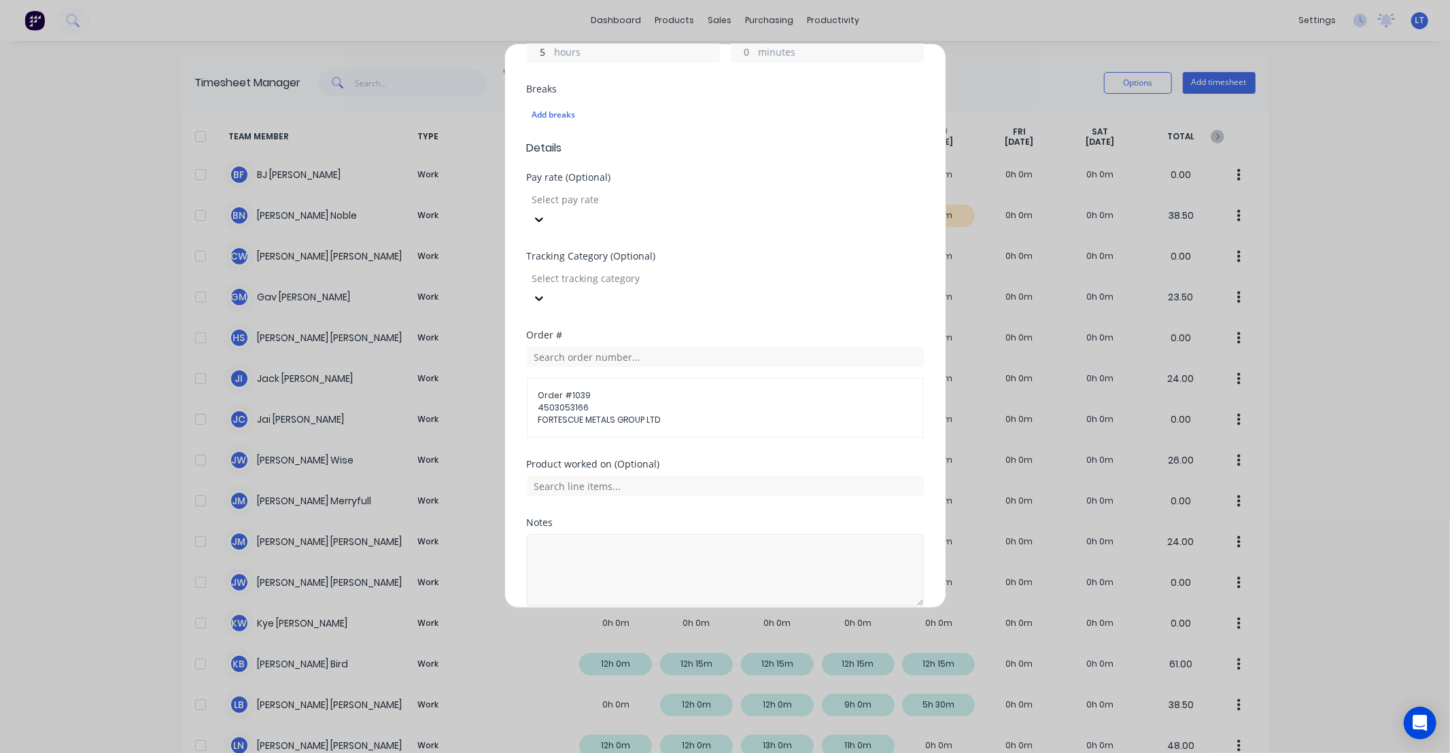
type input "5"
click at [715, 534] on textarea at bounding box center [725, 570] width 397 height 72
type textarea "Blast and paint striker bracket"
click at [702, 460] on div "Product worked on (Optional)" at bounding box center [725, 489] width 397 height 58
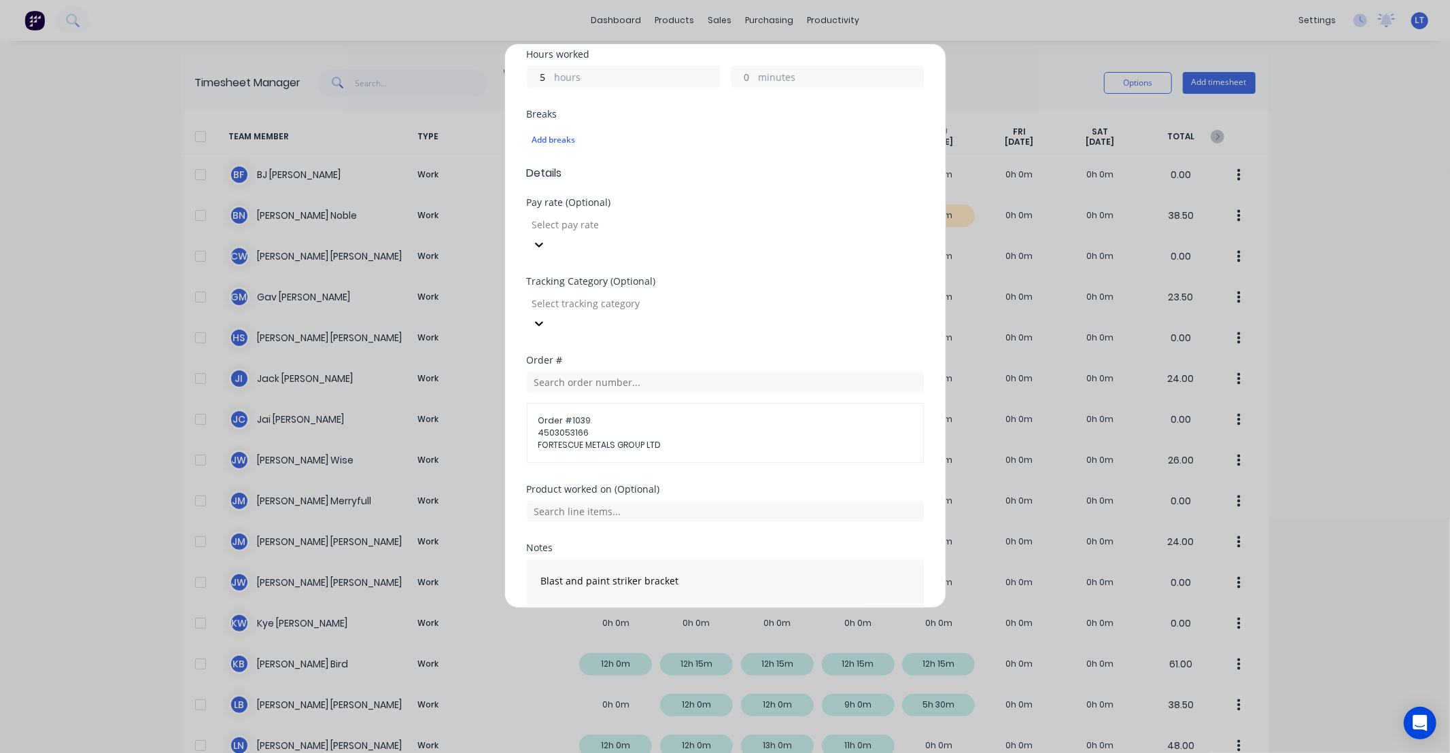
click at [702, 583] on div "Notes Blast and paint striker bracket" at bounding box center [725, 598] width 397 height 110
click at [717, 616] on div "Add timesheet Work Attendance Team member Lee Nash When Date 25/09/2025 Start t…" at bounding box center [725, 376] width 1450 height 753
click at [721, 653] on button "Add manual time entry" at bounding box center [692, 664] width 115 height 22
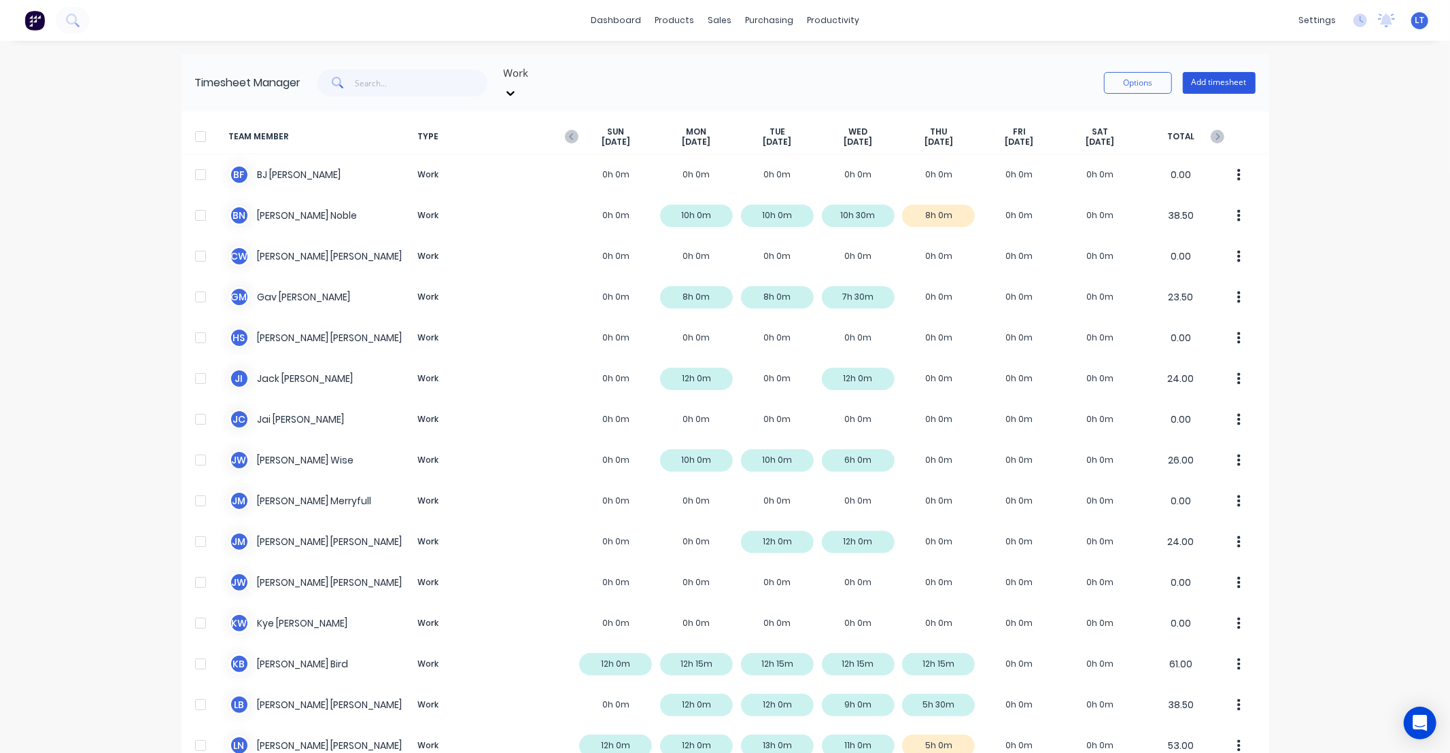
click at [1228, 83] on button "Add timesheet" at bounding box center [1219, 83] width 73 height 22
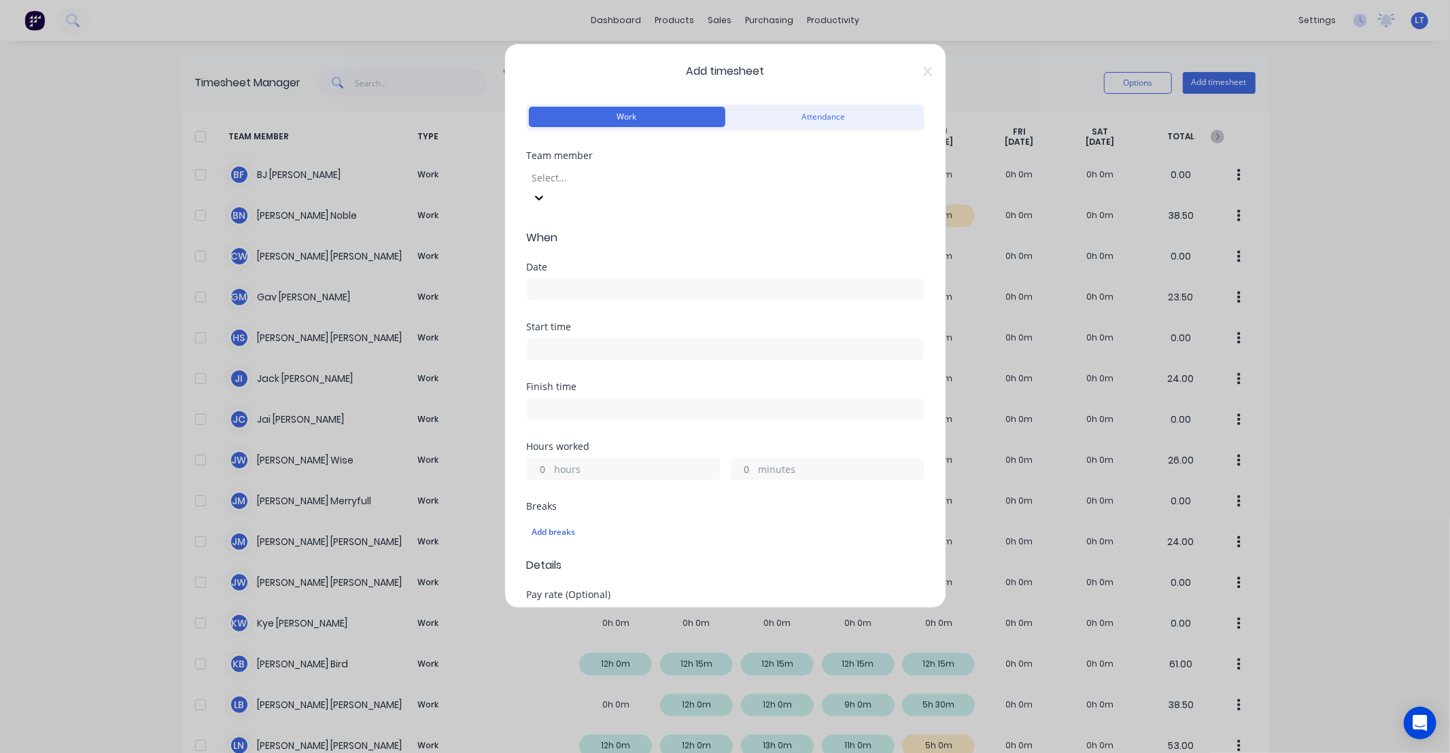
click at [626, 180] on div at bounding box center [629, 177] width 196 height 17
type input "lee"
click at [592, 753] on div "Lee Nash" at bounding box center [725, 760] width 1450 height 14
click at [594, 279] on input at bounding box center [726, 289] width 396 height 20
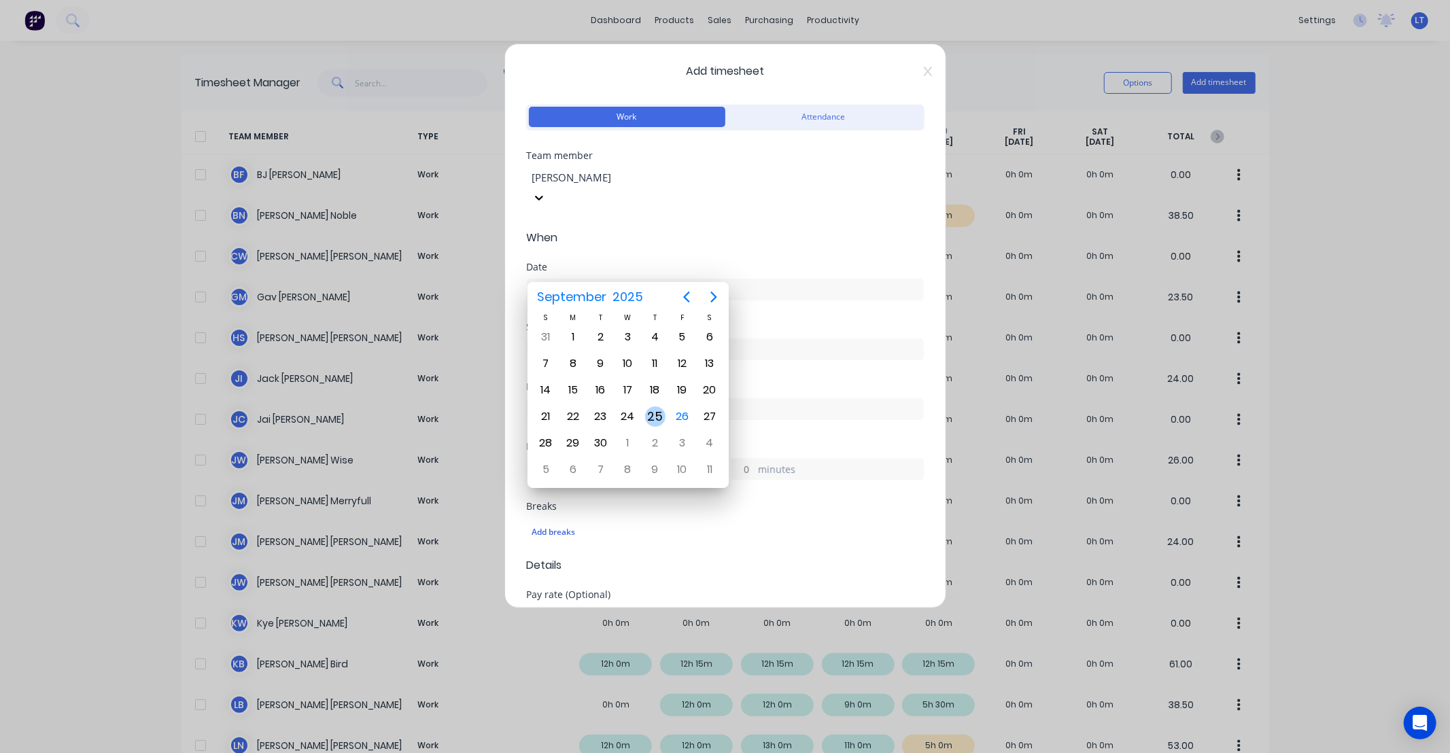
click at [653, 413] on div "25" at bounding box center [655, 417] width 20 height 20
type input "25/09/2025"
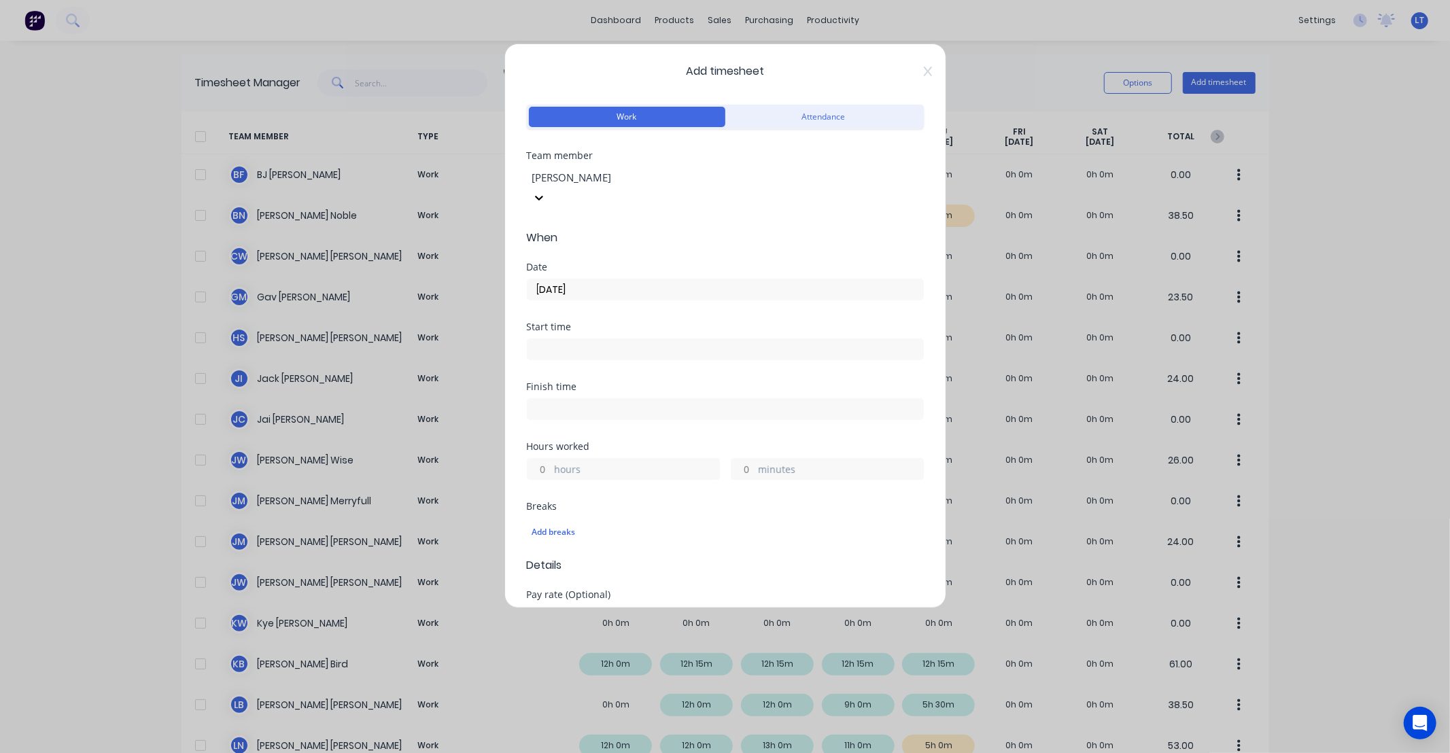
click at [538, 459] on input "hours" at bounding box center [540, 469] width 24 height 20
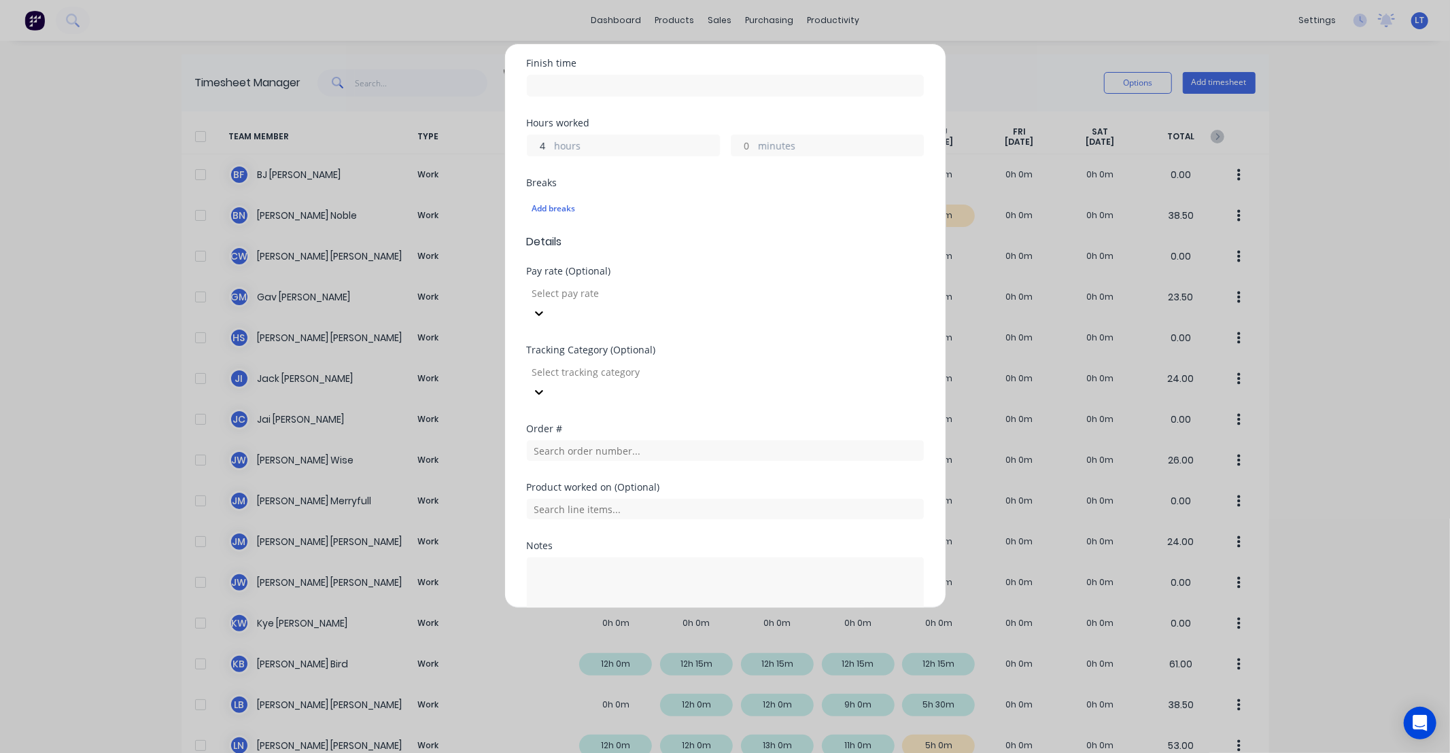
scroll to position [347, 0]
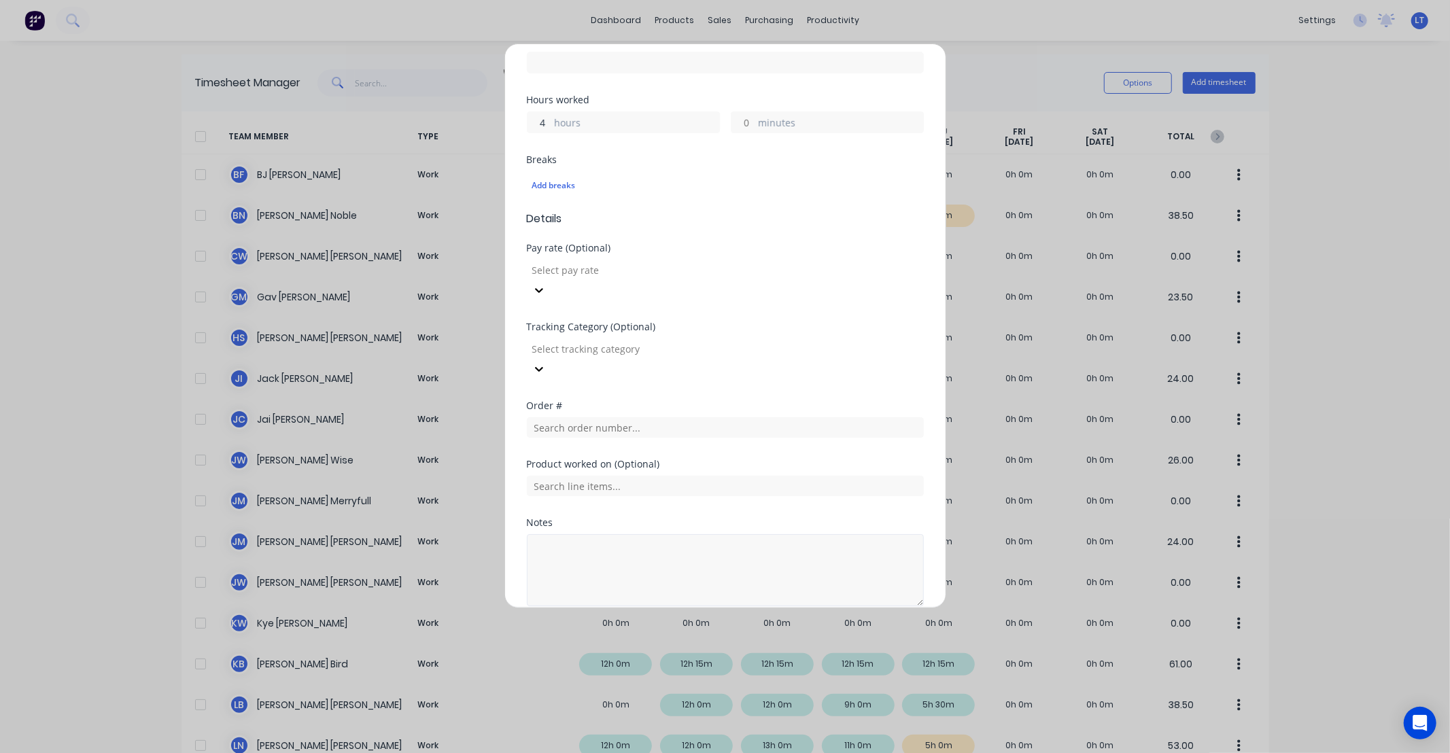
type input "4"
click at [705, 534] on textarea at bounding box center [725, 570] width 397 height 72
type textarea "Vehicle decals"
click at [887, 564] on div "Notes Vehicle decals" at bounding box center [725, 573] width 397 height 110
click at [704, 628] on button "Add manual time entry" at bounding box center [692, 639] width 115 height 22
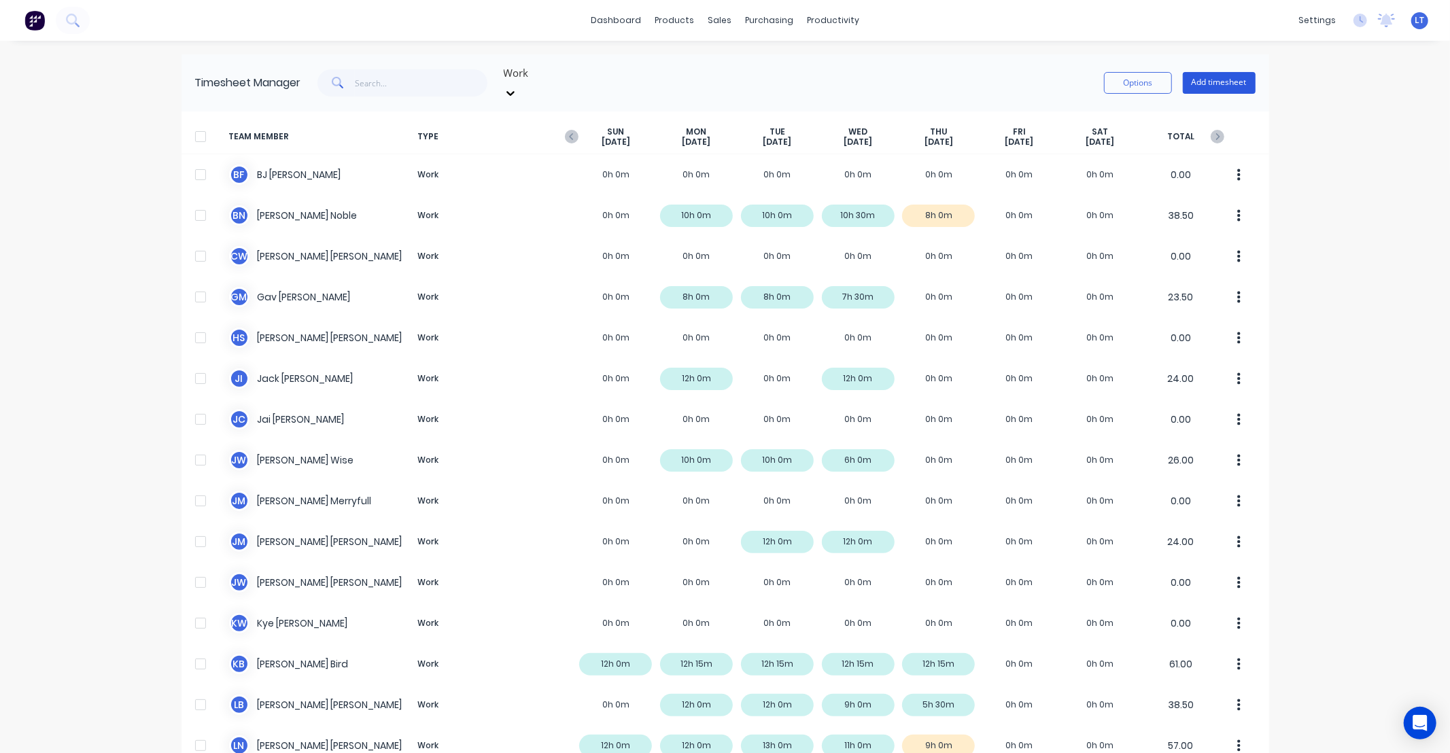
click at [1222, 80] on button "Add timesheet" at bounding box center [1219, 83] width 73 height 22
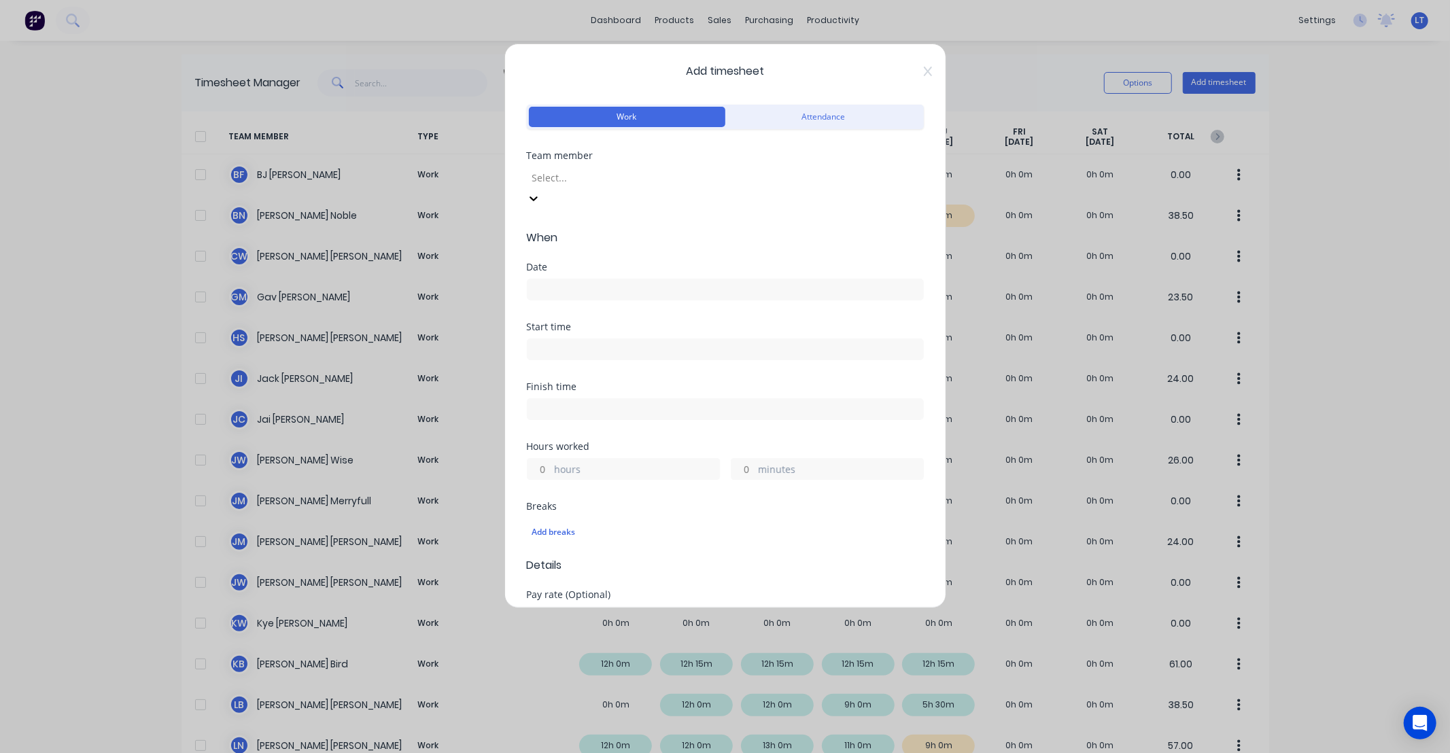
click at [653, 182] on div at bounding box center [629, 177] width 196 height 17
type input "lee"
click at [583, 753] on div "Lee Nash" at bounding box center [725, 760] width 1450 height 14
click at [588, 275] on div at bounding box center [725, 287] width 397 height 25
click at [590, 279] on input at bounding box center [726, 289] width 396 height 20
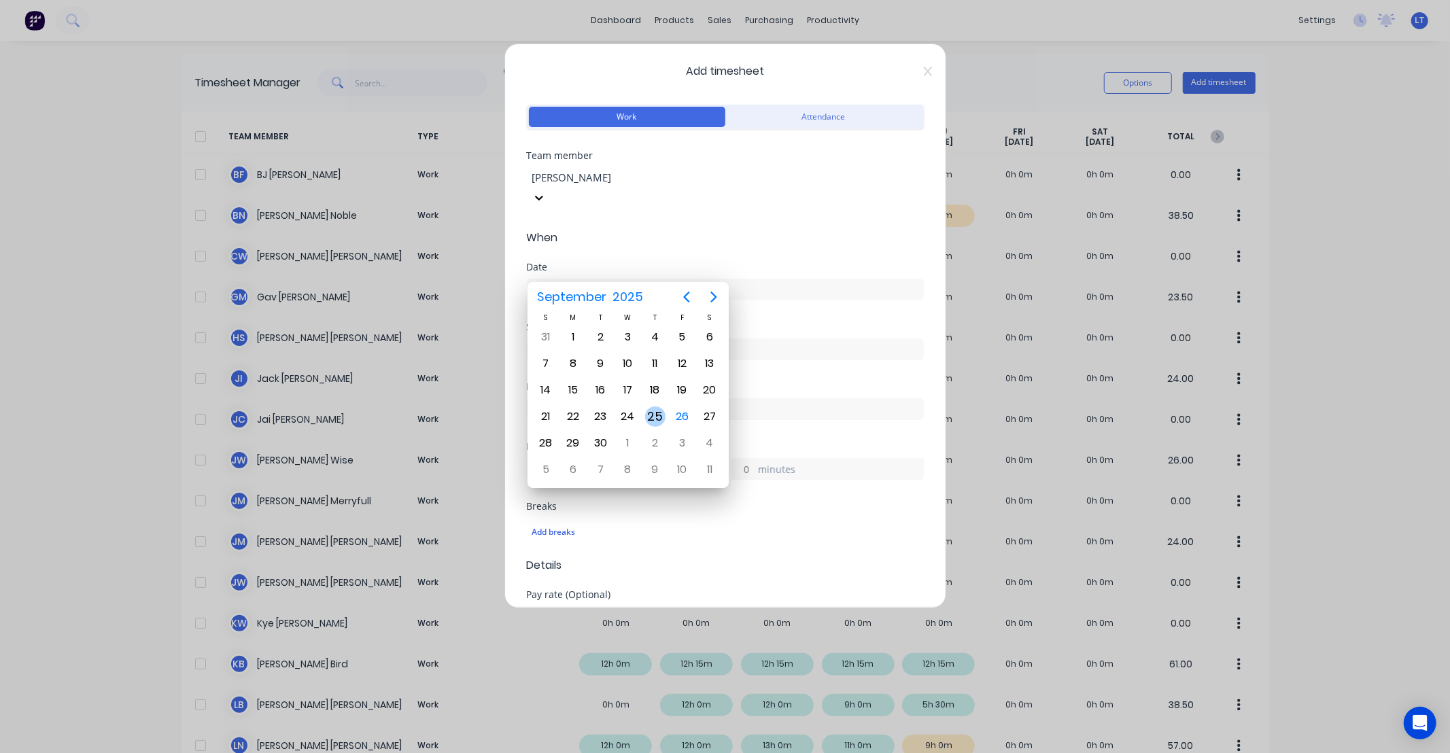
click at [647, 413] on div "25" at bounding box center [655, 417] width 20 height 20
type input "25/09/2025"
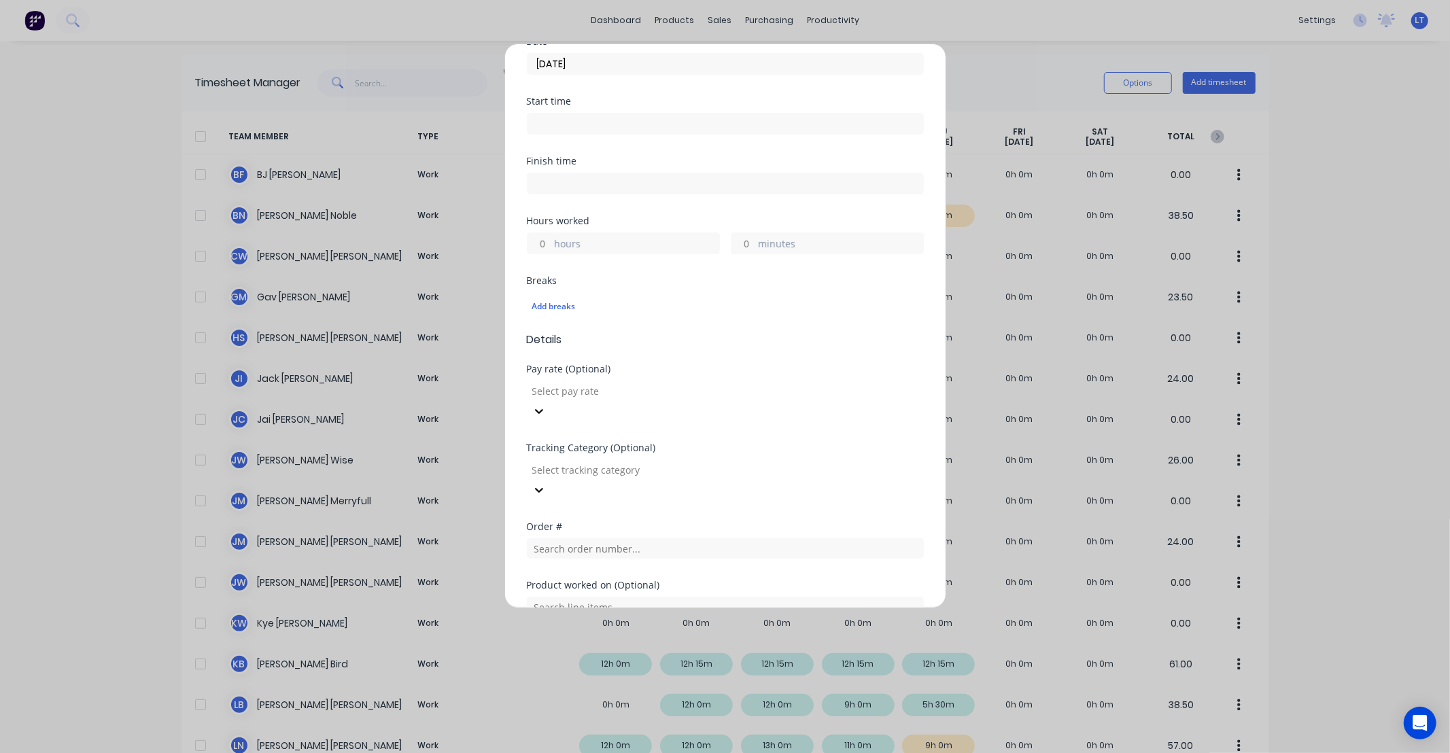
scroll to position [226, 0]
click at [538, 233] on input "hours" at bounding box center [540, 243] width 24 height 20
type input "1"
click at [804, 521] on div "Order #" at bounding box center [725, 550] width 397 height 58
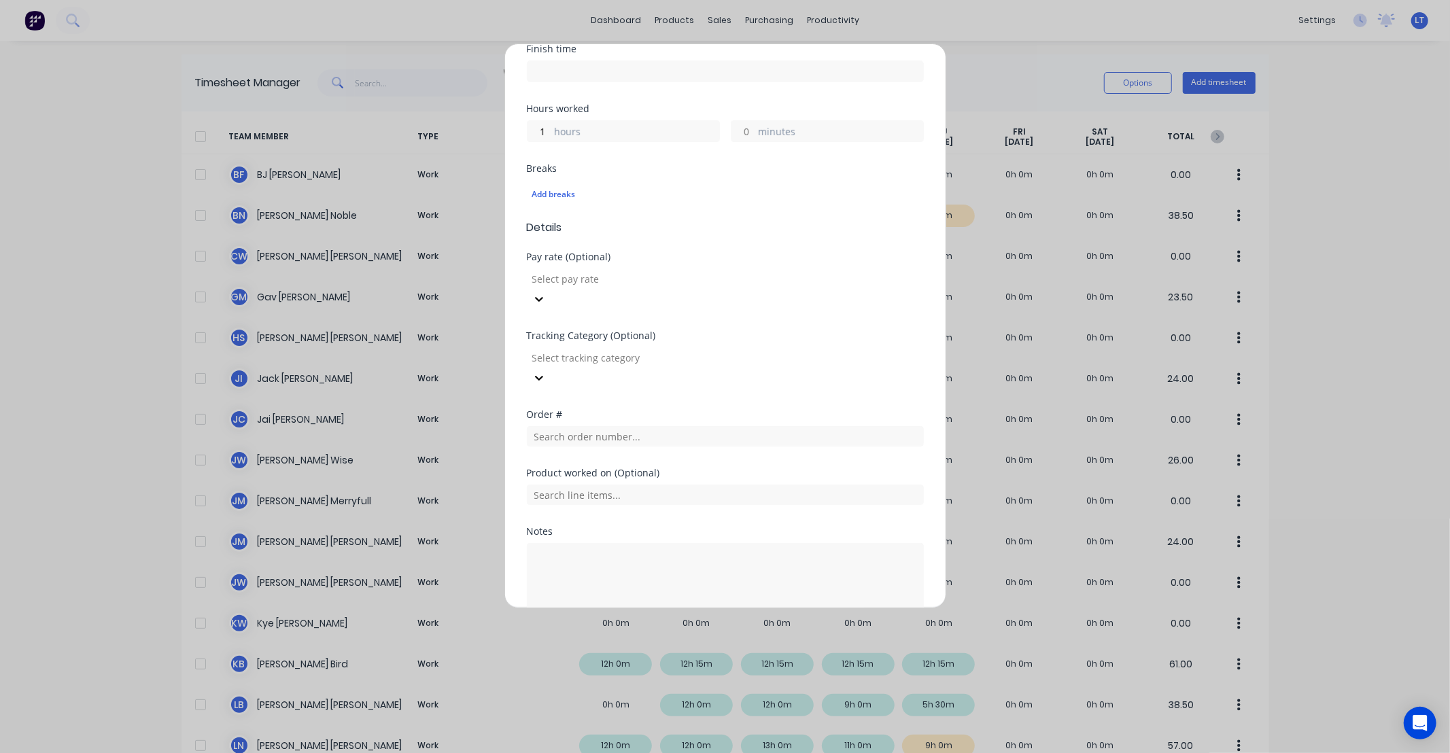
scroll to position [347, 0]
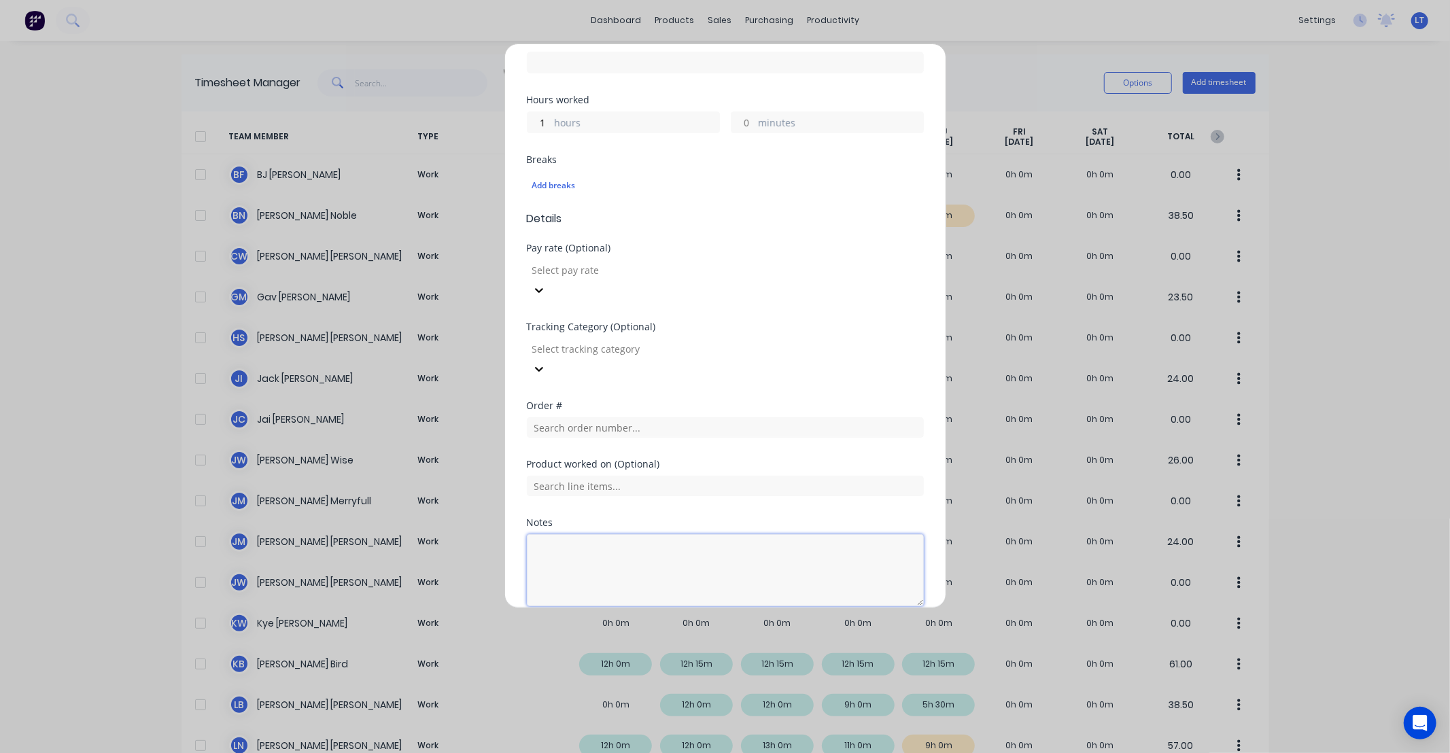
click at [749, 536] on textarea at bounding box center [725, 570] width 397 height 72
type textarea "Clean up around paint shed"
click at [885, 628] on div "Add manual time entry Cancel" at bounding box center [725, 639] width 397 height 22
click at [680, 628] on button "Add manual time entry" at bounding box center [692, 639] width 115 height 22
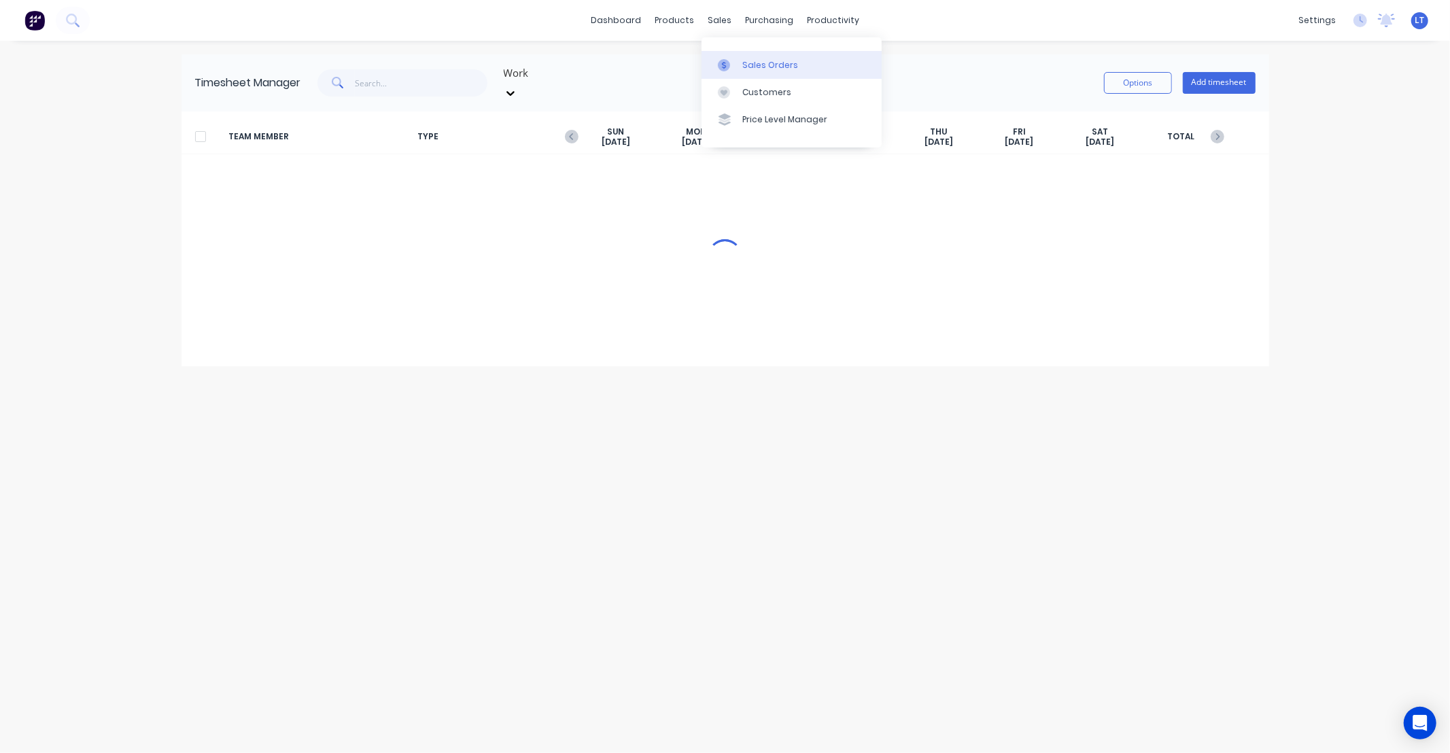
click at [734, 59] on div at bounding box center [728, 65] width 20 height 12
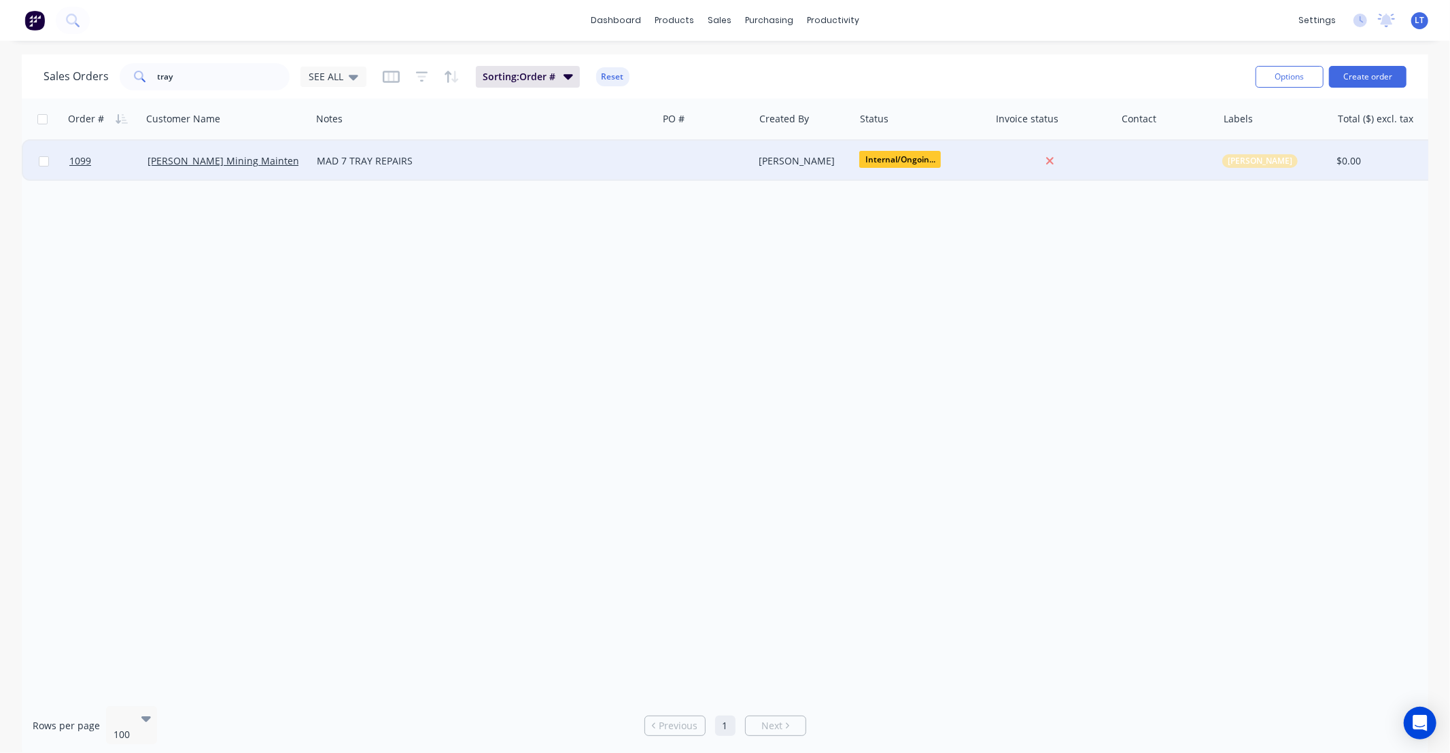
click at [783, 166] on div "[PERSON_NAME]" at bounding box center [801, 161] width 85 height 14
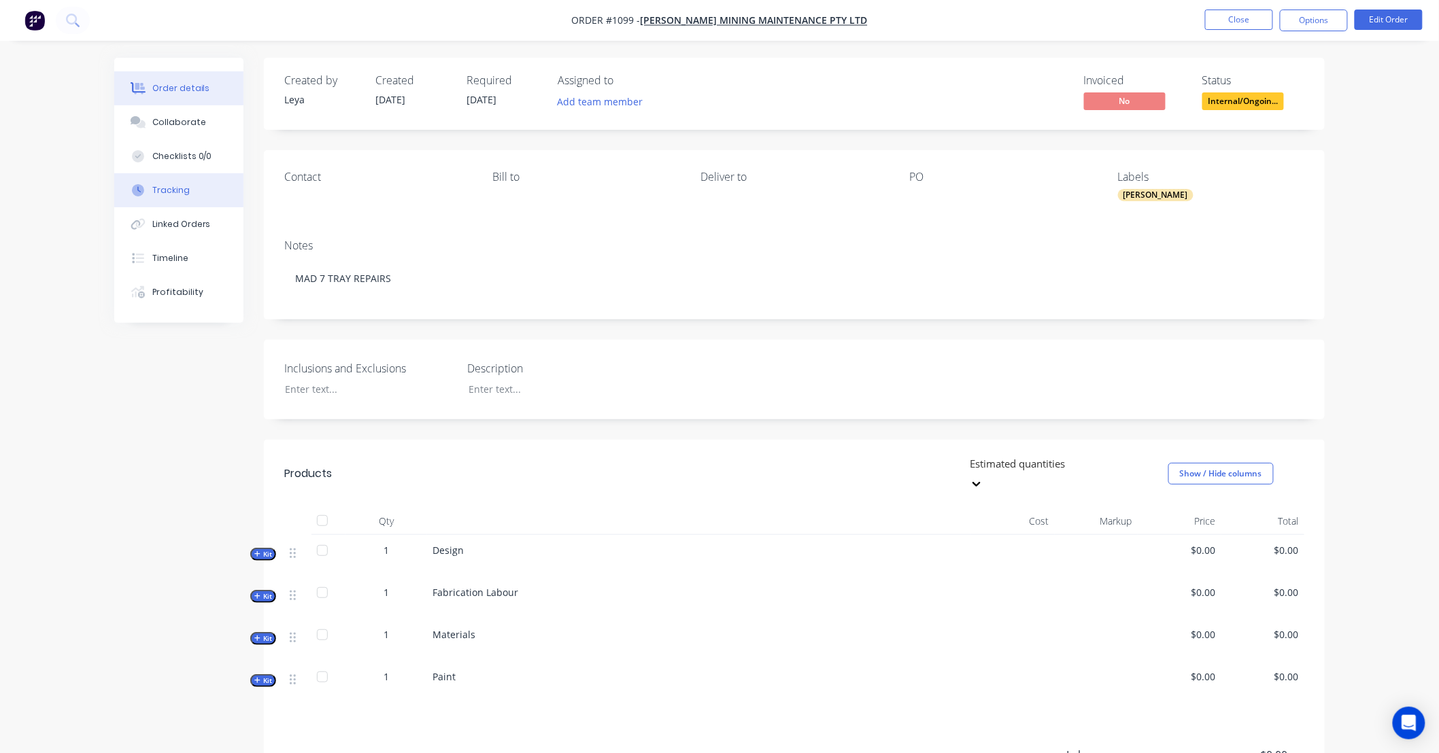
click at [195, 189] on button "Tracking" at bounding box center [178, 190] width 129 height 34
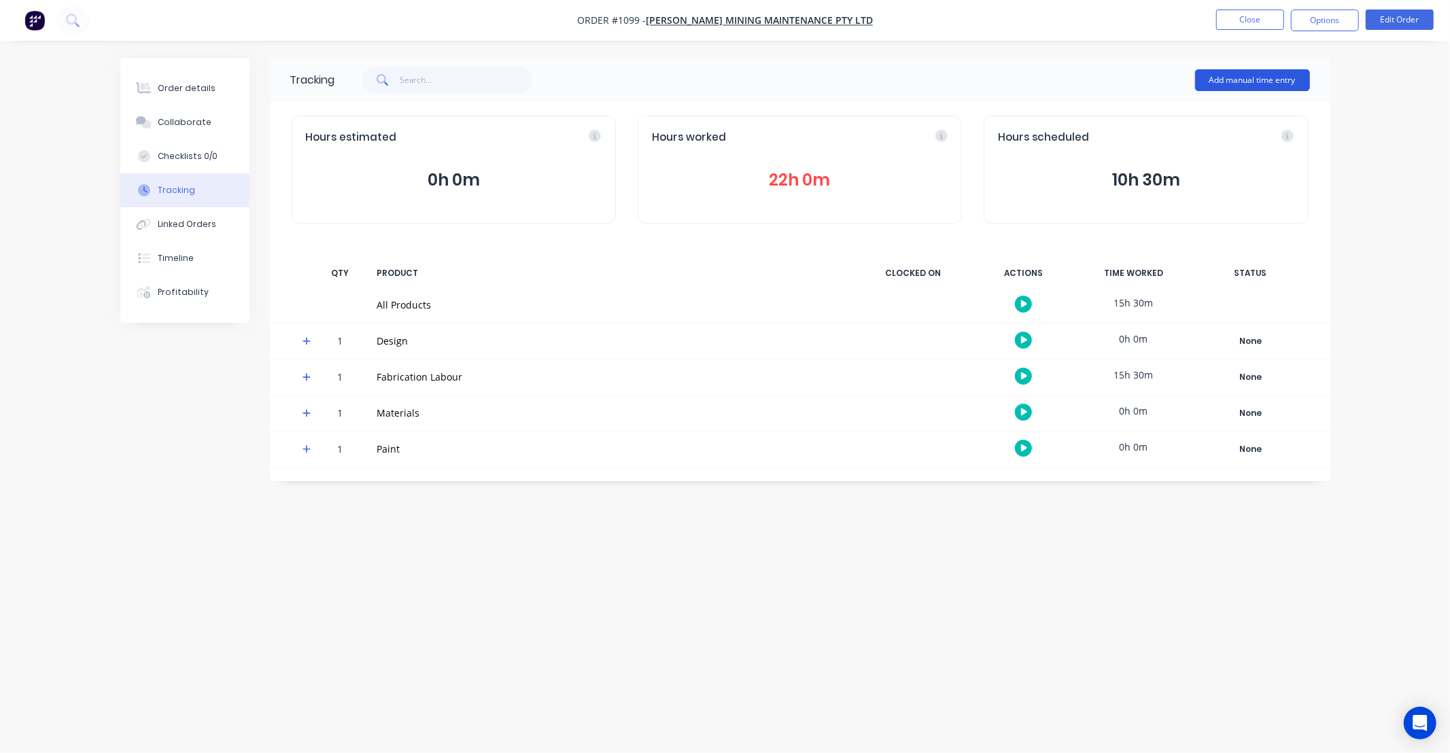
click at [1240, 75] on button "Add manual time entry" at bounding box center [1252, 80] width 115 height 22
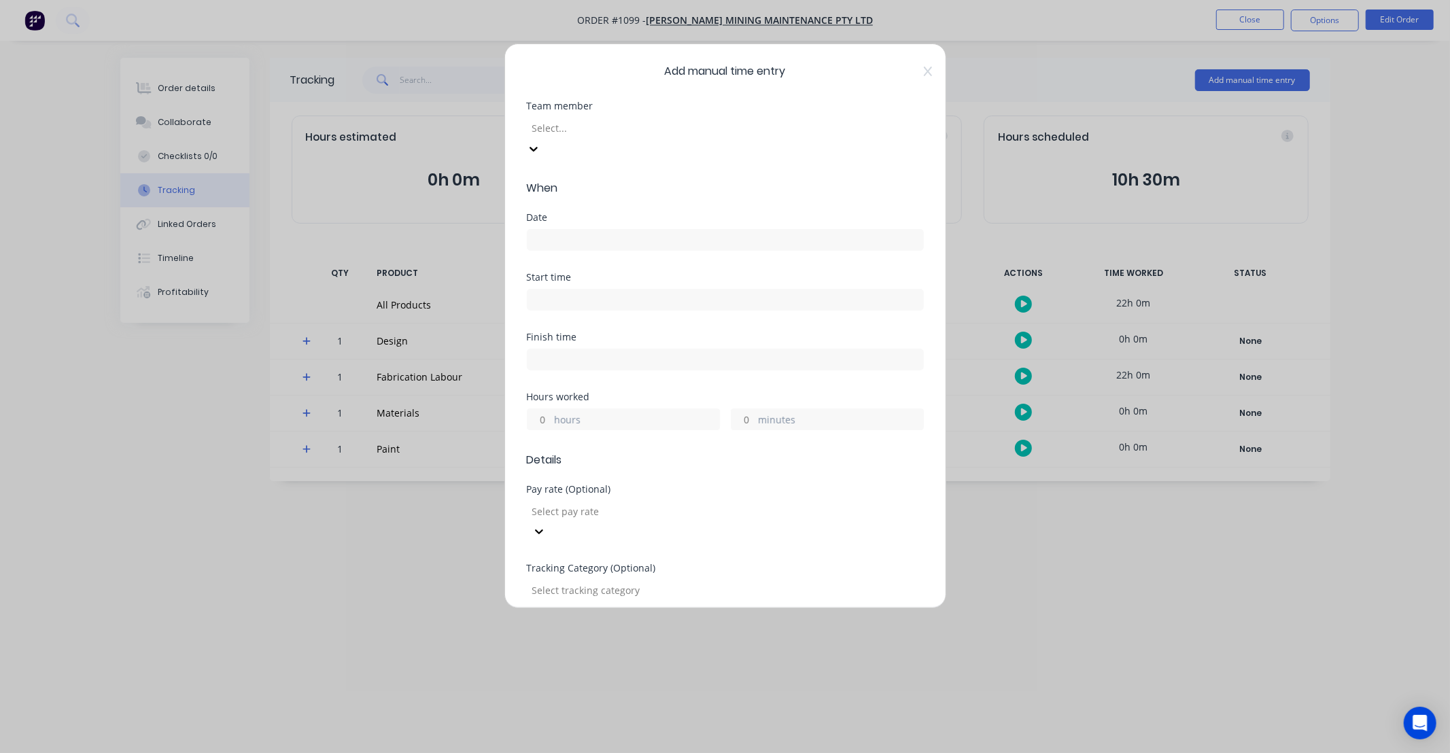
click at [664, 132] on div at bounding box center [629, 128] width 196 height 17
type input "lee"
click at [572, 753] on div "Lee Nash" at bounding box center [725, 760] width 1450 height 14
click at [592, 230] on input at bounding box center [726, 240] width 396 height 20
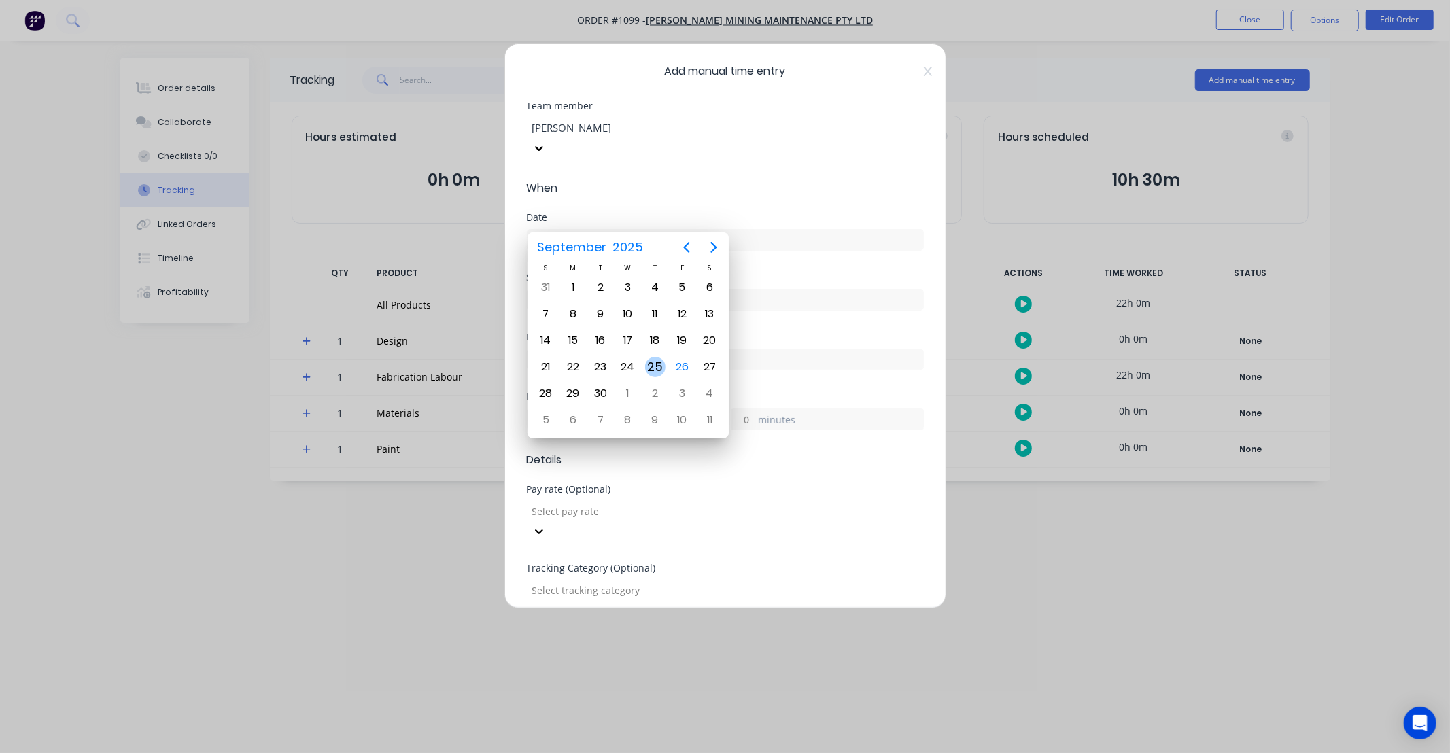
click at [660, 362] on div "25" at bounding box center [655, 367] width 20 height 20
type input "25/09/2025"
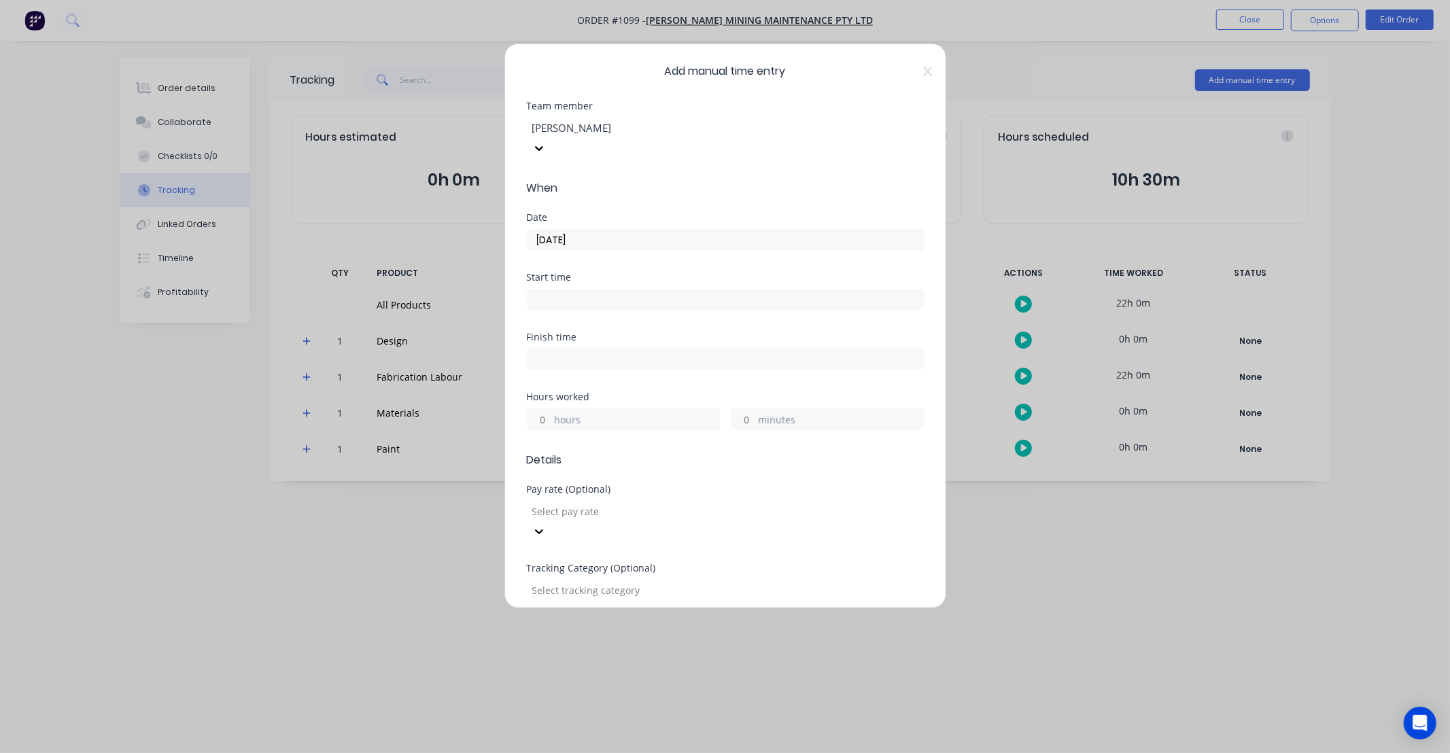
drag, startPoint x: 540, startPoint y: 401, endPoint x: 579, endPoint y: 395, distance: 39.9
click at [541, 409] on input "hours" at bounding box center [540, 419] width 24 height 20
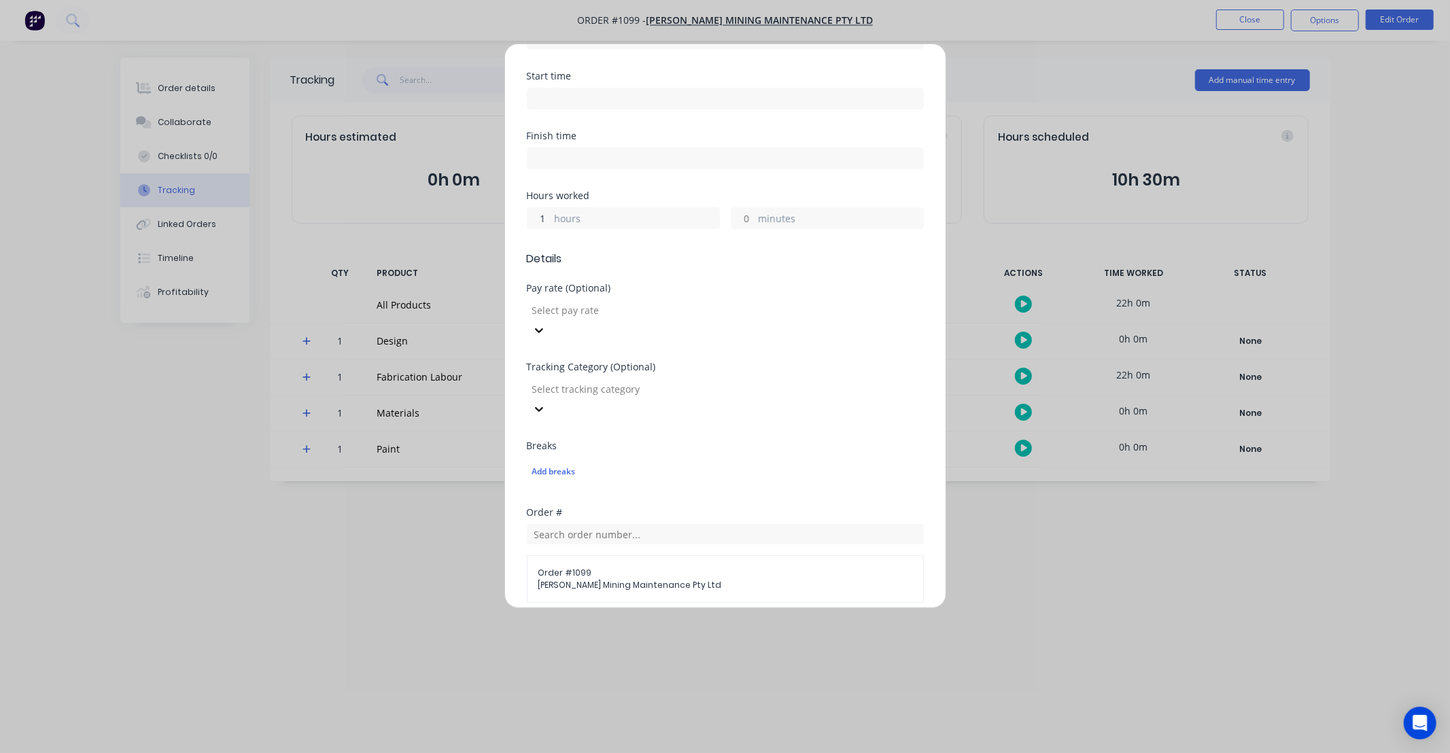
type input "1"
click at [862, 567] on span "Order # 1099" at bounding box center [725, 573] width 374 height 12
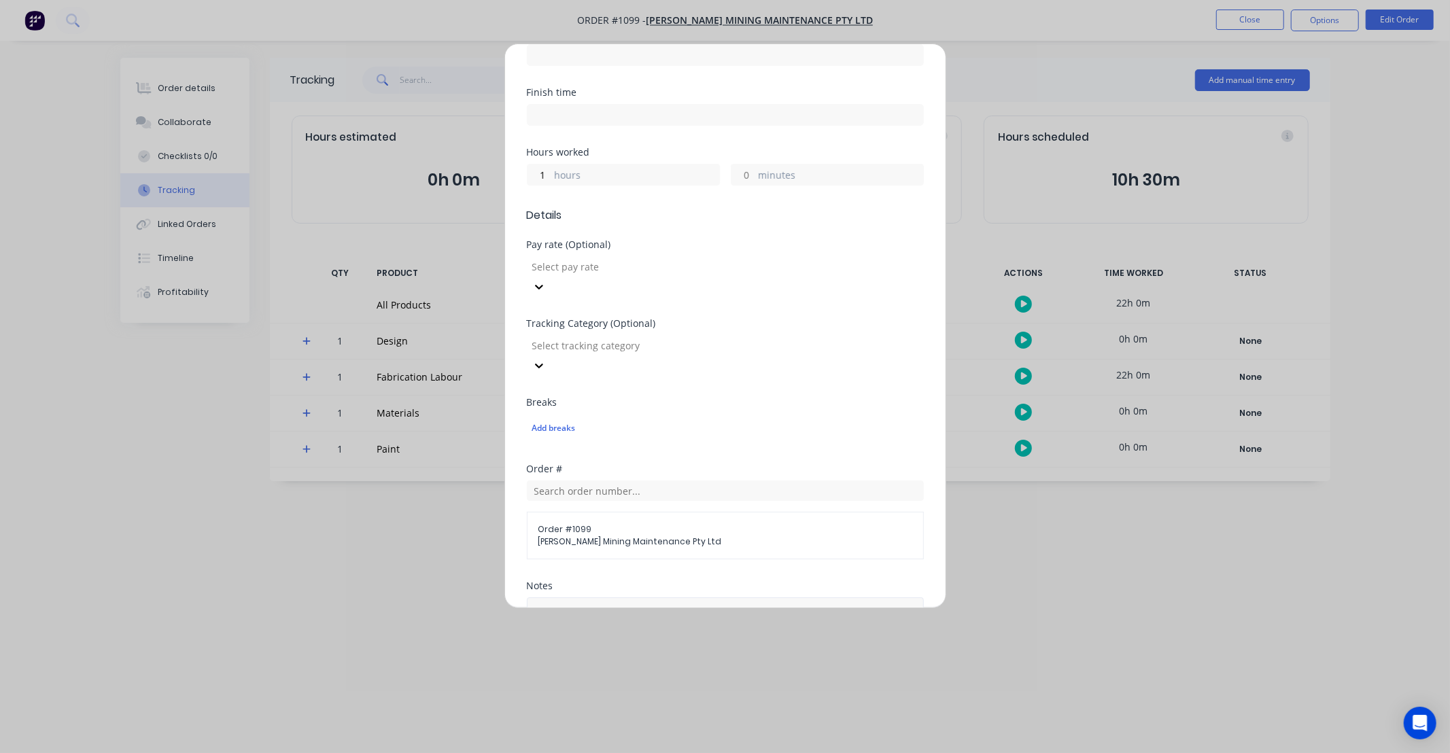
scroll to position [413, 0]
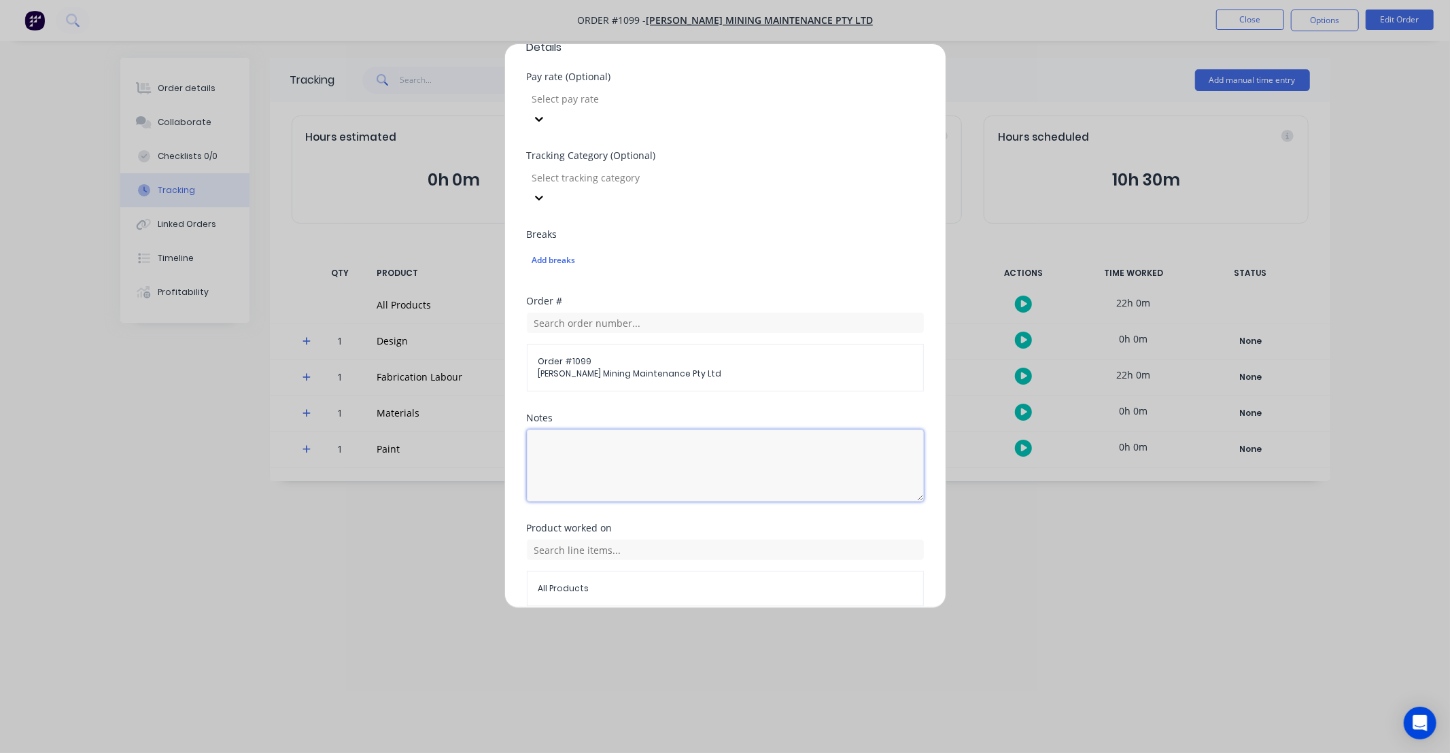
click at [725, 430] on textarea at bounding box center [725, 466] width 397 height 72
type textarea "Put MAD7 tray on"
click at [691, 540] on input "text" at bounding box center [725, 550] width 397 height 20
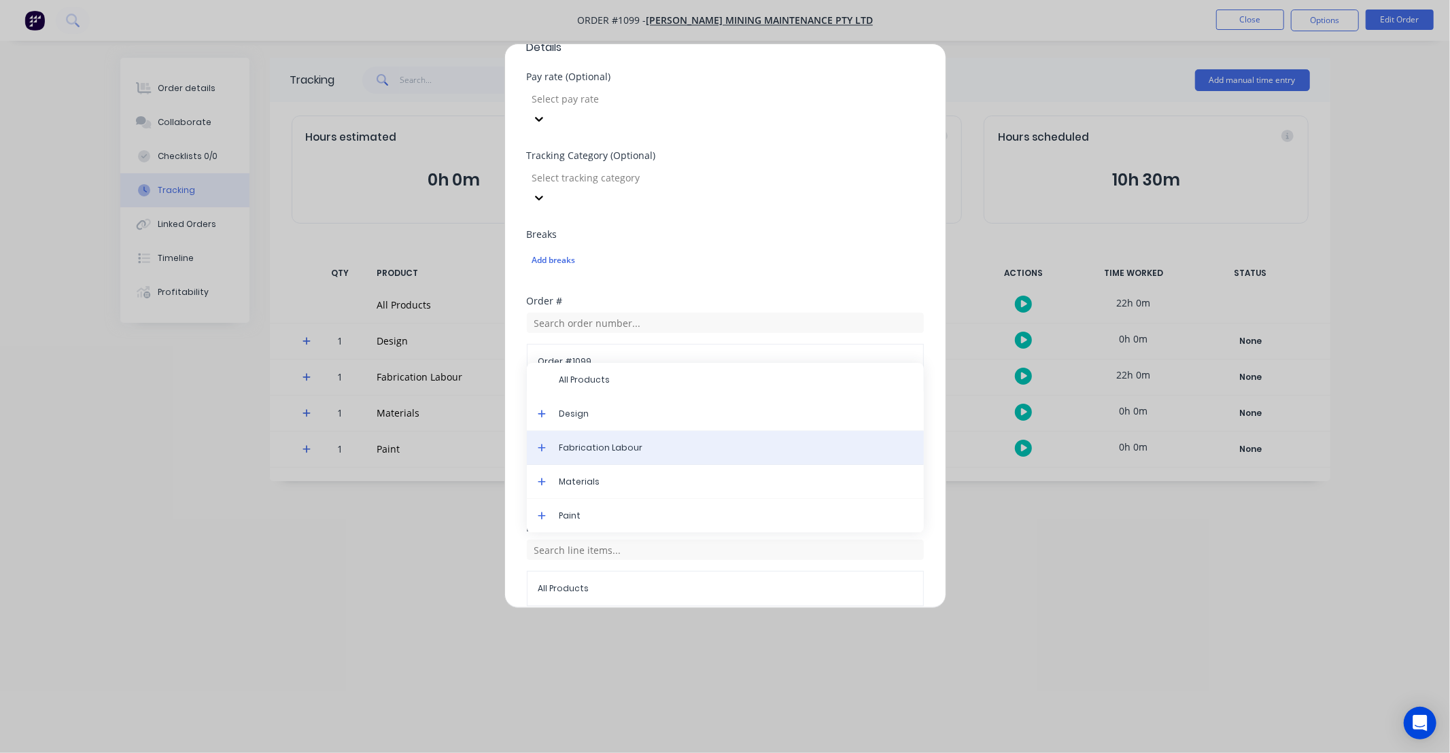
click at [638, 442] on span "Fabrication Labour" at bounding box center [737, 448] width 354 height 12
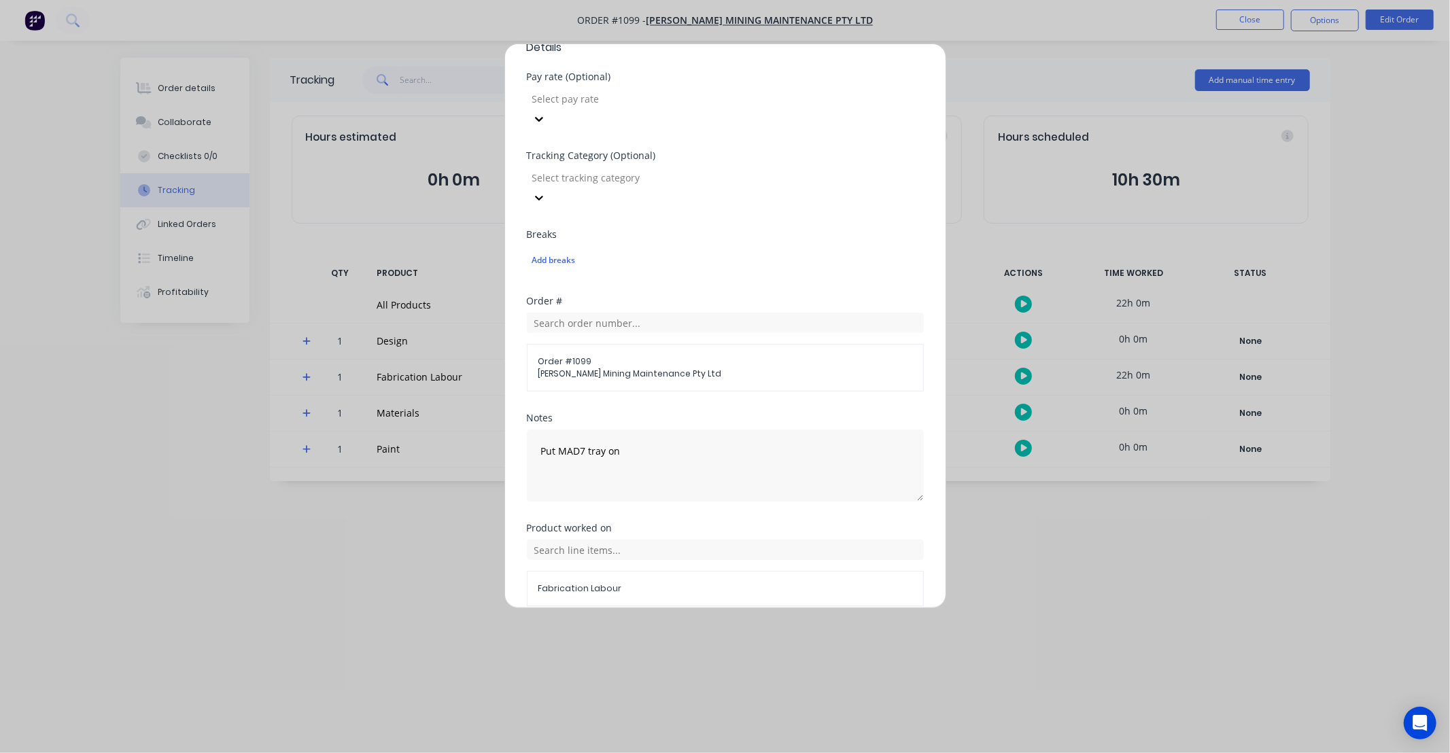
click at [724, 628] on button "Add manual time entry" at bounding box center [692, 639] width 115 height 22
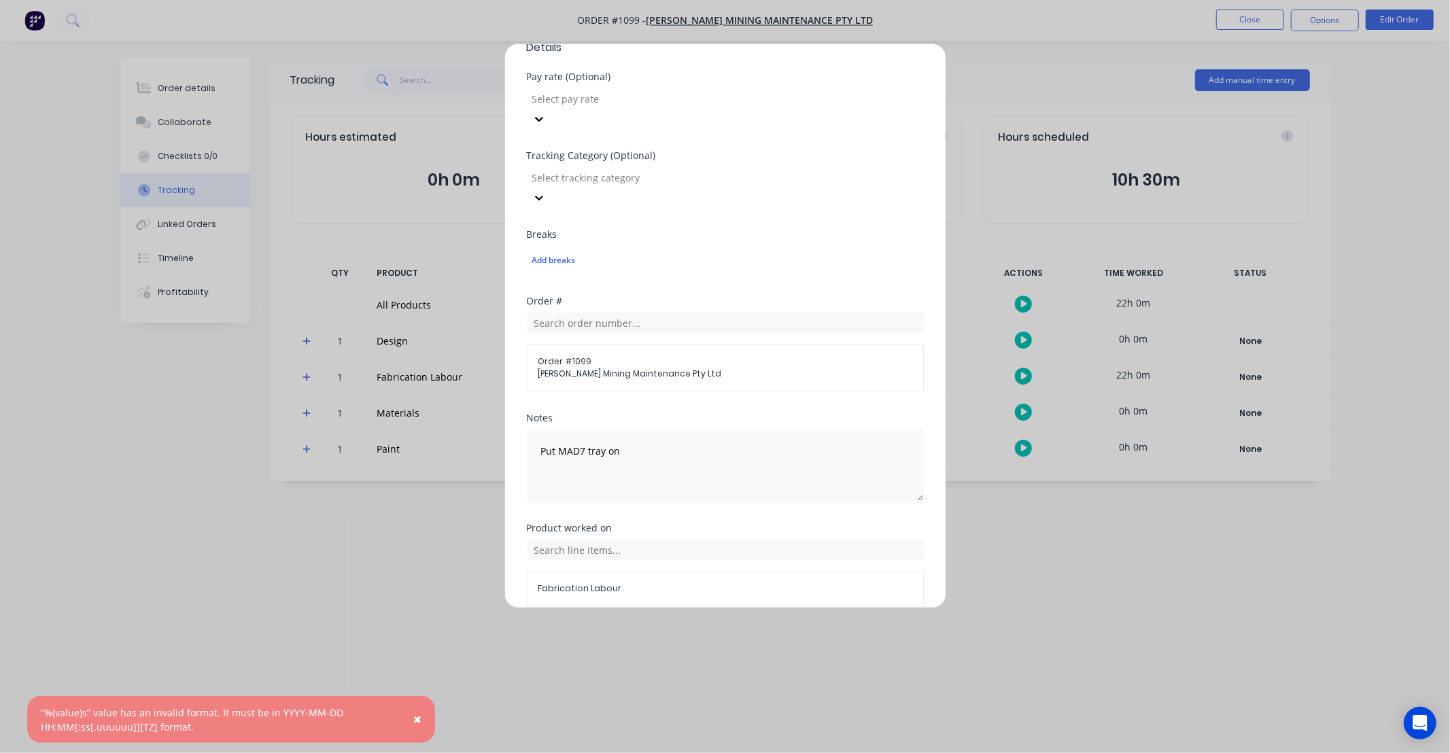
click at [777, 628] on button "Cancel" at bounding box center [788, 639] width 54 height 22
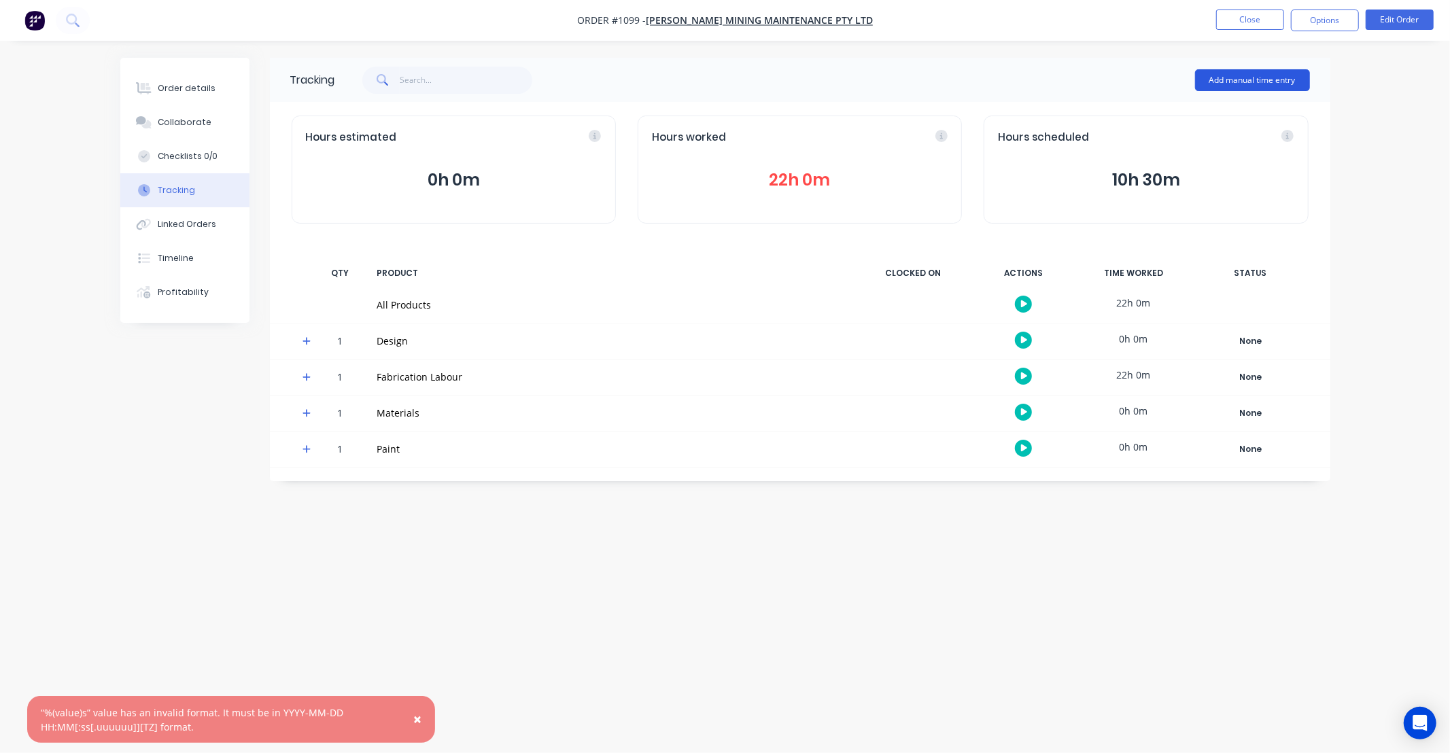
click at [1268, 85] on button "Add manual time entry" at bounding box center [1252, 80] width 115 height 22
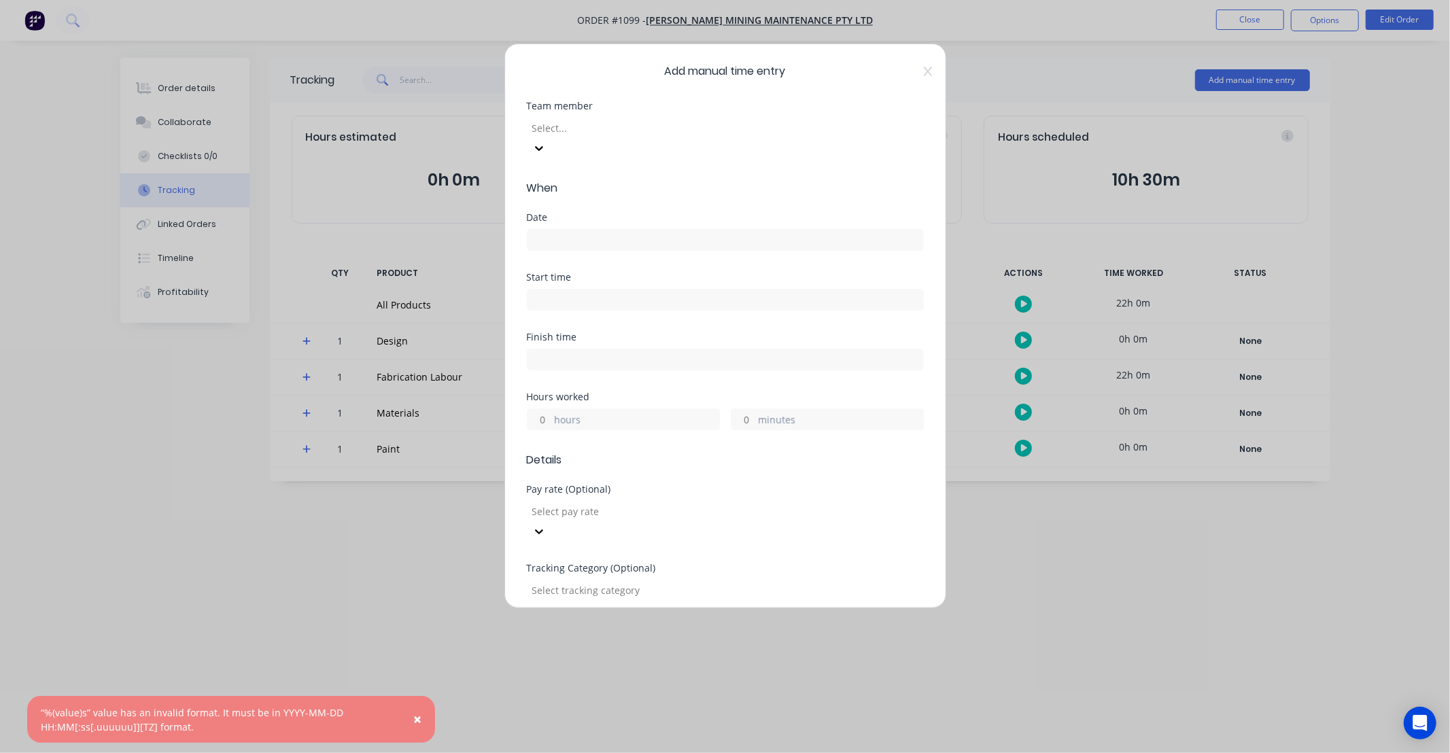
click at [643, 133] on div at bounding box center [629, 128] width 196 height 17
type input "lei"
click at [582, 753] on div "Leigh Parker" at bounding box center [725, 760] width 1450 height 14
click at [582, 213] on div "Date" at bounding box center [725, 218] width 397 height 10
click at [606, 230] on input at bounding box center [726, 240] width 396 height 20
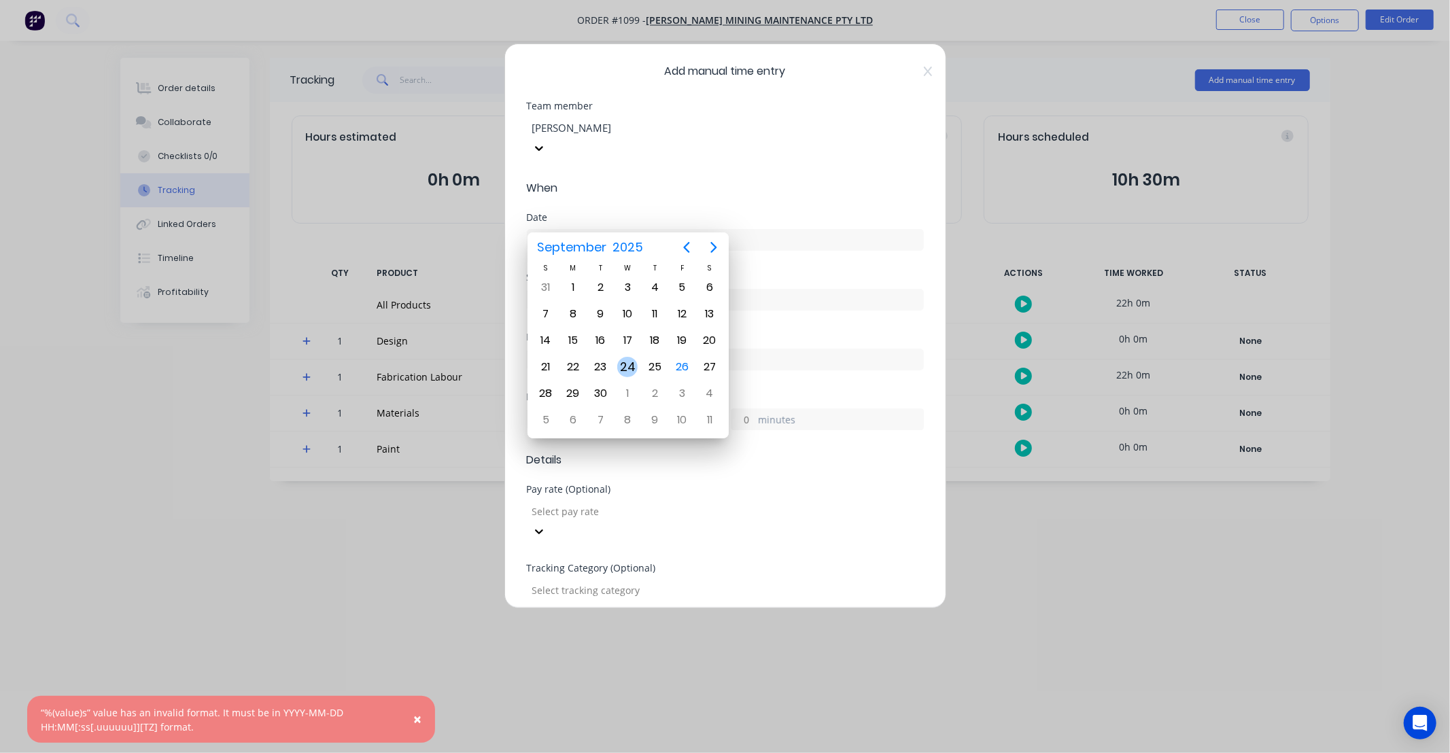
click at [649, 364] on div "25" at bounding box center [655, 367] width 20 height 20
type input "25/09/2025"
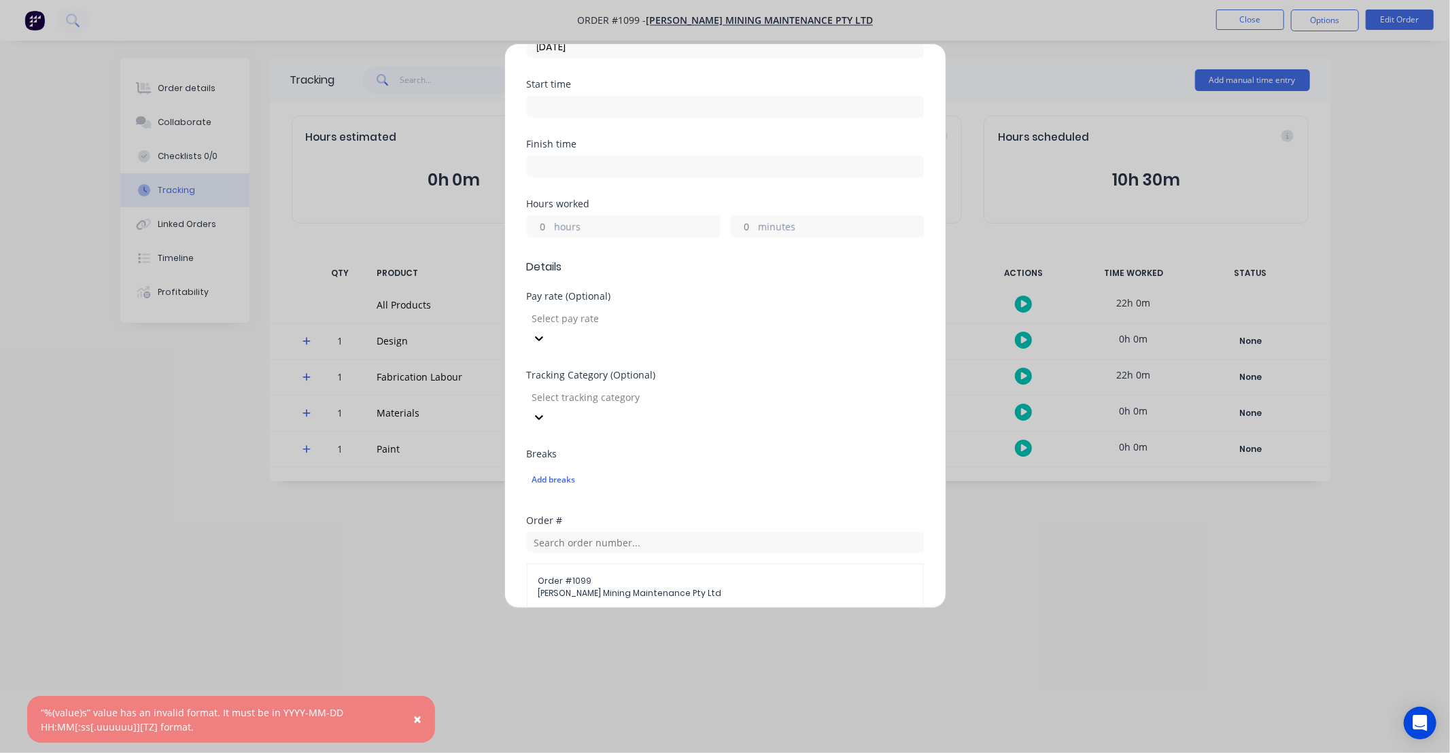
scroll to position [201, 0]
click at [545, 208] on input "hours" at bounding box center [540, 218] width 24 height 20
type input "12"
click at [824, 209] on div "Hours worked 12 hours minutes" at bounding box center [725, 221] width 397 height 60
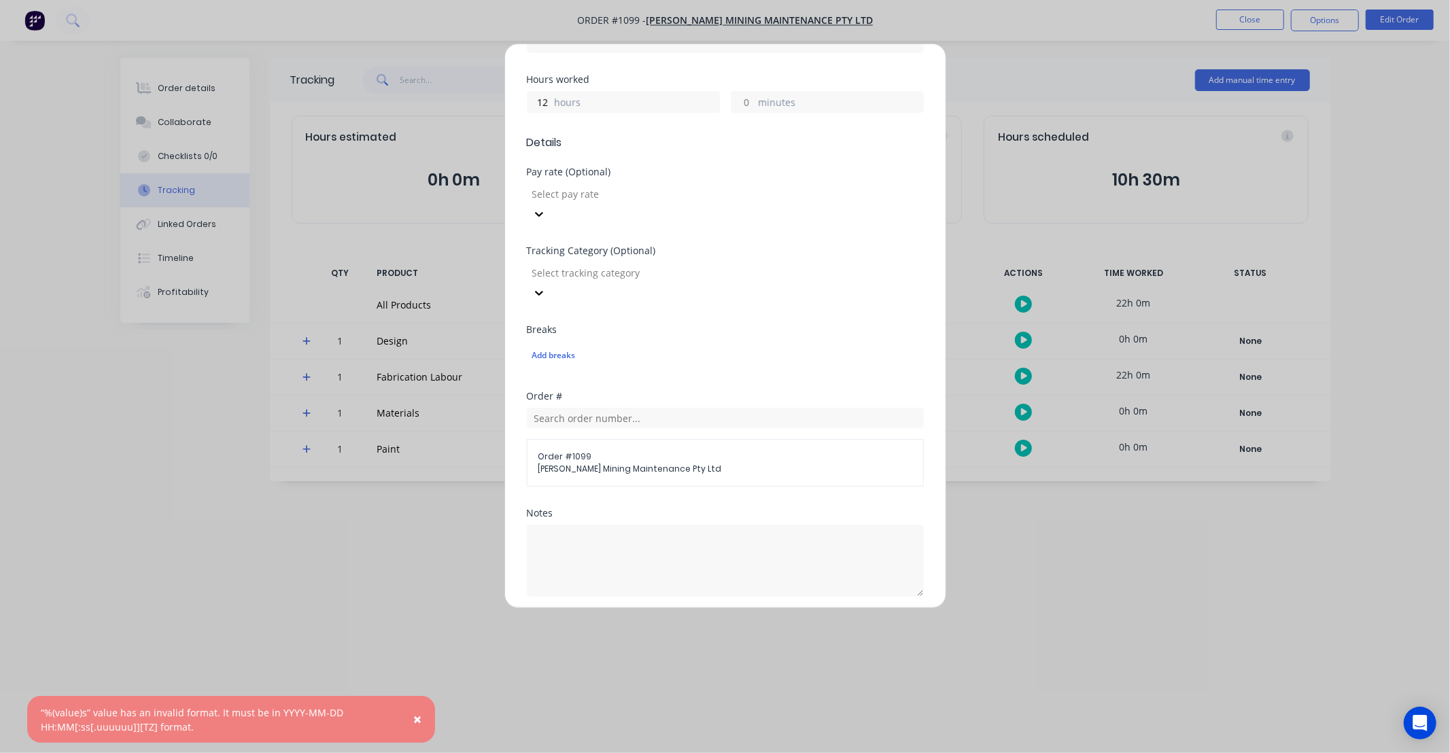
scroll to position [352, 0]
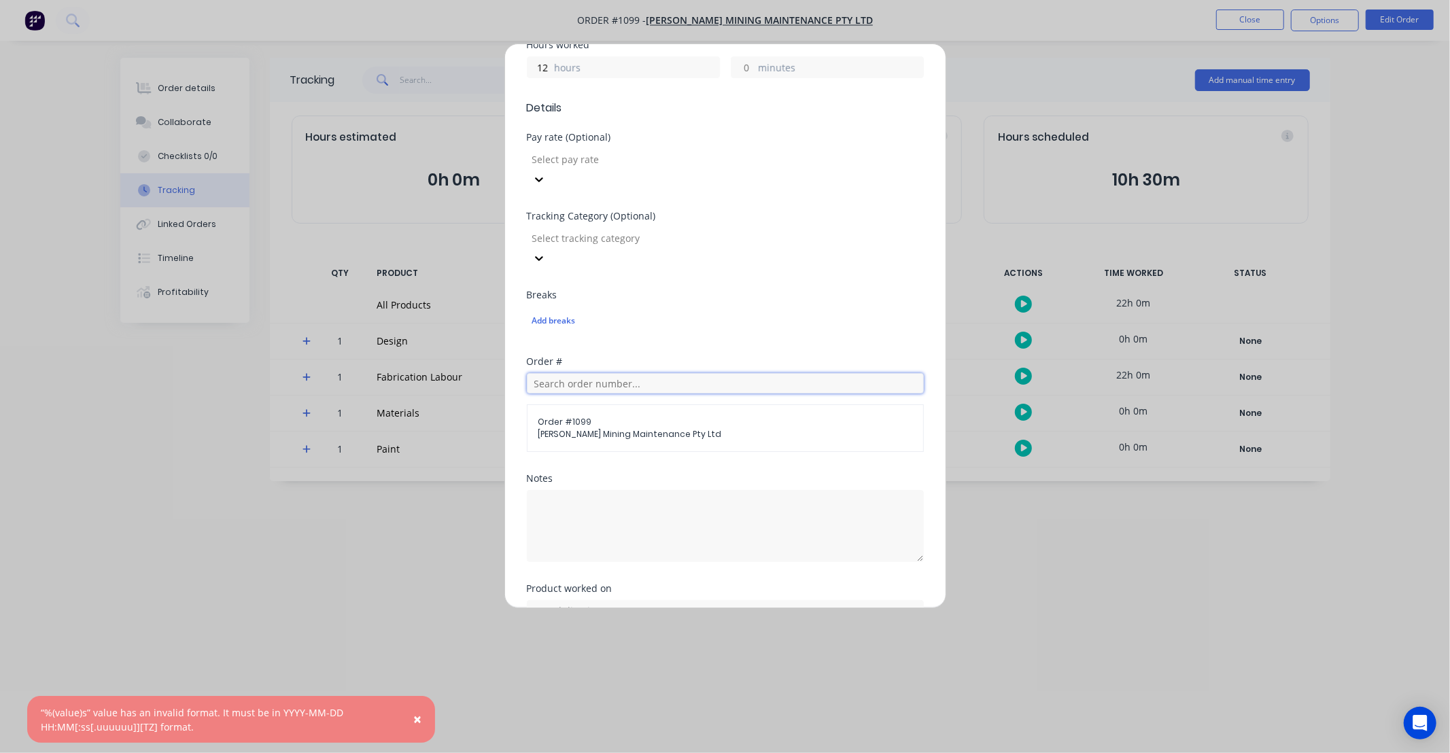
click at [669, 373] on input "text" at bounding box center [725, 383] width 397 height 20
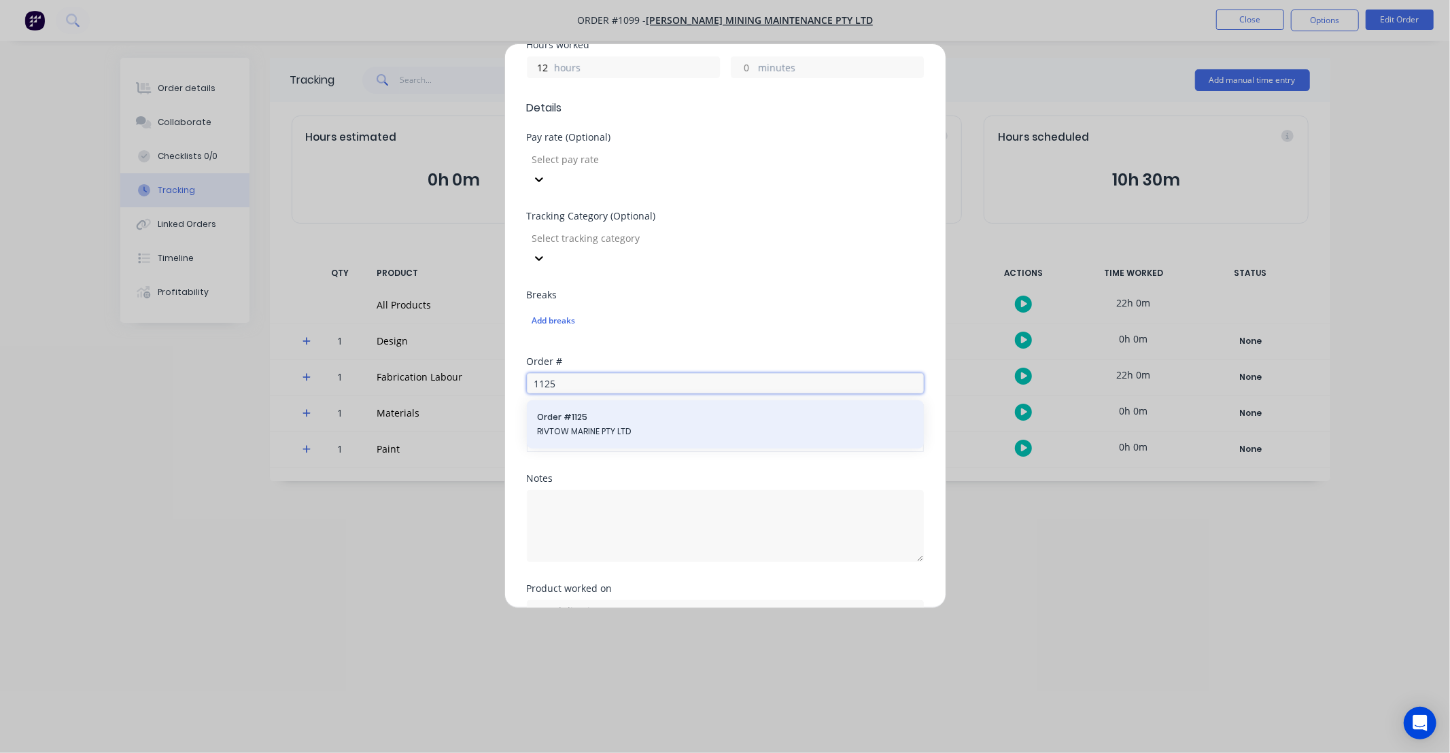
type input "1125"
click at [662, 411] on span "Order # 1125" at bounding box center [725, 417] width 375 height 12
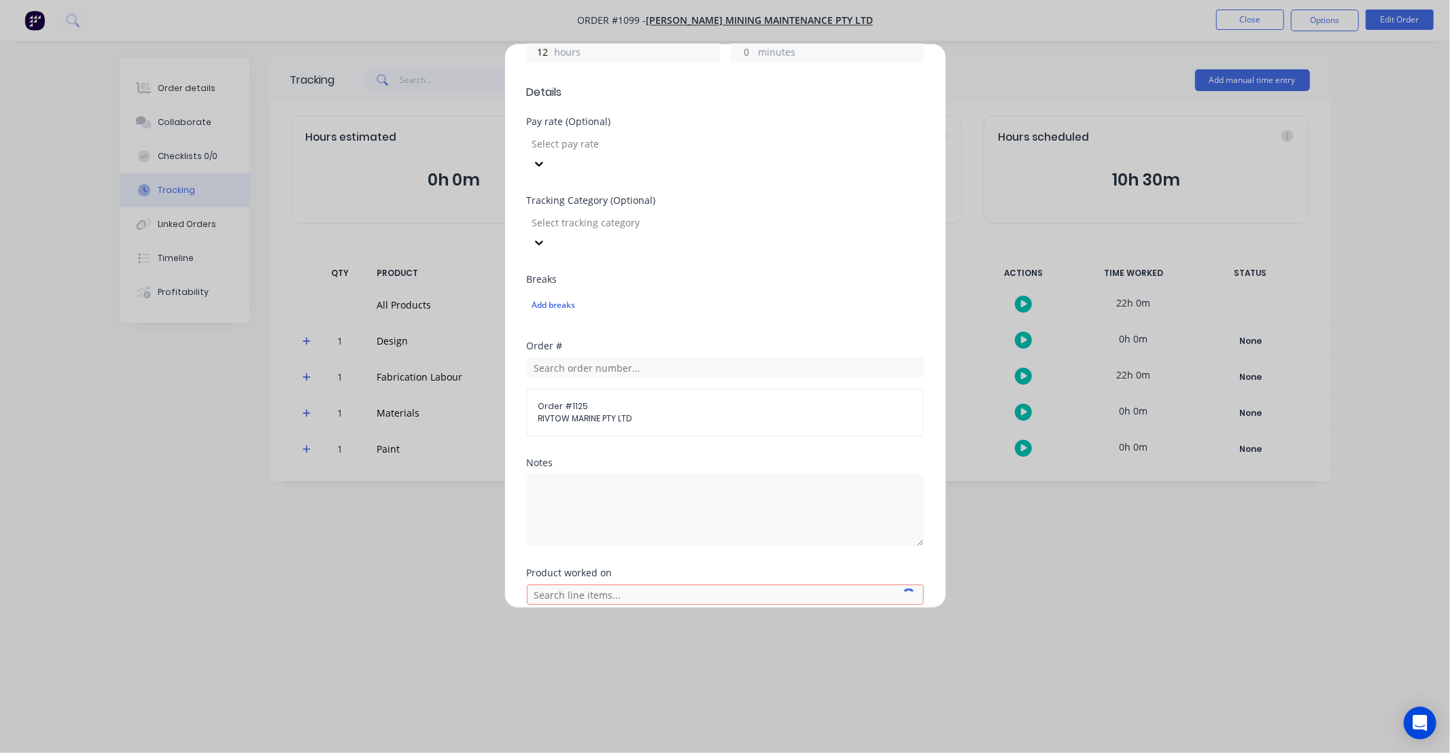
scroll to position [381, 0]
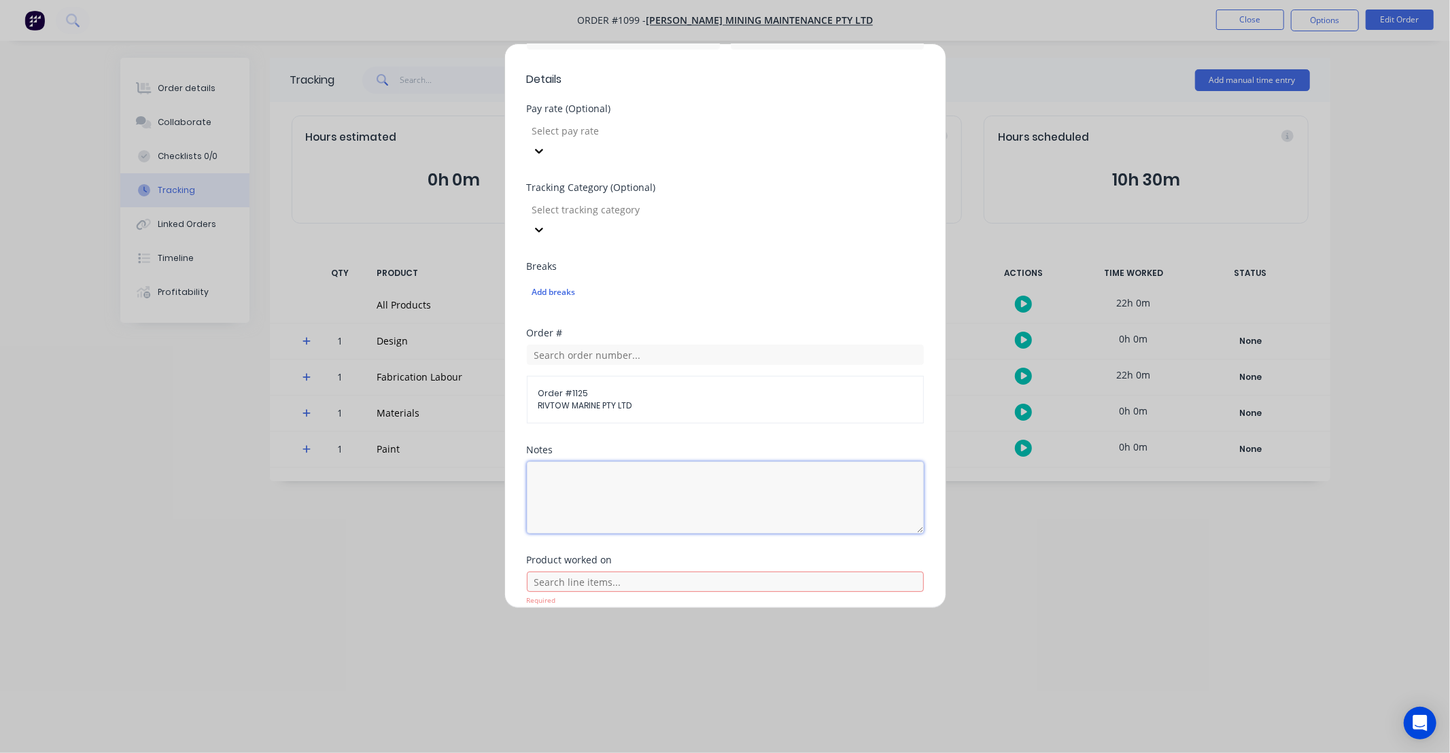
click at [683, 462] on textarea at bounding box center [725, 498] width 397 height 72
type textarea "Pontoon 5 variation"
click at [717, 572] on input "text" at bounding box center [725, 582] width 397 height 20
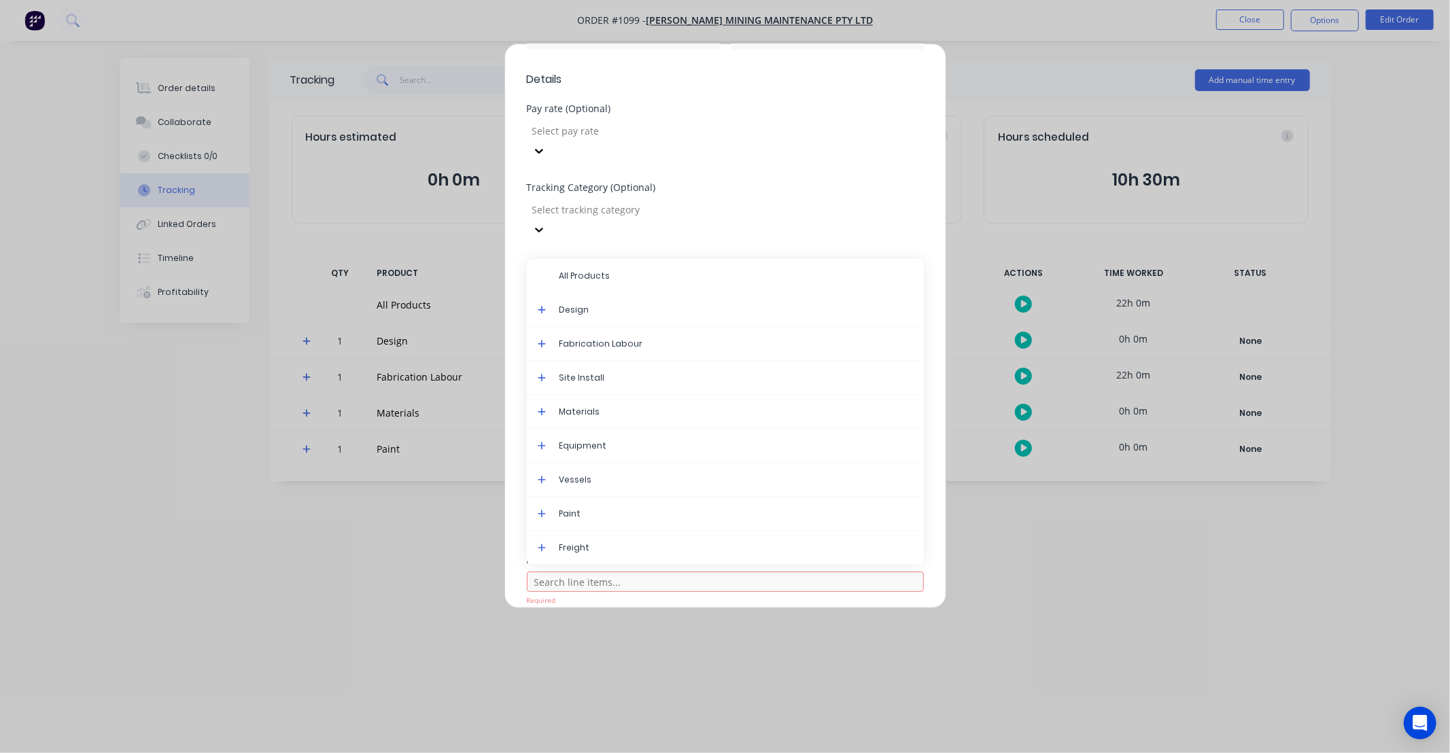
click at [620, 304] on span "Design" at bounding box center [737, 310] width 354 height 12
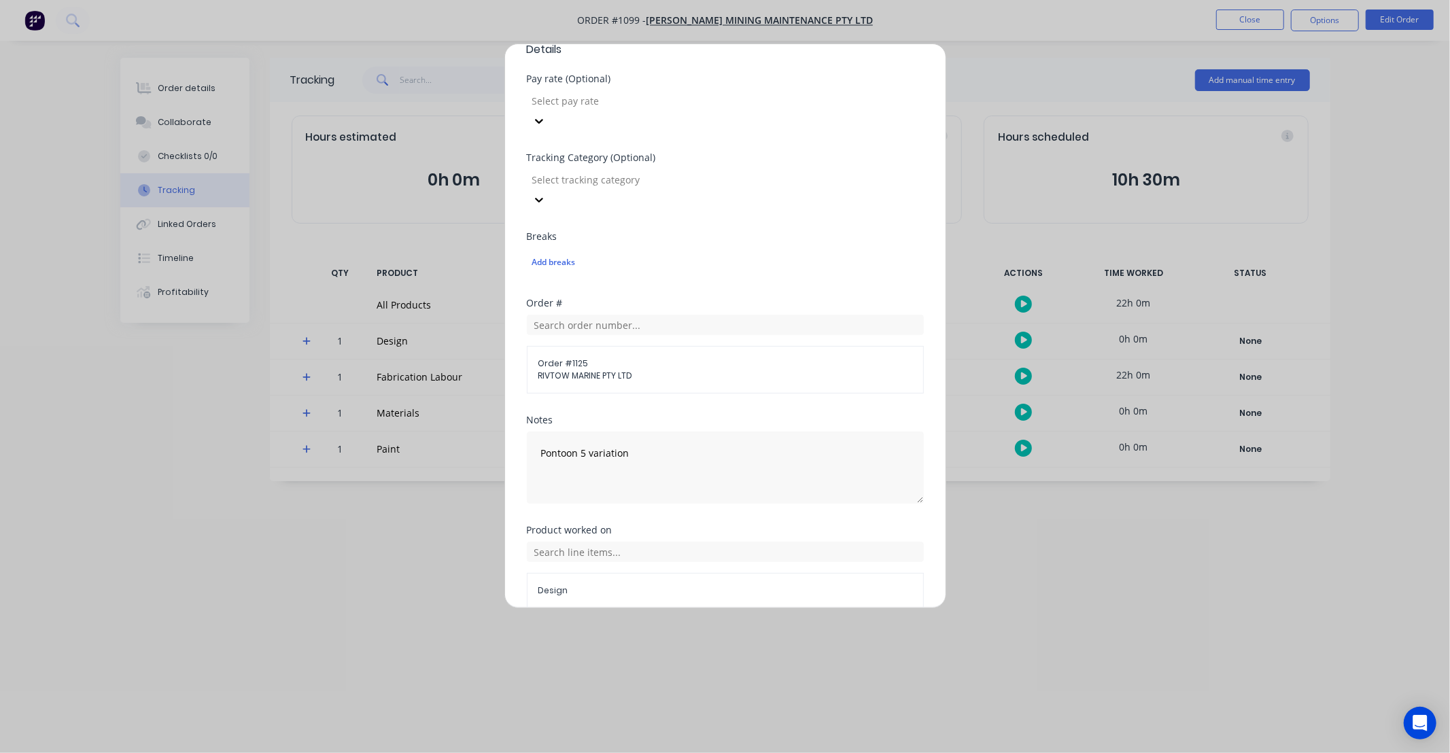
scroll to position [413, 0]
click at [689, 628] on button "Add manual time entry" at bounding box center [692, 639] width 115 height 22
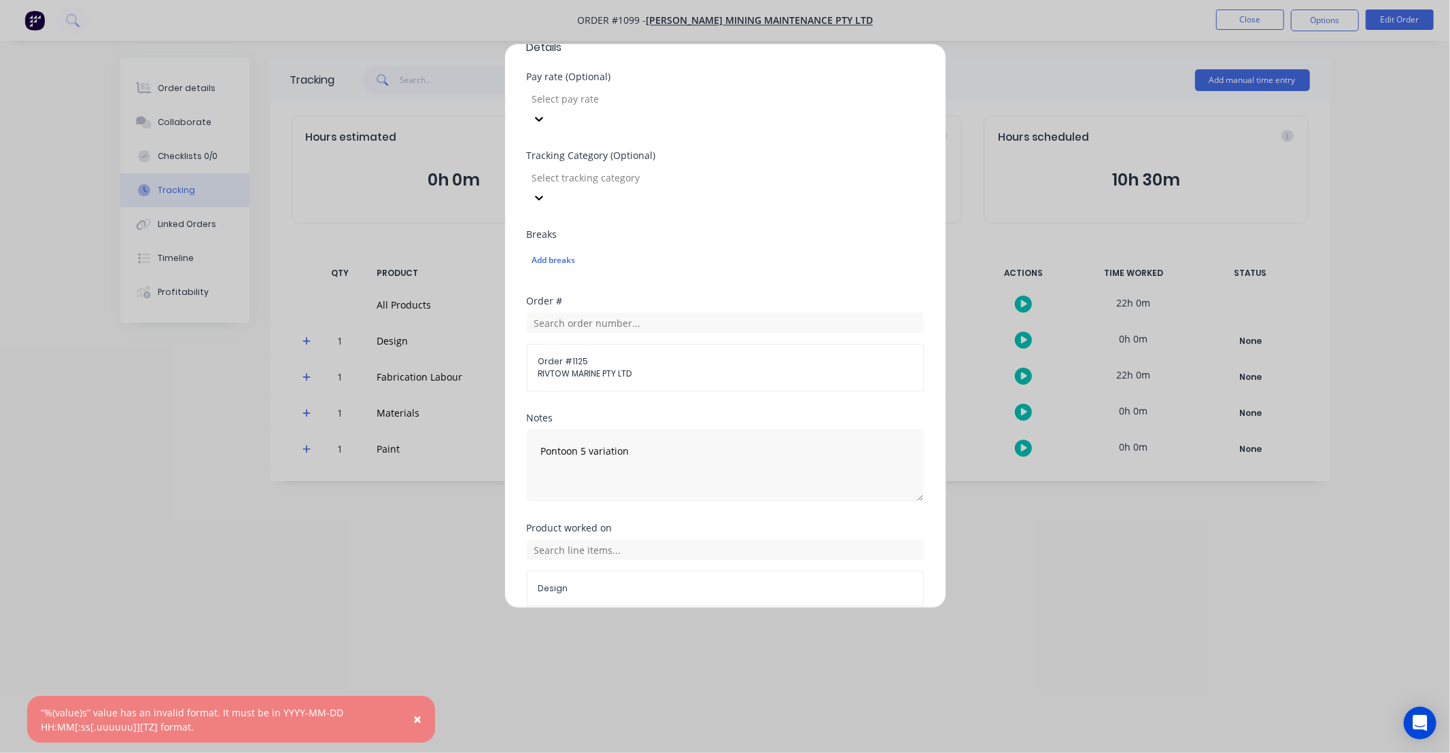
click at [776, 628] on button "Cancel" at bounding box center [788, 639] width 54 height 22
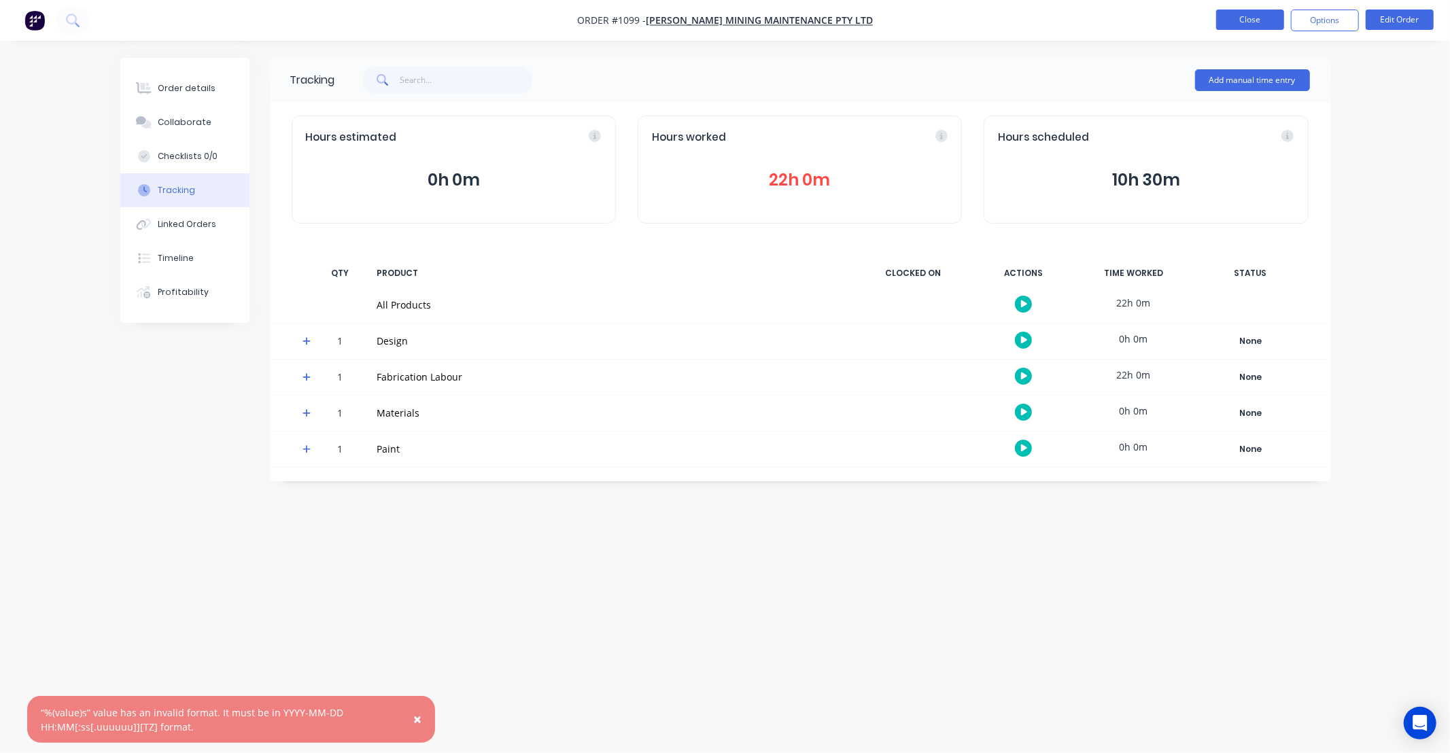
click at [1232, 18] on button "Close" at bounding box center [1250, 20] width 68 height 20
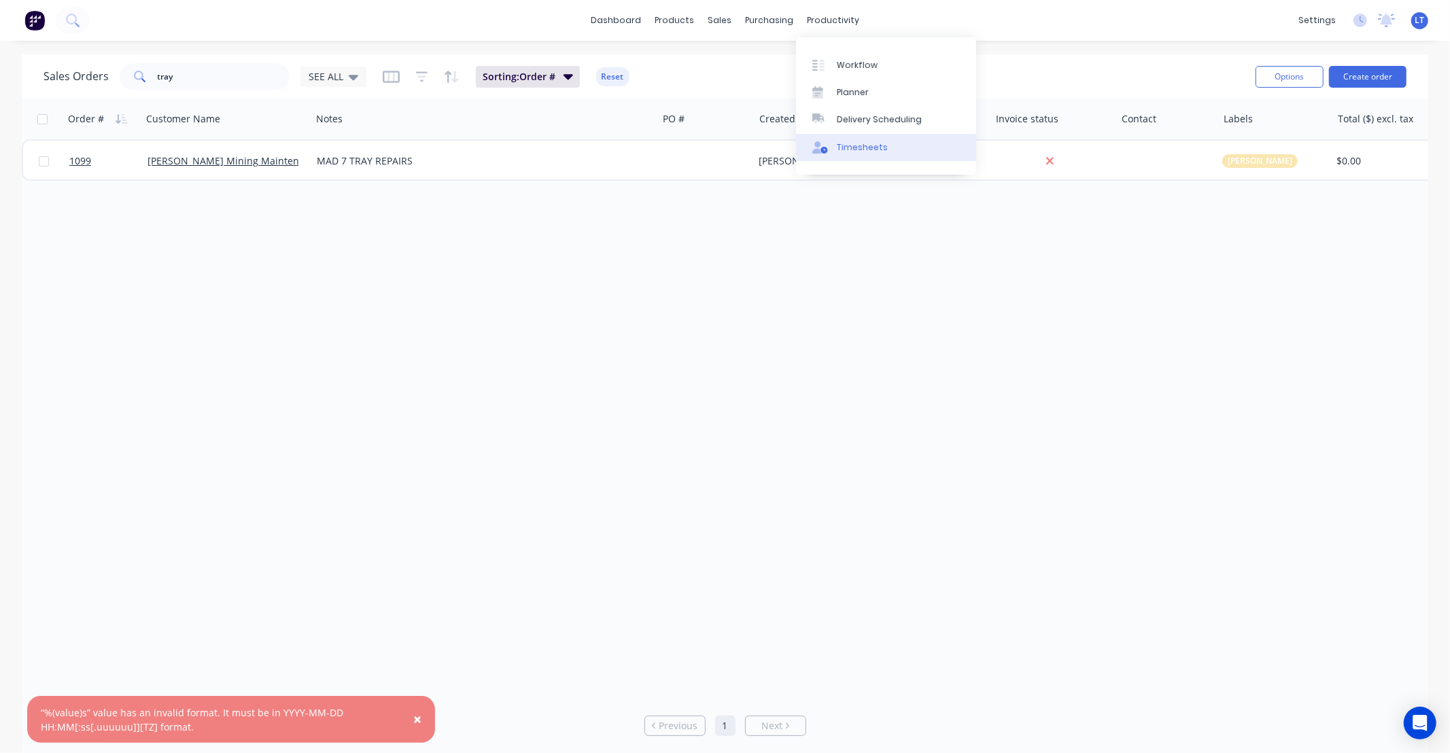
click at [868, 155] on link "Timesheets" at bounding box center [886, 147] width 180 height 27
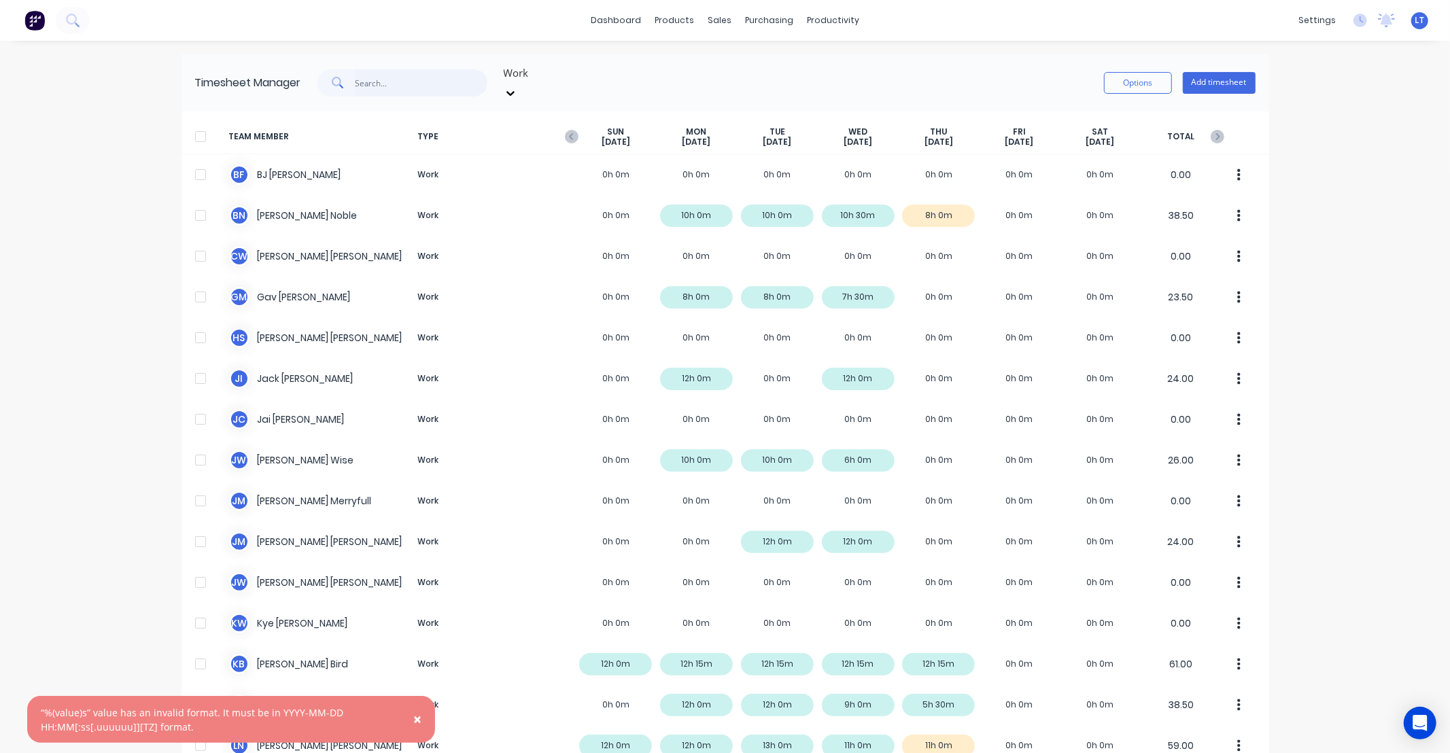
click at [415, 75] on input "text" at bounding box center [421, 82] width 133 height 27
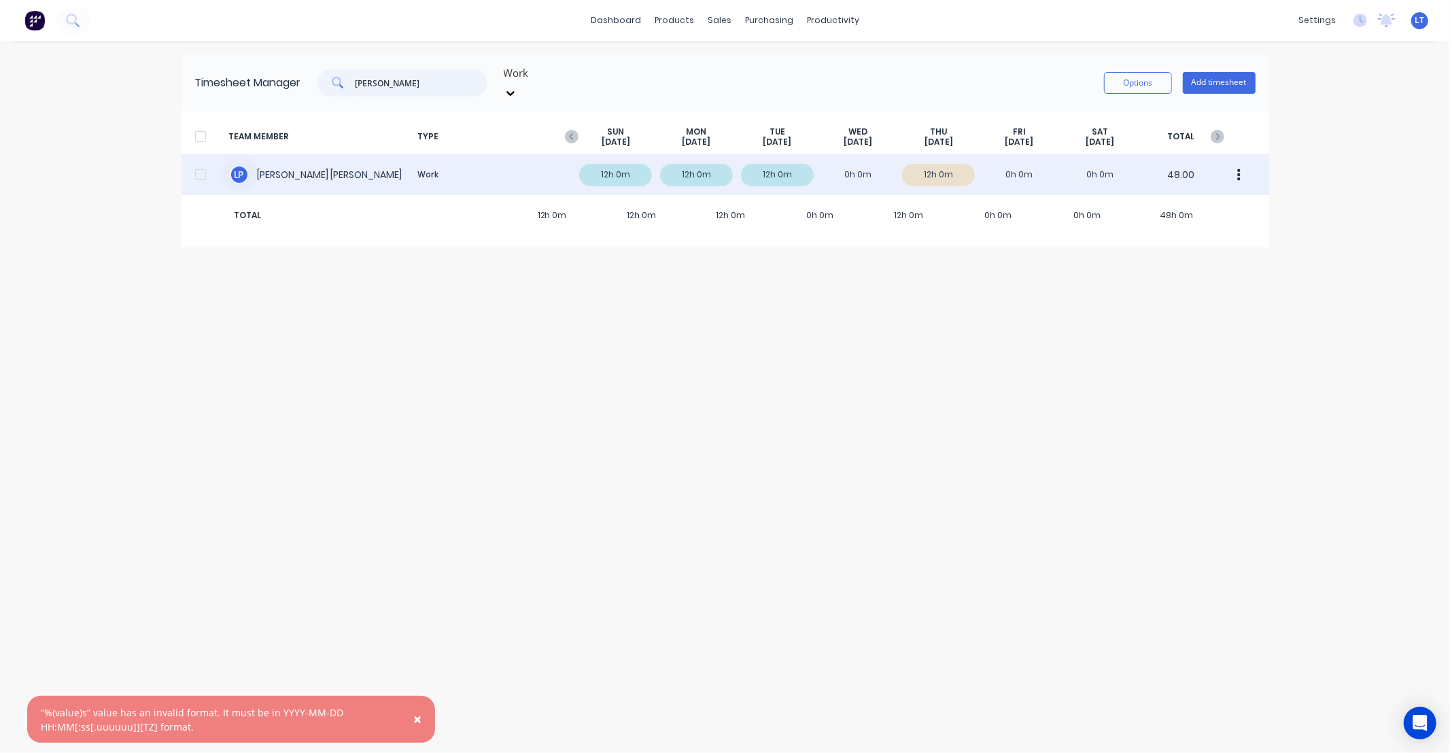
type input "leigh"
click at [936, 154] on div "L P Leigh Parker Work 12h 0m 12h 0m 12h 0m 0h 0m 12h 0m 0h 0m 0h 0m 48.00" at bounding box center [726, 174] width 1088 height 41
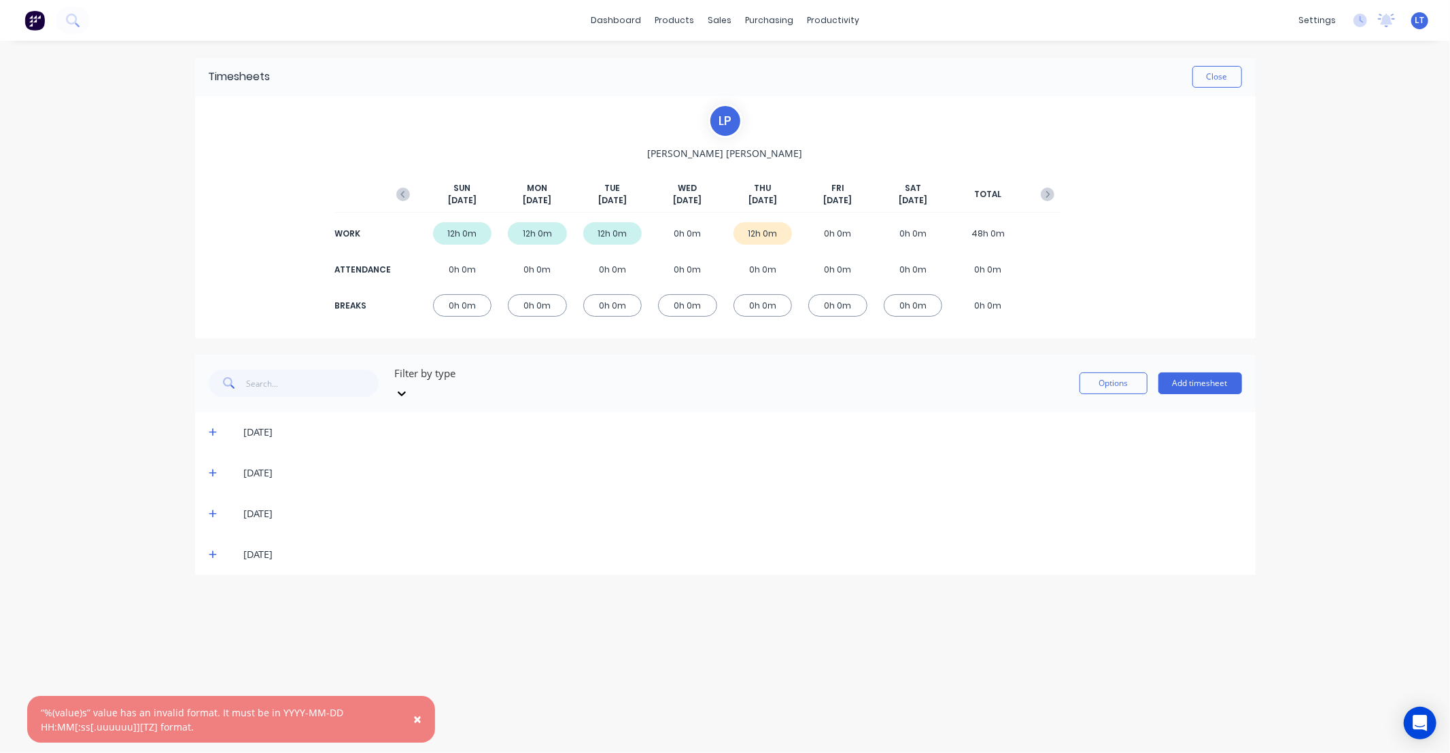
click at [218, 548] on span at bounding box center [216, 555] width 14 height 14
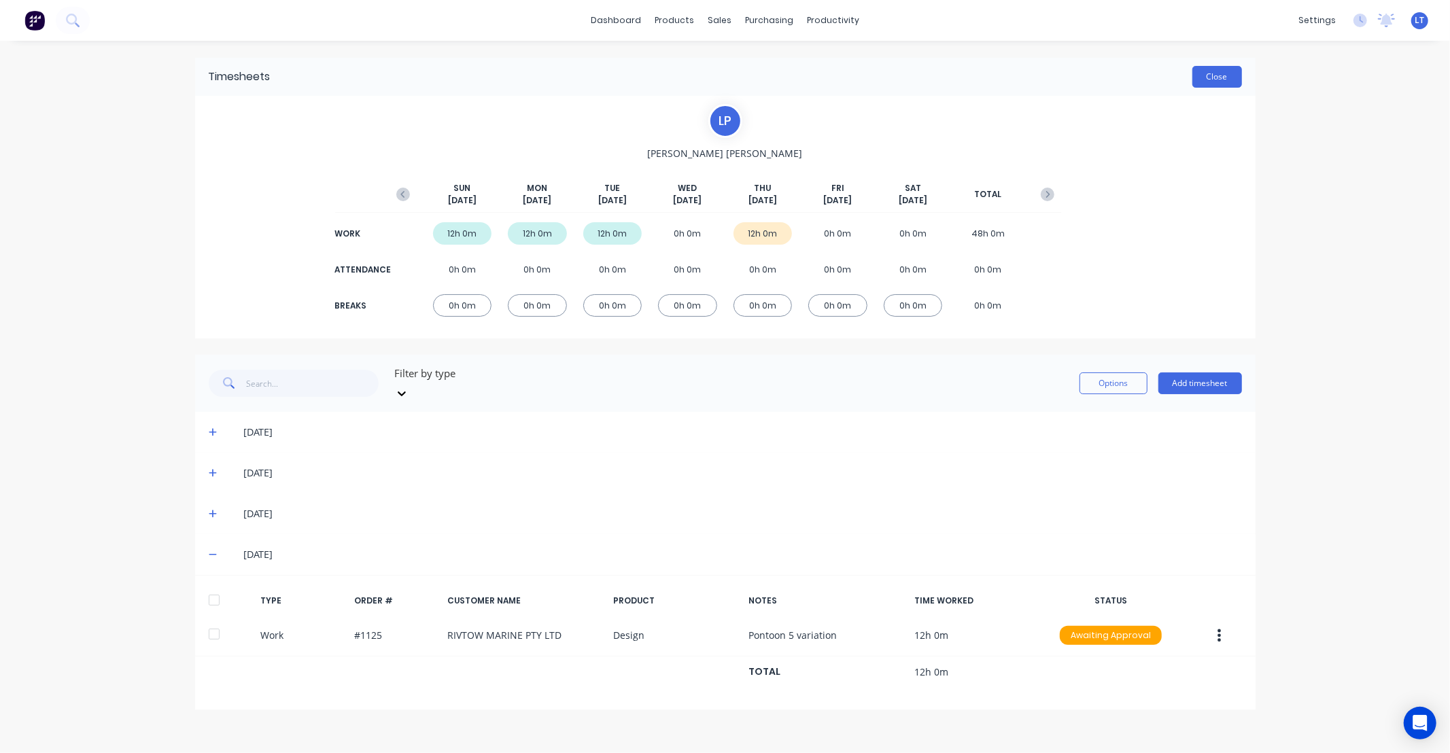
click at [1234, 80] on button "Close" at bounding box center [1218, 77] width 50 height 22
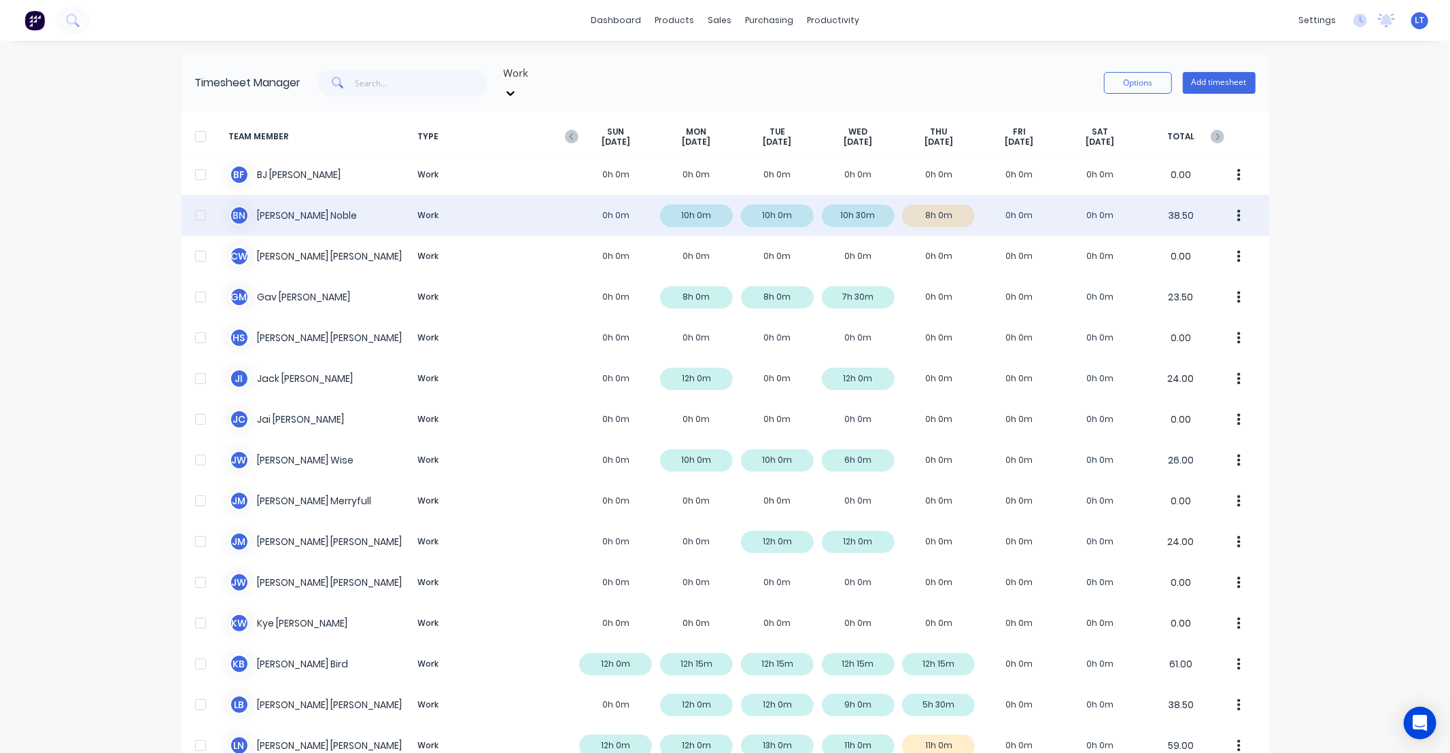
click at [1239, 209] on button "button" at bounding box center [1239, 215] width 29 height 27
click at [1235, 239] on button "Approve" at bounding box center [1187, 252] width 129 height 27
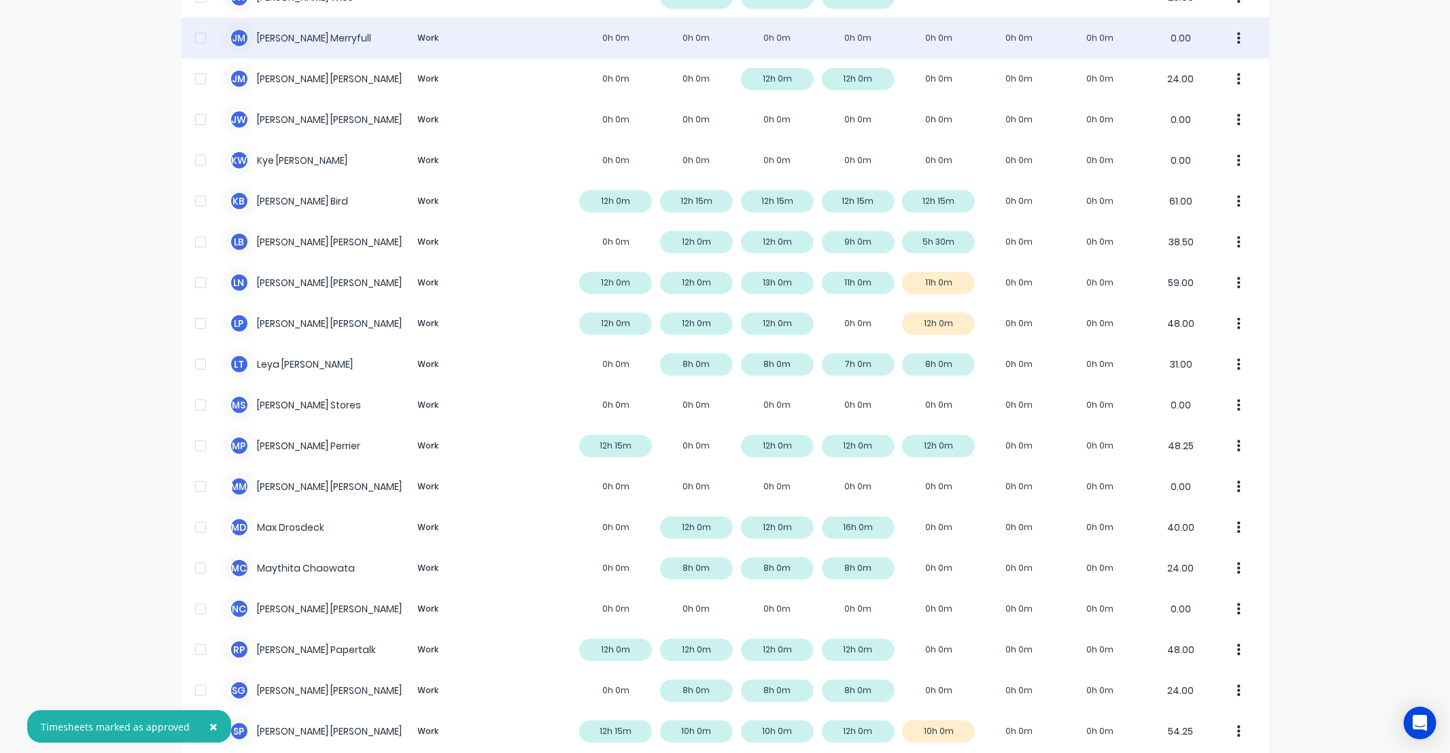
scroll to position [755, 0]
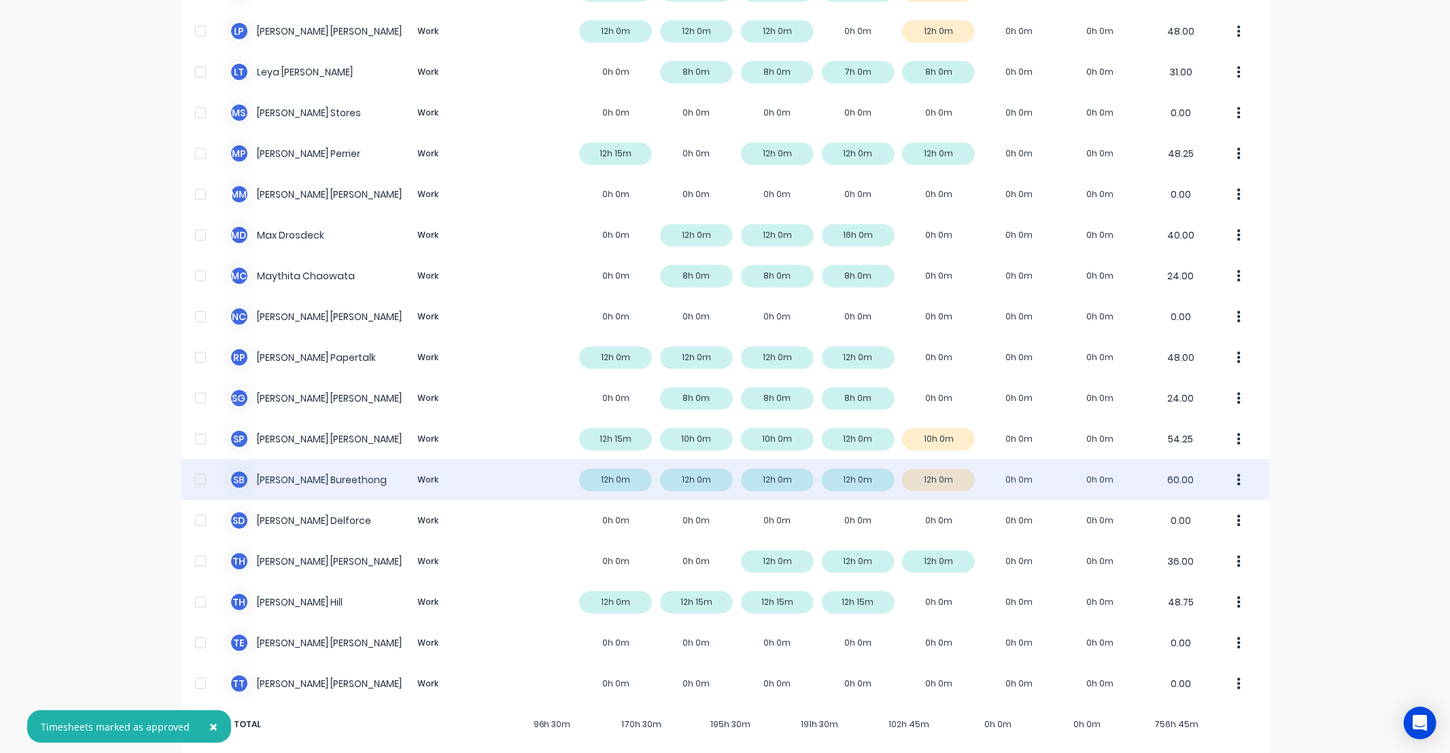
click at [1237, 474] on icon "button" at bounding box center [1238, 480] width 3 height 12
click at [1195, 508] on div "Approve" at bounding box center [1187, 518] width 105 height 20
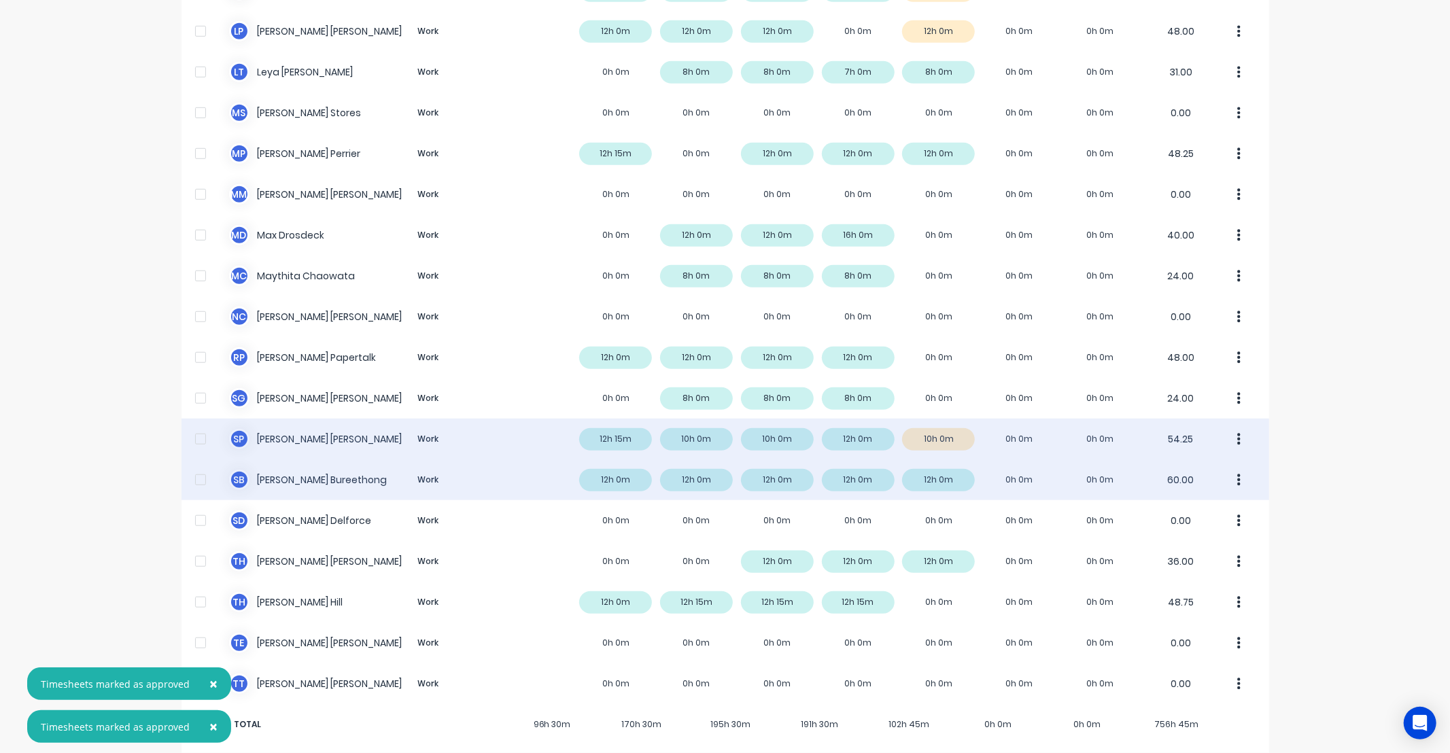
click at [1237, 436] on button "button" at bounding box center [1239, 439] width 29 height 27
click at [1225, 467] on div "Approve" at bounding box center [1187, 477] width 105 height 20
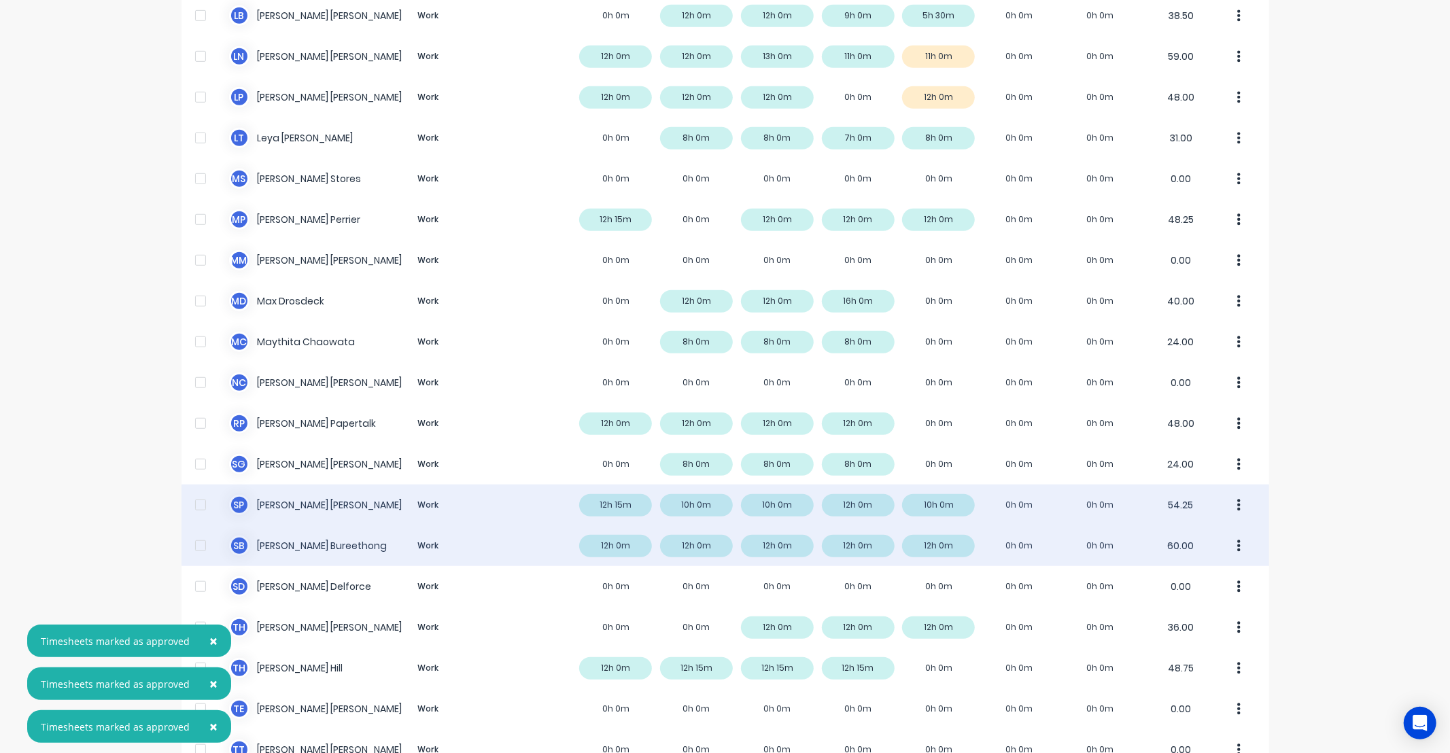
scroll to position [579, 0]
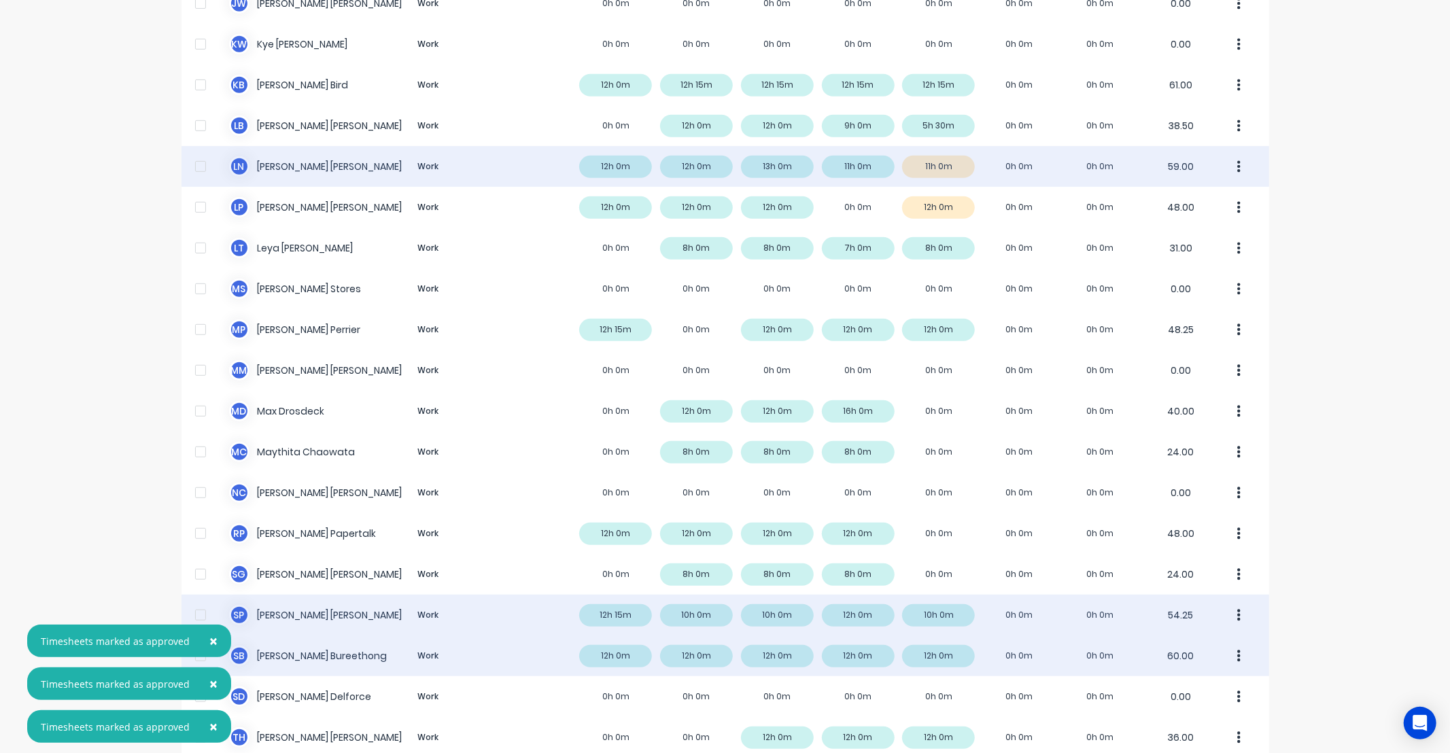
click at [1239, 156] on button "button" at bounding box center [1239, 166] width 29 height 27
click at [1226, 194] on div "Approve" at bounding box center [1187, 204] width 105 height 20
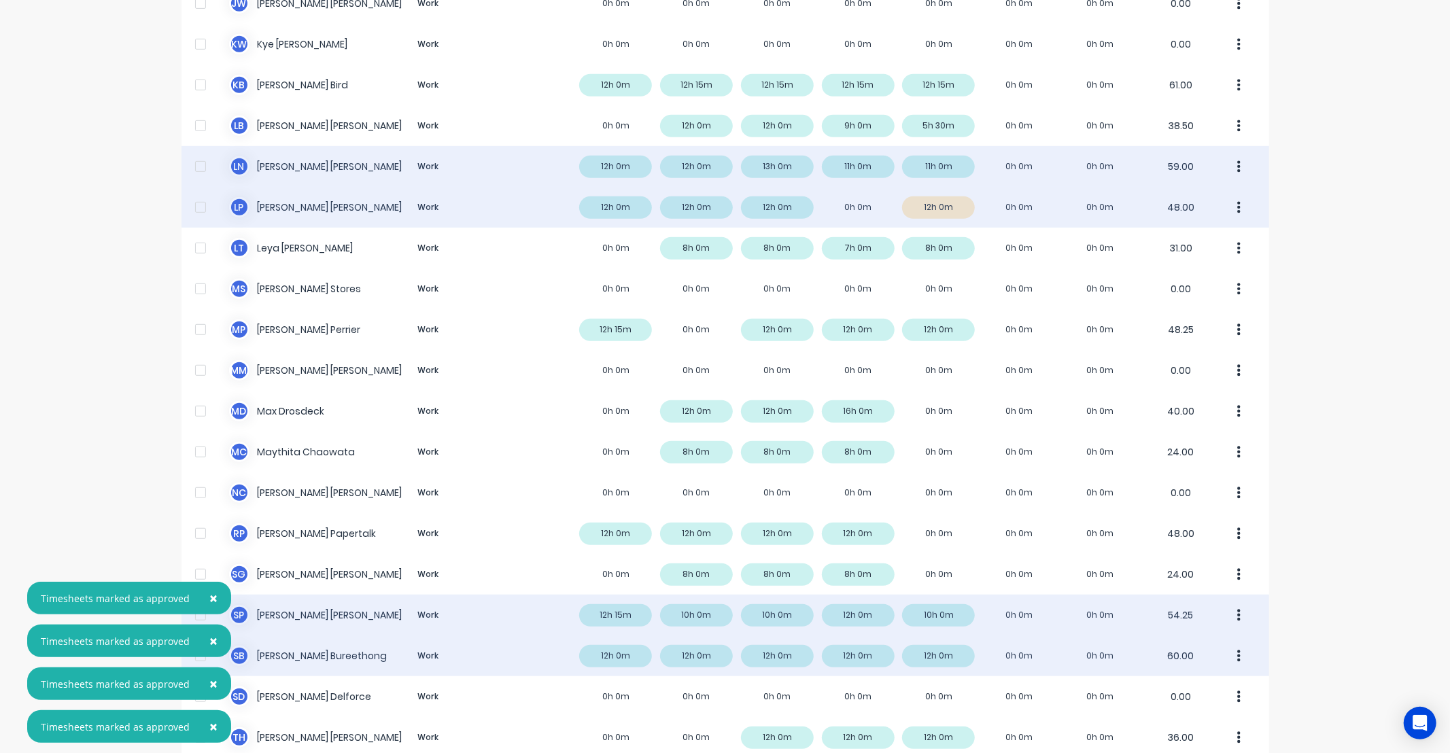
click at [1239, 194] on button "button" at bounding box center [1239, 207] width 29 height 27
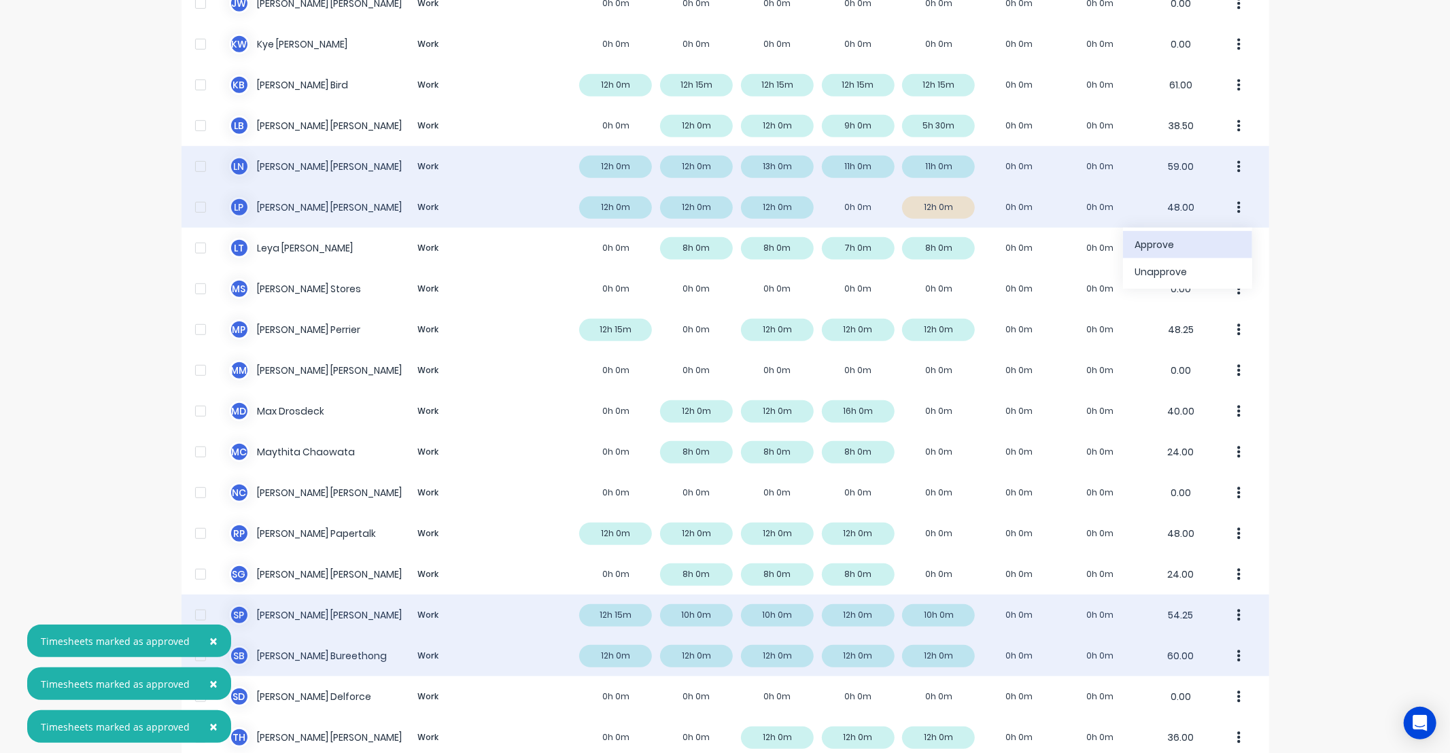
click at [1219, 231] on button "Approve" at bounding box center [1187, 244] width 129 height 27
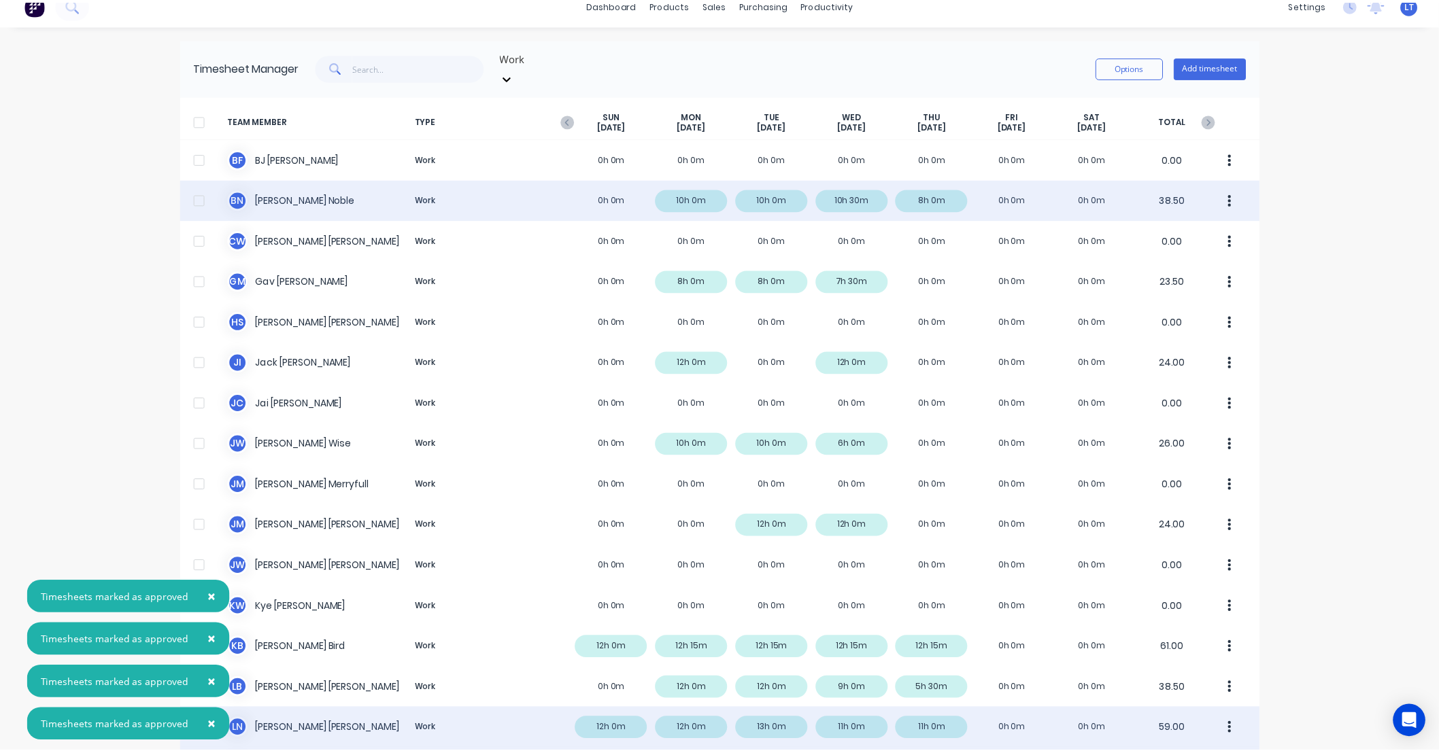
scroll to position [0, 0]
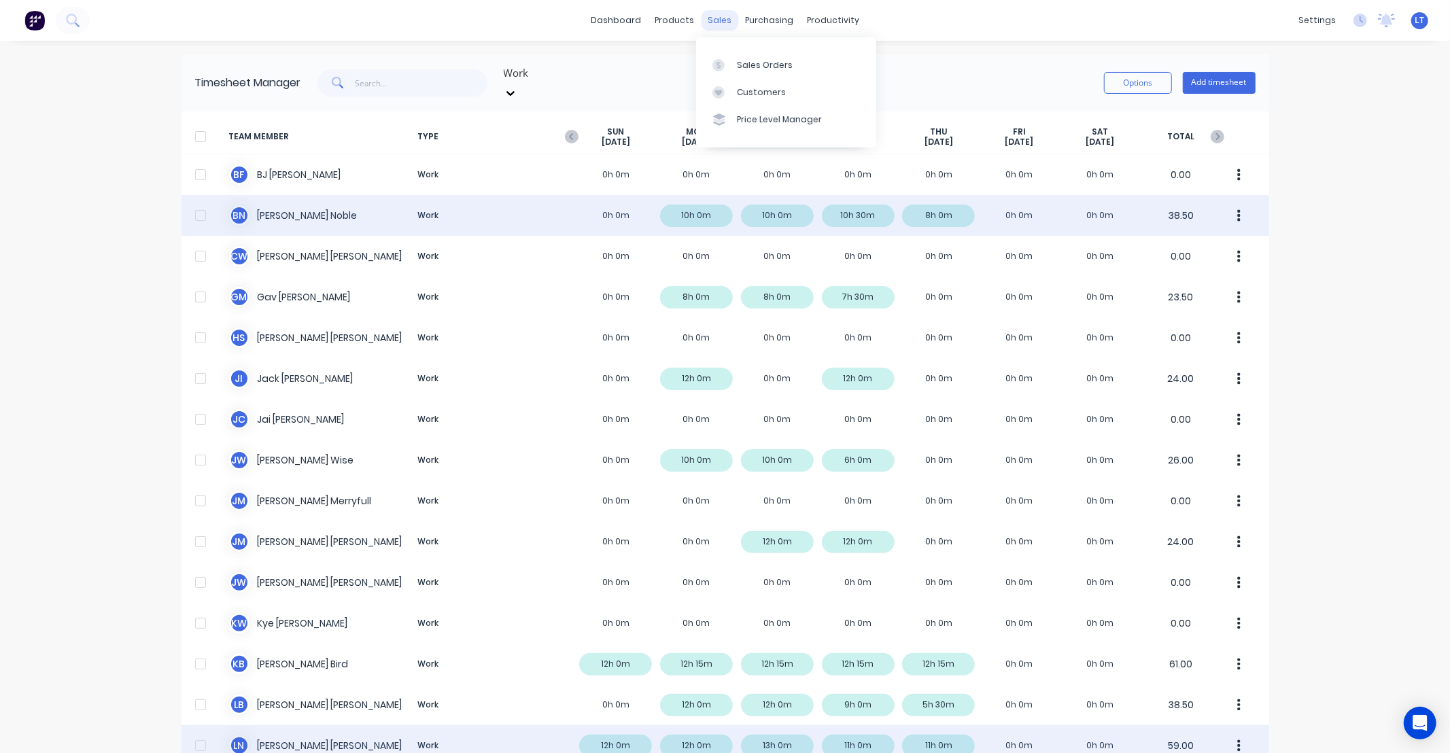
click at [724, 20] on div "sales" at bounding box center [719, 20] width 37 height 20
click at [727, 51] on link "Sales Orders" at bounding box center [786, 64] width 180 height 27
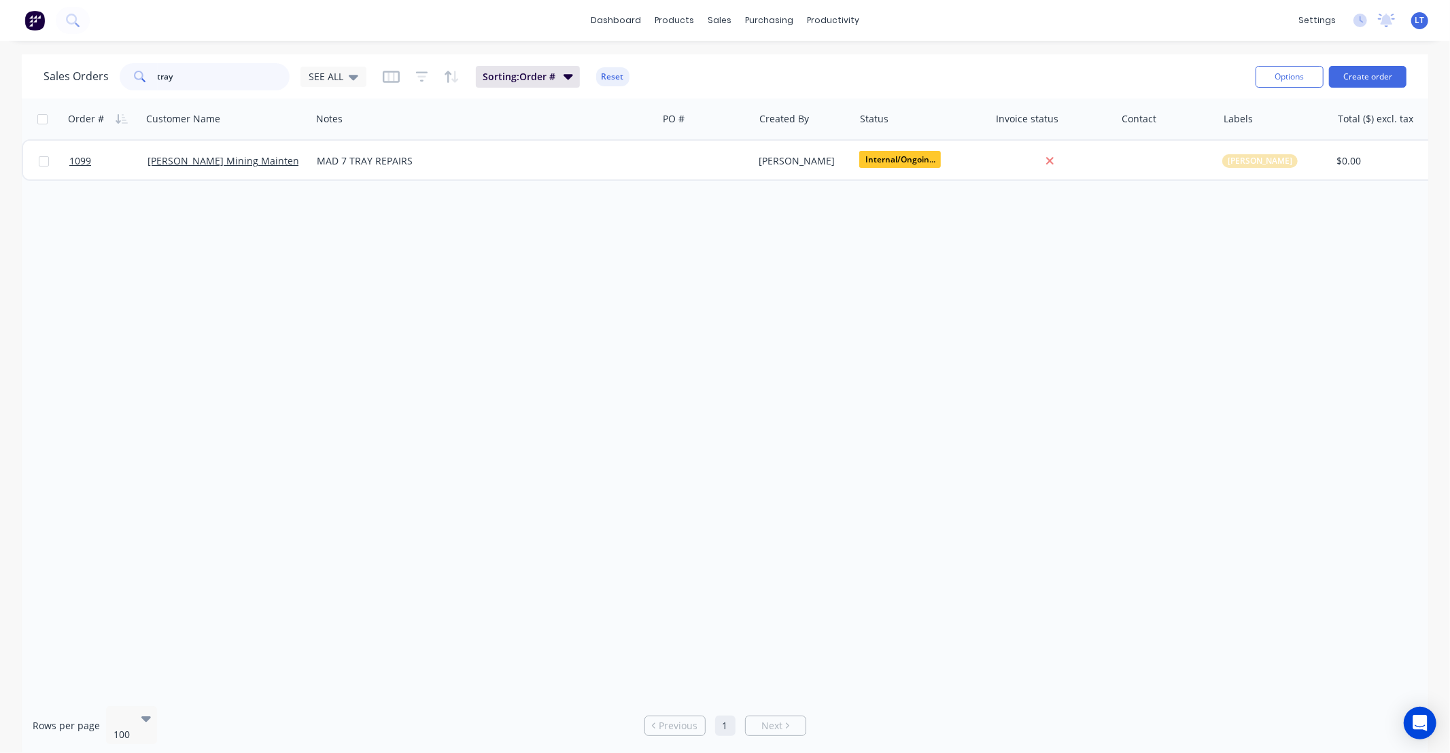
drag, startPoint x: 194, startPoint y: 70, endPoint x: 29, endPoint y: 69, distance: 165.2
click at [22, 71] on div "Sales Orders tray SEE ALL Sorting: Order # Reset Options Create order" at bounding box center [725, 76] width 1407 height 44
type input "1039"
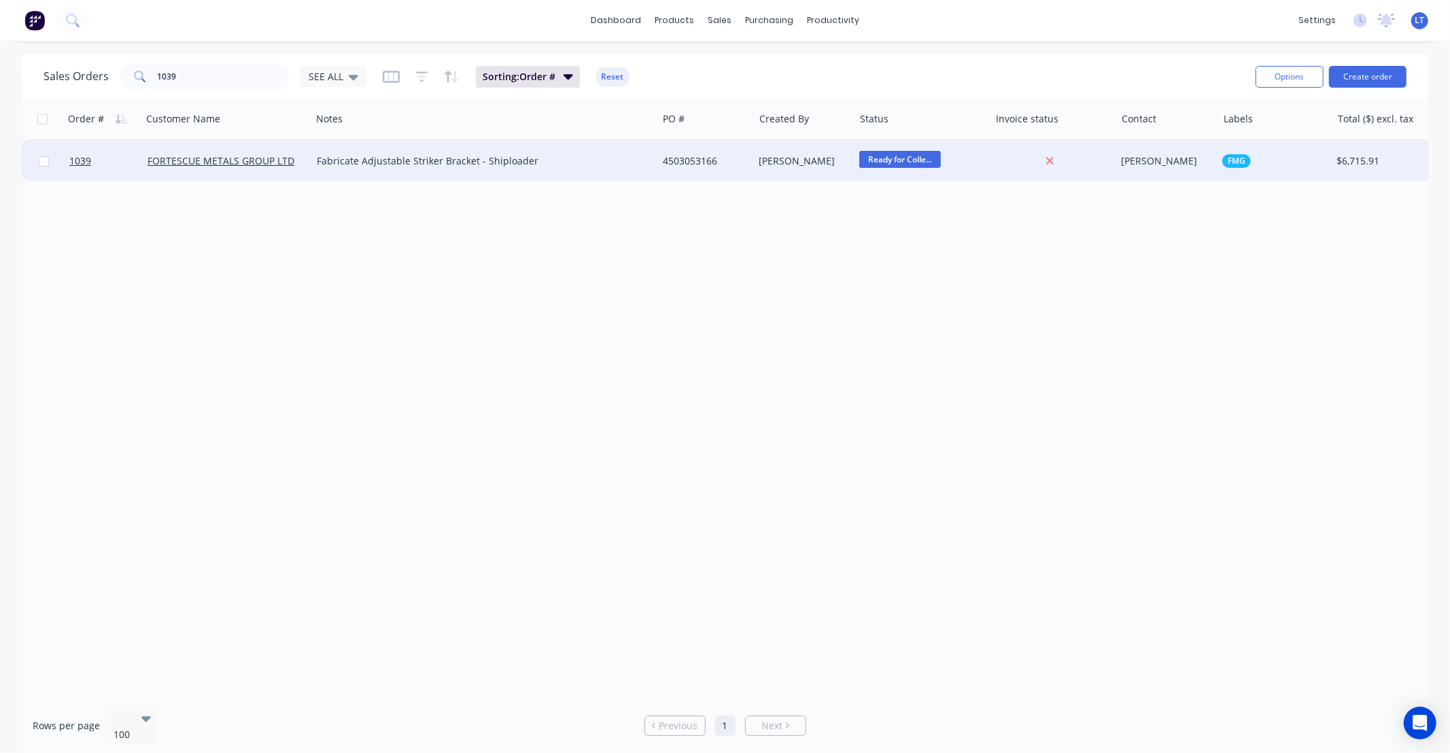
click at [801, 168] on div "Trent Ebermayer" at bounding box center [804, 161] width 101 height 41
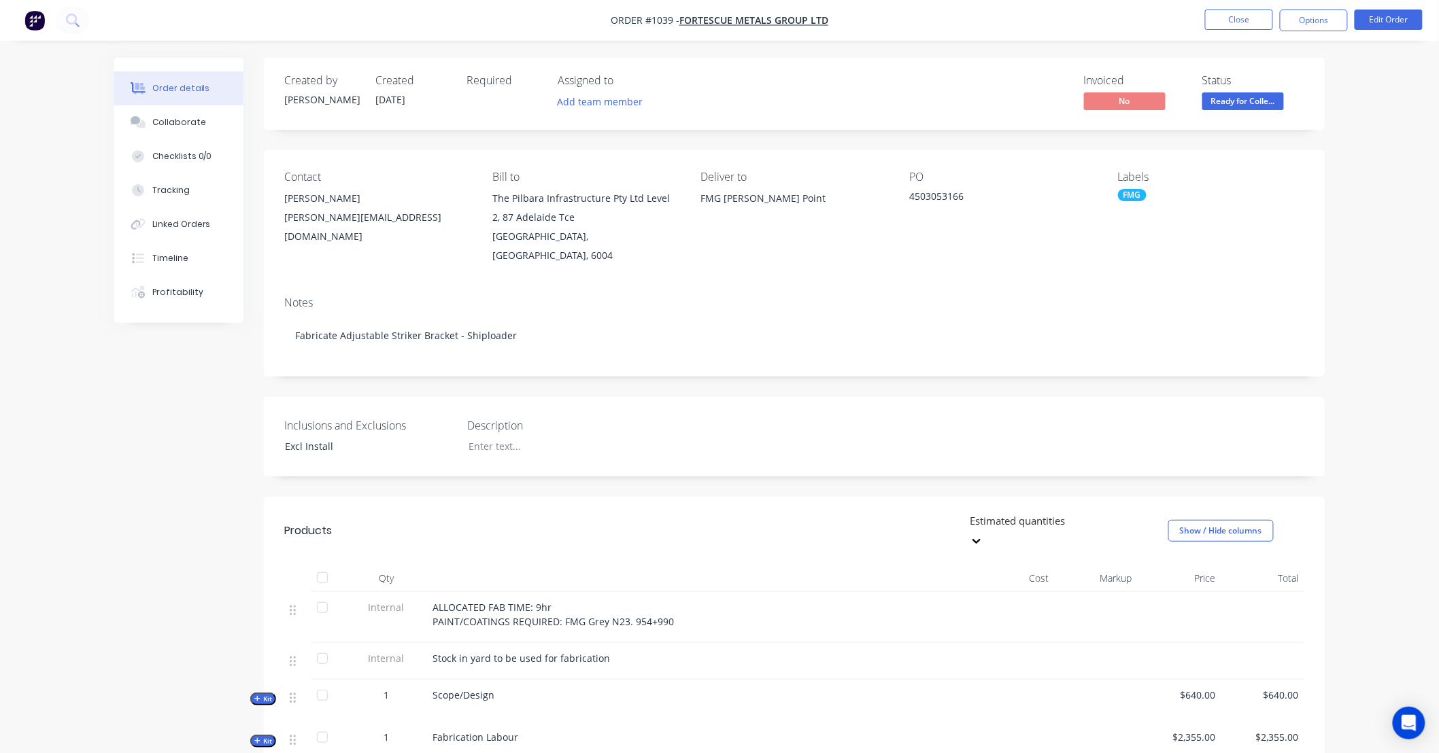
click at [989, 363] on div "Created by Trent Created 04/09/25 Required Assigned to Add team member Invoiced…" at bounding box center [794, 585] width 1061 height 1055
drag, startPoint x: 989, startPoint y: 363, endPoint x: 954, endPoint y: 363, distance: 34.7
click at [954, 363] on div "Created by Trent Created 04/09/25 Required Assigned to Add team member Invoiced…" at bounding box center [794, 585] width 1061 height 1055
click at [189, 133] on button "Collaborate" at bounding box center [178, 122] width 129 height 34
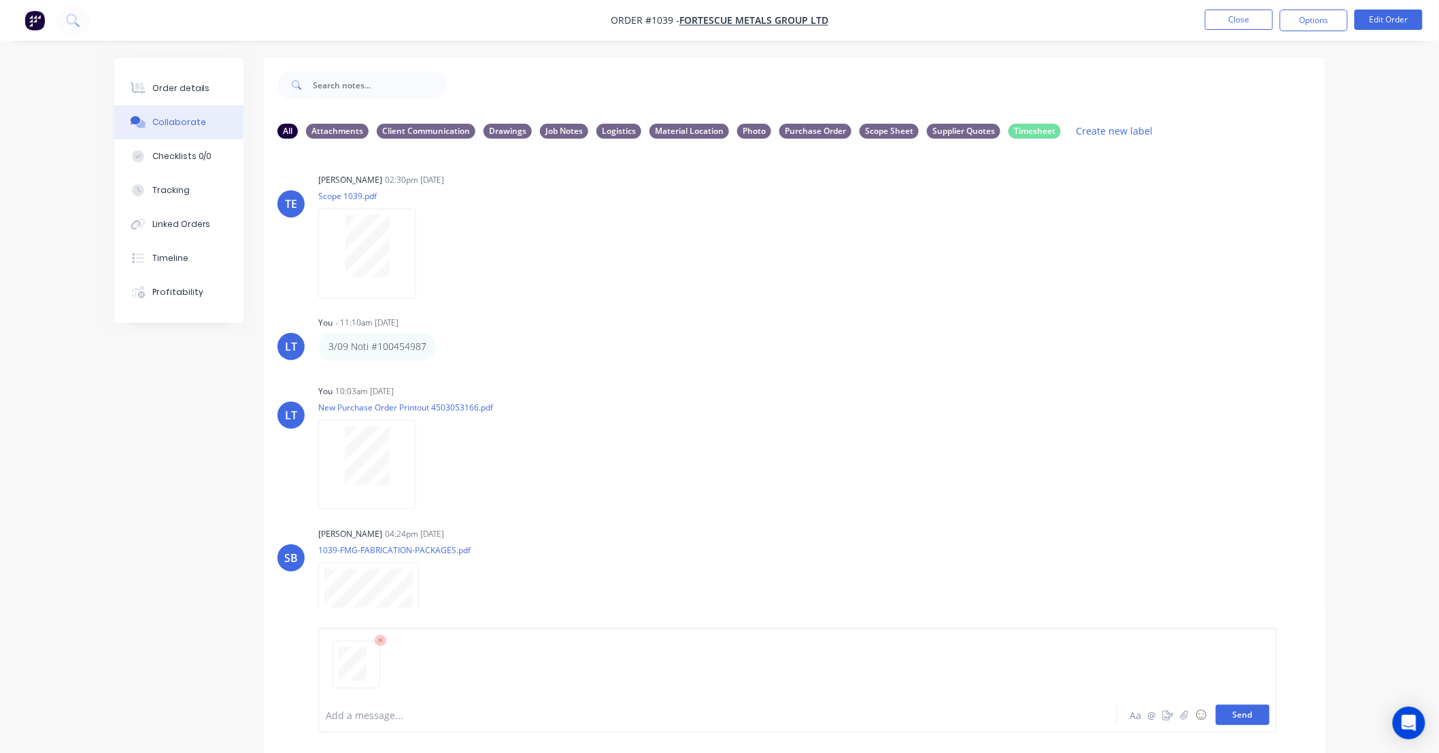
click at [1250, 715] on button "Send" at bounding box center [1243, 715] width 54 height 20
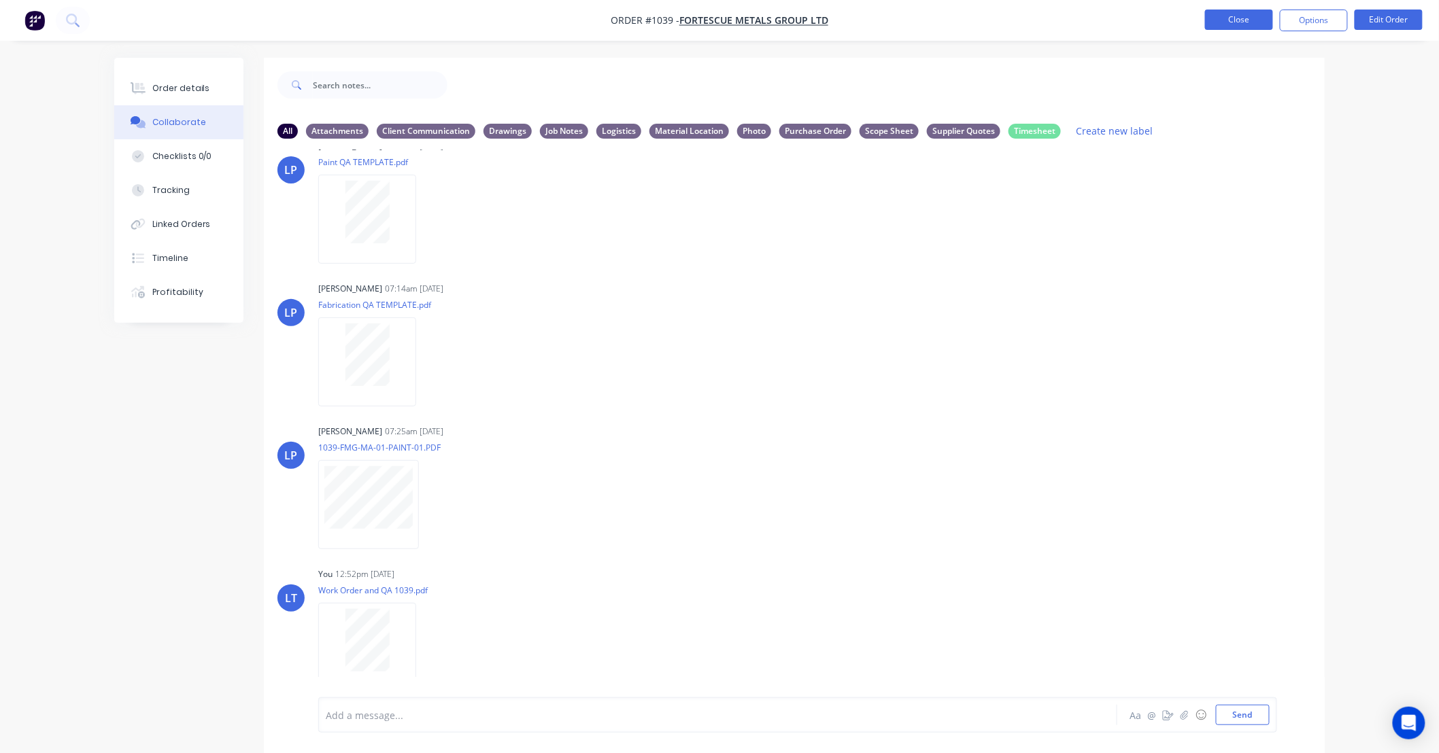
click at [1236, 20] on button "Close" at bounding box center [1239, 20] width 68 height 20
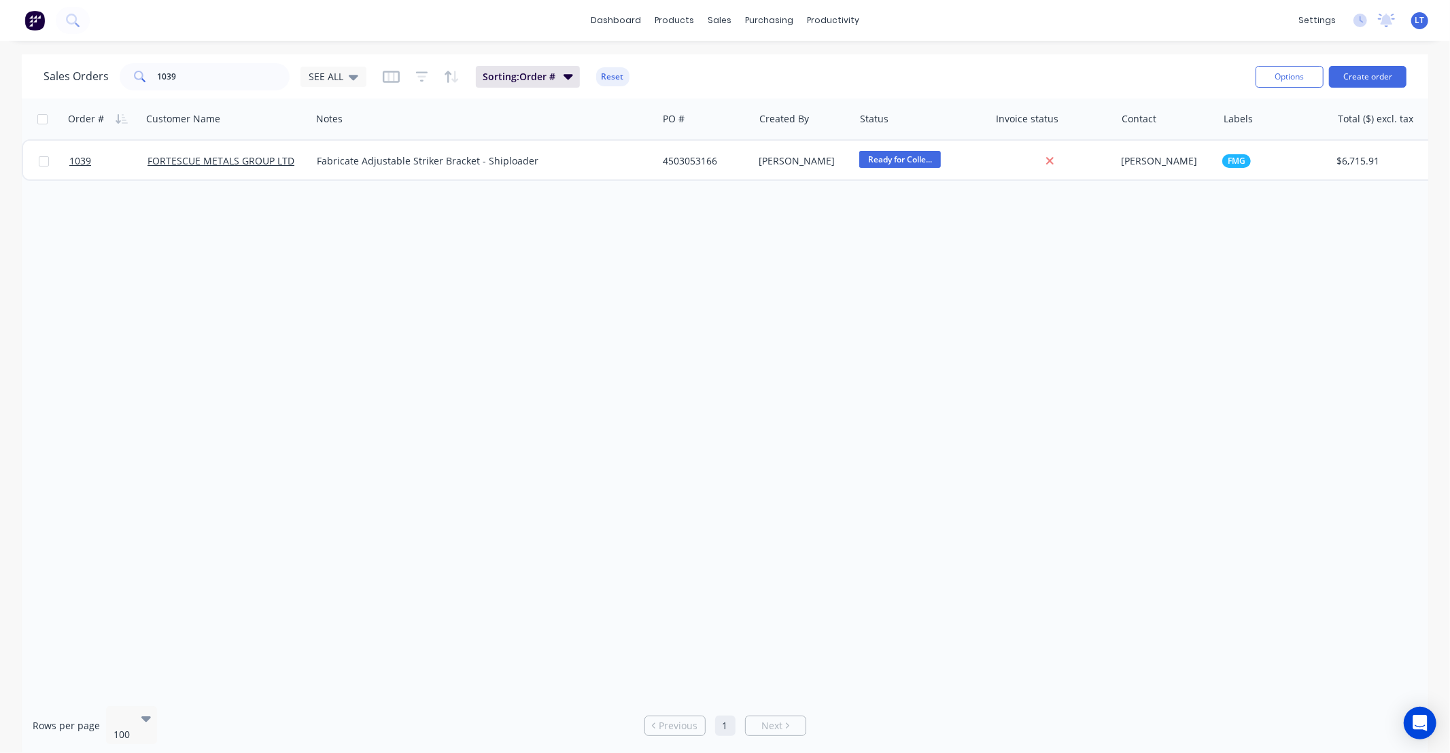
click at [909, 388] on div "Order # Customer Name Notes PO # Created By Status Invoice status Contact Label…" at bounding box center [725, 397] width 1407 height 597
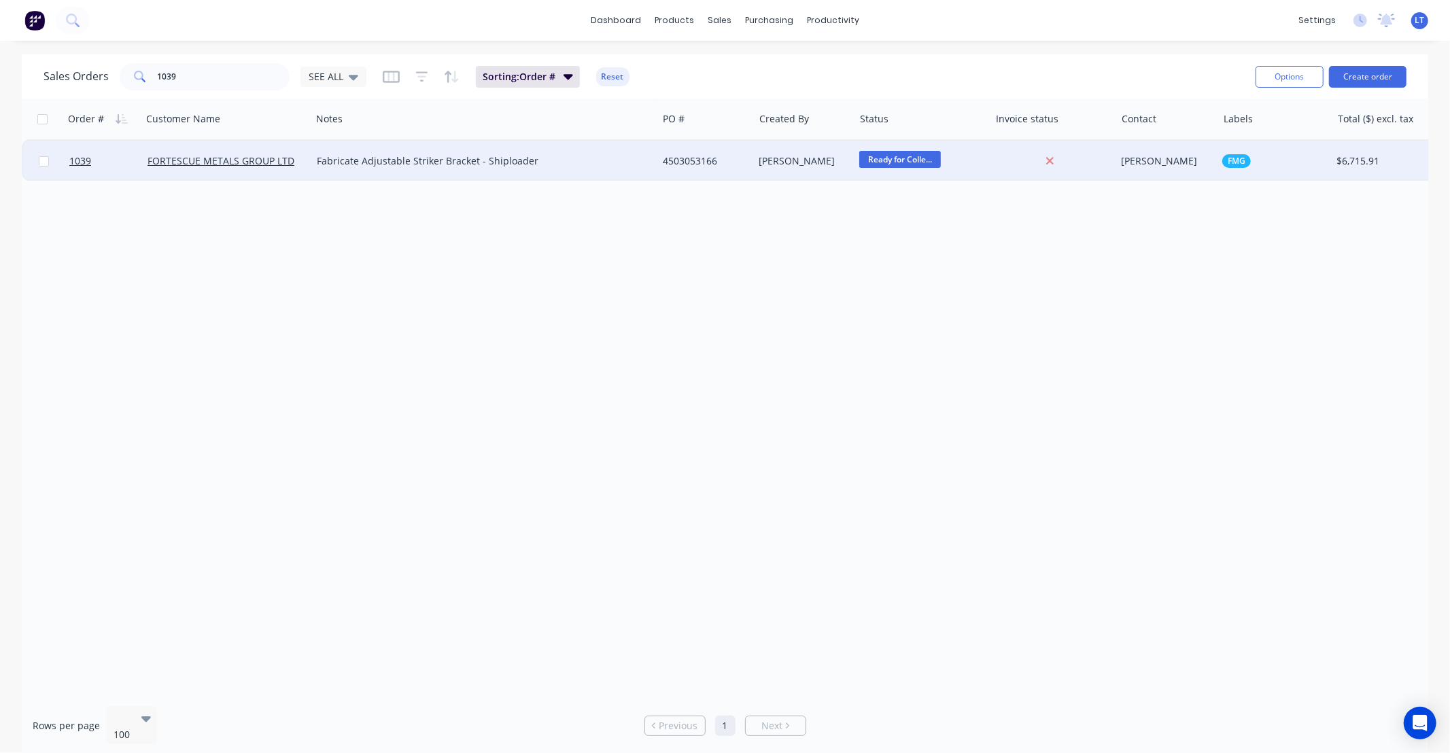
click at [916, 158] on span "Ready for Colle..." at bounding box center [900, 159] width 82 height 17
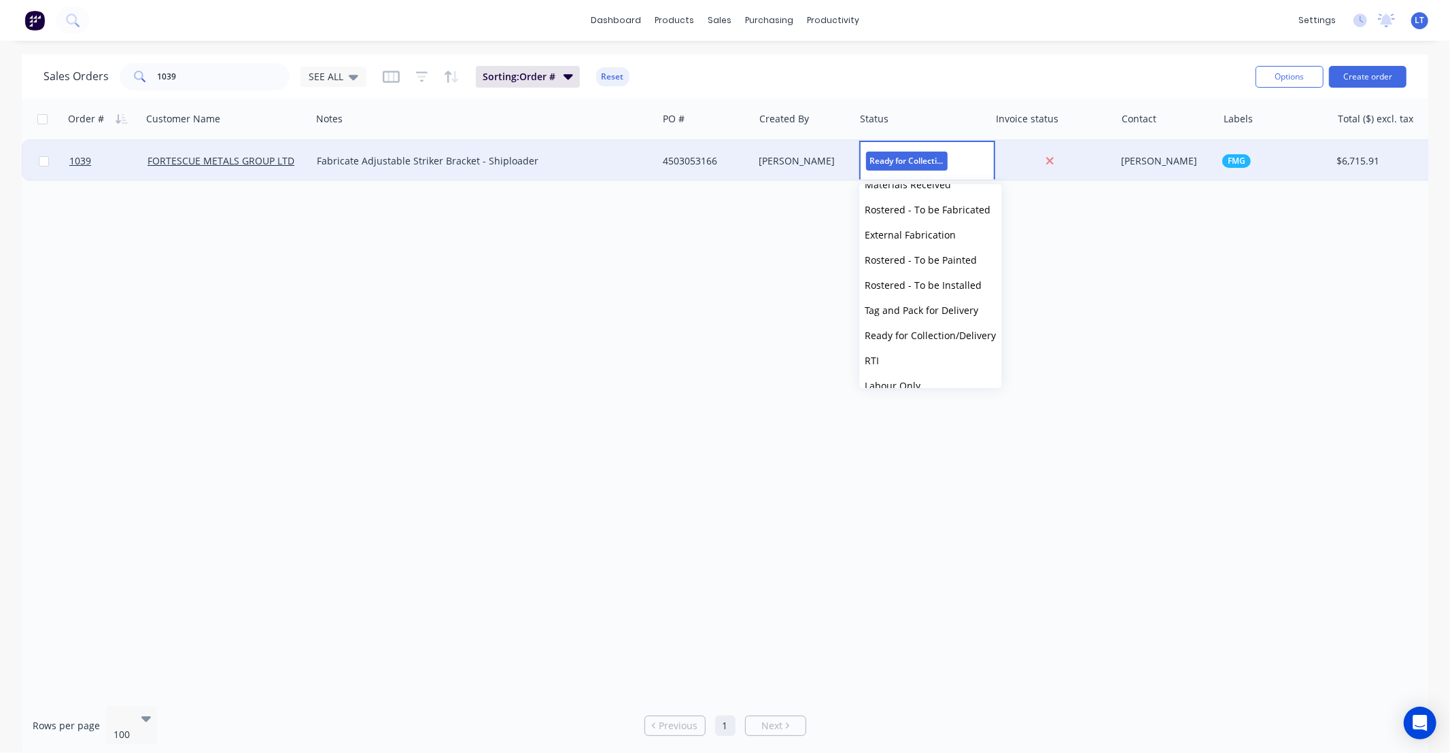
scroll to position [259, 0]
click at [891, 254] on button "RTI" at bounding box center [930, 245] width 142 height 25
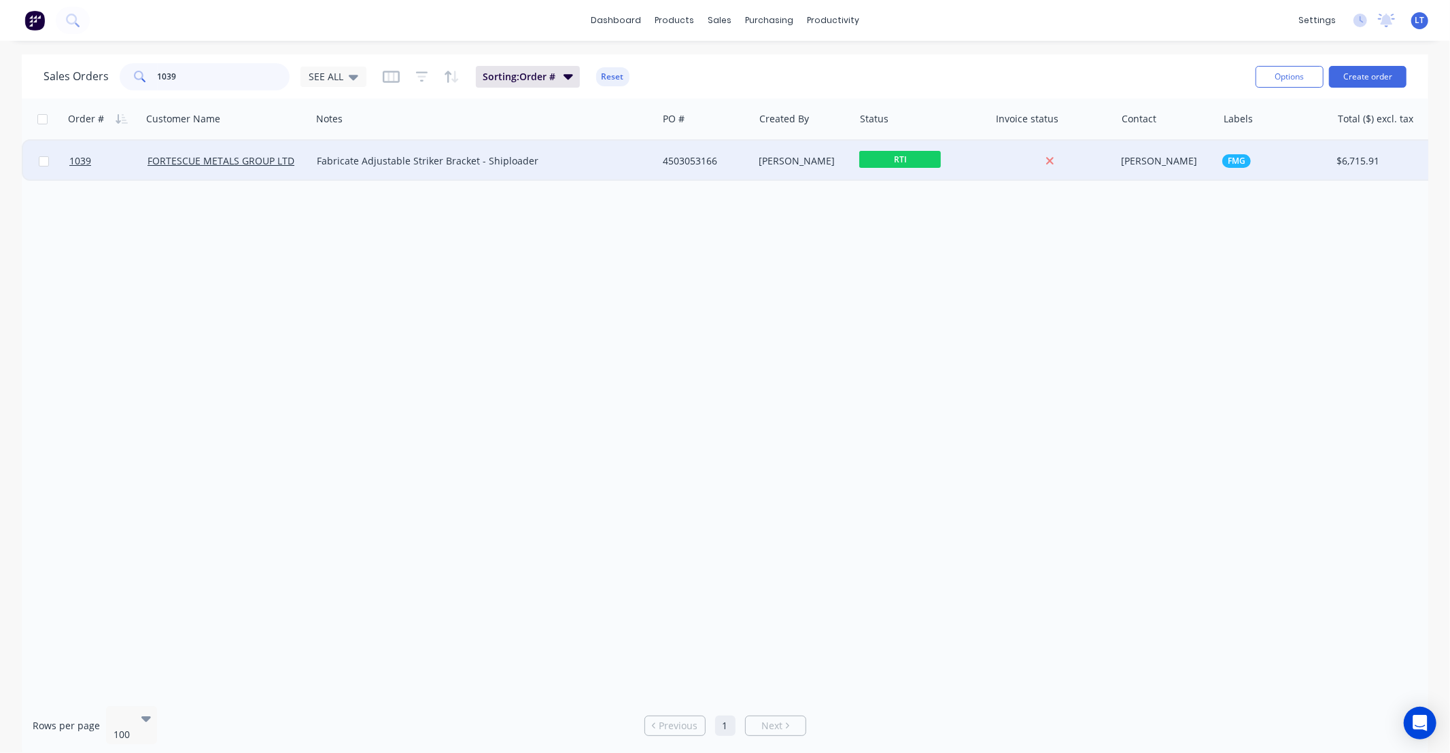
drag, startPoint x: 205, startPoint y: 75, endPoint x: 0, endPoint y: 91, distance: 205.2
click at [0, 83] on div "Sales Orders 1039 SEE ALL Sorting: Order # Reset Options Create order Order # C…" at bounding box center [725, 405] width 1450 height 702
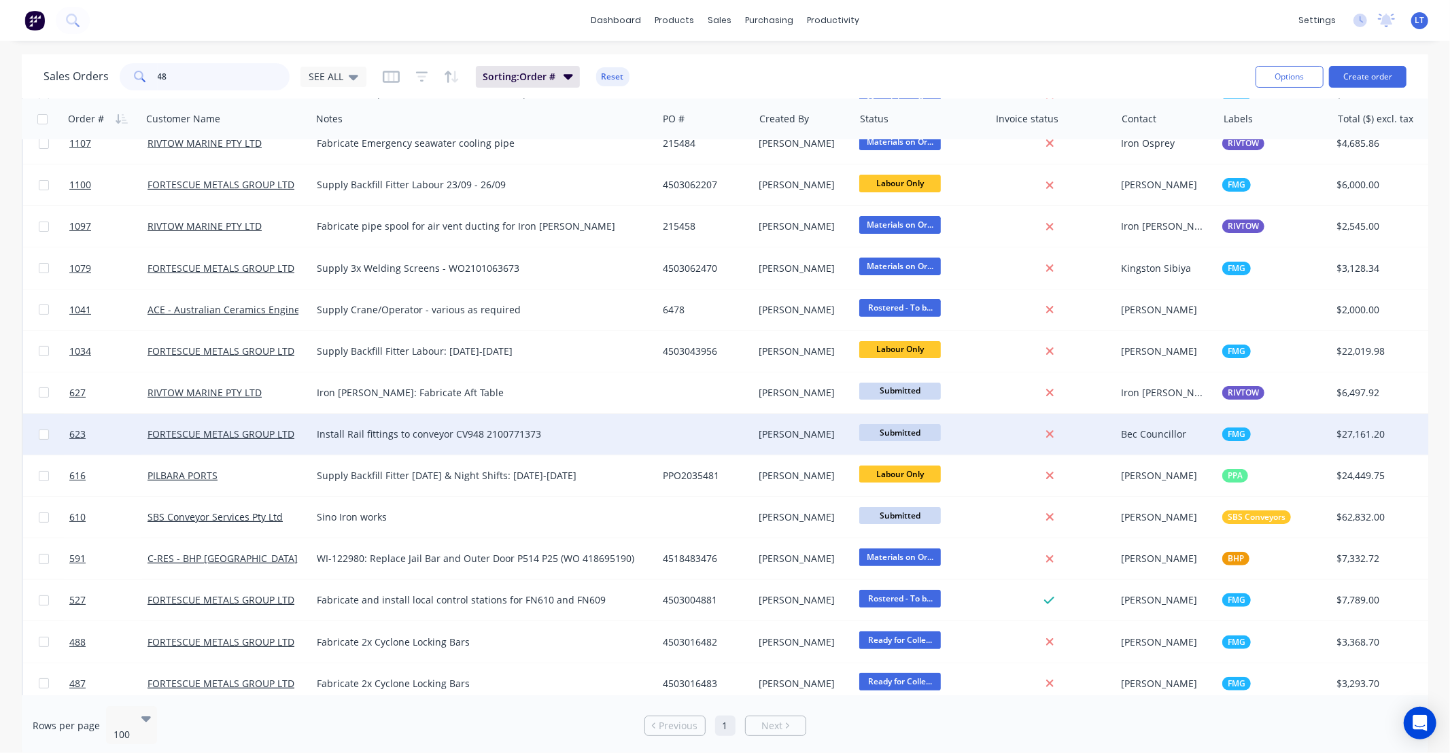
scroll to position [198, 0]
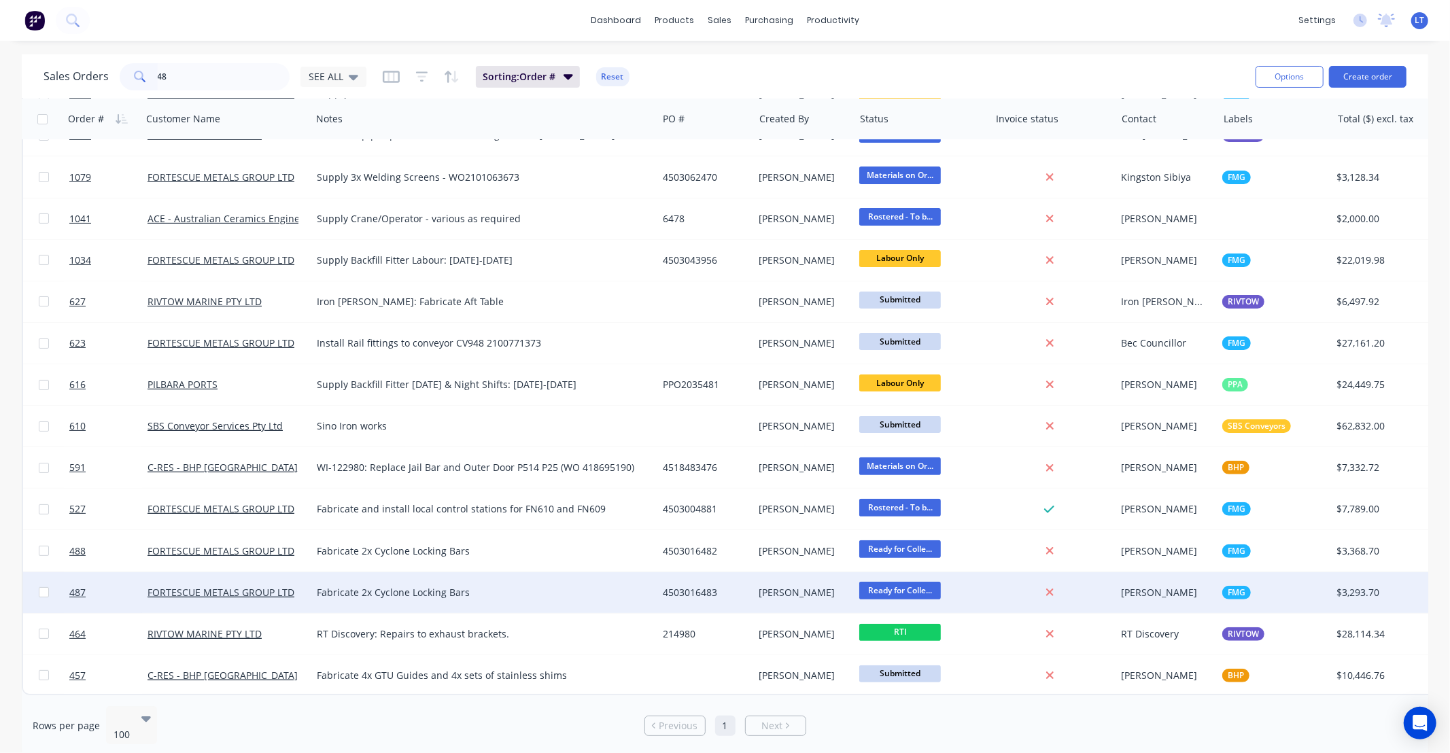
click at [898, 582] on span "Ready for Colle..." at bounding box center [900, 590] width 82 height 17
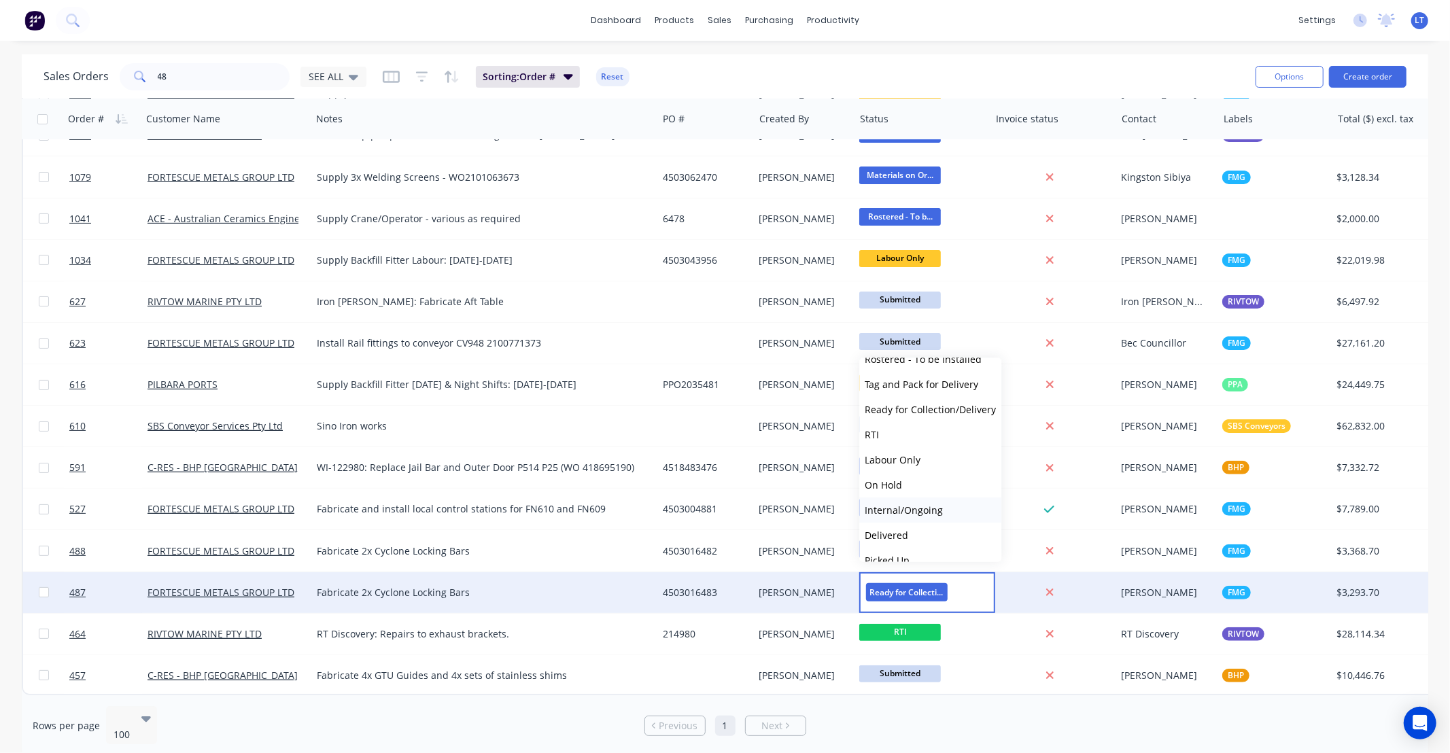
scroll to position [234, 0]
click at [878, 441] on span "RTI" at bounding box center [872, 444] width 14 height 13
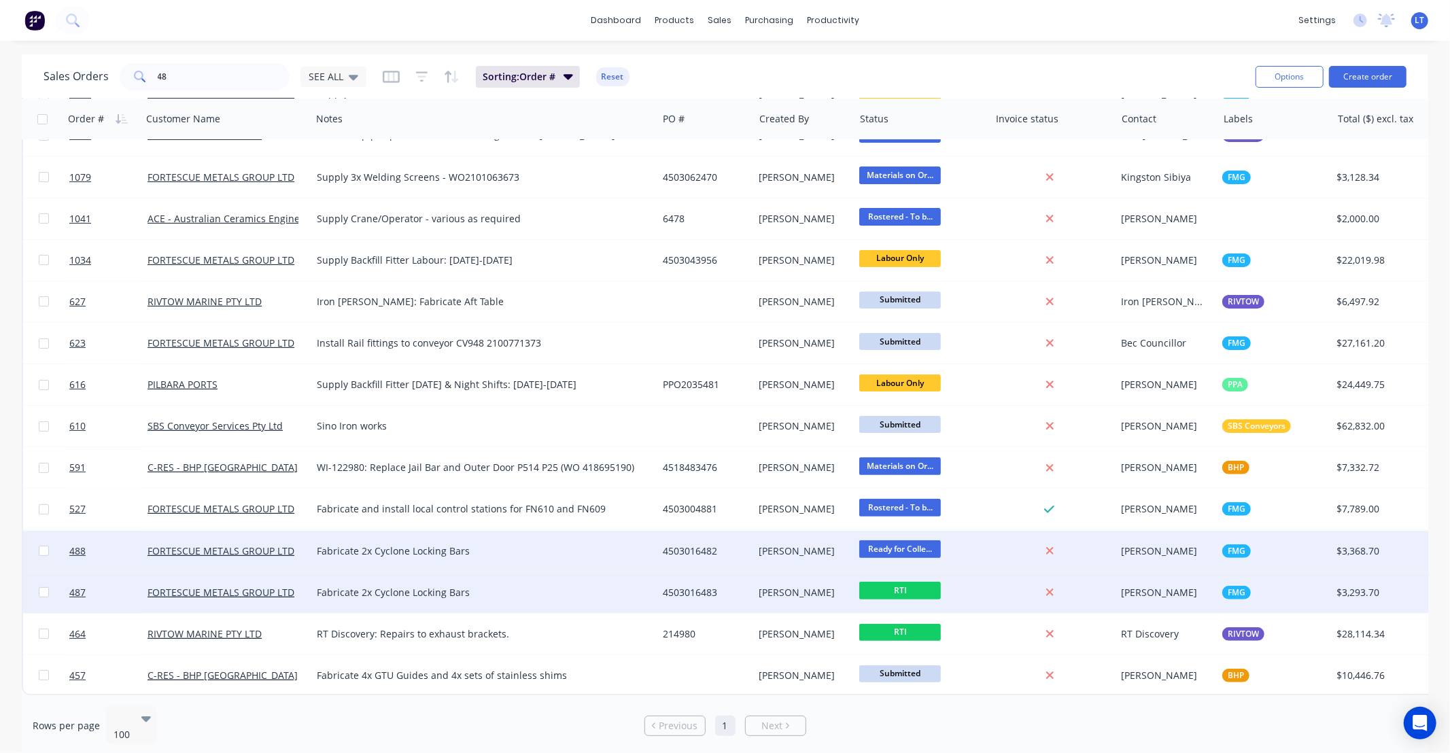
click at [884, 541] on span "Ready for Colle..." at bounding box center [900, 549] width 82 height 17
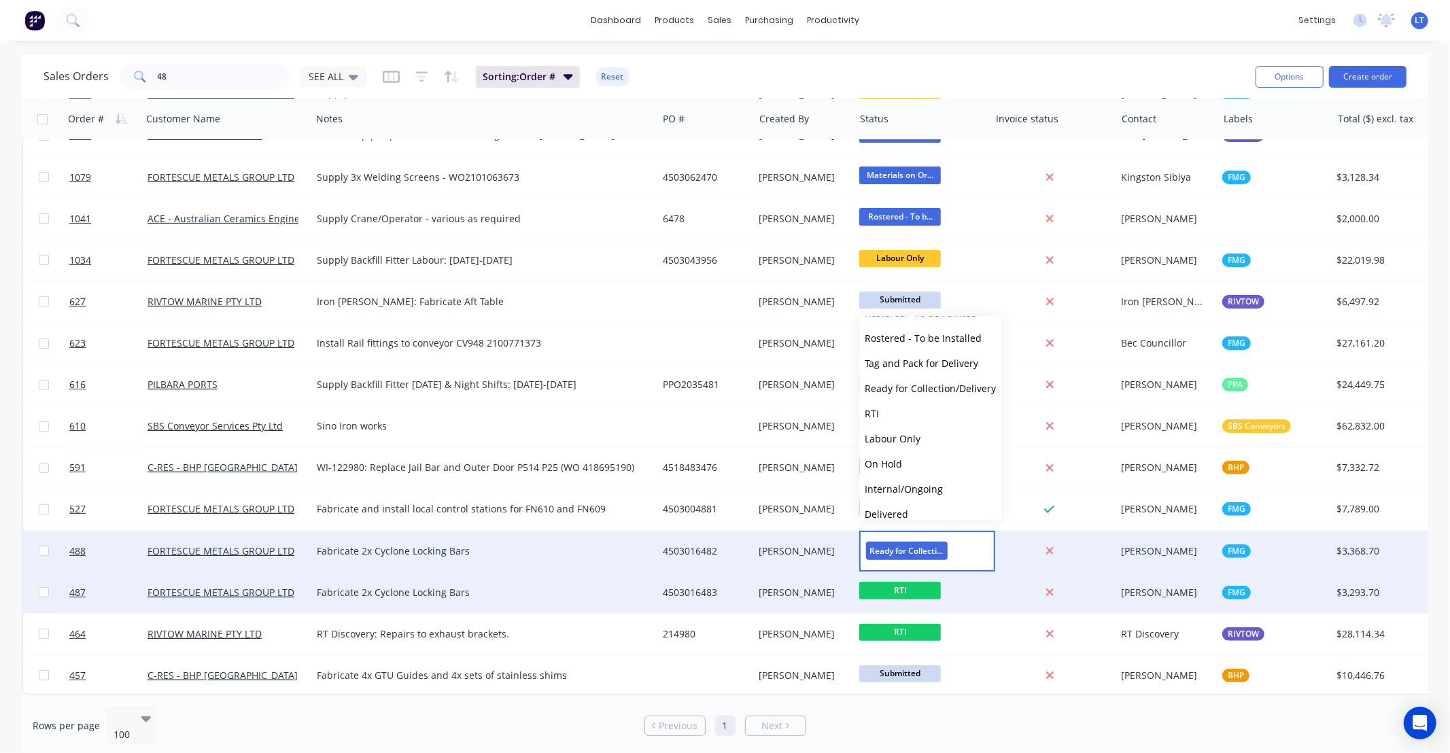
scroll to position [259, 0]
click at [884, 381] on button "RTI" at bounding box center [930, 377] width 142 height 25
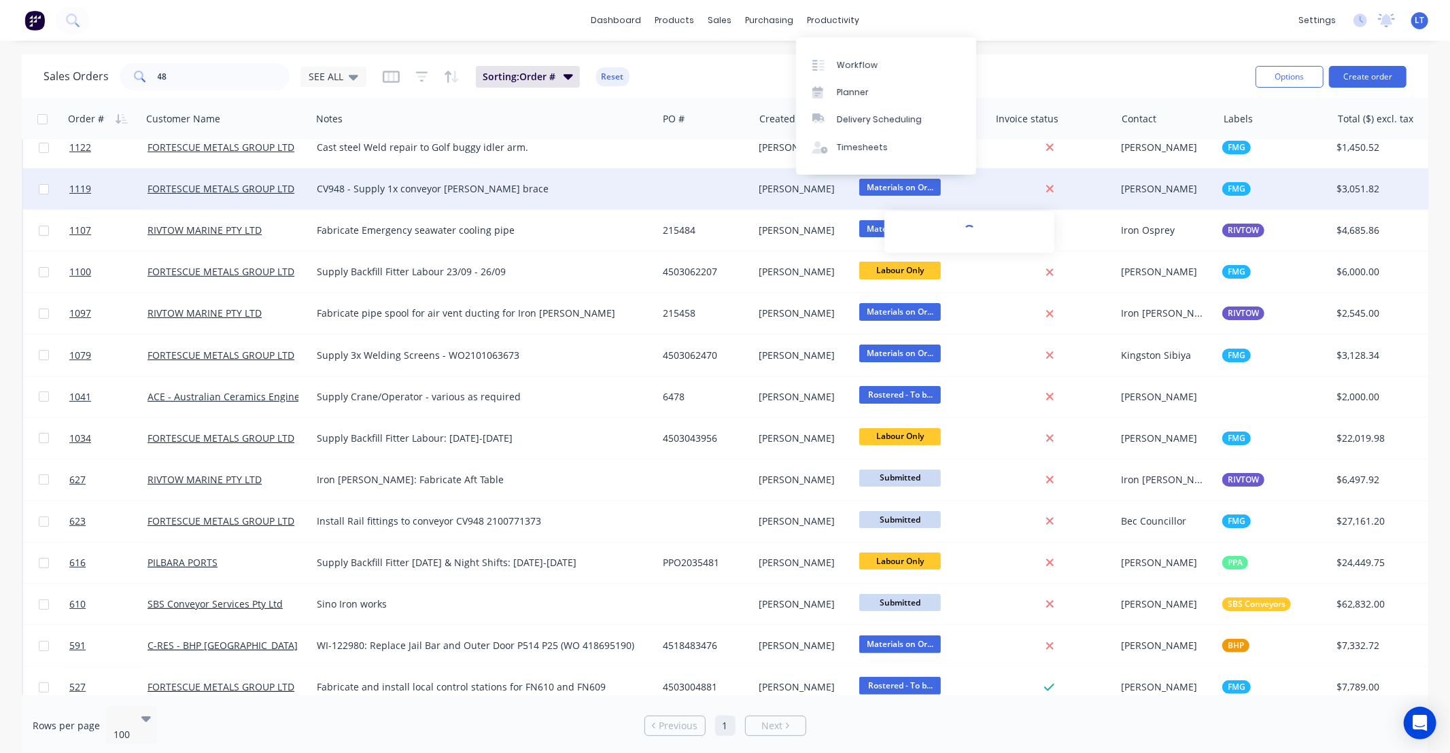
scroll to position [0, 0]
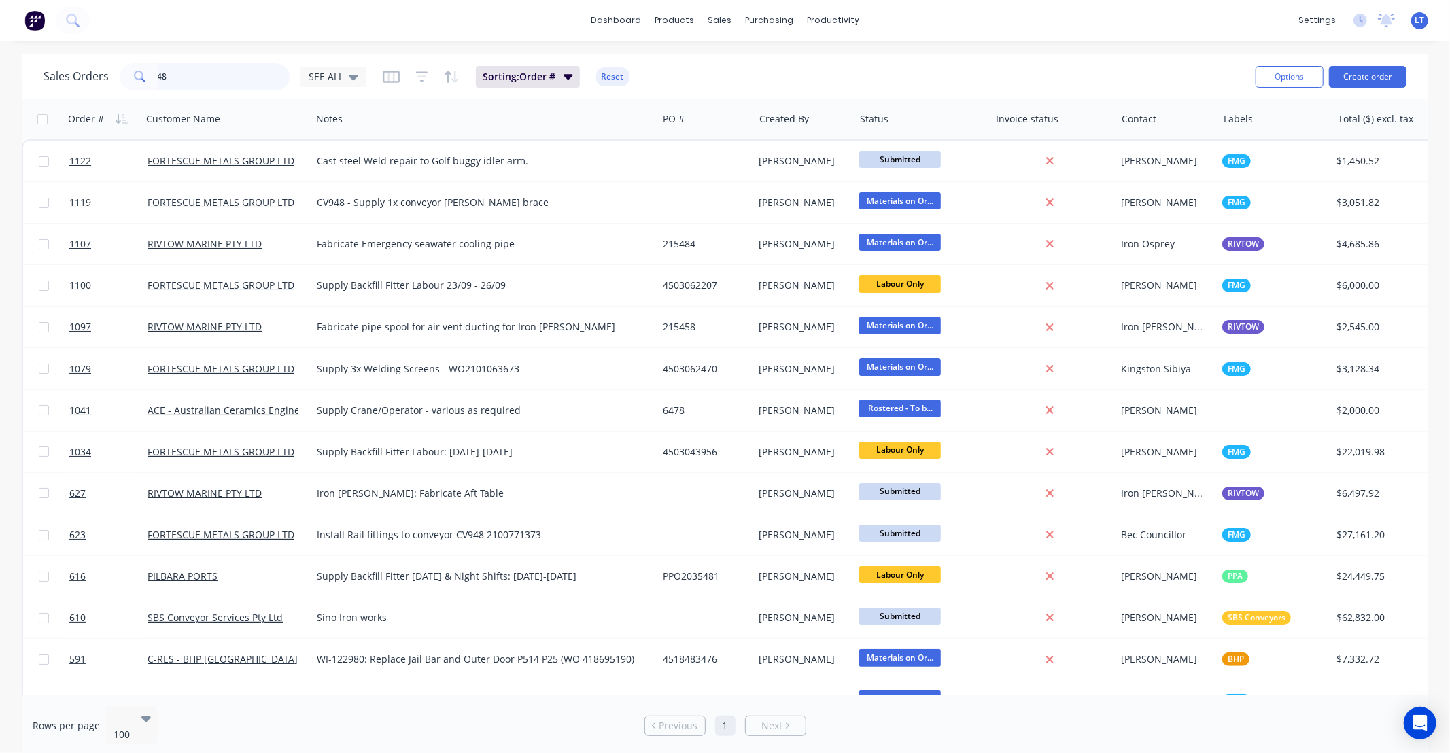
click at [103, 66] on div "Sales Orders 48 SEE ALL" at bounding box center [205, 76] width 323 height 27
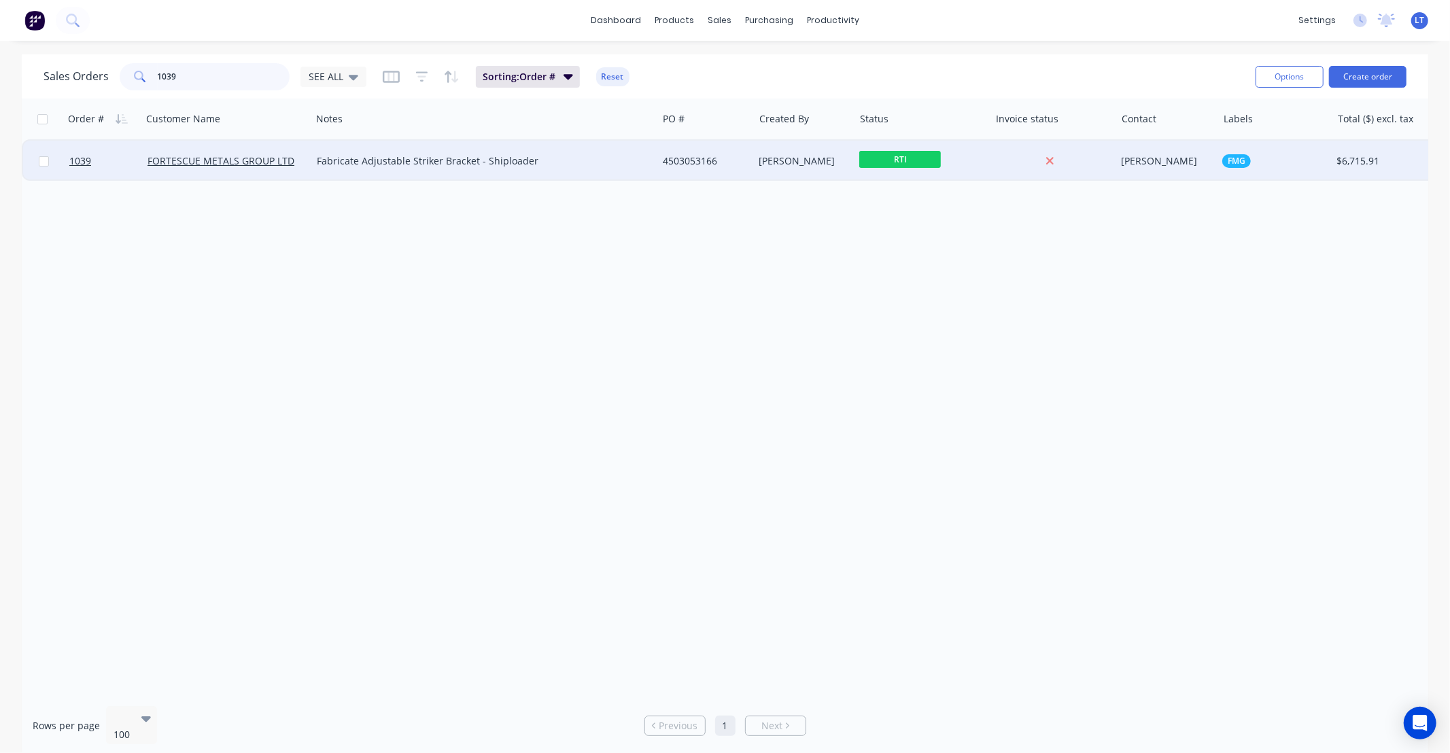
type input "1039"
click at [749, 169] on div "4503053166" at bounding box center [705, 161] width 97 height 41
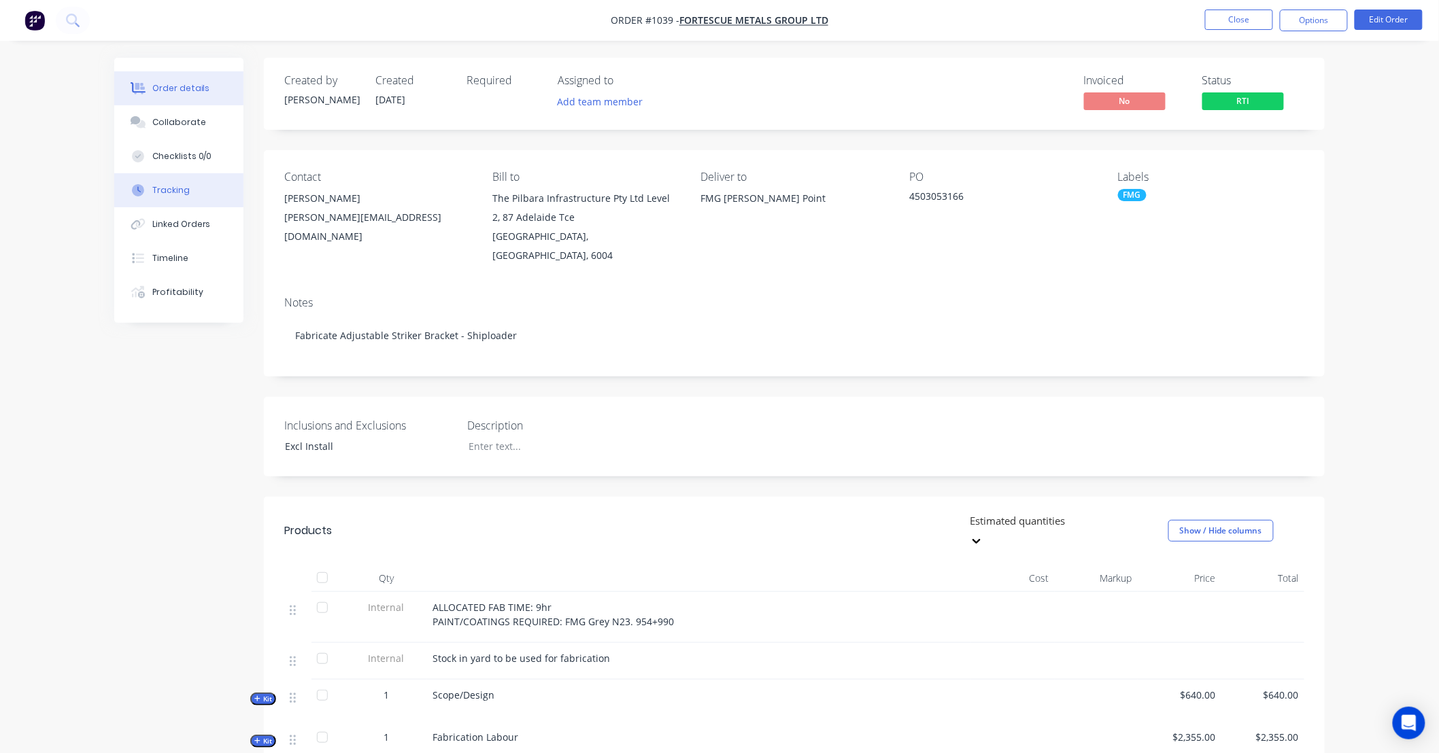
click at [190, 194] on button "Tracking" at bounding box center [178, 190] width 129 height 34
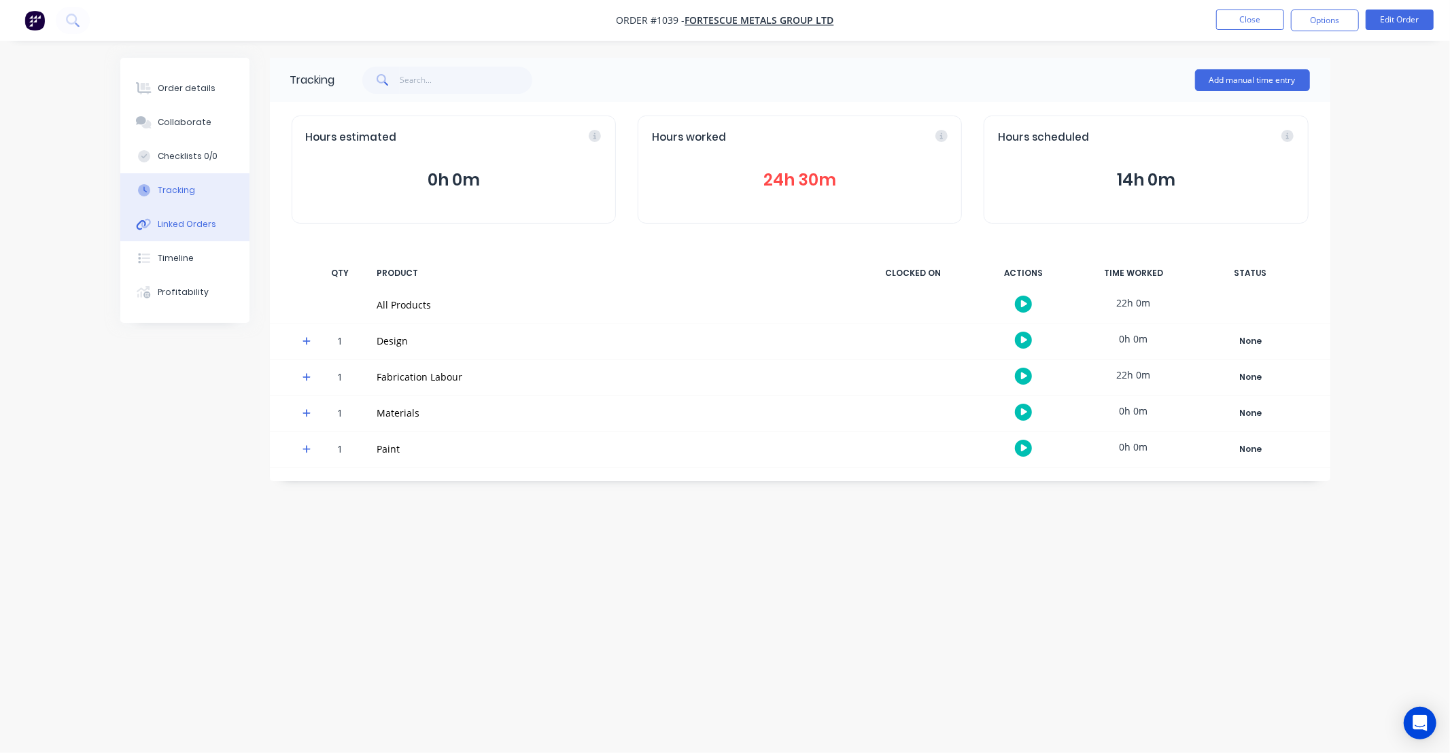
click at [185, 224] on div "Linked Orders" at bounding box center [187, 224] width 58 height 12
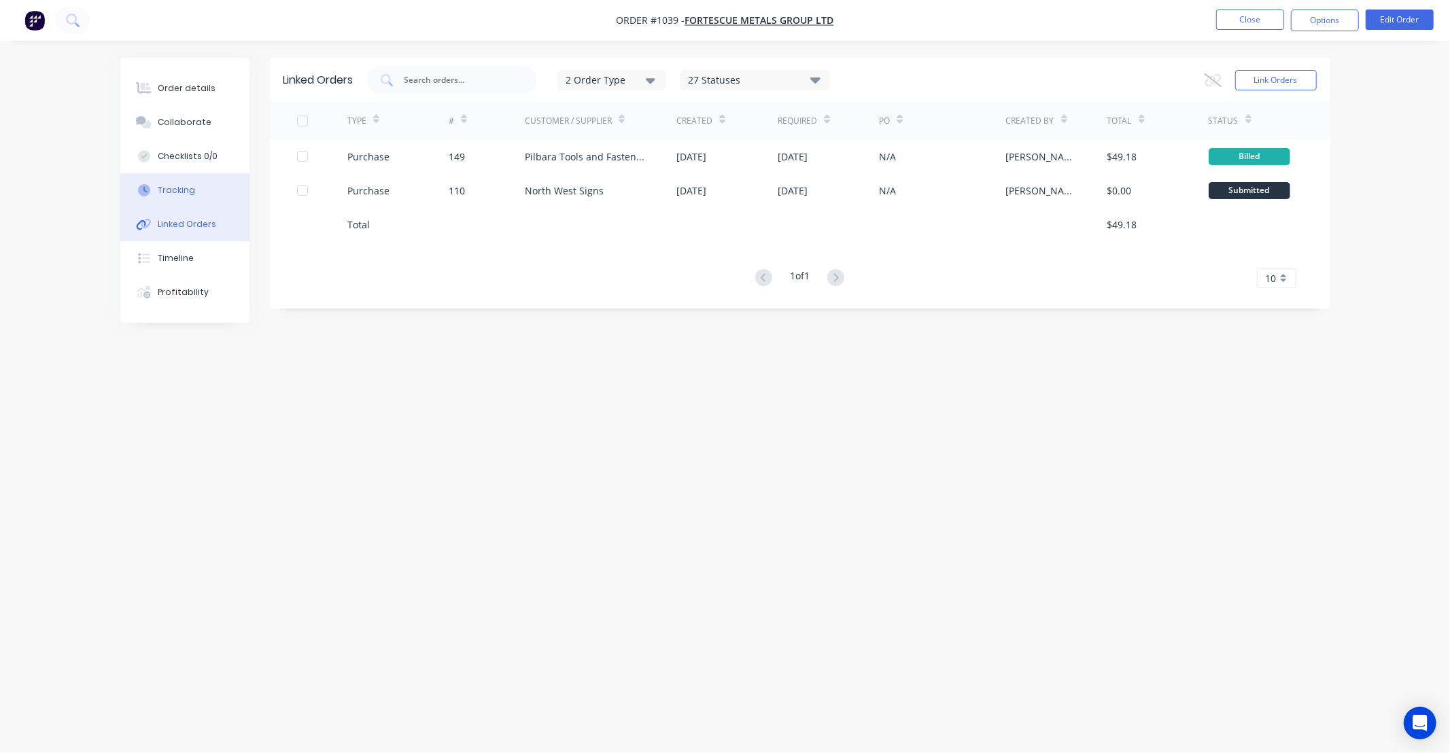
click at [216, 190] on button "Tracking" at bounding box center [184, 190] width 129 height 34
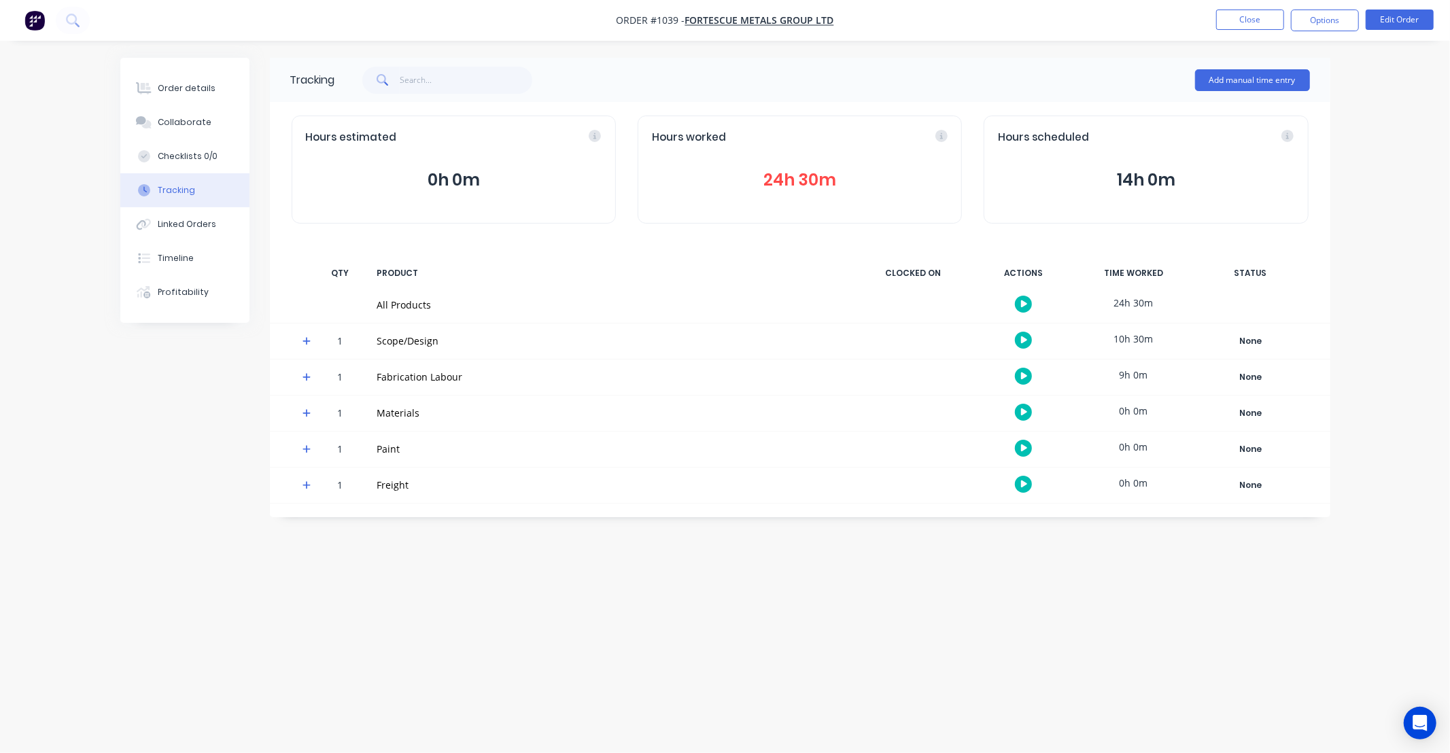
click at [779, 179] on button "24h 30m" at bounding box center [800, 180] width 296 height 26
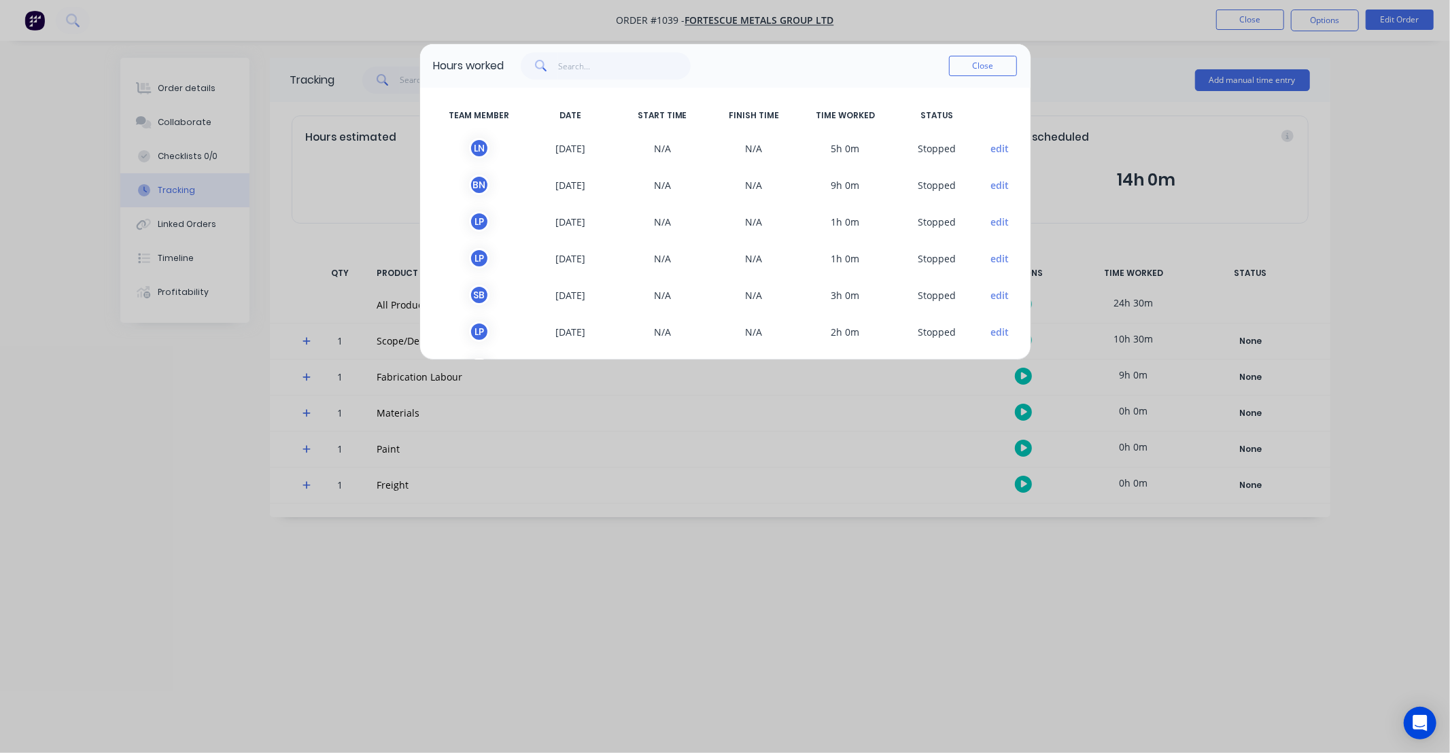
drag, startPoint x: 880, startPoint y: 193, endPoint x: 895, endPoint y: 159, distance: 37.4
click at [895, 159] on div "L N 25/09/2025 N/A N/A 5h 0m S topped edit" at bounding box center [725, 148] width 583 height 37
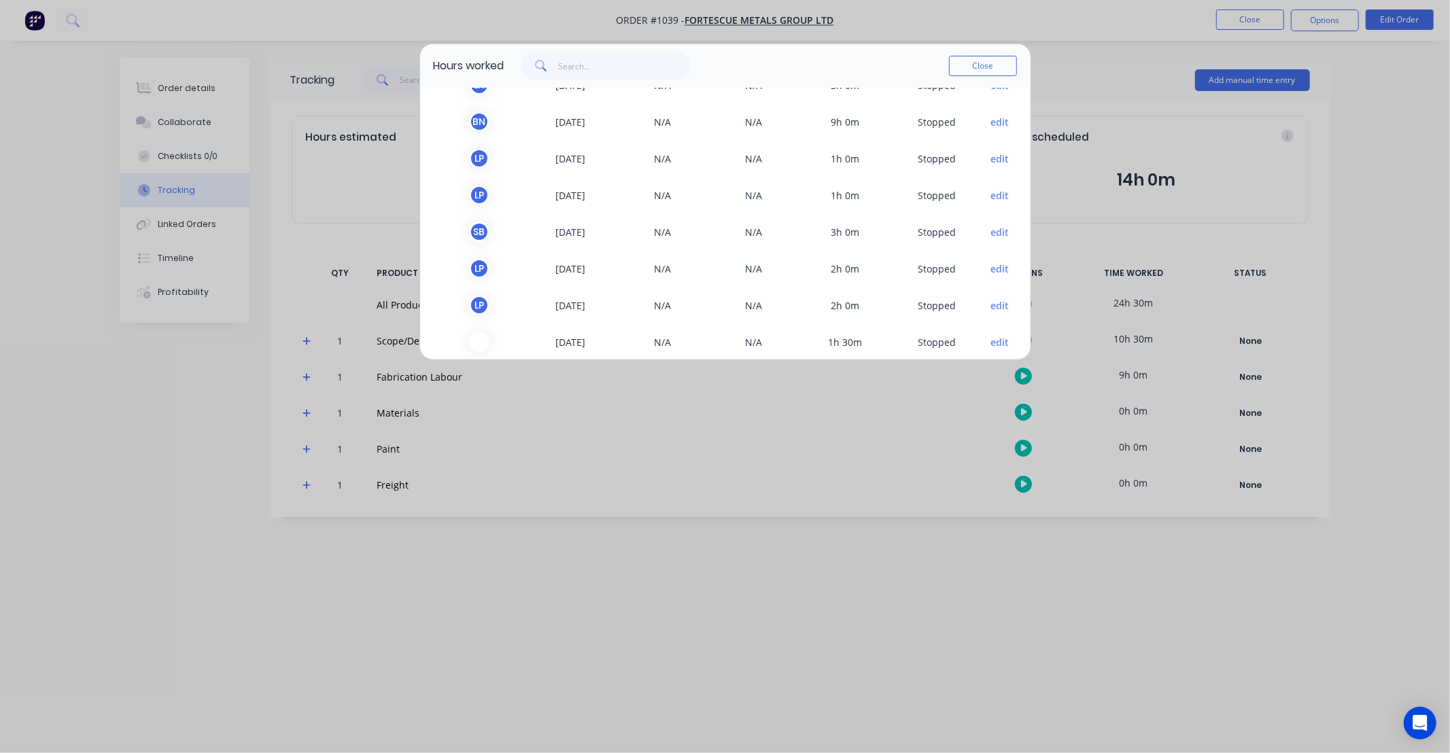
scroll to position [78, 0]
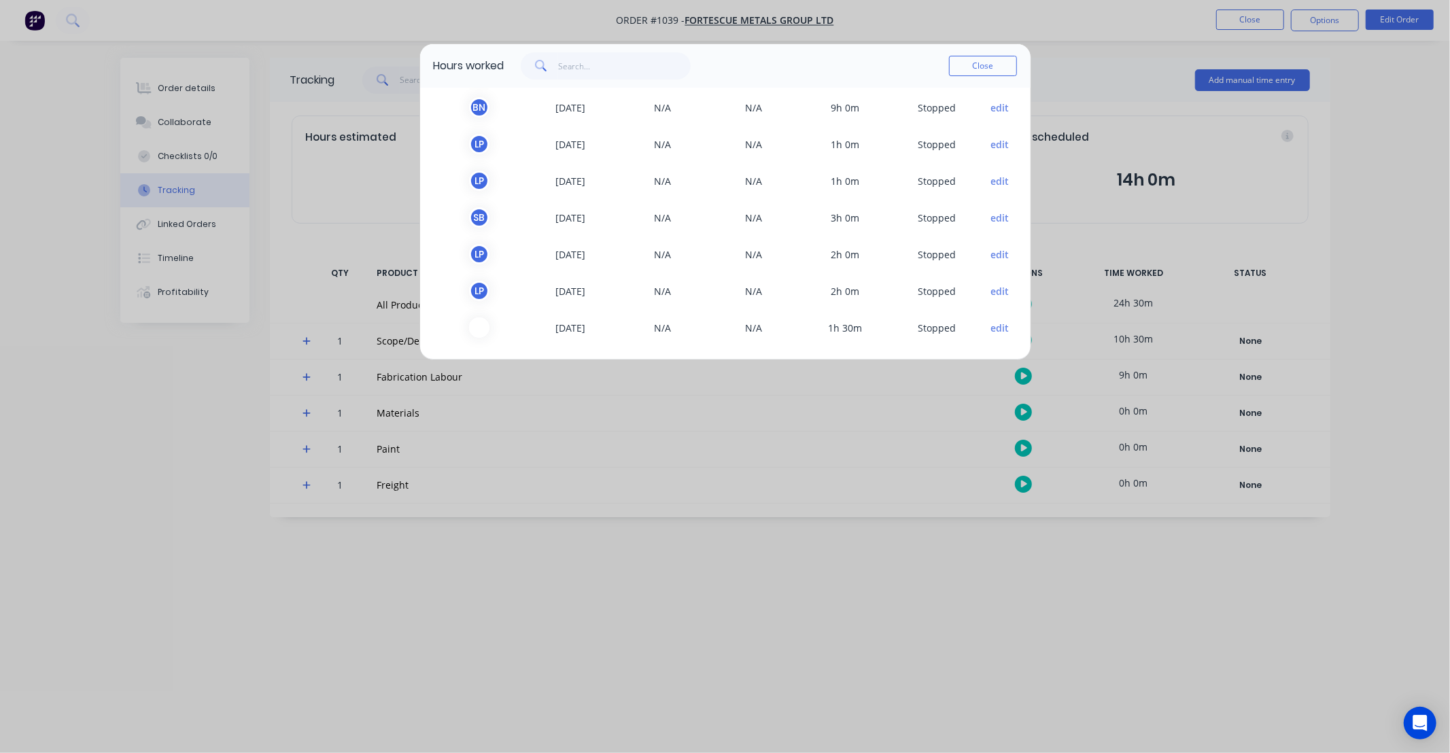
click at [991, 327] on button "edit" at bounding box center [1000, 328] width 18 height 14
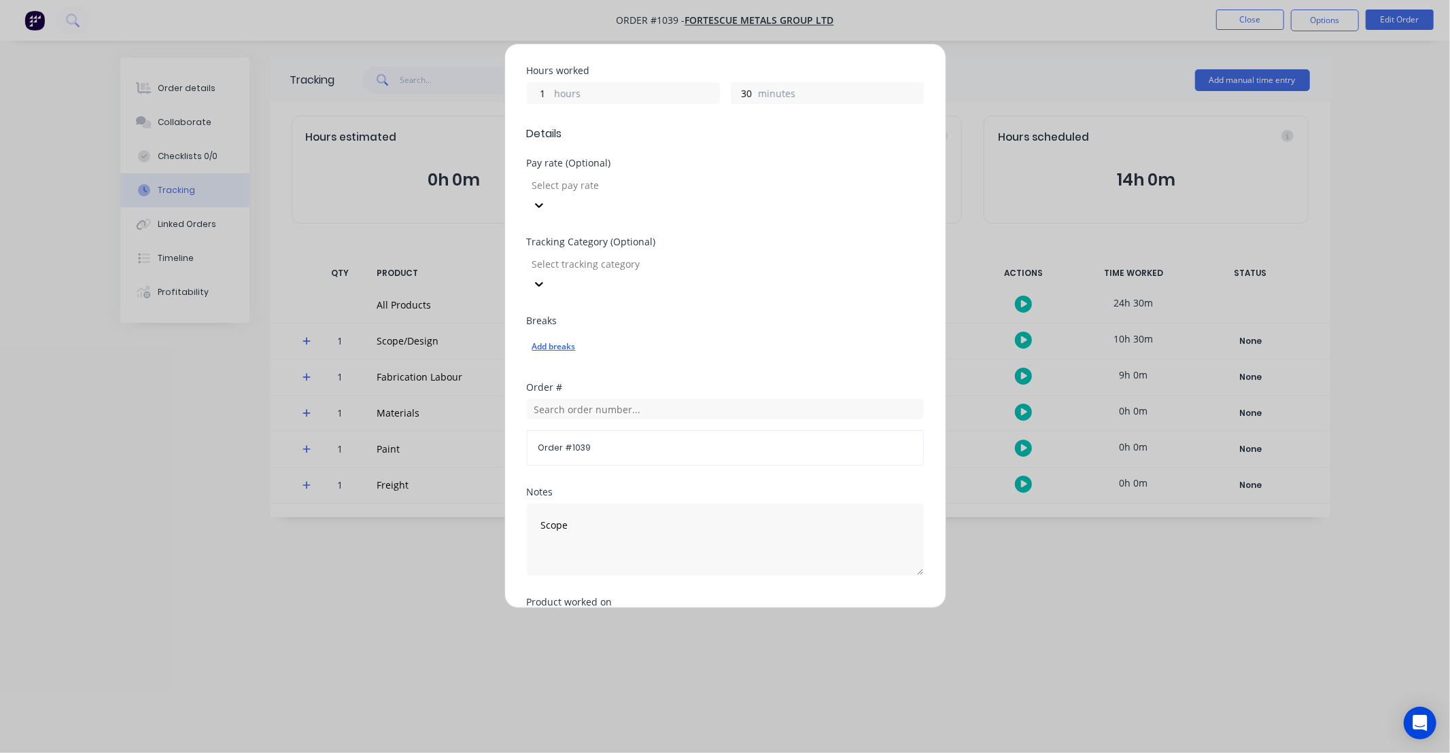
scroll to position [400, 0]
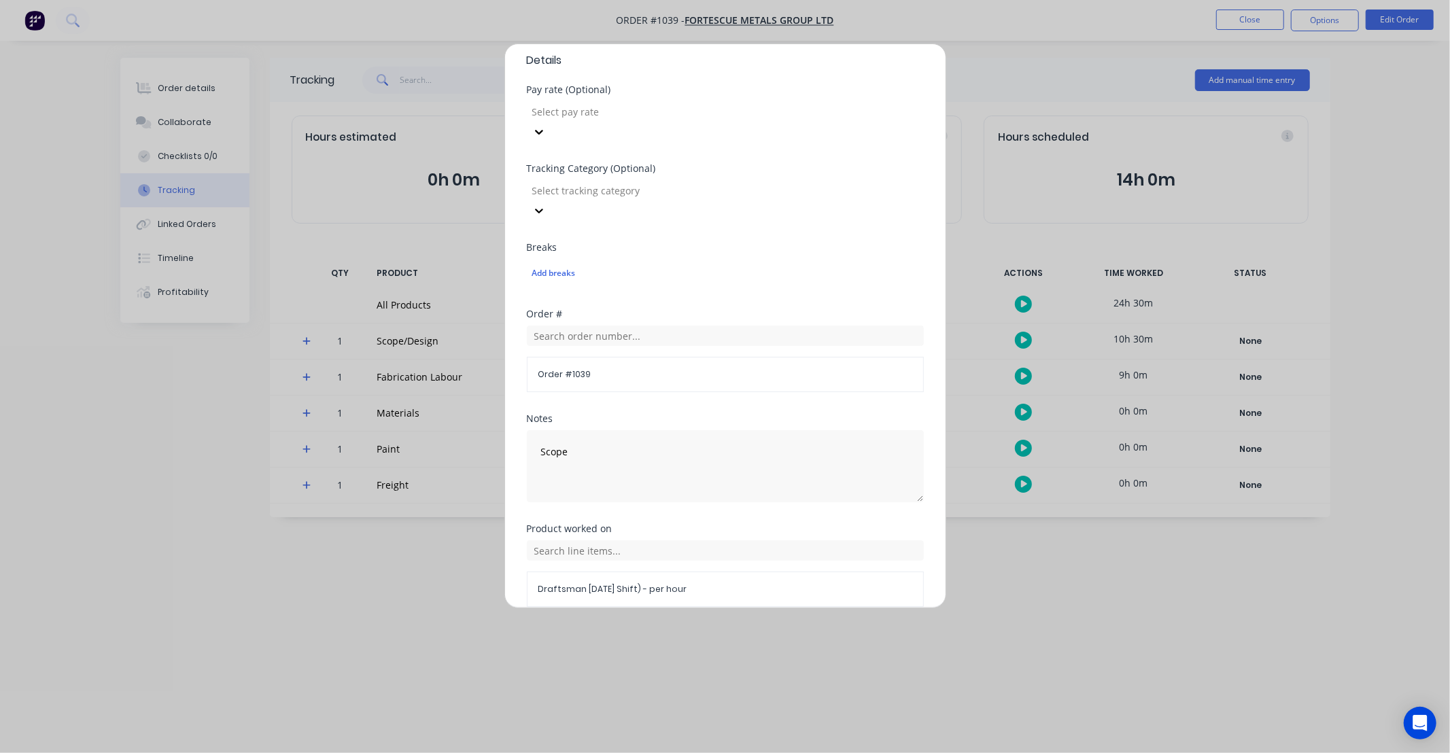
click at [785, 629] on button "Cancel" at bounding box center [768, 640] width 75 height 22
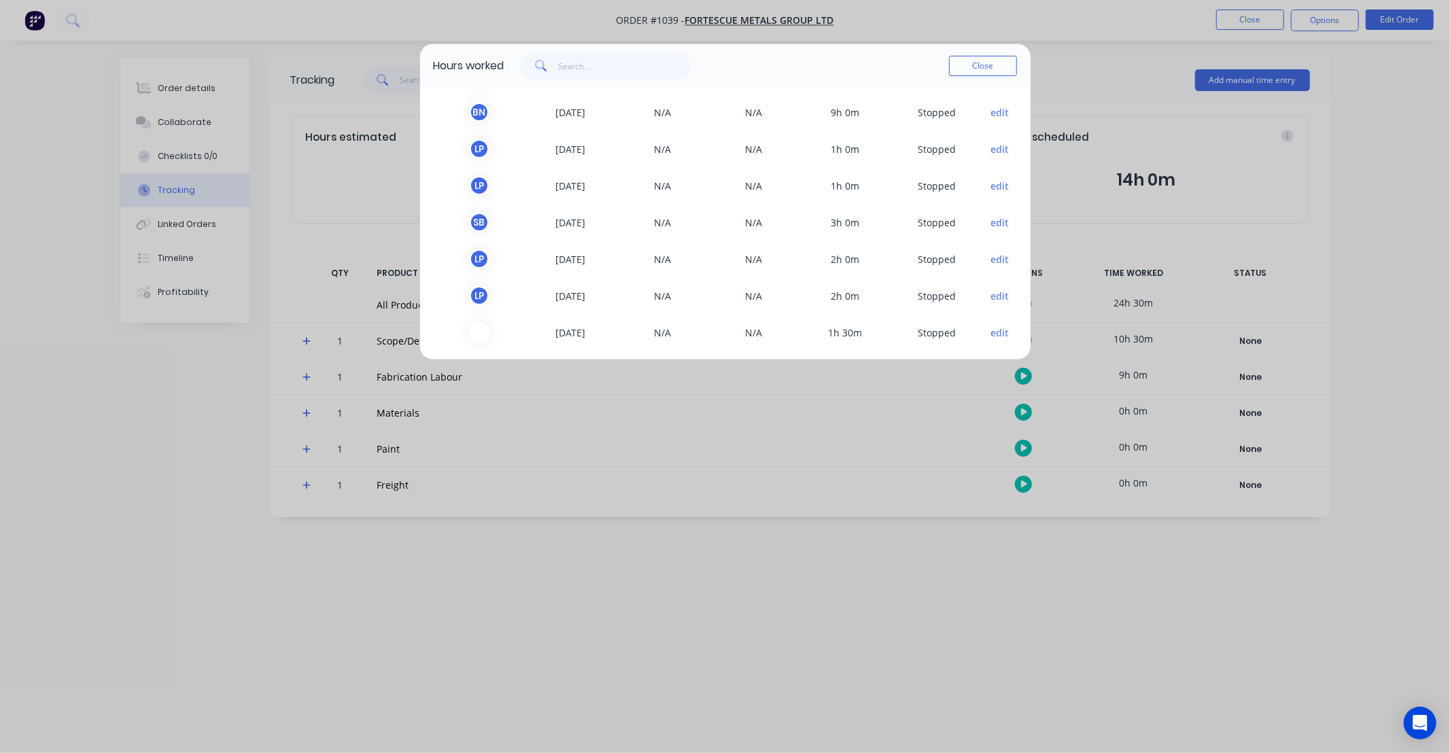
scroll to position [78, 0]
click at [991, 287] on button "edit" at bounding box center [1000, 291] width 18 height 14
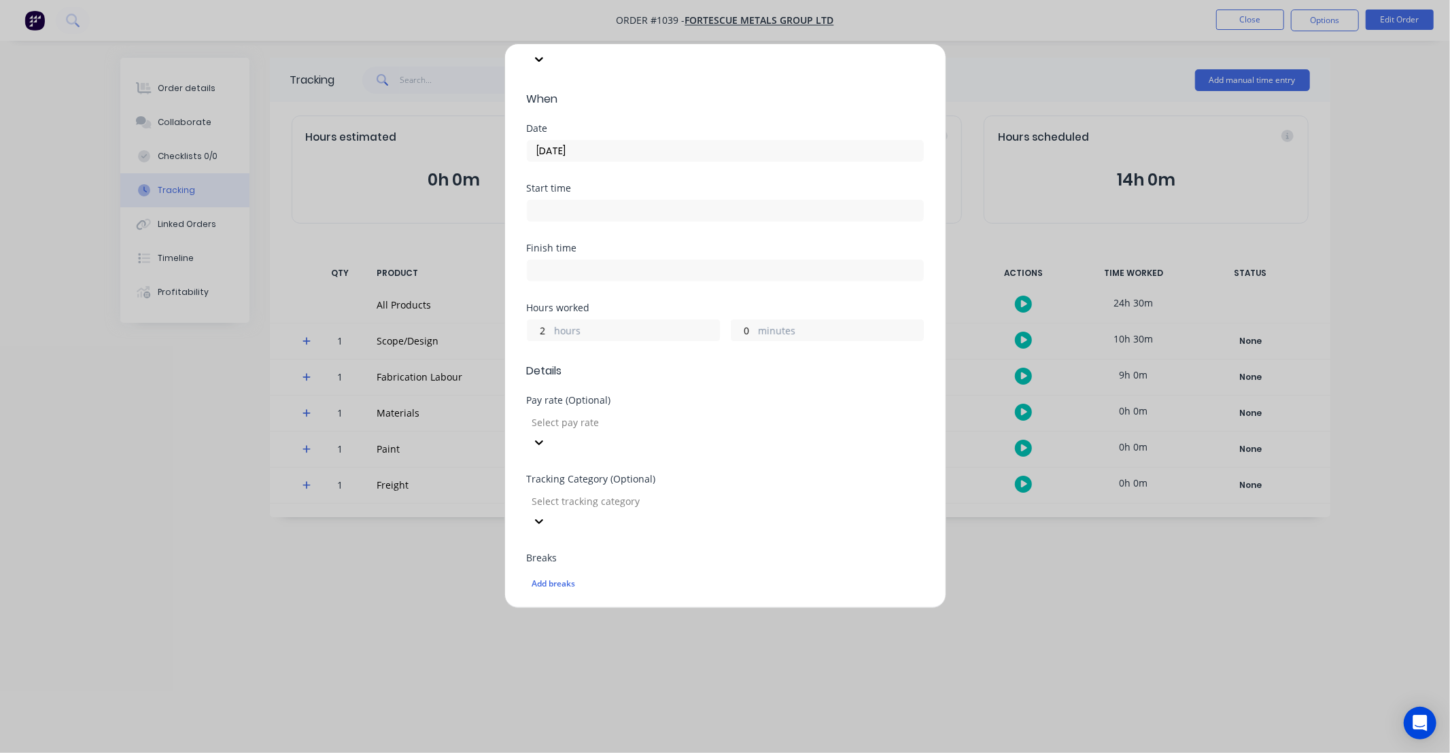
scroll to position [400, 0]
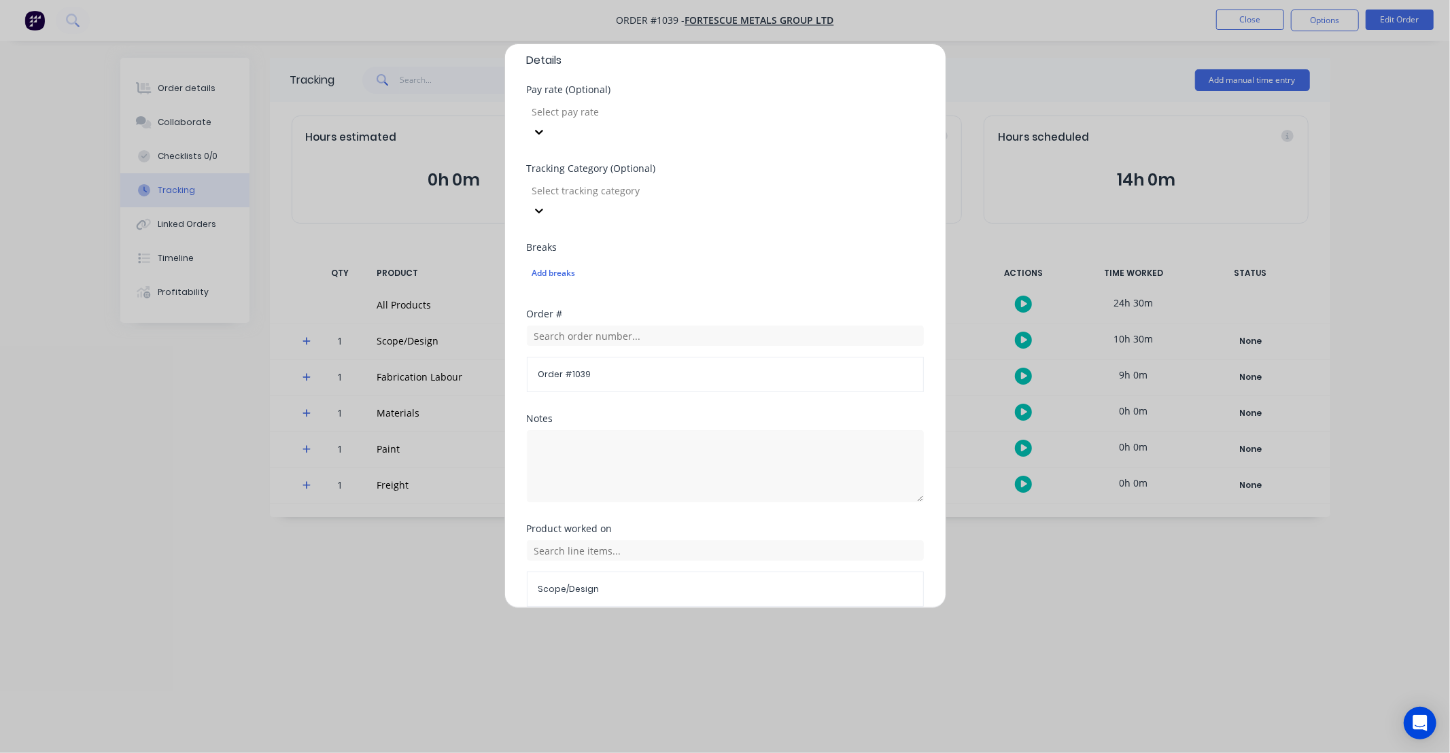
click at [785, 629] on button "Cancel" at bounding box center [768, 640] width 75 height 22
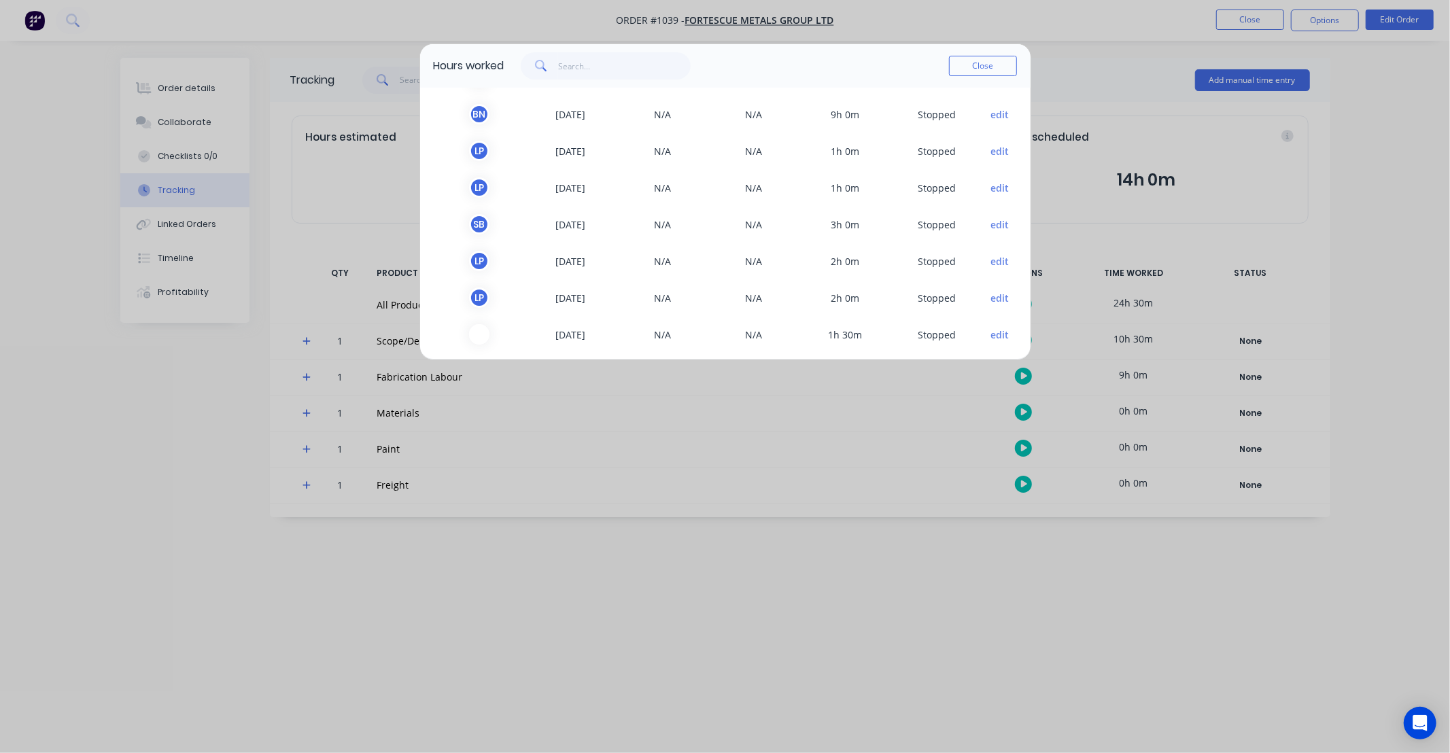
scroll to position [78, 0]
click at [991, 257] on button "edit" at bounding box center [1000, 254] width 18 height 14
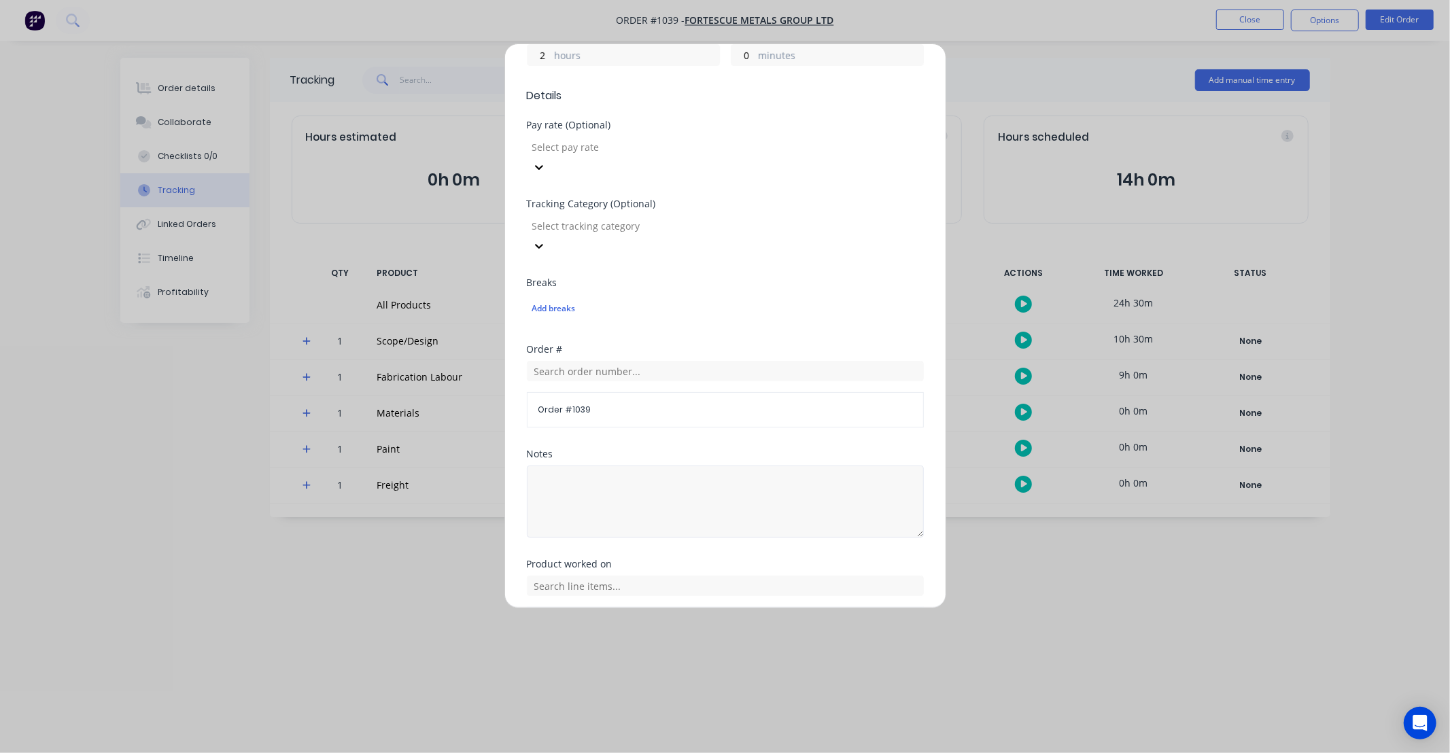
scroll to position [400, 0]
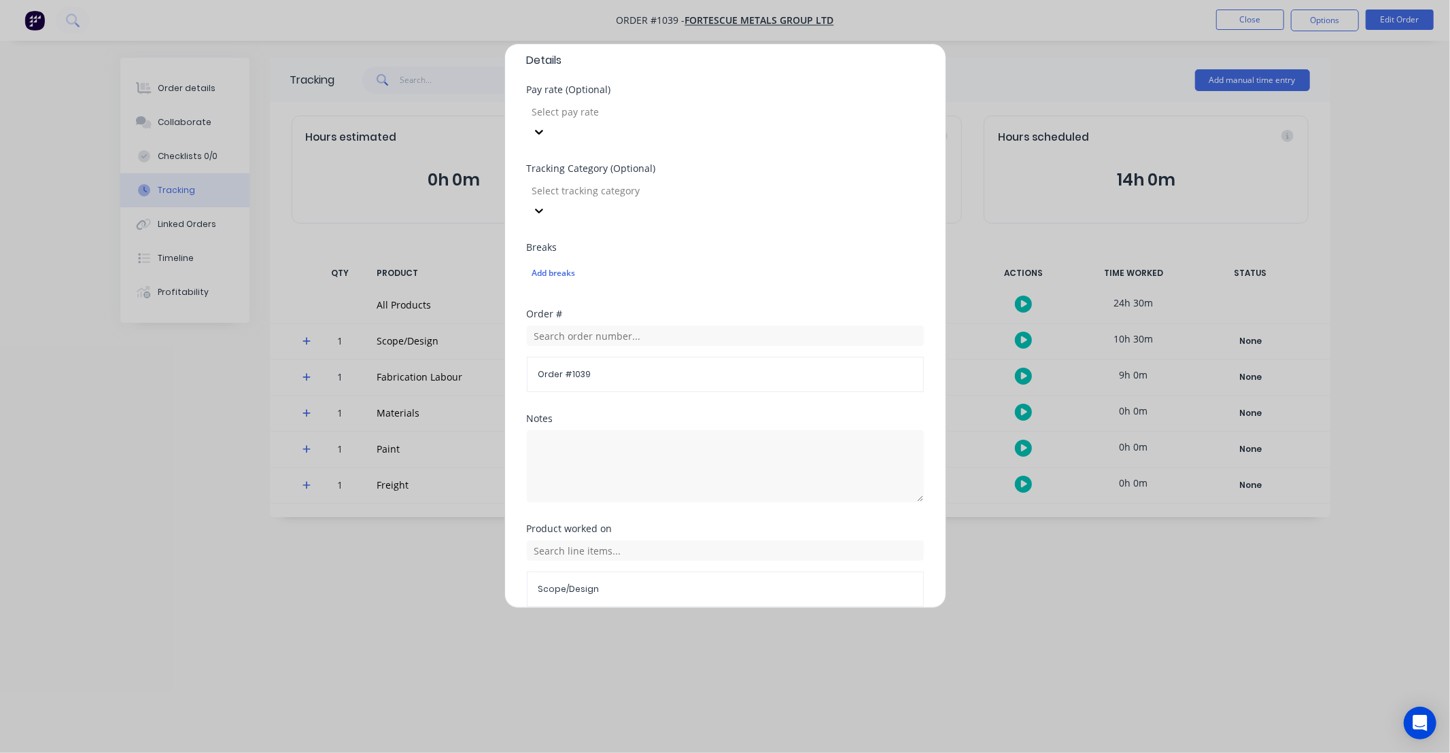
click at [770, 629] on button "Cancel" at bounding box center [768, 640] width 75 height 22
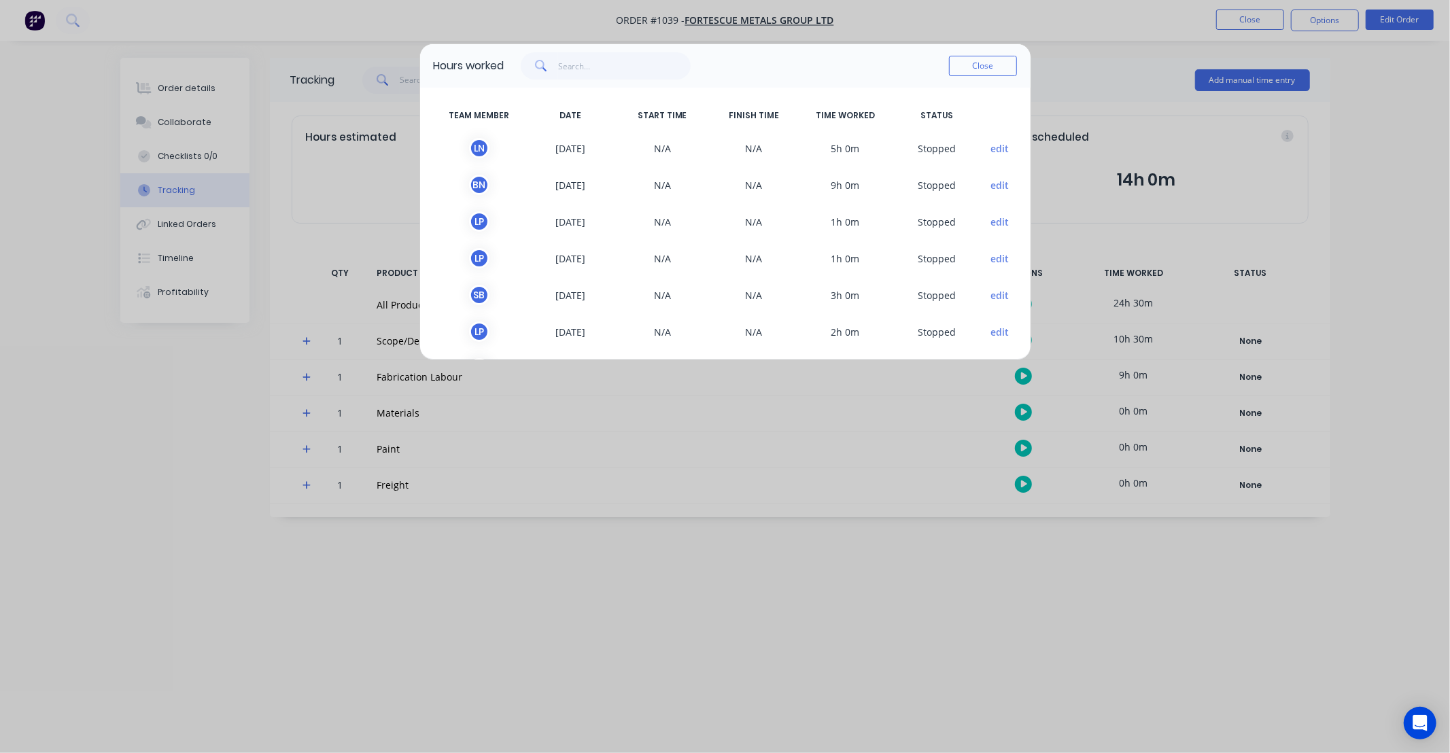
click at [991, 291] on button "edit" at bounding box center [1000, 295] width 18 height 14
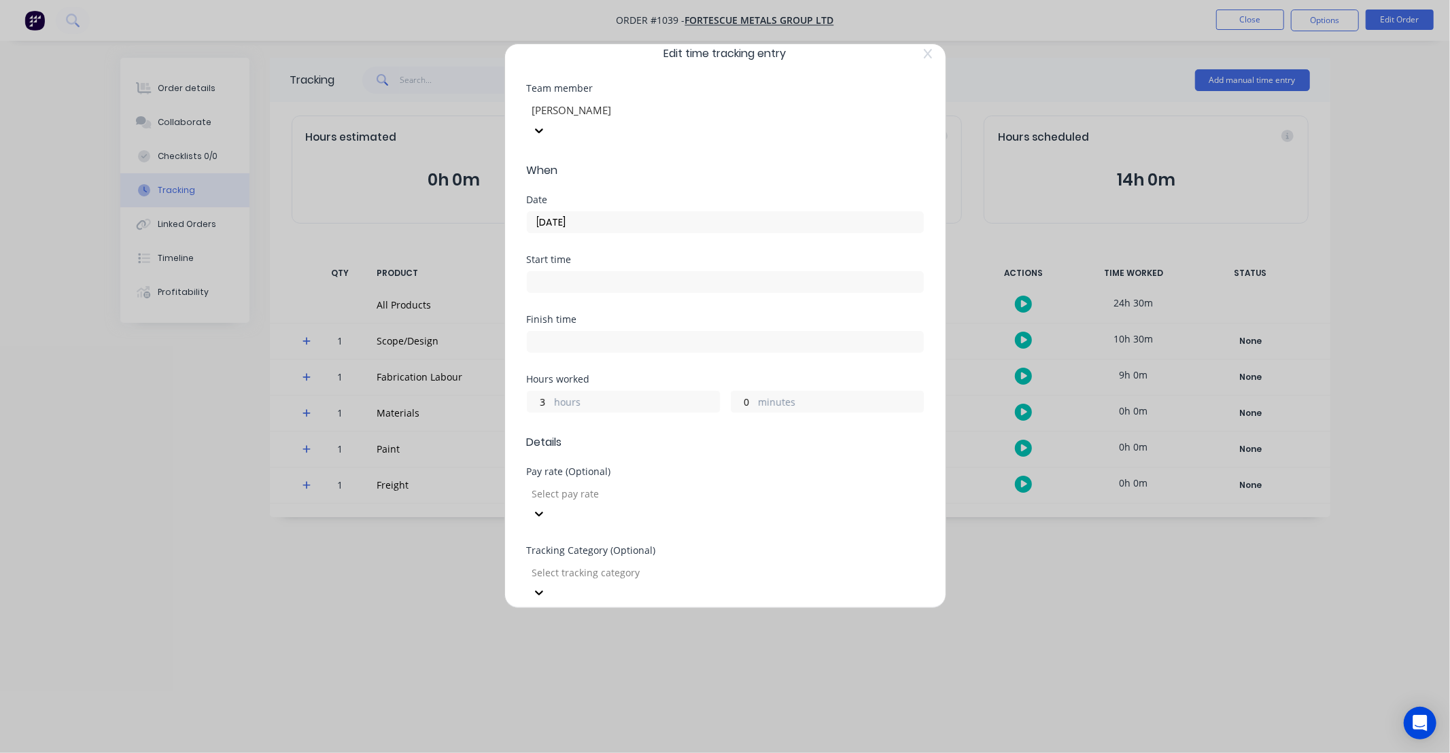
scroll to position [0, 0]
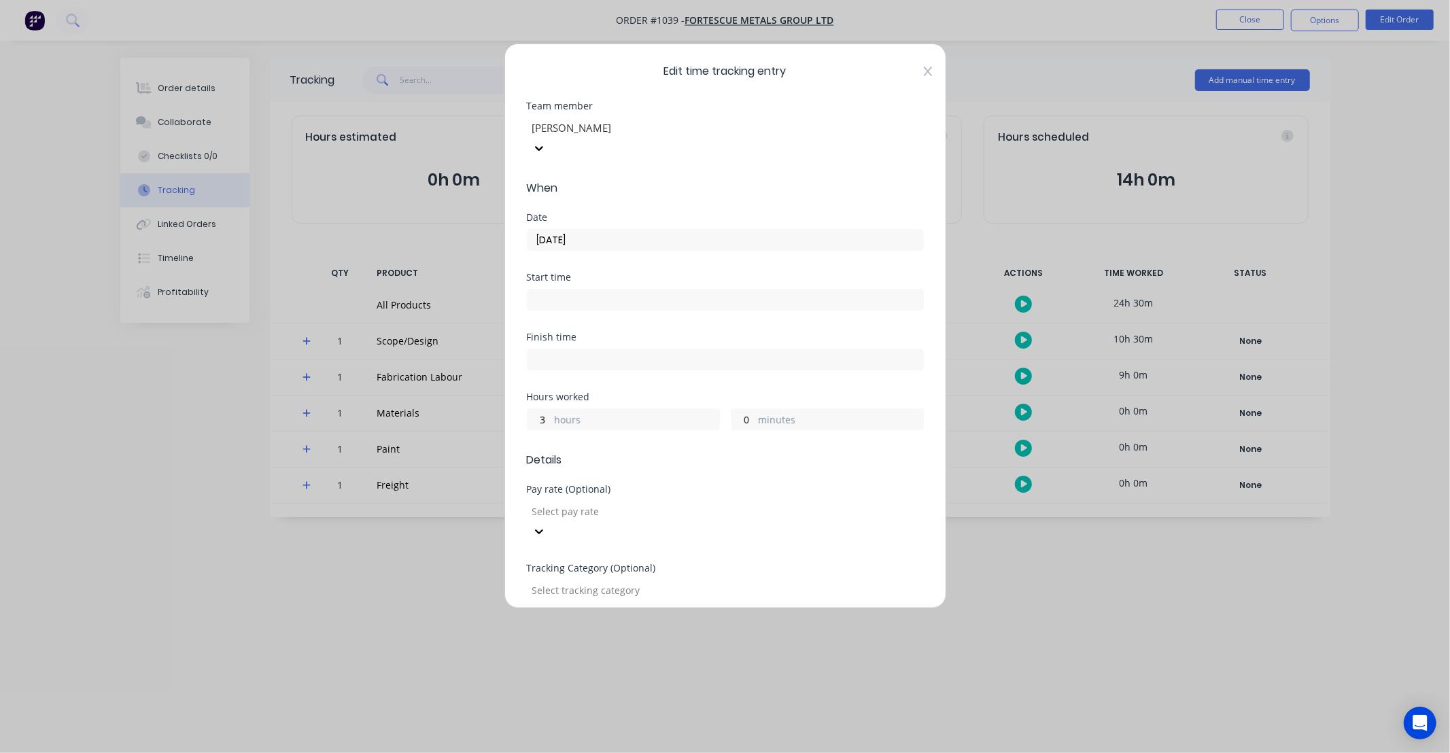
click at [923, 67] on icon at bounding box center [927, 72] width 8 height 10
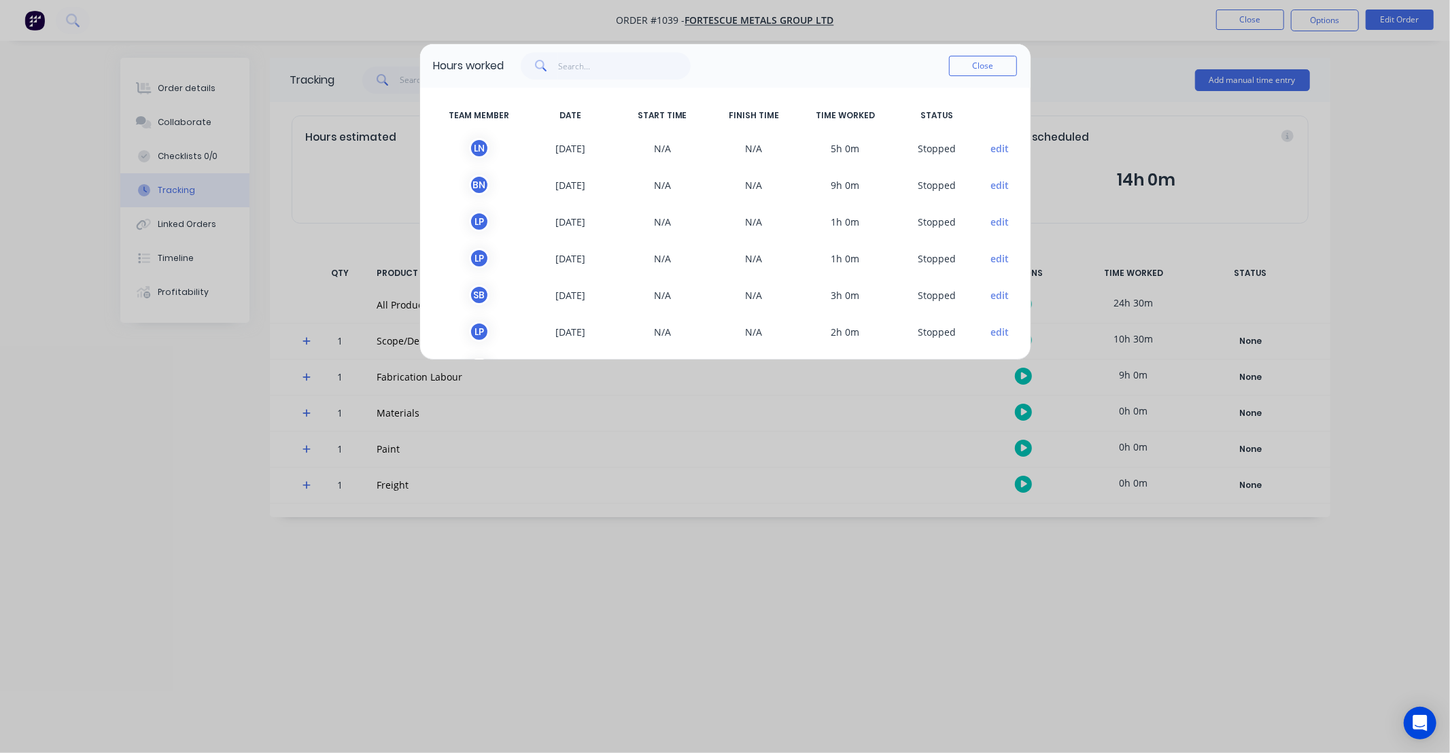
click at [991, 259] on button "edit" at bounding box center [1000, 259] width 18 height 14
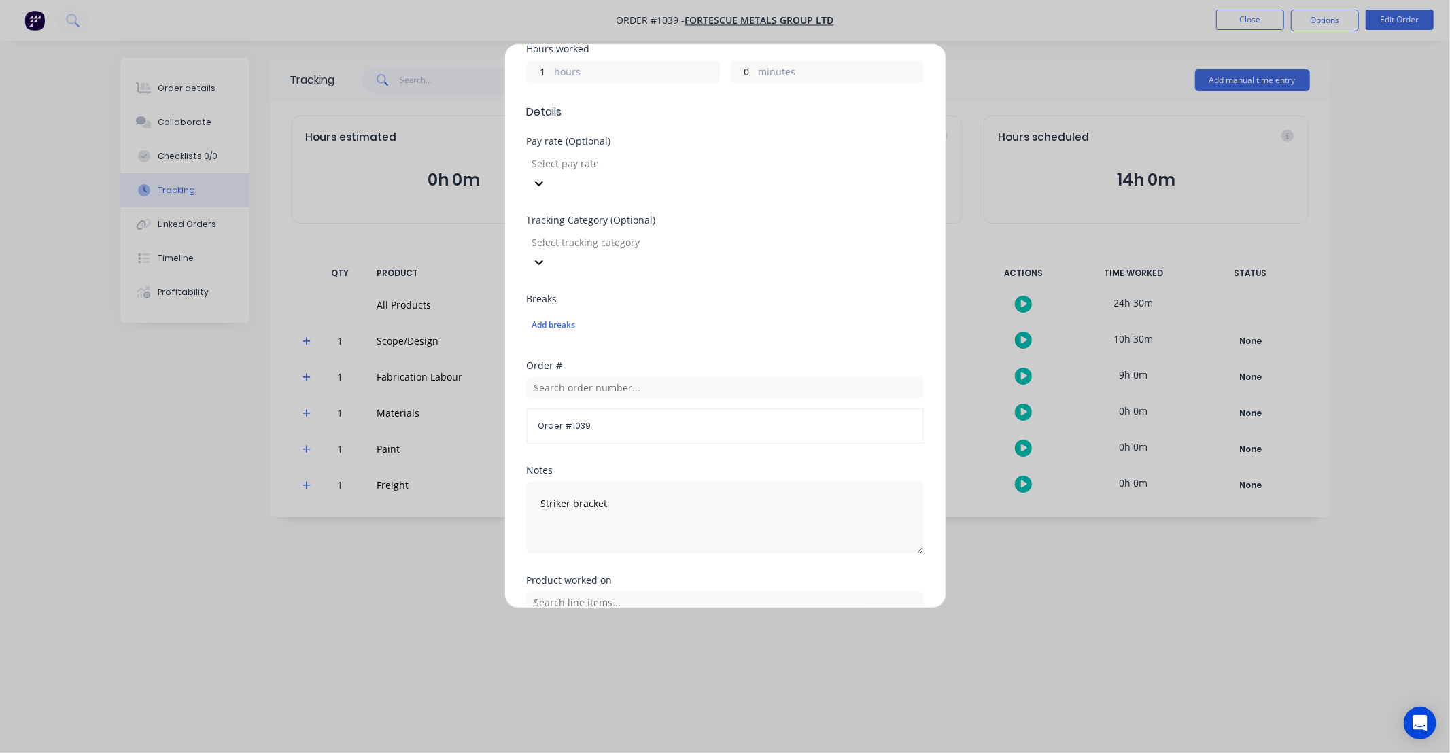
scroll to position [400, 0]
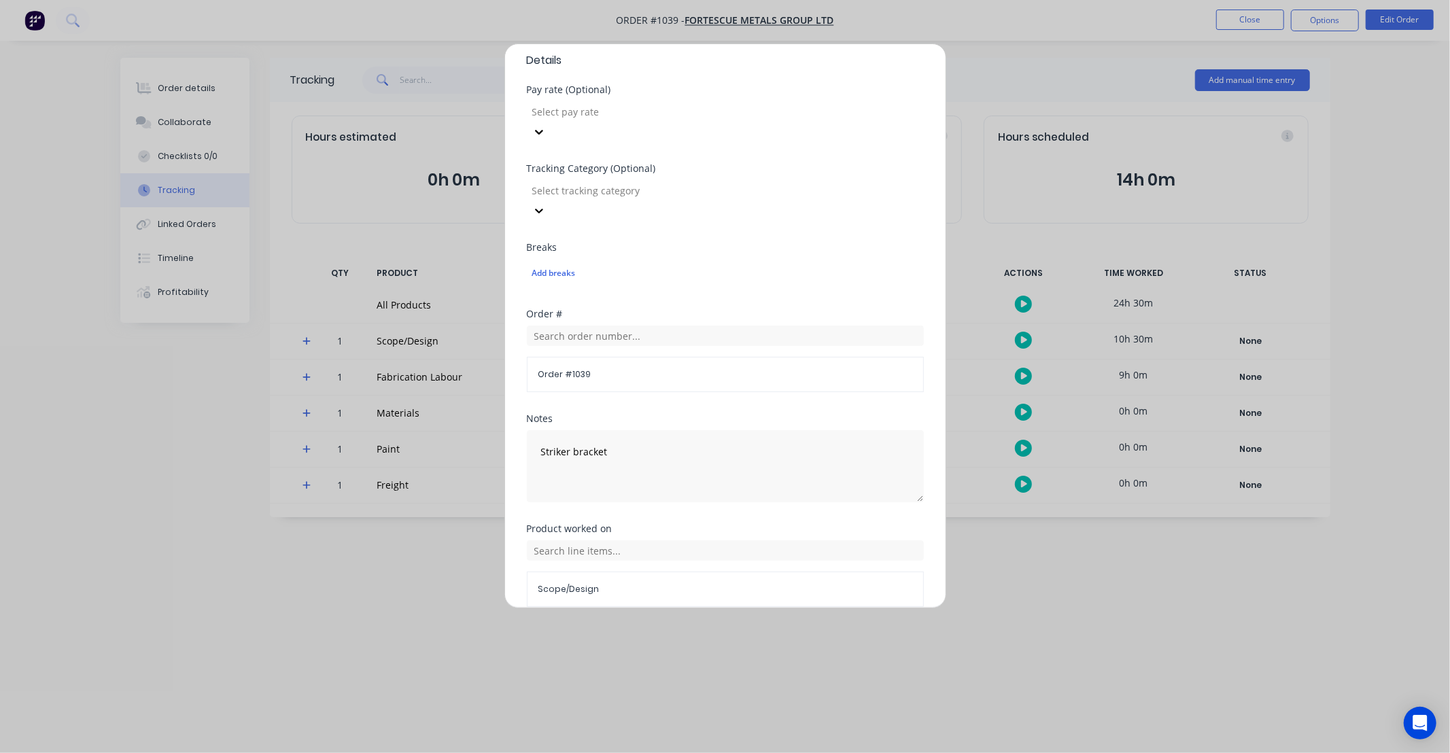
click at [785, 629] on button "Cancel" at bounding box center [768, 640] width 75 height 22
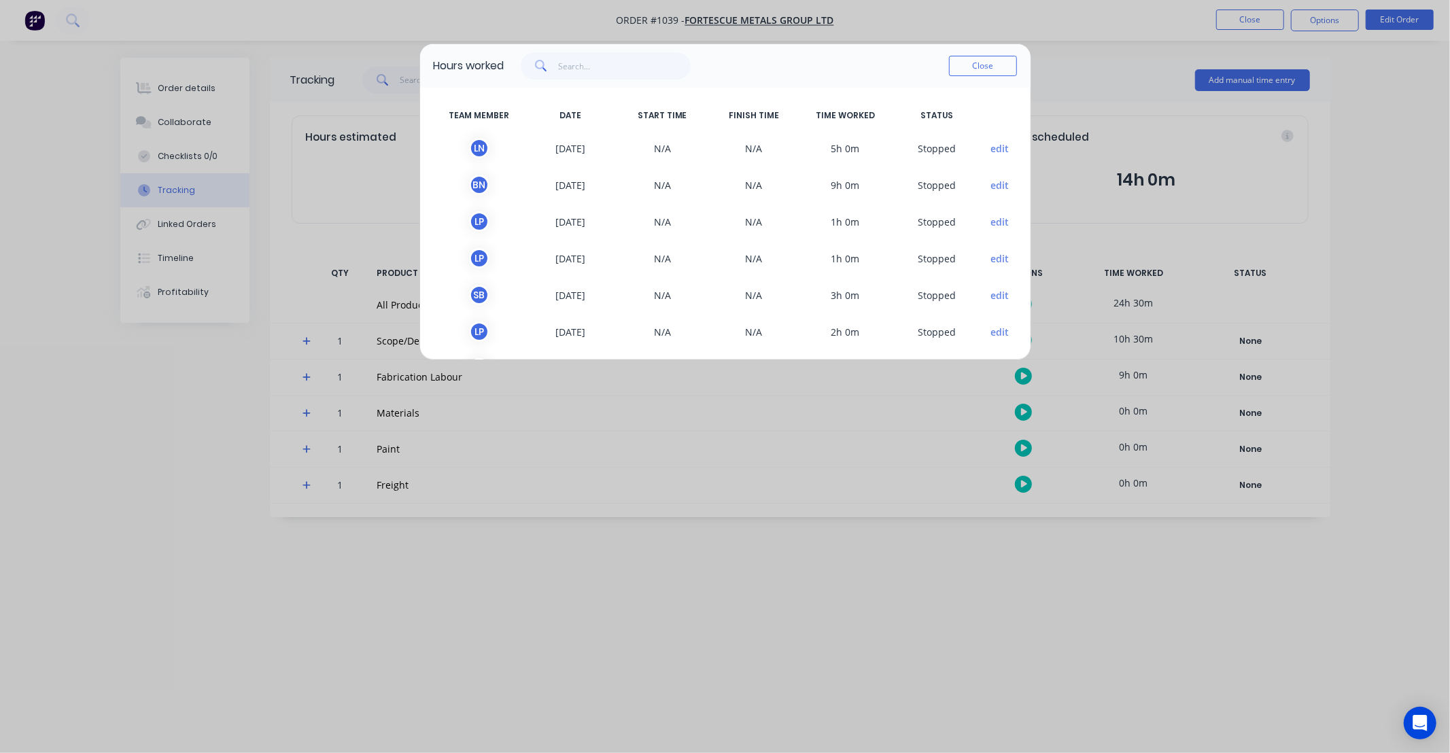
click at [991, 218] on button "edit" at bounding box center [1000, 222] width 18 height 14
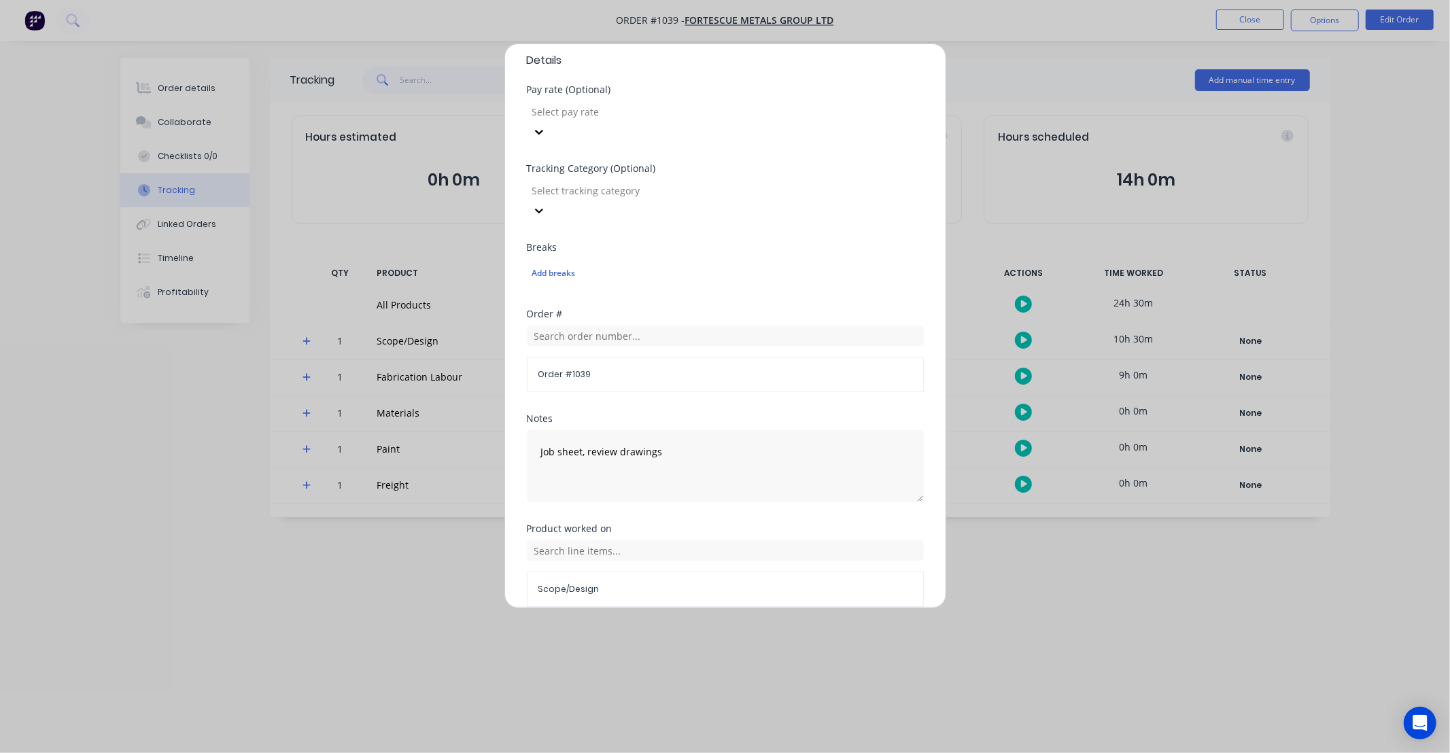
click at [765, 629] on button "Cancel" at bounding box center [768, 640] width 75 height 22
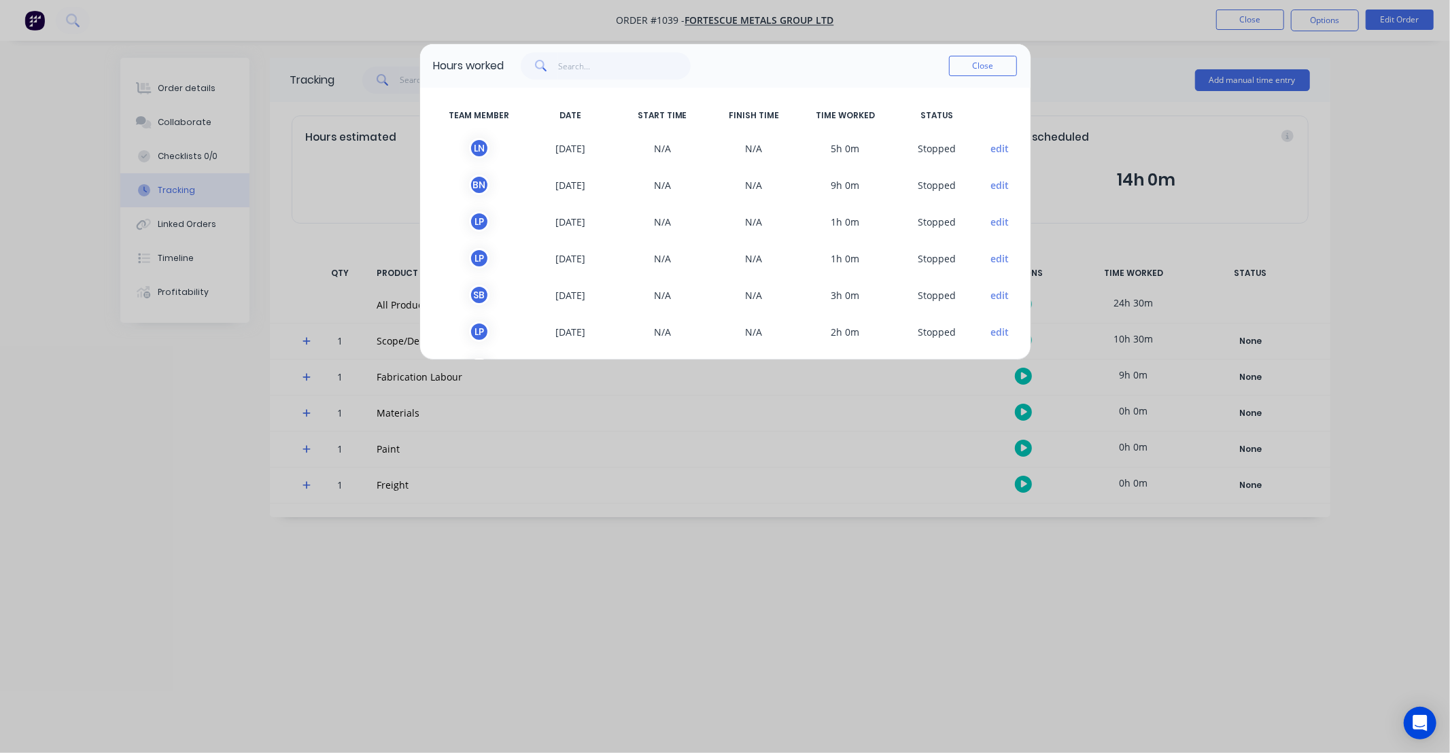
click at [991, 184] on button "edit" at bounding box center [1000, 185] width 18 height 14
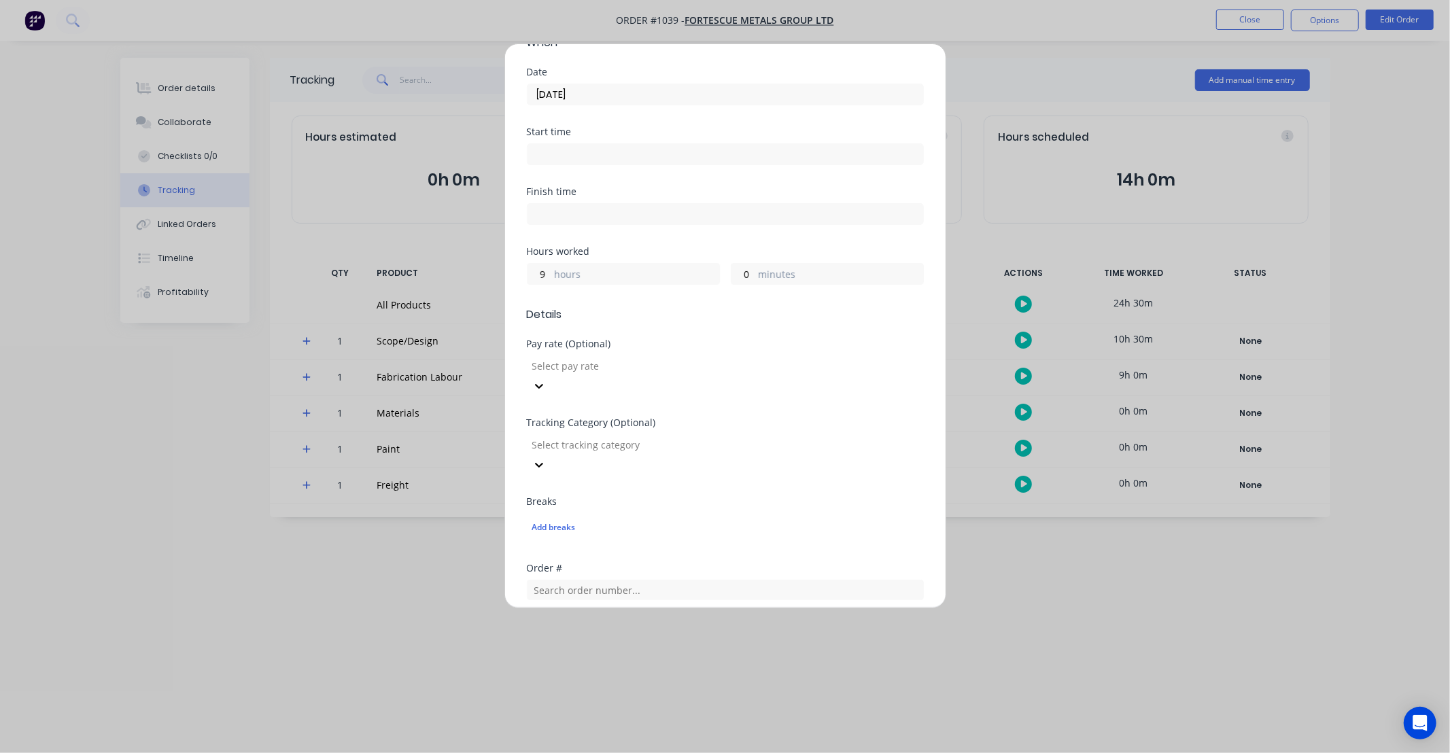
scroll to position [0, 0]
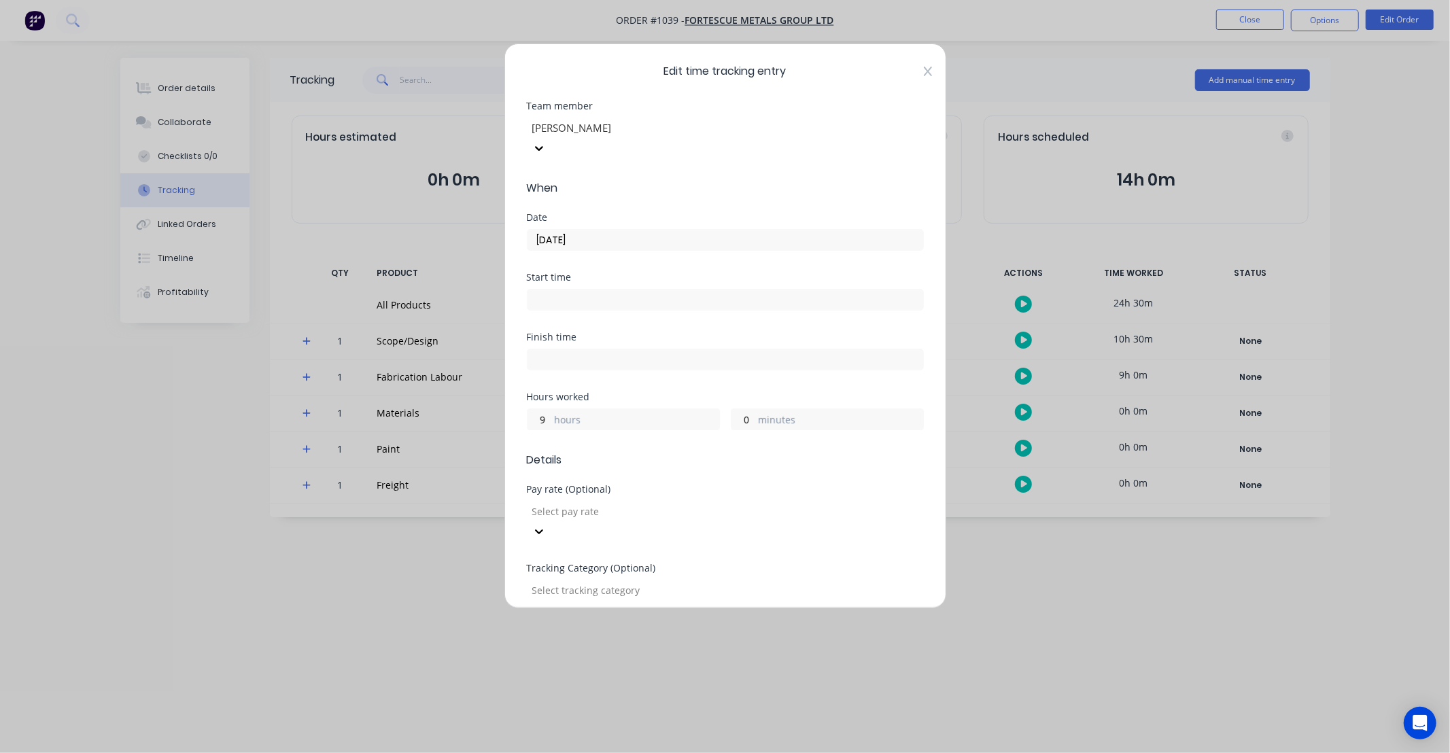
click at [924, 72] on icon at bounding box center [928, 71] width 8 height 11
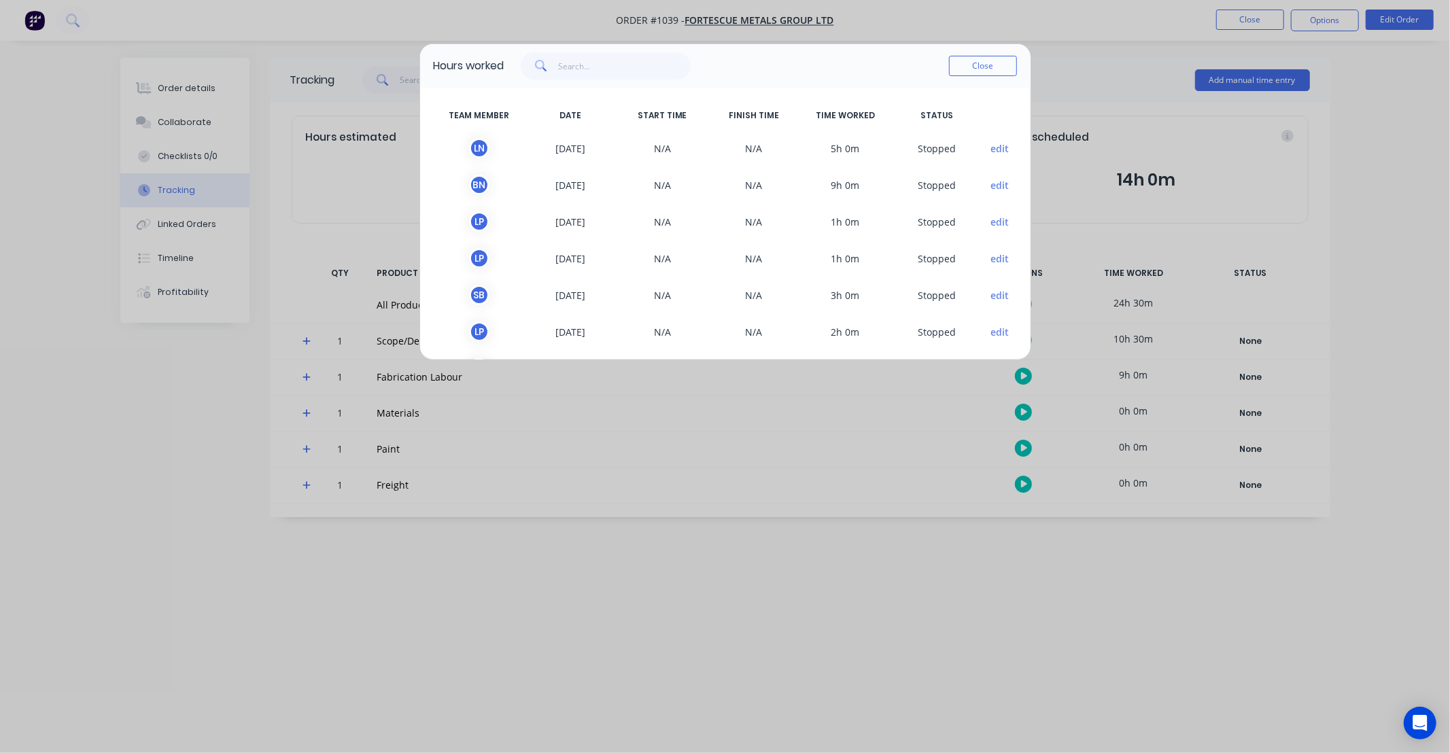
click at [991, 152] on button "edit" at bounding box center [1000, 148] width 18 height 14
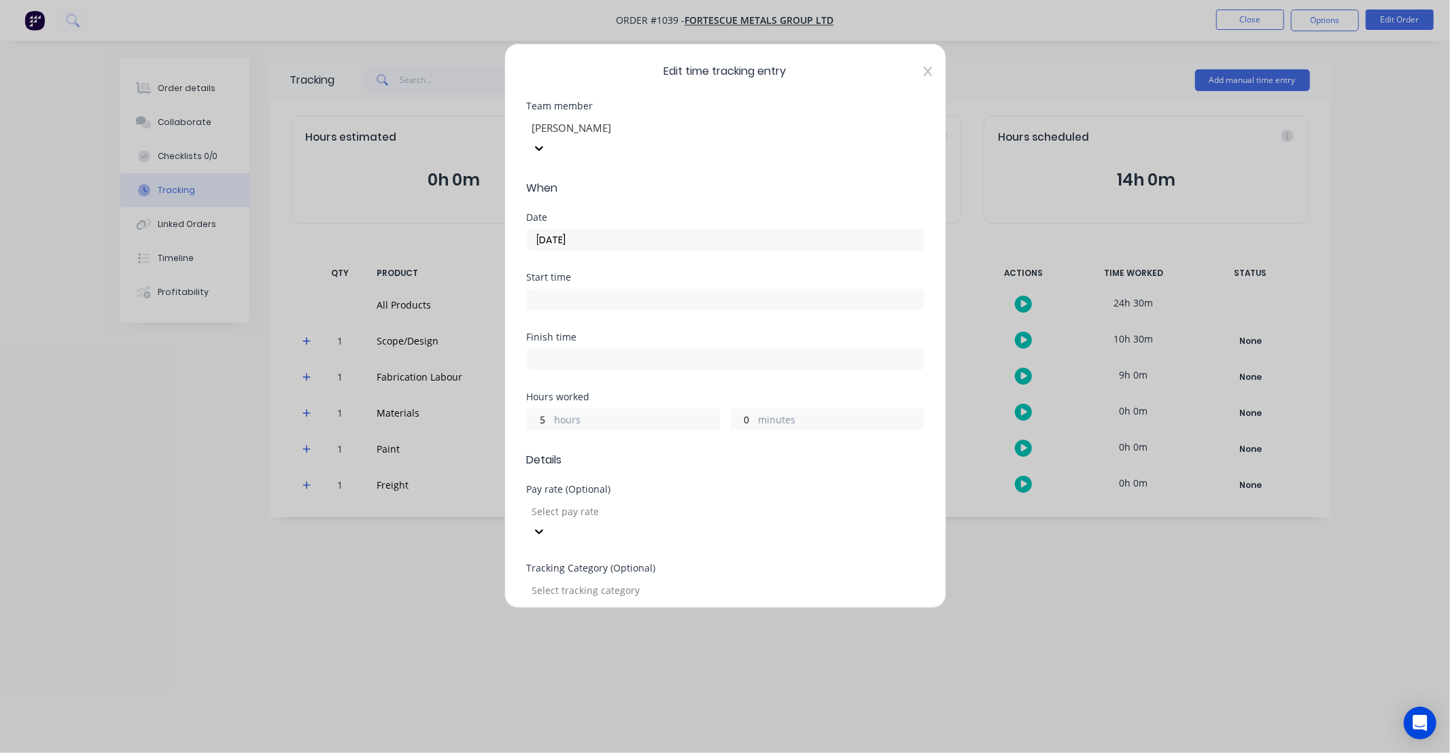
click at [924, 71] on icon at bounding box center [928, 71] width 8 height 11
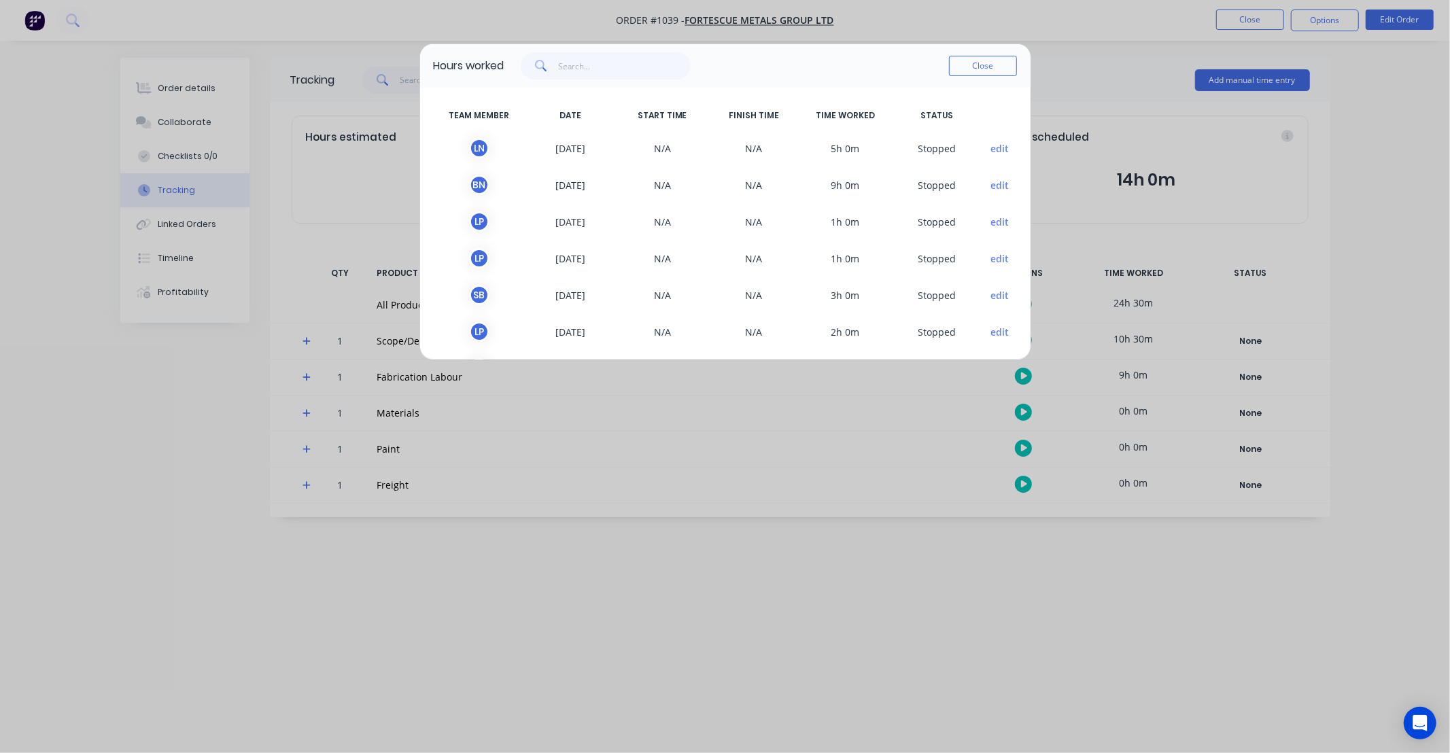
click at [964, 73] on button "Close" at bounding box center [983, 66] width 68 height 20
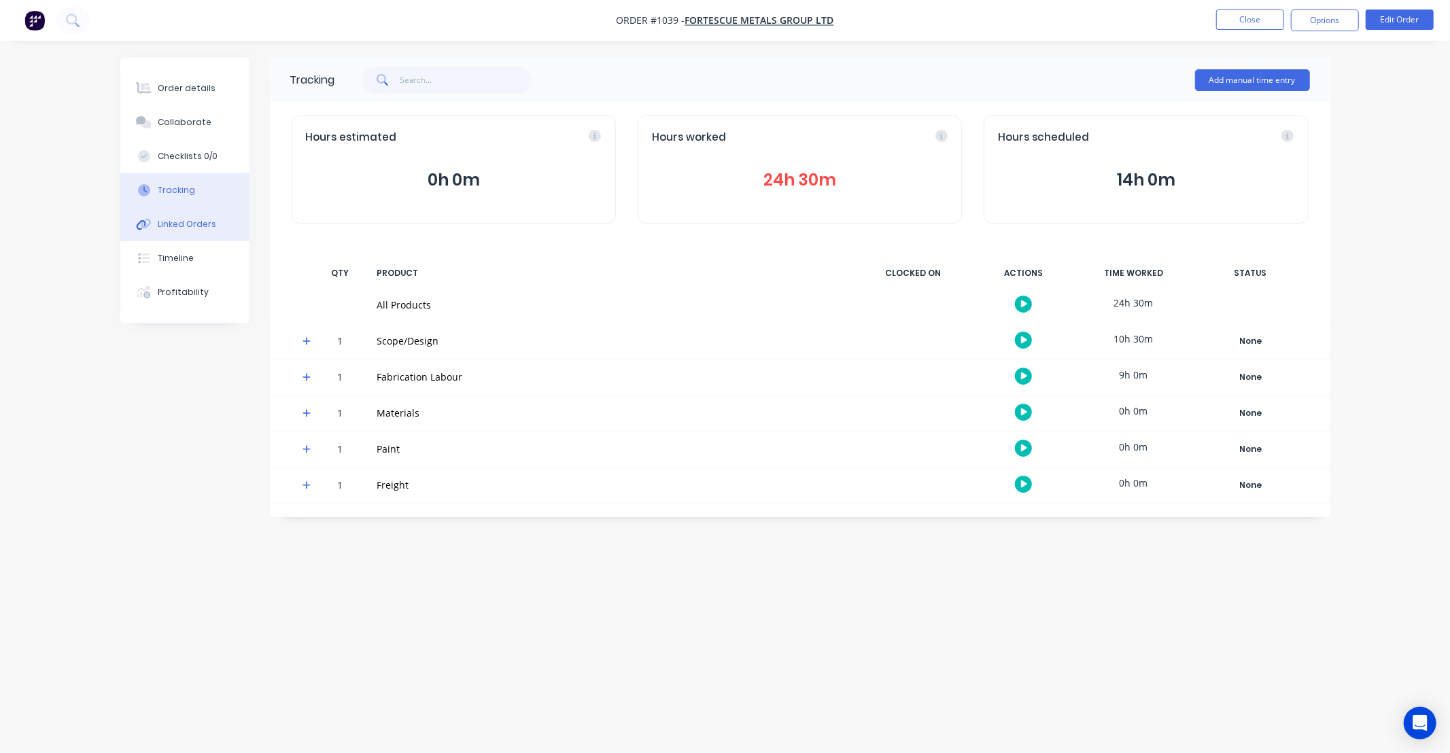
click at [192, 209] on button "Linked Orders" at bounding box center [184, 224] width 129 height 34
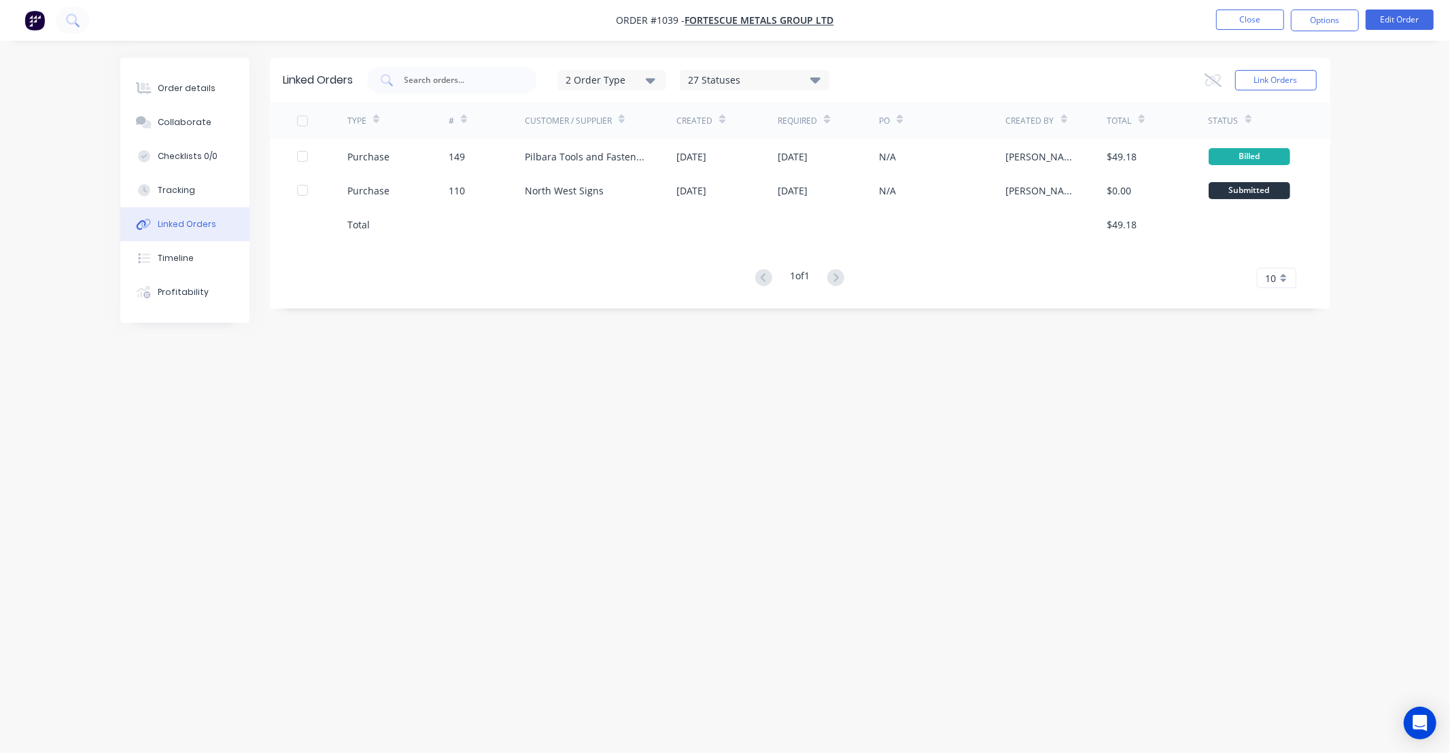
click at [866, 379] on div "Linked Orders 2 Order Type 27 Statuses Sales Order Status All Archived Draft Qu…" at bounding box center [725, 351] width 1210 height 586
click at [742, 389] on div "Linked Orders 2 Order Type 27 Statuses Sales Order Status All Archived Draft Qu…" at bounding box center [725, 351] width 1210 height 586
drag, startPoint x: 742, startPoint y: 389, endPoint x: 697, endPoint y: 389, distance: 45.6
click at [697, 389] on div "Linked Orders 2 Order Type 27 Statuses Sales Order Status All Archived Draft Qu…" at bounding box center [725, 351] width 1210 height 586
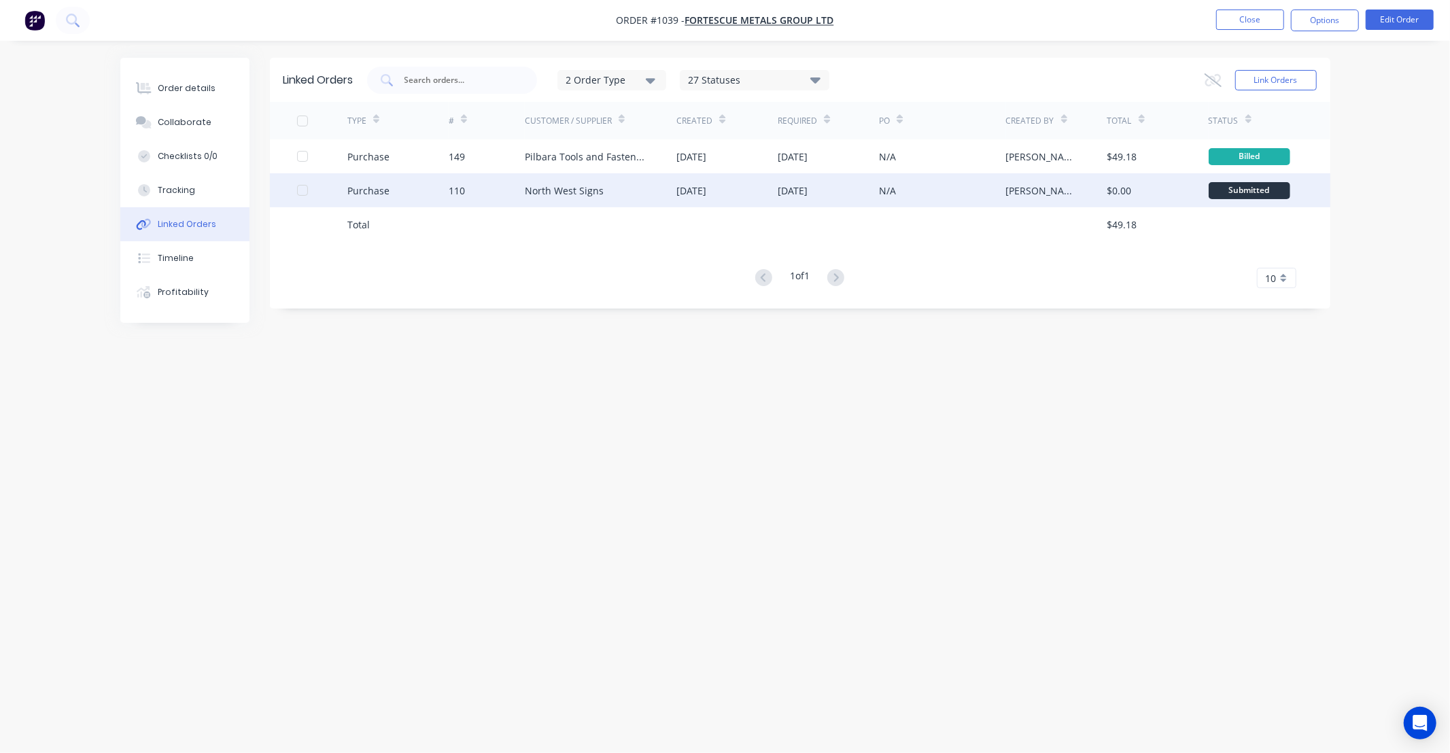
click at [925, 189] on div "N/A" at bounding box center [942, 190] width 126 height 34
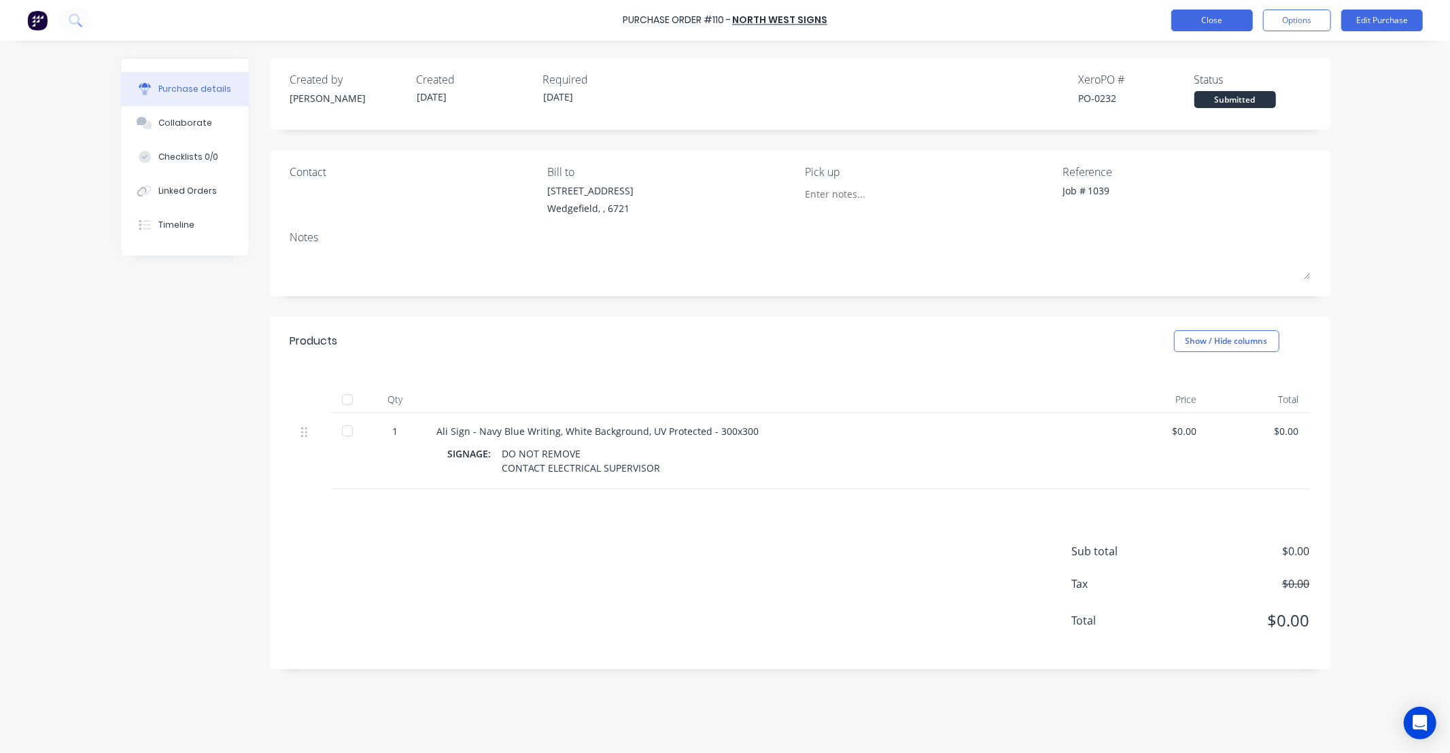
click at [1218, 27] on button "Close" at bounding box center [1212, 21] width 82 height 22
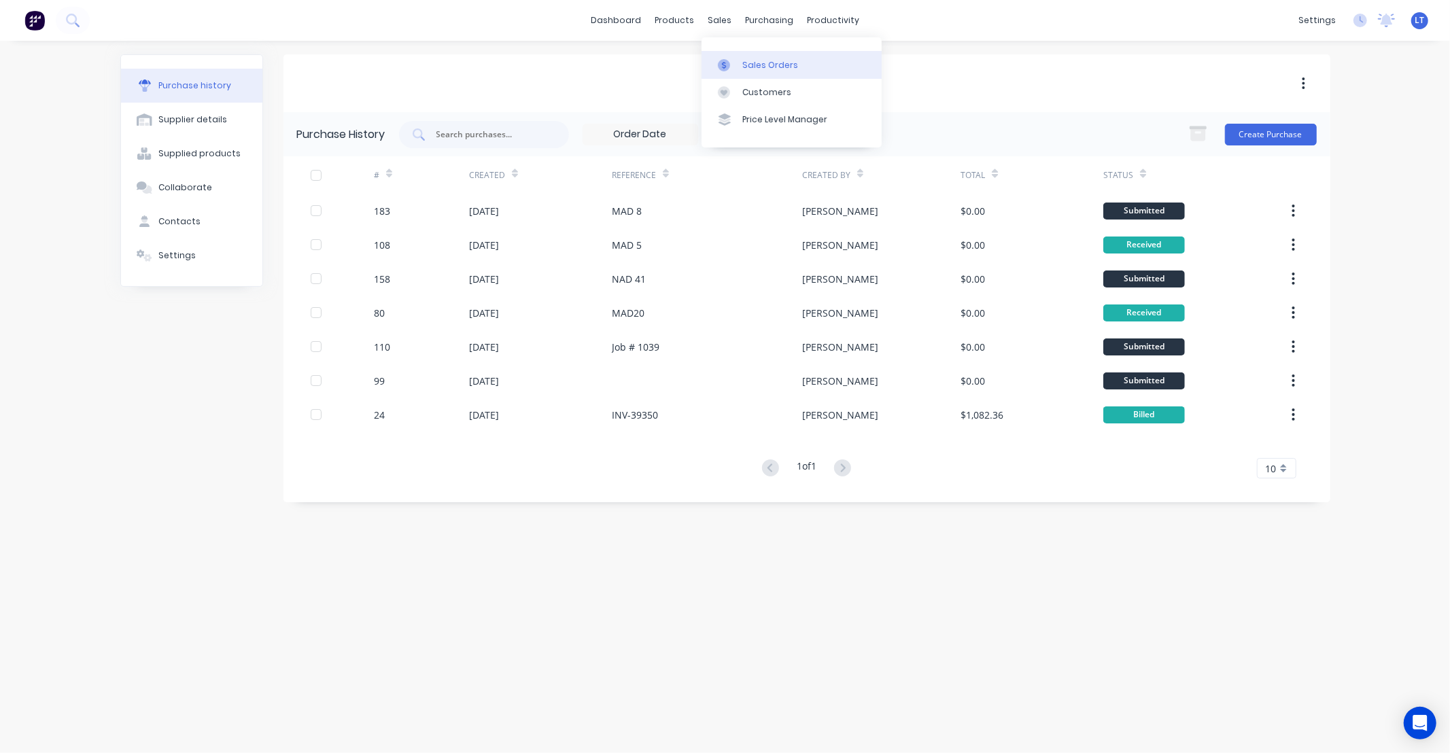
click at [768, 63] on div "Sales Orders" at bounding box center [770, 65] width 56 height 12
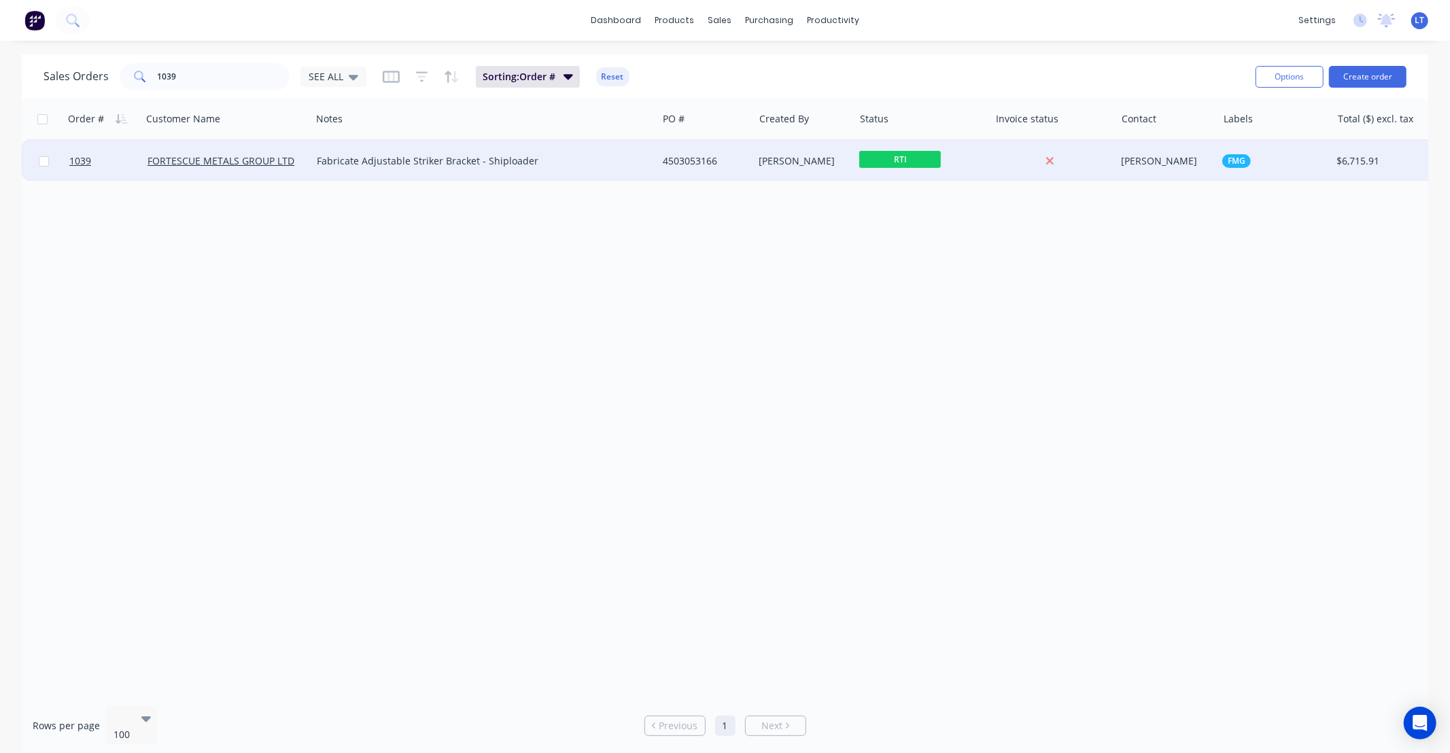
click at [852, 167] on div "Trent Ebermayer" at bounding box center [804, 161] width 101 height 41
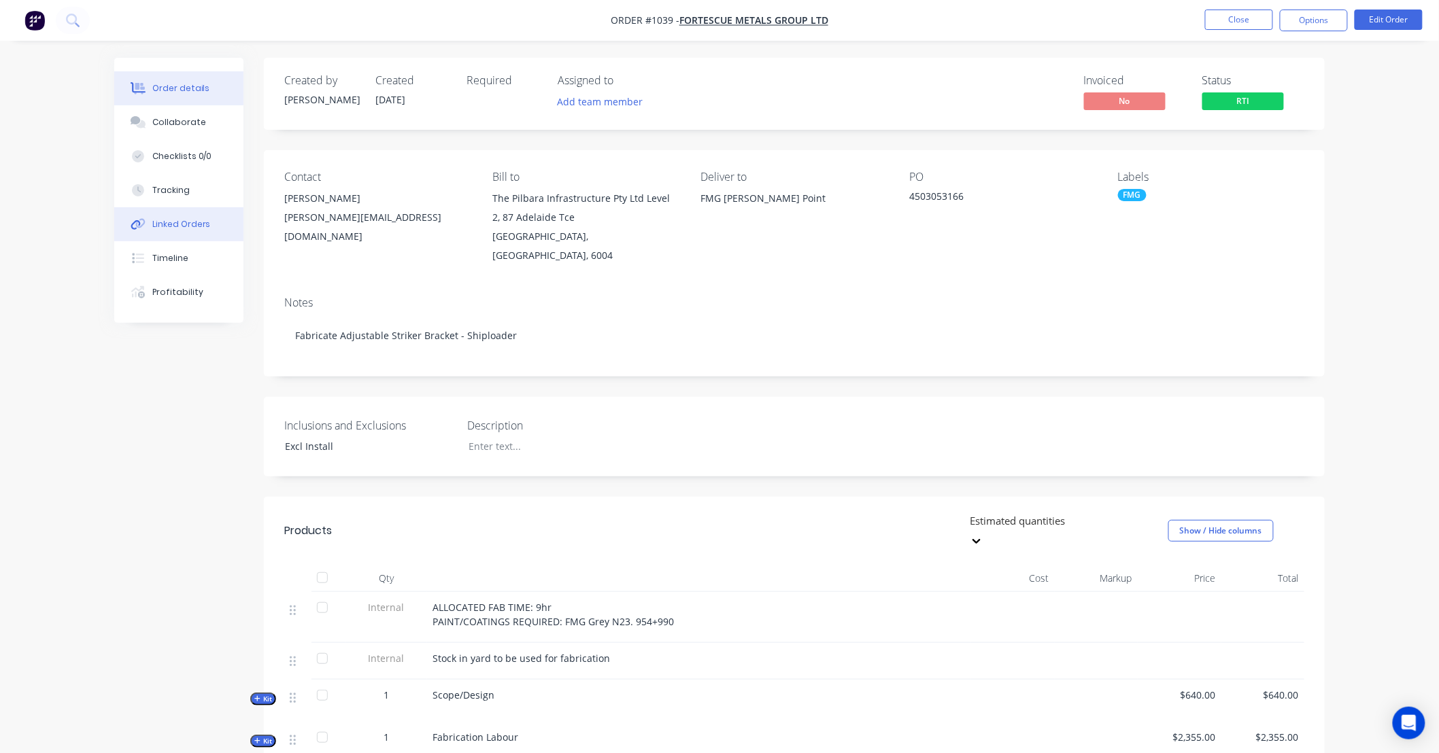
click at [179, 228] on div "Linked Orders" at bounding box center [181, 224] width 58 height 12
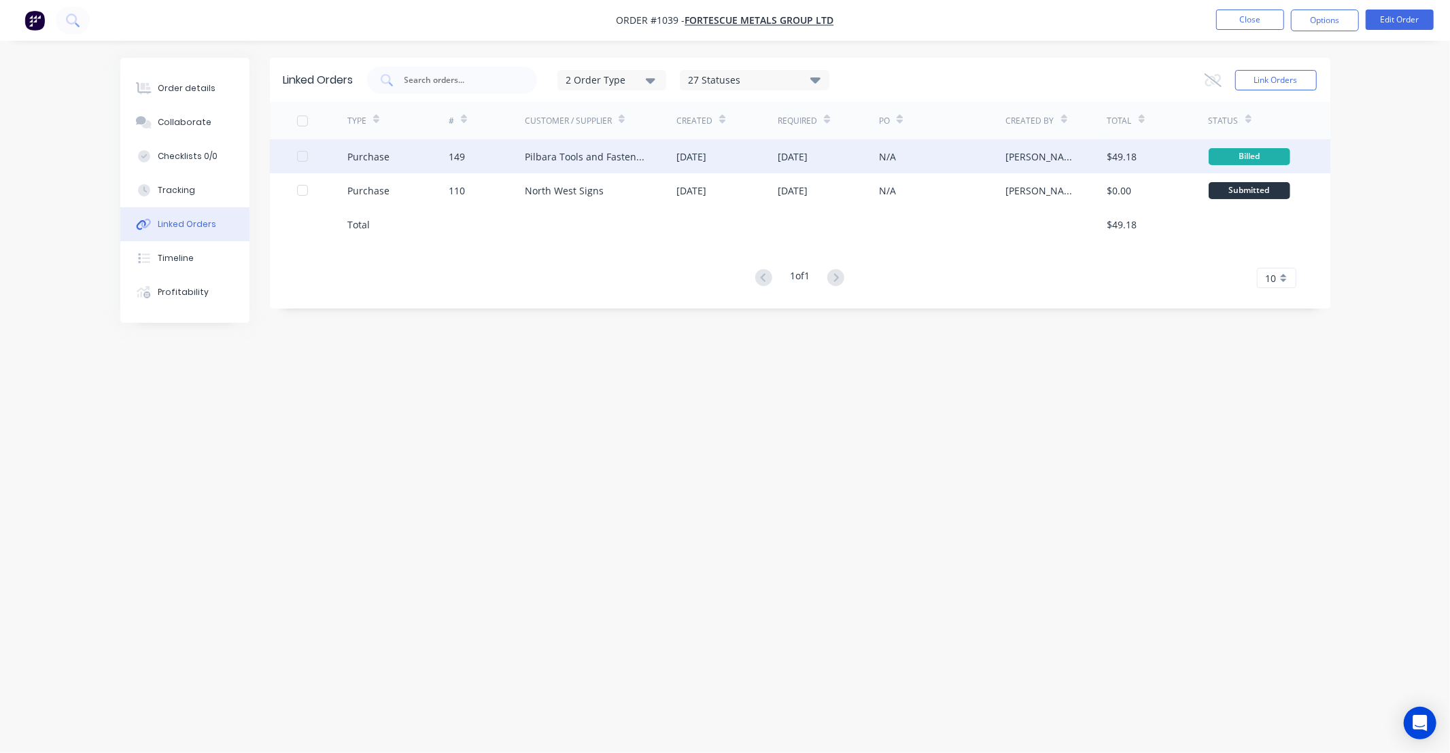
click at [926, 158] on div "N/A" at bounding box center [942, 156] width 126 height 34
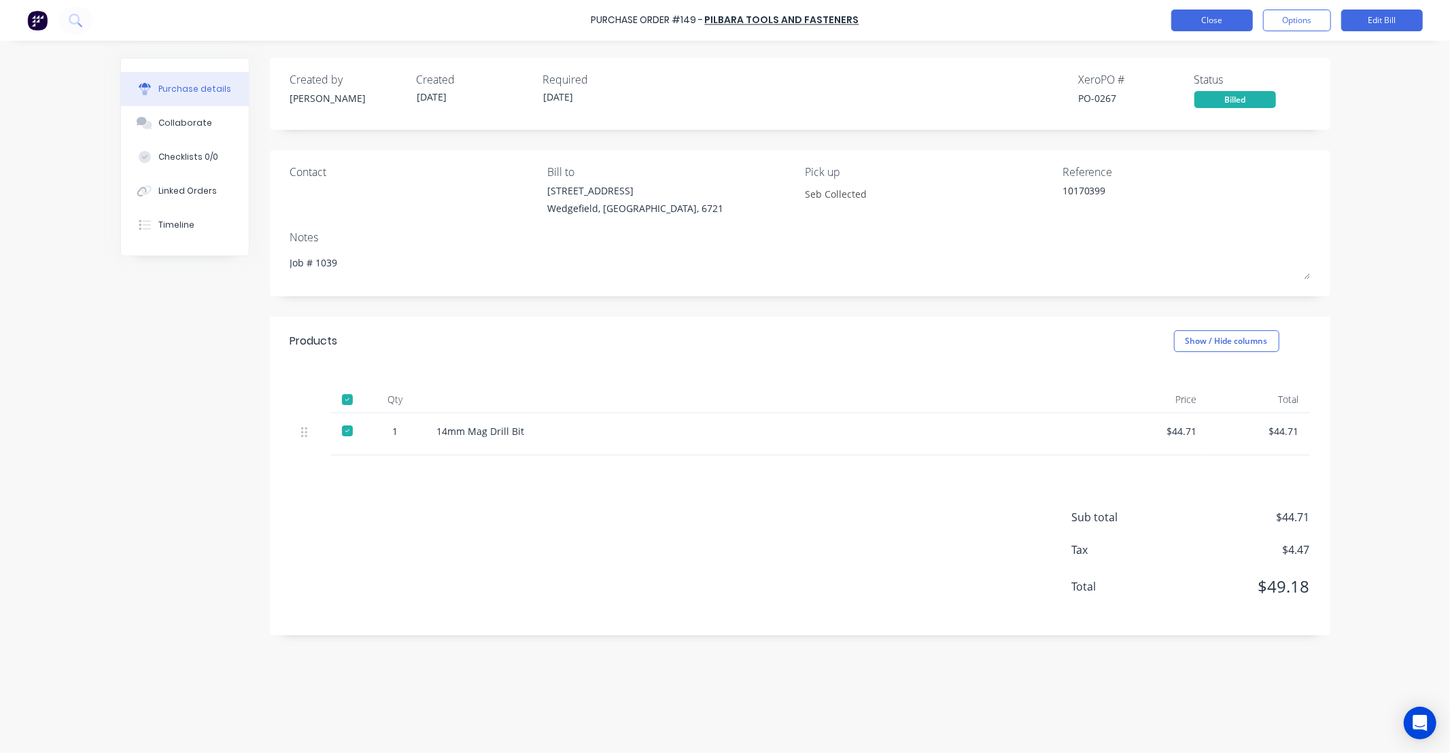
click at [1201, 18] on button "Close" at bounding box center [1212, 21] width 82 height 22
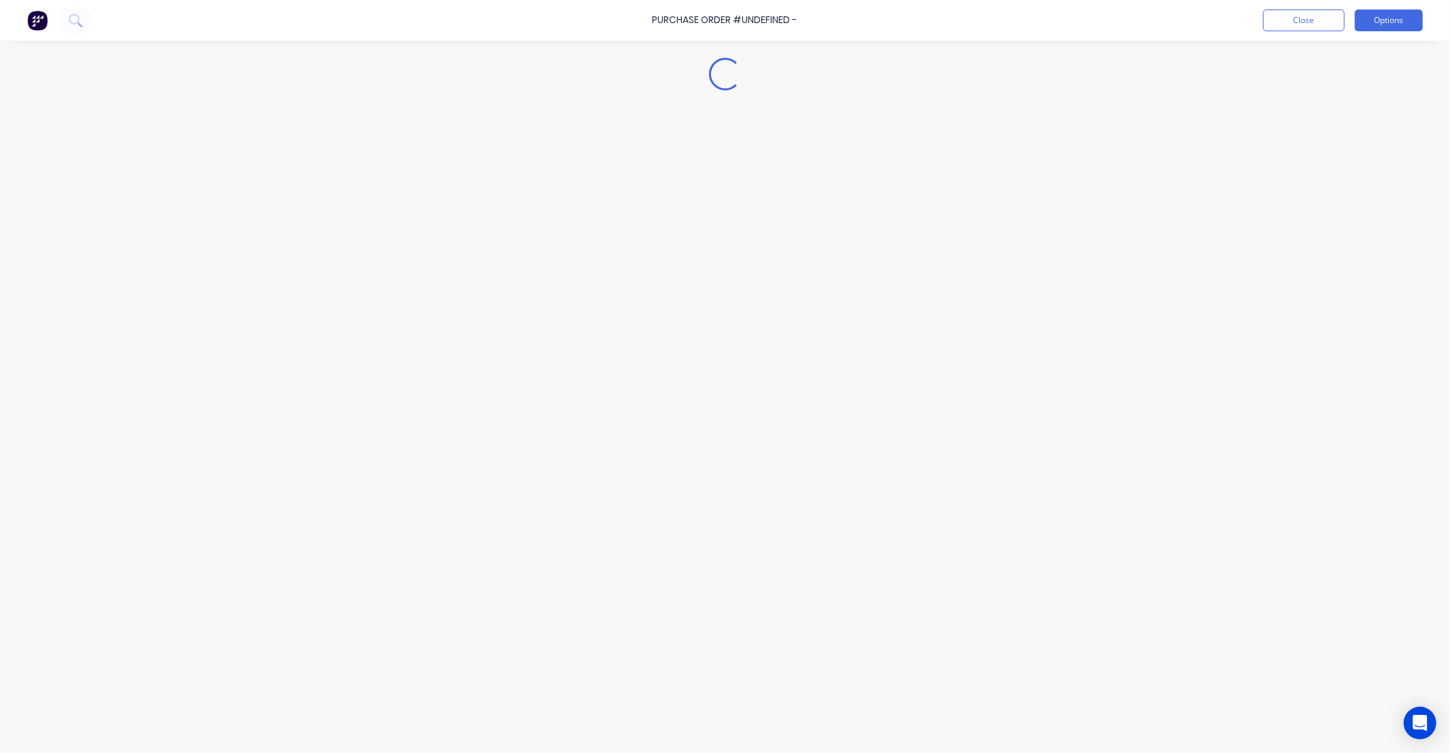
click at [1355, 23] on button "Options" at bounding box center [1389, 21] width 68 height 22
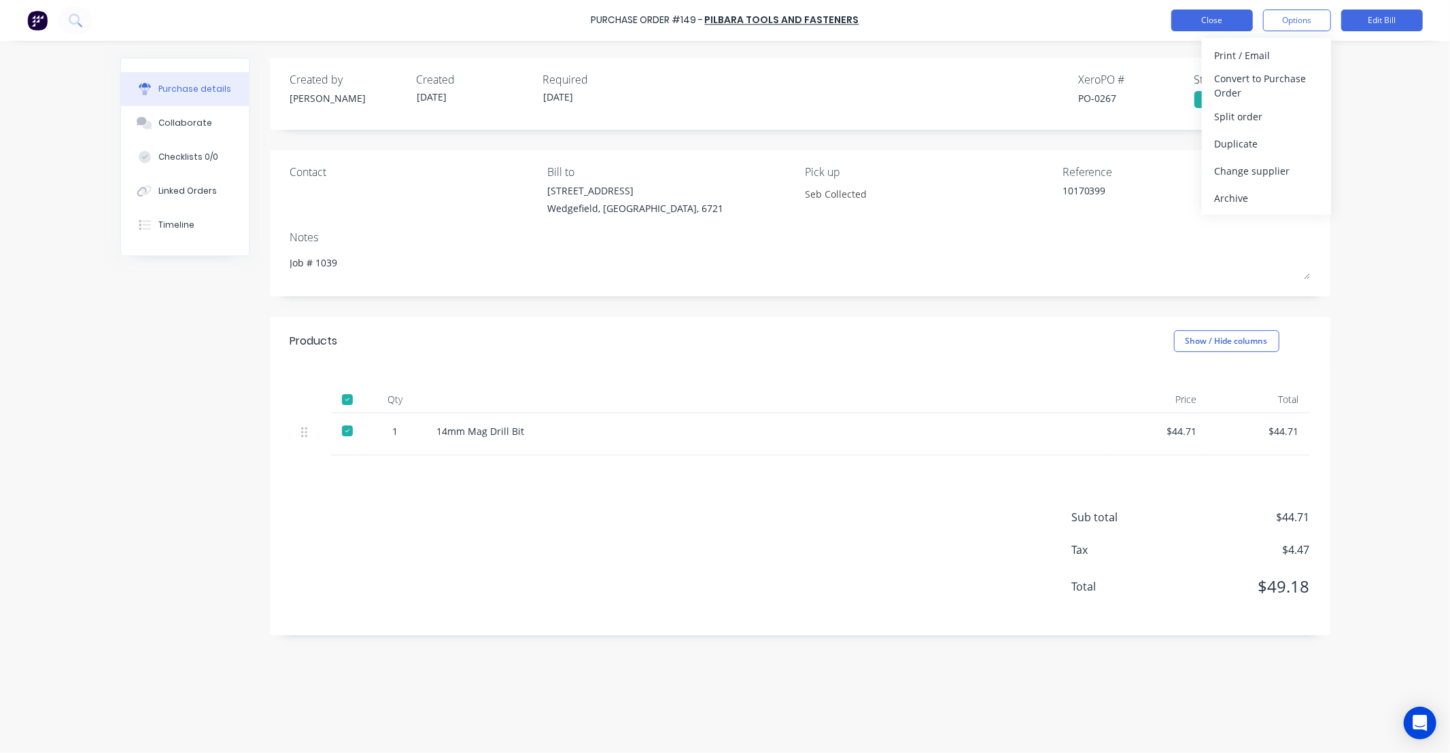
click at [1199, 18] on button "Close" at bounding box center [1212, 21] width 82 height 22
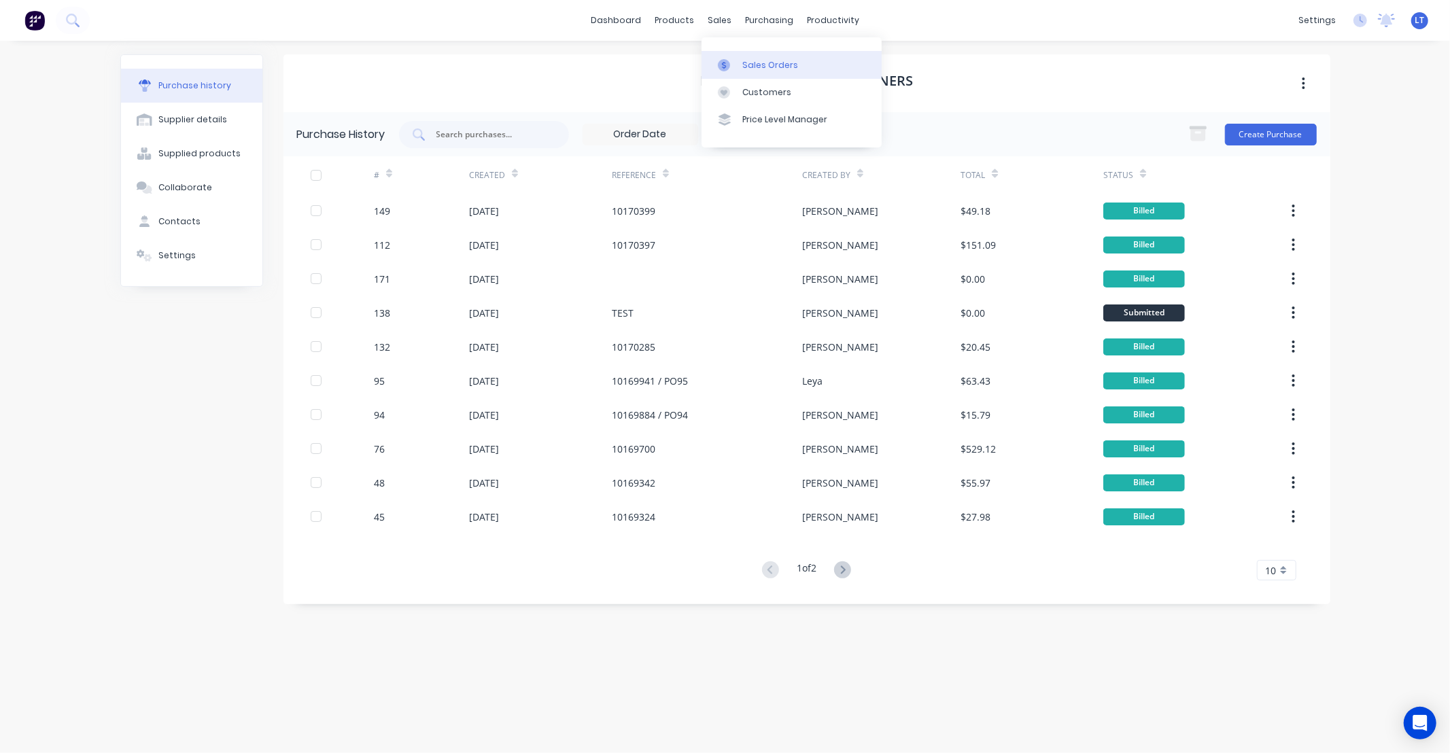
click at [734, 66] on div at bounding box center [728, 65] width 20 height 12
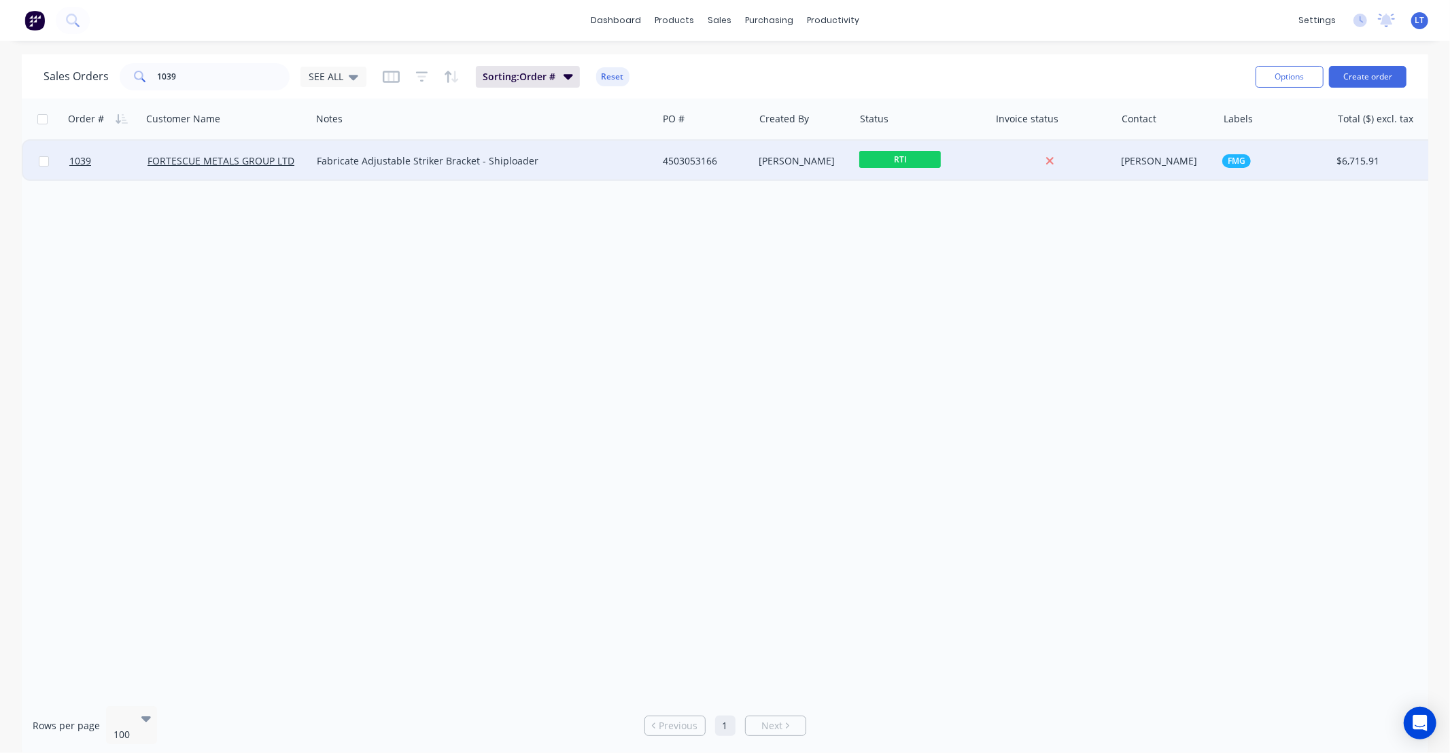
click at [695, 158] on div "4503053166" at bounding box center [703, 161] width 81 height 14
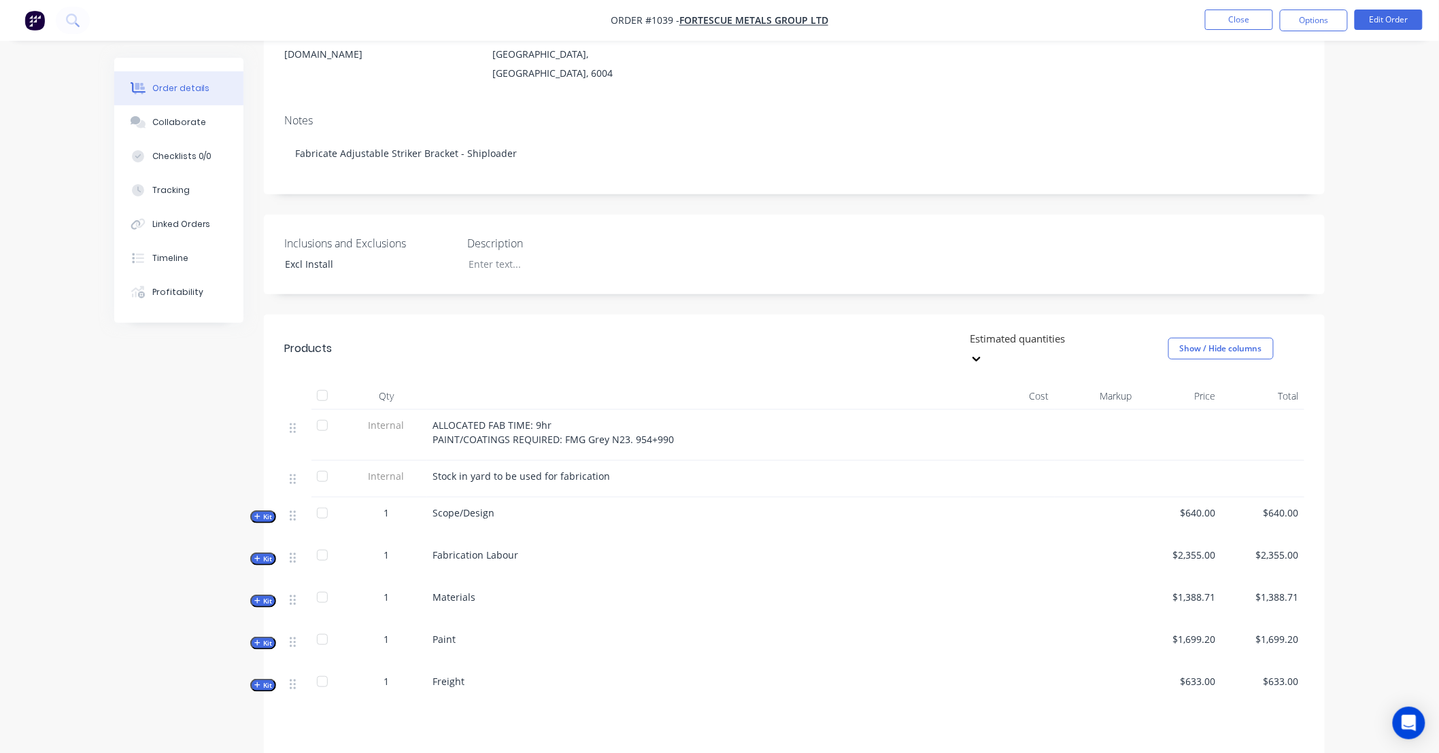
scroll to position [226, 0]
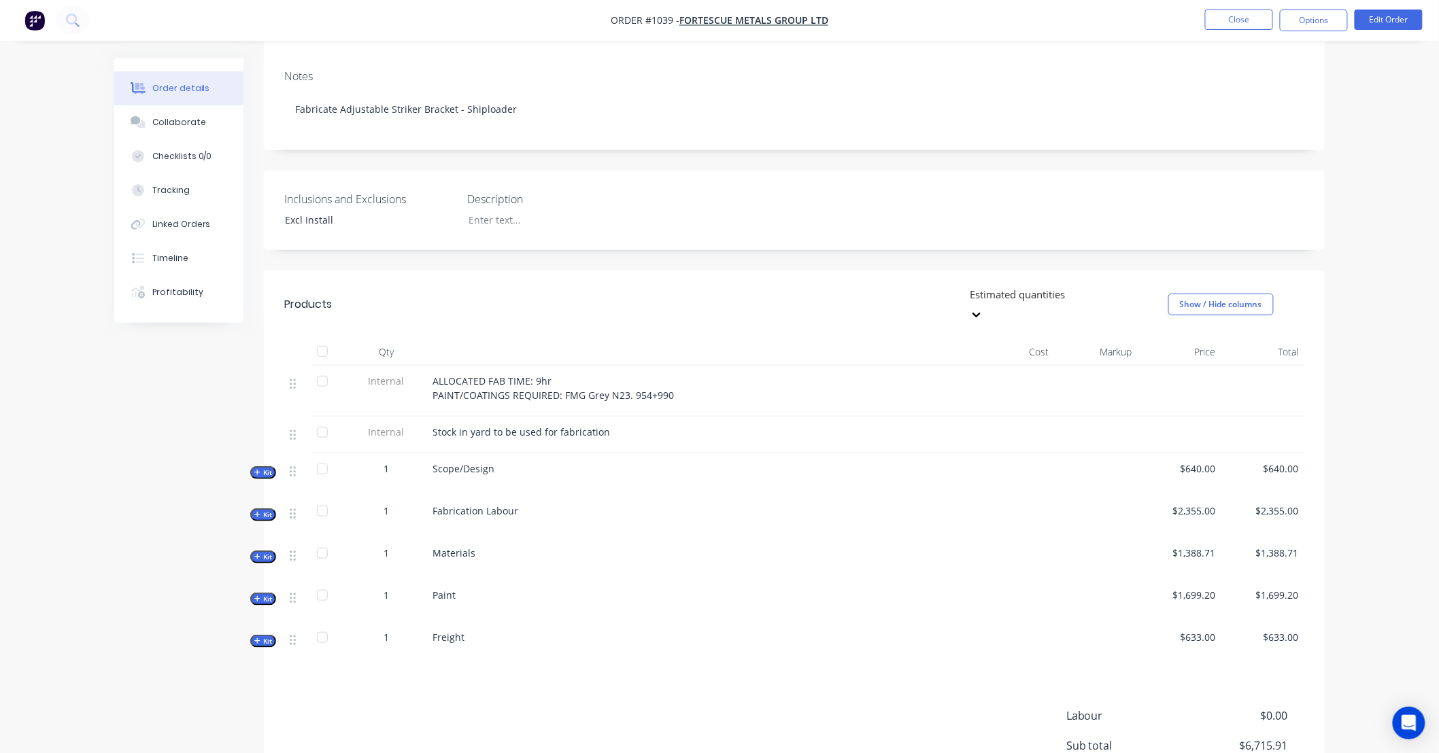
click at [268, 468] on span "Kit" at bounding box center [263, 473] width 18 height 10
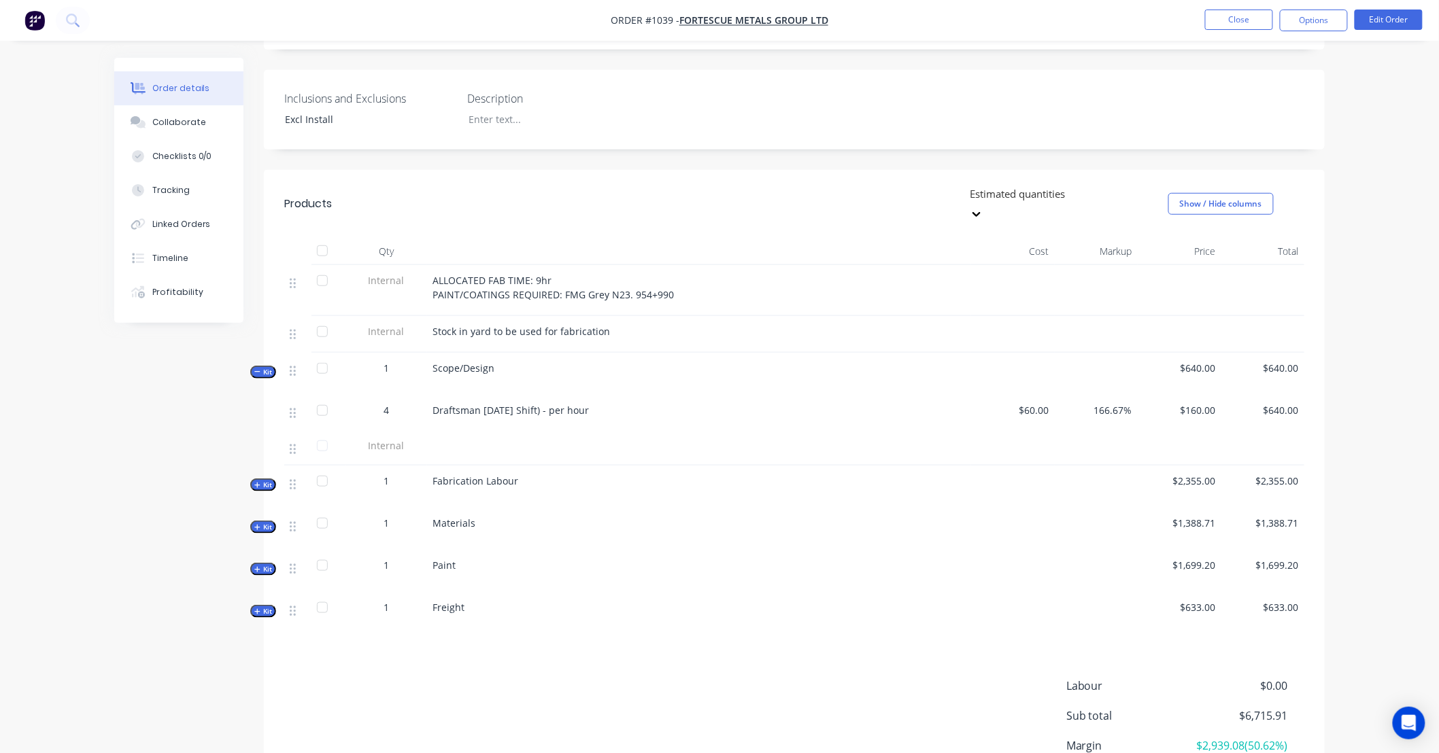
scroll to position [415, 0]
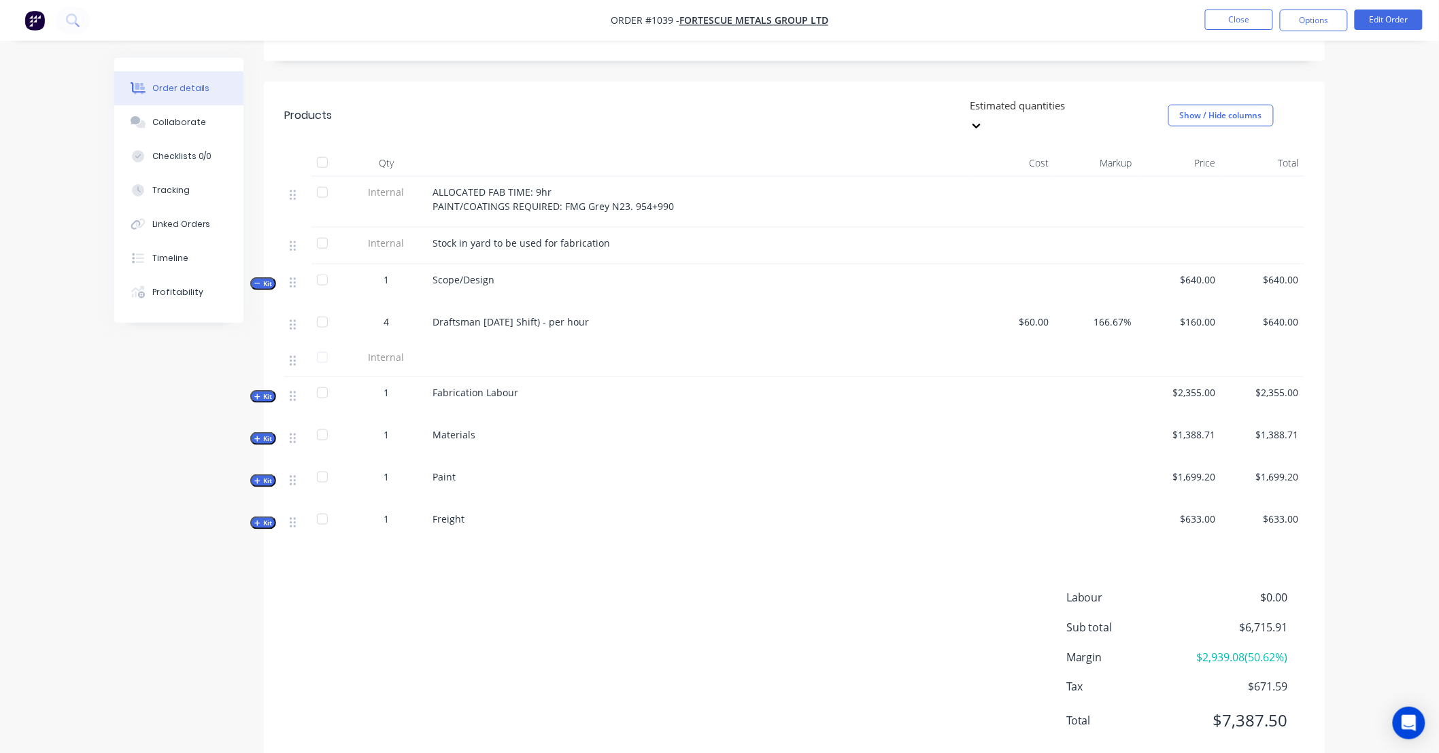
click at [264, 392] on span "Kit" at bounding box center [263, 397] width 18 height 10
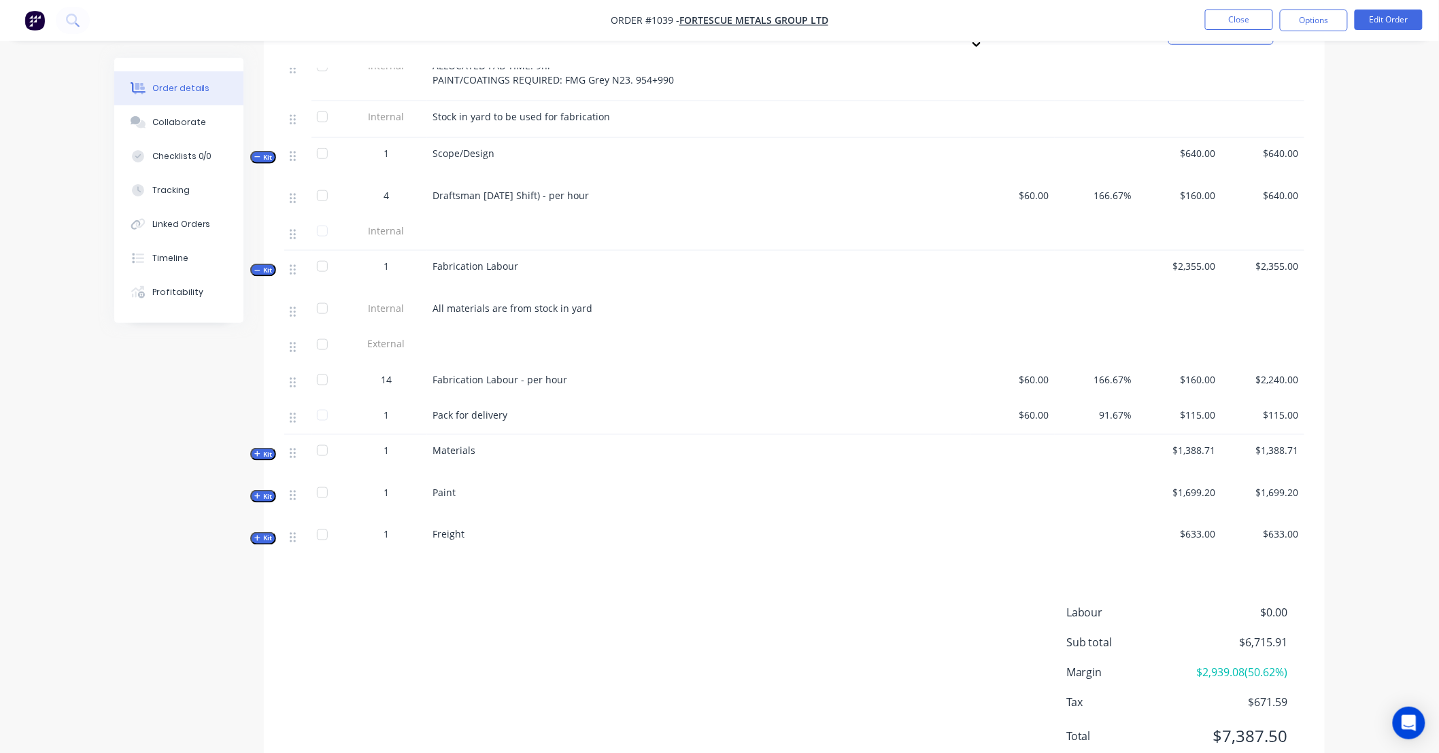
scroll to position [561, 0]
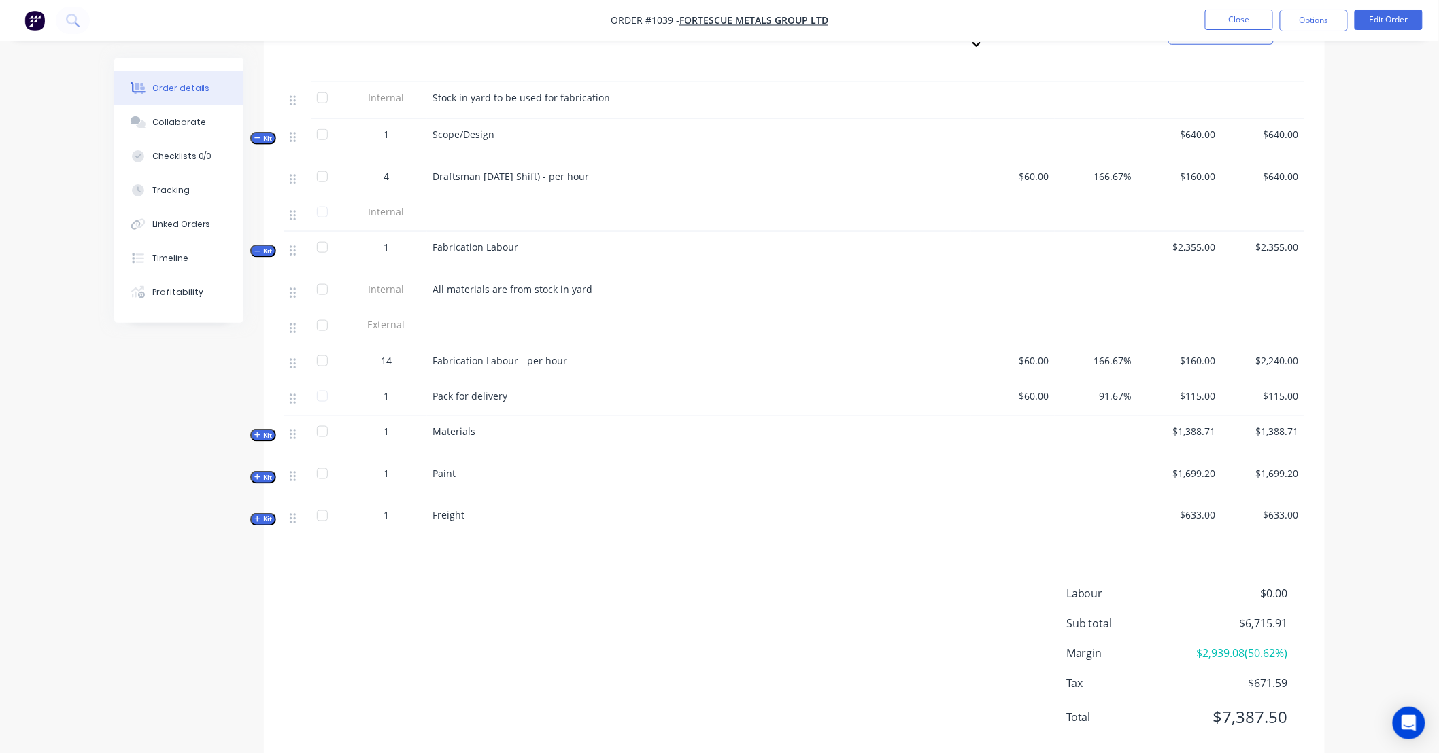
click at [272, 430] on span "Kit" at bounding box center [263, 435] width 18 height 10
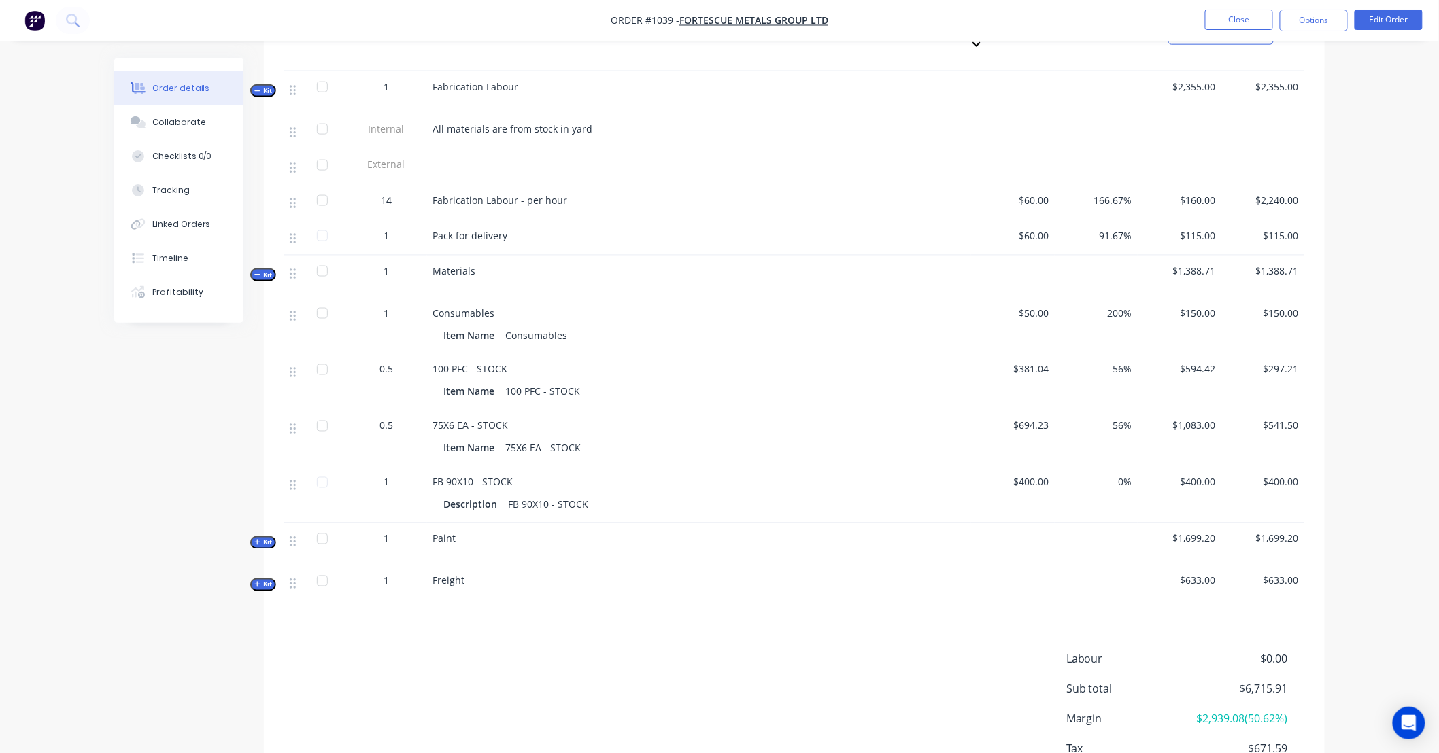
scroll to position [737, 0]
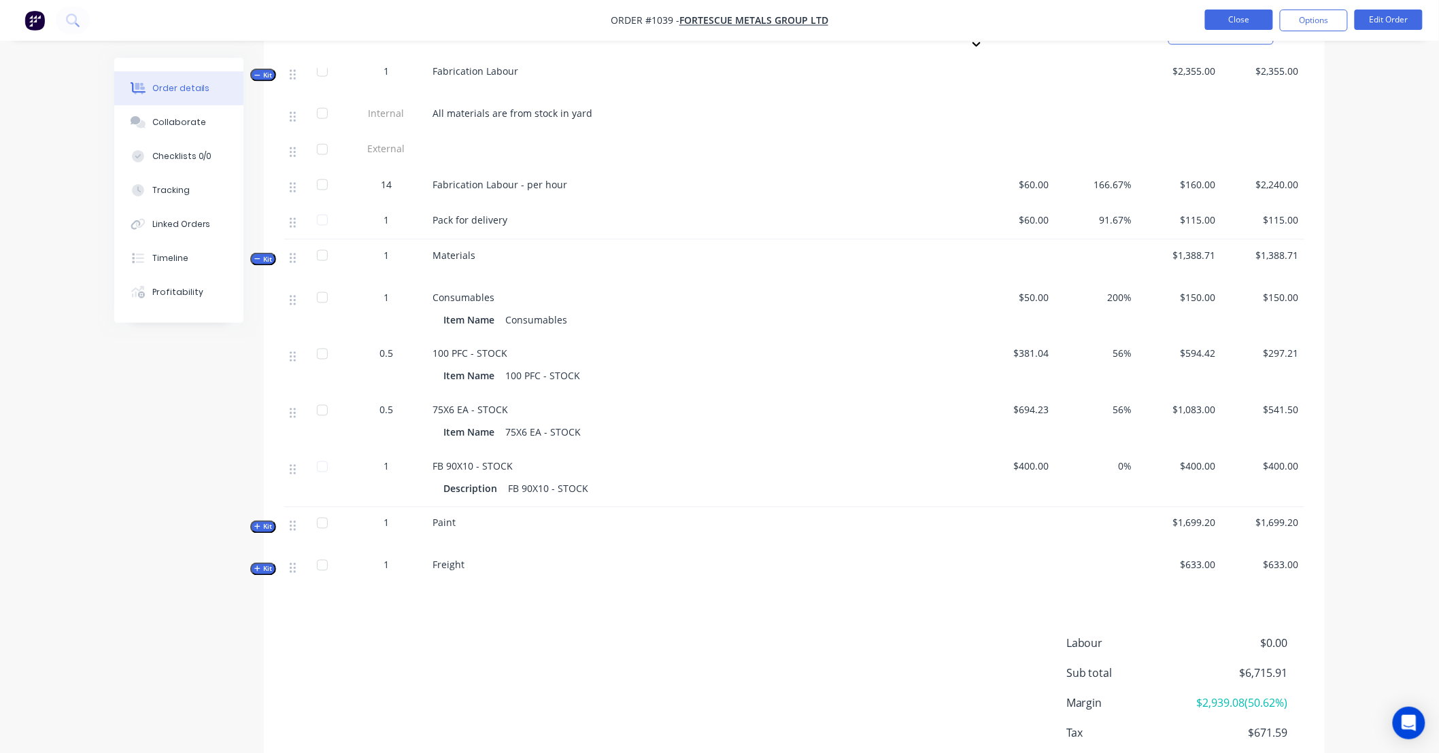
click at [1229, 29] on button "Close" at bounding box center [1239, 20] width 68 height 20
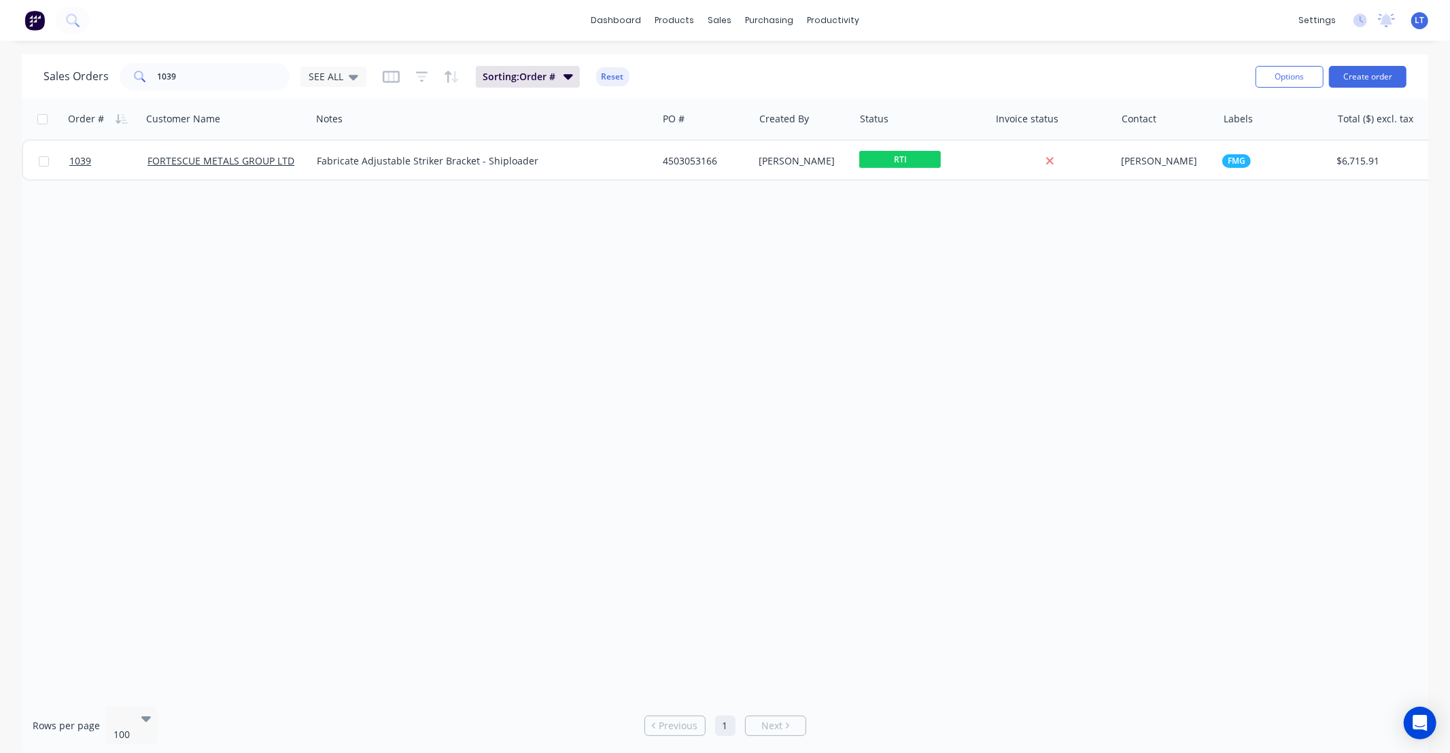
click at [783, 182] on div "Order # Customer Name Notes PO # Created By Status Invoice status Contact Label…" at bounding box center [725, 397] width 1407 height 597
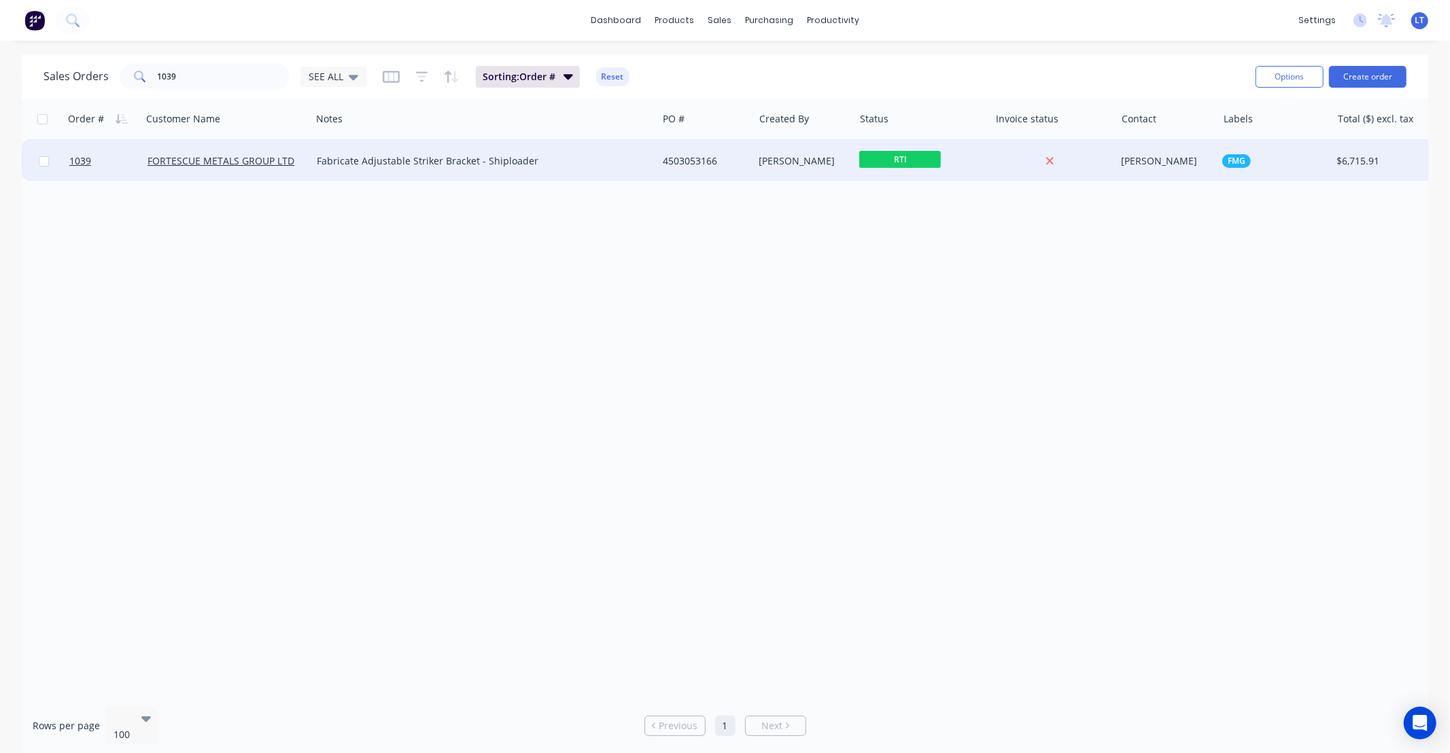
click at [784, 167] on div "Trent Ebermayer" at bounding box center [801, 161] width 85 height 14
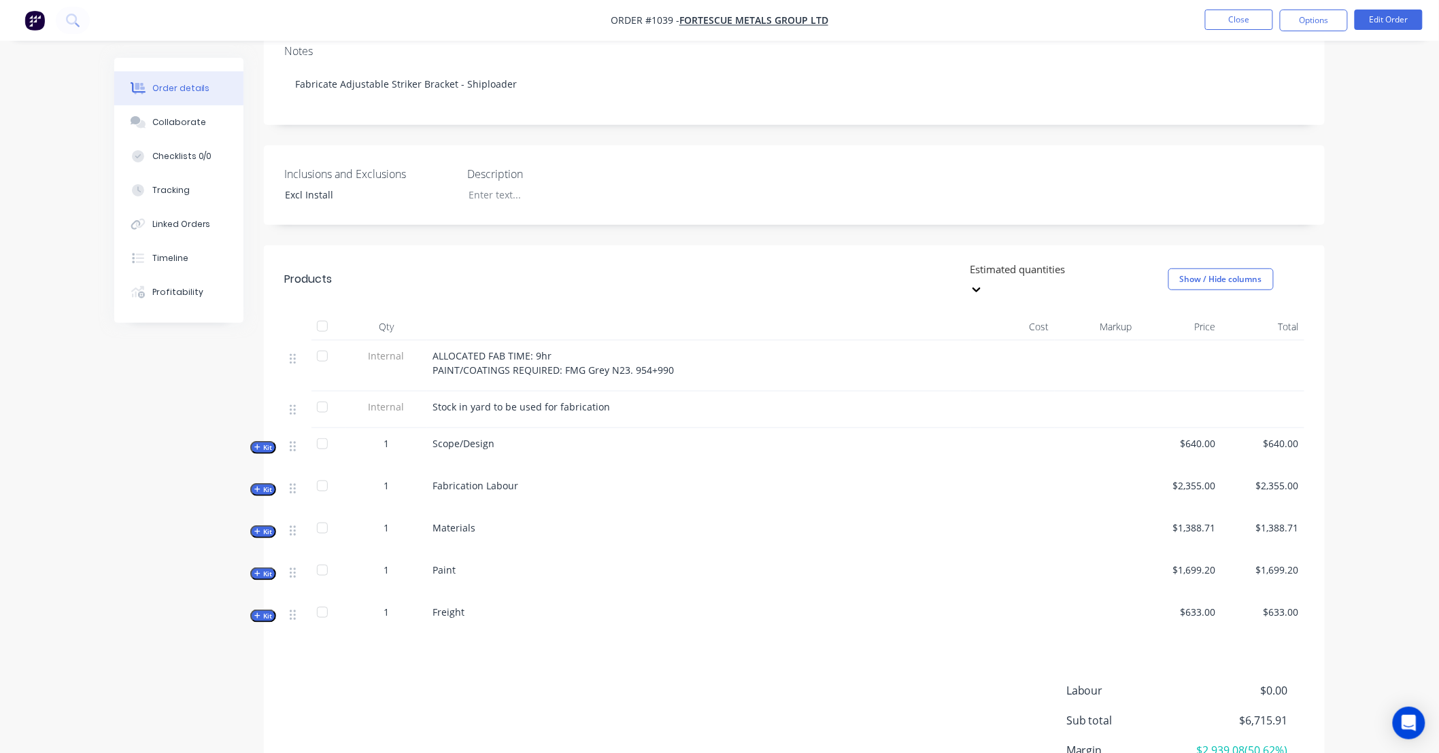
click at [264, 527] on span "Kit" at bounding box center [263, 532] width 18 height 10
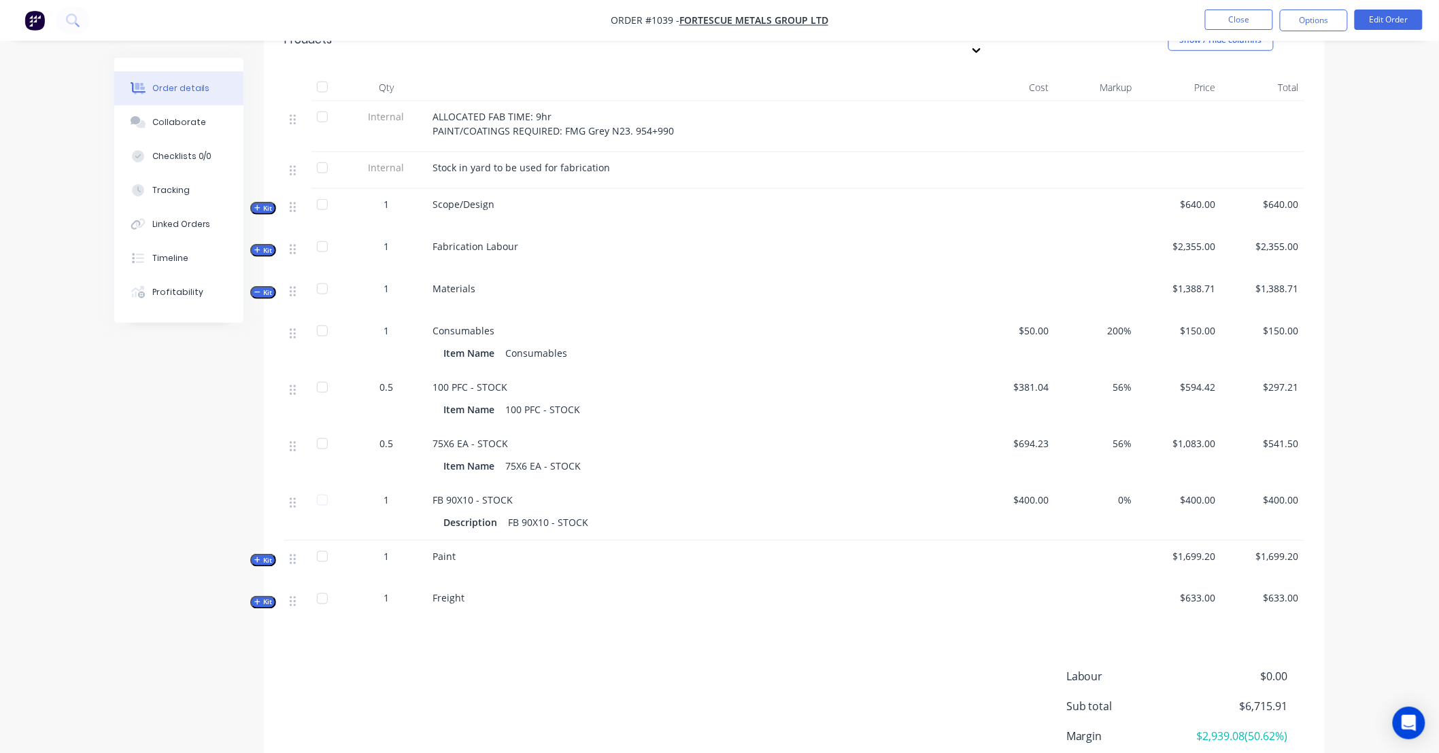
scroll to position [504, 0]
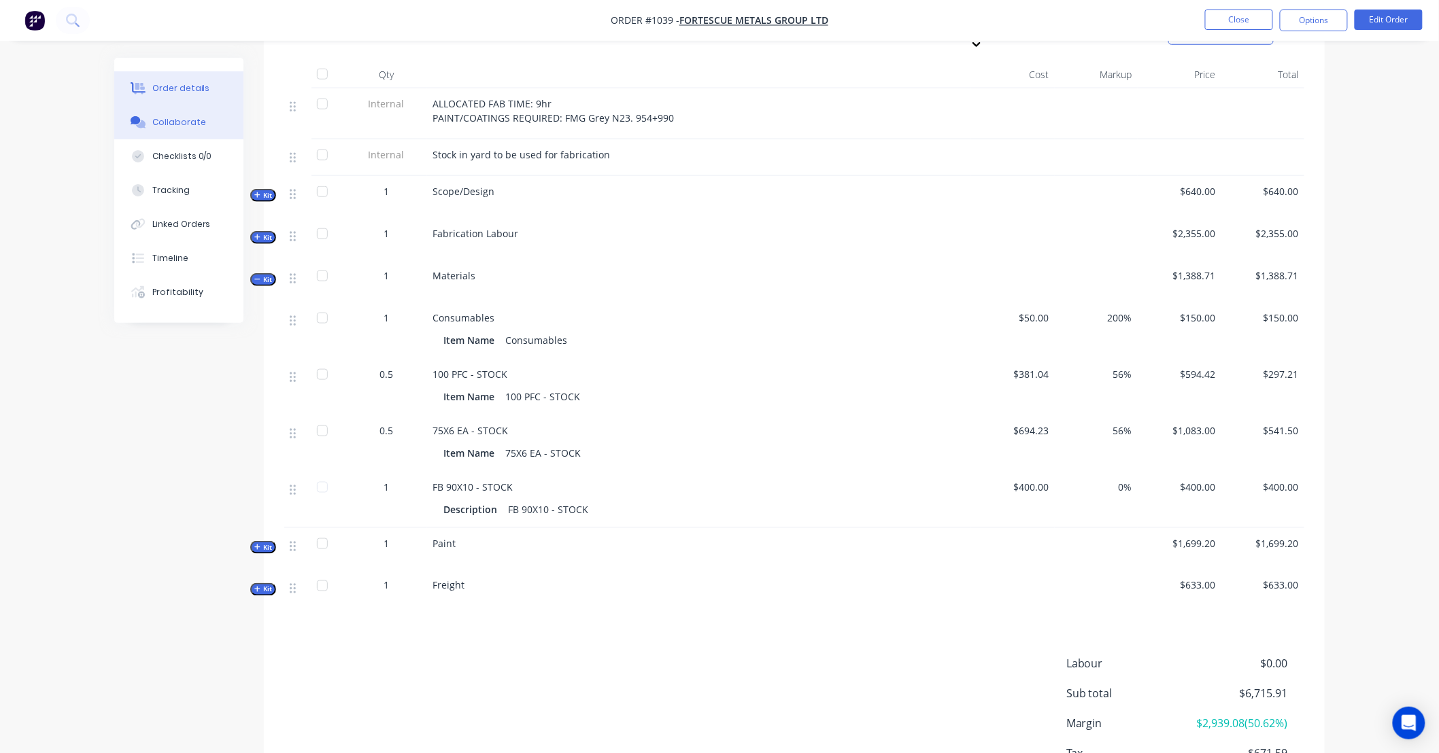
click at [199, 126] on div "Collaborate" at bounding box center [179, 122] width 54 height 12
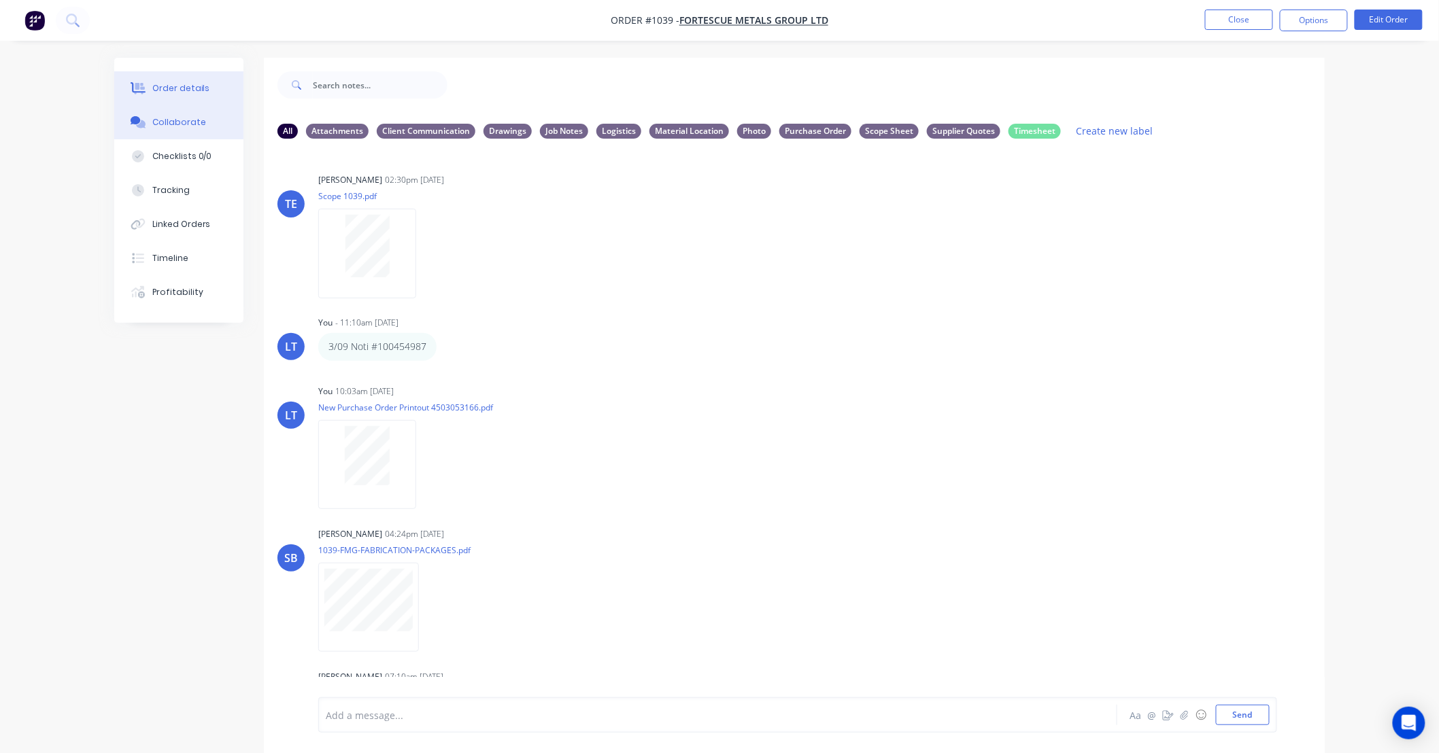
click at [172, 88] on div "Order details" at bounding box center [181, 88] width 58 height 12
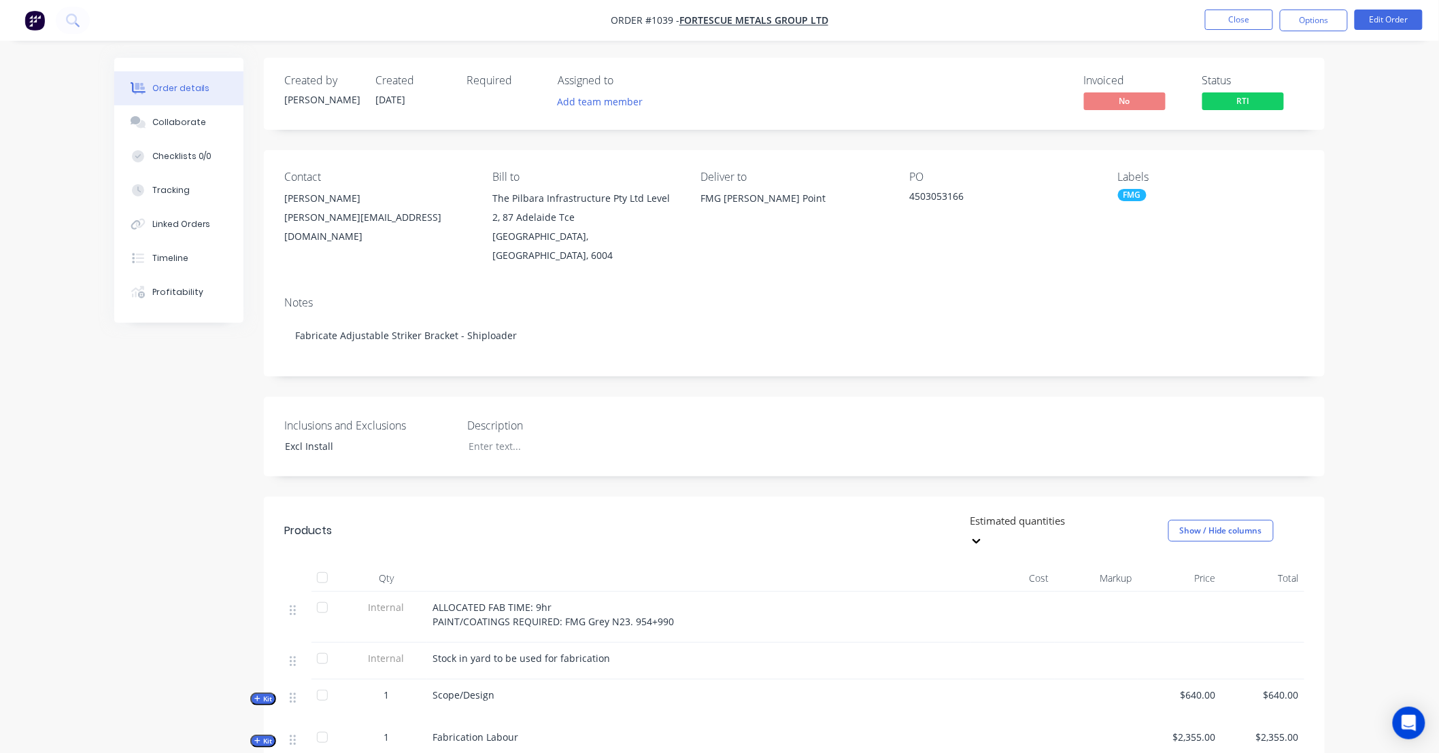
click at [719, 375] on div "Created by Trent Created 04/09/25 Required Assigned to Add team member Invoiced…" at bounding box center [794, 585] width 1061 height 1055
click at [661, 370] on div "Created by Trent Created 04/09/25 Required Assigned to Add team member Invoiced…" at bounding box center [794, 585] width 1061 height 1055
drag, startPoint x: 661, startPoint y: 370, endPoint x: 596, endPoint y: 358, distance: 65.6
drag, startPoint x: 596, startPoint y: 358, endPoint x: 568, endPoint y: 356, distance: 28.0
click at [561, 356] on div "Notes Fabricate Adjustable Striker Bracket - Shiploader" at bounding box center [794, 331] width 1061 height 91
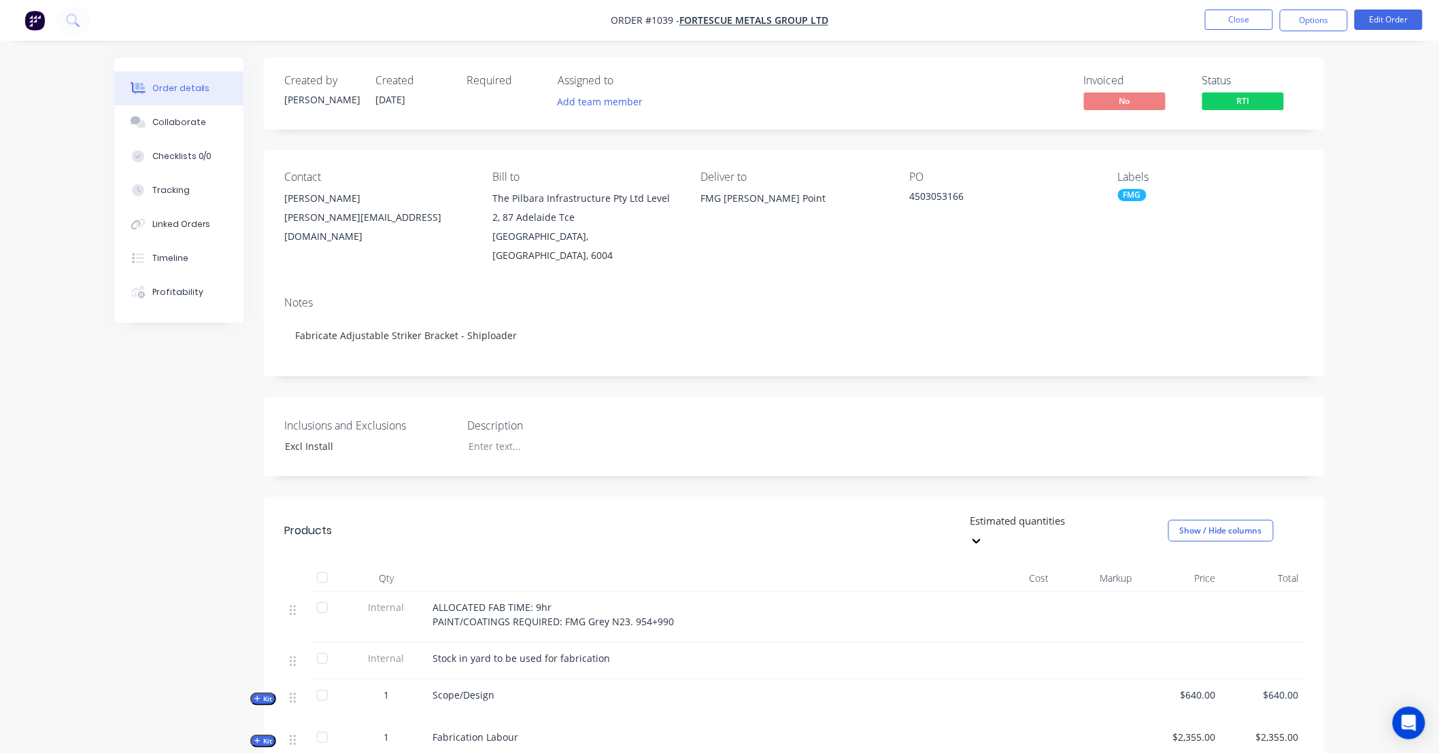
click at [766, 367] on div "Created by Trent Created 04/09/25 Required Assigned to Add team member Invoiced…" at bounding box center [794, 585] width 1061 height 1055
drag, startPoint x: 762, startPoint y: 367, endPoint x: 695, endPoint y: 375, distance: 67.8
click at [708, 372] on div "Created by Trent Created 04/09/25 Required Assigned to Add team member Invoiced…" at bounding box center [794, 585] width 1061 height 1055
click at [695, 375] on div "Created by Trent Created 04/09/25 Required Assigned to Add team member Invoiced…" at bounding box center [794, 585] width 1061 height 1055
drag, startPoint x: 661, startPoint y: 362, endPoint x: 580, endPoint y: 345, distance: 82.8
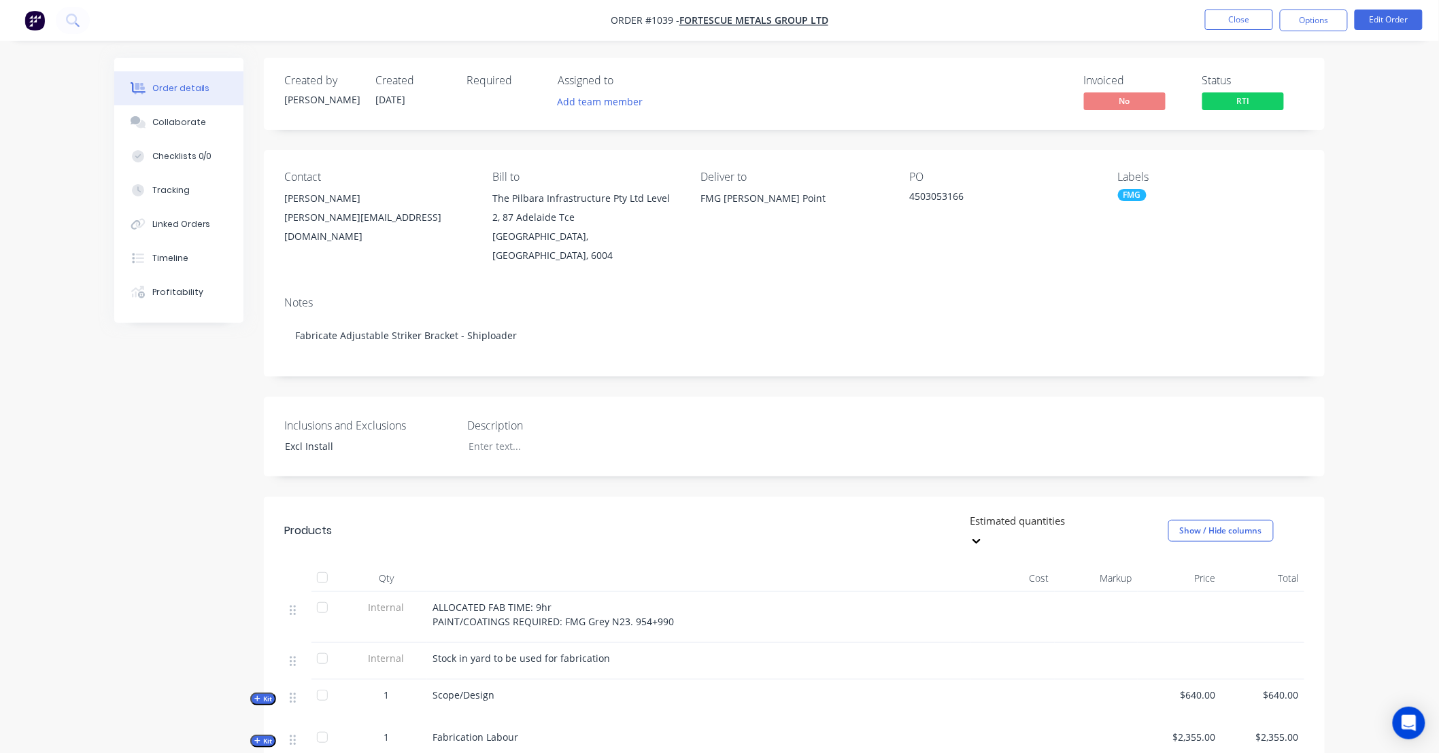
click at [580, 345] on div "Notes Fabricate Adjustable Striker Bracket - Shiploader" at bounding box center [794, 331] width 1061 height 91
click at [655, 367] on div "Created by Trent Created 04/09/25 Required Assigned to Add team member Invoiced…" at bounding box center [794, 585] width 1061 height 1055
click at [622, 368] on div "Created by Trent Created 04/09/25 Required Assigned to Add team member Invoiced…" at bounding box center [794, 585] width 1061 height 1055
click at [601, 370] on div "Created by Trent Created 04/09/25 Required Assigned to Add team member Invoiced…" at bounding box center [794, 585] width 1061 height 1055
drag, startPoint x: 601, startPoint y: 370, endPoint x: 594, endPoint y: 372, distance: 7.1
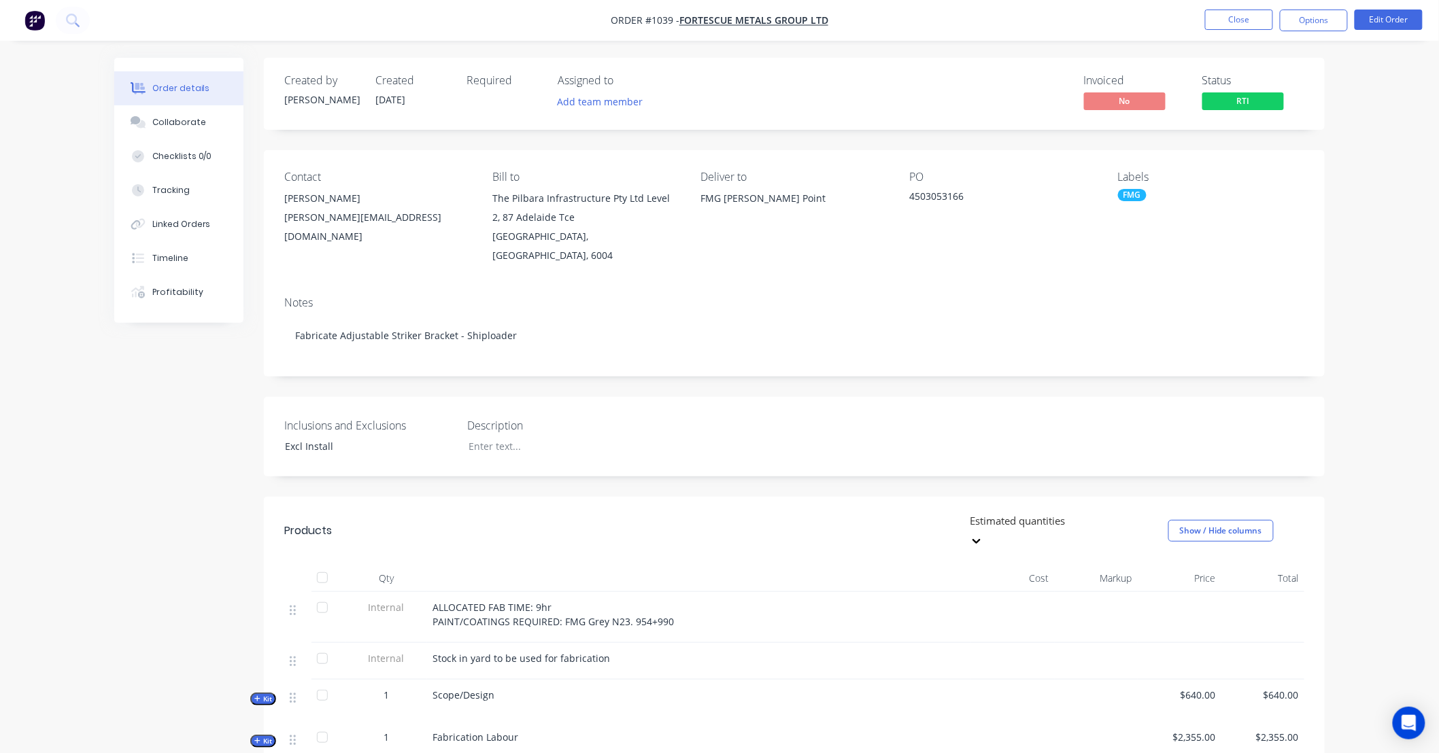
click at [592, 372] on div "Created by Trent Created 04/09/25 Required Assigned to Add team member Invoiced…" at bounding box center [794, 585] width 1061 height 1055
click at [192, 126] on div "Collaborate" at bounding box center [179, 122] width 54 height 12
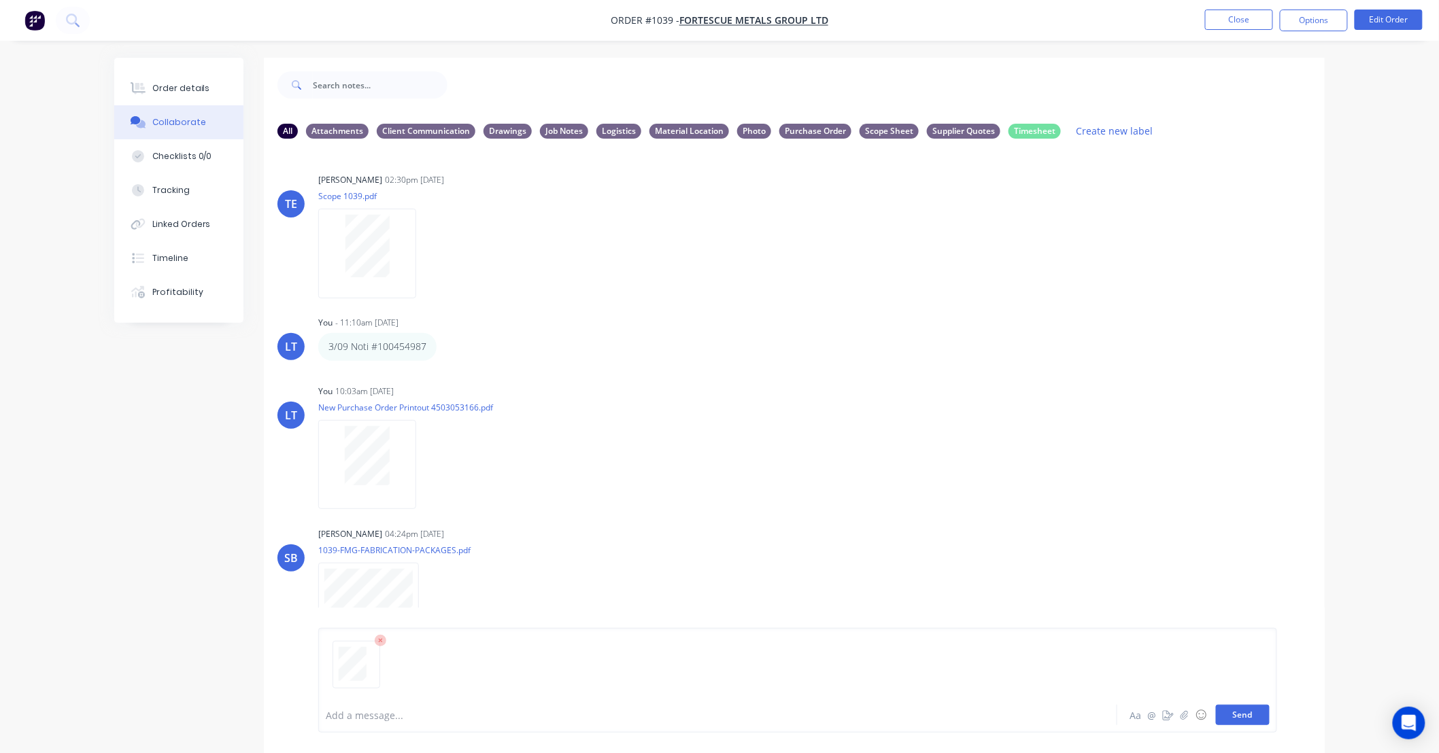
click at [1252, 712] on button "Send" at bounding box center [1243, 715] width 54 height 20
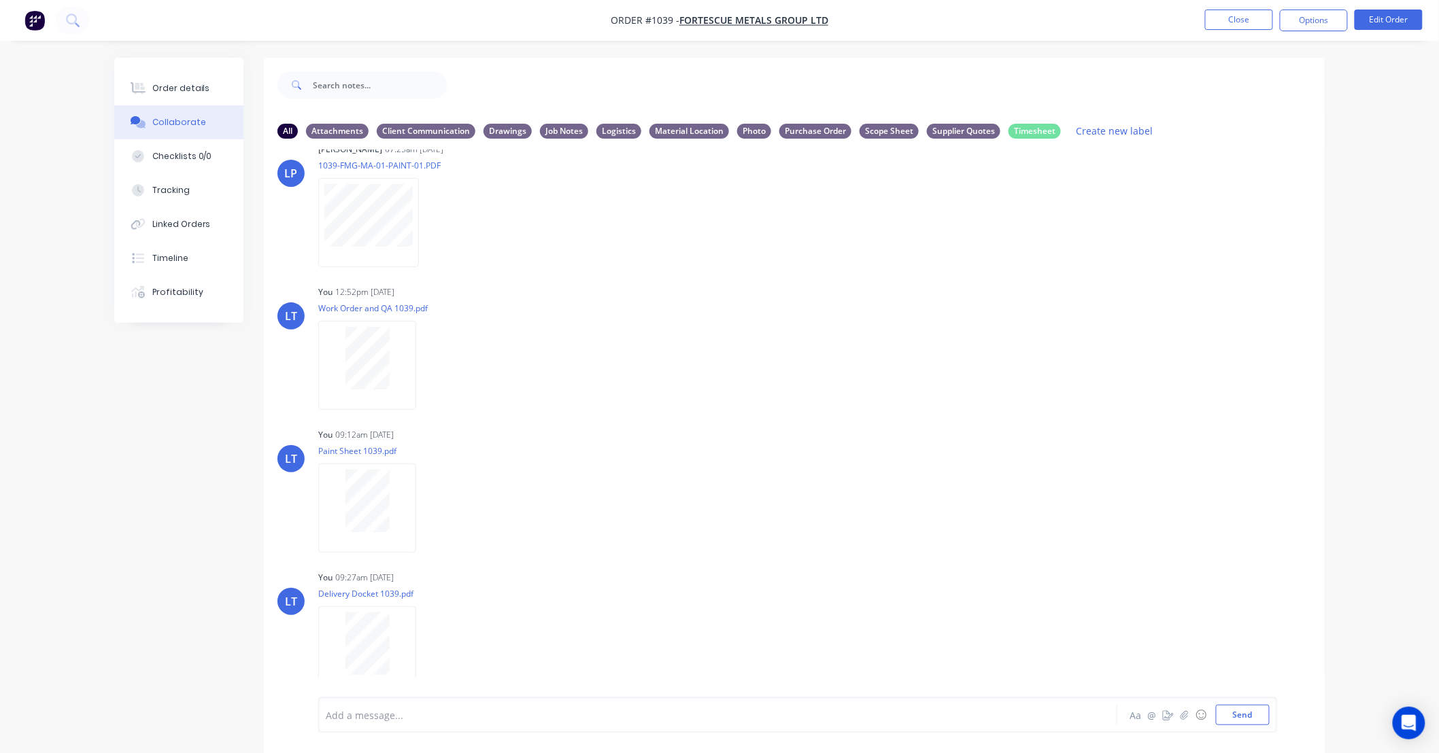
scroll to position [1101, 0]
click at [187, 95] on button "Order details" at bounding box center [178, 88] width 129 height 34
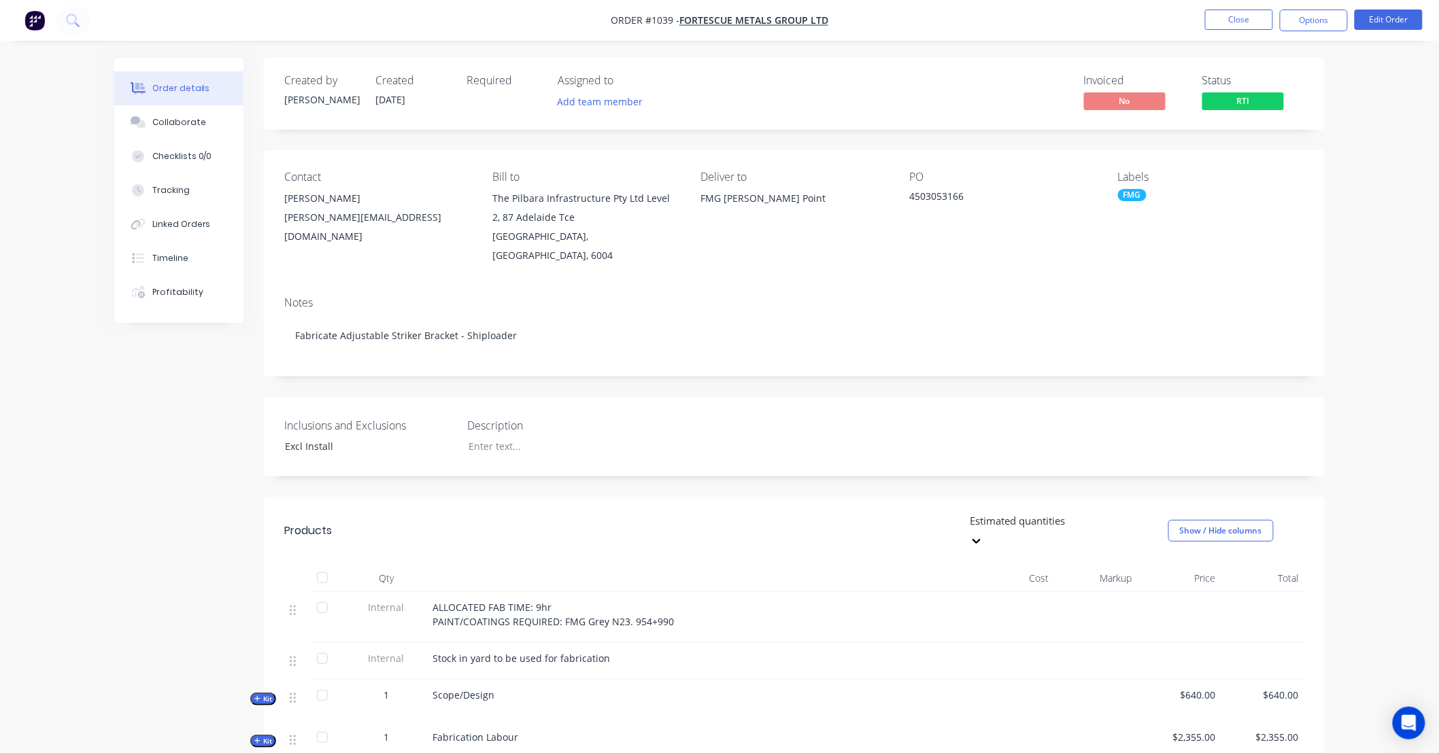
click at [974, 397] on div "Inclusions and Exclusions Excl Install Description" at bounding box center [794, 437] width 1061 height 80
drag, startPoint x: 974, startPoint y: 379, endPoint x: 991, endPoint y: 375, distance: 17.3
click at [930, 375] on div "Created by Trent Created 04/09/25 Required Assigned to Add team member Invoiced…" at bounding box center [794, 585] width 1061 height 1055
click at [1309, 24] on button "Options" at bounding box center [1314, 21] width 68 height 22
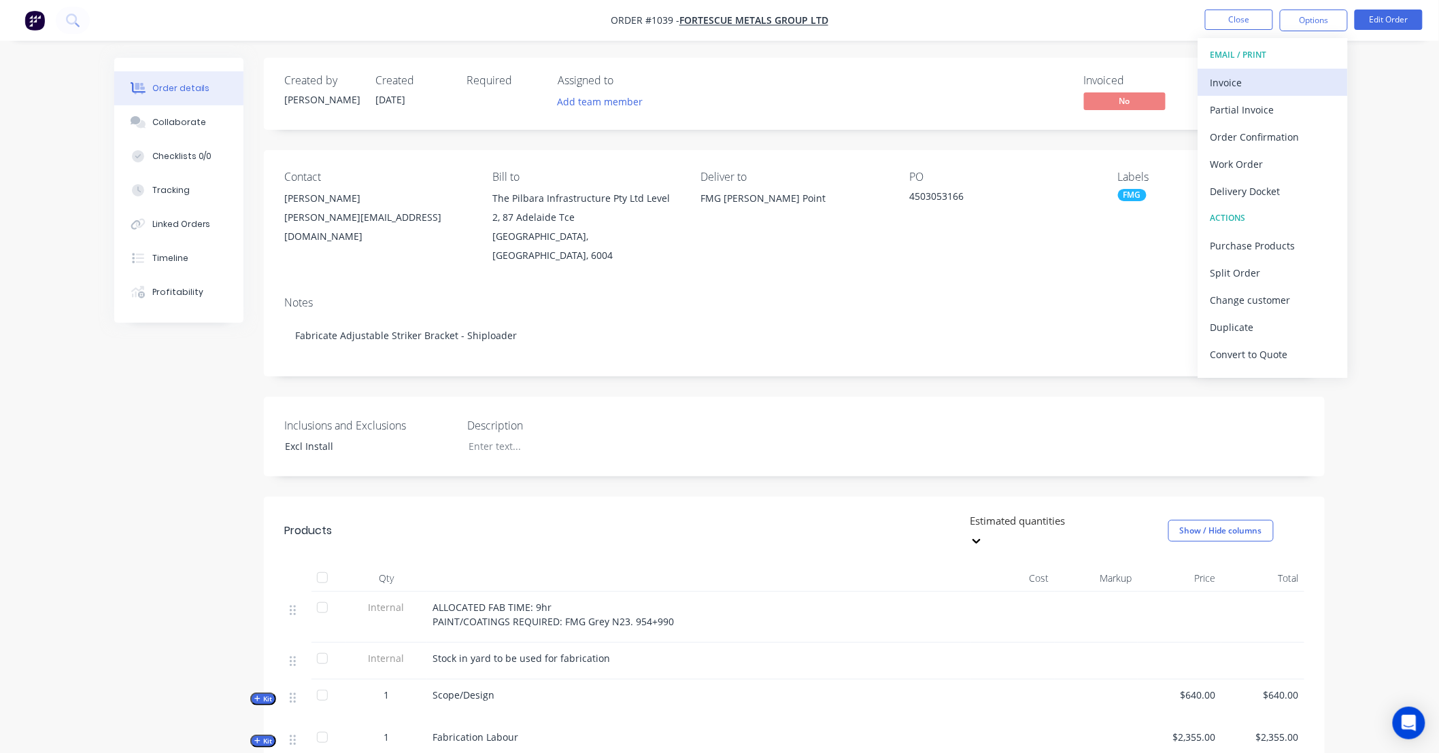
click at [1274, 82] on div "Invoice" at bounding box center [1272, 83] width 125 height 20
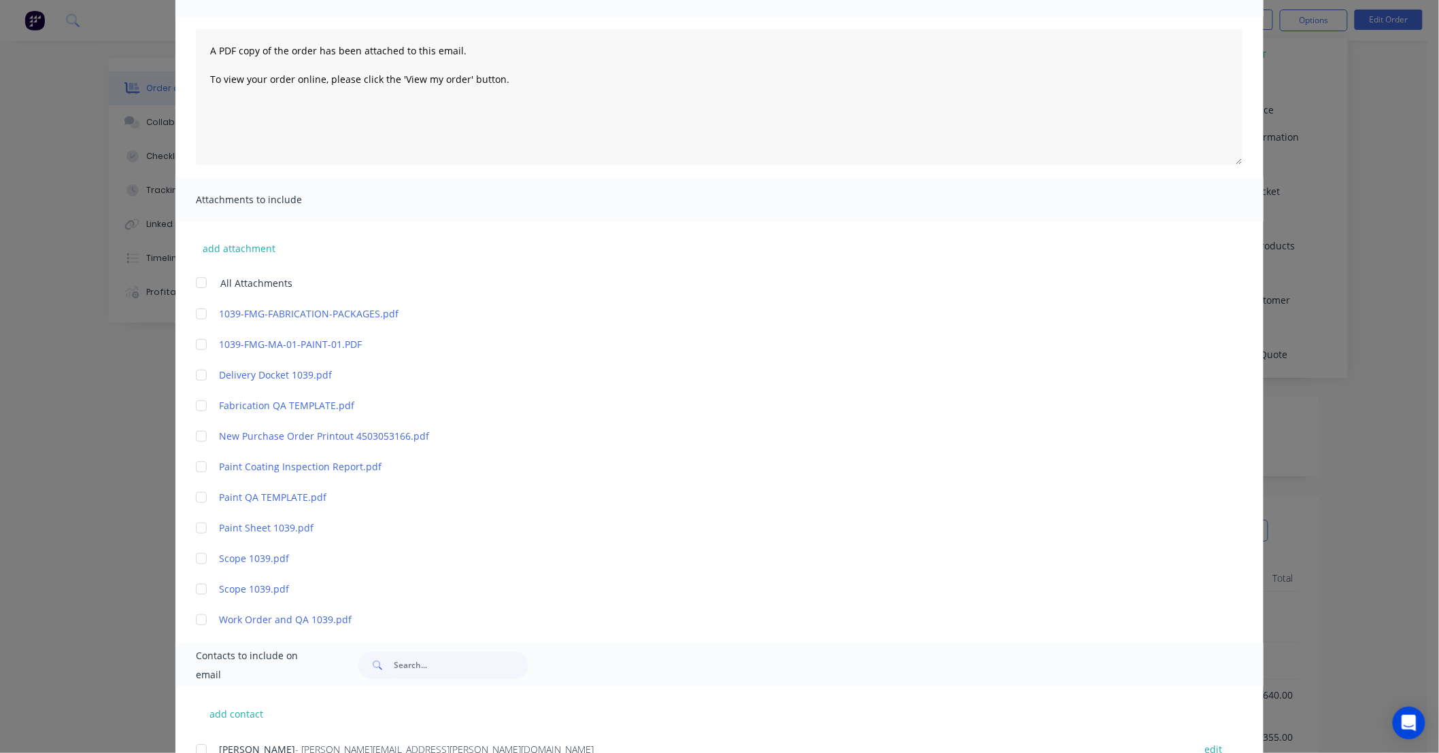
click at [195, 377] on div at bounding box center [201, 375] width 27 height 27
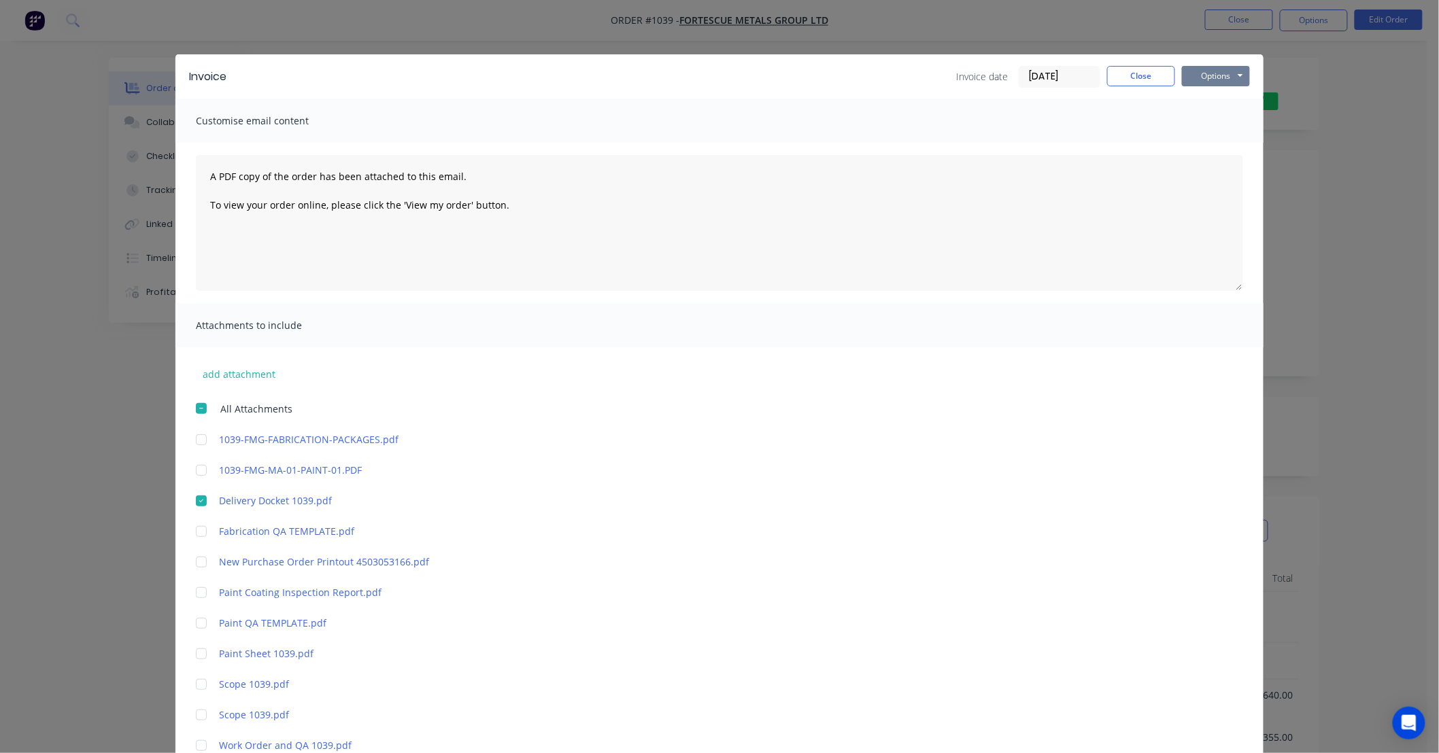
click at [1199, 77] on button "Options" at bounding box center [1216, 76] width 68 height 20
click at [1197, 124] on button "Print" at bounding box center [1225, 123] width 87 height 22
click at [1111, 79] on button "Close" at bounding box center [1141, 76] width 68 height 20
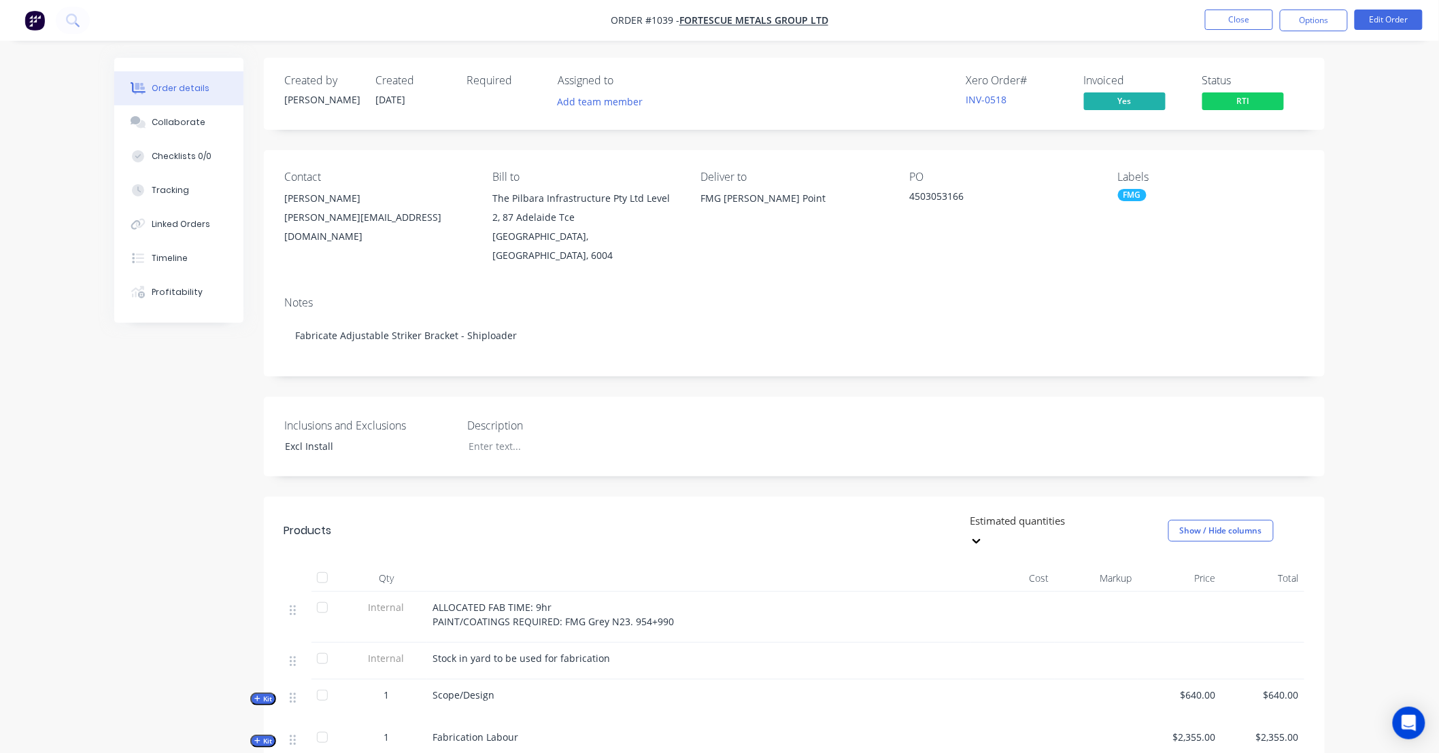
click at [1295, 31] on nav "Order #1039 - FORTESCUE METALS GROUP LTD Close Options Edit Order" at bounding box center [719, 20] width 1439 height 41
click at [1299, 25] on button "Options" at bounding box center [1314, 21] width 68 height 22
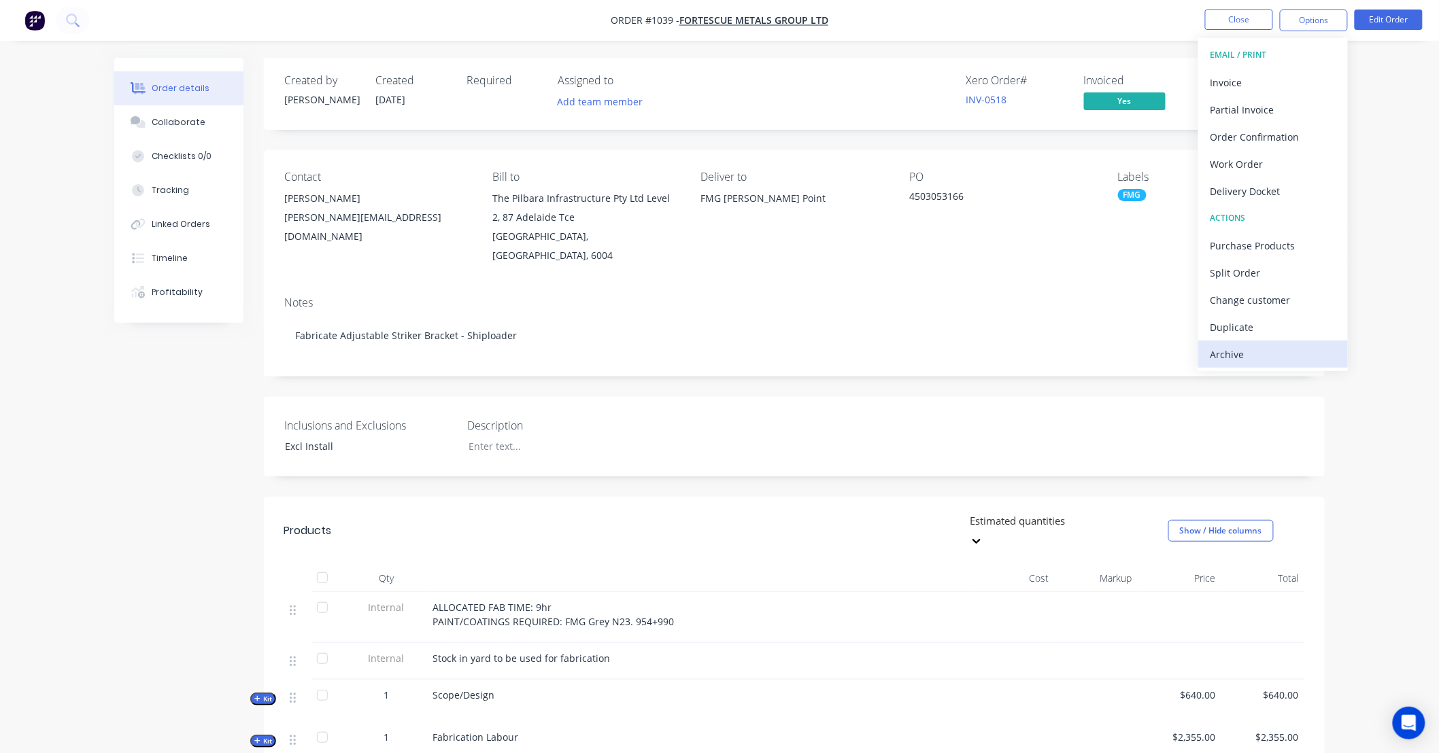
click at [1259, 354] on div "Archive" at bounding box center [1272, 355] width 125 height 20
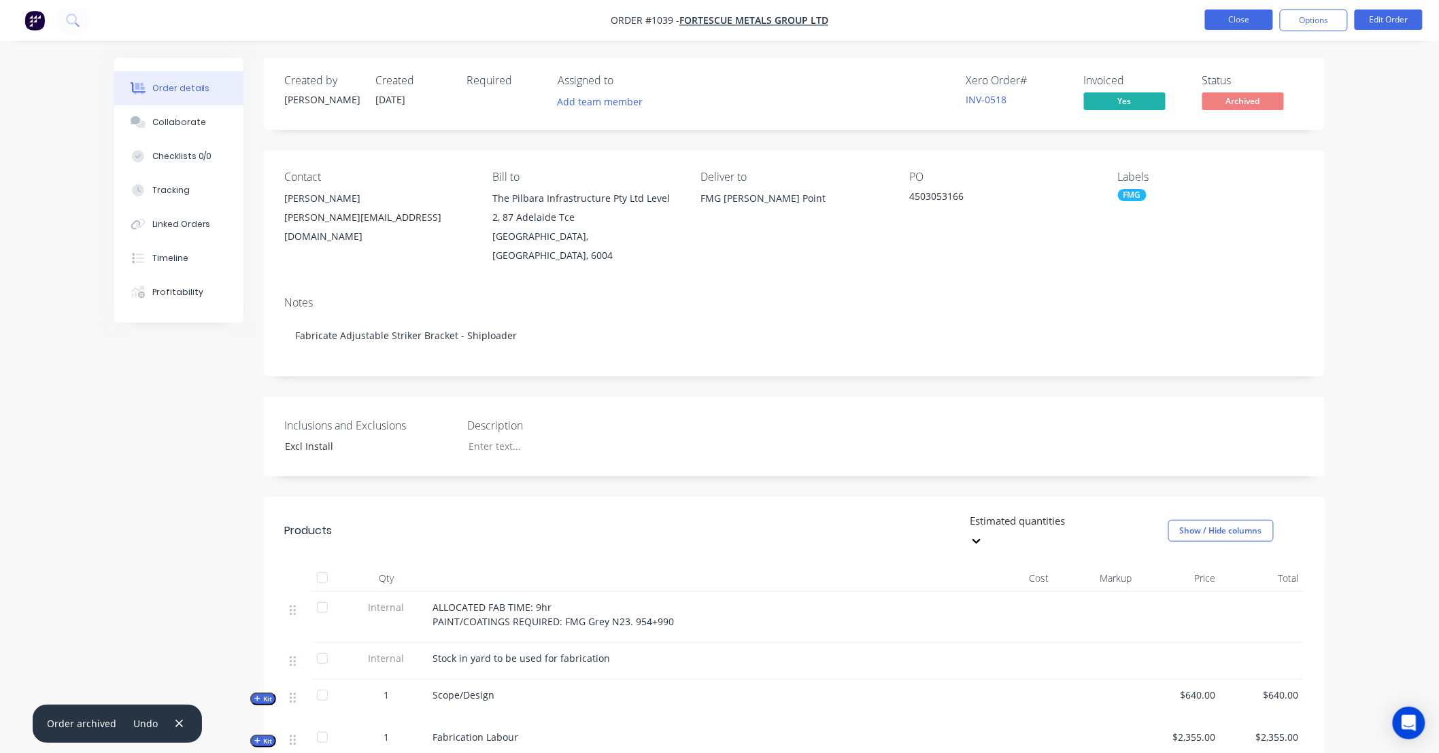
click at [1236, 24] on button "Close" at bounding box center [1239, 20] width 68 height 20
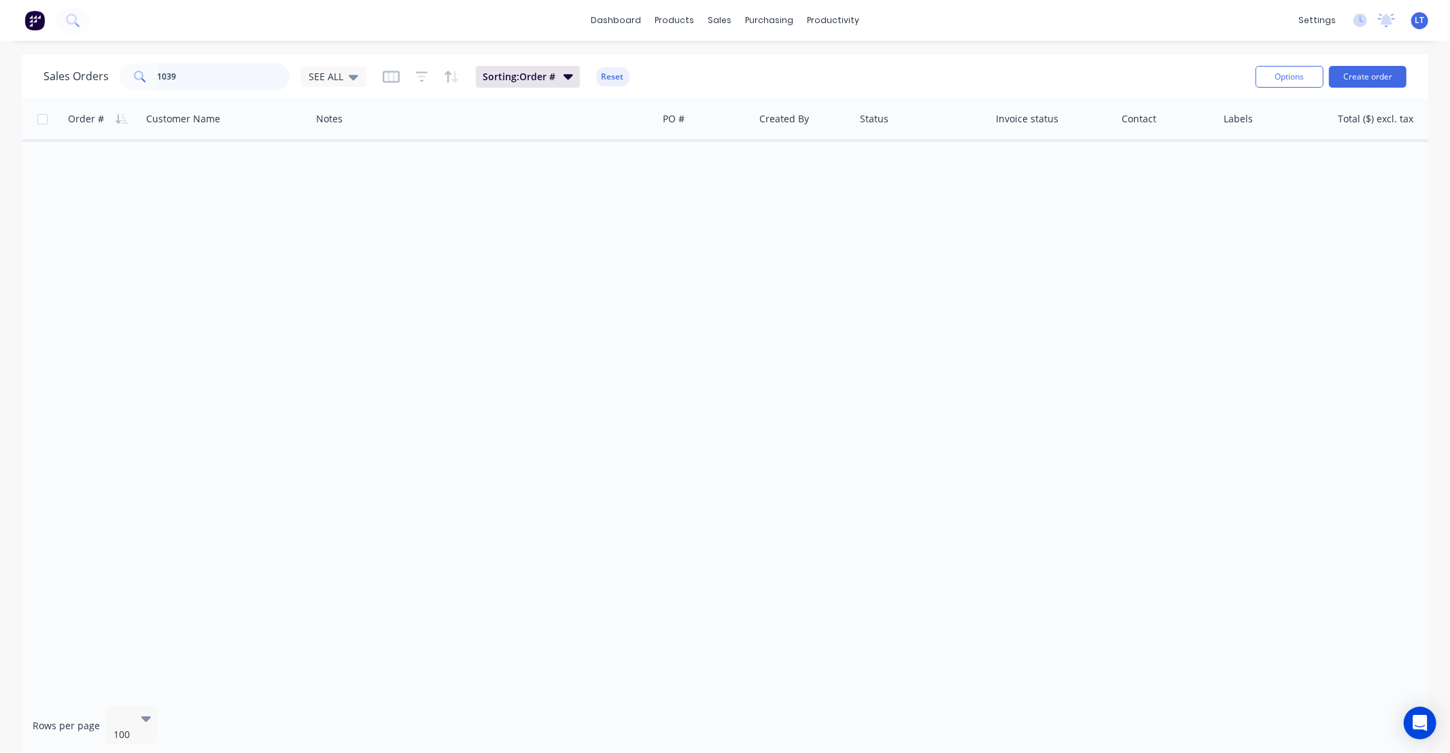
drag, startPoint x: 198, startPoint y: 75, endPoint x: 0, endPoint y: 68, distance: 198.0
click at [0, 68] on div "Sales Orders 1039 SEE ALL Sorting: Order # Reset Options Create order Order # C…" at bounding box center [725, 405] width 1450 height 702
type input "487"
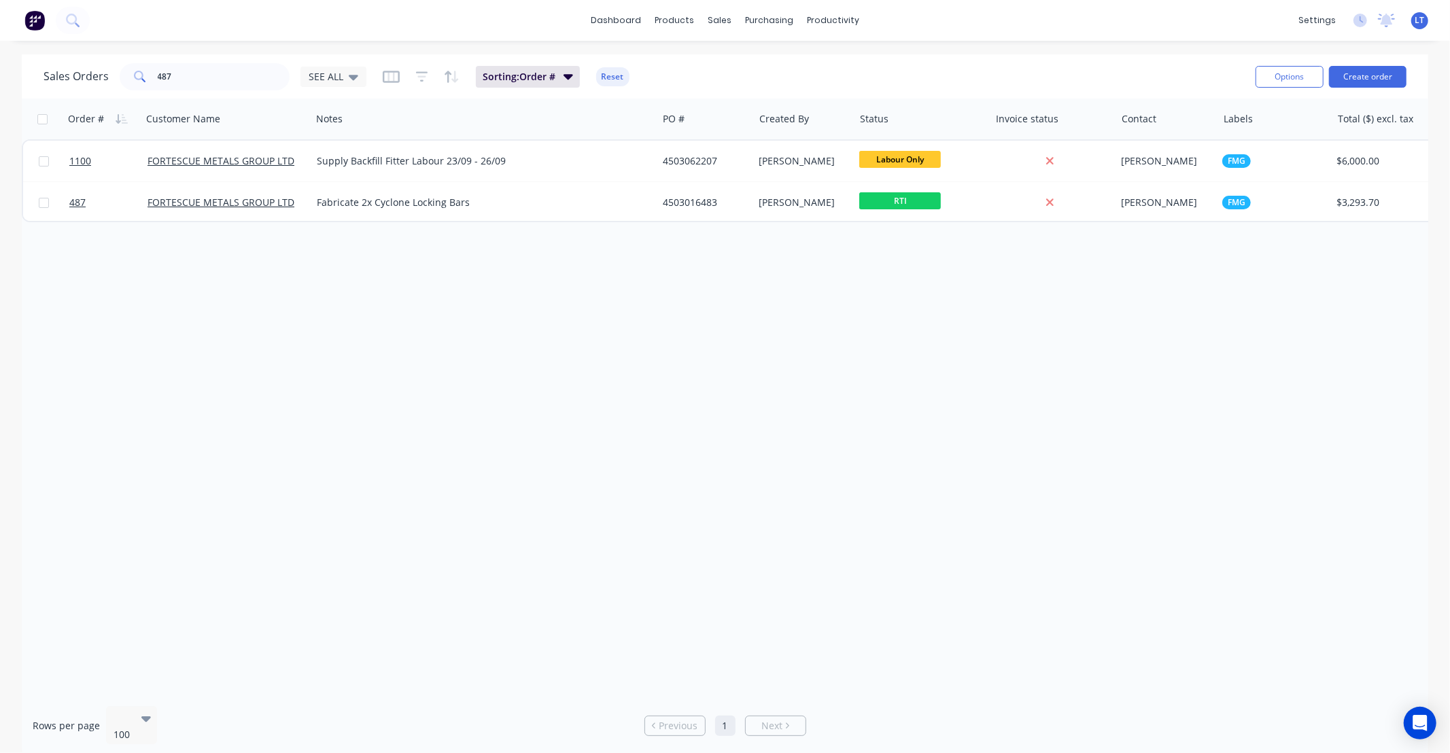
click at [755, 222] on div "Order # Customer Name Notes PO # Created By Status Invoice status Contact Label…" at bounding box center [725, 397] width 1407 height 597
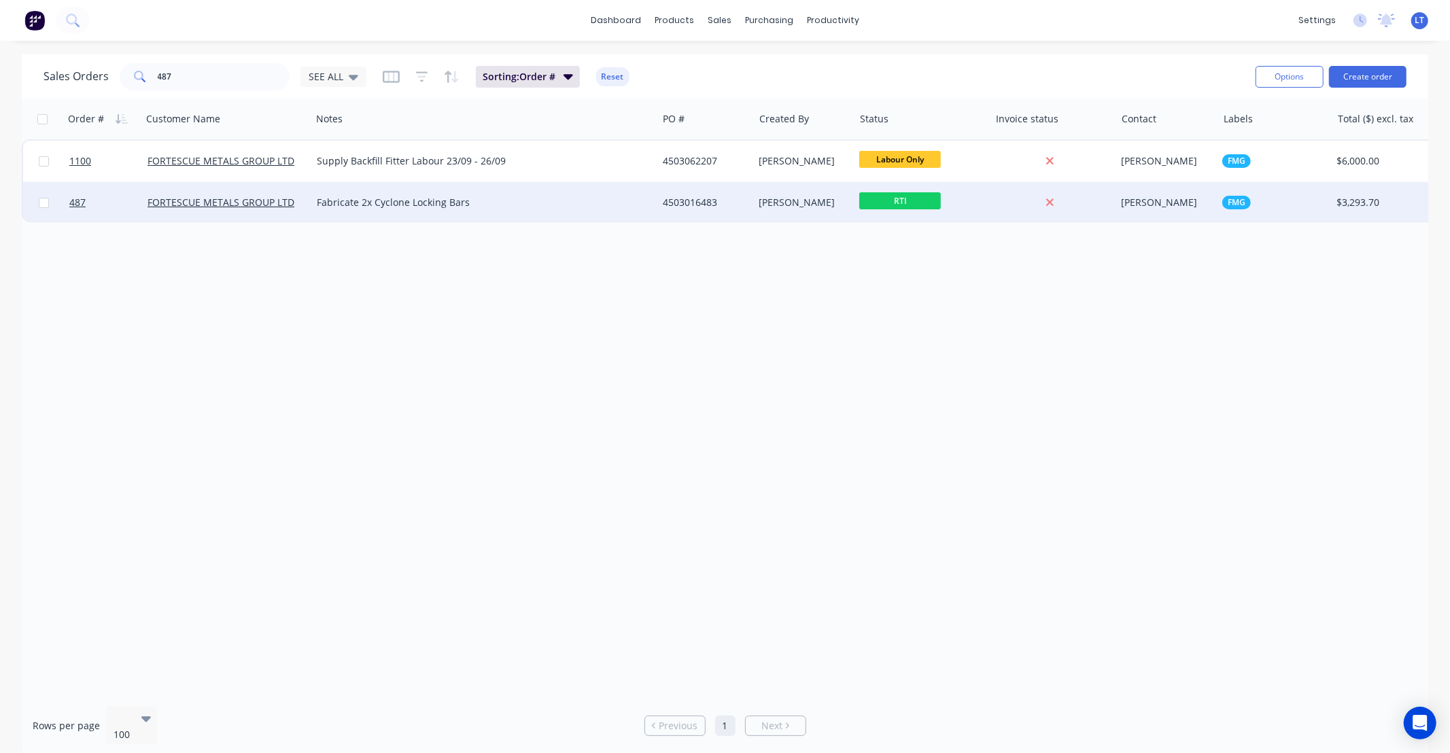
click at [763, 201] on div "[PERSON_NAME]" at bounding box center [801, 203] width 85 height 14
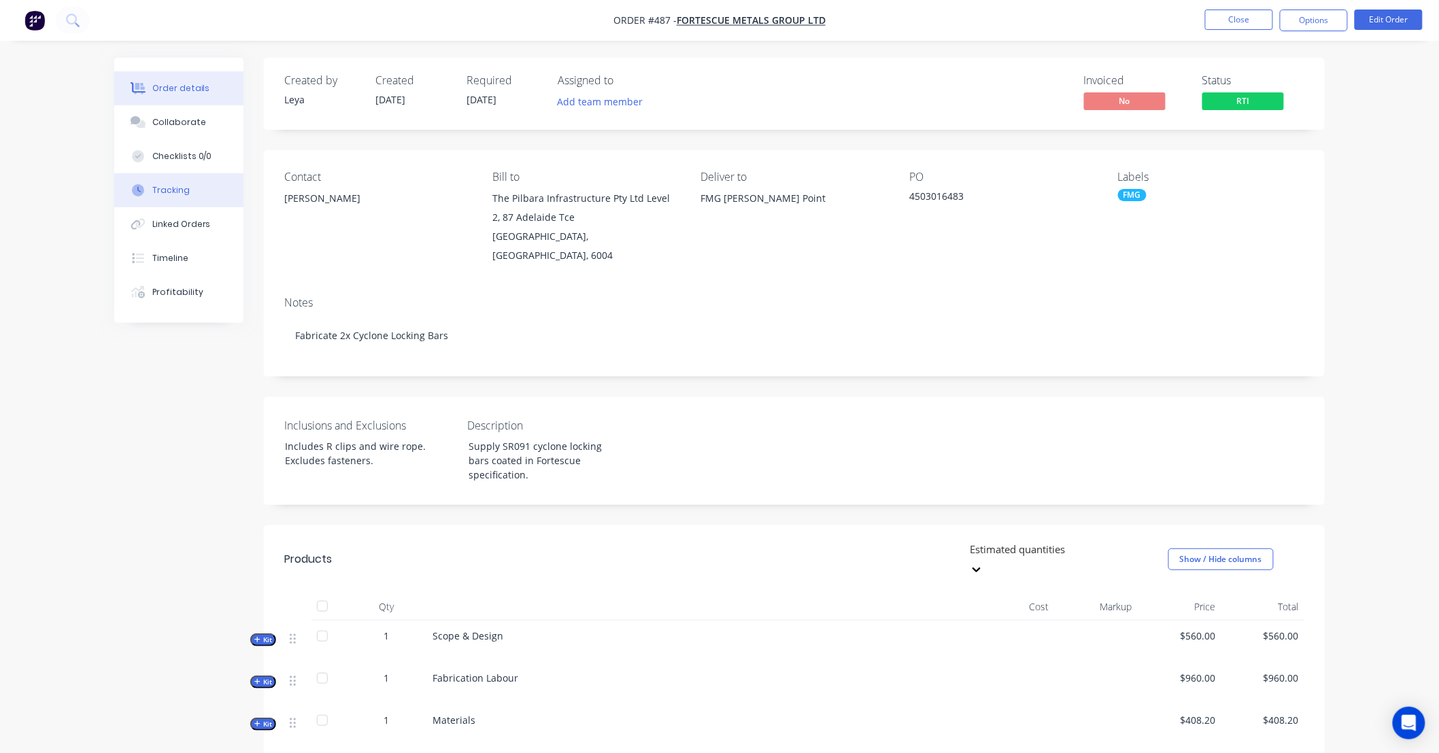
click at [201, 194] on button "Tracking" at bounding box center [178, 190] width 129 height 34
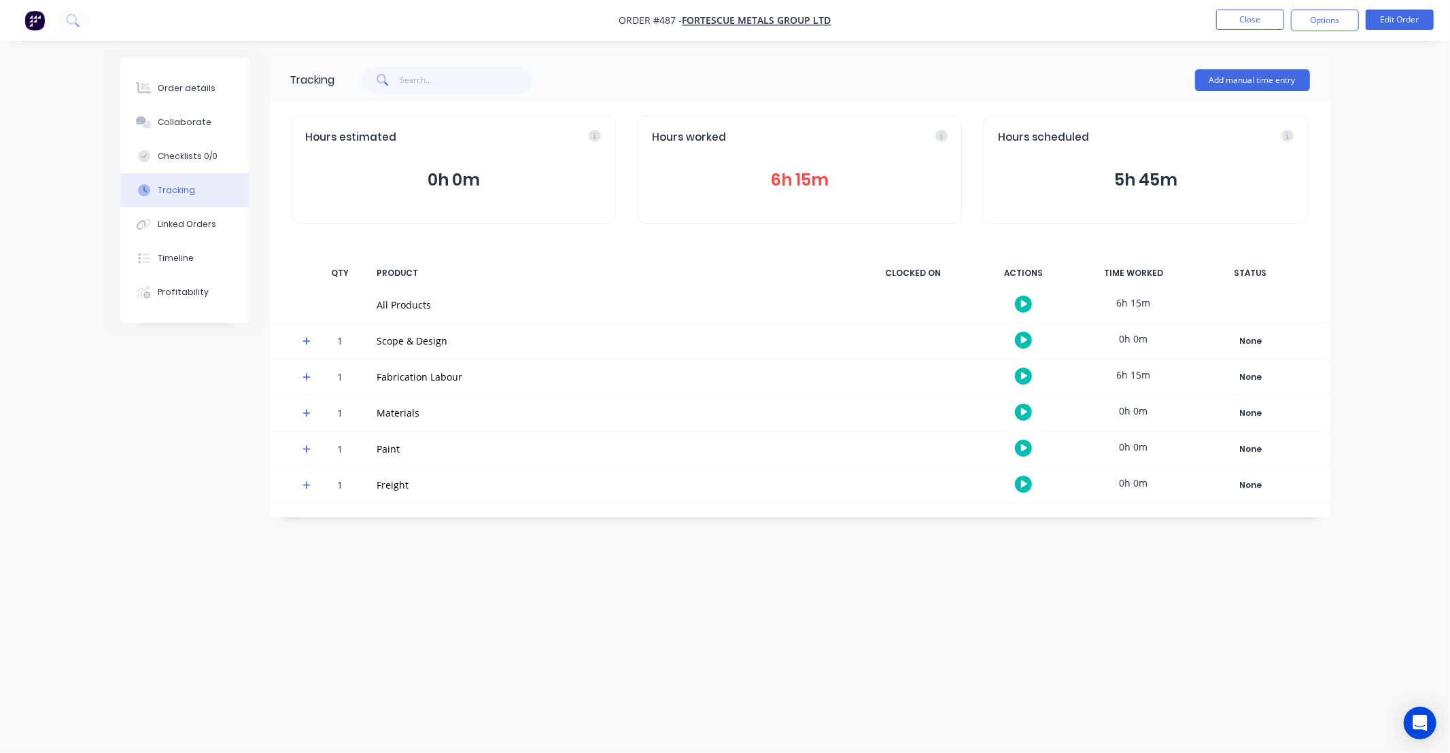
click at [776, 180] on button "6h 15m" at bounding box center [800, 180] width 296 height 26
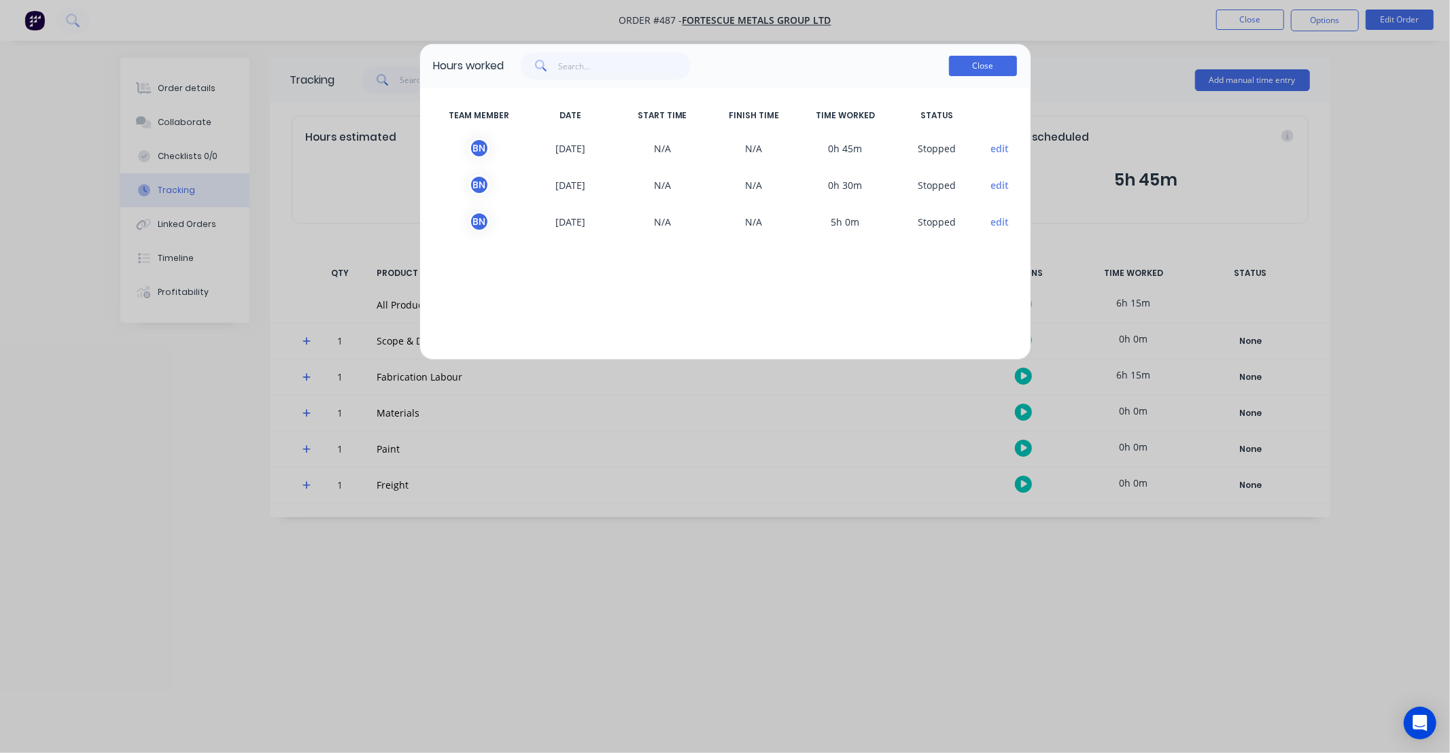
click at [983, 65] on button "Close" at bounding box center [983, 66] width 68 height 20
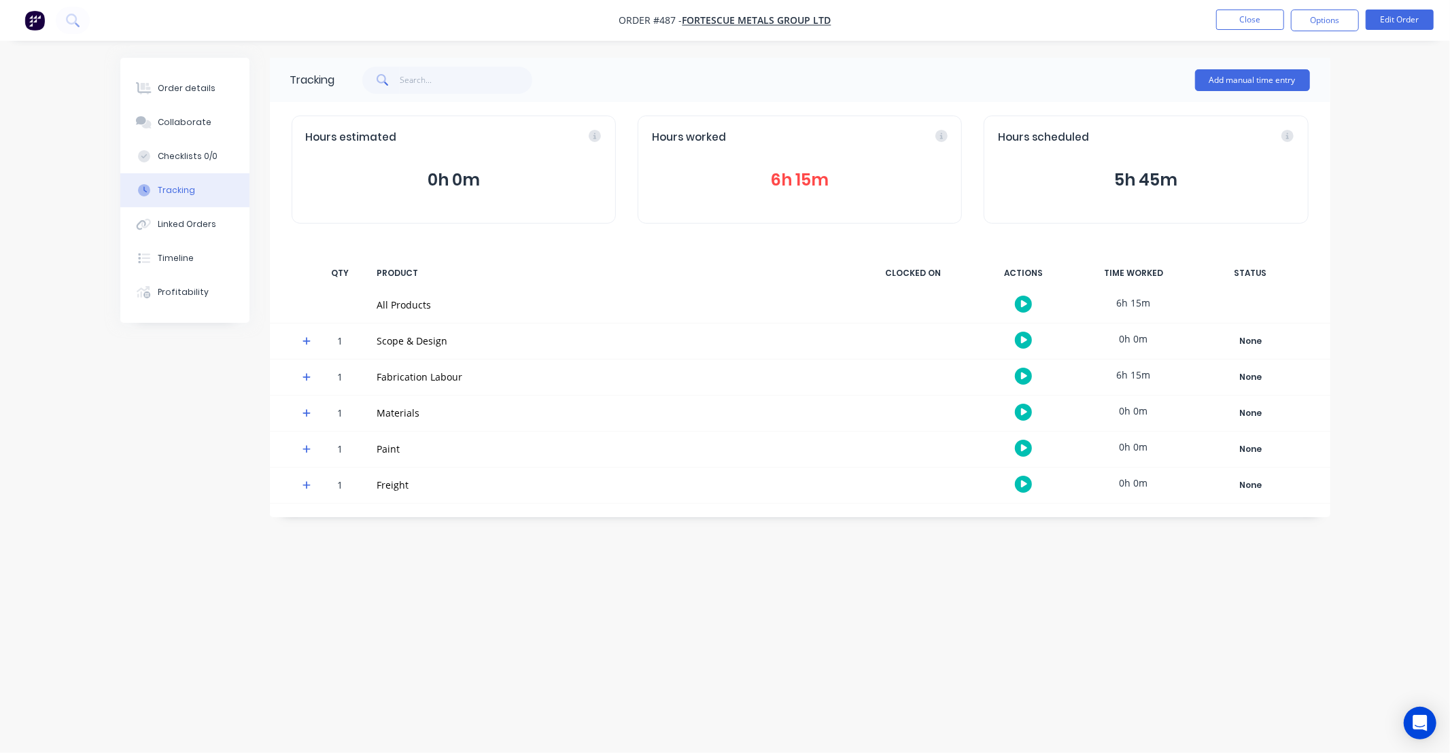
click at [1226, 32] on nav "Order #487 - FORTESCUE METALS GROUP LTD Close Options Edit Order" at bounding box center [725, 20] width 1450 height 41
click at [1226, 23] on button "Close" at bounding box center [1250, 20] width 68 height 20
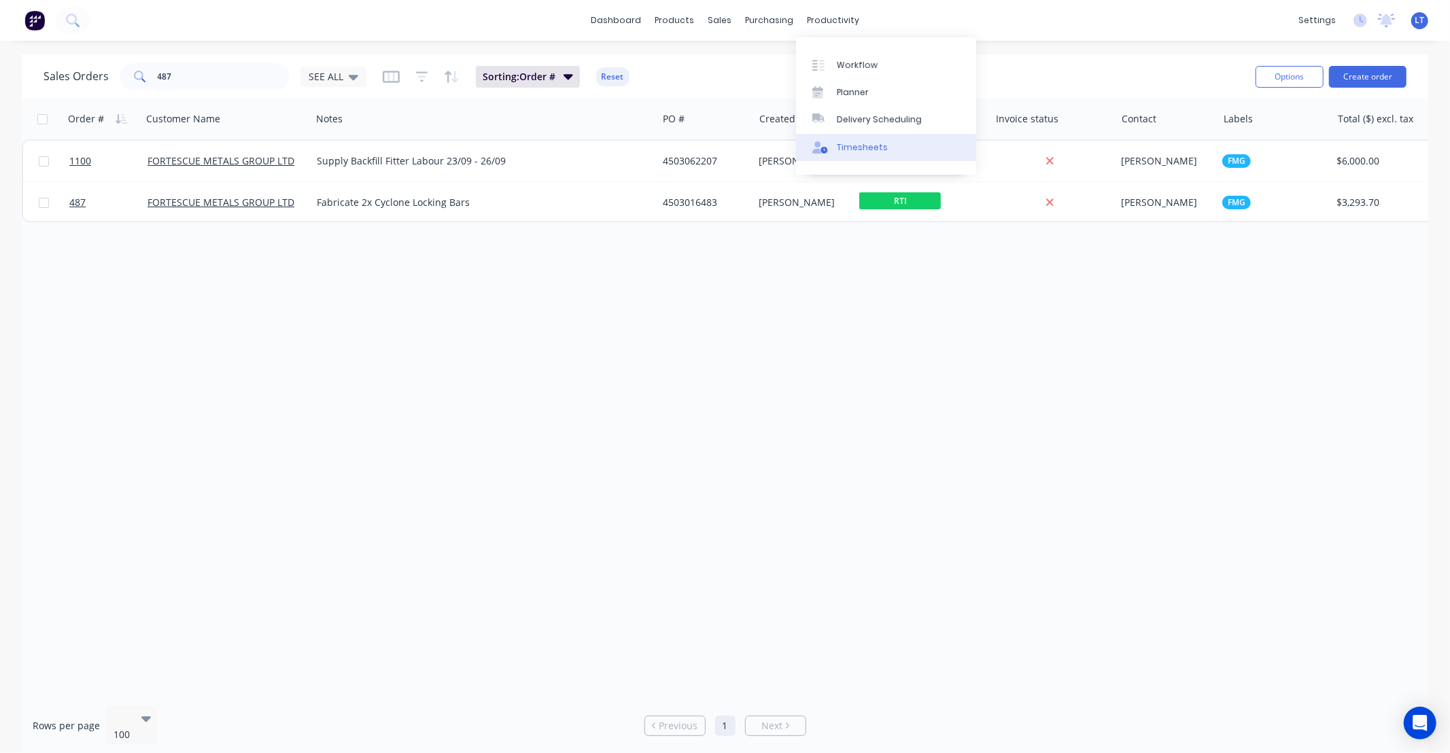
click at [864, 151] on div "Timesheets" at bounding box center [862, 147] width 51 height 12
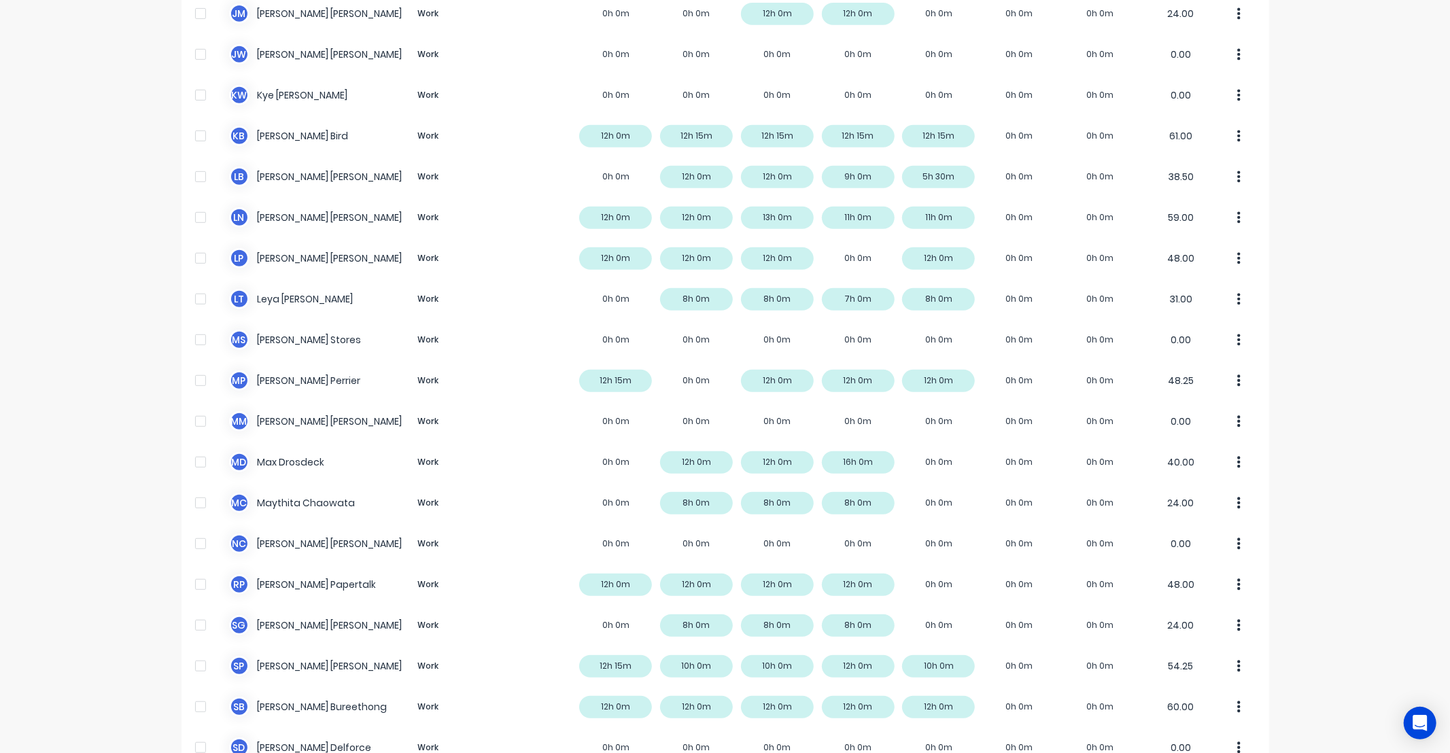
scroll to position [553, 0]
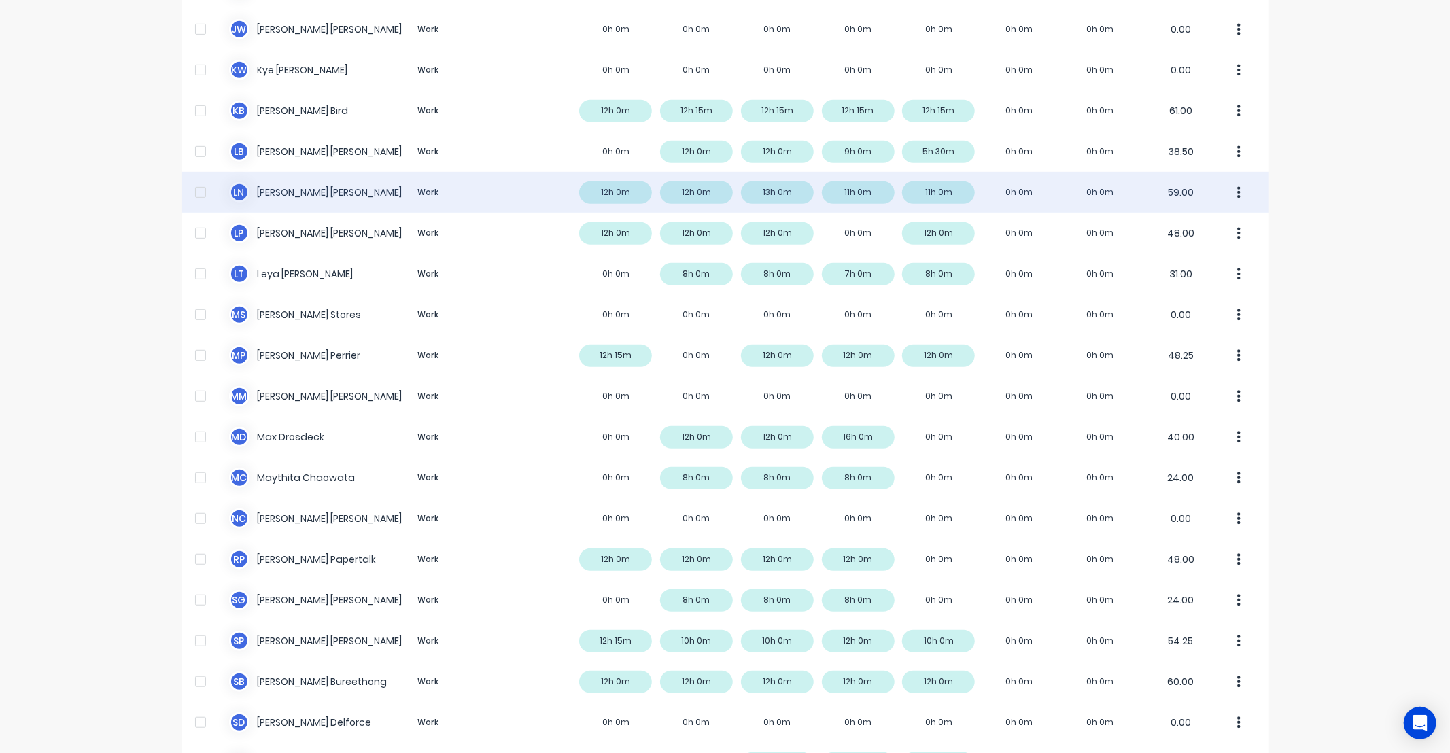
click at [943, 185] on div "L N Lee Nash Work 12h 0m 12h 0m 13h 0m 11h 0m 11h 0m 0h 0m 0h 0m 59.00" at bounding box center [726, 192] width 1088 height 41
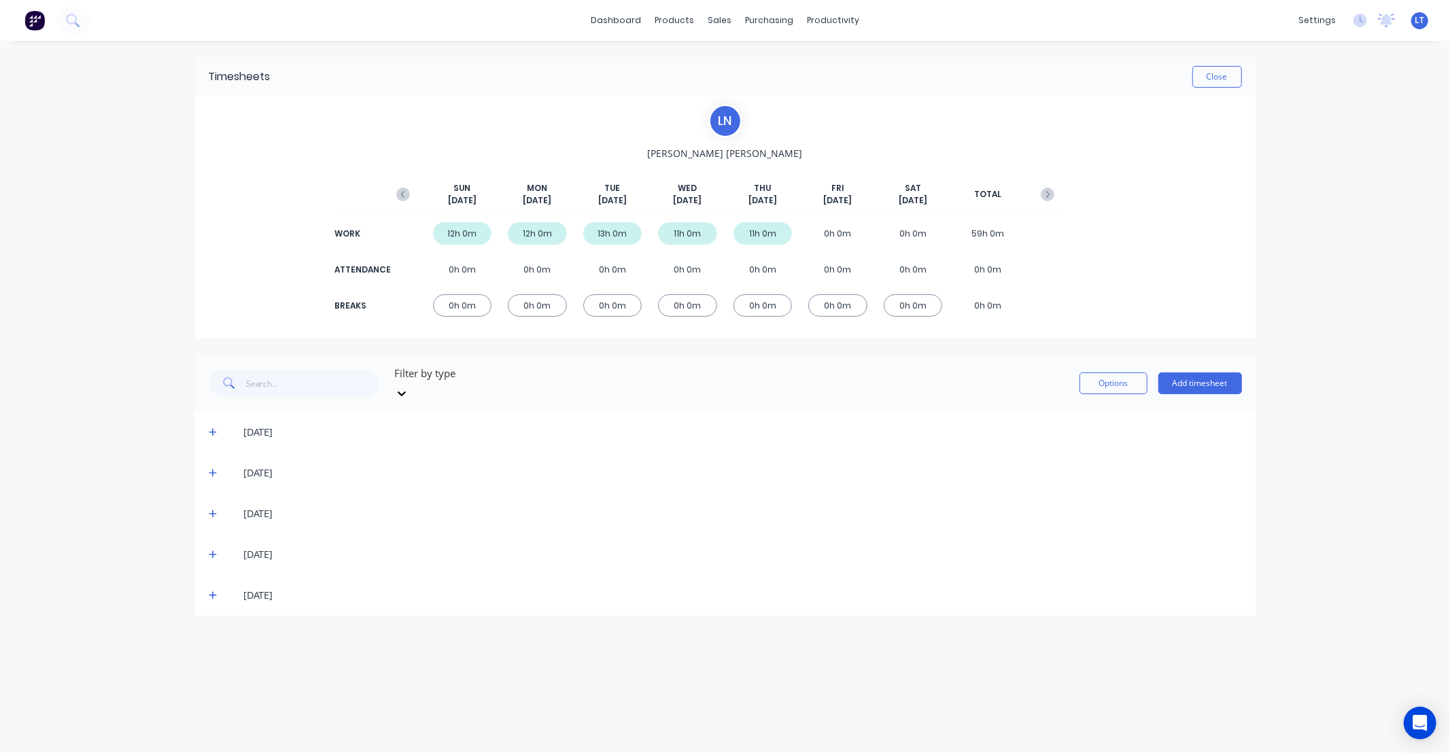
click at [211, 591] on icon at bounding box center [213, 596] width 9 height 10
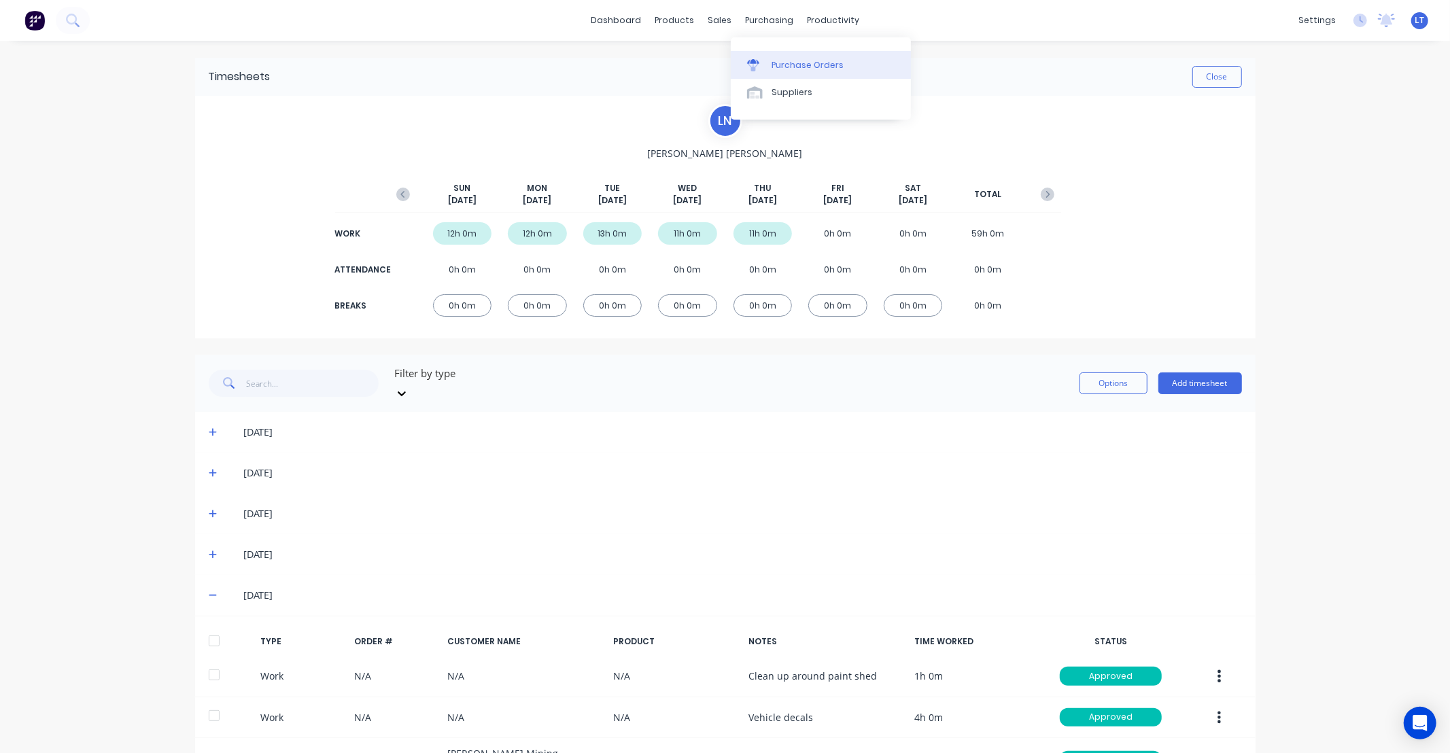
click at [755, 70] on icon at bounding box center [753, 66] width 11 height 7
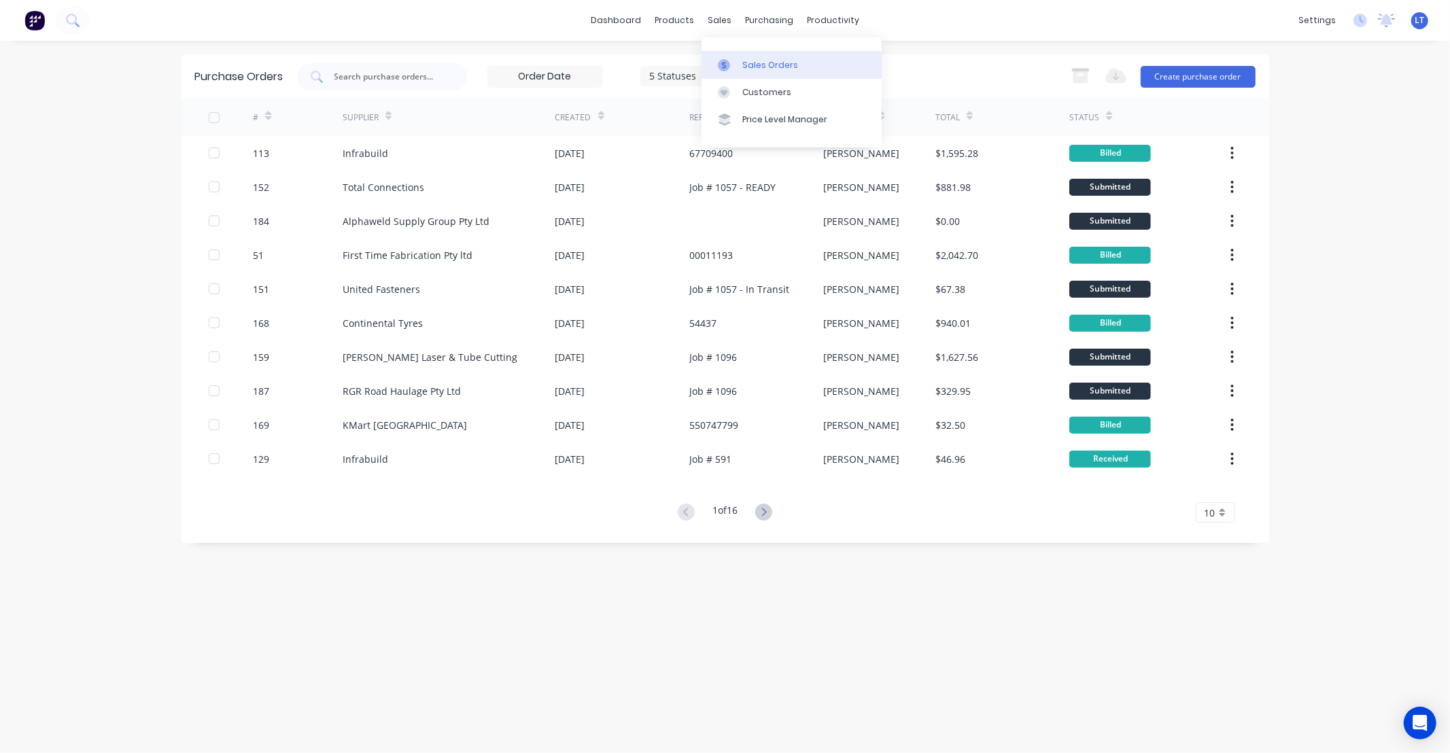
click at [757, 65] on div "Sales Orders" at bounding box center [770, 65] width 56 height 12
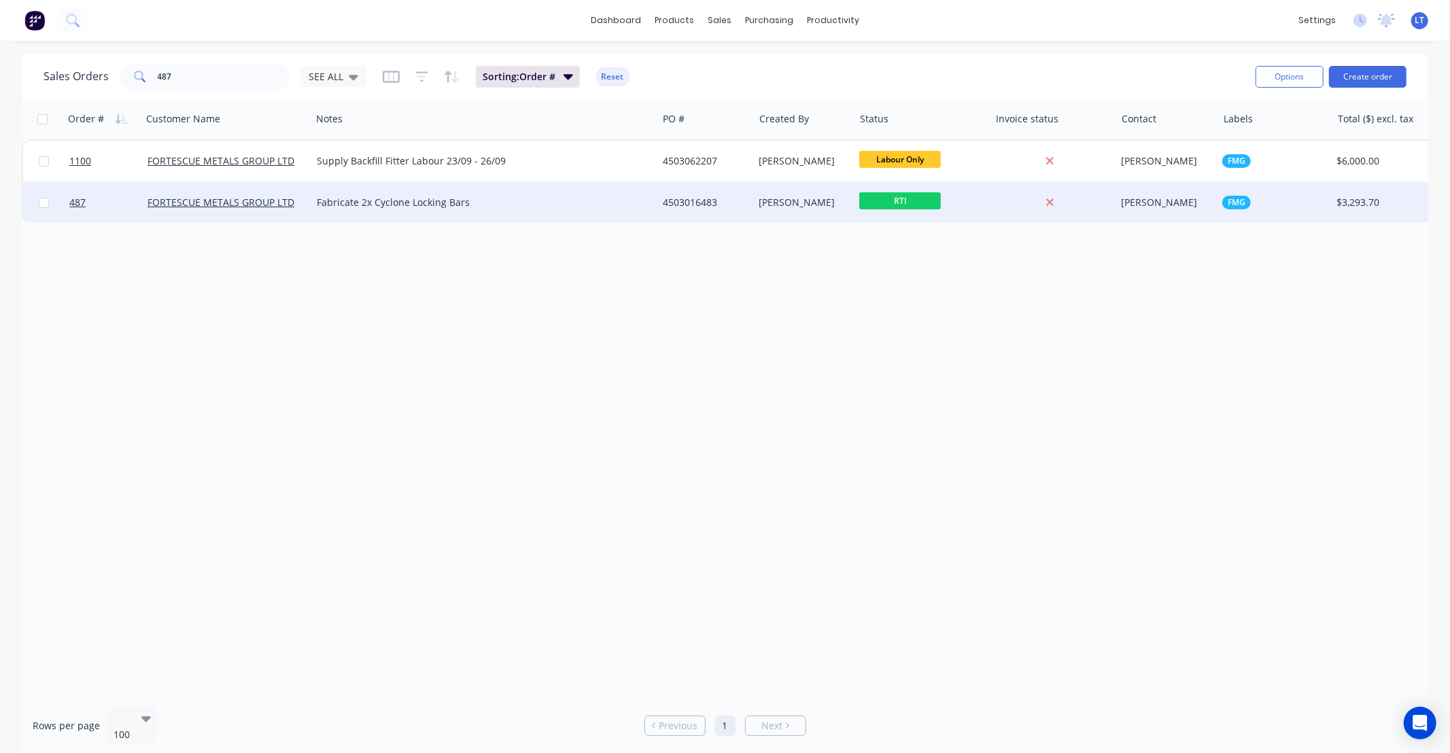
click at [793, 206] on div "[PERSON_NAME]" at bounding box center [801, 203] width 85 height 14
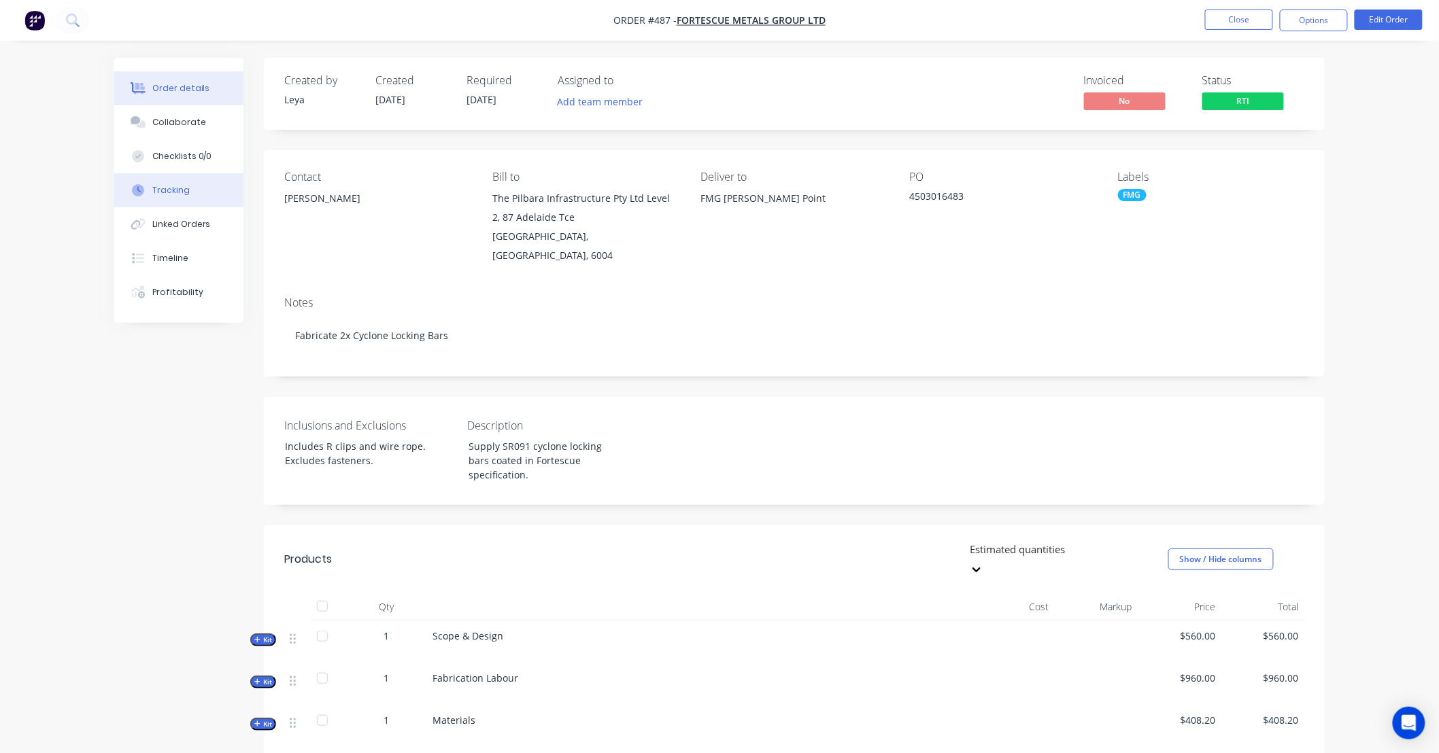
click at [188, 186] on button "Tracking" at bounding box center [178, 190] width 129 height 34
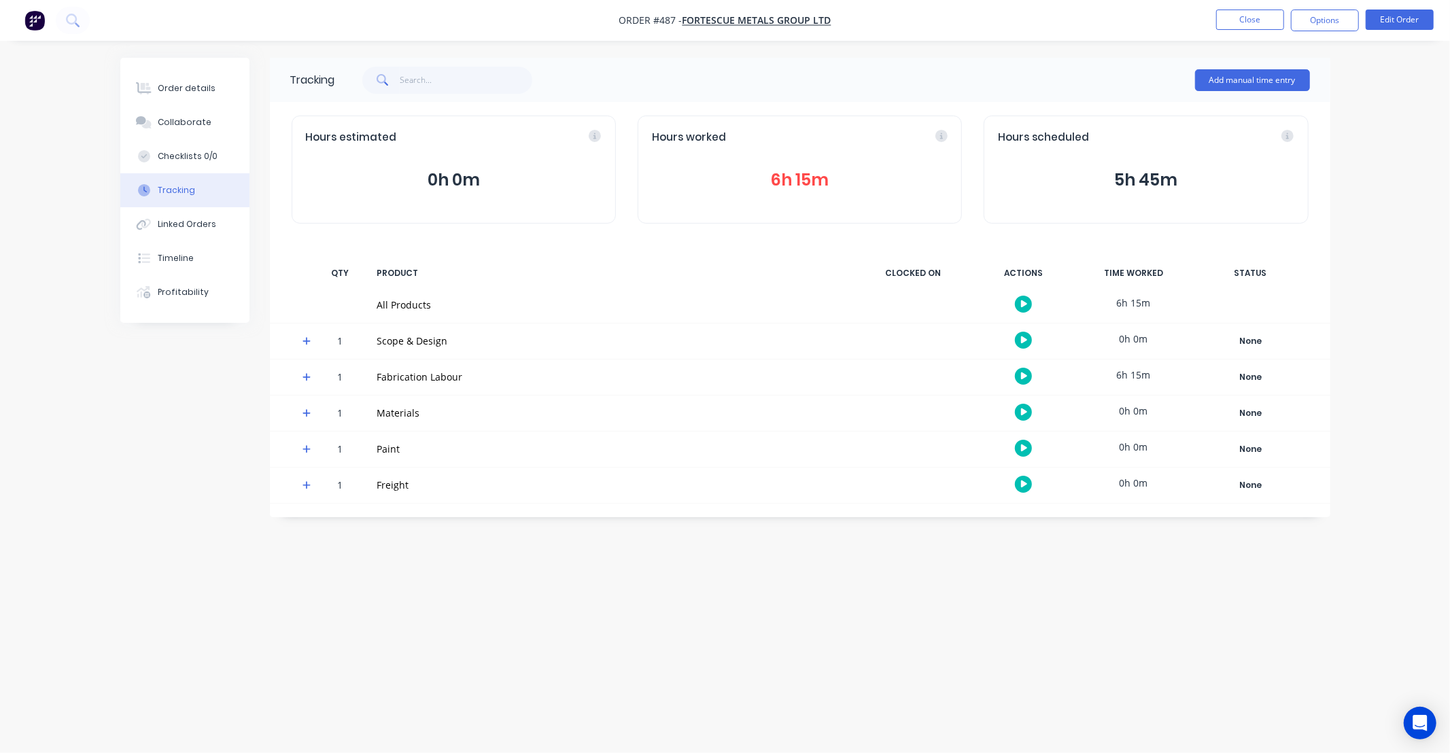
click at [843, 193] on div "Hours worked 6h 15m" at bounding box center [800, 170] width 324 height 108
click at [817, 186] on button "6h 15m" at bounding box center [800, 180] width 296 height 26
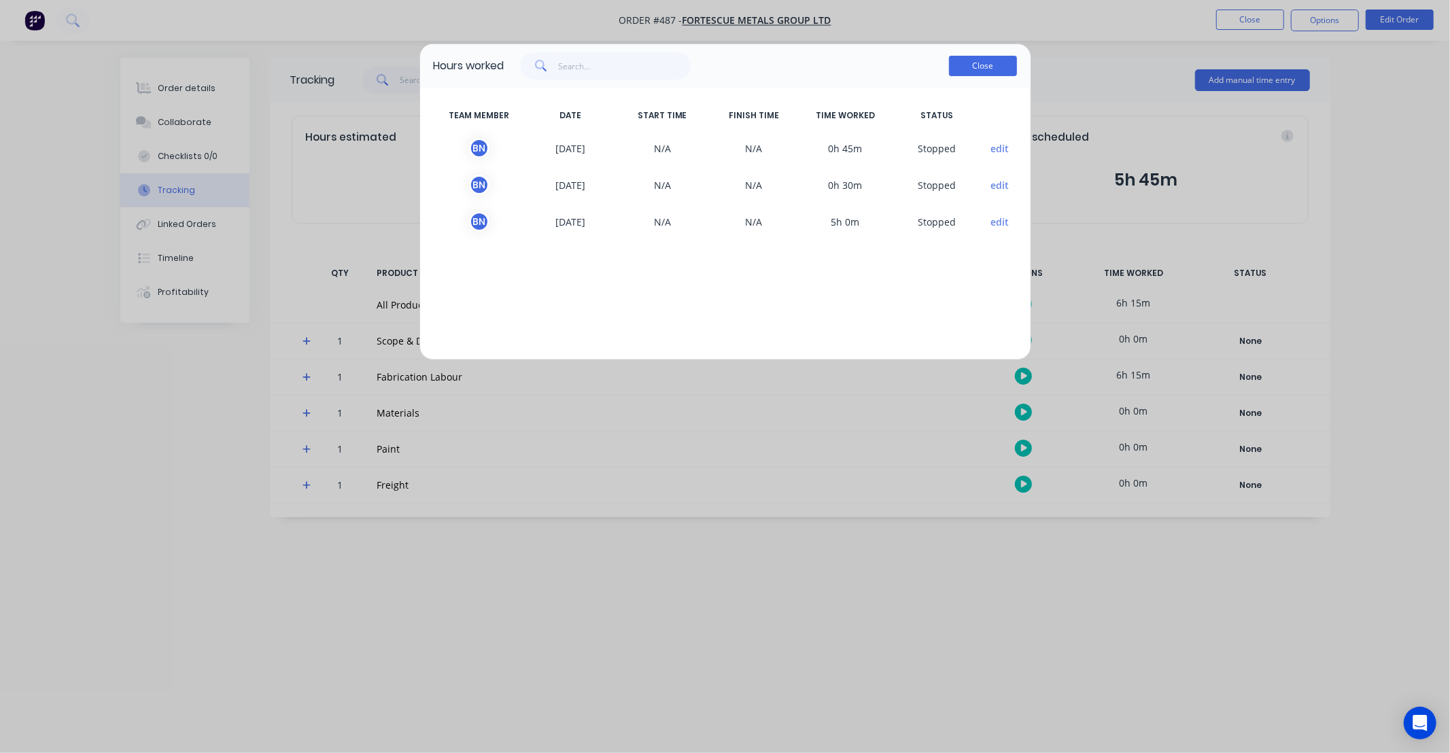
click at [997, 70] on button "Close" at bounding box center [983, 66] width 68 height 20
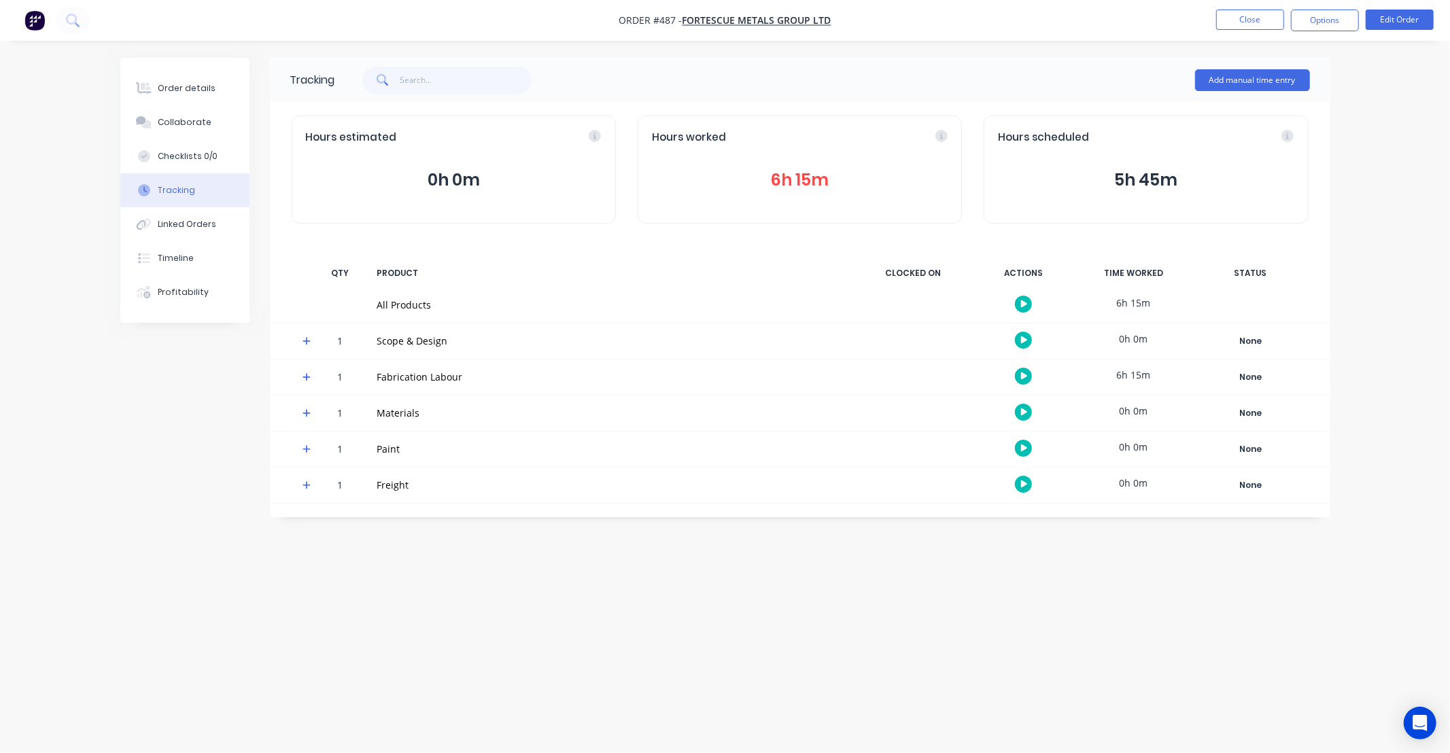
drag, startPoint x: 769, startPoint y: 593, endPoint x: 651, endPoint y: 589, distance: 117.7
click at [649, 590] on div "Tracking Add manual time entry Hours estimated 0h 0m Hours worked 6h 15m Hours …" at bounding box center [725, 351] width 1210 height 586
click at [1259, 24] on button "Close" at bounding box center [1250, 20] width 68 height 20
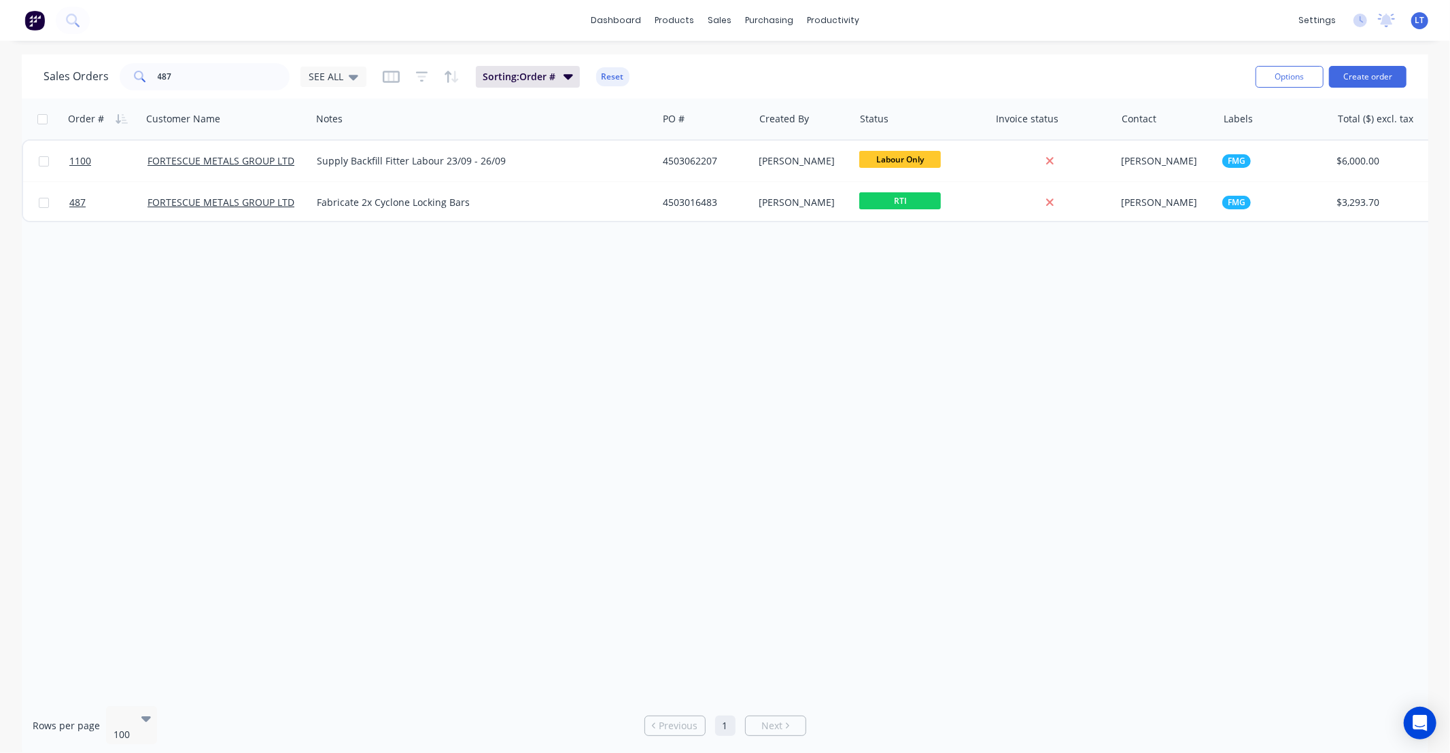
drag, startPoint x: 723, startPoint y: 439, endPoint x: 599, endPoint y: 411, distance: 126.8
drag, startPoint x: 599, startPoint y: 411, endPoint x: 462, endPoint y: 379, distance: 140.5
click at [462, 379] on div "Order # Customer Name Notes PO # Created By Status Invoice status Contact Label…" at bounding box center [725, 397] width 1407 height 597
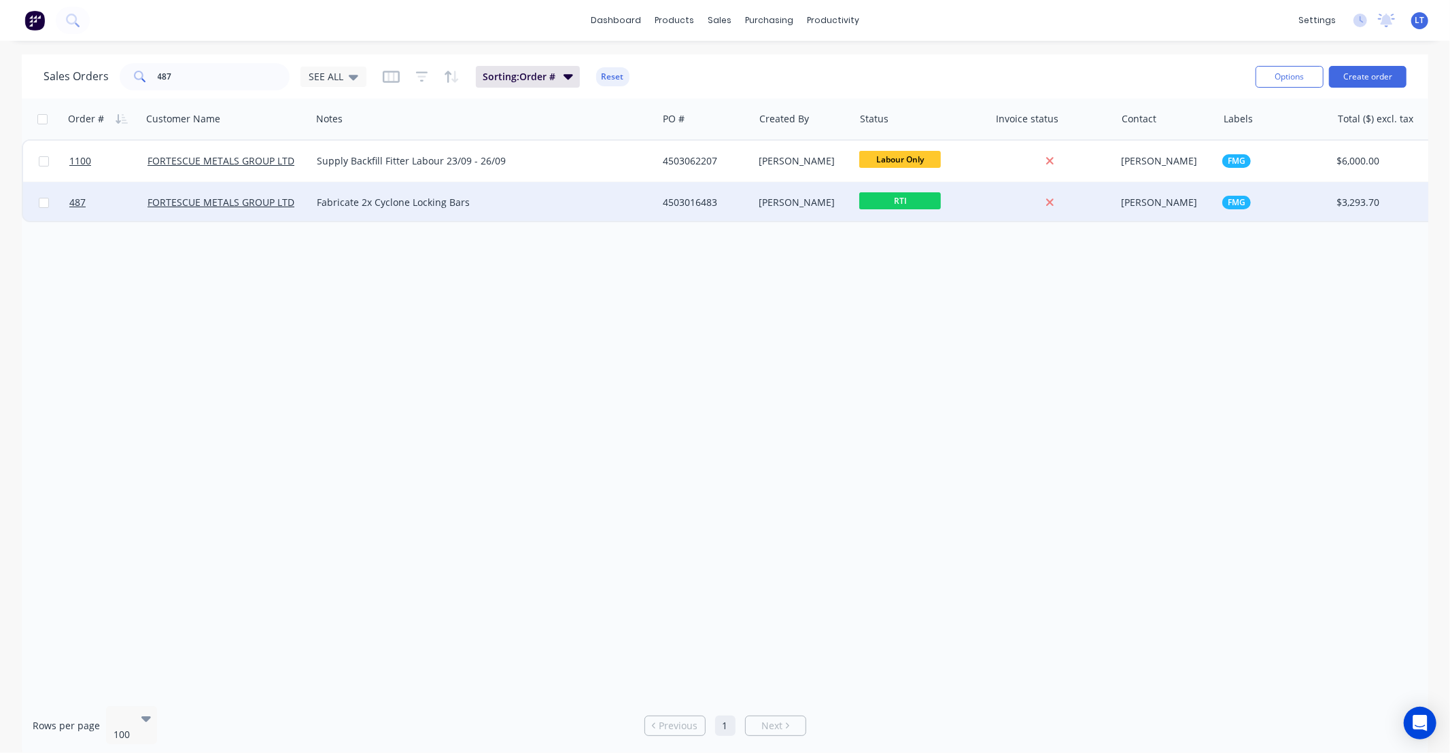
click at [819, 211] on div "[PERSON_NAME]" at bounding box center [804, 202] width 101 height 41
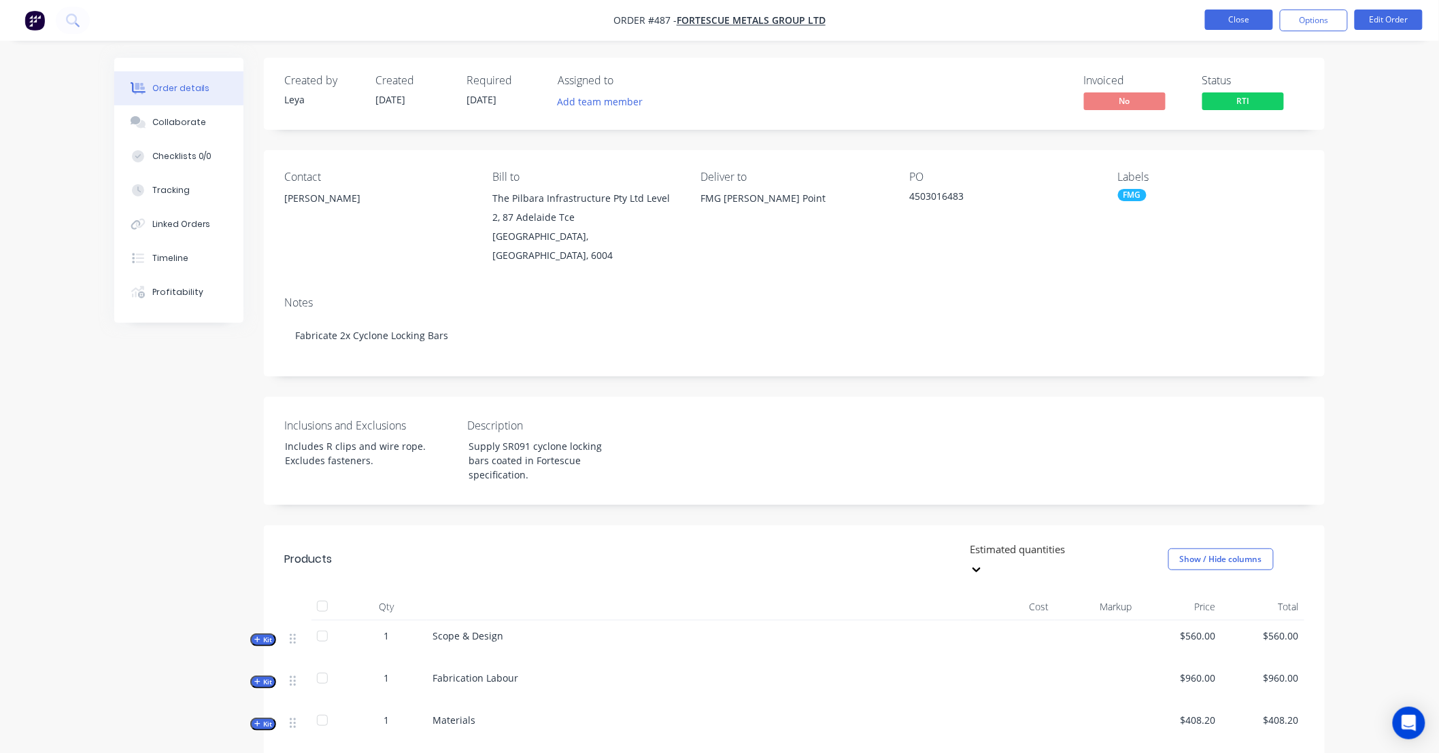
click at [1248, 11] on button "Close" at bounding box center [1239, 20] width 68 height 20
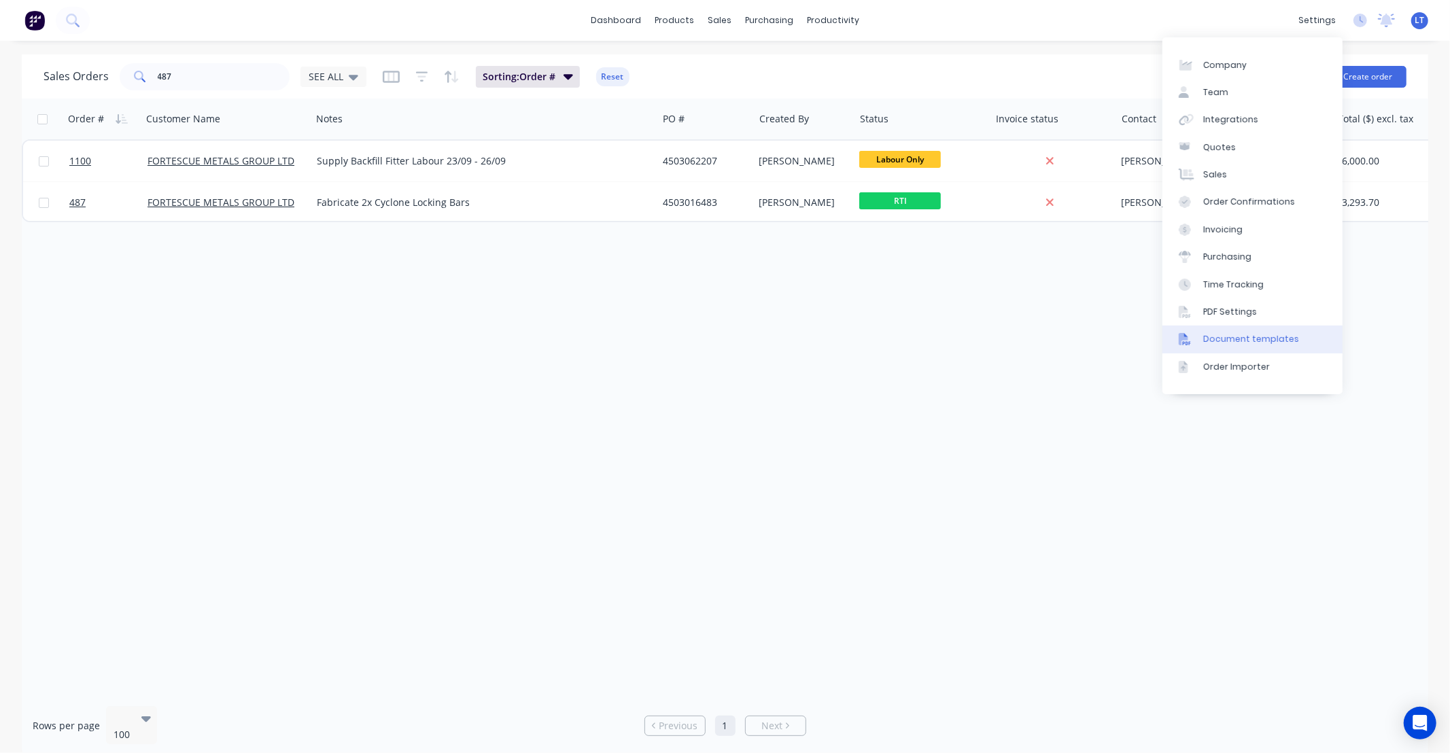
click at [1286, 332] on link "Document templates" at bounding box center [1253, 339] width 180 height 27
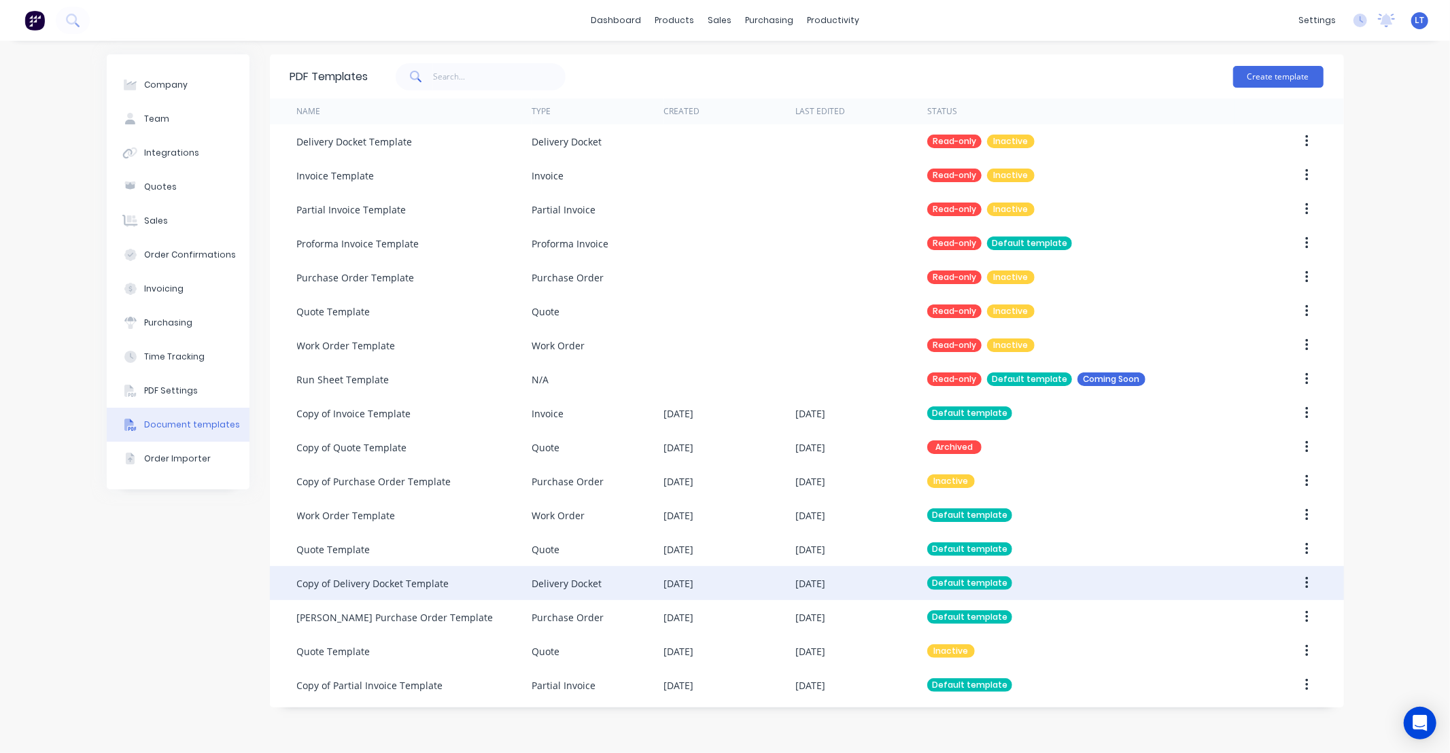
click at [799, 588] on div "16 Sep 2025" at bounding box center [810, 584] width 30 height 14
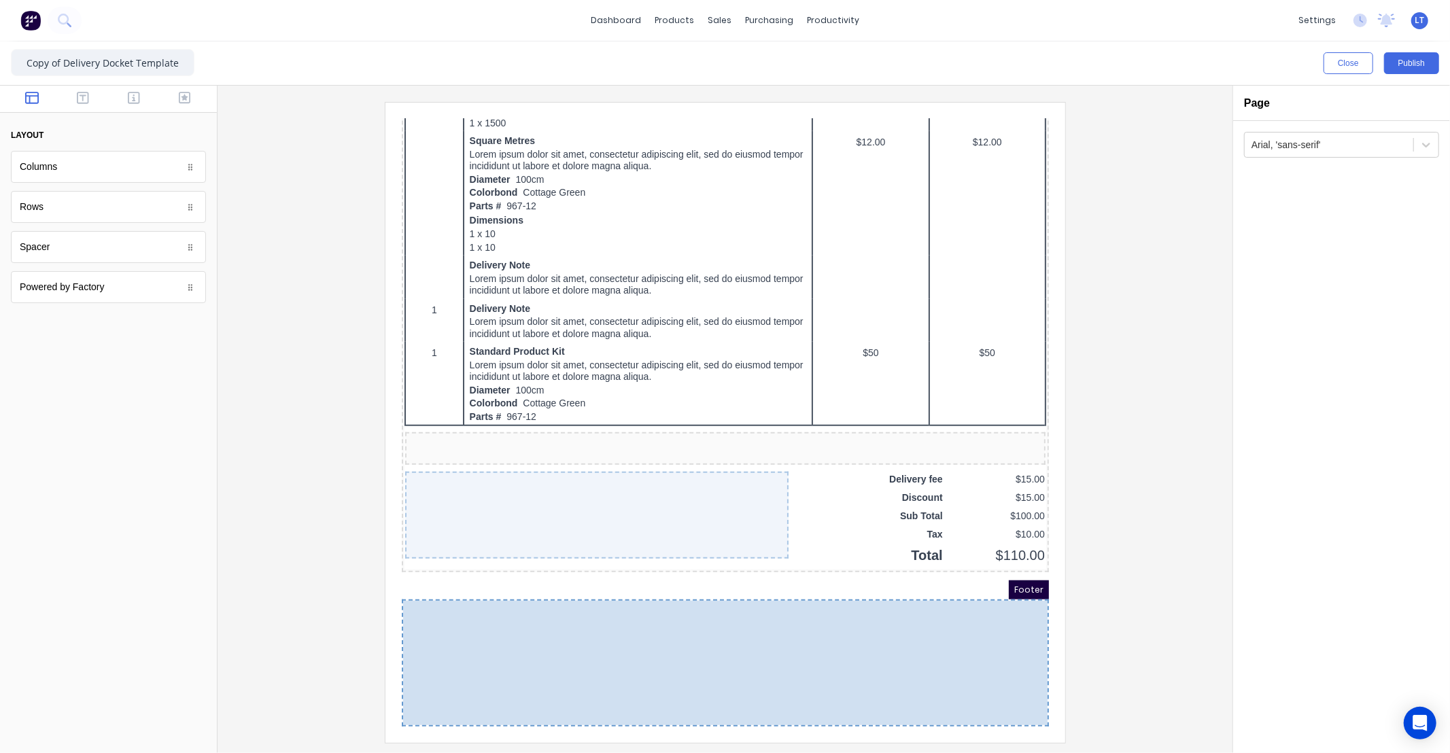
scroll to position [838, 0]
drag, startPoint x: 413, startPoint y: 361, endPoint x: 413, endPoint y: 604, distance: 242.7
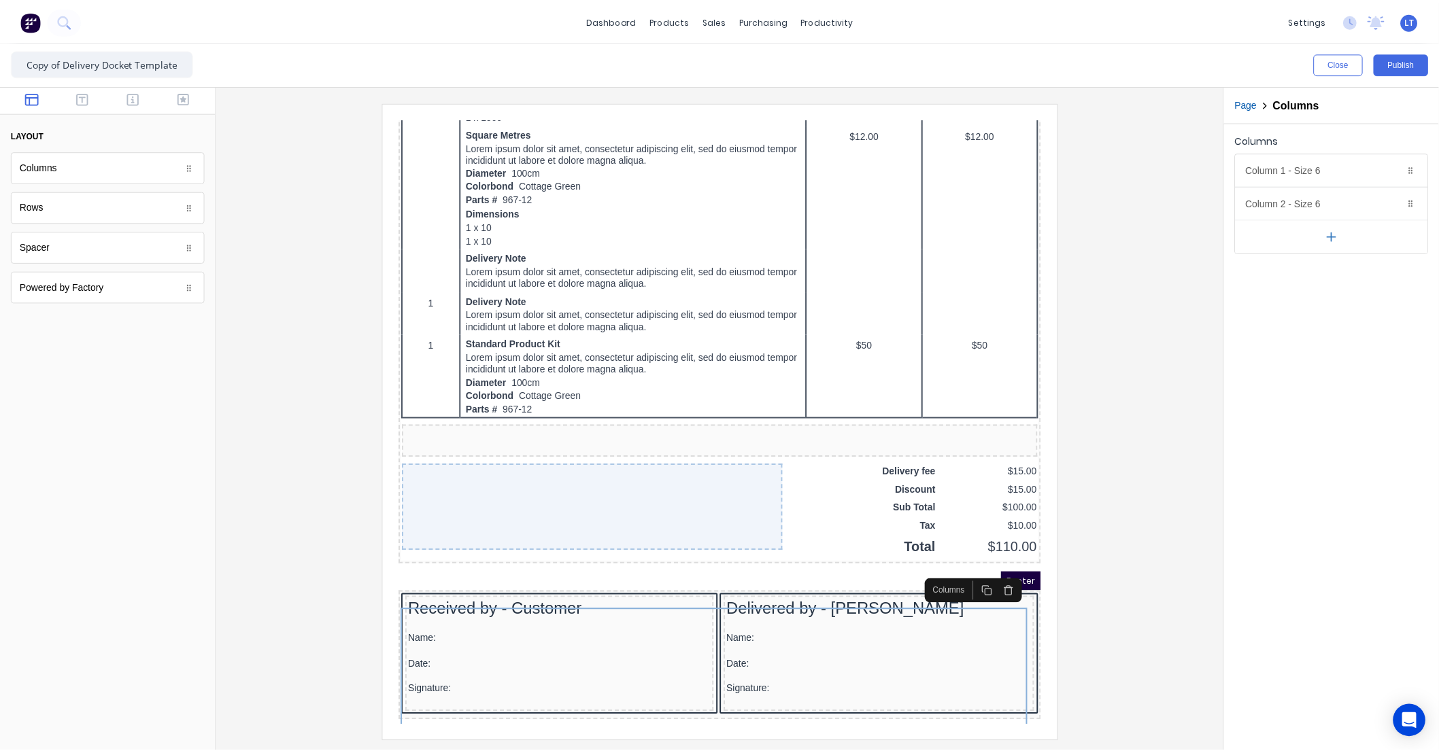
scroll to position [840, 0]
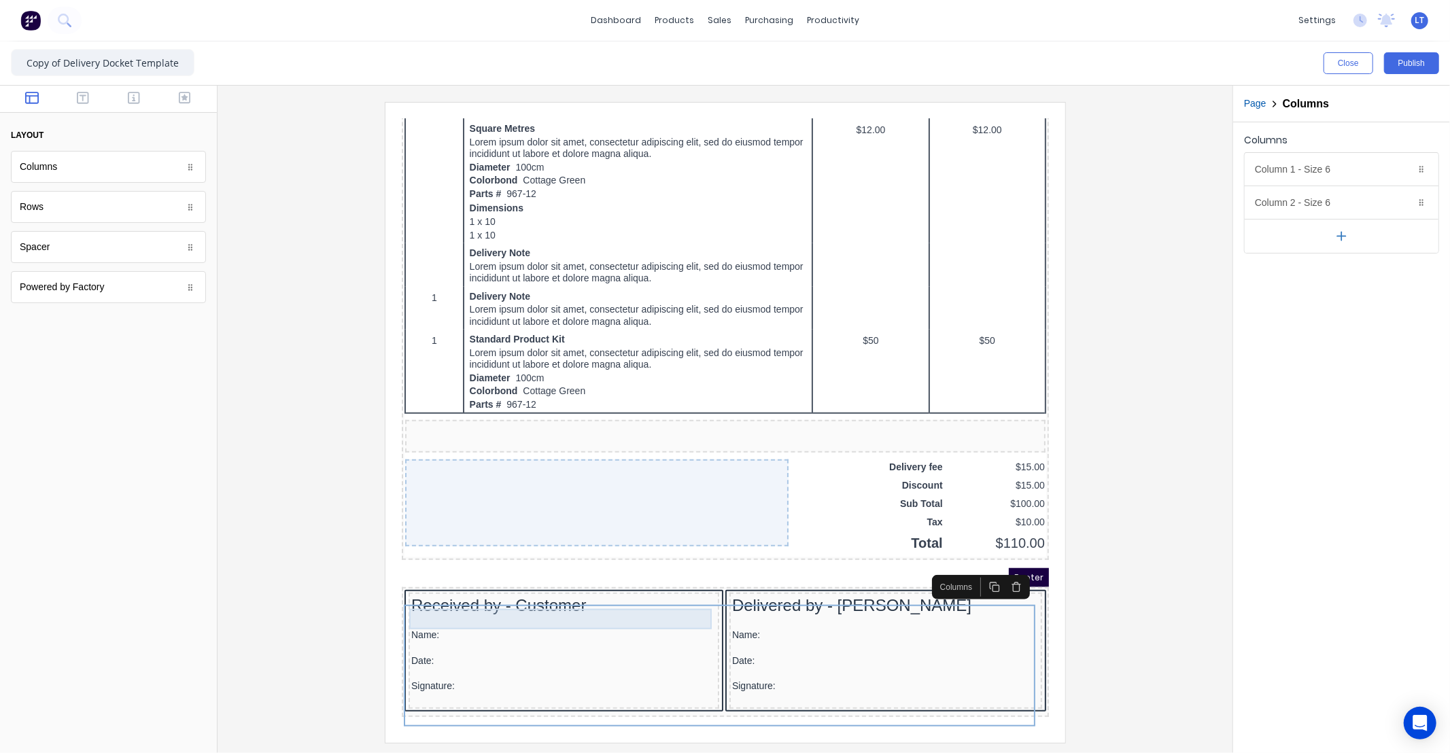
click at [547, 598] on div "Received by - Customer" at bounding box center [546, 589] width 305 height 20
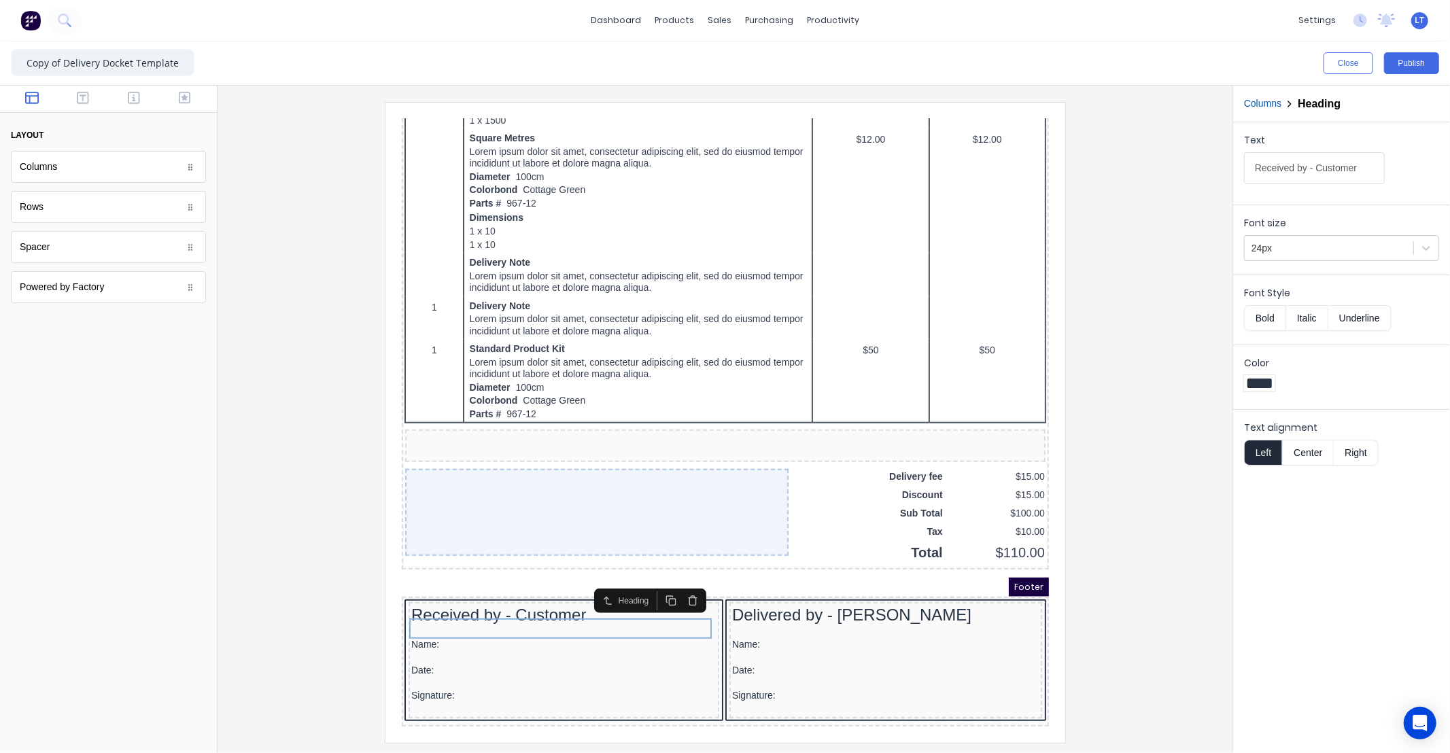
click at [1318, 451] on button "Center" at bounding box center [1308, 453] width 52 height 26
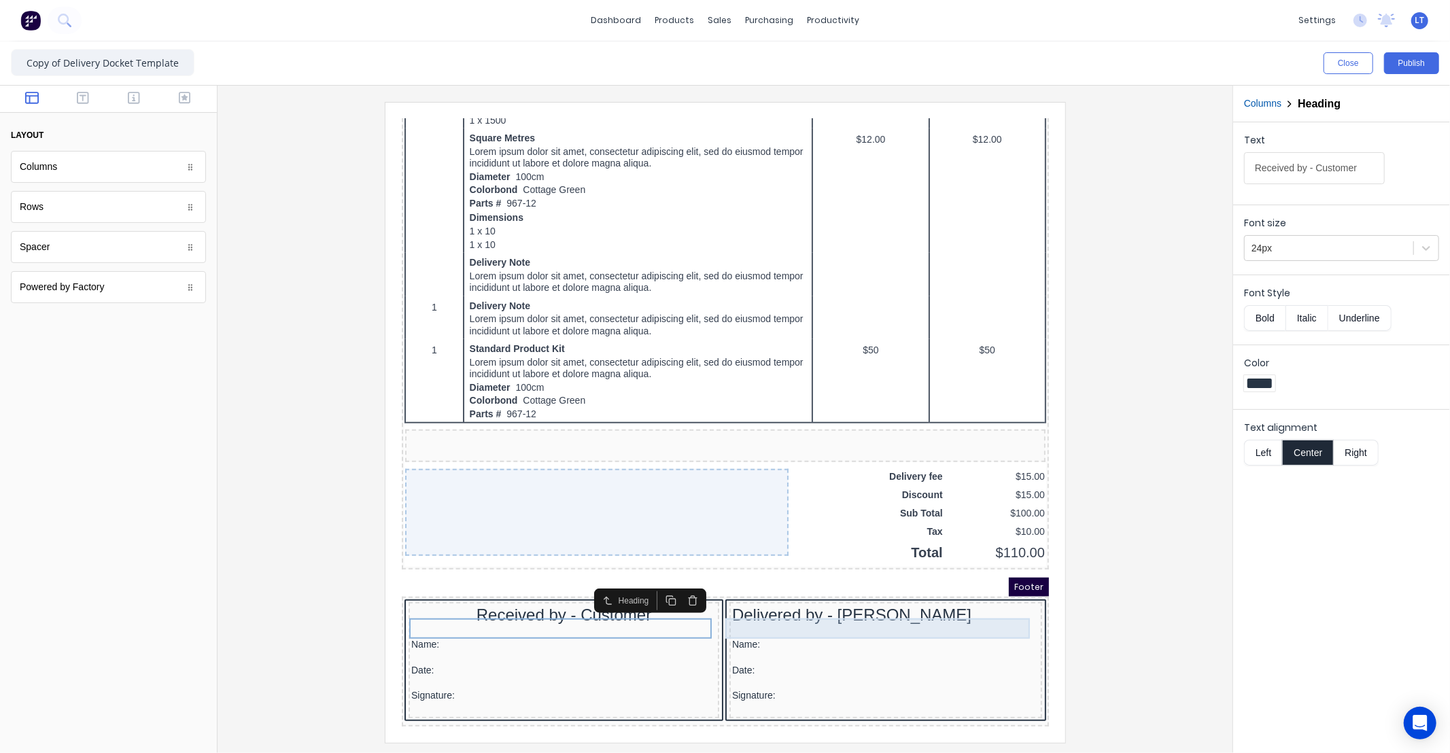
drag, startPoint x: 834, startPoint y: 594, endPoint x: 1617, endPoint y: 602, distance: 783.3
click at [834, 594] on div "Delivered by - [PERSON_NAME]" at bounding box center [868, 598] width 307 height 20
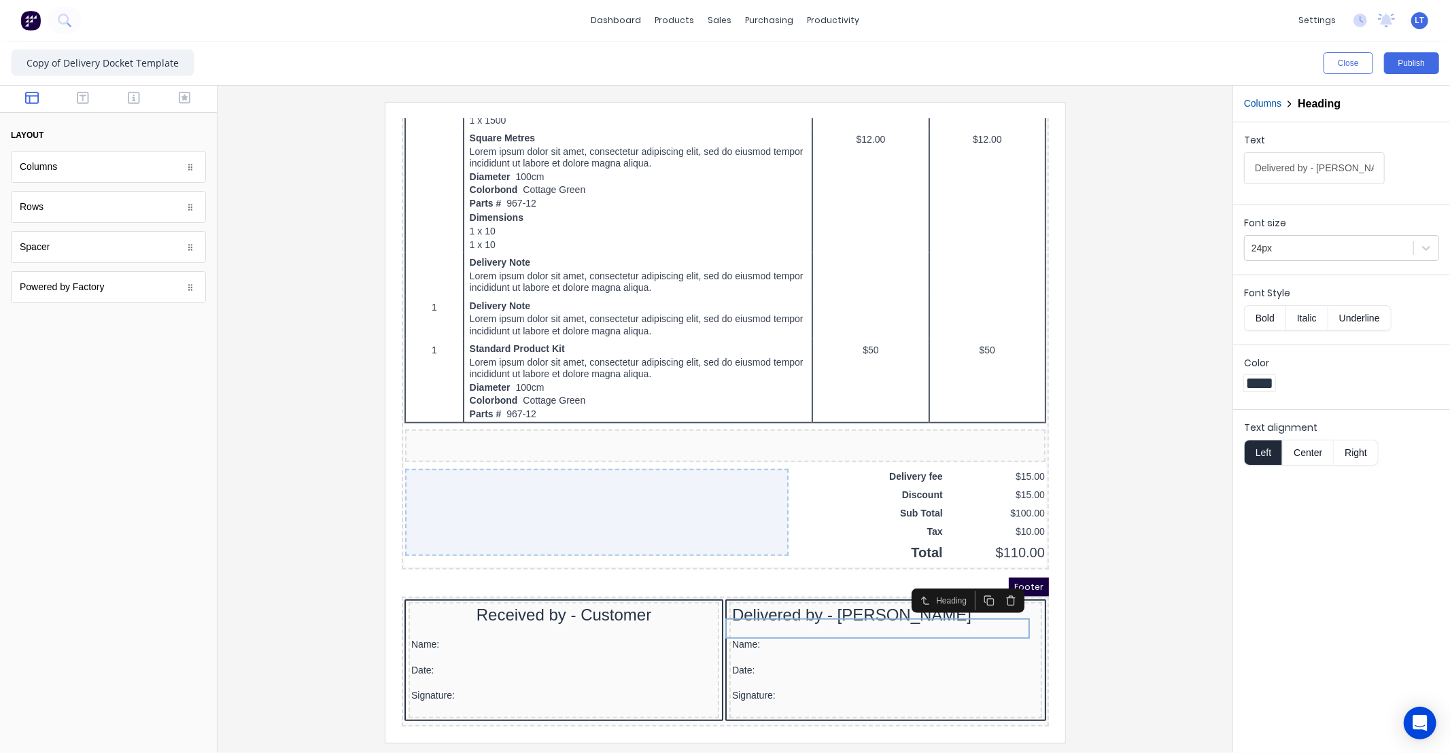
click at [1297, 459] on button "Center" at bounding box center [1308, 453] width 52 height 26
click at [1404, 66] on button "Publish" at bounding box center [1411, 63] width 55 height 22
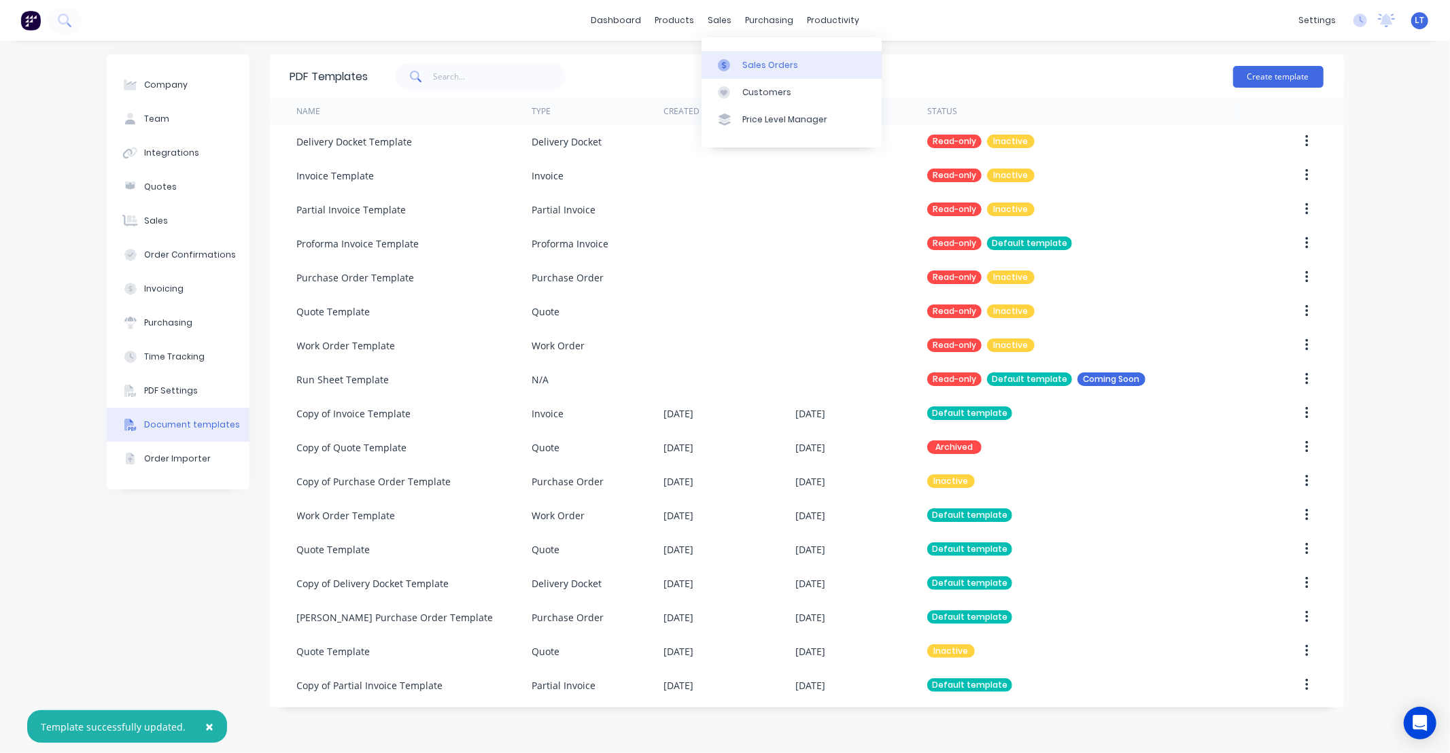
click at [749, 63] on div "Sales Orders" at bounding box center [770, 65] width 56 height 12
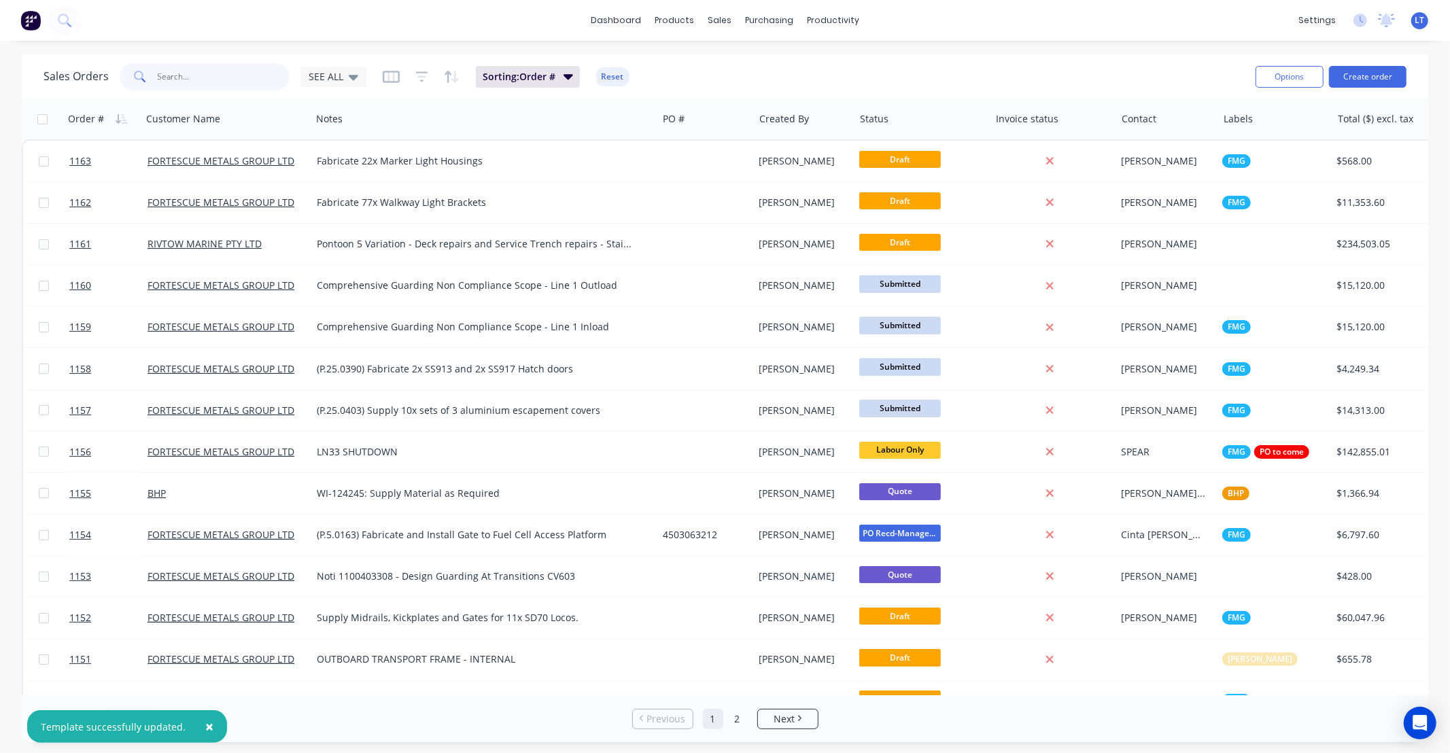
click at [245, 82] on input "text" at bounding box center [224, 76] width 133 height 27
type input "1"
type input "487"
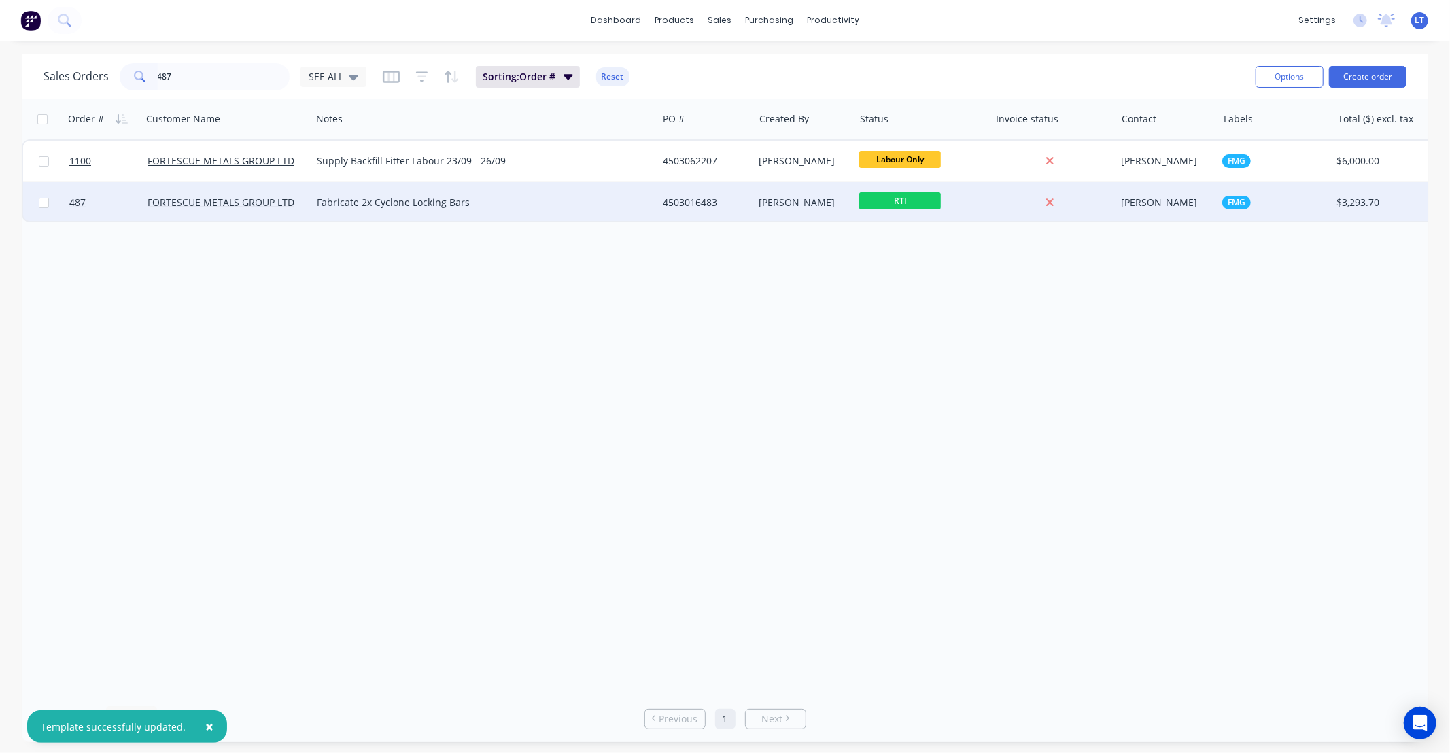
click at [705, 188] on div "4503016483" at bounding box center [705, 202] width 97 height 41
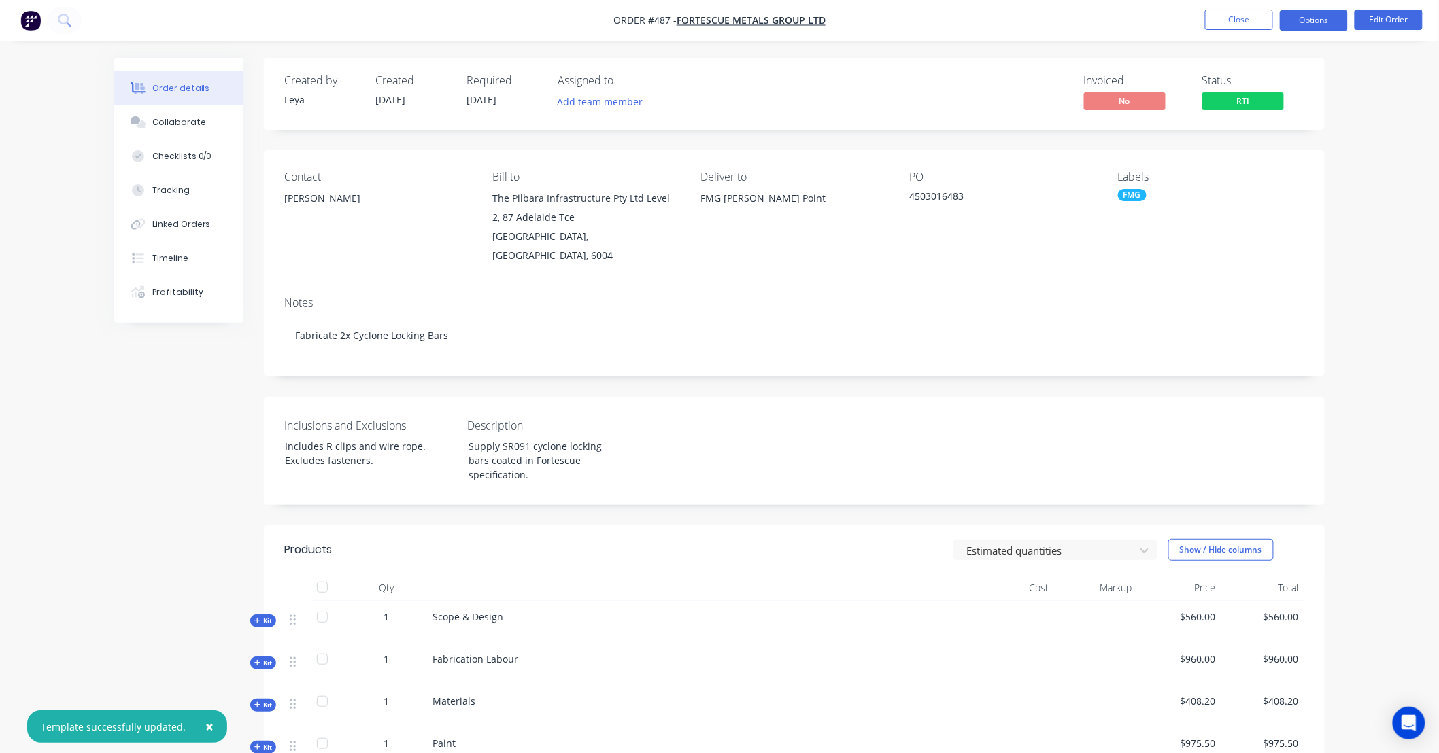
click at [1299, 24] on button "Options" at bounding box center [1314, 21] width 68 height 22
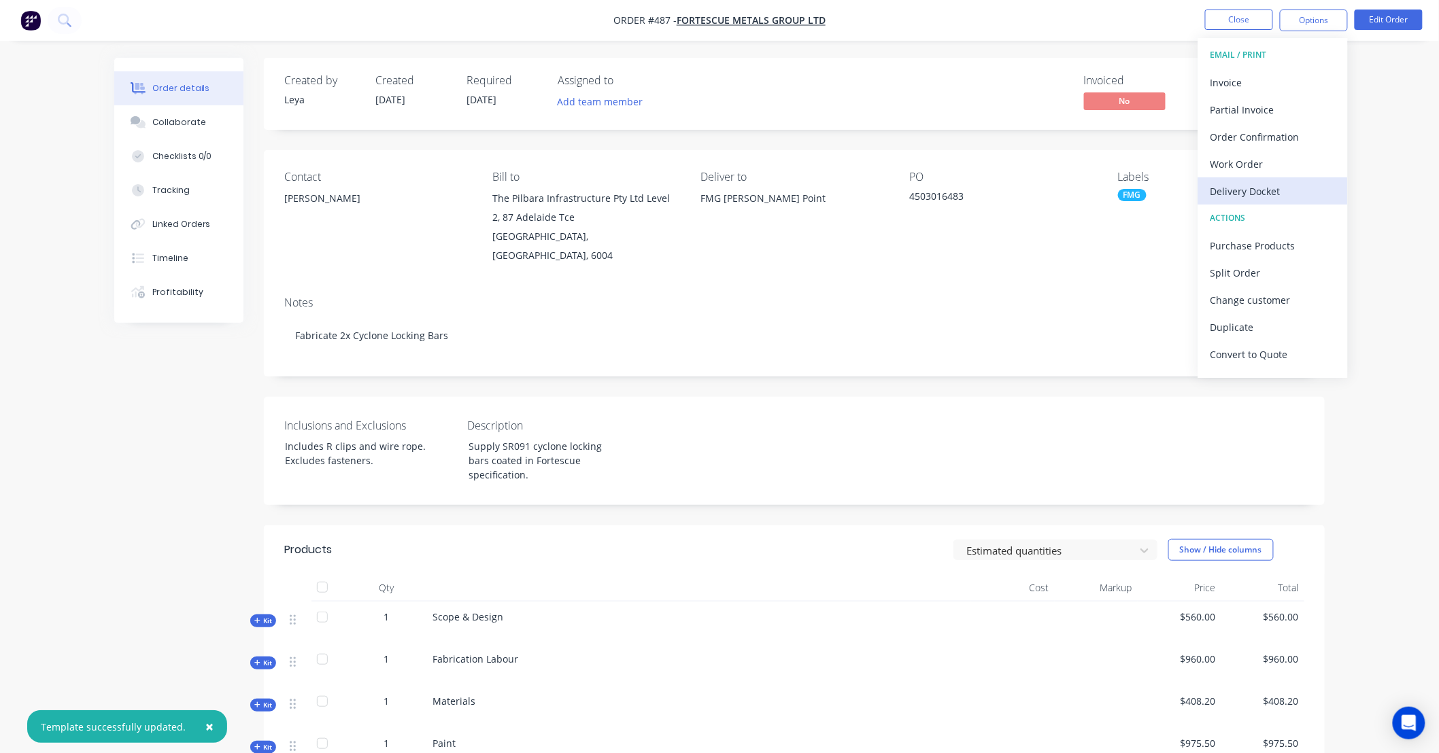
click at [1263, 186] on div "Delivery Docket" at bounding box center [1272, 192] width 125 height 20
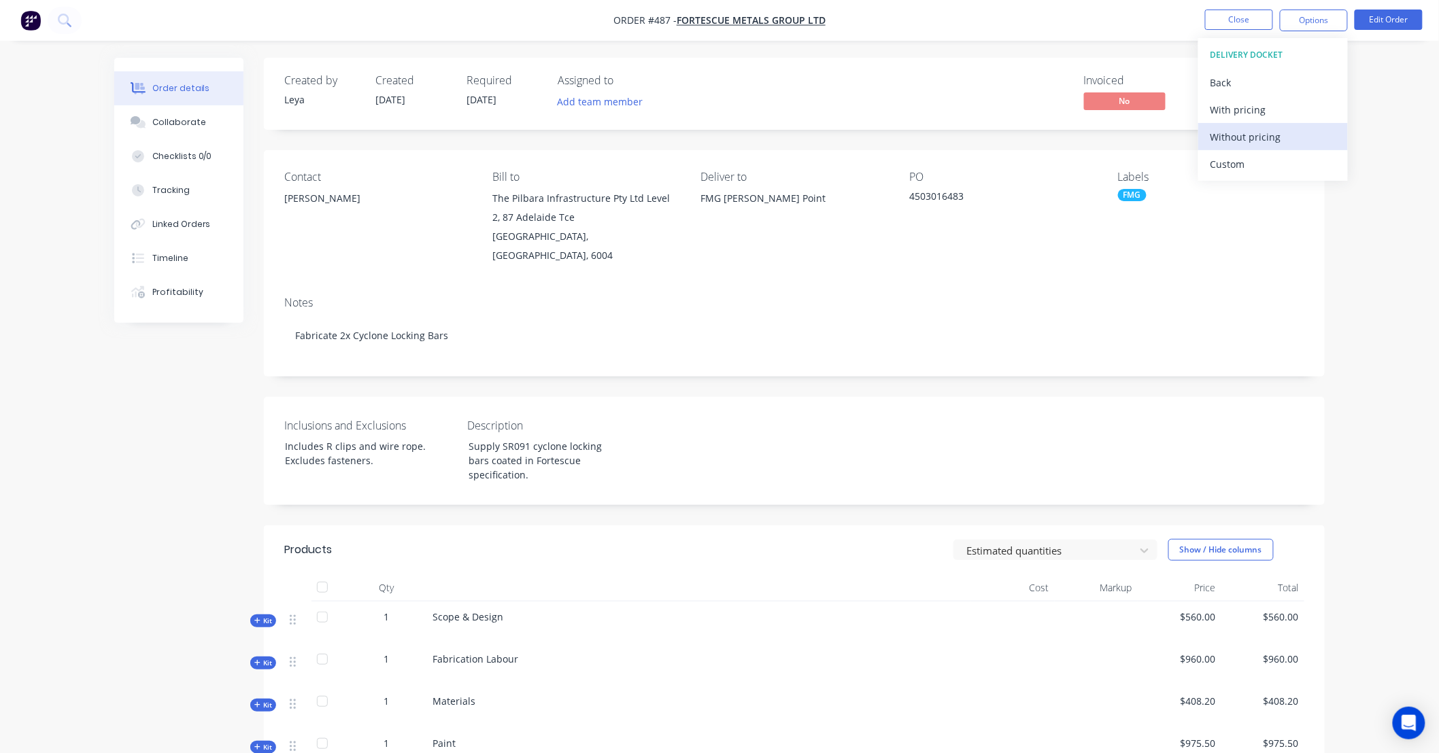
click at [1238, 135] on div "Without pricing" at bounding box center [1272, 137] width 125 height 20
click at [891, 53] on div "Order details Collaborate Checklists 0/0 Tracking Linked Orders Timeline Profit…" at bounding box center [719, 527] width 1439 height 1055
click at [174, 122] on div "Collaborate" at bounding box center [179, 122] width 54 height 12
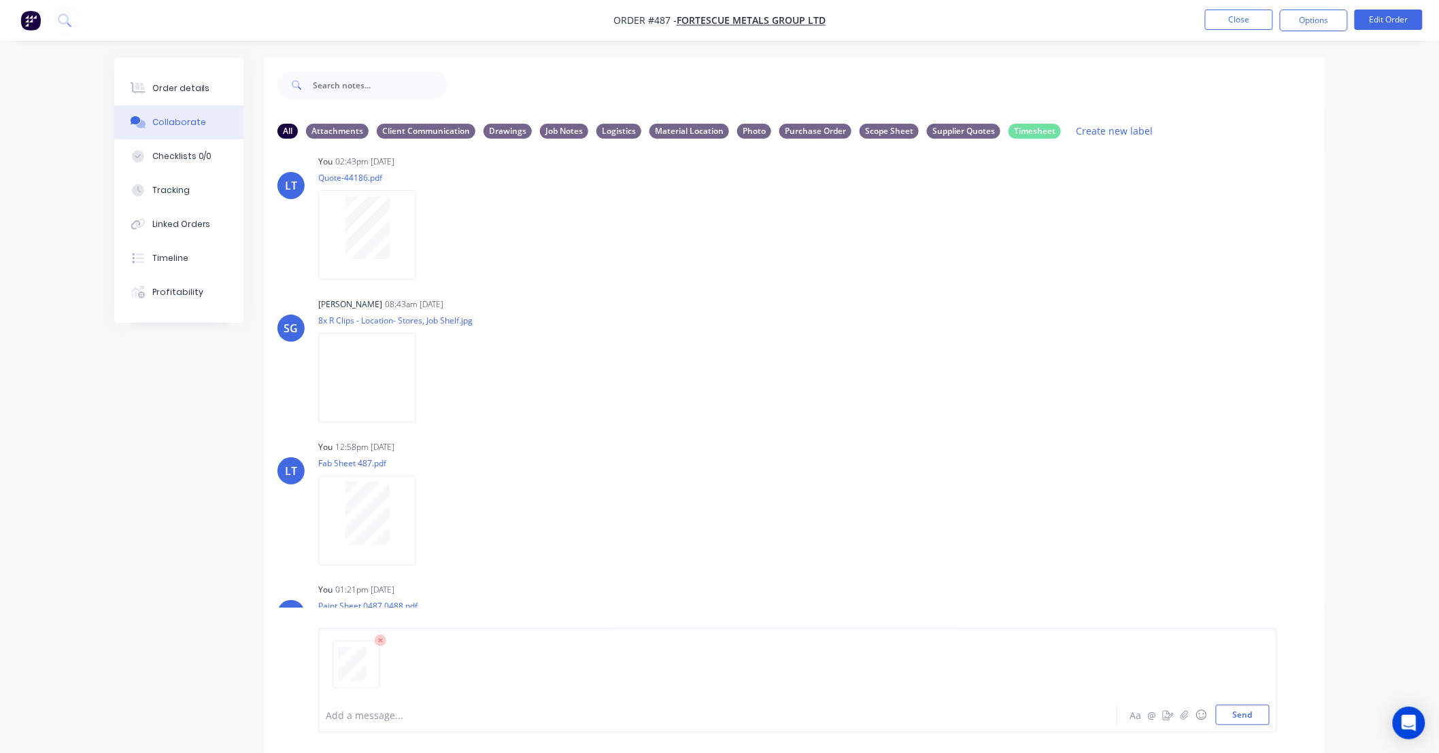
scroll to position [462, 0]
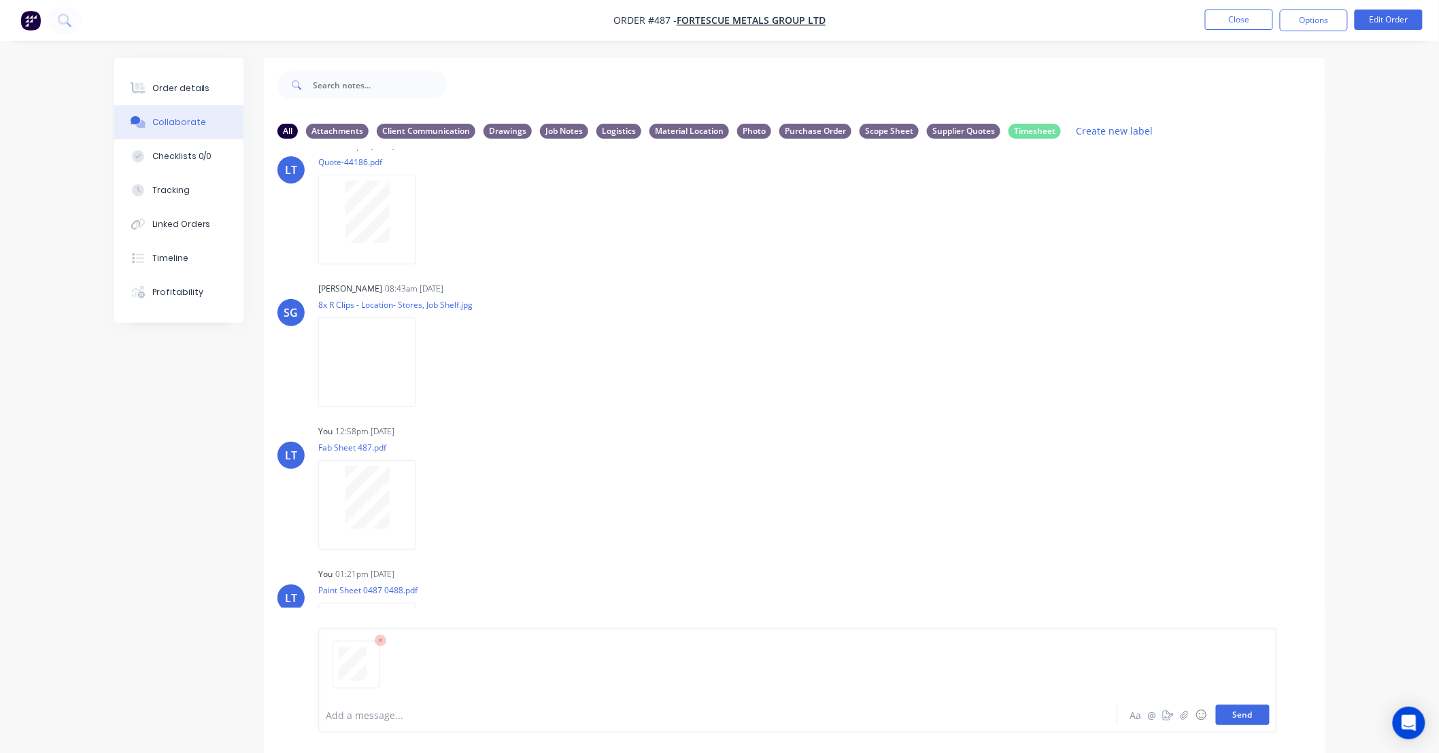
click at [1244, 713] on button "Send" at bounding box center [1243, 715] width 54 height 20
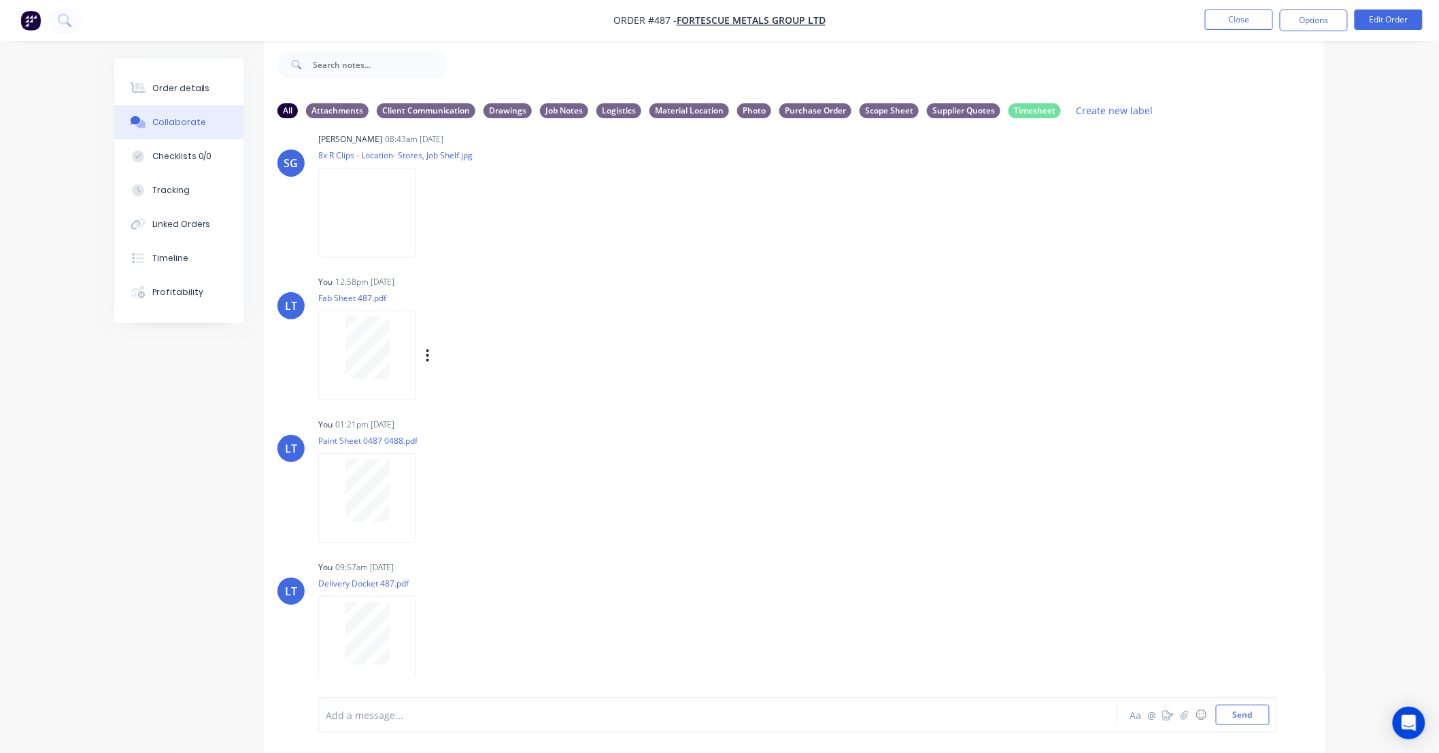
scroll to position [605, 0]
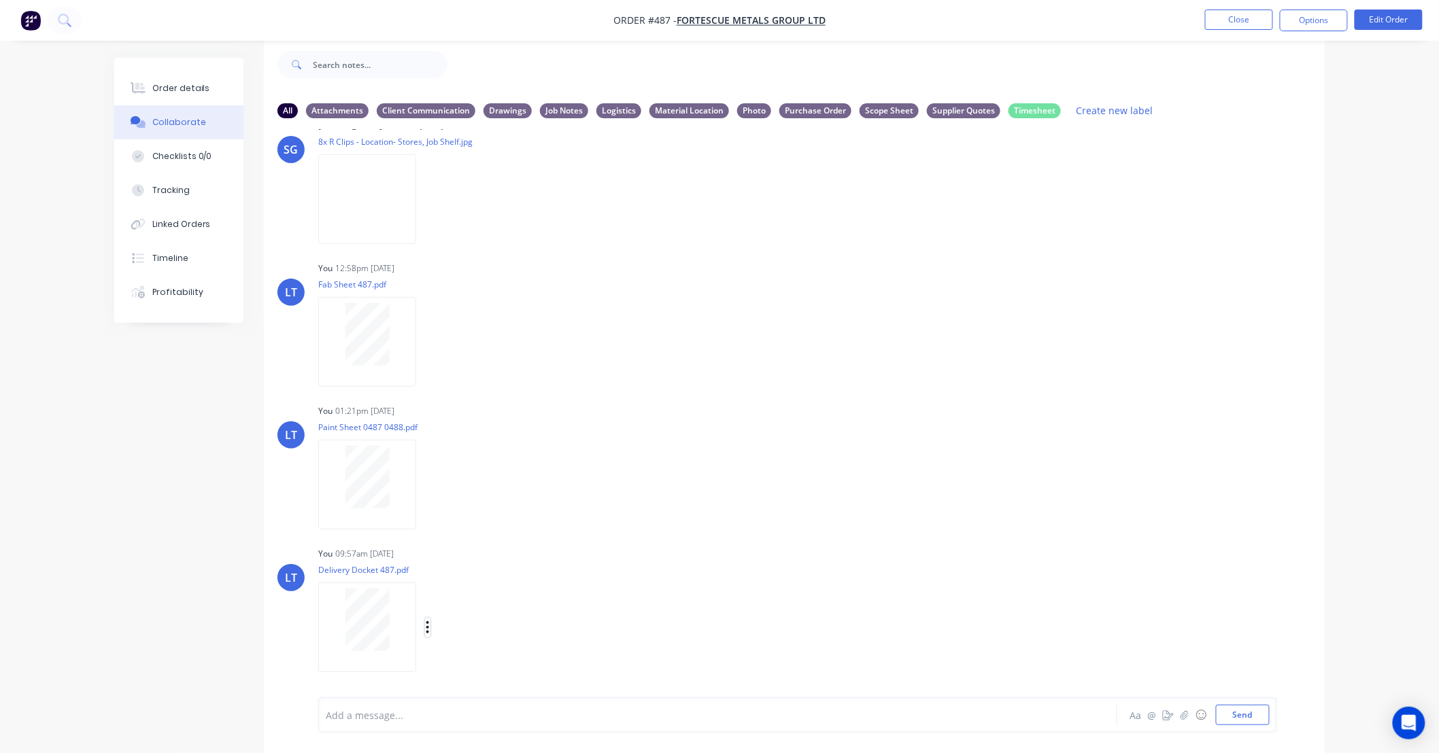
click at [426, 623] on icon "button" at bounding box center [428, 628] width 4 height 16
click at [465, 601] on button "Labels" at bounding box center [517, 598] width 153 height 31
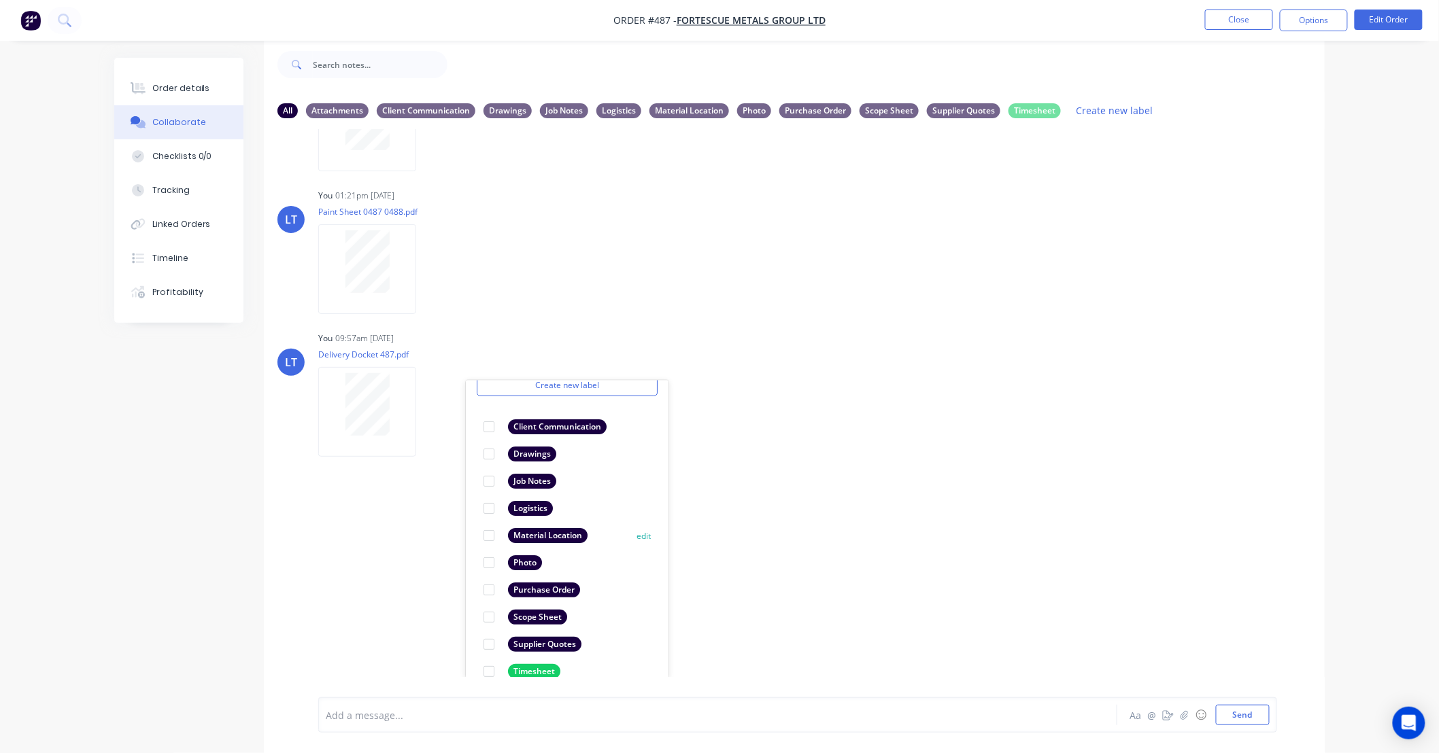
scroll to position [78, 0]
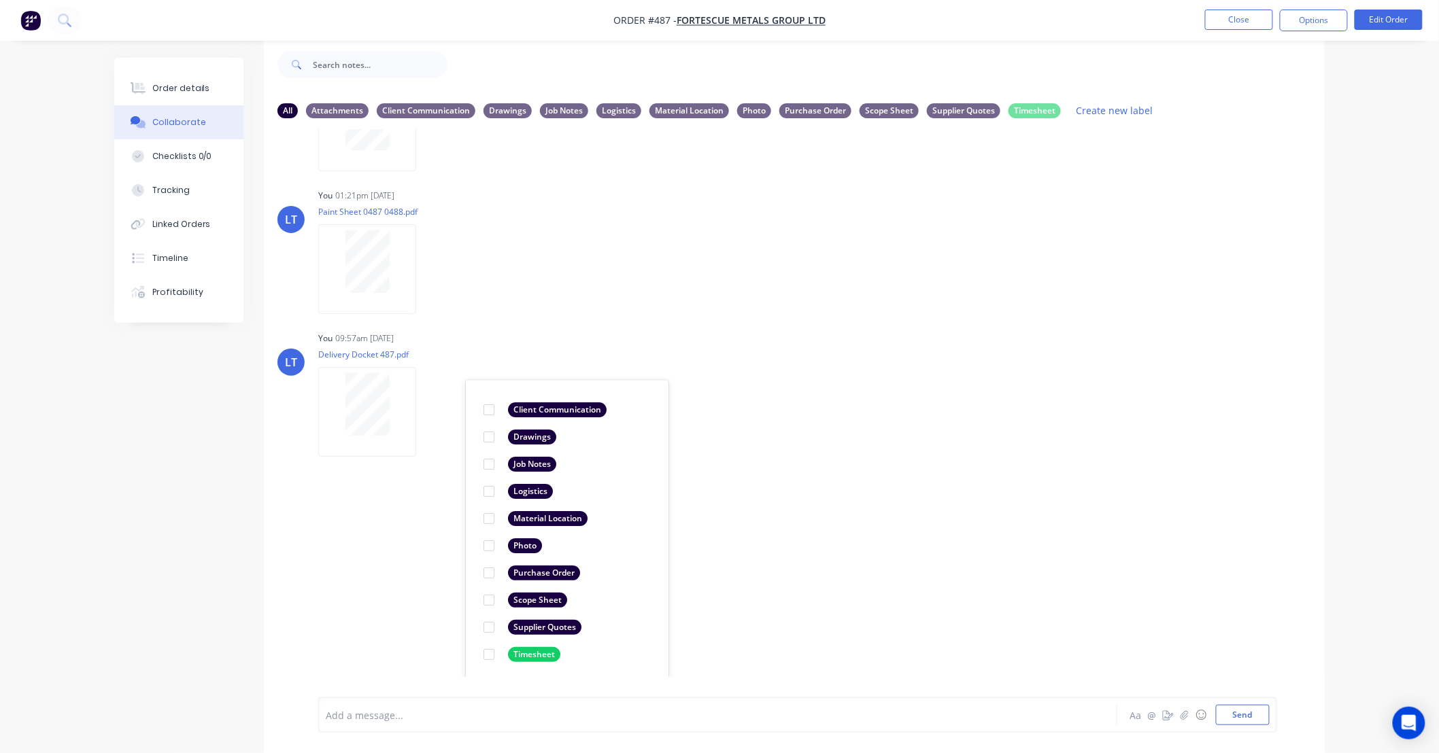
click at [948, 548] on div "LT You 02:43pm 04/09/25 New-Purchase-Order-Printout-4503016483.pdf Labels Downl…" at bounding box center [794, 403] width 1061 height 548
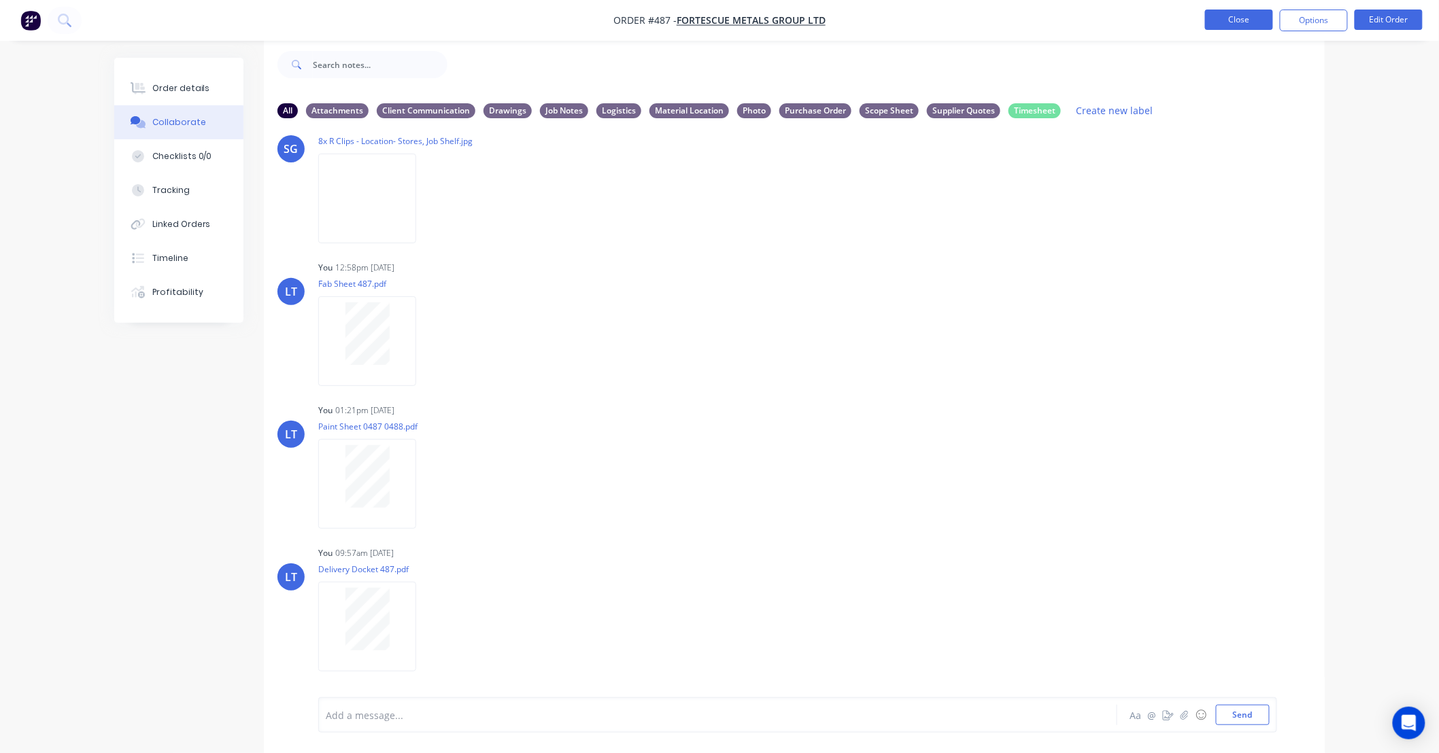
click at [1238, 25] on button "Close" at bounding box center [1239, 20] width 68 height 20
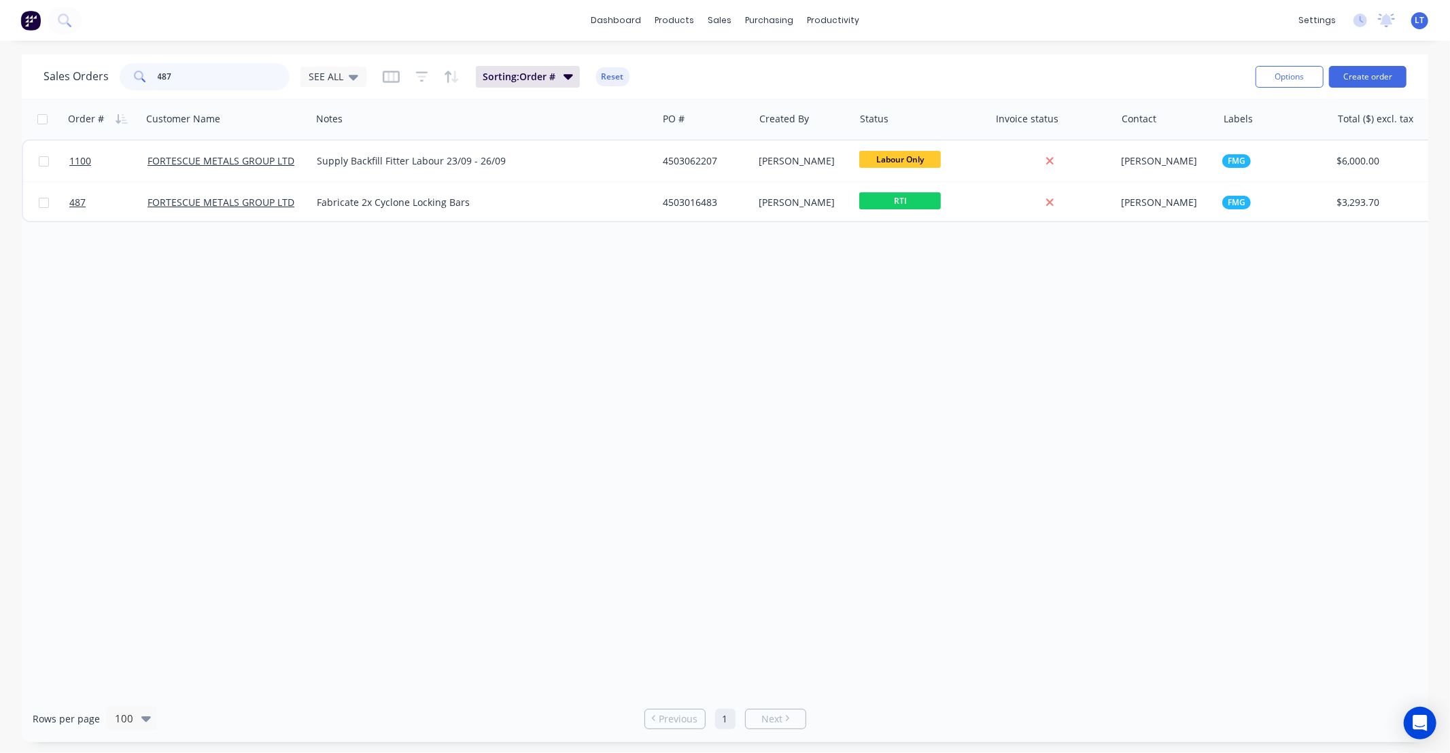
drag, startPoint x: 169, startPoint y: 89, endPoint x: 60, endPoint y: 100, distance: 109.3
click at [60, 100] on div "Sales Orders 487 SEE ALL Sorting: Order # Reset Options Create order Order # Cu…" at bounding box center [725, 398] width 1407 height 688
type input "488"
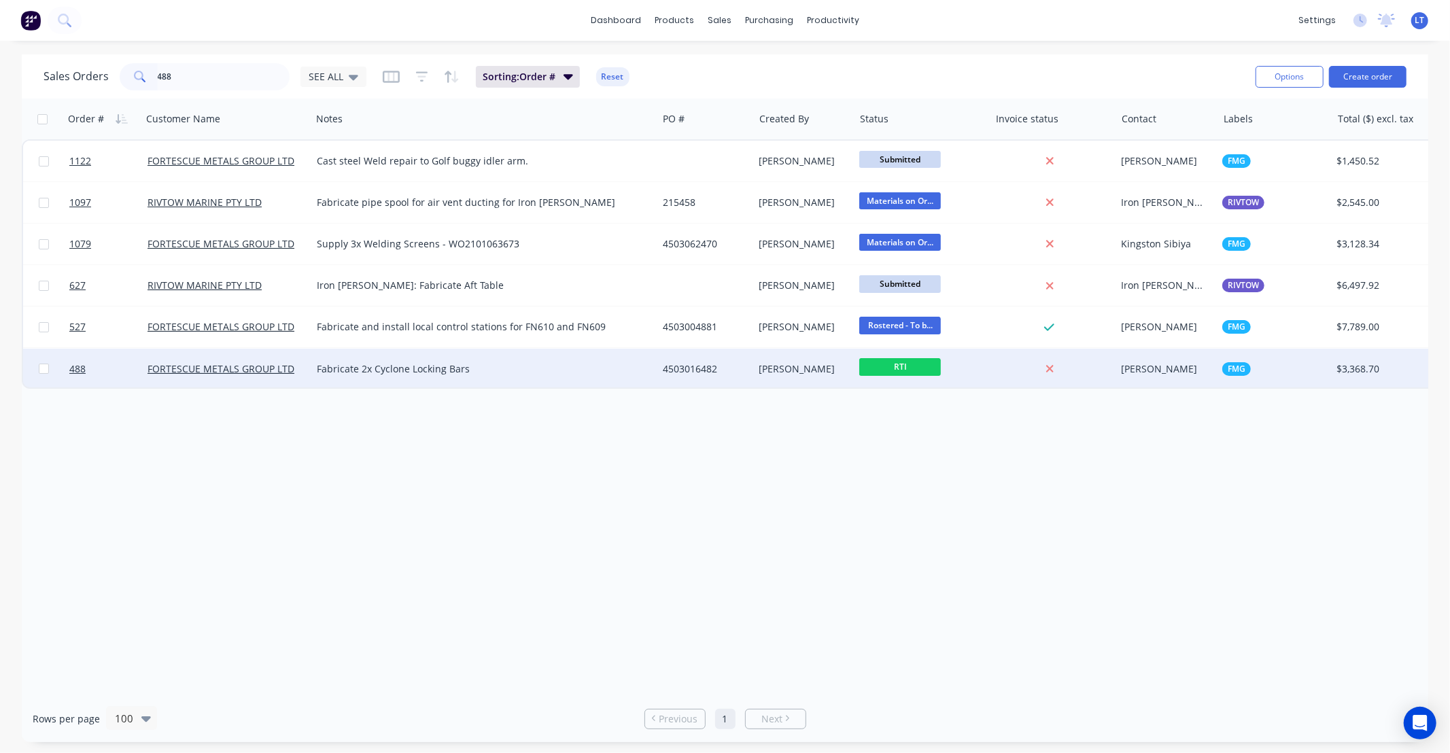
click at [762, 369] on div "[PERSON_NAME]" at bounding box center [801, 369] width 85 height 14
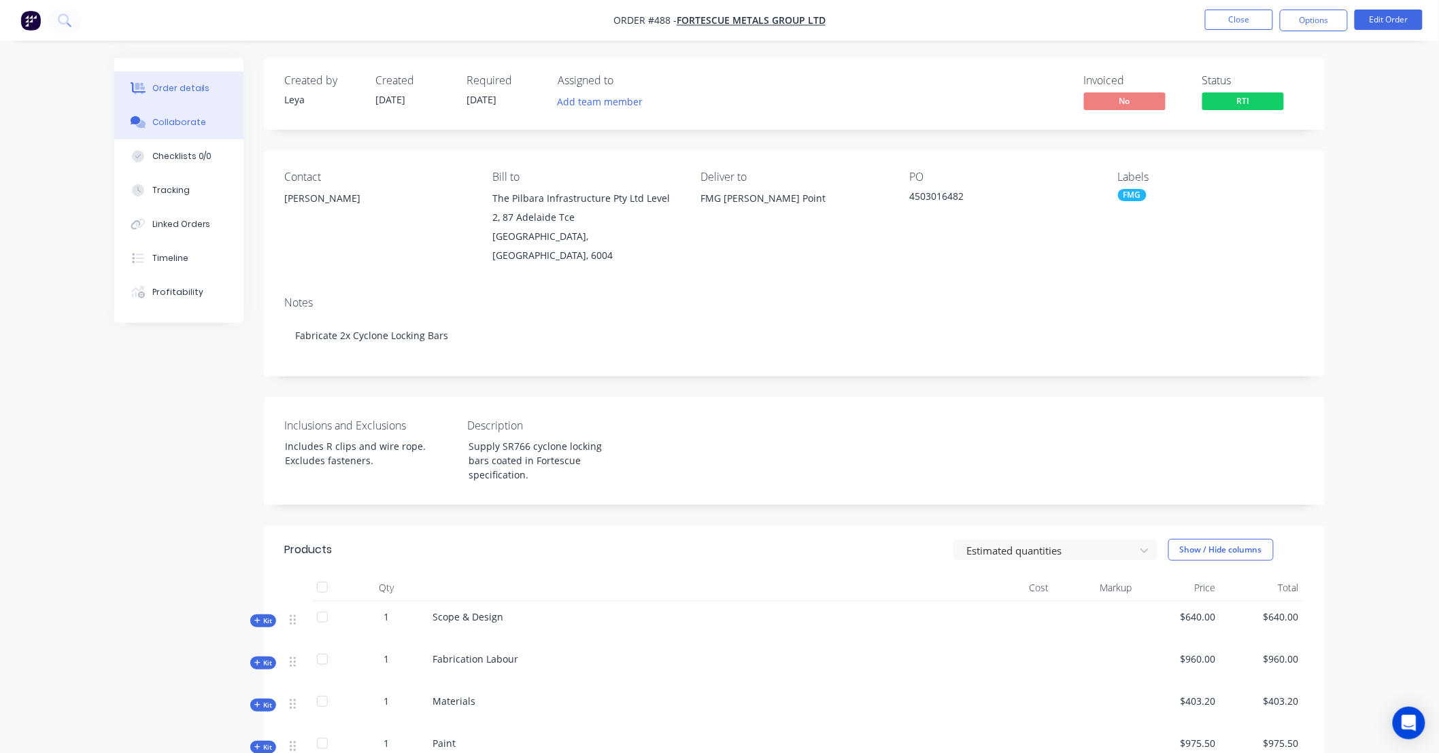
click at [167, 107] on button "Collaborate" at bounding box center [178, 122] width 129 height 34
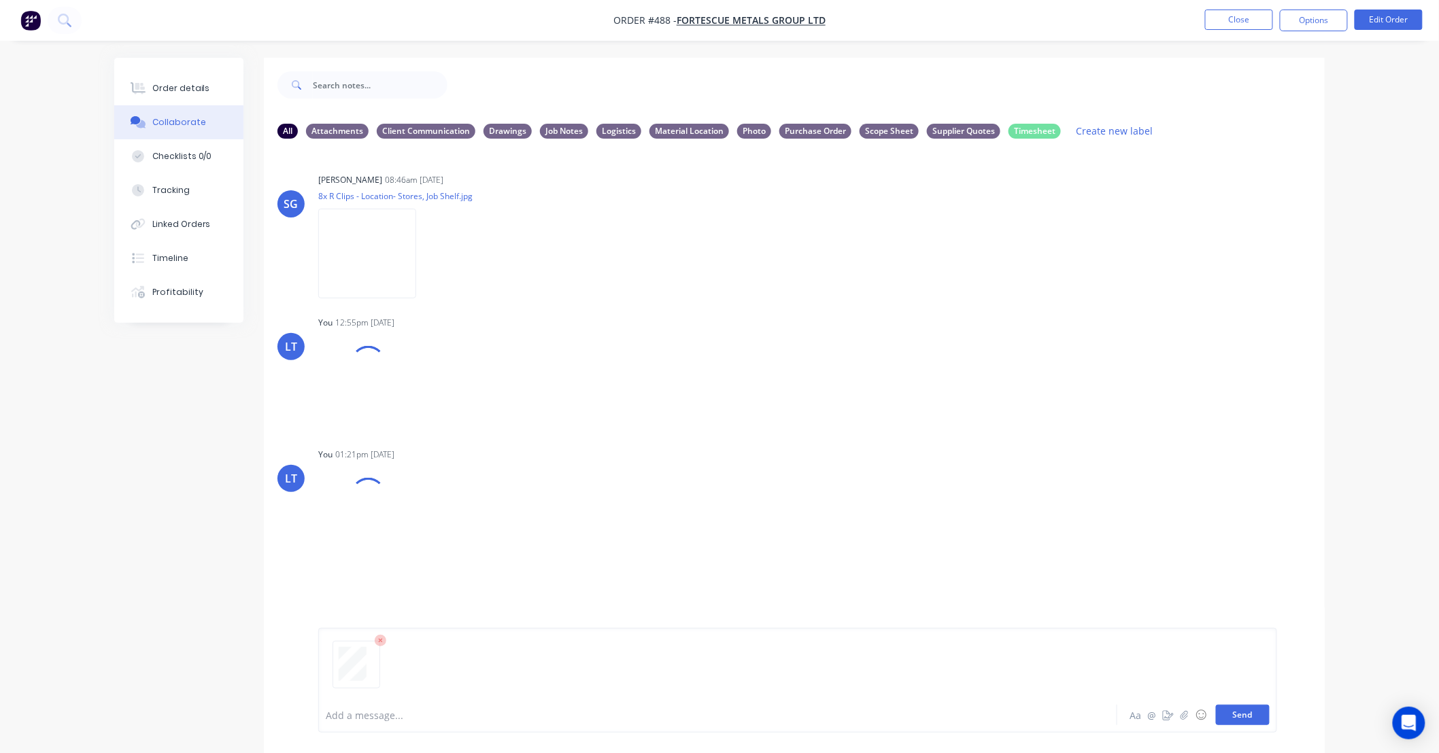
click at [1261, 716] on button "Send" at bounding box center [1243, 715] width 54 height 20
click at [874, 454] on div "SG Sarah Goldsmith 08:46am 08/09/25 8x R Clips - Location- Stores, Job Shelf.jp…" at bounding box center [794, 424] width 1061 height 548
click at [828, 449] on div "SG Sarah Goldsmith 08:46am 08/09/25 8x R Clips - Location- Stores, Job Shelf.jp…" at bounding box center [794, 424] width 1061 height 548
drag, startPoint x: 828, startPoint y: 449, endPoint x: 757, endPoint y: 439, distance: 72.0
click at [757, 439] on div "SG Sarah Goldsmith 08:46am 08/09/25 8x R Clips - Location- Stores, Job Shelf.jp…" at bounding box center [794, 424] width 1061 height 548
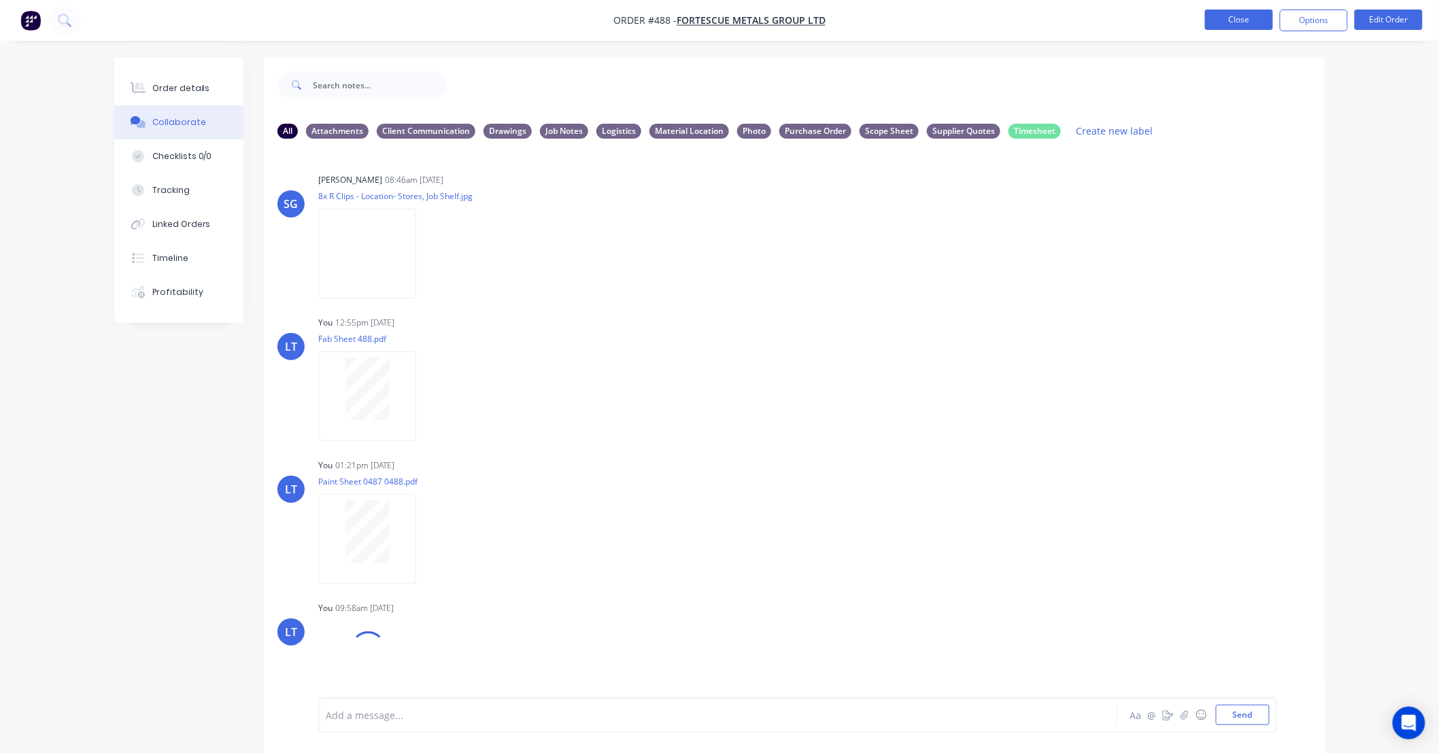
click at [1222, 24] on button "Close" at bounding box center [1239, 20] width 68 height 20
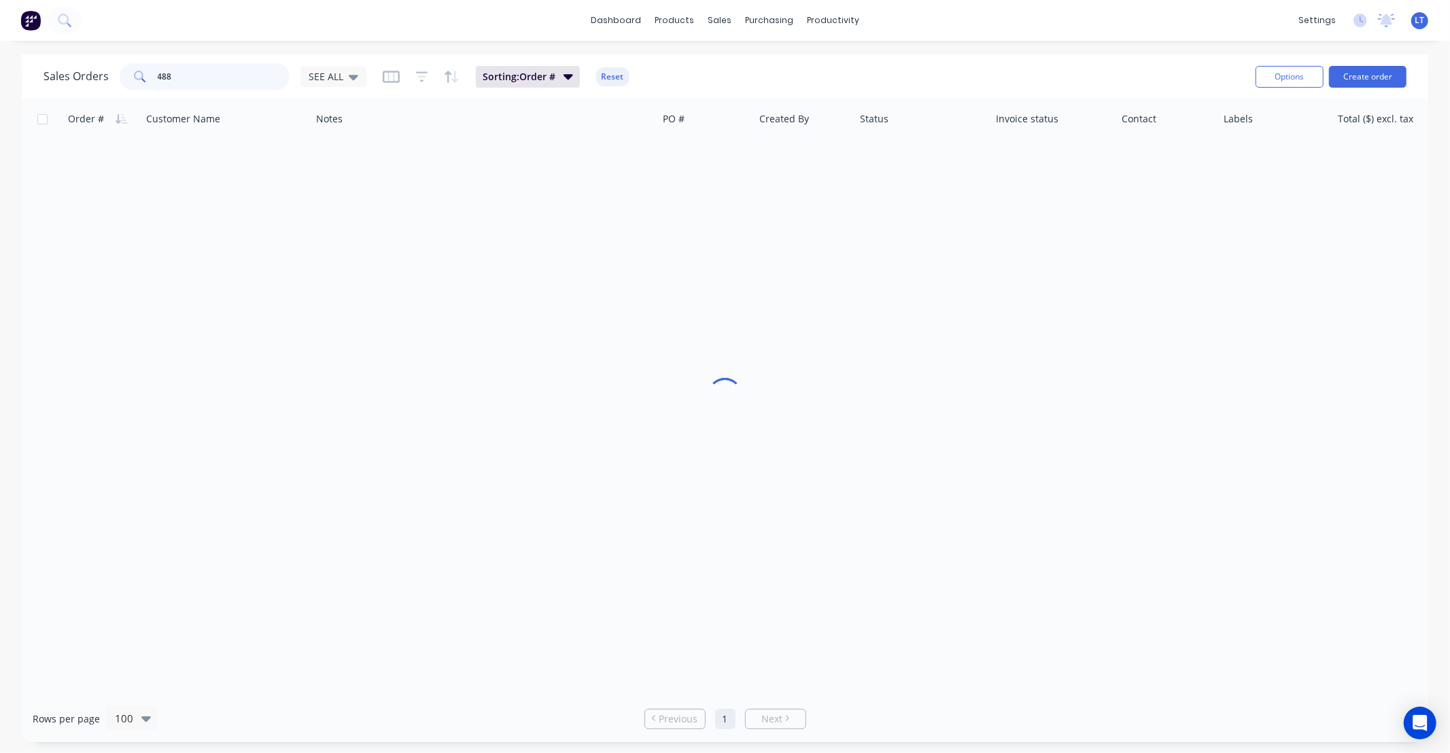
drag, startPoint x: 201, startPoint y: 76, endPoint x: 0, endPoint y: 95, distance: 201.5
click at [0, 94] on div "Sales Orders 488 SEE ALL Sorting: Order # Reset Options Create order Order # Cu…" at bounding box center [725, 398] width 1450 height 688
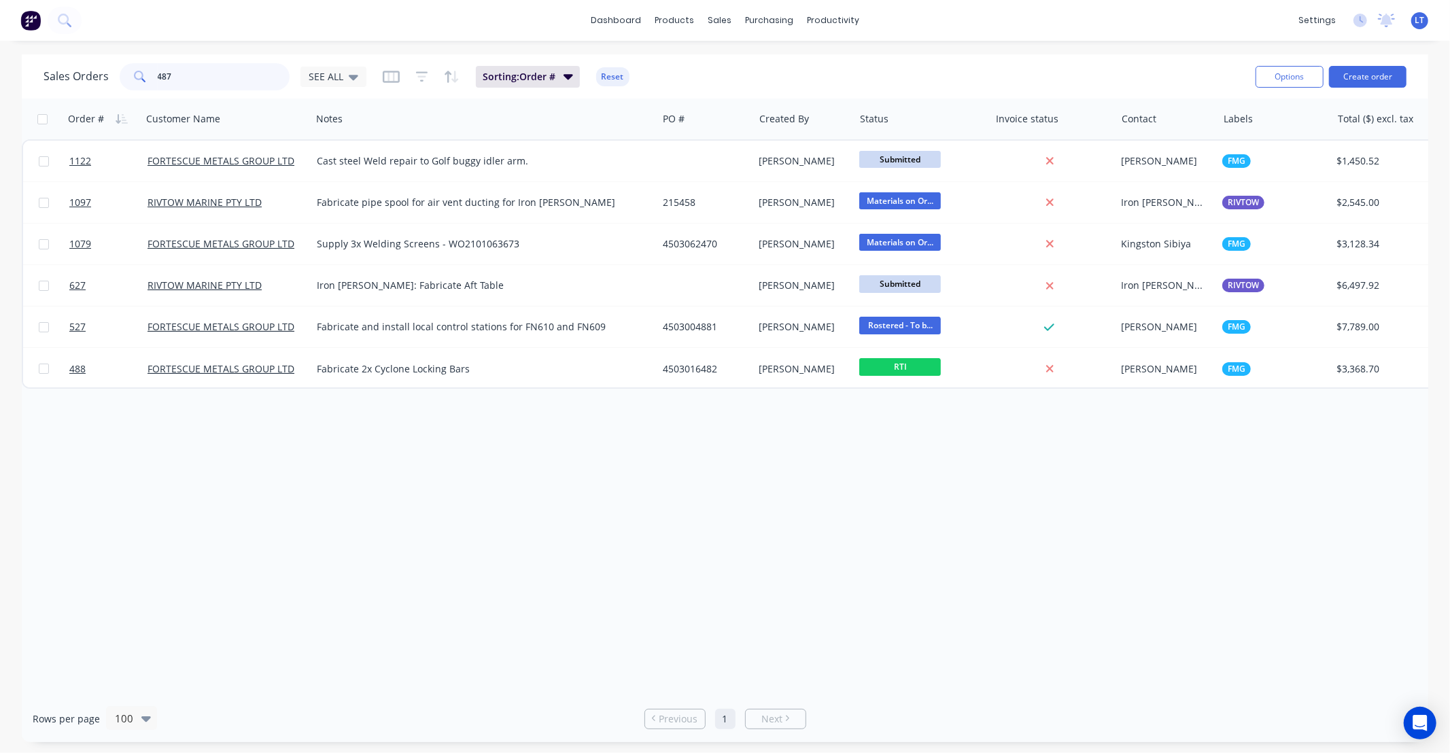
type input "487"
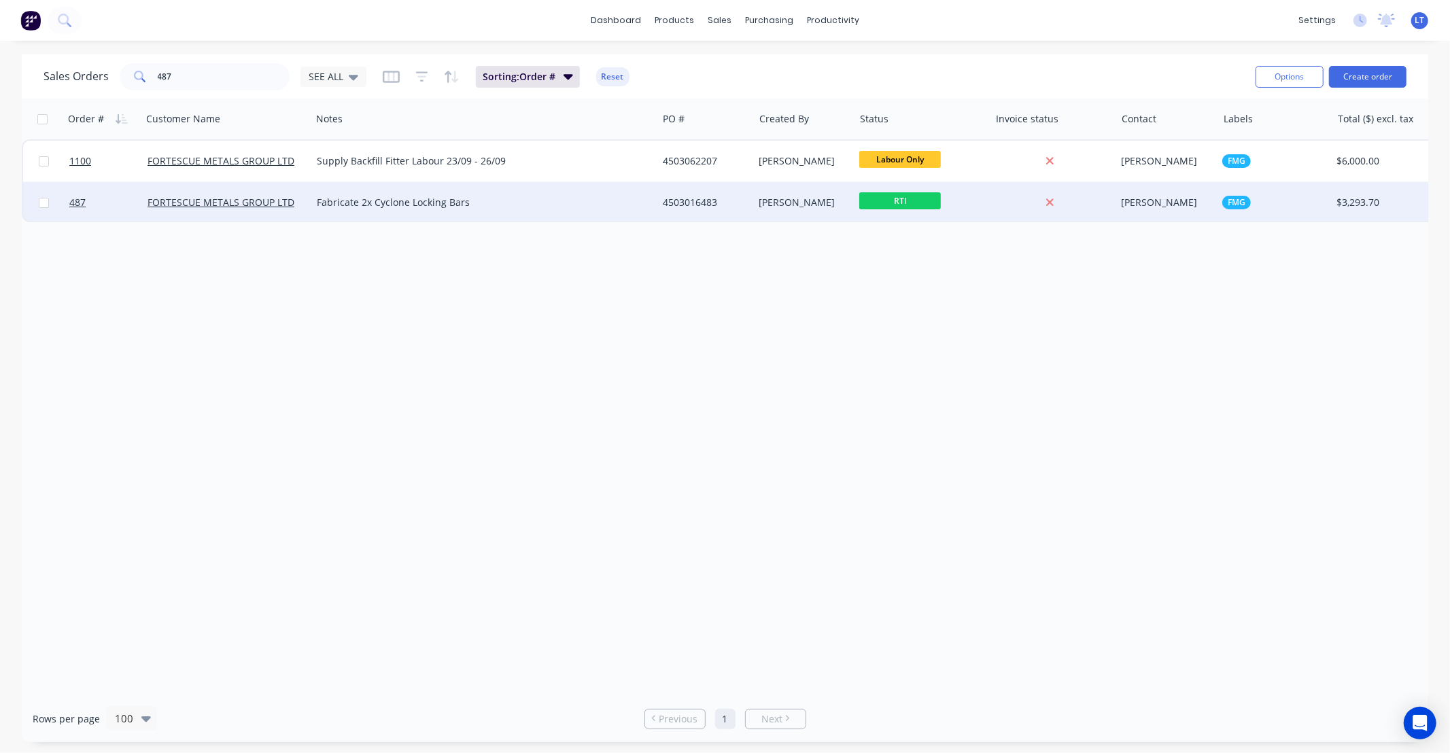
click at [794, 216] on div "[PERSON_NAME]" at bounding box center [804, 202] width 101 height 41
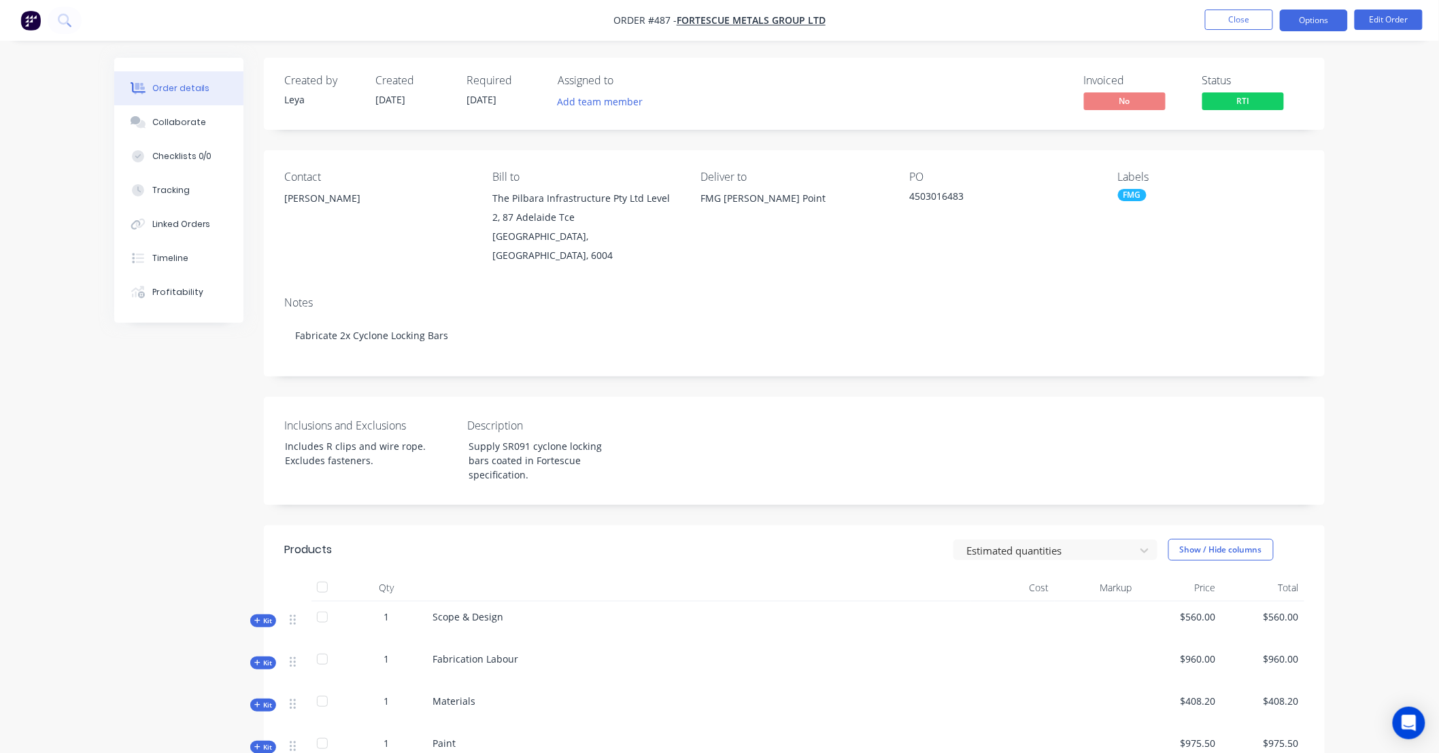
click at [1320, 25] on button "Options" at bounding box center [1314, 21] width 68 height 22
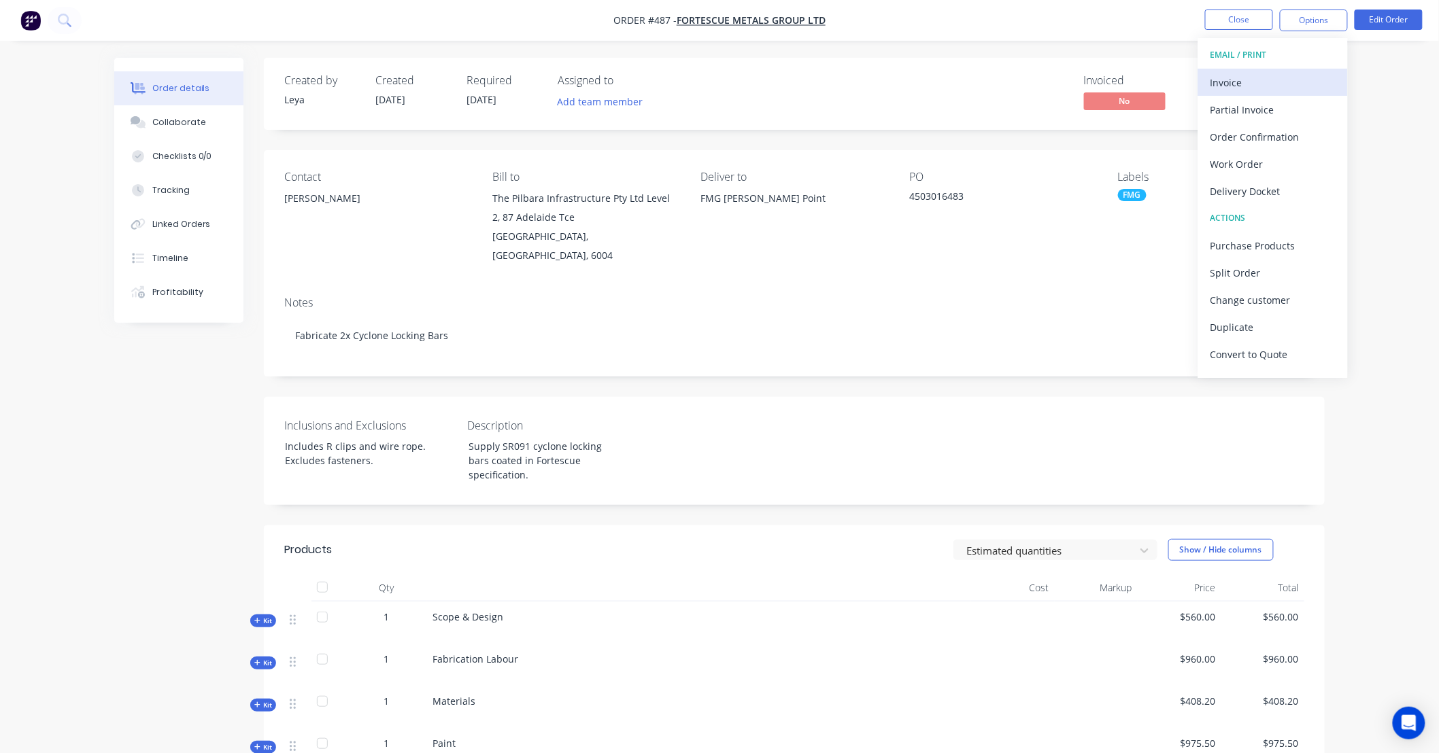
click at [1282, 75] on div "Invoice" at bounding box center [1272, 83] width 125 height 20
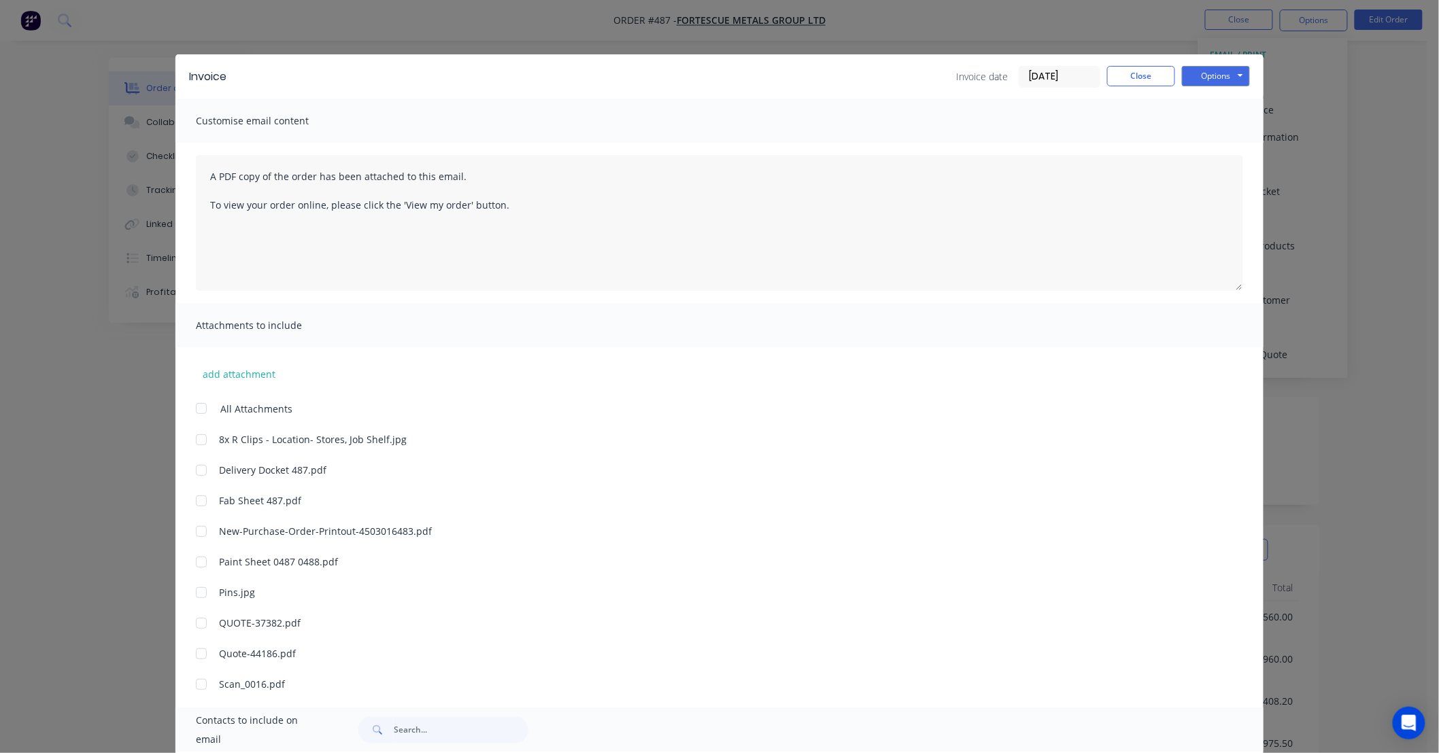
click at [193, 473] on div at bounding box center [201, 470] width 27 height 27
click at [1193, 80] on button "Options" at bounding box center [1216, 76] width 68 height 20
click at [1201, 118] on button "Print" at bounding box center [1225, 123] width 87 height 22
click at [1124, 82] on button "Close" at bounding box center [1141, 76] width 68 height 20
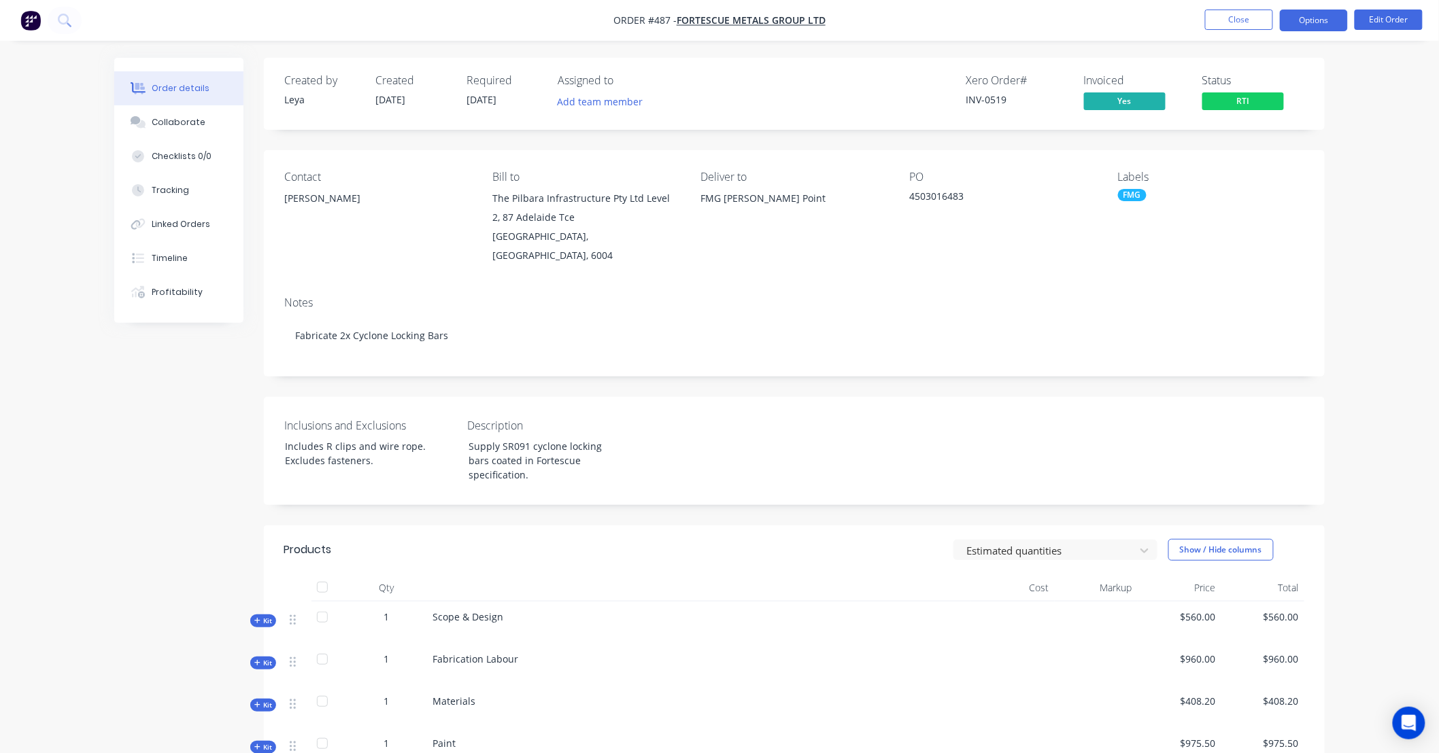
click at [1296, 18] on button "Options" at bounding box center [1314, 21] width 68 height 22
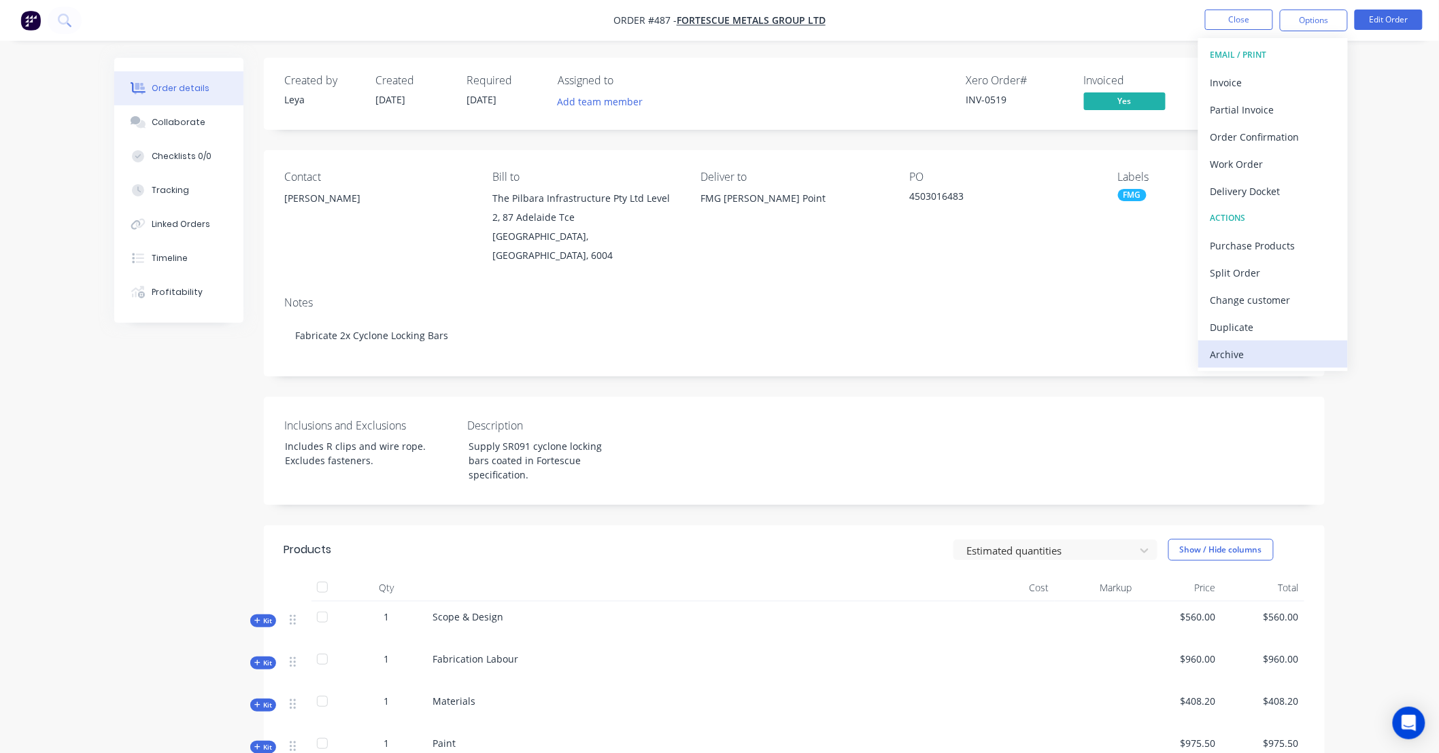
click at [1263, 354] on div "Archive" at bounding box center [1272, 355] width 125 height 20
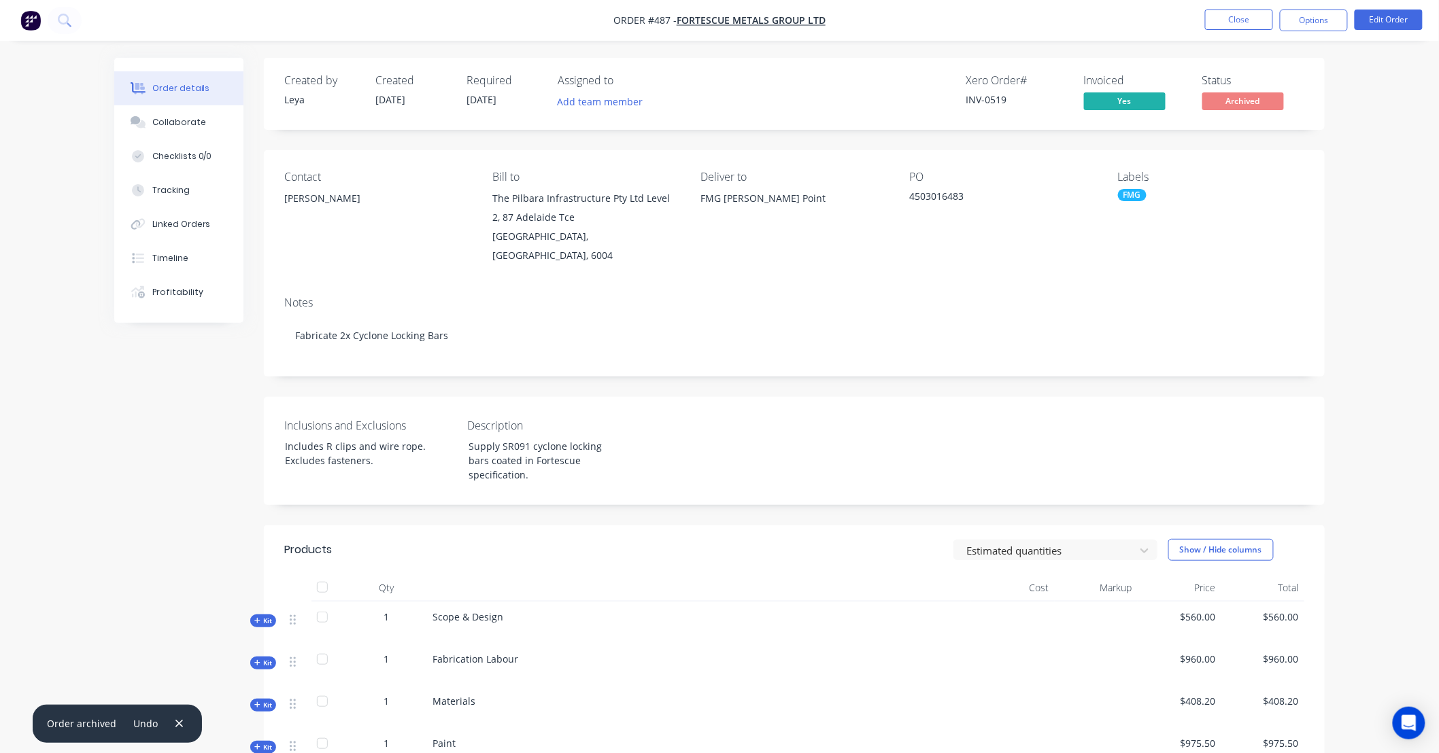
click at [320, 195] on div "Pedro Hugo" at bounding box center [377, 198] width 186 height 19
click at [1396, 16] on button "Edit Order" at bounding box center [1388, 20] width 68 height 20
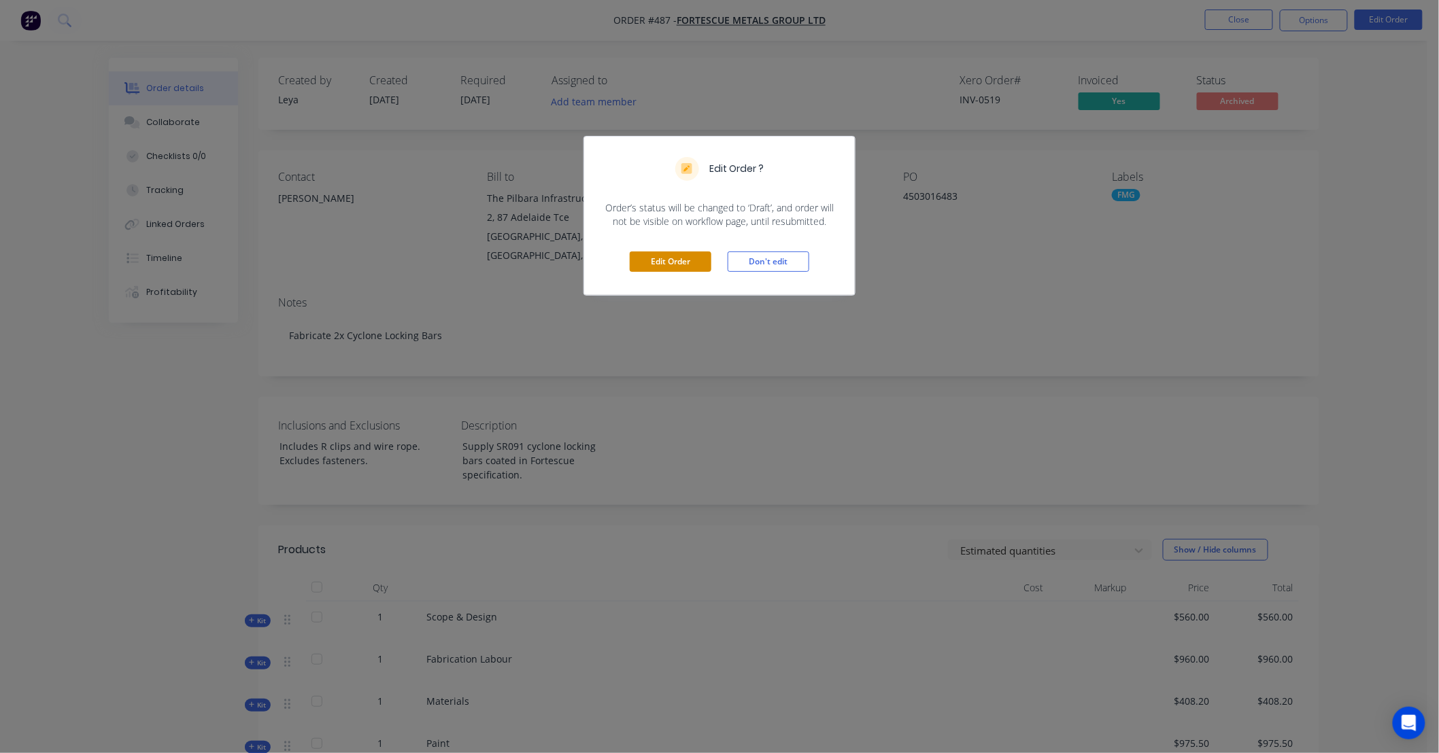
click at [690, 261] on button "Edit Order" at bounding box center [671, 262] width 82 height 20
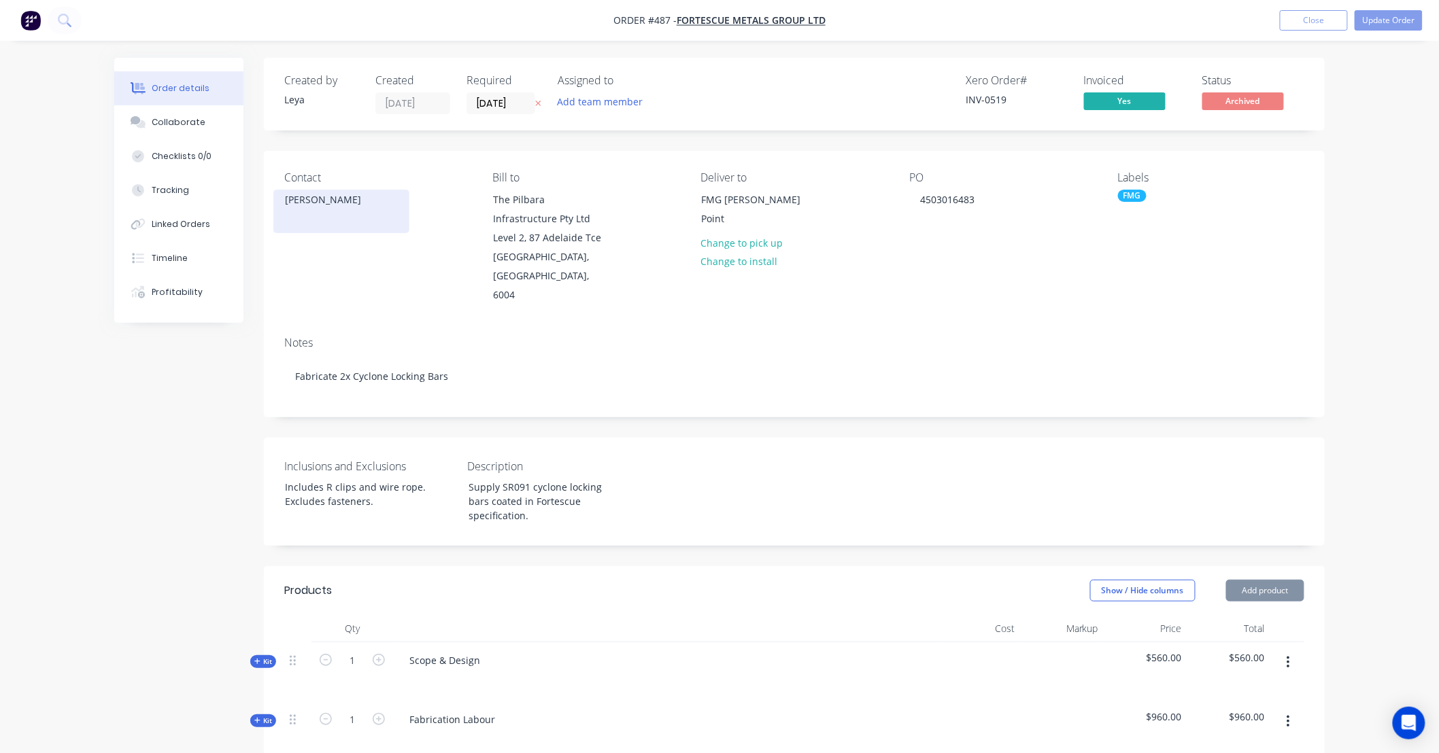
click at [350, 206] on div "Pedro Hugo" at bounding box center [341, 199] width 113 height 19
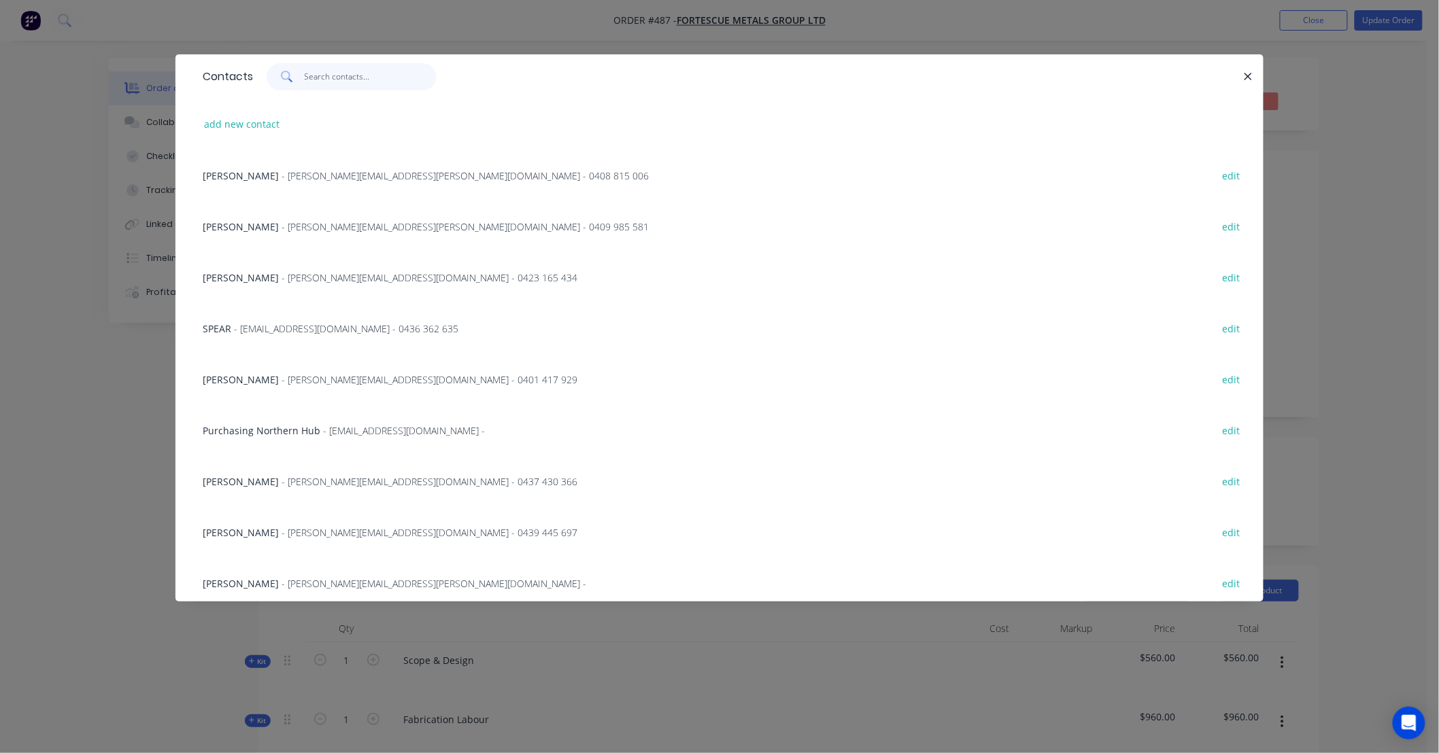
click at [368, 78] on input "text" at bounding box center [371, 76] width 133 height 27
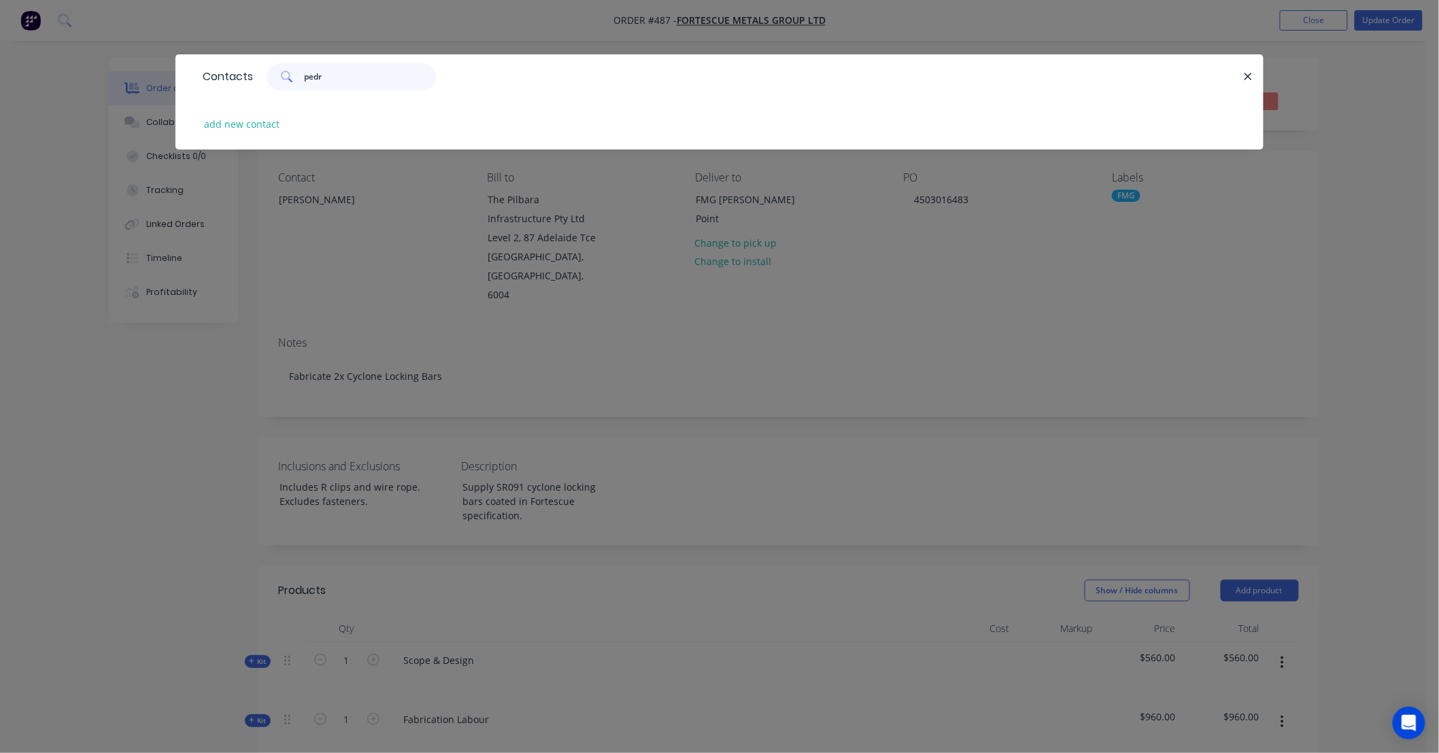
type input "pedr"
click at [1253, 77] on button "button" at bounding box center [1247, 76] width 17 height 17
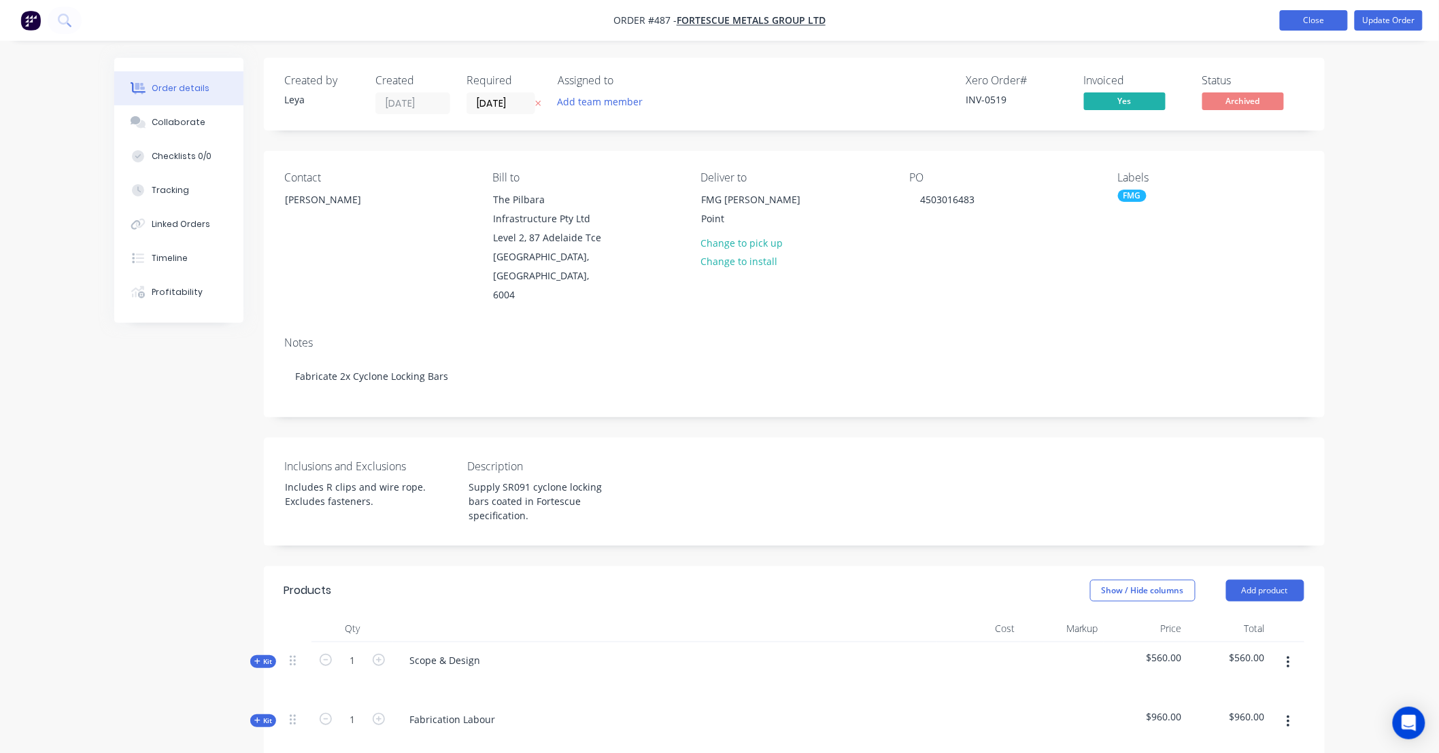
click at [1297, 16] on button "Close" at bounding box center [1314, 20] width 68 height 20
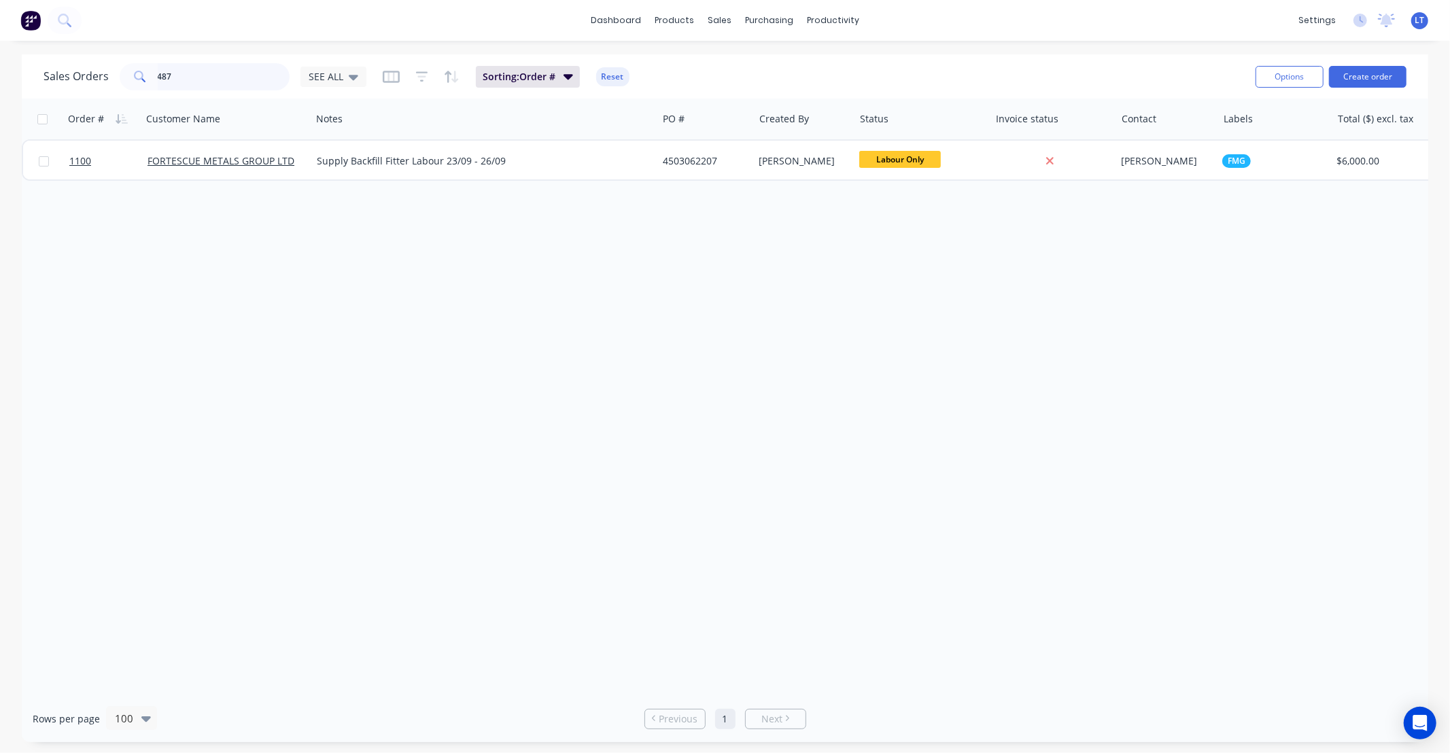
drag, startPoint x: 222, startPoint y: 83, endPoint x: 0, endPoint y: 64, distance: 222.5
click at [0, 64] on div "Sales Orders 487 SEE ALL Sorting: Order # Reset Options Create order Order # Cu…" at bounding box center [725, 398] width 1450 height 688
click at [335, 69] on div "SEE ALL" at bounding box center [334, 77] width 66 height 20
click at [341, 350] on button "RTI" at bounding box center [382, 355] width 155 height 14
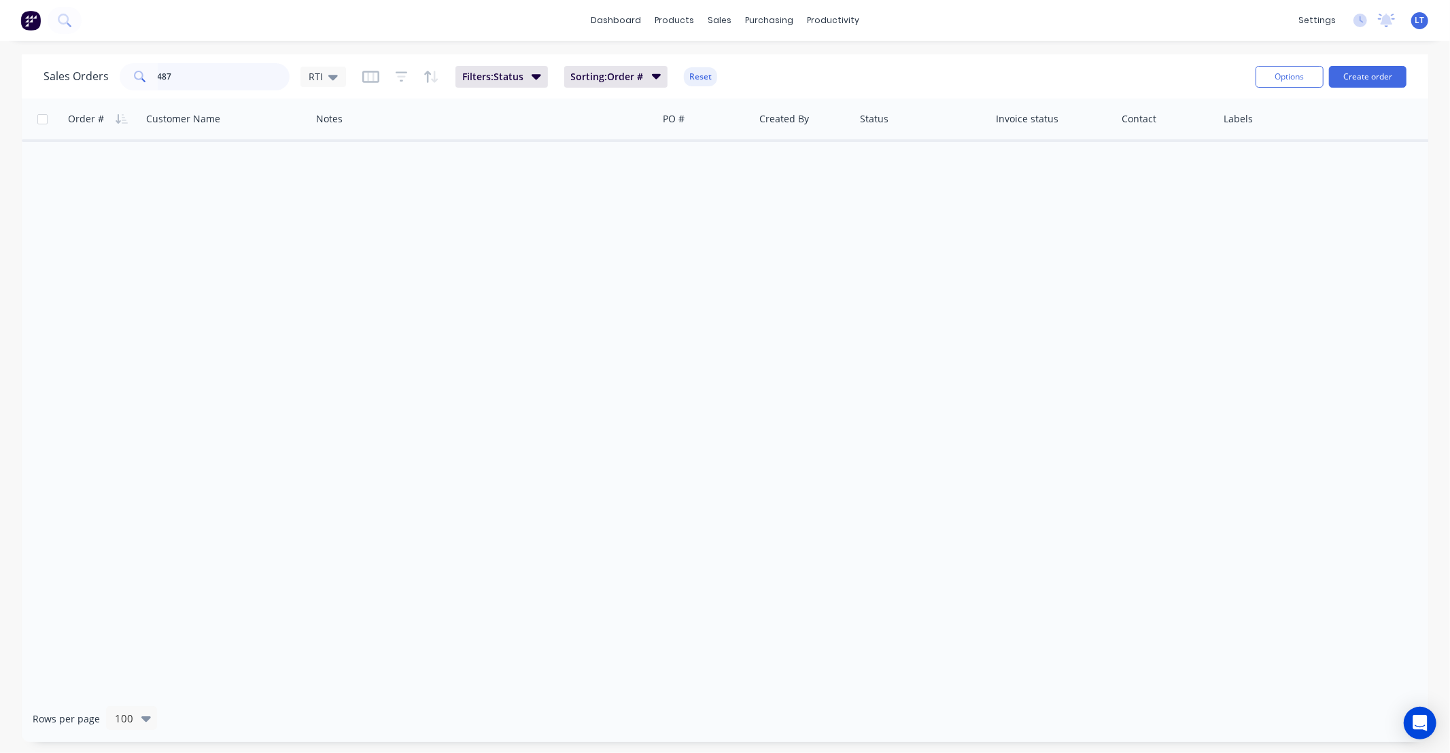
drag, startPoint x: 194, startPoint y: 80, endPoint x: 0, endPoint y: 52, distance: 195.9
click at [0, 52] on div "dashboard products sales purchasing productivity dashboard products Product Cat…" at bounding box center [725, 376] width 1450 height 753
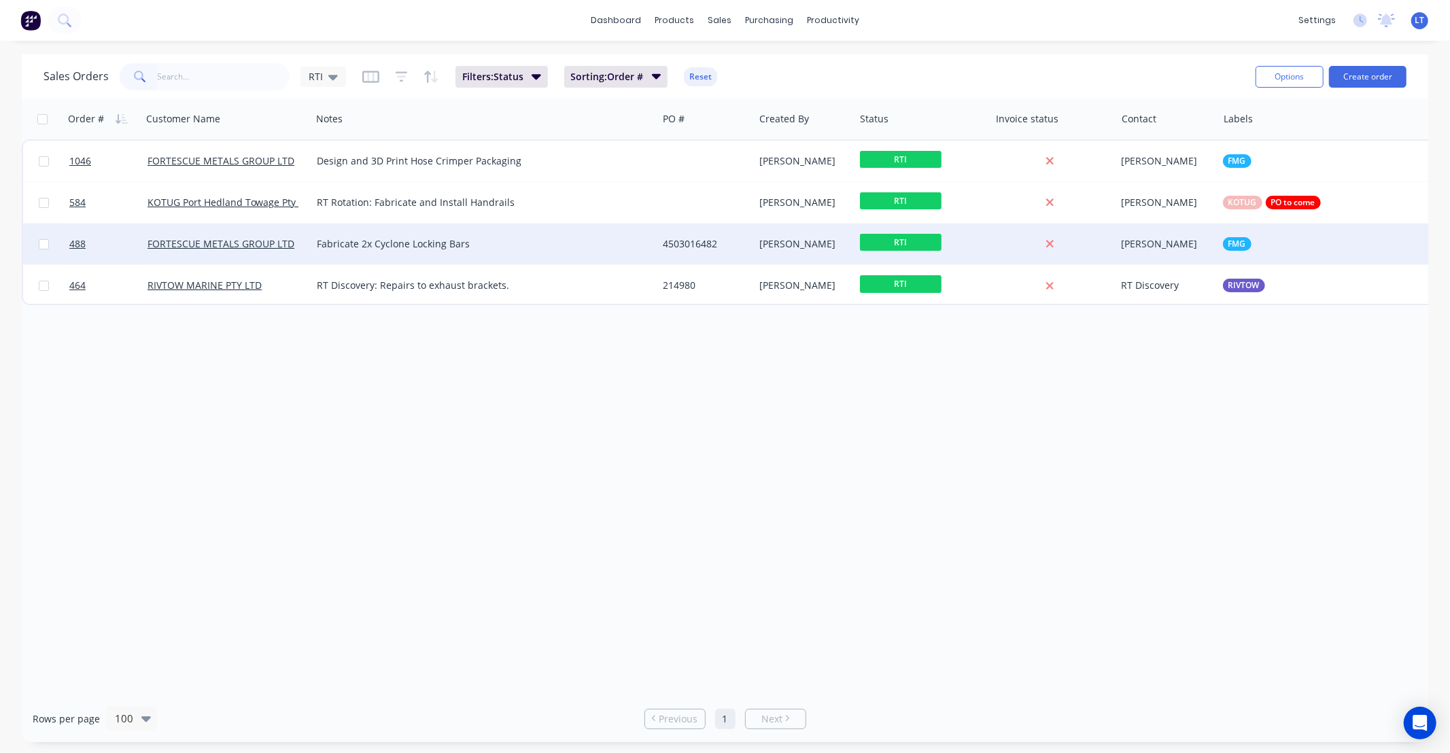
click at [753, 249] on div "4503016482" at bounding box center [705, 244] width 97 height 41
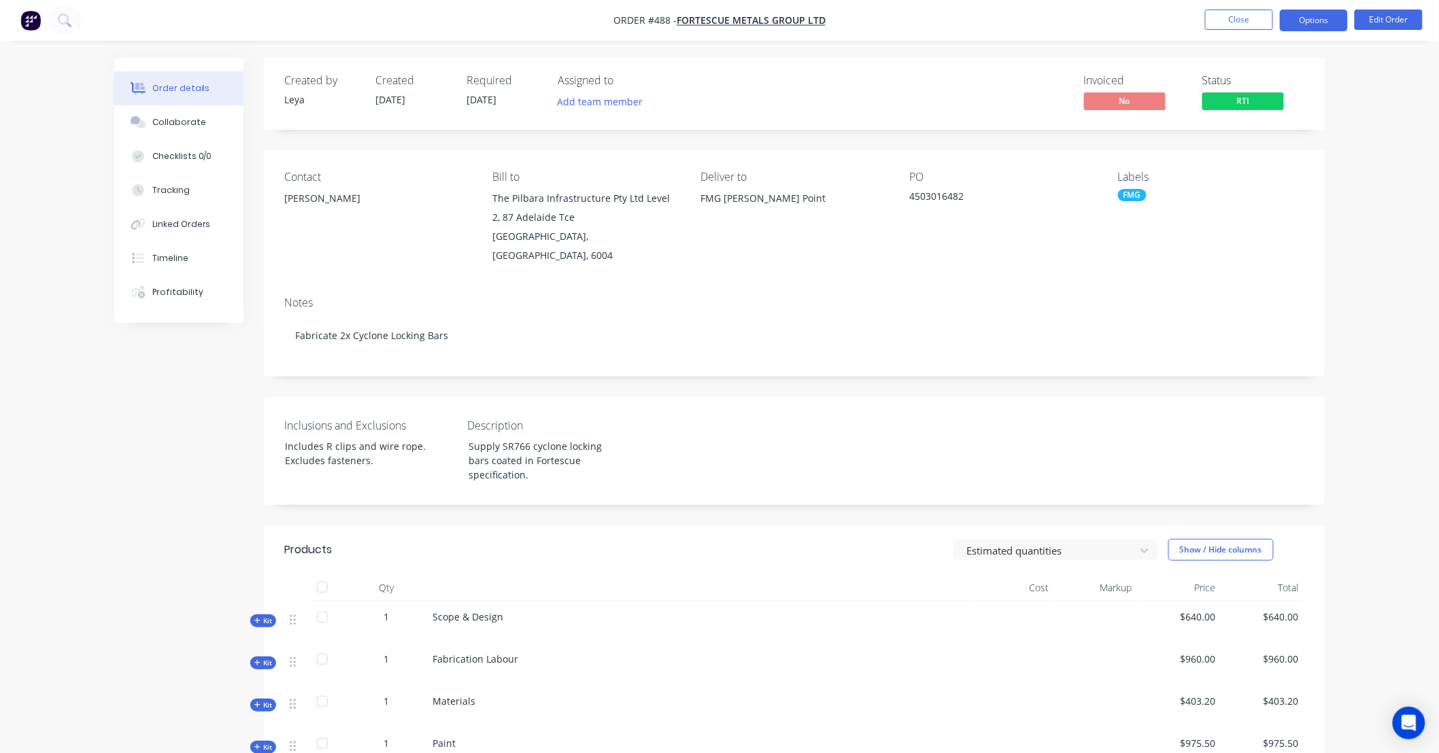
click at [1324, 22] on button "Options" at bounding box center [1314, 21] width 68 height 22
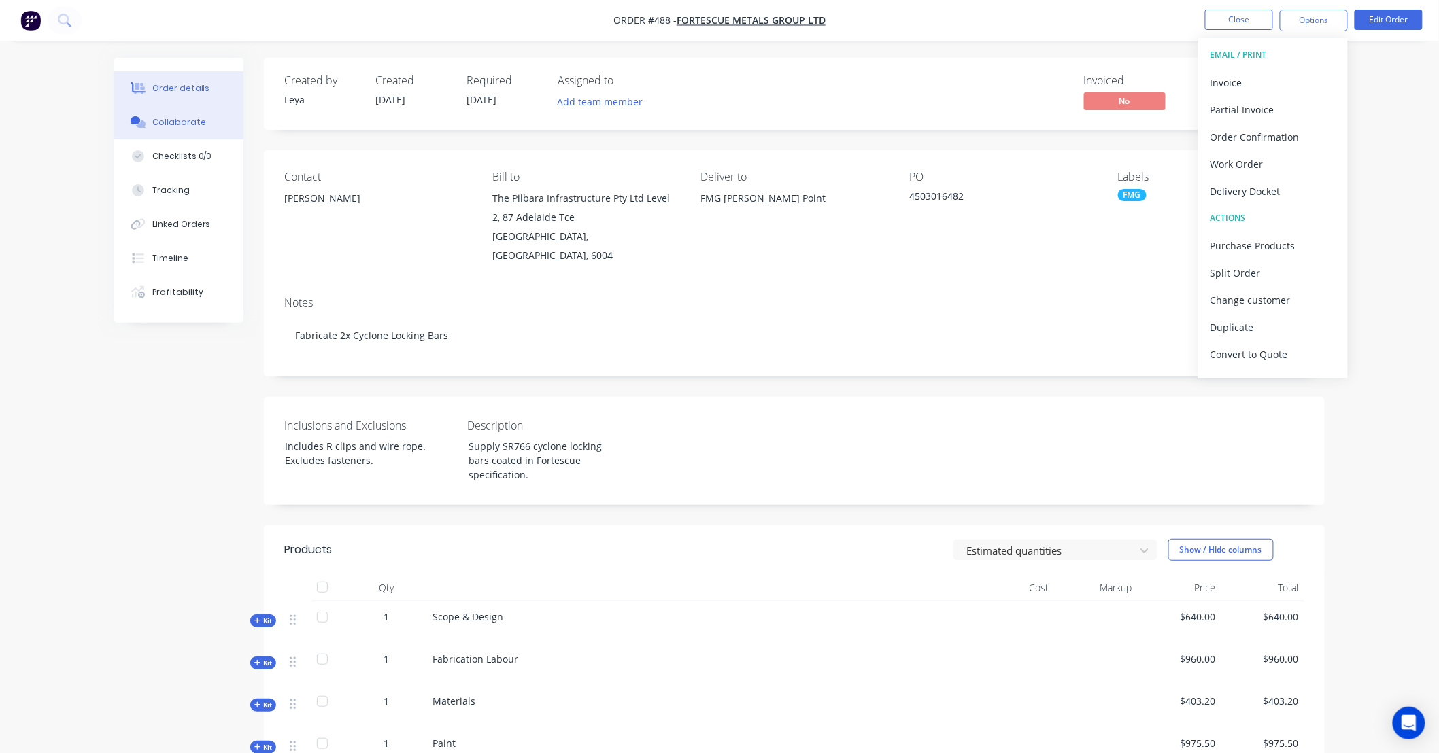
click at [186, 120] on div "Collaborate" at bounding box center [179, 122] width 54 height 12
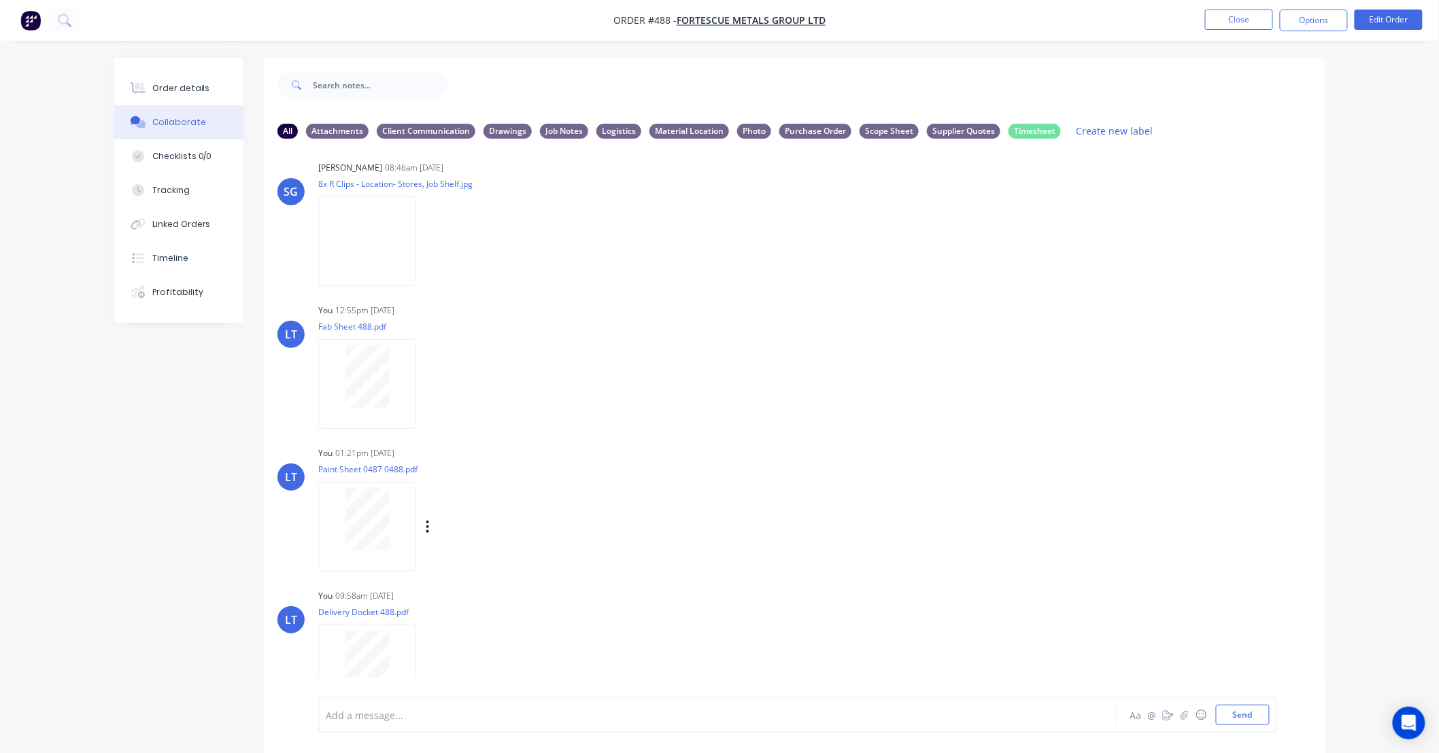
scroll to position [34, 0]
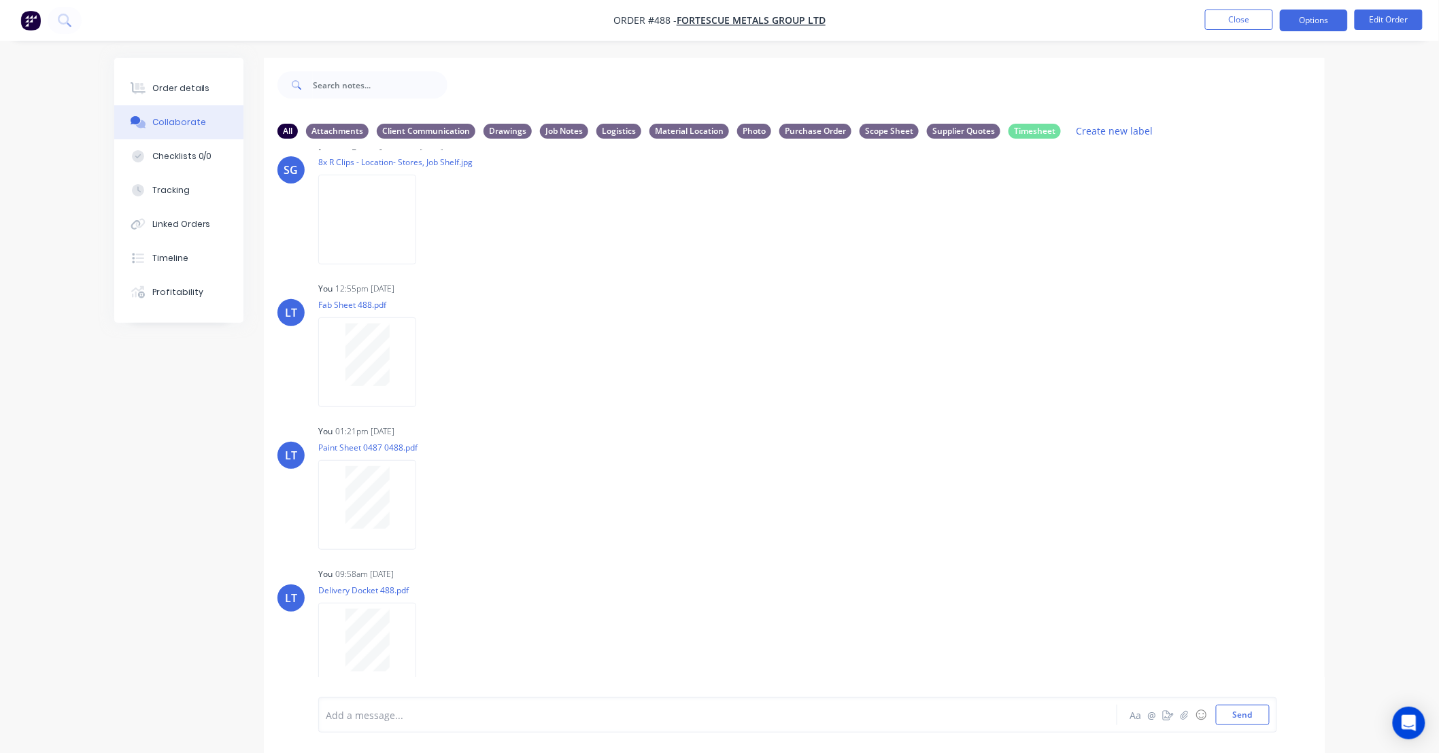
click at [1292, 17] on button "Options" at bounding box center [1314, 21] width 68 height 22
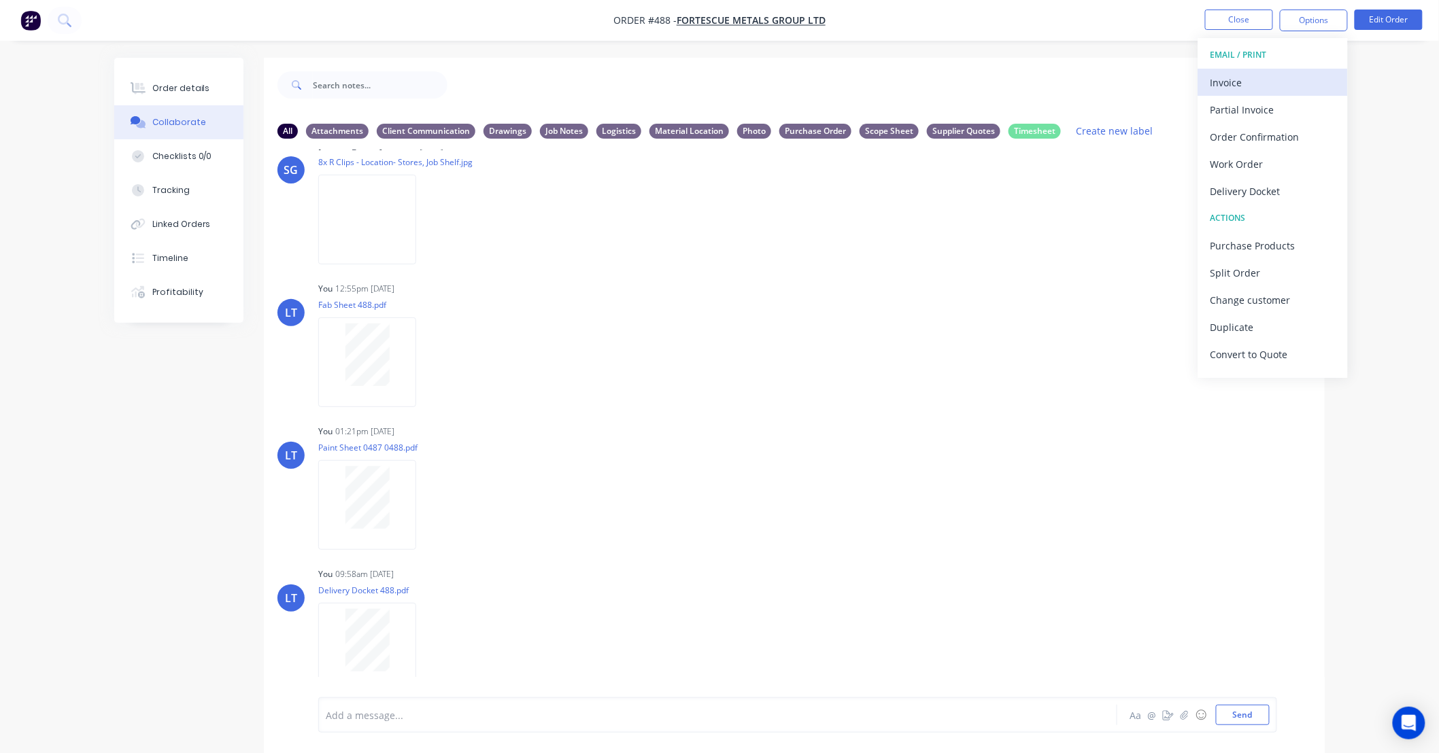
click at [1276, 80] on div "Invoice" at bounding box center [1272, 83] width 125 height 20
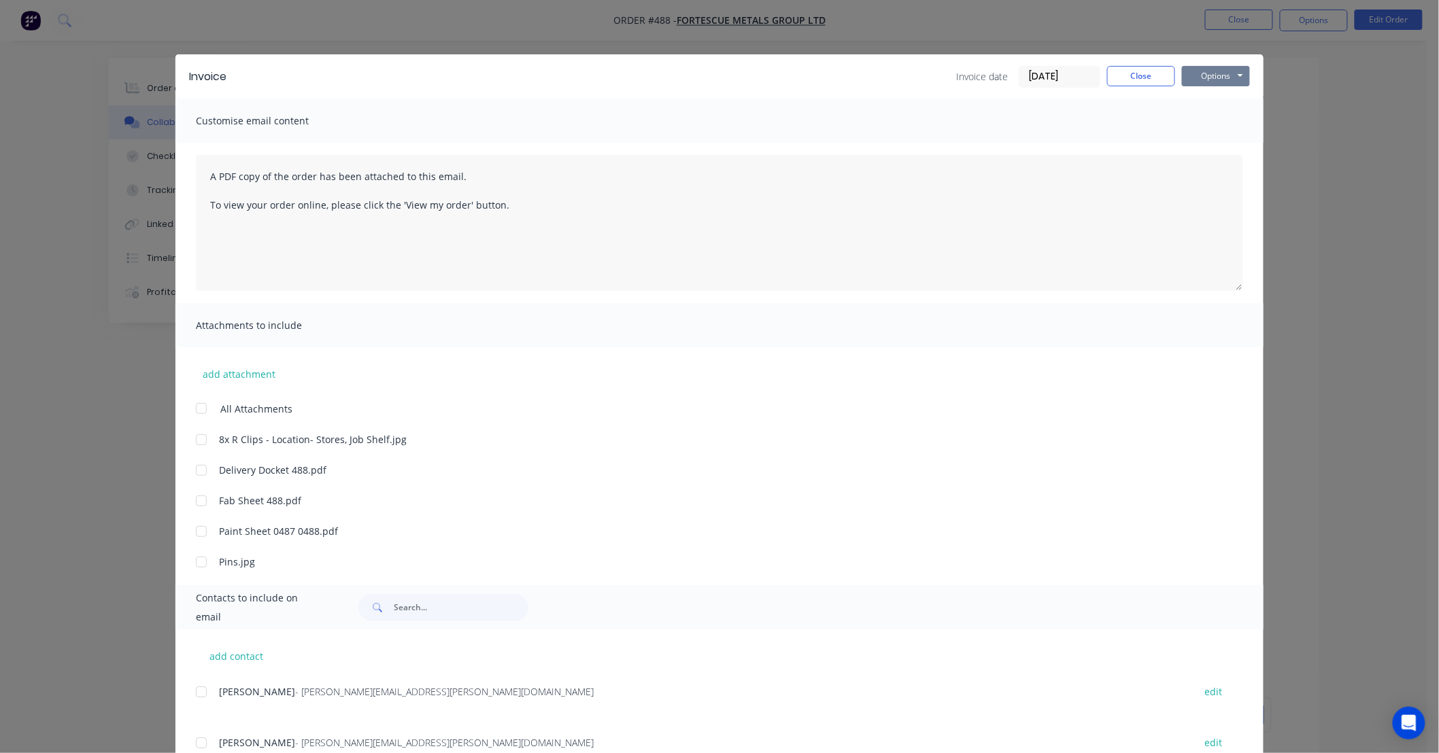
click at [1182, 79] on button "Options" at bounding box center [1216, 76] width 68 height 20
click at [1203, 125] on button "Print" at bounding box center [1225, 123] width 87 height 22
click at [1120, 66] on button "Close" at bounding box center [1141, 76] width 68 height 20
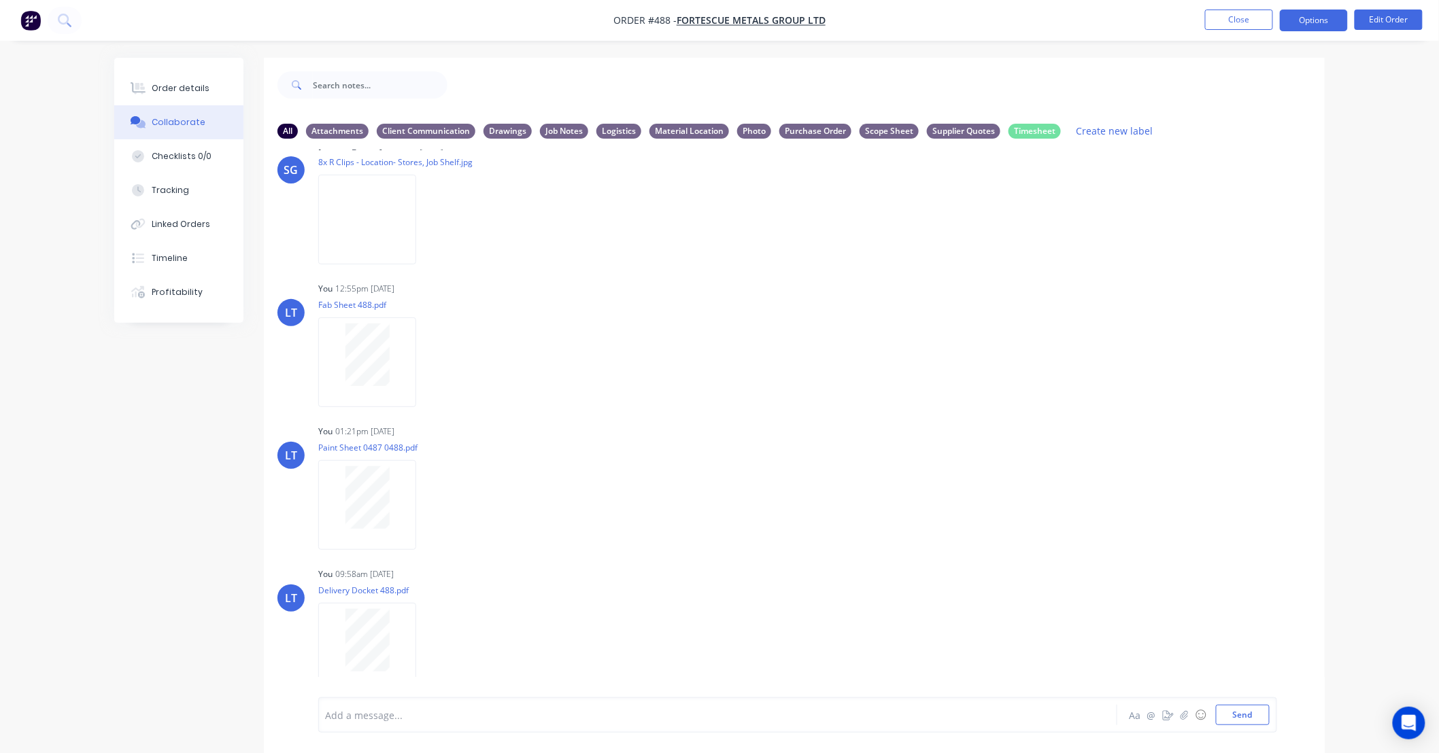
click at [1329, 22] on button "Options" at bounding box center [1314, 21] width 68 height 22
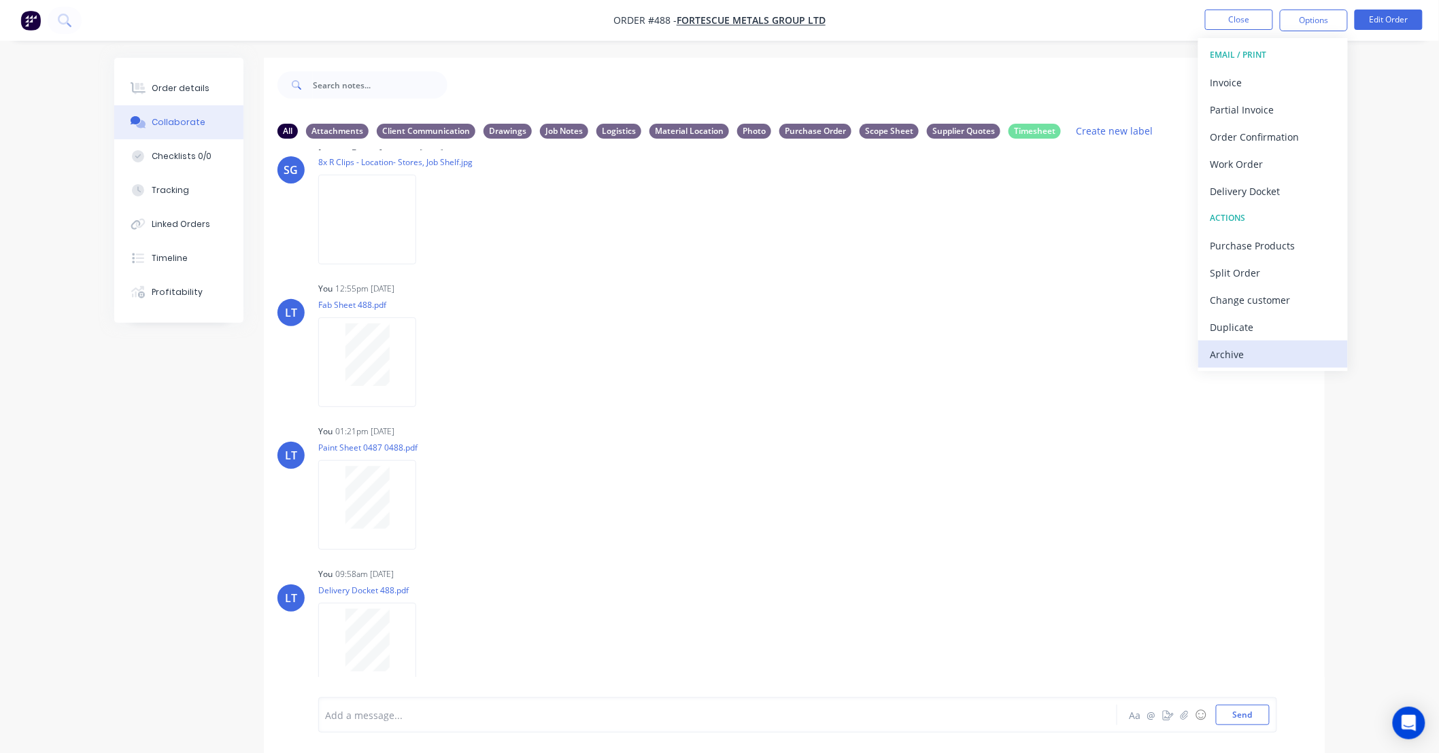
click at [1273, 348] on div "Archive" at bounding box center [1272, 355] width 125 height 20
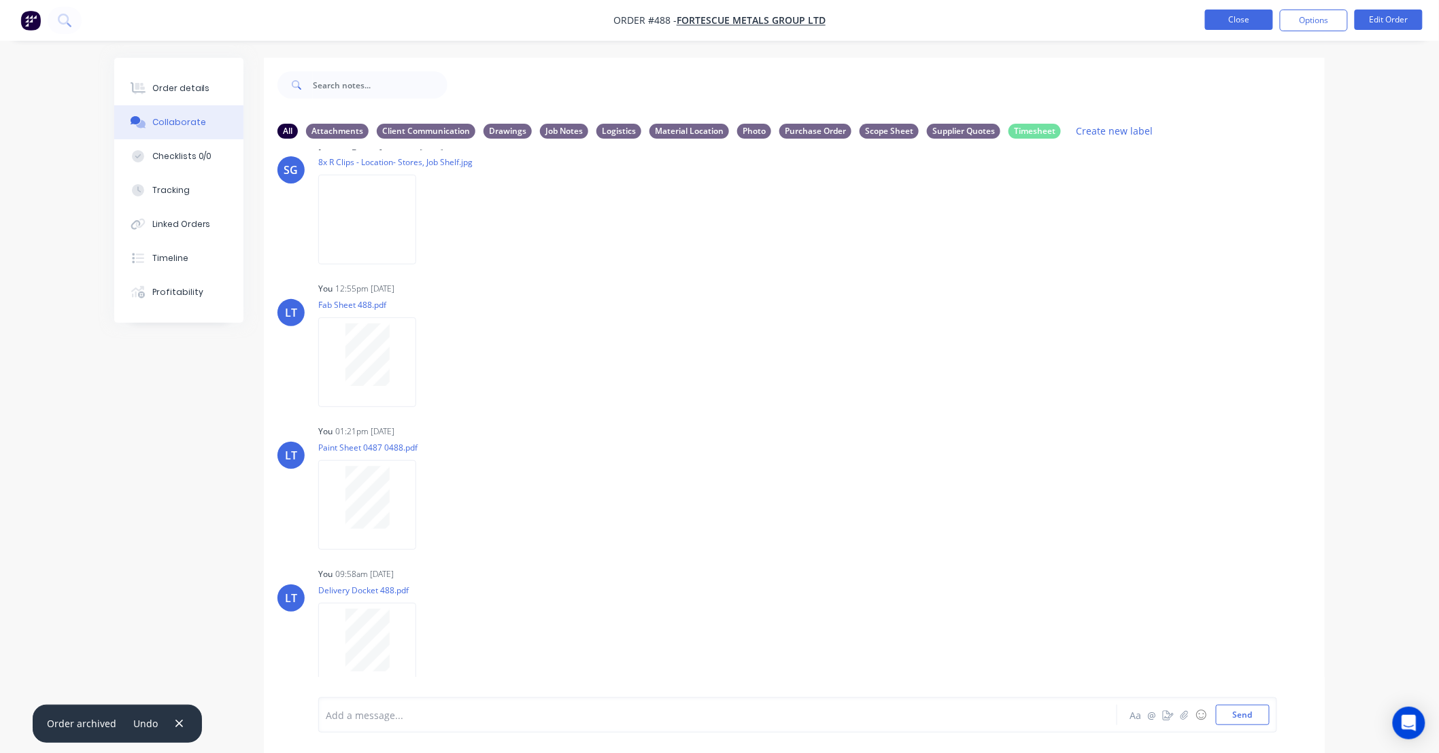
click at [1253, 27] on button "Close" at bounding box center [1239, 20] width 68 height 20
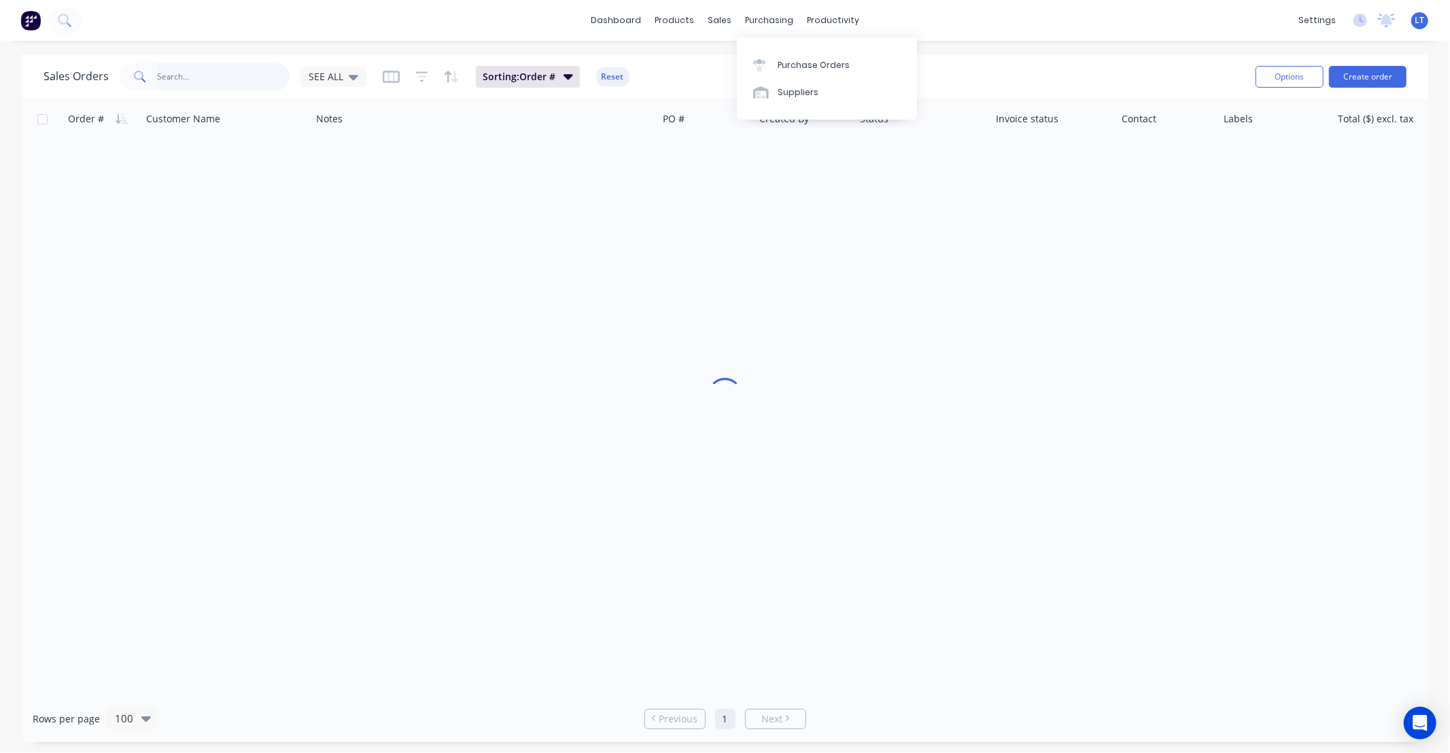
click at [173, 79] on input "text" at bounding box center [224, 76] width 133 height 27
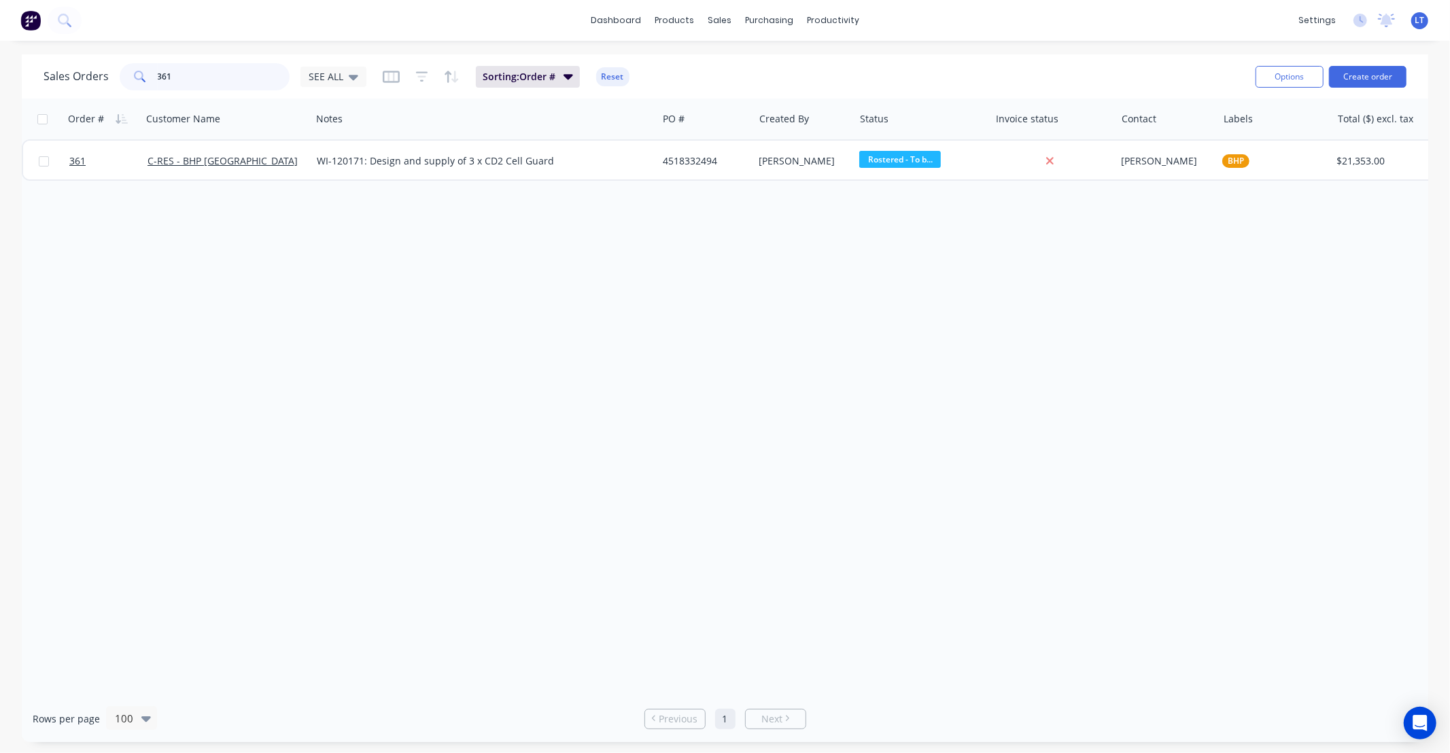
type input "361"
click at [766, 265] on div "Order # Customer Name Notes PO # Created By Status Invoice status Contact Label…" at bounding box center [725, 397] width 1407 height 597
click at [691, 263] on div "Order # Customer Name Notes PO # Created By Status Invoice status Contact Label…" at bounding box center [725, 397] width 1407 height 597
drag, startPoint x: 691, startPoint y: 263, endPoint x: 725, endPoint y: 239, distance: 41.9
click at [658, 263] on div "Order # Customer Name Notes PO # Created By Status Invoice status Contact Label…" at bounding box center [725, 397] width 1407 height 597
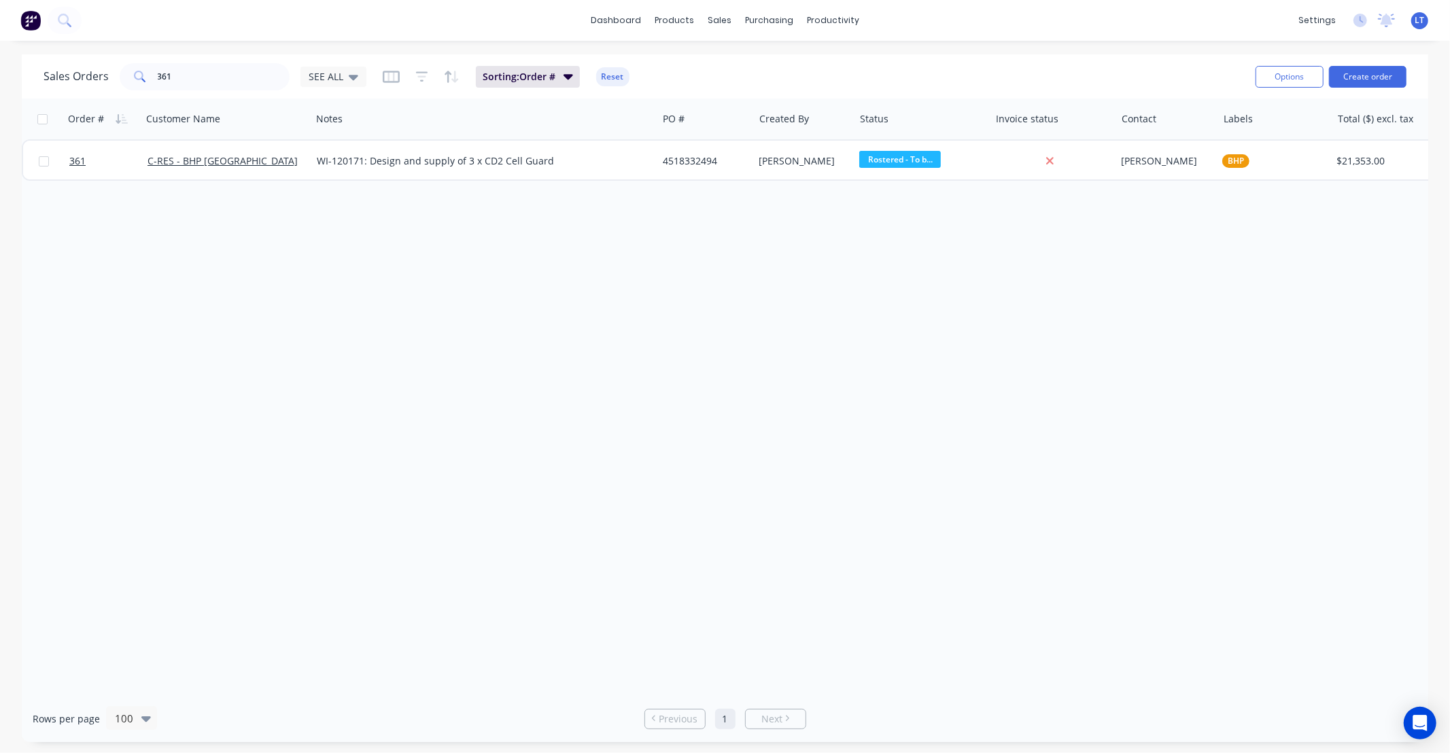
click at [734, 324] on div "Order # Customer Name Notes PO # Created By Status Invoice status Contact Label…" at bounding box center [725, 397] width 1407 height 597
drag, startPoint x: 734, startPoint y: 324, endPoint x: 647, endPoint y: 238, distance: 122.1
click at [619, 322] on div "Order # Customer Name Notes PO # Created By Status Invoice status Contact Label…" at bounding box center [725, 397] width 1407 height 597
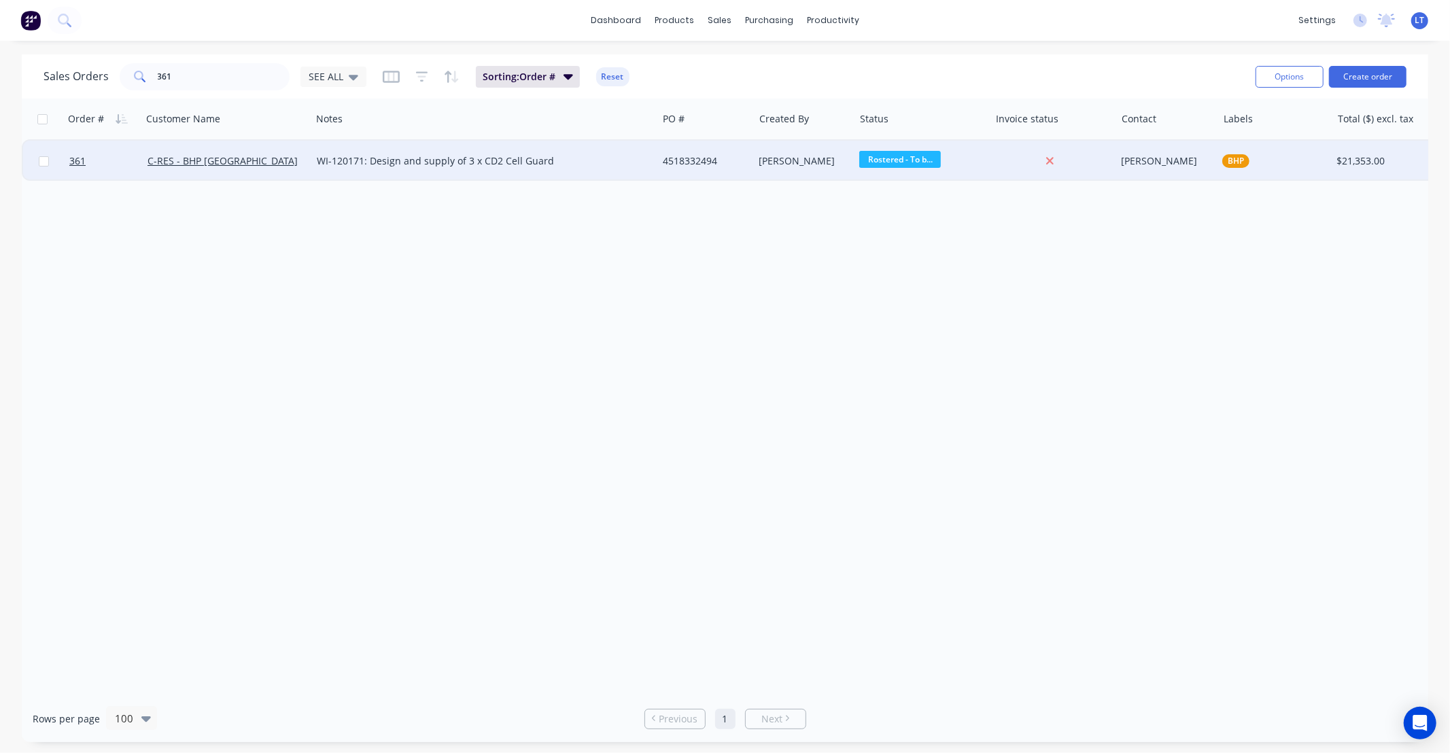
click at [685, 161] on div "4518332494" at bounding box center [703, 161] width 81 height 14
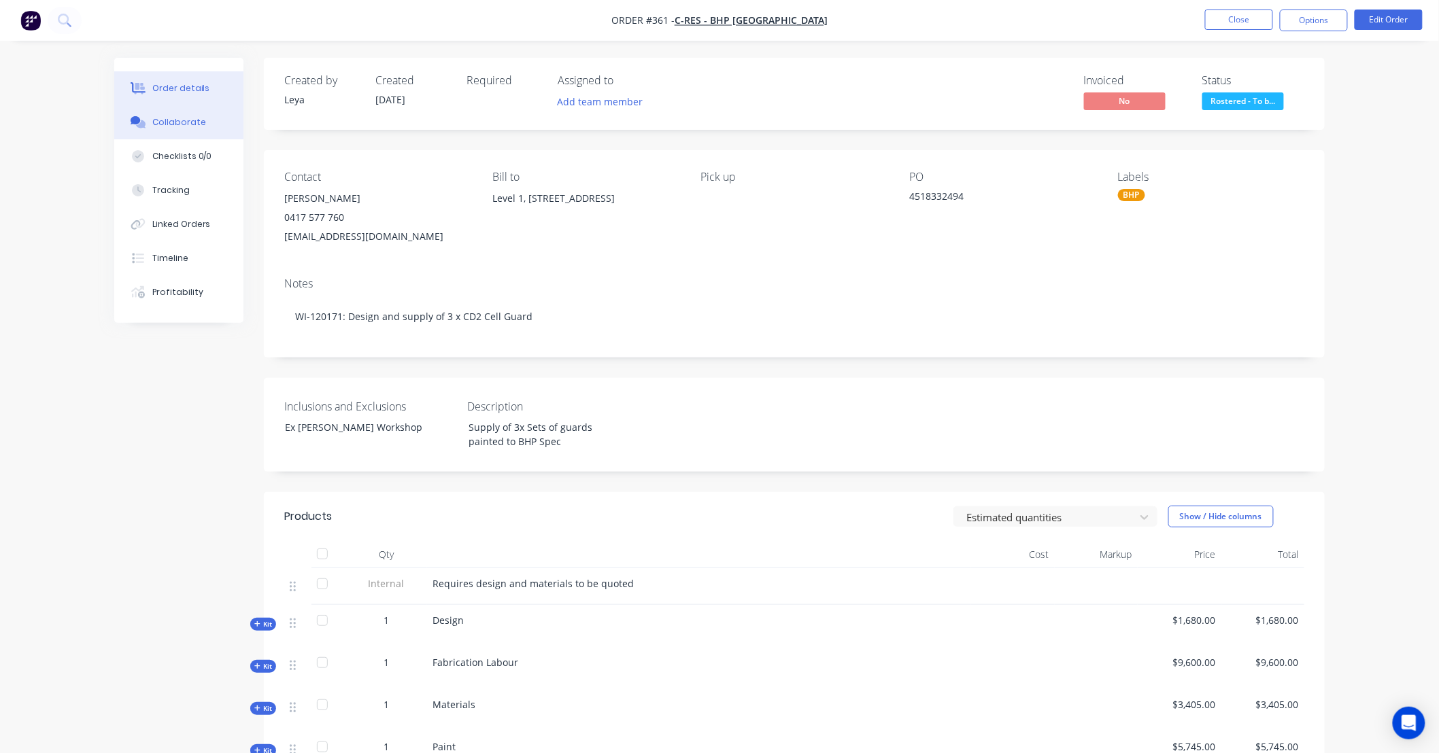
click at [179, 126] on div "Collaborate" at bounding box center [179, 122] width 54 height 12
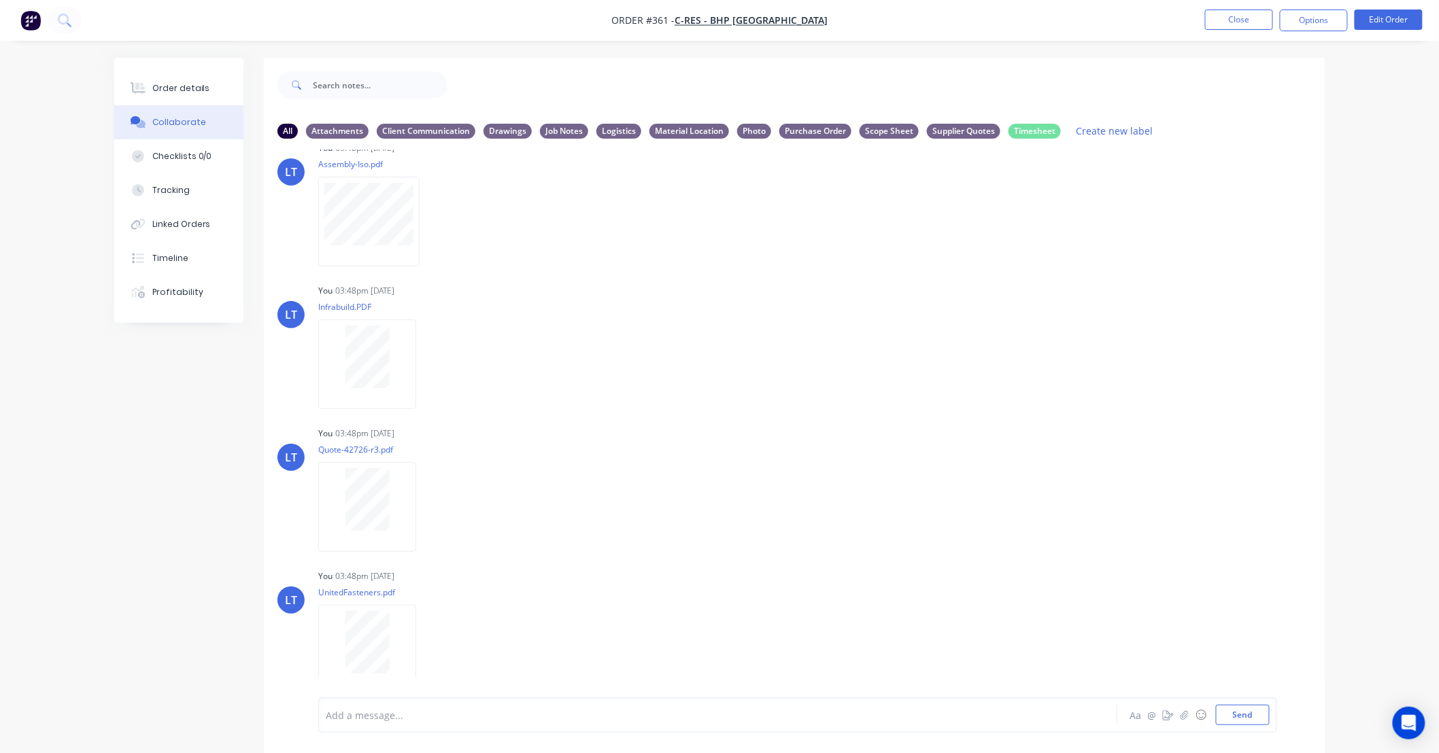
scroll to position [34, 0]
click at [1239, 722] on button "Send" at bounding box center [1243, 715] width 54 height 20
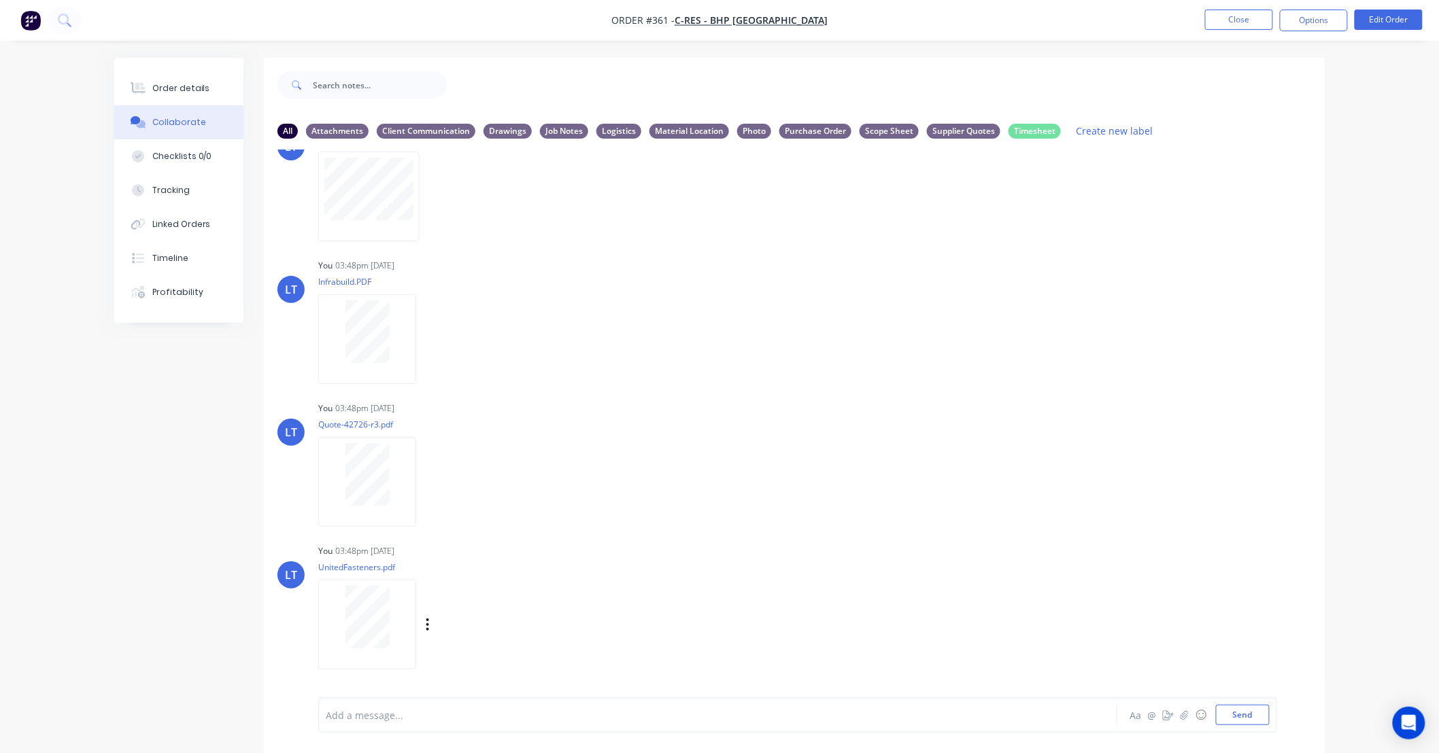
scroll to position [177, 0]
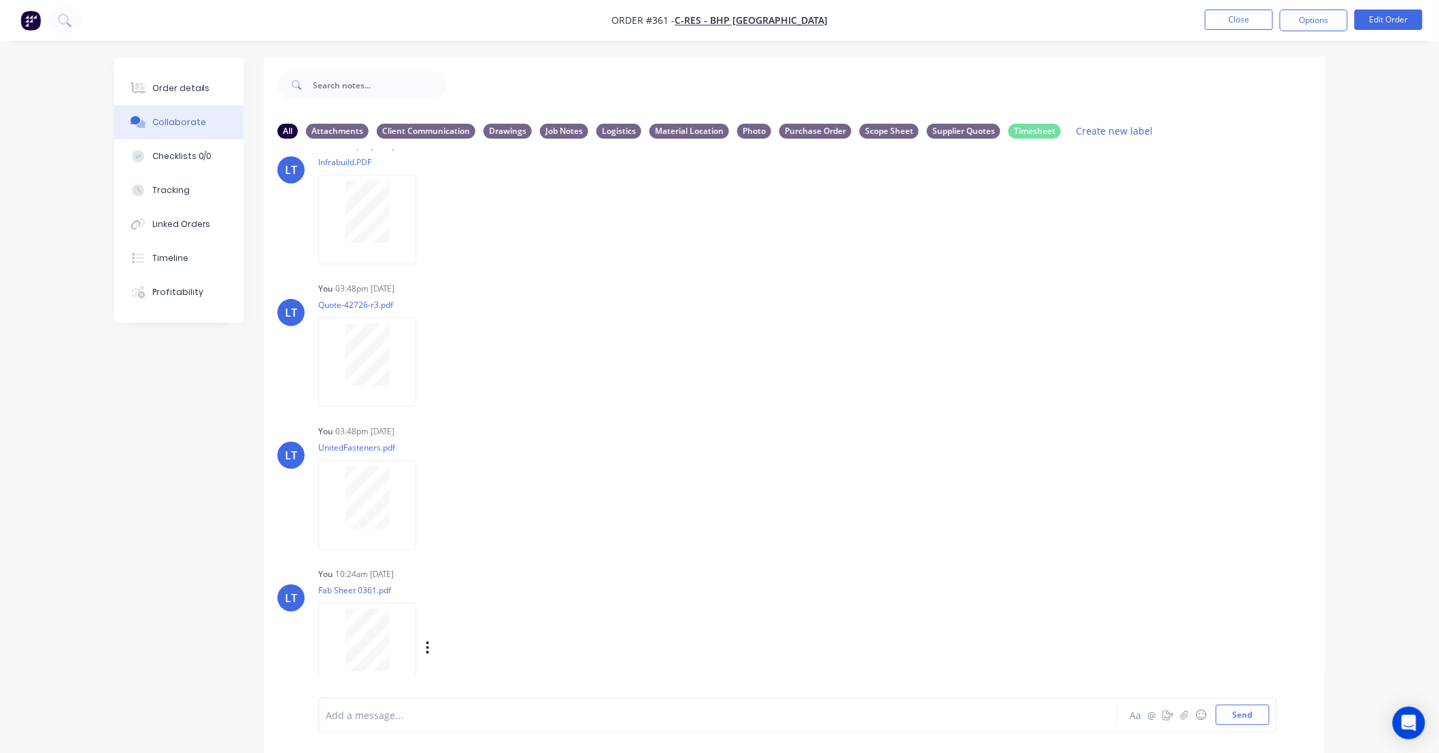
click at [424, 644] on div "Labels Download Delete" at bounding box center [498, 648] width 153 height 20
click at [425, 643] on button "button" at bounding box center [427, 648] width 5 height 20
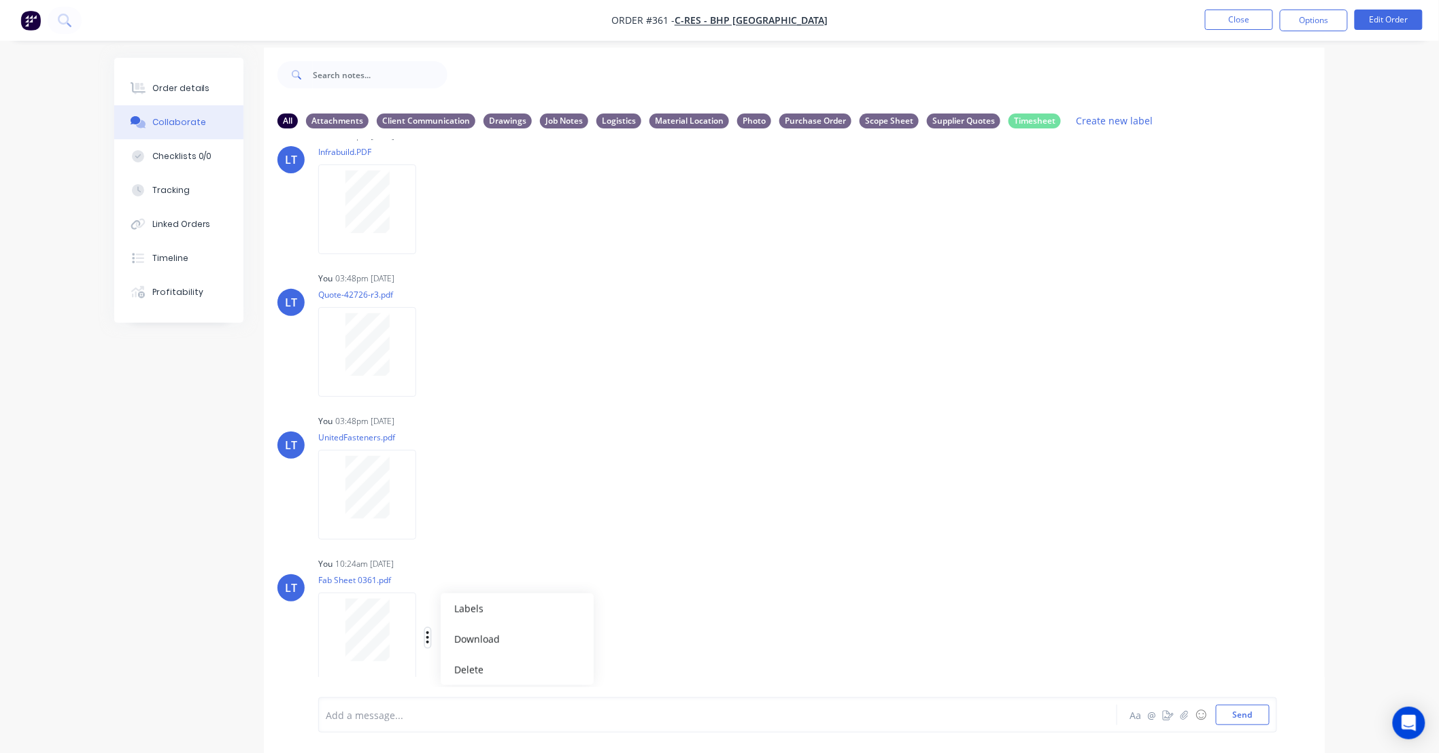
scroll to position [21, 0]
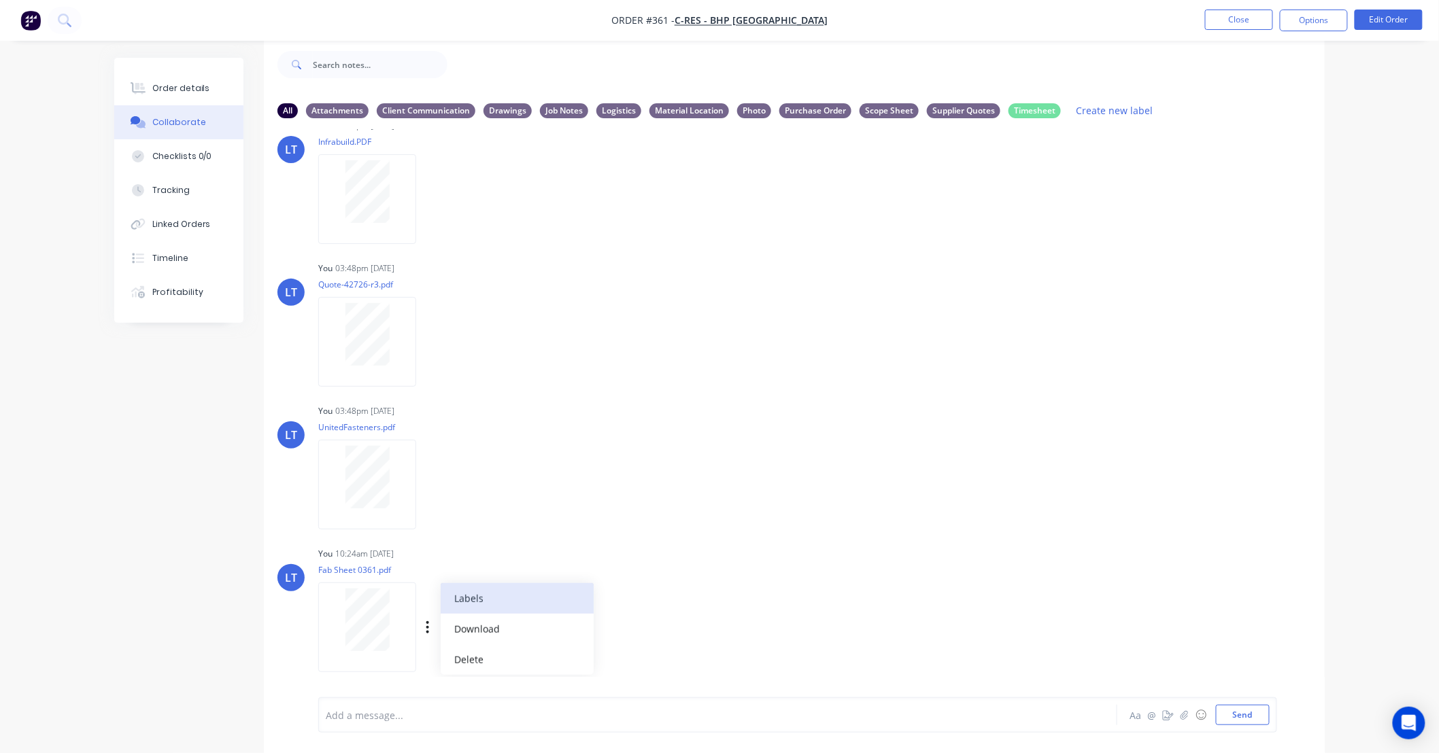
click at [518, 601] on button "Labels" at bounding box center [517, 598] width 153 height 31
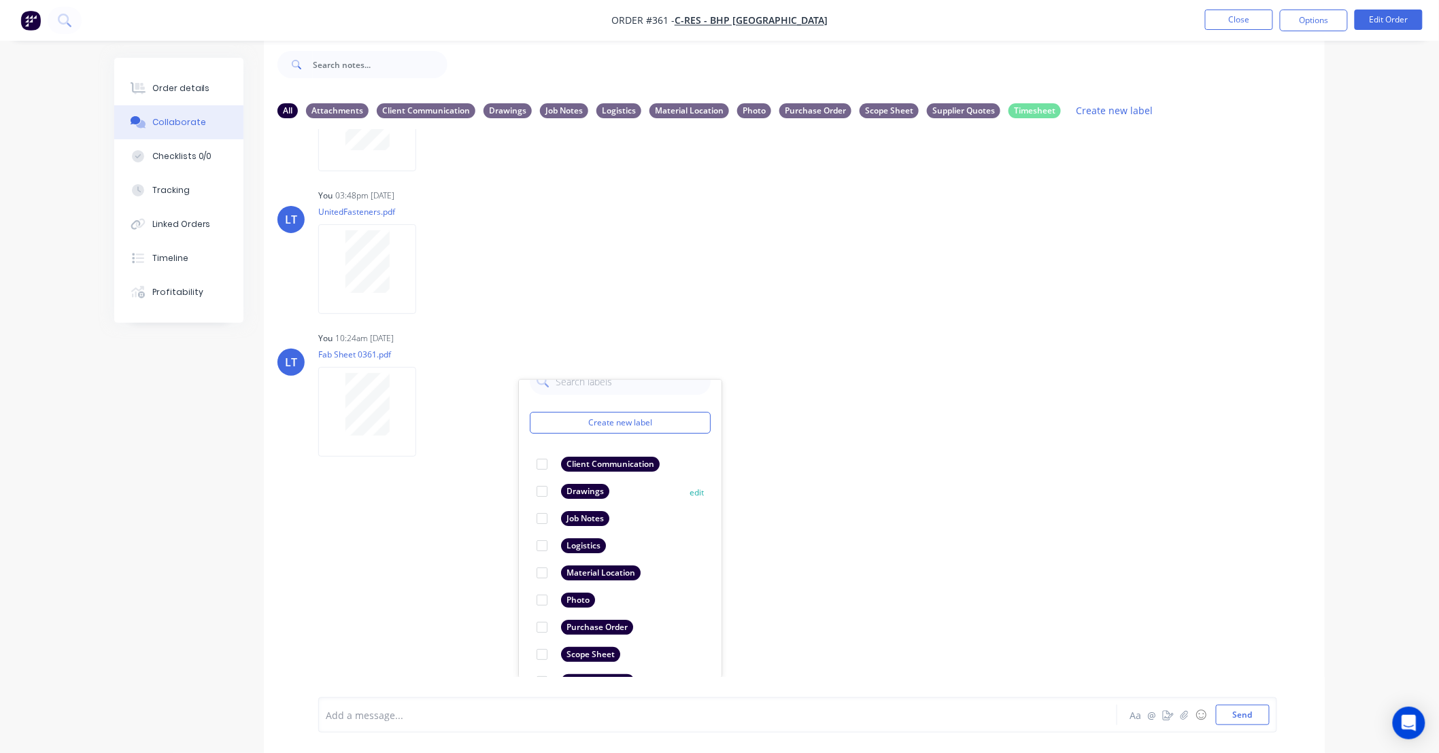
scroll to position [78, 0]
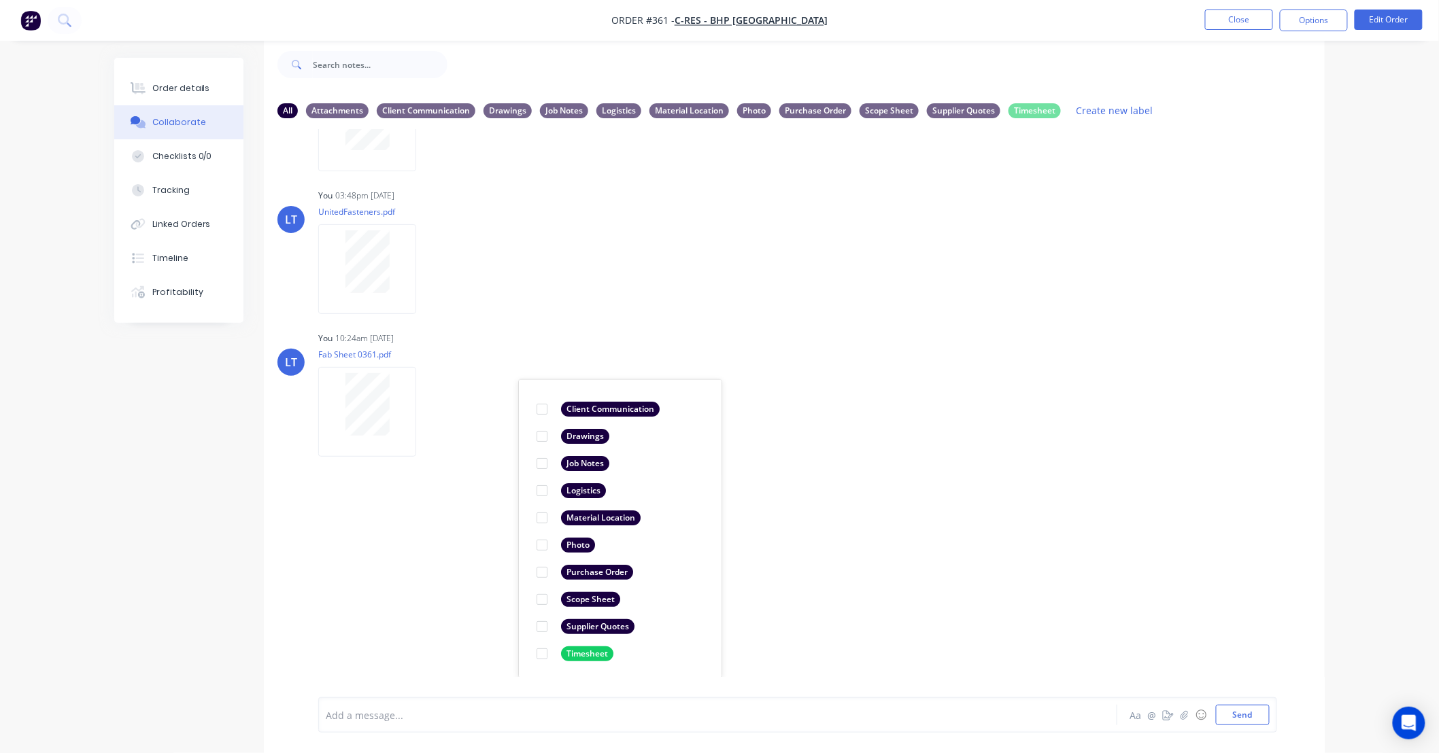
click at [914, 500] on div "LT You 03:48pm 08/09/25 Assembly-Iso.pdf Labels Download Delete LT You 03:48pm …" at bounding box center [794, 403] width 1061 height 548
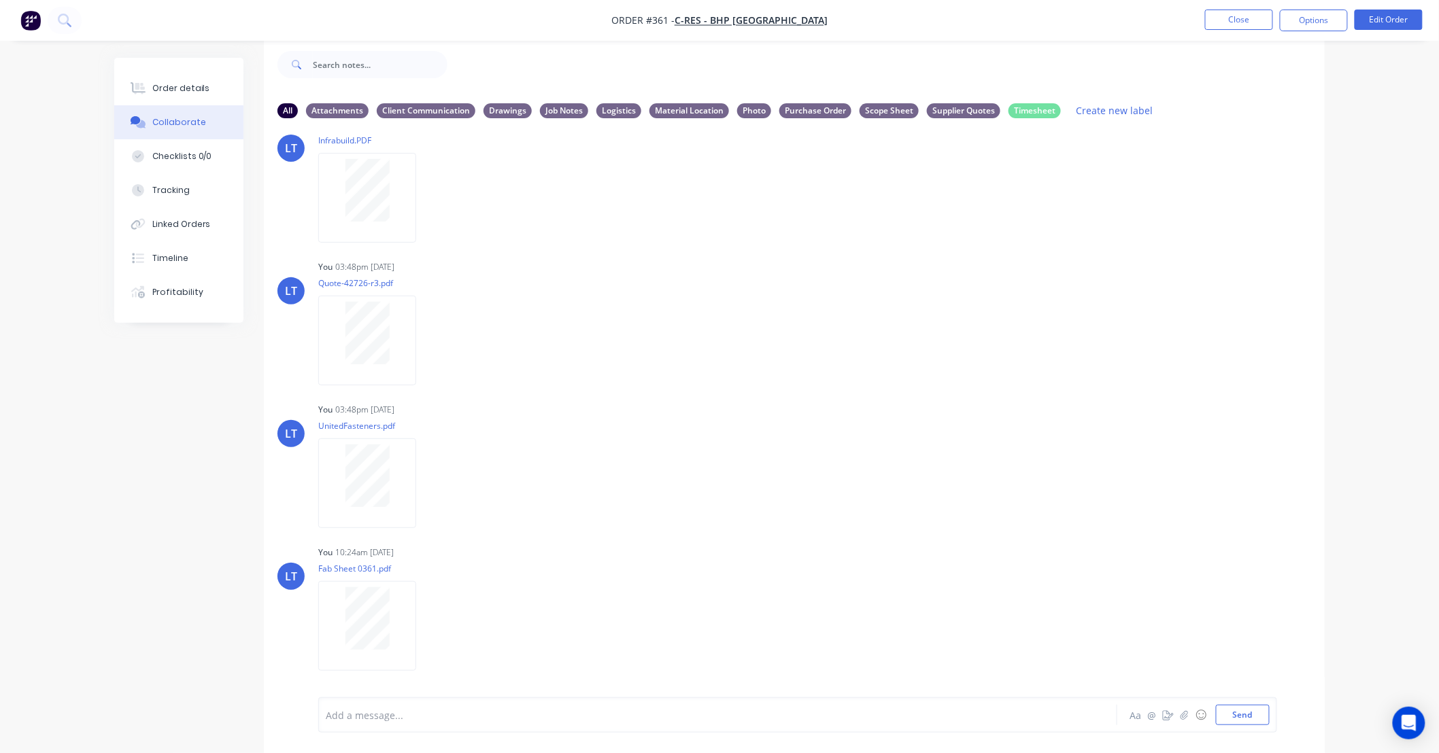
scroll to position [177, 0]
click at [1234, 16] on button "Close" at bounding box center [1239, 20] width 68 height 20
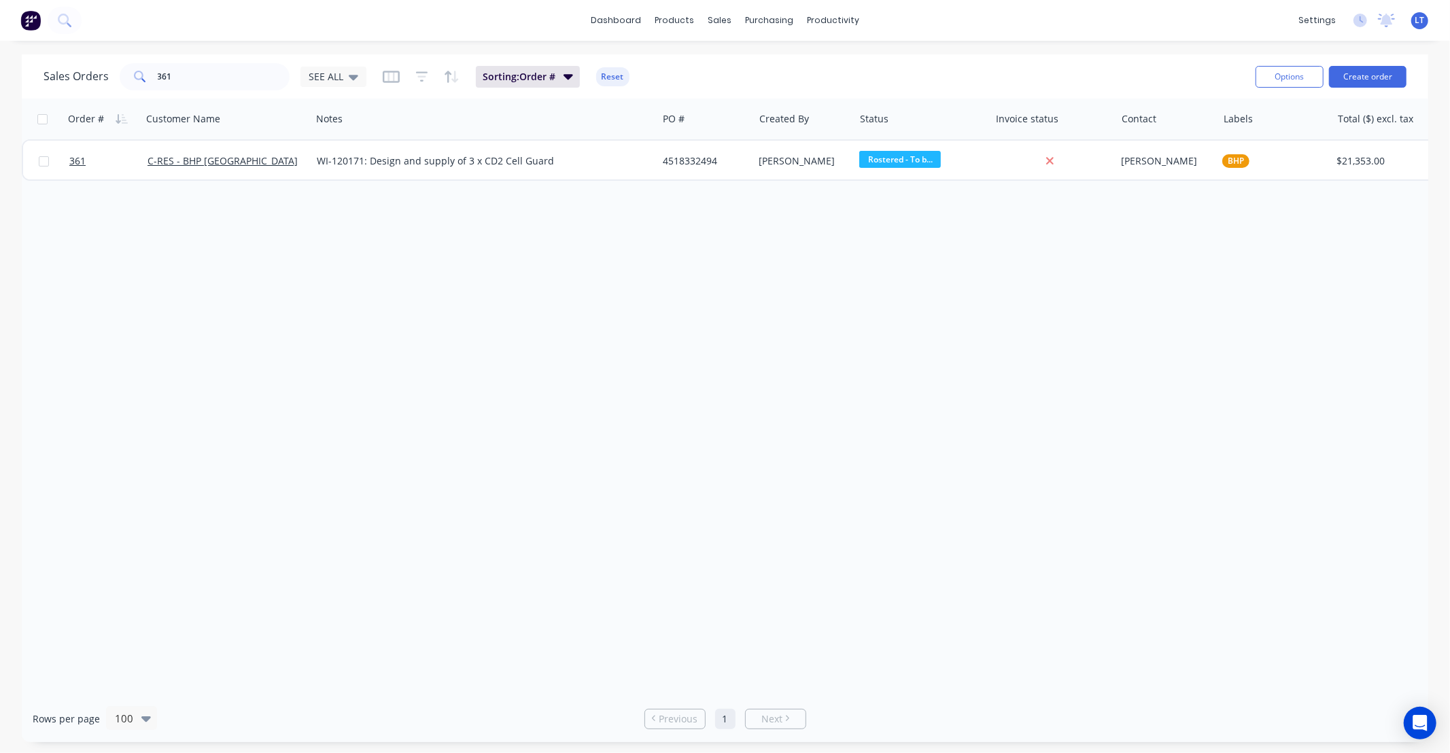
click at [805, 468] on div "Order # Customer Name Notes PO # Created By Status Invoice status Contact Label…" at bounding box center [725, 397] width 1407 height 597
drag, startPoint x: 804, startPoint y: 468, endPoint x: 616, endPoint y: 443, distance: 190.0
click at [616, 443] on div "Order # Customer Name Notes PO # Created By Status Invoice status Contact Label…" at bounding box center [725, 397] width 1407 height 597
drag, startPoint x: 560, startPoint y: 428, endPoint x: 481, endPoint y: 419, distance: 80.1
click at [481, 419] on div "Order # Customer Name Notes PO # Created By Status Invoice status Contact Label…" at bounding box center [725, 397] width 1407 height 597
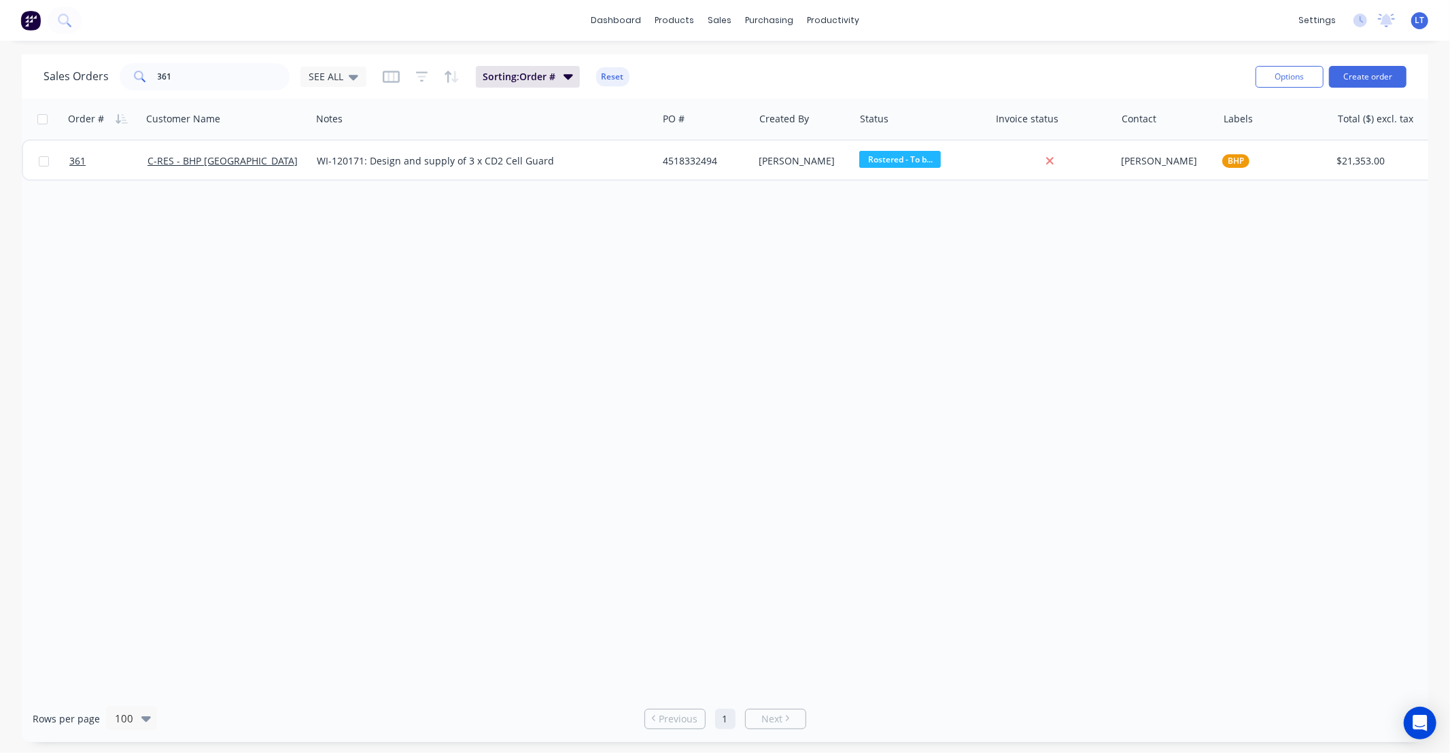
click at [653, 267] on div "Order # Customer Name Notes PO # Created By Status Invoice status Contact Label…" at bounding box center [725, 397] width 1407 height 597
drag, startPoint x: 653, startPoint y: 267, endPoint x: 596, endPoint y: 270, distance: 57.9
click at [596, 270] on div "Order # Customer Name Notes PO # Created By Status Invoice status Contact Label…" at bounding box center [725, 397] width 1407 height 597
drag, startPoint x: 243, startPoint y: 76, endPoint x: 0, endPoint y: 53, distance: 244.5
click at [0, 53] on div "dashboard products sales purchasing productivity dashboard products Product Cat…" at bounding box center [725, 376] width 1450 height 753
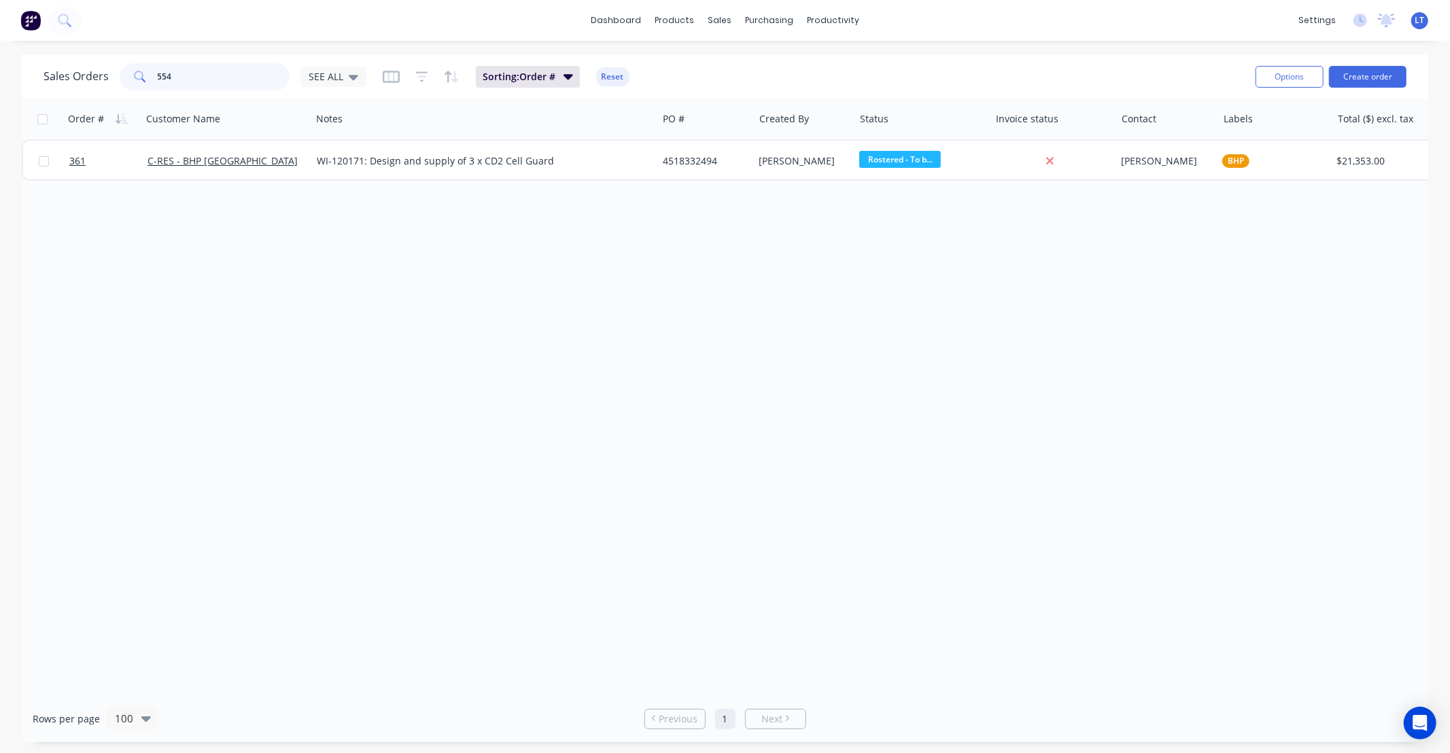
type input "554"
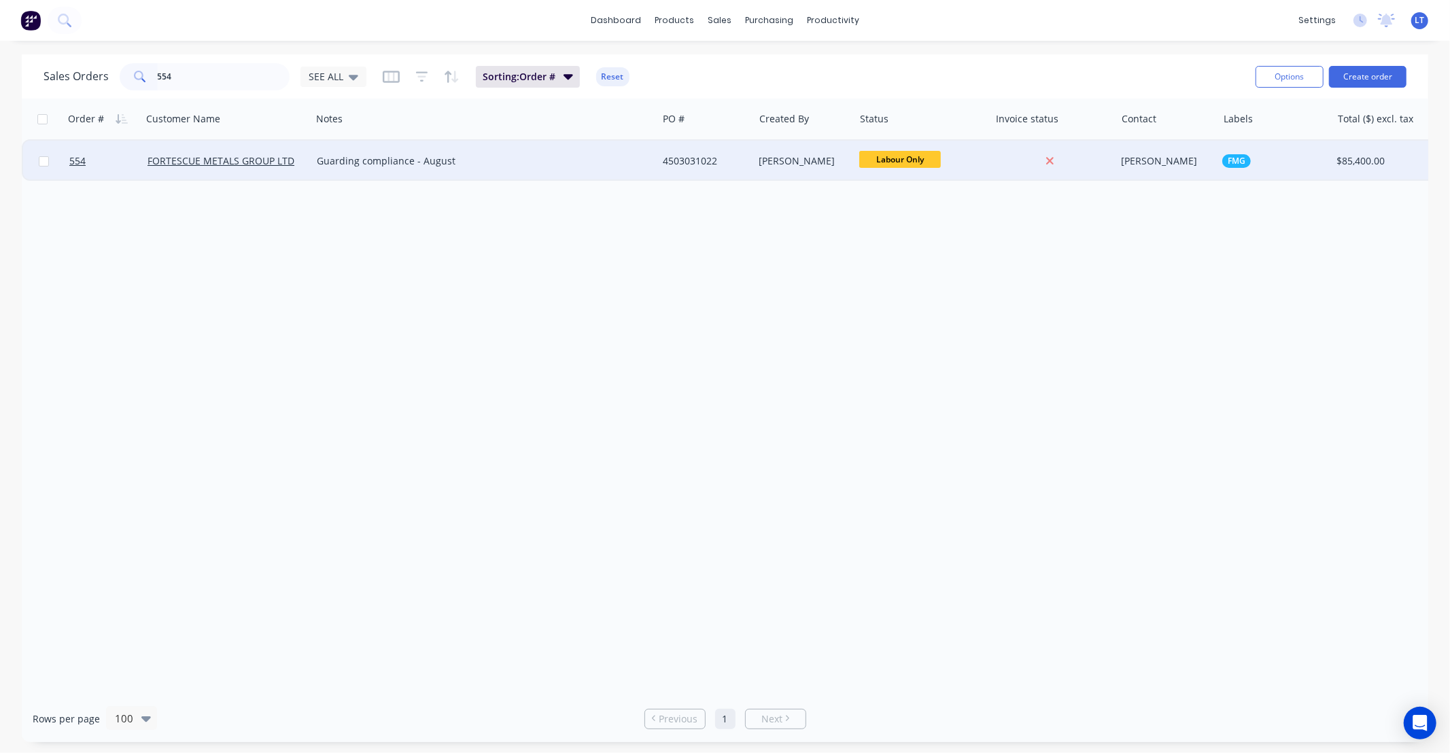
click at [801, 169] on div "[PERSON_NAME]" at bounding box center [804, 161] width 101 height 41
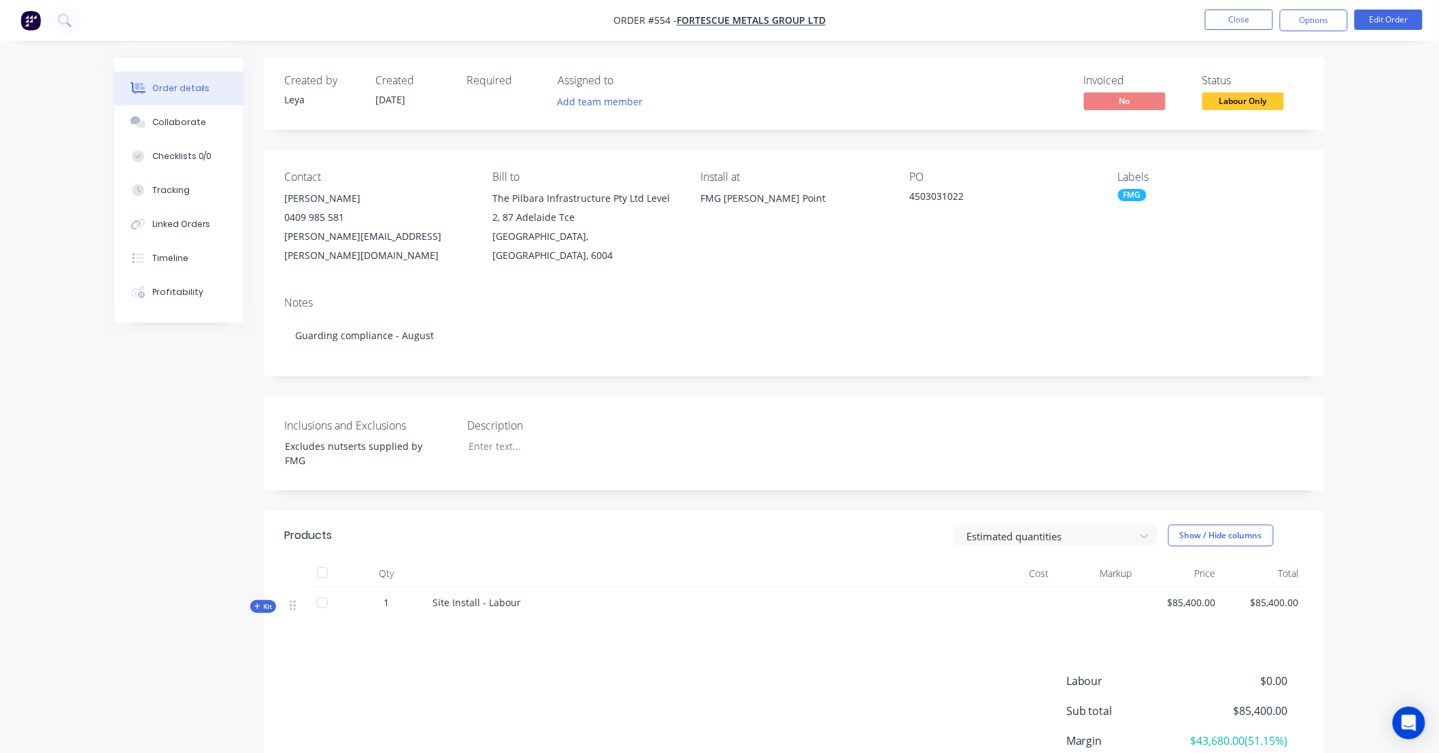
click at [634, 143] on div "Created by Leya Created 10/09/25 Required Assigned to Add team member Invoiced …" at bounding box center [794, 454] width 1061 height 793
click at [559, 136] on div "Created by Leya Created 10/09/25 Required Assigned to Add team member Invoiced …" at bounding box center [794, 454] width 1061 height 793
drag, startPoint x: 559, startPoint y: 136, endPoint x: 494, endPoint y: 129, distance: 64.9
click at [494, 129] on div "Created by Leya Created 10/09/25 Required Assigned to Add team member Invoiced …" at bounding box center [794, 94] width 1061 height 72
click at [184, 228] on div "Linked Orders" at bounding box center [181, 224] width 58 height 12
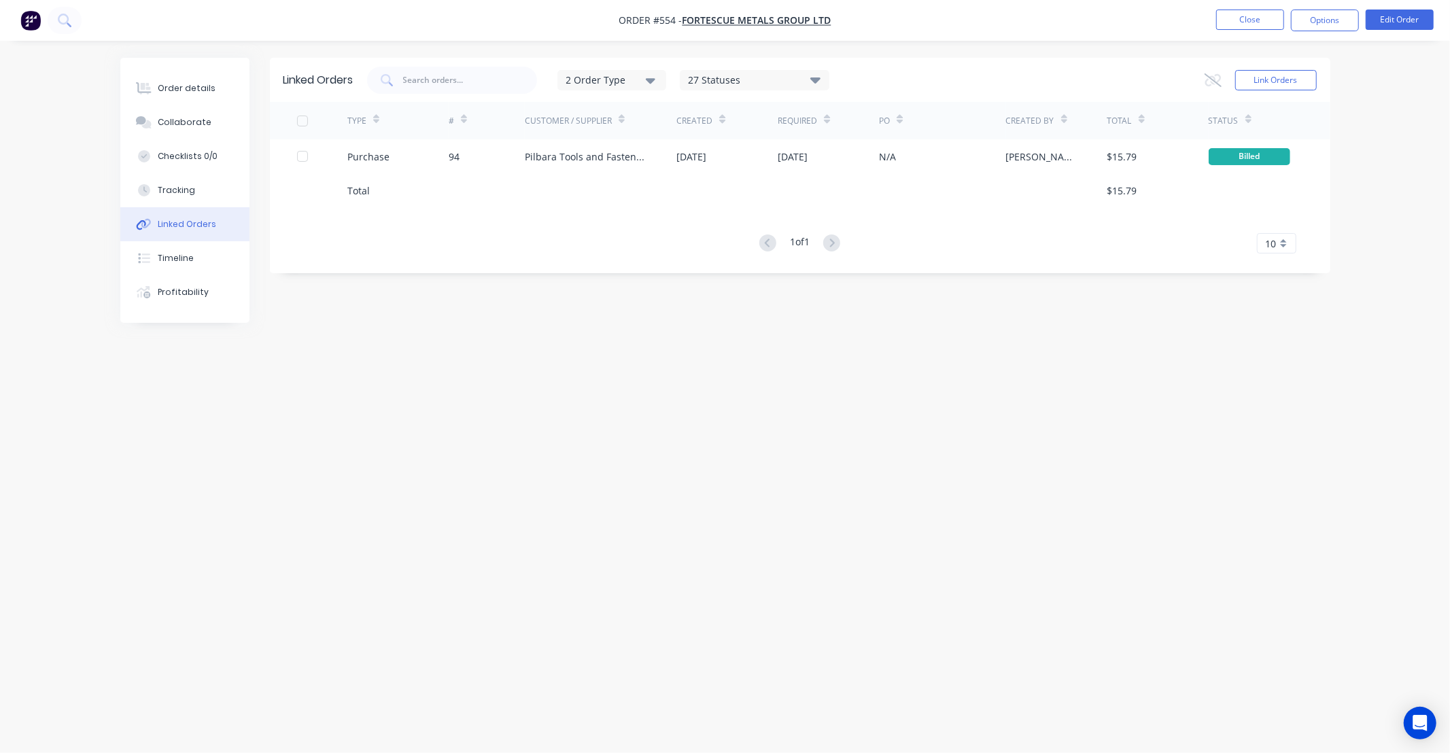
click at [891, 371] on div "Linked Orders 2 Order Type 27 Statuses Sales Order Status All Archived Draft Qu…" at bounding box center [725, 351] width 1210 height 586
drag, startPoint x: 880, startPoint y: 364, endPoint x: 827, endPoint y: 350, distance: 54.3
drag, startPoint x: 827, startPoint y: 350, endPoint x: 743, endPoint y: 352, distance: 84.3
click at [743, 352] on div "Linked Orders 2 Order Type 27 Statuses Sales Order Status All Archived Draft Qu…" at bounding box center [725, 351] width 1210 height 586
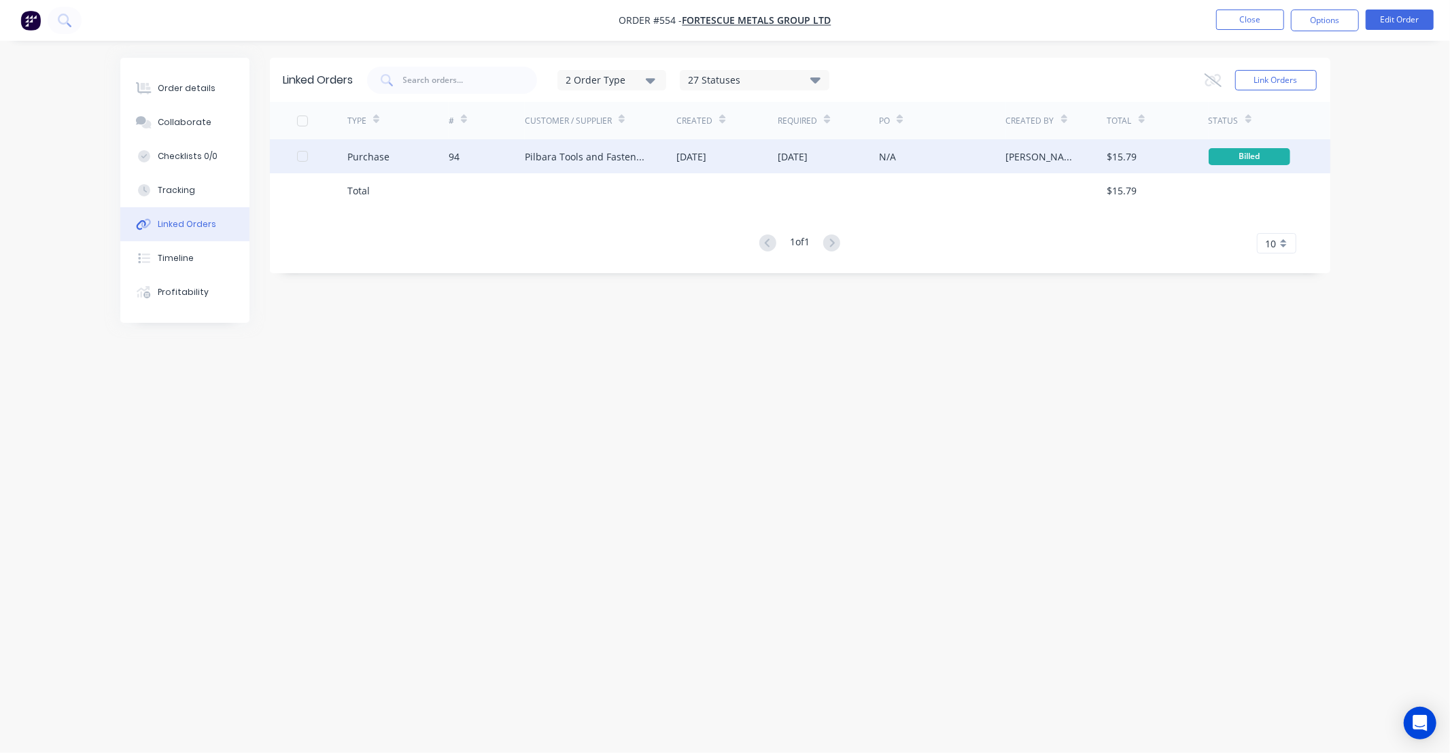
click at [885, 156] on div "N/A" at bounding box center [887, 157] width 17 height 14
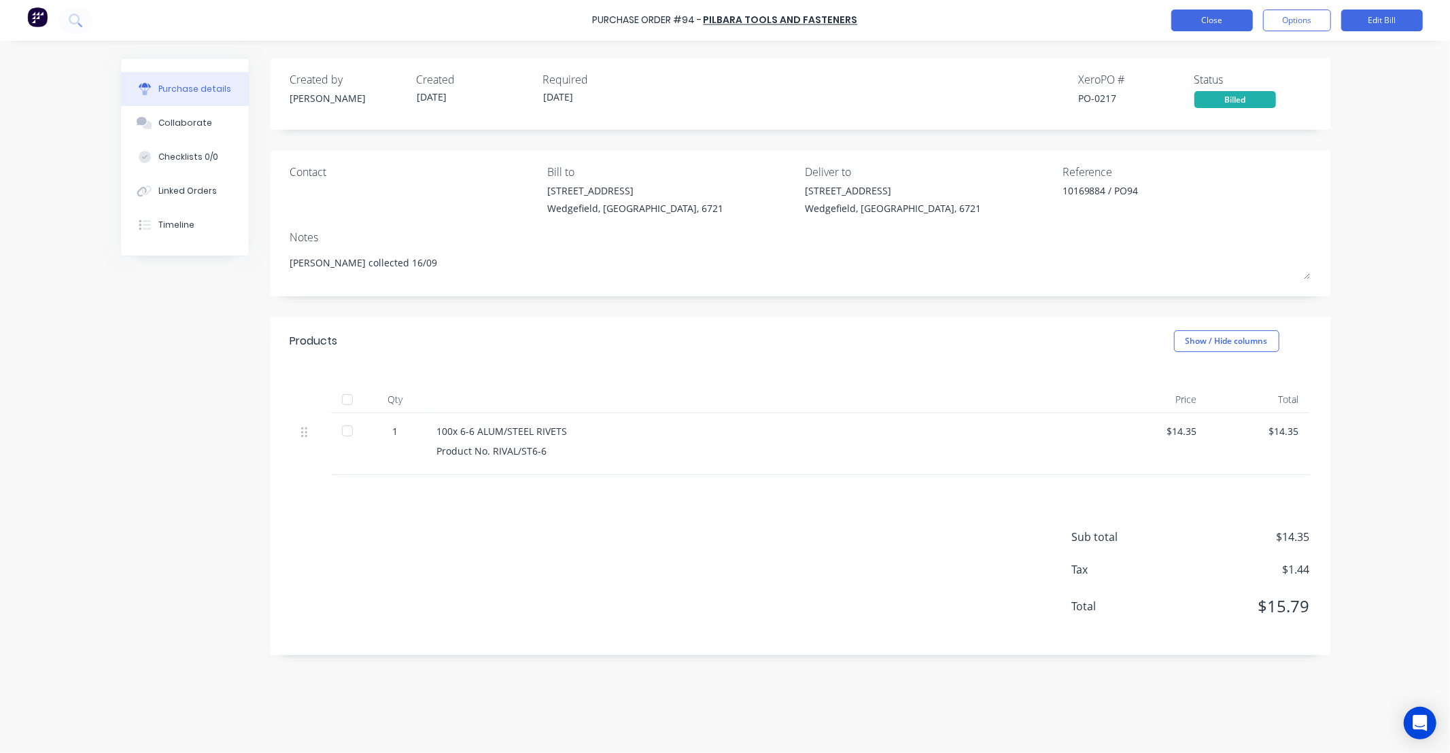
click at [1210, 22] on button "Close" at bounding box center [1212, 21] width 82 height 22
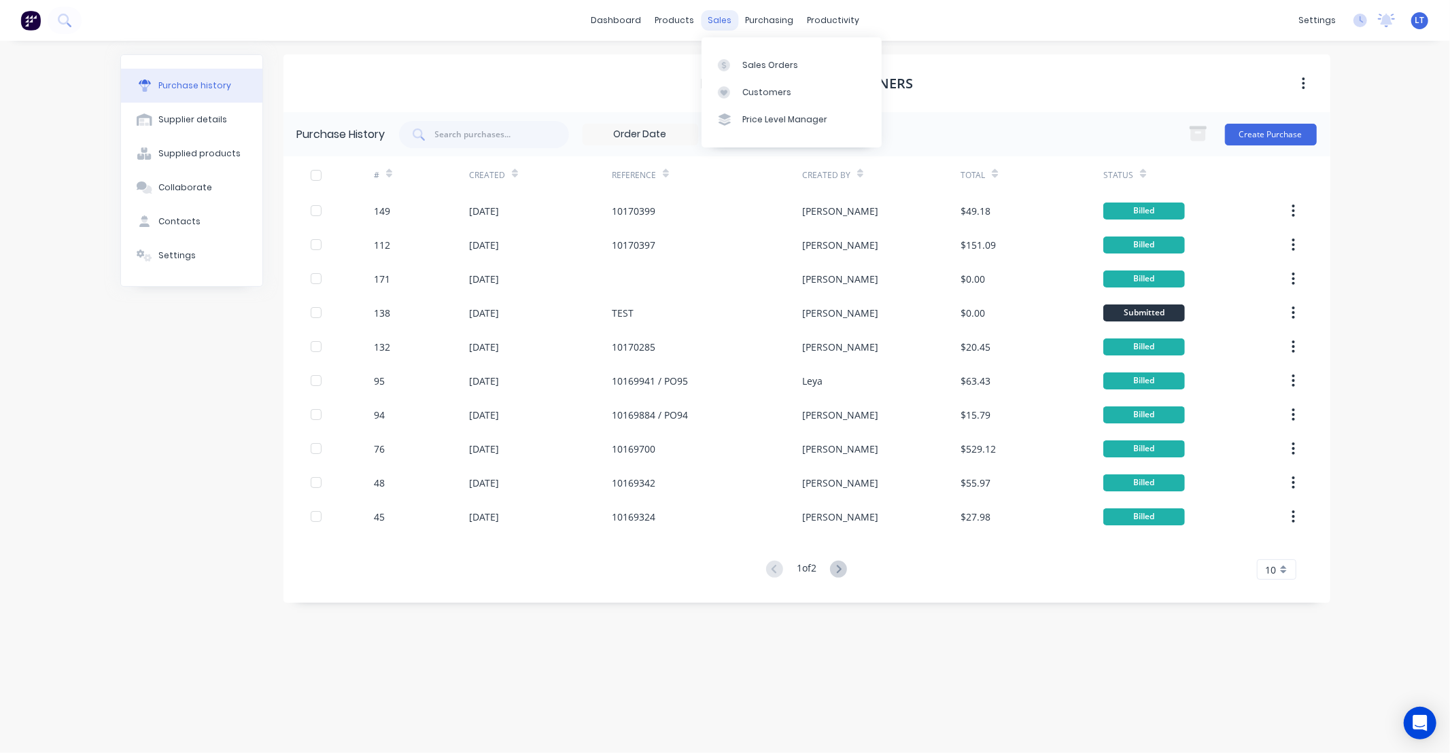
click at [707, 24] on div "sales" at bounding box center [719, 20] width 37 height 20
click at [745, 70] on div "Sales Orders" at bounding box center [770, 65] width 56 height 12
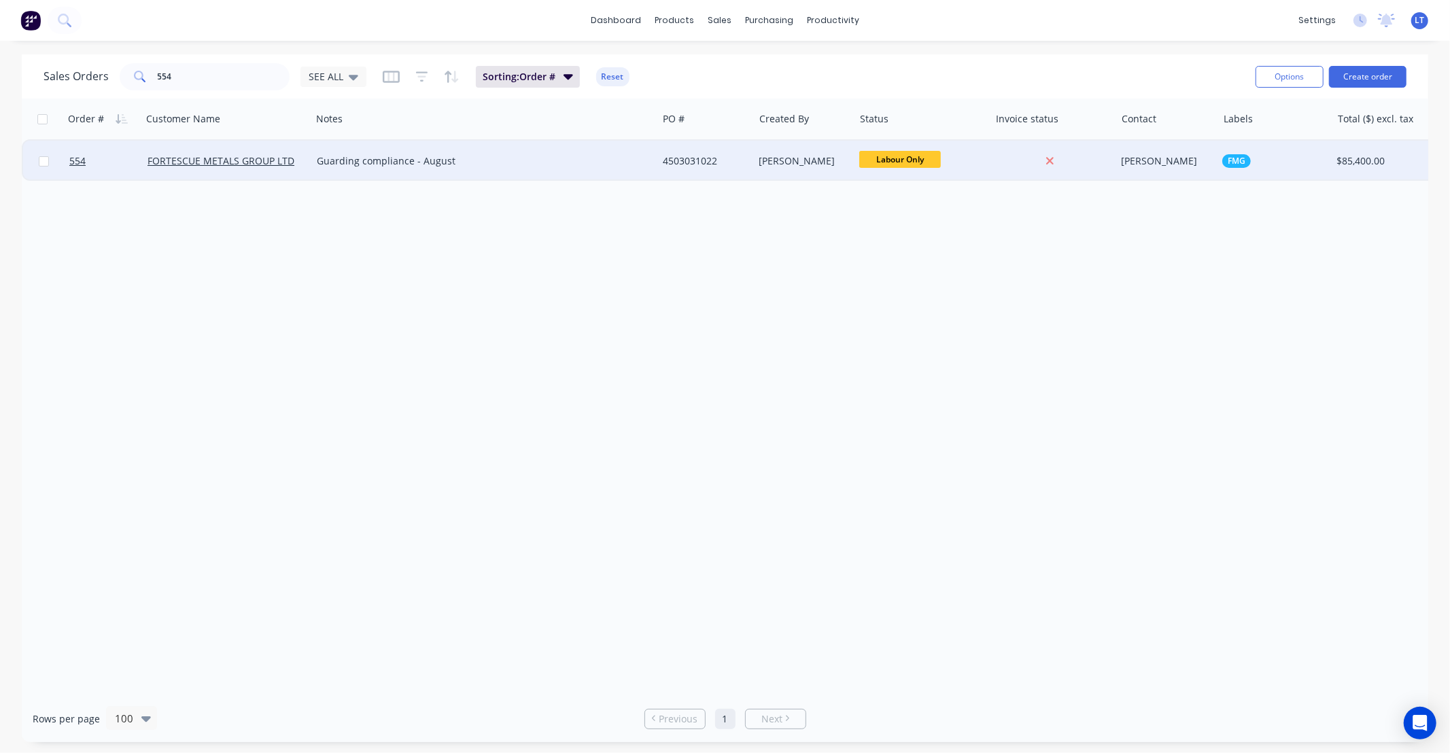
click at [681, 165] on div "4503031022" at bounding box center [703, 161] width 81 height 14
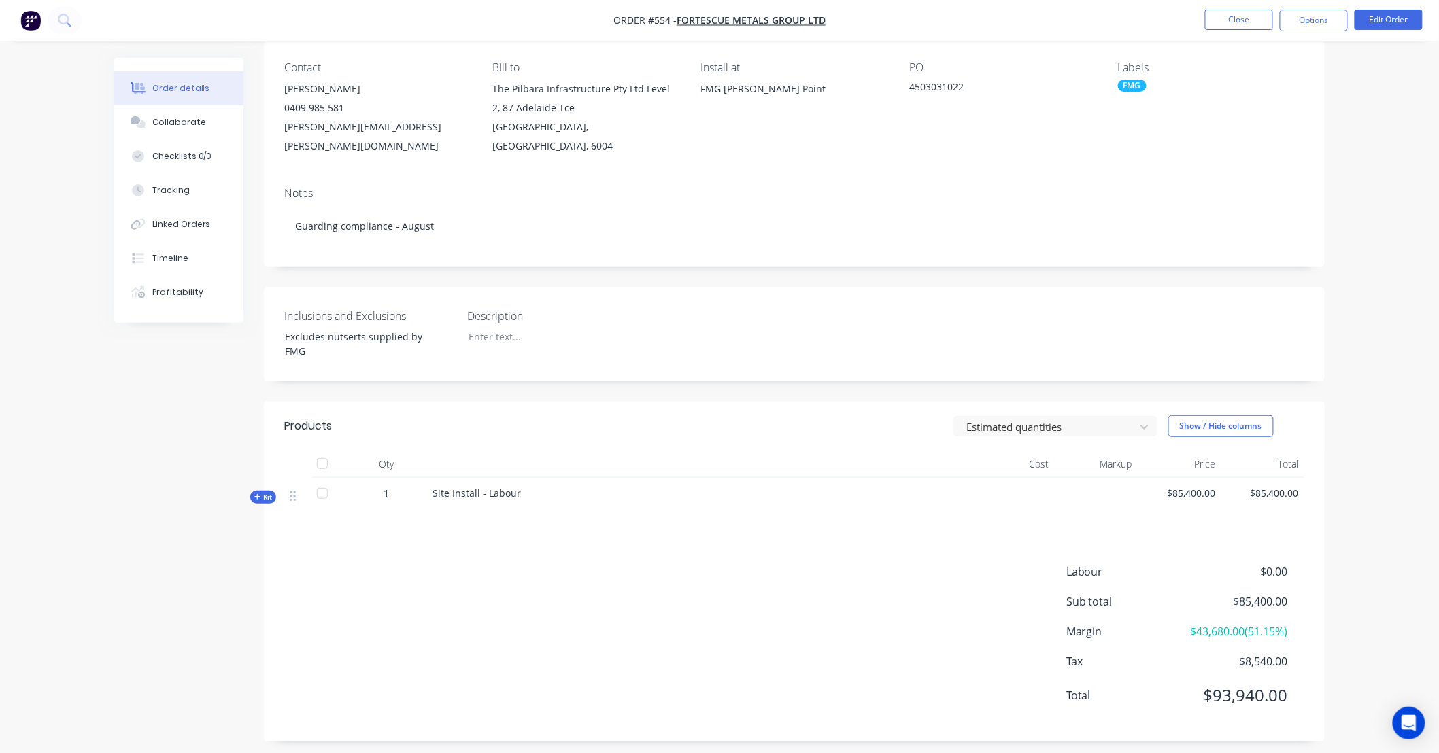
scroll to position [116, 0]
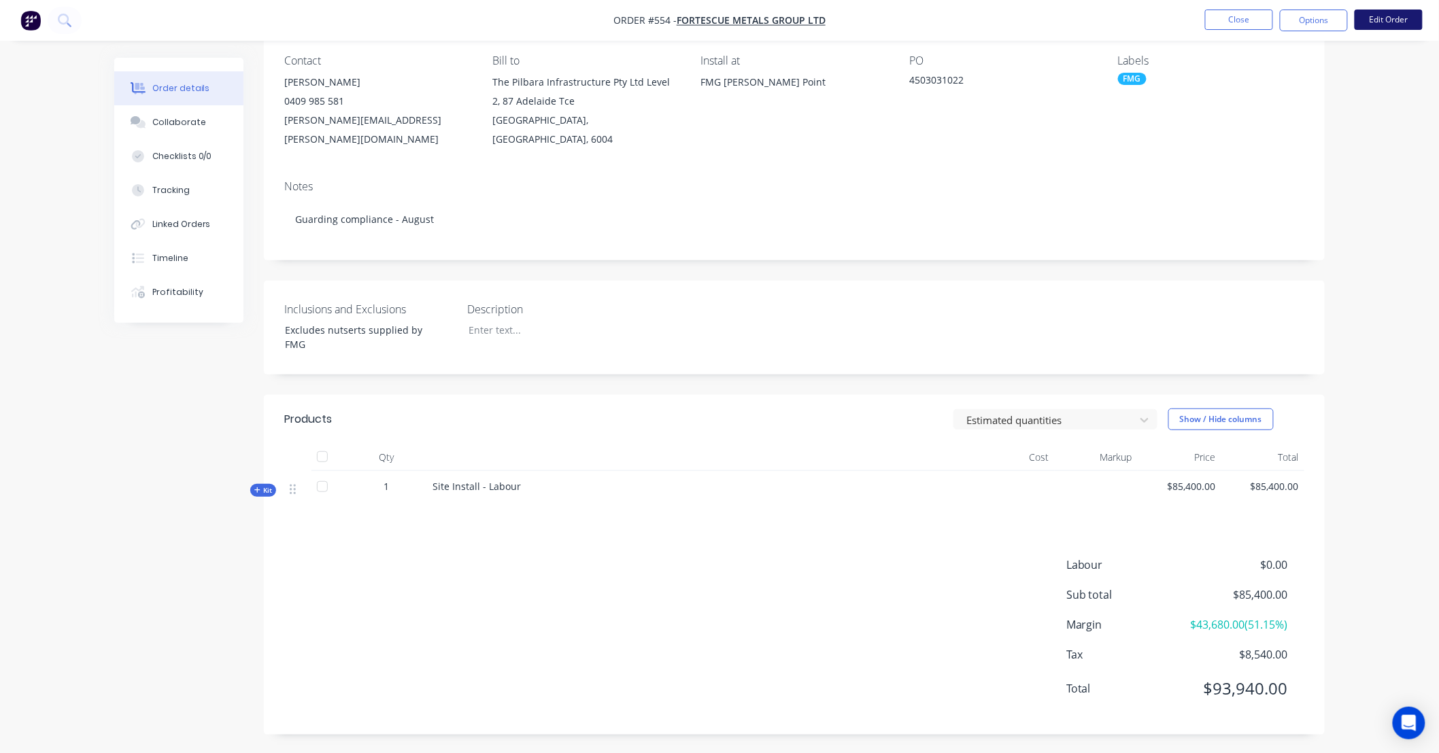
click at [1388, 20] on button "Edit Order" at bounding box center [1388, 20] width 68 height 20
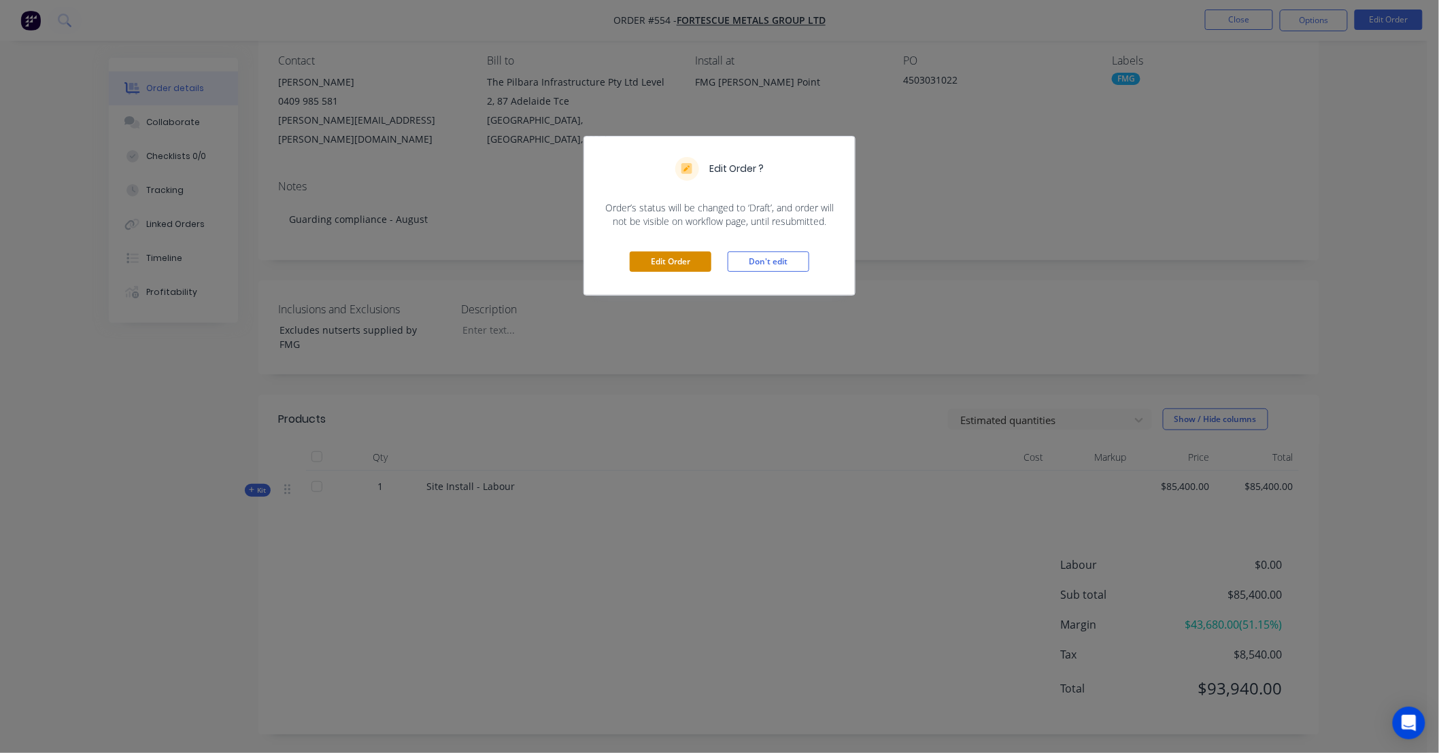
click at [653, 269] on button "Edit Order" at bounding box center [671, 262] width 82 height 20
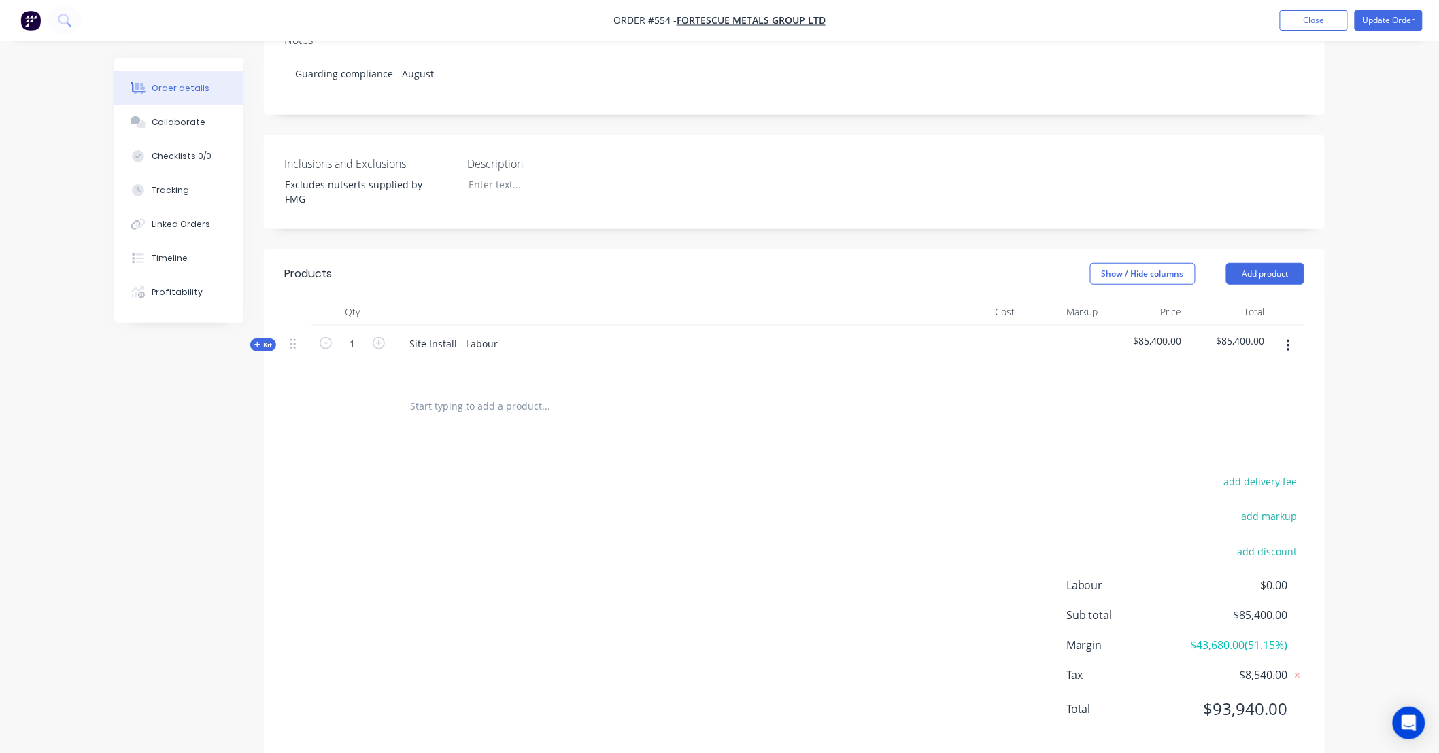
scroll to position [322, 0]
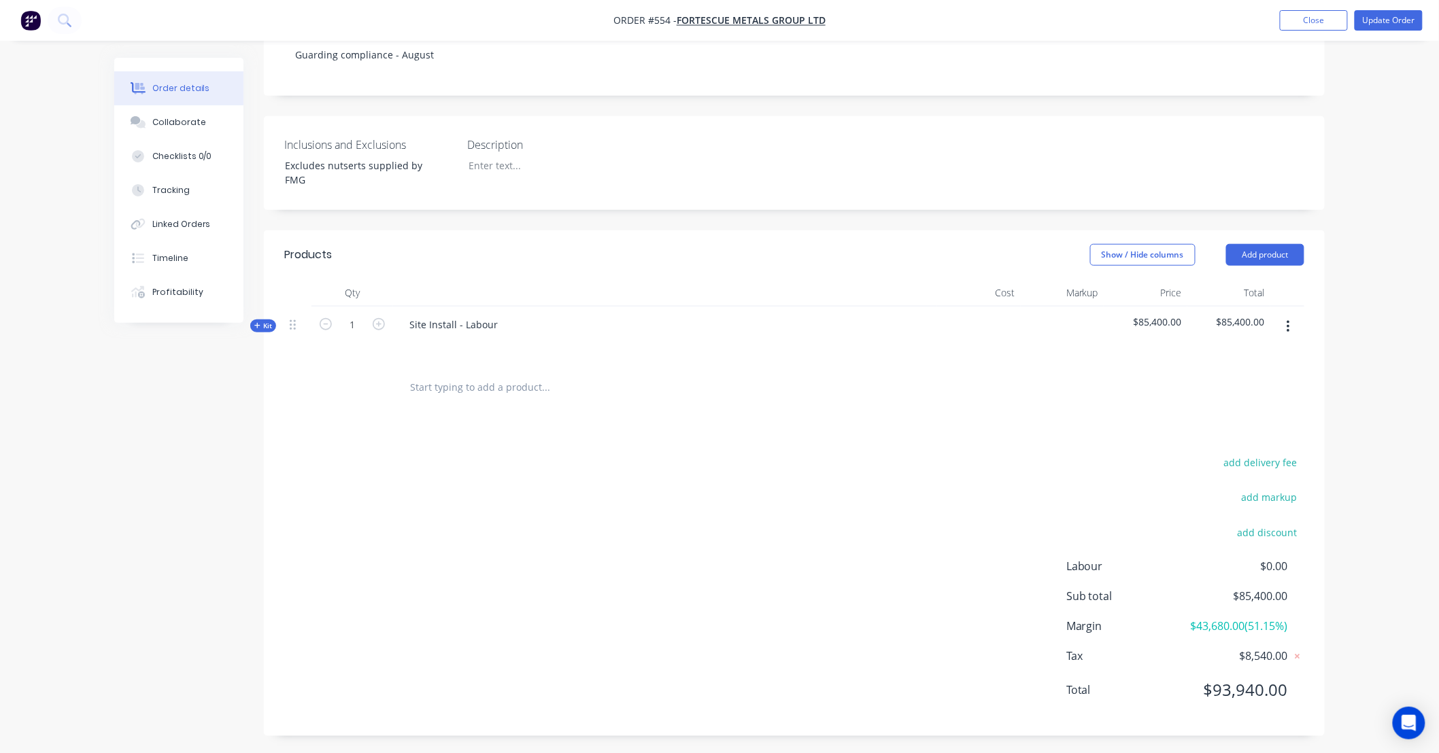
click at [1133, 315] on span "$85,400.00" at bounding box center [1145, 322] width 73 height 14
click at [268, 321] on span "Kit" at bounding box center [263, 326] width 18 height 10
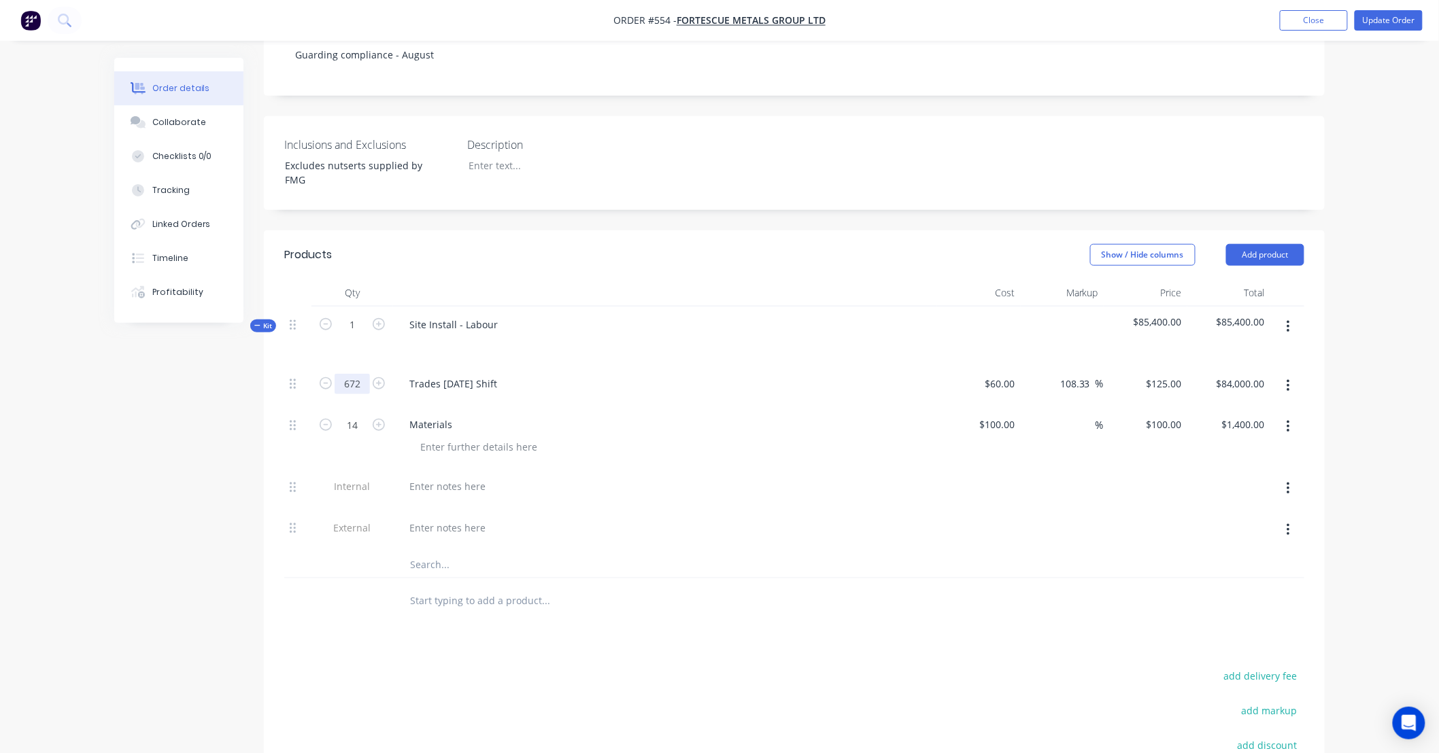
click at [364, 374] on input "672" at bounding box center [352, 384] width 35 height 20
type input "-672"
click at [177, 426] on div "Created by Leya Created 10/09/25 Required Assigned to Add team member Invoiced …" at bounding box center [719, 352] width 1210 height 1233
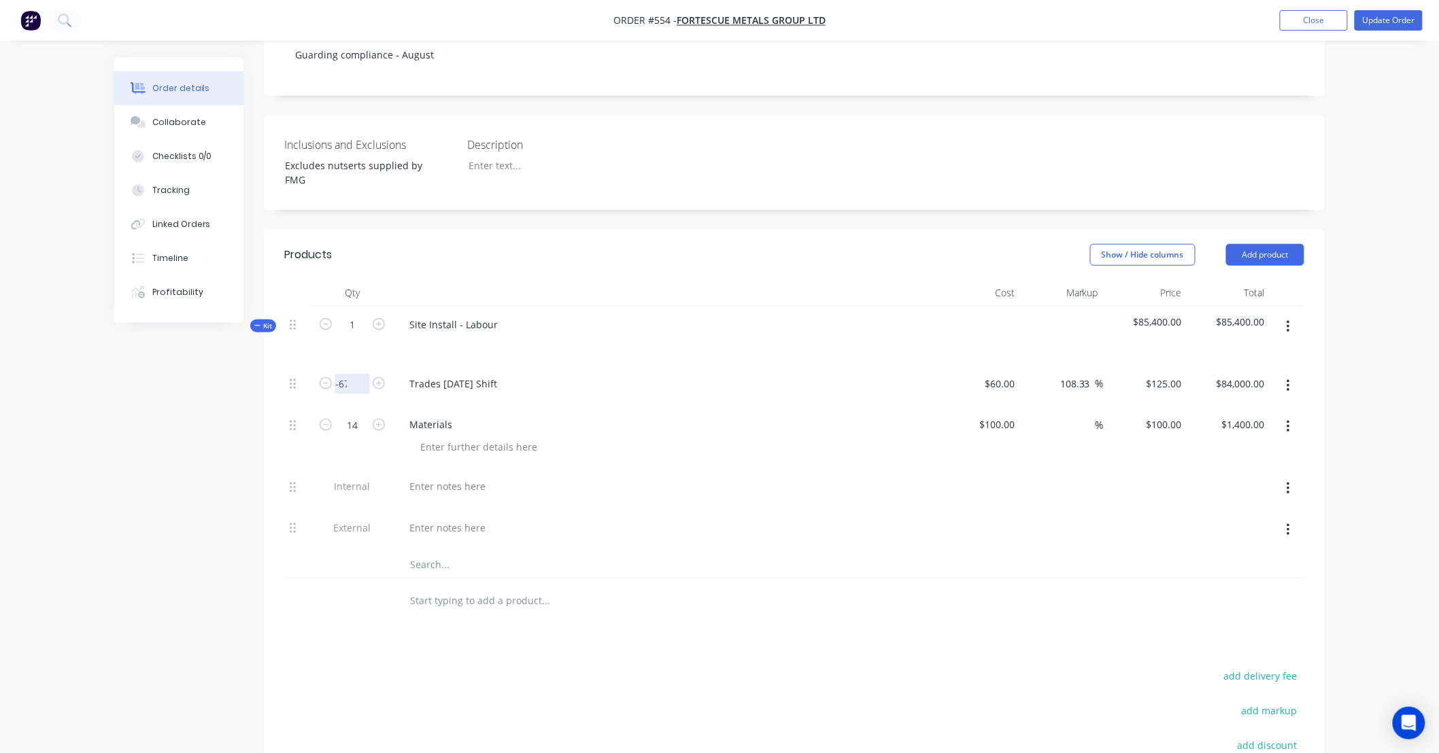
click at [341, 374] on input "-672" at bounding box center [352, 384] width 35 height 20
click at [159, 408] on div "Created by Leya Created 10/09/25 Required Assigned to Add team member Invoiced …" at bounding box center [719, 352] width 1210 height 1233
click at [348, 374] on input "-672" at bounding box center [352, 384] width 35 height 20
type input "672"
click at [1160, 374] on div "125 125" at bounding box center [1173, 384] width 29 height 20
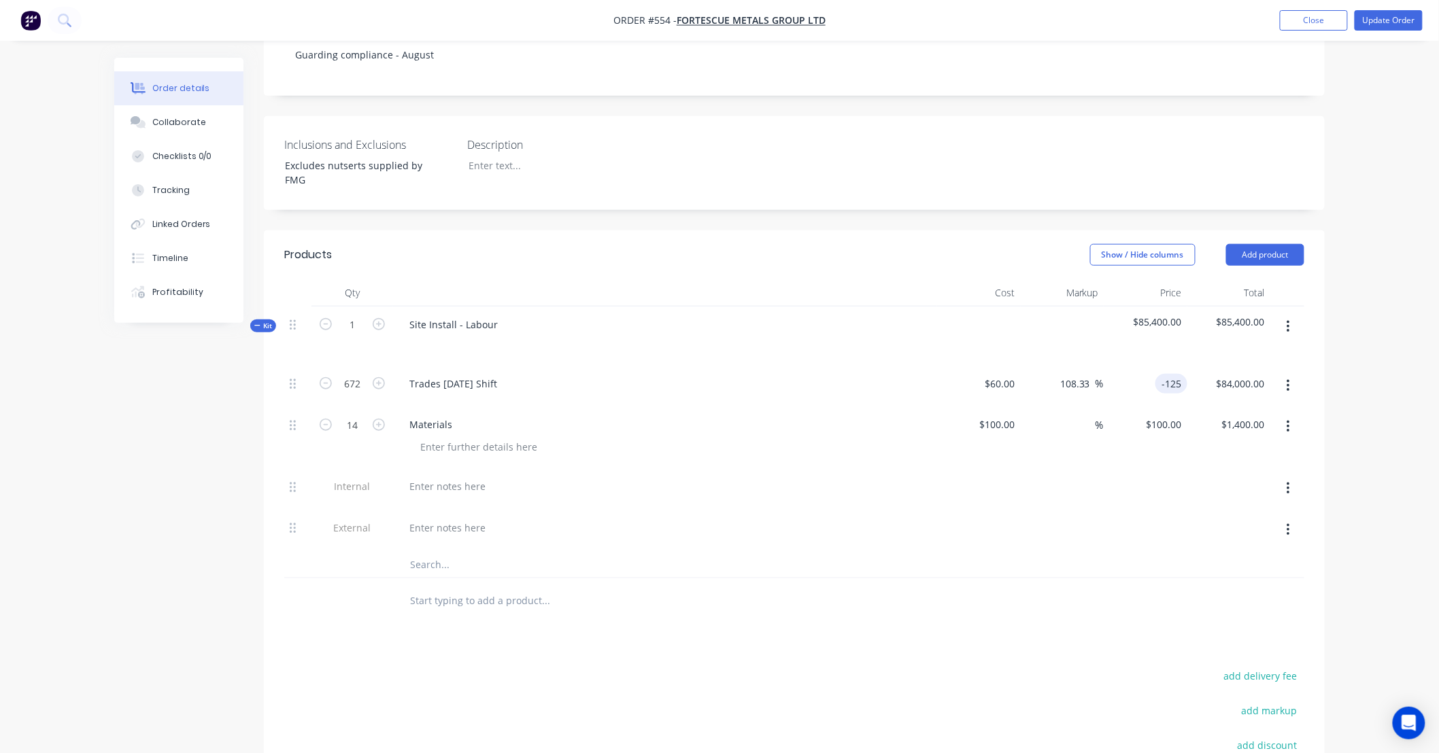
type input "-125"
type input "-308.33"
type input "$-125.00"
type input "$-84,000.00"
click at [1424, 383] on div "Order details Collaborate Checklists 0/0 Tracking Linked Orders Timeline Profit…" at bounding box center [719, 323] width 1439 height 1291
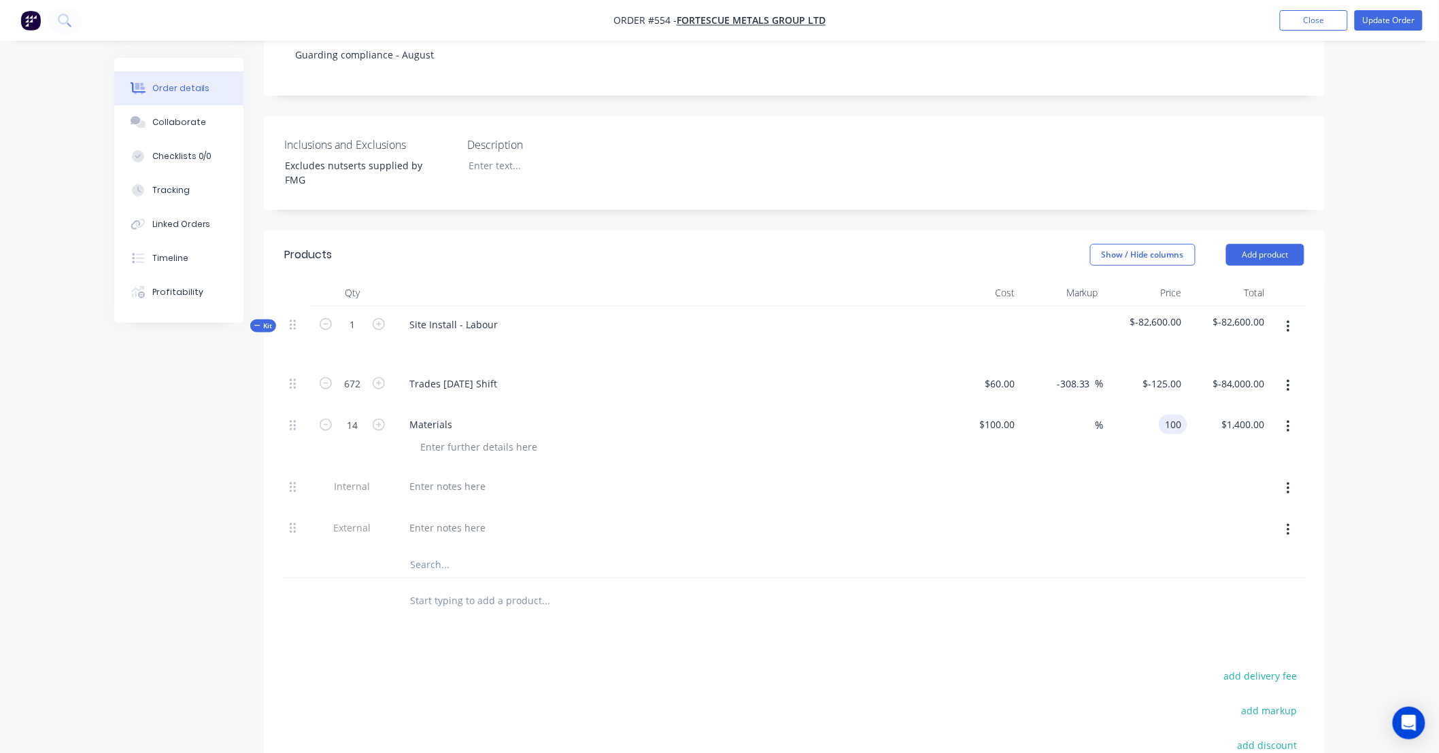
click at [1160, 415] on div "100 100" at bounding box center [1173, 425] width 29 height 20
type input "-100"
type input "-200"
type input "$-100.00"
type input "$-1,400.00"
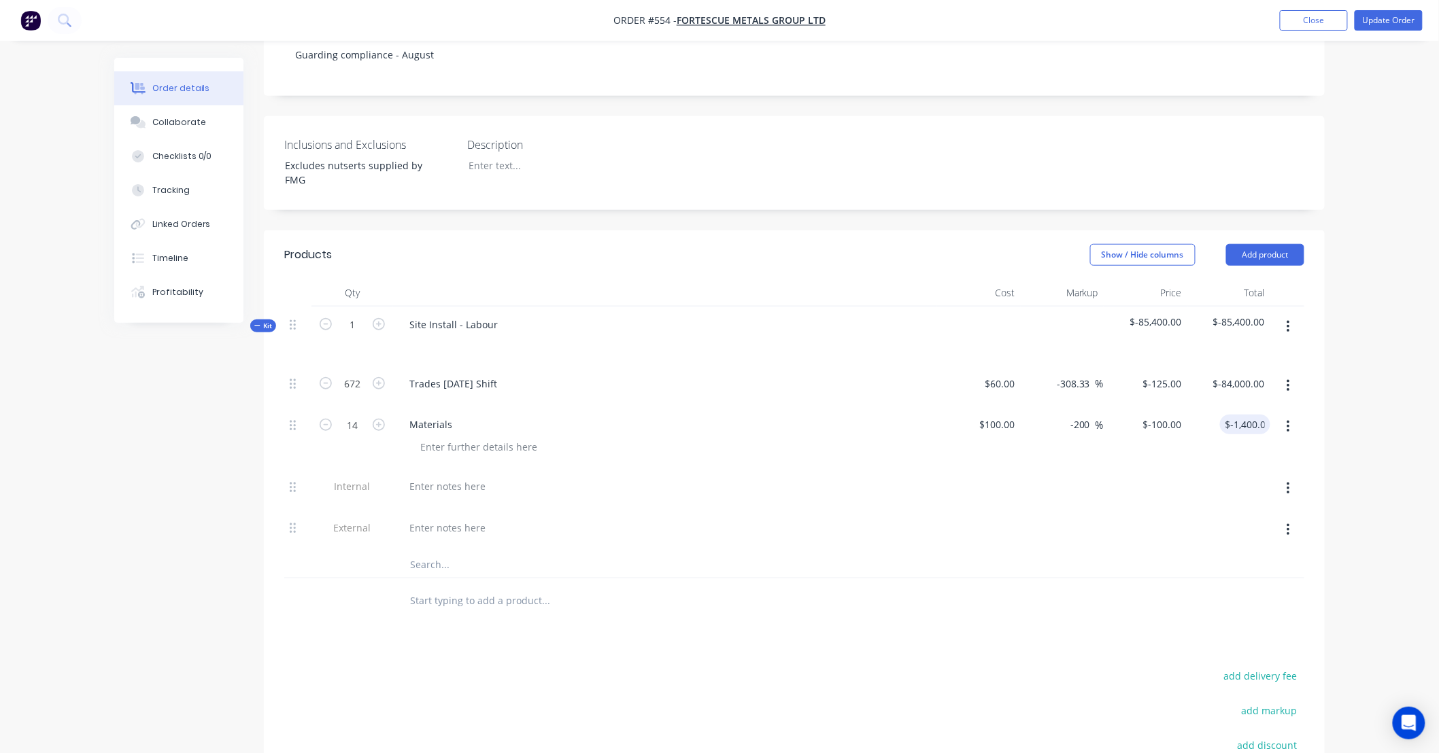
click at [1388, 447] on div "Order details Collaborate Checklists 0/0 Tracking Linked Orders Timeline Profit…" at bounding box center [719, 323] width 1439 height 1291
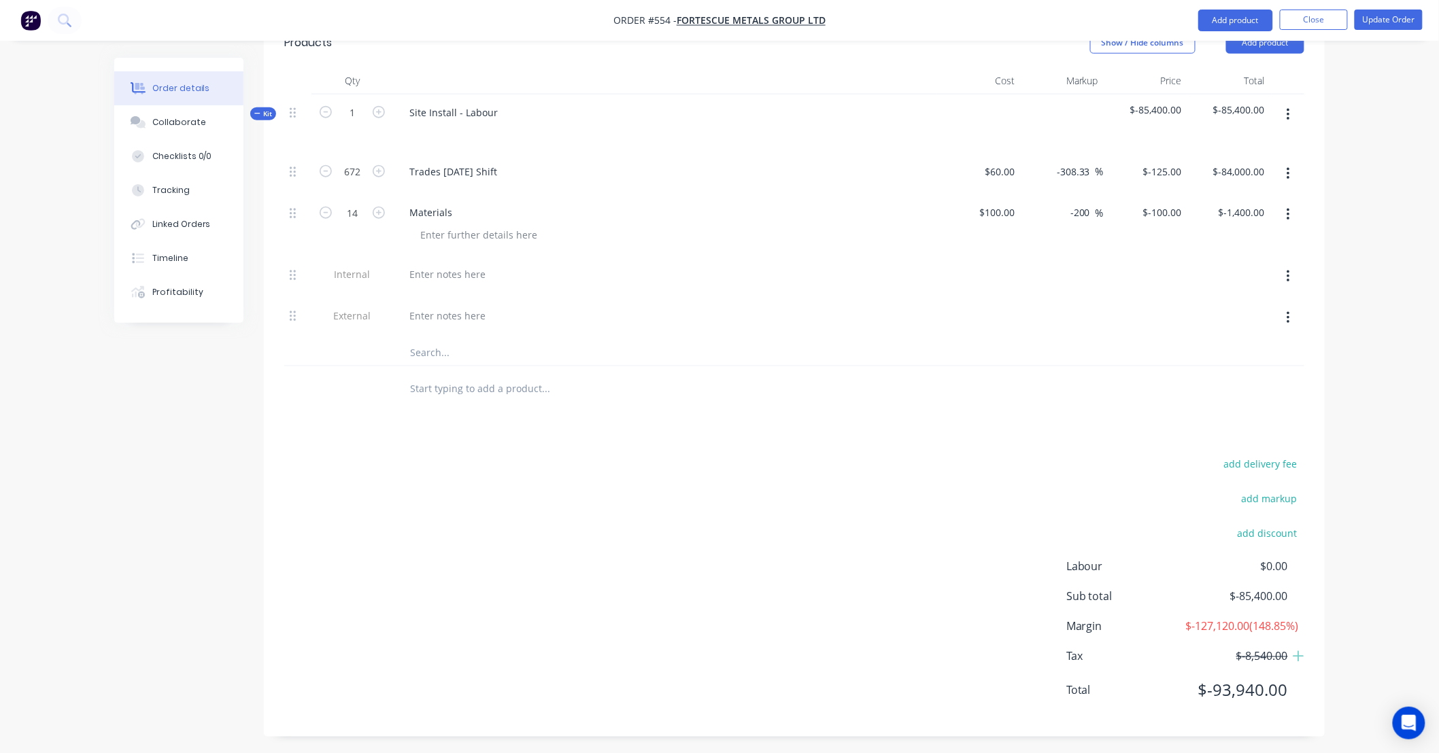
scroll to position [536, 0]
click at [476, 375] on input "text" at bounding box center [545, 386] width 272 height 27
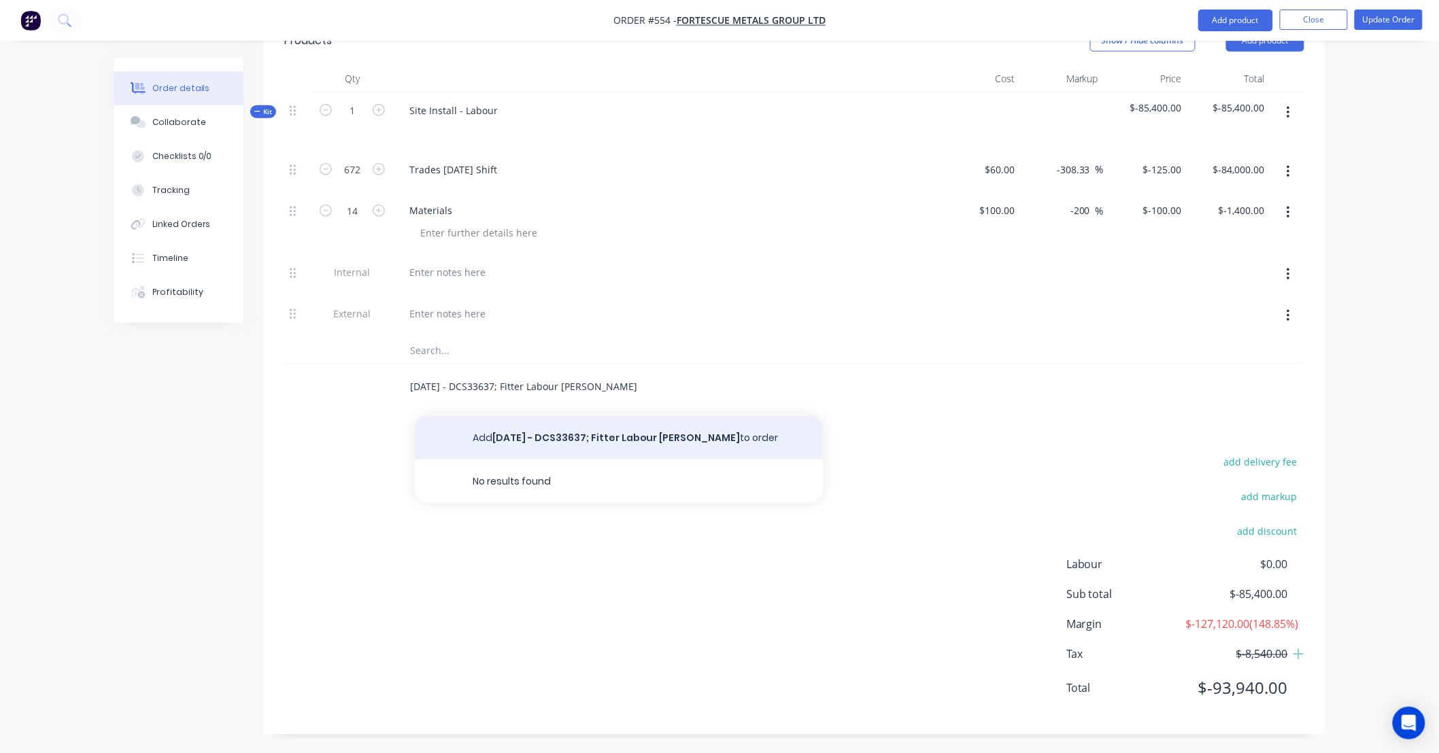
type input "10/09/25 - DCS33637; Fitter Labour DS-Lance"
click at [643, 431] on button "Add 10/09/25 - DCS33637; Fitter Labour DS-Lance to order" at bounding box center [619, 438] width 408 height 44
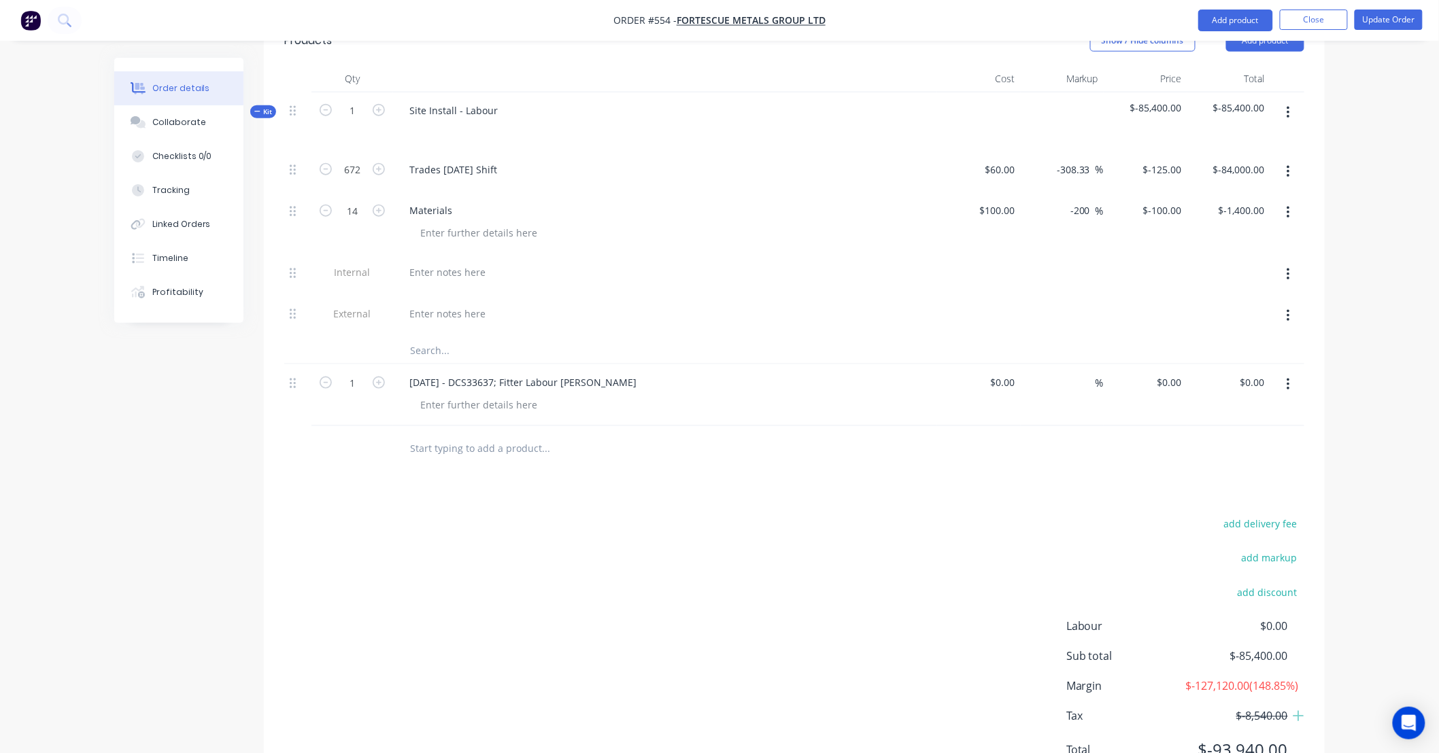
click at [1293, 373] on button "button" at bounding box center [1288, 385] width 32 height 24
click at [354, 373] on input "1" at bounding box center [352, 383] width 35 height 20
type input "12"
click at [1006, 373] on input at bounding box center [1013, 383] width 16 height 20
type input "$60.00"
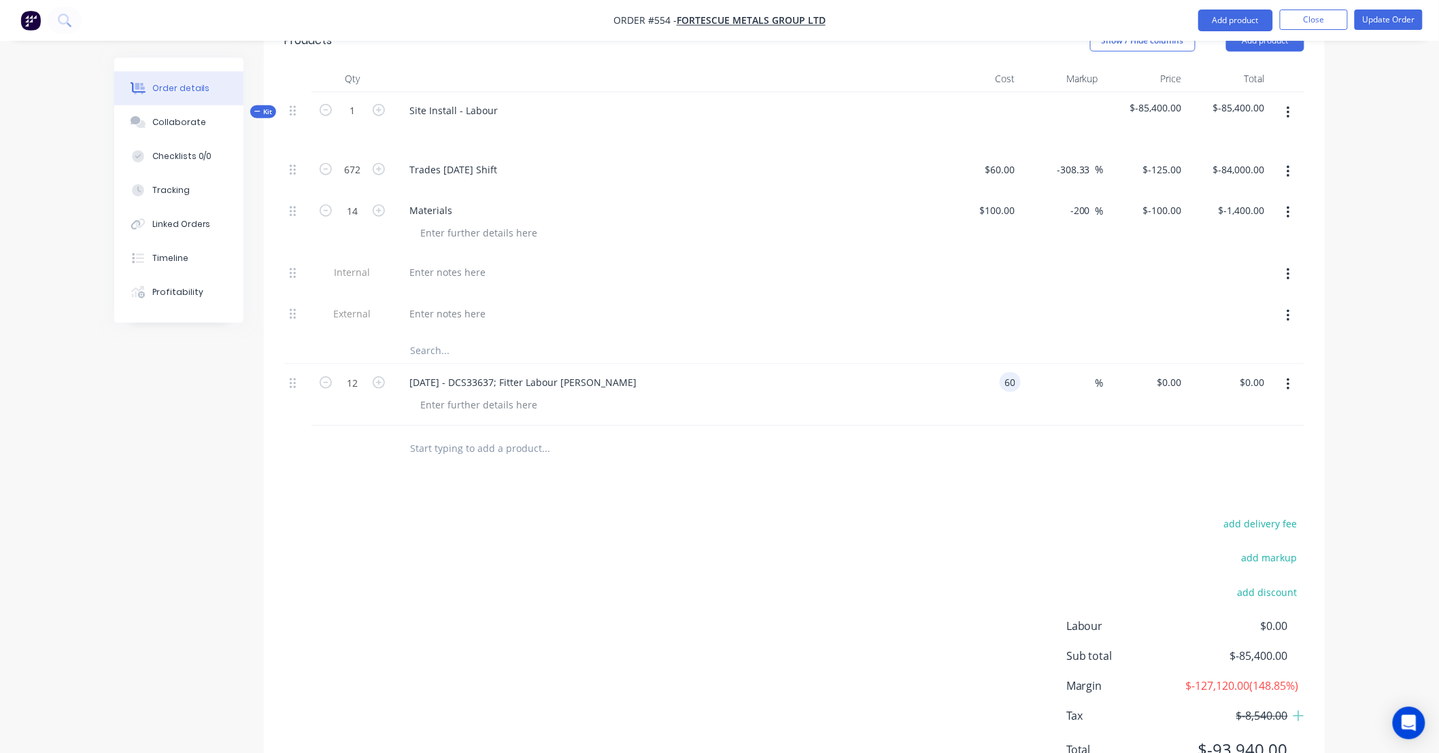
type input "$60.00"
type input "$720.00"
type input "125"
type input "108.33"
type input "$125.00"
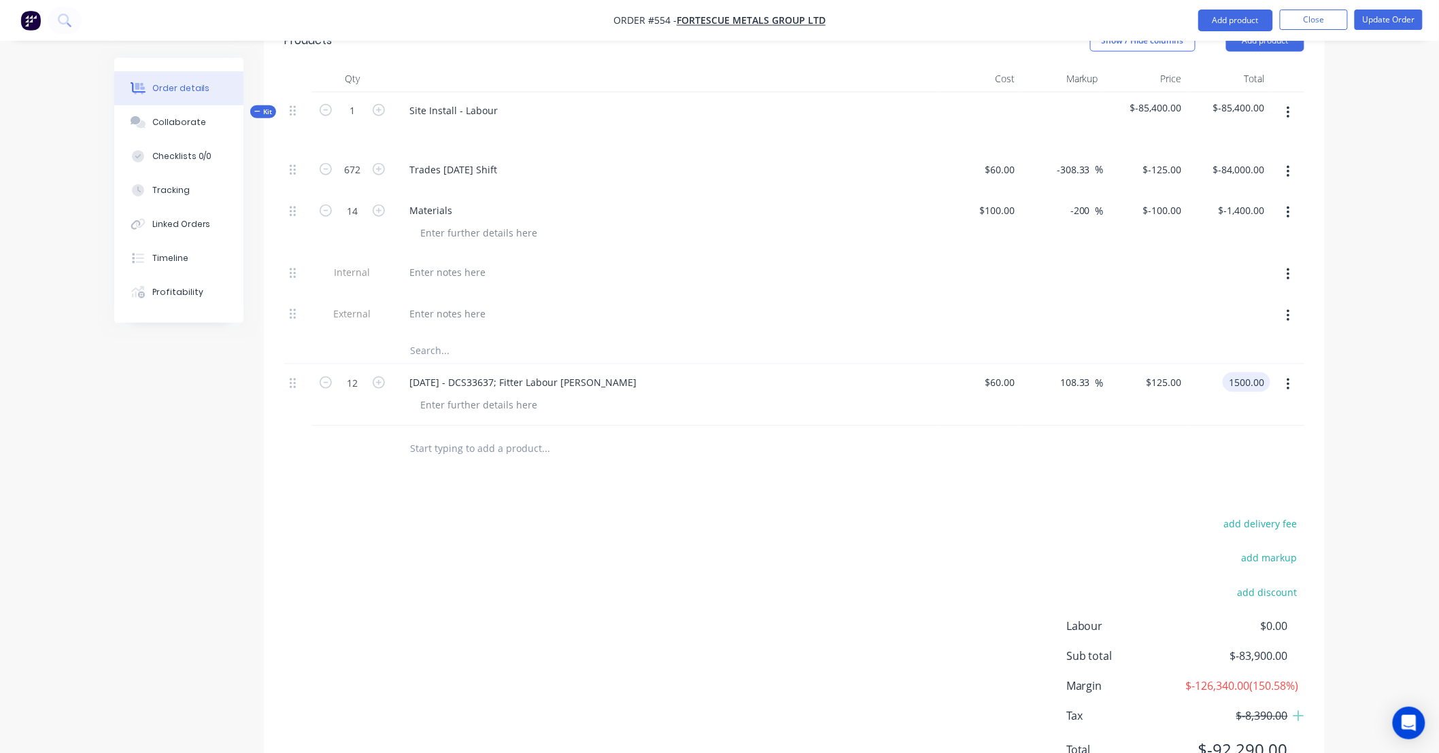
type input "$1,500.00"
click at [1321, 480] on div "Products Show / Hide columns Add product Qty Cost Markup Price Total Kit 1 Site…" at bounding box center [794, 406] width 1061 height 781
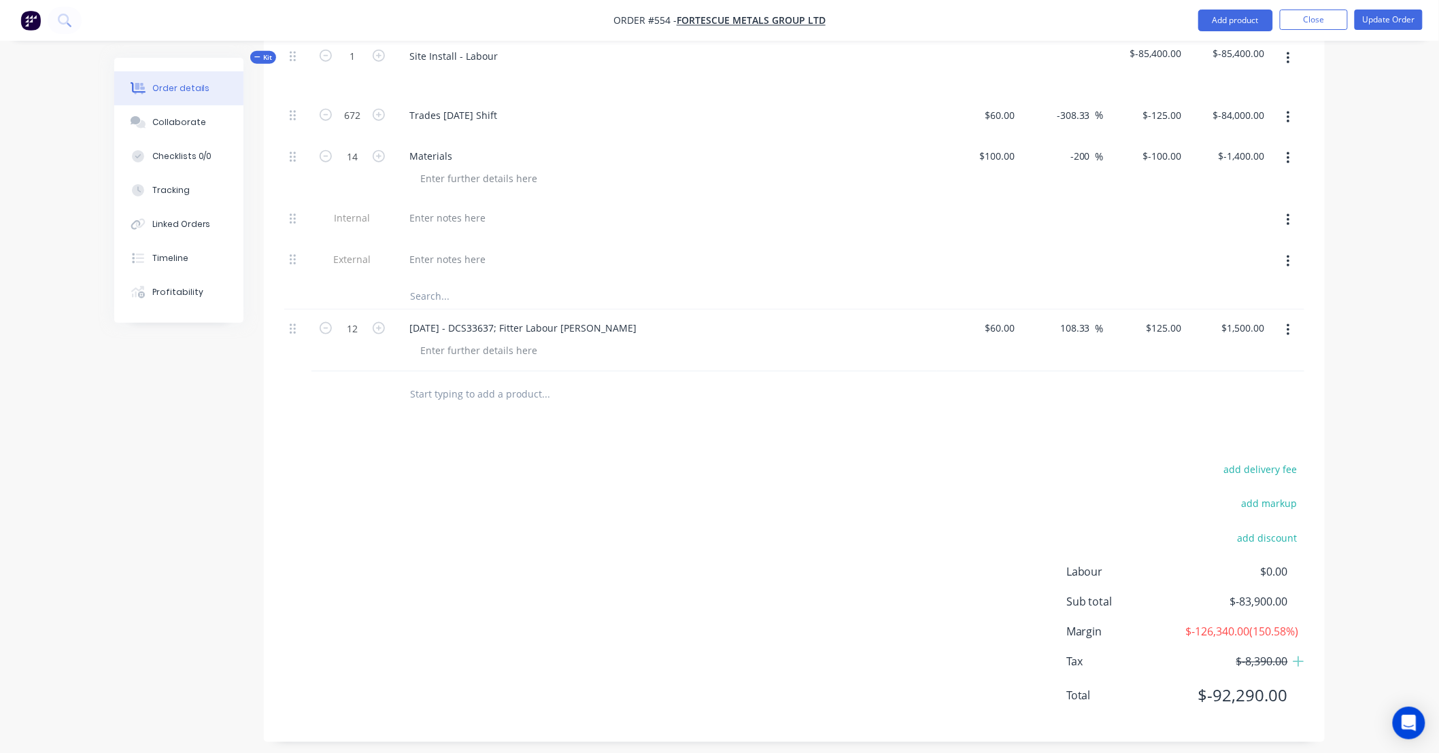
scroll to position [597, 0]
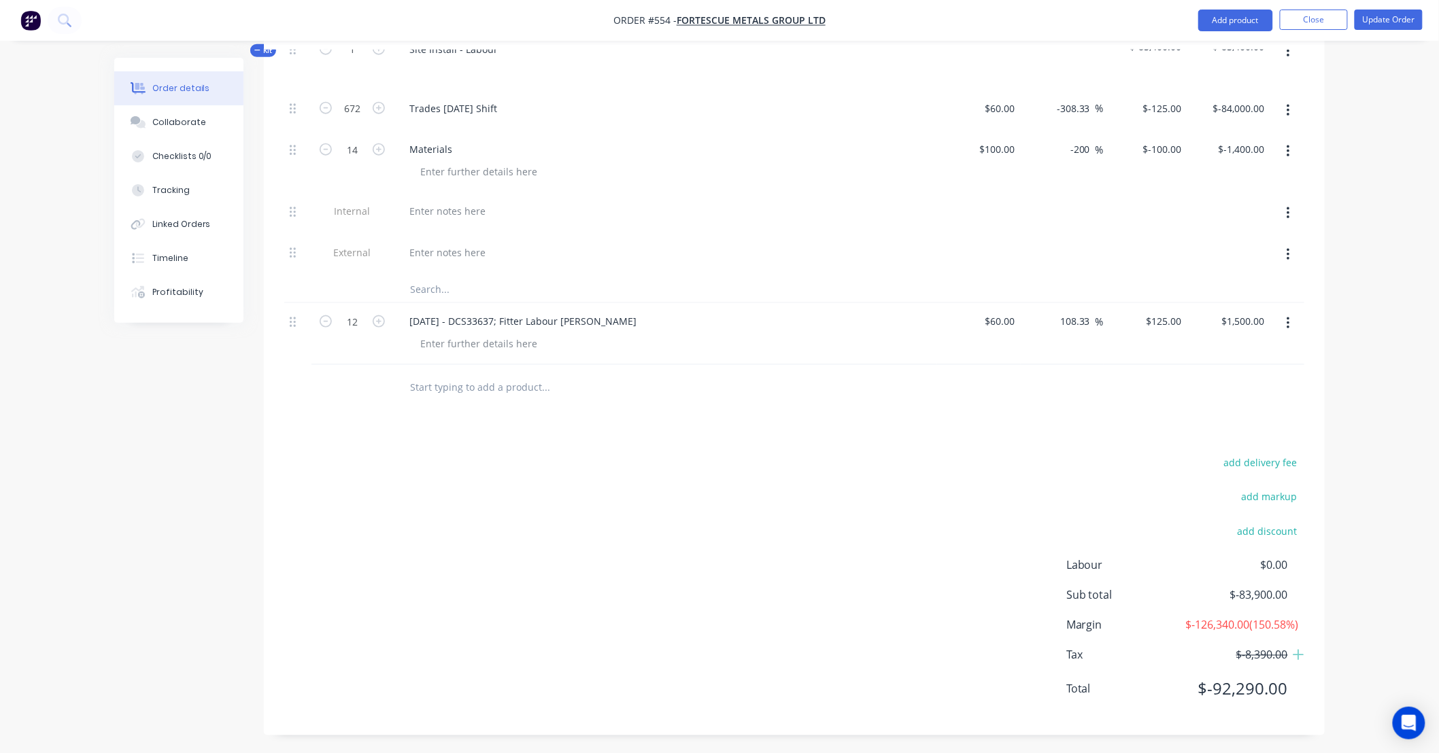
click at [1300, 311] on button "button" at bounding box center [1288, 323] width 32 height 24
click at [1258, 377] on div "Duplicate" at bounding box center [1239, 387] width 105 height 20
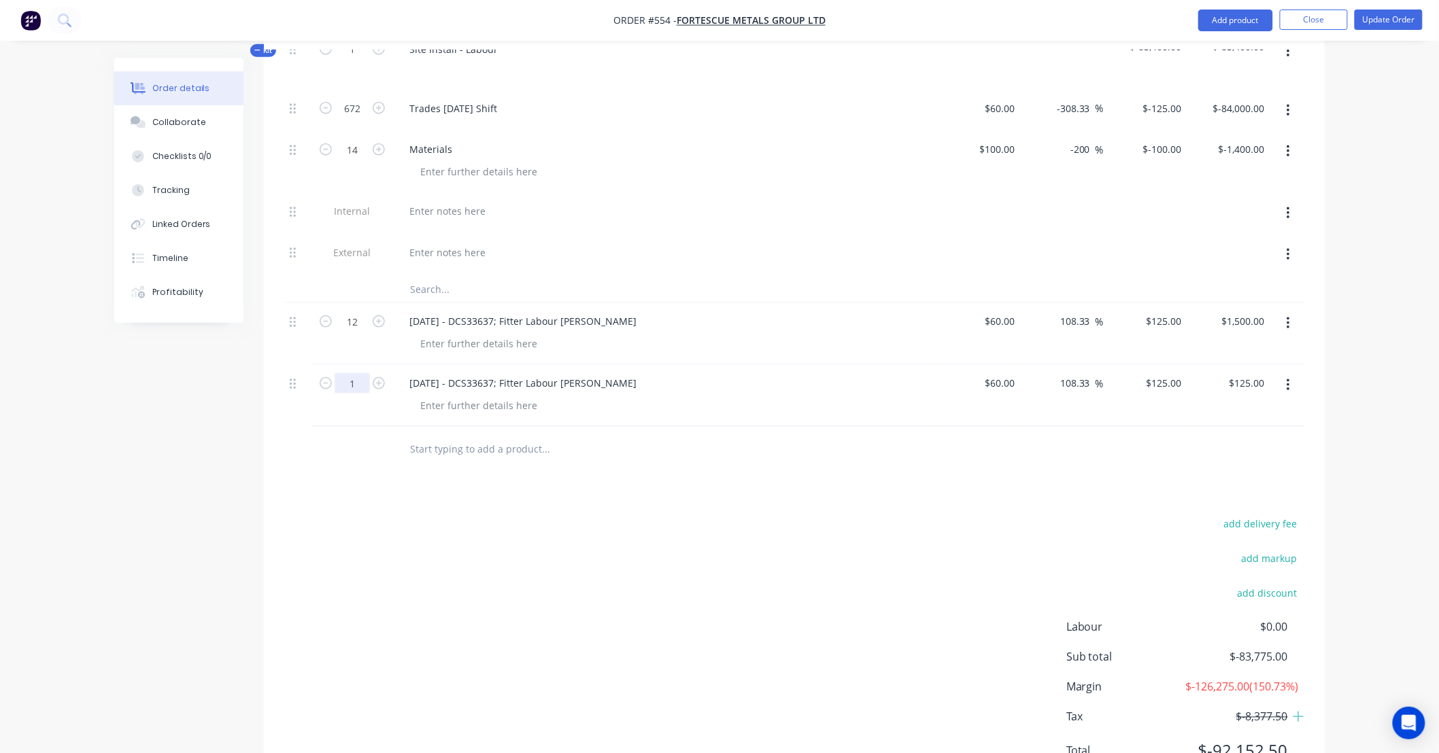
click at [360, 373] on input "1" at bounding box center [352, 383] width 35 height 20
type input "12"
type input "$1,500.00"
click at [443, 373] on div "10/09/25 - DCS33637; Fitter Labour DS-Lance" at bounding box center [522, 383] width 249 height 20
click at [511, 373] on div "10/09/25 - DCS33637; Fitter Labour DS-Lance" at bounding box center [522, 383] width 249 height 20
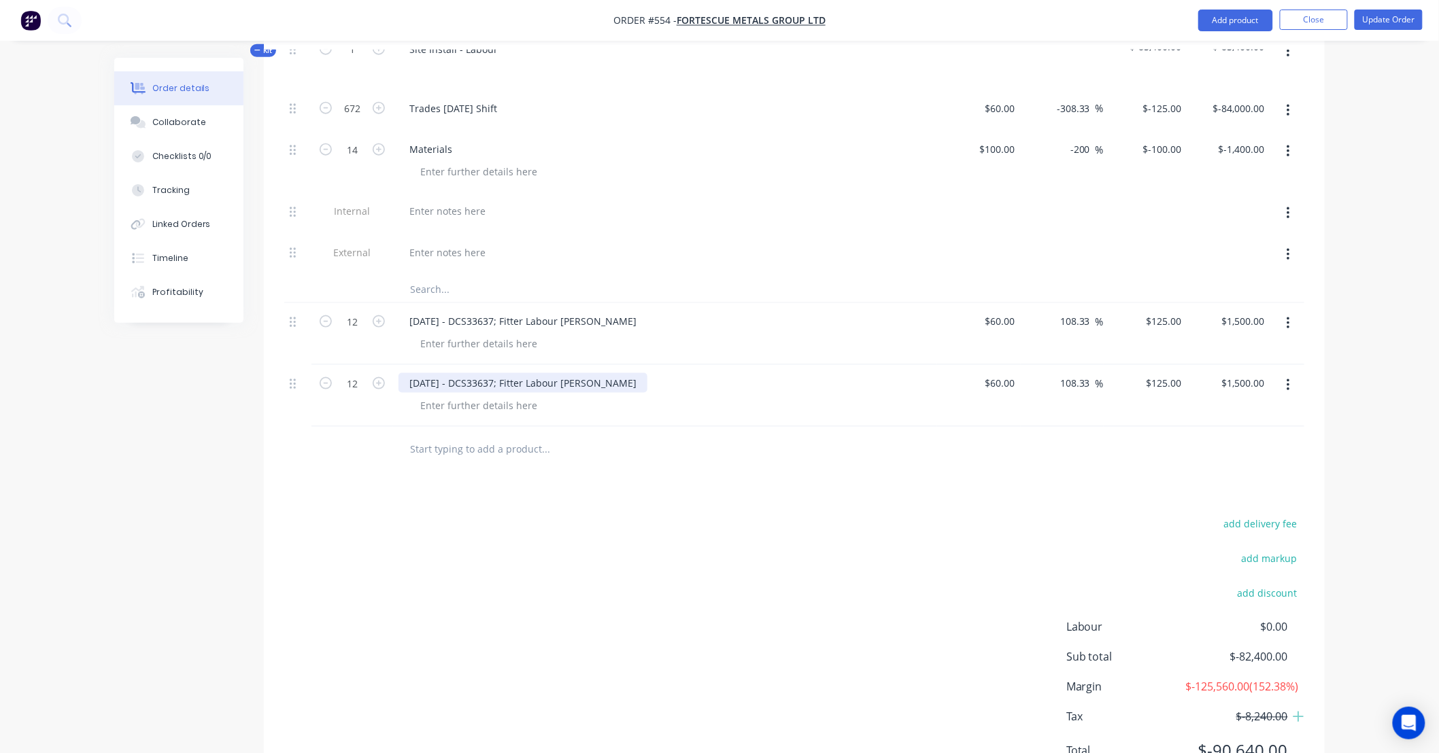
click at [521, 373] on div "10/09/25 - DCS33637; Fitter Labour DS-Lance" at bounding box center [522, 383] width 249 height 20
drag, startPoint x: 508, startPoint y: 364, endPoint x: 528, endPoint y: 363, distance: 19.7
click at [528, 373] on div "10/09/25 - DCS33637; Fitter Labour DS-Lance" at bounding box center [522, 383] width 249 height 20
click at [1374, 394] on div "Order details Collaborate Checklists 0/0 Tracking Linked Orders Timeline Profit…" at bounding box center [719, 110] width 1439 height 1415
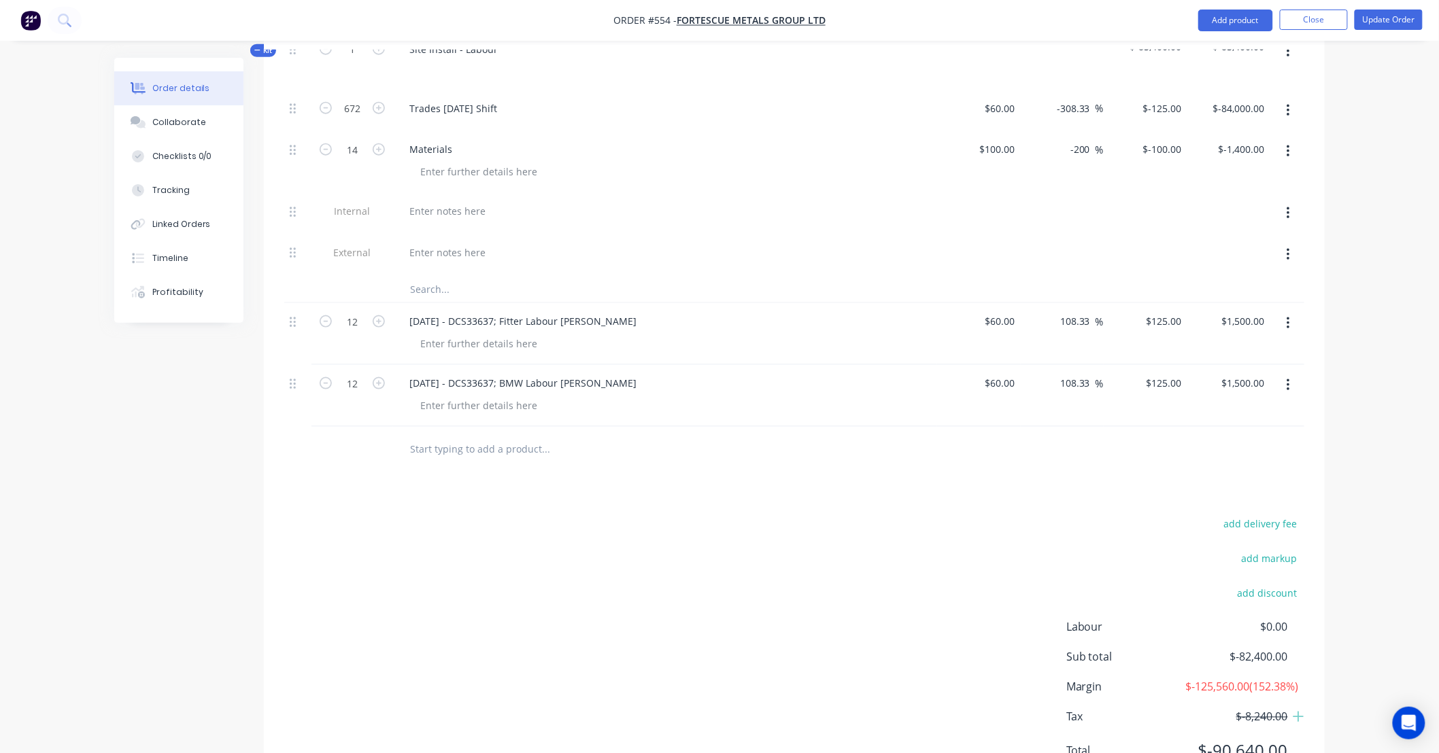
click at [1286, 378] on icon "button" at bounding box center [1287, 385] width 3 height 15
click at [1263, 439] on div "Duplicate" at bounding box center [1239, 449] width 105 height 20
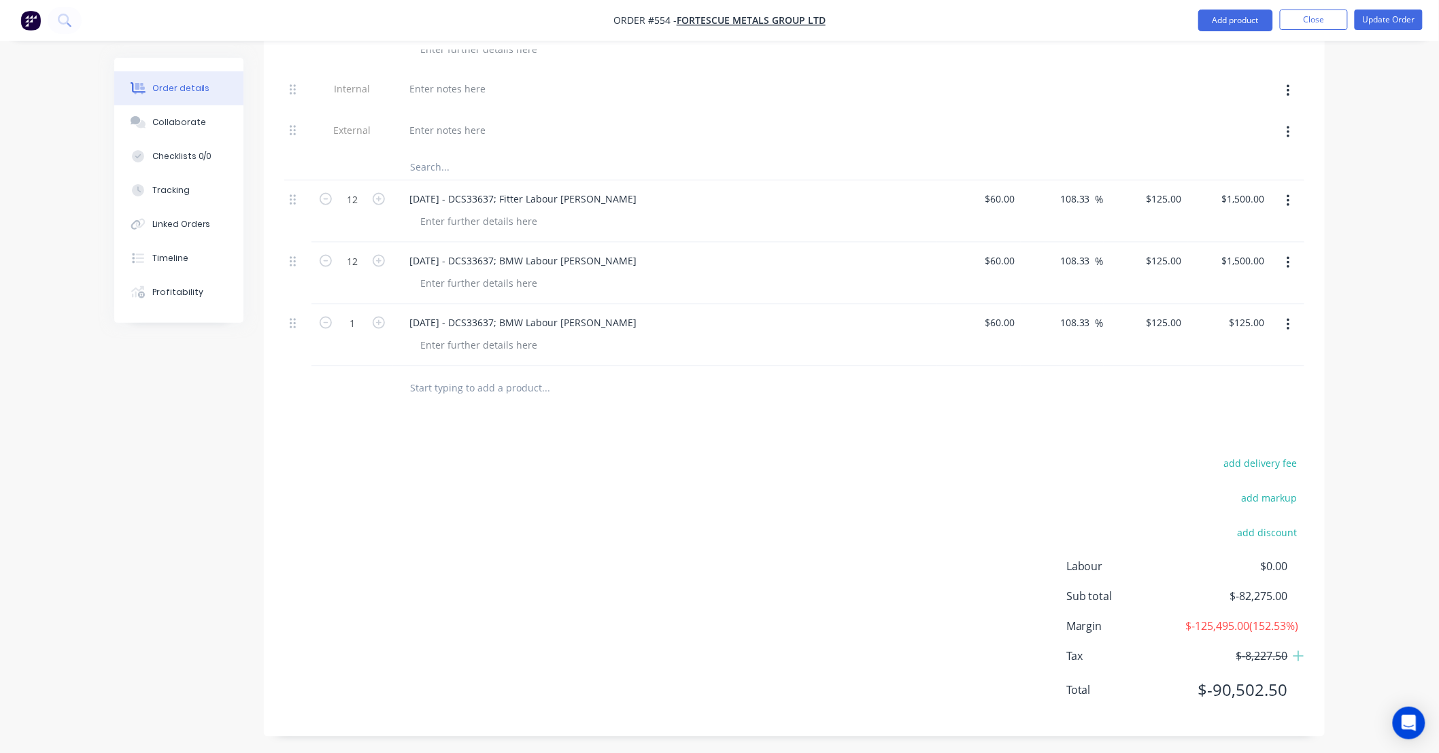
scroll to position [721, 0]
click at [349, 311] on input "1" at bounding box center [352, 321] width 35 height 20
type input "12"
type input "$1,500.00"
click at [533, 311] on div "10/09/25 - DCS33637; BMW Labour DS-Kyle" at bounding box center [522, 321] width 249 height 20
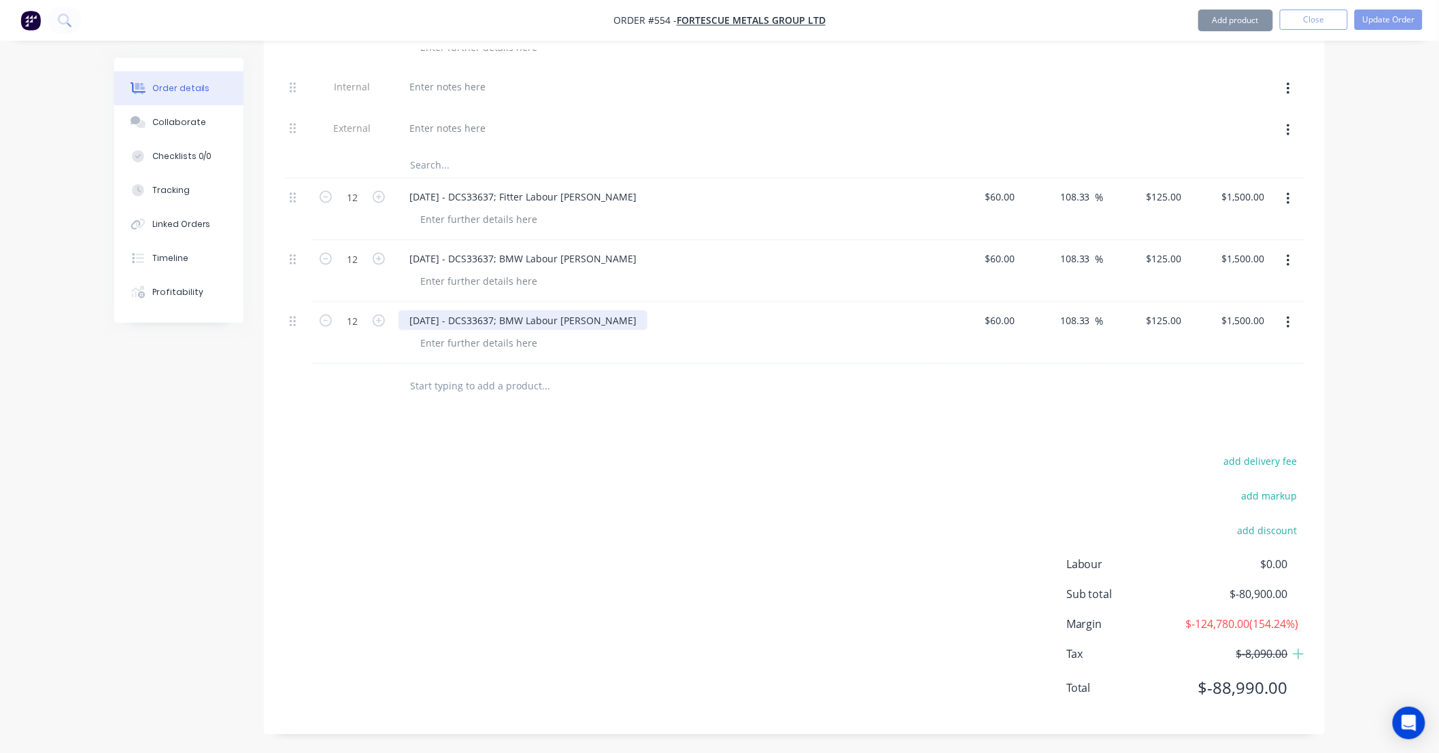
click at [521, 311] on div "10/09/25 - DCS33637; BMW Labour DS-Kyle" at bounding box center [522, 321] width 249 height 20
drag, startPoint x: 572, startPoint y: 300, endPoint x: 772, endPoint y: 300, distance: 199.2
click at [772, 311] on div "10/09/25 - DCS33637; TA Labour DS-Kyle" at bounding box center [664, 321] width 533 height 20
click at [527, 311] on div "10/09/25 - DCS33637; Fitter Labour DS-Seb" at bounding box center [500, 321] width 205 height 20
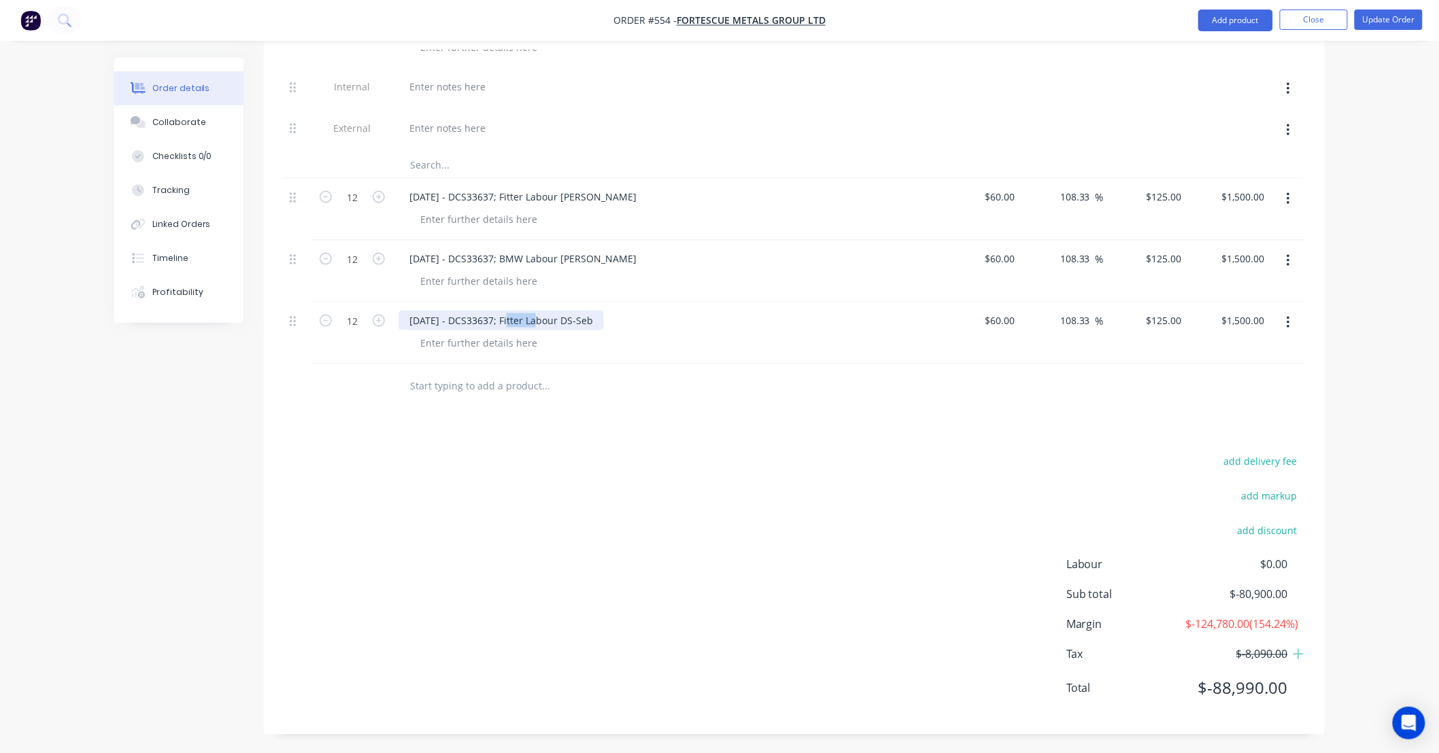
click at [527, 311] on div "10/09/25 - DCS33637; Fitter Labour DS-Seb" at bounding box center [500, 321] width 205 height 20
click at [1165, 311] on input "125" at bounding box center [1166, 321] width 42 height 20
type input "115"
type input "91.67"
type input "$115.00"
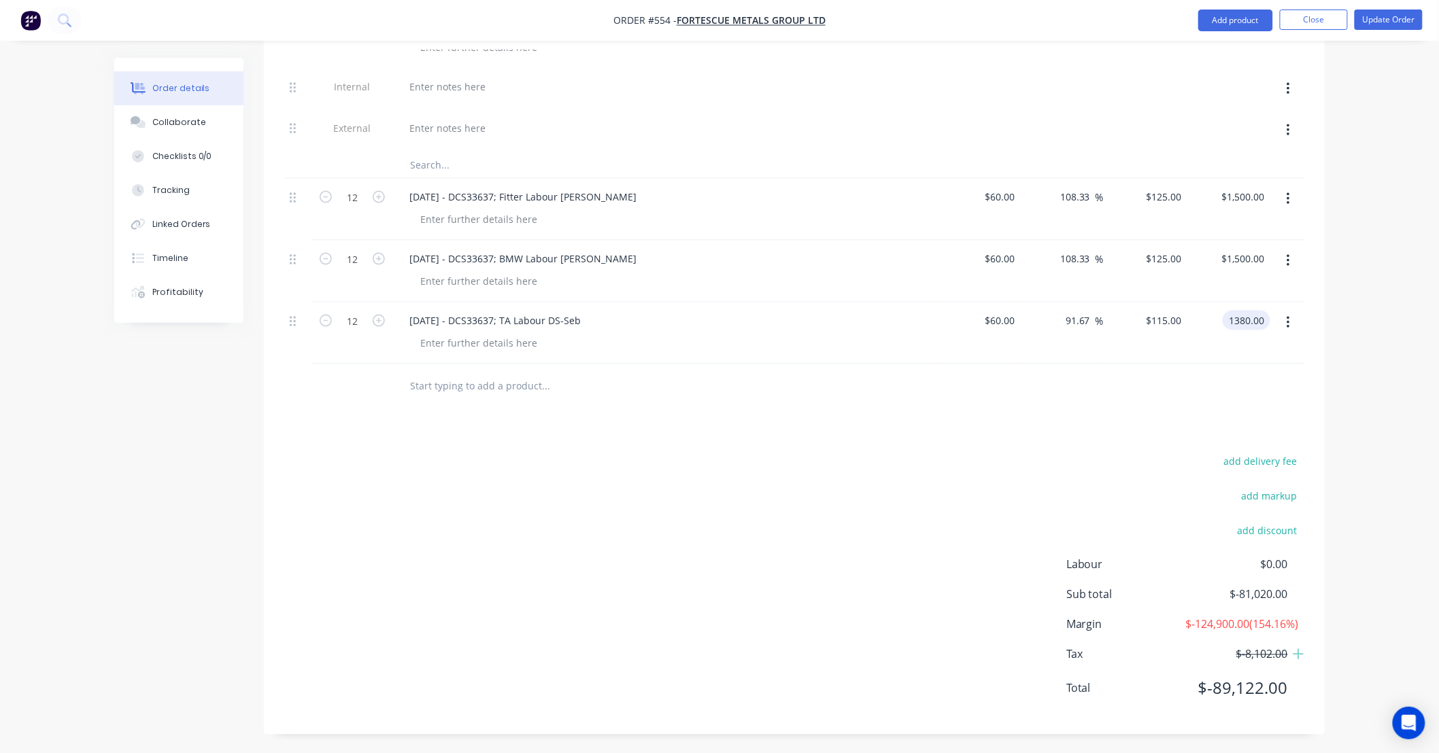
type input "$1,380.00"
drag, startPoint x: 1385, startPoint y: 315, endPoint x: 1371, endPoint y: 275, distance: 41.7
click at [1371, 275] on div "Order details Collaborate Checklists 0/0 Tracking Linked Orders Timeline Profit…" at bounding box center [719, 17] width 1439 height 1477
drag, startPoint x: 1370, startPoint y: 245, endPoint x: 1369, endPoint y: 214, distance: 30.6
click at [1369, 214] on div "Order details Collaborate Checklists 0/0 Tracking Linked Orders Timeline Profit…" at bounding box center [719, 17] width 1439 height 1477
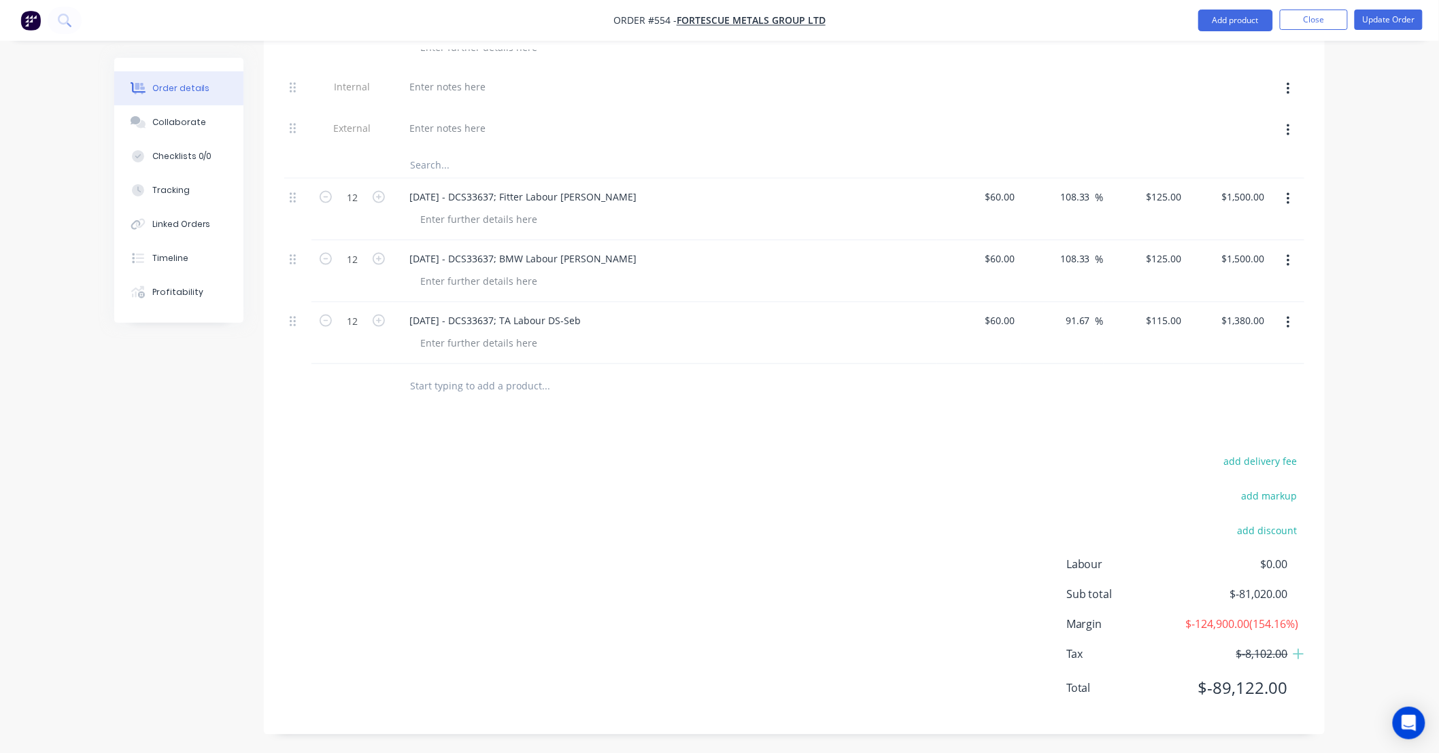
click at [1367, 218] on div "Order details Collaborate Checklists 0/0 Tracking Linked Orders Timeline Profit…" at bounding box center [719, 17] width 1439 height 1477
drag, startPoint x: 1367, startPoint y: 218, endPoint x: 1368, endPoint y: 202, distance: 16.3
click at [1368, 202] on div "Order details Collaborate Checklists 0/0 Tracking Linked Orders Timeline Profit…" at bounding box center [719, 17] width 1439 height 1477
click at [1290, 311] on button "button" at bounding box center [1288, 323] width 32 height 24
click at [1262, 376] on div "Duplicate" at bounding box center [1239, 386] width 105 height 20
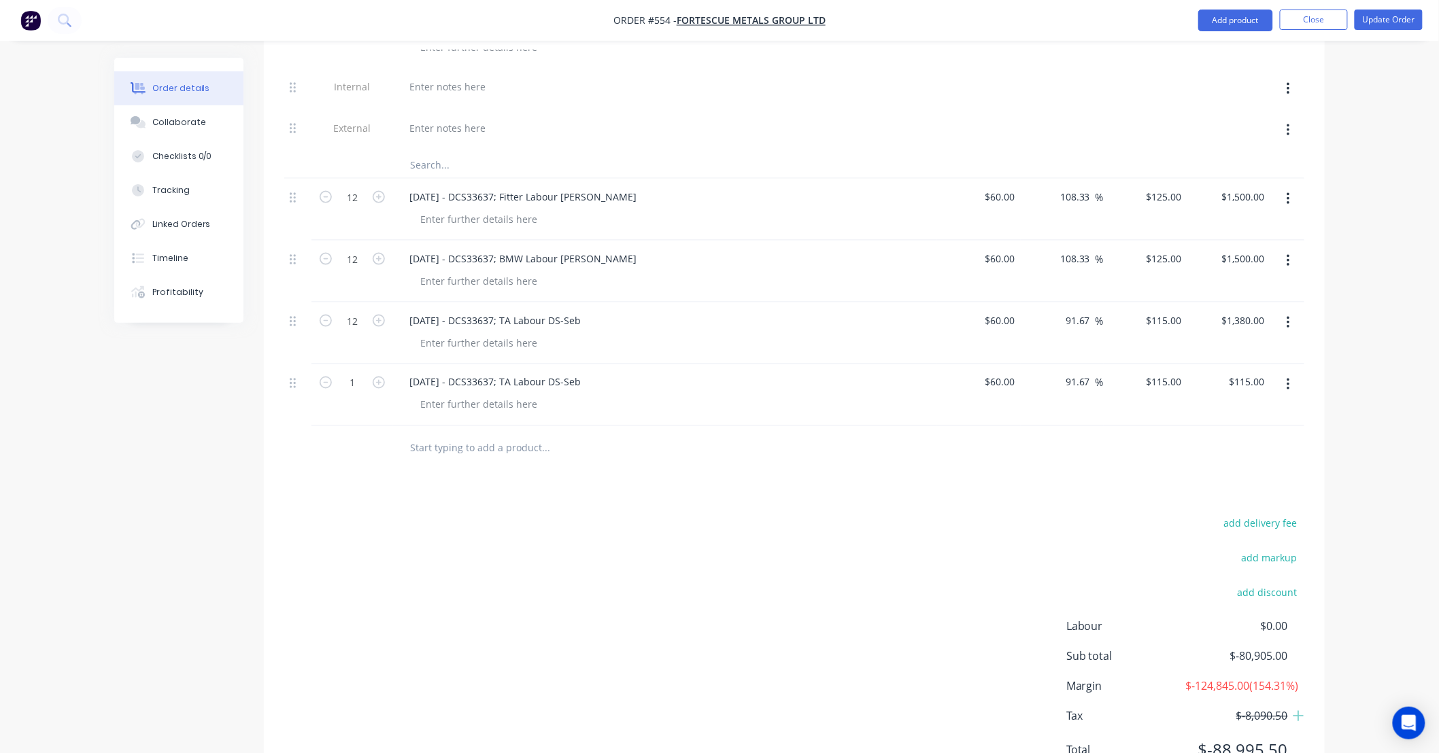
click at [1288, 377] on icon "button" at bounding box center [1287, 384] width 3 height 15
click at [354, 373] on input "1" at bounding box center [352, 383] width 35 height 20
type input "12"
type input "$1,380.00"
click at [505, 373] on div "10/09/25 - DCS33637; TA Labour DS-Seb" at bounding box center [494, 383] width 193 height 20
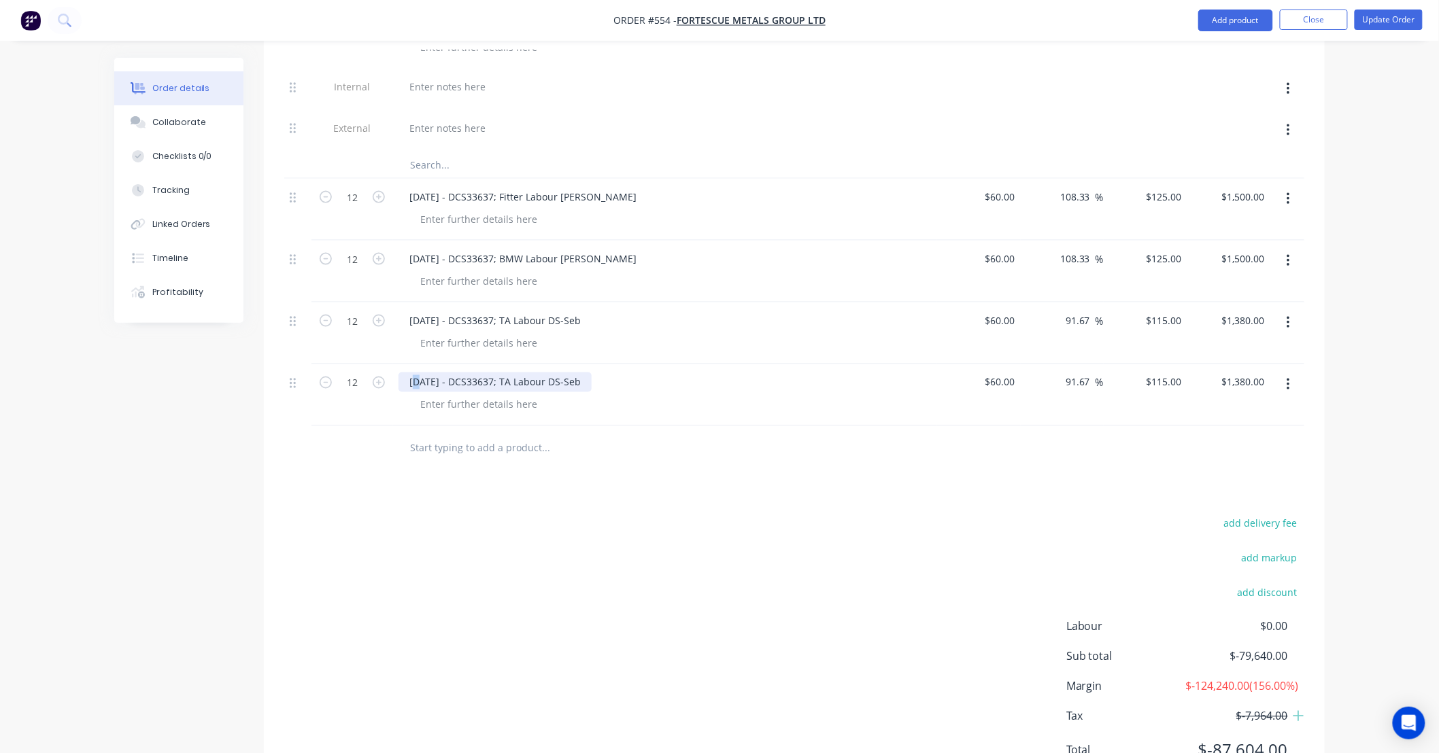
click at [417, 373] on div "10/09/25 - DCS33637; TA Labour DS-Seb" at bounding box center [494, 383] width 193 height 20
click at [501, 373] on div "11/09/25 - DCS33637; TA Labour DS-Seb" at bounding box center [494, 383] width 193 height 20
drag, startPoint x: 508, startPoint y: 364, endPoint x: 517, endPoint y: 365, distance: 9.5
click at [517, 373] on div "11/09/25 - DCS33638; TA Labour DS-Seb" at bounding box center [494, 383] width 193 height 20
drag, startPoint x: 582, startPoint y: 362, endPoint x: 807, endPoint y: 354, distance: 225.2
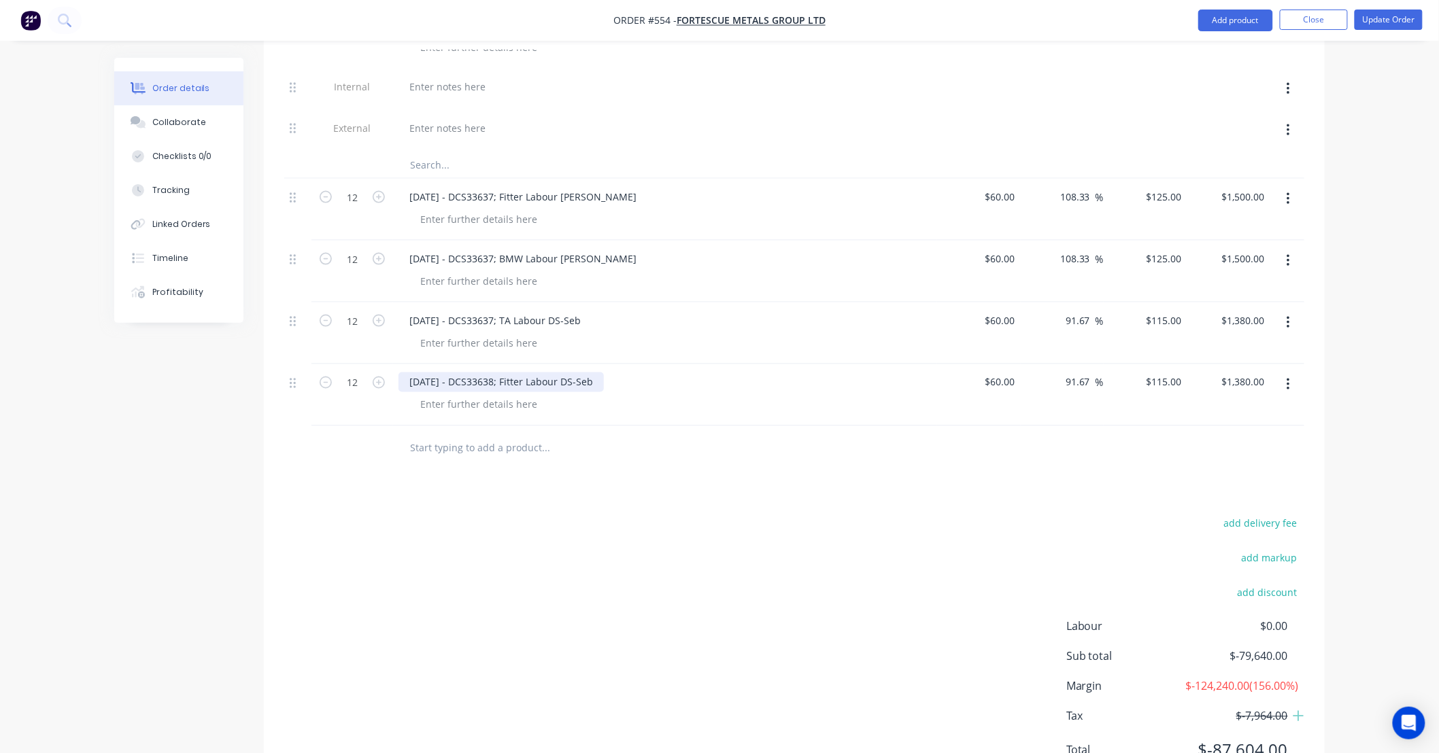
click at [804, 373] on div "11/09/25 - DCS33638; Fitter Labour DS-Seb" at bounding box center [664, 383] width 533 height 20
click at [1168, 373] on input "115" at bounding box center [1175, 383] width 23 height 20
type input "125"
type input "108.33"
type input "$125.00"
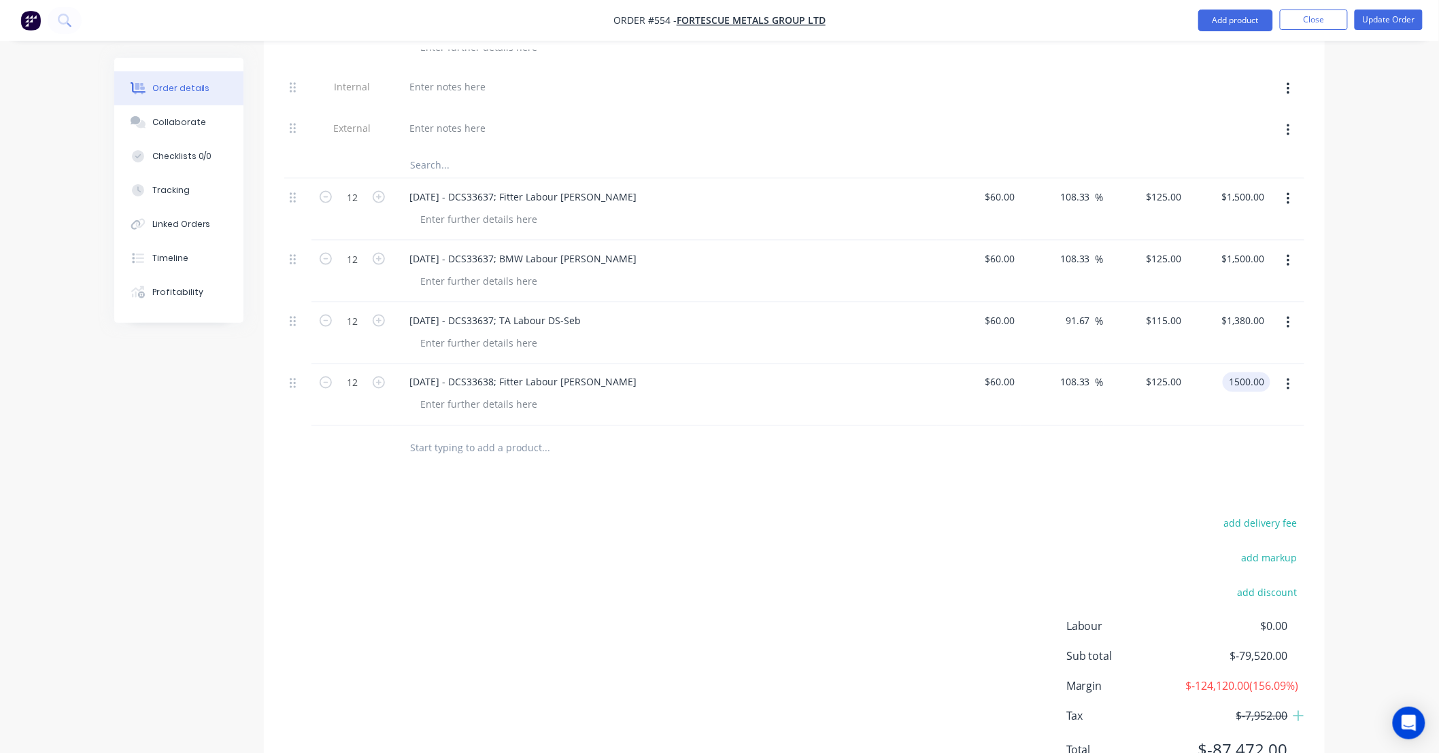
type input "$1,500.00"
click at [1289, 377] on icon "button" at bounding box center [1287, 384] width 3 height 15
click at [1277, 438] on div "Duplicate" at bounding box center [1239, 448] width 105 height 20
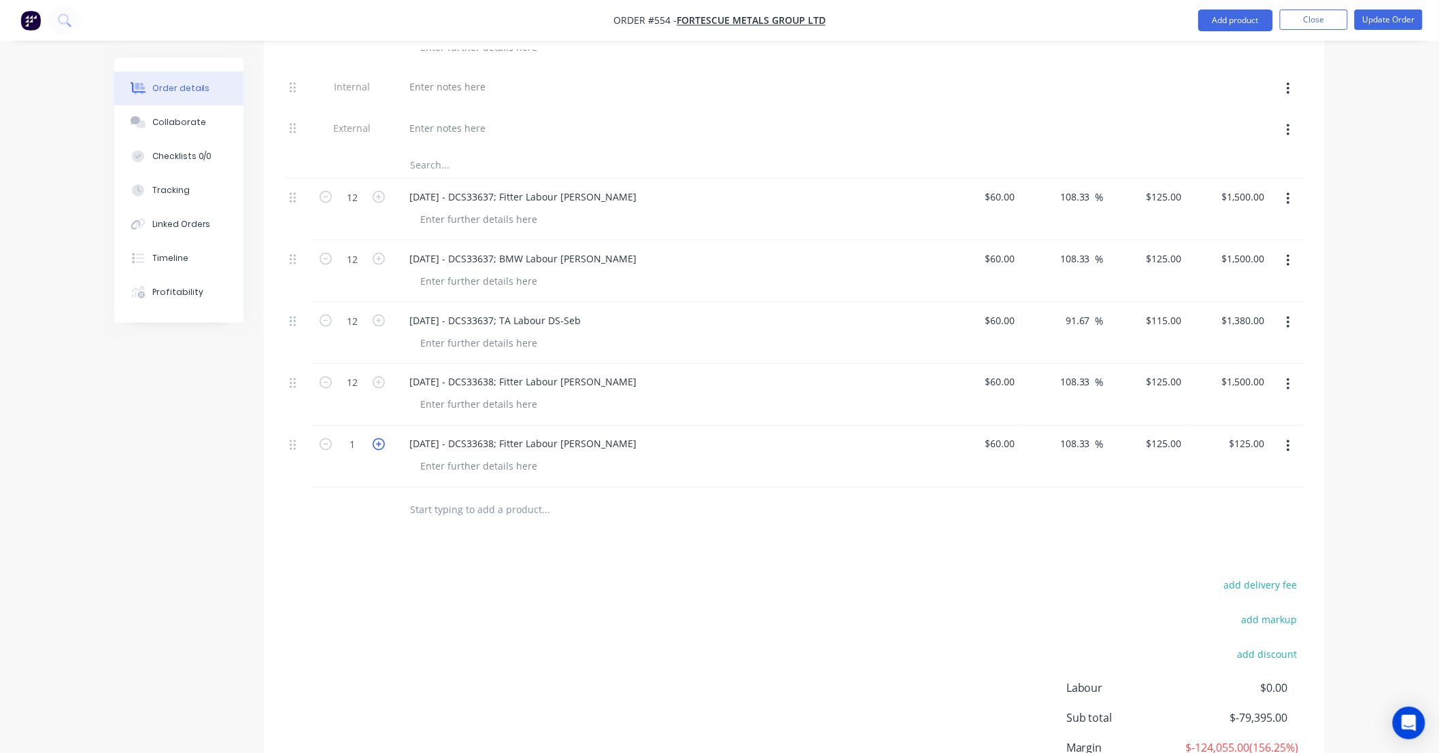
click at [374, 439] on icon "button" at bounding box center [379, 445] width 12 height 12
type input "2"
type input "$250.00"
click at [358, 434] on input "2" at bounding box center [352, 444] width 35 height 20
type input "12"
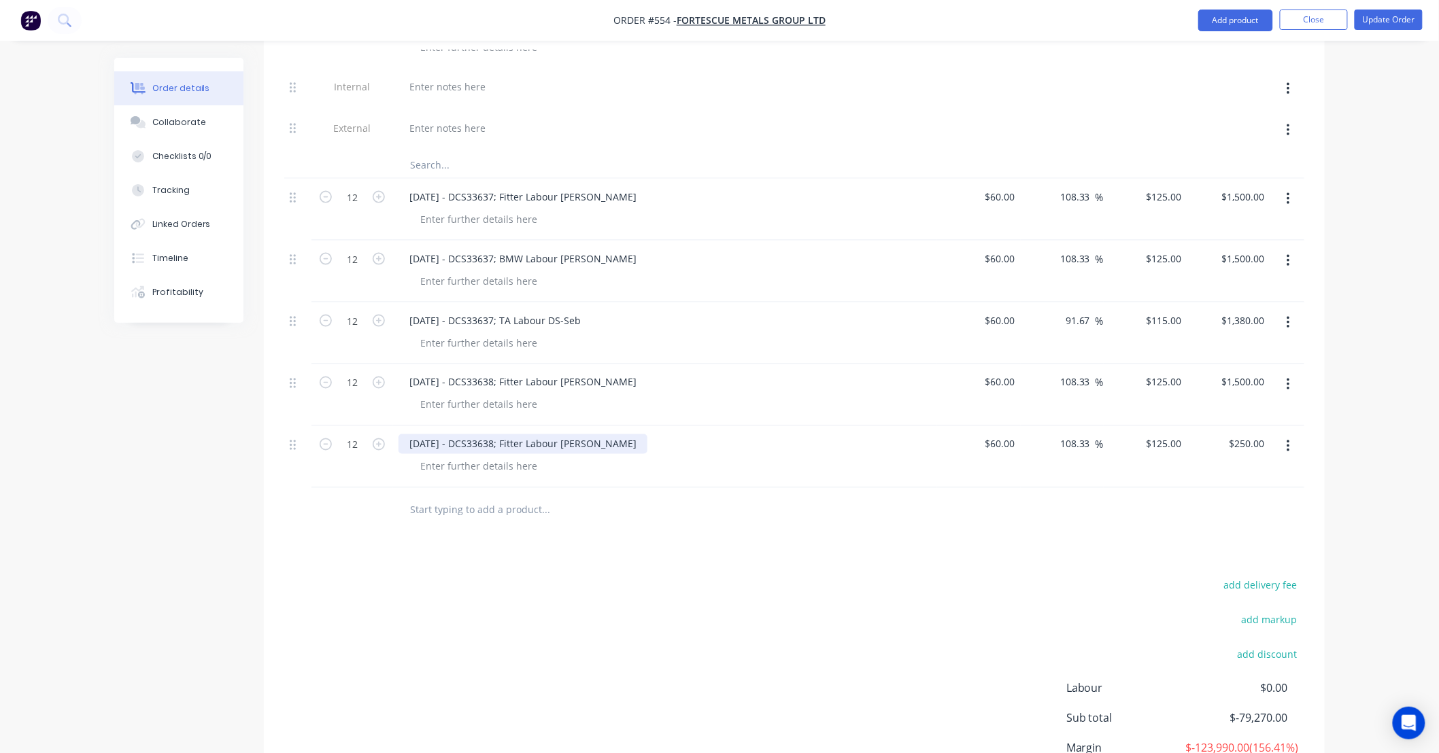
type input "$1,500.00"
click at [606, 434] on div "11/09/25 - DCS33638; Fitter Labour DS-Lance" at bounding box center [522, 444] width 249 height 20
click at [601, 434] on div "11/09/25 - DCS33638; Fitter Labour DS-Lance" at bounding box center [522, 444] width 249 height 20
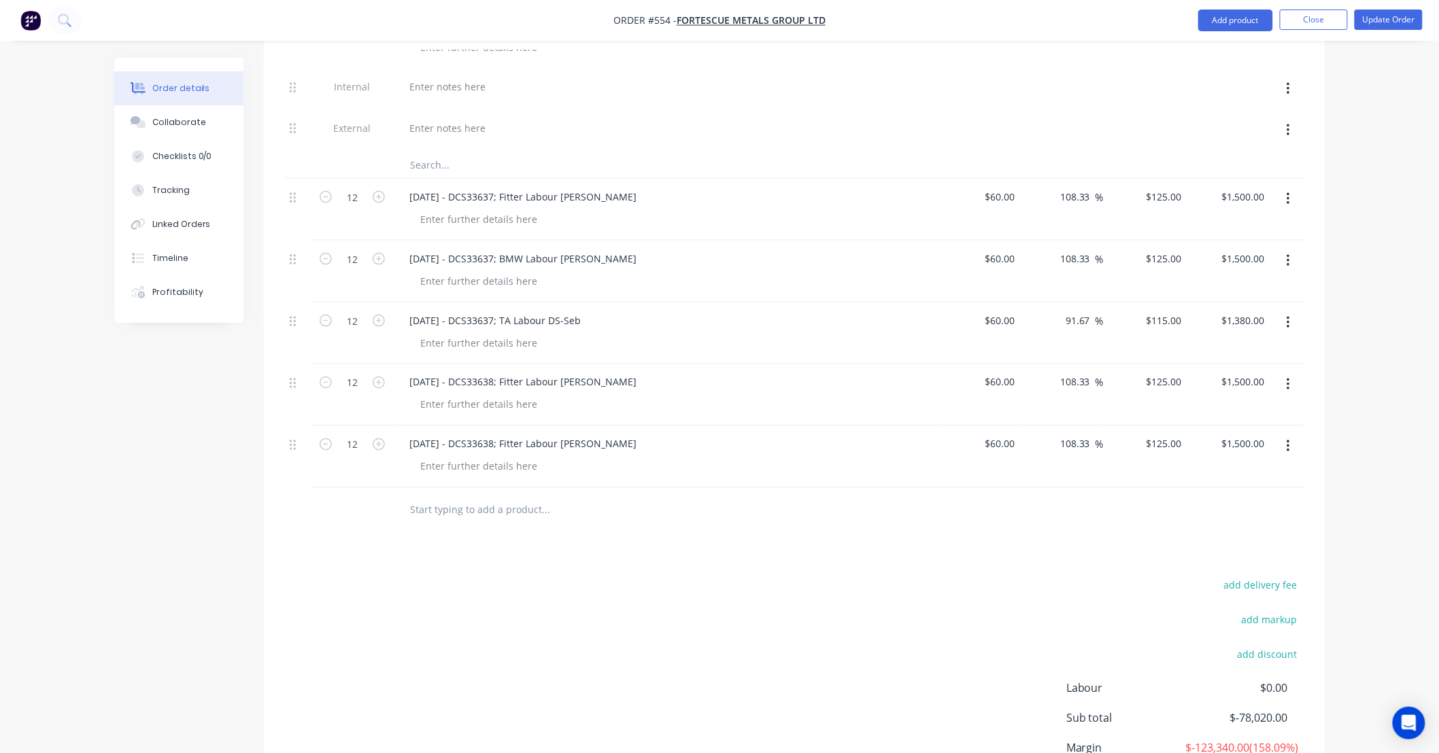
click at [492, 578] on div "add delivery fee add markup add discount Labour $0.00 Sub total $-78,020.00 Mar…" at bounding box center [794, 707] width 1020 height 262
click at [1287, 377] on icon "button" at bounding box center [1287, 384] width 3 height 15
click at [1243, 439] on div "Duplicate" at bounding box center [1239, 448] width 105 height 20
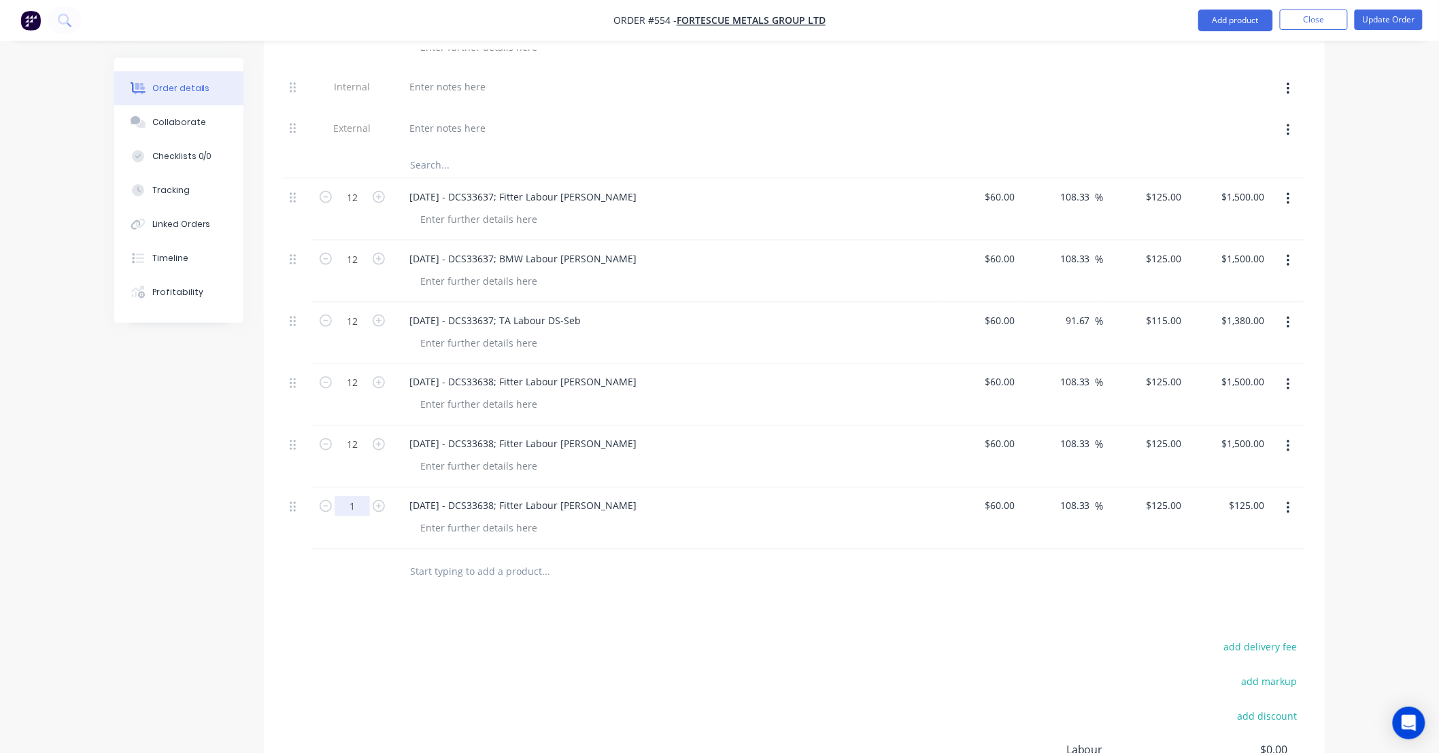
click at [342, 496] on input "1" at bounding box center [352, 506] width 35 height 20
type input "12"
type input "$1,500.00"
click at [453, 496] on div "11/09/25 - DCS33638; Fitter Labour DS-Lance" at bounding box center [522, 506] width 249 height 20
click at [420, 496] on div "11/09/25 - DCS33638; Fitter Labour DS-Lance" at bounding box center [522, 506] width 249 height 20
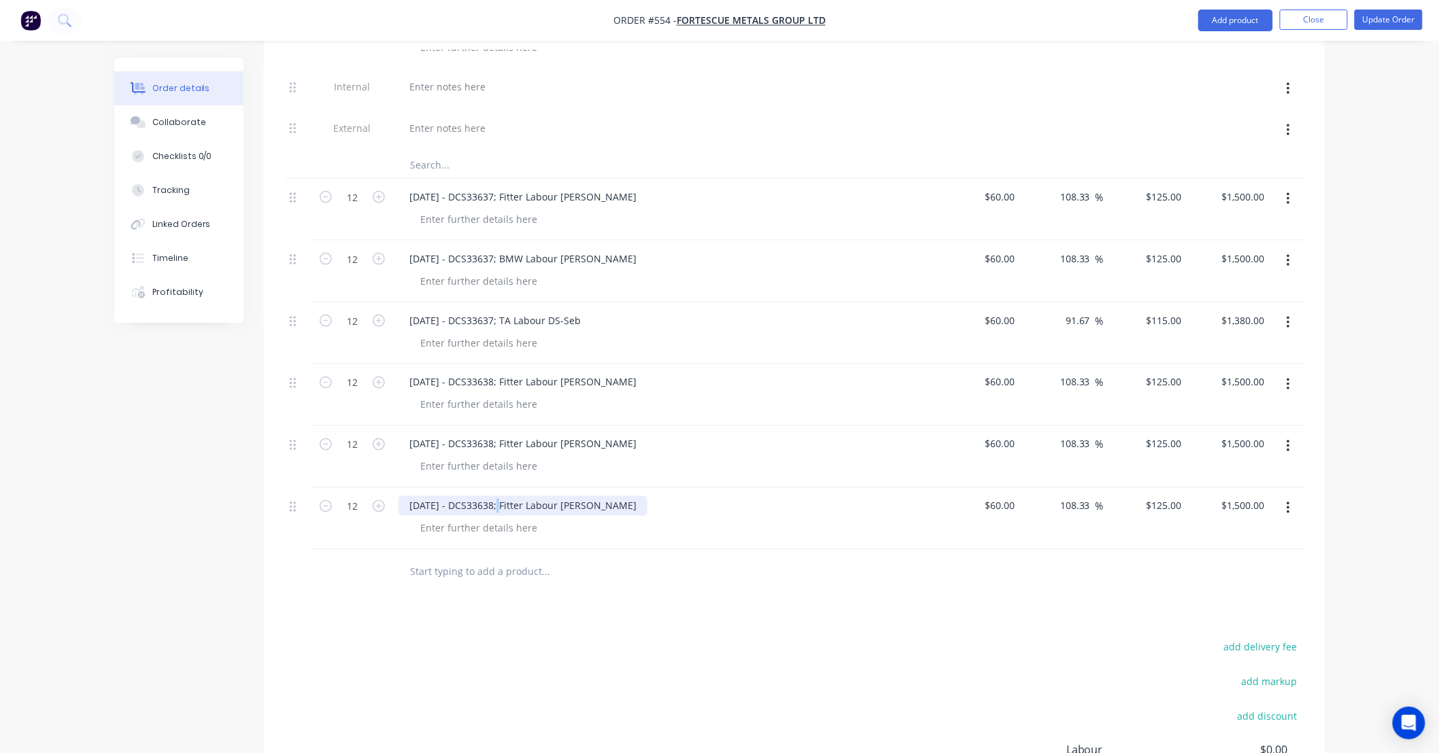
click at [500, 496] on div "12/09/25 - DCS33638; Fitter Labour DS-Lance" at bounding box center [522, 506] width 249 height 20
click at [1345, 534] on div "Order details Collaborate Checklists 0/0 Tracking Linked Orders Timeline Profit…" at bounding box center [719, 110] width 1439 height 1662
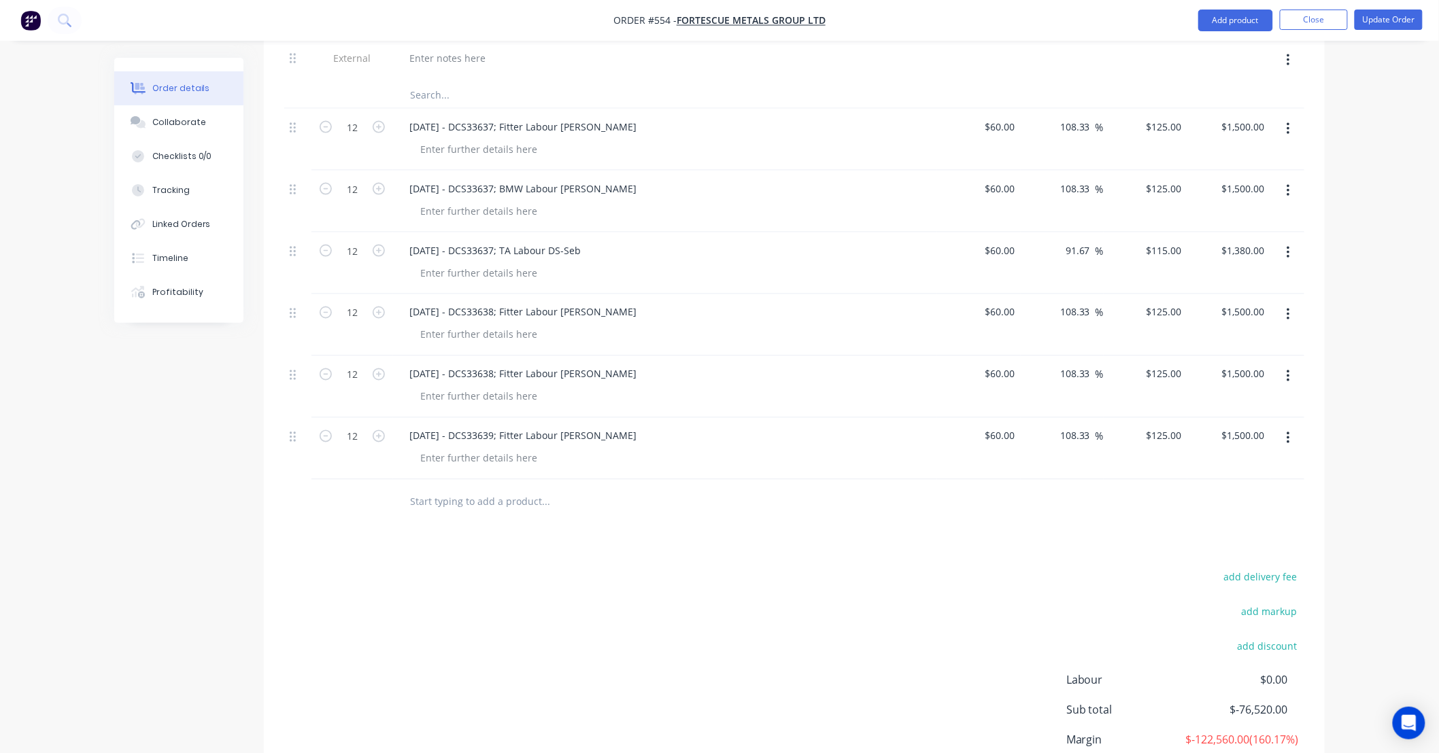
scroll to position [797, 0]
click at [1286, 426] on icon "button" at bounding box center [1287, 433] width 3 height 15
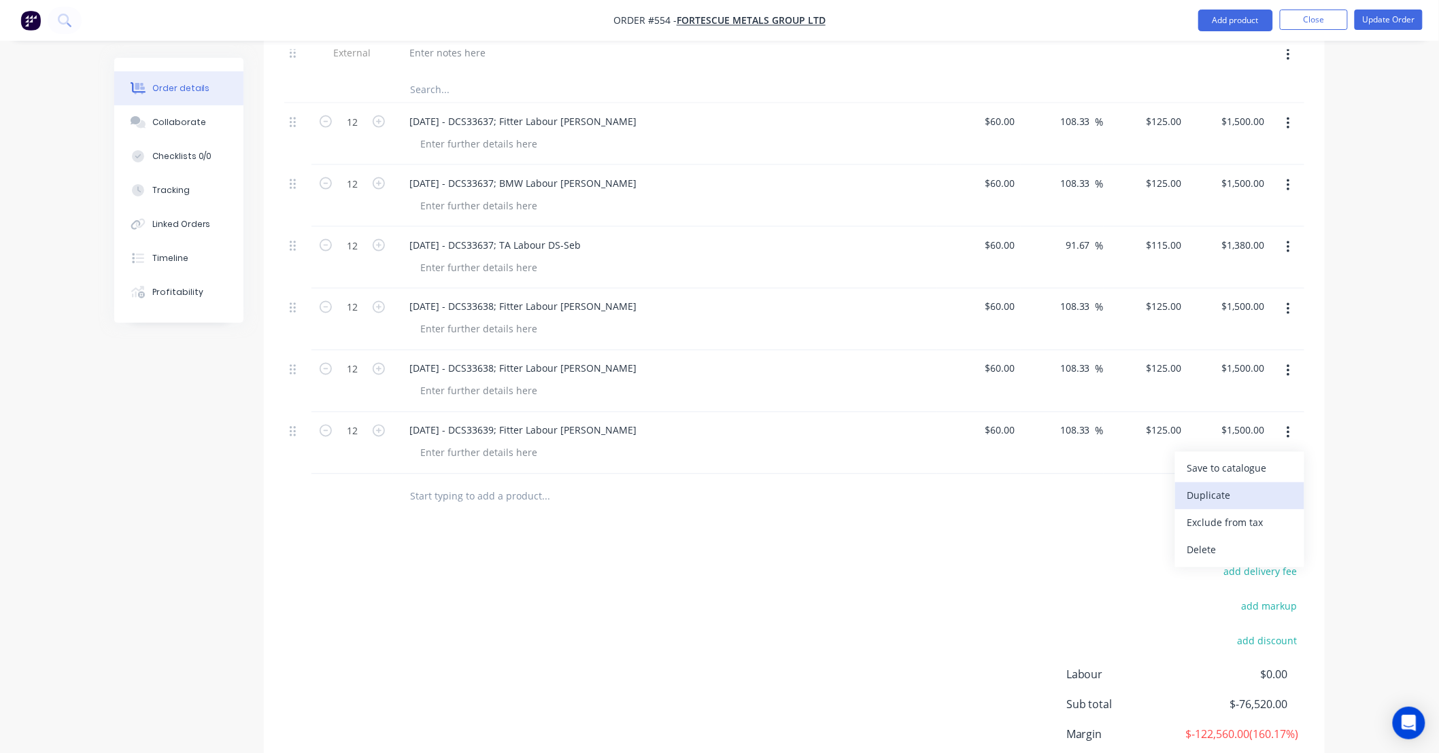
click at [1273, 486] on div "Duplicate" at bounding box center [1239, 496] width 105 height 20
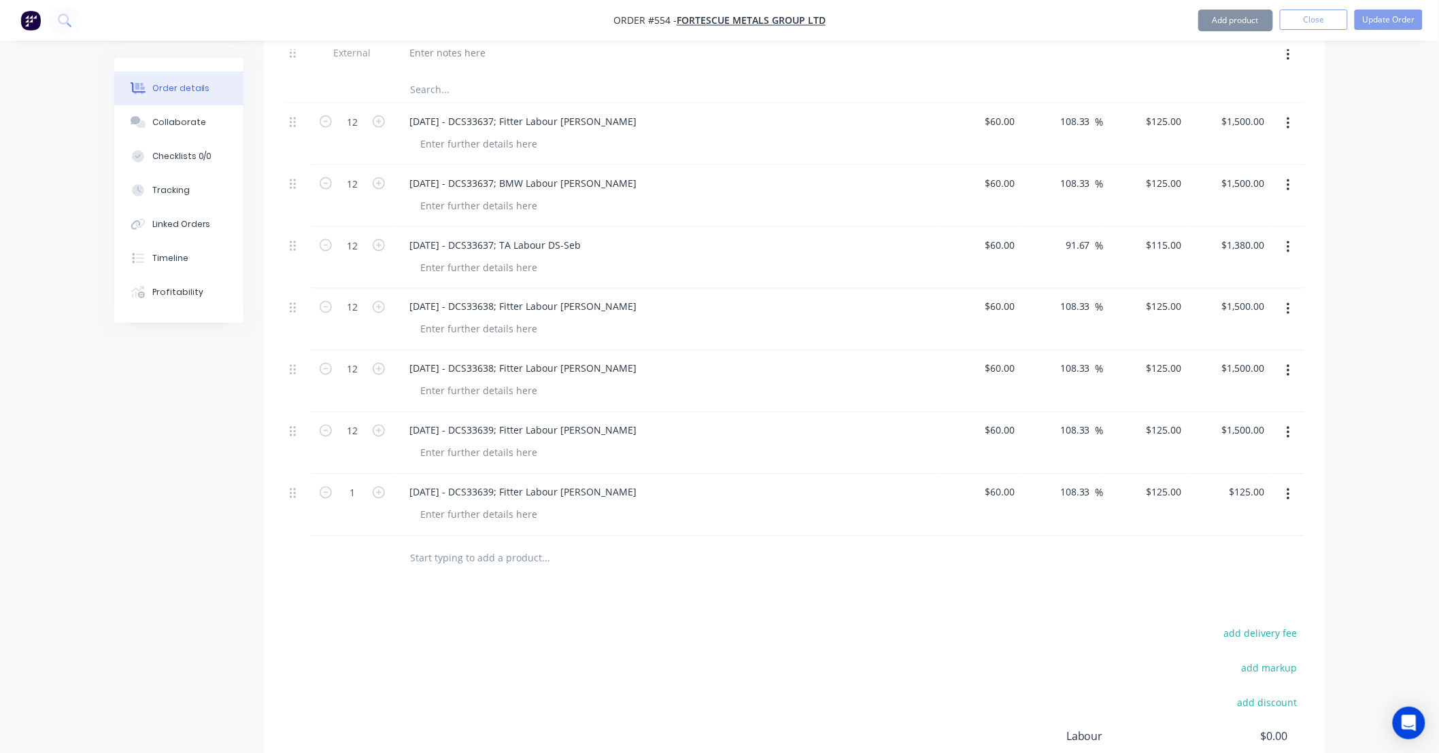
click at [1285, 483] on button "button" at bounding box center [1288, 495] width 32 height 24
click at [1283, 548] on div "Duplicate" at bounding box center [1239, 558] width 105 height 20
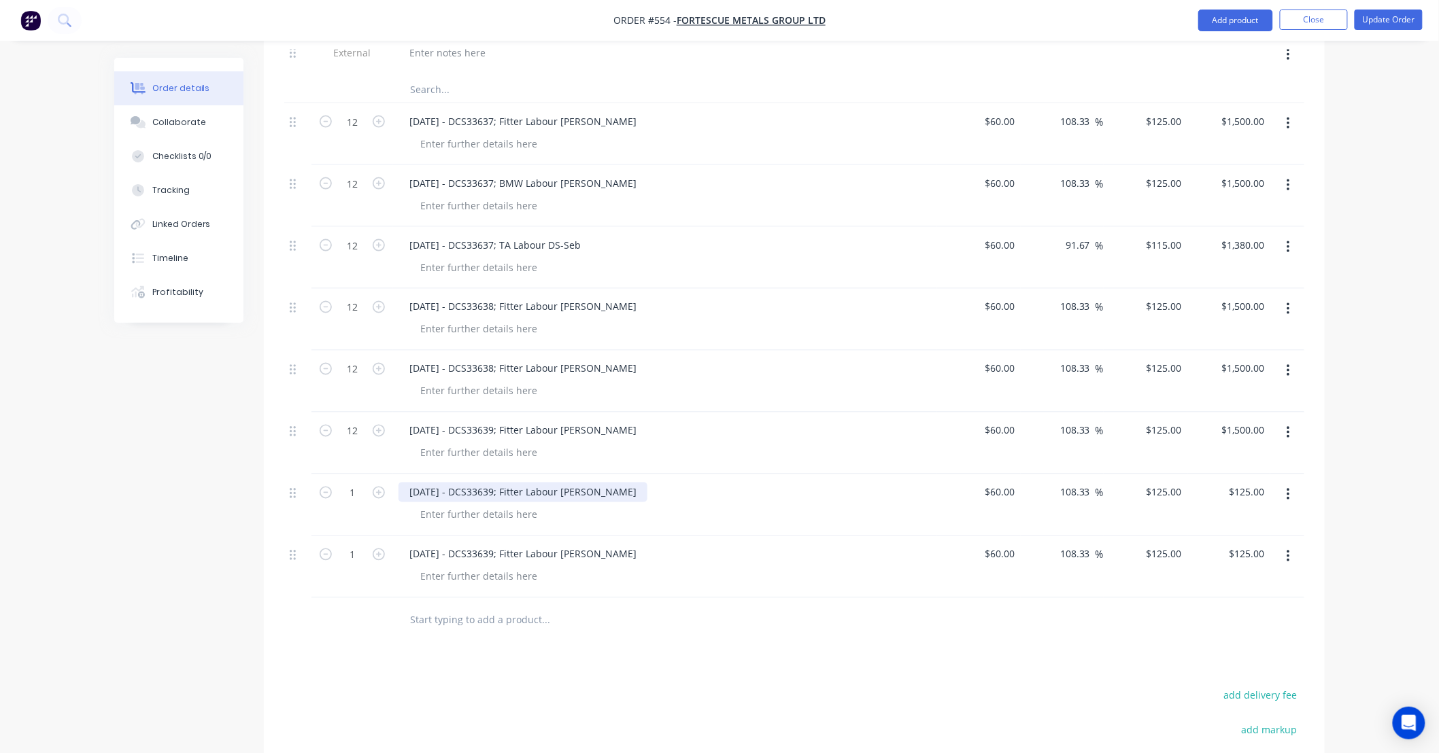
click at [556, 483] on div "12/09/25 - DCS33639; Fitter Labour DS-Lance" at bounding box center [522, 493] width 249 height 20
click at [515, 483] on div "12/09/25 - DCS33639; Fitter Labour DS-Lance" at bounding box center [522, 493] width 249 height 20
click at [596, 483] on div "12/09/25 - DCS33639; BMW Labour DS-Lance" at bounding box center [522, 493] width 249 height 20
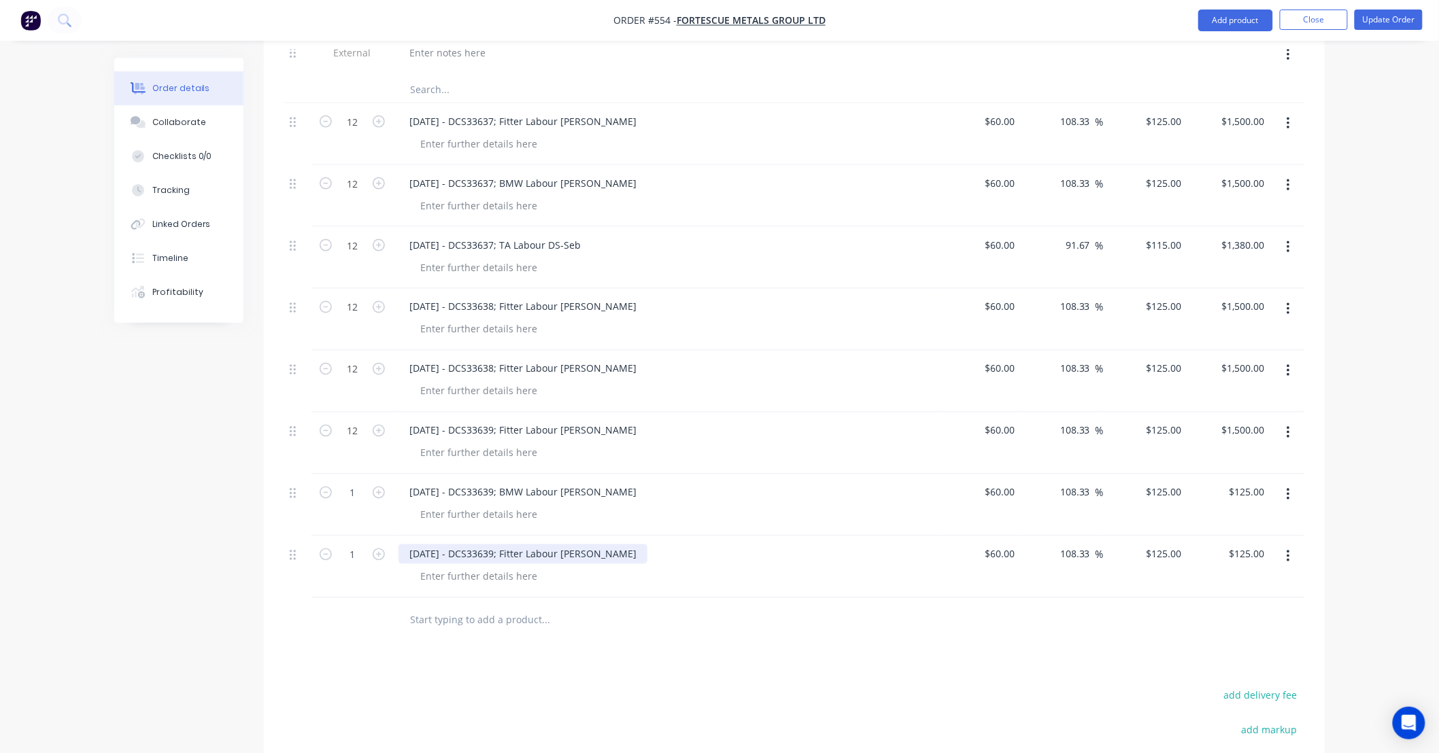
click at [602, 545] on div "12/09/25 - DCS33639; Fitter Labour DS-Lance" at bounding box center [522, 555] width 249 height 20
click at [594, 545] on div "12/09/25 - DCS33639; Fitter Labour DS-Lance" at bounding box center [522, 555] width 249 height 20
click at [364, 483] on input "1" at bounding box center [352, 493] width 35 height 20
type input "12"
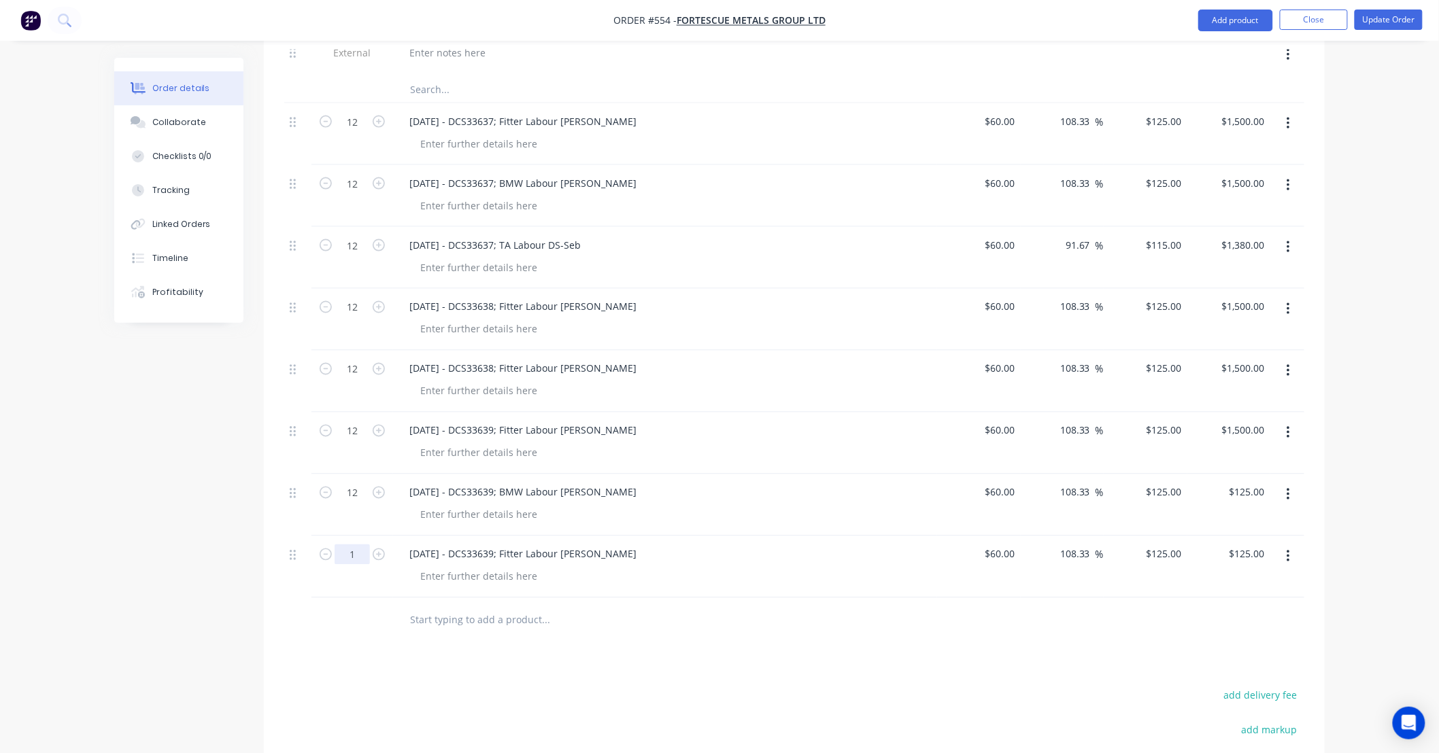
type input "$1,500.00"
click at [362, 545] on input "1" at bounding box center [352, 555] width 35 height 20
type input "2"
type input "$250.00"
click at [249, 536] on div "Created by Leya Created 10/09/25 Required Assigned to Add team member Invoiced …" at bounding box center [719, 125] width 1210 height 1728
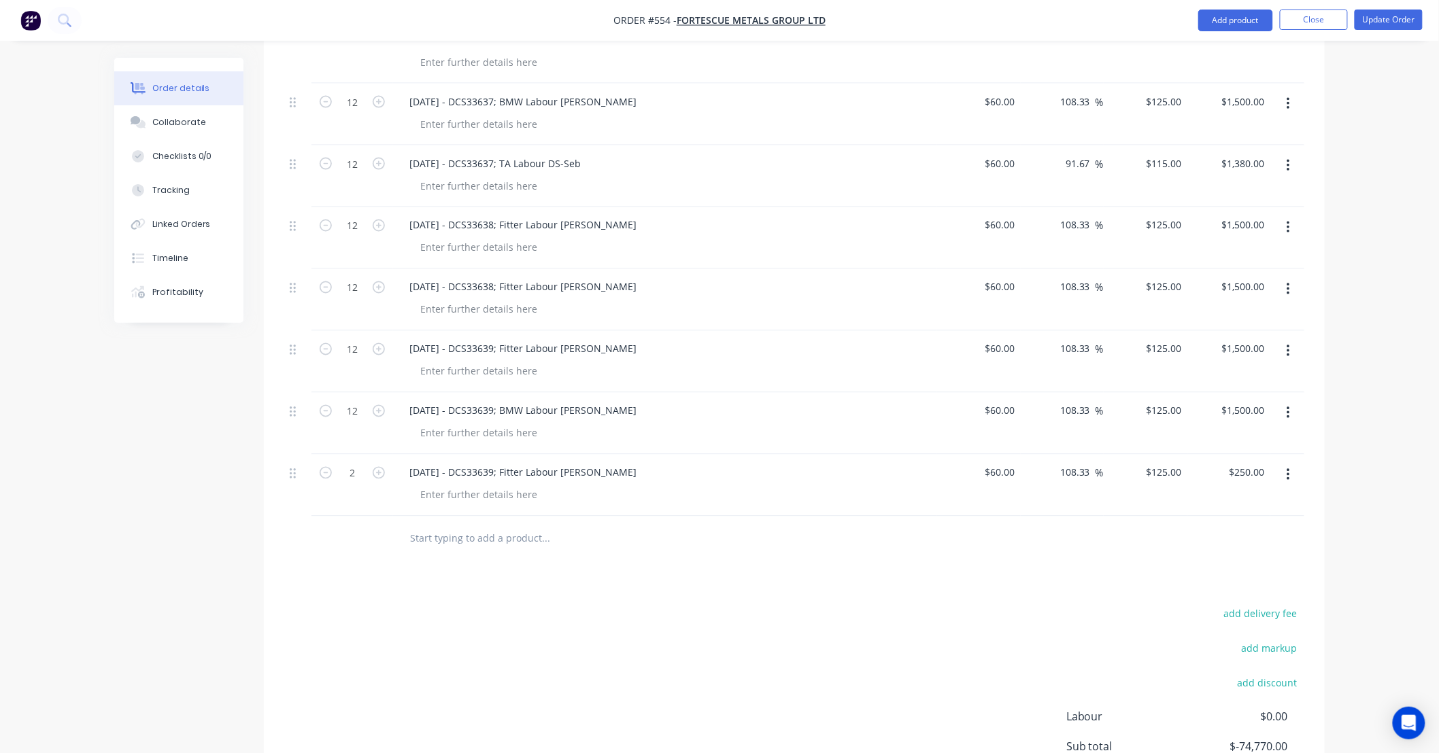
scroll to position [897, 0]
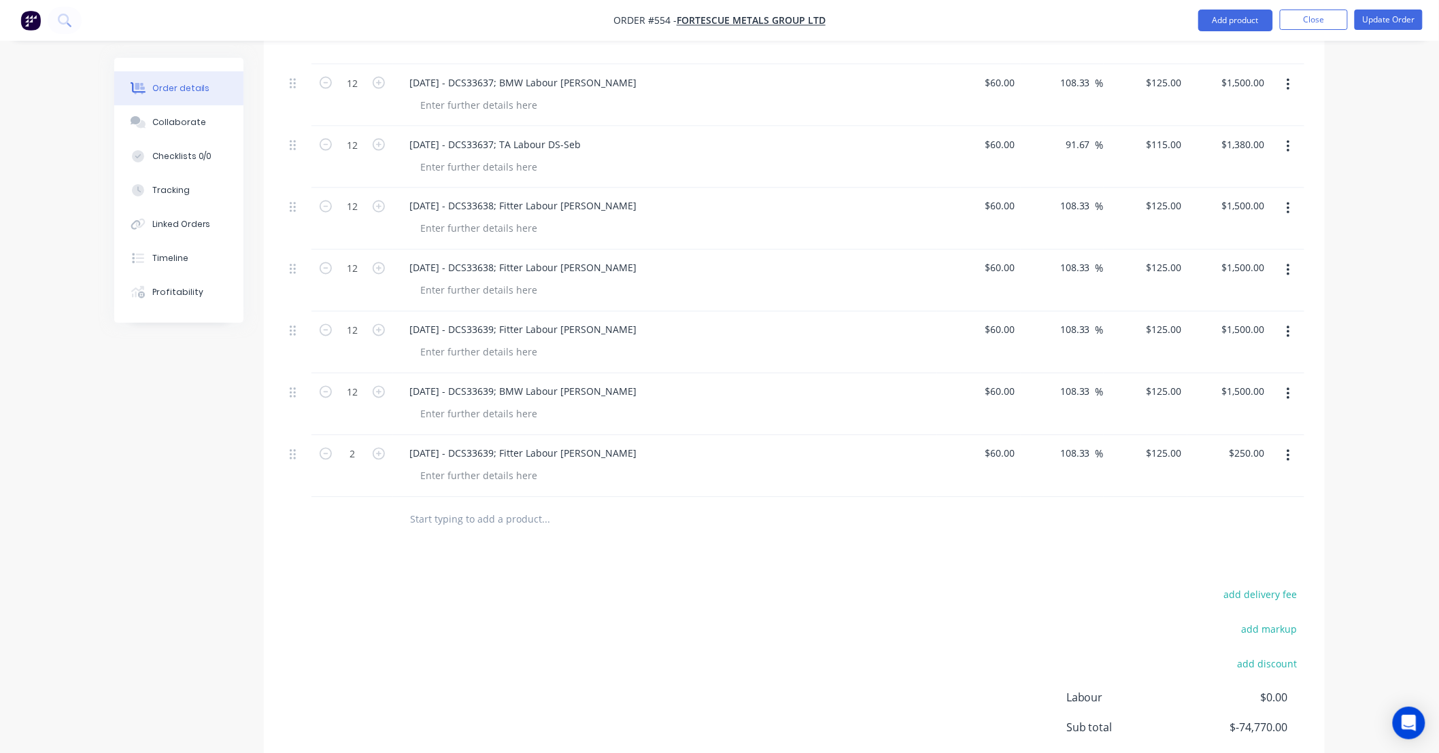
click at [1288, 326] on icon "button" at bounding box center [1287, 332] width 3 height 12
click at [1249, 386] on div "Duplicate" at bounding box center [1239, 396] width 105 height 20
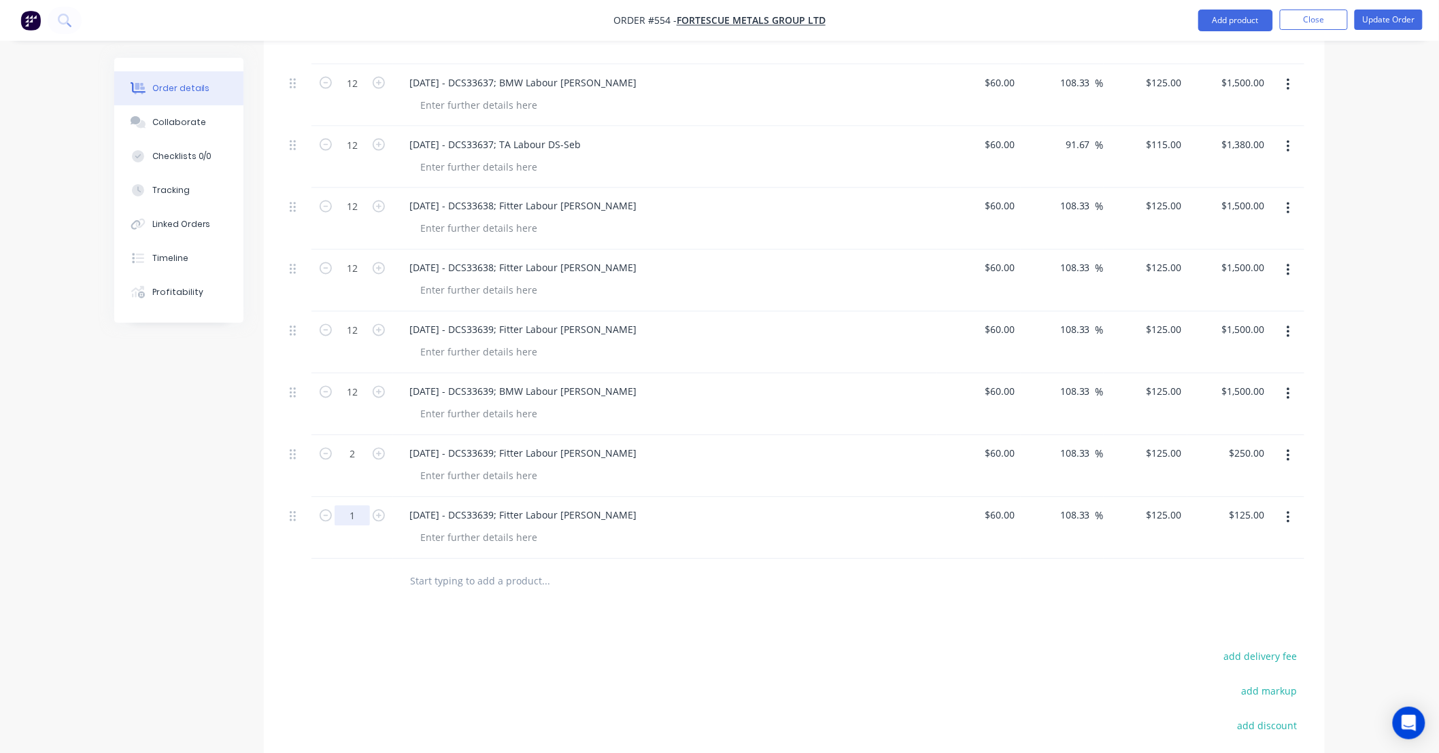
click at [349, 506] on input "1" at bounding box center [352, 516] width 35 height 20
type input "12"
type input "$1,500.00"
click at [501, 506] on div "12/09/25 - DCS33639; Fitter Labour DS-Lance" at bounding box center [522, 516] width 249 height 20
click at [419, 506] on div "12/09/25 - DCS33639; Fitter Labour DS-Lance" at bounding box center [522, 516] width 249 height 20
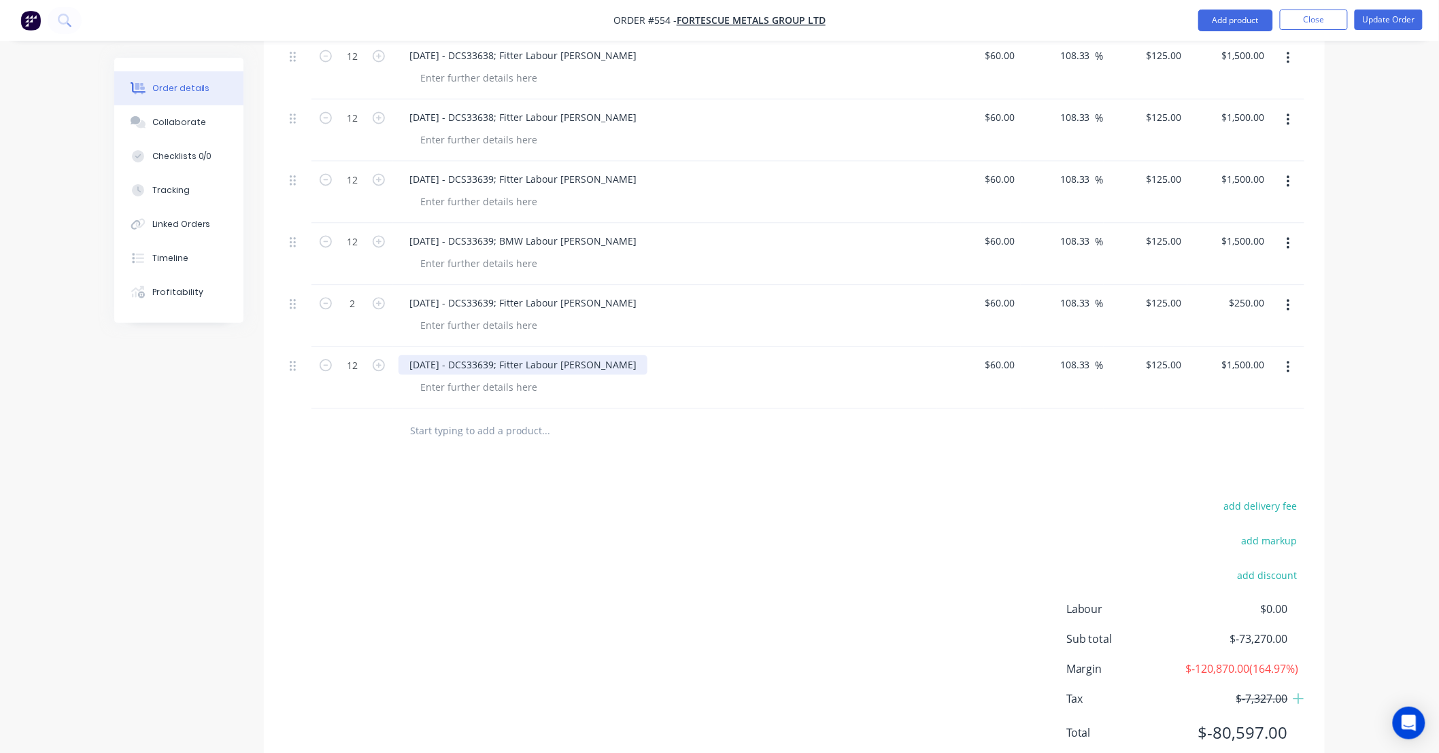
scroll to position [1048, 0]
drag, startPoint x: 492, startPoint y: 344, endPoint x: 500, endPoint y: 343, distance: 8.3
click at [500, 355] on div "13/09/25 - DCS33639; Fitter Labour DS-Lance" at bounding box center [522, 365] width 249 height 20
click at [1296, 355] on button "button" at bounding box center [1288, 367] width 32 height 24
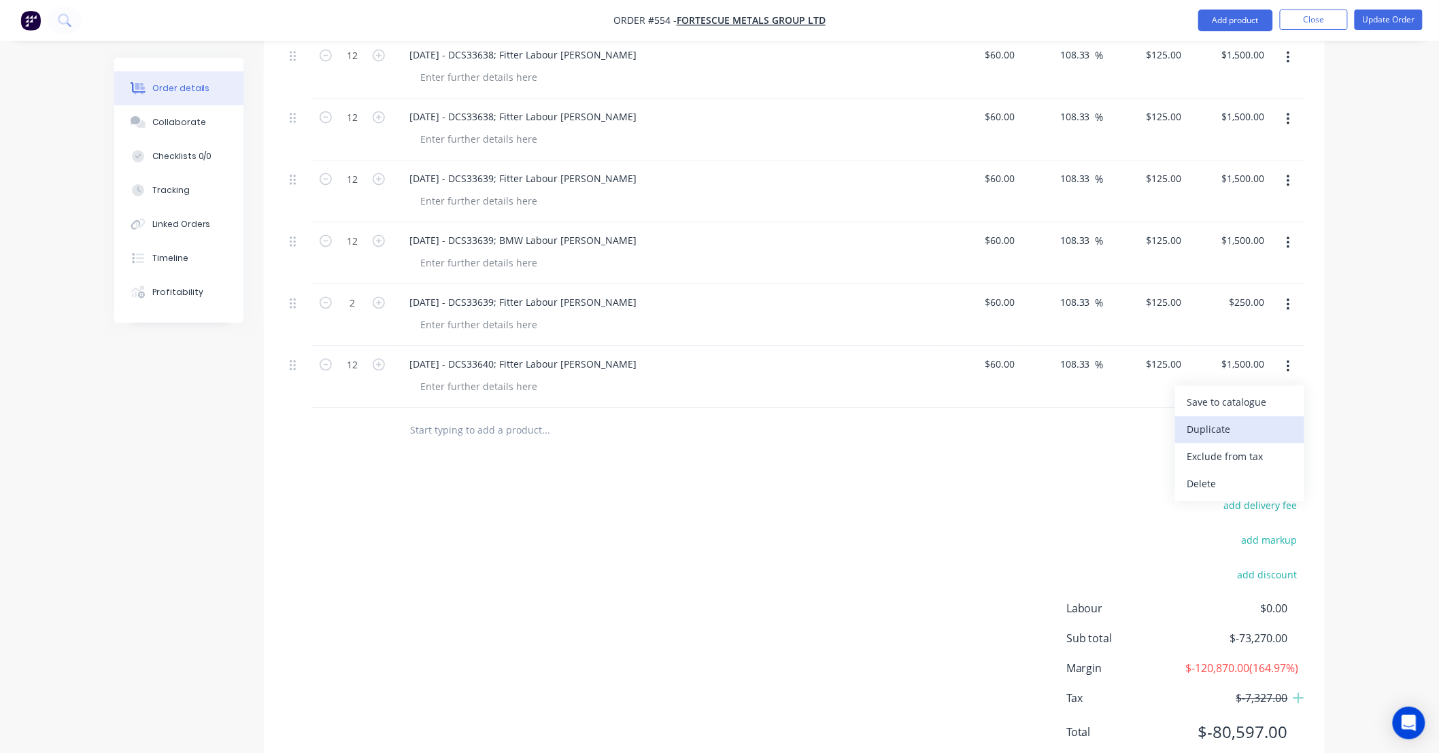
click at [1278, 420] on div "Duplicate" at bounding box center [1239, 430] width 105 height 20
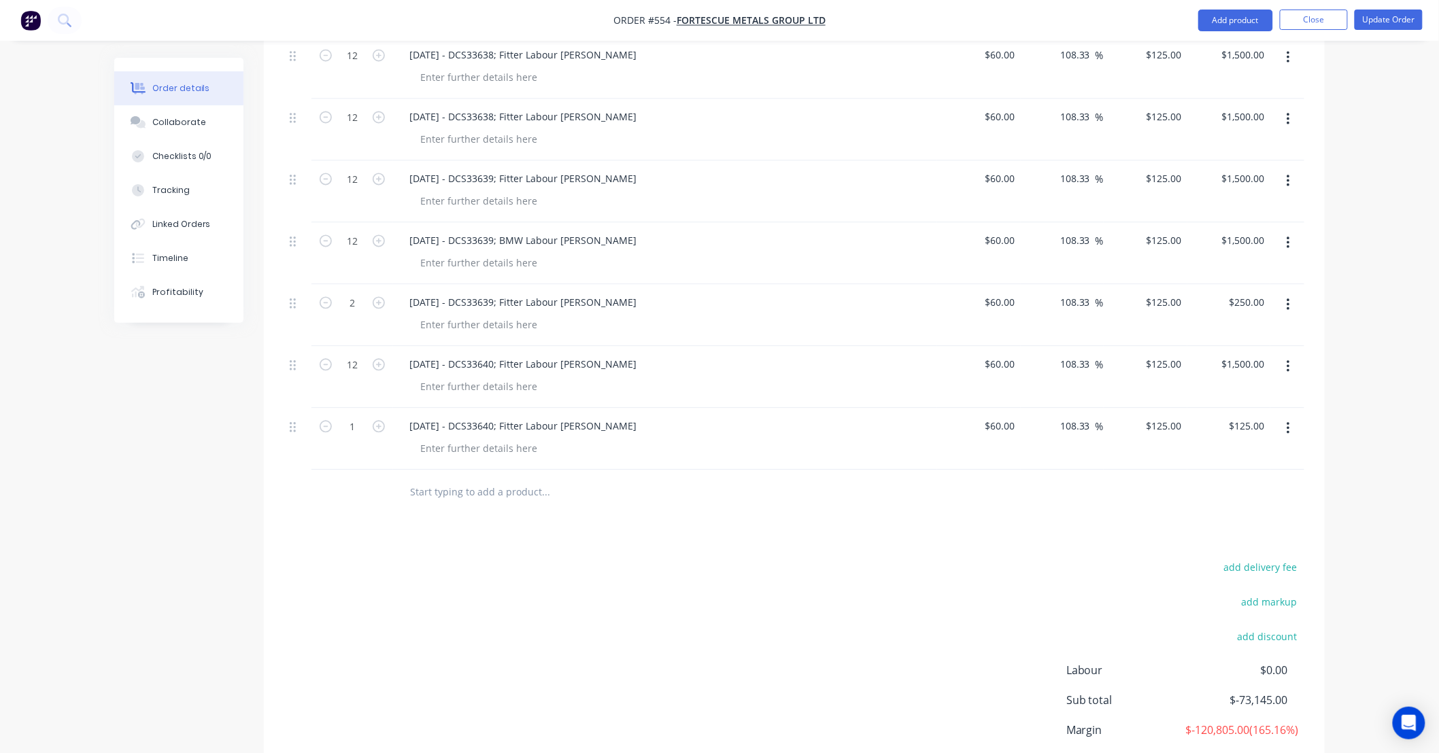
click at [1287, 422] on icon "button" at bounding box center [1287, 429] width 3 height 15
click at [1275, 482] on div "Duplicate" at bounding box center [1239, 492] width 105 height 20
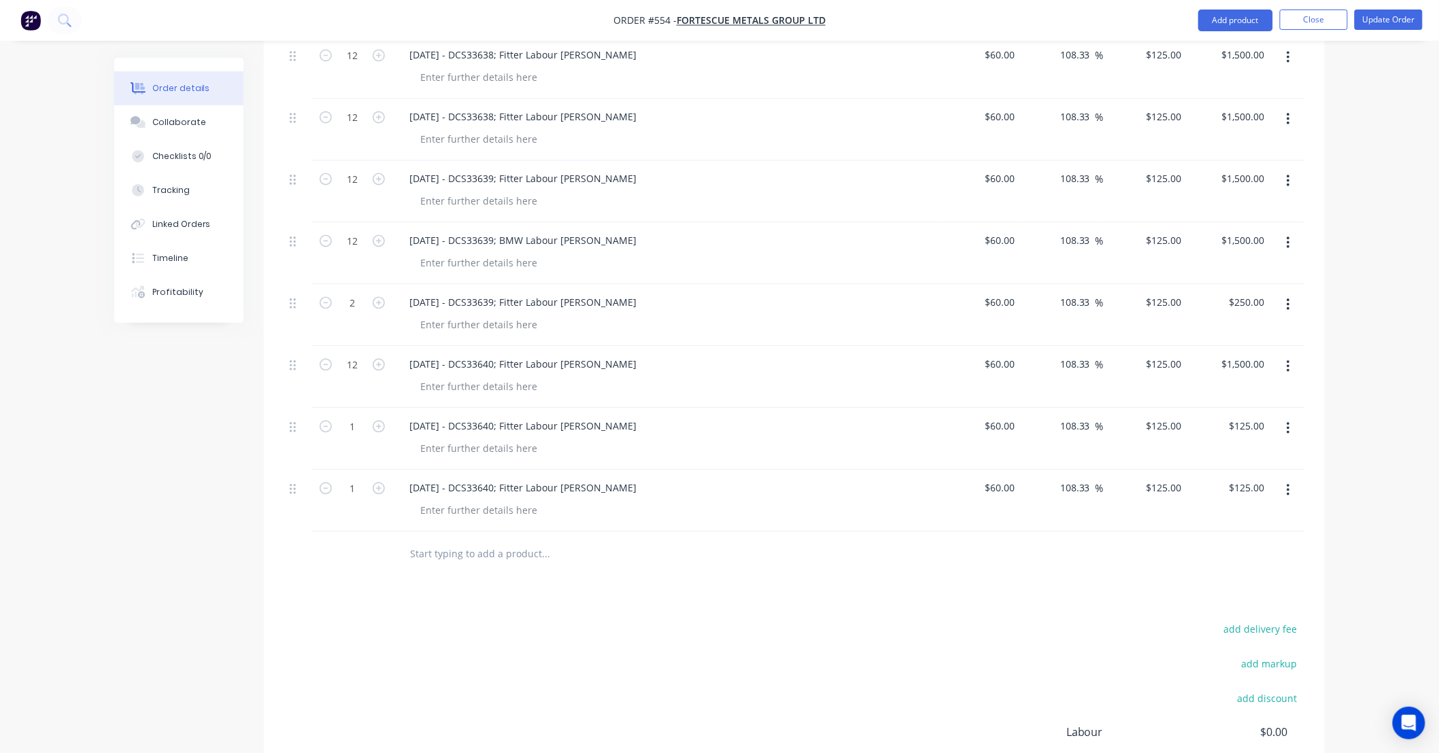
click at [1290, 479] on button "button" at bounding box center [1288, 491] width 32 height 24
click at [1267, 544] on div "Duplicate" at bounding box center [1239, 554] width 105 height 20
click at [349, 417] on input "1" at bounding box center [352, 427] width 35 height 20
type input "12"
type input "$1,500.00"
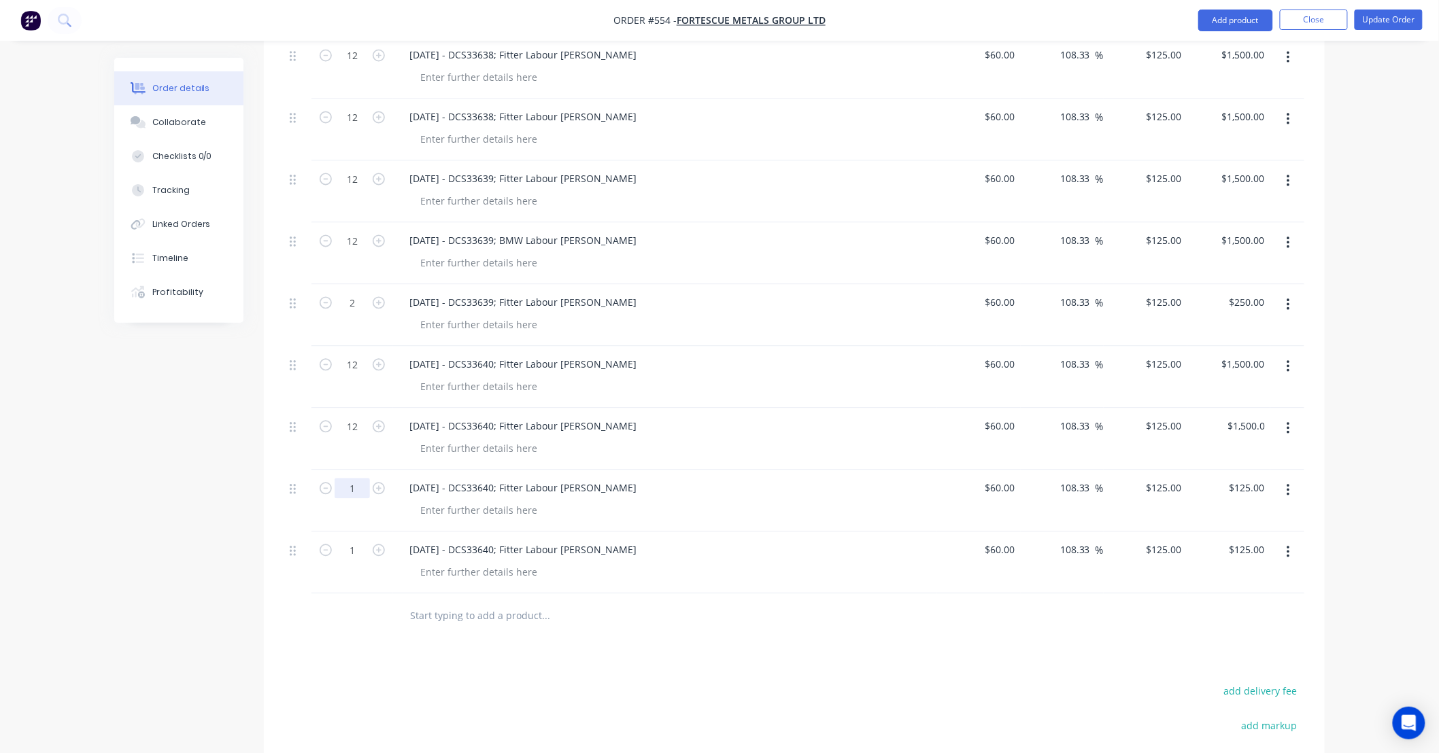
click at [349, 479] on input "1" at bounding box center [352, 489] width 35 height 20
type input "12"
type input "$1,500.00"
click at [347, 541] on input "1" at bounding box center [352, 551] width 35 height 20
type input "12"
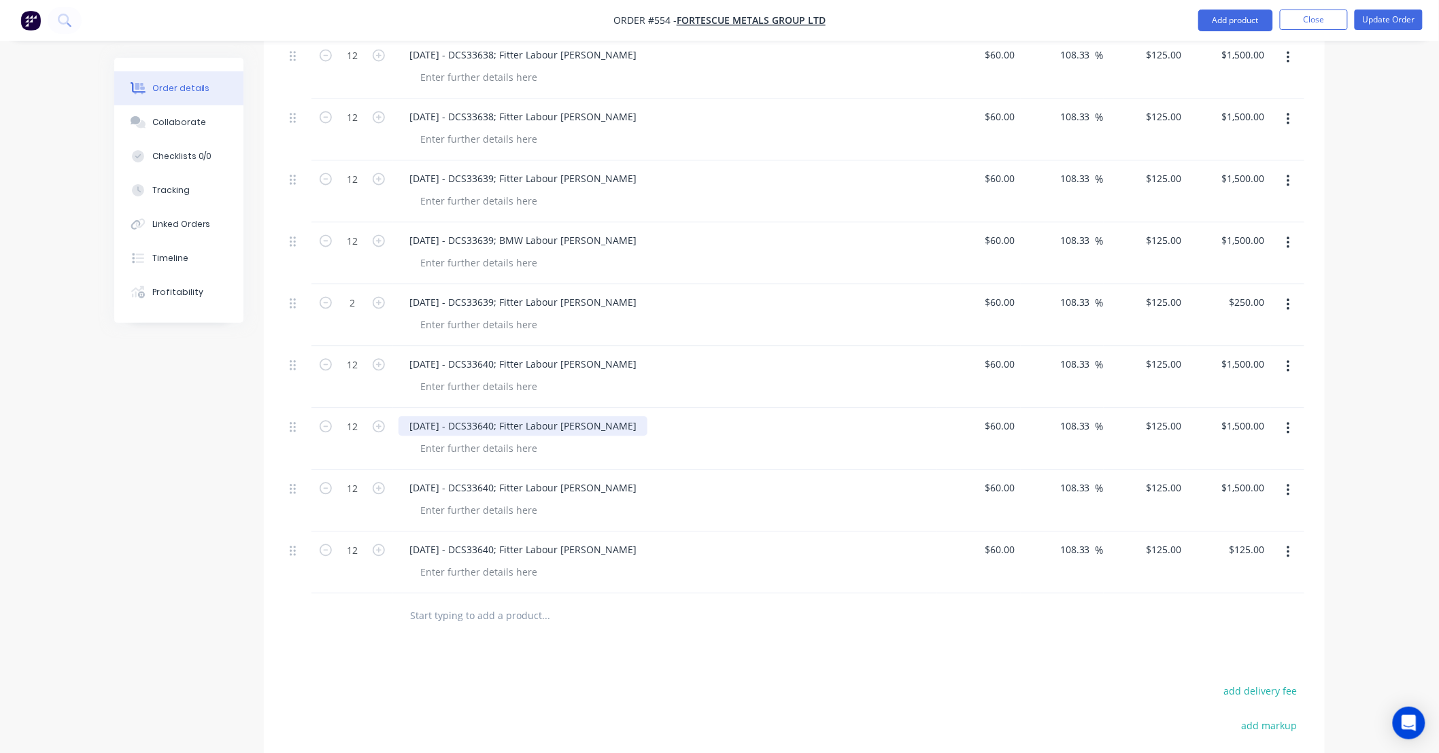
type input "$1,500.00"
click at [517, 417] on div "13/09/25 - DCS33640; Fitter Labour DS-Lance" at bounding box center [522, 427] width 249 height 20
click at [515, 417] on div "13/09/25 - DCS33640; Fitter Labour DS-Lance" at bounding box center [522, 427] width 249 height 20
click at [594, 479] on div "13/09/25 - DCS33640; Fitter Labour DS-Lance" at bounding box center [522, 489] width 249 height 20
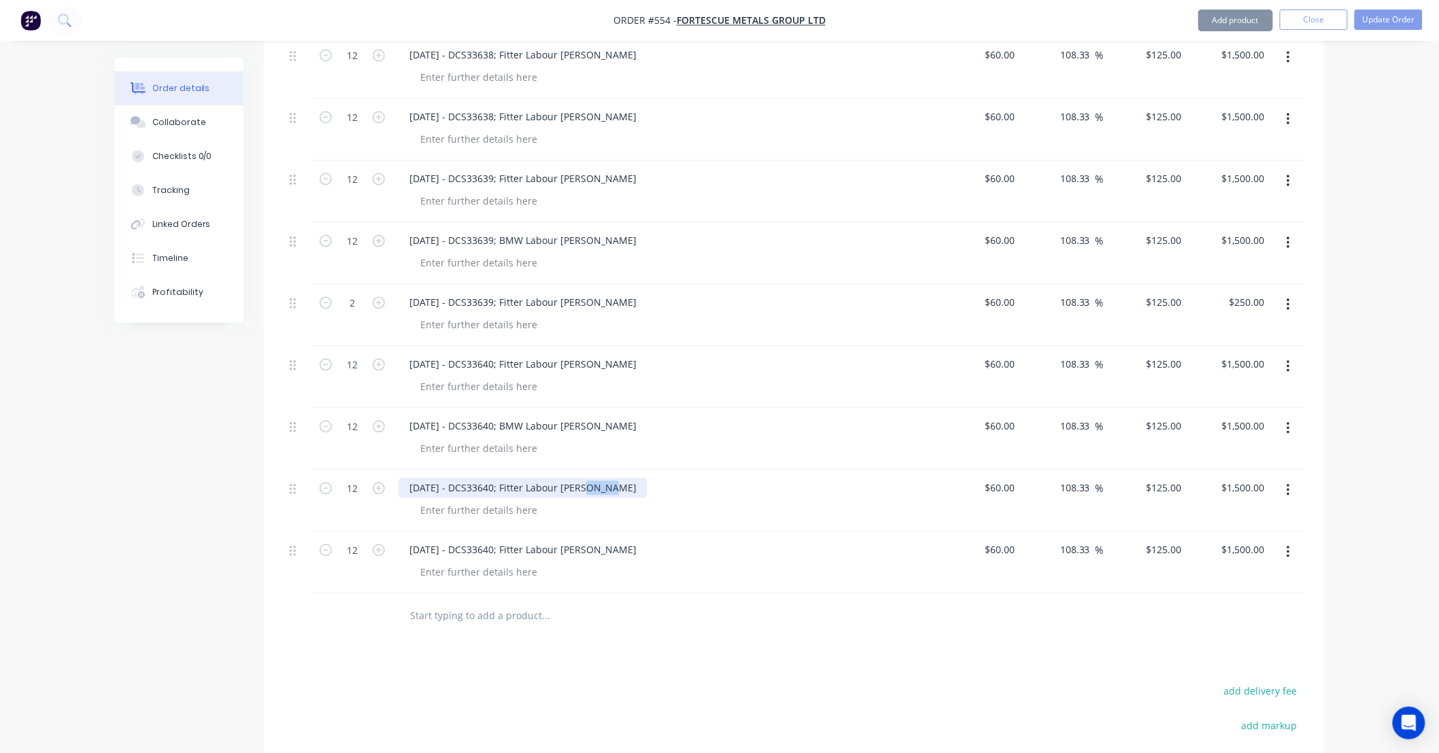
click at [593, 479] on div "13/09/25 - DCS33640; Fitter Labour DS-Lance" at bounding box center [522, 489] width 249 height 20
drag, startPoint x: 593, startPoint y: 468, endPoint x: 566, endPoint y: 473, distance: 27.6
click at [566, 479] on div "13/09/25 - DCS33640; Fitter Labour DS-Lance" at bounding box center [522, 489] width 249 height 20
click at [585, 479] on div "13/09/25 - DCS33640; Fitter Labour DS-Lance" at bounding box center [522, 489] width 249 height 20
click at [598, 479] on div "13/09/25 - DCS33640; Fitter Labour DS-Lance" at bounding box center [522, 489] width 249 height 20
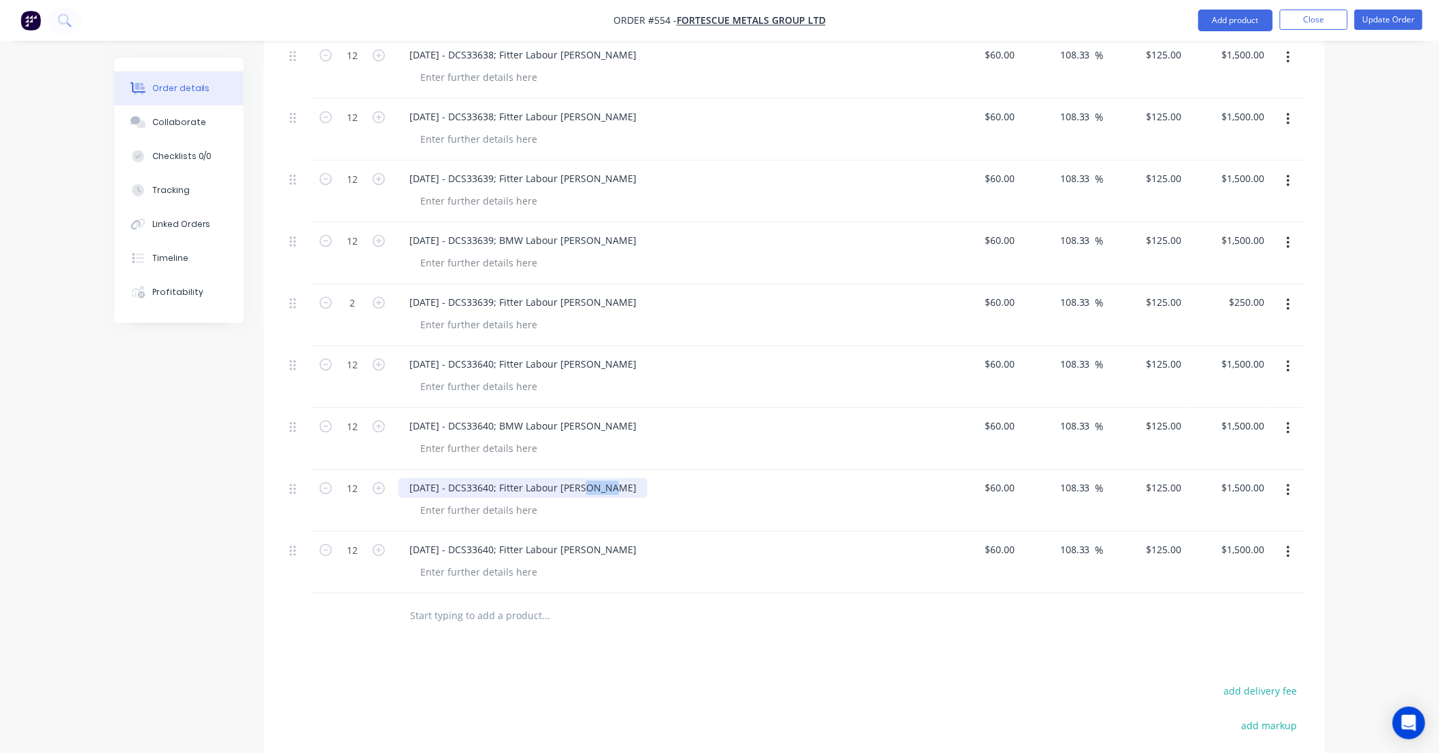
click at [598, 479] on div "13/09/25 - DCS33640; Fitter Labour DS-Lance" at bounding box center [522, 489] width 249 height 20
click at [553, 541] on div "13/09/25 - DCS33640; Fitter Labour DS-Lance" at bounding box center [522, 551] width 249 height 20
click at [517, 541] on div "13/09/25 - DCS33640; Fitter Labour DS-Lance" at bounding box center [522, 551] width 249 height 20
click at [579, 541] on div "13/09/25 - DCS33640; TA Labour DS-Lance" at bounding box center [516, 551] width 237 height 20
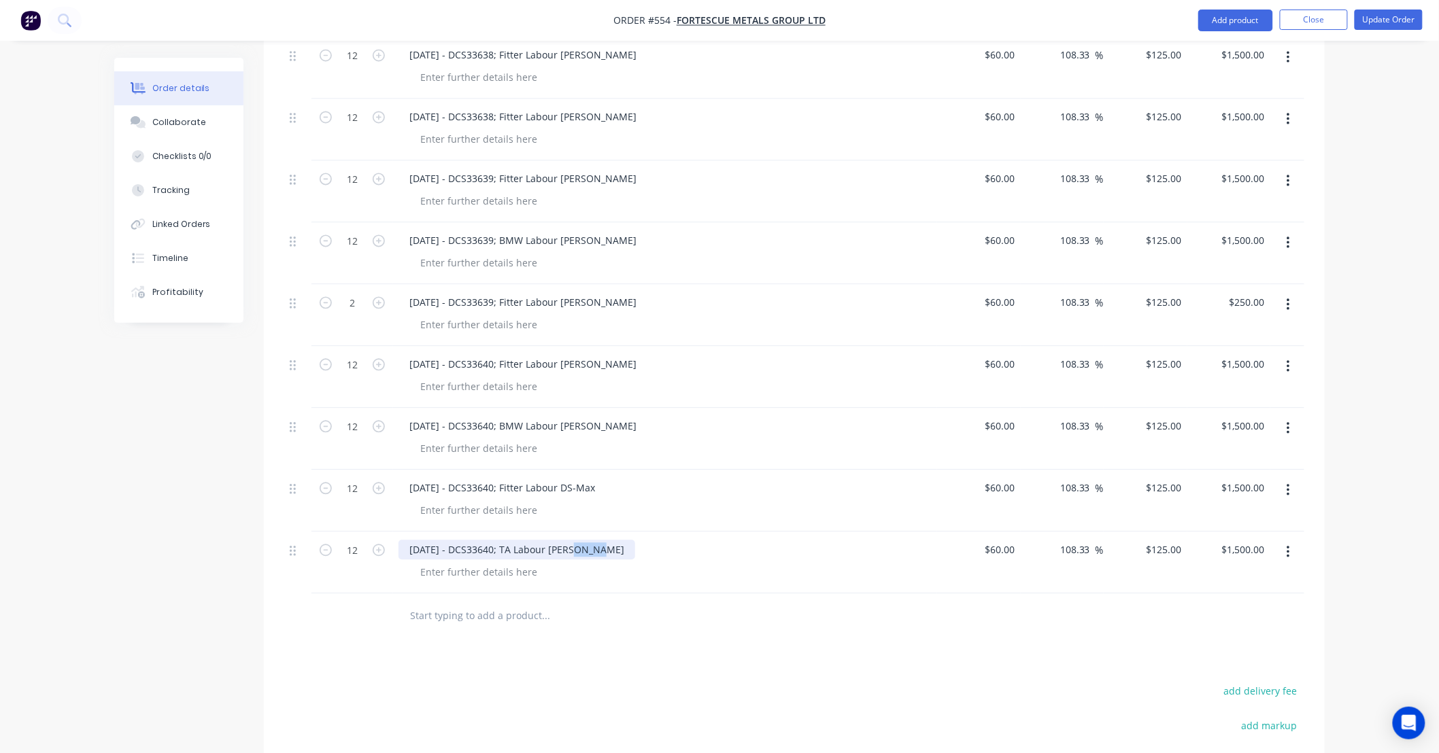
click at [578, 541] on div "13/09/25 - DCS33640; TA Labour DS-Lance" at bounding box center [516, 551] width 237 height 20
click at [1171, 541] on input "125" at bounding box center [1166, 551] width 42 height 20
type input "115"
type input "91.67"
type input "$115.00"
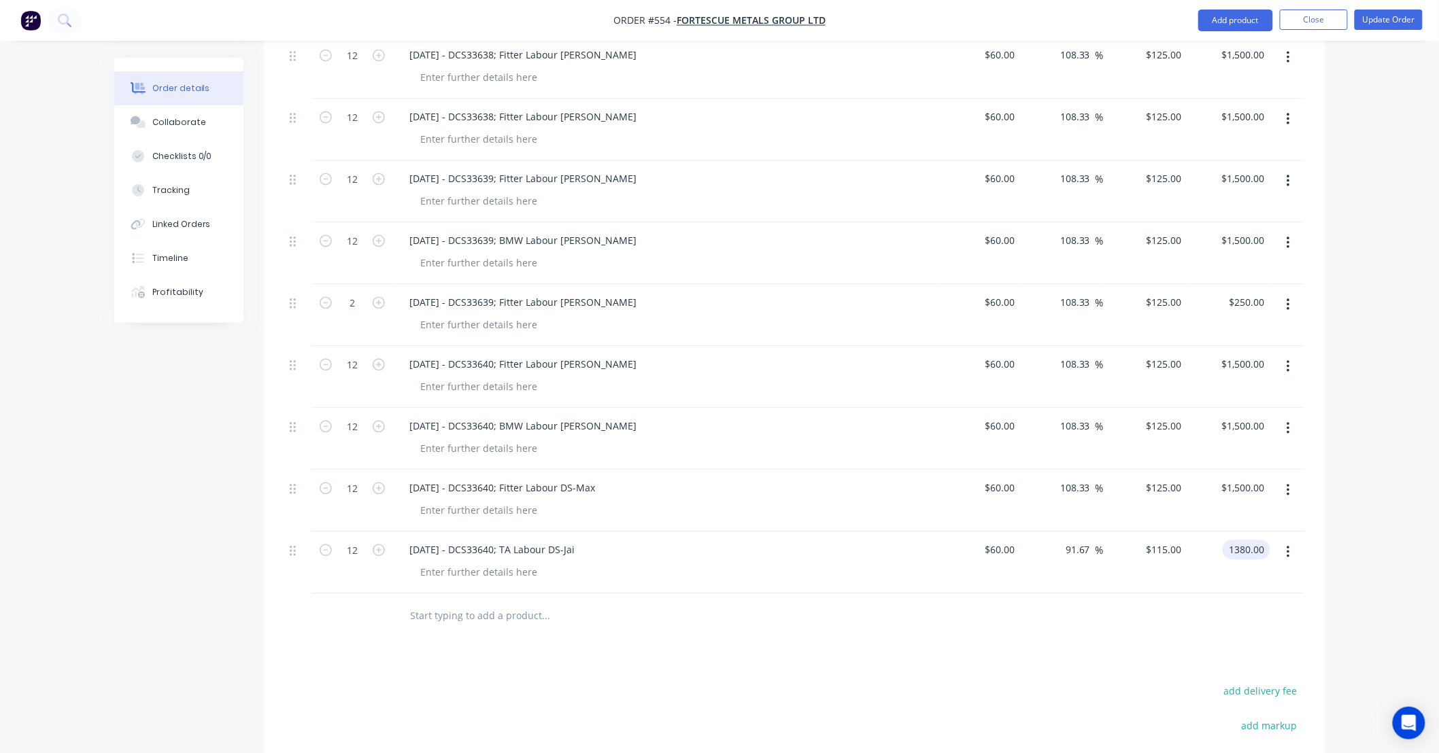
type input "$1,380.00"
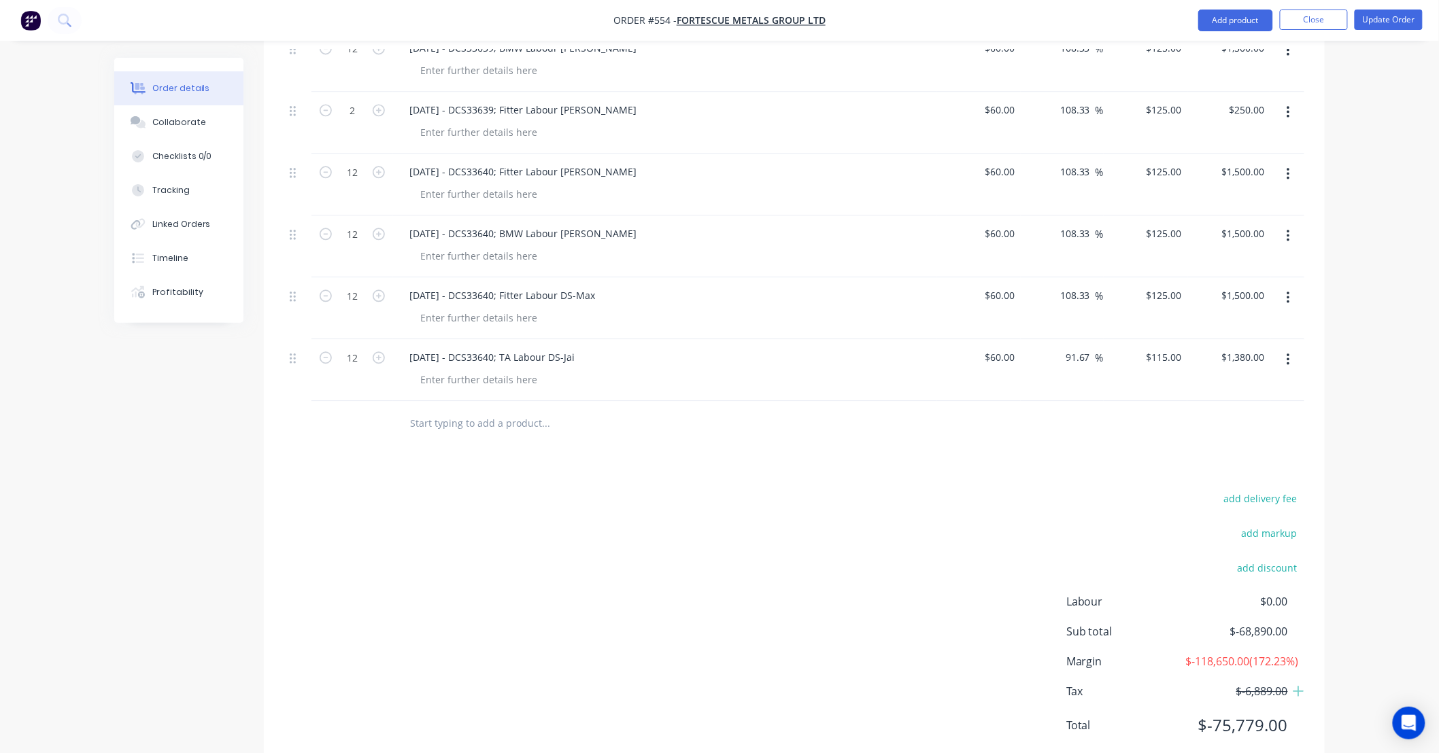
scroll to position [1250, 0]
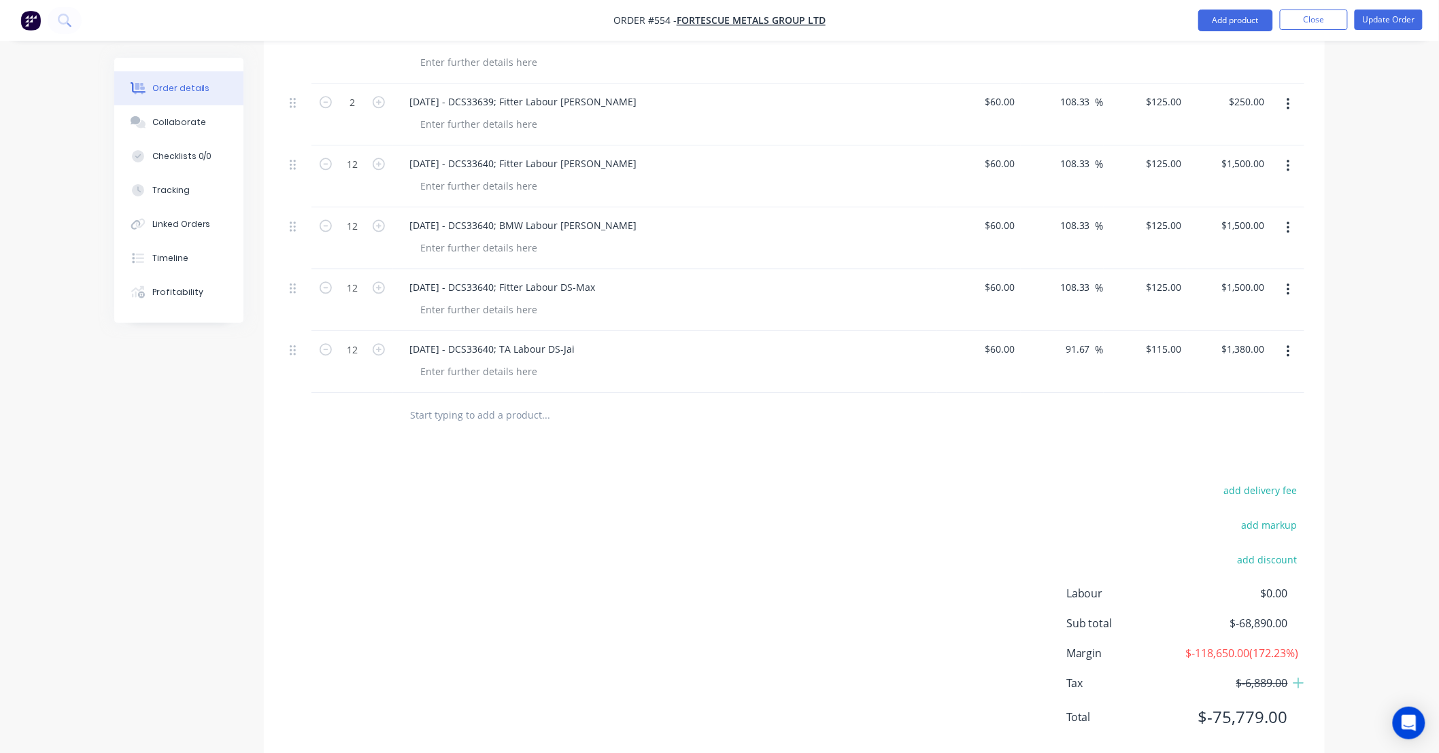
click at [1290, 154] on button "button" at bounding box center [1288, 166] width 32 height 24
click at [1256, 219] on div "Duplicate" at bounding box center [1239, 229] width 105 height 20
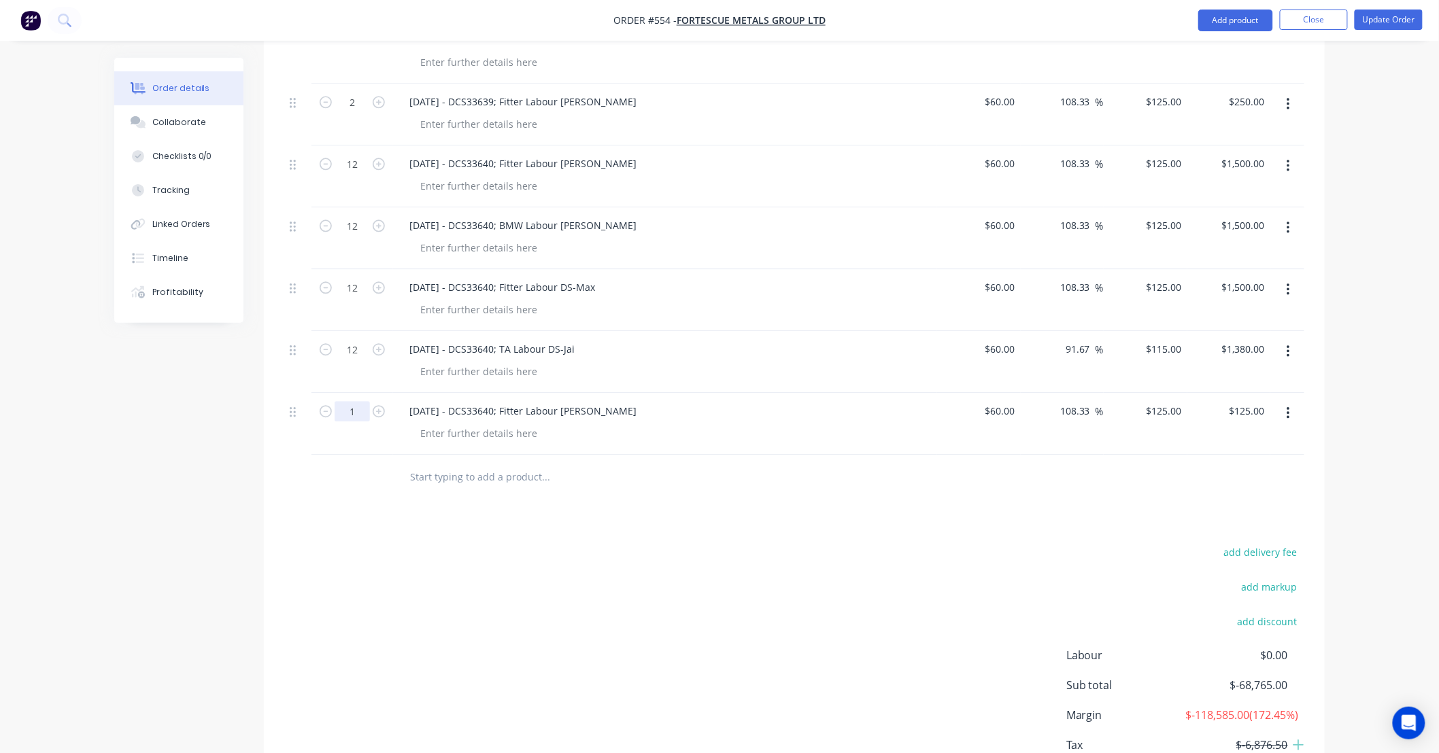
click at [362, 401] on input "1" at bounding box center [352, 411] width 35 height 20
type input "12"
type input "$1,500.00"
click at [479, 401] on div "13/09/25 - DCS33640; Fitter Labour DS-Lance" at bounding box center [522, 411] width 249 height 20
click at [413, 401] on div "13/09/25 - DCS33640; Fitter Labour DS-Lance" at bounding box center [522, 411] width 249 height 20
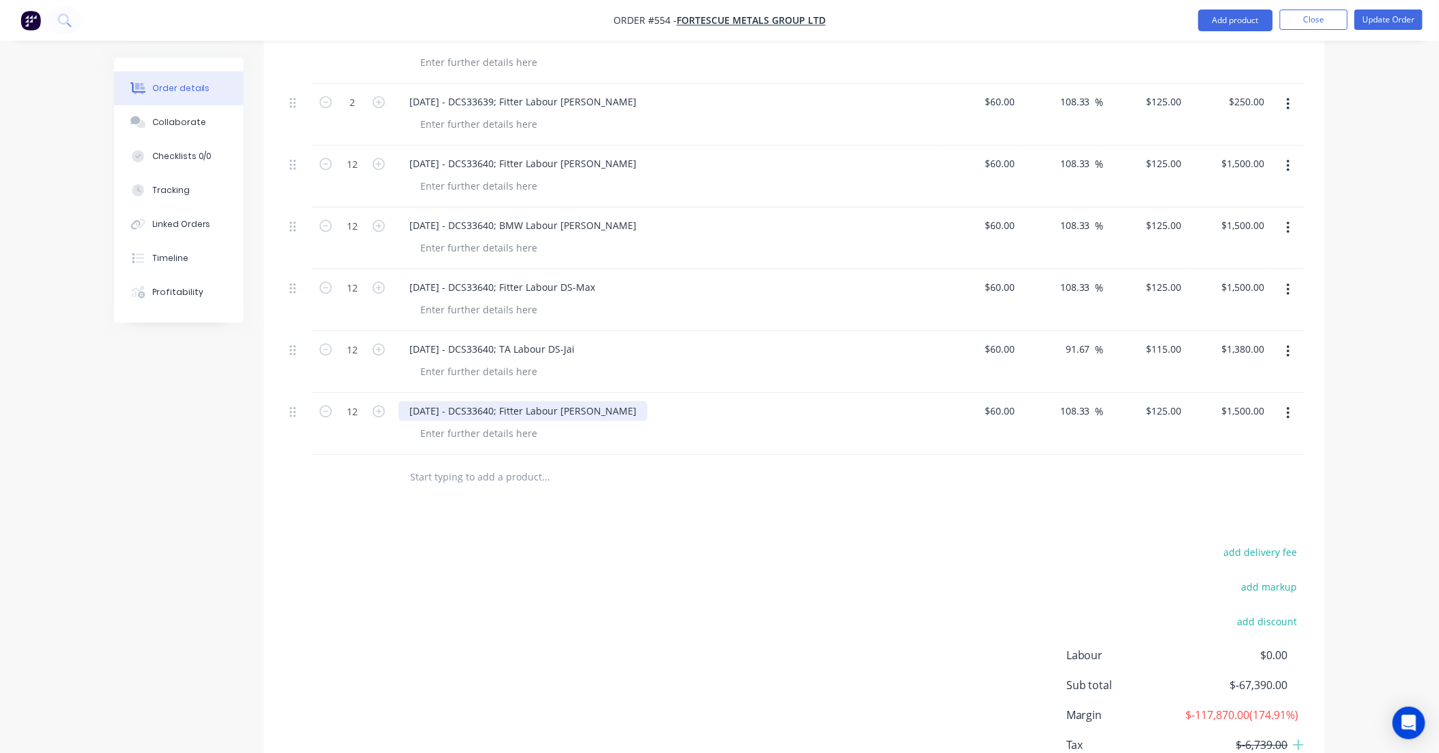
drag, startPoint x: 413, startPoint y: 390, endPoint x: 484, endPoint y: 392, distance: 70.8
click at [511, 401] on div "13/09/25 - DCS33640; Fitter Labour DS-Lance" at bounding box center [522, 411] width 249 height 20
click at [460, 401] on div "13/09/25 - DCS33640; Fitter Labour DS-Lance" at bounding box center [522, 411] width 249 height 20
click at [419, 401] on div "13/09/25 - DCS33640; Fitter Labour DS-Lance" at bounding box center [522, 411] width 249 height 20
click at [505, 401] on div "14/09/25 - DCS33640; Fitter Labour DS-Lance" at bounding box center [522, 411] width 249 height 20
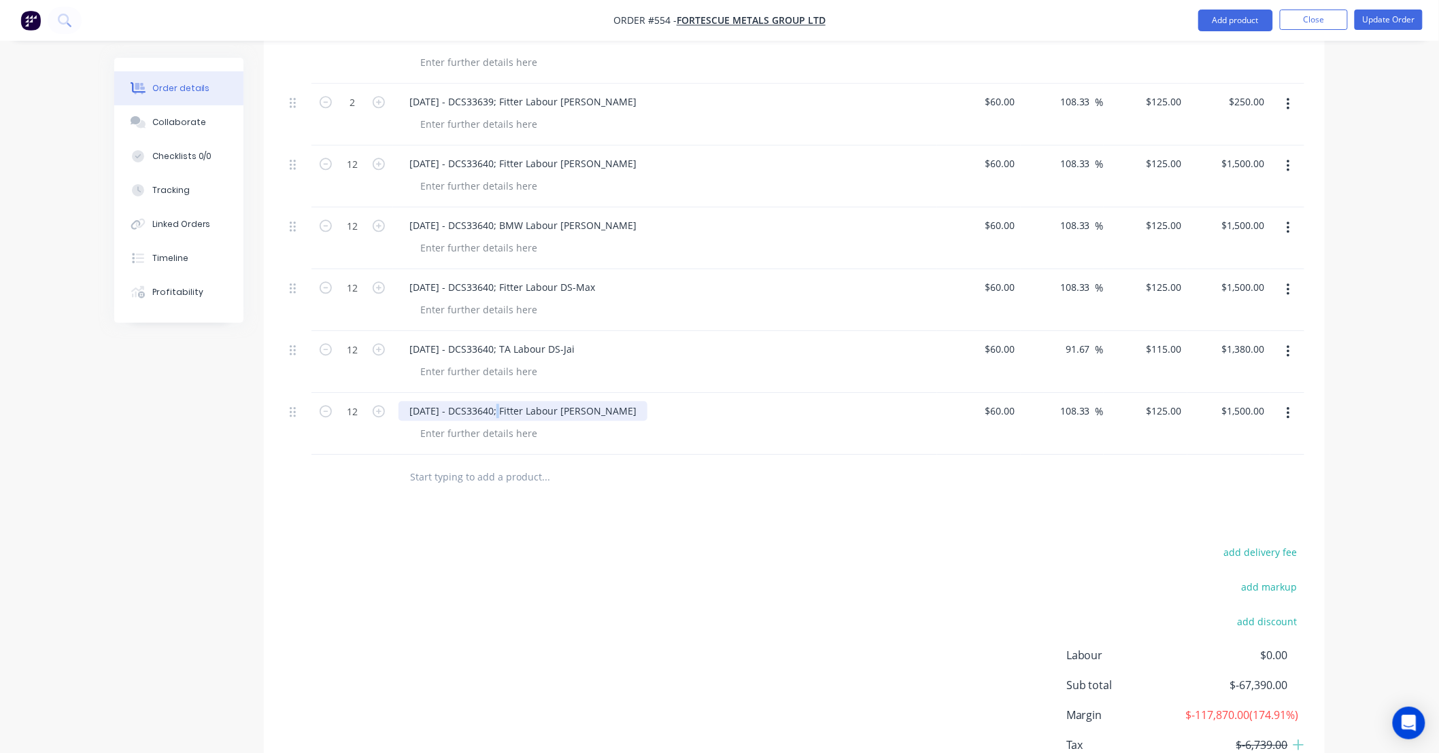
click at [501, 401] on div "14/09/25 - DCS33640; Fitter Labour DS-Lance" at bounding box center [522, 411] width 249 height 20
click at [1282, 401] on button "button" at bounding box center [1288, 413] width 32 height 24
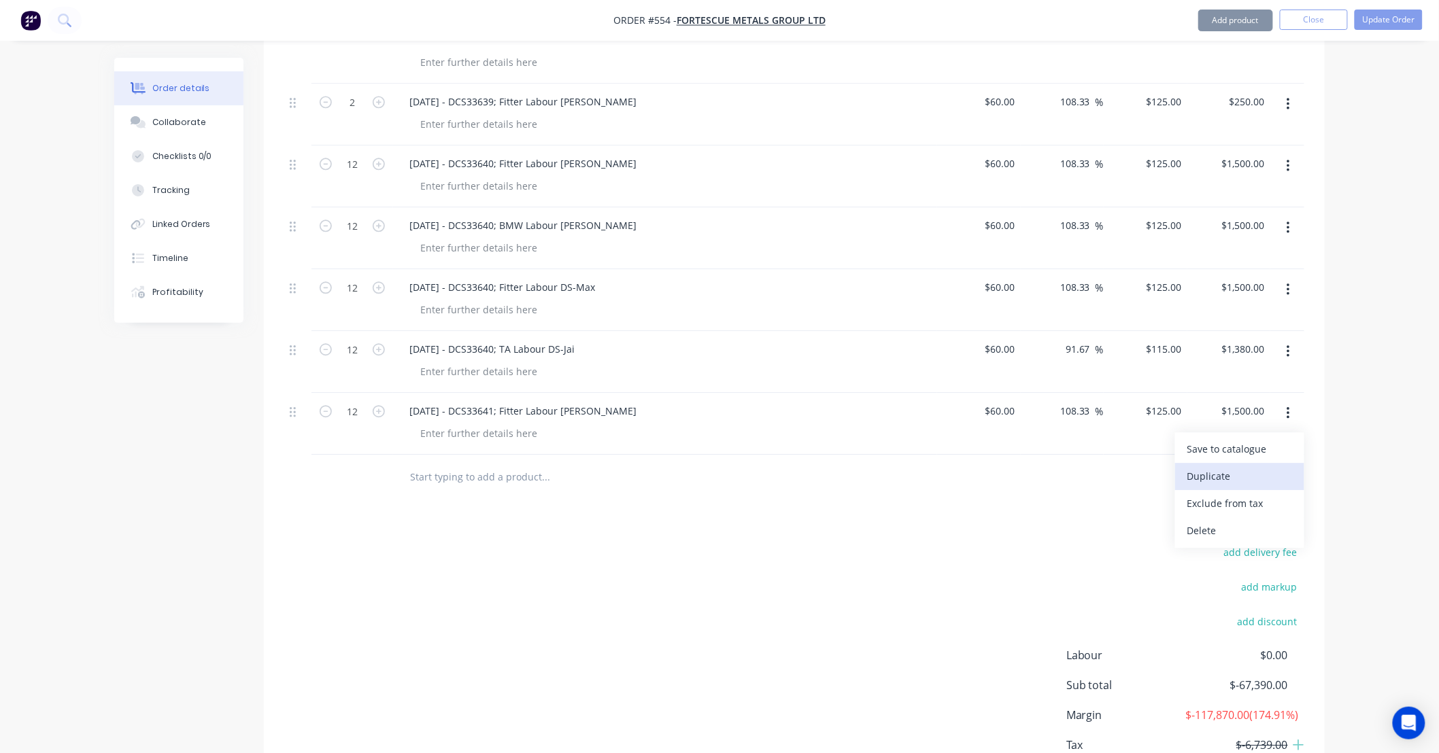
click at [1282, 466] on div "Duplicate" at bounding box center [1239, 476] width 105 height 20
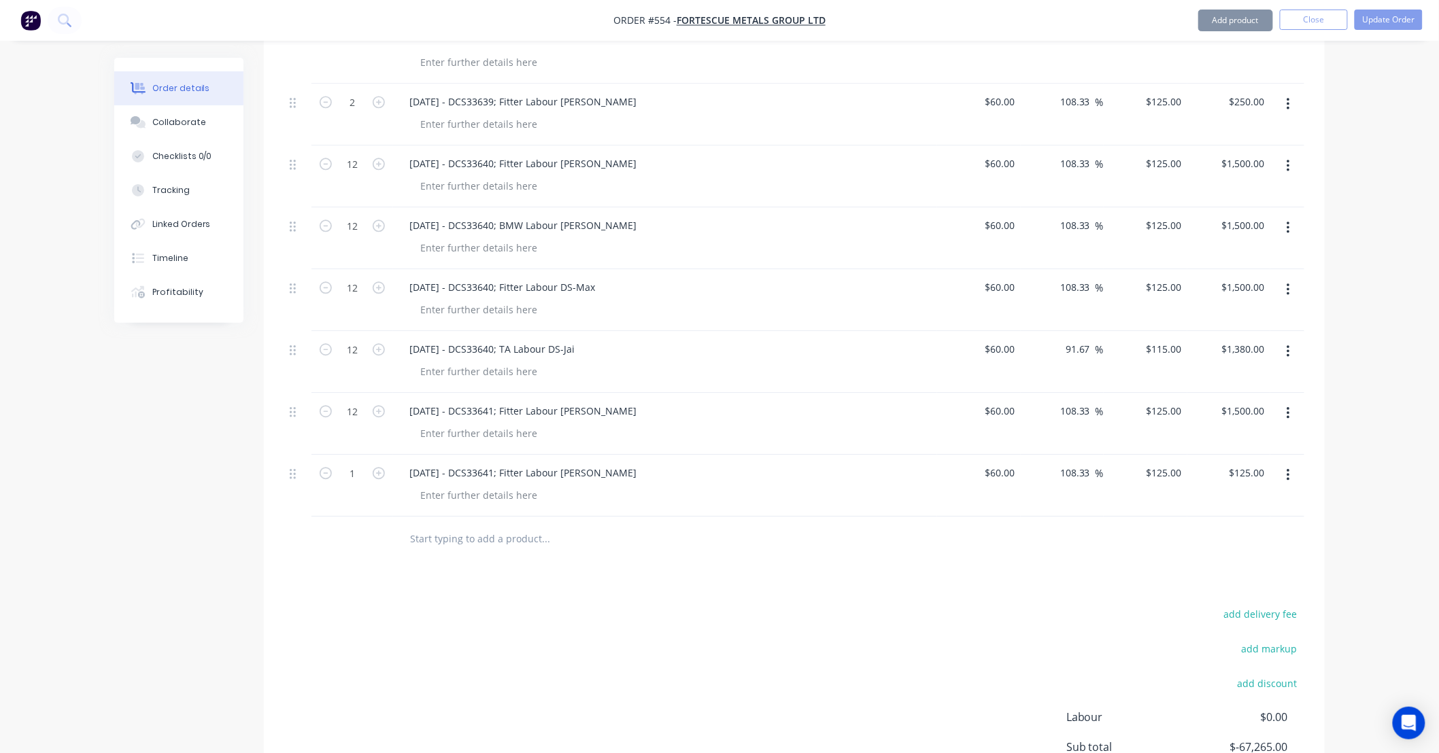
click at [1288, 468] on icon "button" at bounding box center [1287, 475] width 3 height 15
click at [1281, 528] on div "Duplicate" at bounding box center [1239, 538] width 105 height 20
click at [357, 463] on input "1" at bounding box center [352, 473] width 35 height 20
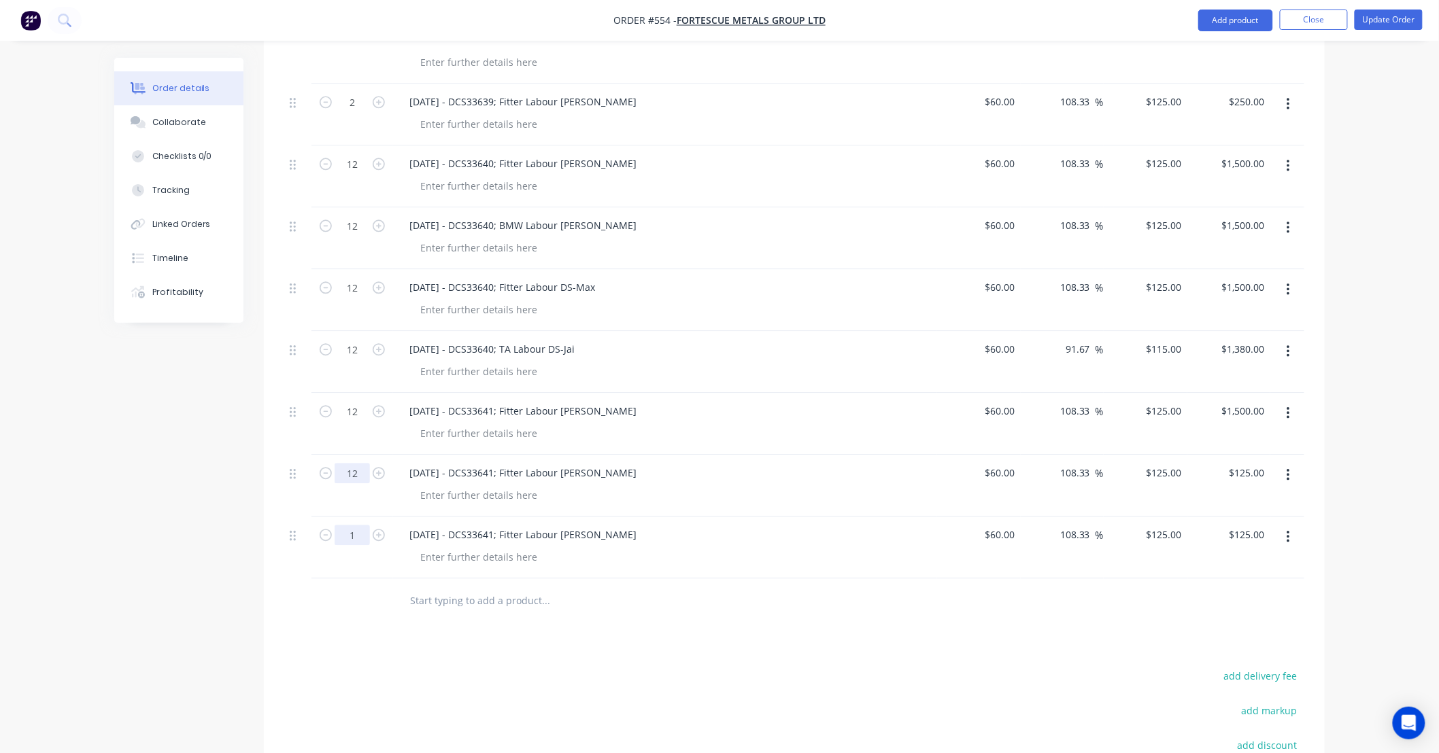
type input "12"
type input "$1,500.00"
click at [349, 525] on input "1" at bounding box center [352, 535] width 35 height 20
type input "12"
type input "$1,500.00"
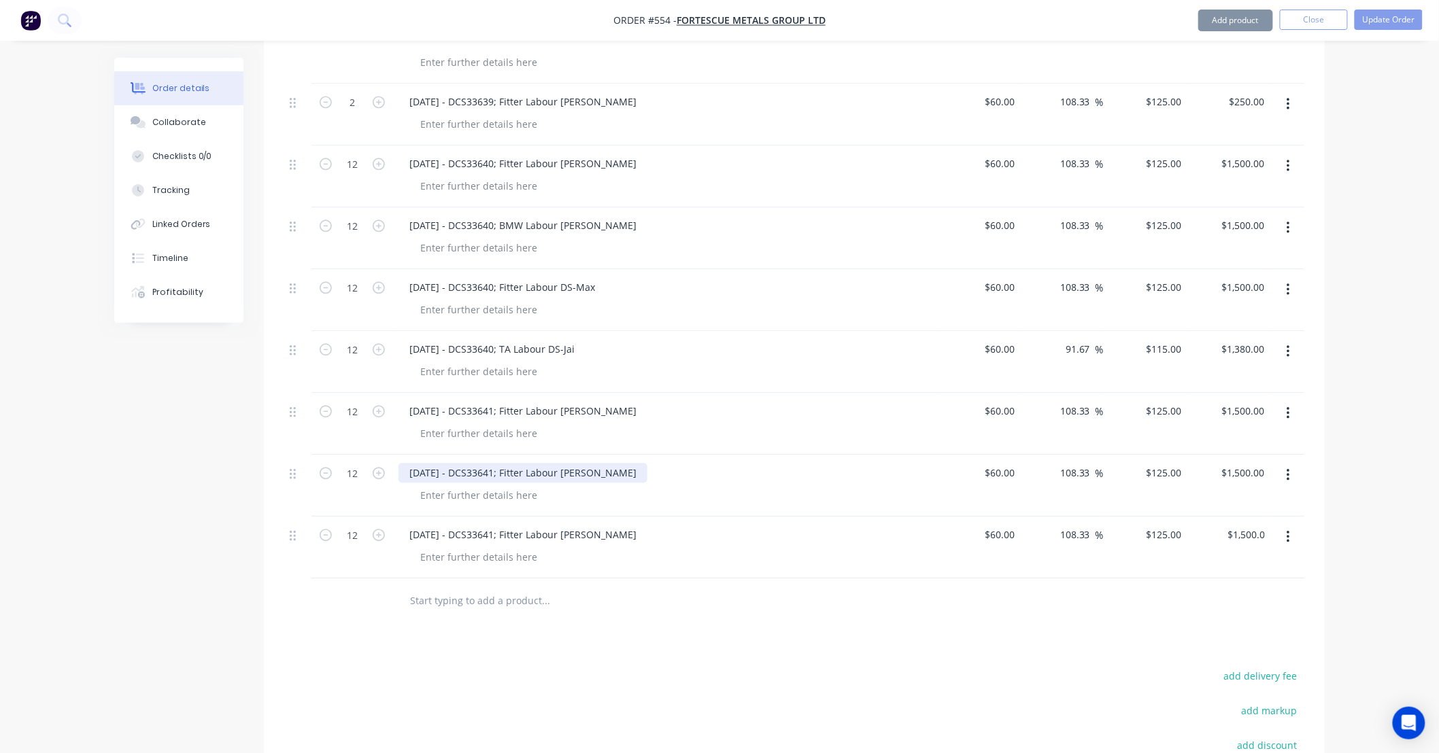
click at [556, 463] on div "14/09/25 - DCS33641; Fitter Labour DS-Lance" at bounding box center [522, 473] width 249 height 20
click at [519, 463] on div "14/09/25 - DCS33641; Fitter Labour DS-Lance" at bounding box center [522, 473] width 249 height 20
click at [587, 463] on div "14/09/25 - DCS33641; Fitter Labour DS-Lance" at bounding box center [522, 473] width 249 height 20
click at [513, 463] on div "14/09/25 - DCS33641; Fitter Labour DS-Kyle" at bounding box center [522, 473] width 249 height 20
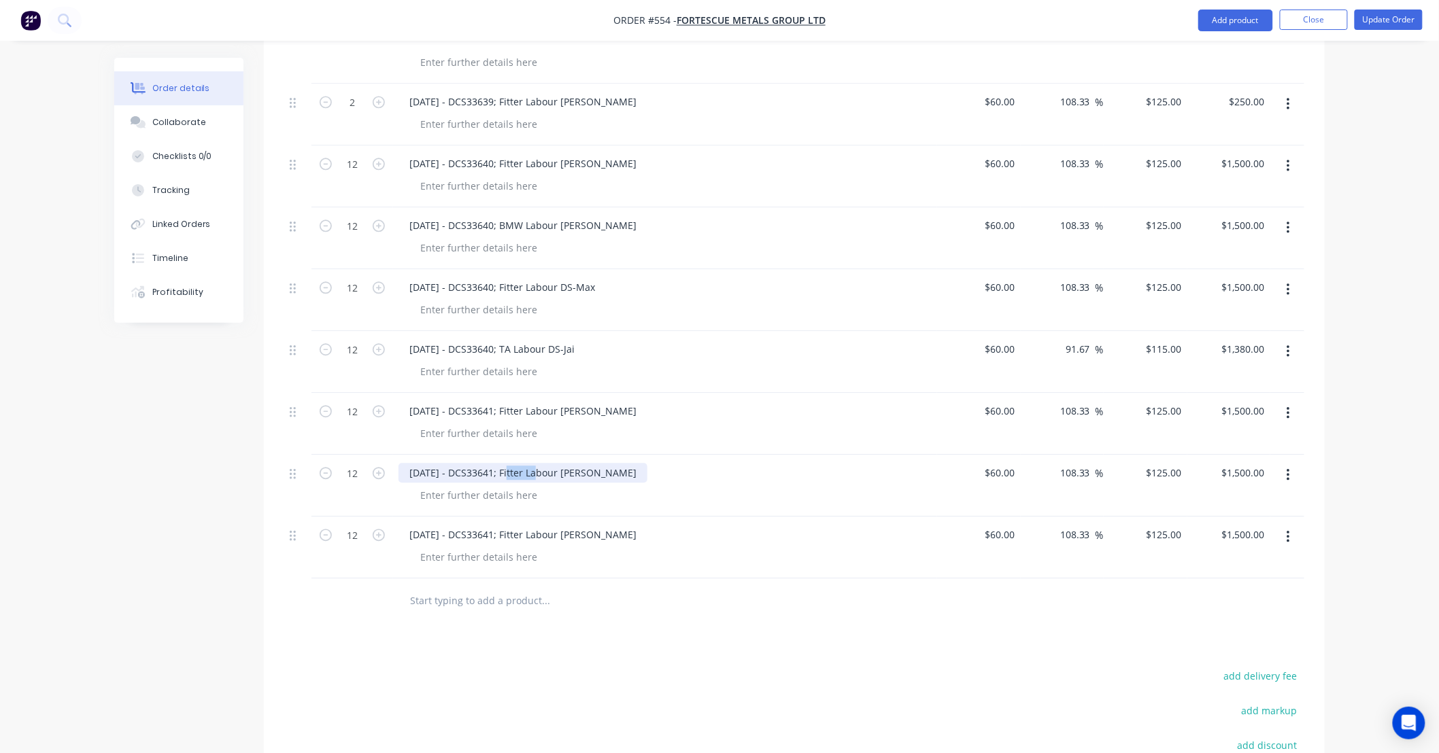
click at [513, 463] on div "14/09/25 - DCS33641; Fitter Labour DS-Kyle" at bounding box center [522, 473] width 249 height 20
click at [594, 525] on div "14/09/25 - DCS33641; Fitter Labour DS-Lance" at bounding box center [522, 535] width 249 height 20
click at [530, 525] on div "14/09/25 - DCS33641; Fitter Labour DS-Lance" at bounding box center [522, 535] width 249 height 20
click at [515, 525] on div "14/09/25 - DCS33641; Fitter Labour DS-Lance" at bounding box center [522, 535] width 249 height 20
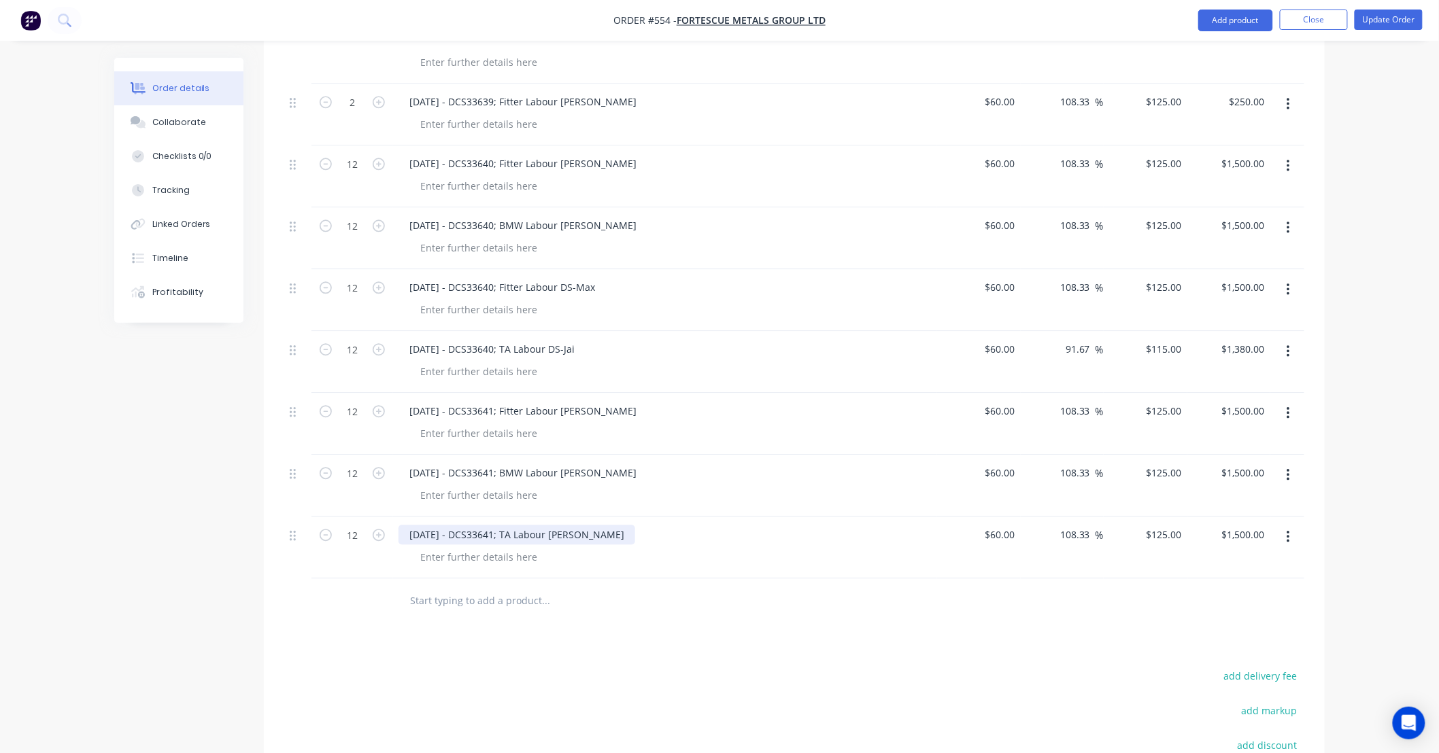
click at [574, 525] on div "14/09/25 - DCS33641; TA Labour DS-Lance" at bounding box center [516, 535] width 237 height 20
click at [1160, 525] on div "125 $125.00" at bounding box center [1164, 535] width 48 height 20
type input "115"
type input "91.67"
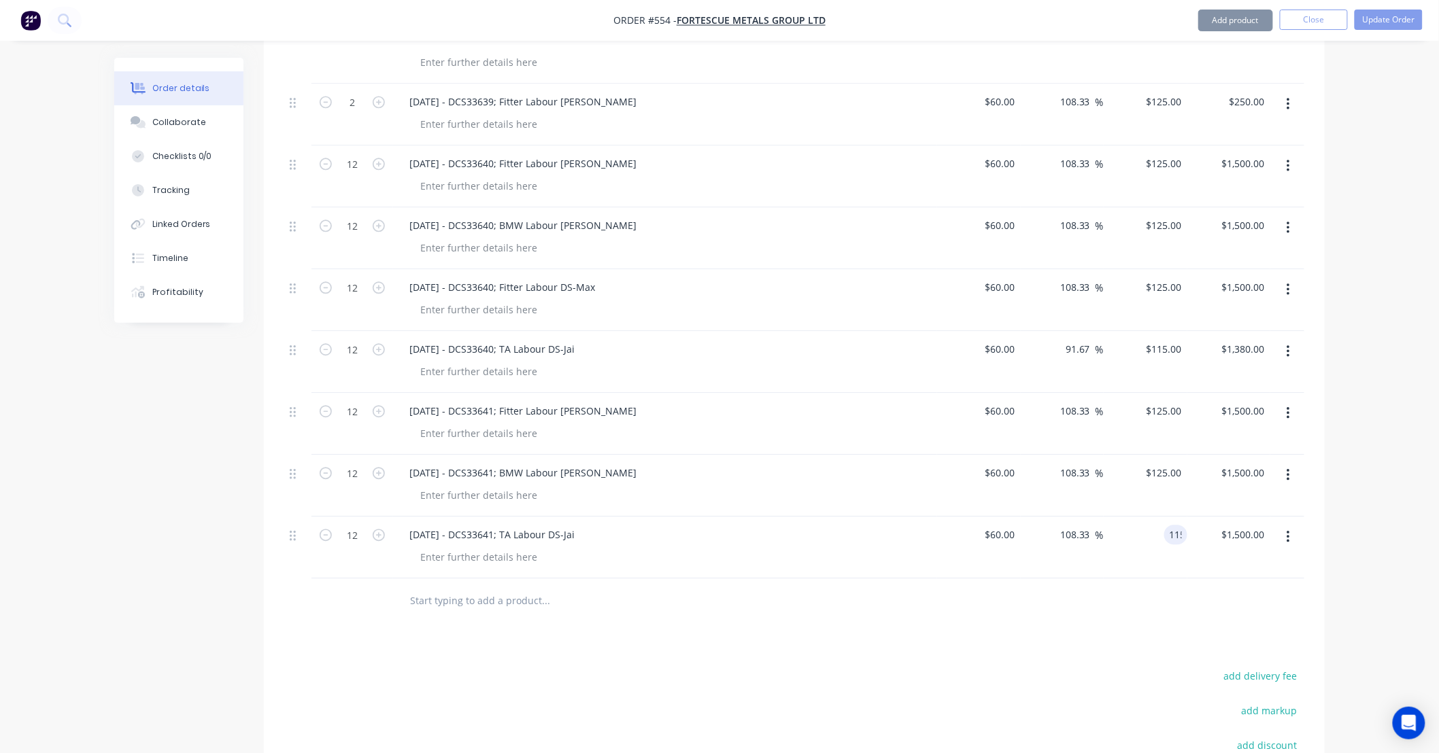
type input "$115.00"
type input "$1,380.00"
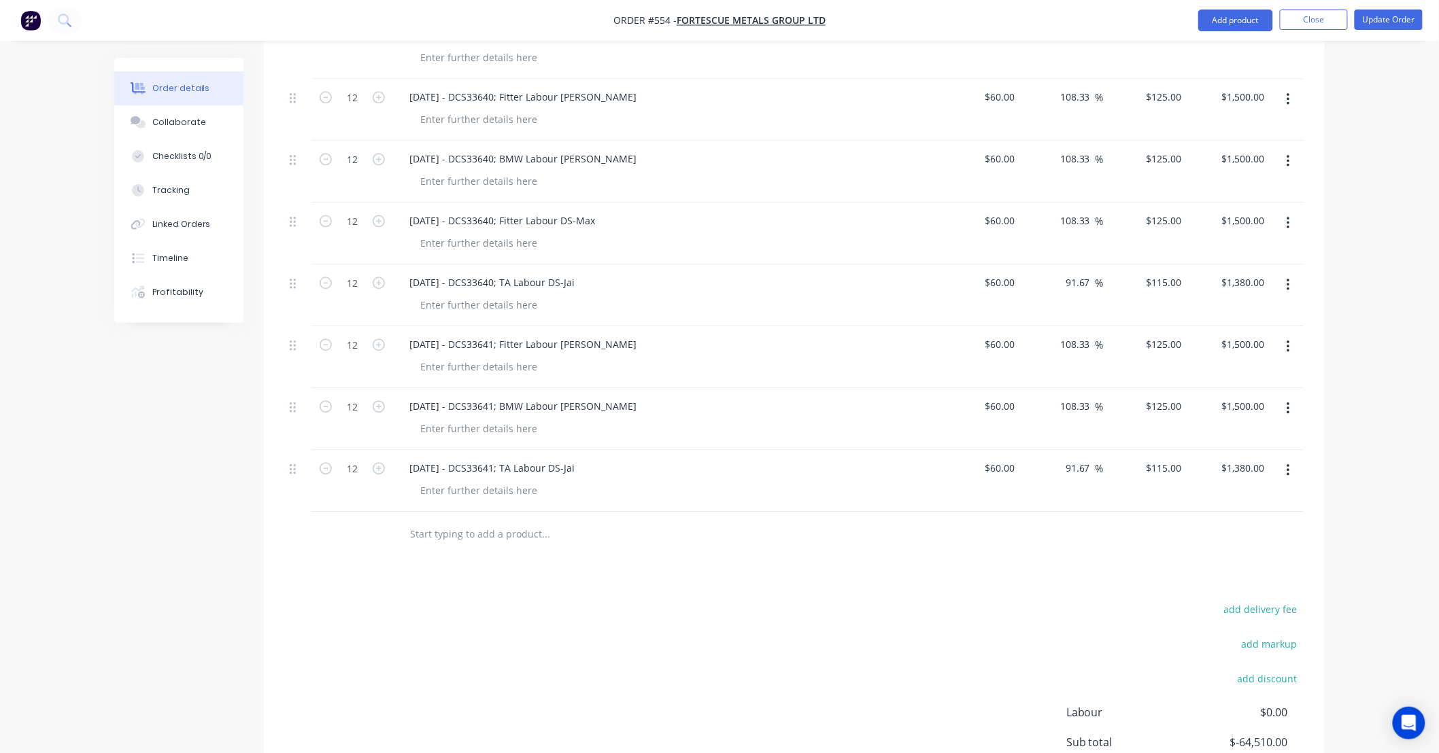
scroll to position [1326, 0]
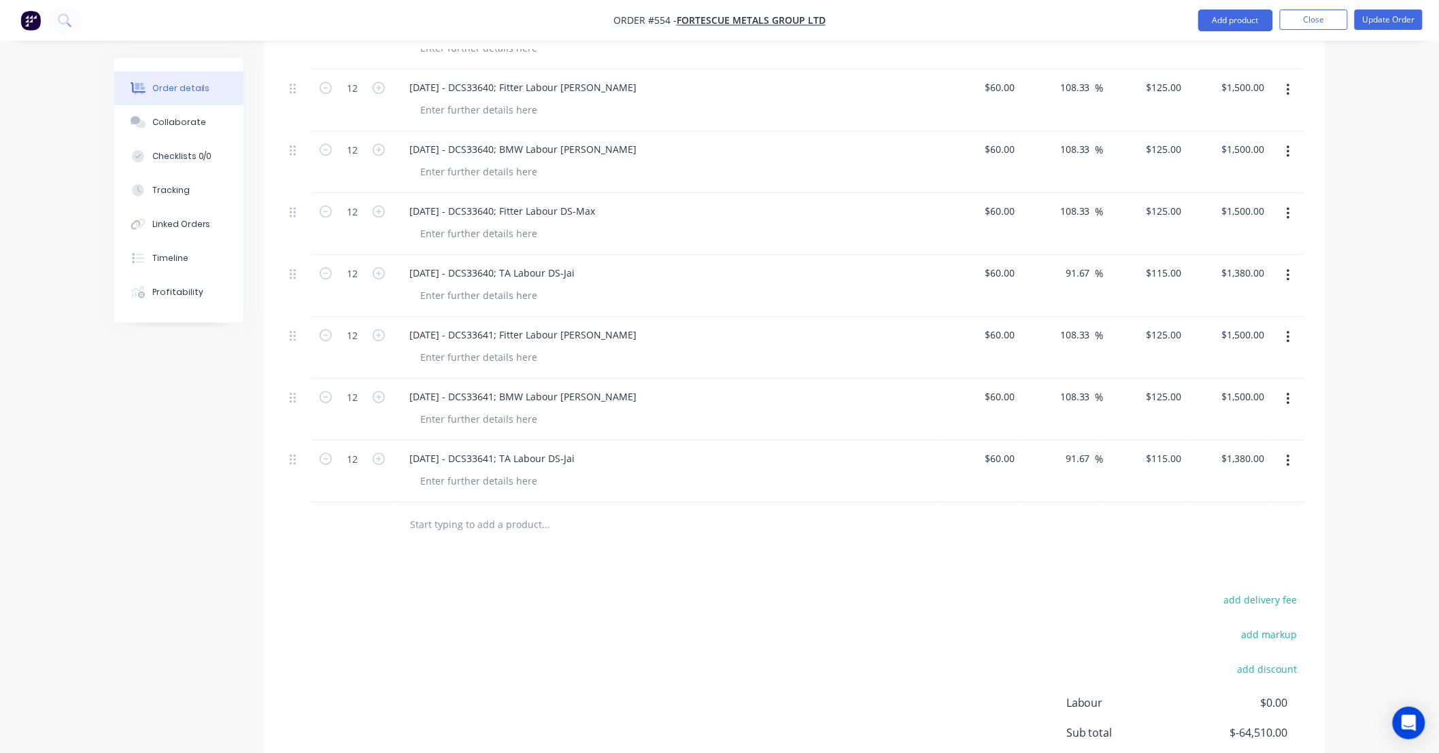
click at [1288, 328] on button "button" at bounding box center [1288, 337] width 32 height 24
click at [1256, 390] on div "Duplicate" at bounding box center [1239, 400] width 105 height 20
click at [499, 511] on div "14/09/25 - DCS33641; Fitter Labour DS-Lance" at bounding box center [522, 521] width 249 height 20
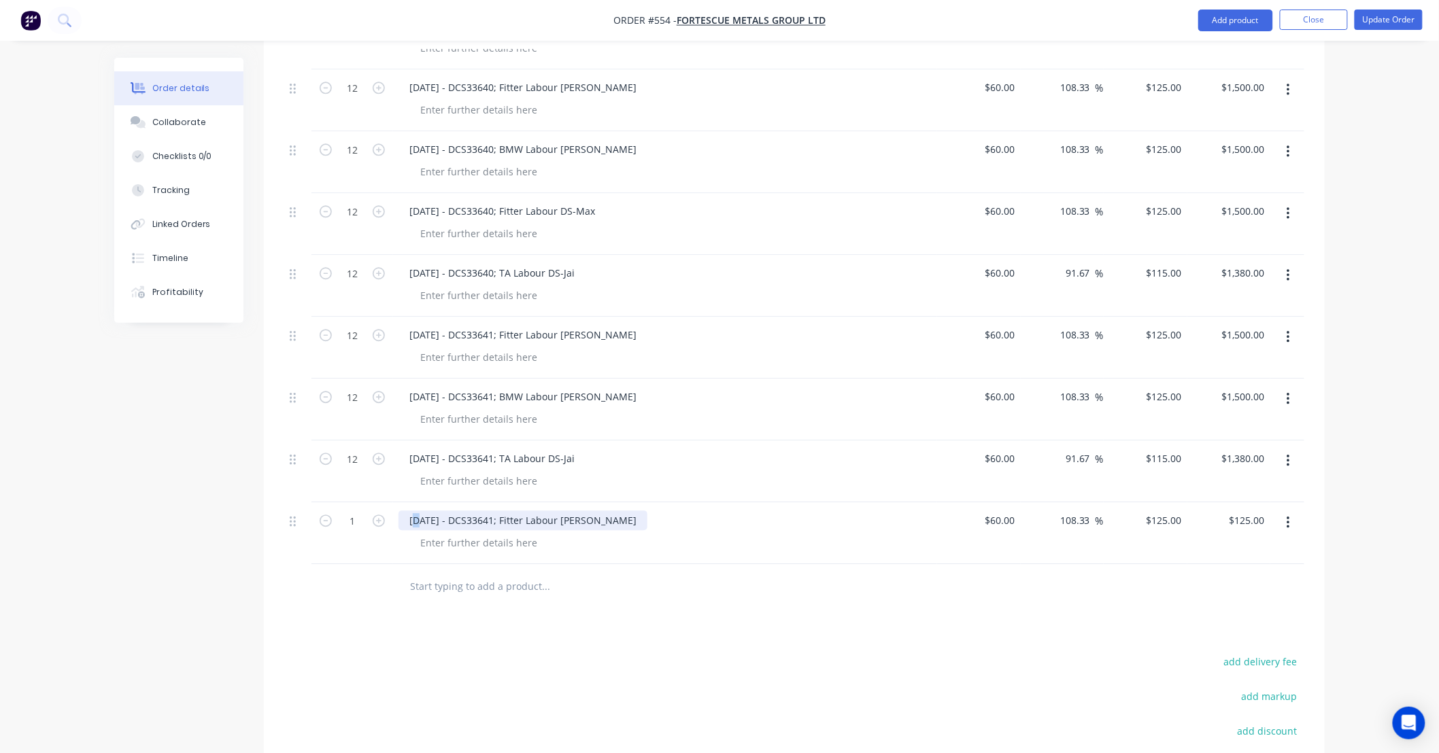
click at [415, 511] on div "14/09/25 - DCS33641; Fitter Labour DS-Lance" at bounding box center [522, 521] width 249 height 20
click at [362, 511] on input "1" at bounding box center [352, 521] width 35 height 20
type input "12"
type input "$1,500.00"
click at [517, 512] on div "15/09/25 - DCS33641; Fitter Labour DS-Lance" at bounding box center [522, 521] width 249 height 20
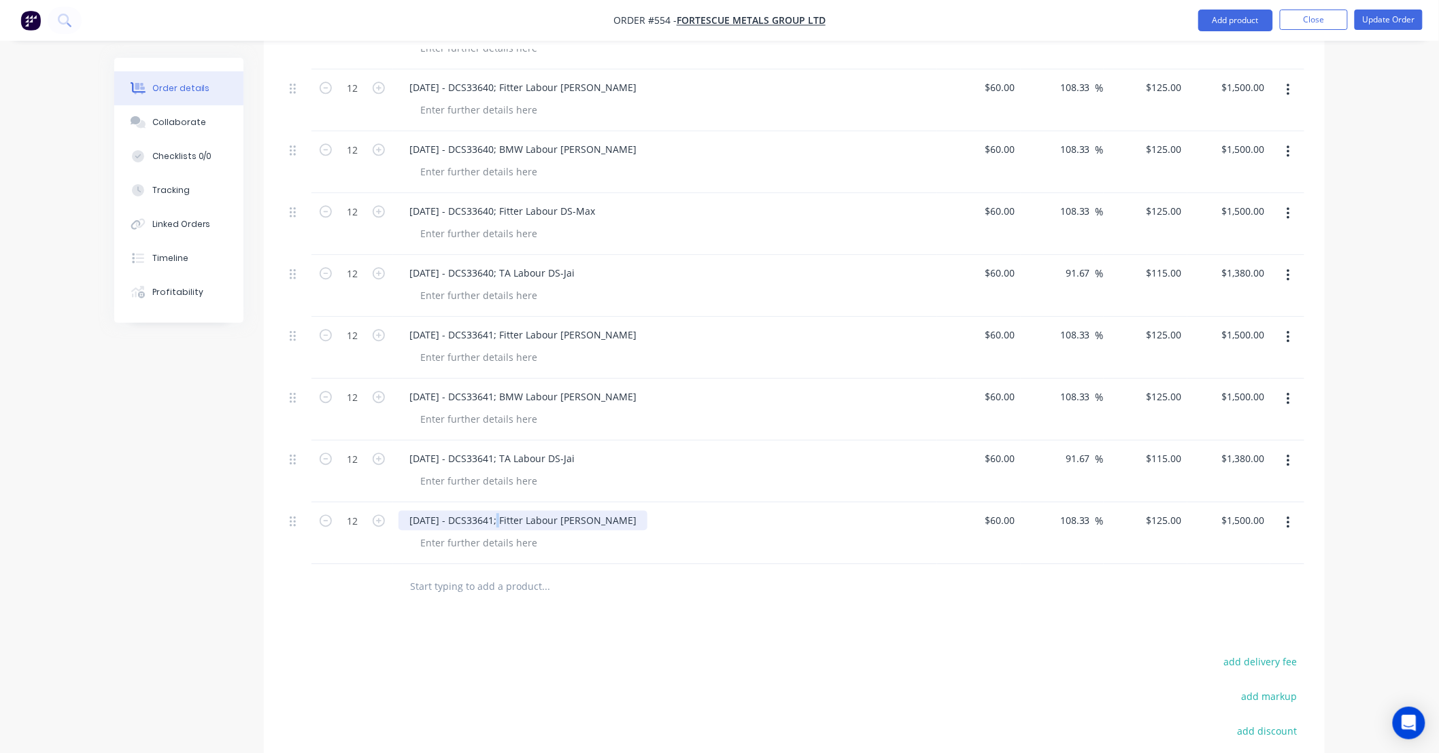
click at [501, 511] on div "15/09/25 - DCS33641; Fitter Labour DS-Lance" at bounding box center [522, 521] width 249 height 20
click at [1295, 511] on button "button" at bounding box center [1288, 523] width 32 height 24
click at [1272, 576] on div "Duplicate" at bounding box center [1239, 586] width 105 height 20
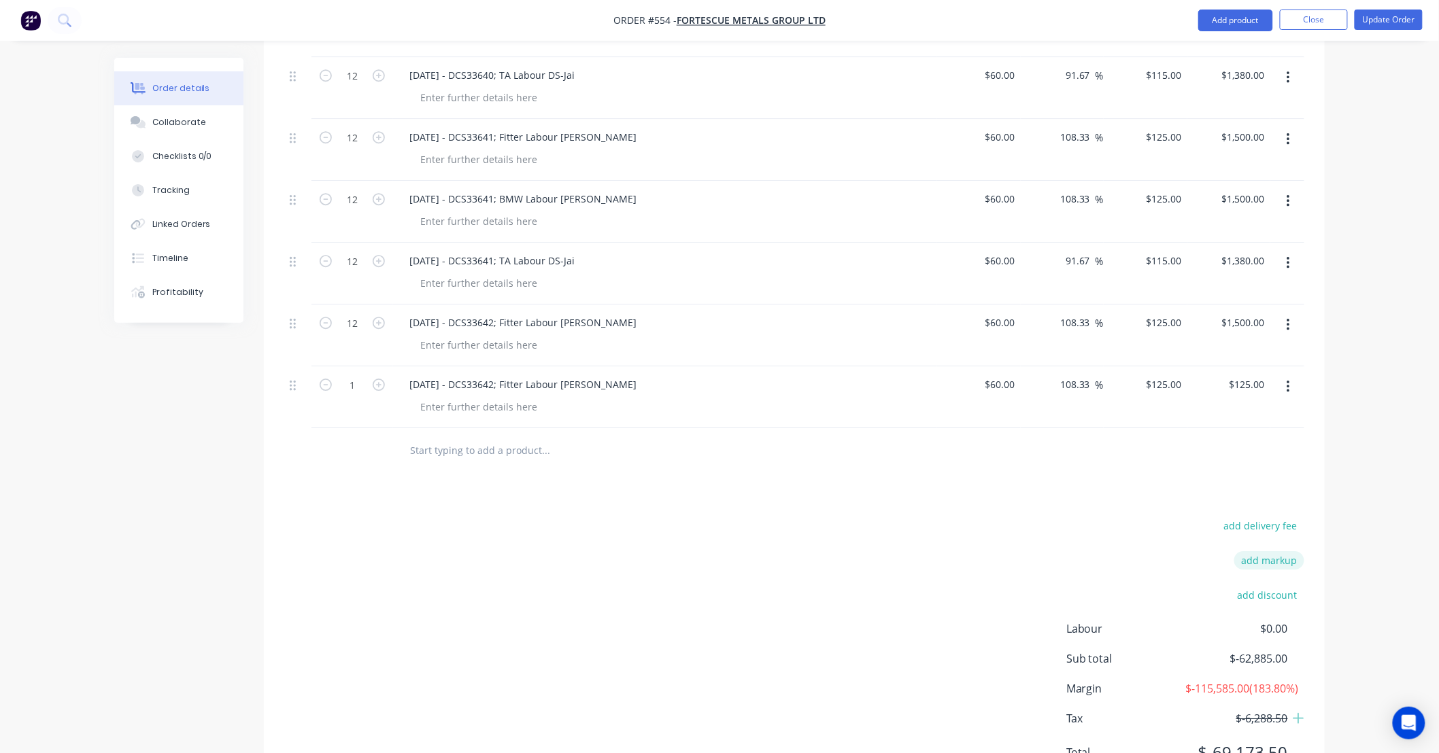
scroll to position [1527, 0]
click at [1294, 371] on button "button" at bounding box center [1288, 383] width 32 height 24
click at [1276, 436] on div "Duplicate" at bounding box center [1239, 446] width 105 height 20
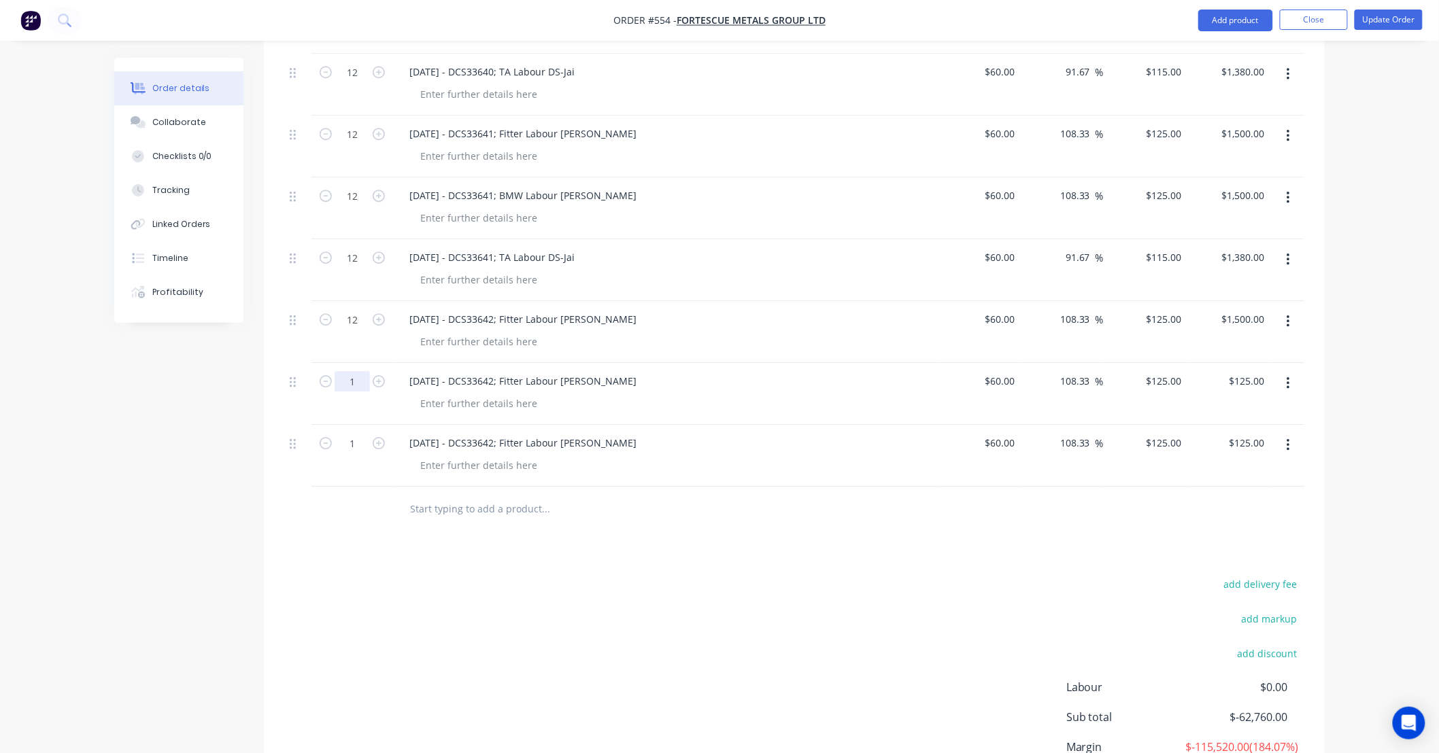
click at [367, 371] on input "1" at bounding box center [352, 381] width 35 height 20
type input "12"
type input "$1,500.00"
drag, startPoint x: 356, startPoint y: 425, endPoint x: 378, endPoint y: 436, distance: 24.3
click at [357, 433] on input "1" at bounding box center [352, 443] width 35 height 20
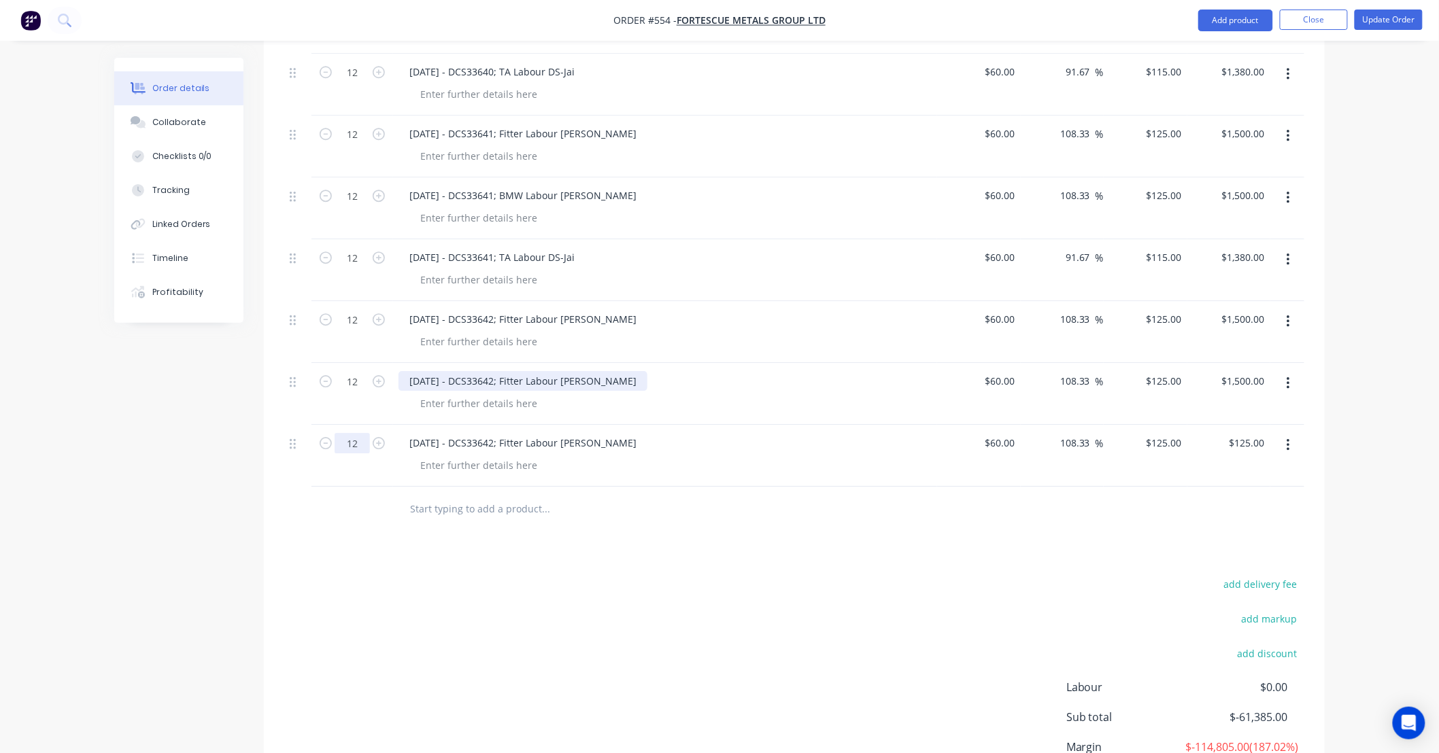
type input "12"
type input "$1,500.00"
click at [500, 371] on div "15/09/25 - DCS33642; Fitter Labour DS-Lance" at bounding box center [522, 381] width 249 height 20
click at [501, 371] on div "15/09/25 - DCS33642; Fitter Labour DS-Lance" at bounding box center [522, 381] width 249 height 20
click at [520, 371] on div "15/09/25 - DCS33642; Fitter Labour DS-Lance" at bounding box center [522, 381] width 249 height 20
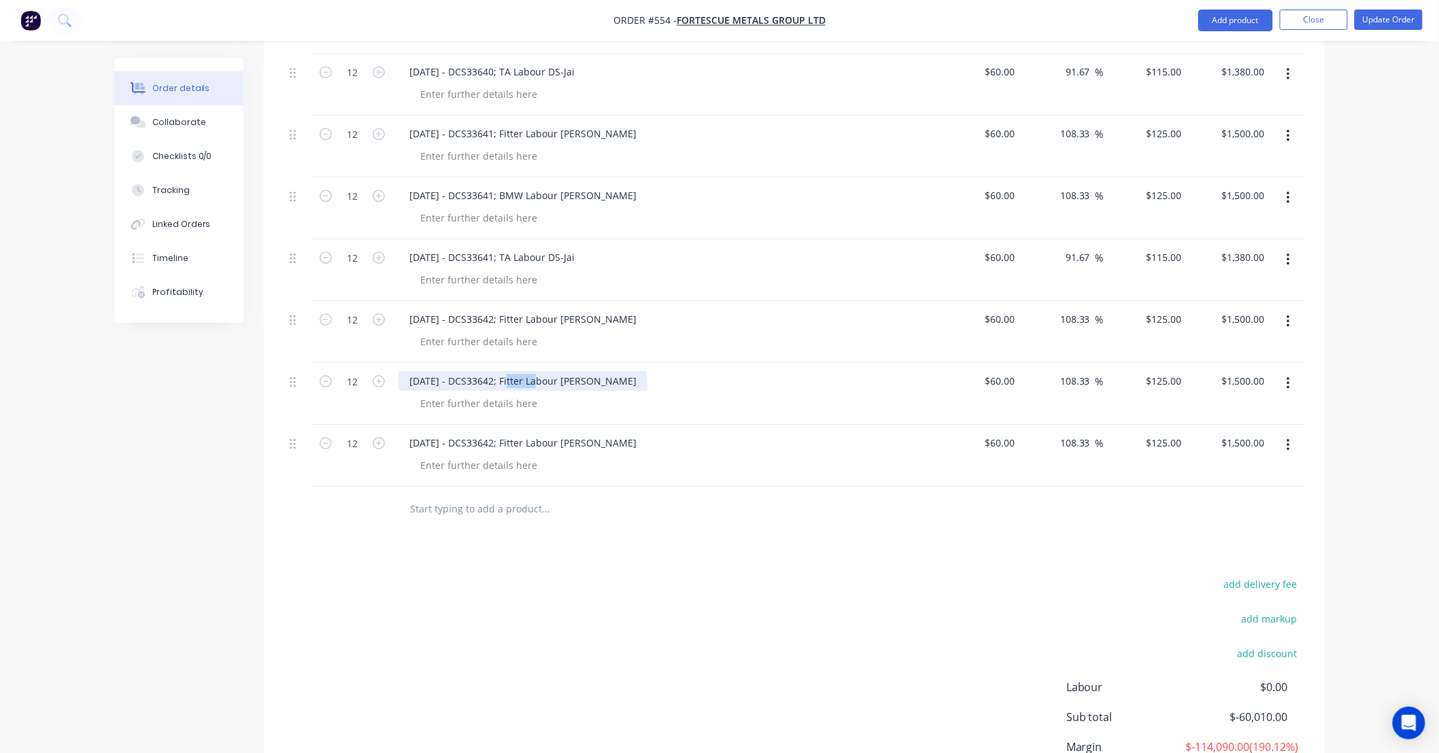
click at [520, 371] on div "15/09/25 - DCS33642; Fitter Labour DS-Lance" at bounding box center [522, 381] width 249 height 20
click at [593, 371] on div "15/09/25 - DCS33642; BMW Labour DS-Lance" at bounding box center [522, 381] width 249 height 20
click at [586, 371] on div "15/09/25 - DCS33642; BMW Labour DS-Lance" at bounding box center [522, 381] width 249 height 20
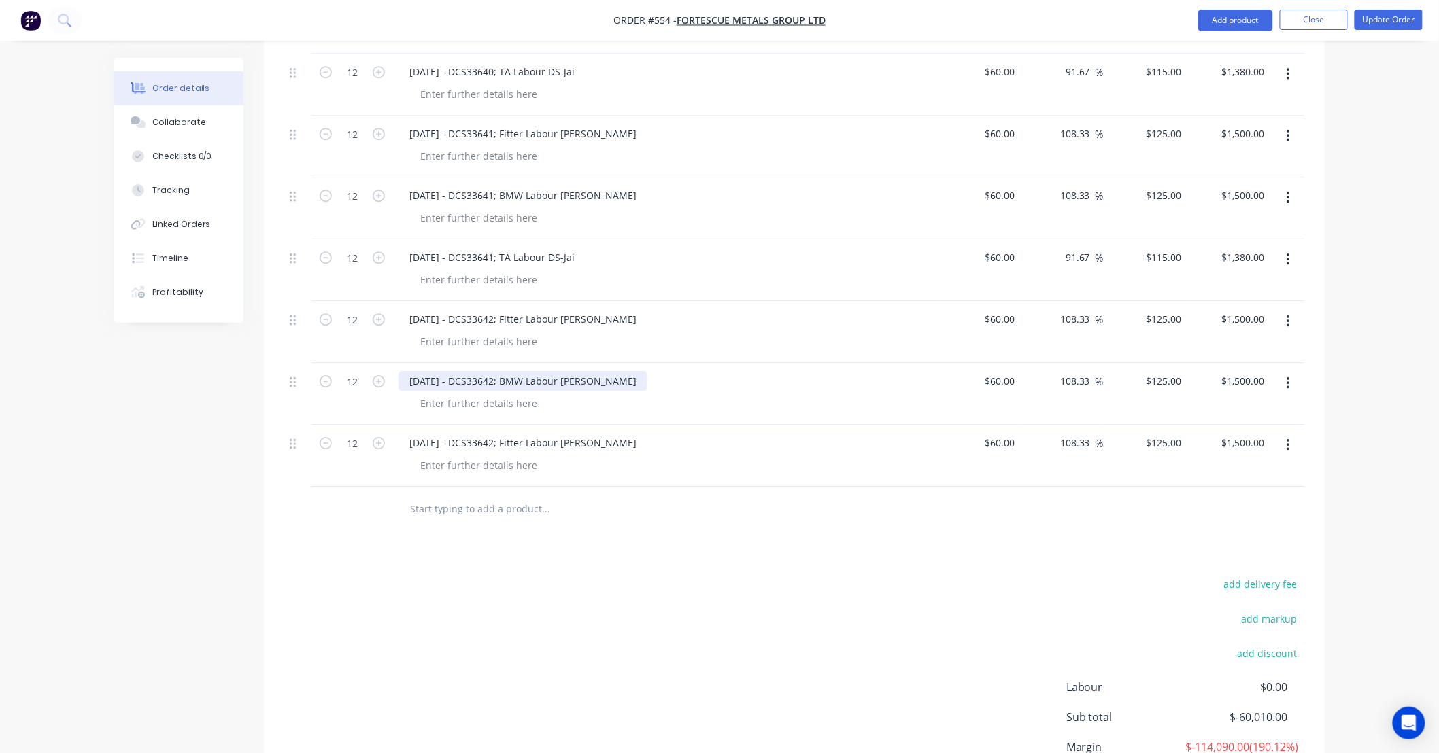
click at [596, 371] on div "15/09/25 - DCS33642; BMW Labour DS-Lance" at bounding box center [522, 381] width 249 height 20
click at [607, 433] on div "15/09/25 - DCS33642; Fitter Labour DS-Lance" at bounding box center [522, 443] width 249 height 20
click at [605, 433] on div "15/09/25 - DCS33642; Fitter Labour DS-Lance" at bounding box center [522, 443] width 249 height 20
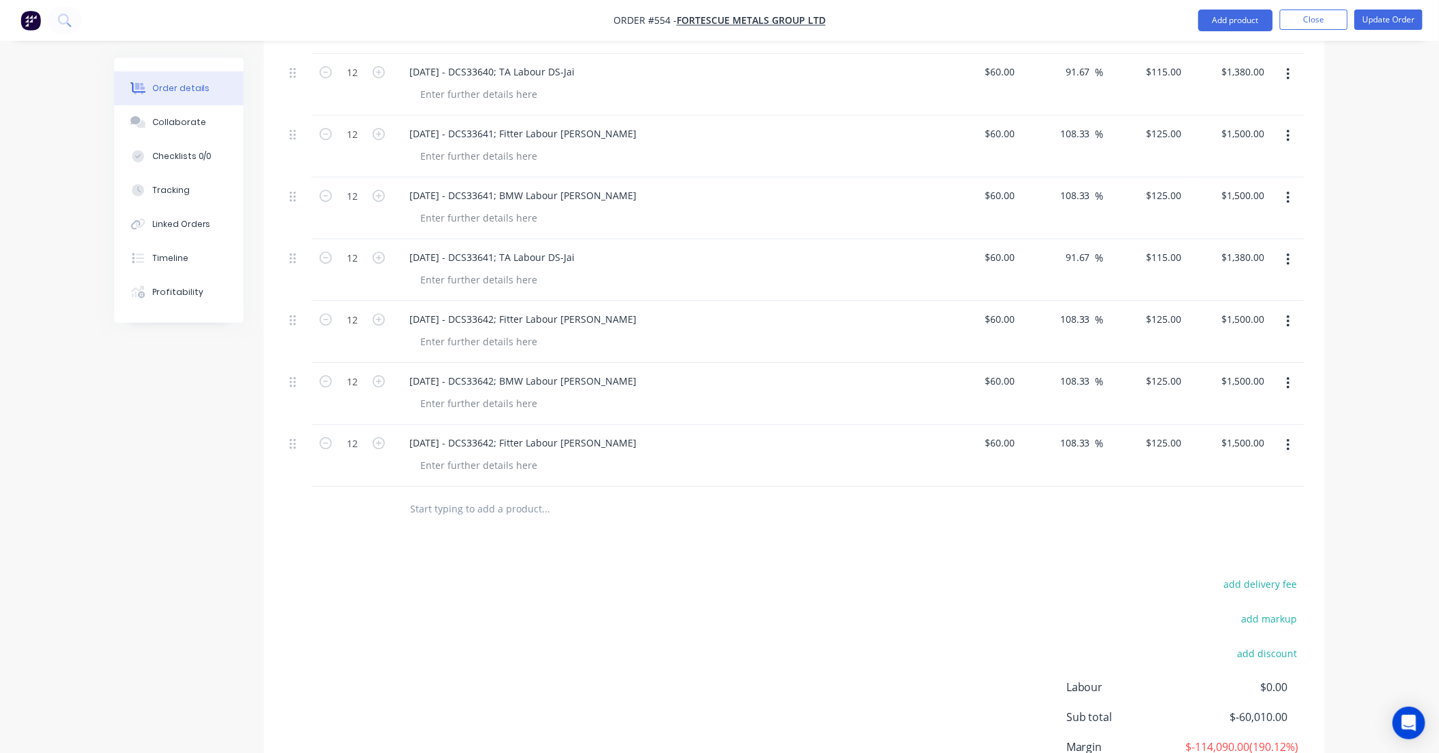
drag, startPoint x: 461, startPoint y: 553, endPoint x: 443, endPoint y: 556, distance: 17.9
click at [443, 575] on div "add delivery fee add markup add discount Labour $0.00 Sub total $-60,010.00 Mar…" at bounding box center [794, 706] width 1020 height 262
click at [1288, 439] on icon "button" at bounding box center [1287, 445] width 3 height 12
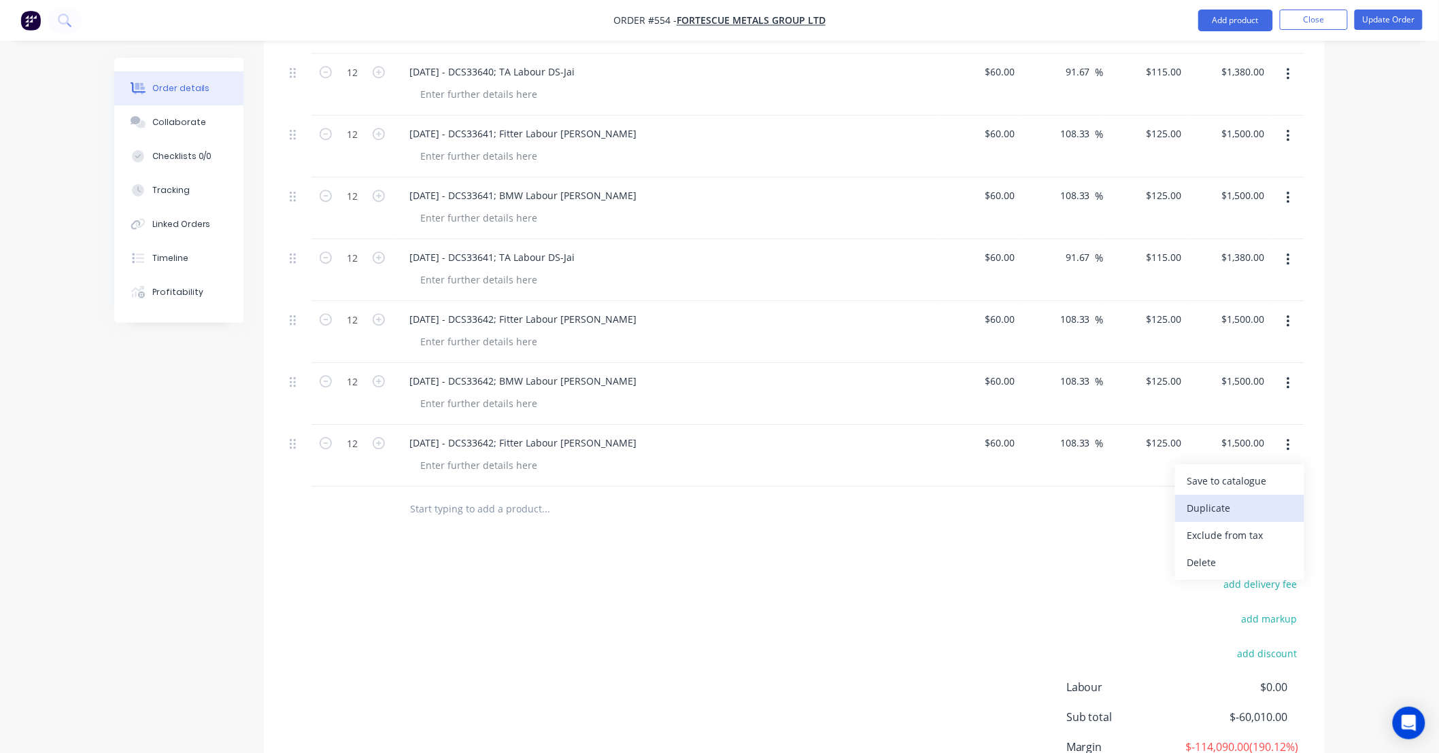
click at [1268, 498] on div "Duplicate" at bounding box center [1239, 508] width 105 height 20
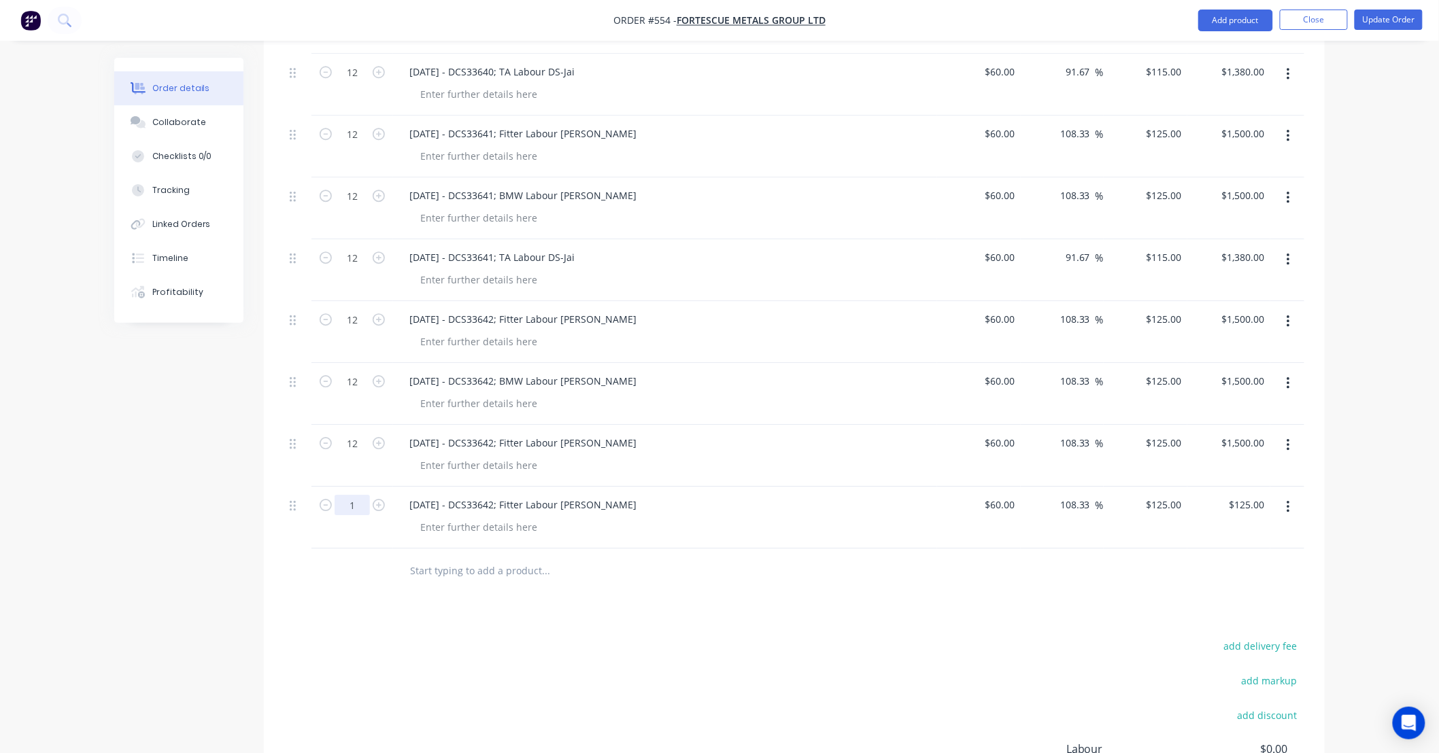
click at [361, 495] on input "1" at bounding box center [352, 505] width 35 height 20
type input "12"
type input "$1,500.00"
click at [484, 497] on div "15/09/25 - DCS33642; Fitter Labour DS-Tom" at bounding box center [665, 518] width 544 height 62
click at [453, 495] on div "15/09/25 - DCS33642; Fitter Labour DS-Tom" at bounding box center [522, 505] width 249 height 20
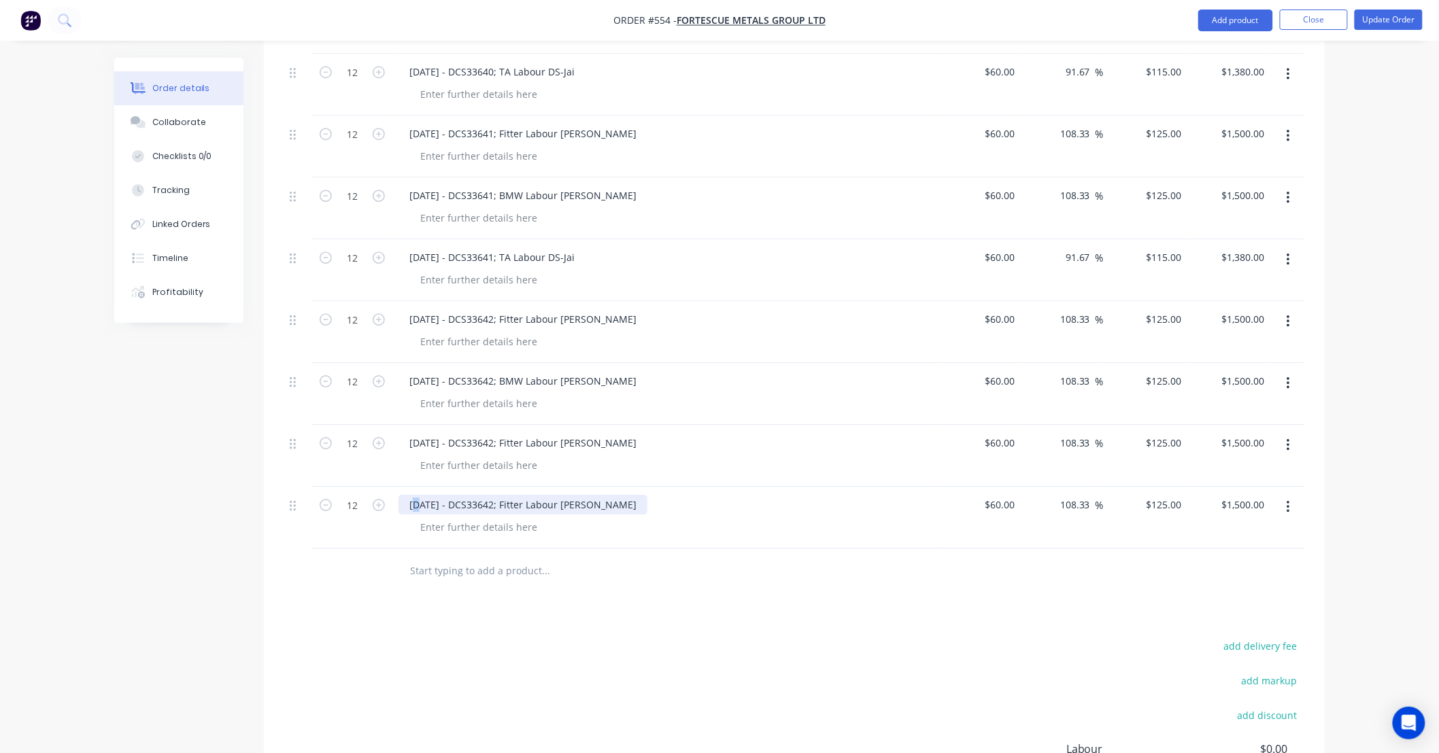
click at [416, 495] on div "15/09/25 - DCS33642; Fitter Labour DS-Tom" at bounding box center [522, 505] width 249 height 20
drag, startPoint x: 481, startPoint y: 485, endPoint x: 500, endPoint y: 484, distance: 19.0
click at [500, 495] on div "16/09/25 - DCS33642; Fitter Labour DS-Tom" at bounding box center [522, 505] width 249 height 20
click at [1290, 495] on button "button" at bounding box center [1288, 507] width 32 height 24
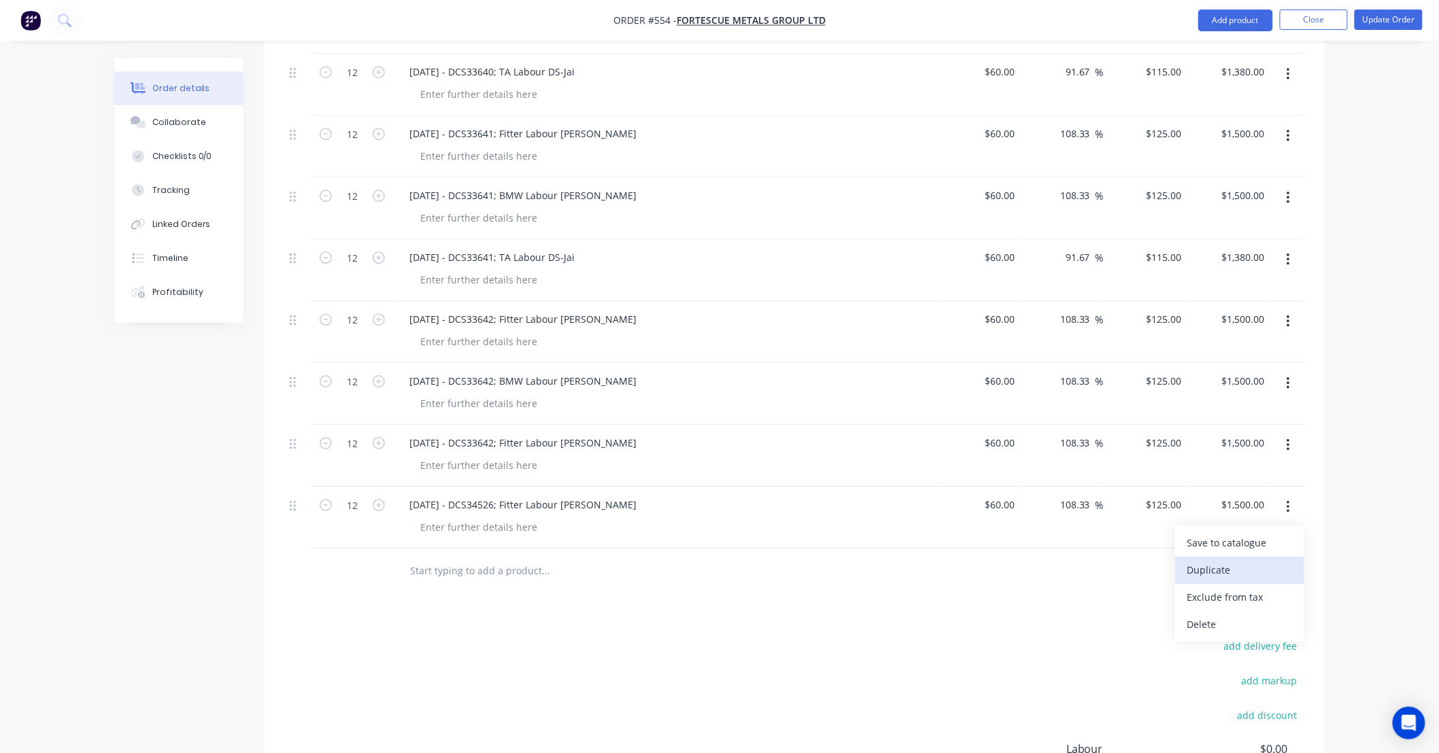
click at [1265, 560] on div "Duplicate" at bounding box center [1239, 570] width 105 height 20
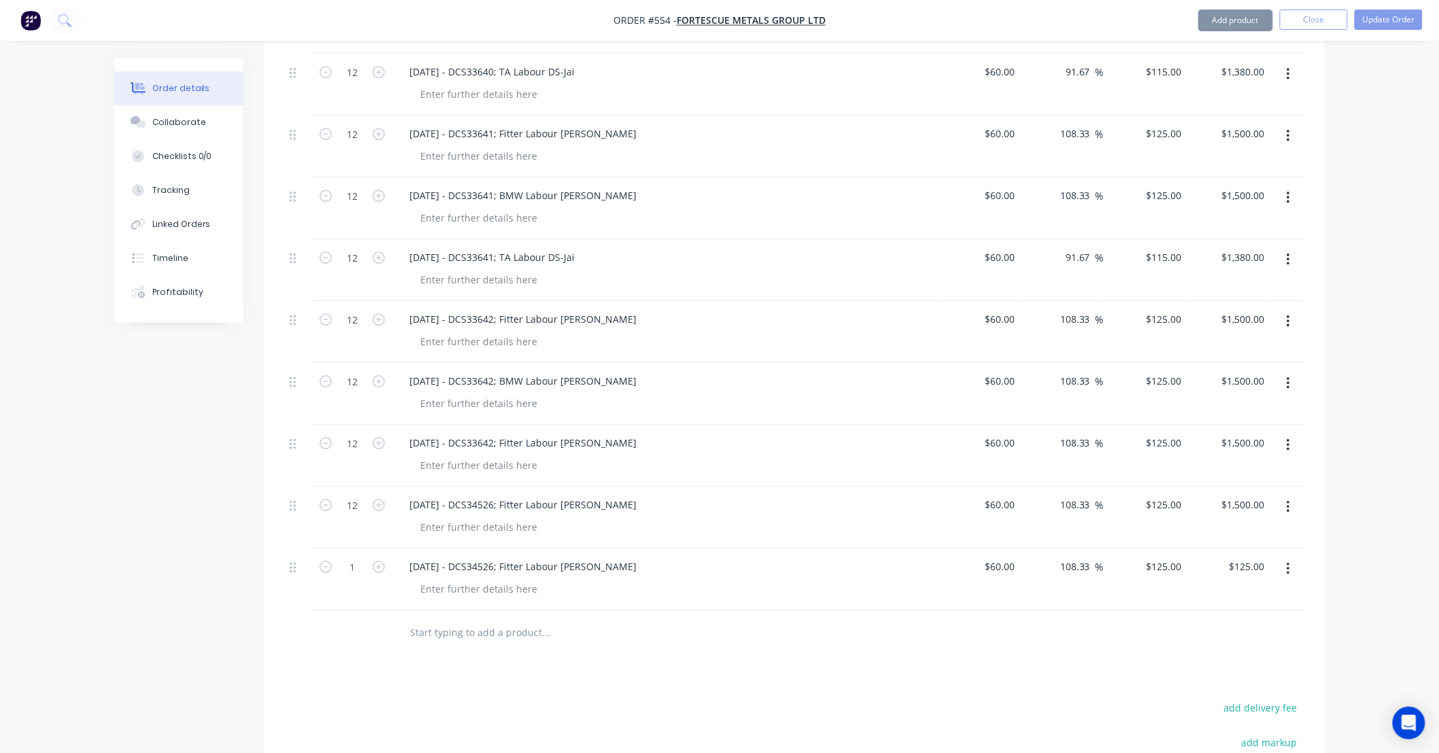
click at [1289, 562] on icon "button" at bounding box center [1287, 569] width 3 height 15
click at [1268, 622] on div "Duplicate" at bounding box center [1239, 632] width 105 height 20
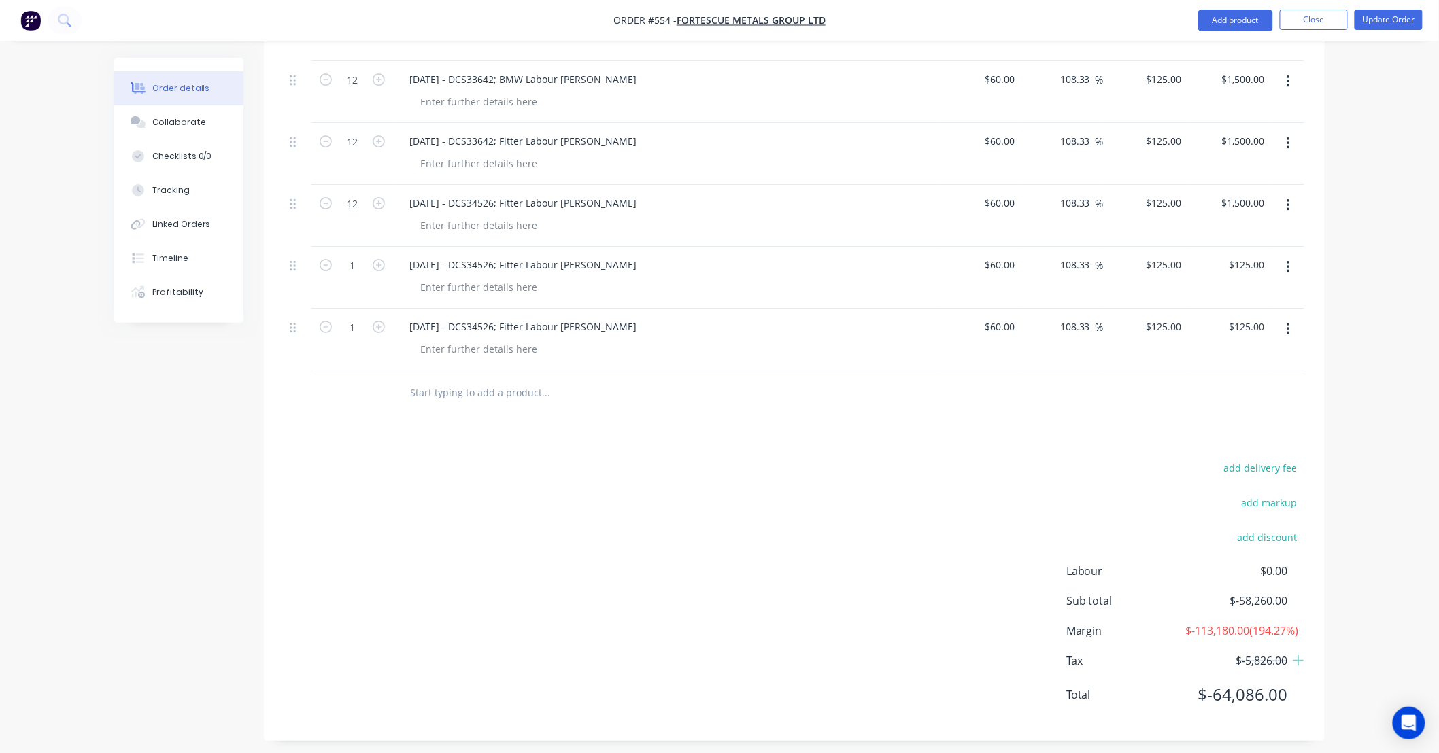
scroll to position [1830, 0]
click at [360, 254] on input "1" at bounding box center [352, 264] width 35 height 20
type input "12"
type input "$1,500.00"
click at [357, 316] on input "1" at bounding box center [352, 326] width 35 height 20
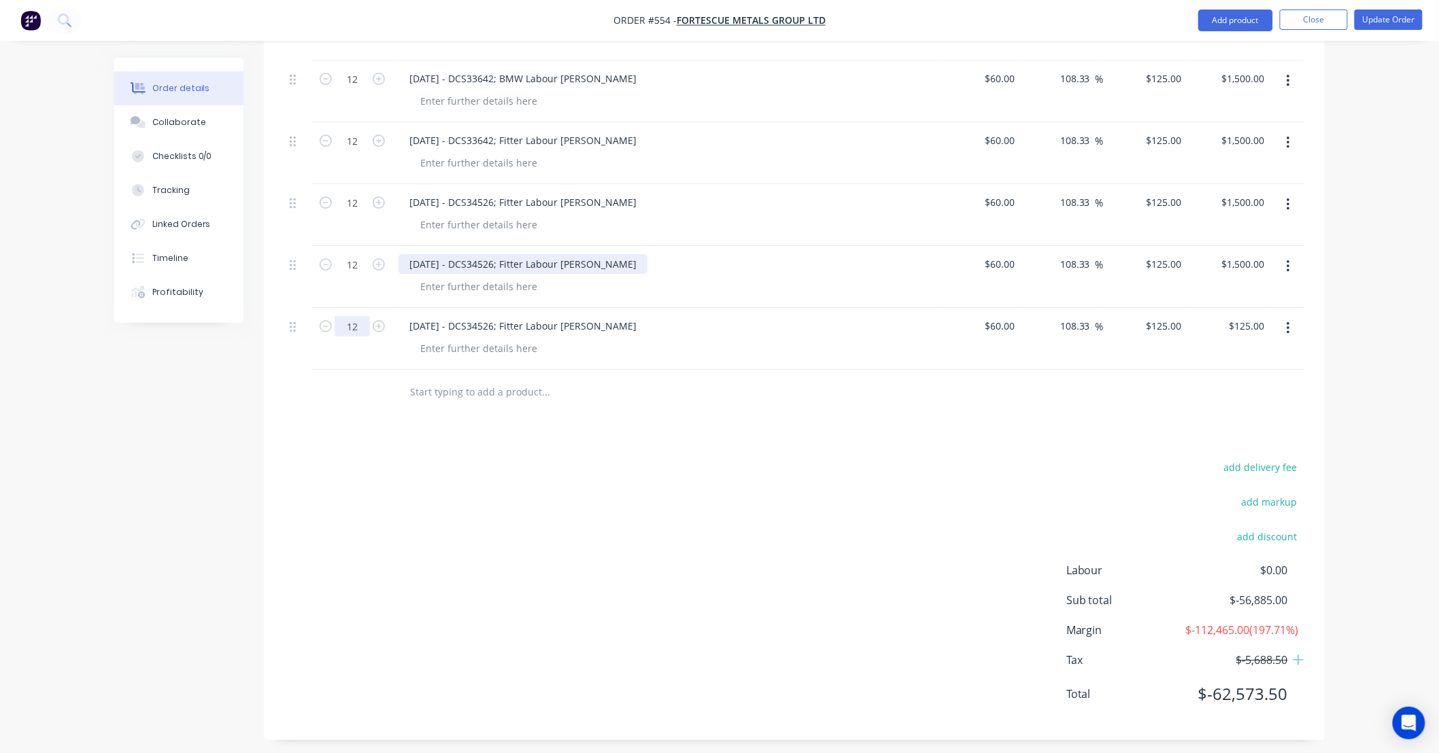
type input "12"
type input "$1,500.00"
click at [503, 254] on div "16/09/25 - DCS34526; Fitter Labour DS-Tom" at bounding box center [522, 264] width 249 height 20
click at [579, 254] on div "16/09/25 - DCS34526; Fitter Labour DS-Tom" at bounding box center [522, 264] width 249 height 20
click at [595, 254] on div "16/09/25 - DCS34526; Fitter Labour DS-Tom" at bounding box center [522, 264] width 249 height 20
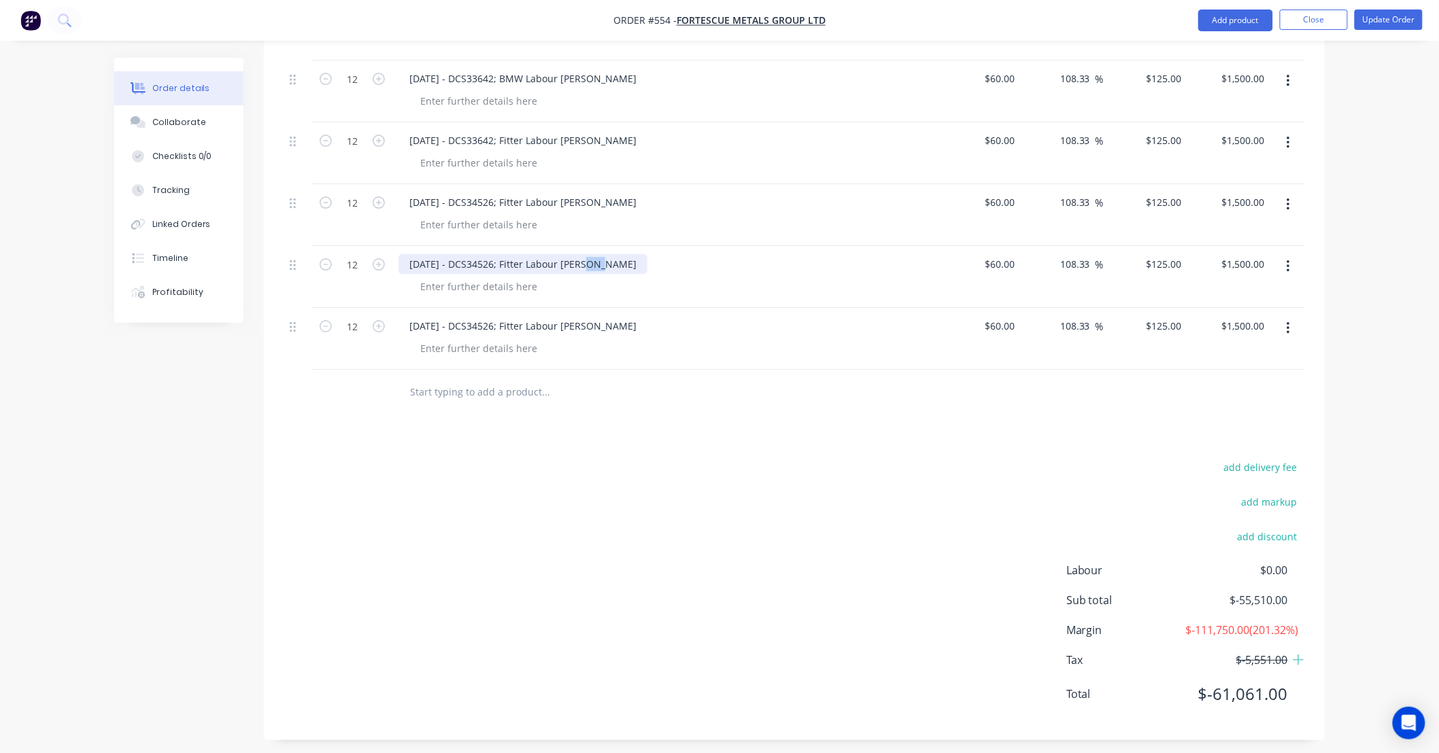
click at [595, 254] on div "16/09/25 - DCS34526; Fitter Labour DS-Tom" at bounding box center [522, 264] width 249 height 20
click at [517, 254] on div "16/09/25 - DCS34526; Fitter Labour DS-Kyle" at bounding box center [522, 264] width 249 height 20
click at [596, 316] on div "16/09/25 - DCS34526; Fitter Labour DS-Tom" at bounding box center [522, 326] width 249 height 20
click at [520, 316] on div "16/09/25 - DCS34526; Fitter Labour DS-Tom" at bounding box center [522, 326] width 249 height 20
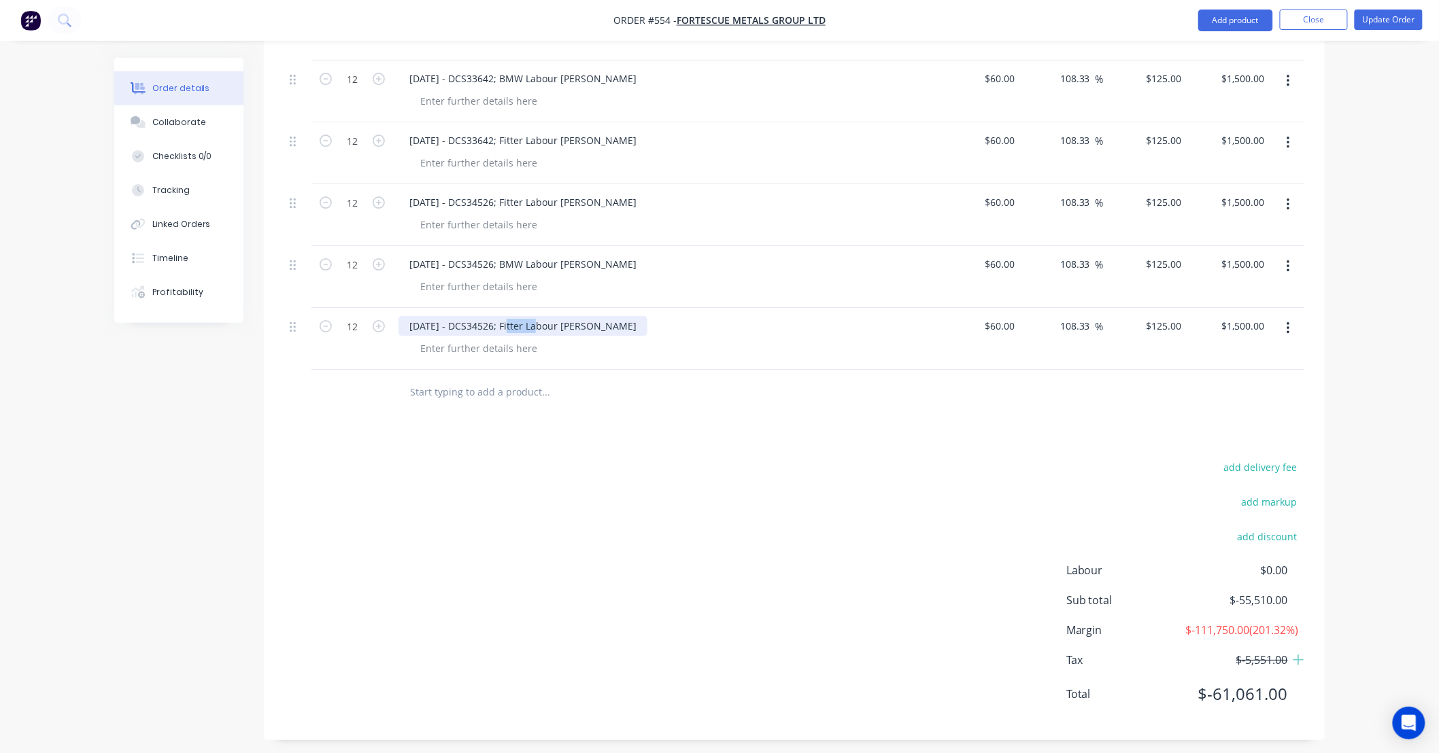
click at [520, 316] on div "16/09/25 - DCS34526; Fitter Labour DS-Tom" at bounding box center [522, 326] width 249 height 20
click at [586, 316] on div "16/09/25 - DCS34526; TA Labour DS-Tom" at bounding box center [516, 326] width 237 height 20
drag, startPoint x: 570, startPoint y: 309, endPoint x: 725, endPoint y: 307, distance: 155.7
click at [723, 316] on div "16/09/25 - DCS34526; TA Labour DS-Tom" at bounding box center [664, 326] width 533 height 20
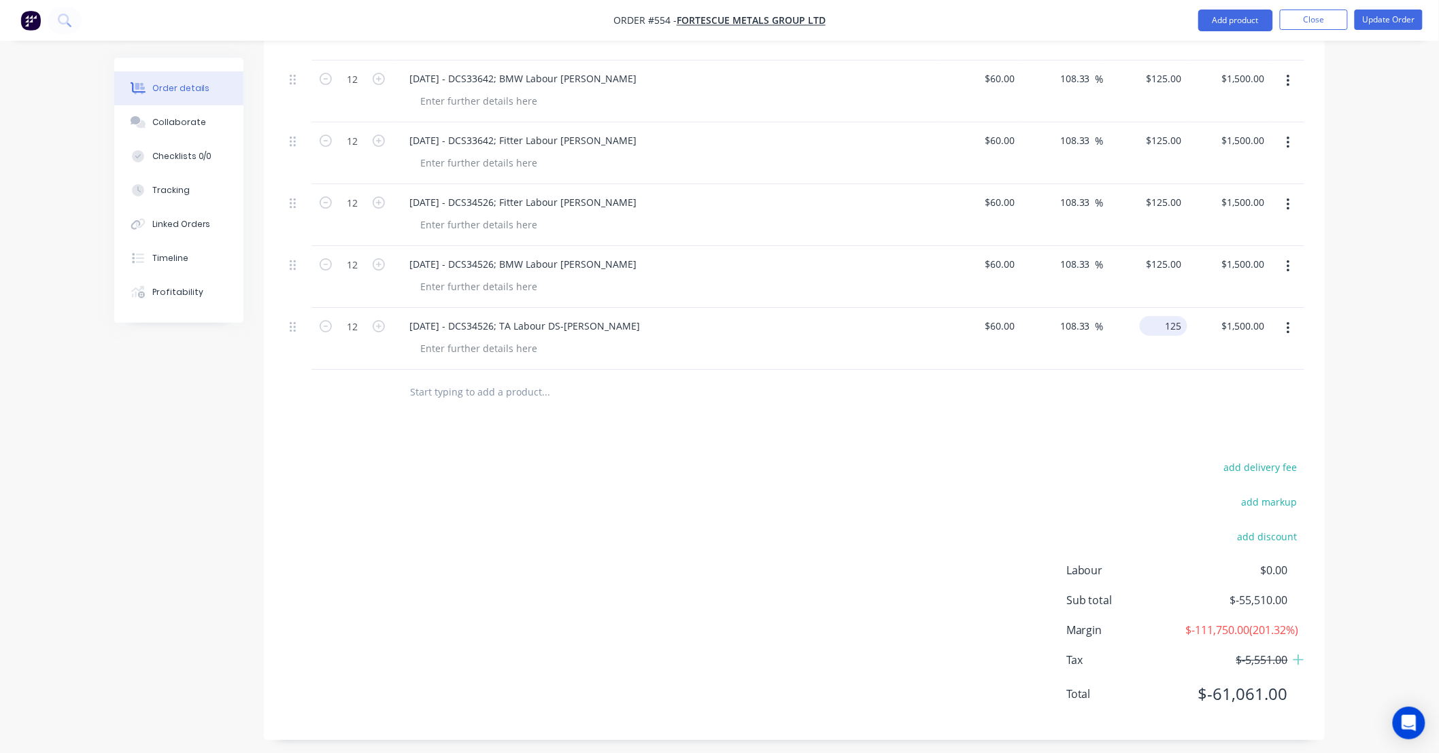
click at [1171, 316] on input "125" at bounding box center [1166, 326] width 42 height 20
type input "115"
type input "91.67"
type input "$115.00"
type input "$1,380.00"
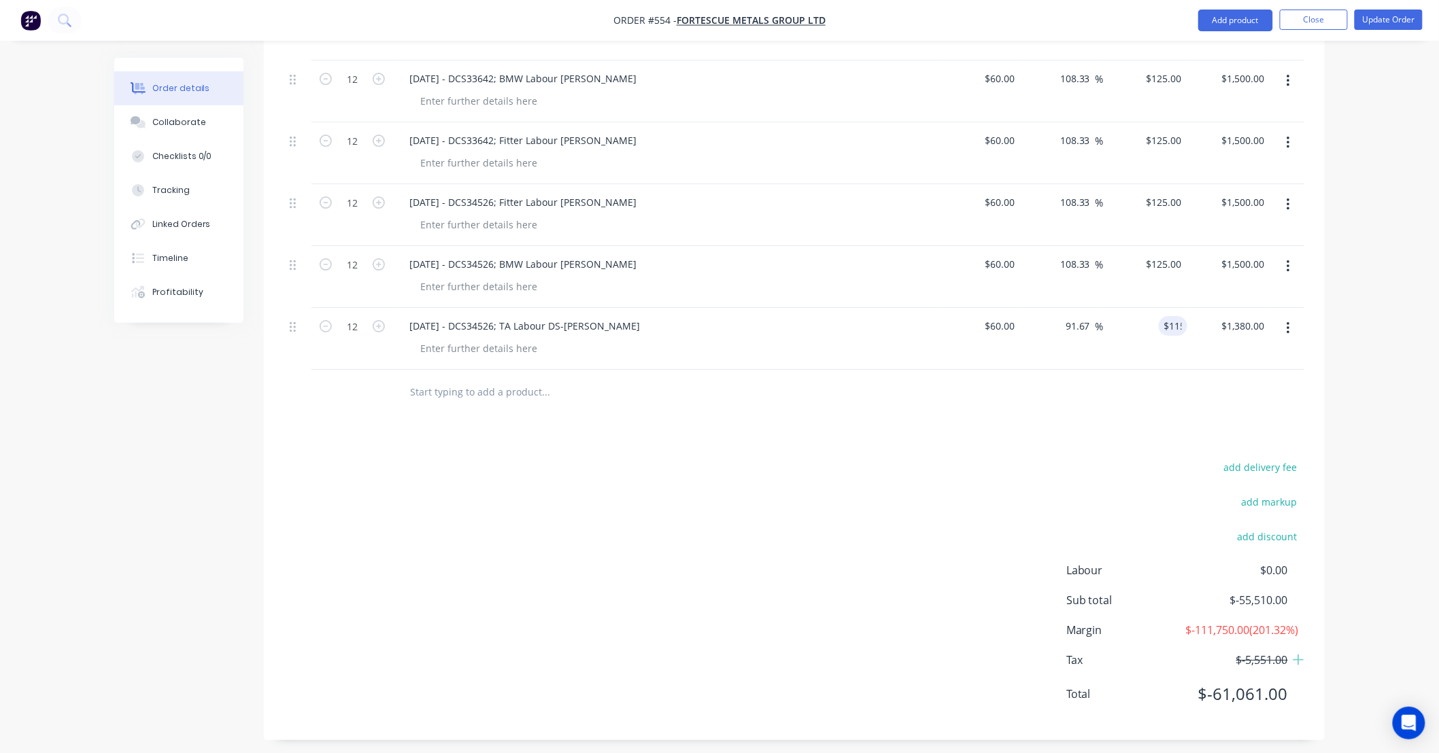
click at [1301, 318] on button "button" at bounding box center [1288, 328] width 32 height 24
drag, startPoint x: 1333, startPoint y: 301, endPoint x: 1329, endPoint y: 270, distance: 31.5
drag, startPoint x: 1329, startPoint y: 270, endPoint x: 1329, endPoint y: 246, distance: 23.8
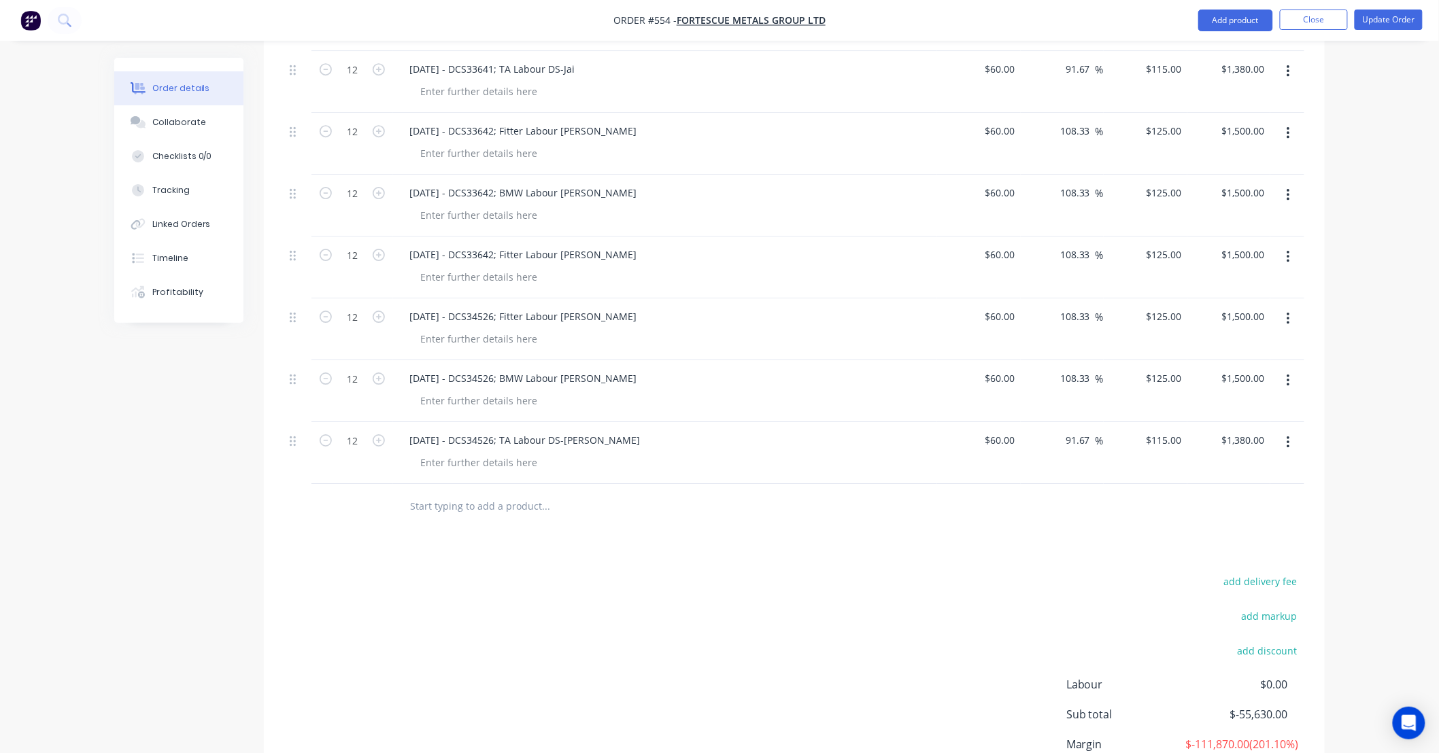
scroll to position [1703, 0]
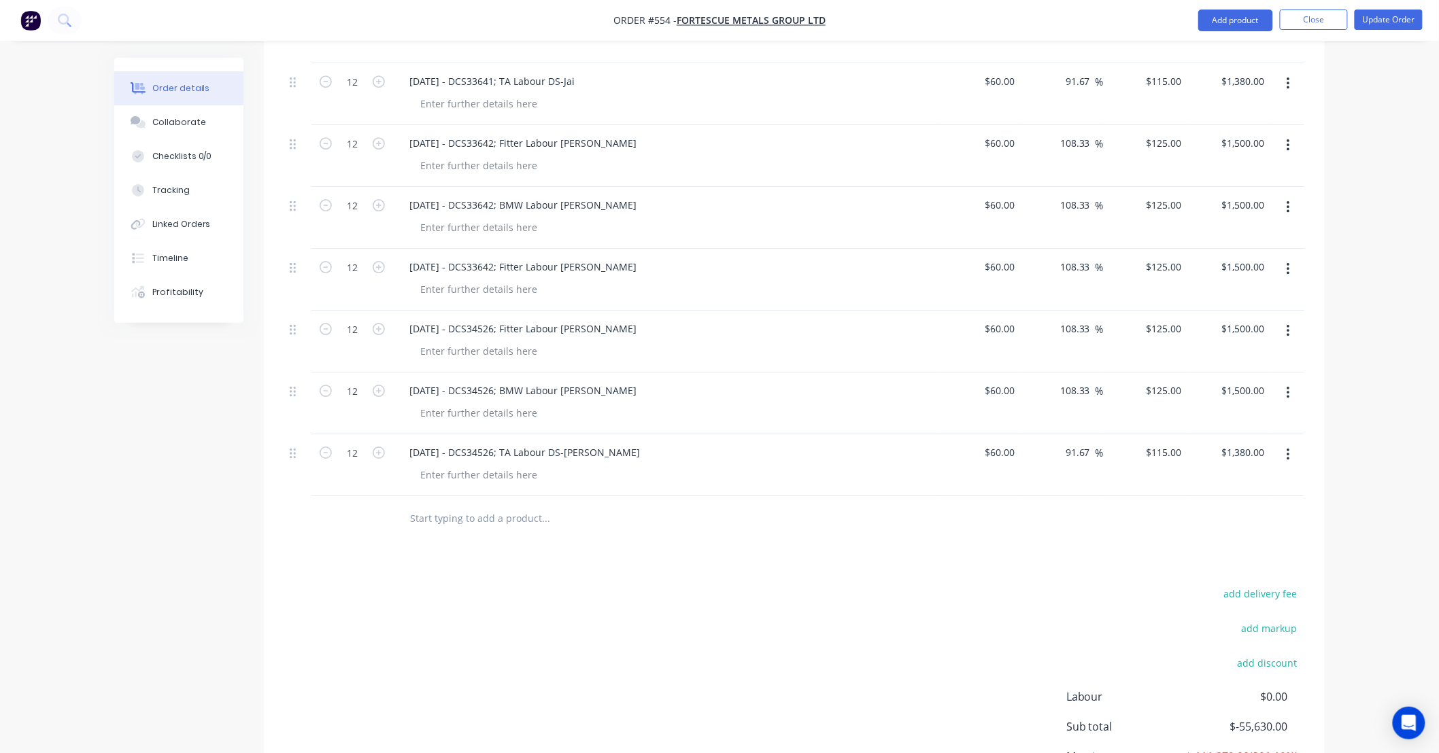
click at [1292, 133] on button "button" at bounding box center [1288, 145] width 32 height 24
click at [1258, 199] on div "Duplicate" at bounding box center [1239, 209] width 105 height 20
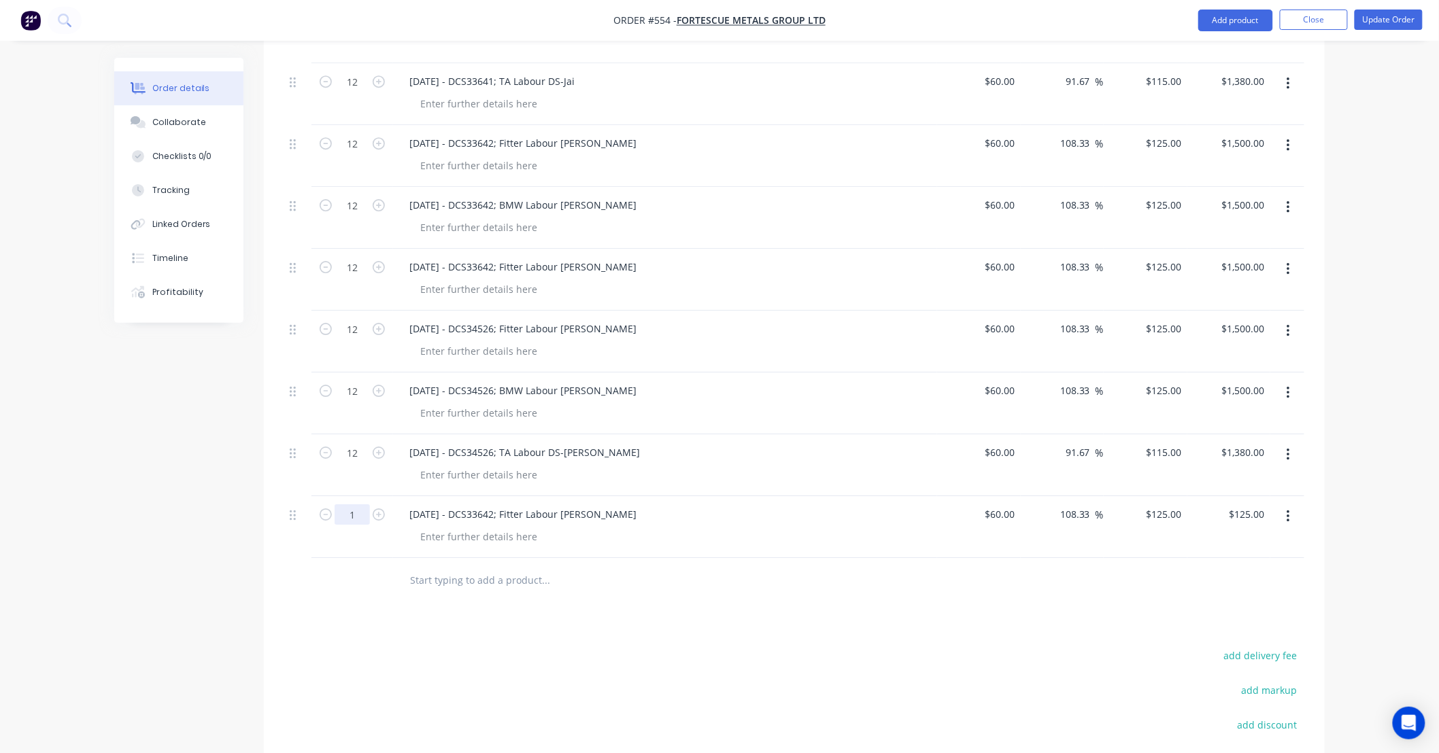
click at [355, 504] on input "1" at bounding box center [352, 514] width 35 height 20
type input "12"
type input "$1,500.00"
click at [491, 504] on div "15/09/25 - DCS33642; Fitter Labour DS-Lance" at bounding box center [522, 514] width 249 height 20
click at [459, 504] on div "15/09/25 - DCS33642; Fitter Labour DS-Lance" at bounding box center [522, 514] width 249 height 20
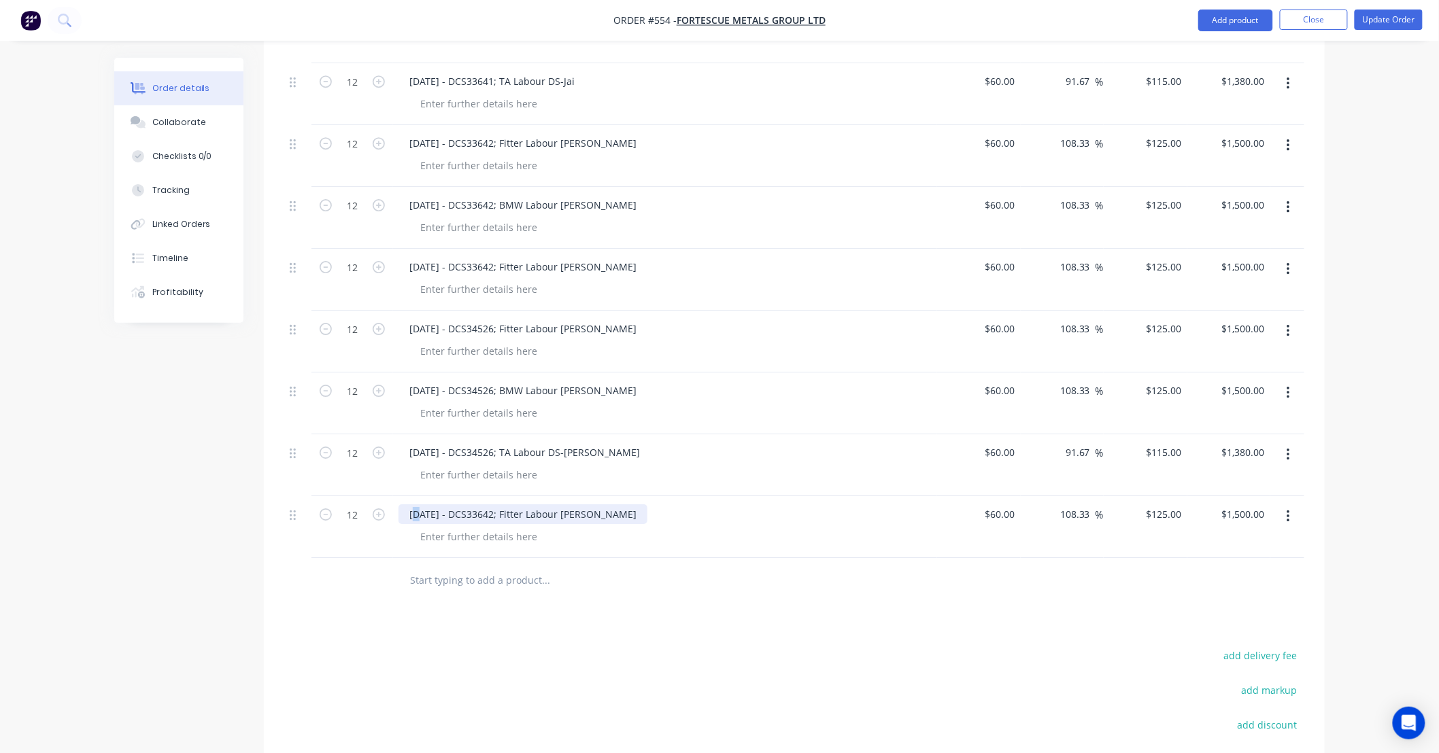
click at [415, 504] on div "15/09/25 - DCS33642; Fitter Labour DS-Lance" at bounding box center [522, 514] width 249 height 20
click at [501, 504] on div "17/09/25 - DCS33642; Fitter Labour DS-Lance" at bounding box center [522, 514] width 249 height 20
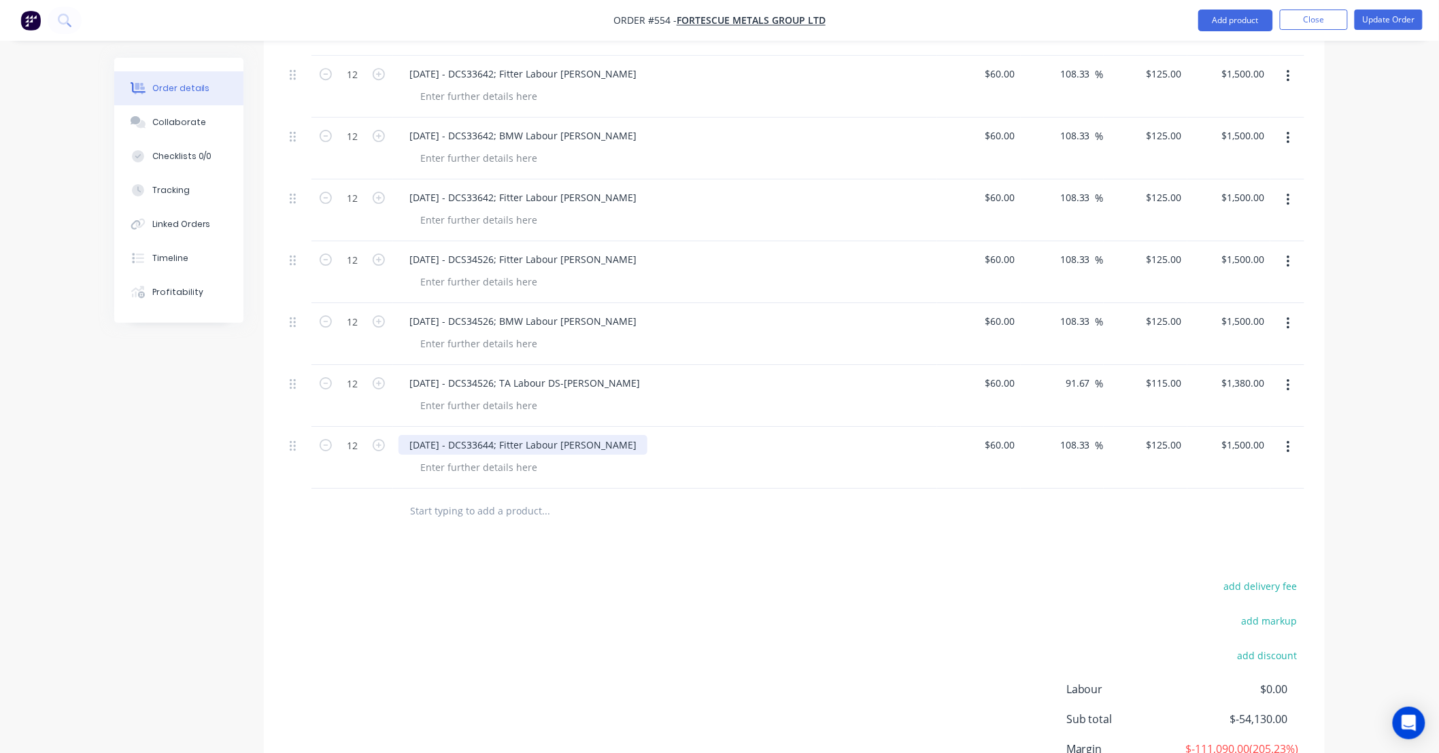
scroll to position [1779, 0]
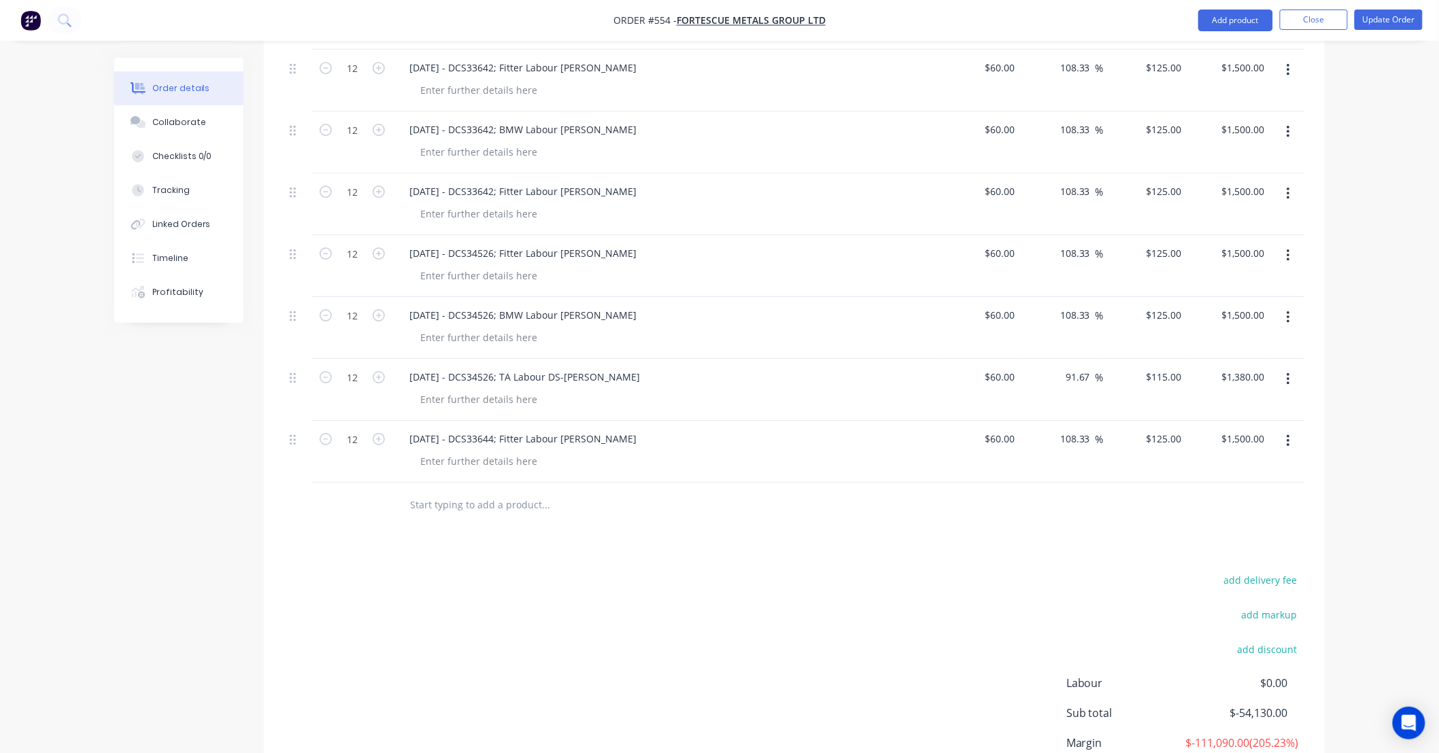
click at [1295, 429] on button "button" at bounding box center [1288, 441] width 32 height 24
click at [1277, 494] on div "Duplicate" at bounding box center [1239, 504] width 105 height 20
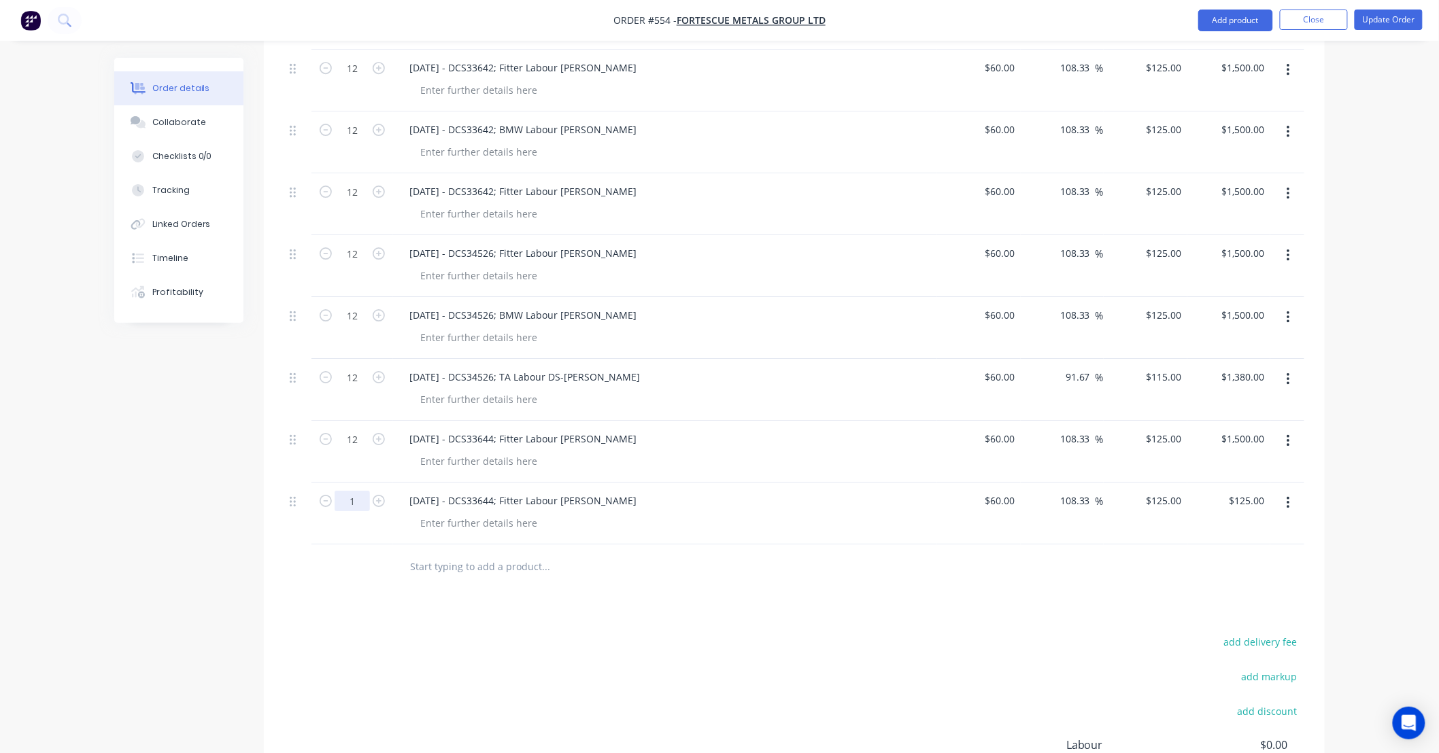
click at [364, 491] on input "1" at bounding box center [352, 501] width 35 height 20
type input "12"
type input "$1,500.00"
click at [515, 491] on div "17/09/25 - DCS33644; Fitter Labour DS-Lance" at bounding box center [522, 501] width 249 height 20
click at [606, 491] on div "17/09/25 - DCS33644; Fitter Labour DS-Lance" at bounding box center [522, 501] width 249 height 20
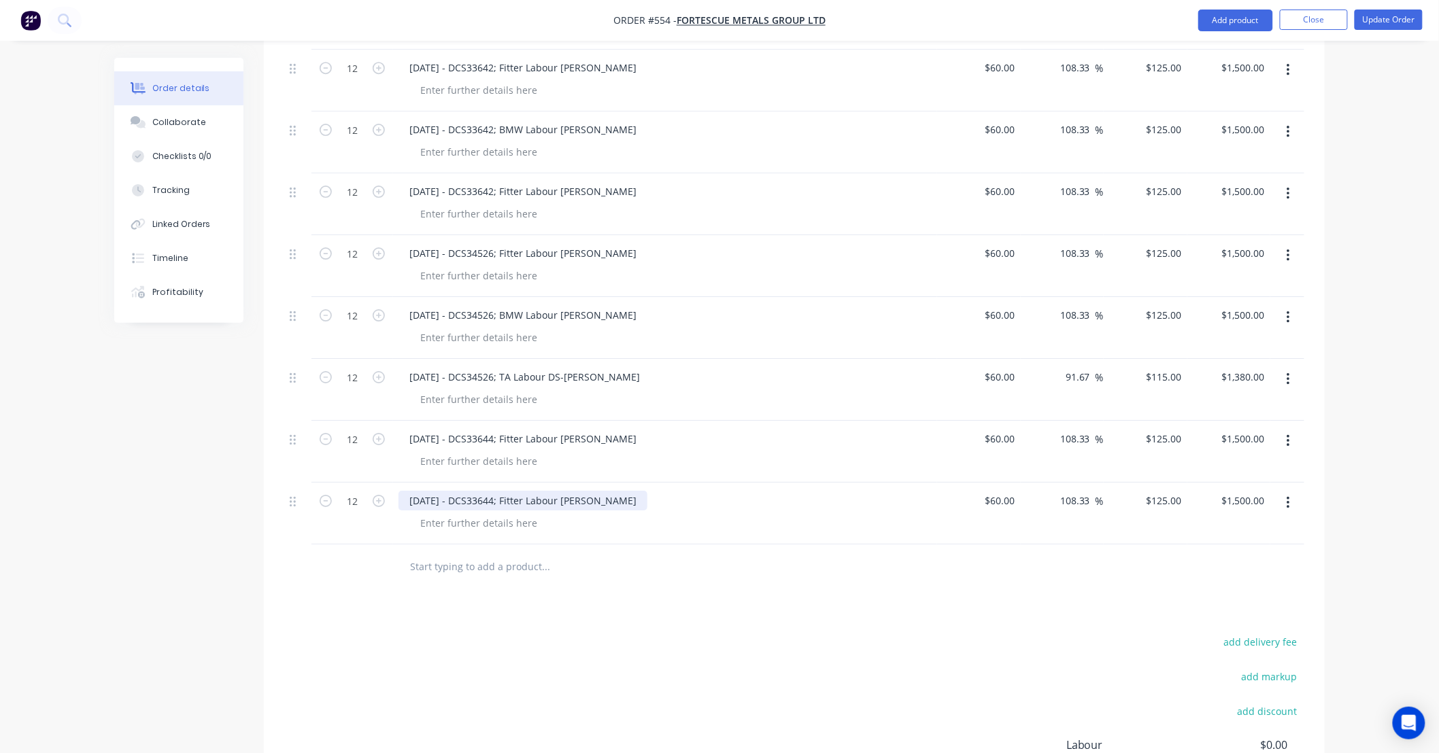
click at [611, 491] on div "17/09/25 - DCS33644; Fitter Labour DS-Lance" at bounding box center [522, 501] width 249 height 20
click at [600, 491] on div "17/09/25 - DCS33644; Fitter Labour DS-Lance" at bounding box center [522, 501] width 249 height 20
click at [1297, 493] on button "button" at bounding box center [1288, 503] width 32 height 24
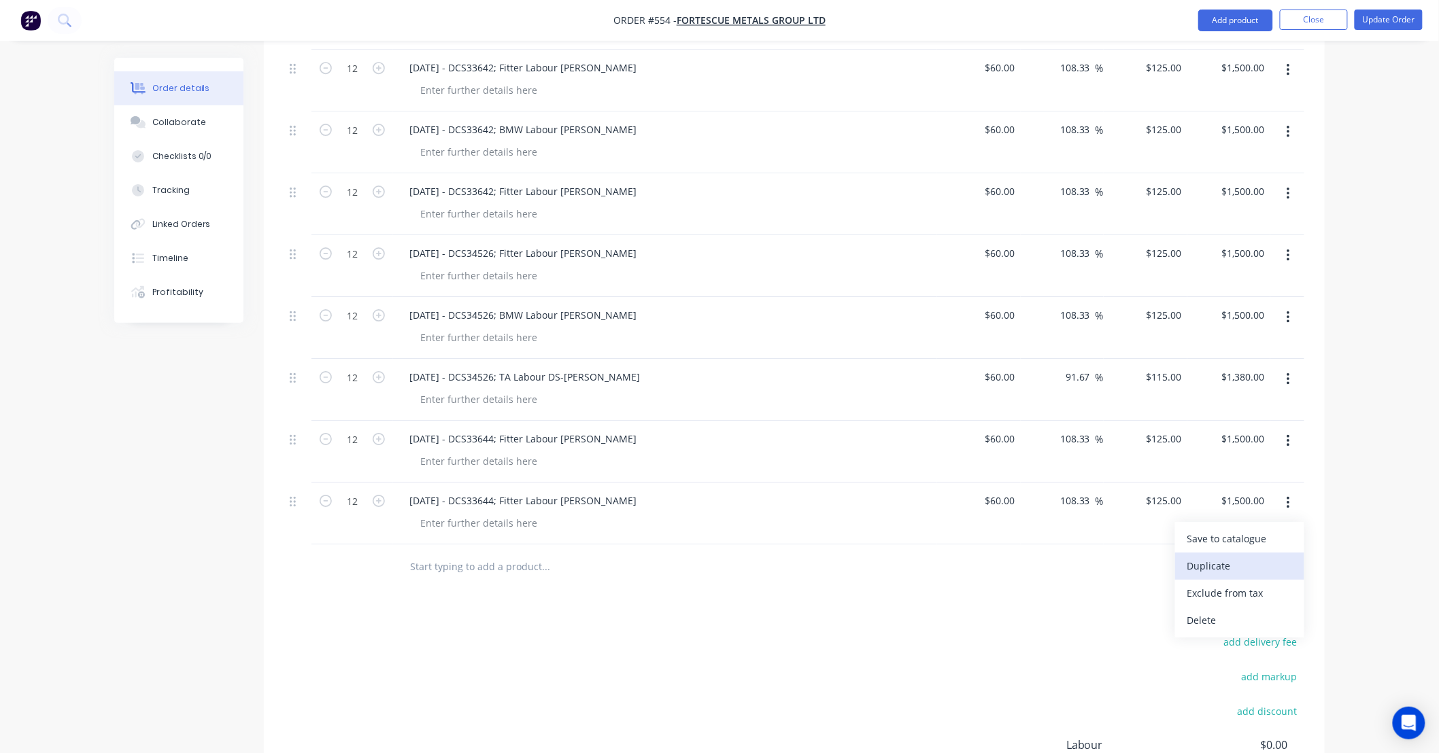
click at [1269, 556] on div "Duplicate" at bounding box center [1239, 566] width 105 height 20
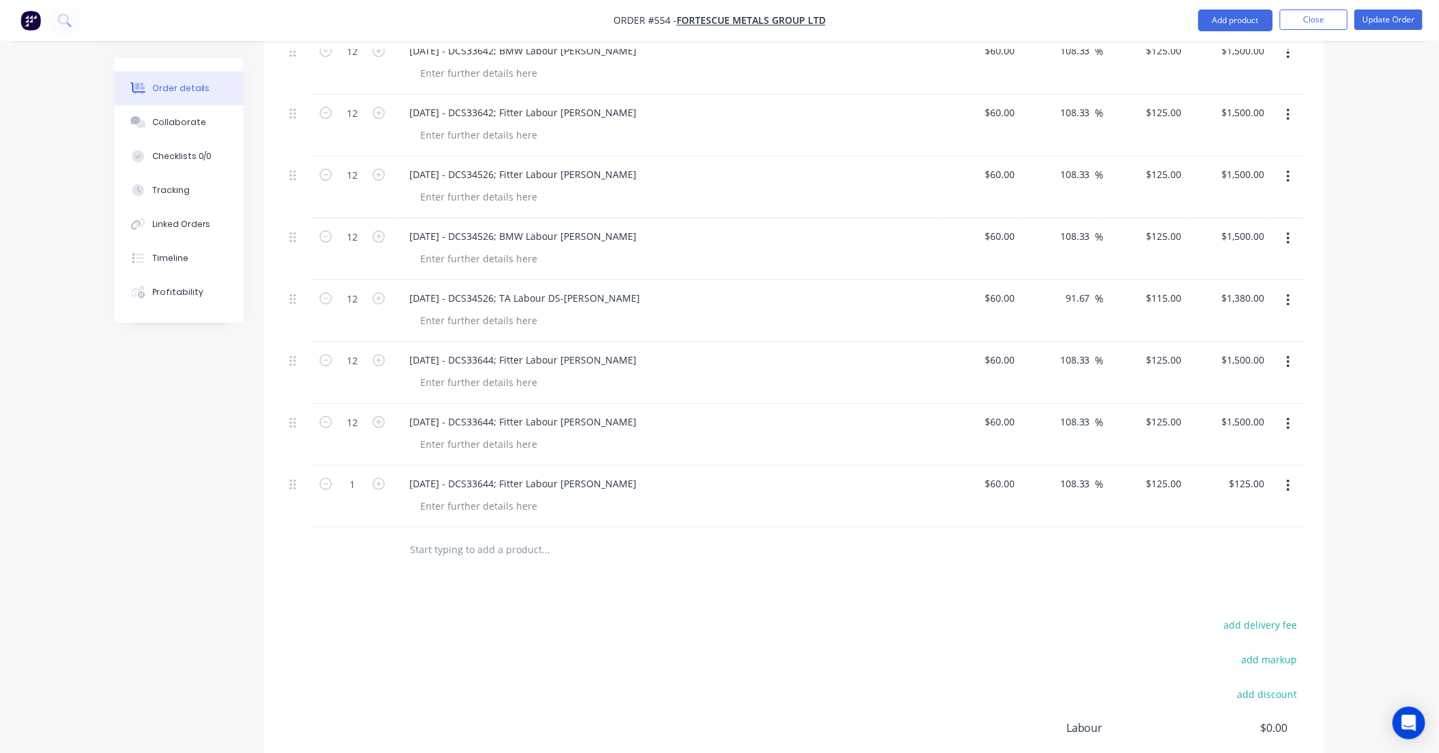
scroll to position [1879, 0]
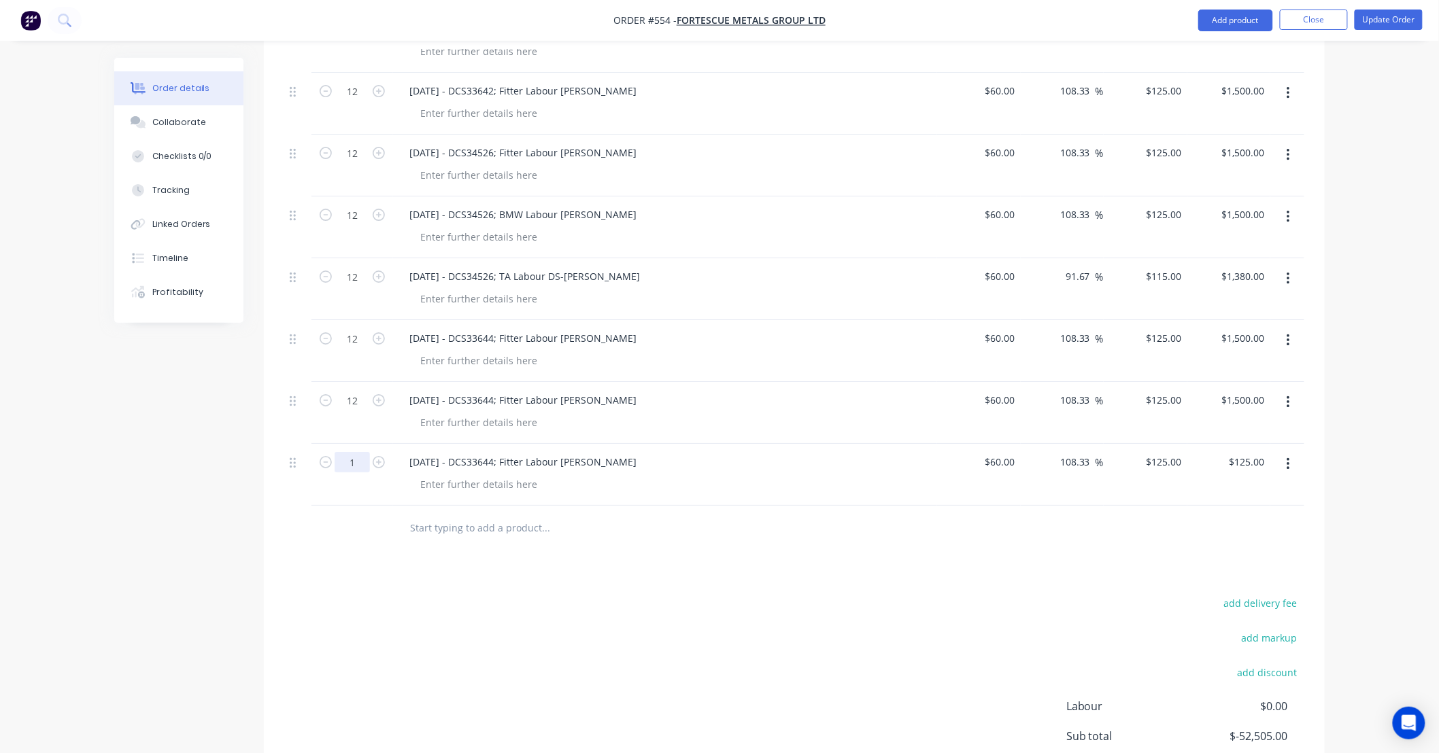
click at [362, 452] on input "1" at bounding box center [352, 462] width 35 height 20
type input "12"
type input "$1,500.00"
click at [490, 452] on div "17/09/25 - DCS33644; Fitter Labour DS-Tom" at bounding box center [522, 462] width 249 height 20
click at [590, 452] on div "17/09/25 - DCS33644; Fitter Labour DS-Tom" at bounding box center [522, 462] width 249 height 20
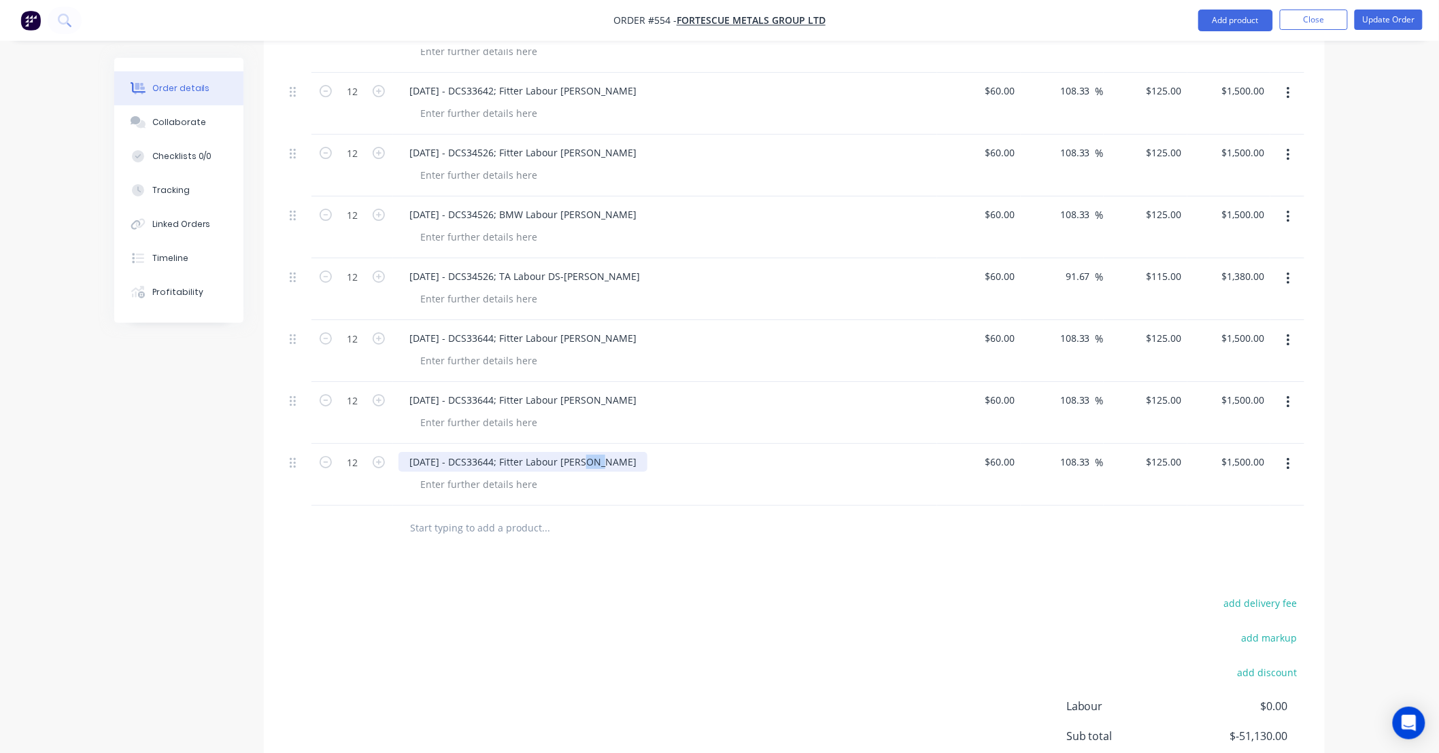
click at [590, 452] on div "17/09/25 - DCS33644; Fitter Labour DS-Tom" at bounding box center [522, 462] width 249 height 20
click at [518, 452] on div "17/09/25 - DCS33644; Fitter Labour DS-Bryson" at bounding box center [530, 462] width 264 height 20
click at [1157, 449] on div "125 125" at bounding box center [1145, 475] width 84 height 62
type input "115"
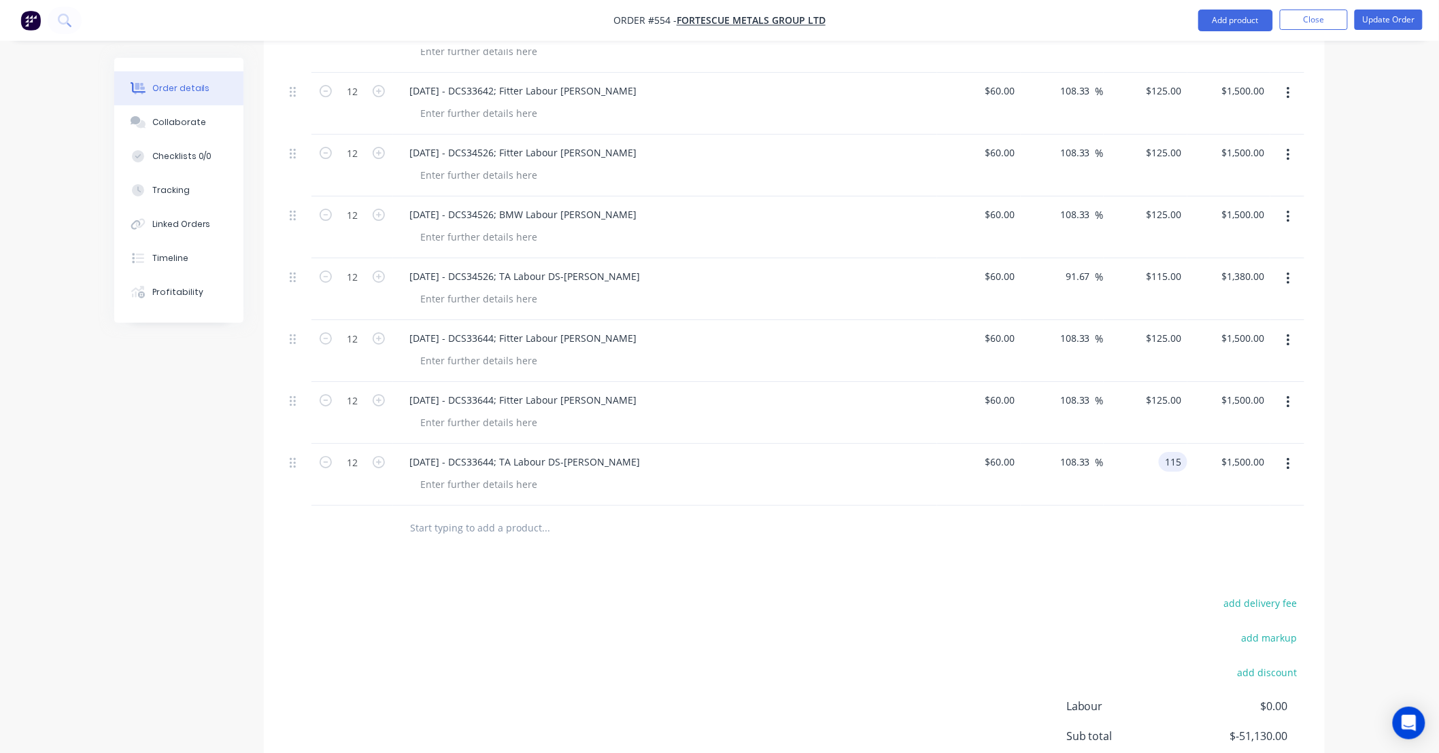
type input "91.67"
type input "$115.00"
type input "$1,380.00"
click at [1290, 390] on button "button" at bounding box center [1288, 402] width 32 height 24
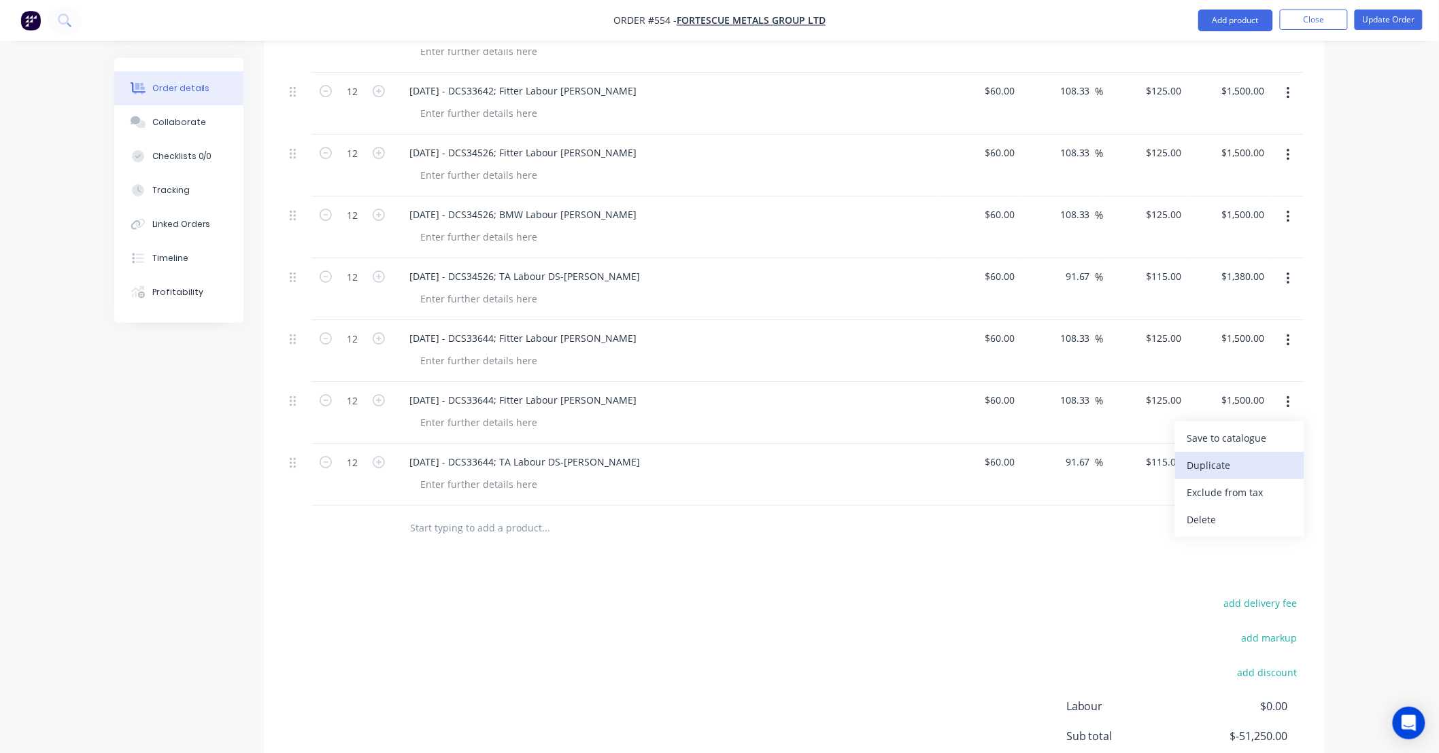
click at [1256, 460] on button "Duplicate" at bounding box center [1239, 465] width 129 height 27
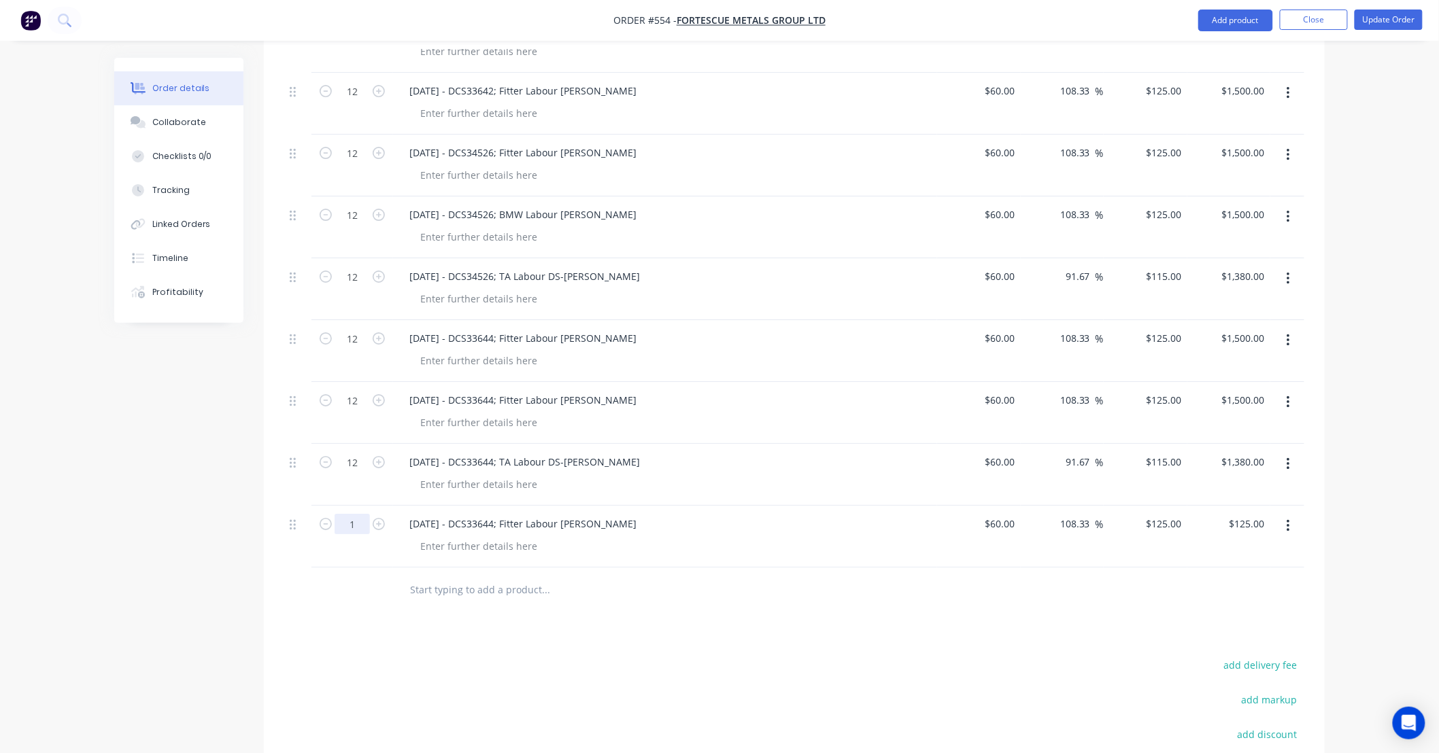
click at [355, 514] on input "1" at bounding box center [352, 524] width 35 height 20
type input "12"
type input "$1,500.00"
click at [485, 514] on div "17/09/25 - DCS33644; Fitter Labour DS-Tom" at bounding box center [522, 524] width 249 height 20
click at [564, 514] on div "17/09/25 - DCS33644; Fitter Labour DS-Tom" at bounding box center [522, 524] width 249 height 20
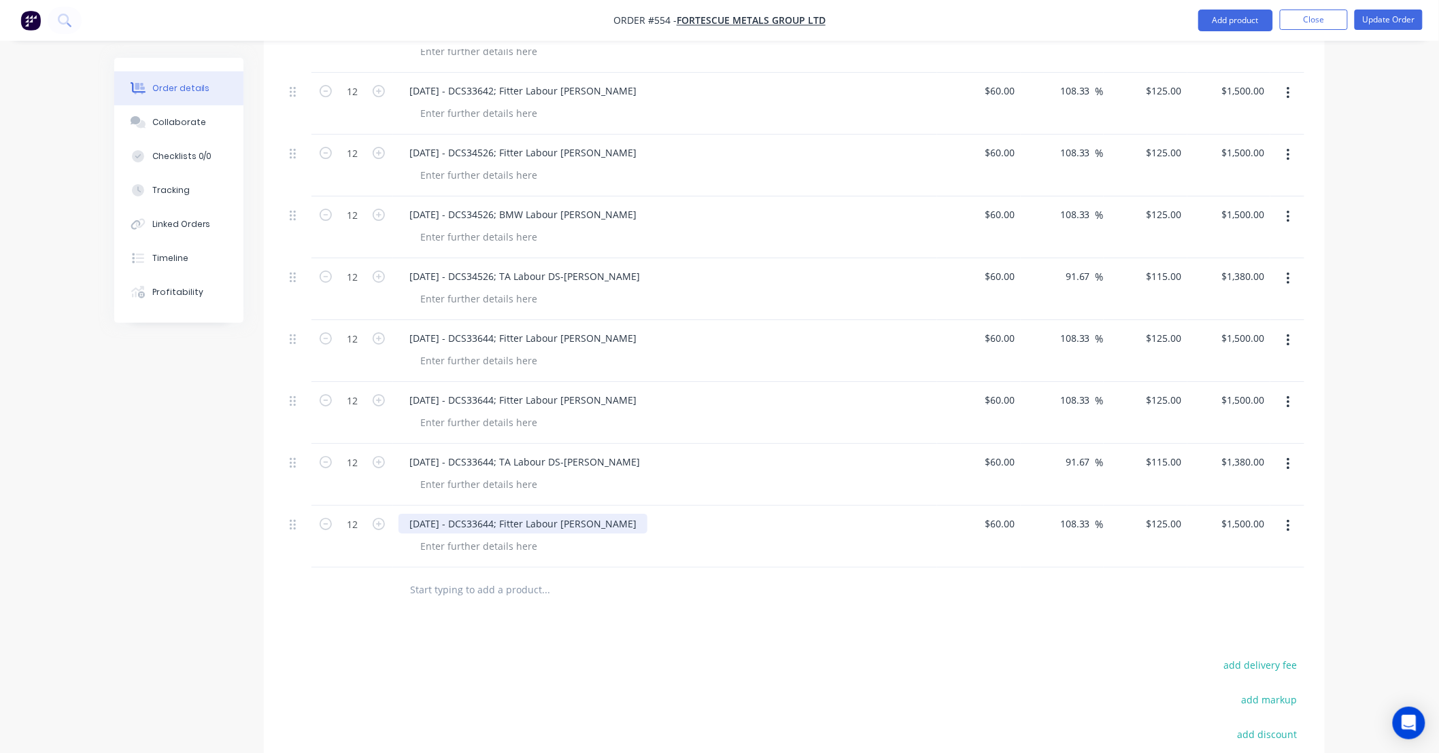
click at [524, 514] on div "17/09/25 - DCS33644; Fitter Labour DS-Tom" at bounding box center [522, 524] width 249 height 20
click at [585, 514] on div "17/09/25 - DCS33644; BMW Labour DS-Tom" at bounding box center [522, 524] width 249 height 20
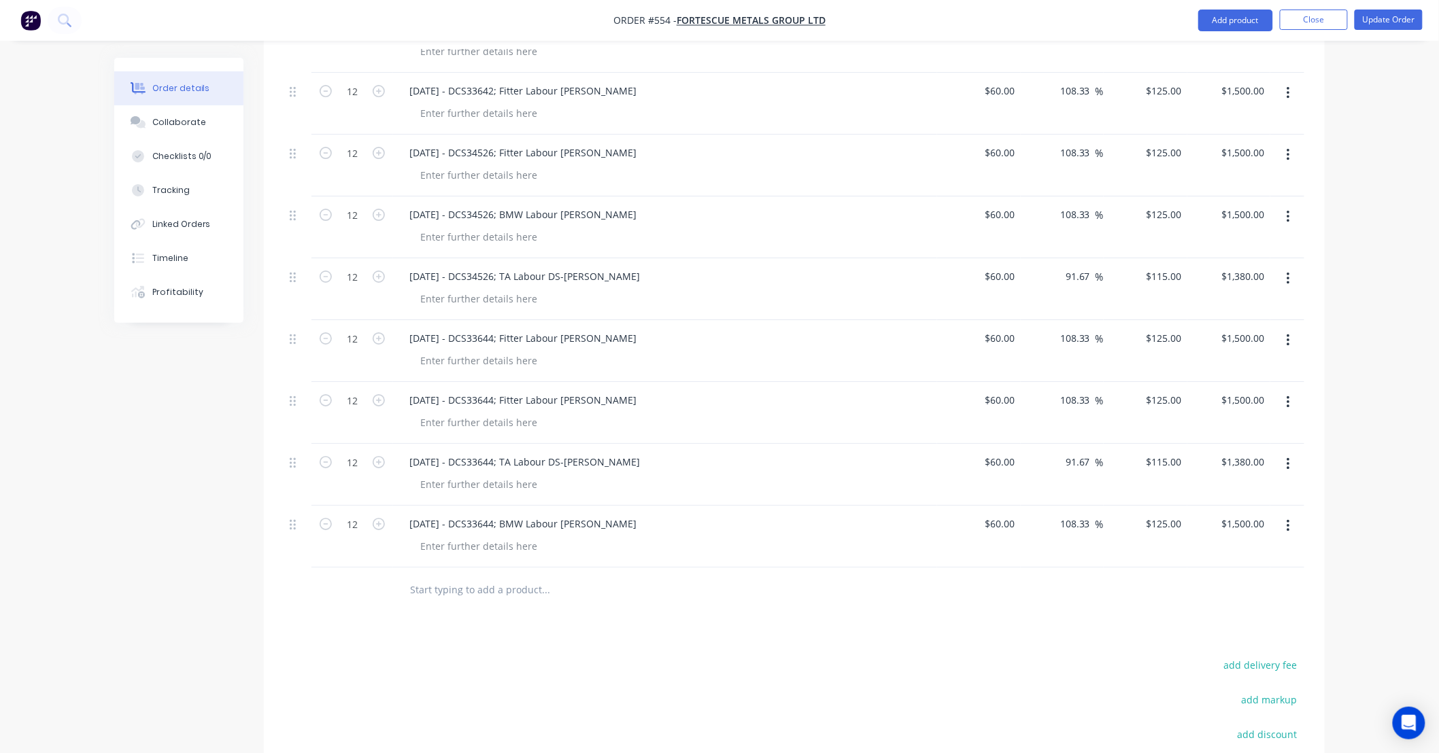
drag, startPoint x: 488, startPoint y: 653, endPoint x: 398, endPoint y: 649, distance: 90.6
drag, startPoint x: 553, startPoint y: 634, endPoint x: 527, endPoint y: 634, distance: 25.8
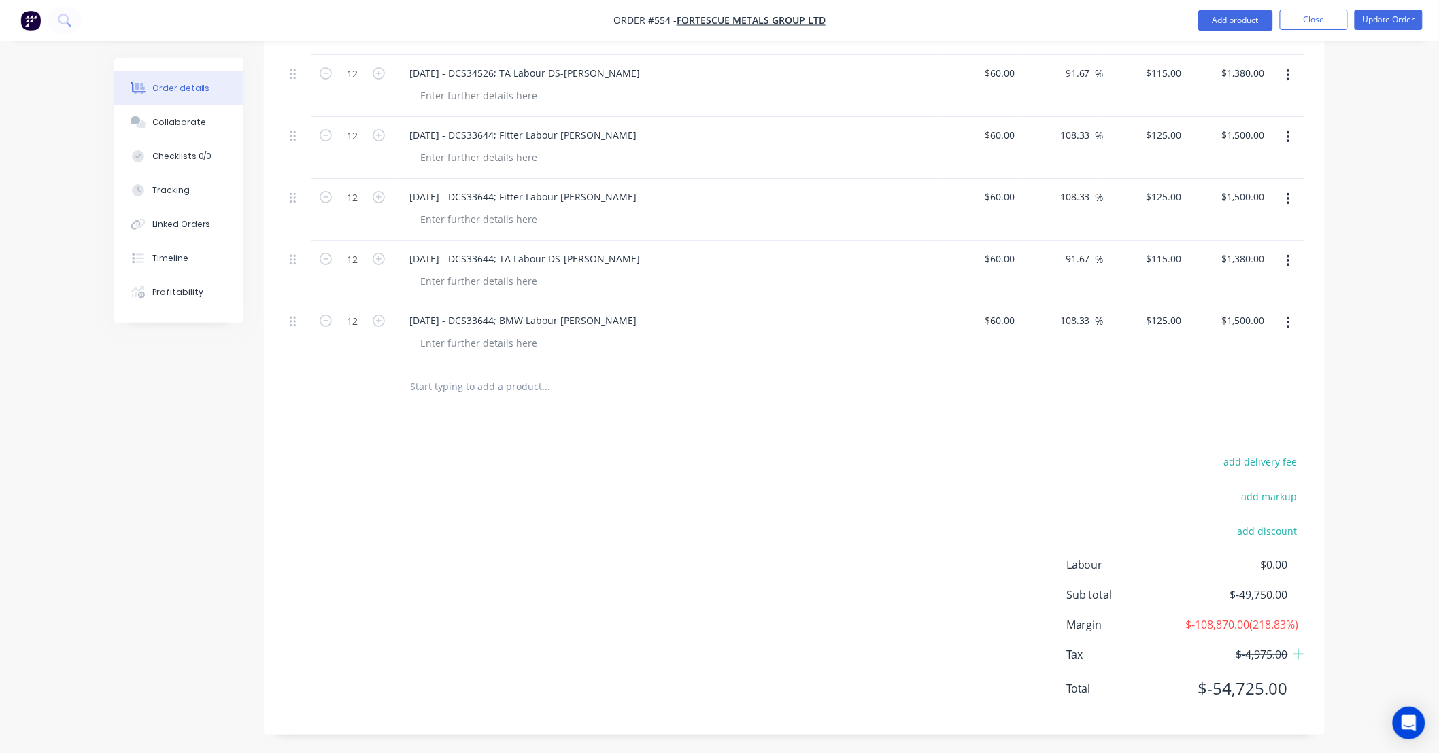
scroll to position [2083, 0]
click at [1283, 124] on button "button" at bounding box center [1288, 136] width 32 height 24
click at [1267, 190] on div "Duplicate" at bounding box center [1239, 200] width 105 height 20
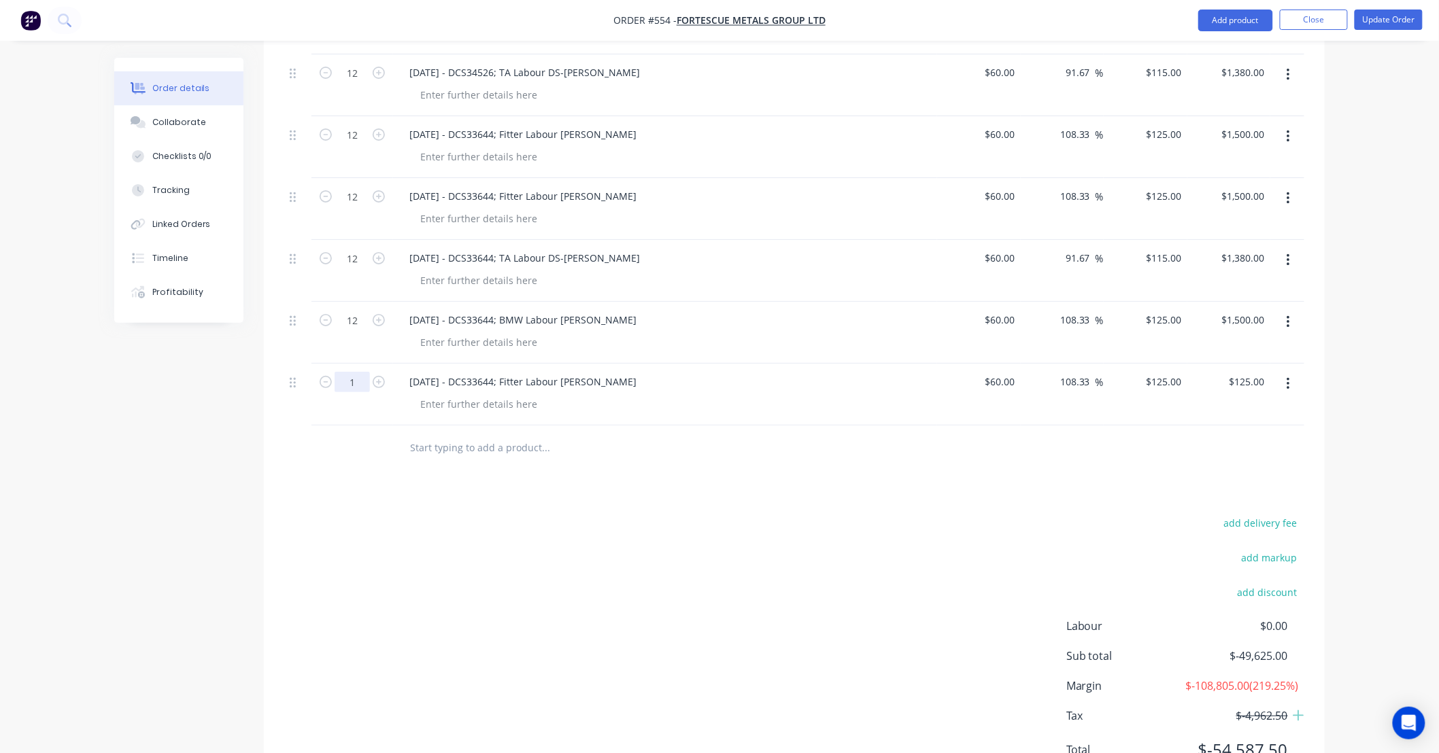
click at [358, 372] on input "1" at bounding box center [352, 382] width 35 height 20
type input "12"
type input "$1,500.00"
click at [468, 372] on div "17/09/25 - DCS33644; Fitter Labour DS-Lance" at bounding box center [522, 382] width 249 height 20
click at [418, 372] on div "17/09/25 - DCS33644; Fitter Labour DS-Lance" at bounding box center [522, 382] width 249 height 20
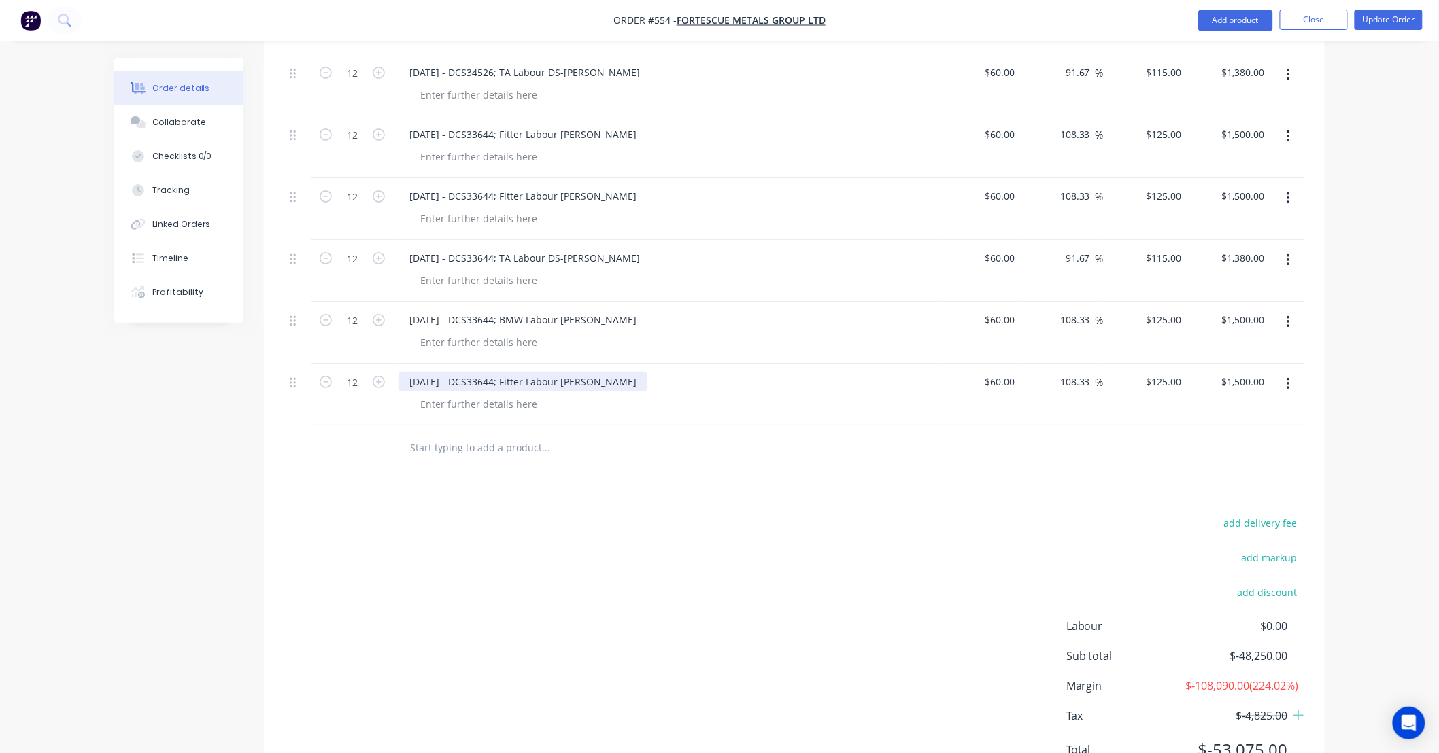
click at [609, 372] on div "18/09/25 - DCS33644; Fitter Labour DS-Lance" at bounding box center [522, 382] width 249 height 20
click at [502, 372] on div "18/09/25 - DCS33644; Fitter Labour DS-Lance" at bounding box center [522, 382] width 249 height 20
click at [1285, 372] on button "button" at bounding box center [1288, 384] width 32 height 24
click at [1252, 437] on div "Duplicate" at bounding box center [1239, 447] width 105 height 20
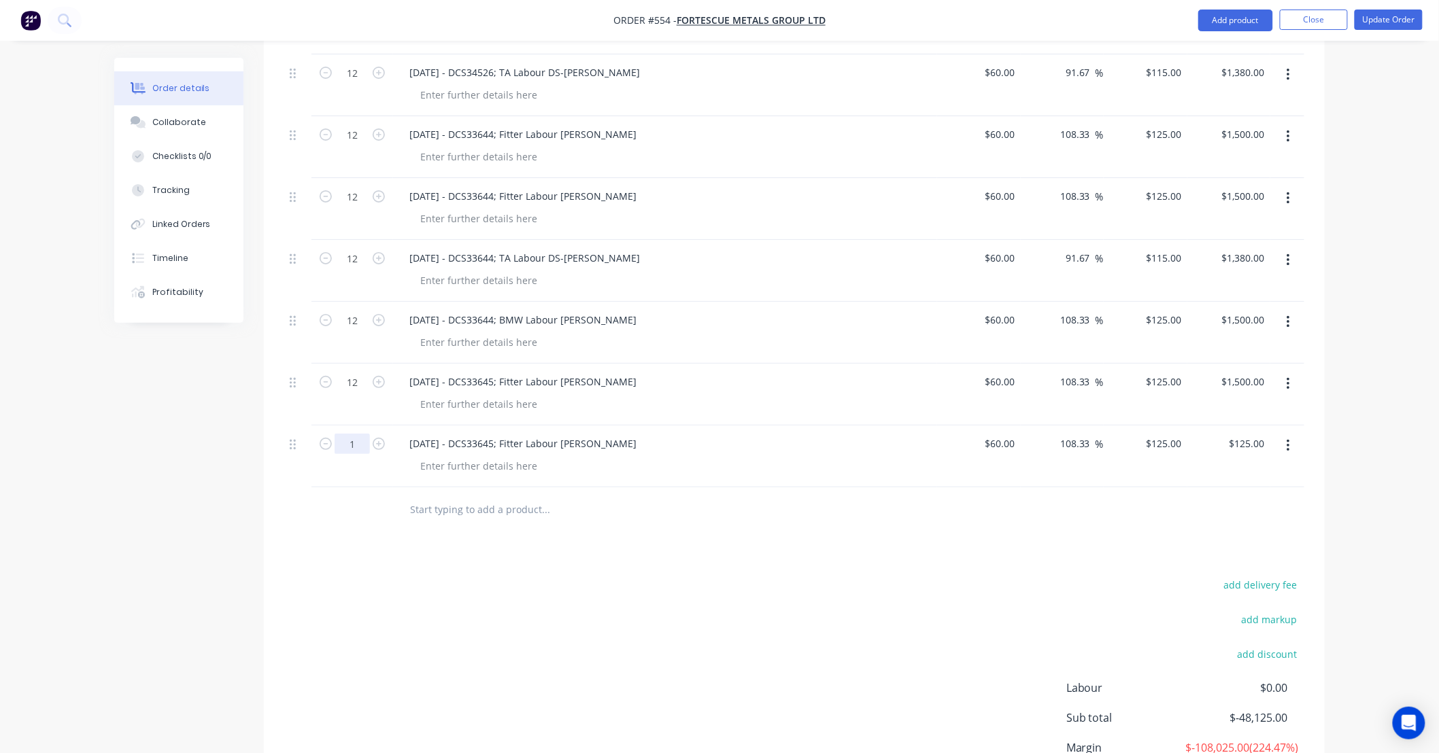
click at [351, 434] on input "1" at bounding box center [352, 444] width 35 height 20
type input "12"
type input "$1,500.00"
click at [481, 434] on div "18/09/25 - DCS33645; Fitter Labour DS-Lance" at bounding box center [522, 444] width 249 height 20
click at [519, 434] on div "18/09/25 - DCS33645; Fitter Labour DS-Lance" at bounding box center [522, 444] width 249 height 20
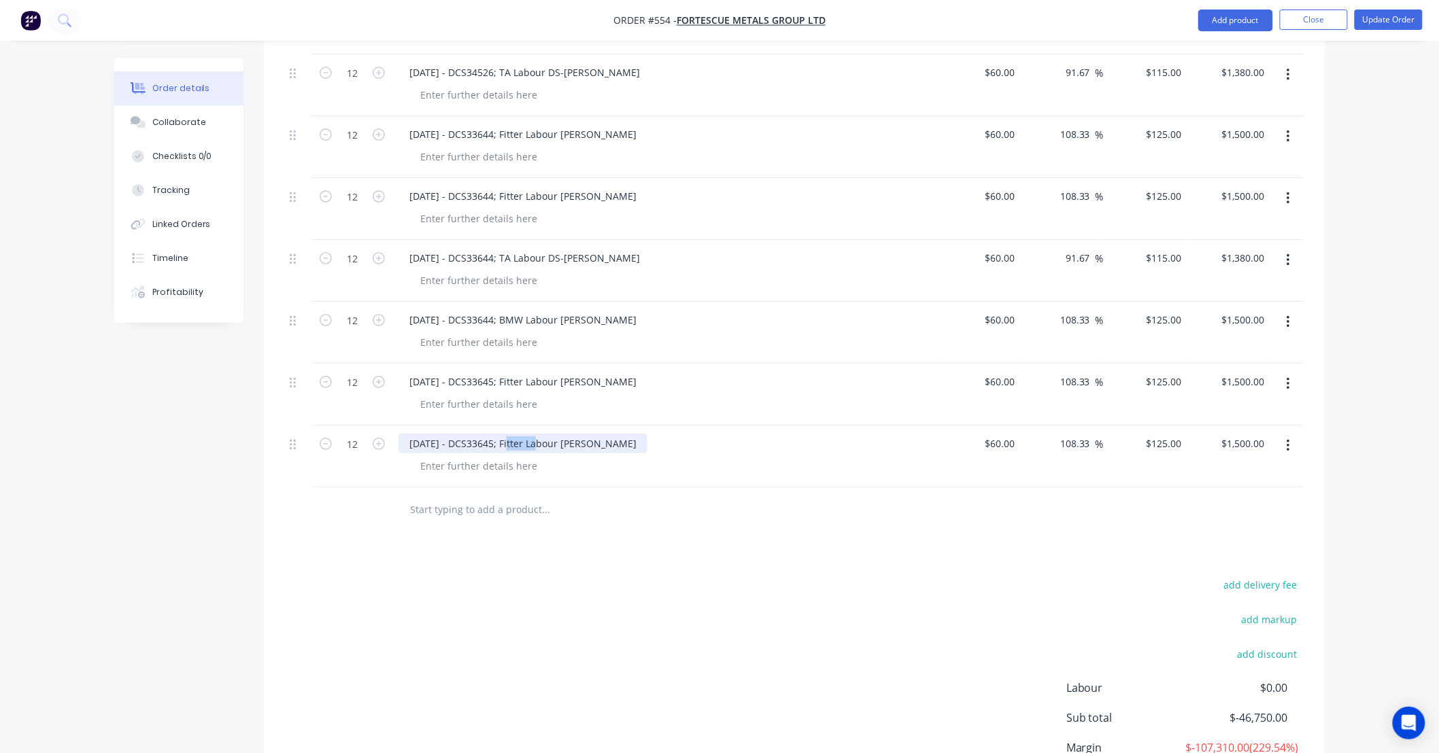
click at [519, 434] on div "18/09/25 - DCS33645; Fitter Labour DS-Lance" at bounding box center [522, 444] width 249 height 20
click at [594, 434] on div "18/09/25 - DCS33645; TA Labour DS-Lance" at bounding box center [516, 444] width 237 height 20
drag, startPoint x: 572, startPoint y: 426, endPoint x: 893, endPoint y: 435, distance: 321.7
click at [929, 438] on div "18/09/25 - DCS33645; TA Labour DS-Lance" at bounding box center [665, 457] width 544 height 62
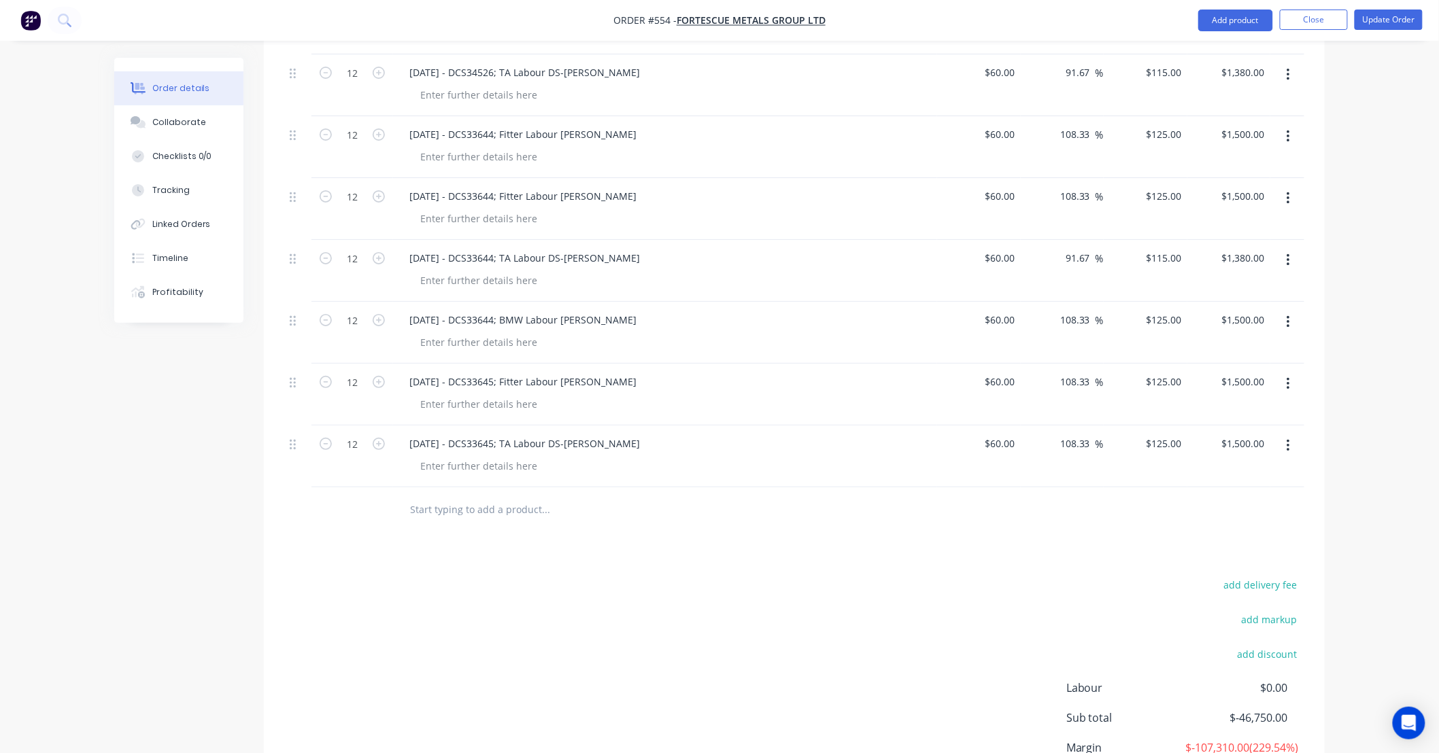
click at [806, 587] on div "add delivery fee add markup add discount Labour $0.00 Sub total $-46,750.00 Mar…" at bounding box center [794, 706] width 1020 height 262
click at [1166, 434] on input "125" at bounding box center [1166, 444] width 42 height 20
type input "115"
type input "91.67"
type input "$115.00"
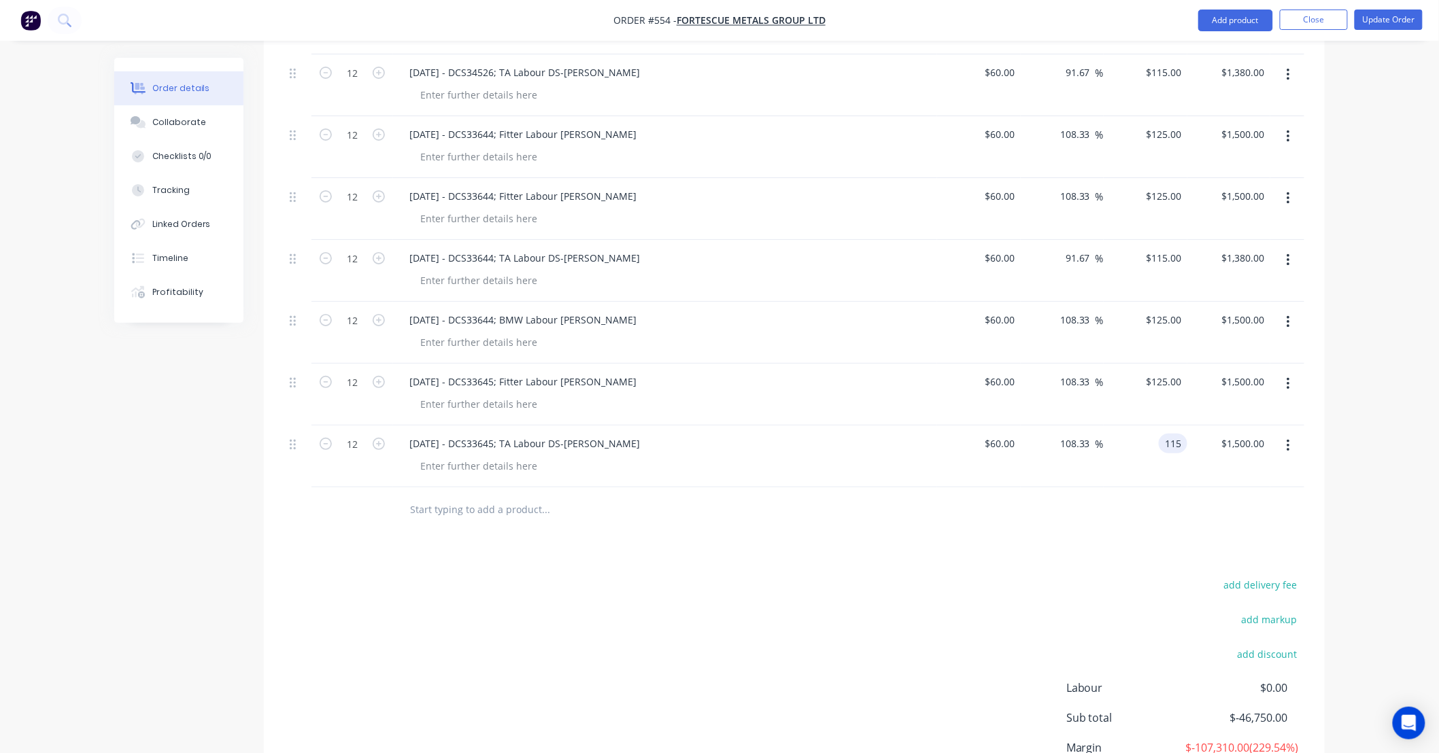
type input "$1,380.00"
click at [1290, 372] on button "button" at bounding box center [1288, 384] width 32 height 24
click at [1268, 437] on div "Duplicate" at bounding box center [1239, 447] width 105 height 20
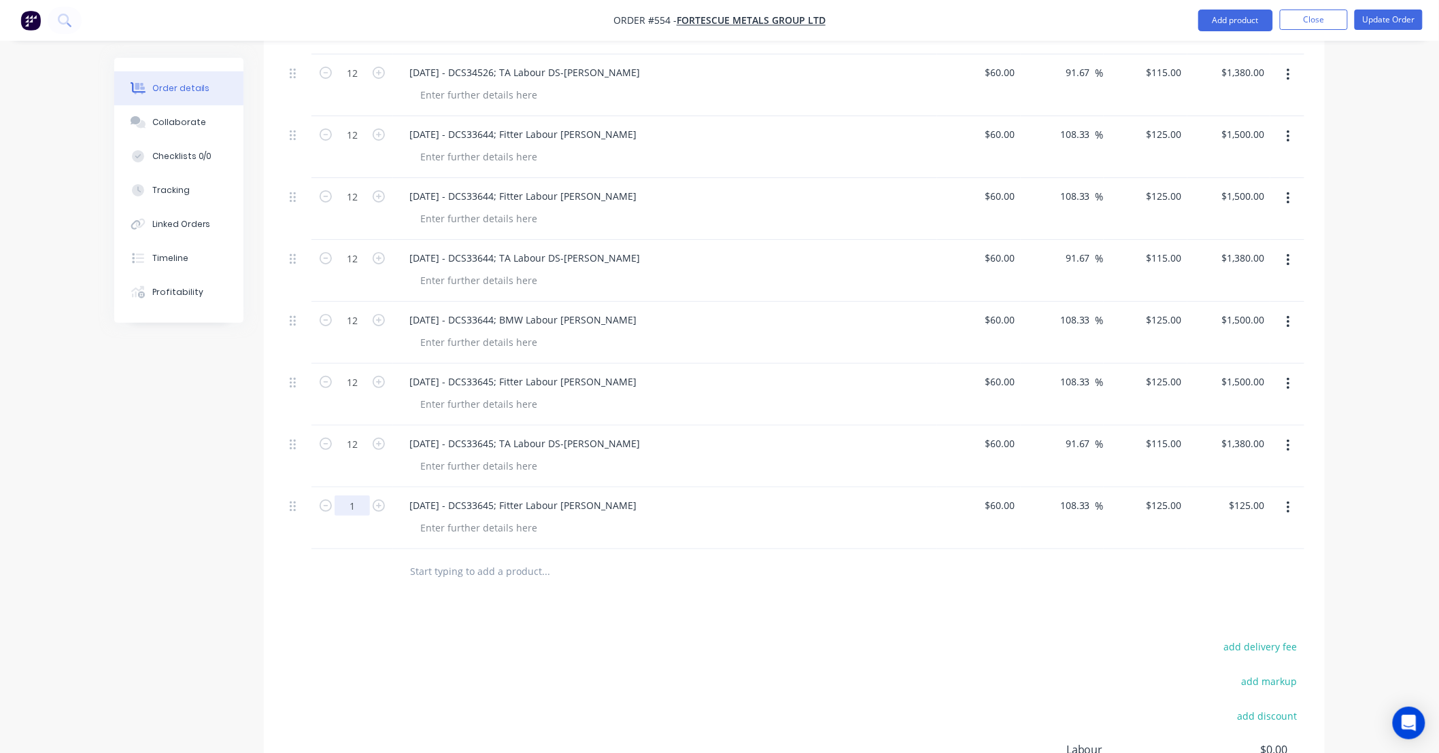
click at [360, 496] on input "1" at bounding box center [352, 506] width 35 height 20
type input "12"
click at [492, 496] on div "18/09/25 - DCS33645; Fitter Labour DS-Lance" at bounding box center [522, 506] width 249 height 20
type input "$1,500.00"
click at [579, 496] on div "18/09/25 - DCS33645; Fitter Labour DS-Lance" at bounding box center [522, 506] width 249 height 20
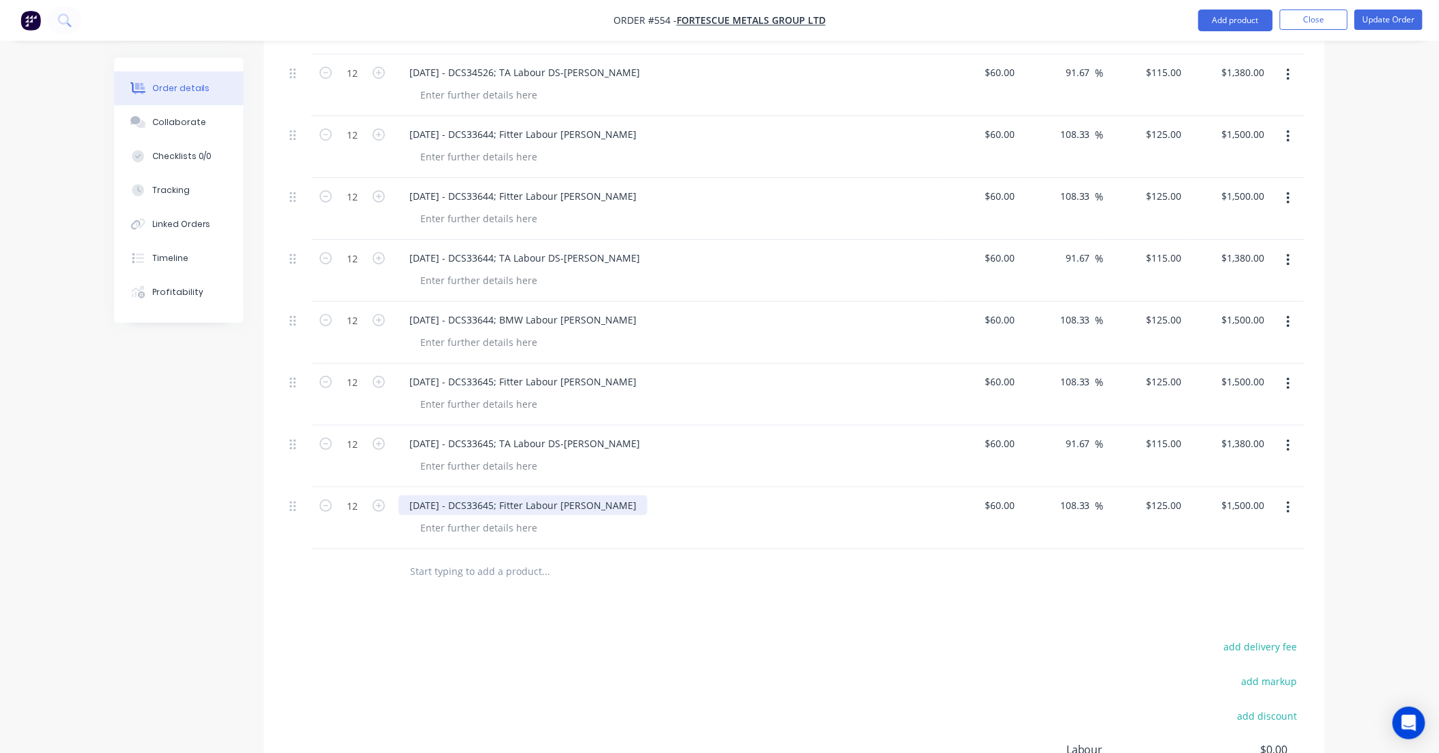
click at [599, 496] on div "18/09/25 - DCS33645; Fitter Labour DS-Lance" at bounding box center [522, 506] width 249 height 20
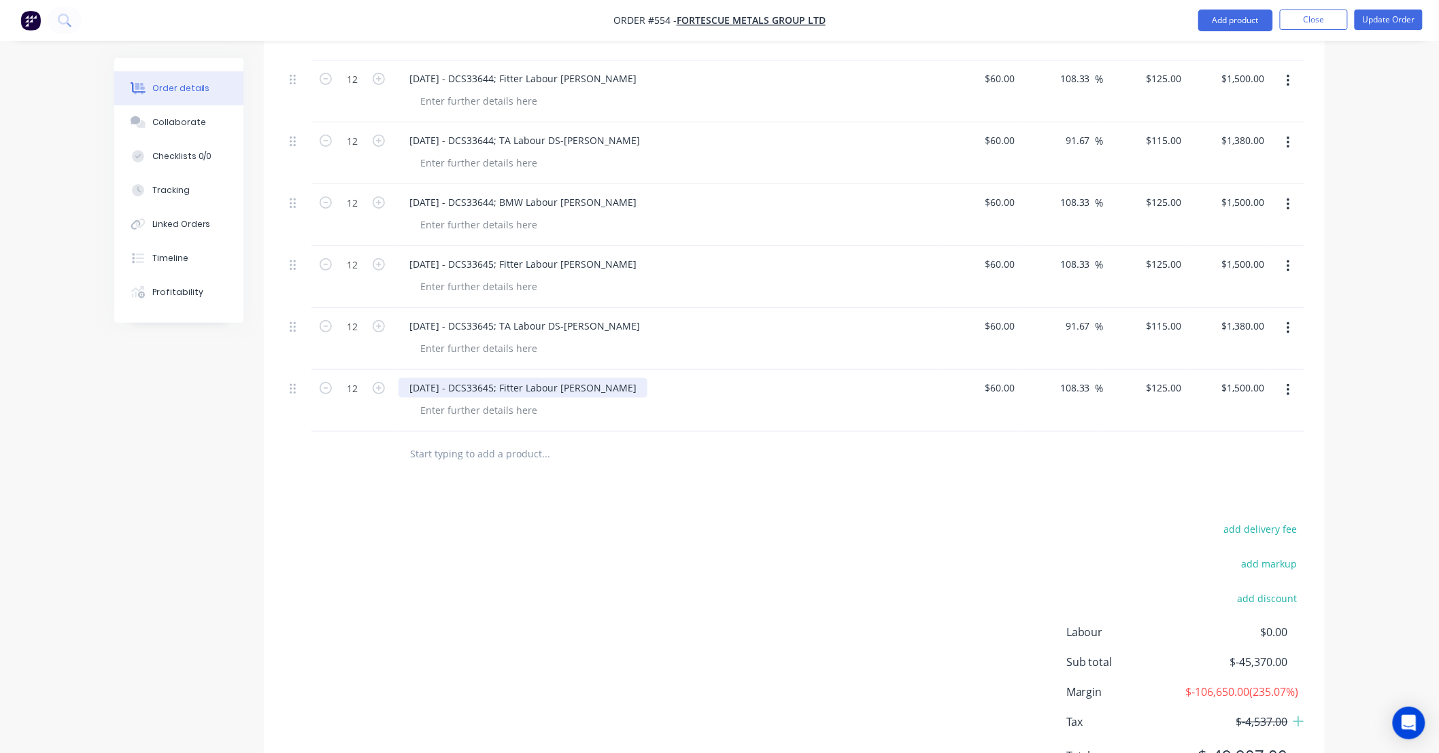
scroll to position [2210, 0]
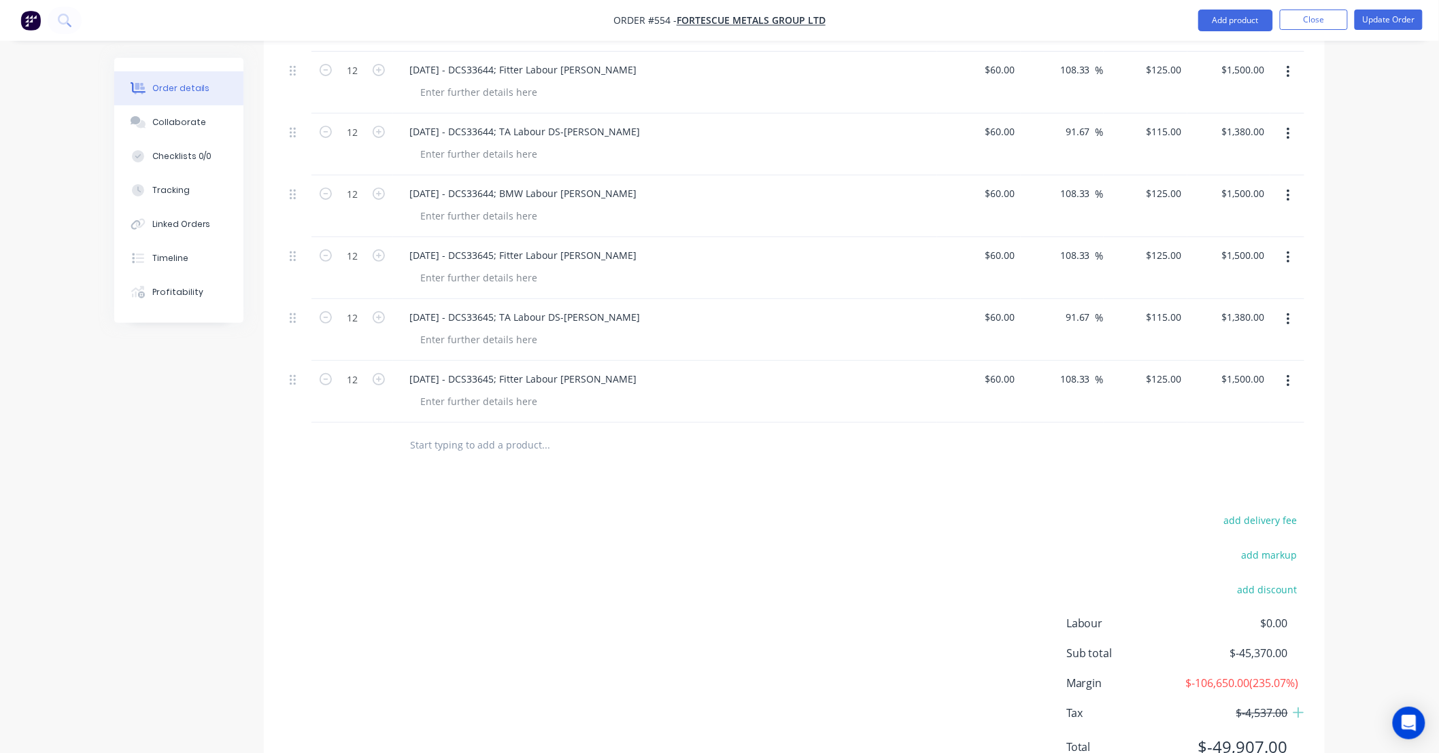
click at [1290, 369] on button "button" at bounding box center [1288, 381] width 32 height 24
click at [1255, 434] on div "Duplicate" at bounding box center [1239, 444] width 105 height 20
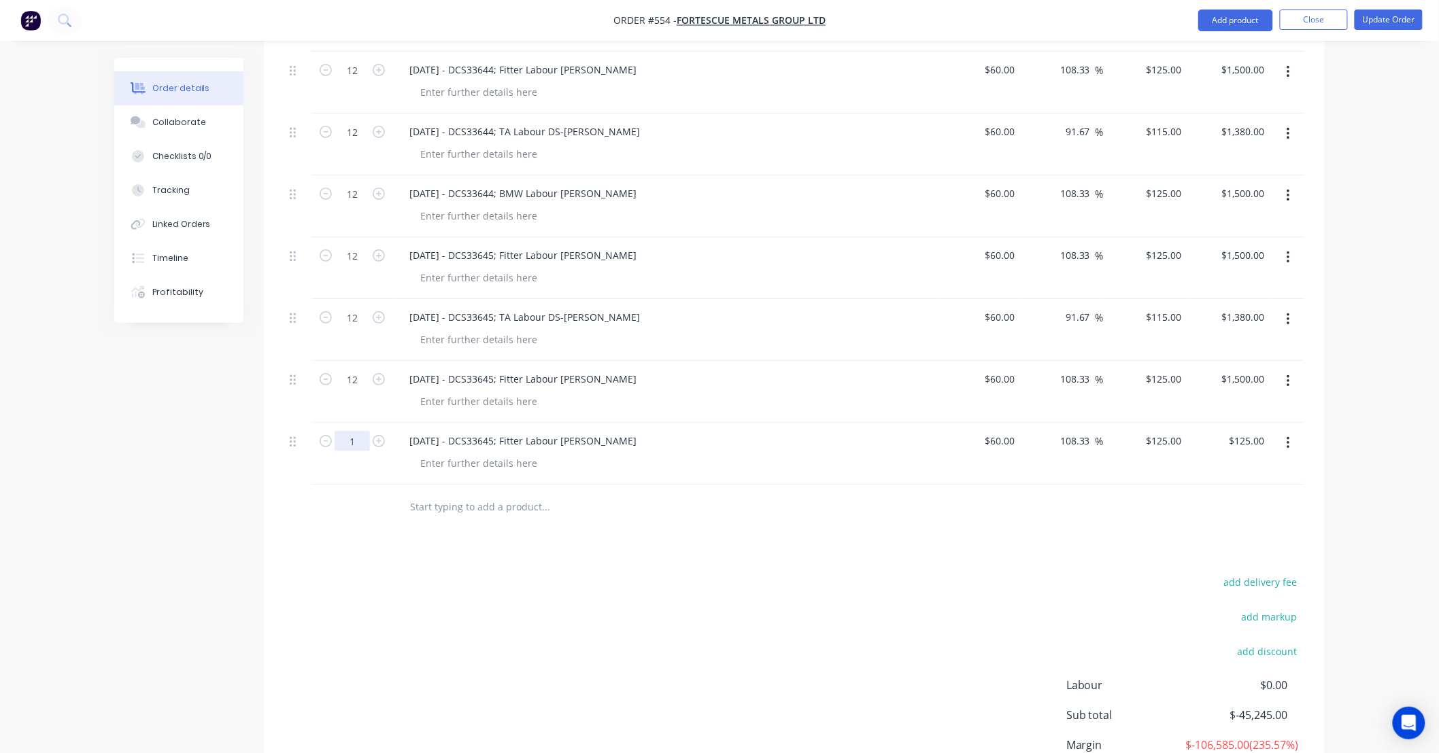
click at [356, 431] on input "1" at bounding box center [352, 441] width 35 height 20
type input "12"
type input "$1,500.00"
click at [548, 431] on div "18/09/25 - DCS33645; Fitter Labour DS-Tom" at bounding box center [522, 441] width 249 height 20
click at [593, 431] on div "18/09/25 - DCS33645; Fitter Labour DS-Tom" at bounding box center [522, 441] width 249 height 20
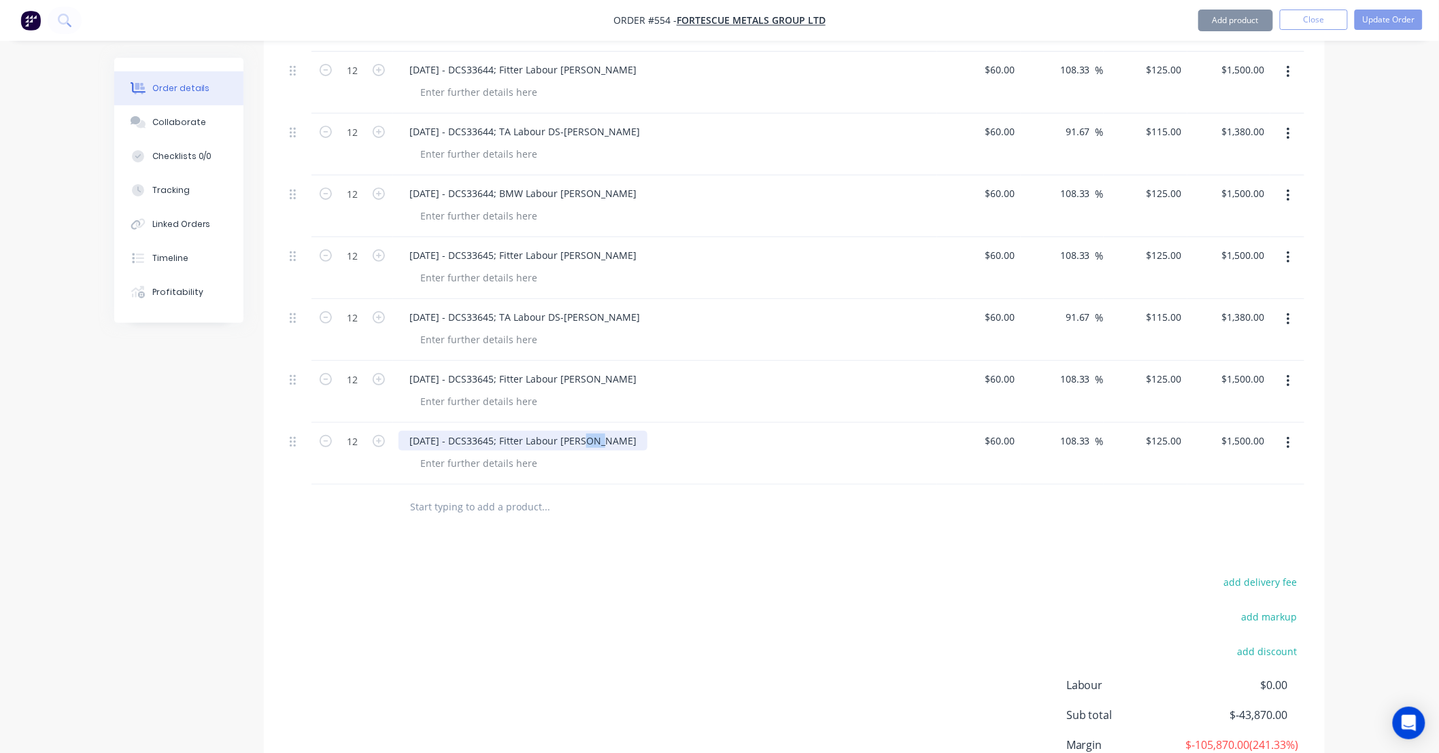
click at [593, 431] on div "18/09/25 - DCS33645; Fitter Labour DS-Tom" at bounding box center [522, 441] width 249 height 20
click at [561, 431] on div "18/09/25 - DCS33645; Fitter Labour DS-Tom" at bounding box center [522, 441] width 249 height 20
click at [590, 431] on div "18/09/25 - DCS33645; Fitter Labour DS-Tom" at bounding box center [522, 441] width 249 height 20
click at [587, 431] on div "18/09/25 - DCS33645; Fitter Labour DS-Tom" at bounding box center [522, 441] width 249 height 20
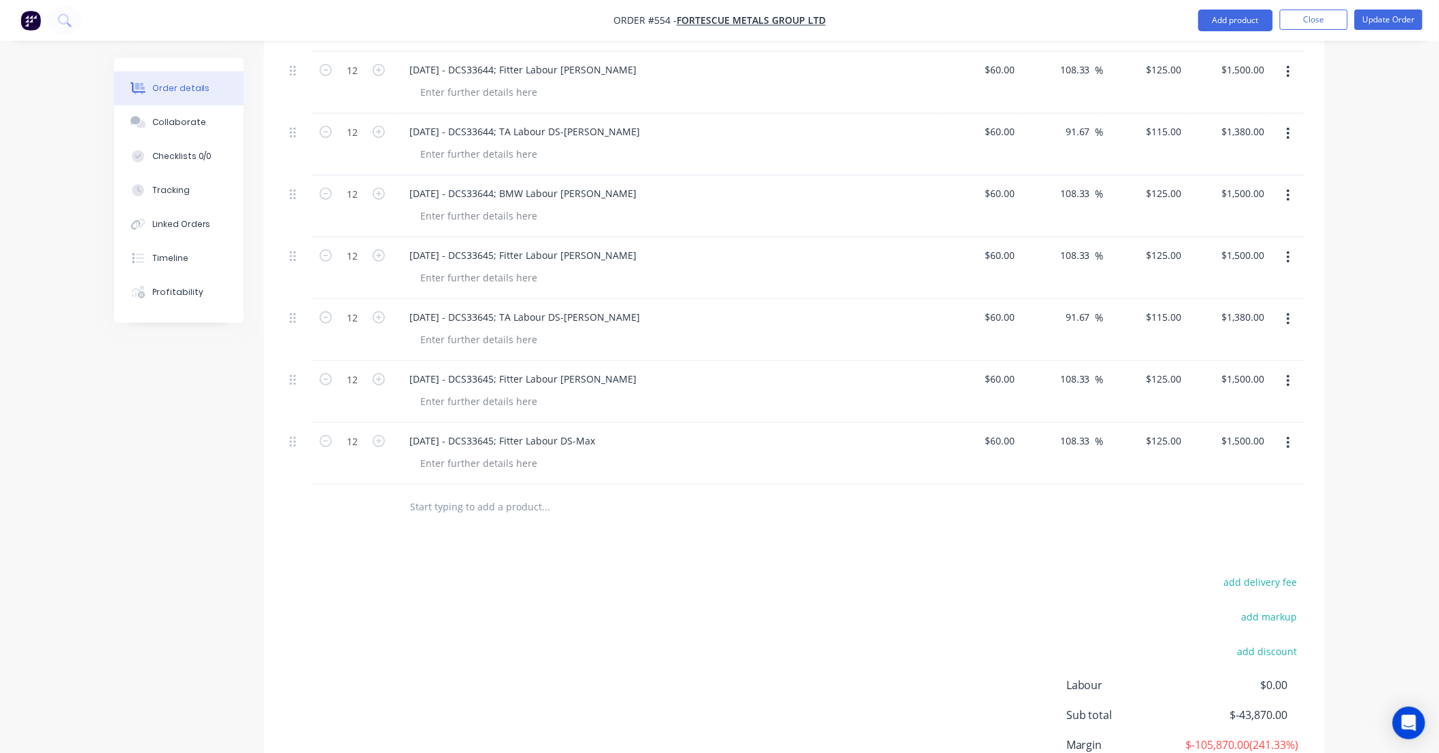
click at [651, 572] on div "add delivery fee add markup add discount Labour $0.00 Sub total $-43,870.00 Mar…" at bounding box center [794, 703] width 1020 height 262
click at [1293, 431] on button "button" at bounding box center [1288, 443] width 32 height 24
click at [1260, 496] on div "Duplicate" at bounding box center [1239, 506] width 105 height 20
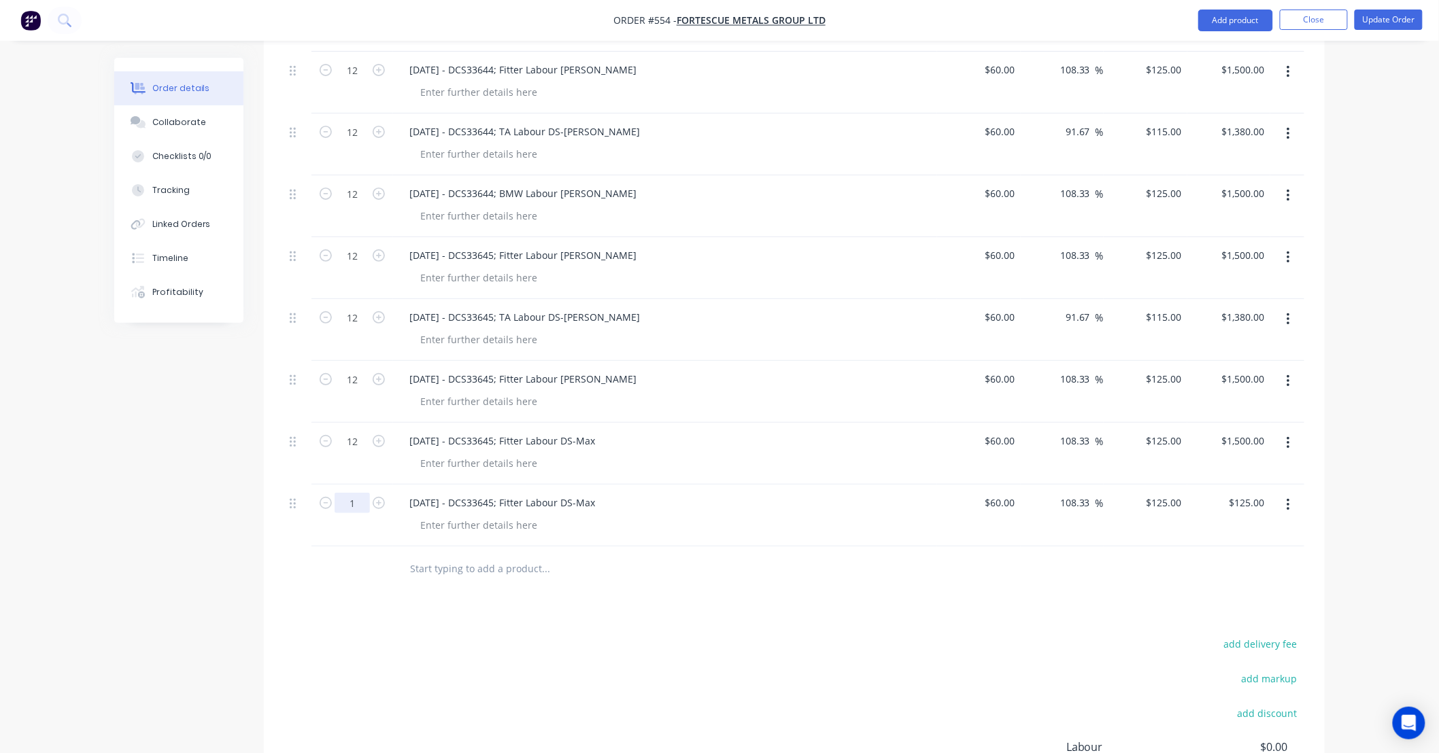
click at [366, 493] on input "1" at bounding box center [352, 503] width 35 height 20
type input "12"
type input "$1,500.00"
drag, startPoint x: 301, startPoint y: 588, endPoint x: 438, endPoint y: 531, distance: 148.1
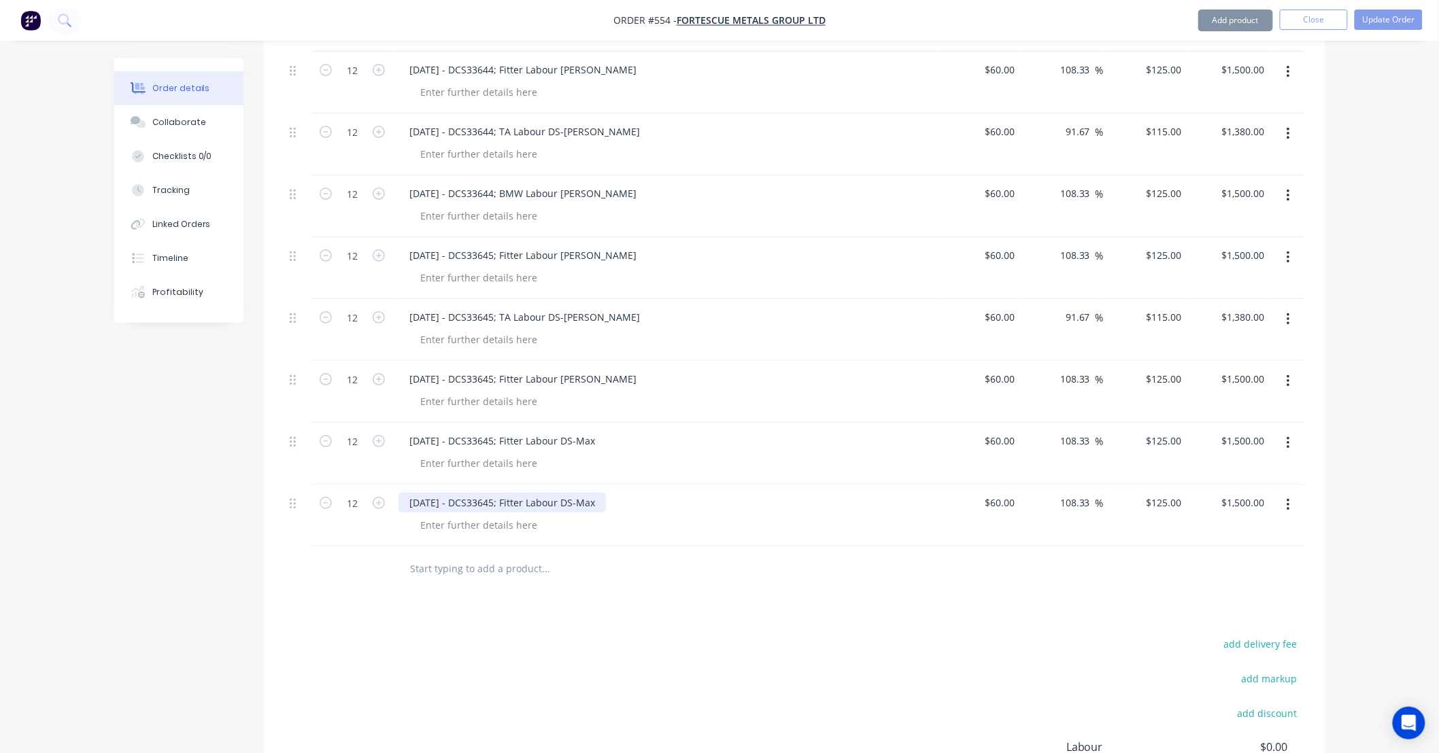
click at [485, 493] on div "18/09/25 - DCS33645; Fitter Labour DS-Max" at bounding box center [501, 503] width 207 height 20
click at [553, 493] on div "18/09/25 - DCS33645; Fitter Labour DS-Max" at bounding box center [501, 503] width 207 height 20
click at [590, 493] on div "18/09/25 - DCS33645; Fitter Labour DS-Max" at bounding box center [501, 503] width 207 height 20
click at [1290, 499] on button "button" at bounding box center [1288, 505] width 32 height 24
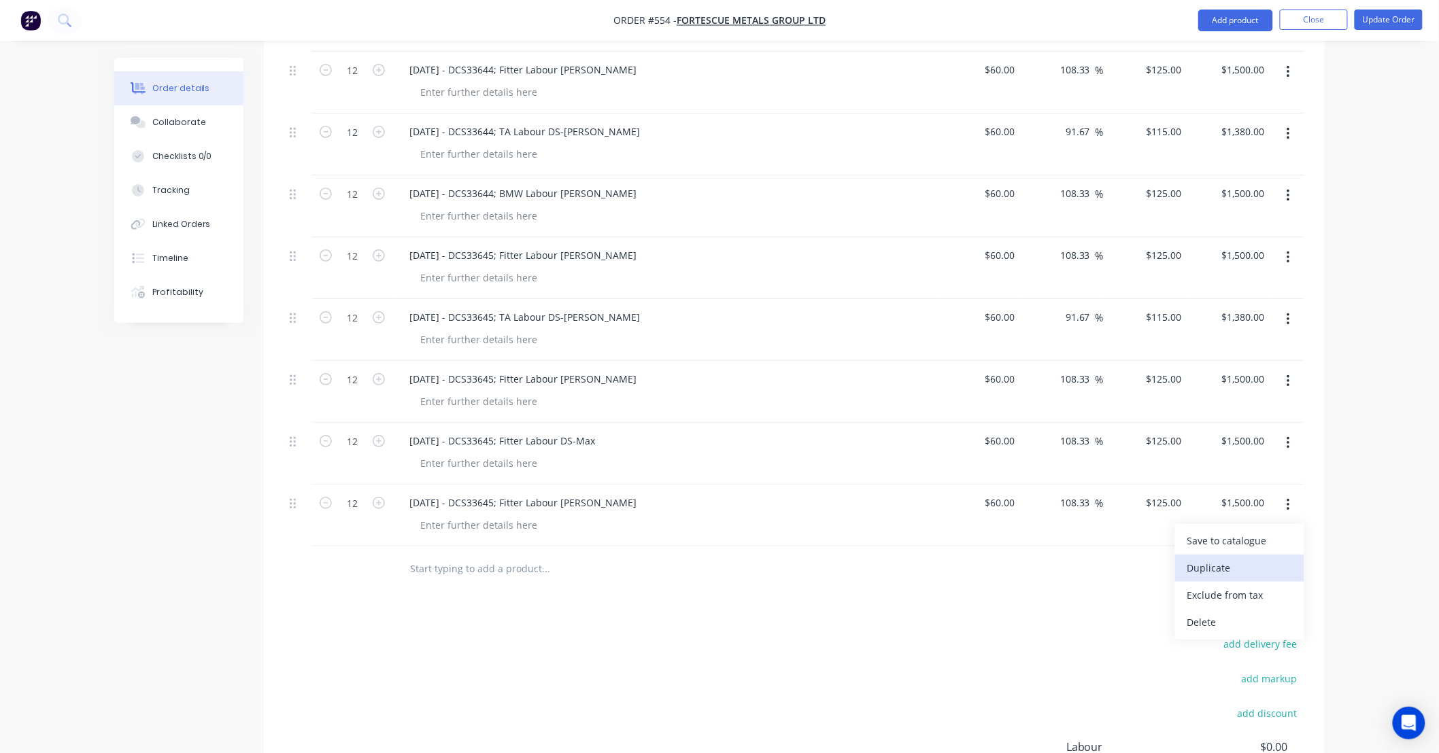
click at [1276, 558] on div "Duplicate" at bounding box center [1239, 568] width 105 height 20
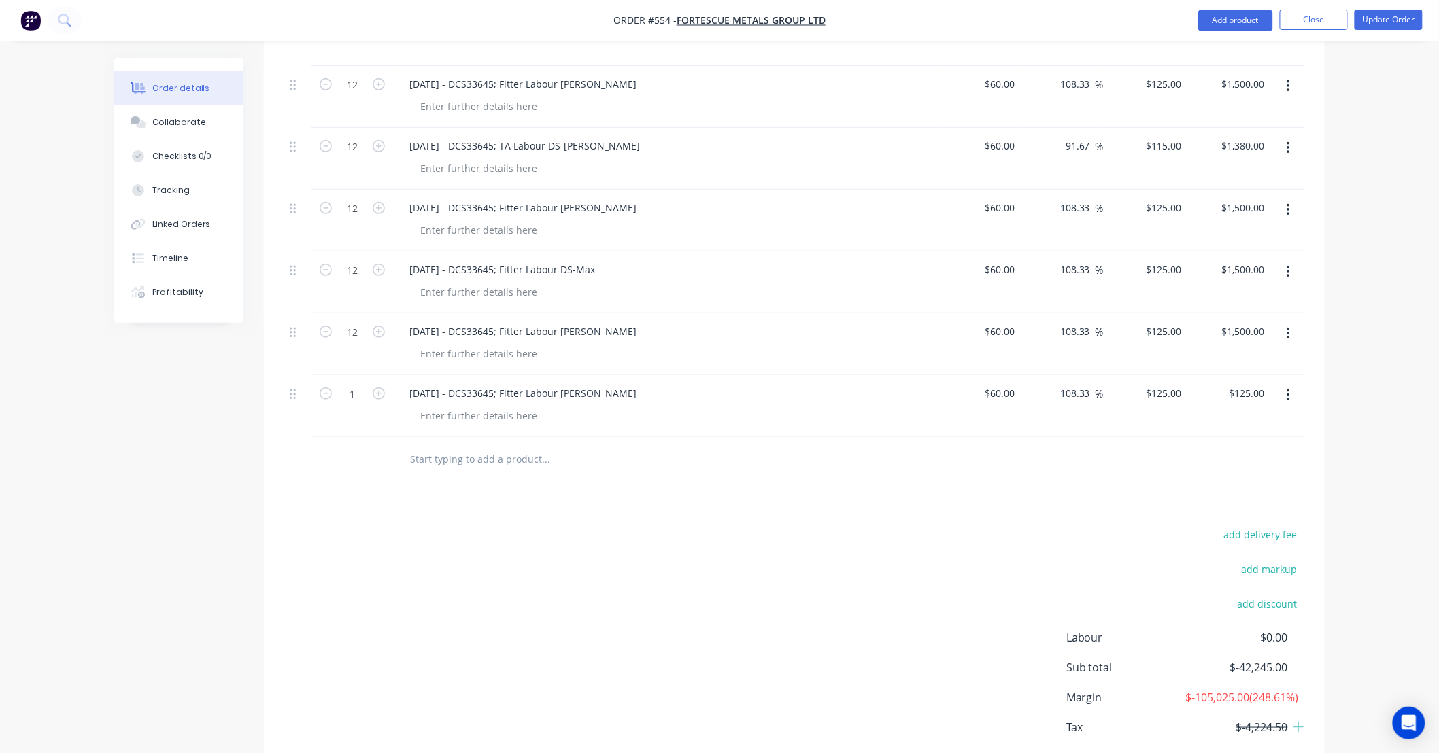
scroll to position [2385, 0]
click at [362, 379] on input "1" at bounding box center [352, 389] width 35 height 20
type input "12"
type input "$1,500.00"
click at [475, 381] on div "18/09/25 - DCS33645; Fitter Labour DS-Jack" at bounding box center [522, 389] width 249 height 20
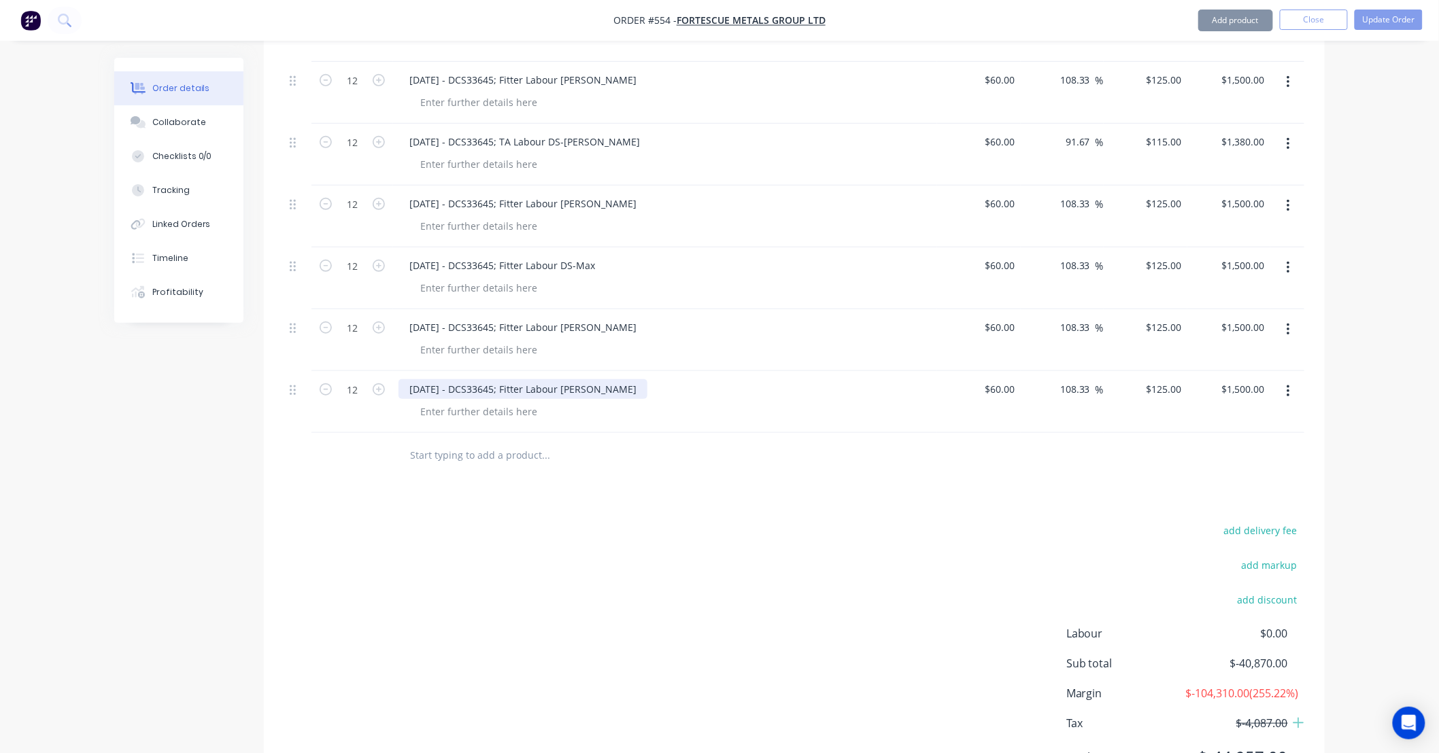
click at [583, 379] on div "18/09/25 - DCS33645; Fitter Labour DS-Jack" at bounding box center [522, 389] width 249 height 20
click at [552, 379] on div "18/09/25 - DCS33645; Fitter Labour DS-Jack" at bounding box center [522, 389] width 249 height 20
click at [513, 379] on div "18/09/25 - DCS33645; Fitter Labour DS-Jack" at bounding box center [522, 389] width 249 height 20
click at [579, 379] on div "18/09/25 - DCS33645; TA Labour DS-Jack" at bounding box center [516, 389] width 237 height 20
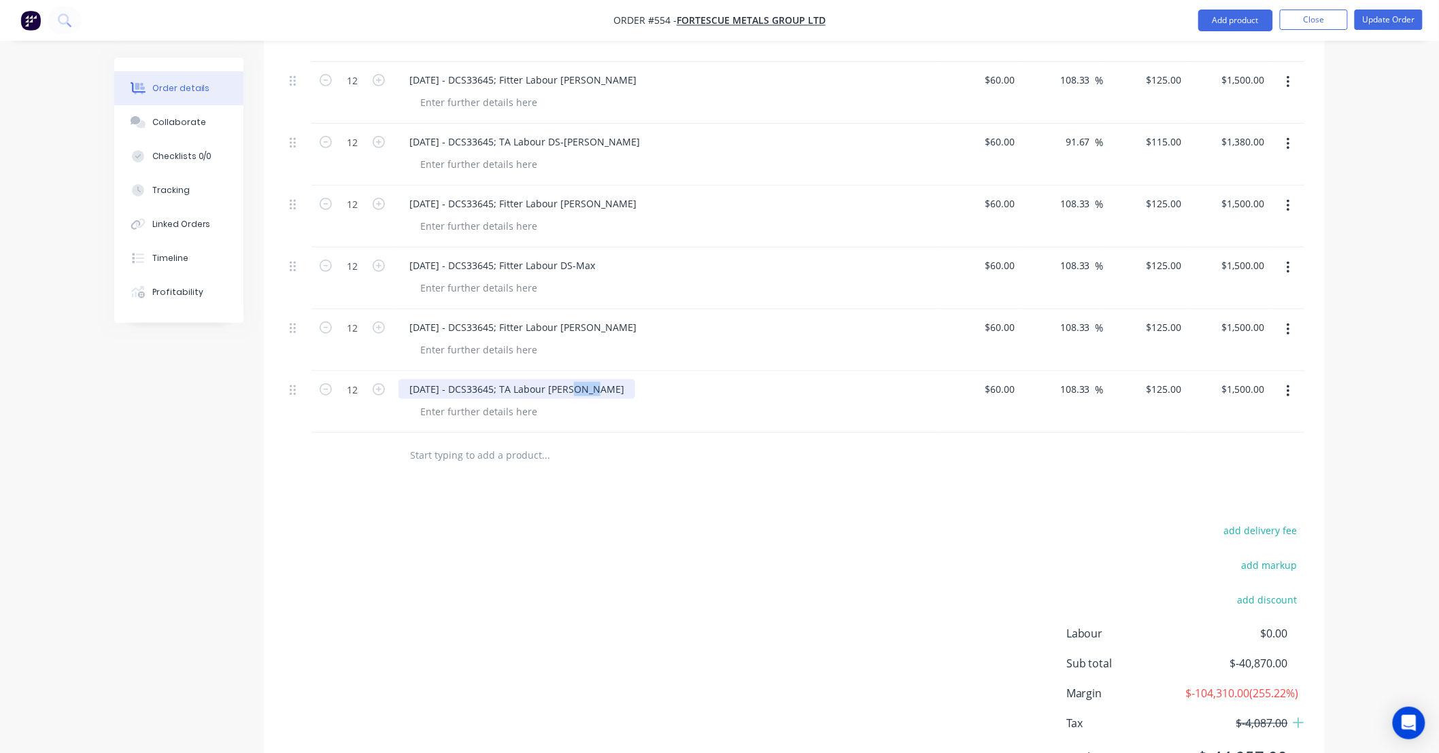
click at [579, 379] on div "18/09/25 - DCS33645; TA Labour DS-Jack" at bounding box center [516, 389] width 237 height 20
click at [569, 549] on div "add delivery fee add markup add discount Labour $0.00 Sub total $-40,870.00 Mar…" at bounding box center [794, 652] width 1020 height 262
drag, startPoint x: 529, startPoint y: 543, endPoint x: 442, endPoint y: 538, distance: 87.1
click at [442, 538] on div "add delivery fee add markup add discount Labour $0.00 Sub total $-40,870.00 Mar…" at bounding box center [794, 652] width 1020 height 262
click at [553, 547] on div "add delivery fee add markup add discount Labour $0.00 Sub total $-40,870.00 Mar…" at bounding box center [794, 652] width 1020 height 262
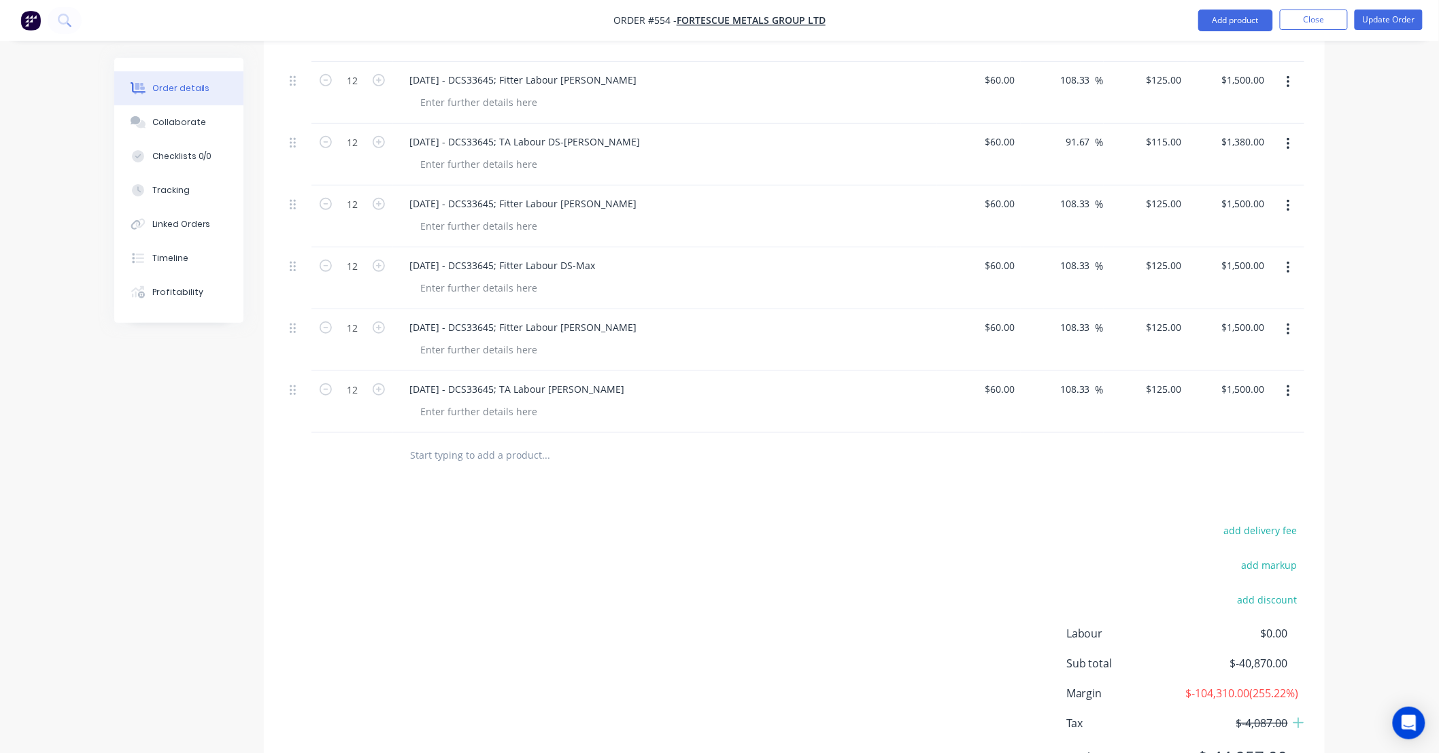
click at [553, 547] on div "add delivery fee add markup add discount Labour $0.00 Sub total $-40,870.00 Mar…" at bounding box center [794, 652] width 1020 height 262
drag, startPoint x: 553, startPoint y: 547, endPoint x: 532, endPoint y: 546, distance: 21.8
click at [532, 546] on div "add delivery fee add markup add discount Labour $0.00 Sub total $-40,870.00 Mar…" at bounding box center [794, 652] width 1020 height 262
drag, startPoint x: 532, startPoint y: 546, endPoint x: 476, endPoint y: 541, distance: 56.0
drag, startPoint x: 476, startPoint y: 541, endPoint x: 429, endPoint y: 534, distance: 47.3
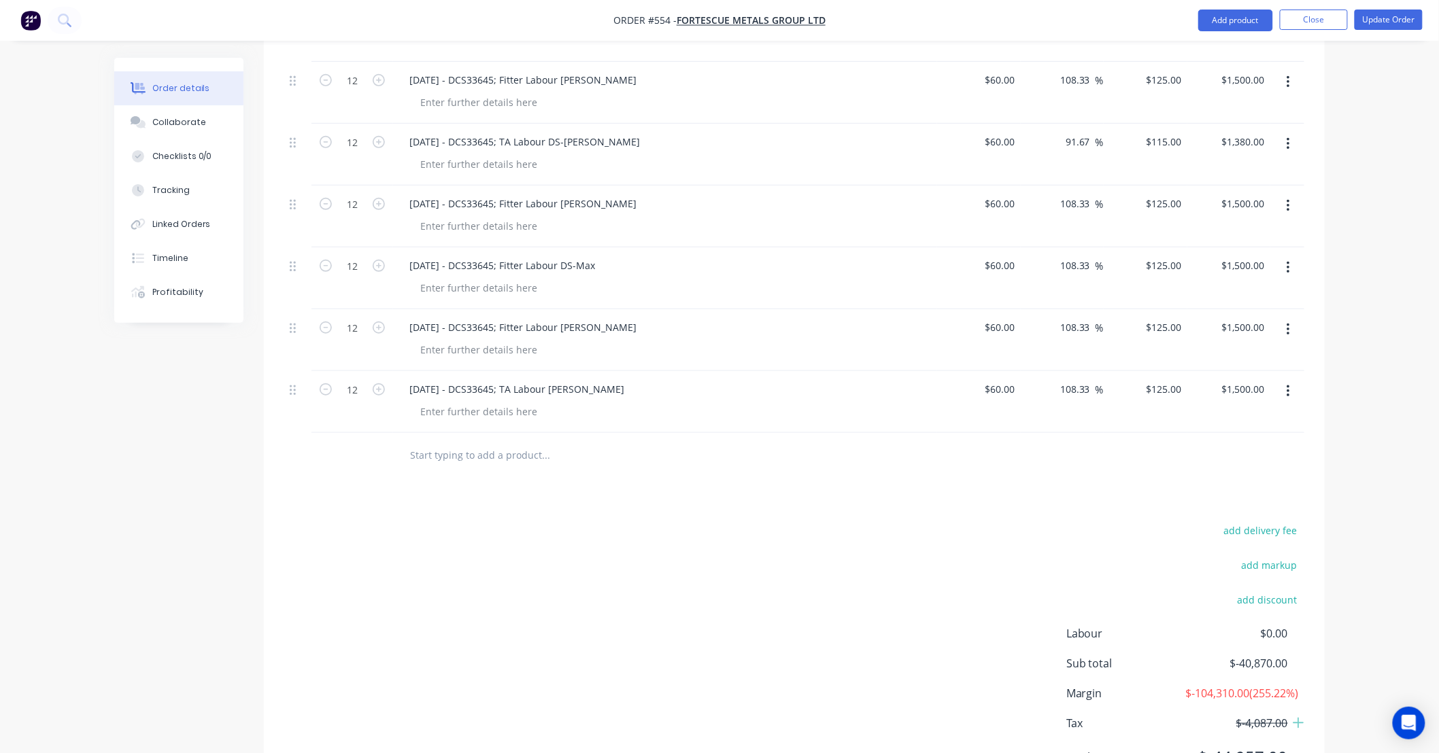
click at [426, 536] on div "add delivery fee add markup add discount Labour $0.00 Sub total $-40,870.00 Mar…" at bounding box center [794, 652] width 1020 height 262
drag, startPoint x: 514, startPoint y: 532, endPoint x: 456, endPoint y: 529, distance: 57.9
click at [457, 529] on div "add delivery fee add markup add discount Labour $0.00 Sub total $-40,870.00 Mar…" at bounding box center [794, 652] width 1020 height 262
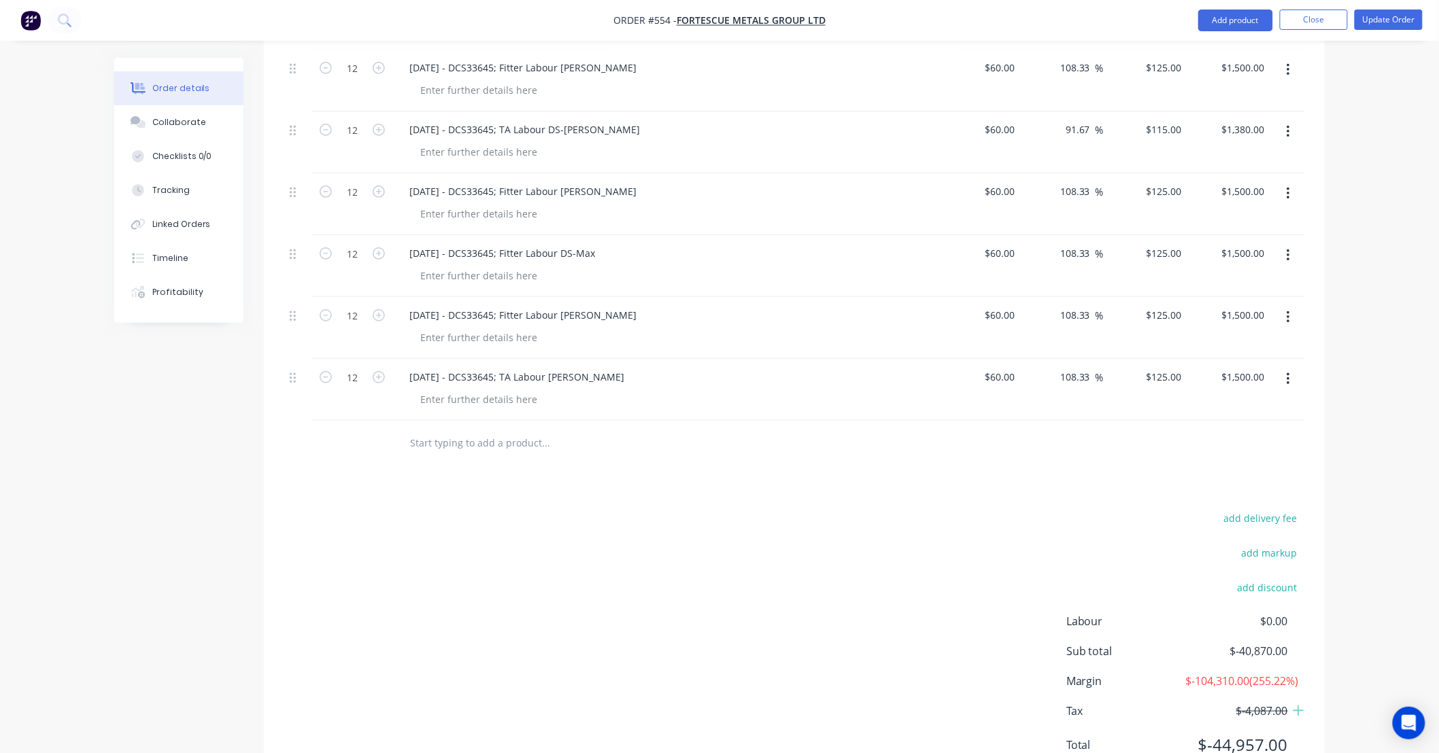
scroll to position [2380, 0]
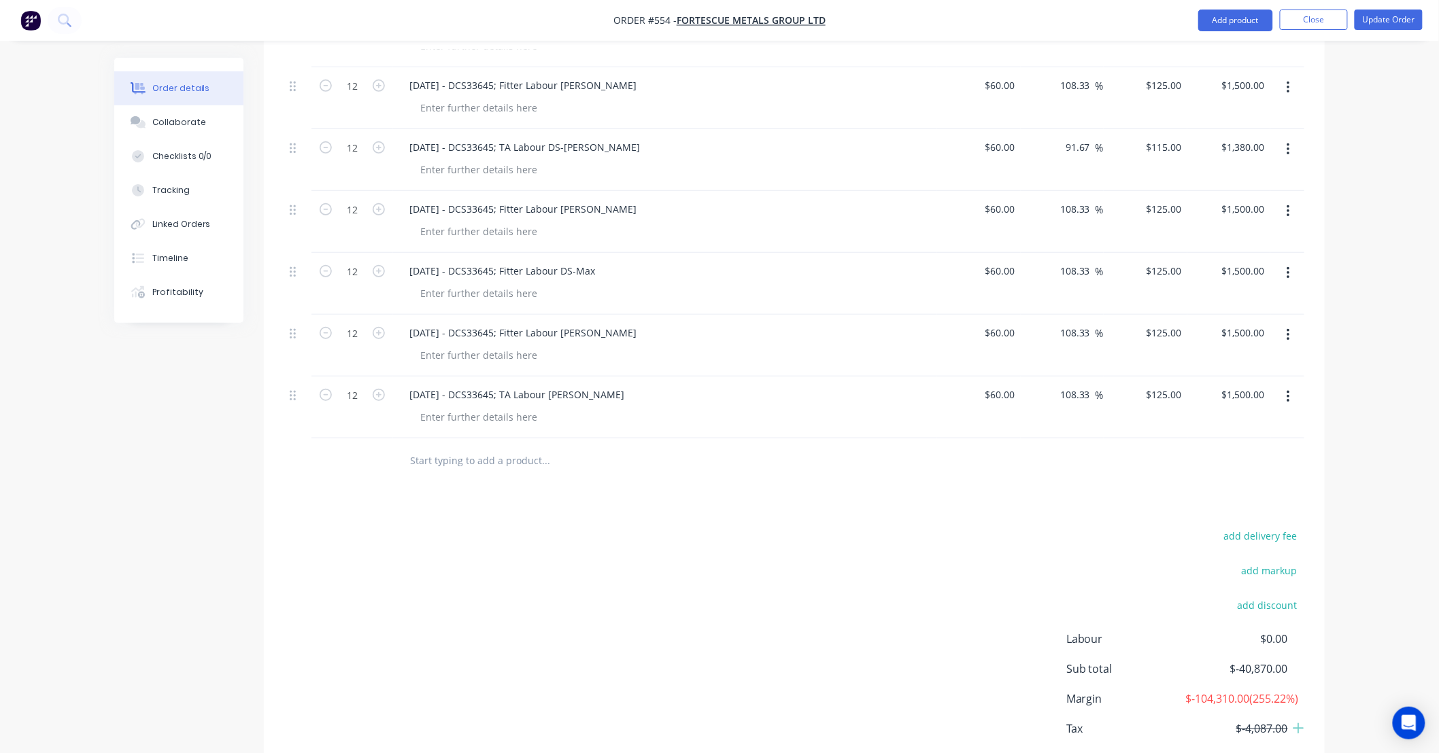
click at [1285, 75] on button "button" at bounding box center [1288, 87] width 32 height 24
click at [1269, 141] on div "Duplicate" at bounding box center [1239, 151] width 105 height 20
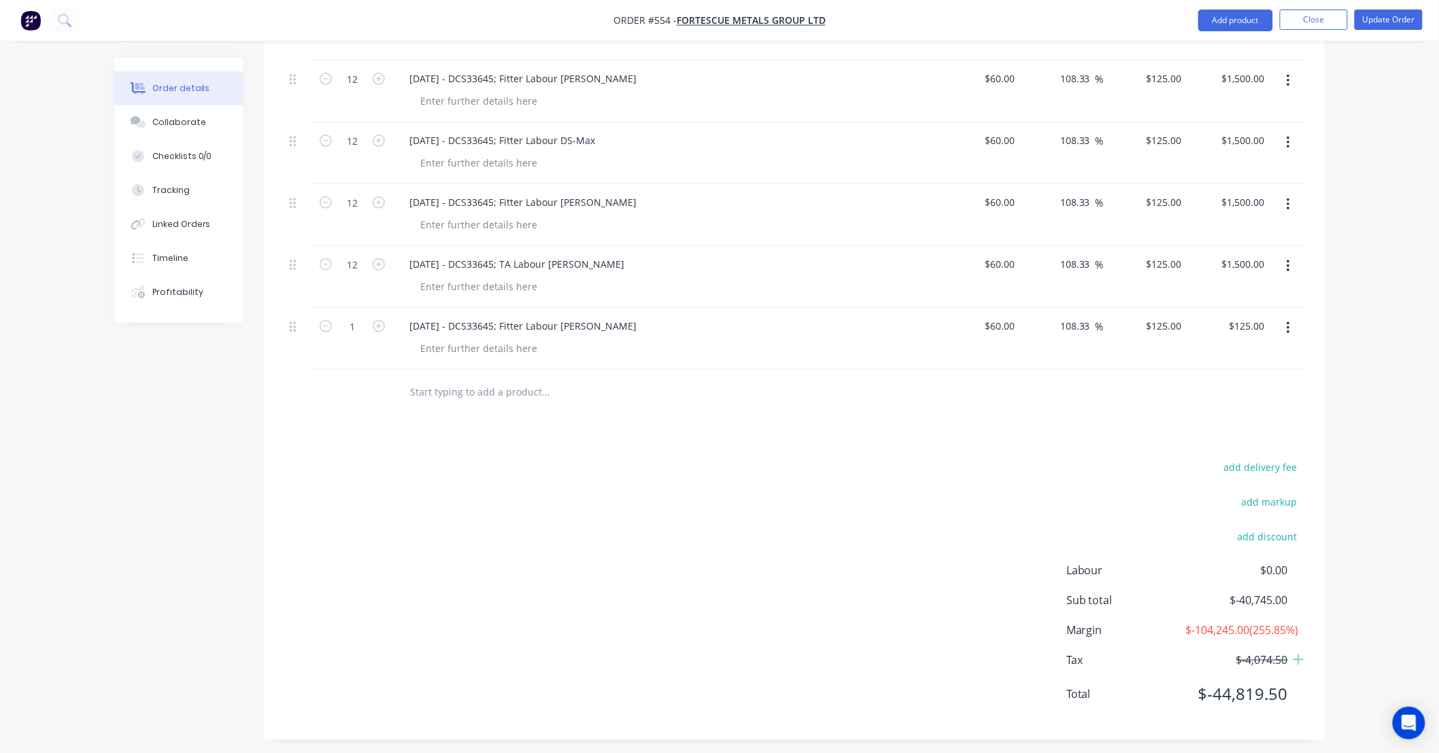
scroll to position [2517, 0]
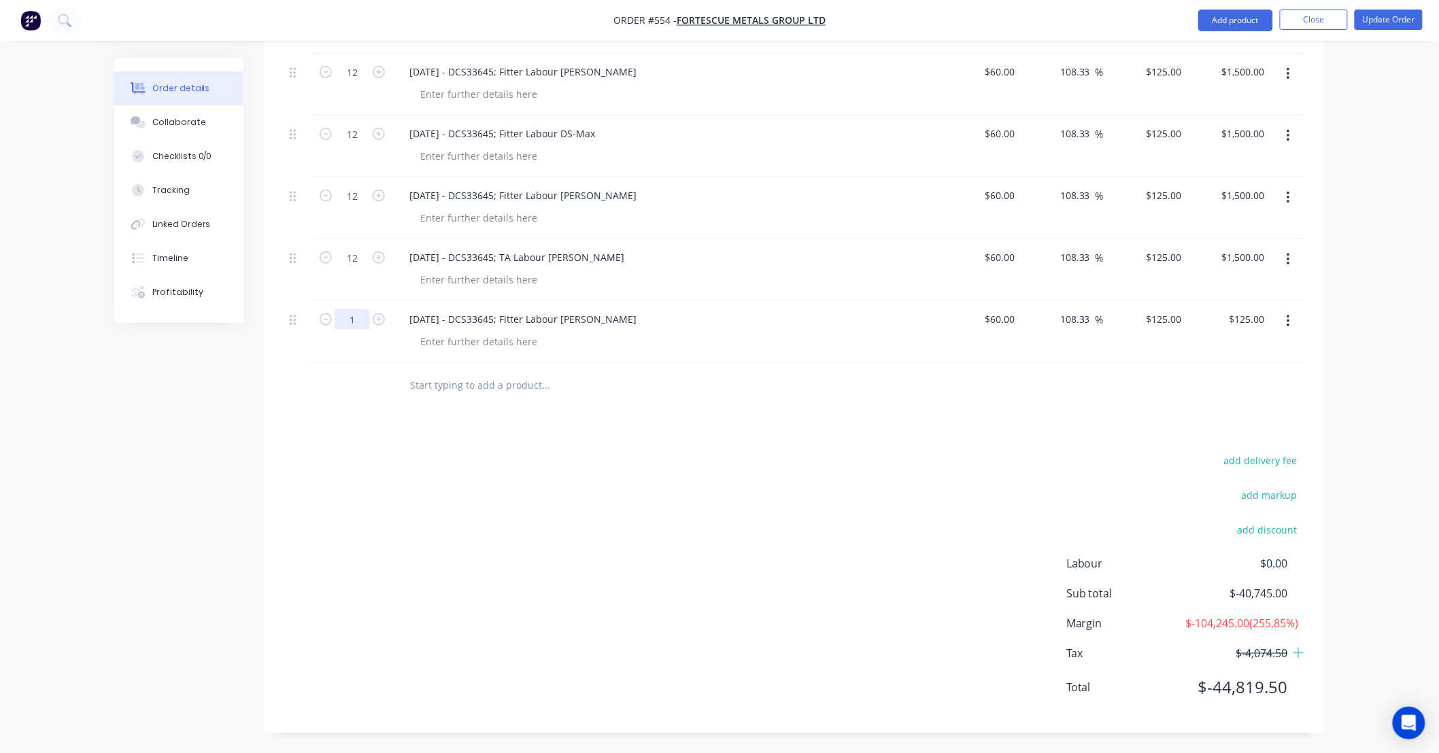
click at [358, 309] on input "1" at bounding box center [352, 319] width 35 height 20
type input "12"
type input "$1,500.00"
click at [496, 309] on div "18/09/25 - DCS33645; Fitter Labour DS-Lance" at bounding box center [522, 319] width 249 height 20
click at [416, 309] on div "18/09/25 - DCS33645; Fitter Labour DS-Lance" at bounding box center [522, 319] width 249 height 20
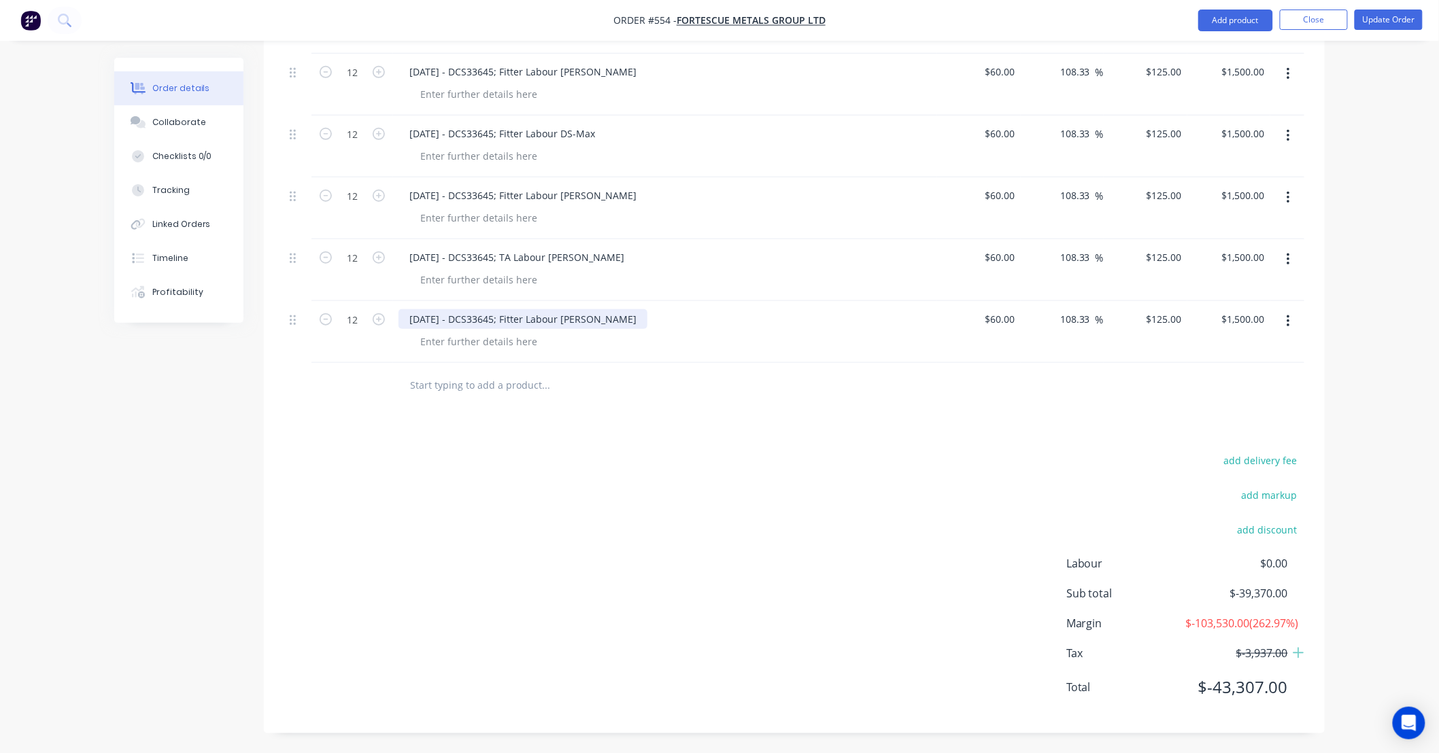
click at [515, 309] on div "19/09/25 - DCS33645; Fitter Labour DS-Lance" at bounding box center [522, 319] width 249 height 20
click at [500, 309] on div "19/09/25 - DCS33645; Fitter Labour DS-Lance" at bounding box center [522, 319] width 249 height 20
click at [1290, 313] on button "button" at bounding box center [1288, 321] width 32 height 24
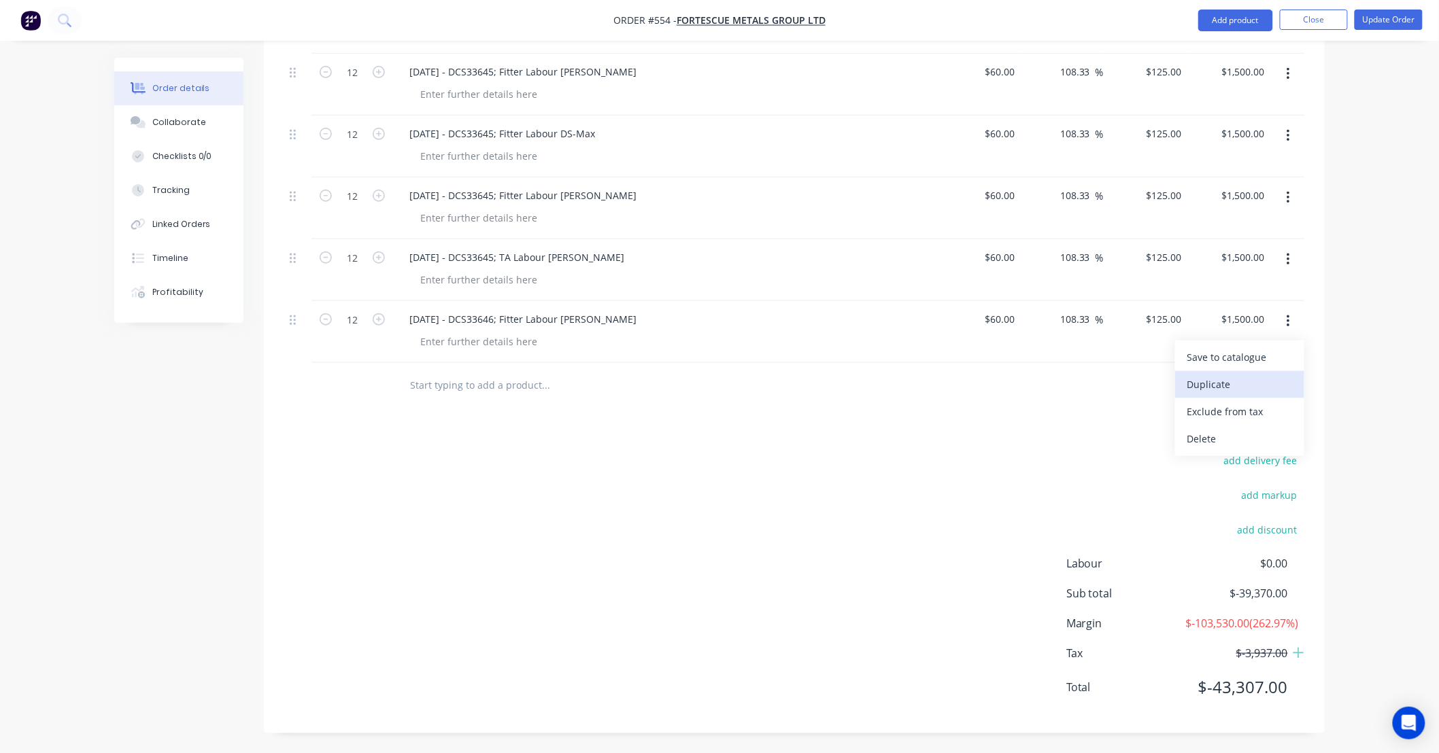
click at [1260, 375] on div "Duplicate" at bounding box center [1239, 385] width 105 height 20
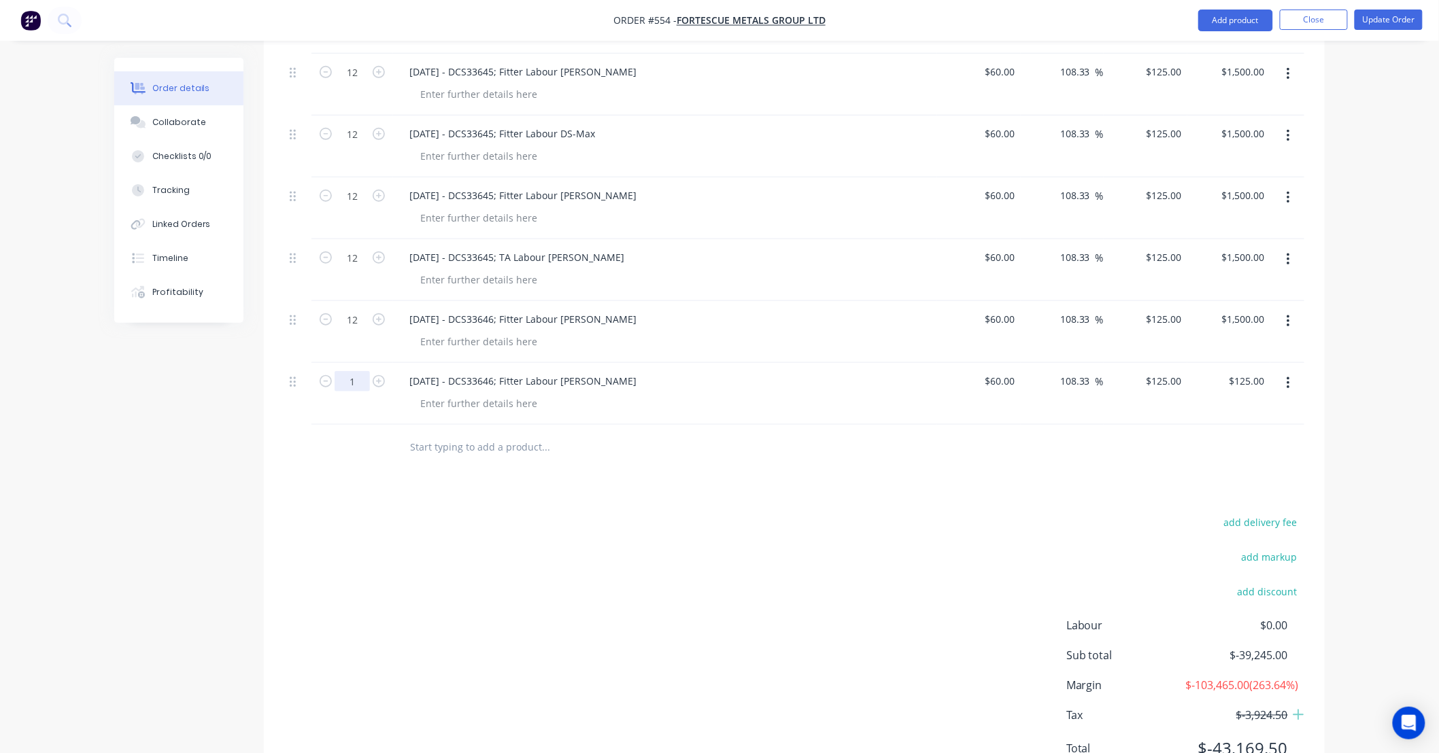
click at [364, 371] on input "1" at bounding box center [352, 381] width 35 height 20
type input "12"
click at [606, 371] on div "19/09/25 - DCS33646; Fitter Labour DS-Lance" at bounding box center [522, 381] width 249 height 20
type input "$1,500.00"
click at [586, 371] on div "19/09/25 - DCS33646; Fitter Labour DS-Lance" at bounding box center [522, 381] width 249 height 20
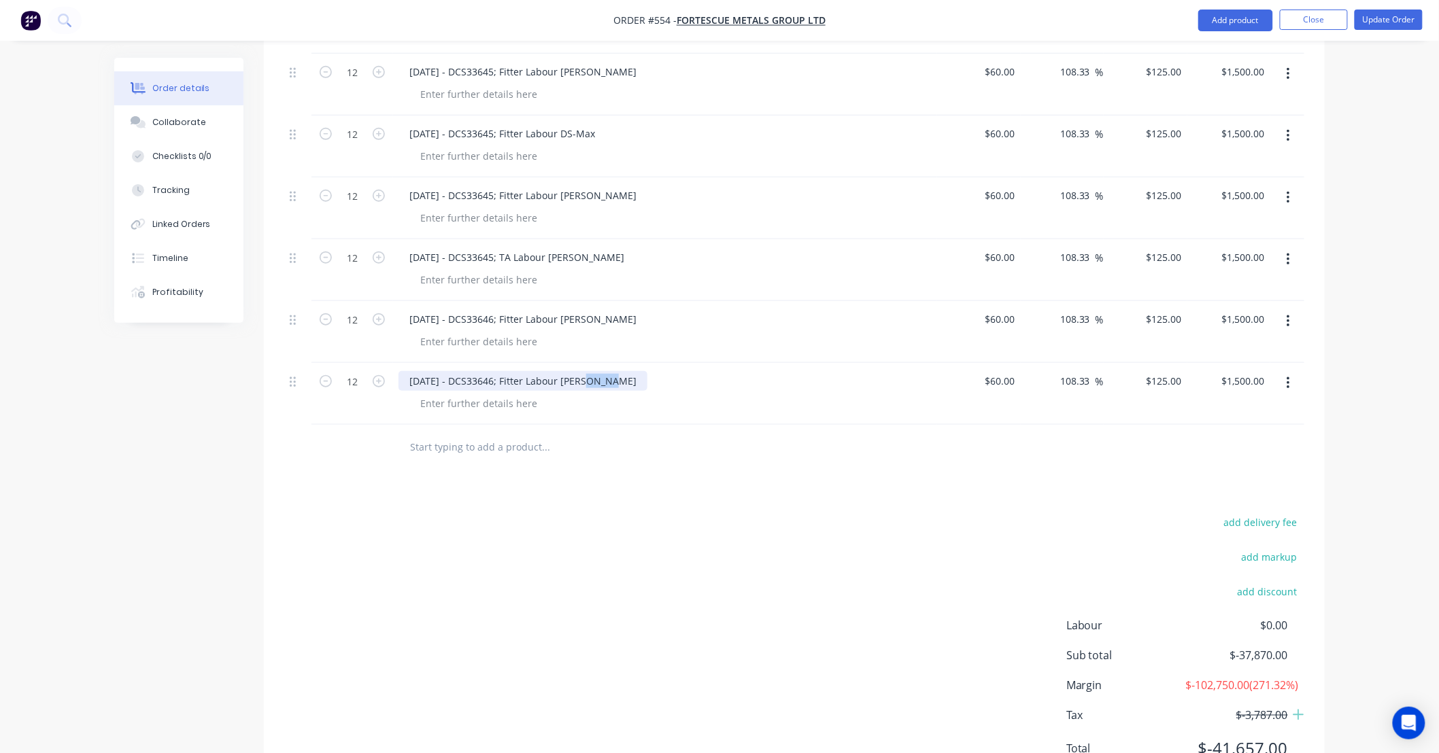
click at [586, 371] on div "19/09/25 - DCS33646; Fitter Labour DS-Lance" at bounding box center [522, 381] width 249 height 20
click at [1299, 309] on button "button" at bounding box center [1288, 321] width 32 height 24
click at [1245, 375] on div "Duplicate" at bounding box center [1239, 385] width 105 height 20
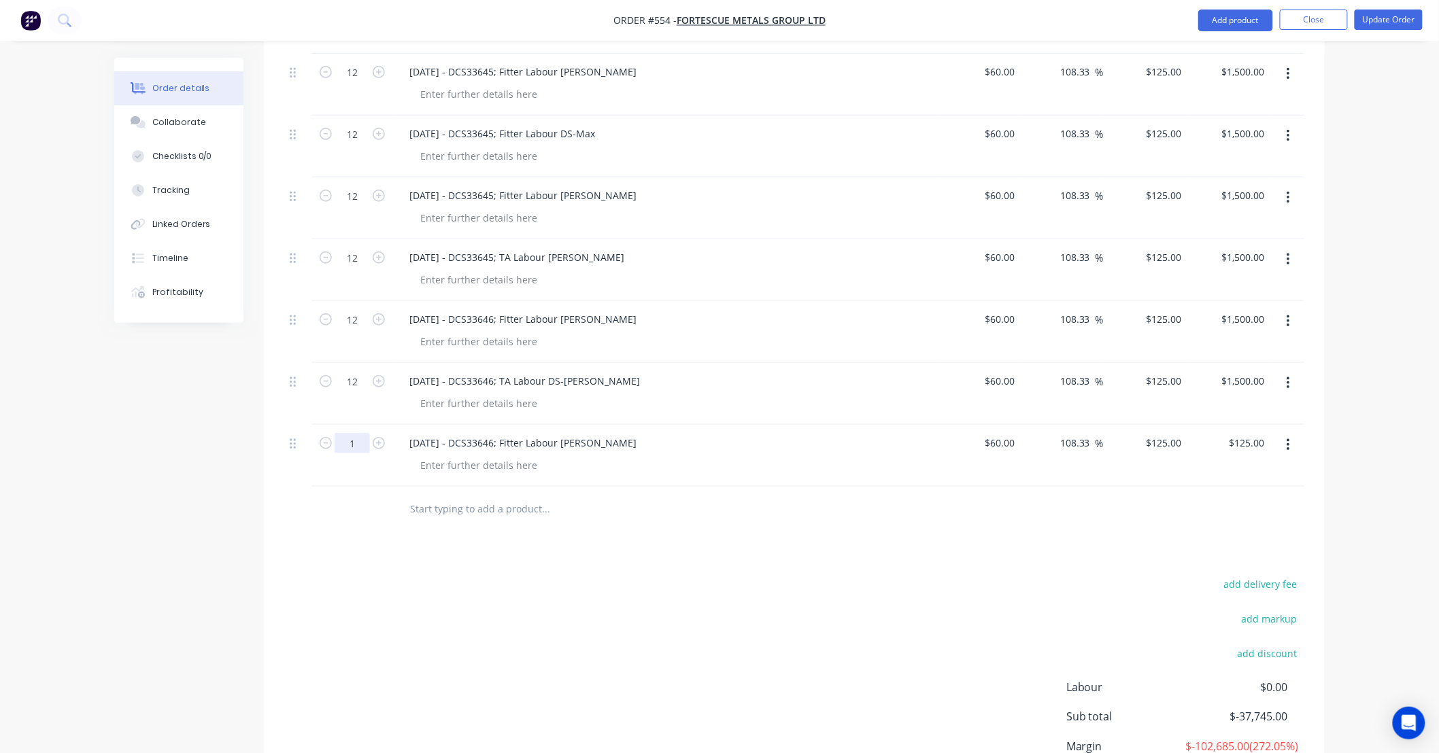
click at [352, 433] on input "1" at bounding box center [352, 443] width 35 height 20
type input "12"
type input "$1,500.00"
click at [517, 433] on div "19/09/25 - DCS33646; Fitter Labour DS-Lance" at bounding box center [522, 443] width 249 height 20
click at [588, 433] on div "19/09/25 - DCS33646; Fitter Labour DS-Lance" at bounding box center [522, 443] width 249 height 20
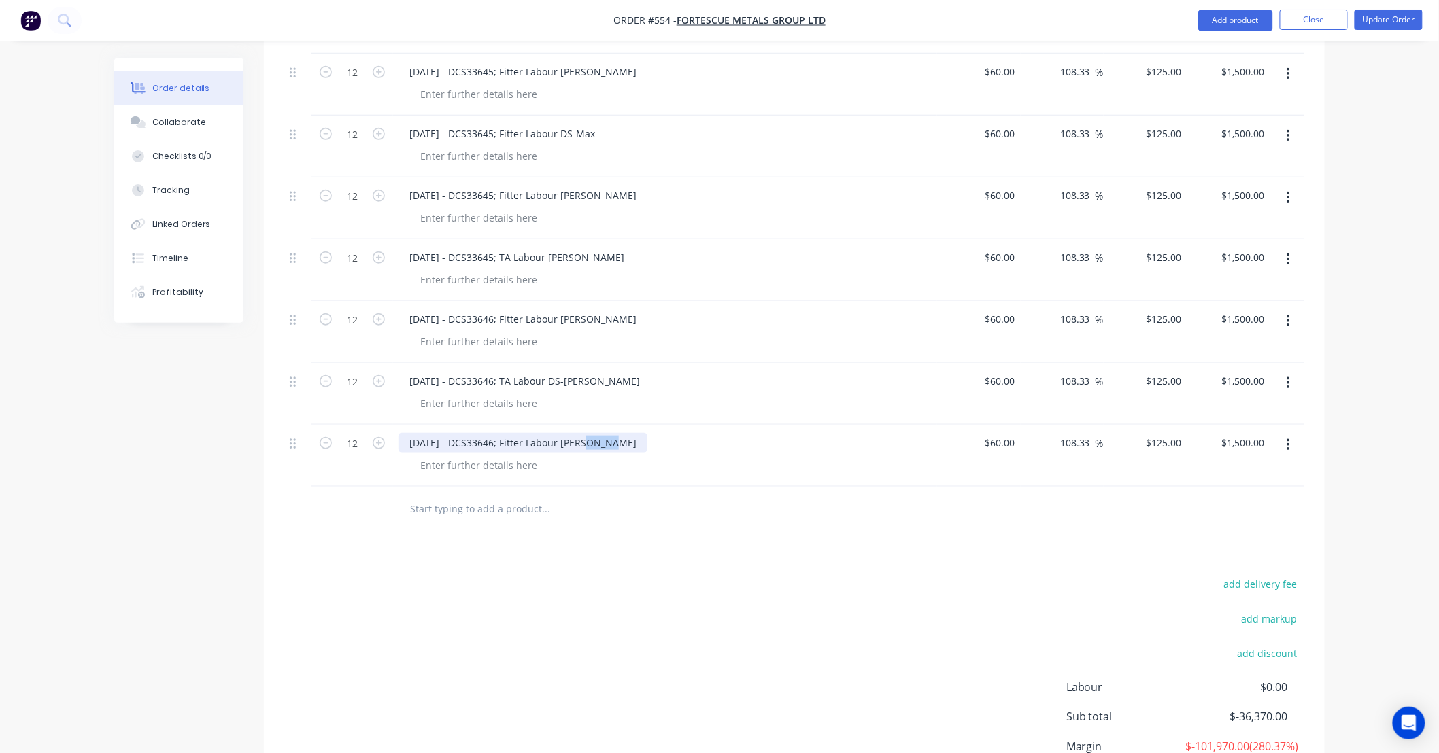
click at [588, 433] on div "19/09/25 - DCS33646; Fitter Labour DS-Lance" at bounding box center [522, 443] width 249 height 20
click at [1293, 433] on button "button" at bounding box center [1288, 445] width 32 height 24
click at [1276, 498] on div "Duplicate" at bounding box center [1239, 508] width 105 height 20
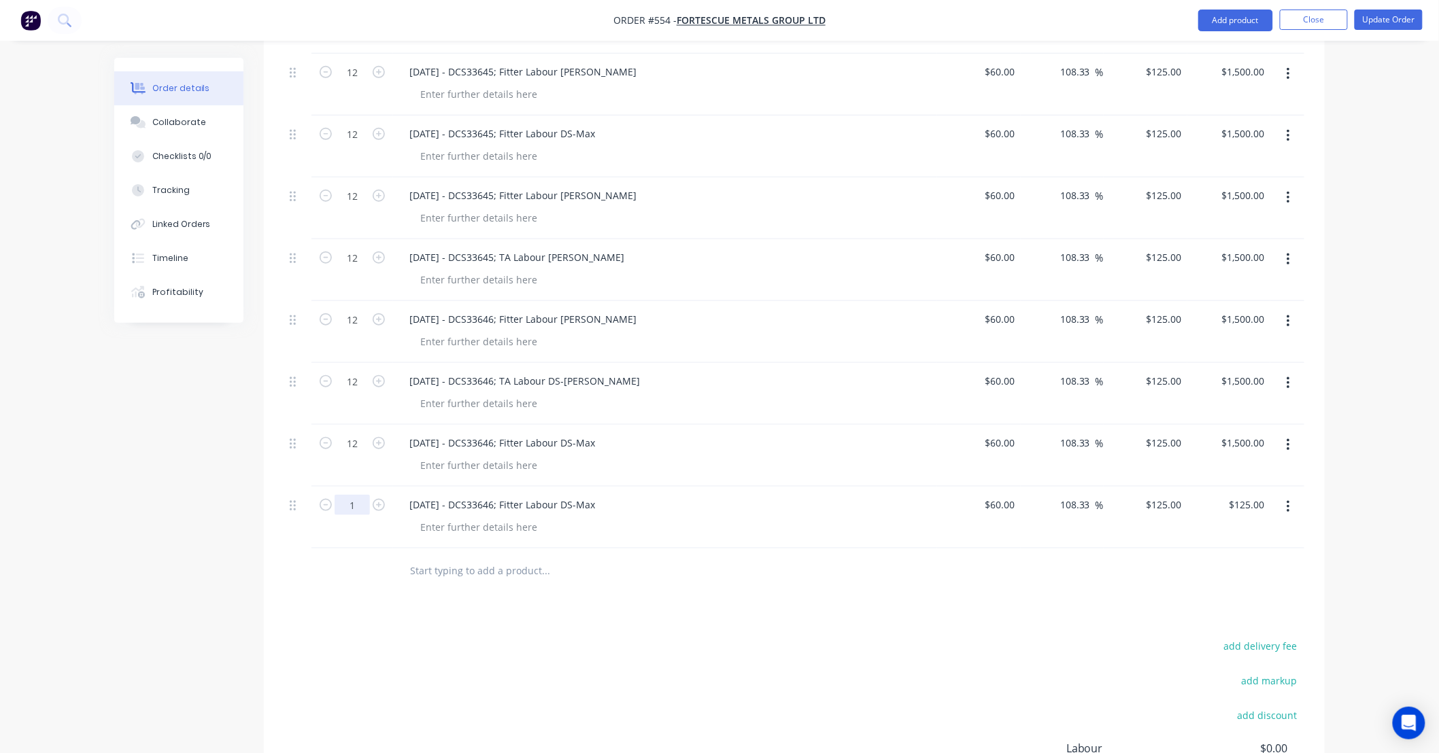
click at [369, 495] on input "1" at bounding box center [352, 505] width 35 height 20
type input "12"
type input "$1,500.00"
click at [553, 495] on div "19/09/25 - DCS33646; Fitter Labour DS-Max" at bounding box center [501, 505] width 207 height 20
click at [589, 495] on div "19/09/25 - DCS33646; Fitter Labour DS-Max" at bounding box center [501, 505] width 207 height 20
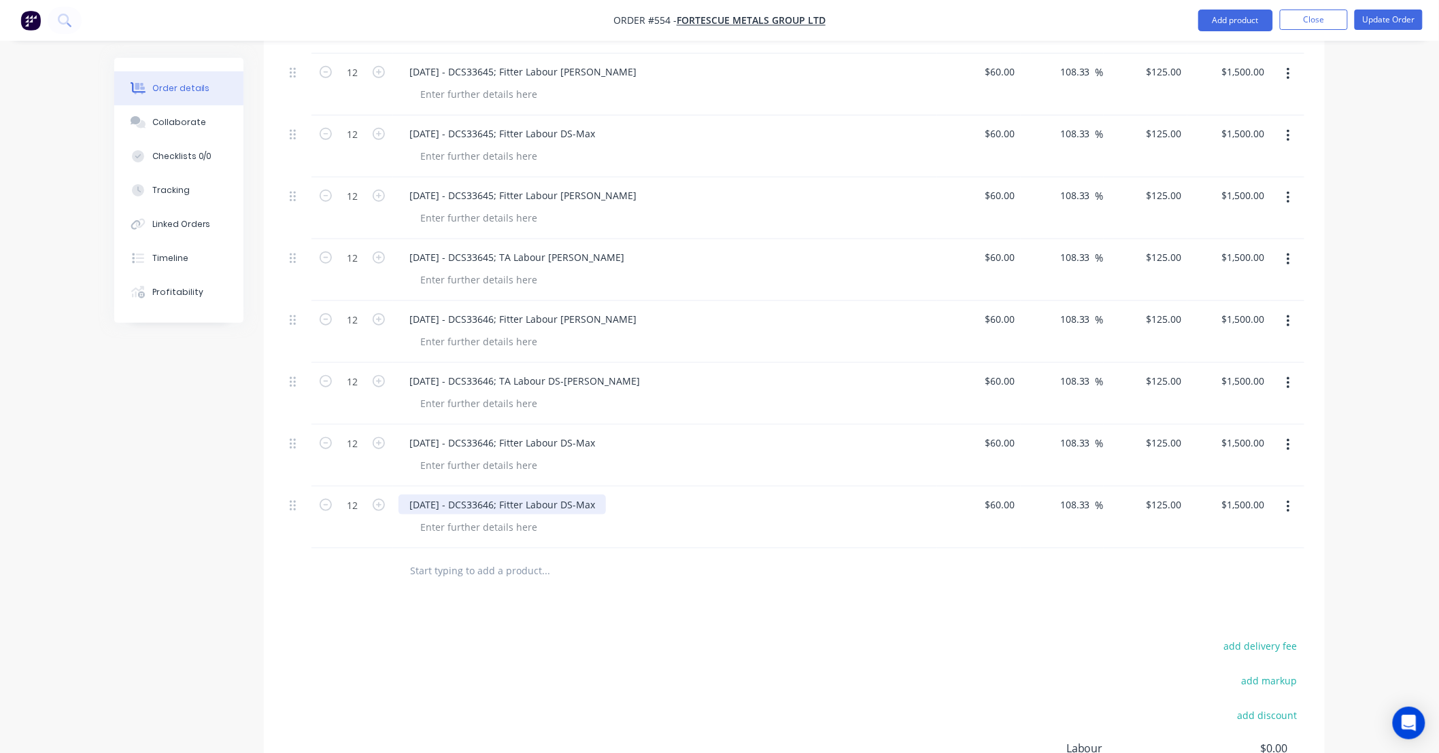
click at [589, 495] on div "19/09/25 - DCS33646; Fitter Labour DS-Max" at bounding box center [501, 505] width 207 height 20
click at [1284, 495] on button "button" at bounding box center [1288, 507] width 32 height 24
click at [1256, 560] on div "Duplicate" at bounding box center [1239, 570] width 105 height 20
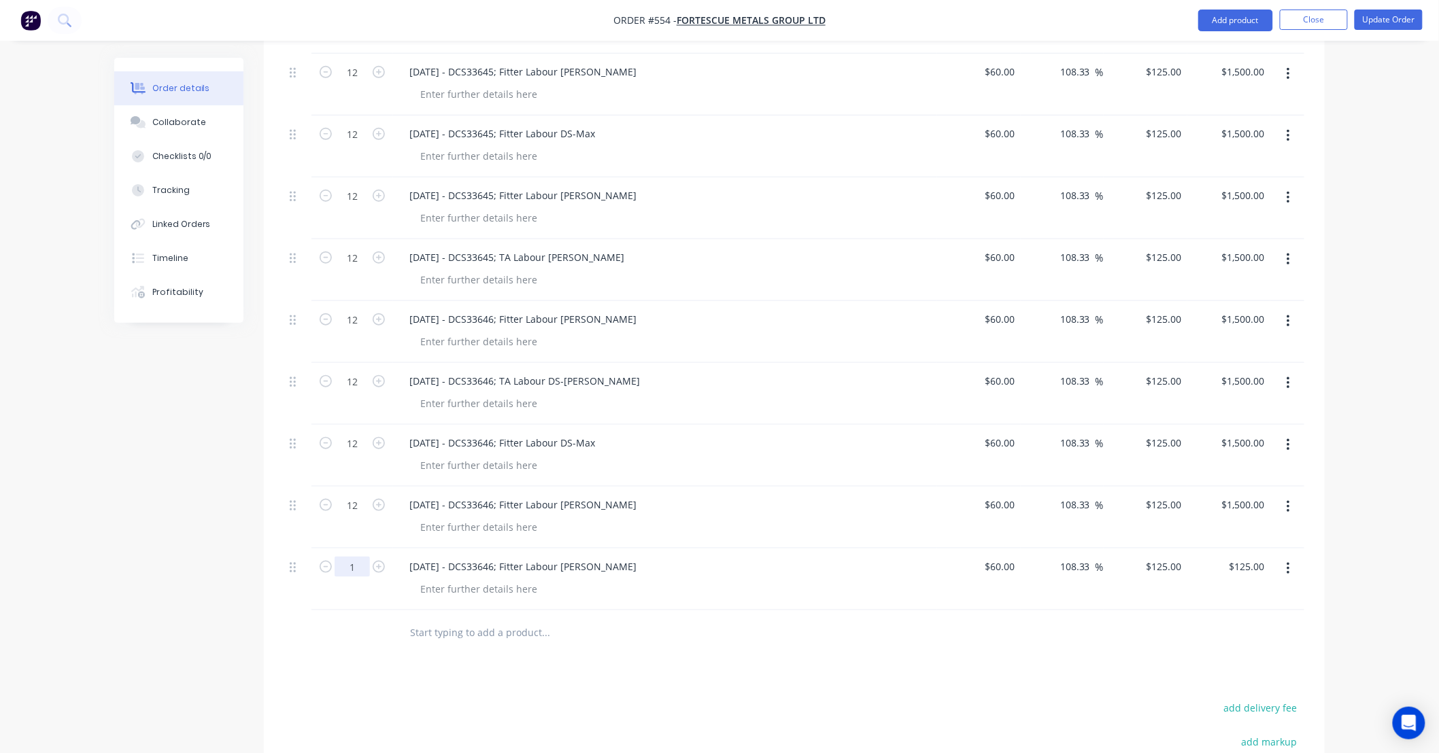
click at [364, 557] on input "1" at bounding box center [352, 567] width 35 height 20
type input "12"
type input "$1,500.00"
click at [490, 557] on div "19/09/25 - DCS33646; Fitter Labour DS-Tom" at bounding box center [522, 567] width 249 height 20
drag, startPoint x: 562, startPoint y: 547, endPoint x: 575, endPoint y: 547, distance: 12.9
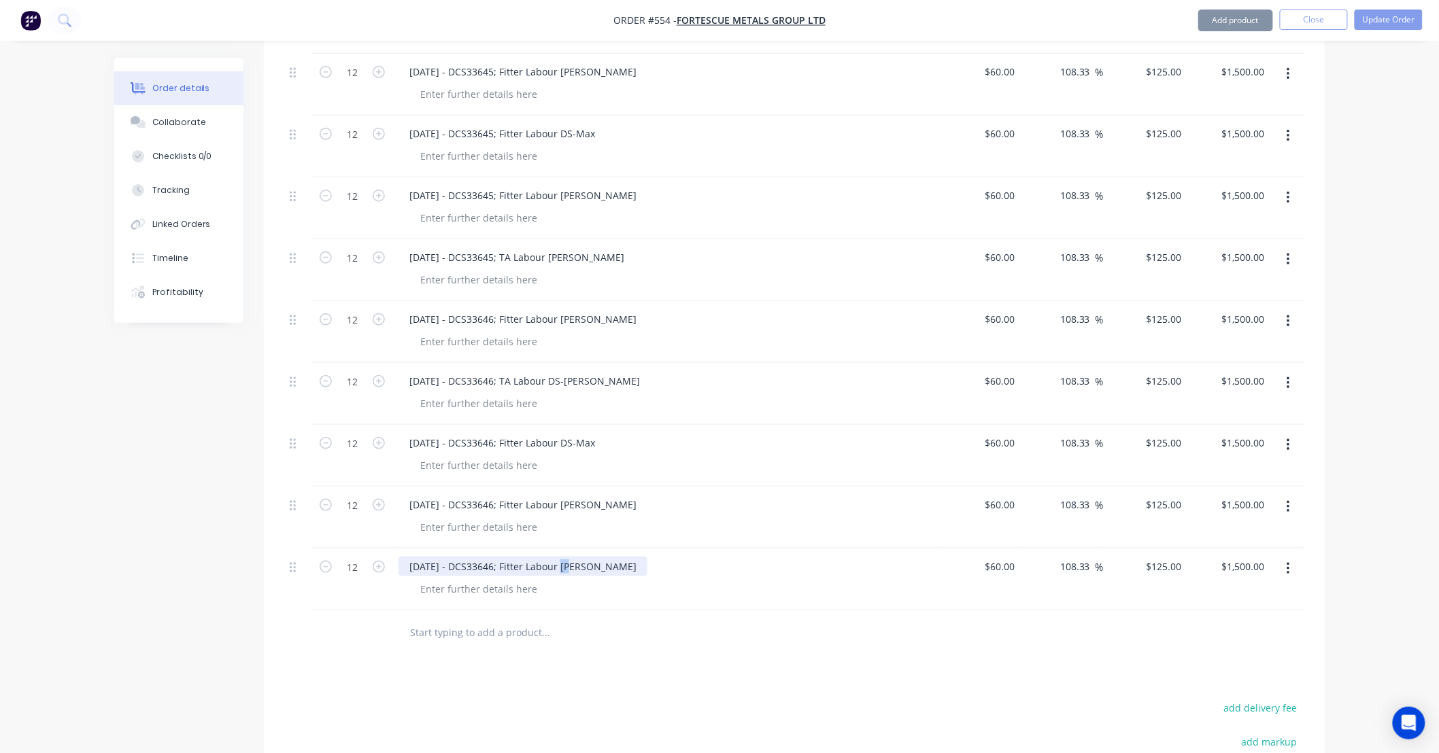
click at [575, 557] on div "19/09/25 - DCS33646; Fitter Labour DS-Tom" at bounding box center [522, 567] width 249 height 20
drag, startPoint x: 575, startPoint y: 547, endPoint x: 589, endPoint y: 548, distance: 13.6
click at [589, 557] on div "19/09/25 - DCS33646; Fitter Labour DS-Tom" at bounding box center [522, 567] width 249 height 20
click at [1288, 252] on icon "button" at bounding box center [1287, 259] width 3 height 15
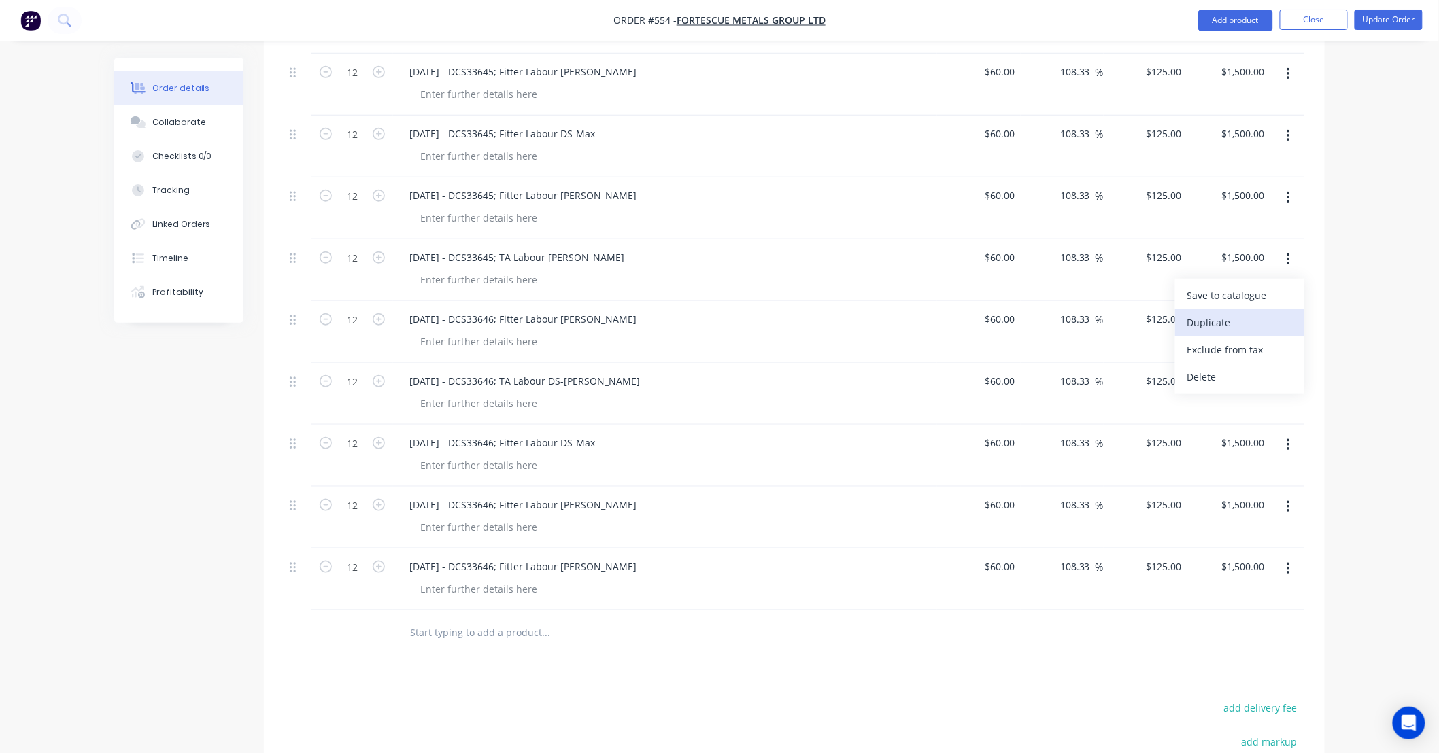
click at [1267, 313] on div "Duplicate" at bounding box center [1239, 323] width 105 height 20
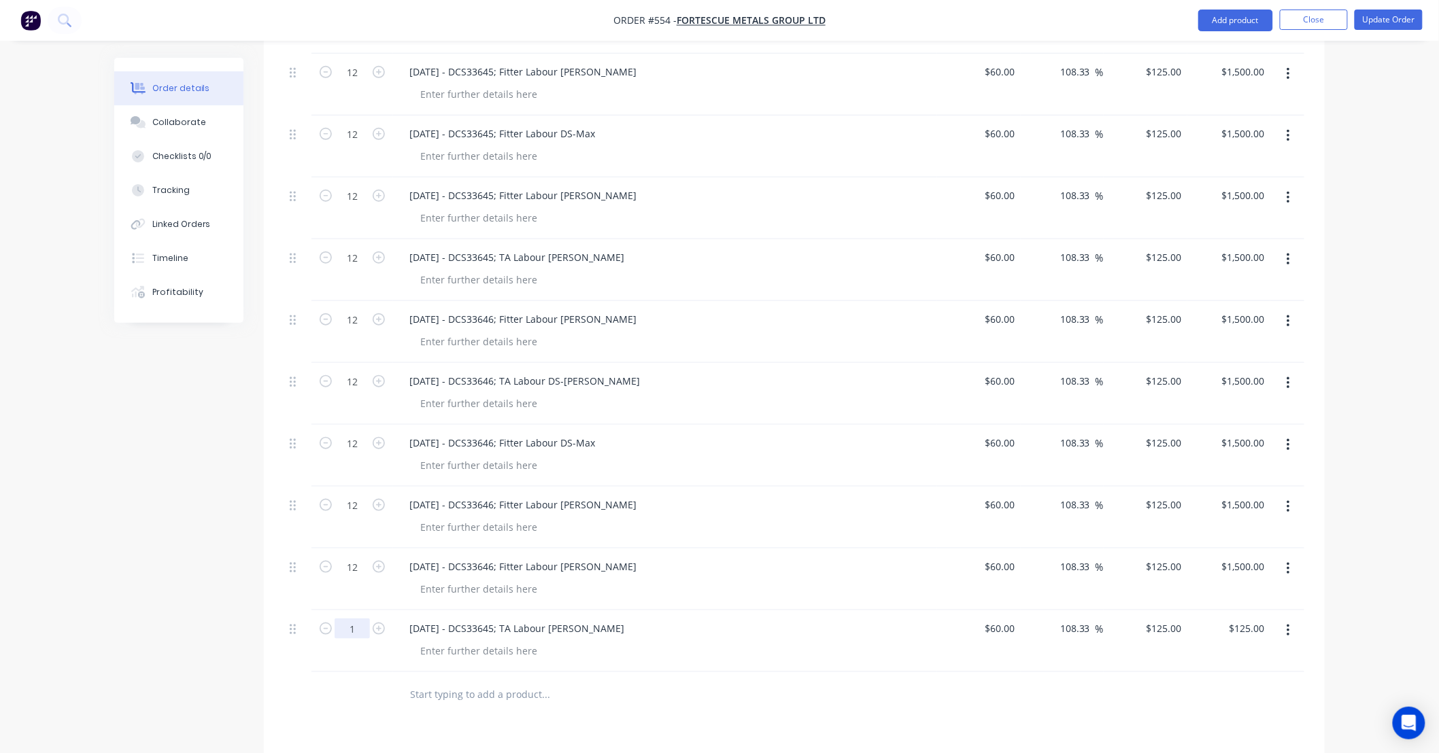
click at [359, 619] on input "1" at bounding box center [352, 629] width 35 height 20
type input "12"
type input "$1,500.00"
click at [473, 619] on div "18/09/25 - DCS33645; TA Labour DS-Tamara" at bounding box center [516, 629] width 237 height 20
click at [441, 619] on div "18/09/25 - DCS33645; TA Labour DS-Tamara" at bounding box center [516, 629] width 237 height 20
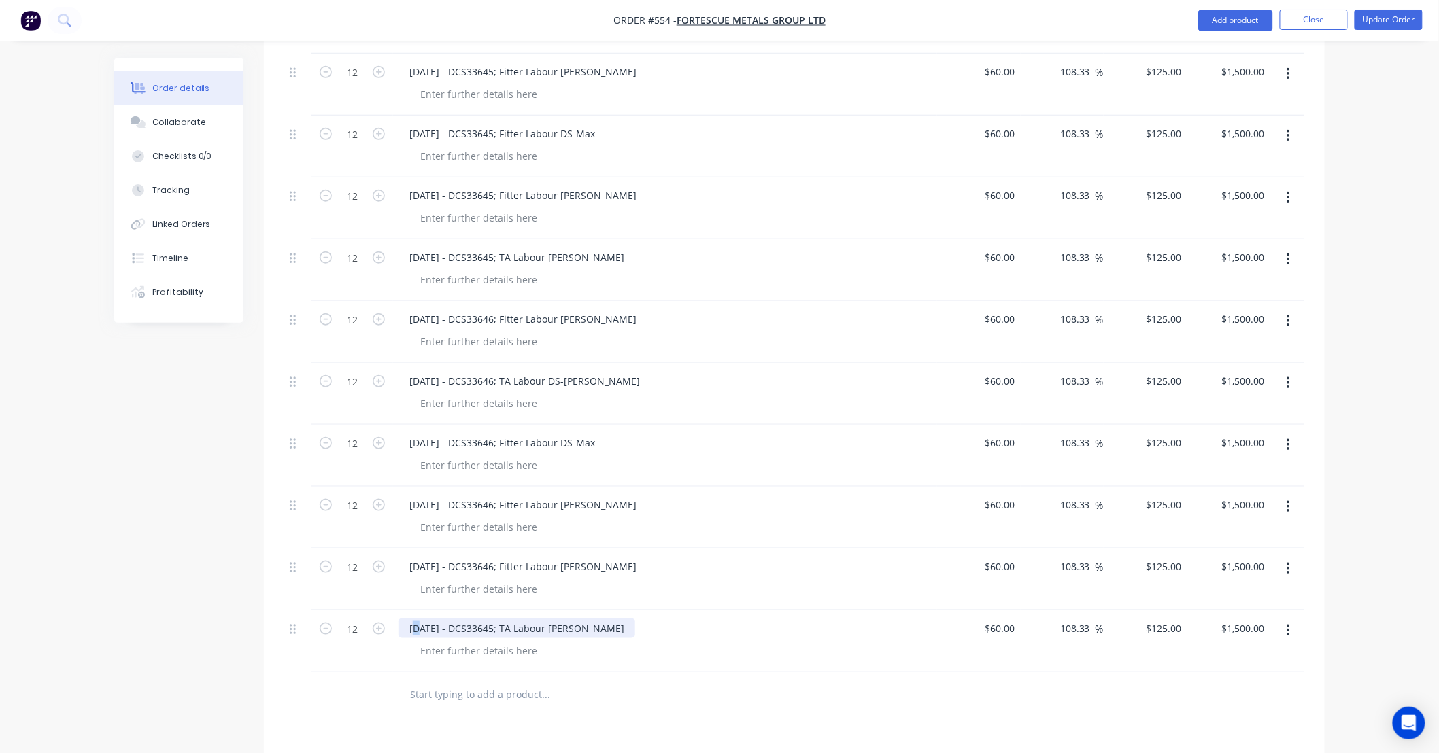
click at [415, 619] on div "18/09/25 - DCS33645; TA Labour DS-Tamara" at bounding box center [516, 629] width 237 height 20
click at [517, 619] on div "19/09/25 - DCS33645; TA Labour DS-Tamara" at bounding box center [516, 629] width 237 height 20
click at [500, 619] on div "19/09/25 - DCS33645; TA Labour DS-Tamara" at bounding box center [516, 629] width 237 height 20
click at [1166, 619] on input "125" at bounding box center [1166, 629] width 42 height 20
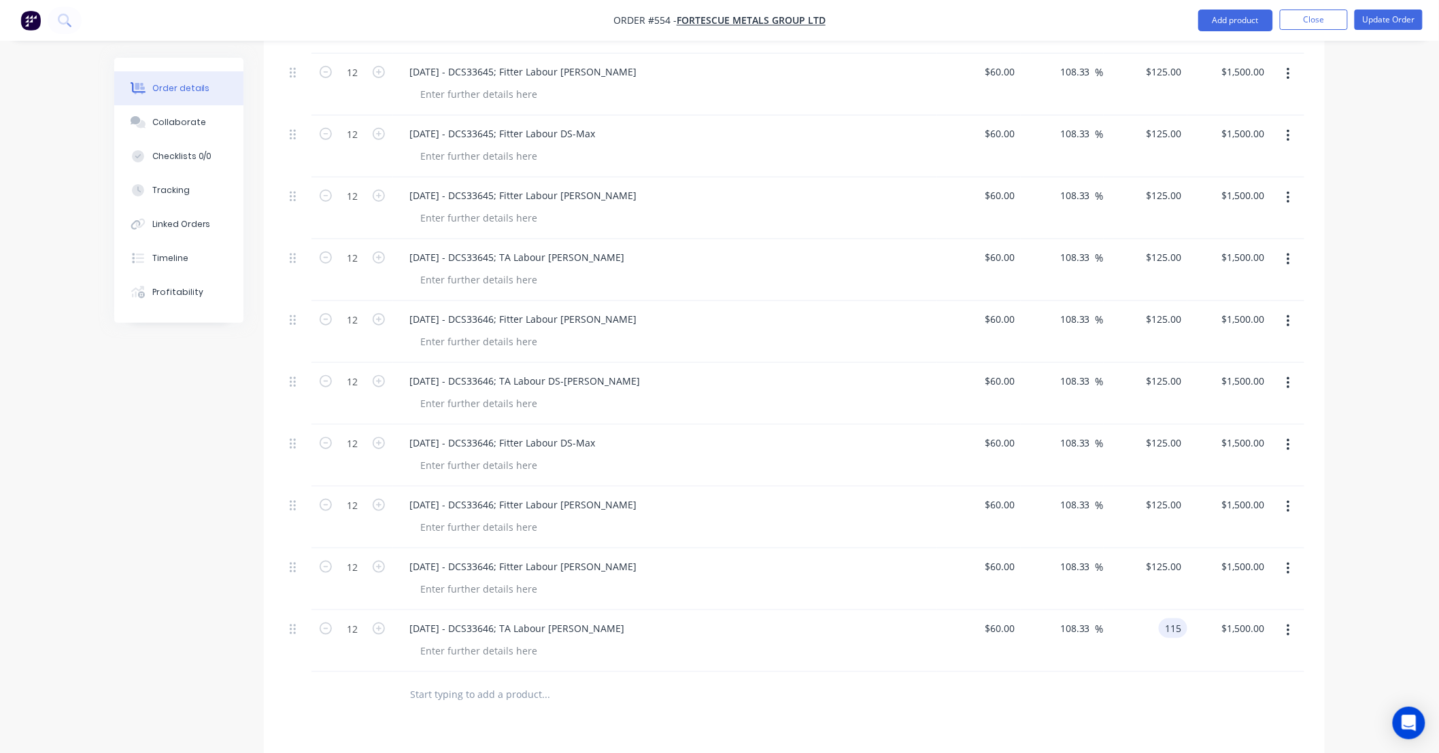
type input "115"
type input "91.67"
type input "$115.00"
type input "$1,380.00"
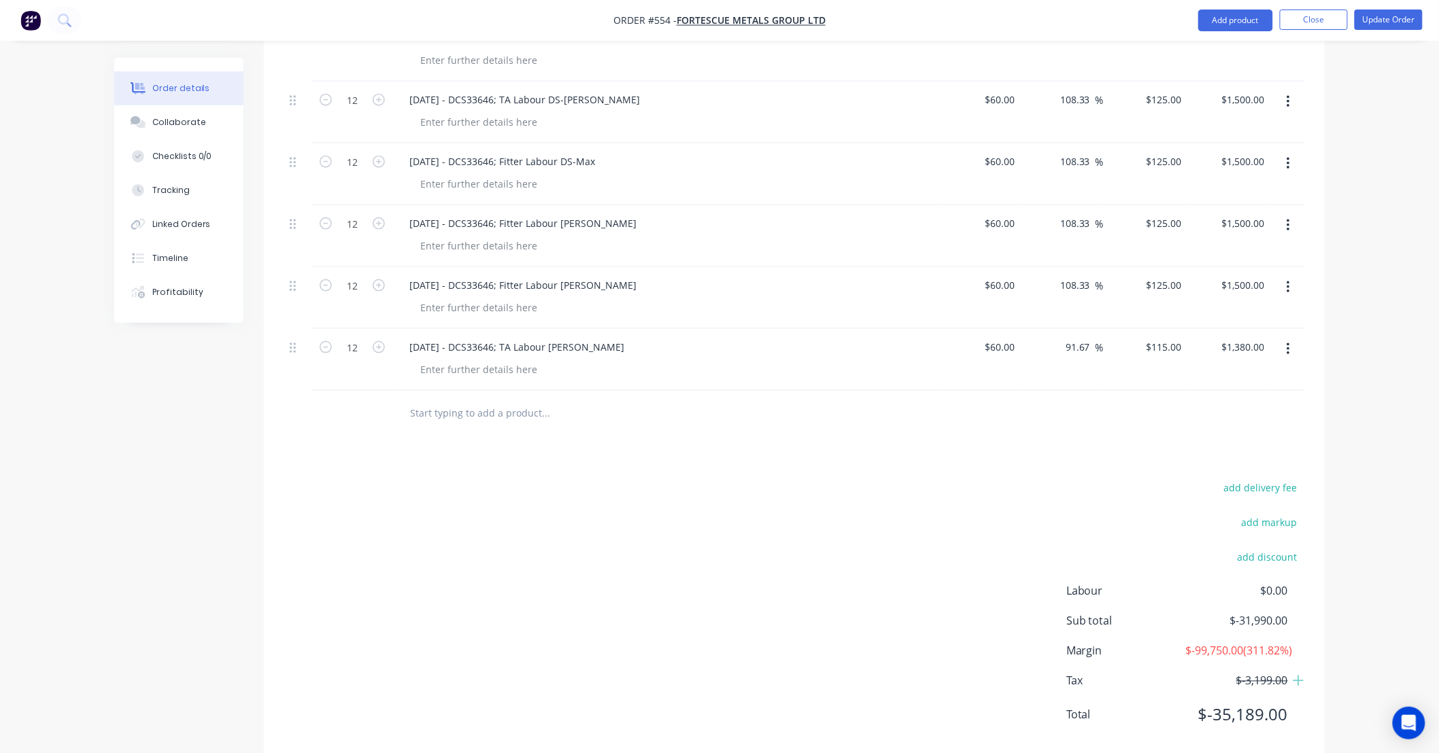
scroll to position [2826, 0]
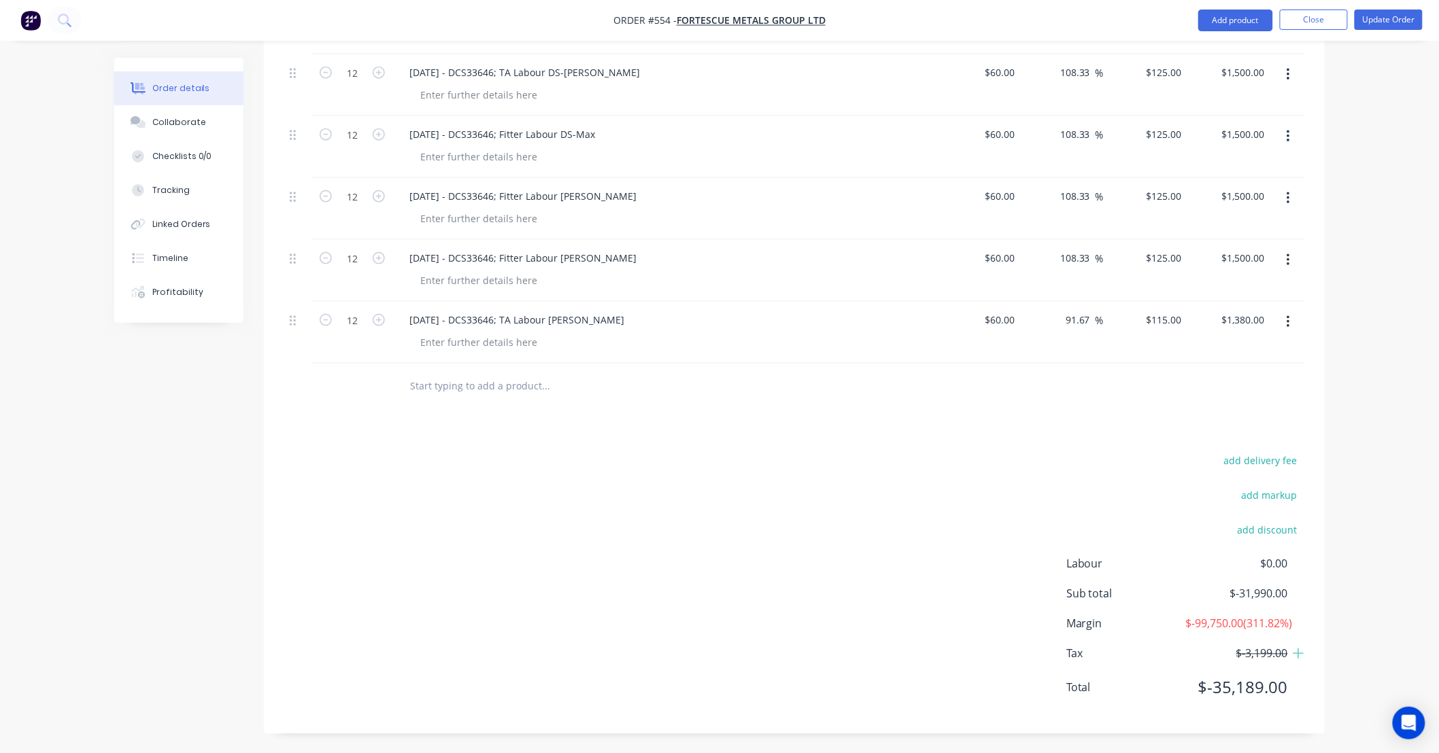
click at [1293, 186] on button "button" at bounding box center [1288, 198] width 32 height 24
click at [1234, 252] on div "Duplicate" at bounding box center [1239, 262] width 105 height 20
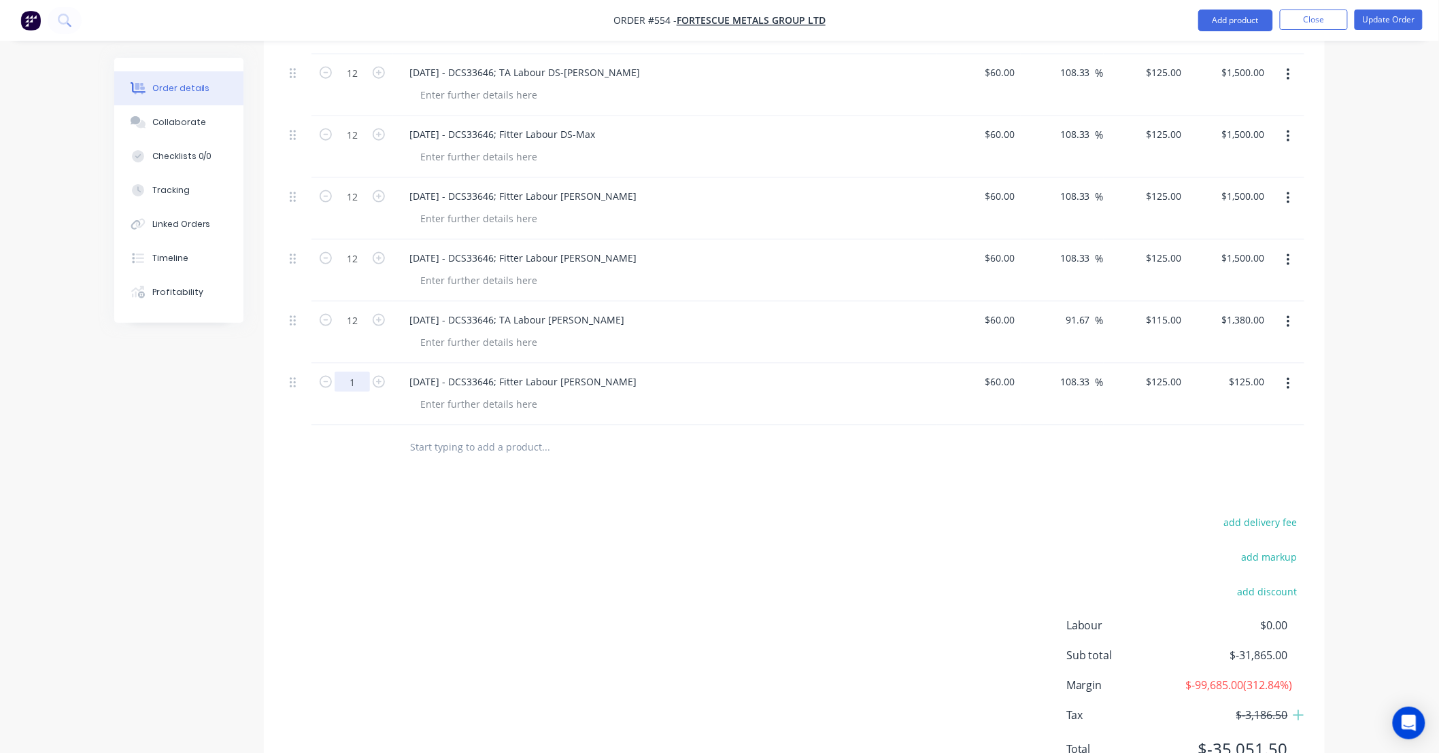
click at [362, 372] on input "1" at bounding box center [352, 382] width 35 height 20
type input "12"
type input "$1,500.00"
click at [445, 372] on div "19/09/25 - DCS33646; Fitter Labour DS-Tom" at bounding box center [522, 382] width 249 height 20
drag, startPoint x: 420, startPoint y: 364, endPoint x: 335, endPoint y: 358, distance: 85.3
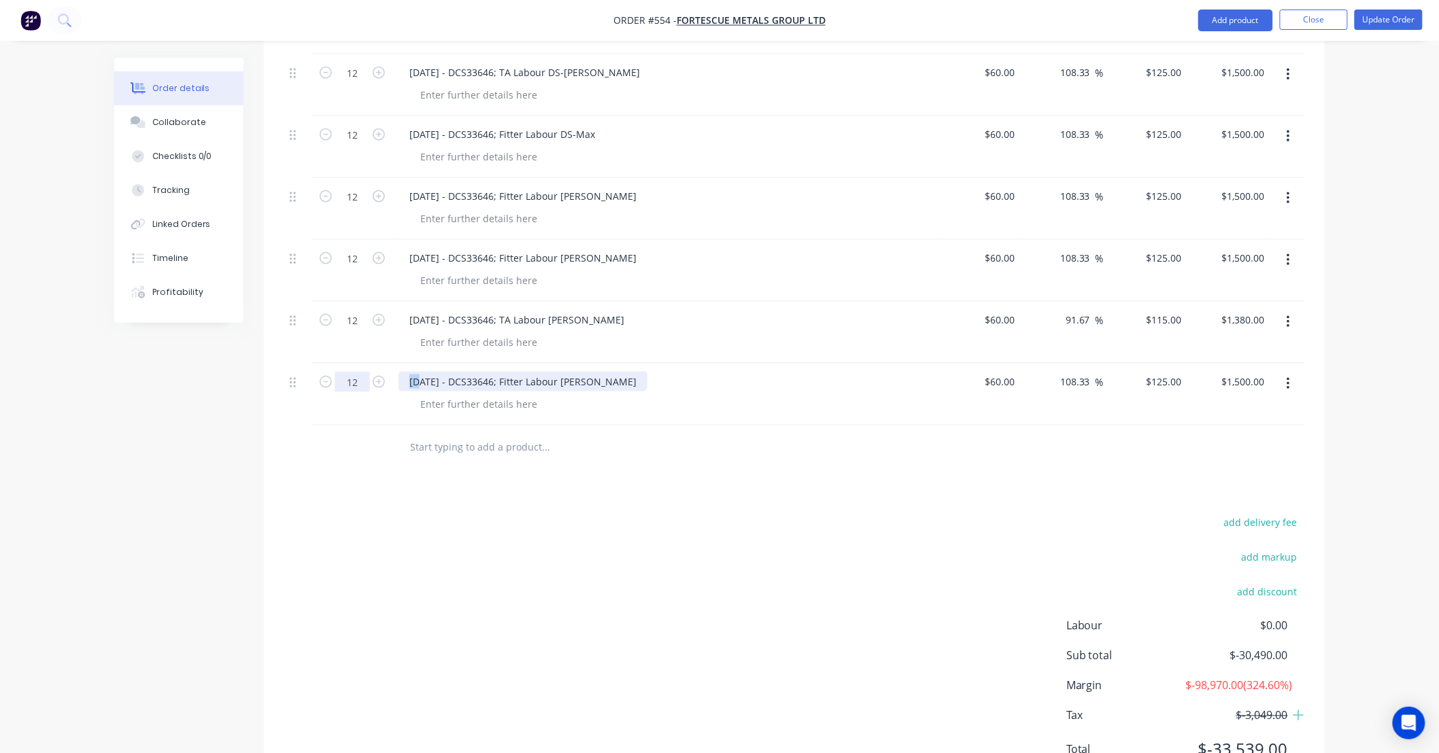
click at [335, 364] on div "12 19/09/25 - DCS33646; Fitter Labour DS-Tom $60.00 $60.00 108.33 108.33 % $125…" at bounding box center [794, 395] width 1020 height 62
drag, startPoint x: 481, startPoint y: 362, endPoint x: 500, endPoint y: 363, distance: 19.0
click at [500, 372] on div "20/09/25 - DCS33646; Fitter Labour DS-Tom" at bounding box center [522, 382] width 249 height 20
click at [292, 513] on div "add delivery fee add markup add discount Labour $0.00 Sub total $-30,490.00 Mar…" at bounding box center [794, 644] width 1020 height 262
click at [1293, 310] on button "button" at bounding box center [1288, 322] width 32 height 24
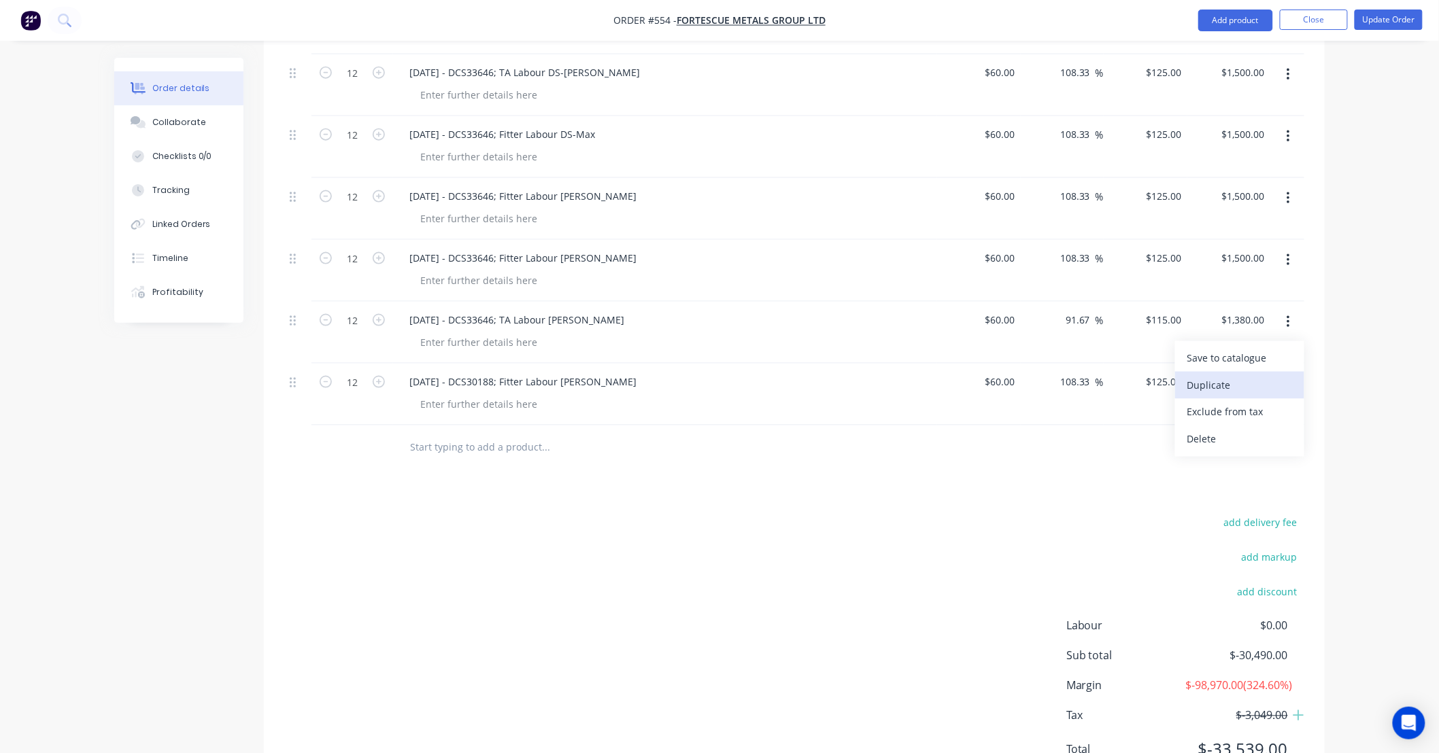
click at [1273, 375] on div "Duplicate" at bounding box center [1239, 385] width 105 height 20
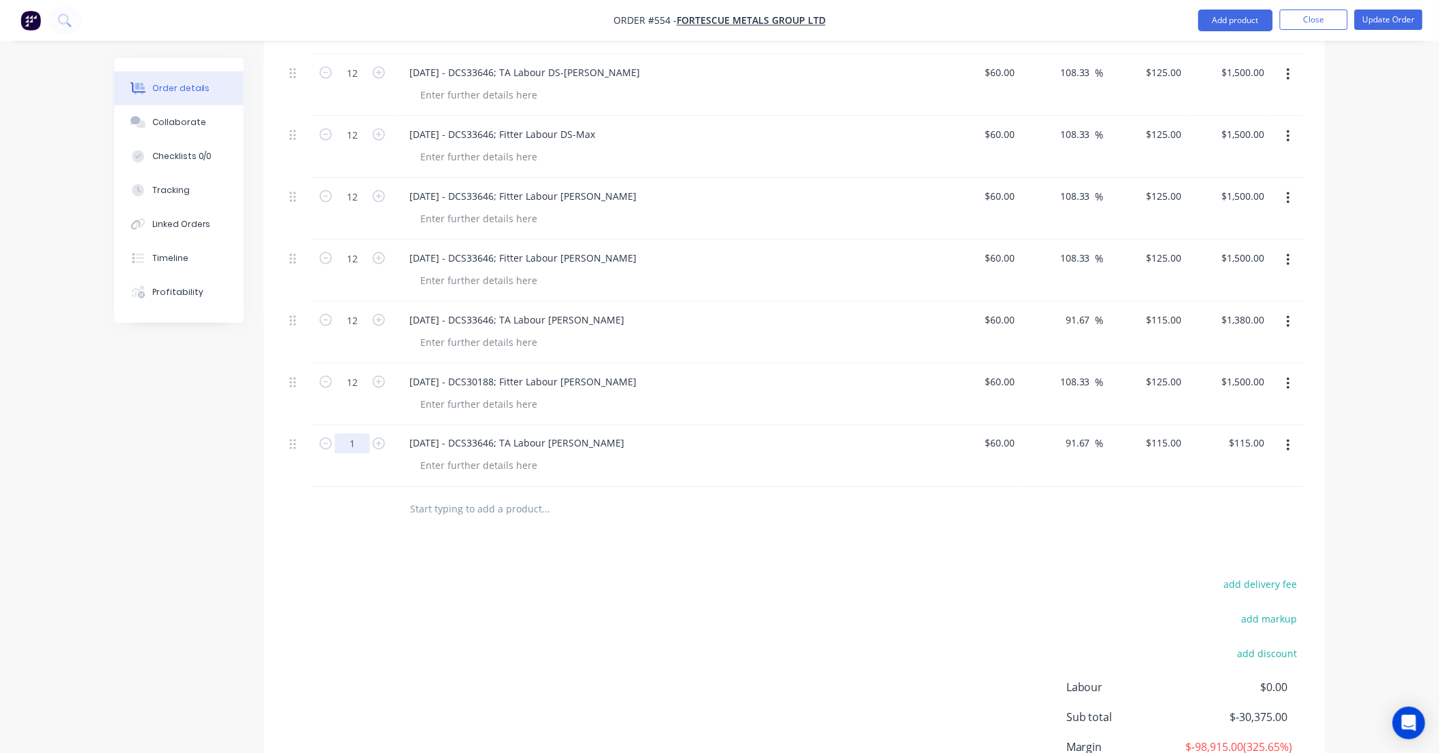
click at [356, 434] on input "1" at bounding box center [352, 444] width 35 height 20
type input "12"
type input "$1,380.00"
click at [477, 434] on div "19/09/25 - DCS33646; TA Labour DS-Tamara" at bounding box center [516, 444] width 237 height 20
drag, startPoint x: 419, startPoint y: 424, endPoint x: 371, endPoint y: 424, distance: 47.6
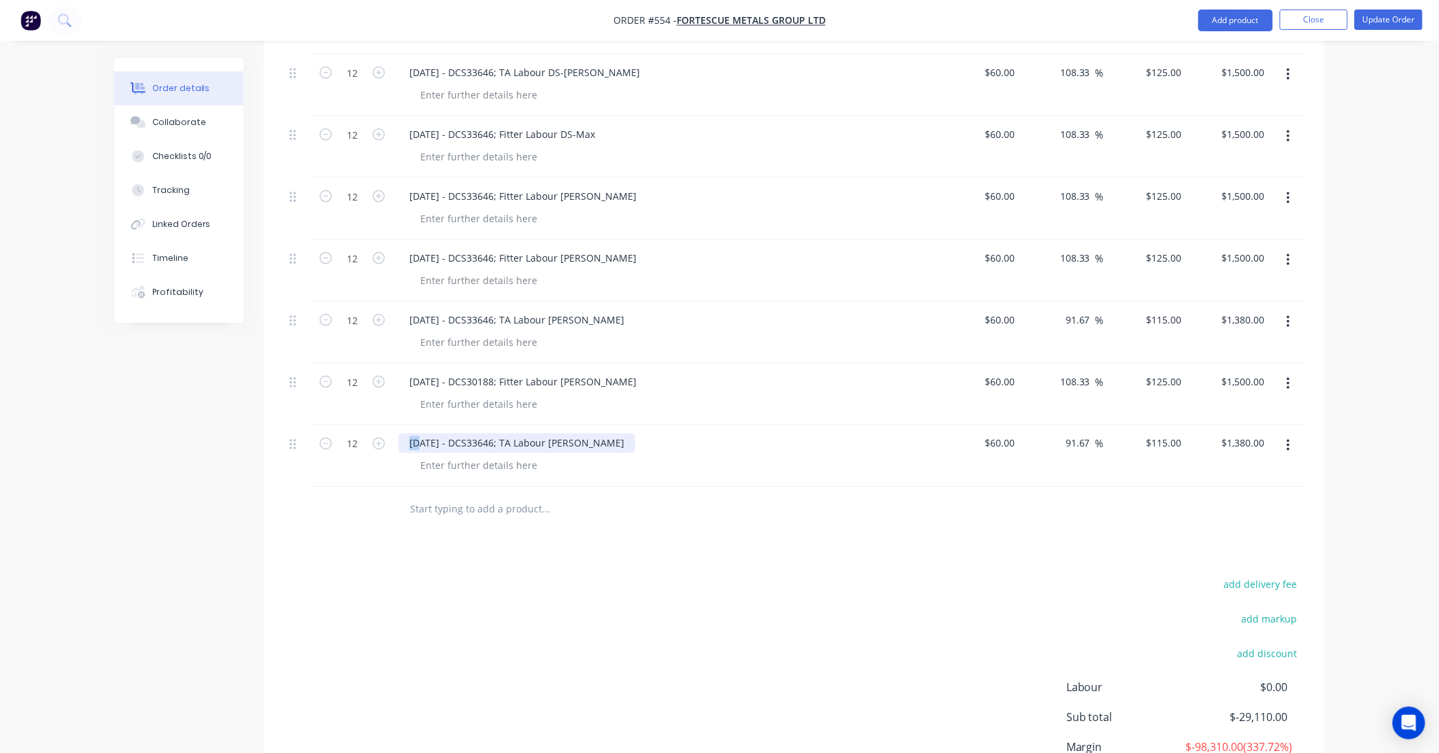
click at [371, 426] on div "12 19/09/25 - DCS33646; TA Labour DS-Tamara $60.00 $60.00 91.67 91.67 % $115.00…" at bounding box center [794, 457] width 1020 height 62
drag, startPoint x: 507, startPoint y: 419, endPoint x: 494, endPoint y: 424, distance: 14.6
click at [508, 434] on div "20/09/25 - DCS33646; TA Labour DS-Tamara" at bounding box center [516, 444] width 237 height 20
drag, startPoint x: 476, startPoint y: 424, endPoint x: 501, endPoint y: 424, distance: 25.2
click at [501, 434] on div "20/09/25 - DCS33646; TA Labour DS-Tamara" at bounding box center [516, 444] width 237 height 20
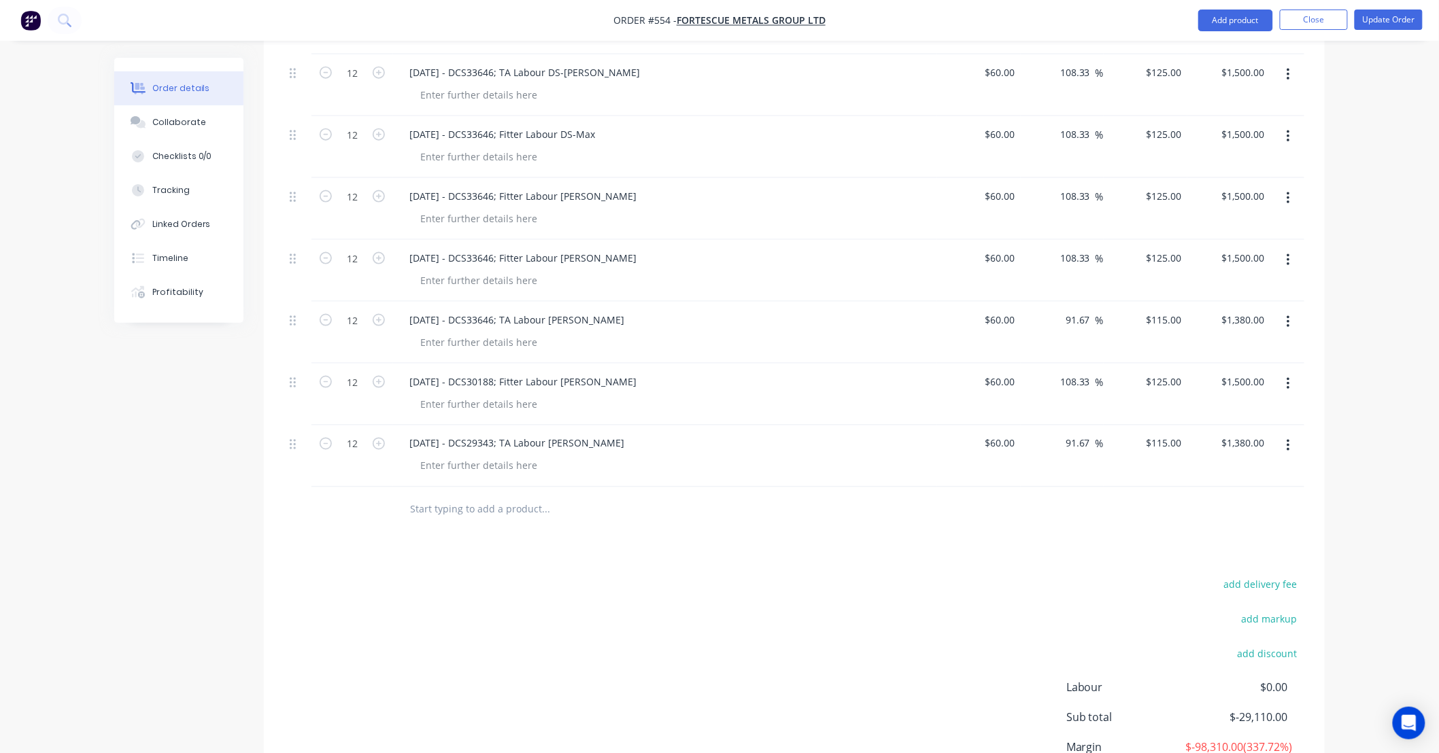
click at [646, 575] on div "add delivery fee add markup add discount Labour $0.00 Sub total $-29,110.00 Mar…" at bounding box center [794, 706] width 1020 height 262
click at [1286, 377] on icon "button" at bounding box center [1287, 384] width 3 height 15
click at [1271, 437] on div "Duplicate" at bounding box center [1239, 447] width 105 height 20
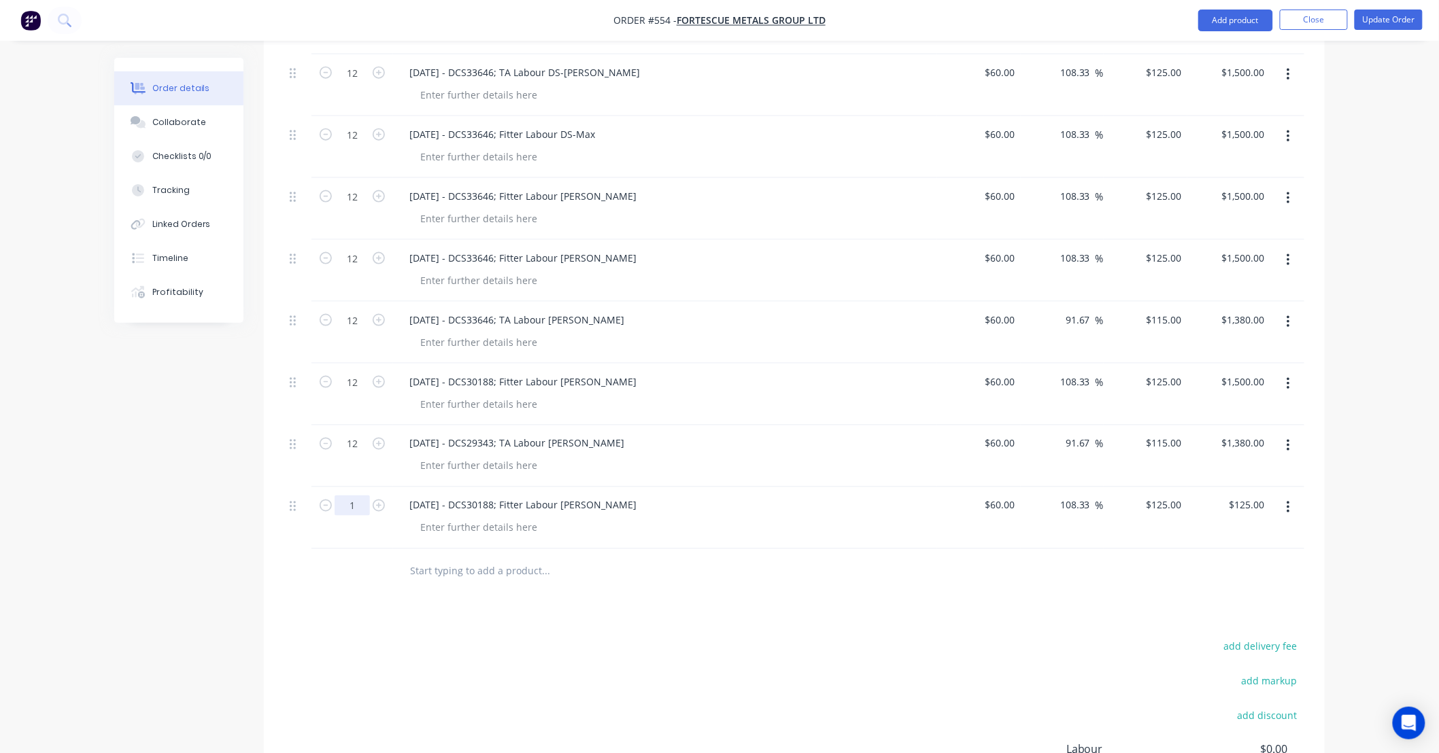
click at [361, 496] on input "1" at bounding box center [352, 506] width 35 height 20
type input "12"
type input "$1,500.00"
click at [461, 496] on div "20/09/25 - DCS30188; Fitter Labour DS-Tom" at bounding box center [522, 506] width 249 height 20
click at [413, 496] on div "20/09/25 - DCS30188; Fitter Labour DS-Tom" at bounding box center [522, 506] width 249 height 20
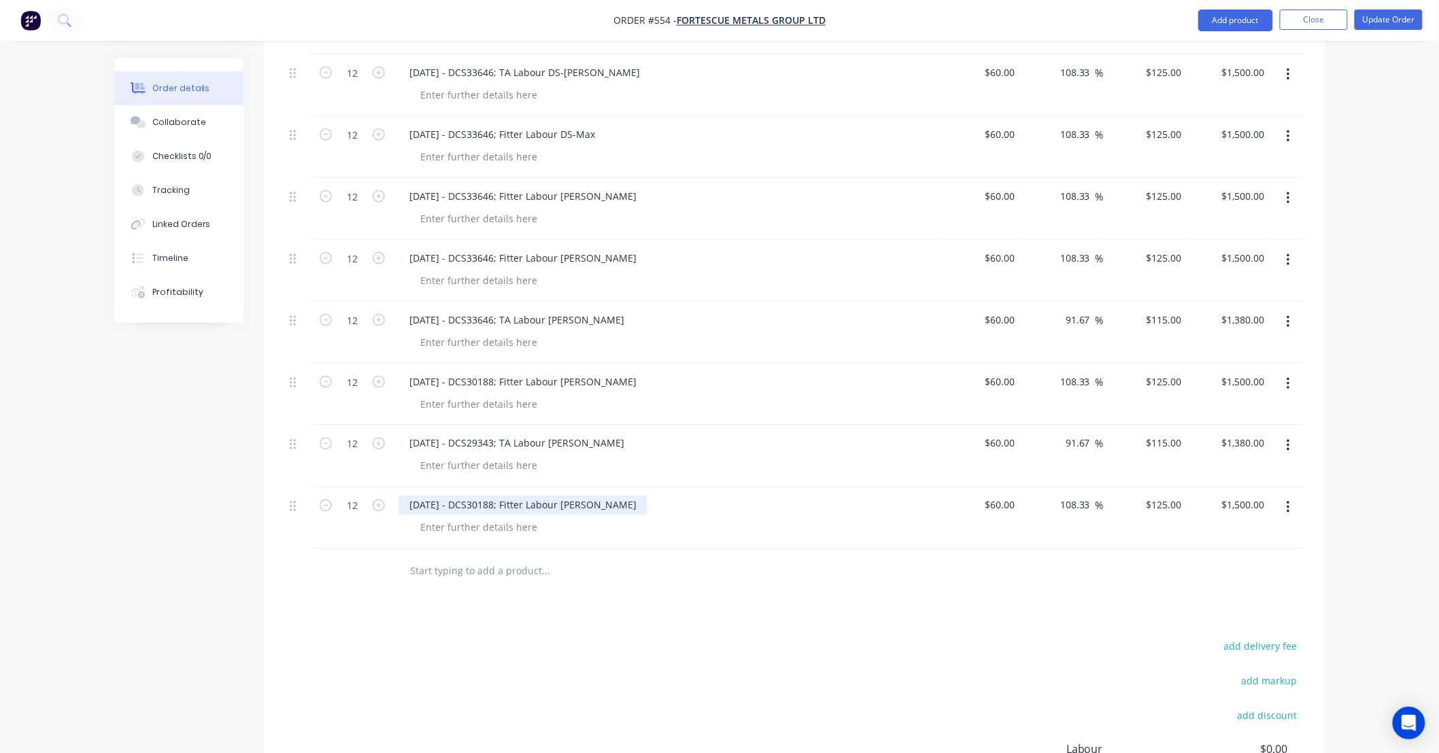
click at [501, 496] on div "21/09/25 - DCS30188; Fitter Labour DS-Tom" at bounding box center [522, 506] width 249 height 20
click at [1284, 496] on button "button" at bounding box center [1288, 508] width 32 height 24
click at [1278, 561] on div "Duplicate" at bounding box center [1239, 571] width 105 height 20
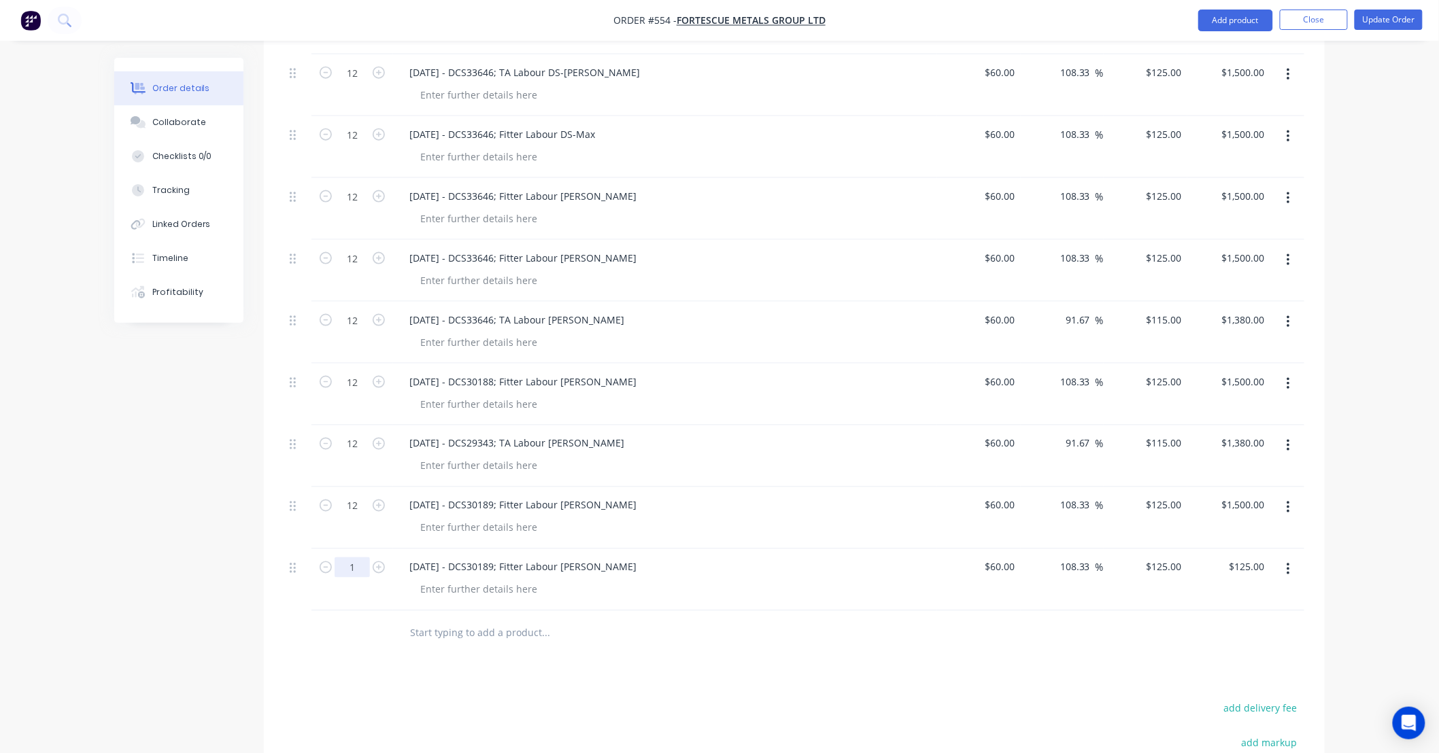
click at [356, 558] on input "1" at bounding box center [352, 568] width 35 height 20
type input "12"
type input "$1,500.00"
click at [475, 558] on div "21/09/25 - DCS30189; Fitter Labour DS-Tom" at bounding box center [522, 568] width 249 height 20
click at [517, 558] on div "21/09/25 - DCS30189; Fitter Labour DS-Tom" at bounding box center [522, 568] width 249 height 20
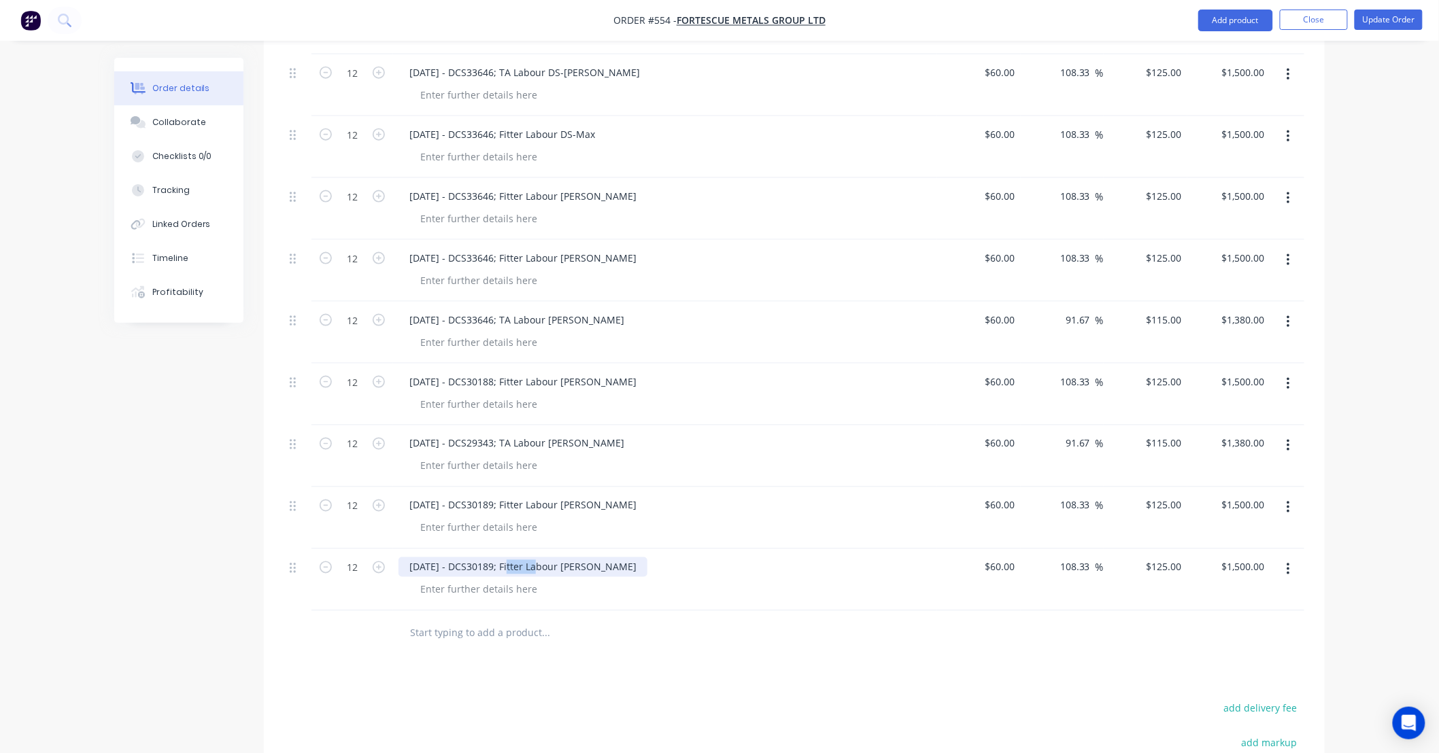
click at [517, 558] on div "21/09/25 - DCS30189; Fitter Labour DS-Tom" at bounding box center [522, 568] width 249 height 20
click at [599, 558] on div "21/09/25 - DCS30189; BMW Labour DS-Tom" at bounding box center [522, 568] width 249 height 20
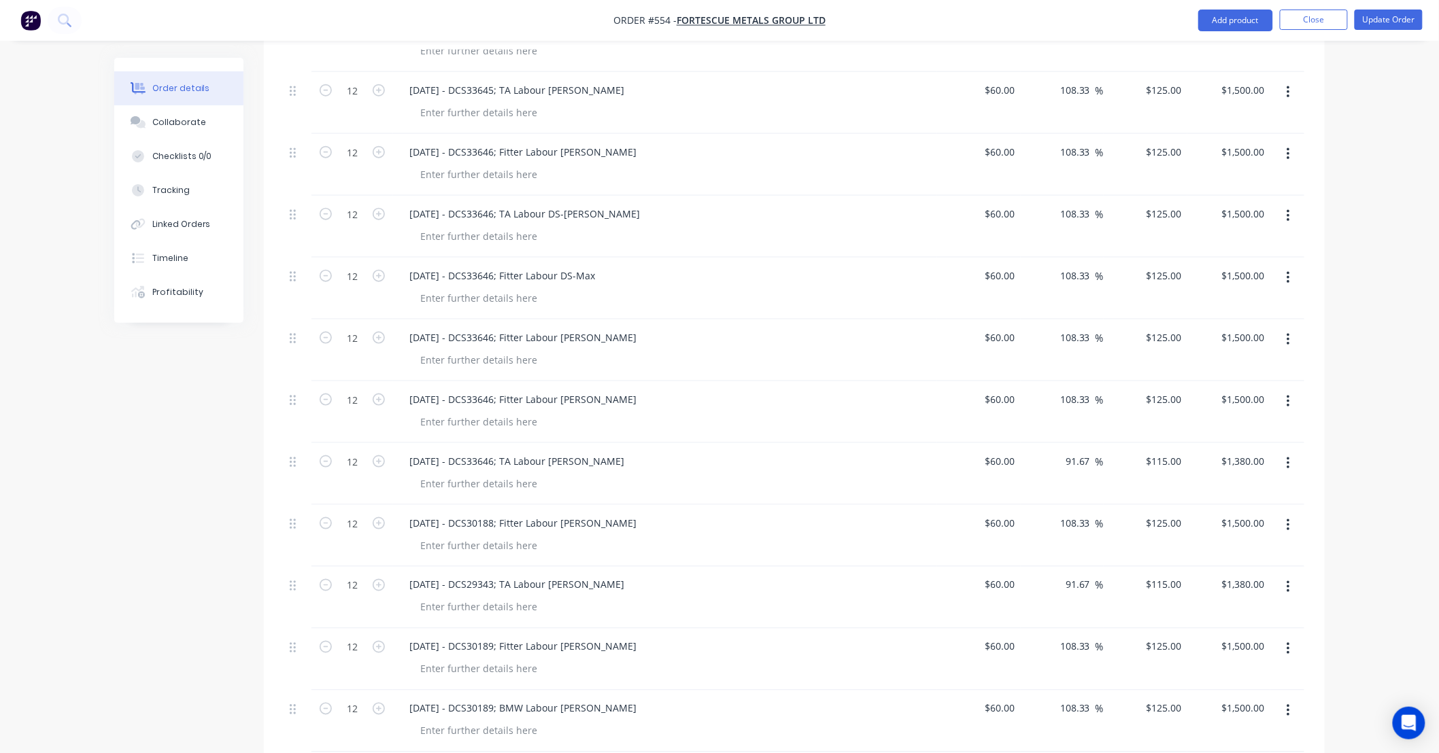
scroll to position [2675, 0]
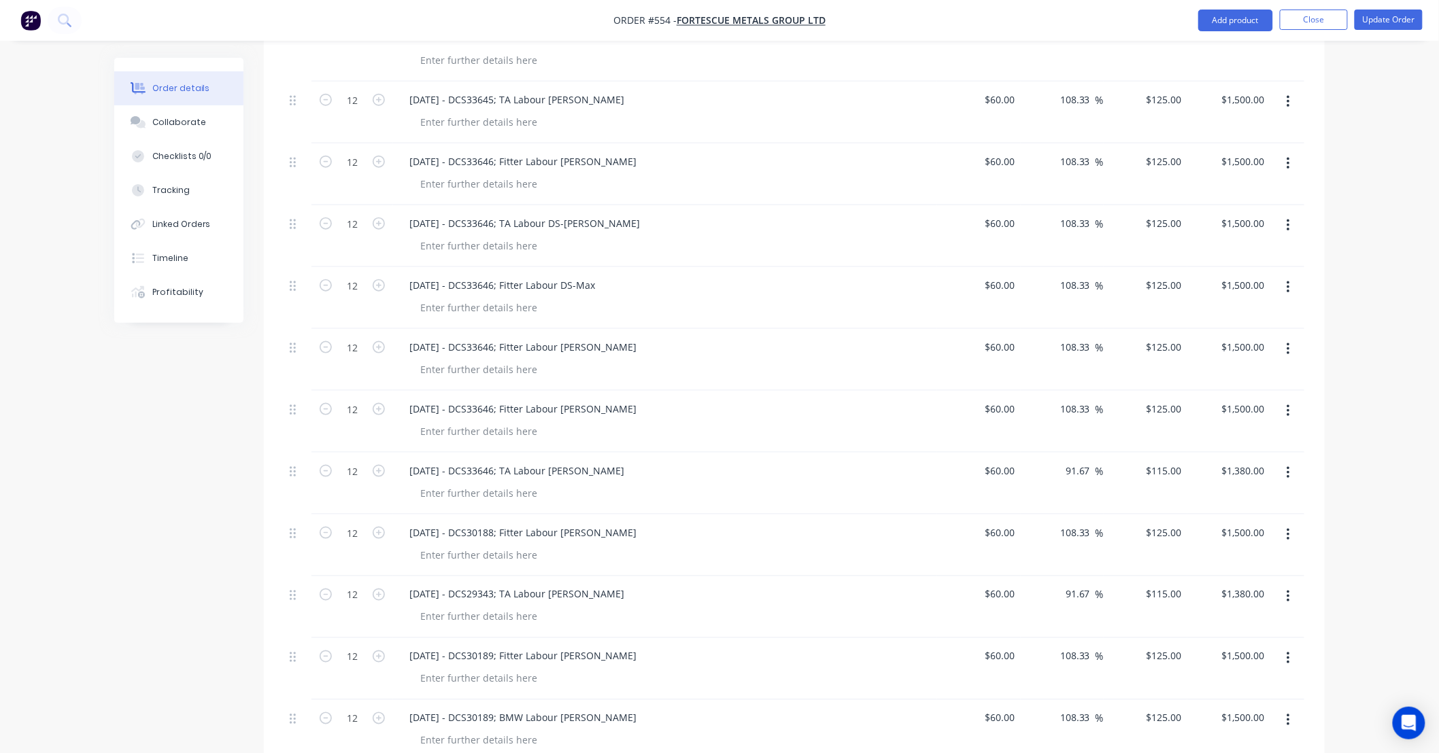
click at [1287, 156] on icon "button" at bounding box center [1287, 163] width 3 height 15
click at [1259, 217] on div "Duplicate" at bounding box center [1239, 227] width 105 height 20
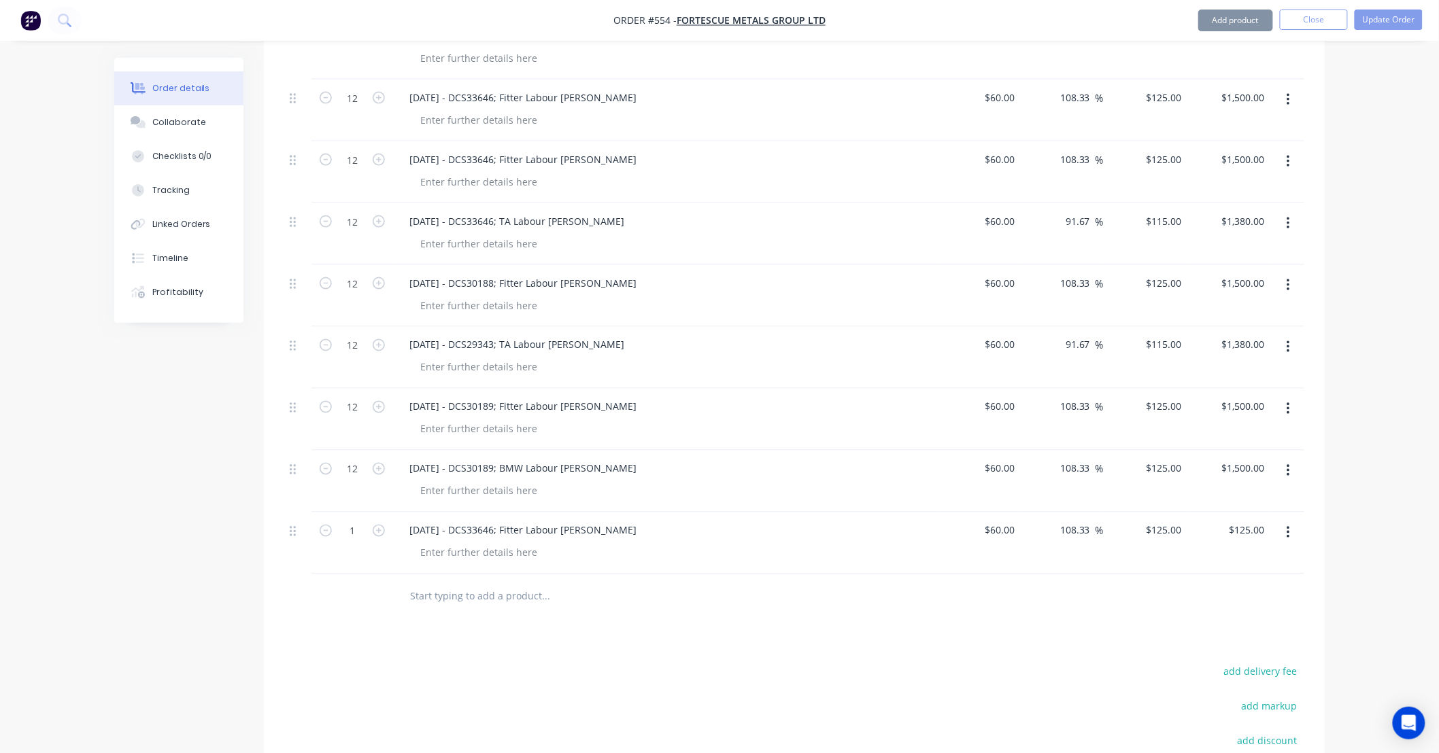
scroll to position [3136, 0]
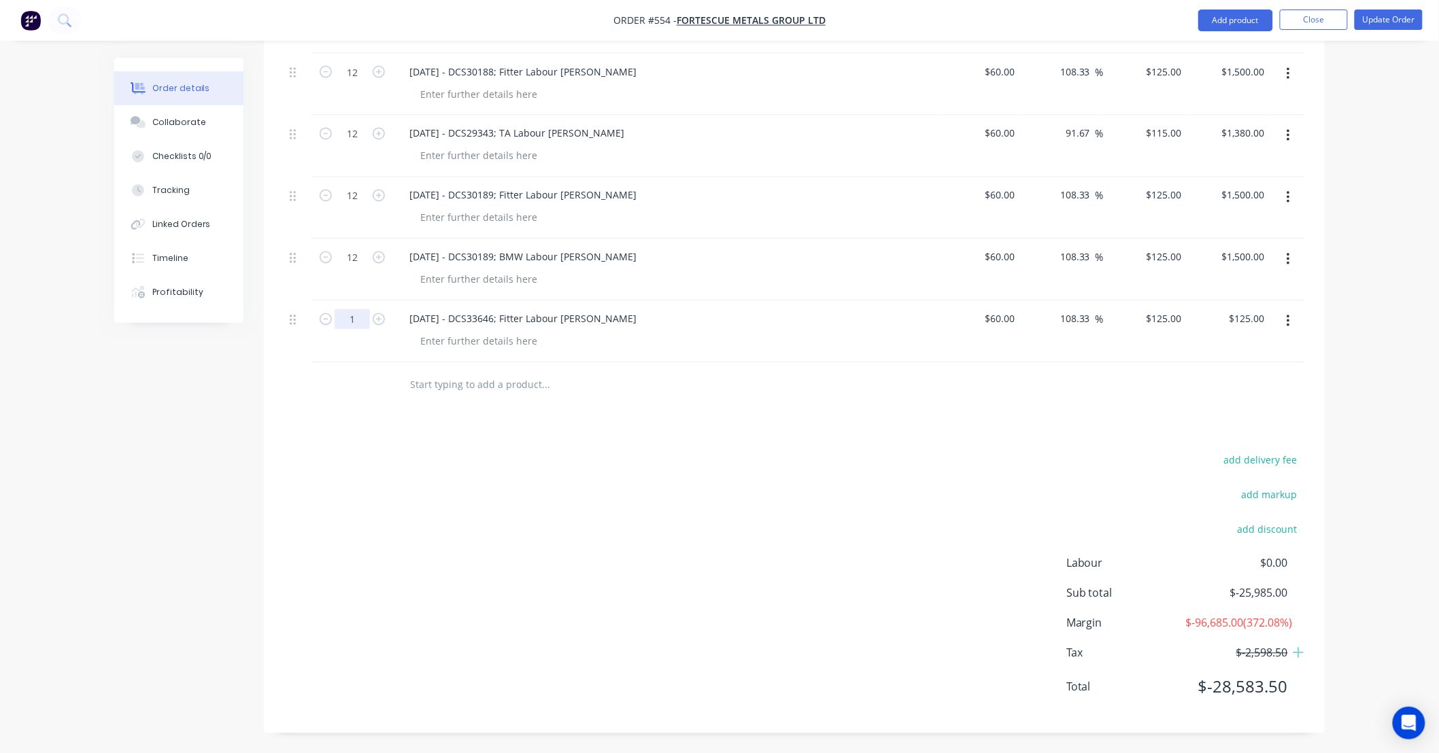
click at [354, 309] on input "1" at bounding box center [352, 319] width 35 height 20
type input "12"
click at [466, 309] on div "19/09/25 - DCS33646; Fitter Labour DS-Lance" at bounding box center [522, 319] width 249 height 20
type input "$1,500.00"
drag, startPoint x: 419, startPoint y: 302, endPoint x: 321, endPoint y: 302, distance: 97.9
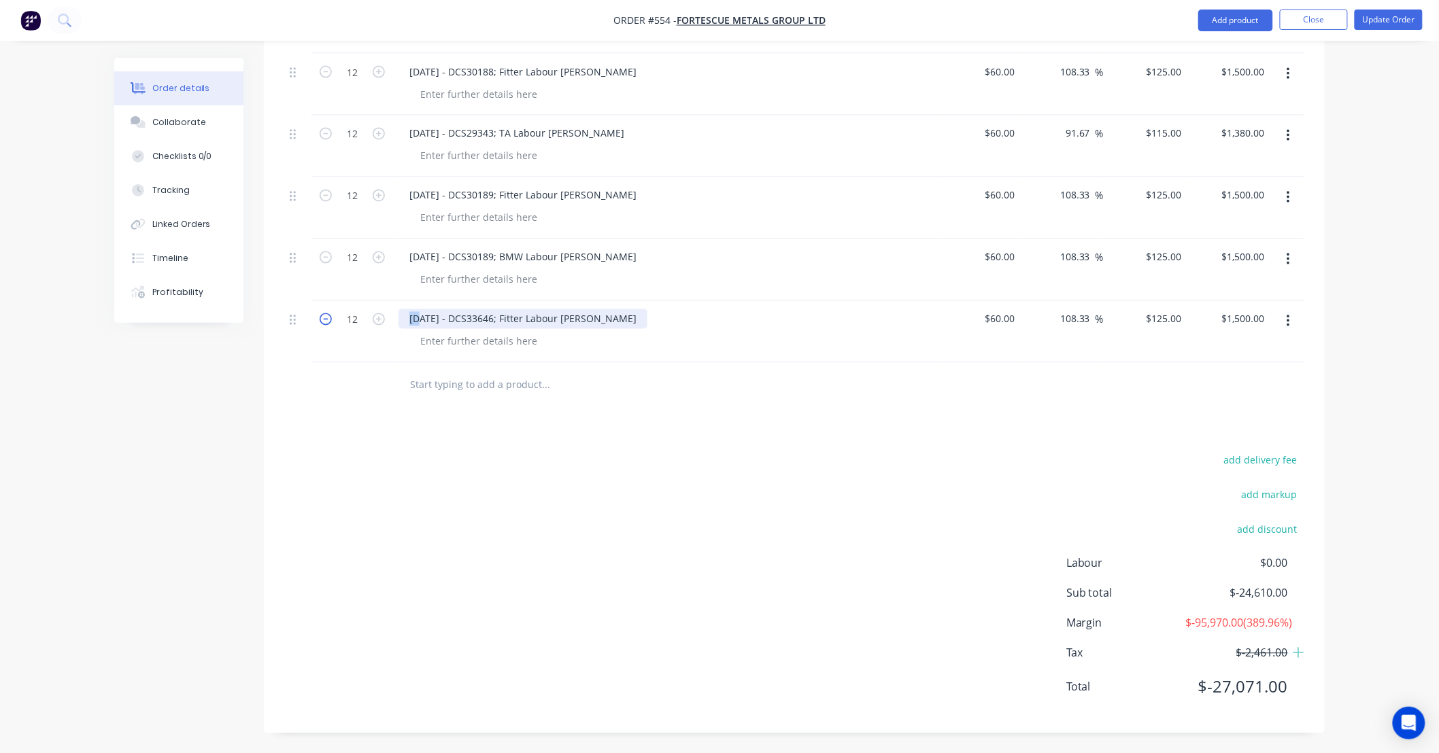
click at [321, 302] on div "12 19/09/25 - DCS33646; Fitter Labour DS-Lance $60.00 $60.00 108.33 108.33 % $1…" at bounding box center [794, 332] width 1020 height 62
click at [503, 309] on div "22/09/25 - DCS33646; Fitter Labour DS-Lance" at bounding box center [522, 319] width 249 height 20
click at [1289, 314] on icon "button" at bounding box center [1287, 321] width 3 height 15
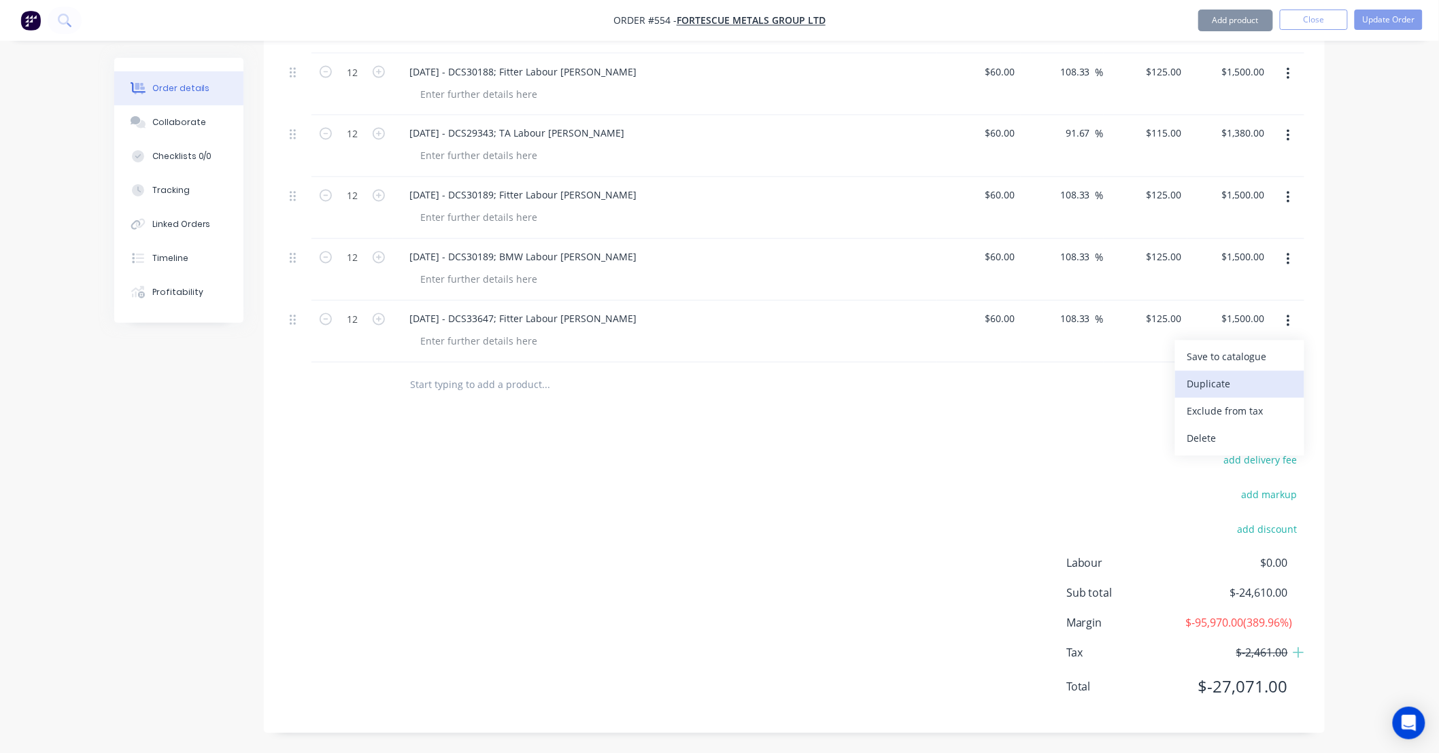
click at [1273, 375] on div "Duplicate" at bounding box center [1239, 385] width 105 height 20
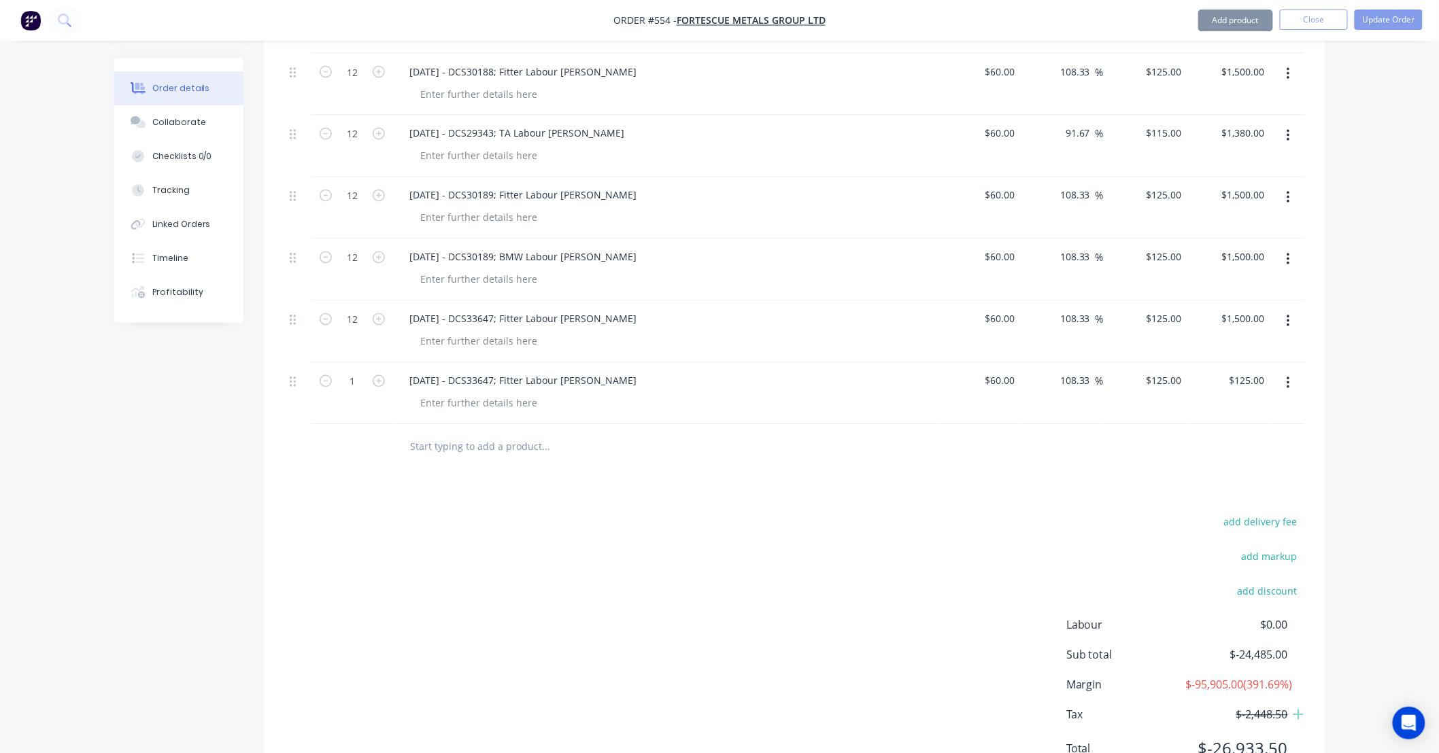
click at [1287, 376] on icon "button" at bounding box center [1287, 383] width 3 height 15
click at [1273, 436] on div "Duplicate" at bounding box center [1239, 446] width 105 height 20
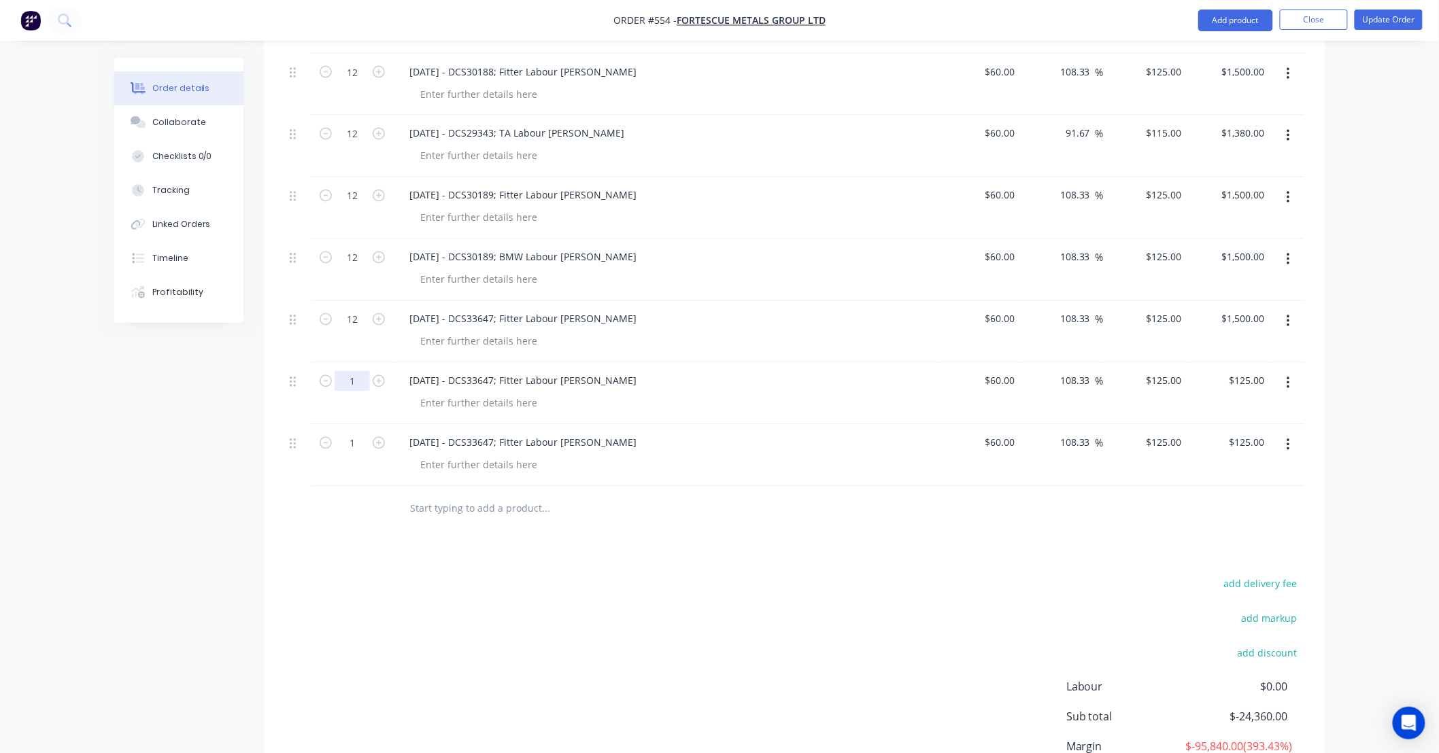
click at [354, 371] on input "1" at bounding box center [352, 381] width 35 height 20
type input "12"
type input "$1,500.00"
click at [357, 433] on input "1" at bounding box center [352, 443] width 35 height 20
type input "12"
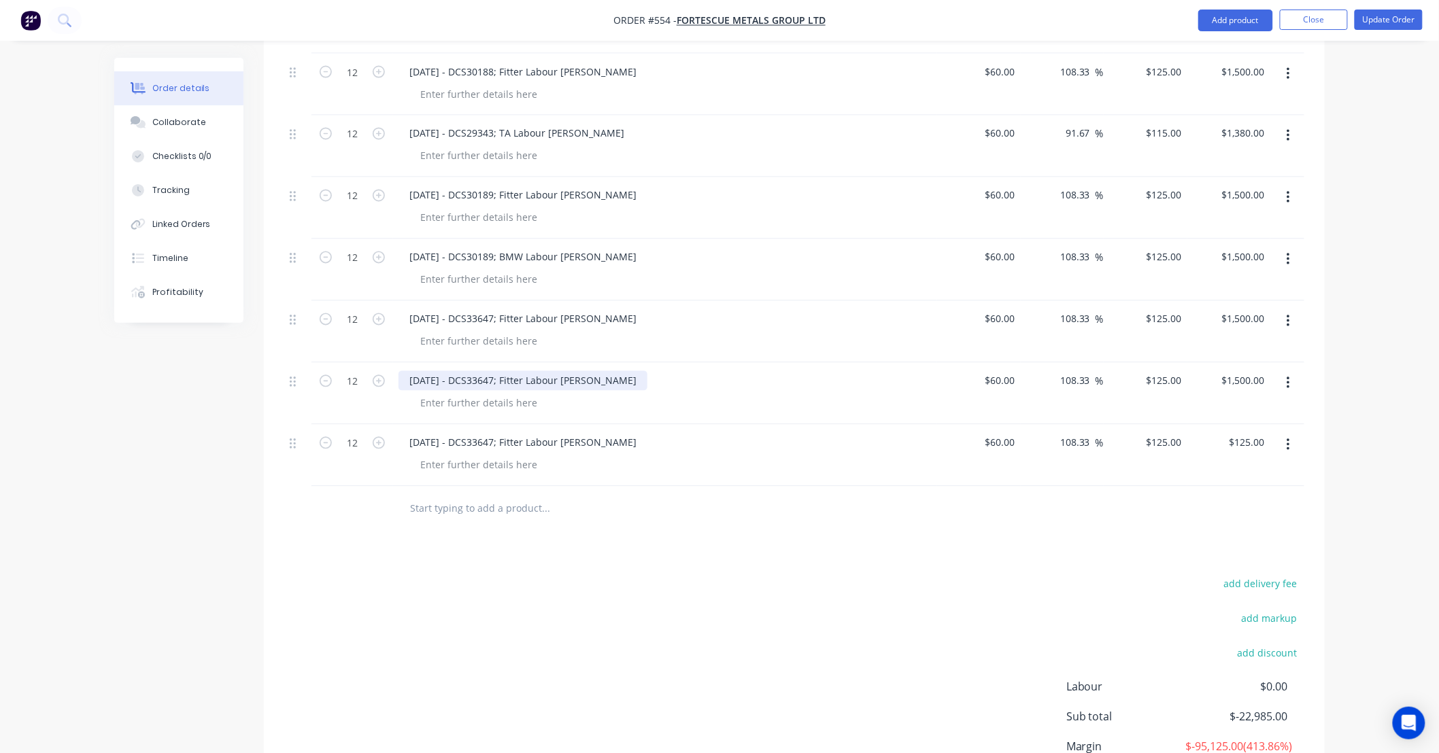
type input "$1,500.00"
click at [534, 371] on div "22/09/25 - DCS33647; Fitter Labour DS-Lance" at bounding box center [522, 381] width 249 height 20
click at [585, 371] on div "22/09/25 - DCS33647; Fitter Labour DS-Lance" at bounding box center [522, 381] width 249 height 20
click at [578, 433] on div "22/09/25 - DCS33647; Fitter Labour DS-Lance" at bounding box center [522, 443] width 249 height 20
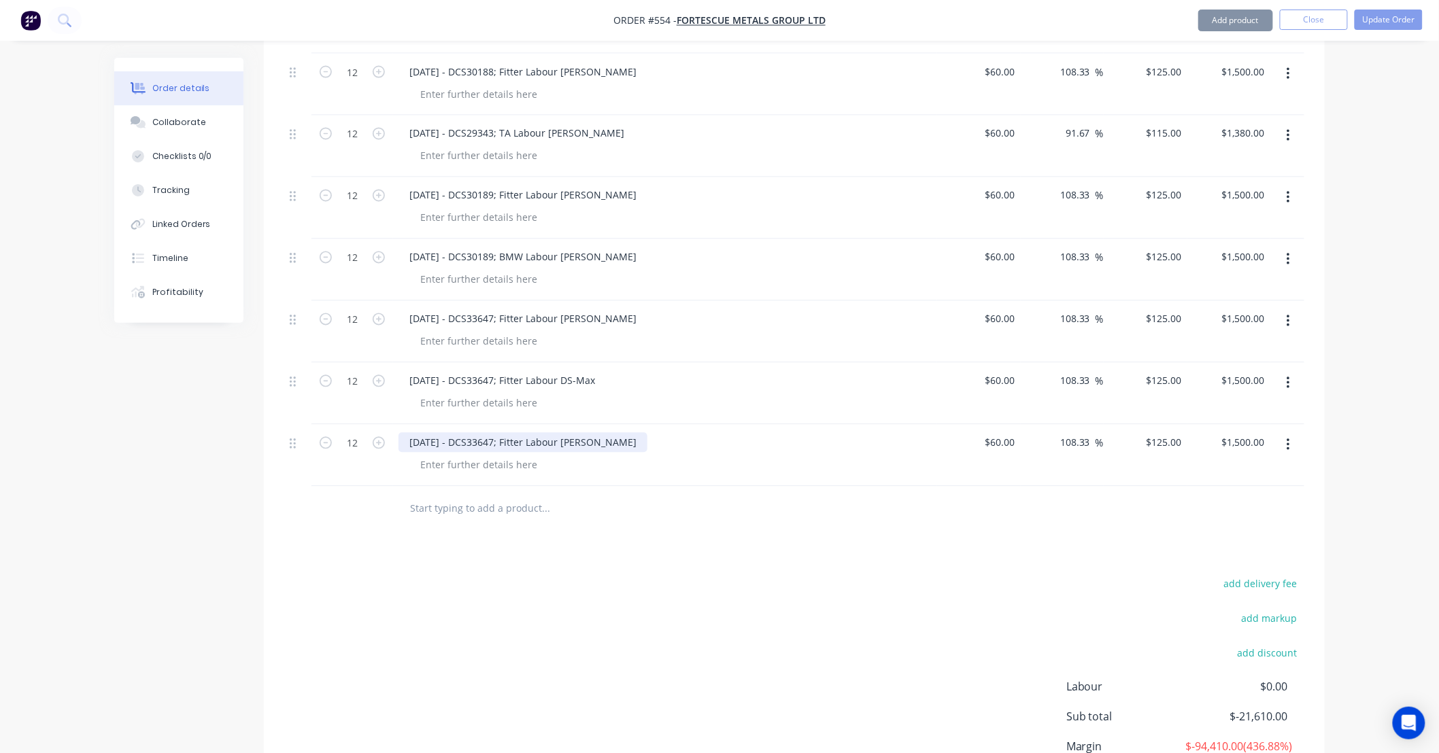
click at [594, 433] on div "22/09/25 - DCS33647; Fitter Labour DS-Lance" at bounding box center [522, 443] width 249 height 20
click at [344, 575] on div "add delivery fee add markup add discount Labour $0.00 Sub total $-21,610.00 Mar…" at bounding box center [794, 706] width 1020 height 262
drag, startPoint x: 399, startPoint y: 571, endPoint x: 317, endPoint y: 577, distance: 82.4
click at [317, 577] on div "add delivery fee add markup add discount Labour $0.00 Sub total $-21,610.00 Mar…" at bounding box center [794, 706] width 1020 height 262
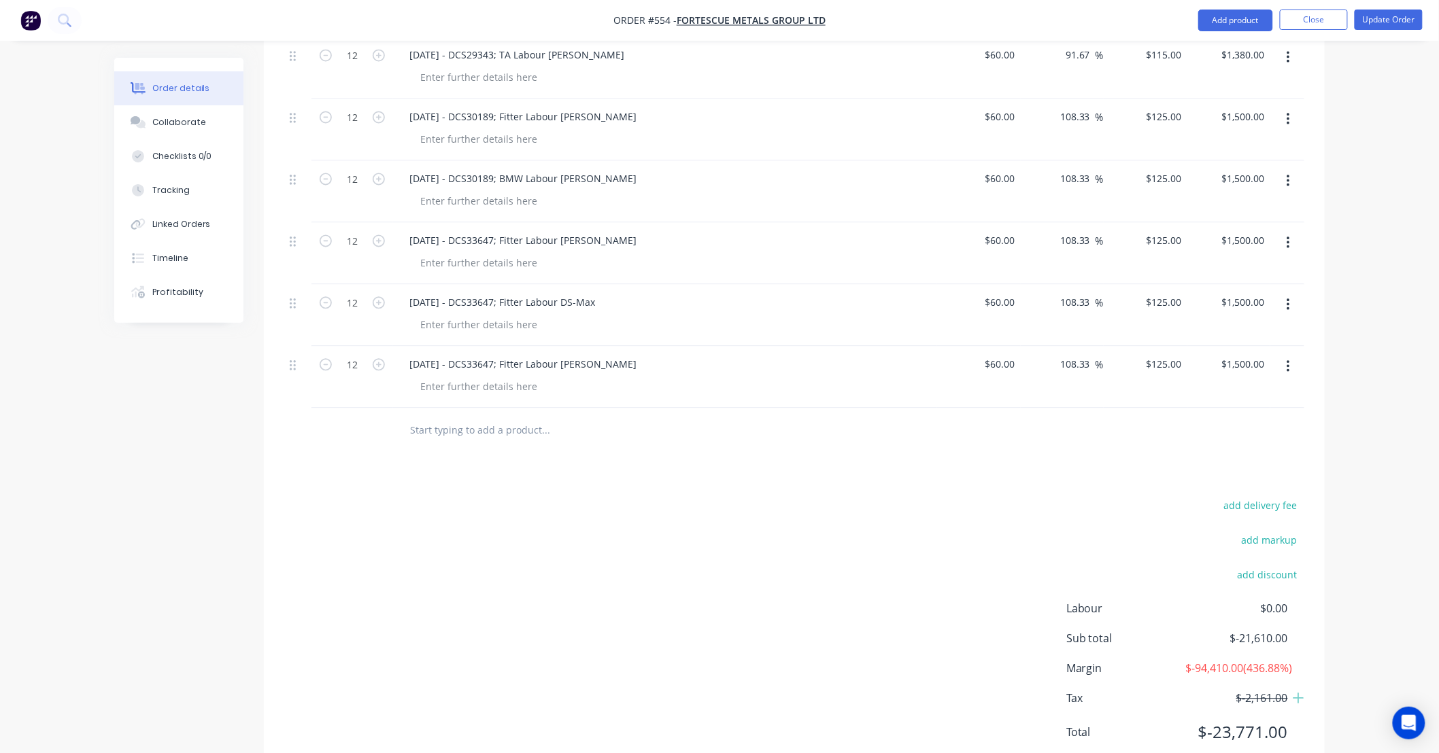
scroll to position [3236, 0]
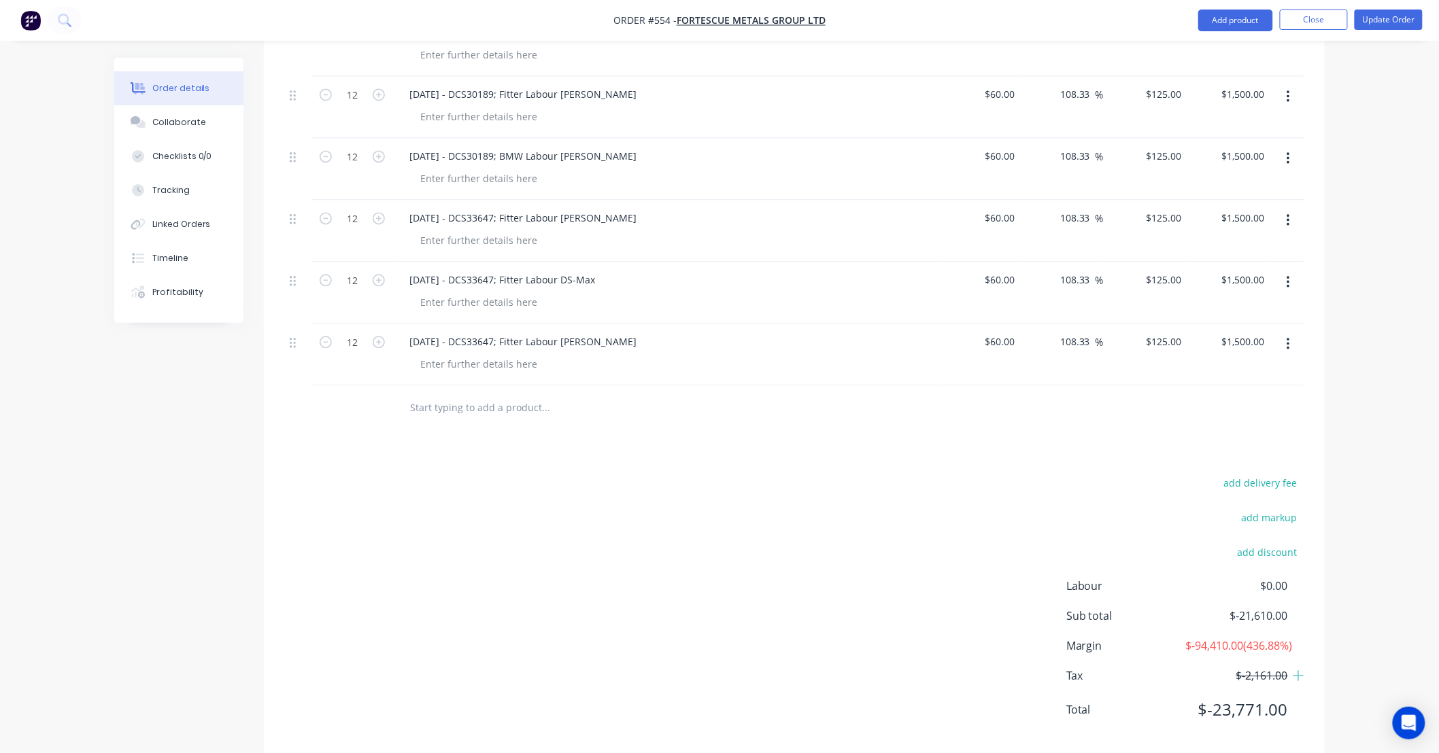
click at [1288, 215] on icon "button" at bounding box center [1287, 221] width 3 height 12
click at [1220, 274] on div "Duplicate" at bounding box center [1239, 284] width 105 height 20
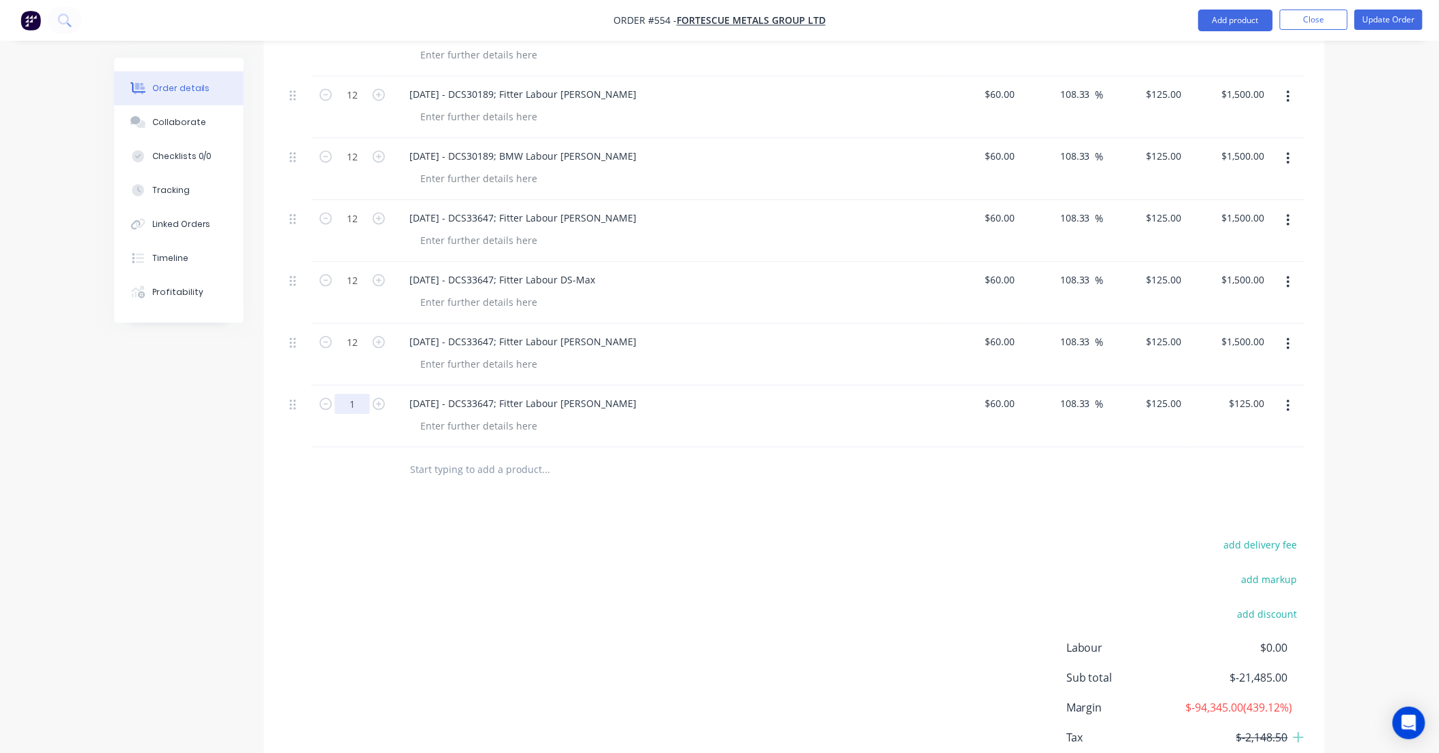
click at [366, 394] on input "1" at bounding box center [352, 404] width 35 height 20
type input "12"
type input "$1,500.00"
click at [458, 394] on div "22/09/25 - DCS33647; Fitter Labour DS-Lance" at bounding box center [522, 404] width 249 height 20
click at [415, 394] on div "22/09/25 - DCS33647; Fitter Labour DS-Lance" at bounding box center [522, 404] width 249 height 20
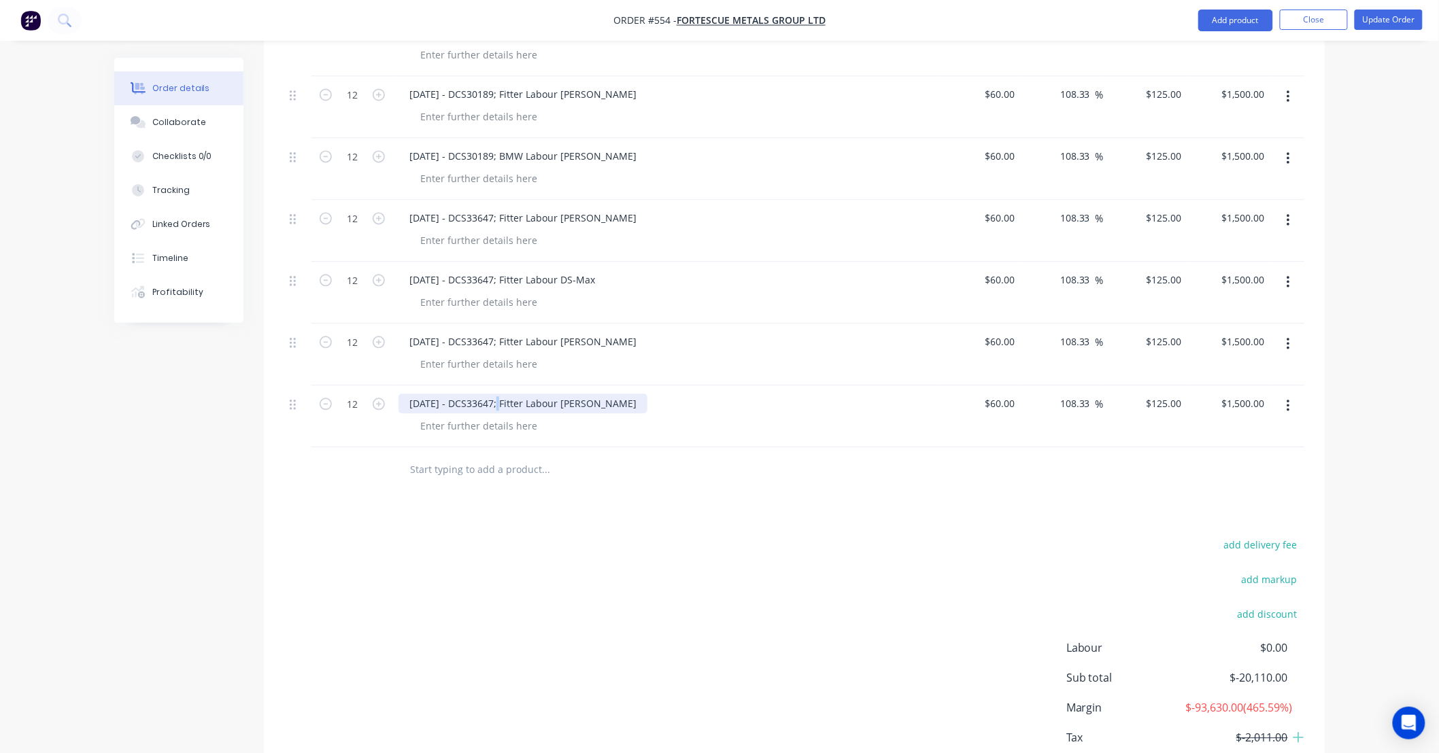
click at [501, 394] on div "23/09/25 - DCS33647; Fitter Labour DS-Lance" at bounding box center [522, 404] width 249 height 20
click at [1293, 397] on button "button" at bounding box center [1288, 406] width 32 height 24
click at [1241, 460] on div "Duplicate" at bounding box center [1239, 470] width 105 height 20
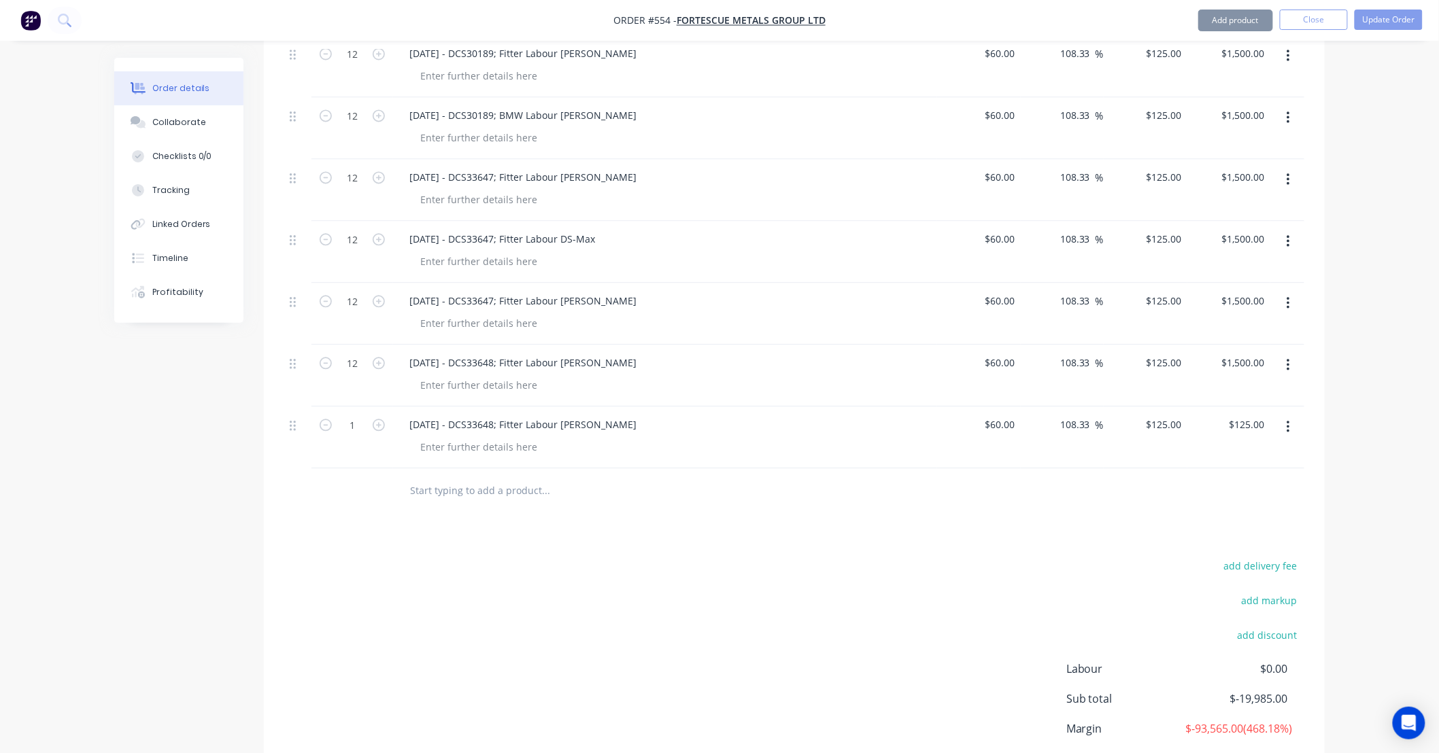
scroll to position [3312, 0]
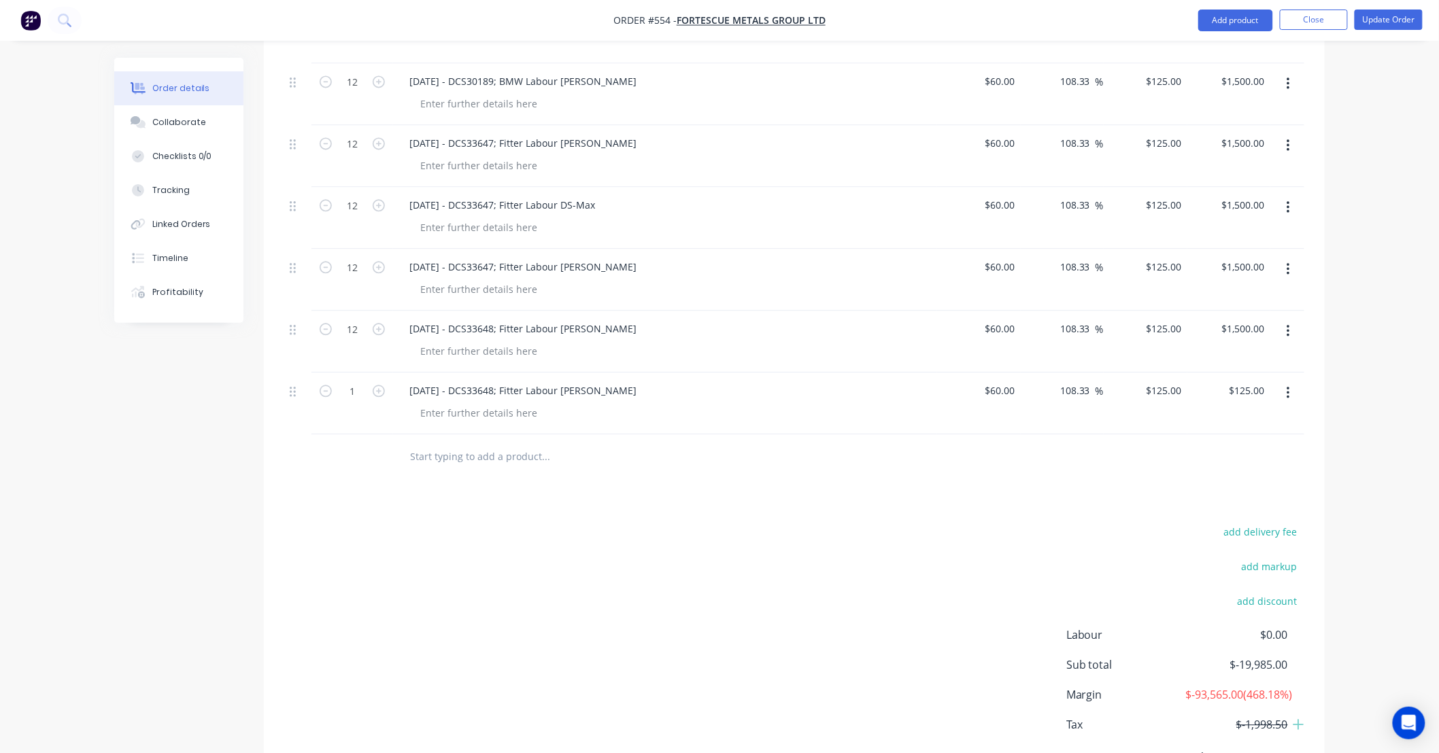
click at [1292, 381] on button "button" at bounding box center [1288, 393] width 32 height 24
click at [1267, 446] on div "Duplicate" at bounding box center [1239, 456] width 105 height 20
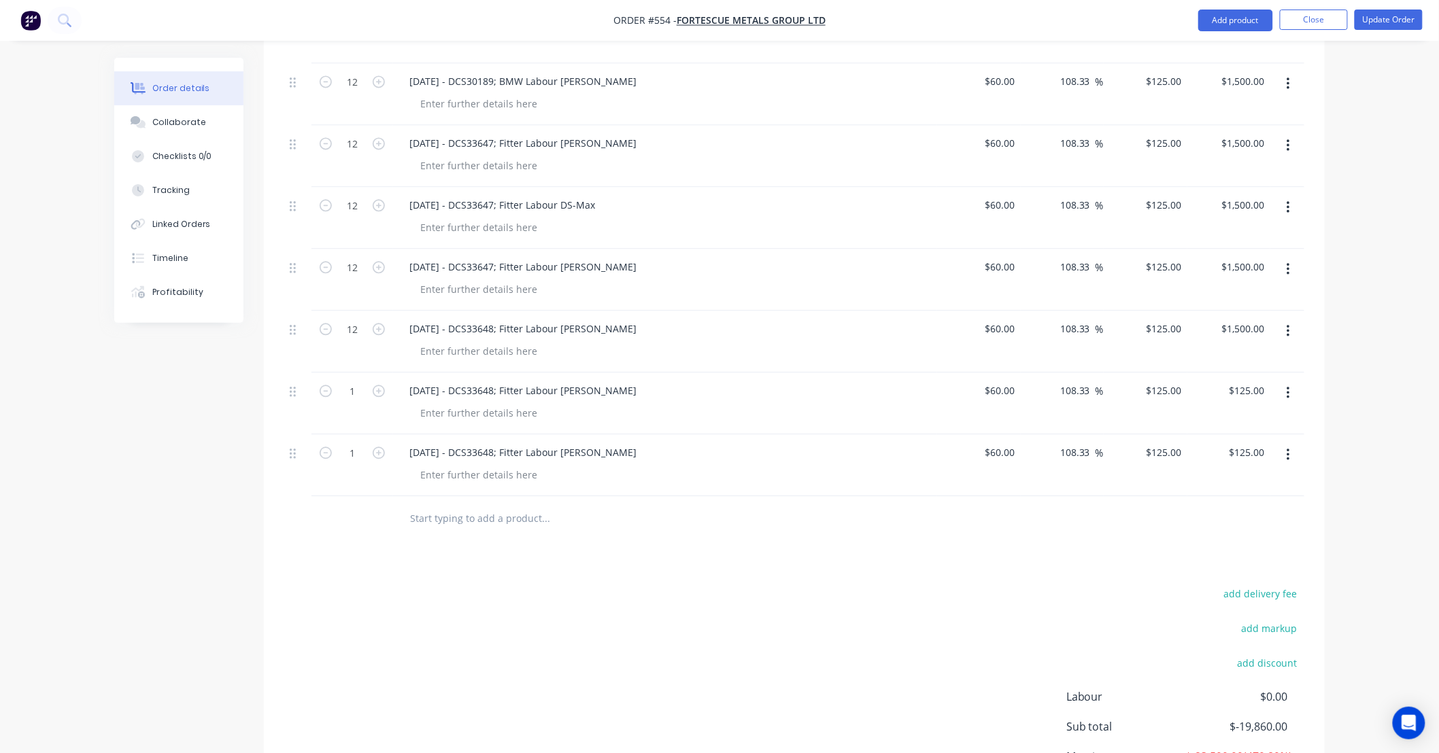
click at [1281, 443] on button "button" at bounding box center [1288, 455] width 32 height 24
click at [1275, 508] on div "Duplicate" at bounding box center [1239, 518] width 105 height 20
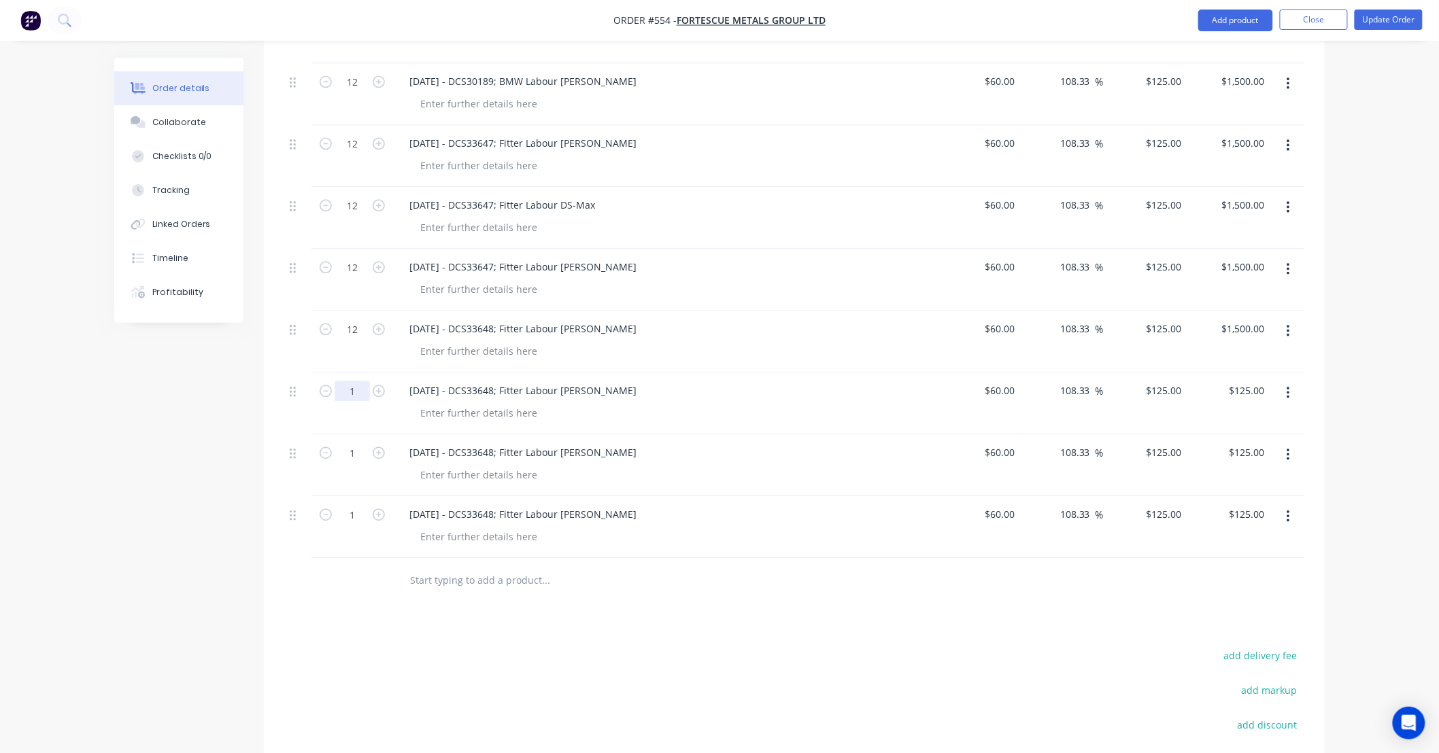
click at [354, 381] on input "1" at bounding box center [352, 391] width 35 height 20
type input "12"
type input "$1,500.00"
click at [361, 443] on input "1" at bounding box center [352, 453] width 35 height 20
type input "12"
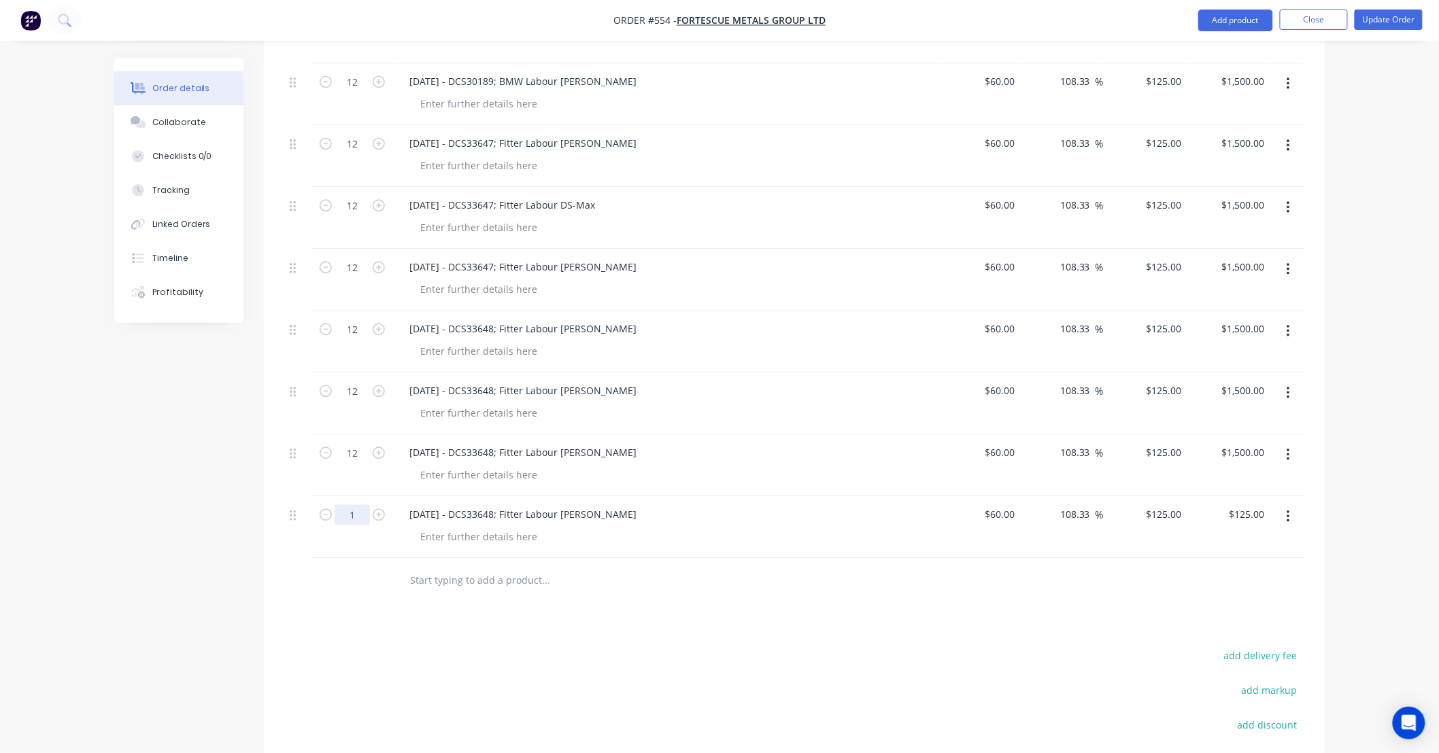
click at [358, 504] on input "1" at bounding box center [352, 514] width 35 height 20
click at [613, 381] on div "23/09/25 - DCS33648; Fitter Labour DS-Lance" at bounding box center [522, 391] width 249 height 20
click at [595, 381] on div "23/09/25 - DCS33648; Fitter Labour DS-Lance" at bounding box center [522, 391] width 249 height 20
click at [594, 381] on div "23/09/25 - DCS33648; Fitter Labour DS-Lance" at bounding box center [522, 391] width 249 height 20
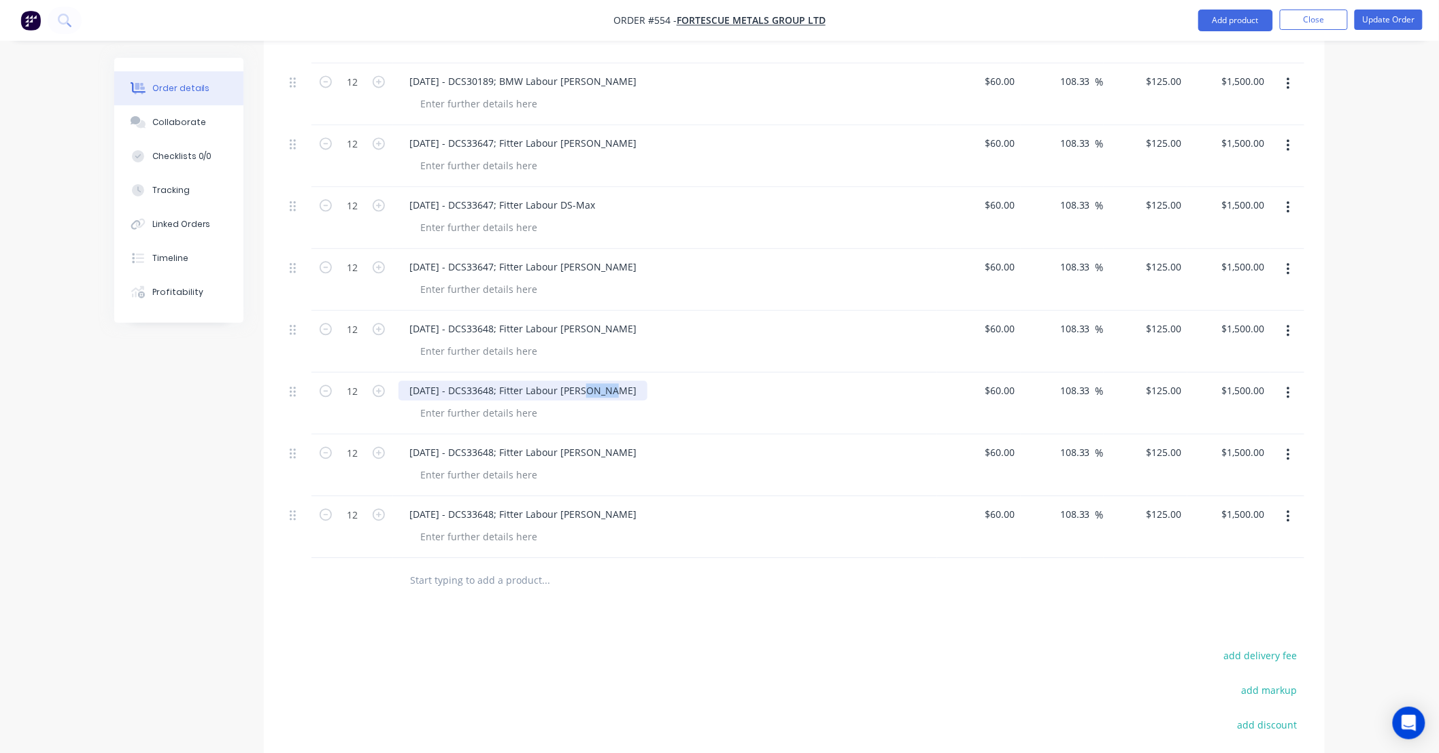
click at [594, 381] on div "23/09/25 - DCS33648; Fitter Labour DS-Lance" at bounding box center [522, 391] width 249 height 20
click at [596, 443] on div "23/09/25 - DCS33648; Fitter Labour DS-Lance" at bounding box center [522, 453] width 249 height 20
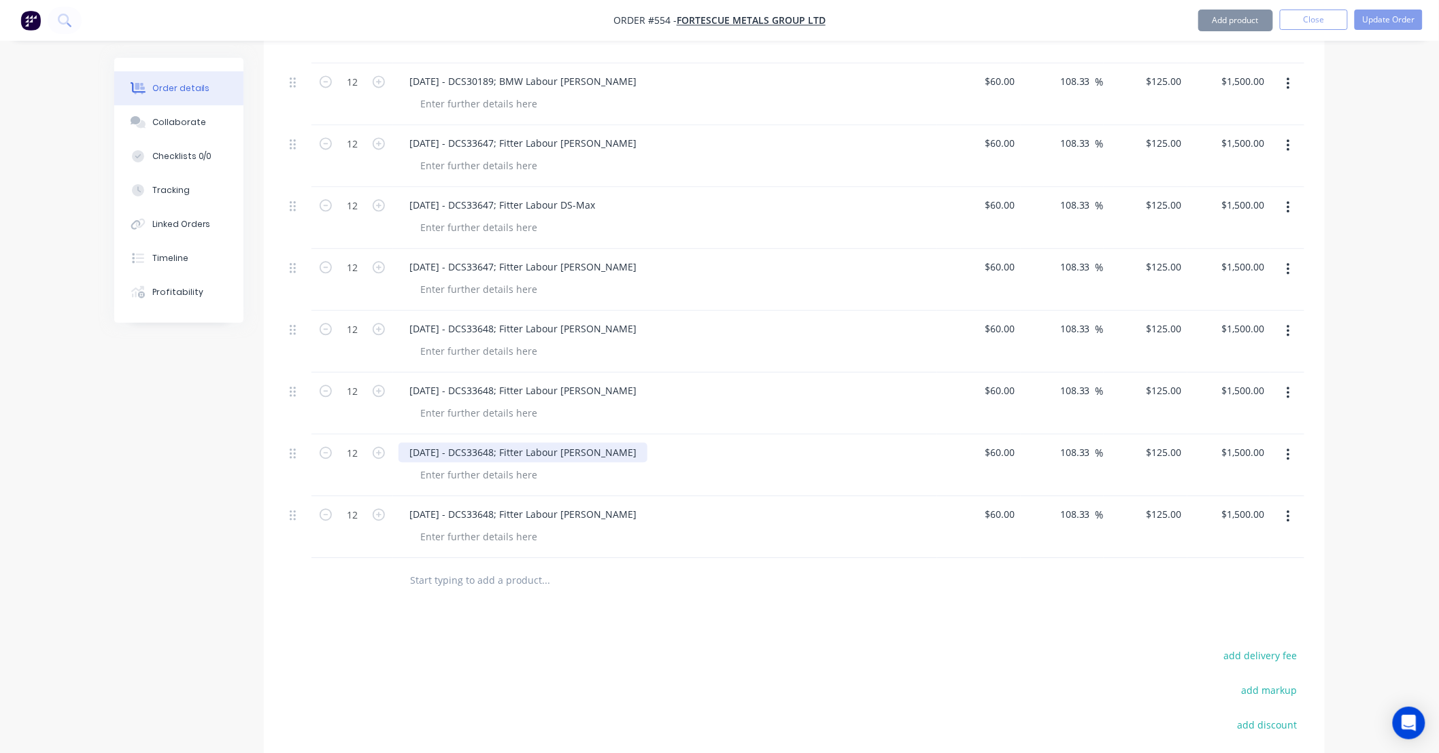
click at [589, 443] on div "23/09/25 - DCS33648; Fitter Labour DS-Lance" at bounding box center [522, 453] width 249 height 20
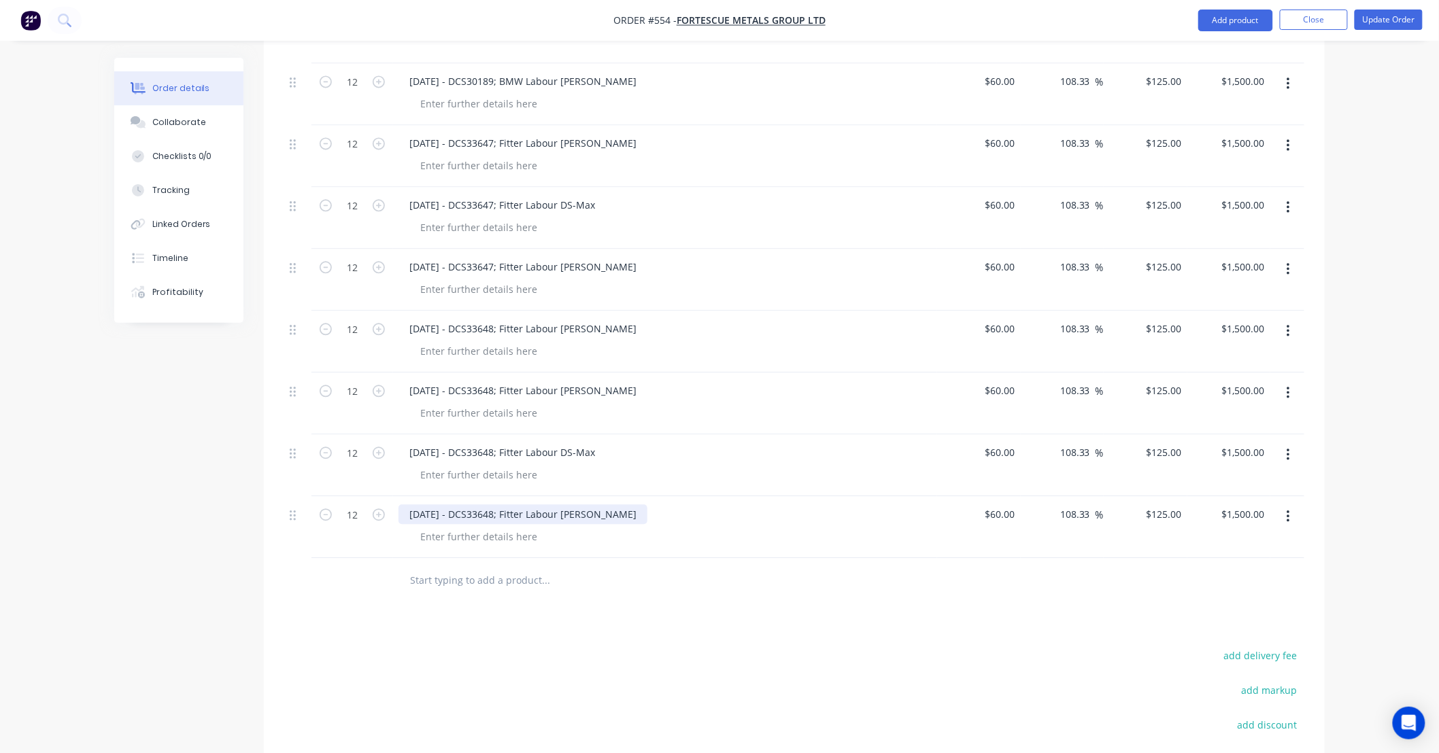
click at [579, 504] on div "23/09/25 - DCS33648; Fitter Labour DS-Lance" at bounding box center [522, 514] width 249 height 20
click at [600, 504] on div "23/09/25 - DCS33648; Fitter Labour DS-Lance" at bounding box center [522, 514] width 249 height 20
click at [1165, 504] on input "125" at bounding box center [1175, 514] width 23 height 20
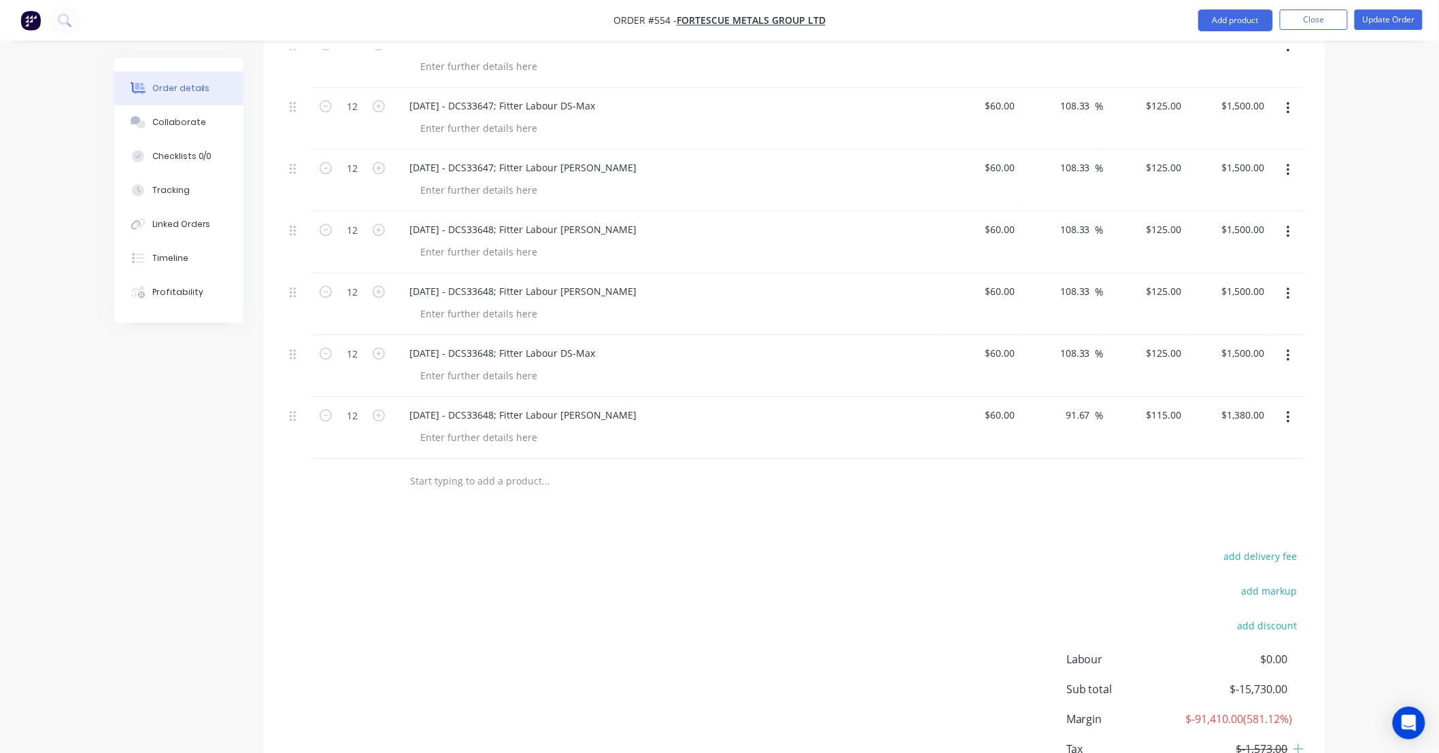
scroll to position [3413, 0]
click at [1293, 341] on button "button" at bounding box center [1288, 353] width 32 height 24
click at [1242, 407] on div "Duplicate" at bounding box center [1239, 417] width 105 height 20
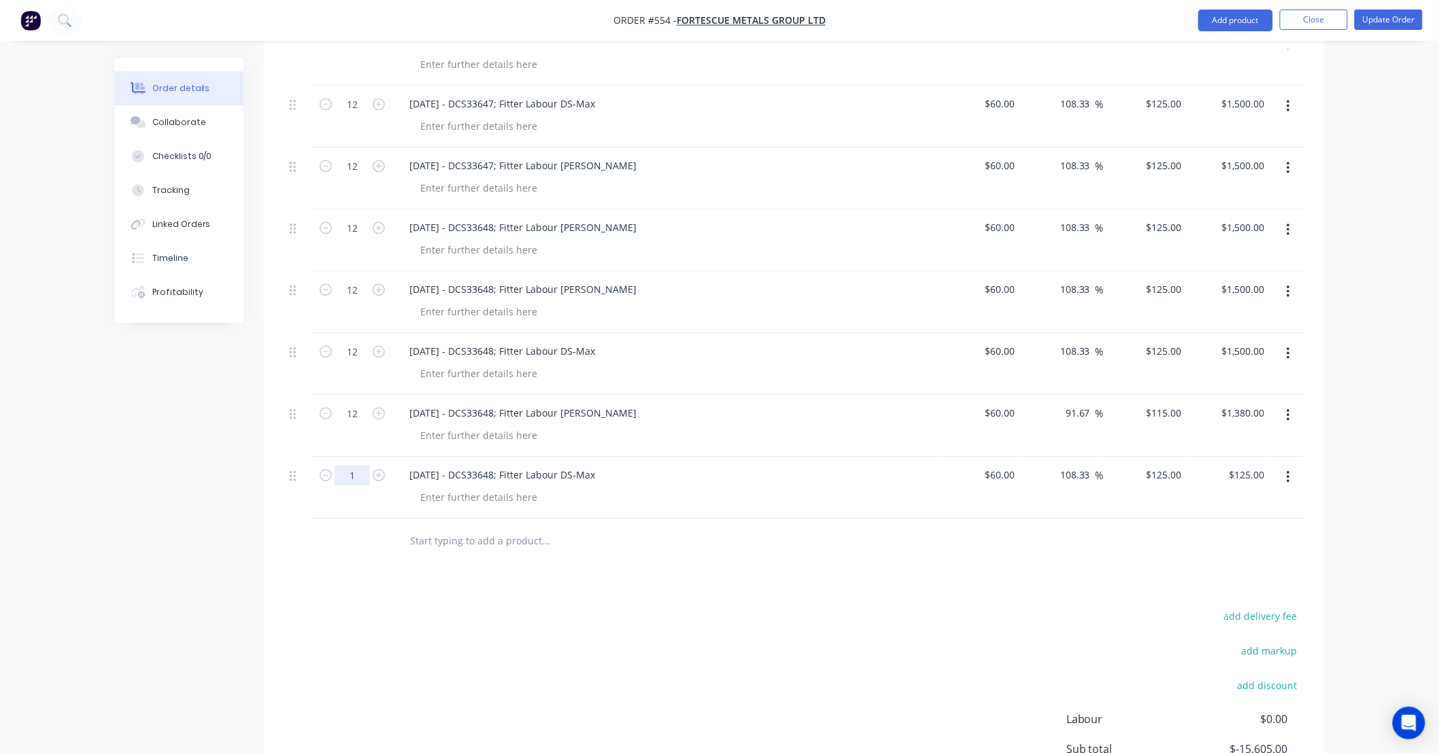
click at [357, 465] on input "1" at bounding box center [352, 475] width 35 height 20
click at [506, 465] on div "23/09/25 - DCS33648; Fitter Labour DS-Max" at bounding box center [501, 475] width 207 height 20
click at [416, 465] on div "23/09/25 - DCS33648; Fitter Labour DS-Max" at bounding box center [501, 475] width 207 height 20
drag, startPoint x: 480, startPoint y: 456, endPoint x: 501, endPoint y: 457, distance: 21.1
click at [501, 465] on div "24/09/25 - DCS33648; Fitter Labour DS-Max" at bounding box center [501, 475] width 207 height 20
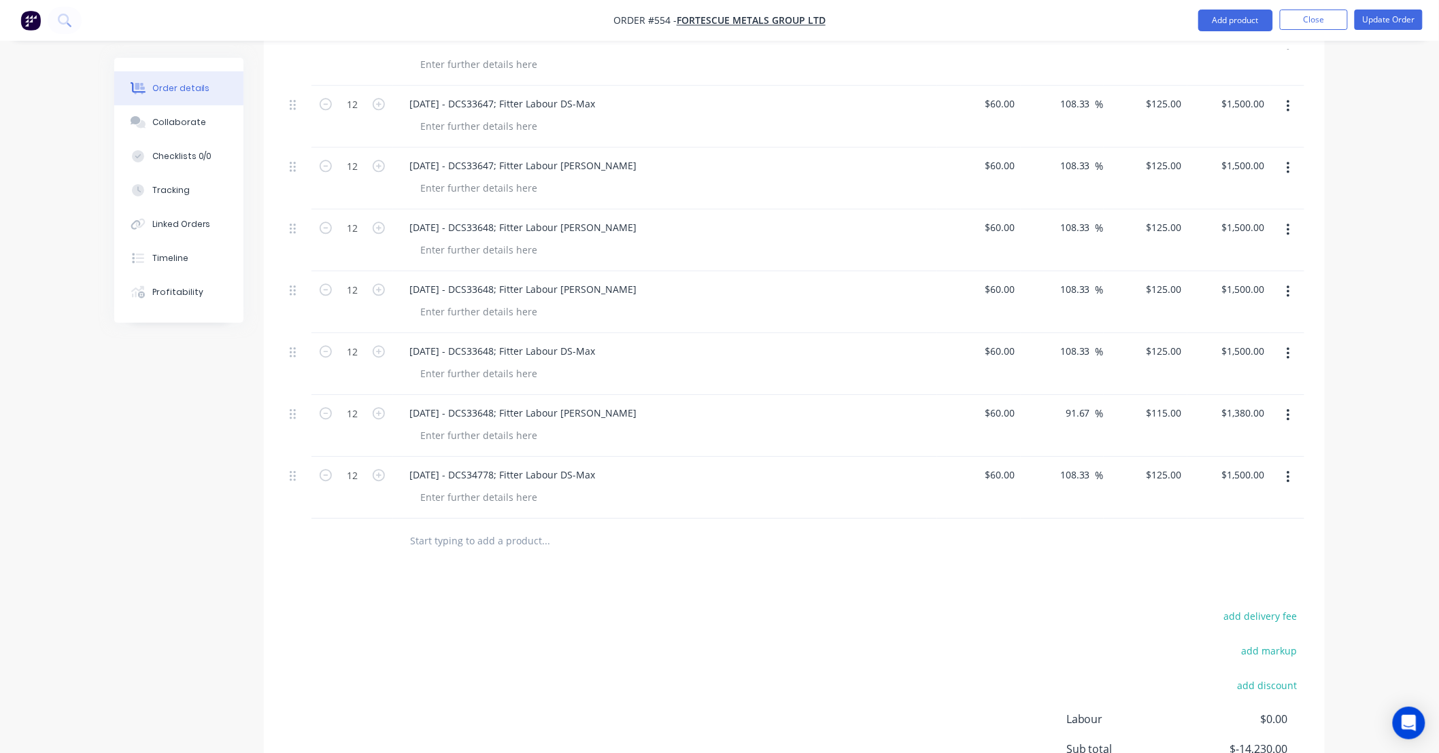
click at [1290, 465] on button "button" at bounding box center [1288, 477] width 32 height 24
click at [1241, 530] on div "Duplicate" at bounding box center [1239, 540] width 105 height 20
click at [356, 527] on input "1" at bounding box center [352, 537] width 35 height 20
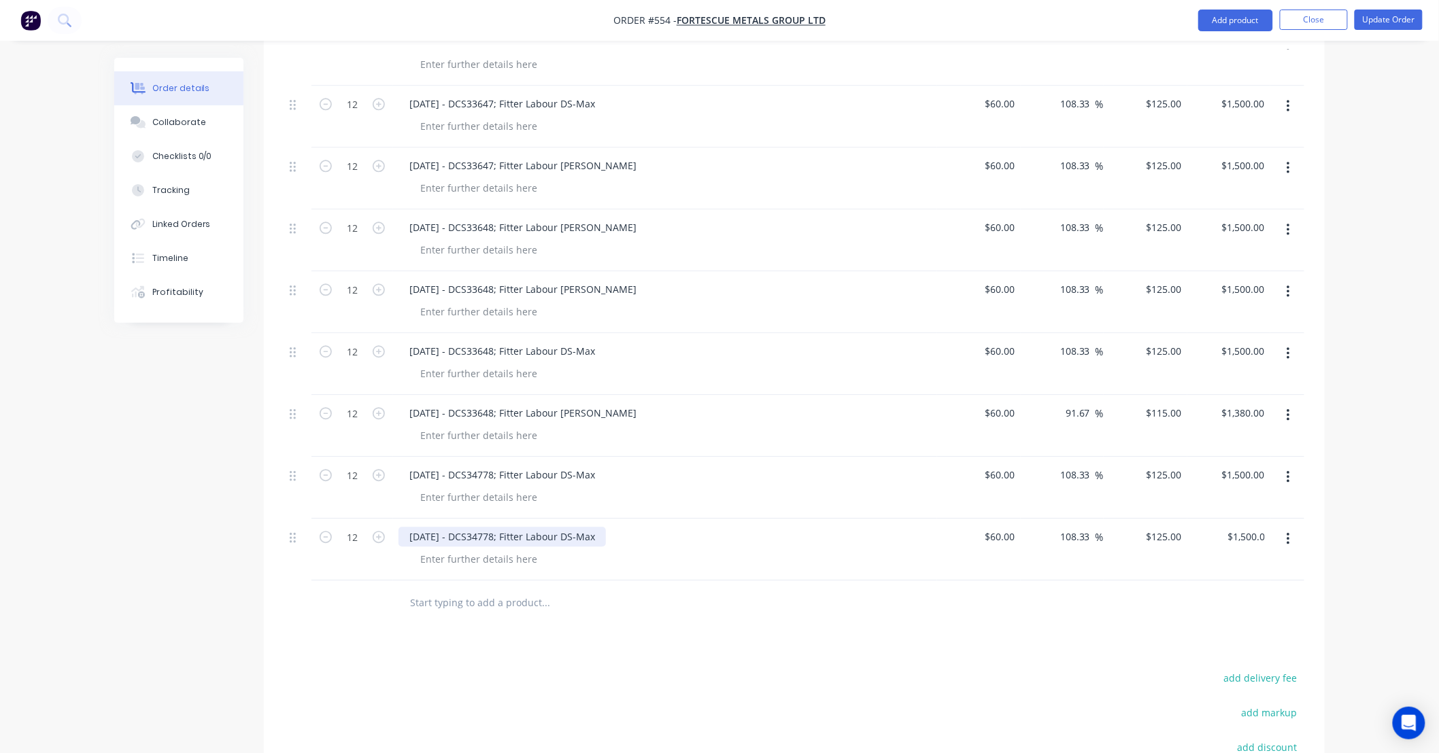
click at [515, 527] on div "24/09/25 - DCS34778; Fitter Labour DS-Max" at bounding box center [501, 537] width 207 height 20
click at [567, 527] on div "24/09/25 - DCS34778; Fitter Labour DS-Max" at bounding box center [501, 537] width 207 height 20
click at [588, 527] on div "24/09/25 - DCS34778; Fitter Labour DS-Max" at bounding box center [501, 537] width 207 height 20
click at [519, 527] on div "24/09/25 - DCS34778; Fitter Labour DS-Seb" at bounding box center [500, 537] width 205 height 20
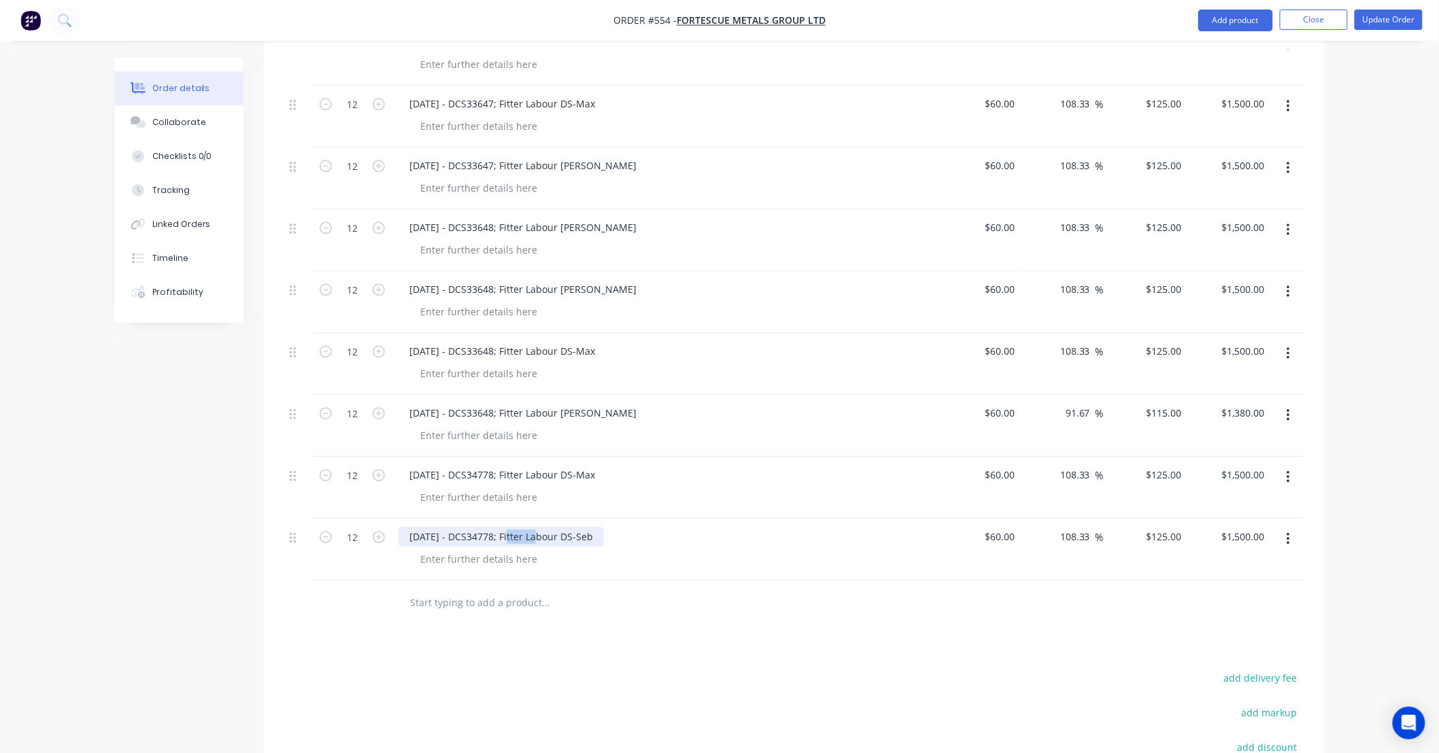
click at [519, 527] on div "24/09/25 - DCS34778; Fitter Labour DS-Seb" at bounding box center [500, 537] width 205 height 20
click at [1160, 527] on div "125 $125.00" at bounding box center [1164, 537] width 48 height 20
click at [1284, 527] on button "button" at bounding box center [1288, 539] width 32 height 24
click at [1272, 592] on div "Duplicate" at bounding box center [1239, 602] width 105 height 20
click at [354, 589] on input "1" at bounding box center [352, 599] width 35 height 20
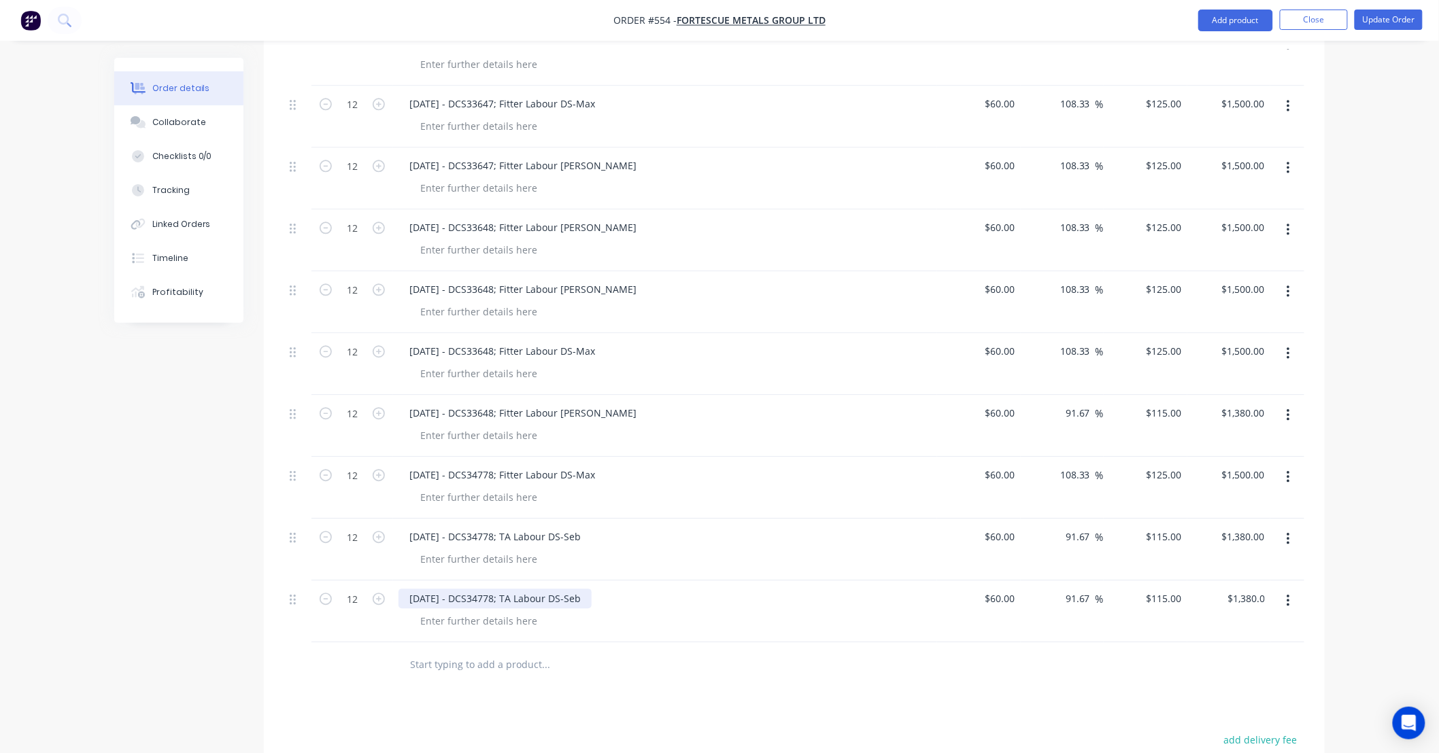
click at [549, 589] on div "24/09/25 - DCS34778; TA Labour DS-Seb" at bounding box center [494, 599] width 193 height 20
click at [581, 589] on div "24/09/25 - DCS34778; TA Labour DS-Seb" at bounding box center [494, 599] width 193 height 20
drag, startPoint x: 581, startPoint y: 579, endPoint x: 541, endPoint y: 585, distance: 39.8
click at [532, 589] on div "24/09/25 - DCS34778; TA Labour DS-Seb" at bounding box center [494, 599] width 193 height 20
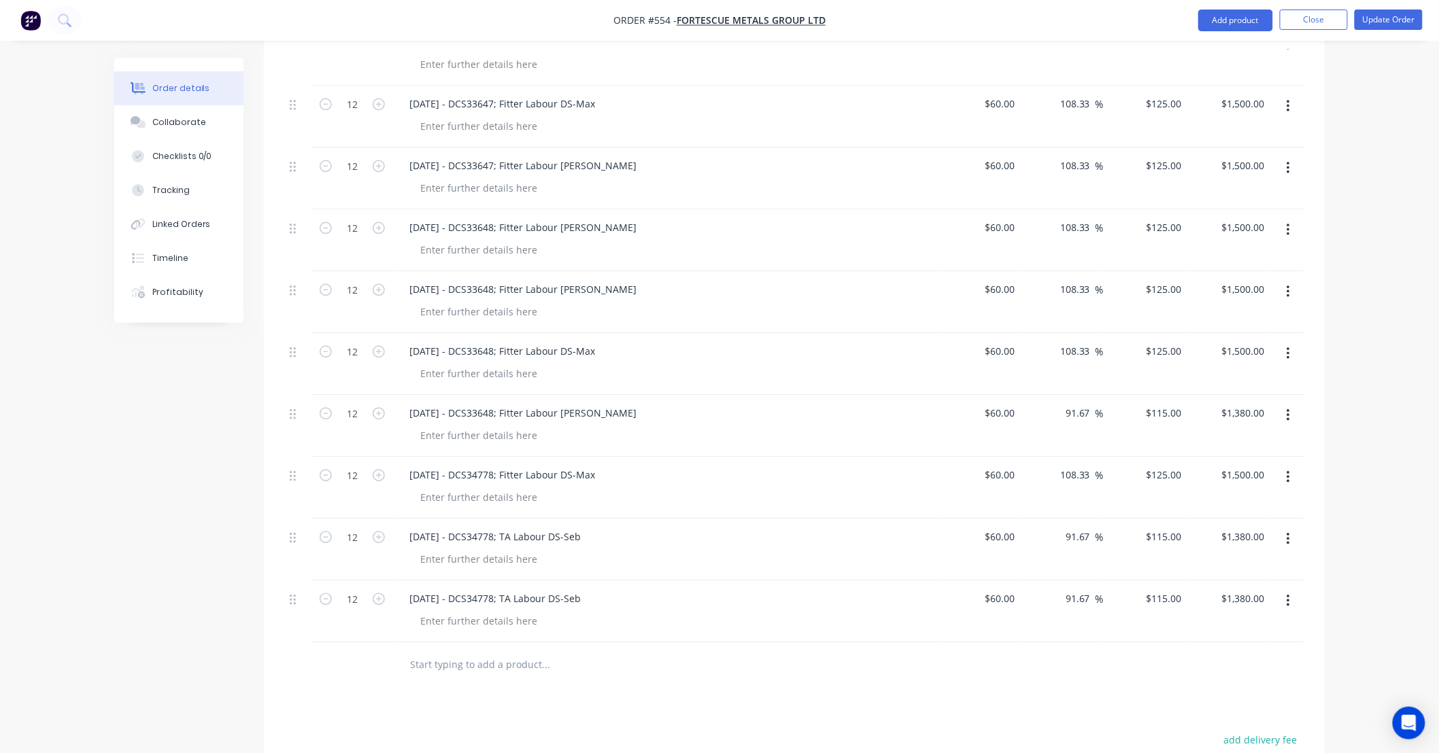
click at [603, 589] on div "24/09/25 - DCS34778; TA Labour DS-Seb" at bounding box center [664, 599] width 533 height 20
click at [575, 589] on div "24/09/25 - DCS34778; TA Labour DS-Seb" at bounding box center [494, 599] width 193 height 20
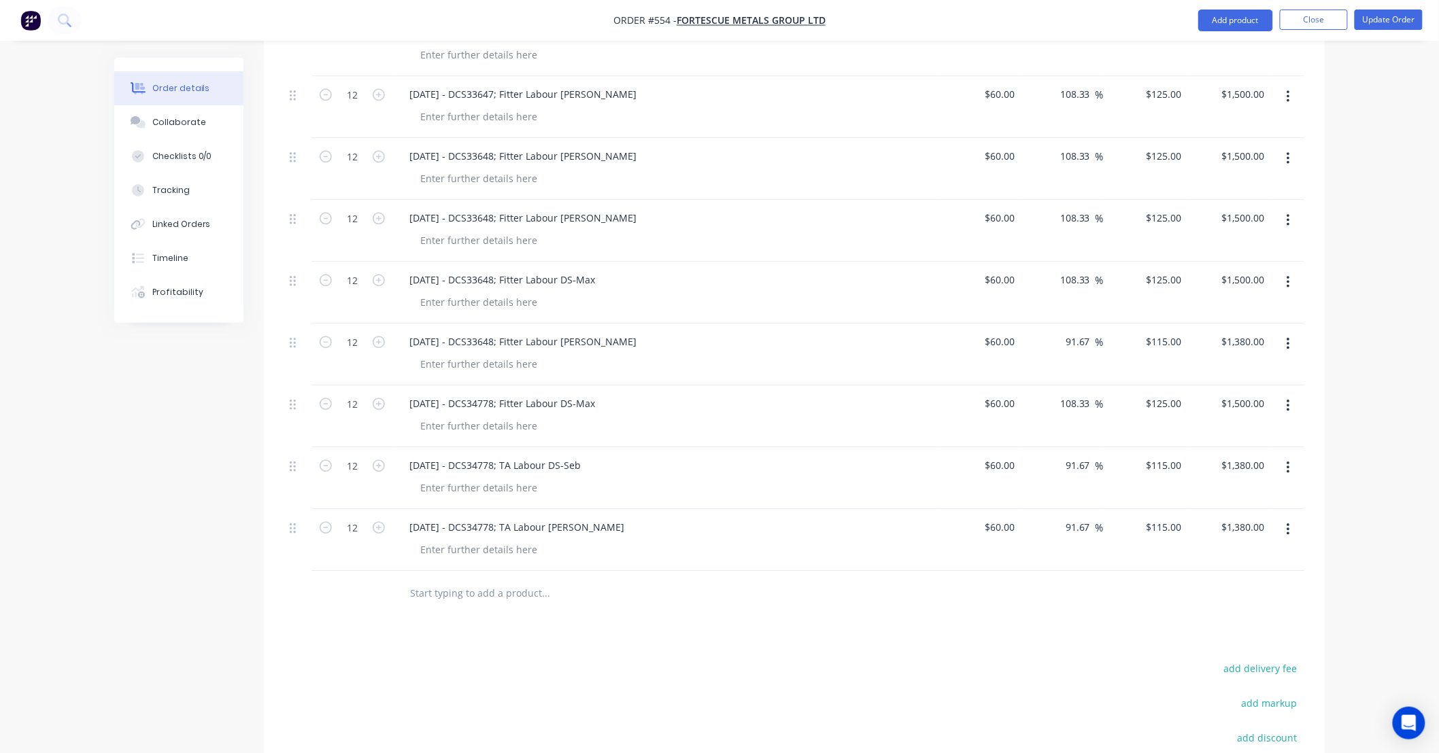
scroll to position [3489, 0]
click at [1288, 334] on icon "button" at bounding box center [1287, 340] width 3 height 12
click at [1273, 393] on div "Duplicate" at bounding box center [1239, 403] width 105 height 20
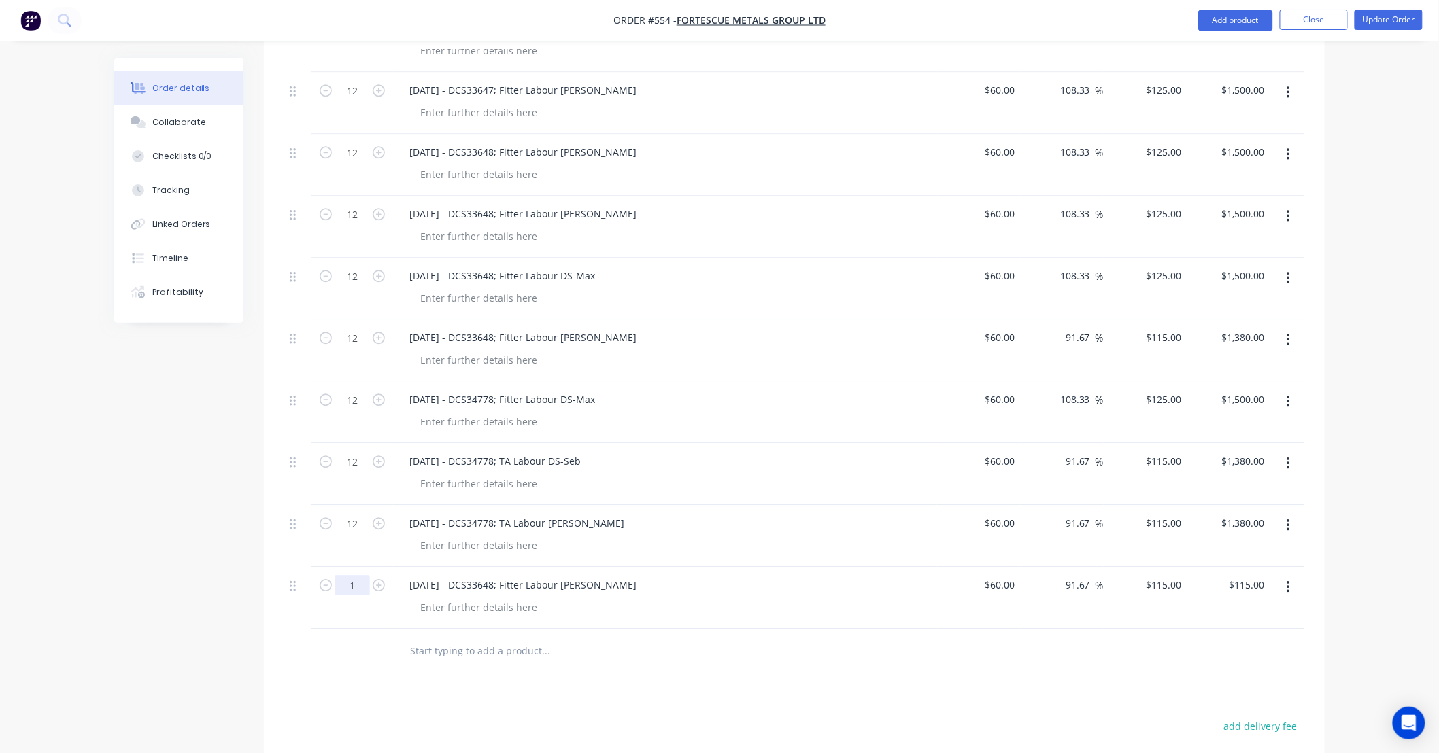
click at [358, 575] on input "1" at bounding box center [352, 585] width 35 height 20
click at [501, 575] on div "23/09/25 - DCS33648; Fitter Labour DS-Tamara" at bounding box center [522, 585] width 249 height 20
click at [413, 575] on div "23/09/25 - DCS33648; Fitter Labour DS-Tamara" at bounding box center [522, 585] width 249 height 20
drag, startPoint x: 478, startPoint y: 563, endPoint x: 500, endPoint y: 563, distance: 21.8
click at [500, 575] on div "25/09/25 - DCS33648; Fitter Labour DS-Tamara" at bounding box center [522, 585] width 249 height 20
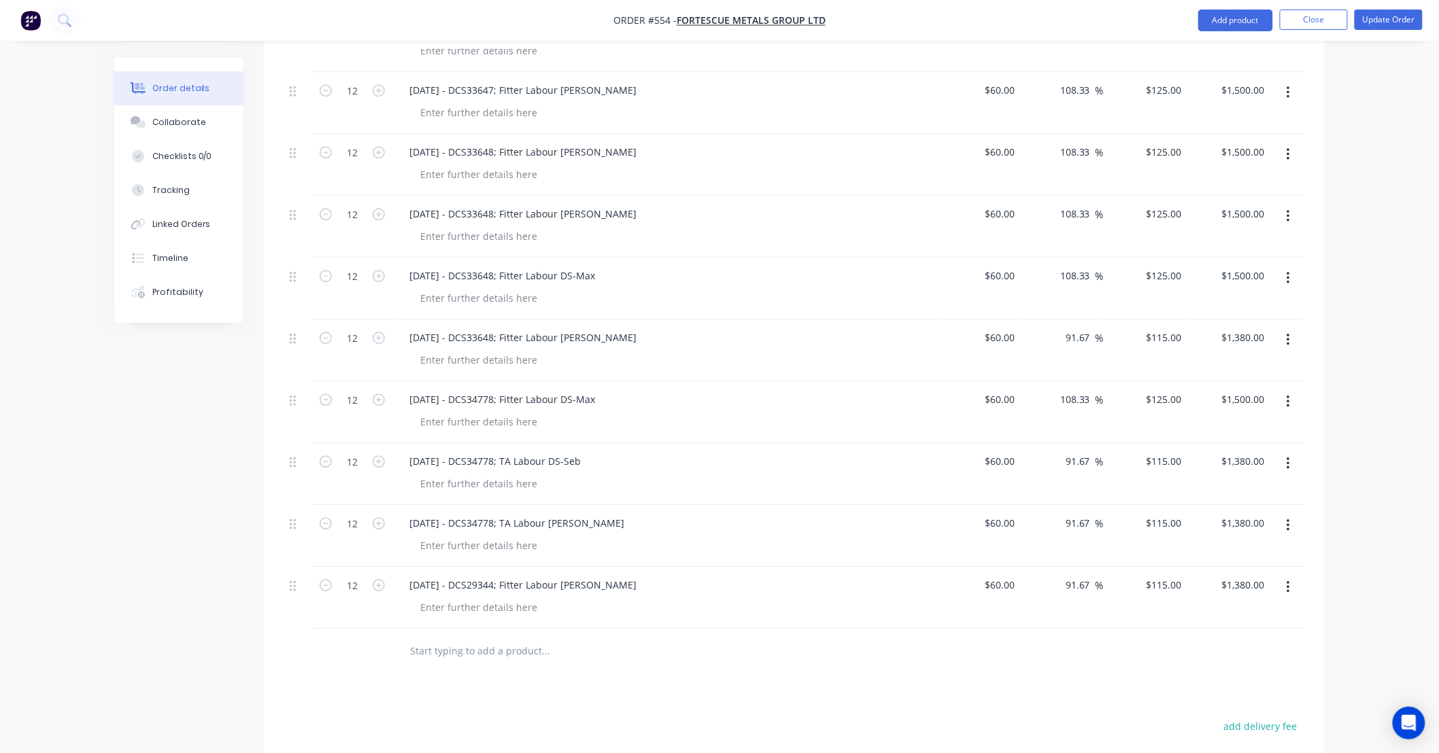
click at [1290, 575] on button "button" at bounding box center [1288, 587] width 32 height 24
click at [1247, 640] on div "Duplicate" at bounding box center [1239, 650] width 105 height 20
click at [349, 637] on input "1" at bounding box center [352, 647] width 35 height 20
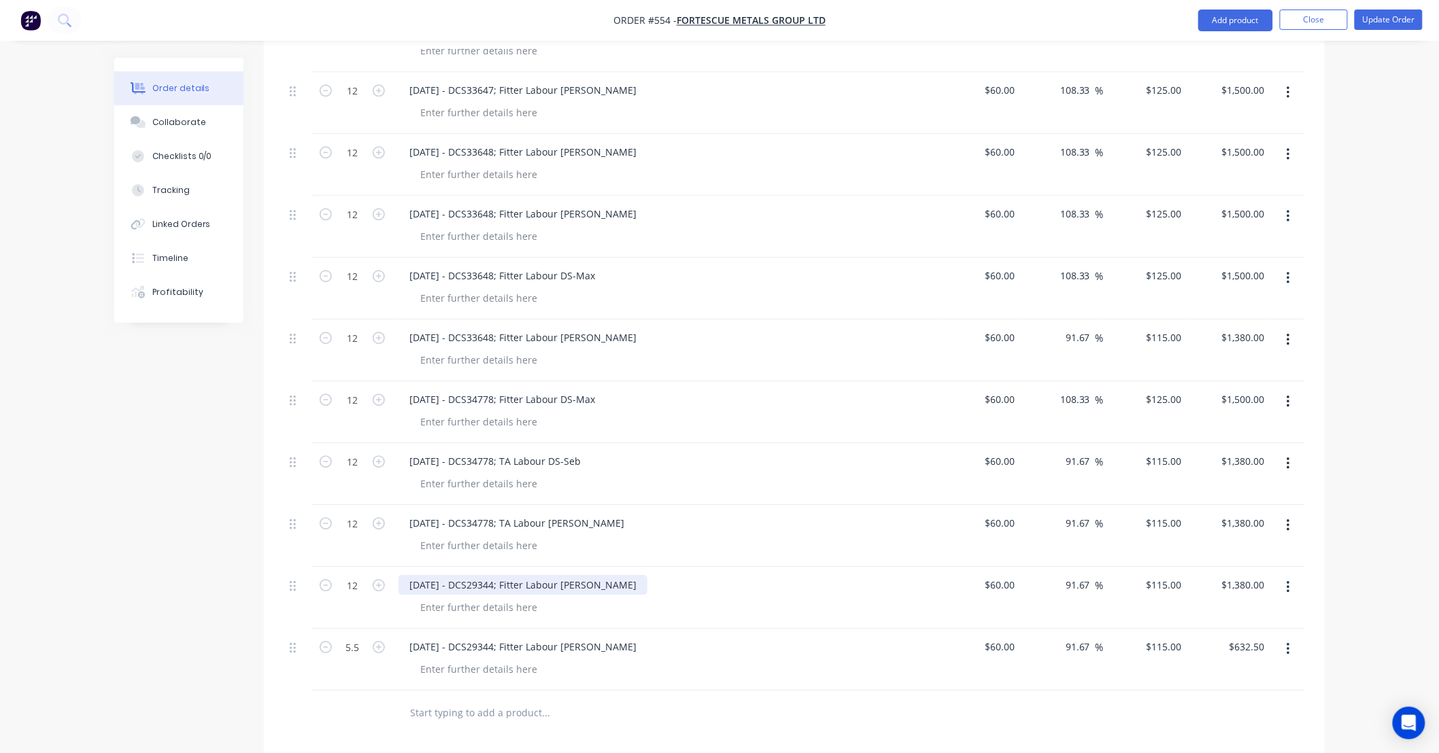
click at [551, 575] on div "25/09/25 - DCS29344; Fitter Labour DS-Tamara" at bounding box center [522, 585] width 249 height 20
click at [519, 575] on div "25/09/25 - DCS29344; Fitter Labour DS-Tamara" at bounding box center [522, 585] width 249 height 20
click at [610, 330] on div "23/09/25 - DCS33648; Fitter Labour DS-Tamara" at bounding box center [522, 338] width 249 height 20
click at [515, 328] on div "23/09/25 - DCS33648; Fitter Labour DS-Tamara" at bounding box center [522, 338] width 249 height 20
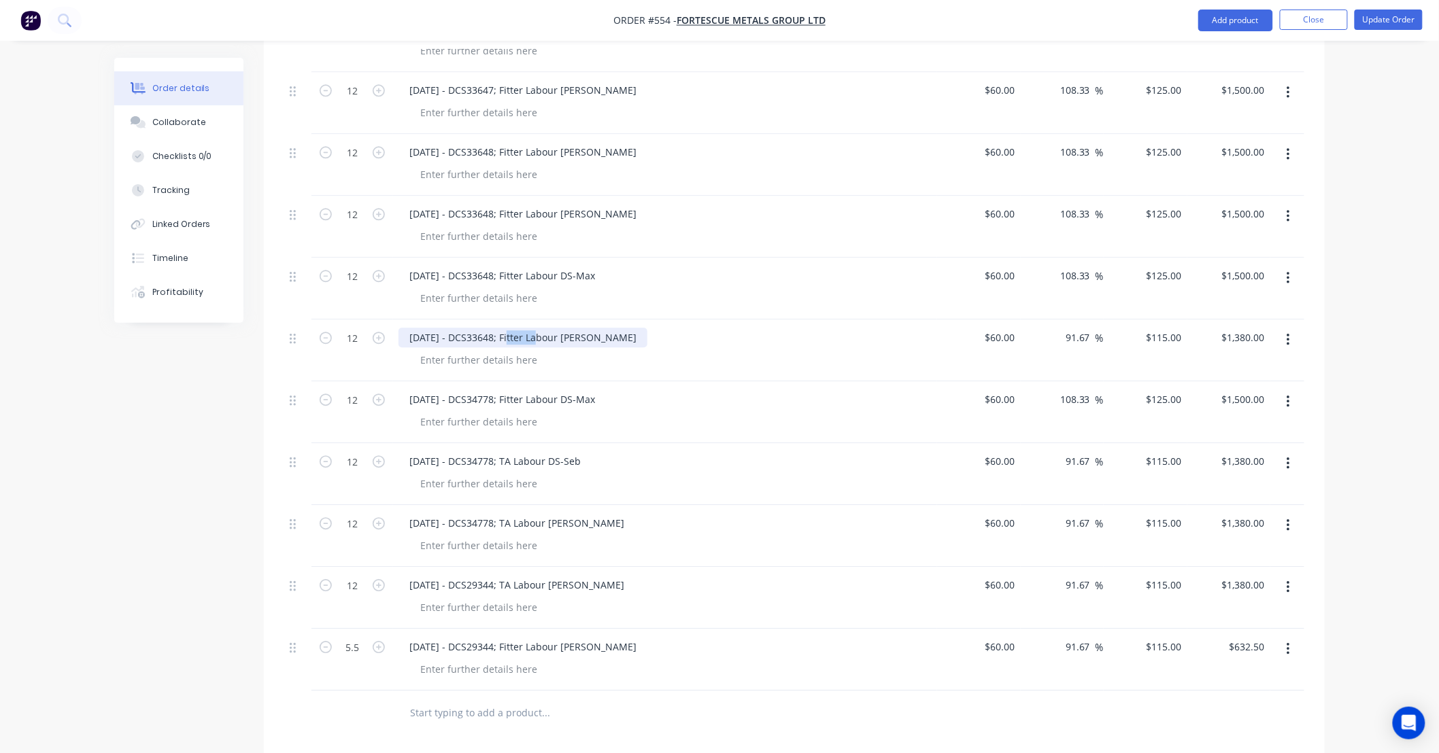
click at [515, 328] on div "23/09/25 - DCS33648; Fitter Labour DS-Tamara" at bounding box center [522, 338] width 249 height 20
click at [626, 575] on div "25/09/25 - DCS29344; TA Labour DS-Tamara" at bounding box center [664, 585] width 533 height 20
click at [555, 637] on div "25/09/25 - DCS29344; Fitter Labour DS-Tamara" at bounding box center [522, 647] width 249 height 20
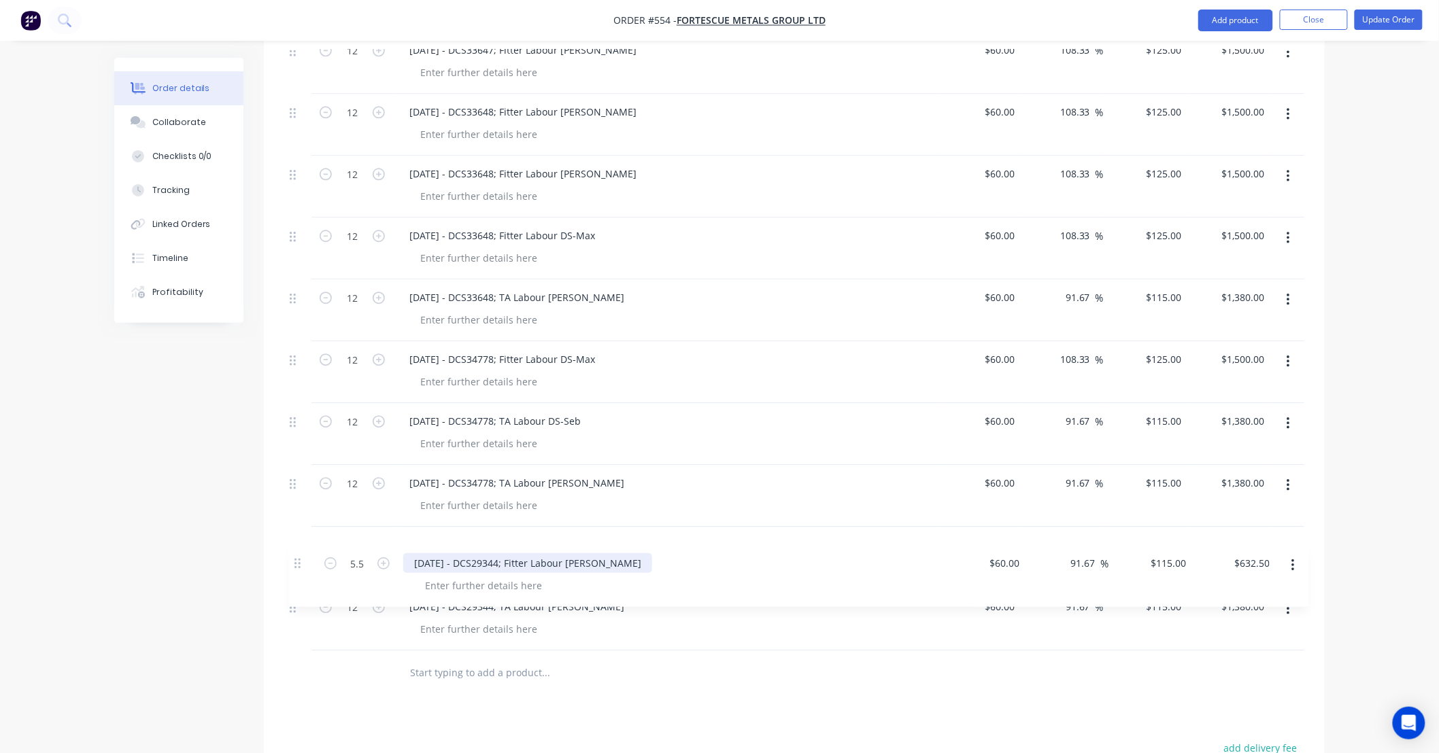
scroll to position [3529, 0]
drag, startPoint x: 297, startPoint y: 630, endPoint x: 301, endPoint y: 547, distance: 83.7
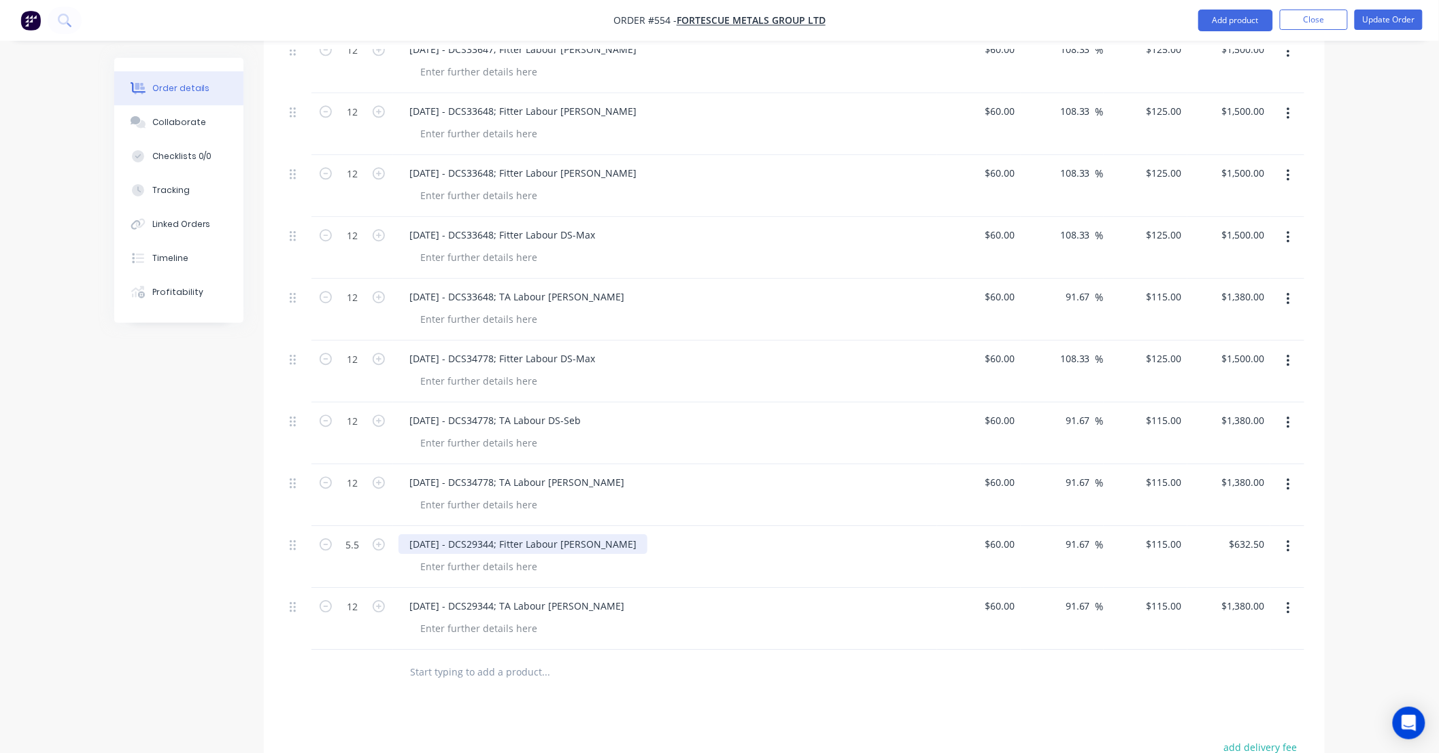
click at [606, 534] on div "25/09/25 - DCS29344; Fitter Labour DS-Tamara" at bounding box center [522, 544] width 249 height 20
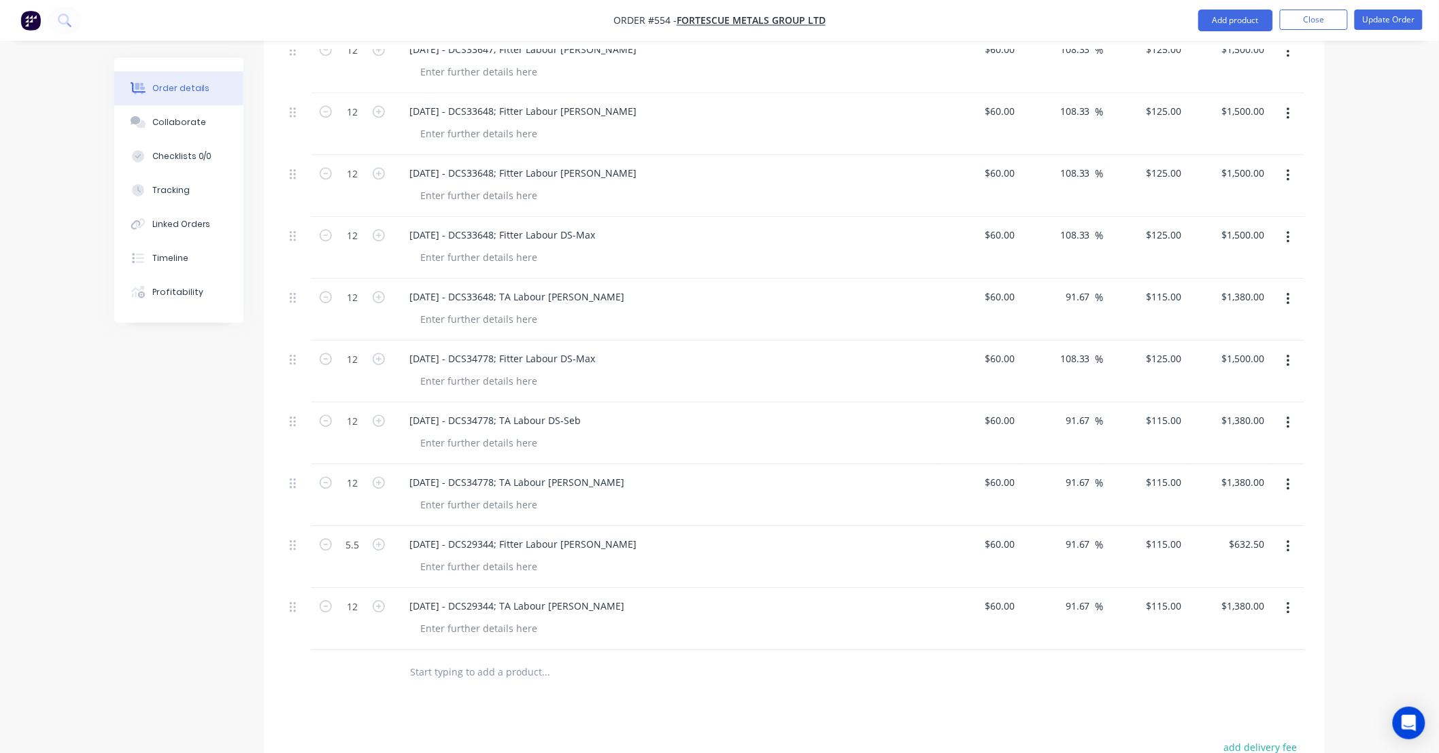
drag, startPoint x: 155, startPoint y: 524, endPoint x: 118, endPoint y: 521, distance: 36.8
drag, startPoint x: 181, startPoint y: 524, endPoint x: 151, endPoint y: 521, distance: 30.0
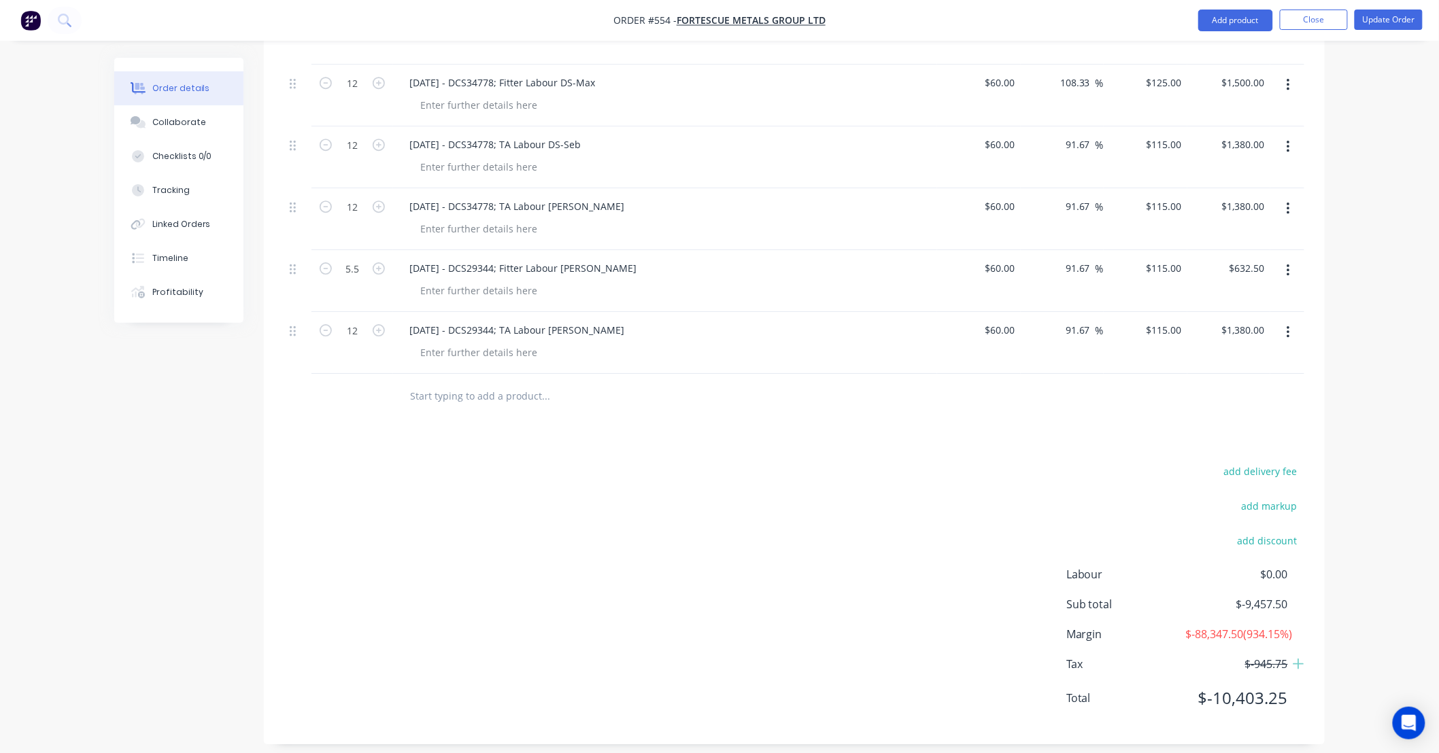
scroll to position [3816, 0]
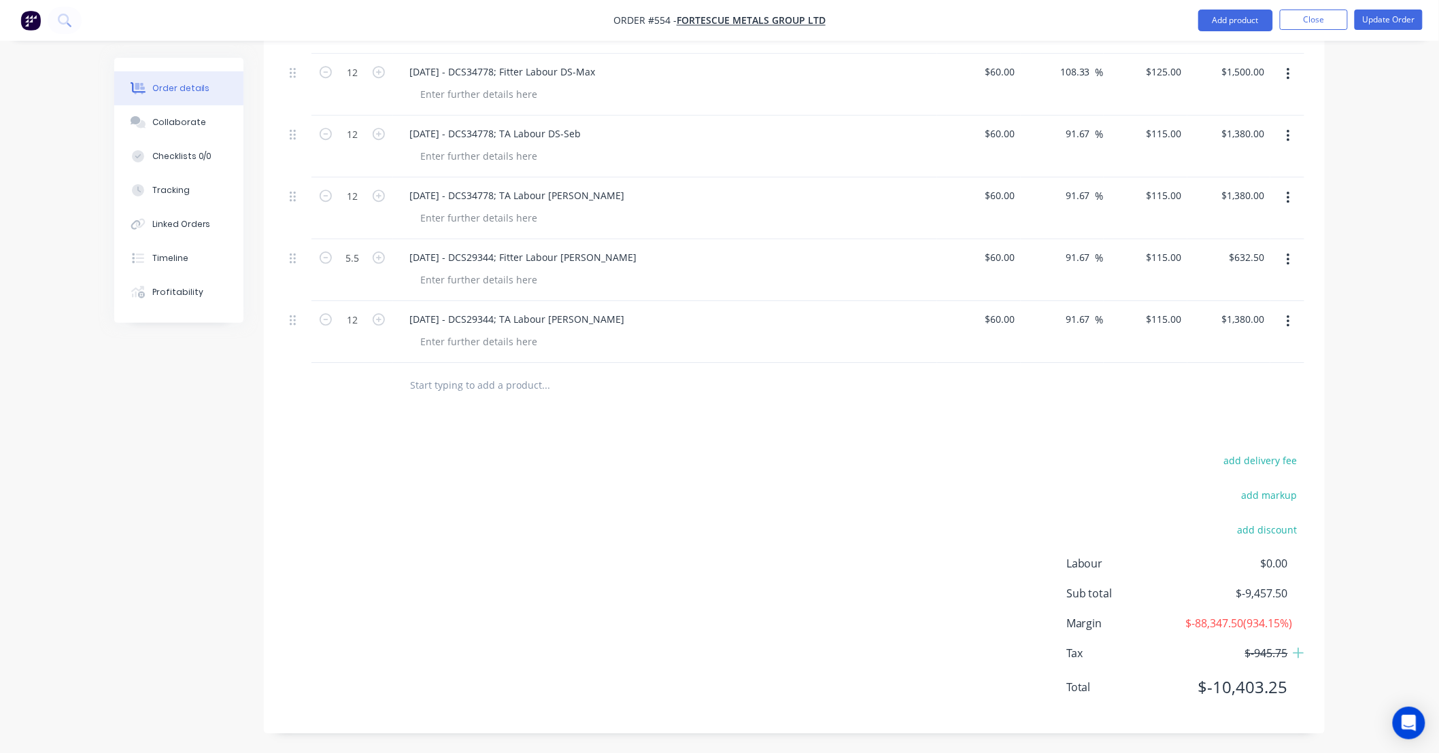
click at [519, 371] on input "text" at bounding box center [545, 384] width 272 height 27
click at [317, 569] on div "add delivery fee add markup add discount Labour $0.00 Sub total $-9,457.50 Marg…" at bounding box center [794, 582] width 1020 height 262
click at [642, 545] on div "add delivery fee add markup add discount Labour $0.00 Sub total $-9,457.50 Marg…" at bounding box center [794, 582] width 1020 height 262
click at [465, 377] on input "CONSUMABLES USED:" at bounding box center [545, 384] width 272 height 27
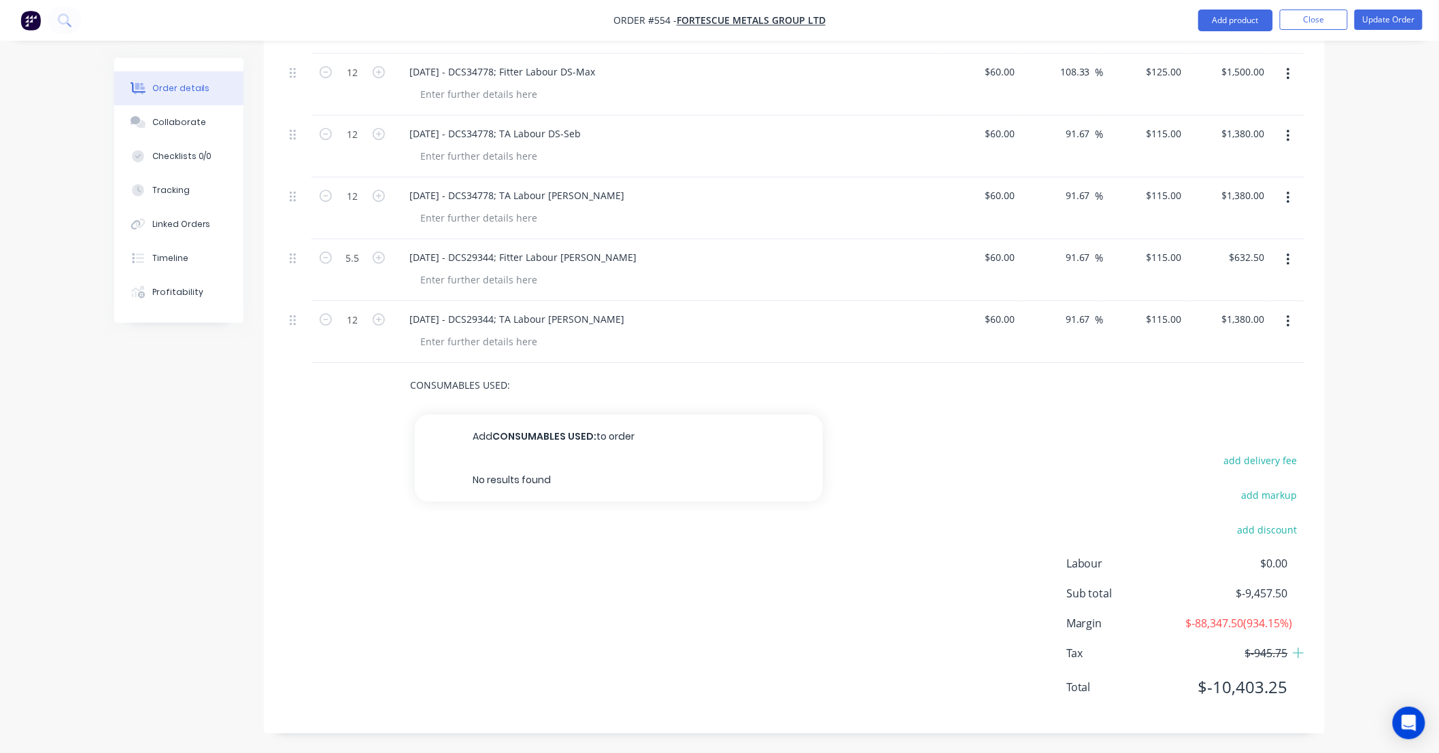
drag, startPoint x: 602, startPoint y: 540, endPoint x: 587, endPoint y: 533, distance: 16.4
click at [600, 540] on div "add delivery fee add markup add discount Labour $0.00 Sub total $-9,457.50 Marg…" at bounding box center [794, 582] width 1020 height 262
drag, startPoint x: 406, startPoint y: 366, endPoint x: 362, endPoint y: 366, distance: 43.5
click at [362, 366] on div "CONSUMABLES USED: Add CONSUMABLES USED: to order No results found" at bounding box center [794, 385] width 1020 height 44
click at [513, 555] on div "add delivery fee add markup add discount Labour $0.00 Sub total $-9,457.50 Marg…" at bounding box center [794, 582] width 1020 height 262
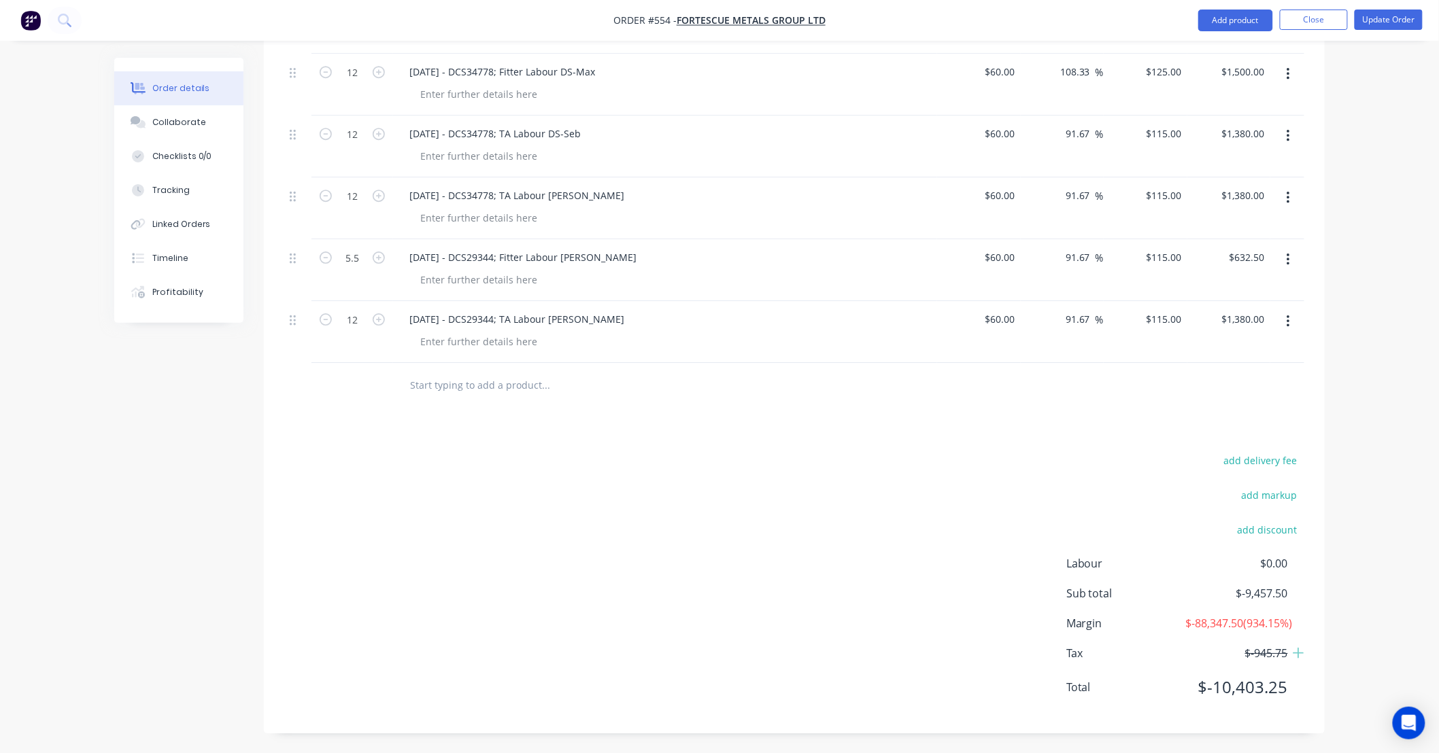
drag, startPoint x: 719, startPoint y: 502, endPoint x: 626, endPoint y: 505, distance: 93.9
drag, startPoint x: 626, startPoint y: 505, endPoint x: 594, endPoint y: 495, distance: 33.5
click at [531, 497] on div "add delivery fee add markup add discount Labour $0.00 Sub total $-9,457.50 Marg…" at bounding box center [794, 582] width 1020 height 262
drag, startPoint x: 696, startPoint y: 496, endPoint x: 691, endPoint y: 536, distance: 39.7
click at [661, 494] on div "add delivery fee add markup add discount Labour $0.00 Sub total $-9,457.50 Marg…" at bounding box center [794, 582] width 1020 height 262
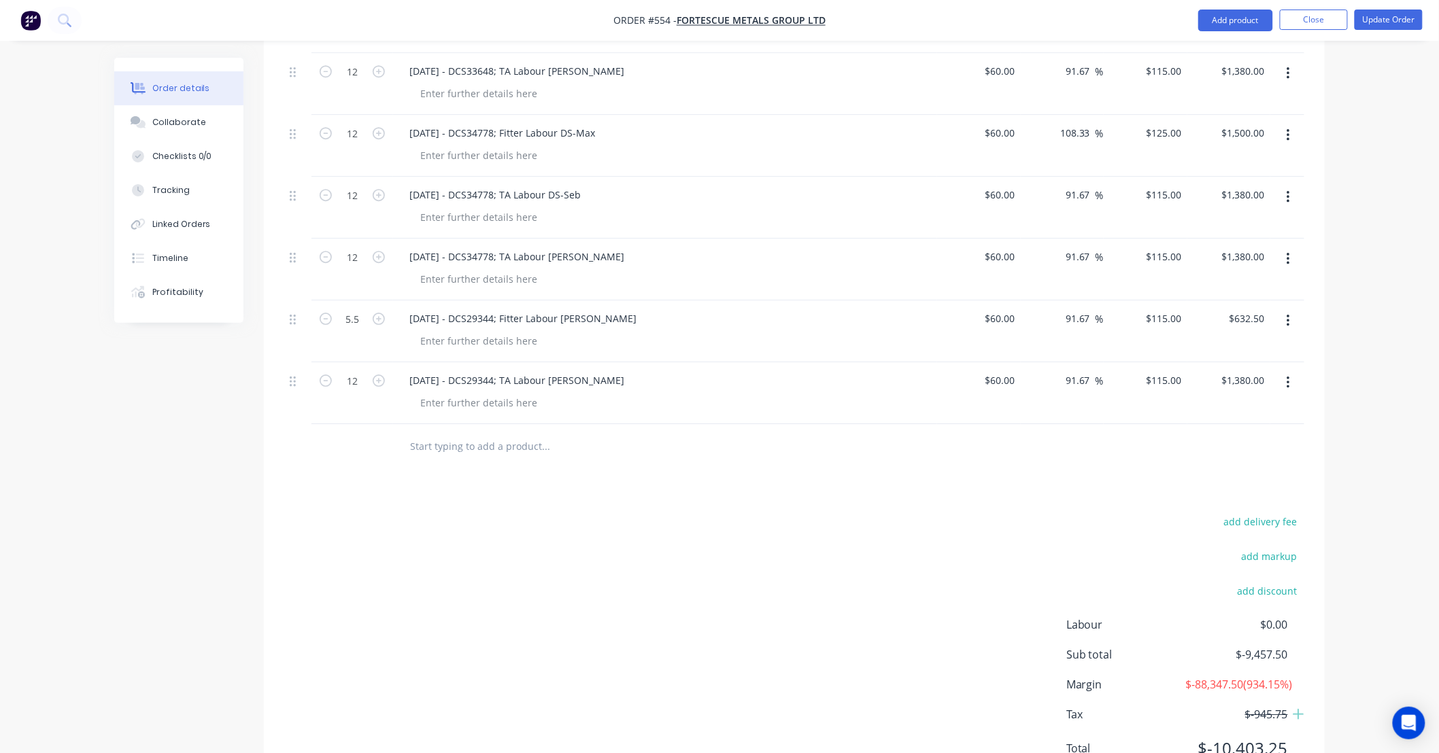
scroll to position [3741, 0]
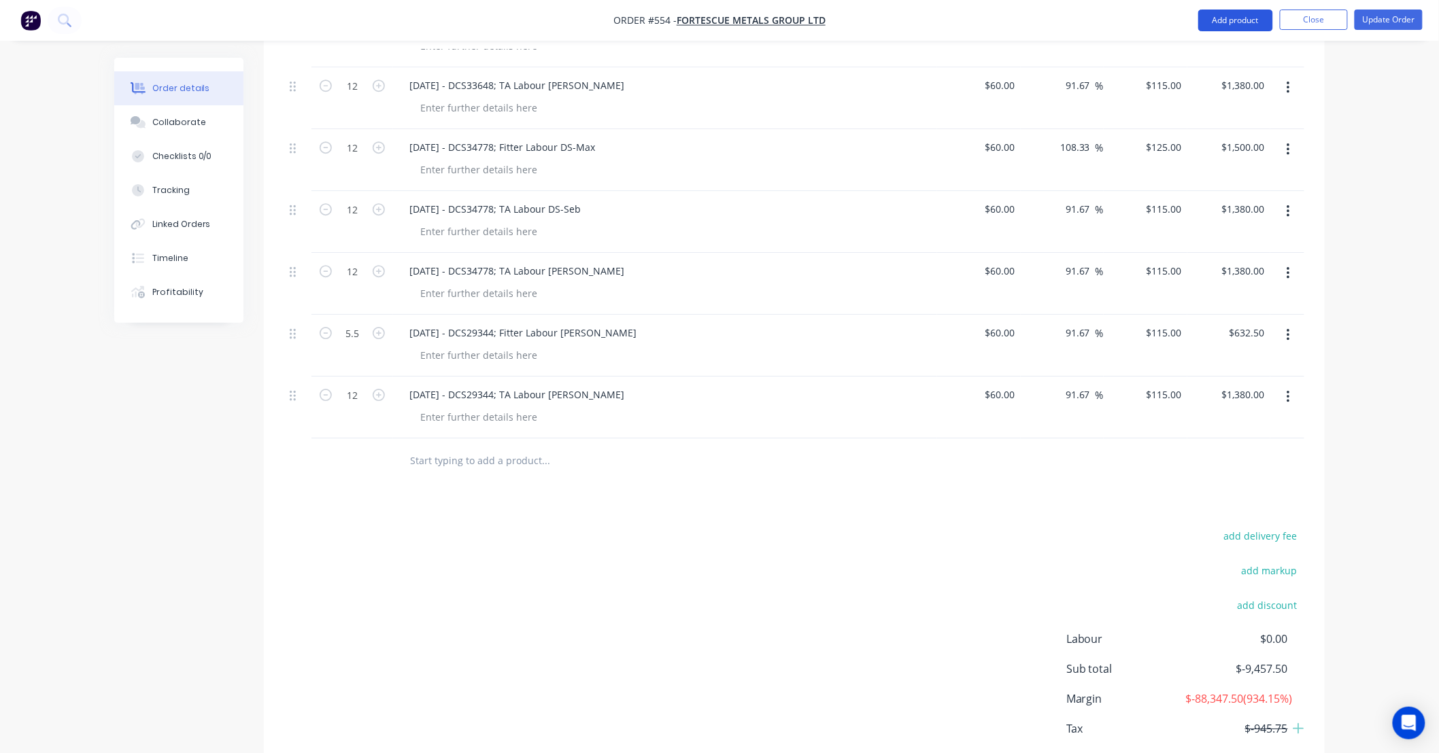
click at [1246, 31] on nav "Order #554 - FORTESCUE METALS GROUP LTD Add product Close Update Order" at bounding box center [719, 20] width 1439 height 41
click at [1245, 24] on button "Add product" at bounding box center [1235, 21] width 75 height 22
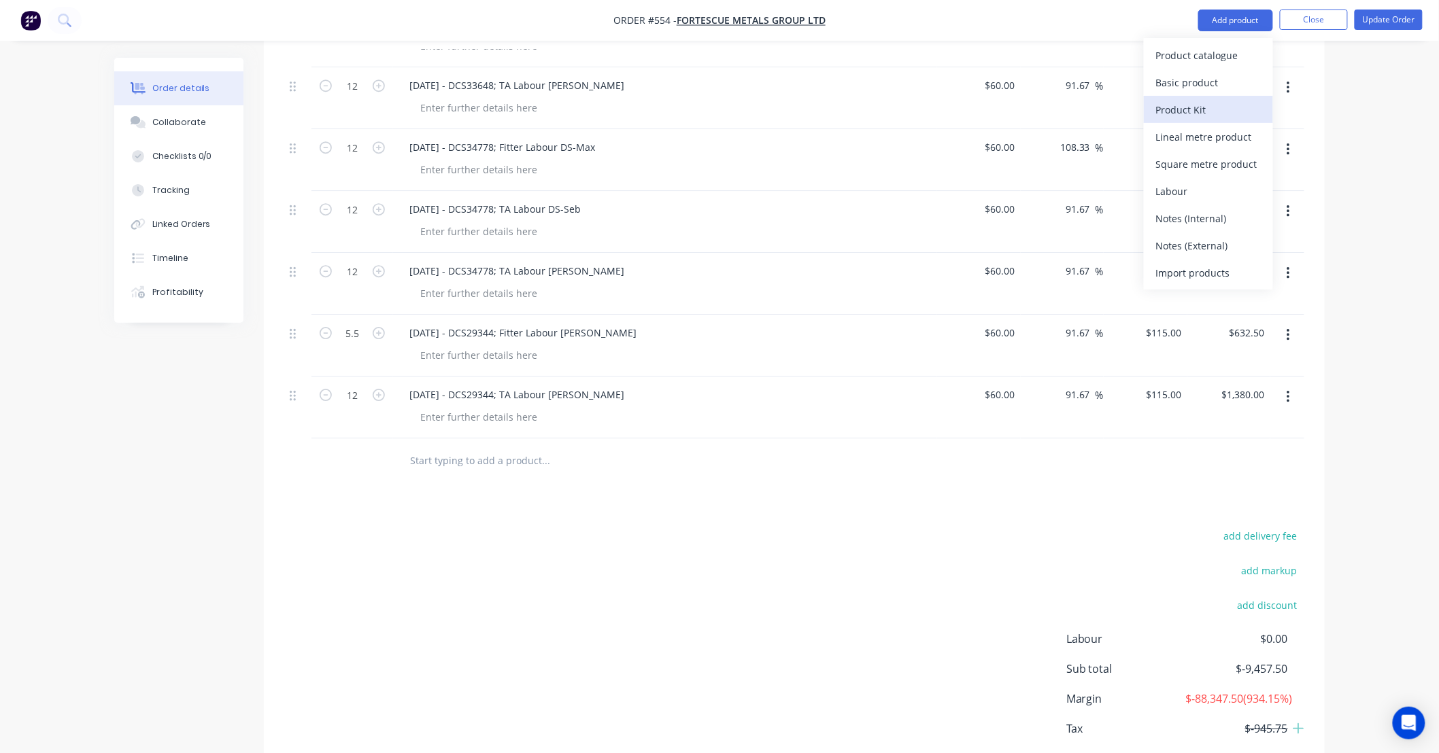
click at [1200, 103] on div "Product Kit" at bounding box center [1208, 110] width 105 height 20
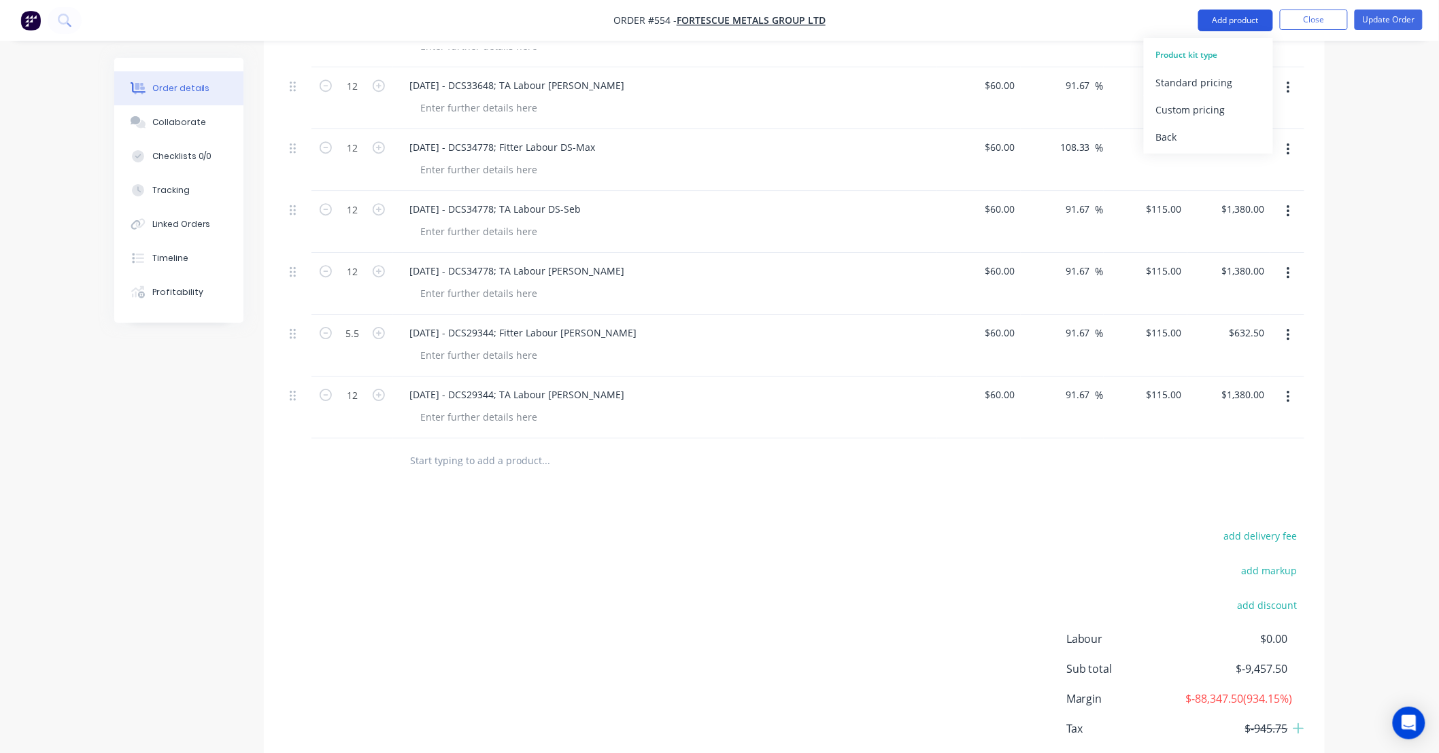
click at [1225, 16] on button "Add product" at bounding box center [1235, 21] width 75 height 22
click at [1222, 26] on button "Add product" at bounding box center [1235, 21] width 75 height 22
click at [1253, 29] on button "Add product" at bounding box center [1235, 21] width 75 height 22
click at [1224, 75] on div "Standard pricing" at bounding box center [1208, 83] width 105 height 20
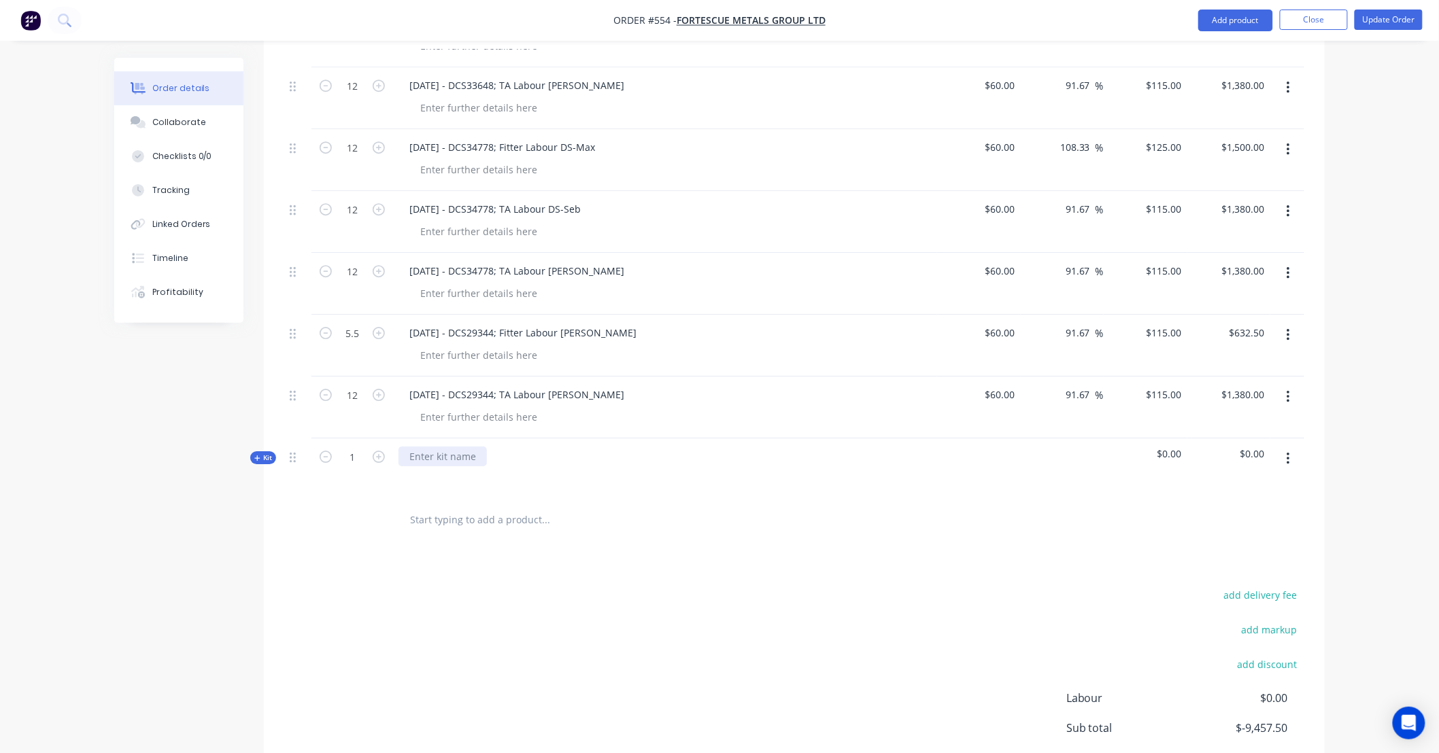
click at [462, 447] on div at bounding box center [442, 457] width 88 height 20
click at [260, 455] on icon "button" at bounding box center [257, 458] width 6 height 7
click at [447, 498] on input "text" at bounding box center [545, 511] width 272 height 27
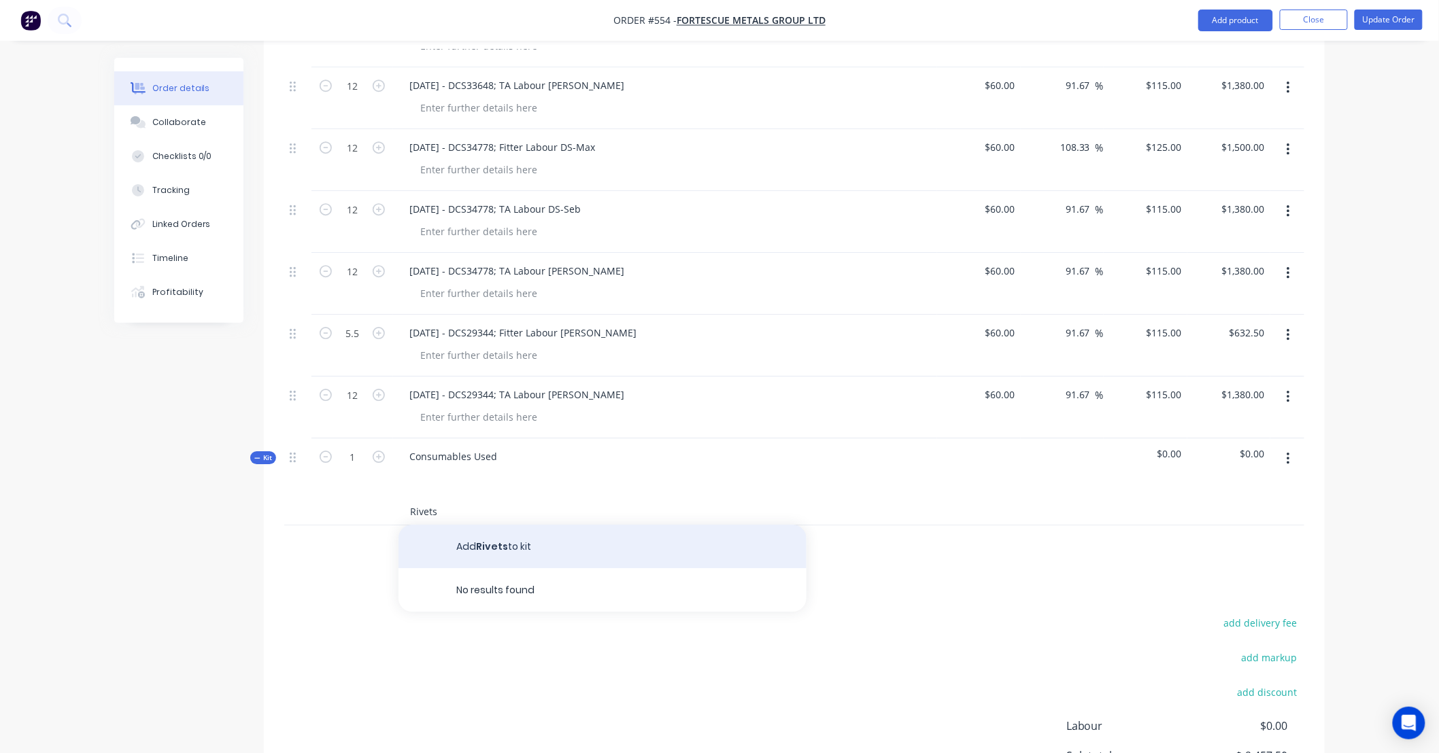
click at [532, 525] on button "Add Rivets to kit" at bounding box center [602, 547] width 408 height 44
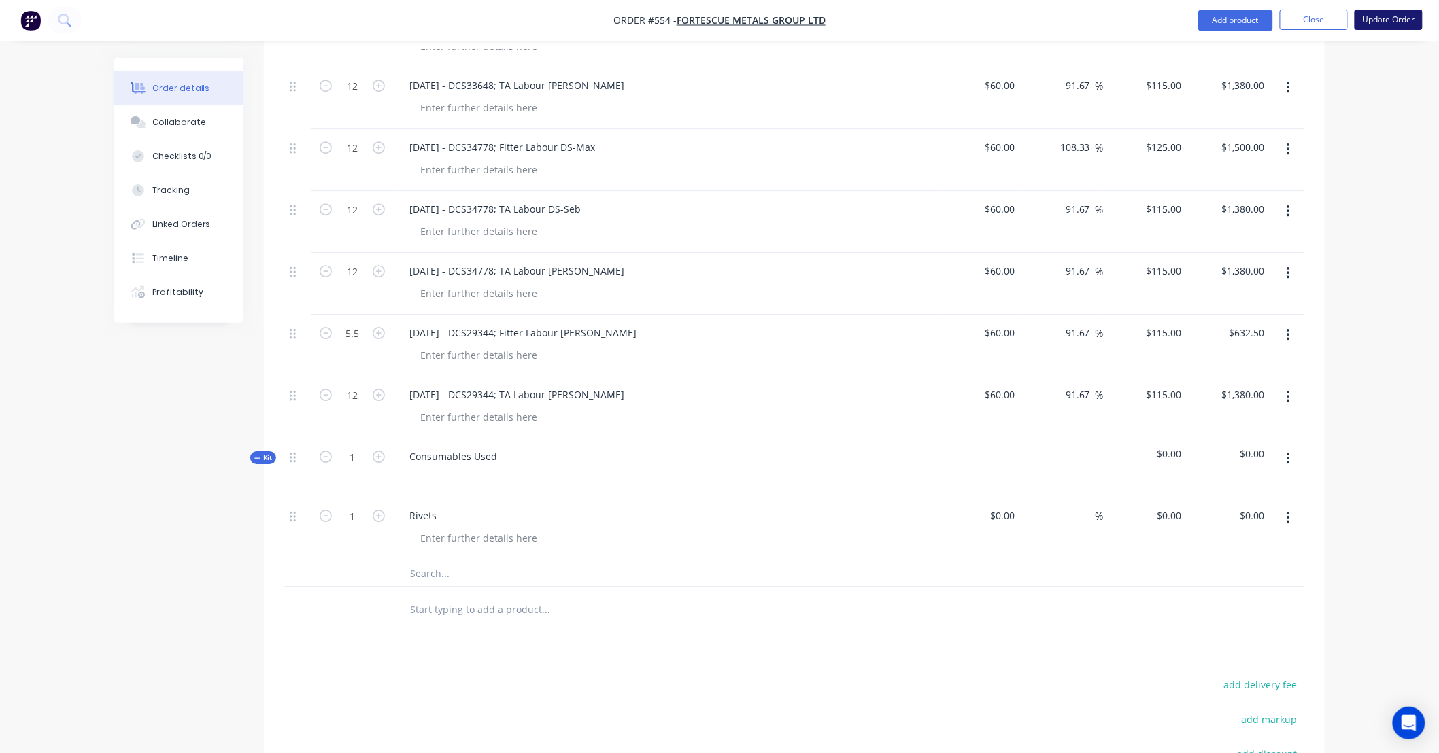
click at [1381, 14] on button "Update Order" at bounding box center [1388, 20] width 68 height 20
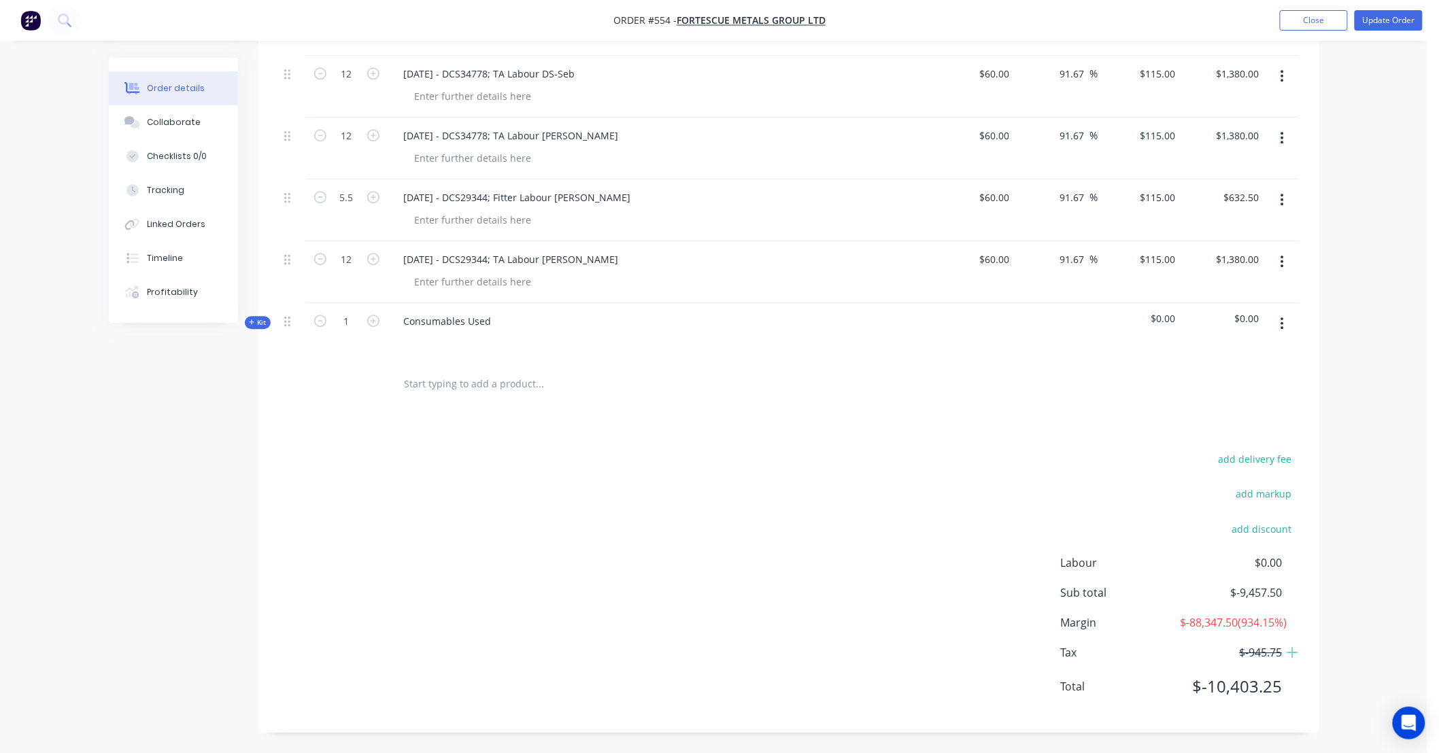
scroll to position [0, 0]
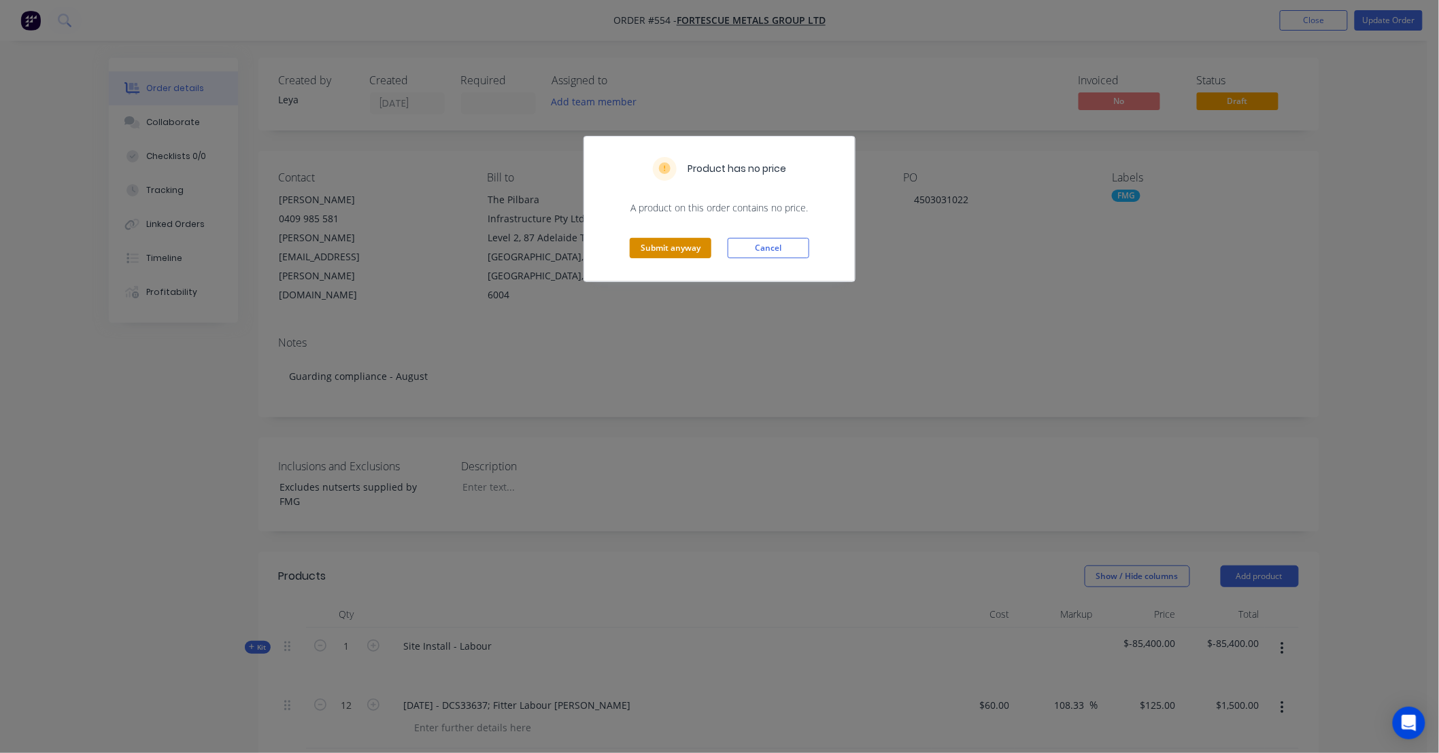
click at [691, 249] on button "Submit anyway" at bounding box center [671, 248] width 82 height 20
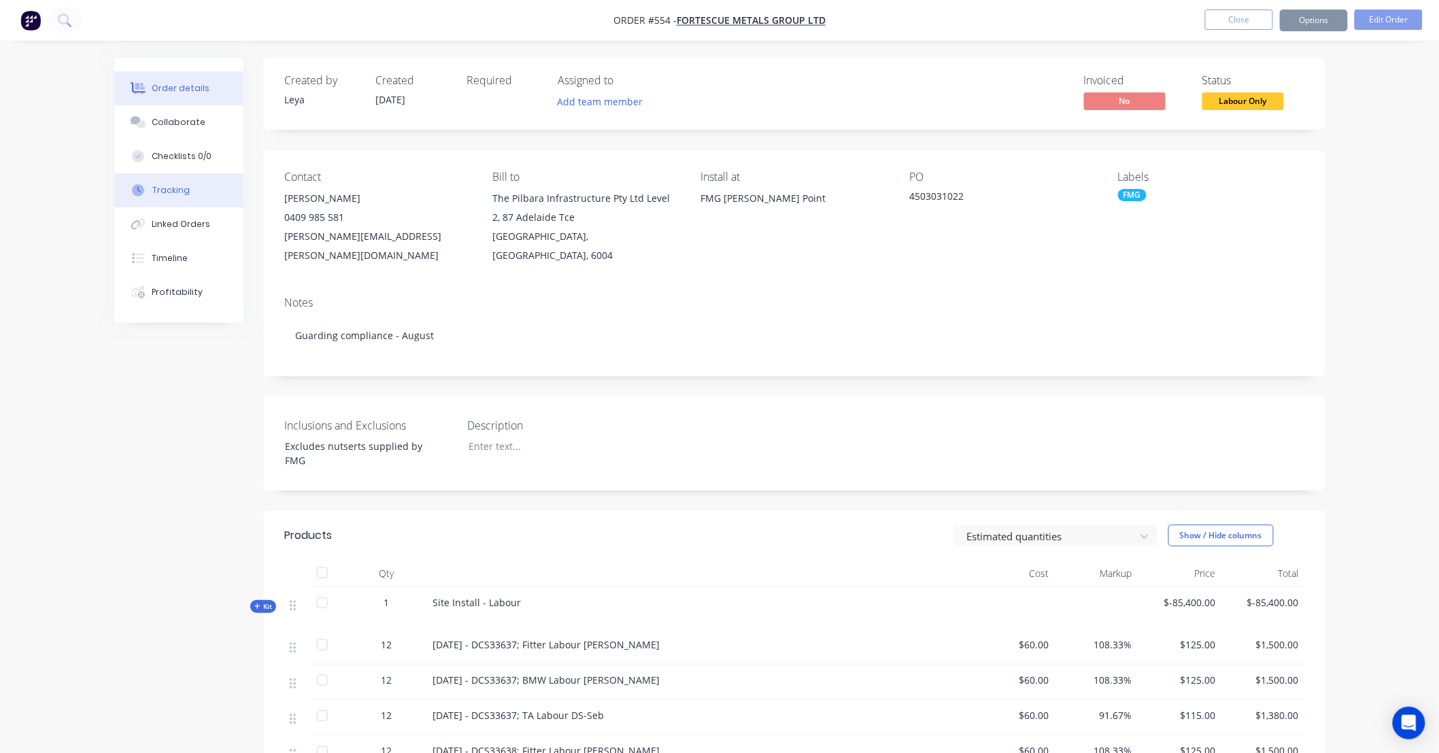
click at [195, 201] on button "Tracking" at bounding box center [178, 190] width 129 height 34
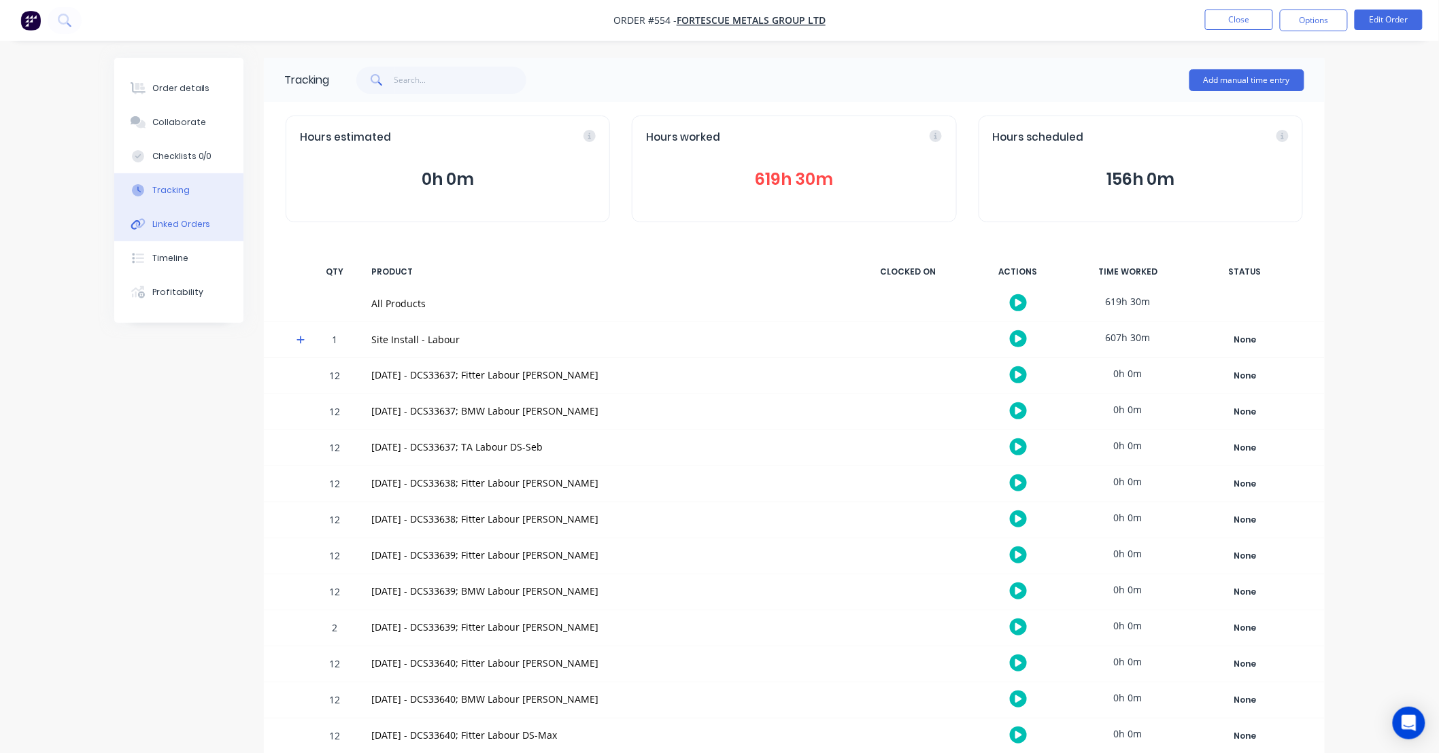
click at [189, 226] on div "Linked Orders" at bounding box center [181, 224] width 58 height 12
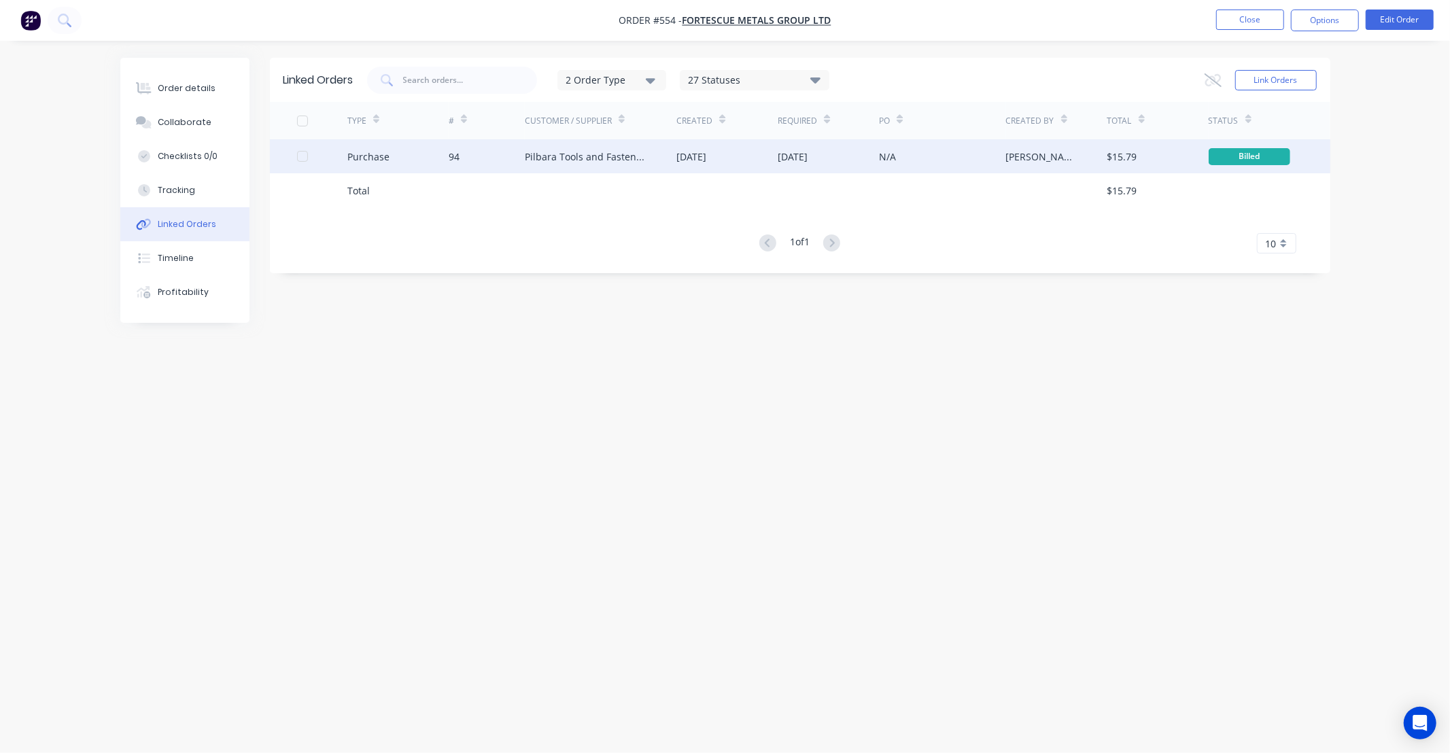
click at [706, 161] on div "16 Sep 2025" at bounding box center [692, 157] width 30 height 14
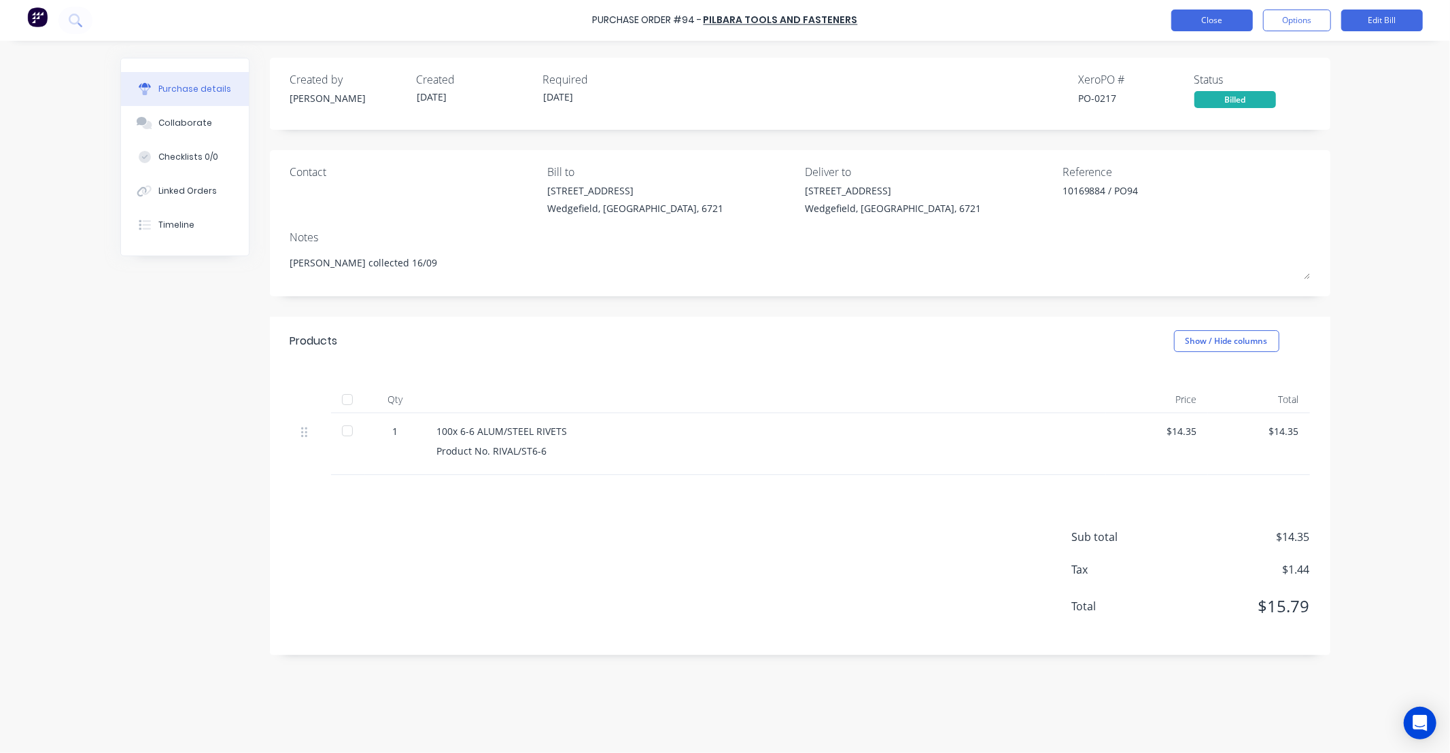
click at [1214, 17] on button "Close" at bounding box center [1212, 21] width 82 height 22
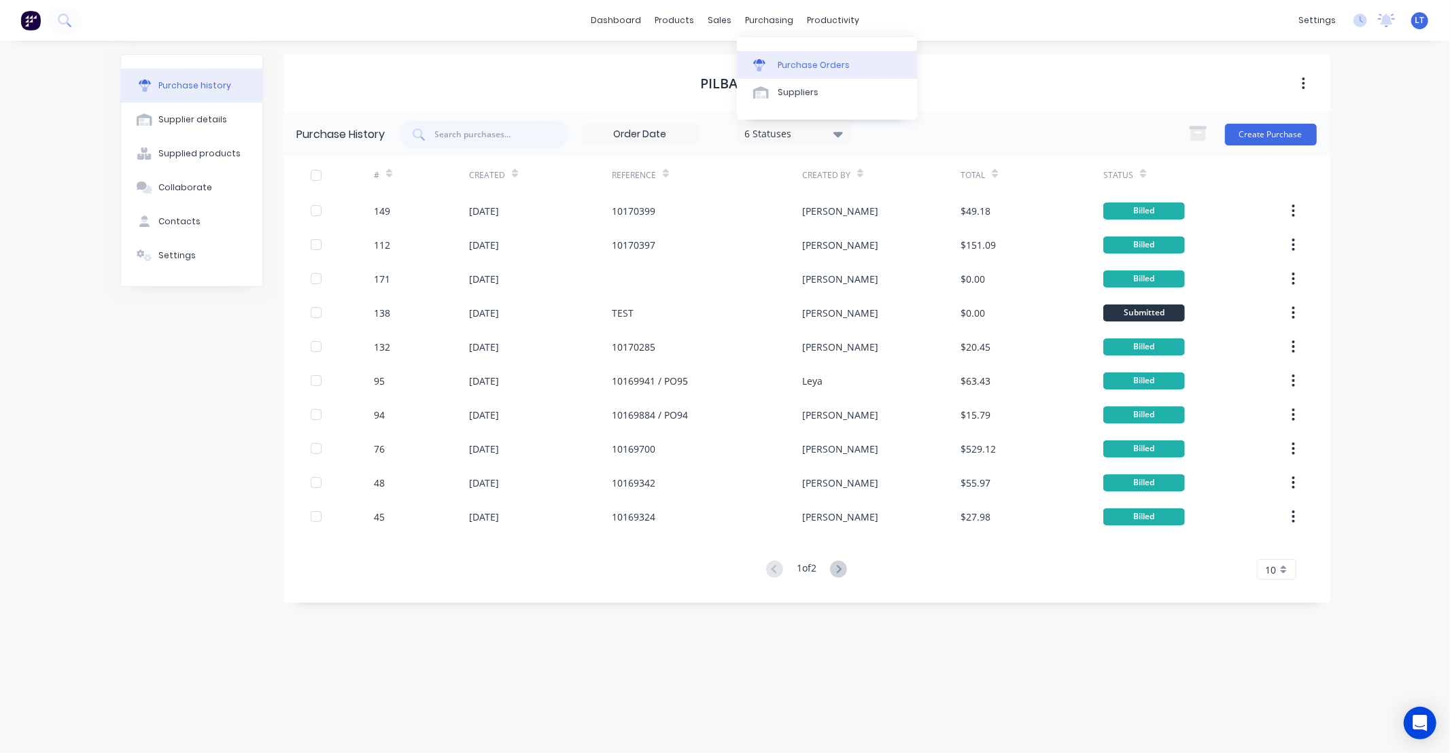
click at [773, 69] on div at bounding box center [763, 65] width 20 height 12
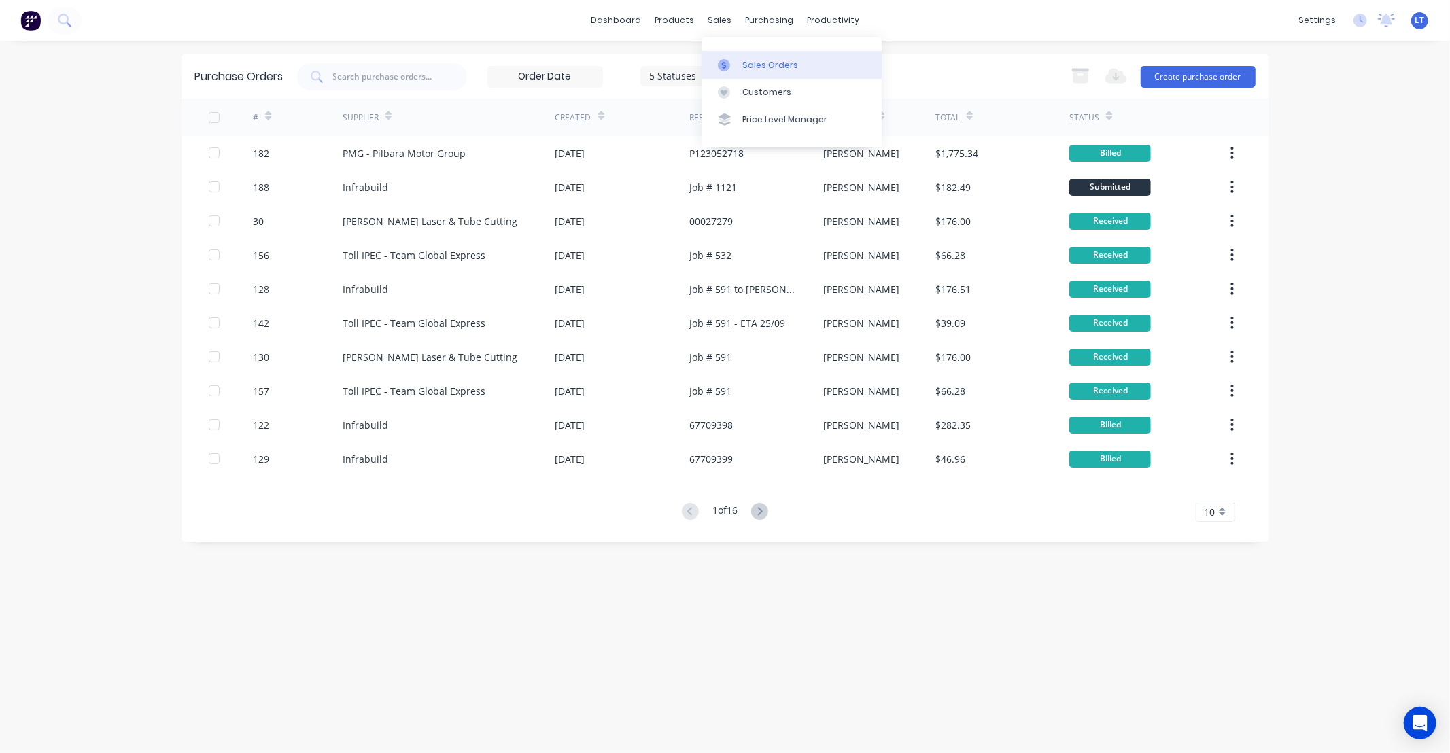
click at [735, 66] on div at bounding box center [728, 65] width 20 height 12
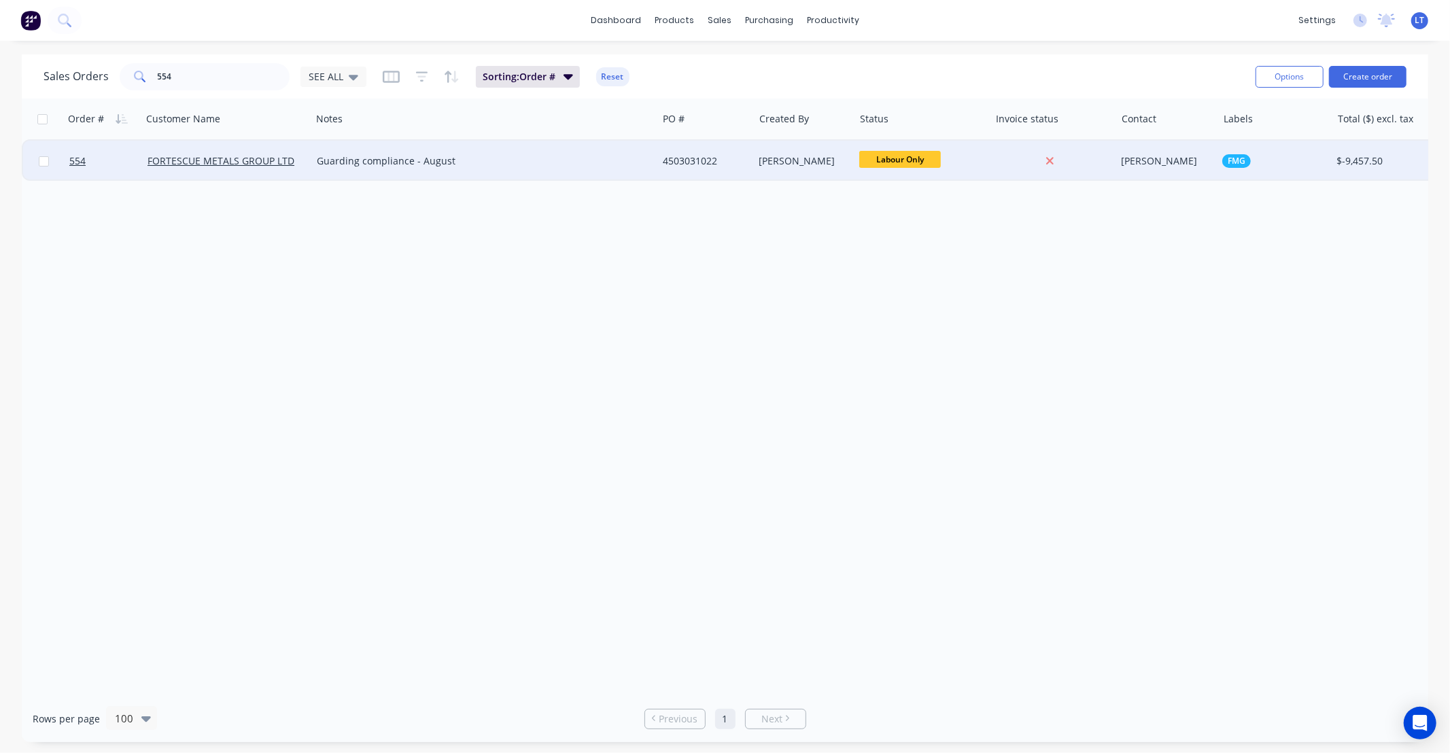
click at [717, 173] on div "4503031022" at bounding box center [705, 161] width 97 height 41
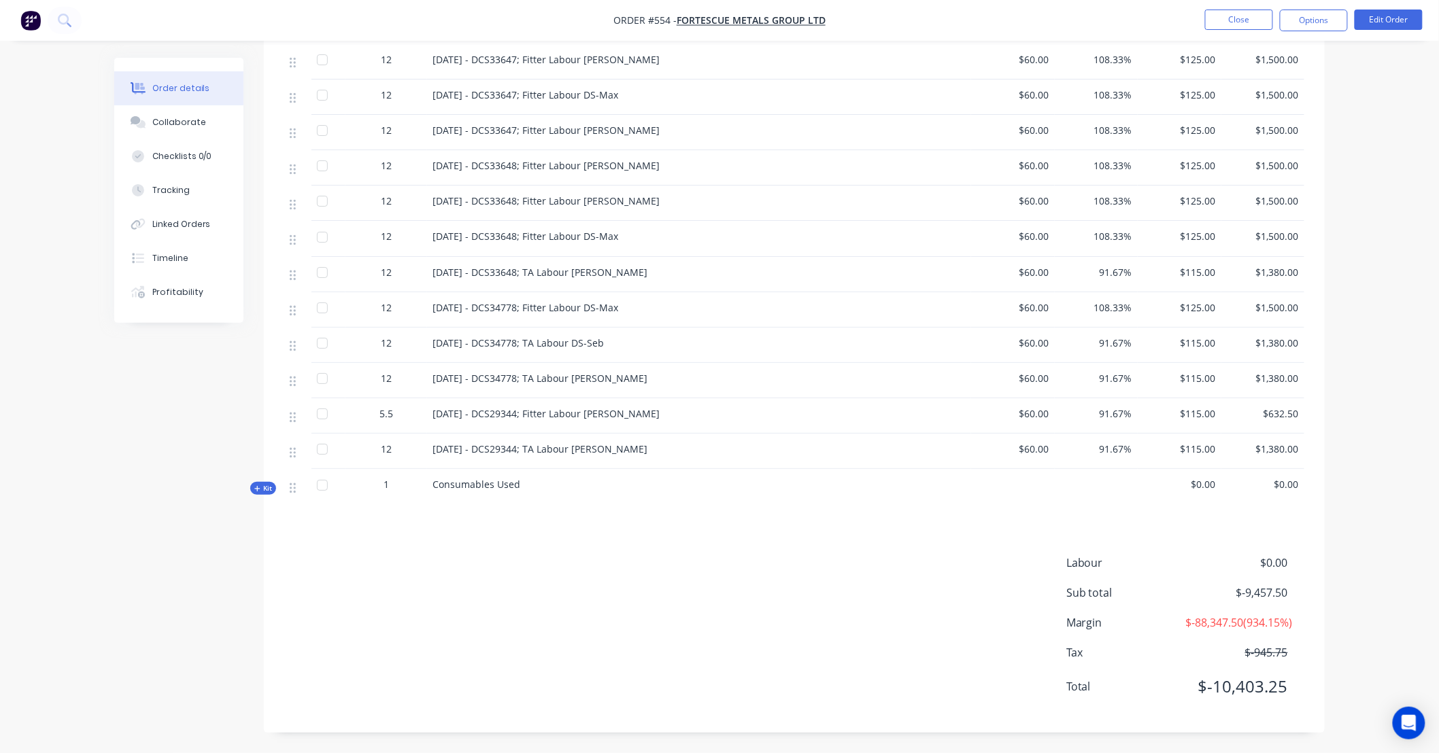
scroll to position [2045, 0]
click at [261, 494] on span "Kit" at bounding box center [263, 488] width 18 height 10
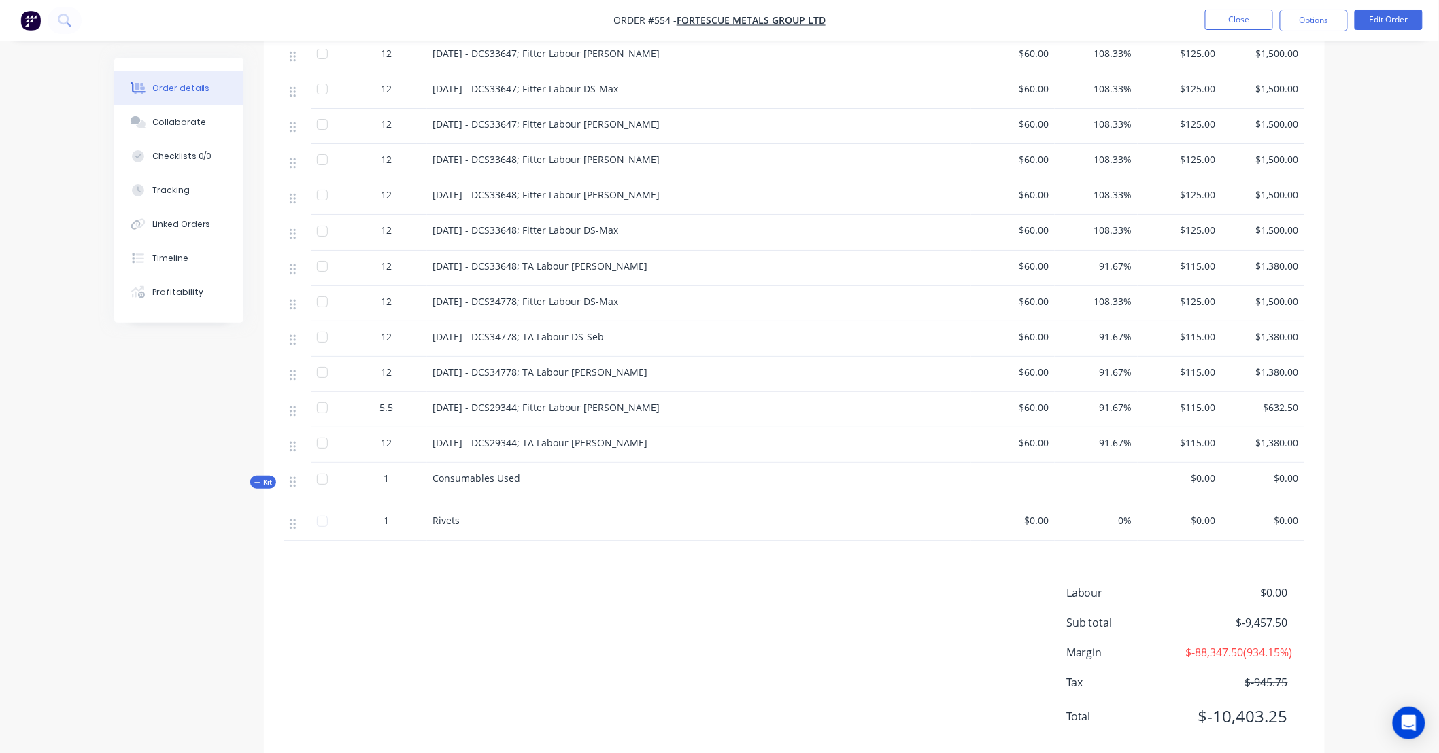
click at [389, 528] on span "1" at bounding box center [385, 520] width 5 height 14
click at [438, 527] on span "Rivets" at bounding box center [445, 520] width 27 height 13
click at [1386, 18] on button "Edit Order" at bounding box center [1388, 20] width 68 height 20
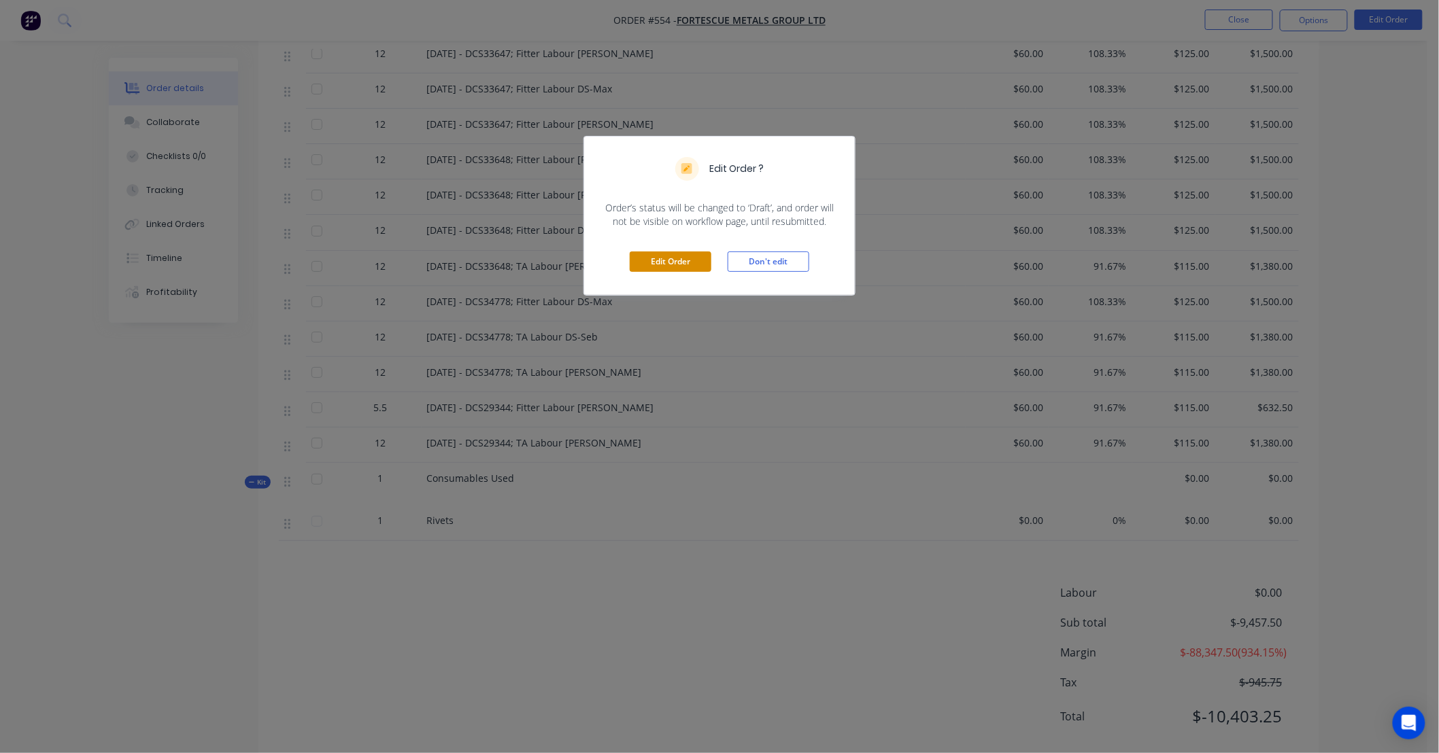
click at [644, 268] on button "Edit Order" at bounding box center [671, 262] width 82 height 20
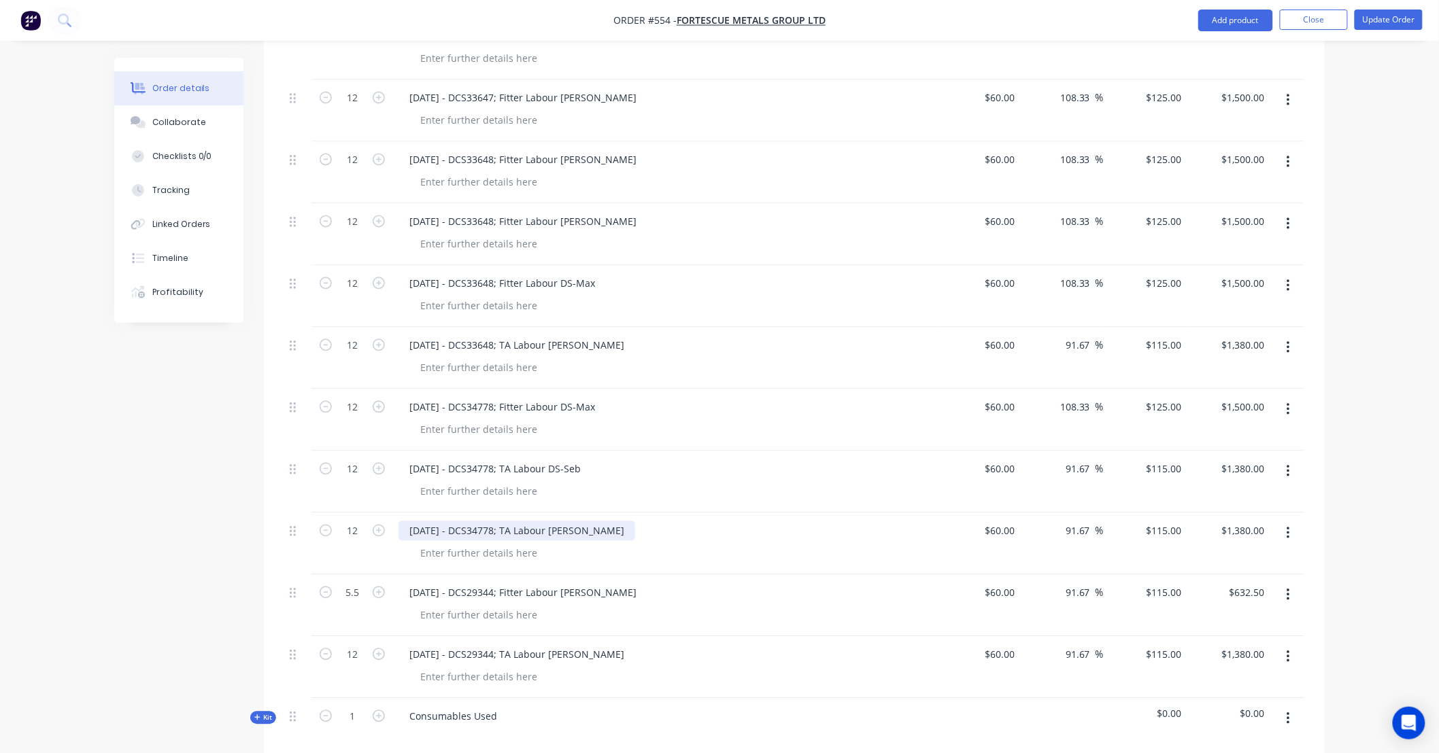
scroll to position [3661, 0]
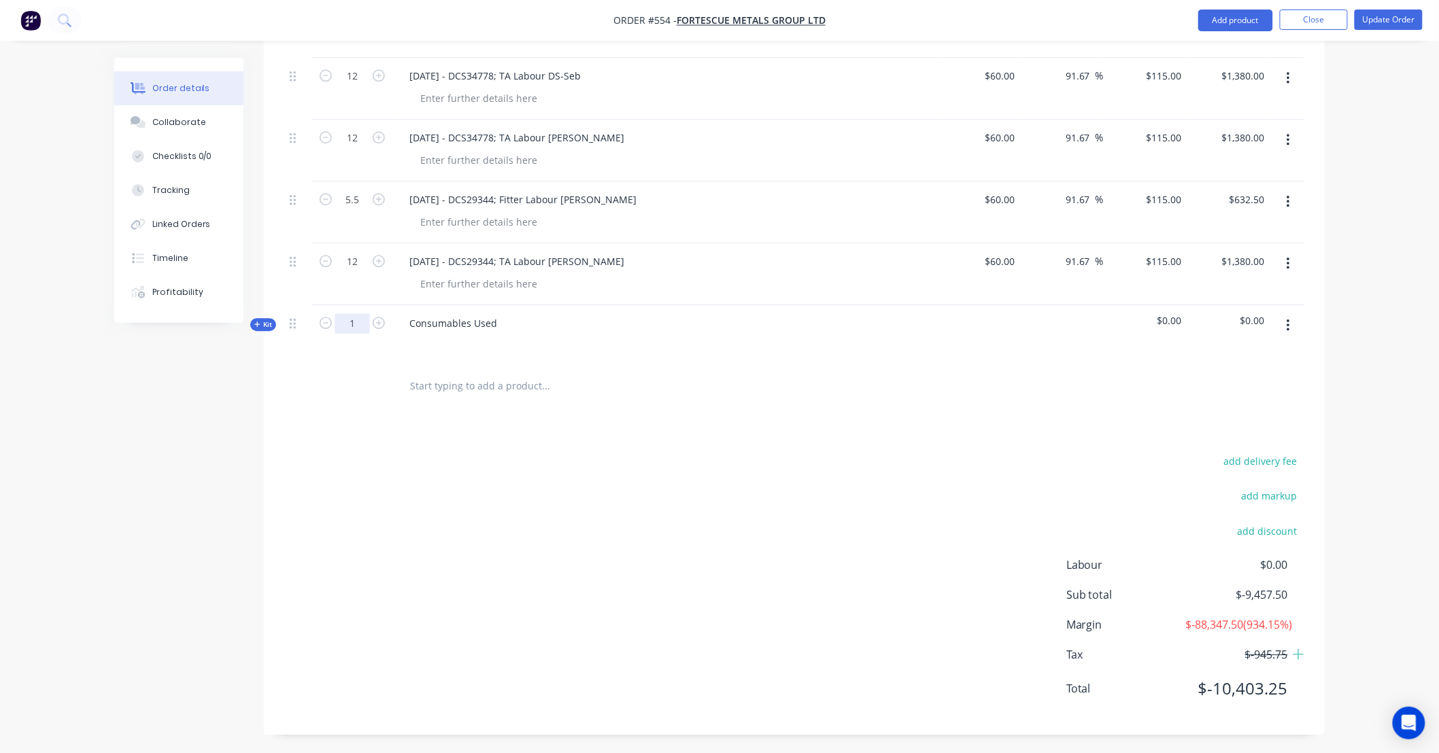
click at [358, 313] on input "1" at bounding box center [352, 323] width 35 height 20
click at [267, 320] on span "Kit" at bounding box center [263, 325] width 18 height 10
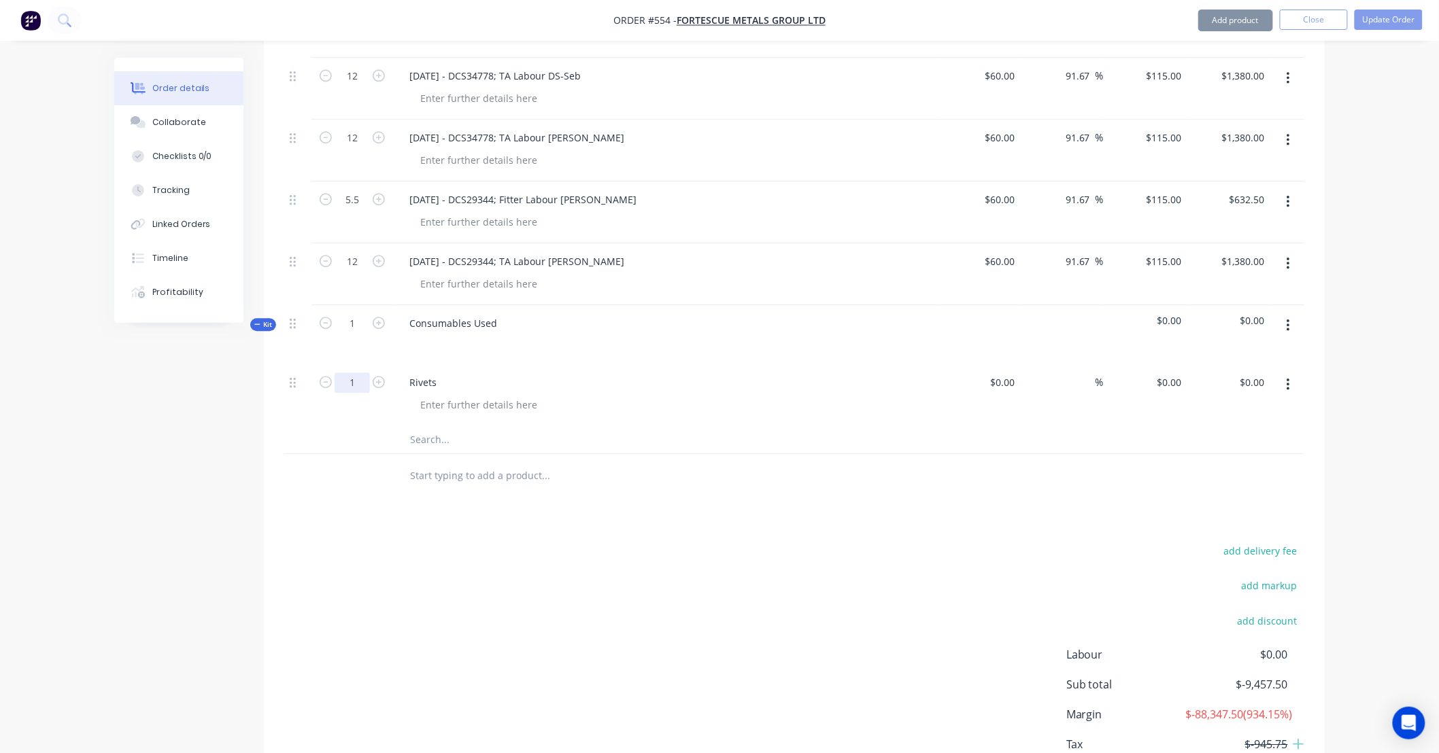
click at [356, 373] on input "1" at bounding box center [352, 383] width 35 height 20
click at [441, 373] on div "Rivets" at bounding box center [422, 383] width 49 height 20
click at [423, 373] on div "Rivets" at bounding box center [422, 383] width 49 height 20
click at [1006, 373] on input "0" at bounding box center [1004, 383] width 31 height 20
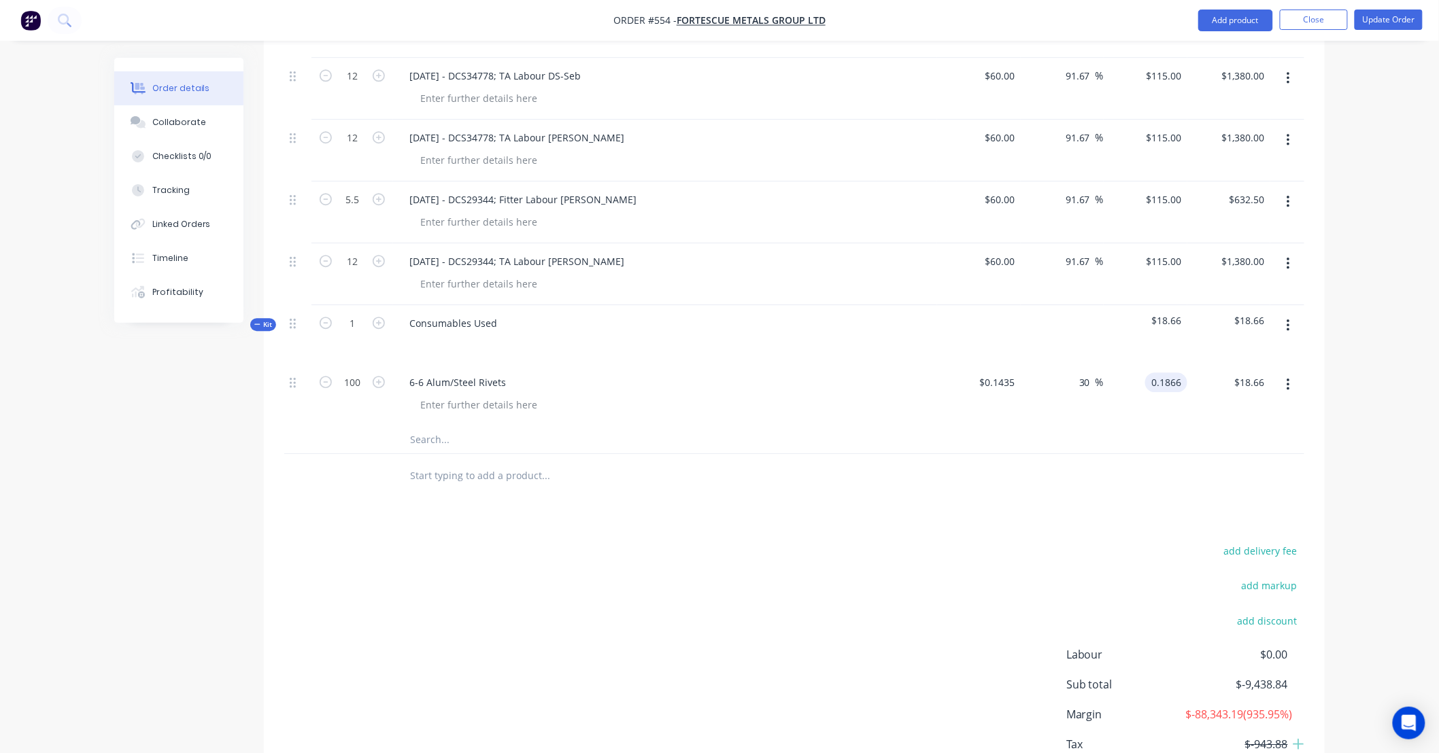
drag, startPoint x: 1356, startPoint y: 248, endPoint x: 1346, endPoint y: 222, distance: 27.5
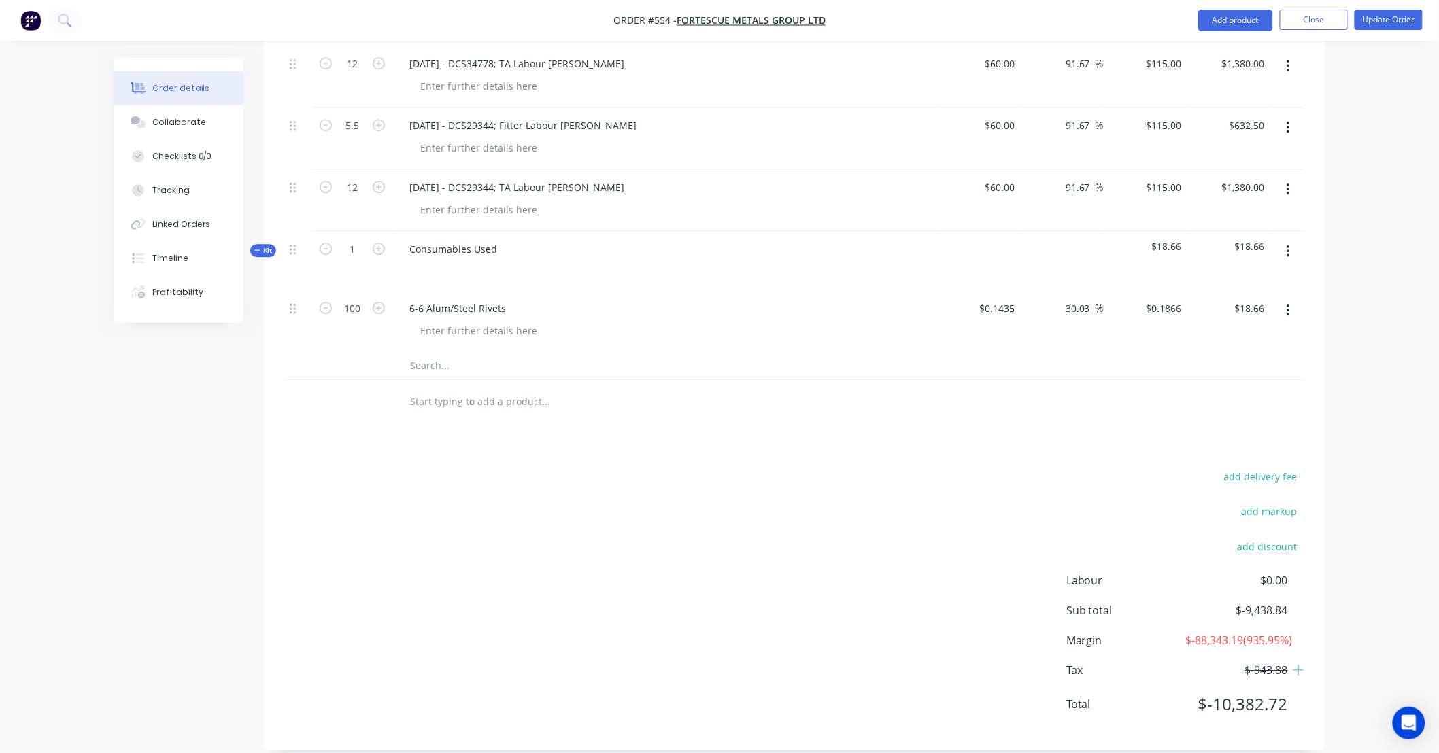
scroll to position [3751, 0]
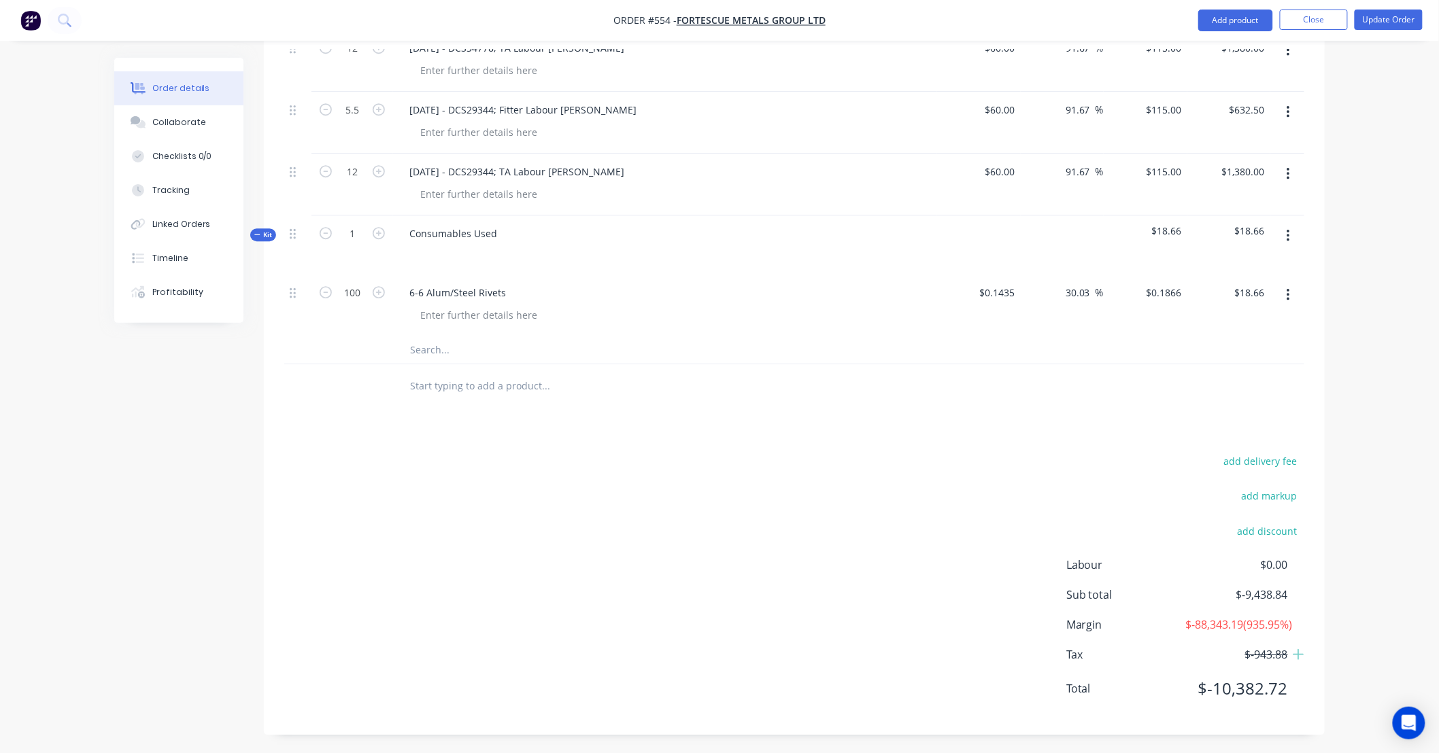
drag, startPoint x: 1389, startPoint y: 257, endPoint x: 1376, endPoint y: 209, distance: 50.0
drag, startPoint x: 1372, startPoint y: 175, endPoint x: 1373, endPoint y: 144, distance: 30.6
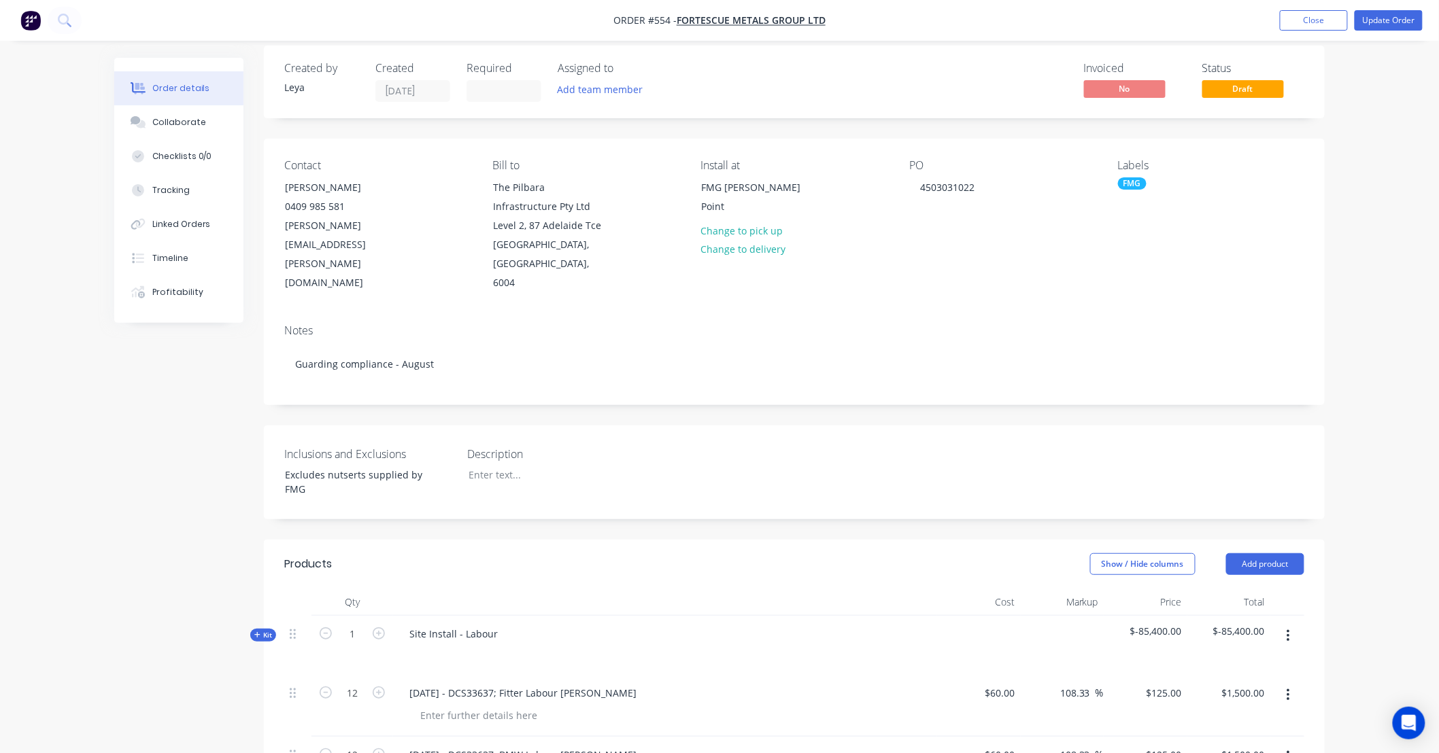
scroll to position [0, 0]
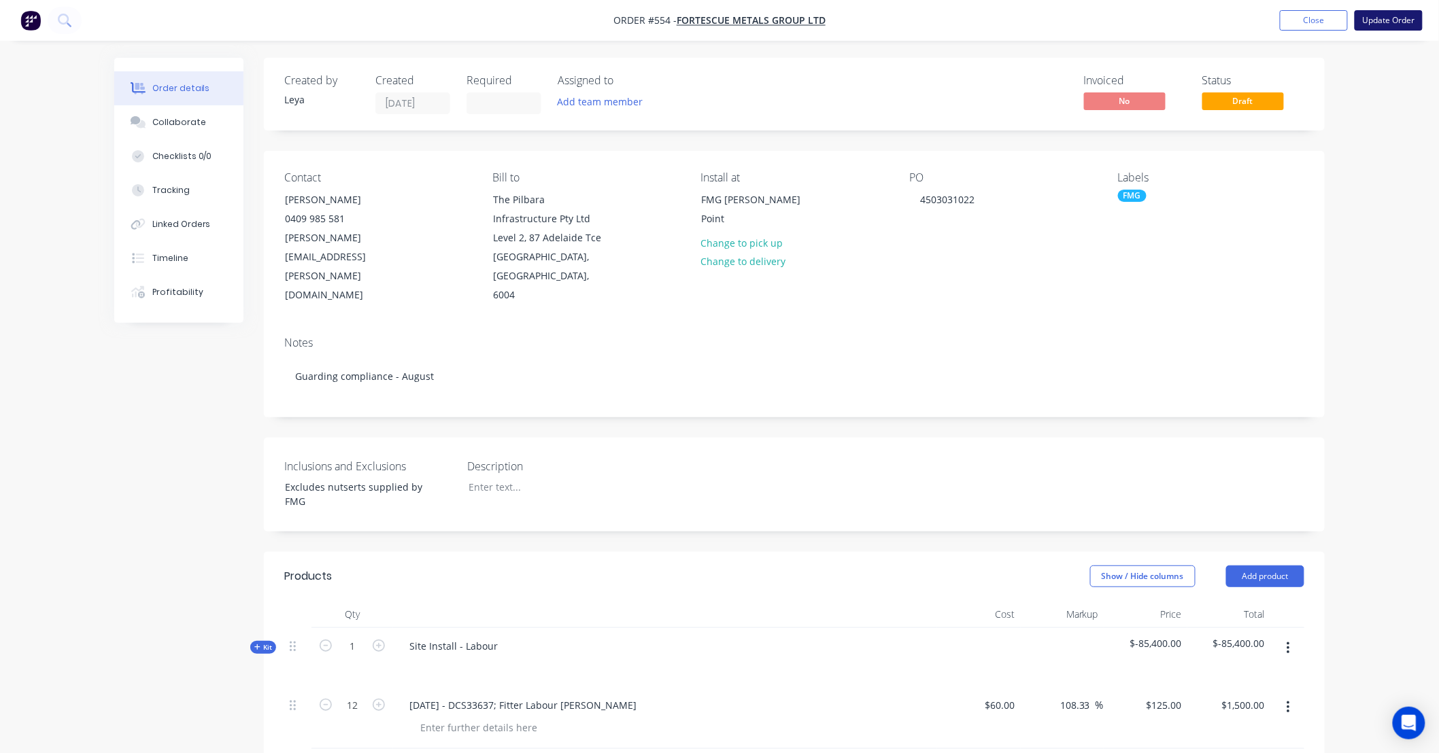
click at [1390, 20] on button "Update Order" at bounding box center [1388, 20] width 68 height 20
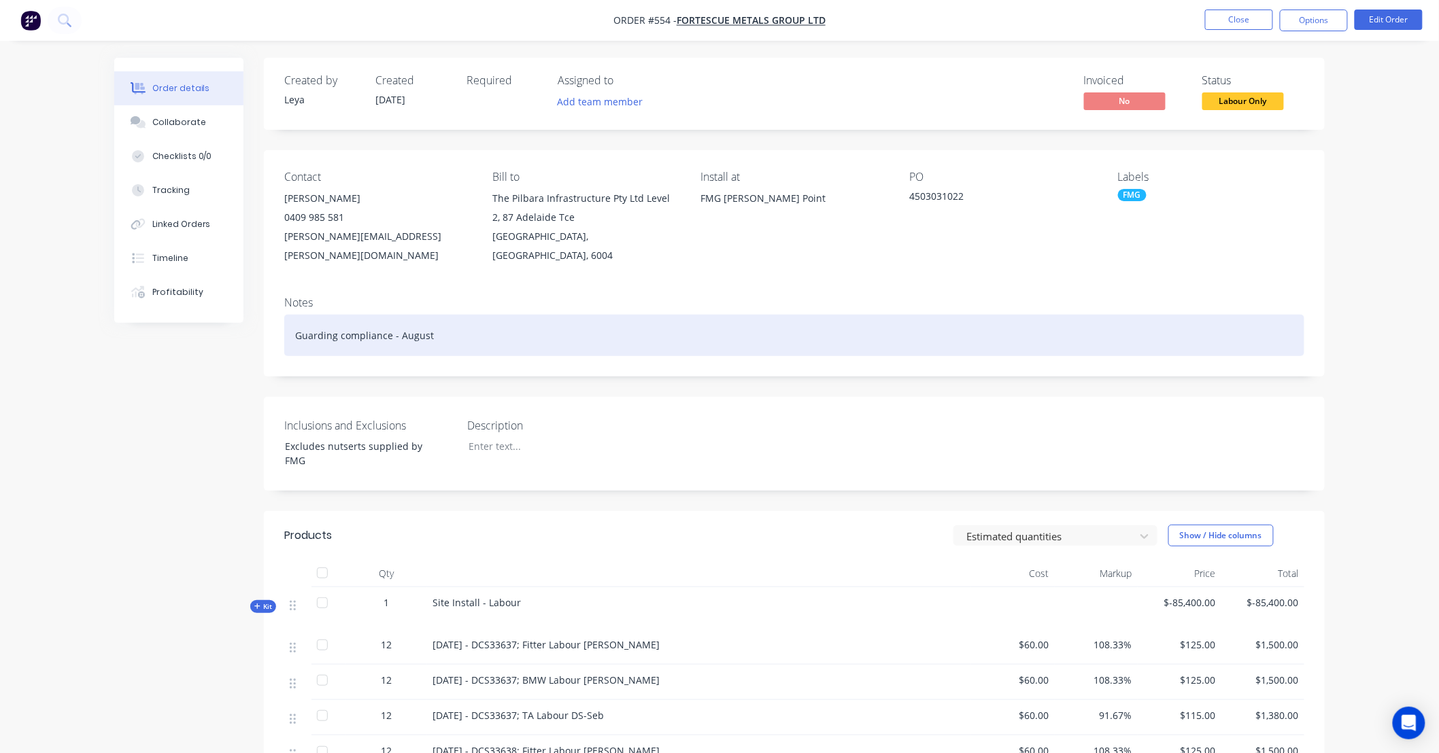
click at [420, 322] on div "Guarding compliance - August" at bounding box center [794, 335] width 1020 height 41
click at [341, 317] on div "Guarding compliance Works: 10-26 September" at bounding box center [794, 335] width 1020 height 41
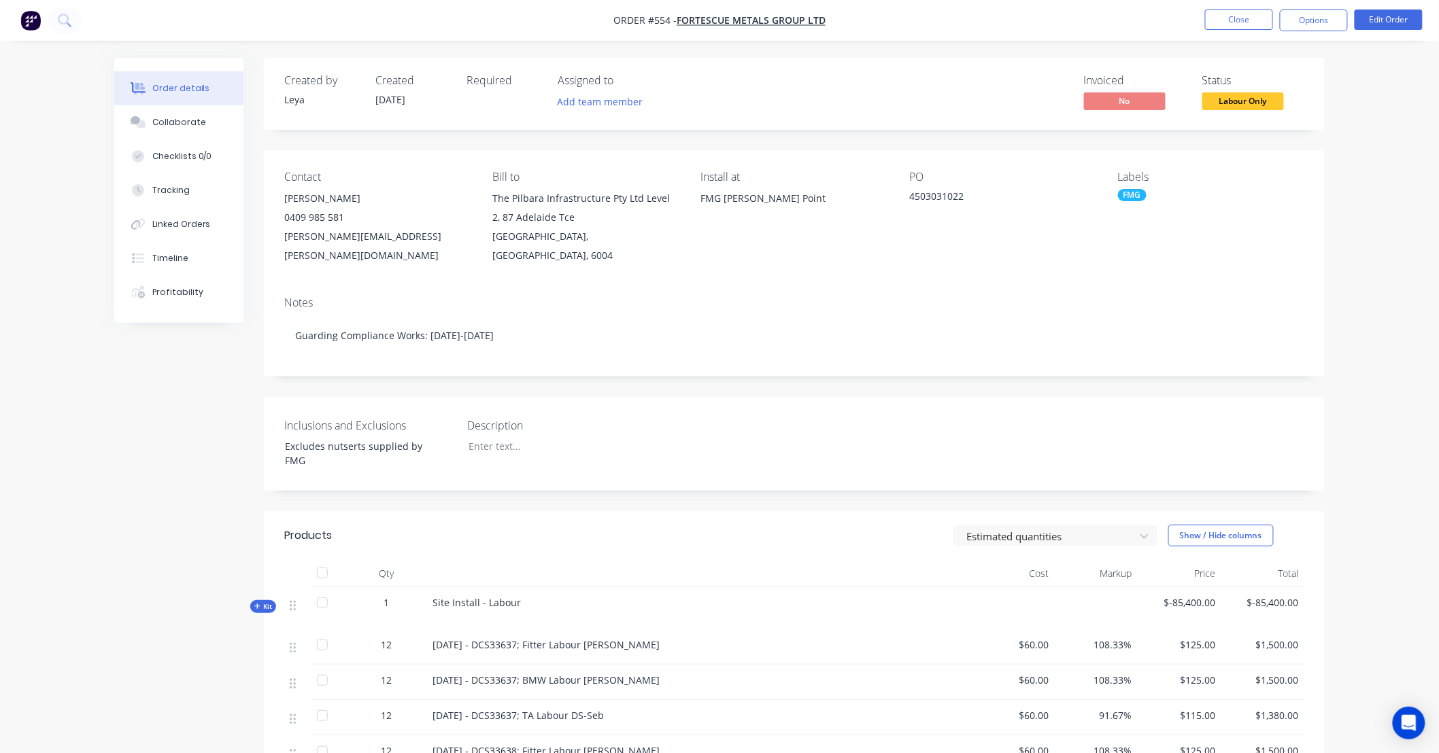
drag, startPoint x: 853, startPoint y: 359, endPoint x: 753, endPoint y: 364, distance: 99.4
drag, startPoint x: 753, startPoint y: 364, endPoint x: 690, endPoint y: 355, distance: 63.9
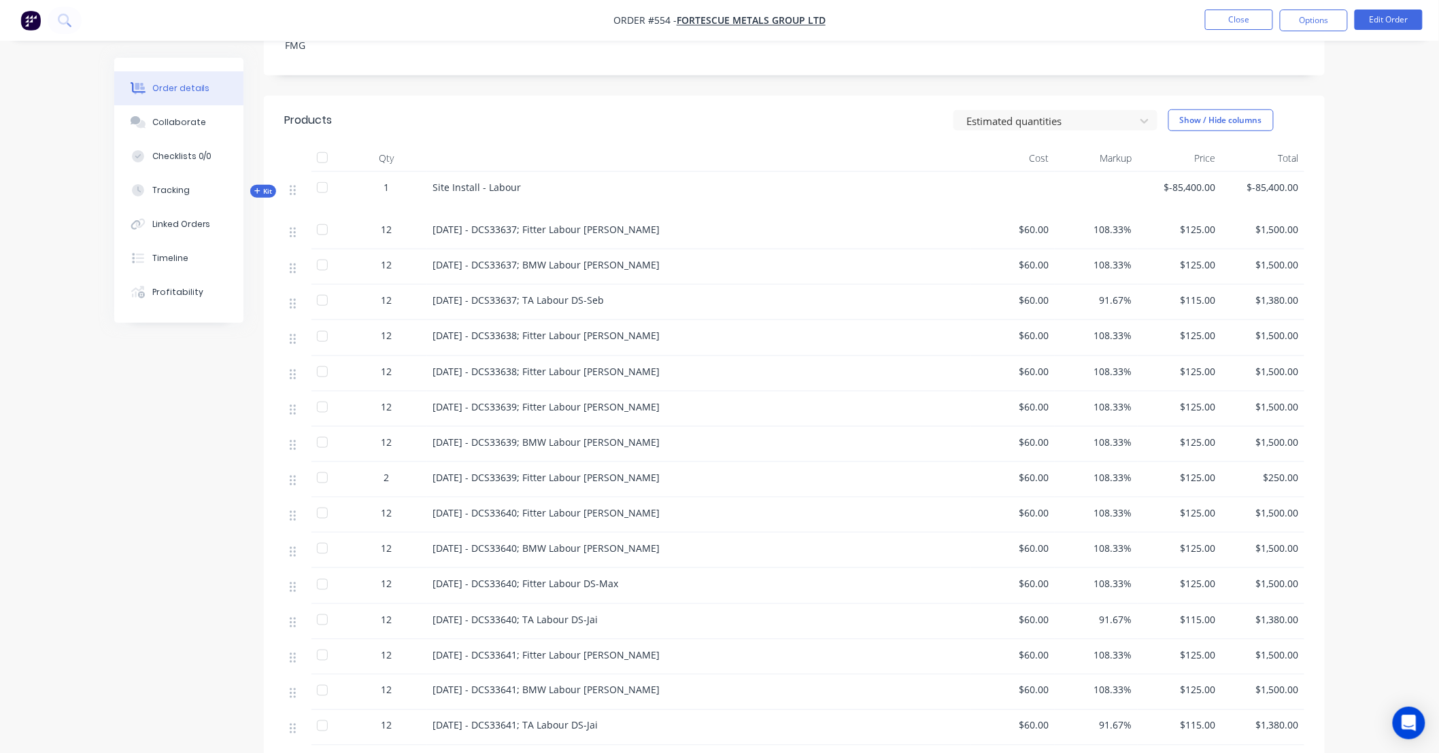
scroll to position [428, 0]
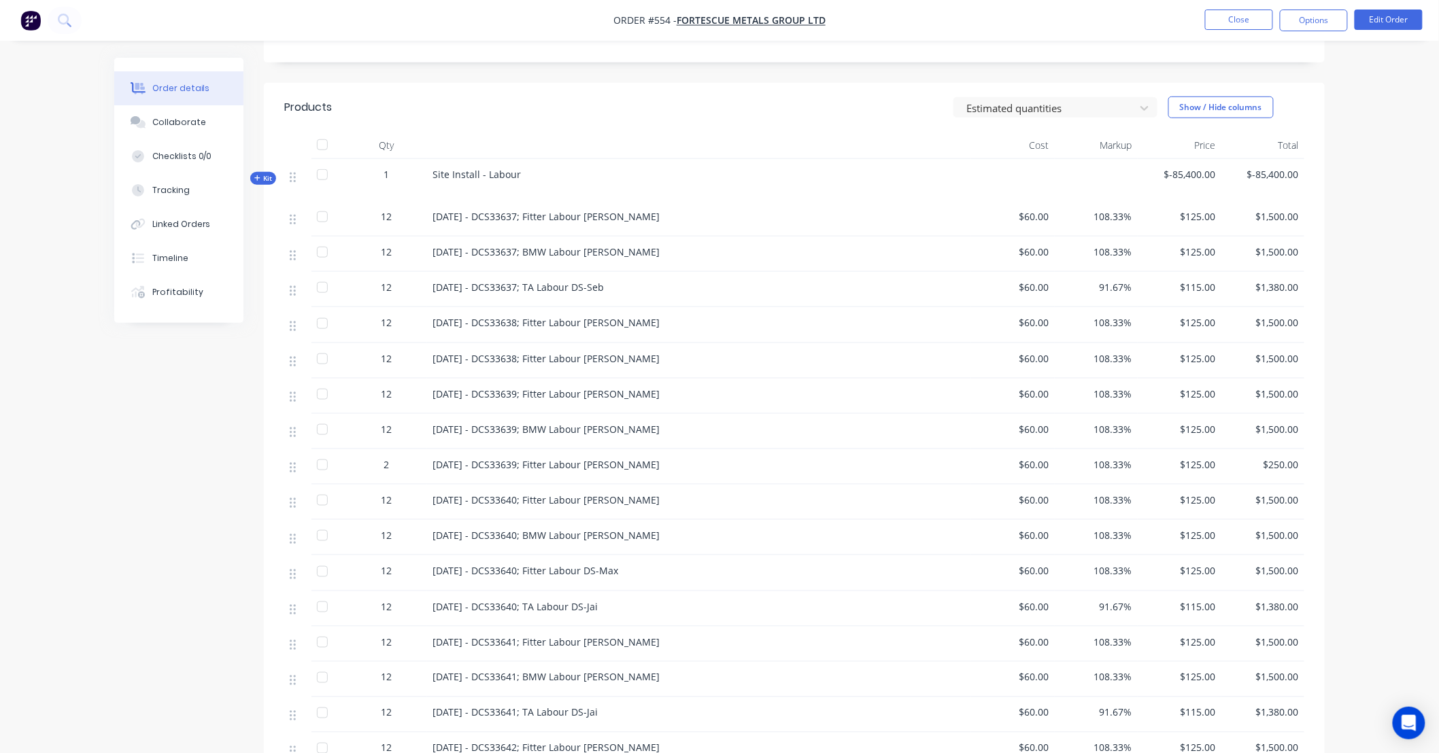
click at [271, 173] on span "Kit" at bounding box center [263, 178] width 18 height 10
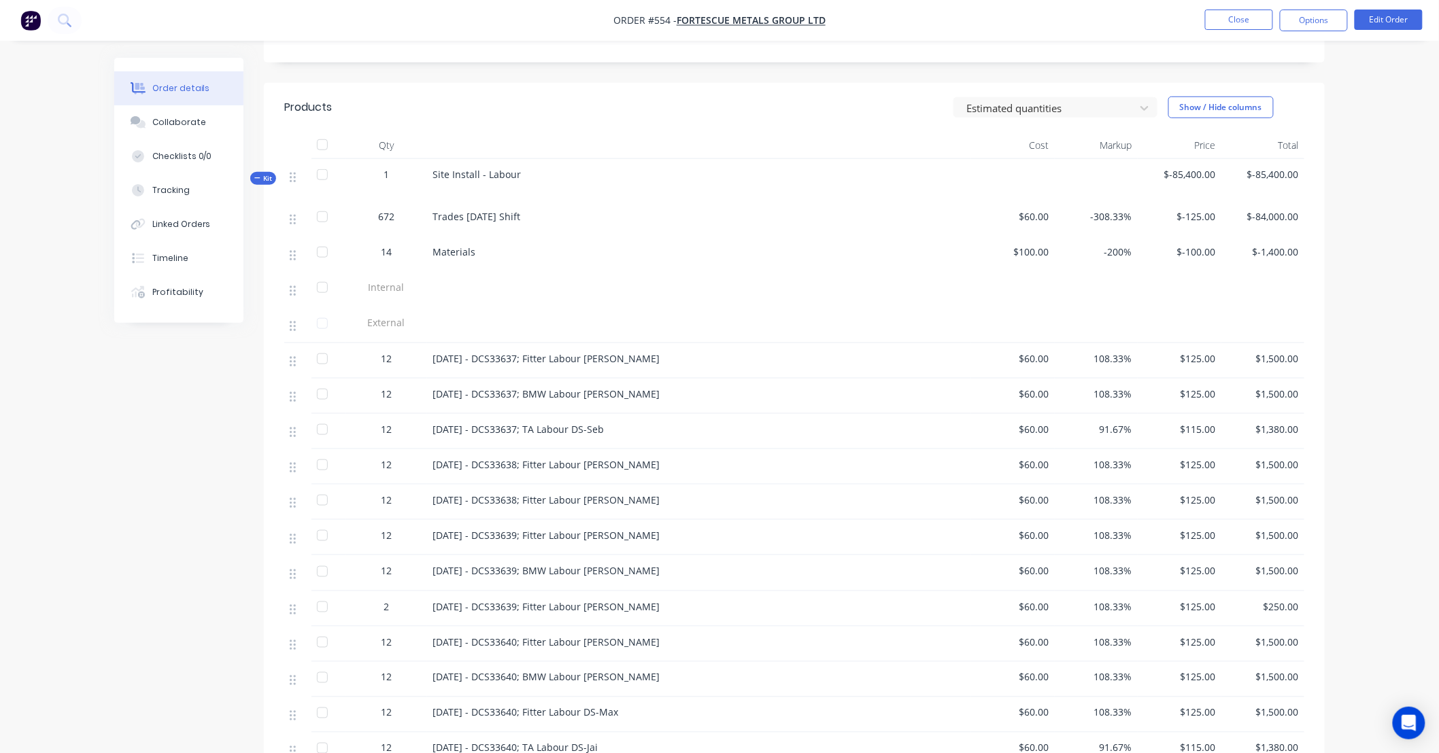
click at [260, 173] on span "Kit" at bounding box center [263, 178] width 18 height 10
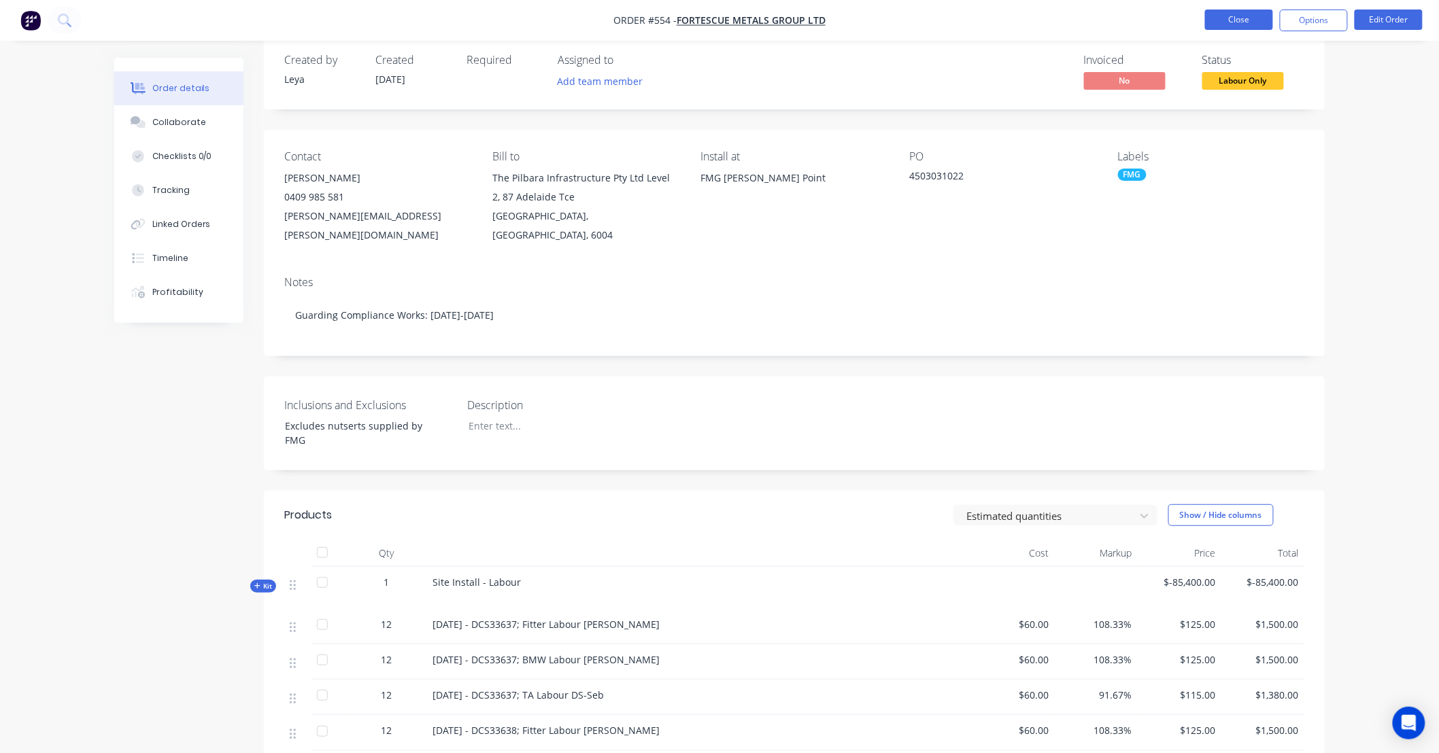
scroll to position [5, 0]
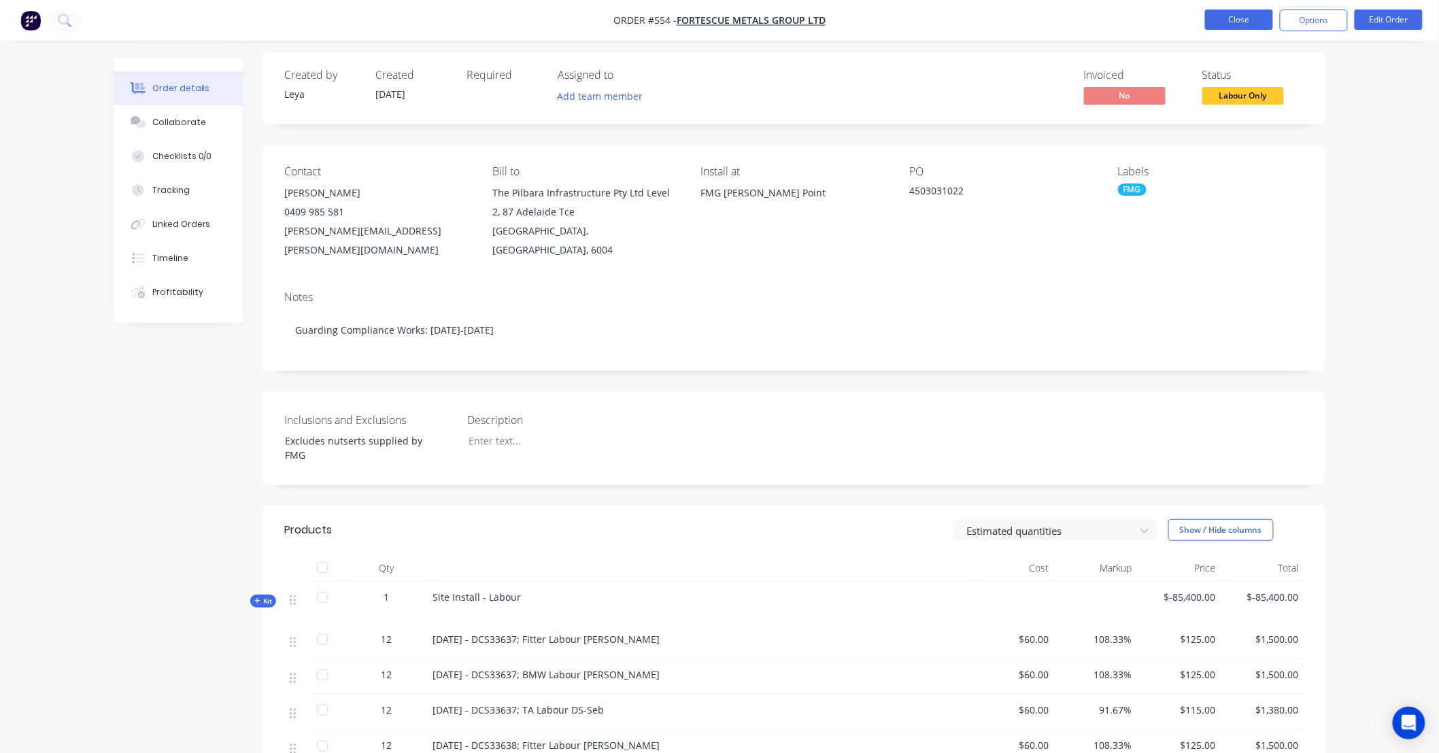
click at [1248, 26] on button "Close" at bounding box center [1239, 20] width 68 height 20
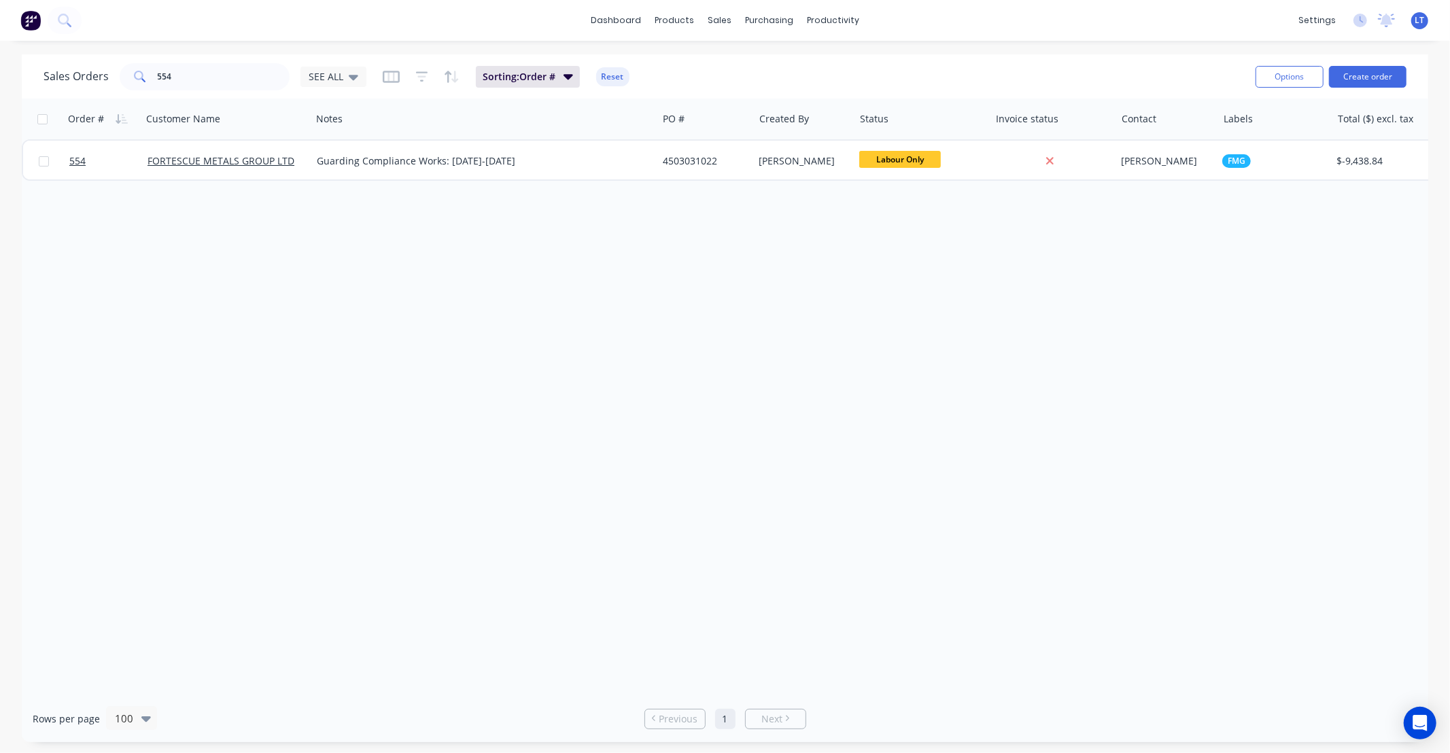
drag, startPoint x: 895, startPoint y: 410, endPoint x: 651, endPoint y: 386, distance: 244.6
click at [651, 386] on div "Order # Customer Name Notes PO # Created By Status Invoice status Contact Label…" at bounding box center [725, 397] width 1407 height 597
drag, startPoint x: 577, startPoint y: 359, endPoint x: 281, endPoint y: 275, distance: 306.7
click at [281, 275] on div "Order # Customer Name Notes PO # Created By Status Invoice status Contact Label…" at bounding box center [725, 397] width 1407 height 597
drag, startPoint x: 207, startPoint y: 75, endPoint x: 0, endPoint y: 69, distance: 206.8
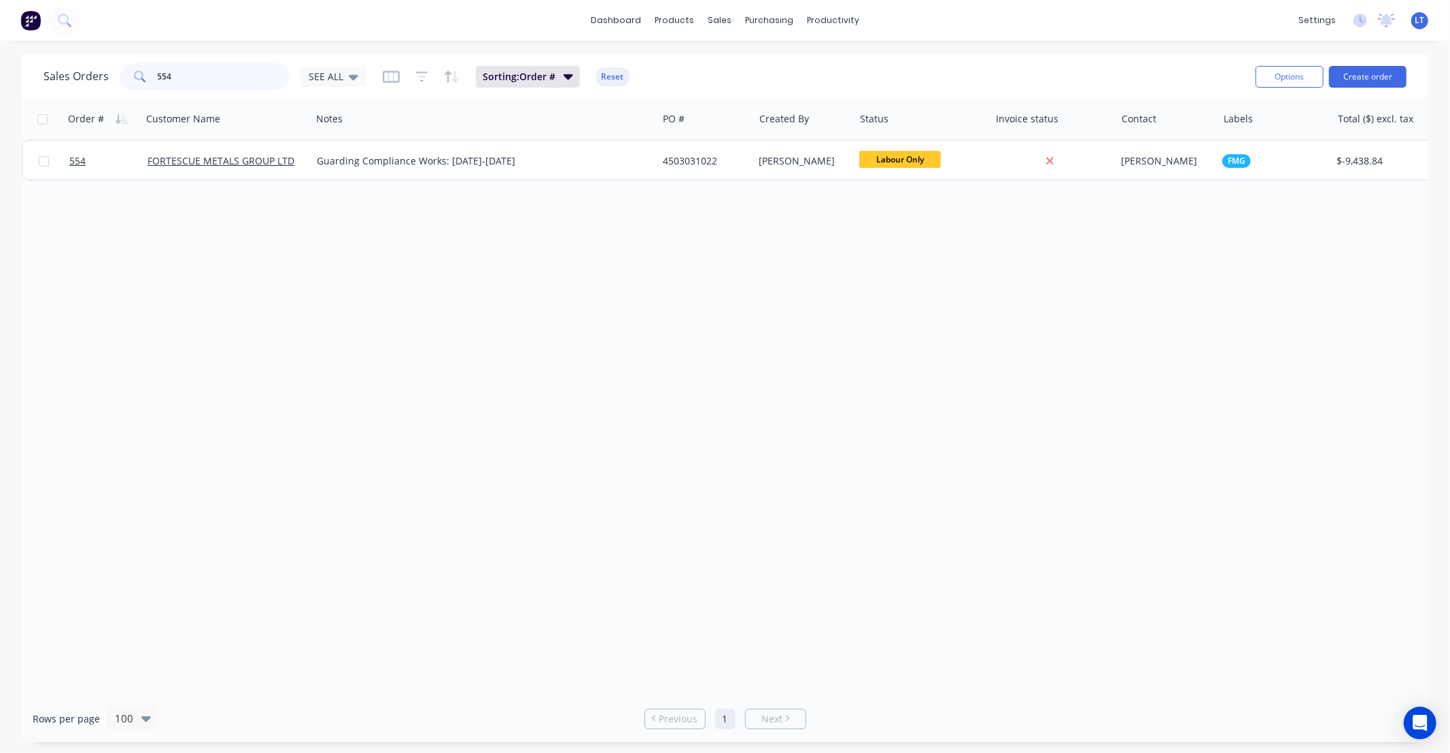
click at [0, 69] on div "Sales Orders 554 SEE ALL Sorting: Order # Reset Options Create order Order # Cu…" at bounding box center [725, 398] width 1450 height 688
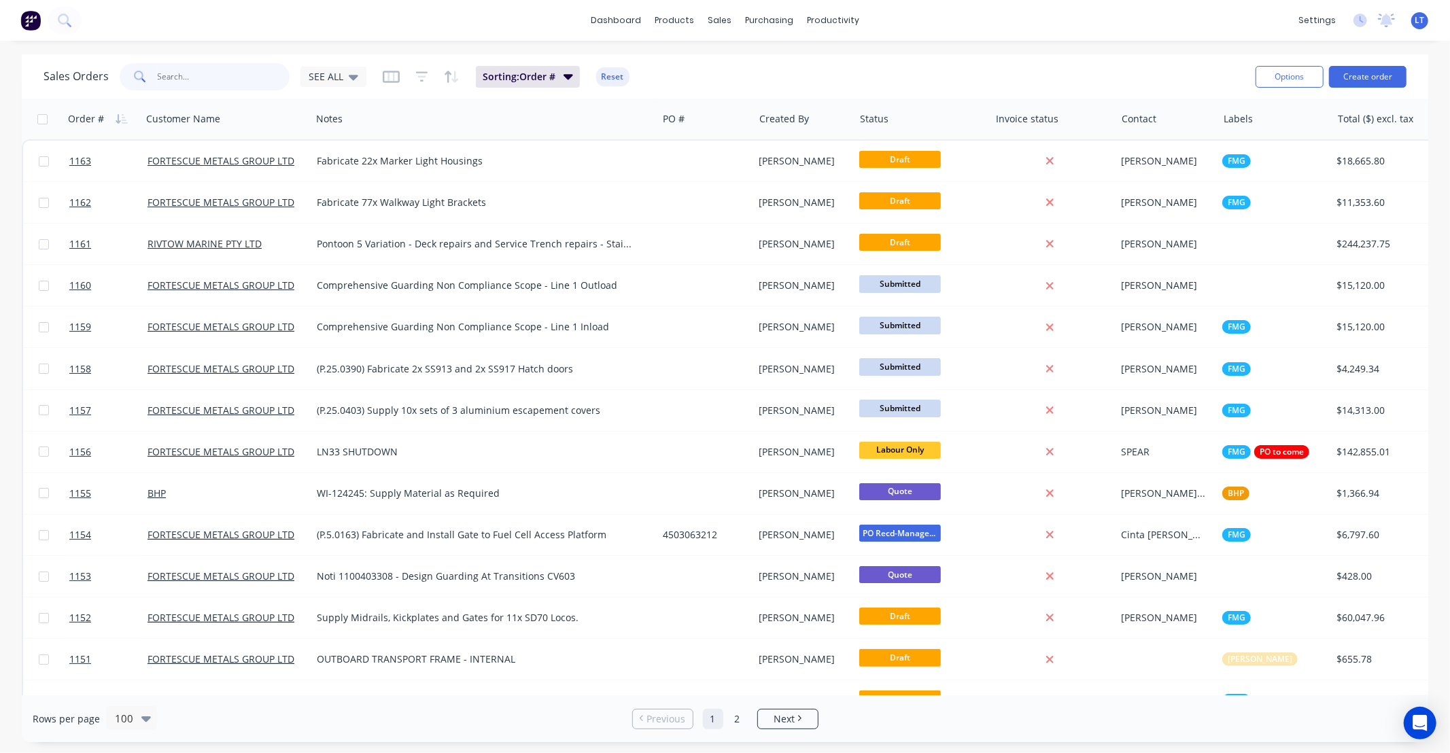
click at [201, 80] on input "text" at bounding box center [224, 76] width 133 height 27
click at [866, 69] on div "Workflow" at bounding box center [857, 65] width 41 height 12
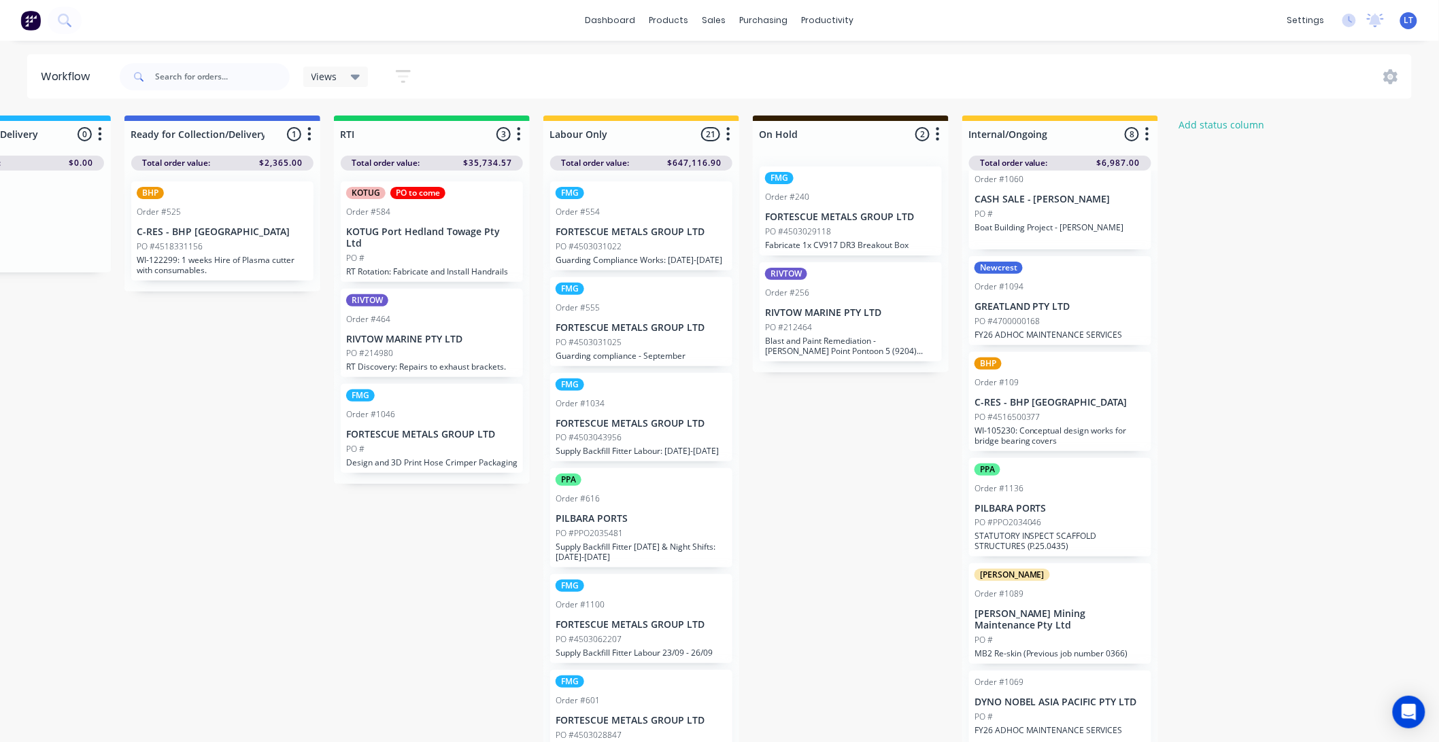
scroll to position [24, 0]
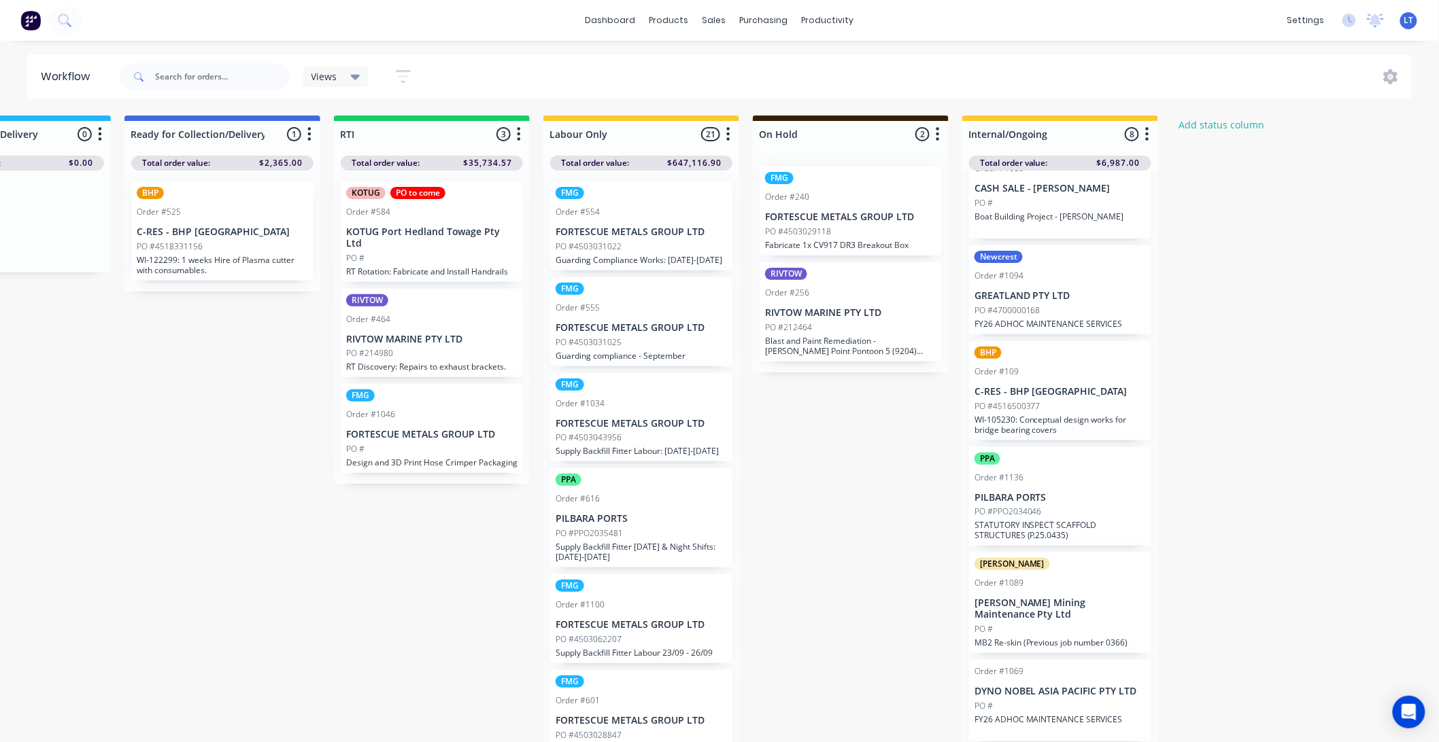
click at [1052, 303] on div "Newcrest Order #1094 GREATLAND PTY LTD PO #4700000168 FY26 ADHOC MAINTENANCE SE…" at bounding box center [1060, 289] width 182 height 89
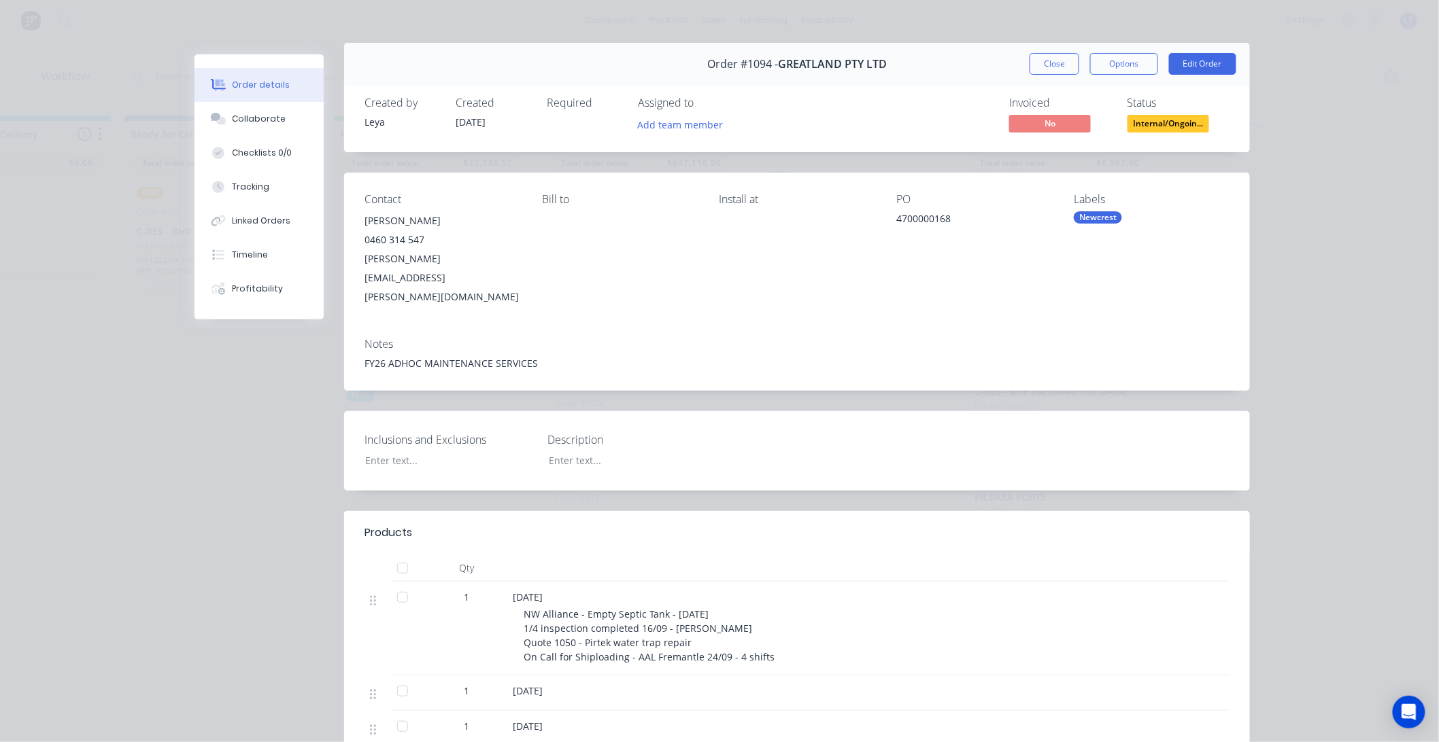
scroll to position [0, 0]
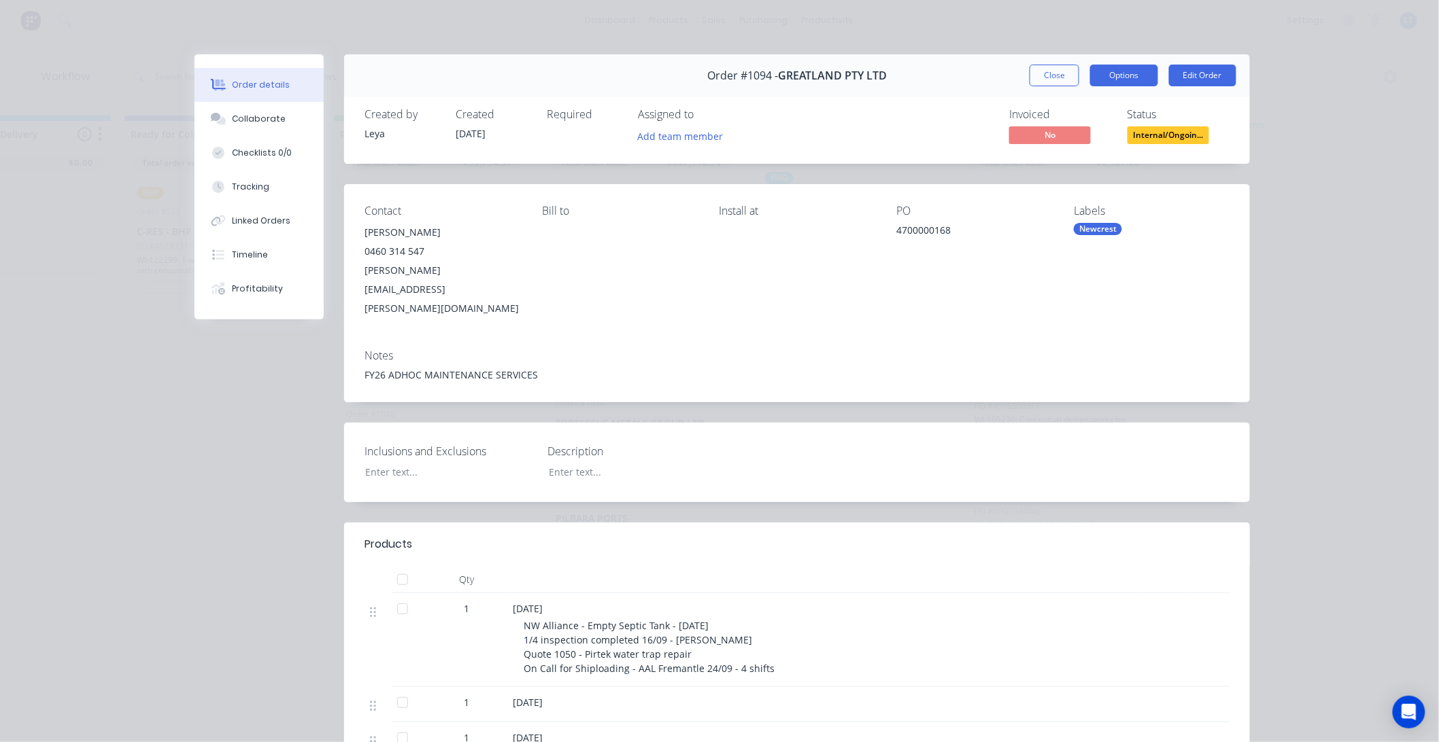
click at [1133, 82] on button "Options" at bounding box center [1124, 76] width 68 height 22
drag, startPoint x: 1085, startPoint y: 371, endPoint x: 966, endPoint y: 365, distance: 119.1
click at [966, 365] on div "Order #1094 - GREATLAND PTY LTD Close Options Edit Order Created by Leya Create…" at bounding box center [721, 651] width 1055 height 1194
click at [1064, 72] on button "Close" at bounding box center [1054, 76] width 50 height 22
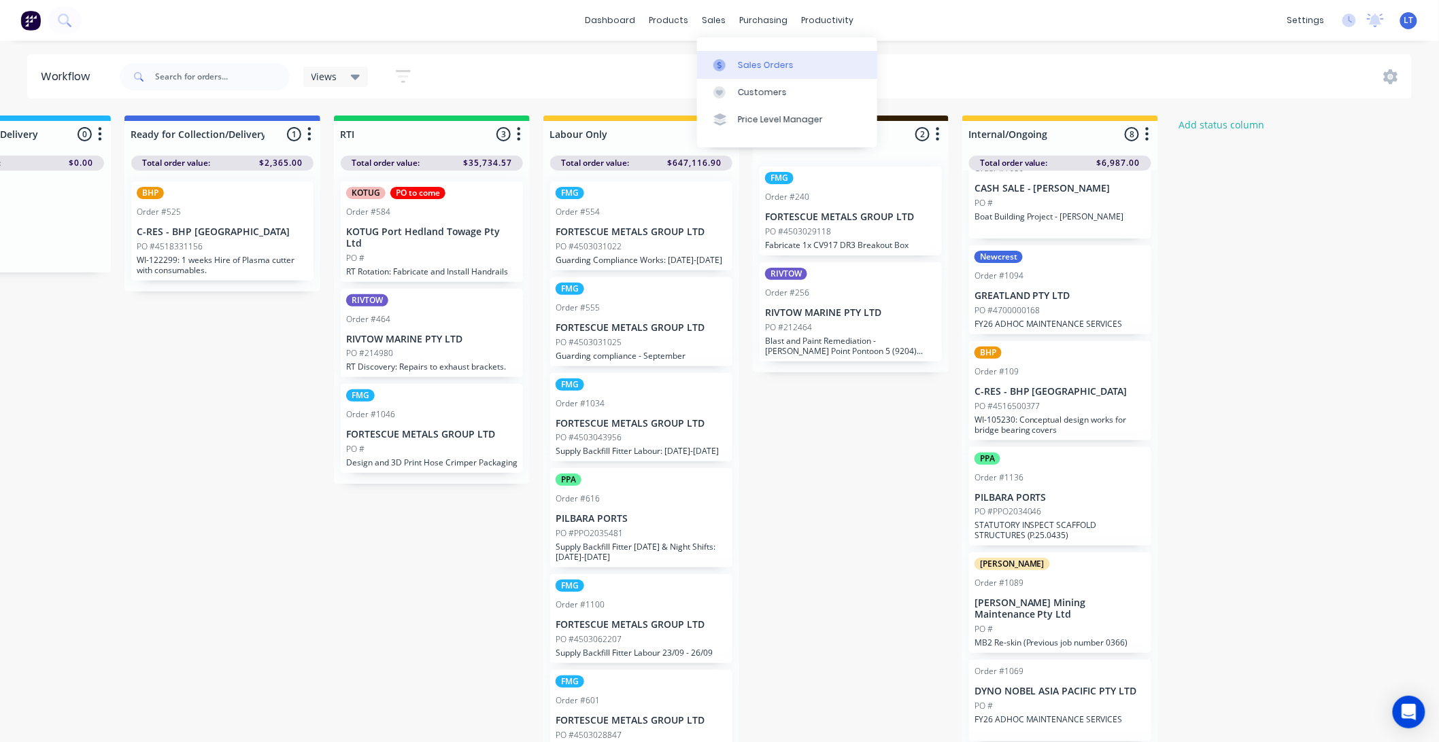
click at [735, 65] on link "Sales Orders" at bounding box center [787, 64] width 180 height 27
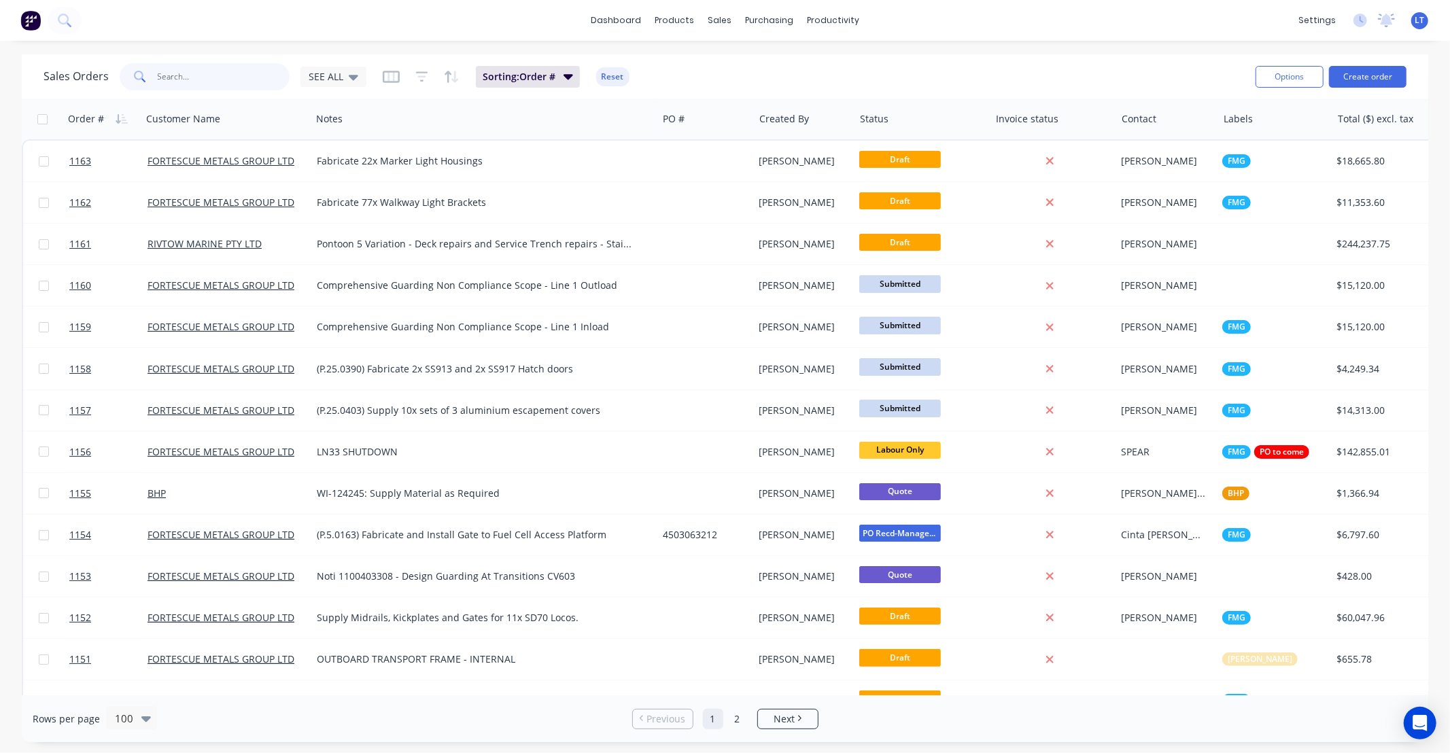
click at [220, 80] on input "text" at bounding box center [224, 76] width 133 height 27
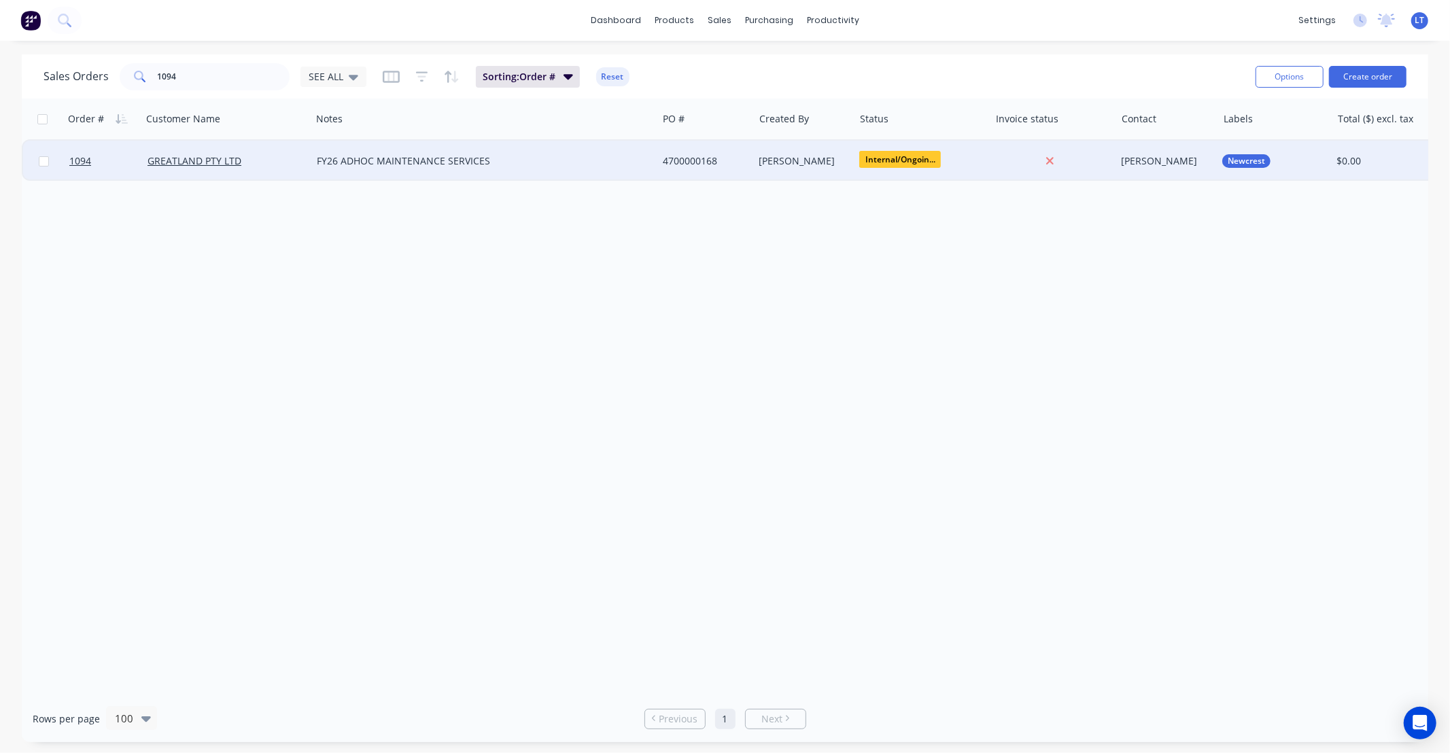
click at [685, 151] on div "4700000168" at bounding box center [705, 161] width 97 height 41
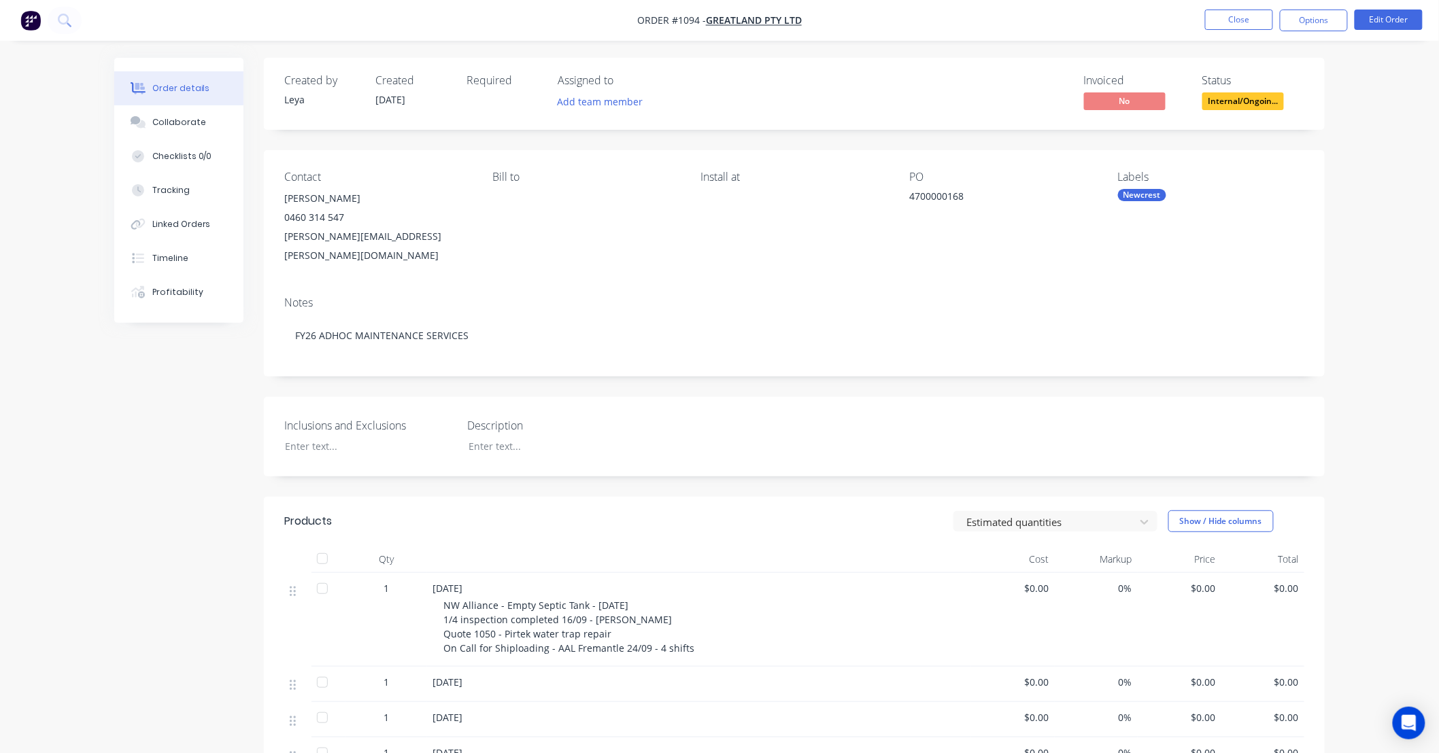
click at [758, 376] on div "Created by Leya Created 16/09/25 Required Assigned to Add team member Invoiced …" at bounding box center [794, 633] width 1061 height 1150
drag, startPoint x: 758, startPoint y: 376, endPoint x: 706, endPoint y: 375, distance: 52.4
click at [706, 375] on div "Created by Leya Created 16/09/25 Required Assigned to Add team member Invoiced …" at bounding box center [794, 633] width 1061 height 1150
click at [742, 364] on div "Created by Leya Created 16/09/25 Required Assigned to Add team member Invoiced …" at bounding box center [794, 633] width 1061 height 1150
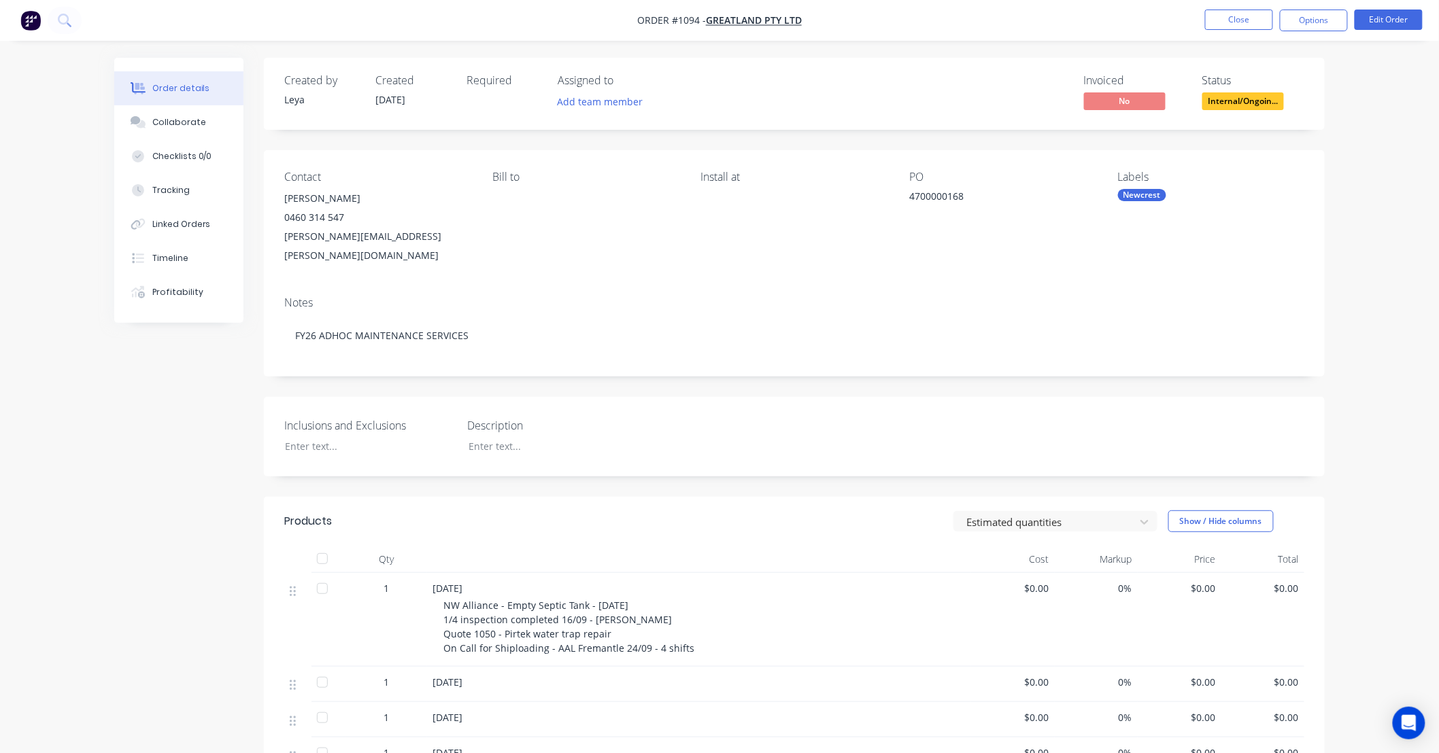
click at [742, 364] on div "Created by Leya Created 16/09/25 Required Assigned to Add team member Invoiced …" at bounding box center [794, 633] width 1061 height 1150
drag, startPoint x: 742, startPoint y: 364, endPoint x: 714, endPoint y: 365, distance: 27.9
click at [714, 365] on div "Created by Leya Created 16/09/25 Required Assigned to Add team member Invoiced …" at bounding box center [794, 633] width 1061 height 1150
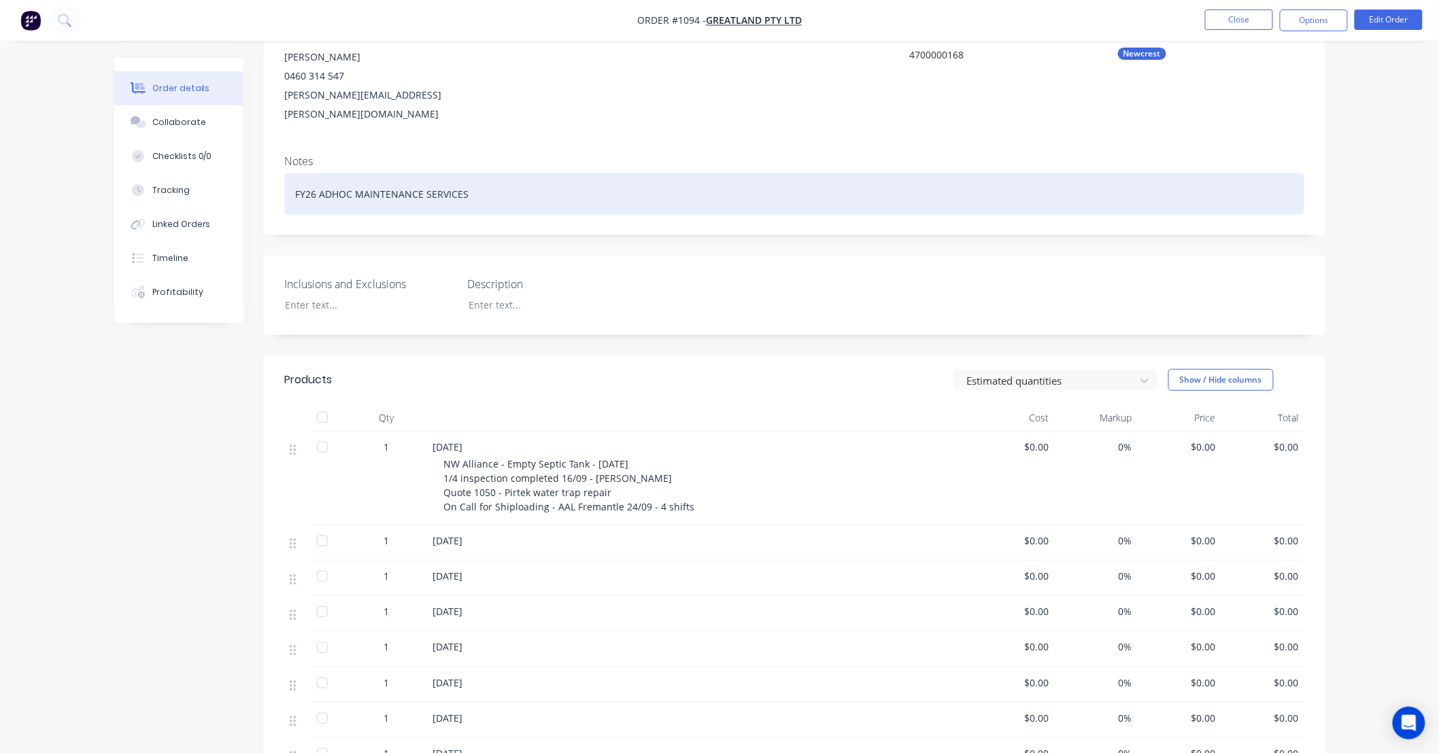
scroll to position [151, 0]
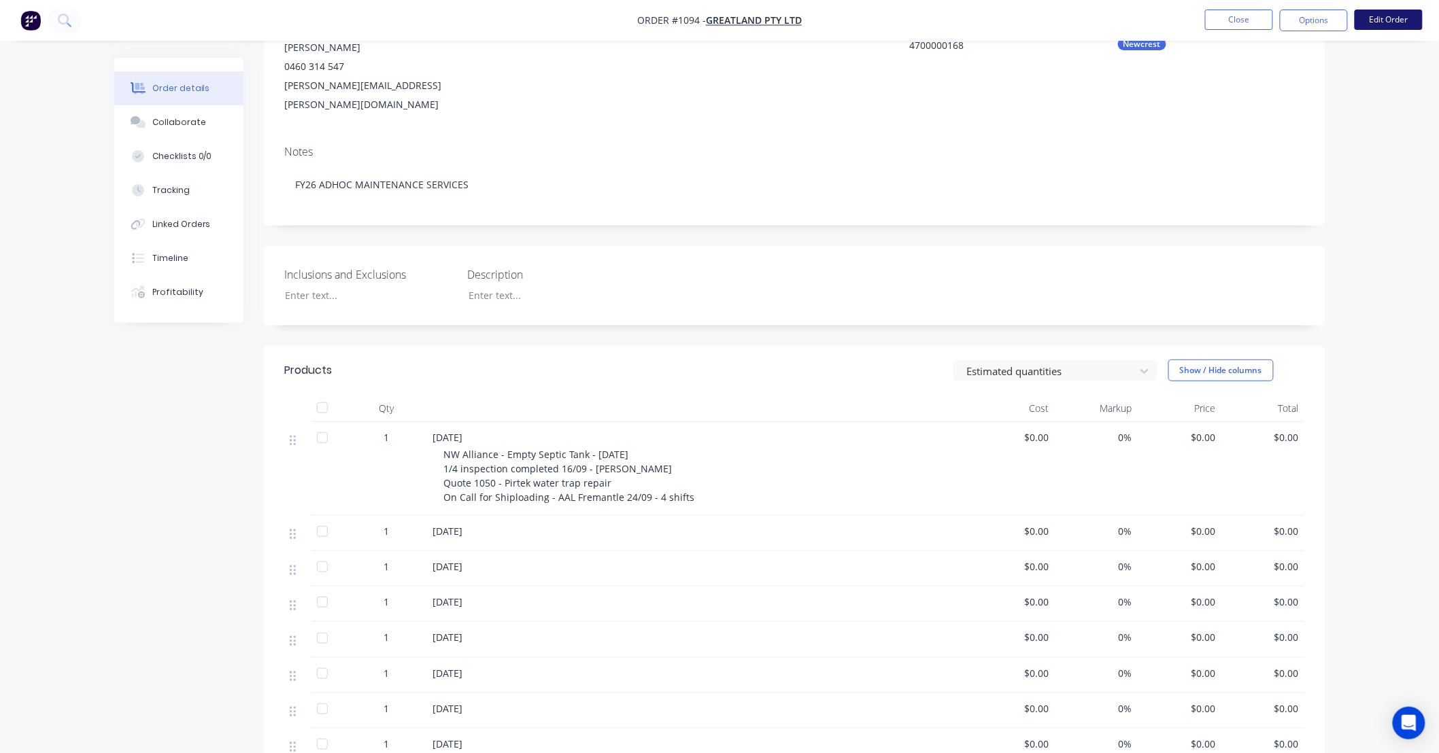
click at [1371, 27] on button "Edit Order" at bounding box center [1388, 20] width 68 height 20
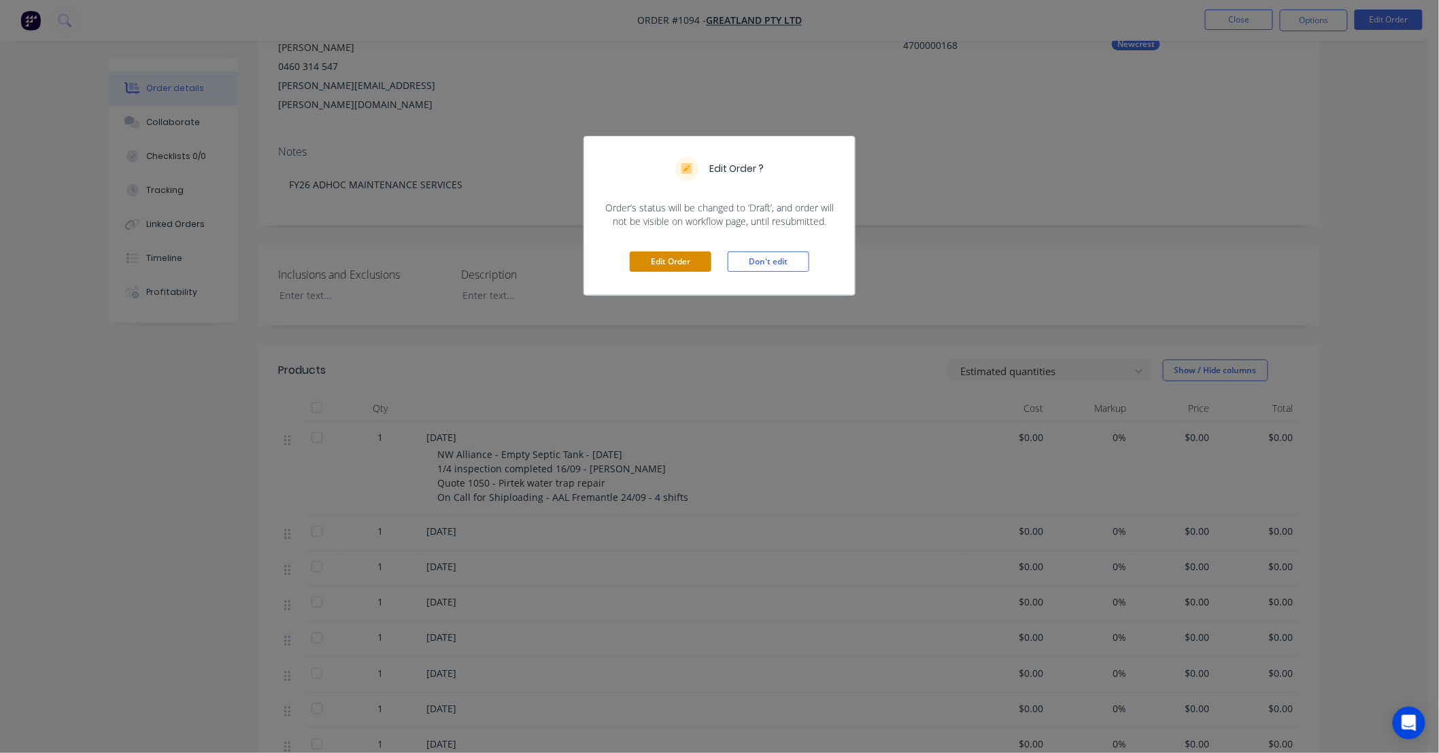
click at [682, 265] on button "Edit Order" at bounding box center [671, 262] width 82 height 20
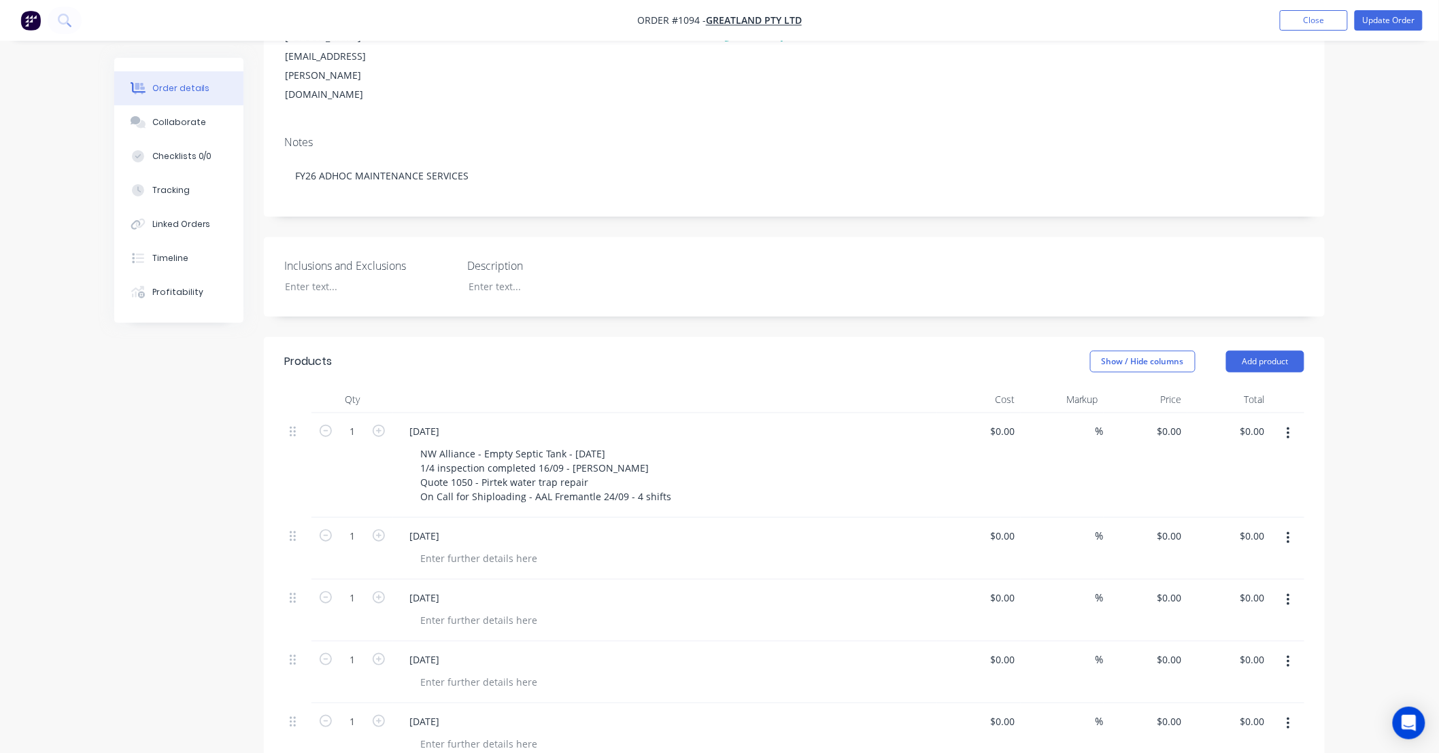
scroll to position [201, 0]
click at [651, 262] on div "Created by Leya Created 16/09/25 Required Assigned to Add team member Invoiced …" at bounding box center [794, 651] width 1061 height 1588
click at [611, 274] on div "Created by Leya Created 16/09/25 Required Assigned to Add team member Invoiced …" at bounding box center [794, 651] width 1061 height 1588
drag, startPoint x: 611, startPoint y: 274, endPoint x: 570, endPoint y: 286, distance: 42.6
click at [573, 337] on header "Products Show / Hide columns Add product" at bounding box center [794, 361] width 1061 height 49
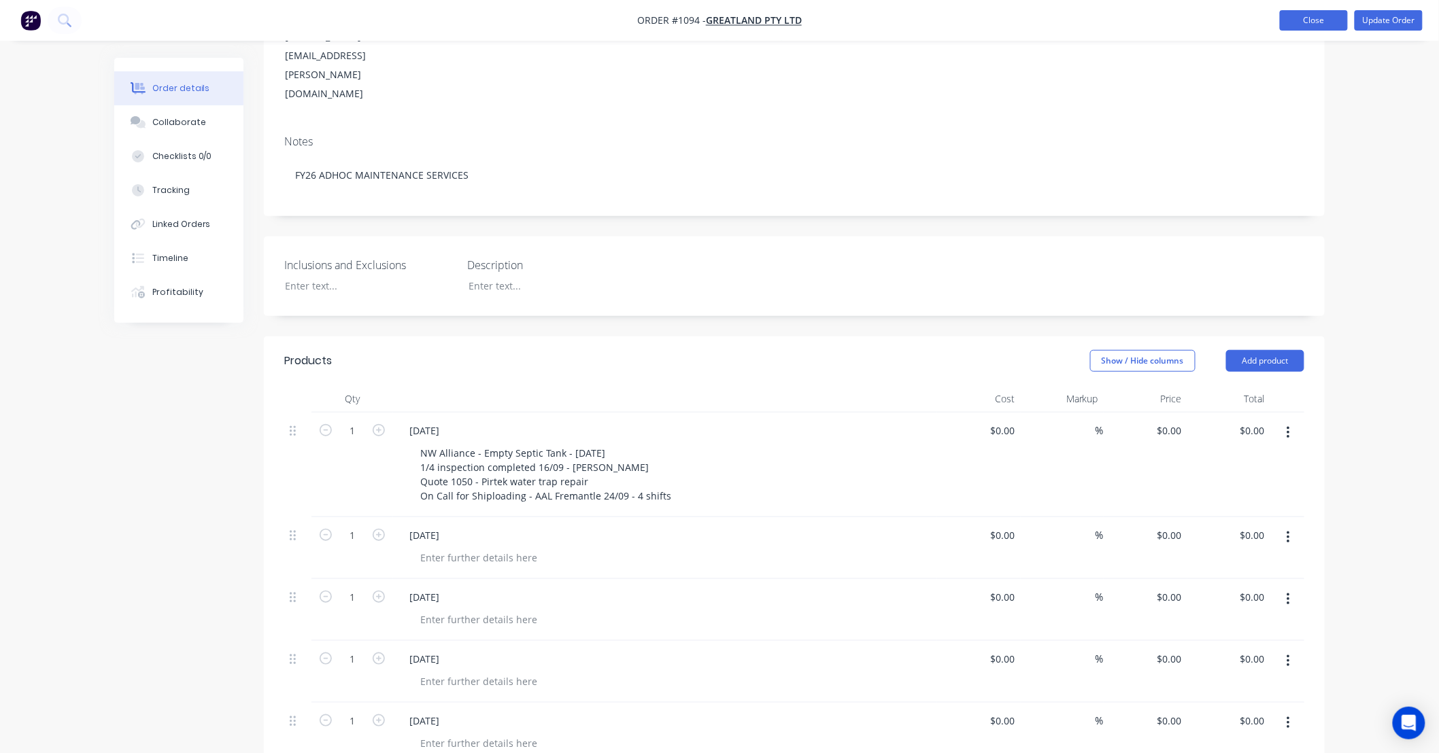
click at [1309, 28] on button "Close" at bounding box center [1314, 20] width 68 height 20
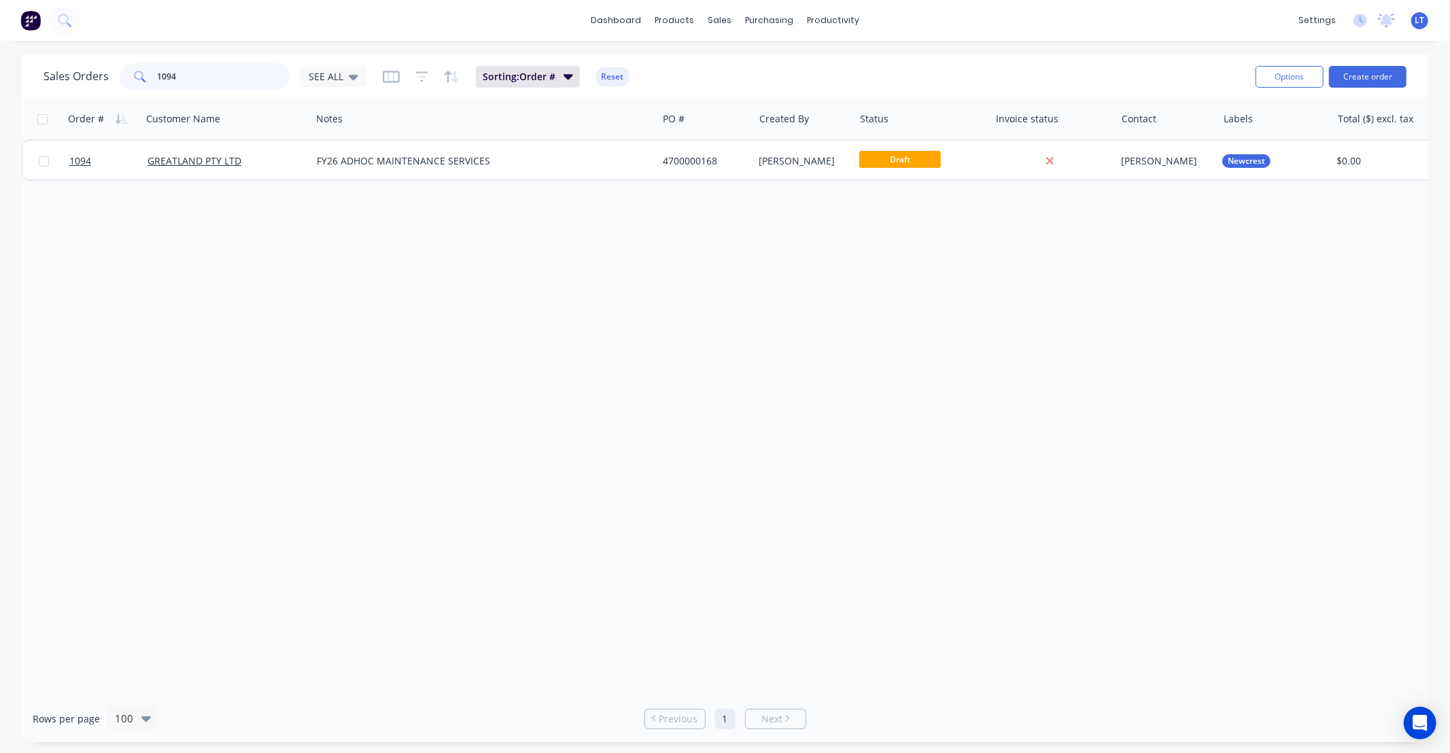
drag, startPoint x: 247, startPoint y: 78, endPoint x: 0, endPoint y: 65, distance: 247.8
click at [0, 66] on div "Sales Orders 1094 SEE ALL Sorting: Order # Reset Options Create order Order # C…" at bounding box center [725, 398] width 1450 height 688
drag, startPoint x: 171, startPoint y: 78, endPoint x: 325, endPoint y: 75, distance: 153.7
click at [325, 75] on div "Sales Orders 11565 SEE ALL" at bounding box center [205, 76] width 323 height 27
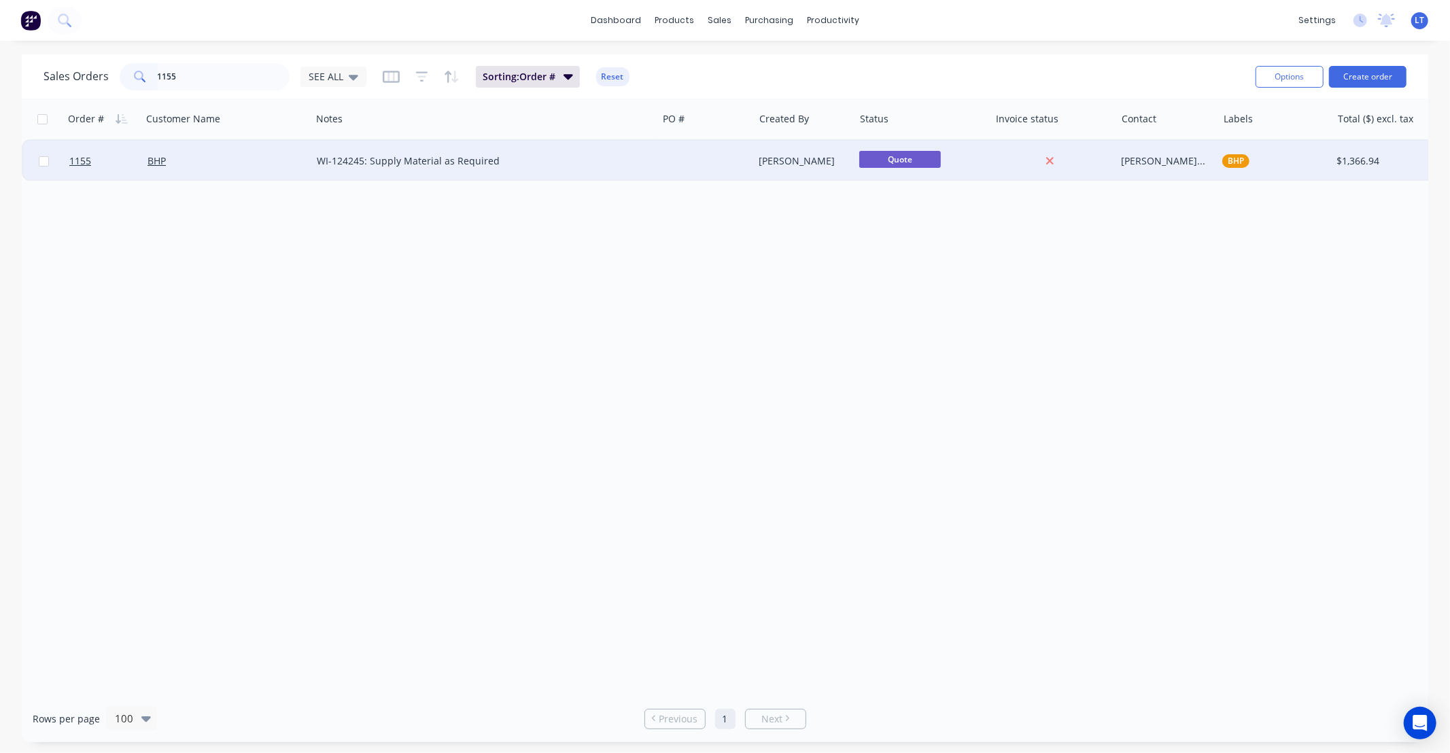
click at [778, 164] on div "Trent Ebermayer" at bounding box center [801, 161] width 85 height 14
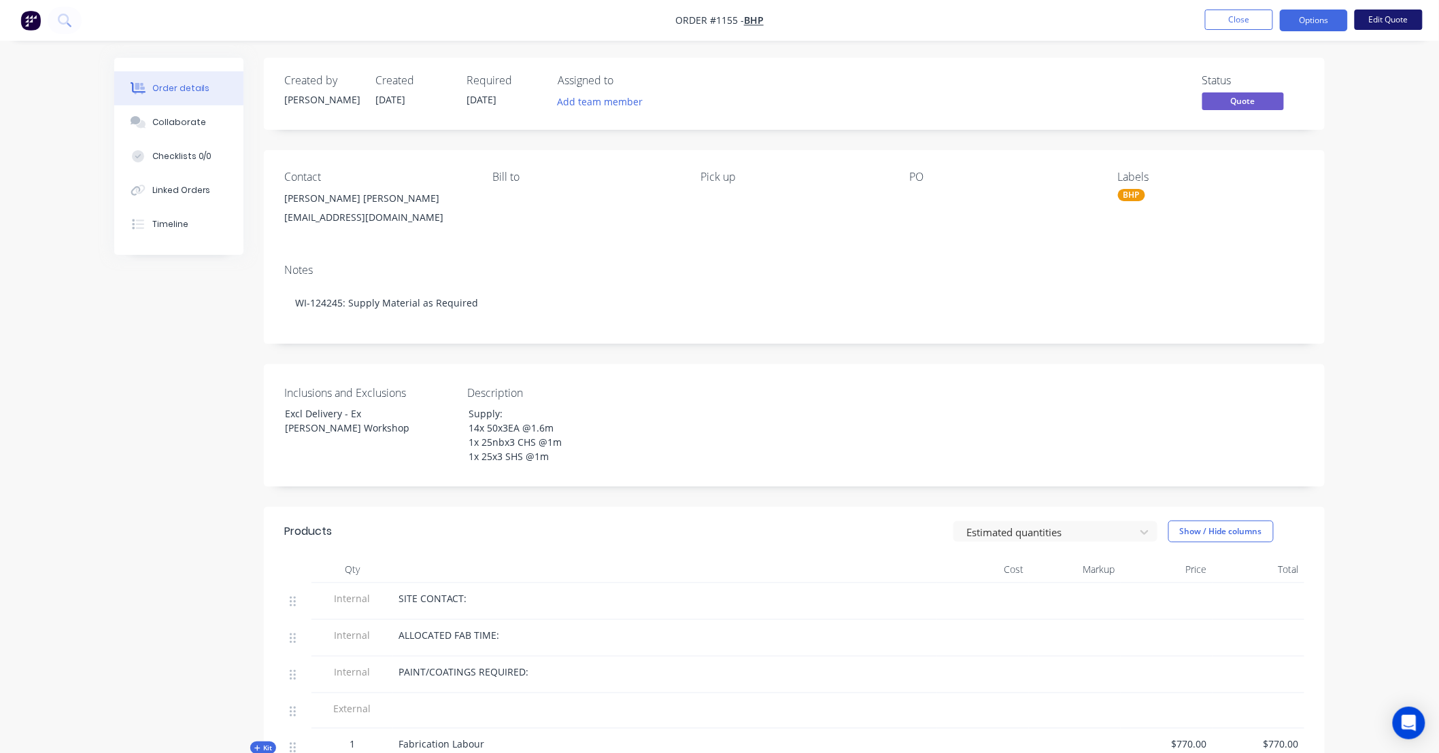
click at [1396, 14] on button "Edit Quote" at bounding box center [1388, 20] width 68 height 20
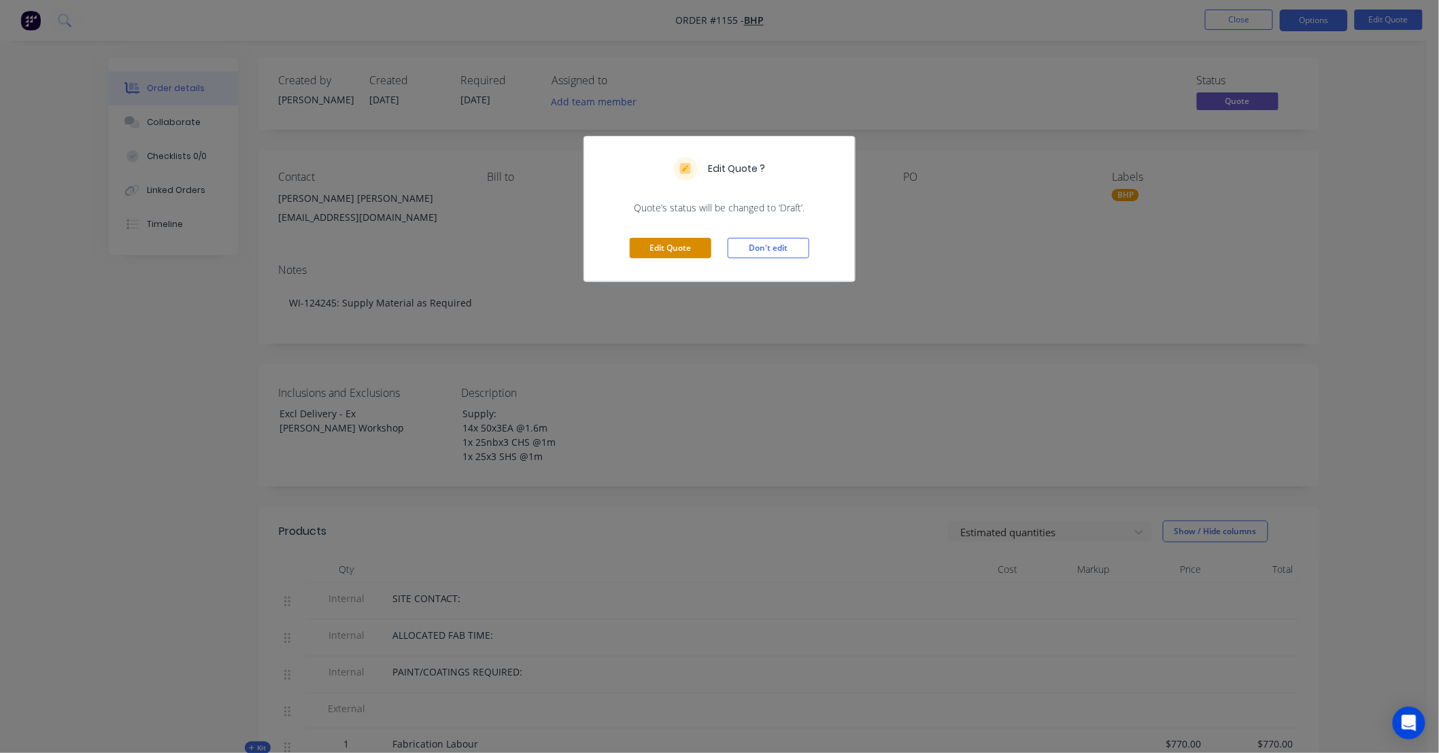
click at [668, 252] on button "Edit Quote" at bounding box center [671, 248] width 82 height 20
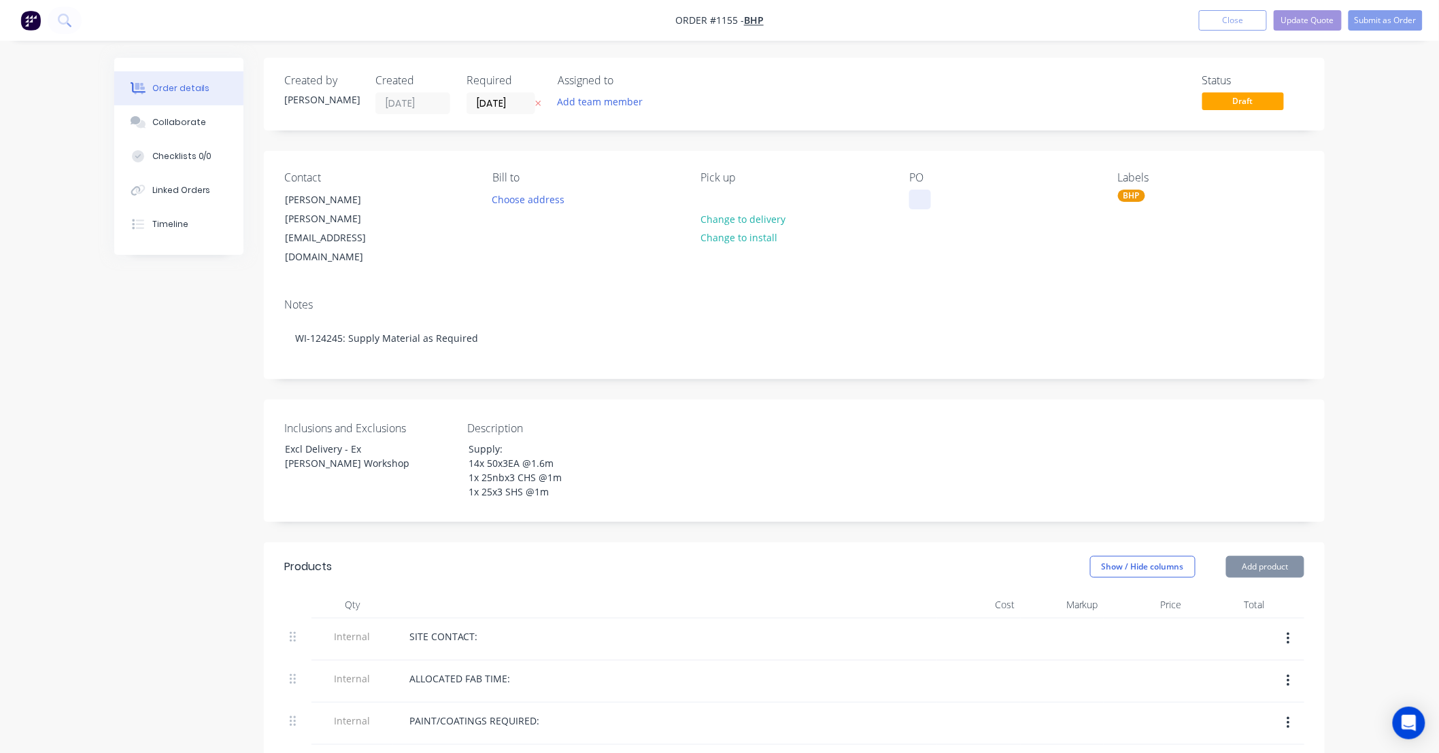
click at [914, 199] on div at bounding box center [920, 200] width 22 height 20
paste div
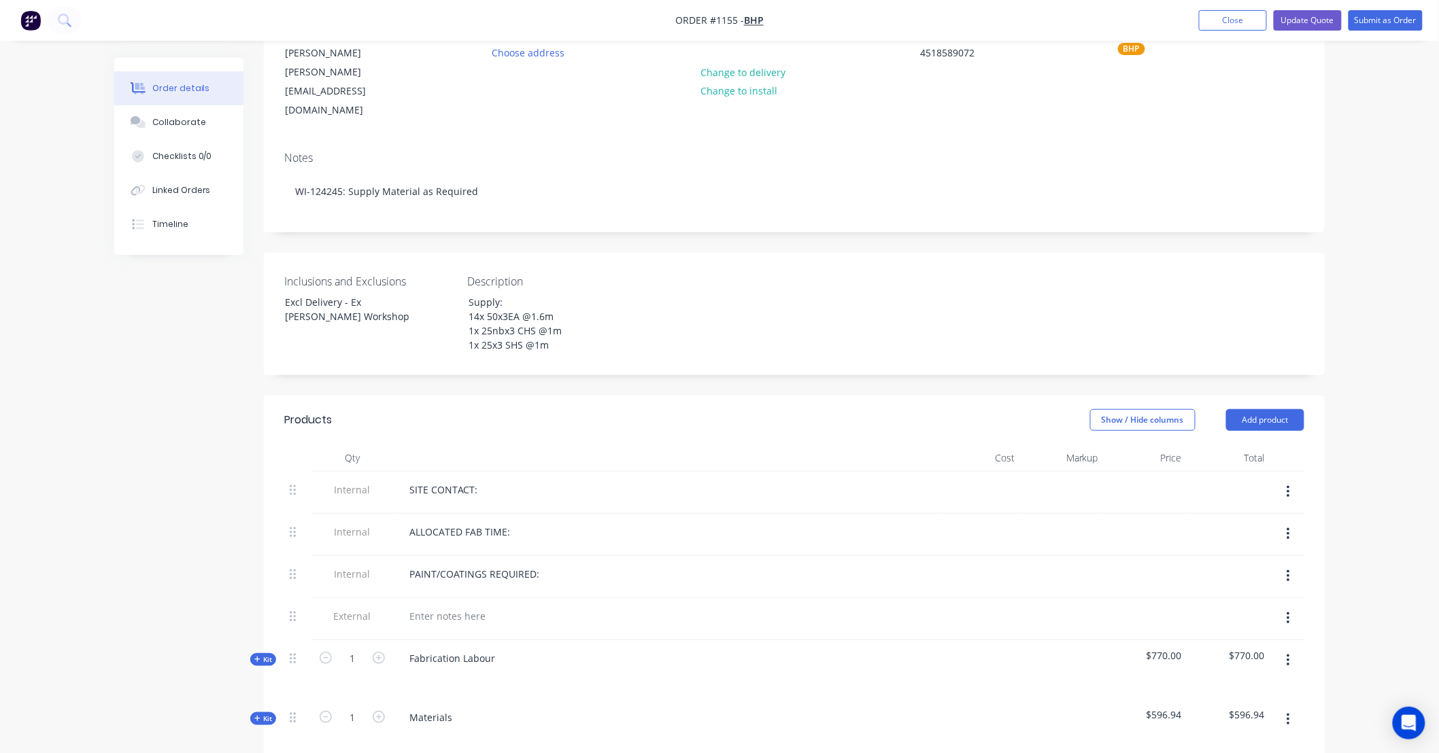
scroll to position [131, 0]
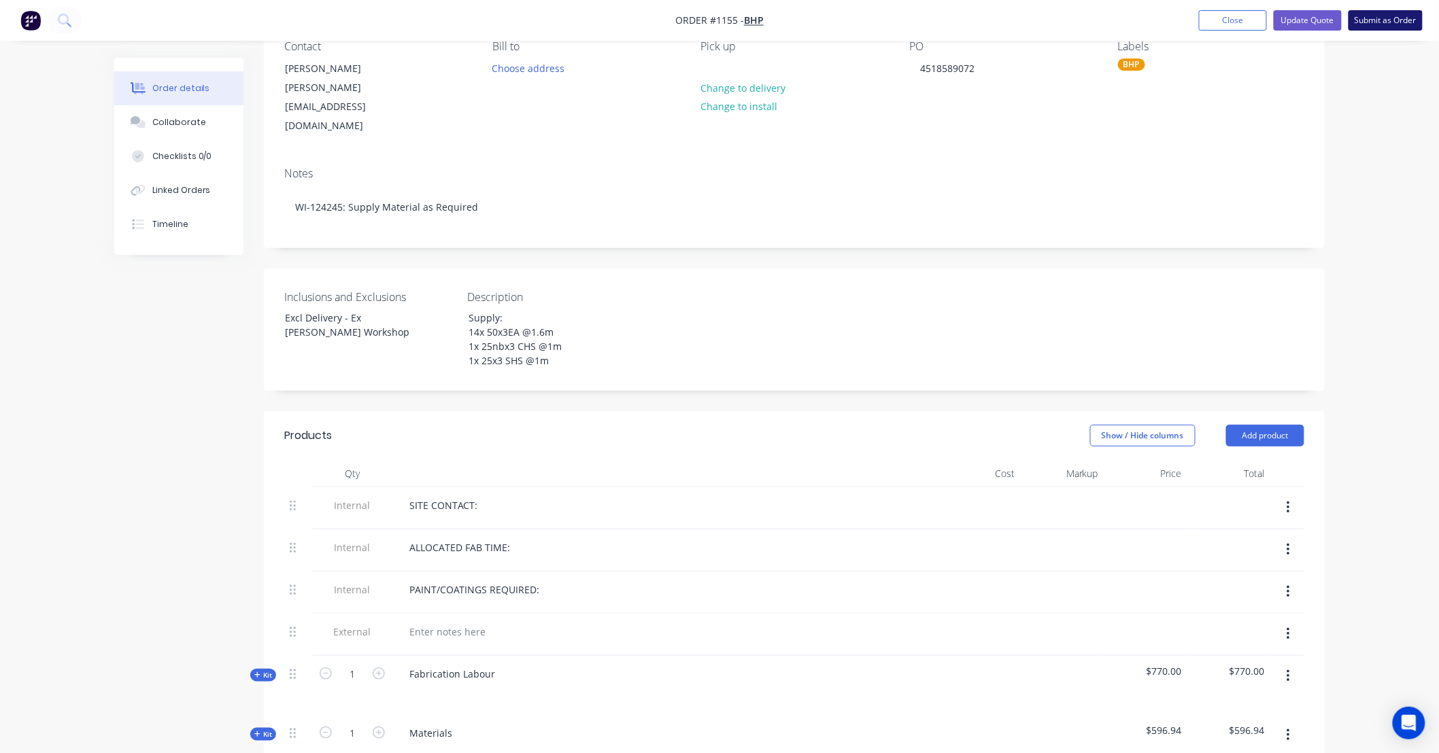
click at [1371, 21] on button "Submit as Order" at bounding box center [1385, 20] width 74 height 20
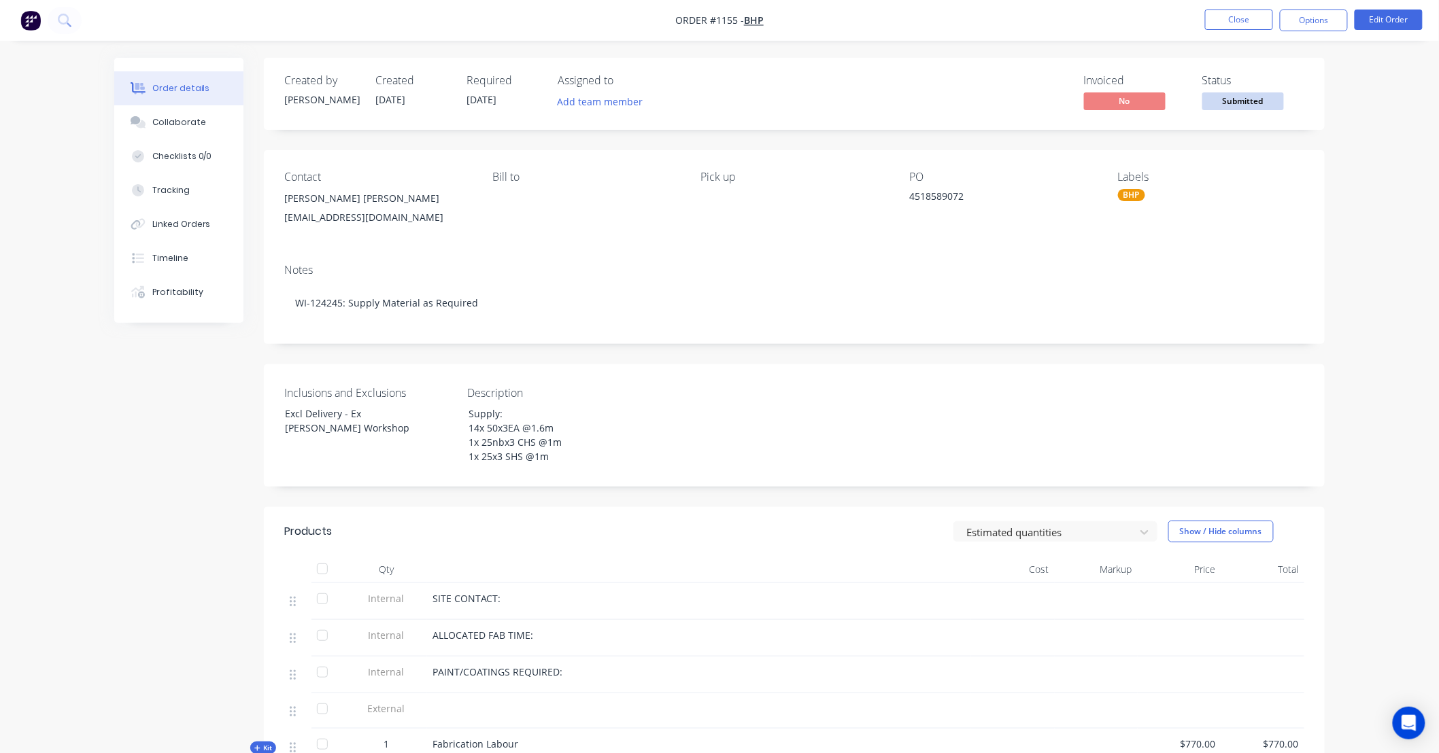
click at [1225, 97] on span "Submitted" at bounding box center [1243, 100] width 82 height 17
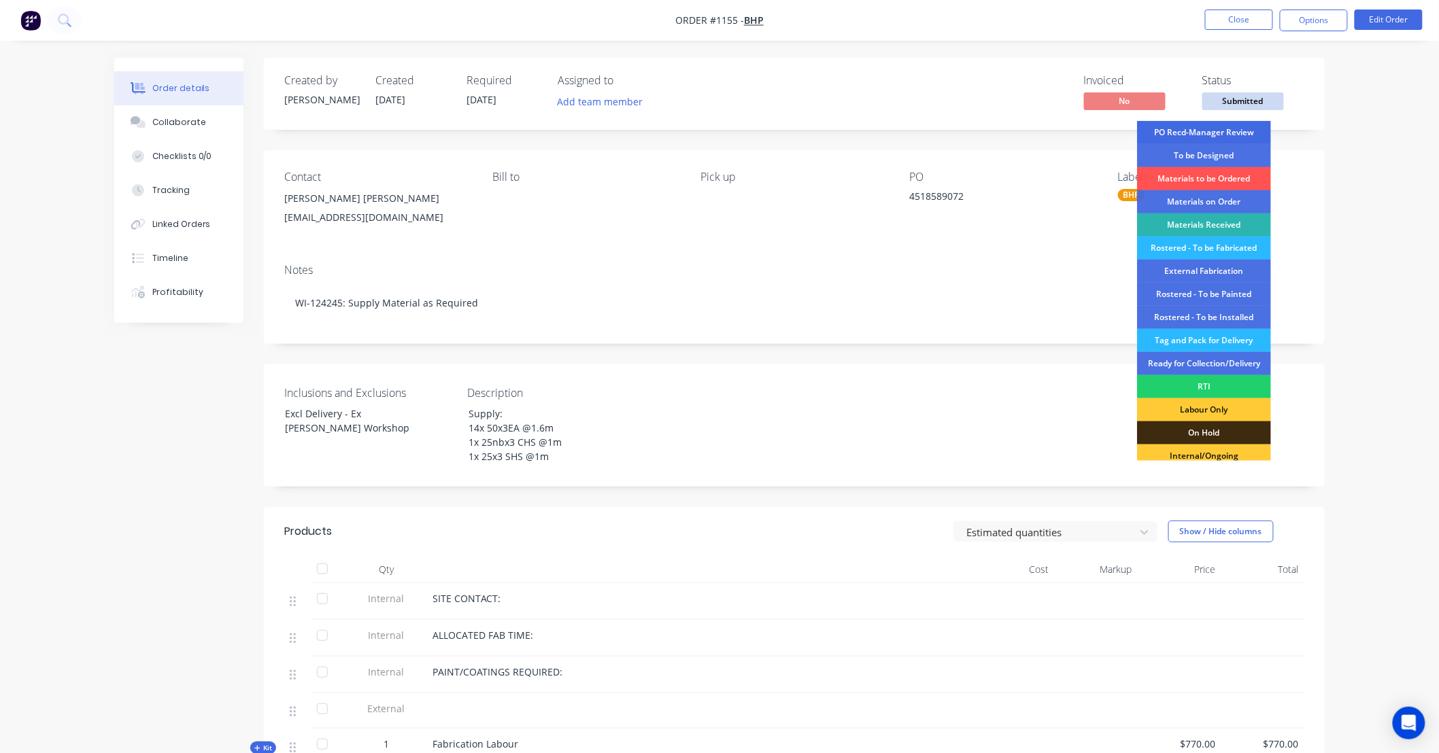
click at [1210, 127] on div "PO Recd-Manager Review" at bounding box center [1204, 132] width 134 height 23
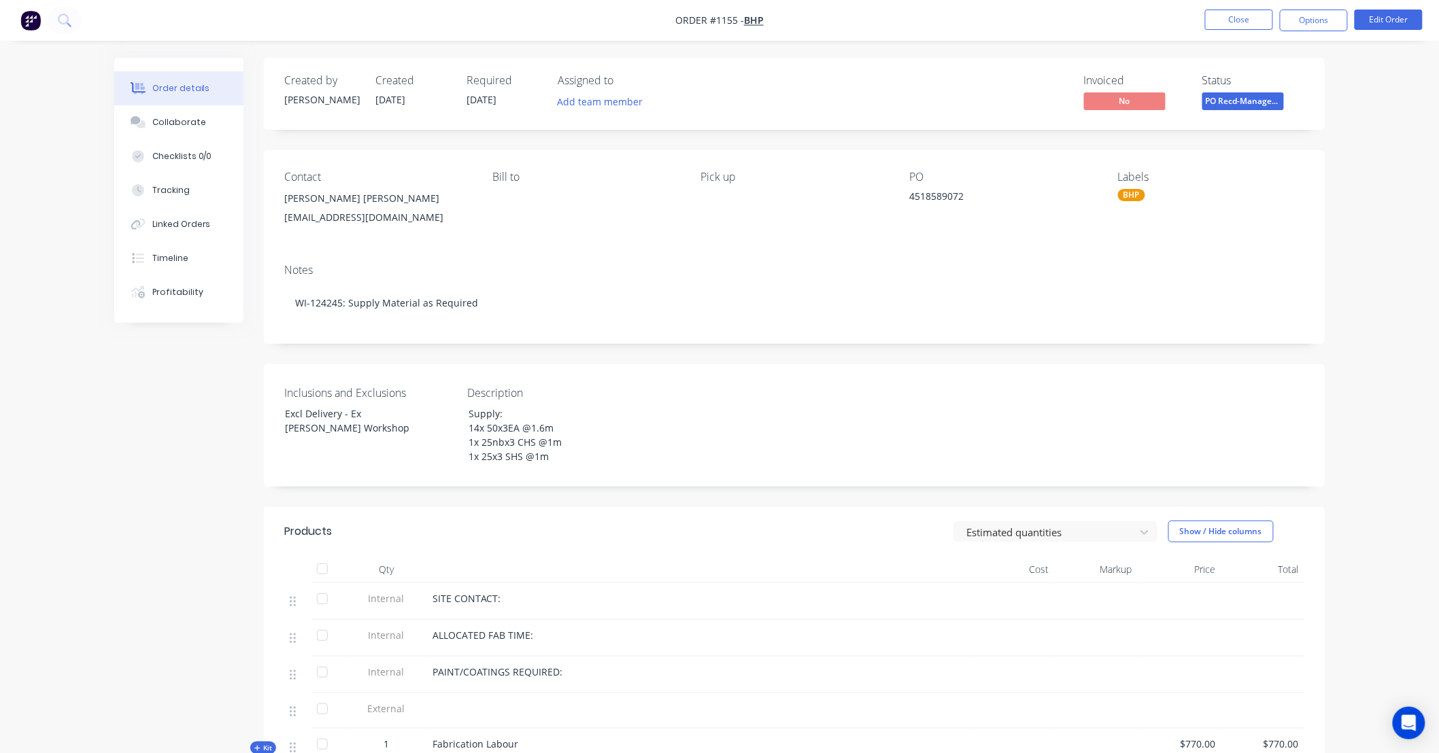
drag, startPoint x: 1184, startPoint y: 134, endPoint x: 655, endPoint y: 134, distance: 529.0
drag, startPoint x: 655, startPoint y: 134, endPoint x: 462, endPoint y: 135, distance: 192.4
drag, startPoint x: 462, startPoint y: 135, endPoint x: 354, endPoint y: 133, distance: 108.1
click at [314, 137] on div "Created by Trent Created 26/09/25 Required 25/09/25 Assigned to Add team member…" at bounding box center [794, 546] width 1061 height 977
click at [980, 141] on div "Created by Trent Created 26/09/25 Required 25/09/25 Assigned to Add team member…" at bounding box center [794, 546] width 1061 height 977
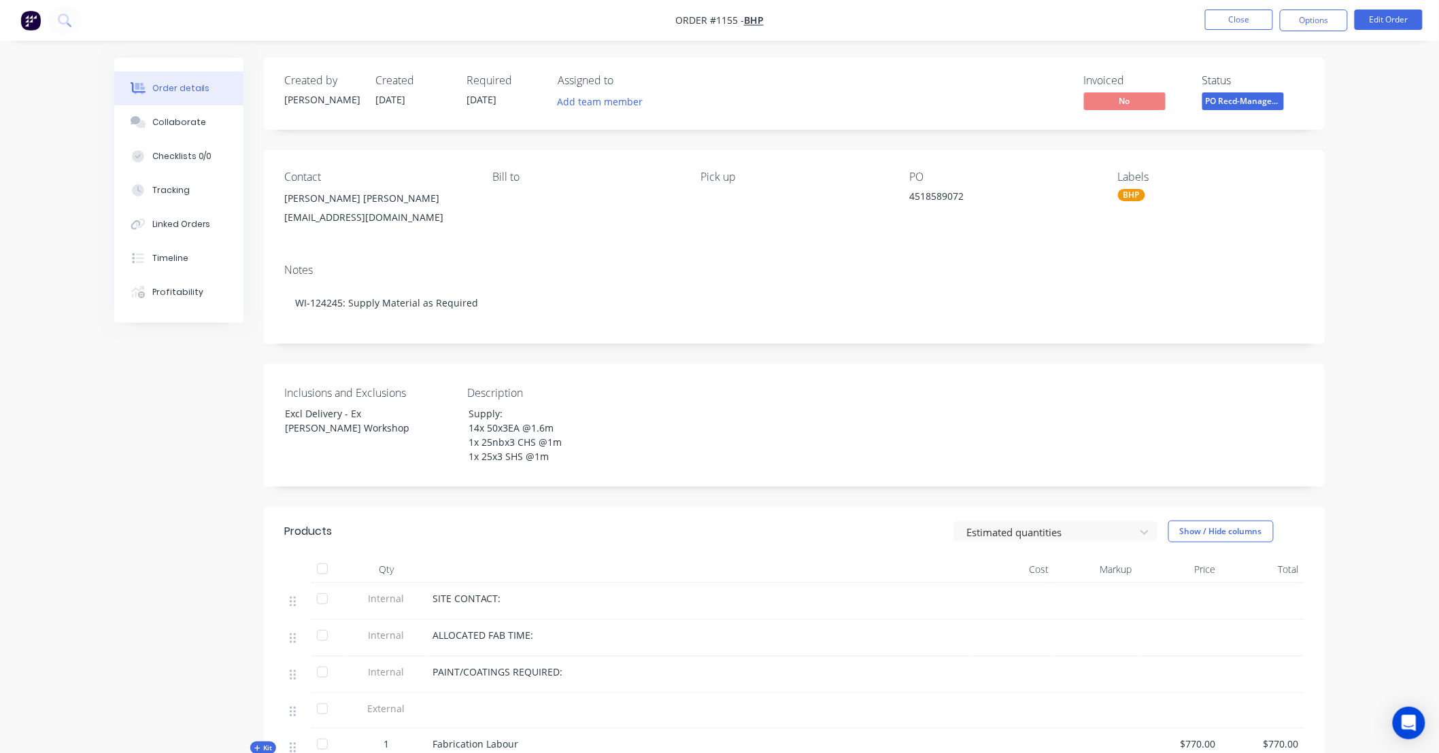
click at [807, 138] on div "Created by Trent Created 26/09/25 Required 25/09/25 Assigned to Add team member…" at bounding box center [794, 546] width 1061 height 977
drag, startPoint x: 807, startPoint y: 138, endPoint x: 729, endPoint y: 133, distance: 78.4
click at [719, 135] on div "Created by Trent Created 26/09/25 Required 25/09/25 Assigned to Add team member…" at bounding box center [794, 546] width 1061 height 977
click at [1239, 27] on button "Close" at bounding box center [1239, 20] width 68 height 20
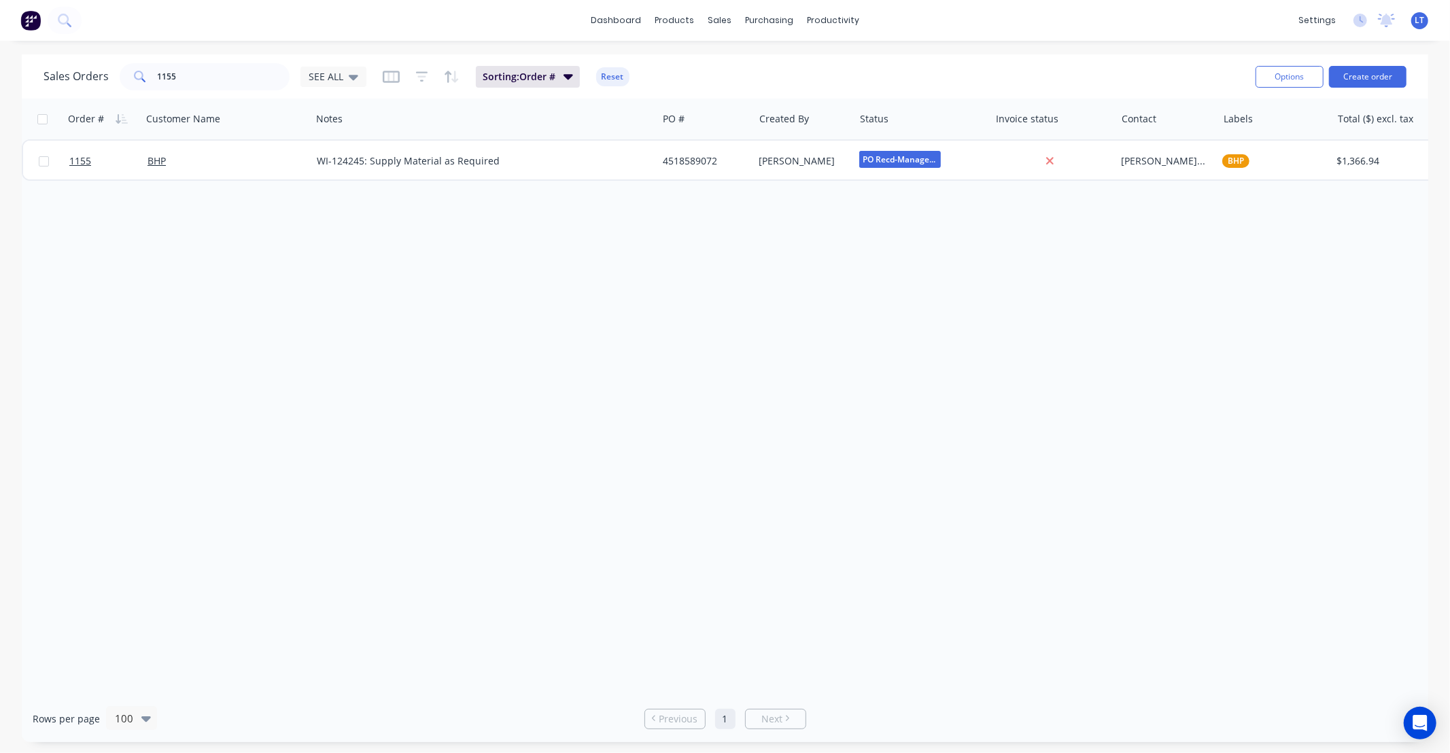
drag, startPoint x: 547, startPoint y: 365, endPoint x: 383, endPoint y: 315, distance: 171.9
click at [413, 344] on div "Order # Customer Name Notes PO # Created By Status Invoice status Contact Label…" at bounding box center [725, 397] width 1407 height 597
drag, startPoint x: 203, startPoint y: 83, endPoint x: 30, endPoint y: 79, distance: 172.7
click at [31, 80] on div "Sales Orders 1155 SEE ALL Sorting: Order # Reset Options Create order" at bounding box center [725, 76] width 1407 height 44
click at [800, 446] on div "Order # Customer Name Notes PO # Created By Status Invoice status Contact Label…" at bounding box center [725, 397] width 1407 height 597
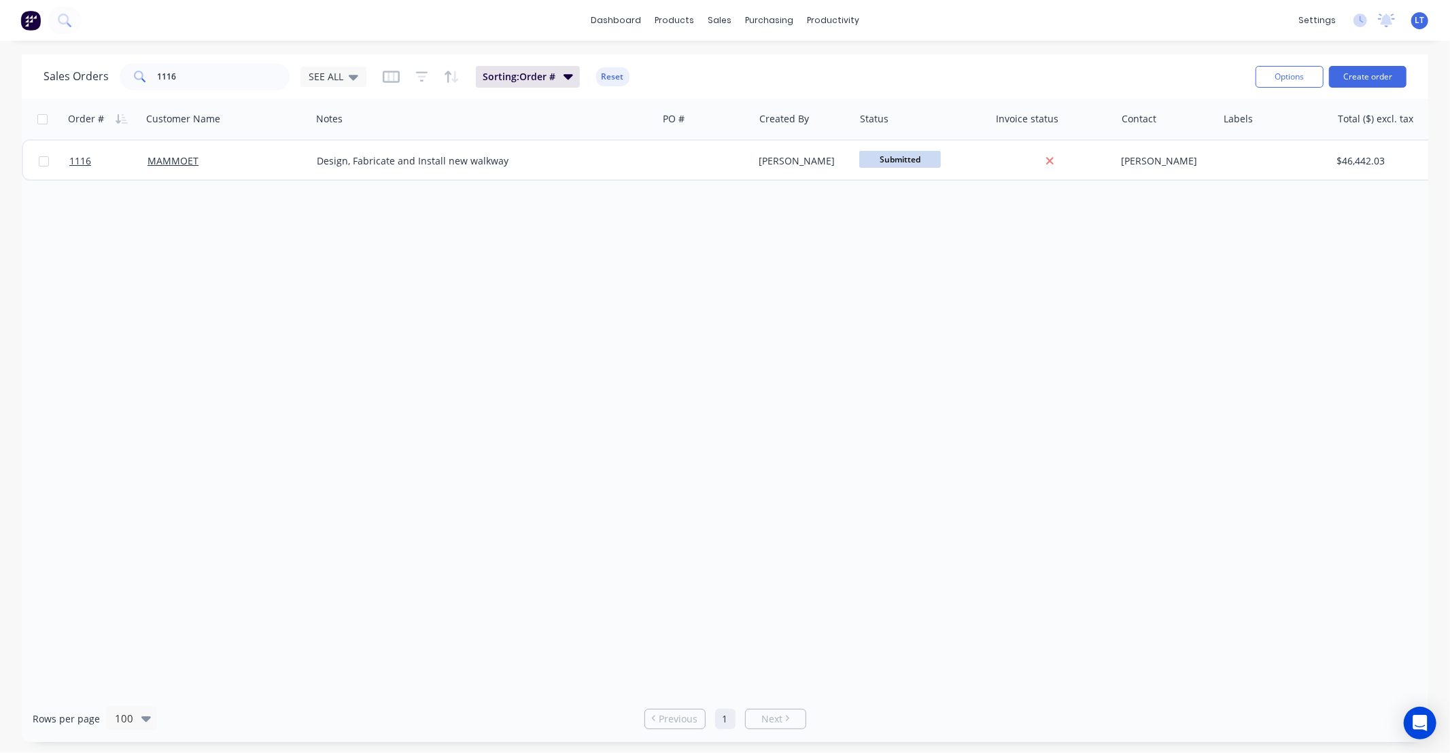
drag, startPoint x: 800, startPoint y: 446, endPoint x: 713, endPoint y: 493, distance: 98.9
click at [716, 442] on div "Order # Customer Name Notes PO # Created By Status Invoice status Contact Label…" at bounding box center [725, 397] width 1407 height 597
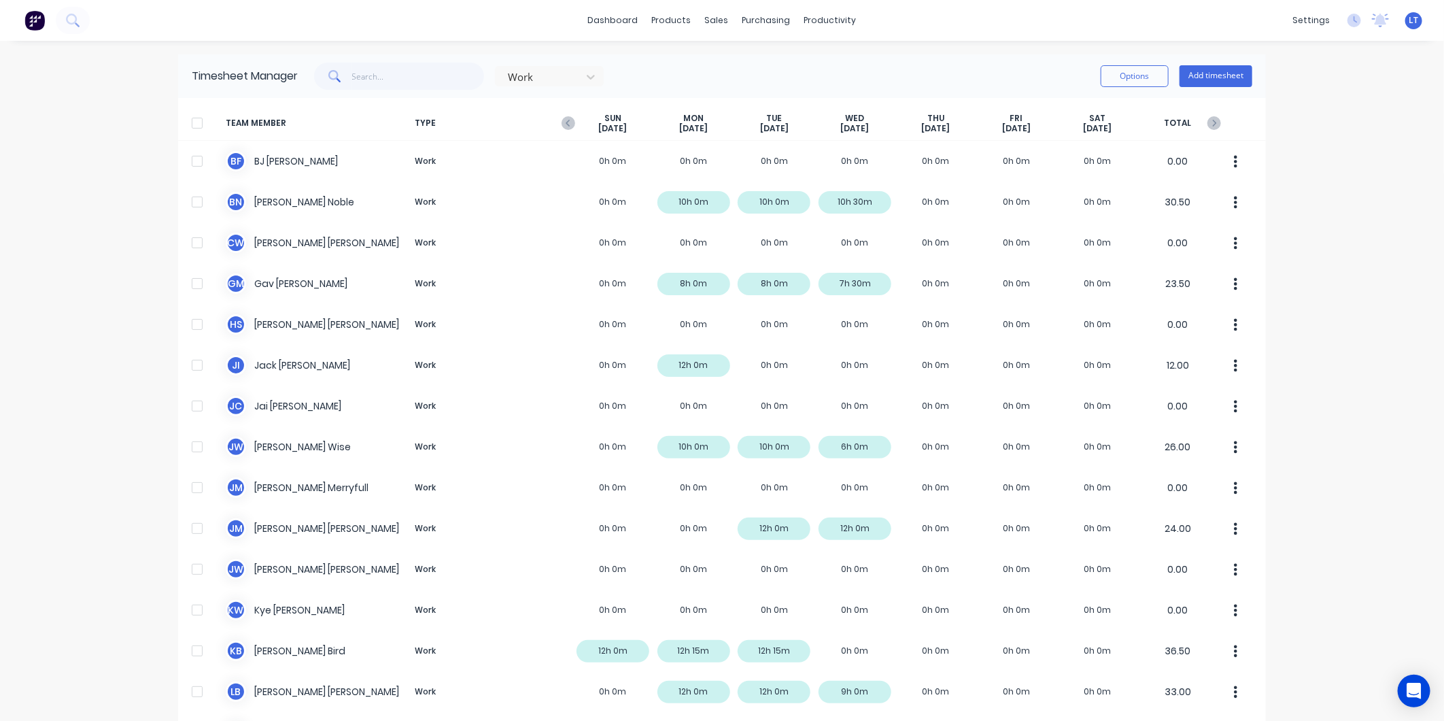
click at [48, 320] on div "dashboard products sales purchasing productivity dashboard products Product Cat…" at bounding box center [722, 360] width 1444 height 721
click at [39, 266] on div "dashboard products sales purchasing productivity dashboard products Product Cat…" at bounding box center [722, 360] width 1444 height 721
drag, startPoint x: 39, startPoint y: 256, endPoint x: 123, endPoint y: 186, distance: 109.6
click at [44, 226] on div "dashboard products sales purchasing productivity dashboard products Product Cat…" at bounding box center [722, 360] width 1444 height 721
